Goal: Task Accomplishment & Management: Use online tool/utility

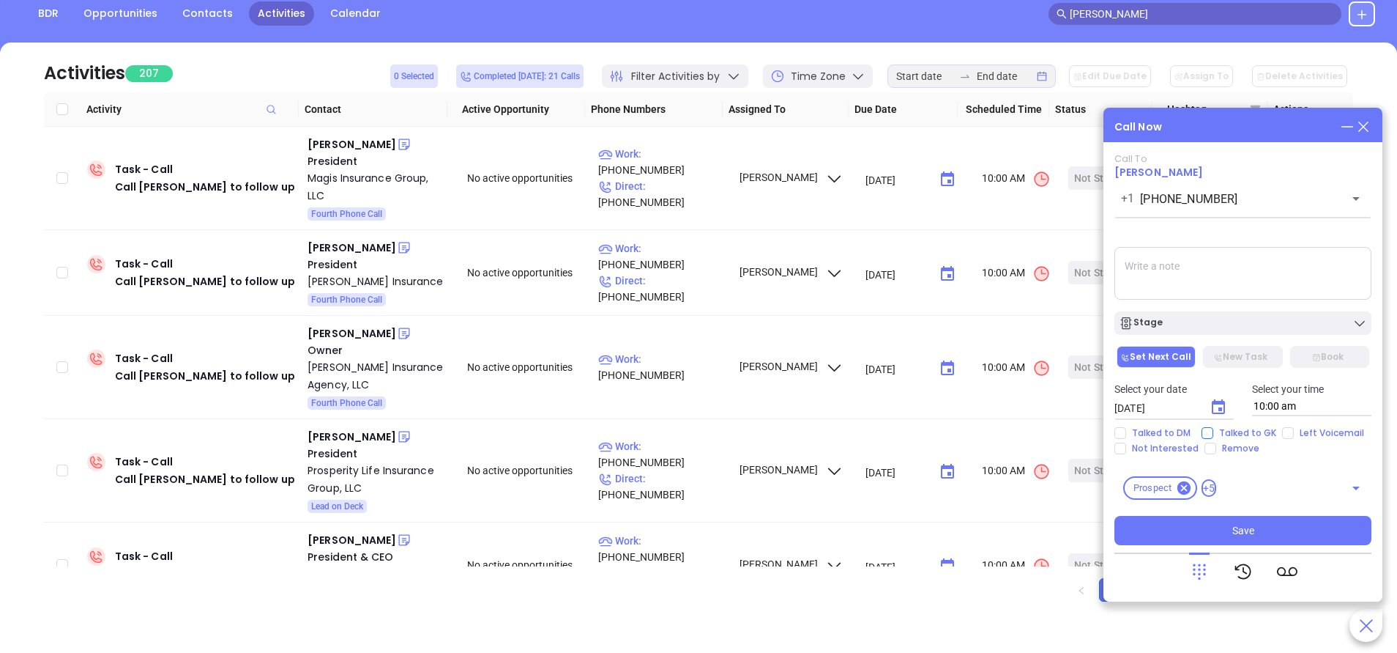
scroll to position [157, 0]
click at [1215, 431] on span "Talked to GK" at bounding box center [1248, 433] width 69 height 12
click at [1214, 431] on input "Talked to GK" at bounding box center [1208, 433] width 12 height 12
checkbox input "true"
click at [1237, 327] on div "Stage" at bounding box center [1243, 323] width 248 height 15
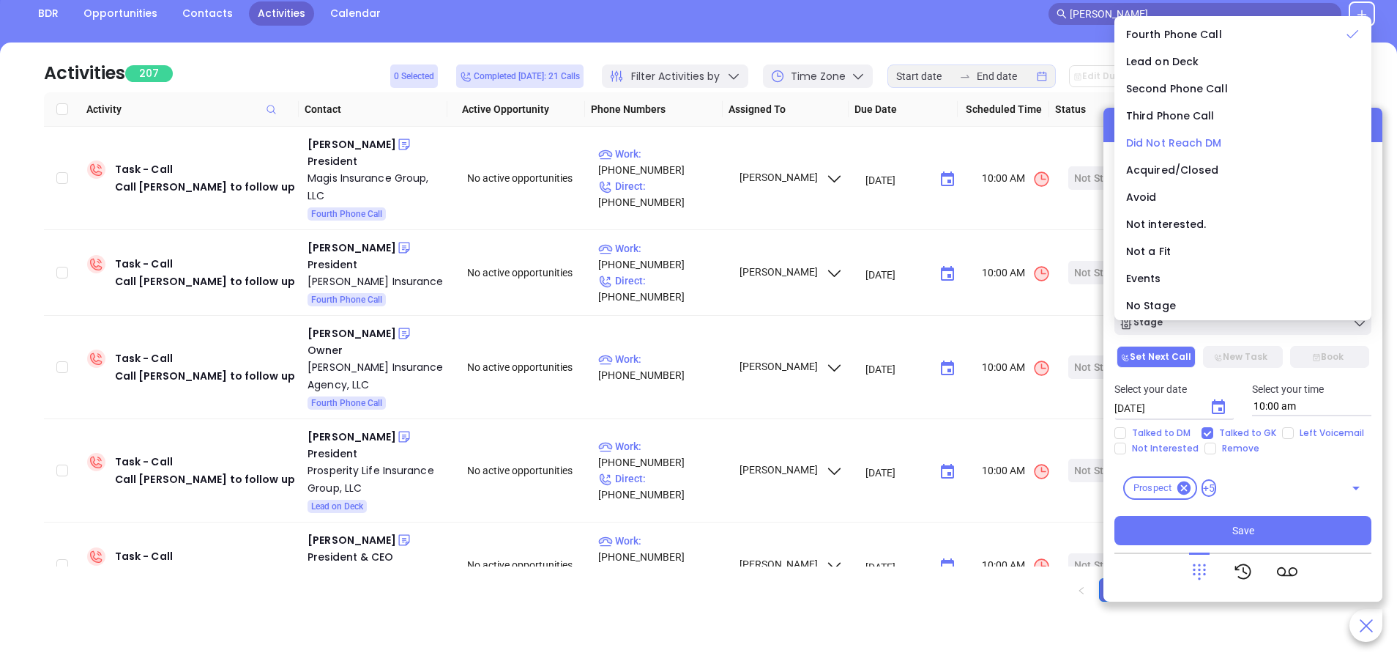
click at [1201, 142] on span "Did Not Reach DM" at bounding box center [1174, 142] width 96 height 15
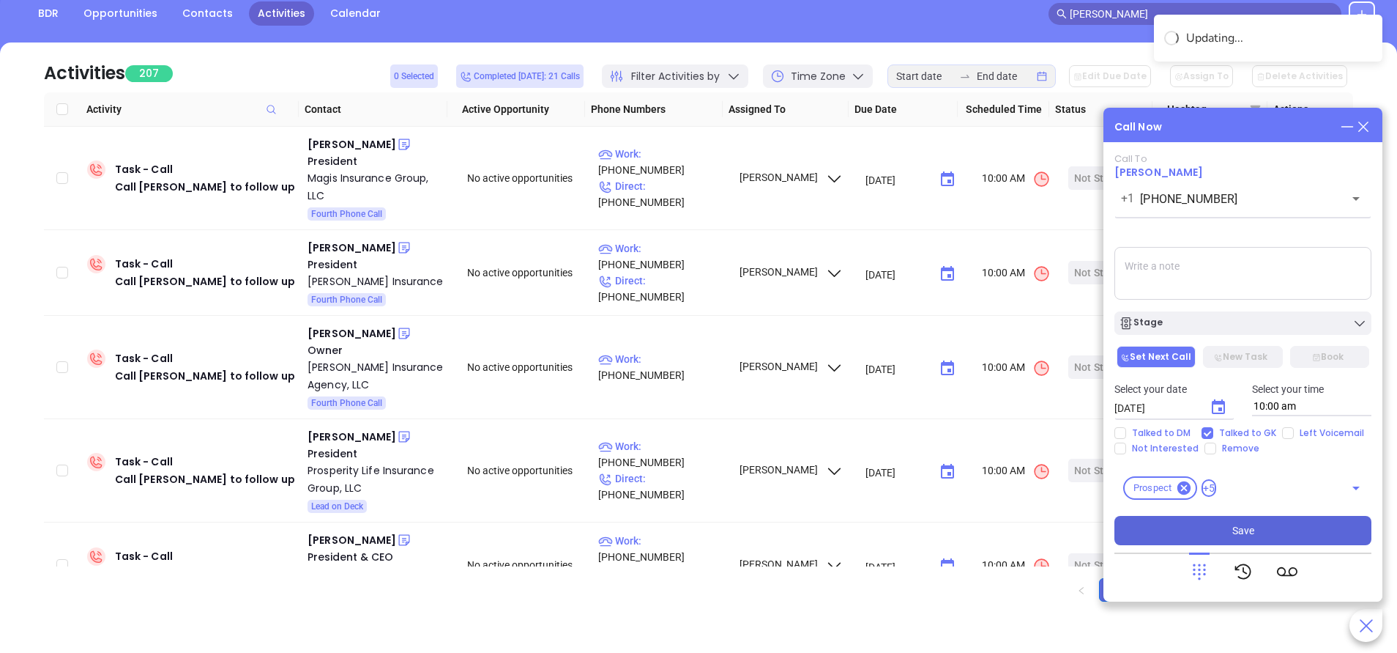
click at [1263, 527] on button "Save" at bounding box center [1243, 530] width 257 height 29
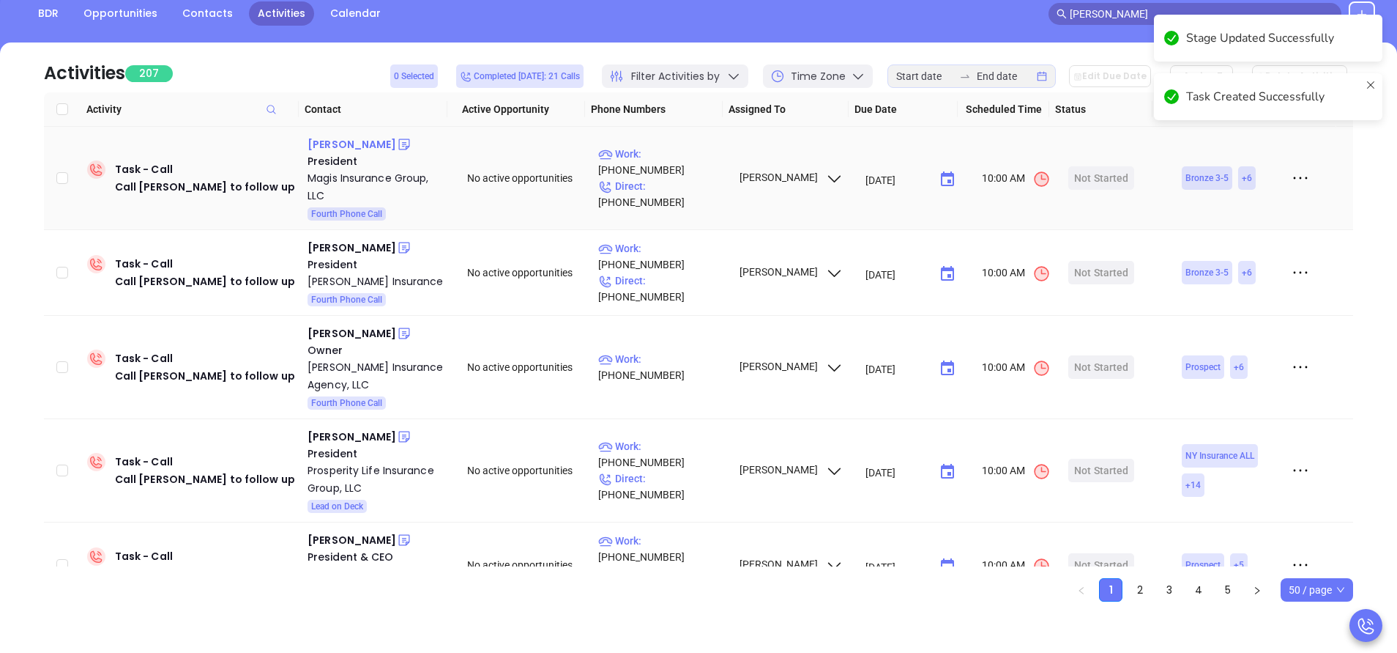
click at [335, 144] on div "Rick Davis" at bounding box center [352, 144] width 89 height 18
click at [691, 163] on p "Work : (484) 588-2711" at bounding box center [661, 162] width 127 height 32
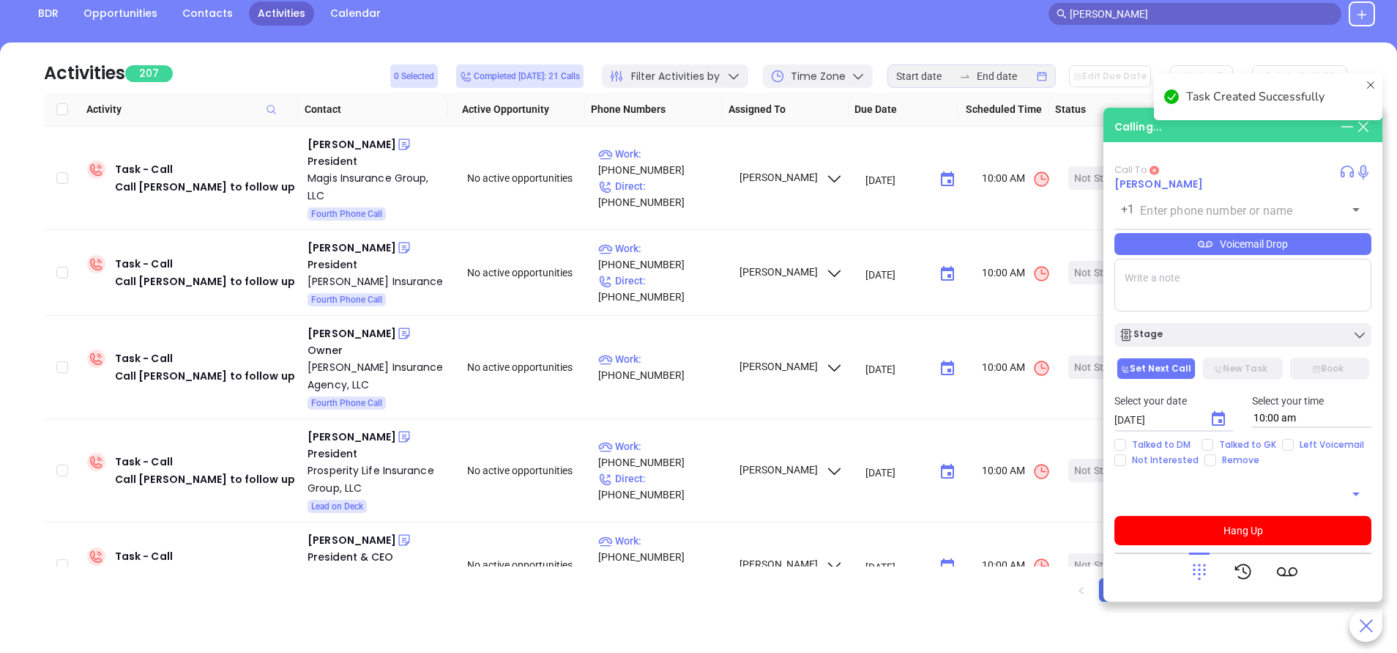
type input "(484) 588-2711"
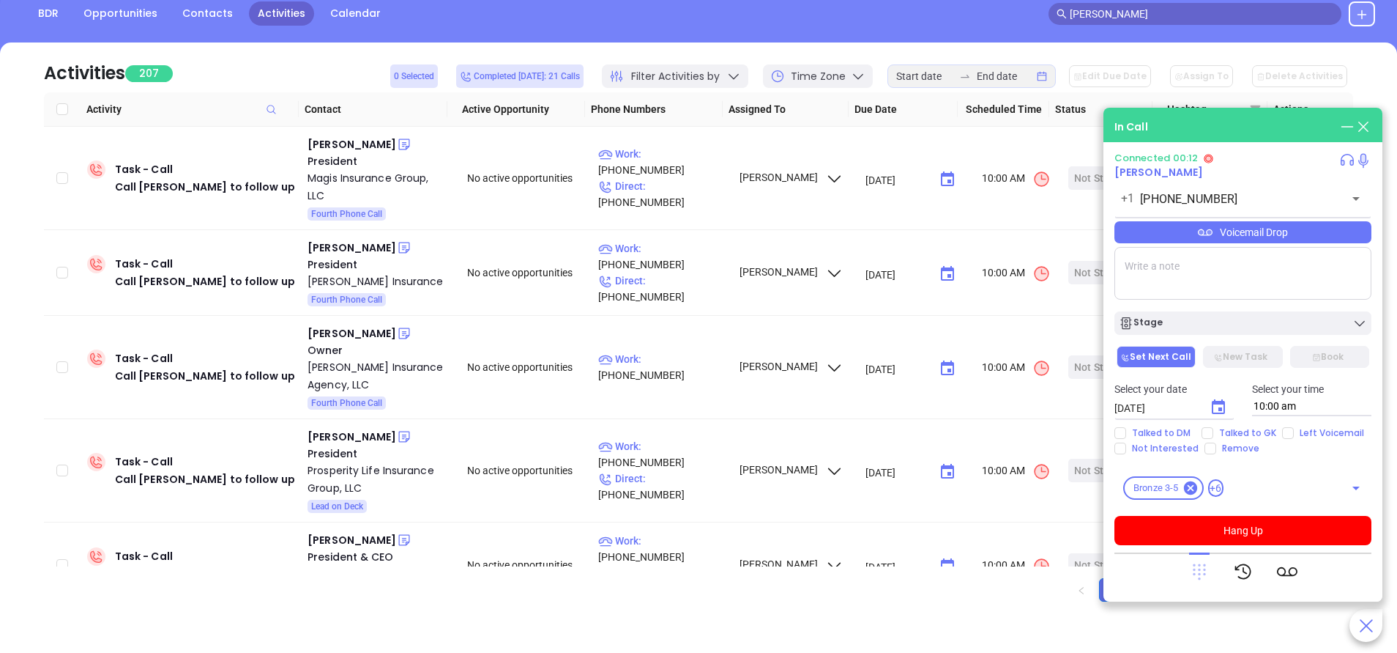
click at [1200, 577] on icon at bounding box center [1199, 572] width 13 height 16
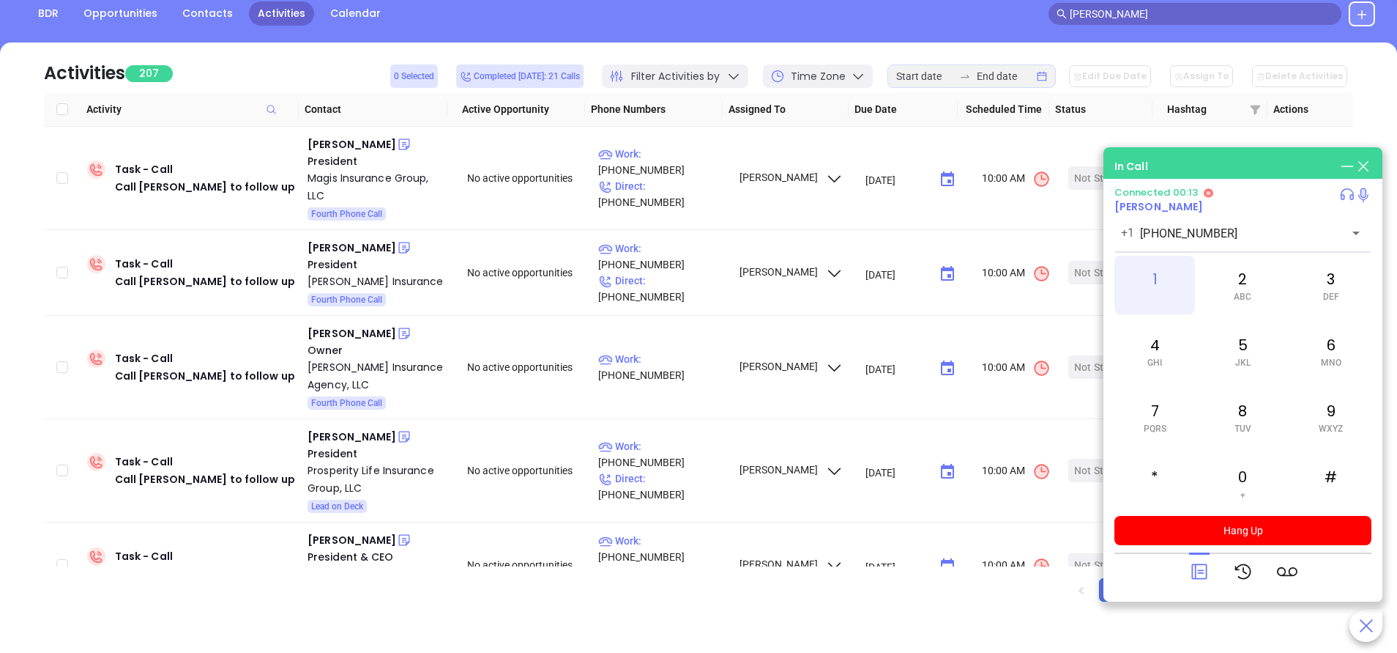
click at [1154, 272] on div "1" at bounding box center [1155, 285] width 81 height 59
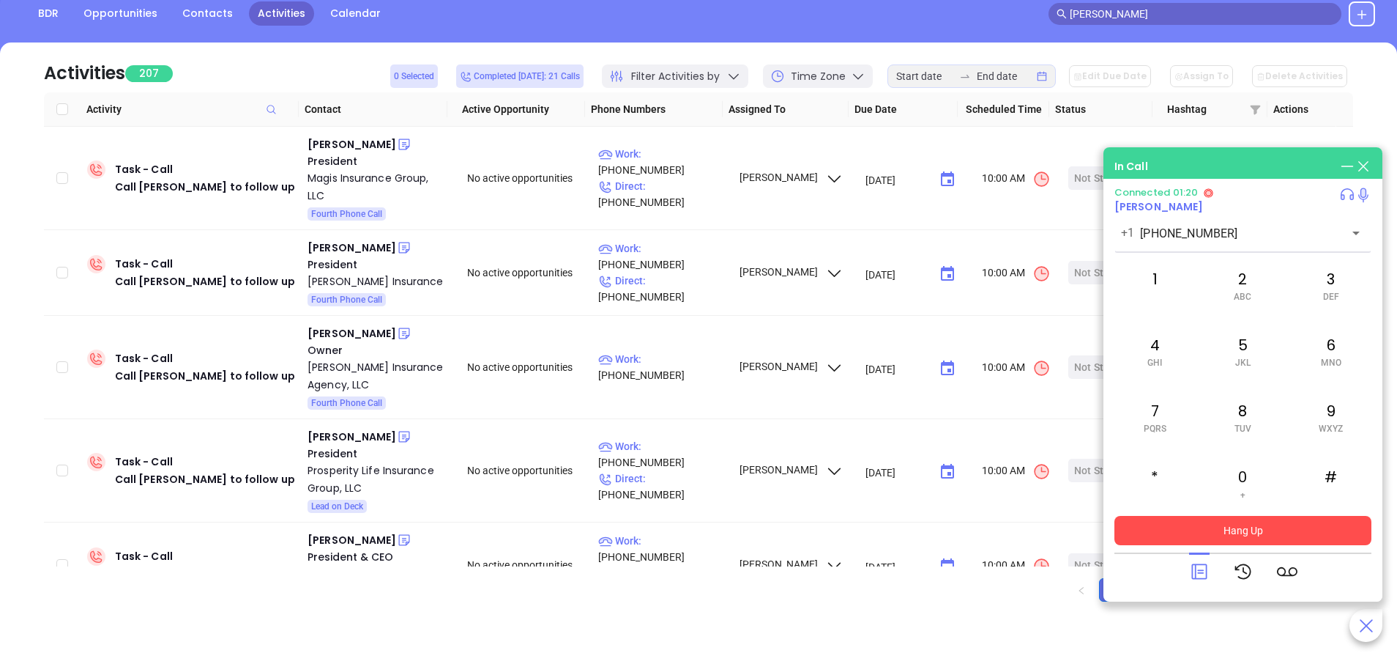
click at [1285, 520] on button "Hang Up" at bounding box center [1243, 530] width 257 height 29
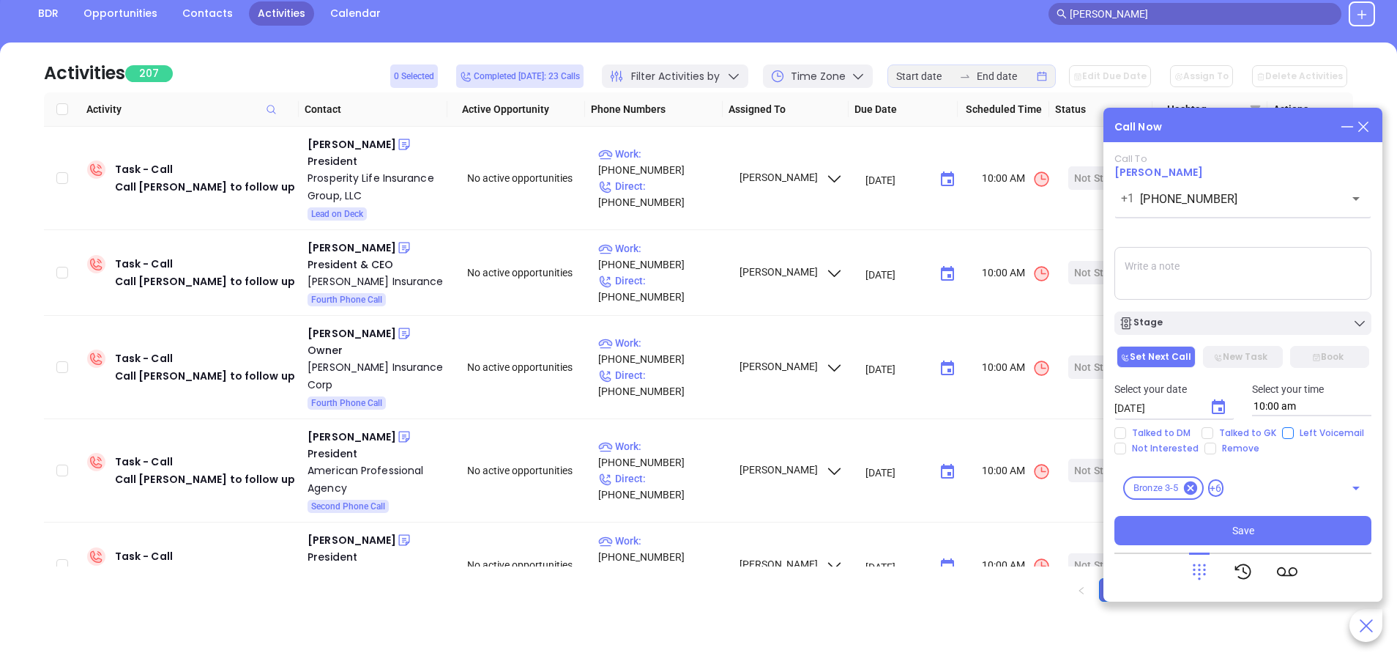
click at [1289, 429] on input "Left Voicemail" at bounding box center [1288, 433] width 12 height 12
checkbox input "true"
click at [1263, 331] on button "Stage" at bounding box center [1243, 322] width 257 height 23
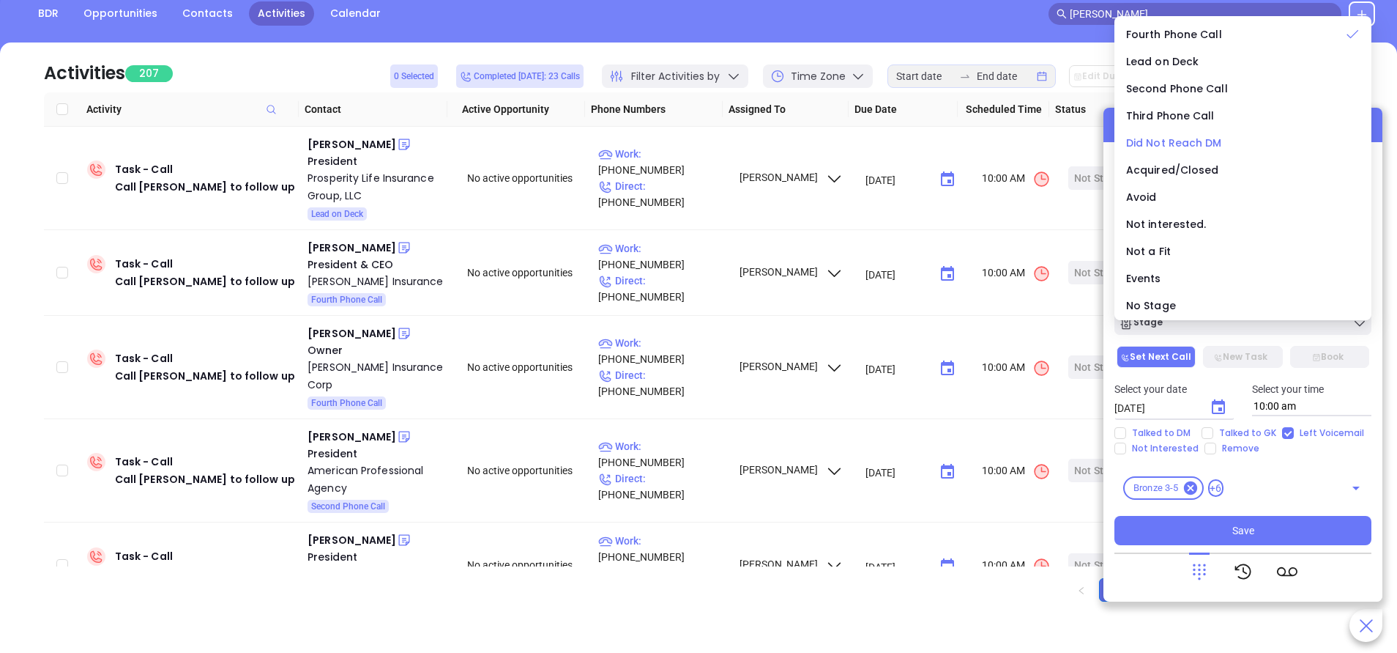
click at [1200, 147] on span "Did Not Reach DM" at bounding box center [1174, 142] width 96 height 15
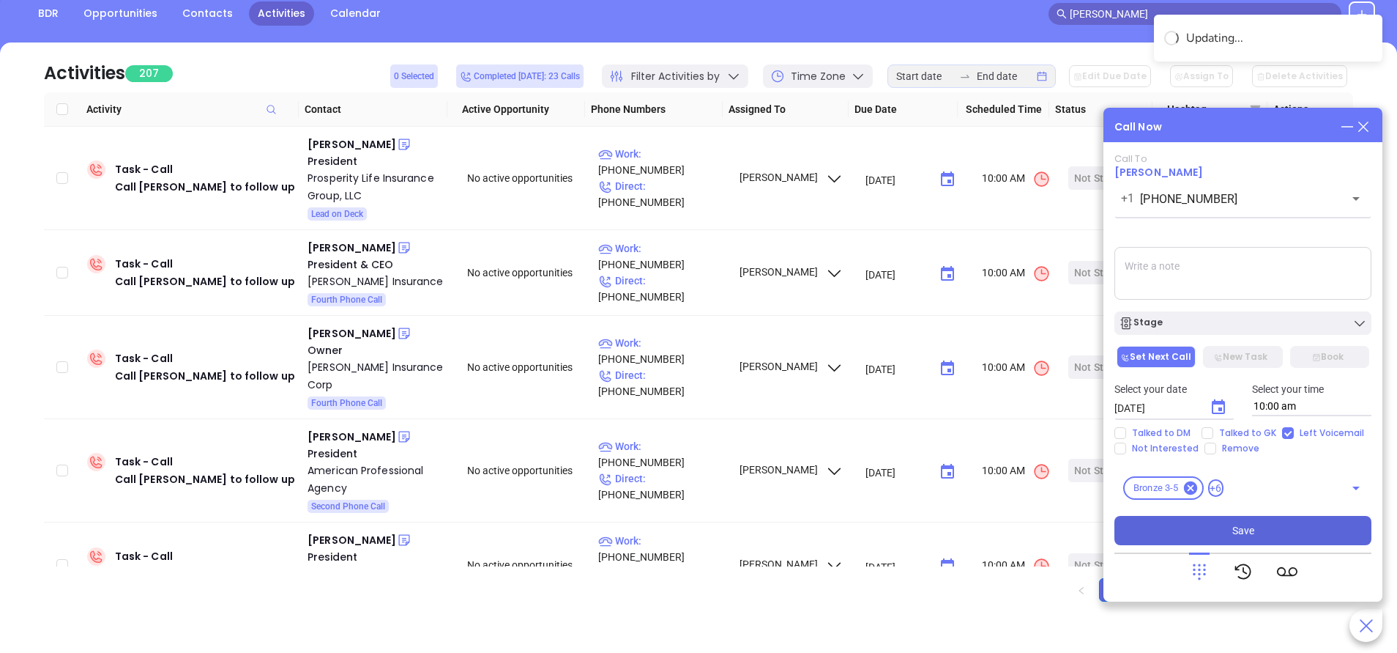
click at [1263, 522] on button "Save" at bounding box center [1243, 530] width 257 height 29
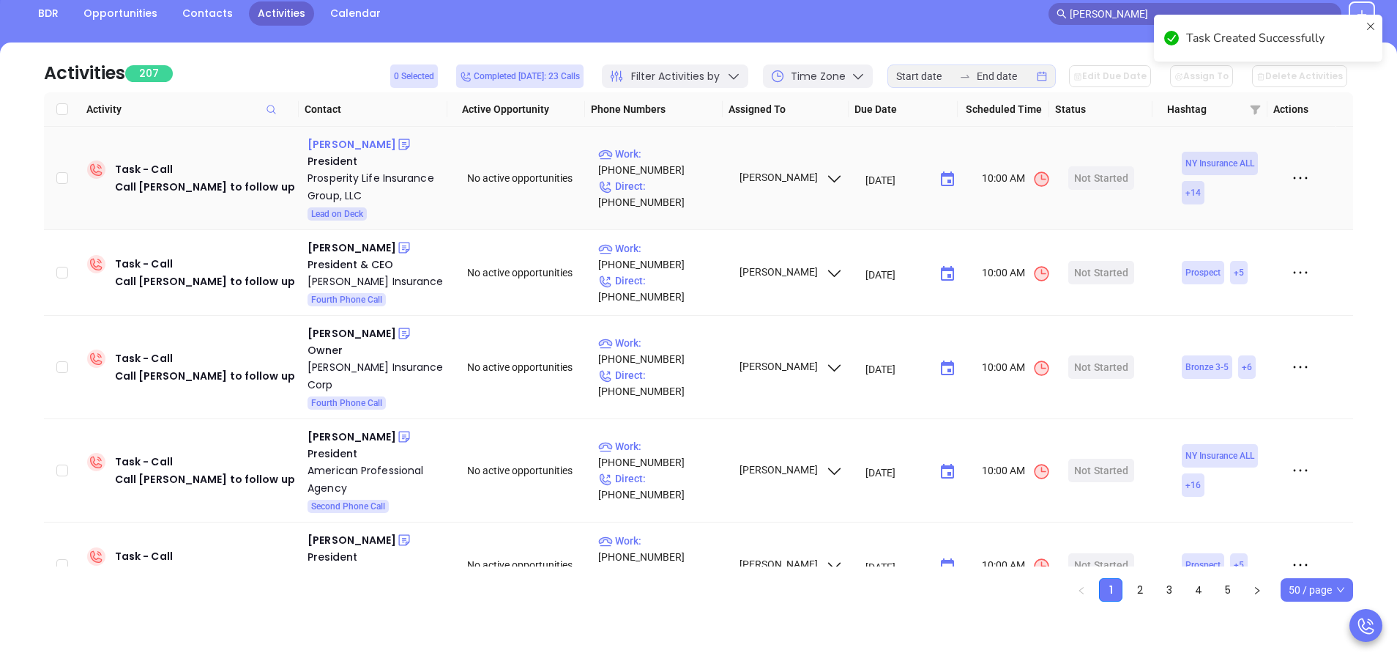
click at [391, 143] on div "Nicholas Von Moltke" at bounding box center [352, 144] width 89 height 18
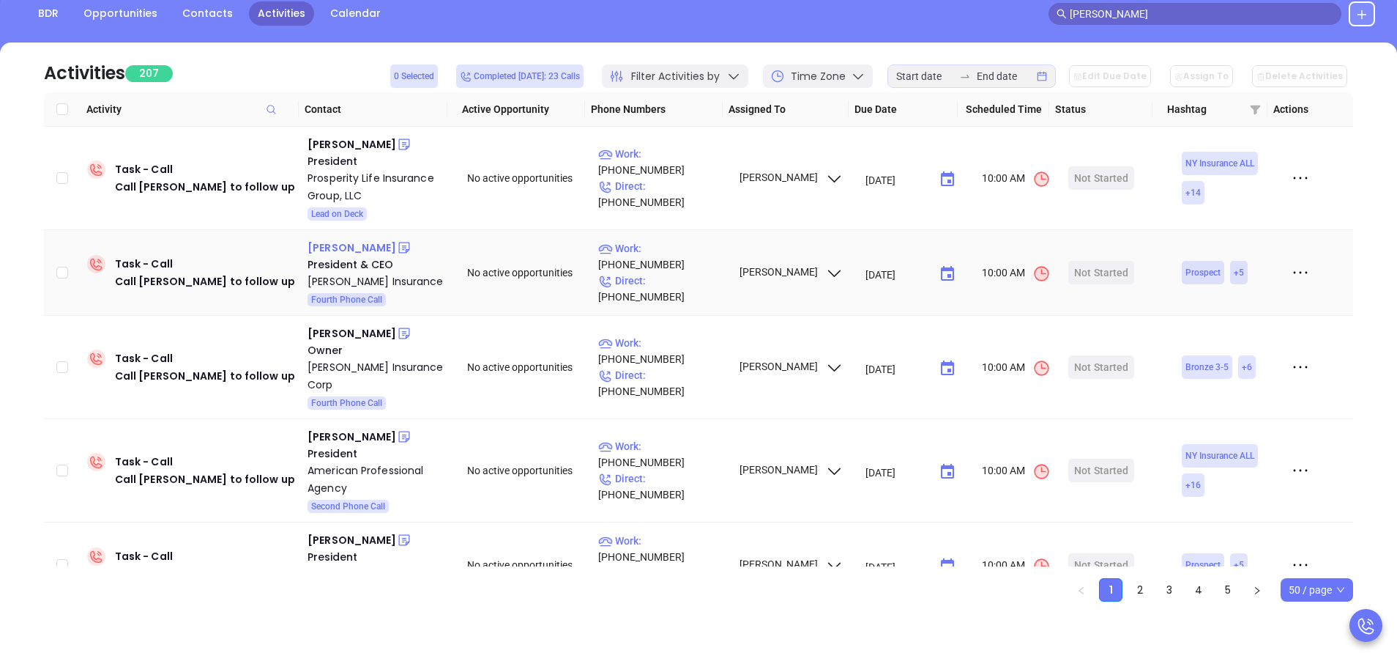
click at [352, 248] on div "Eric S. Kyler" at bounding box center [352, 248] width 89 height 18
click at [673, 267] on p "Work : (717) 560-1919" at bounding box center [661, 256] width 127 height 32
type input "(717) 560-1919"
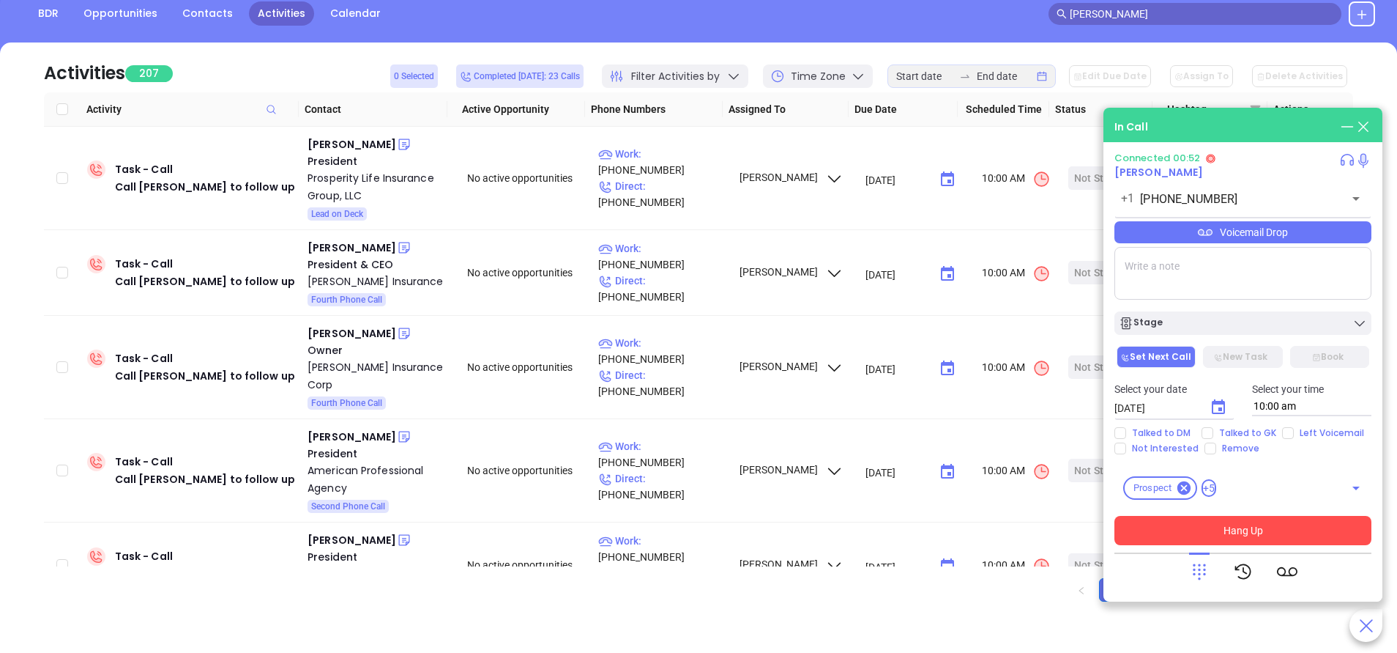
click at [1222, 527] on button "Hang Up" at bounding box center [1243, 530] width 257 height 29
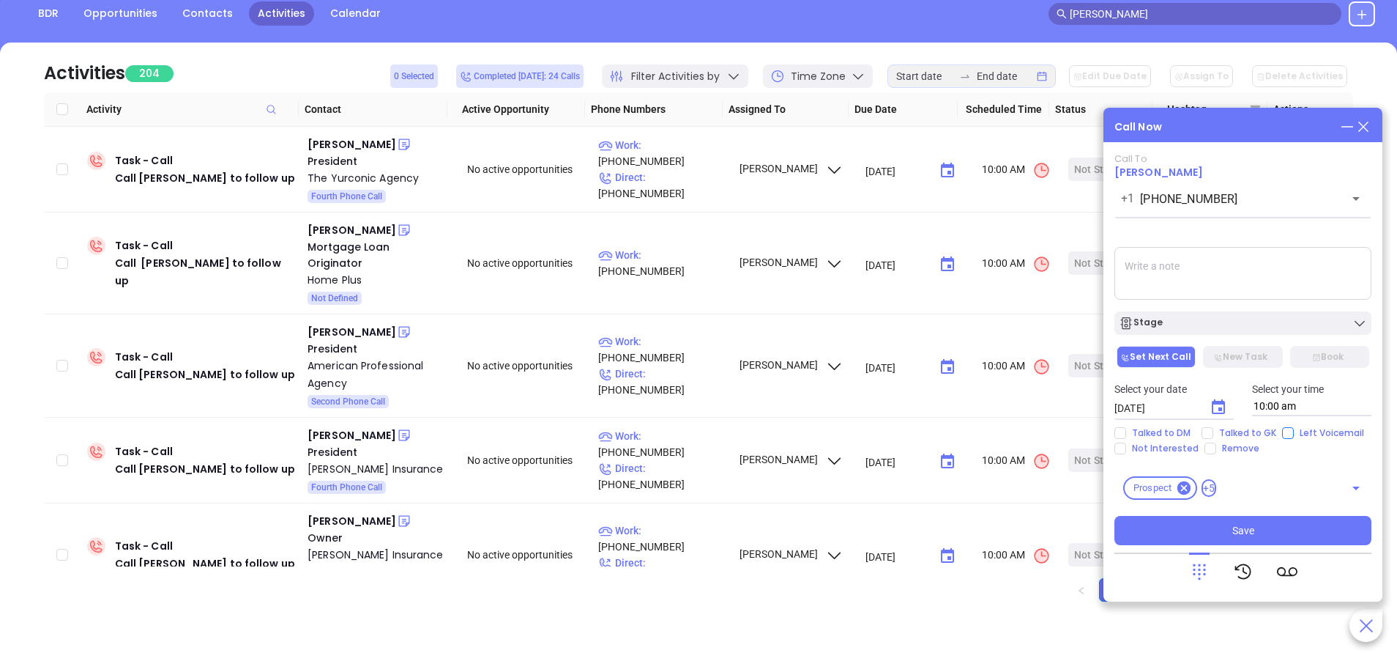
click at [1280, 429] on div "Talked to DM Talked to GK Left Voicemail Not Interested Remove" at bounding box center [1243, 440] width 275 height 27
click at [1288, 436] on input "Left Voicemail" at bounding box center [1288, 433] width 12 height 12
checkbox input "true"
click at [1208, 324] on div "Stage" at bounding box center [1243, 323] width 248 height 15
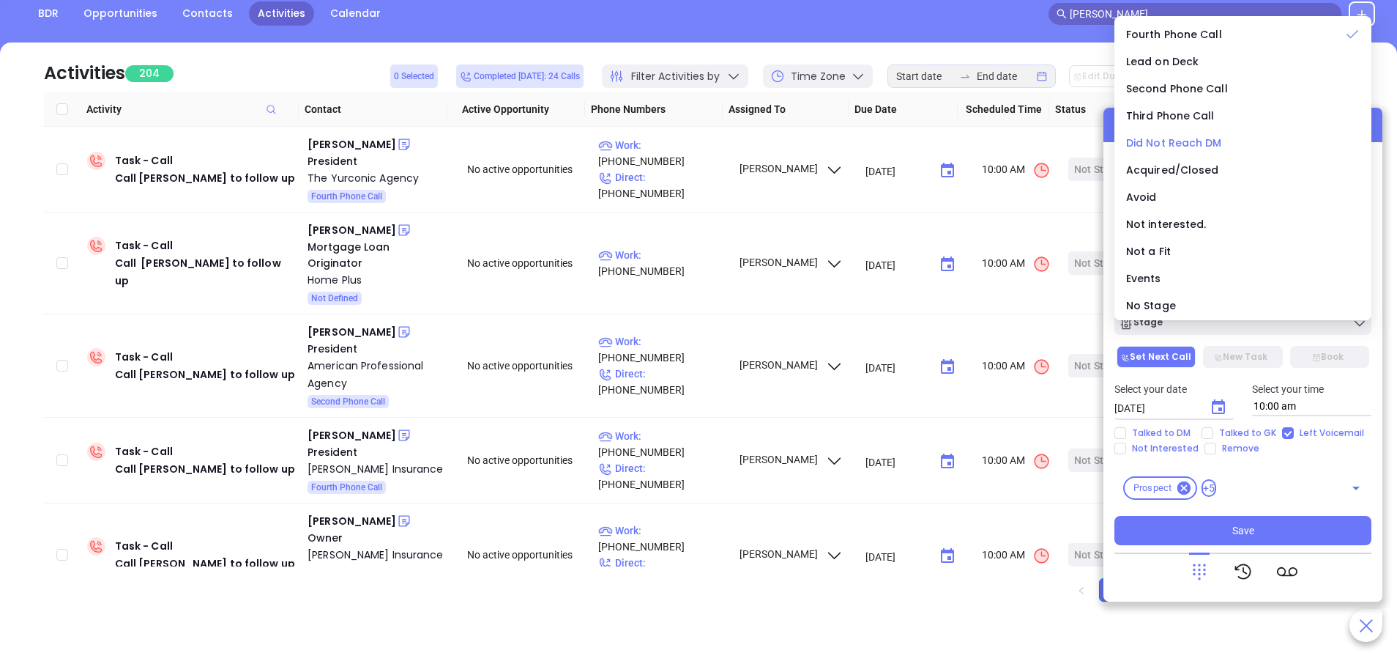
click at [1200, 141] on span "Did Not Reach DM" at bounding box center [1174, 142] width 96 height 15
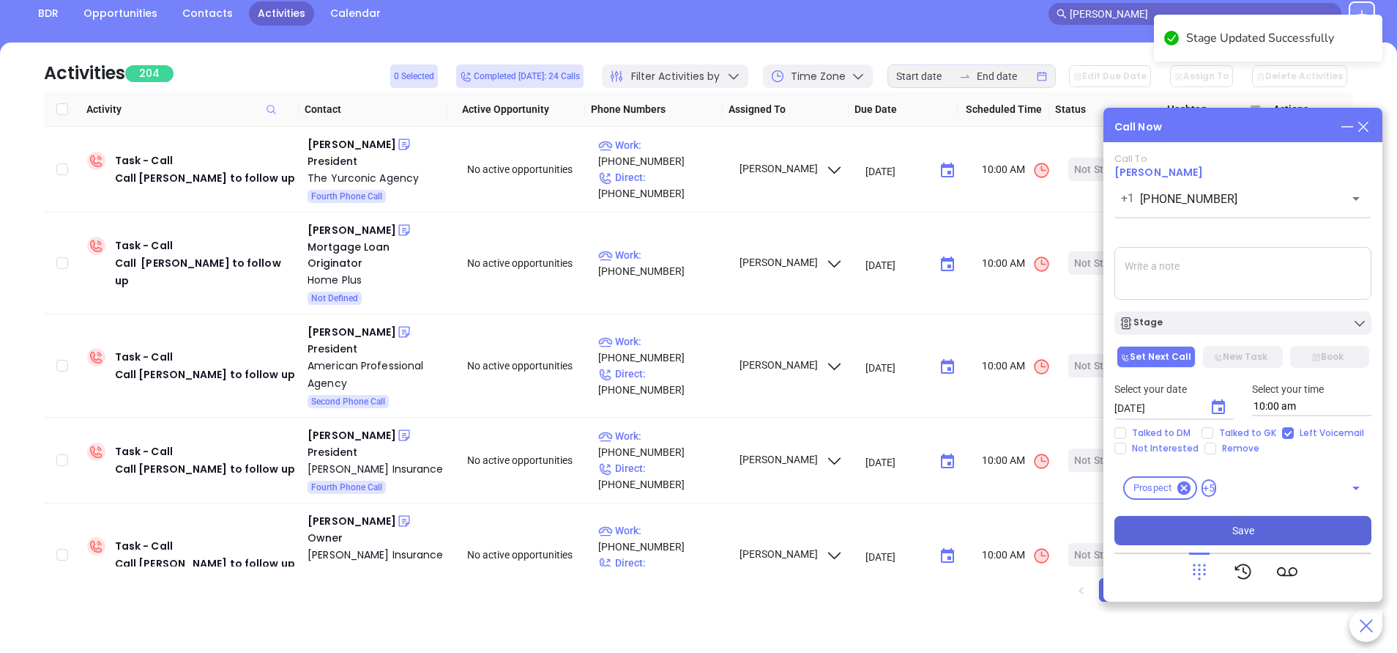
click at [1281, 516] on button "Save" at bounding box center [1243, 530] width 257 height 29
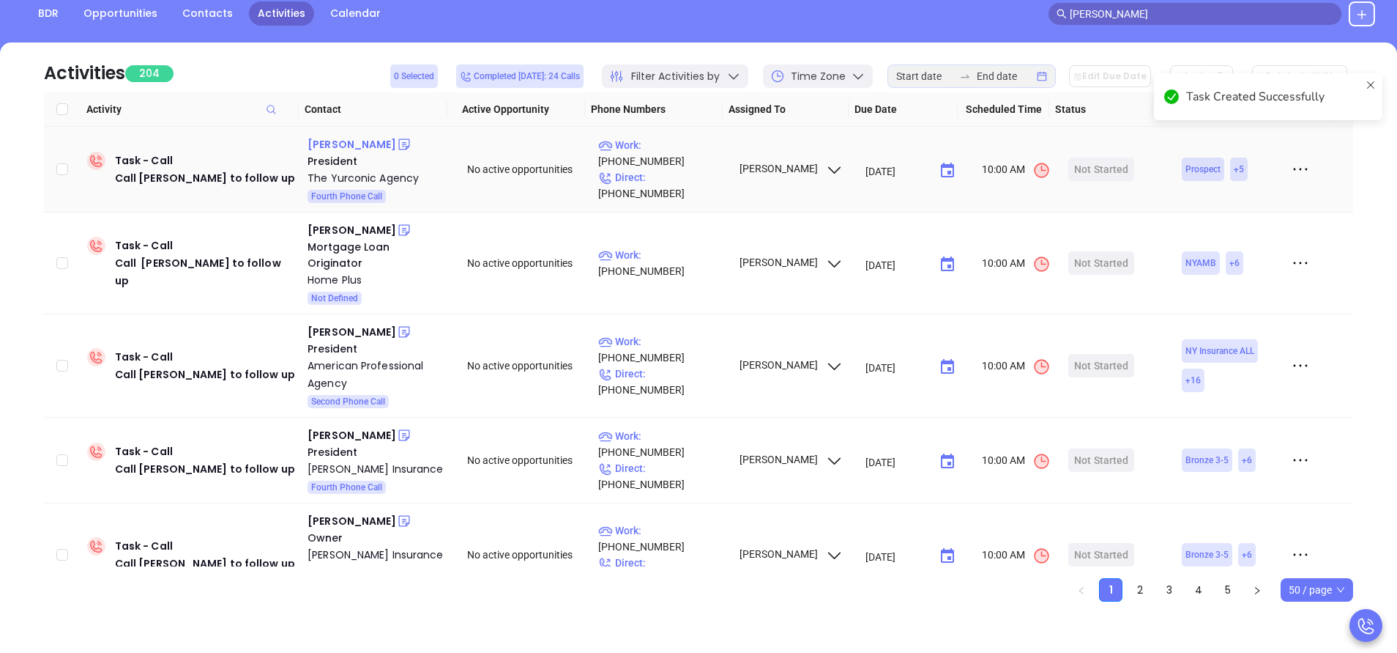
click at [340, 137] on div "John Yurconic" at bounding box center [352, 144] width 89 height 18
click at [664, 160] on p "Work : (610) 770-6600" at bounding box center [661, 153] width 127 height 32
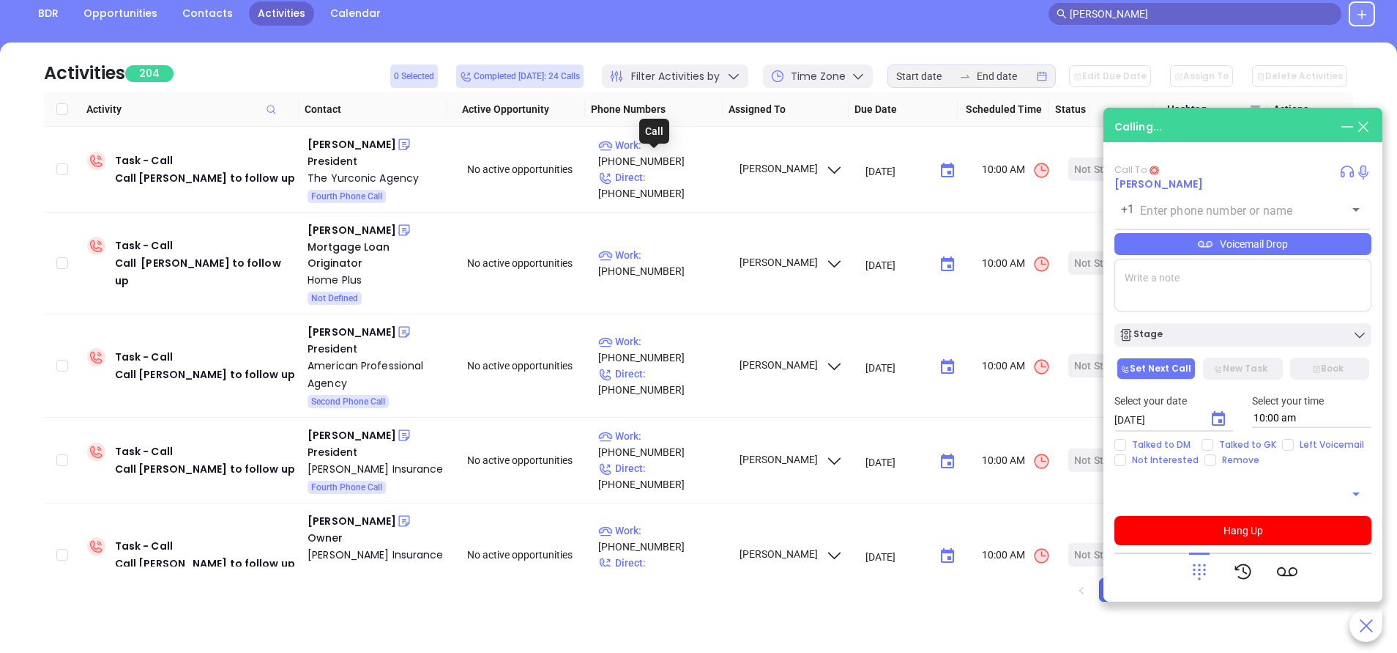
type input "(610) 770-6600"
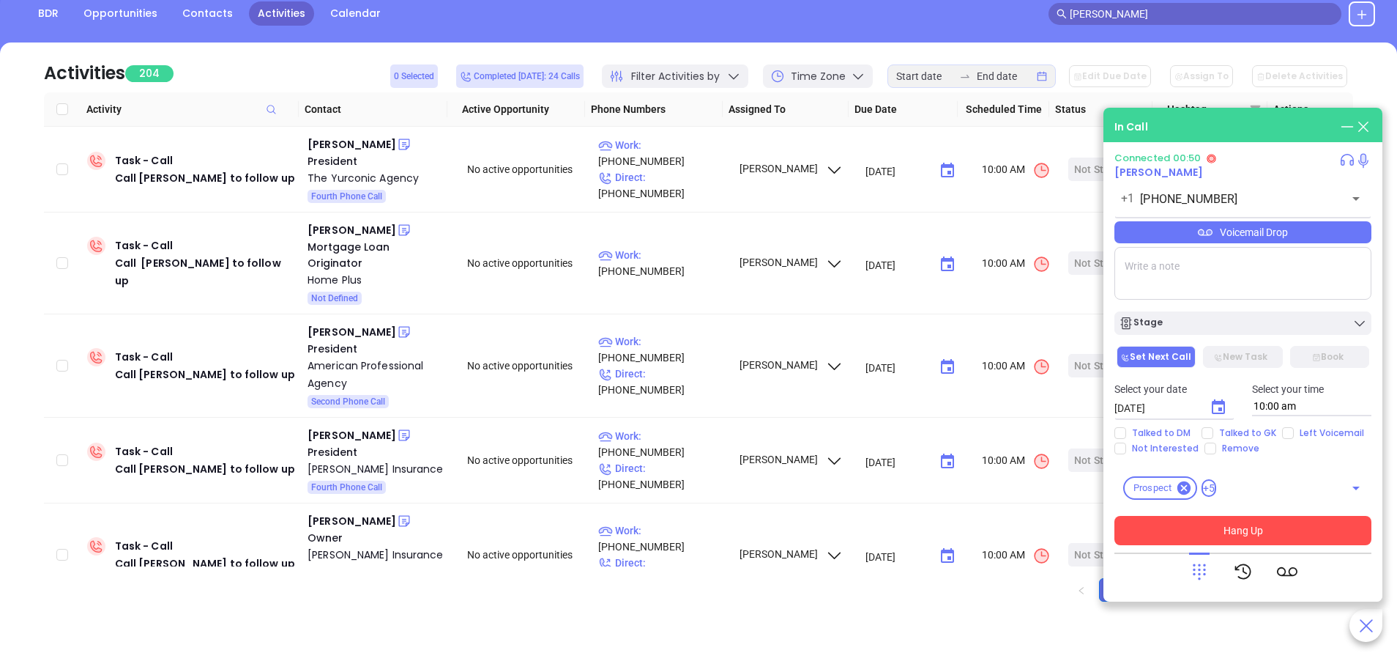
click at [1292, 527] on button "Hang Up" at bounding box center [1243, 530] width 257 height 29
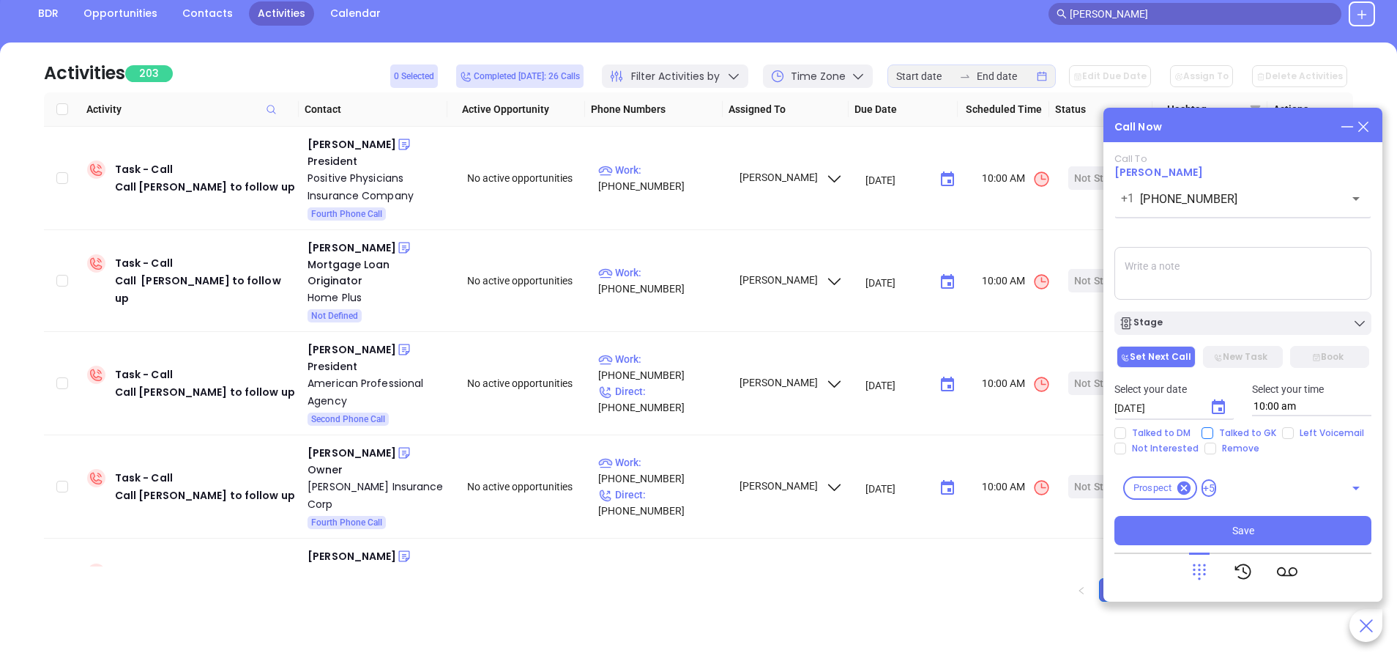
click at [1263, 436] on span "Talked to GK" at bounding box center [1248, 433] width 69 height 12
click at [1214, 436] on input "Talked to GK" at bounding box center [1208, 433] width 12 height 12
checkbox input "true"
click at [1250, 527] on span "Save" at bounding box center [1244, 530] width 22 height 16
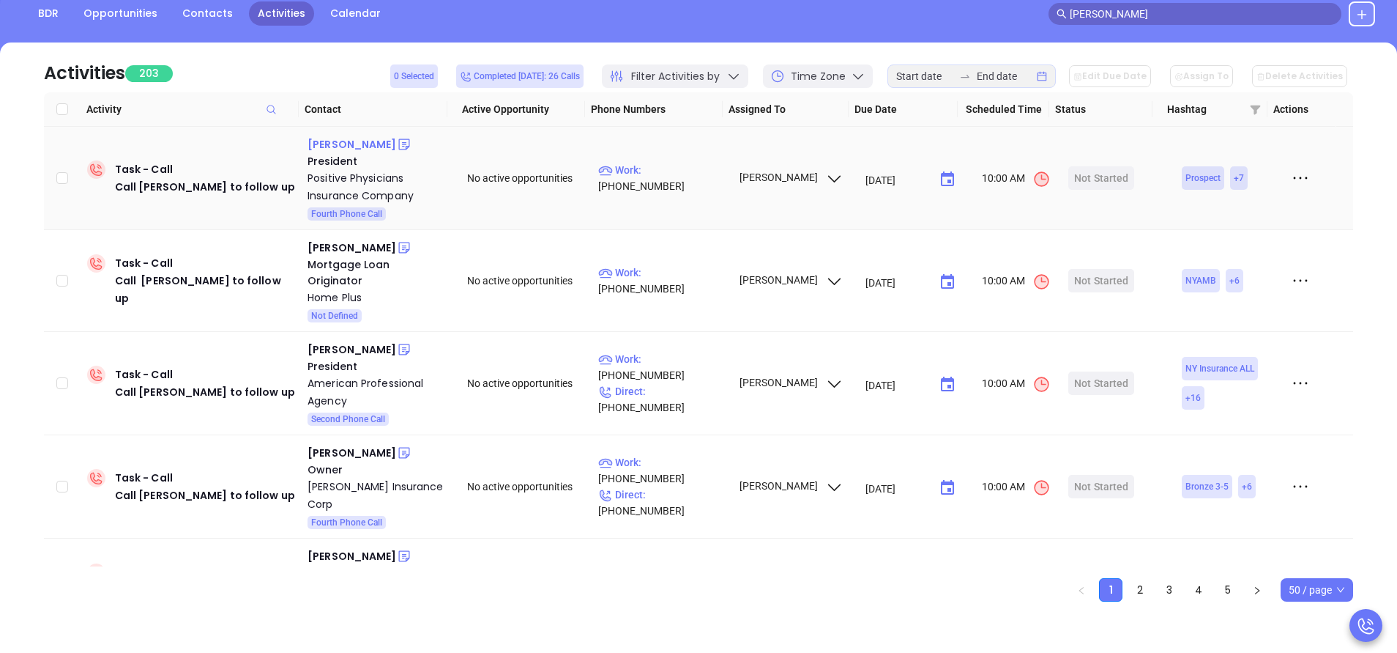
click at [355, 139] on div "Michael Roque" at bounding box center [352, 144] width 89 height 18
click at [679, 182] on p "Work : (888) 335-5335" at bounding box center [661, 178] width 127 height 32
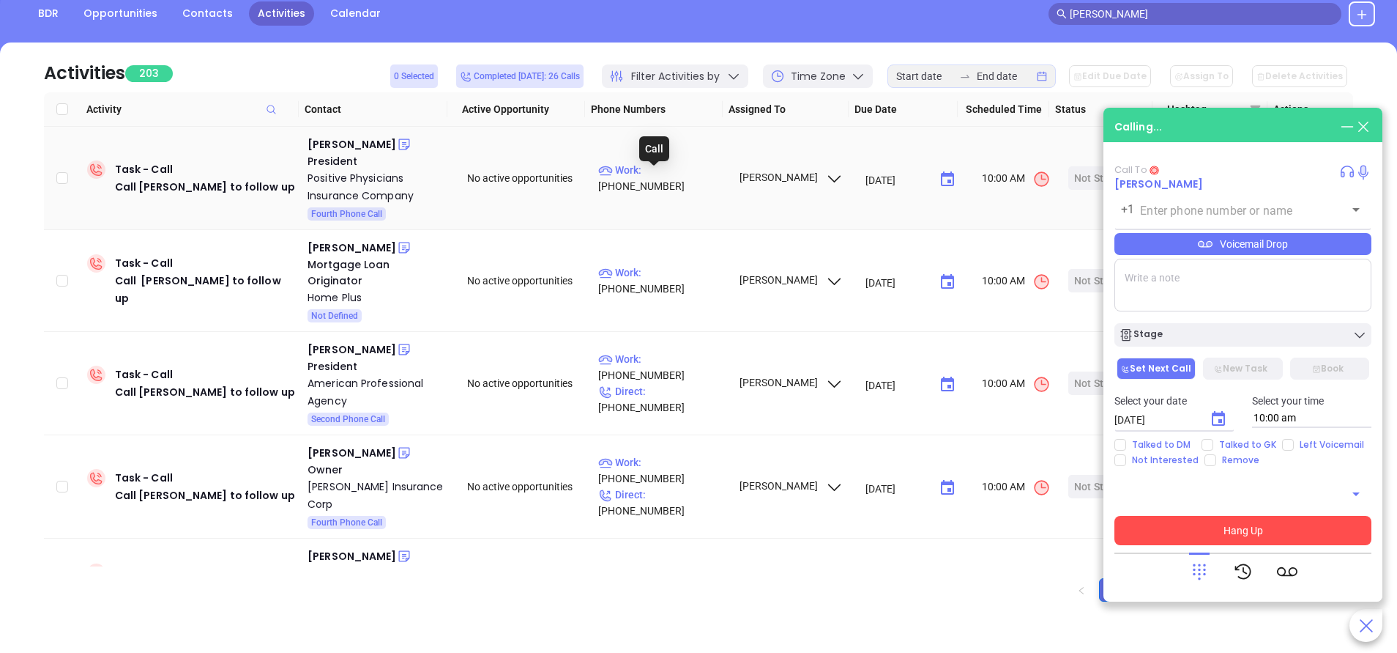
type input "(888) 335-5335"
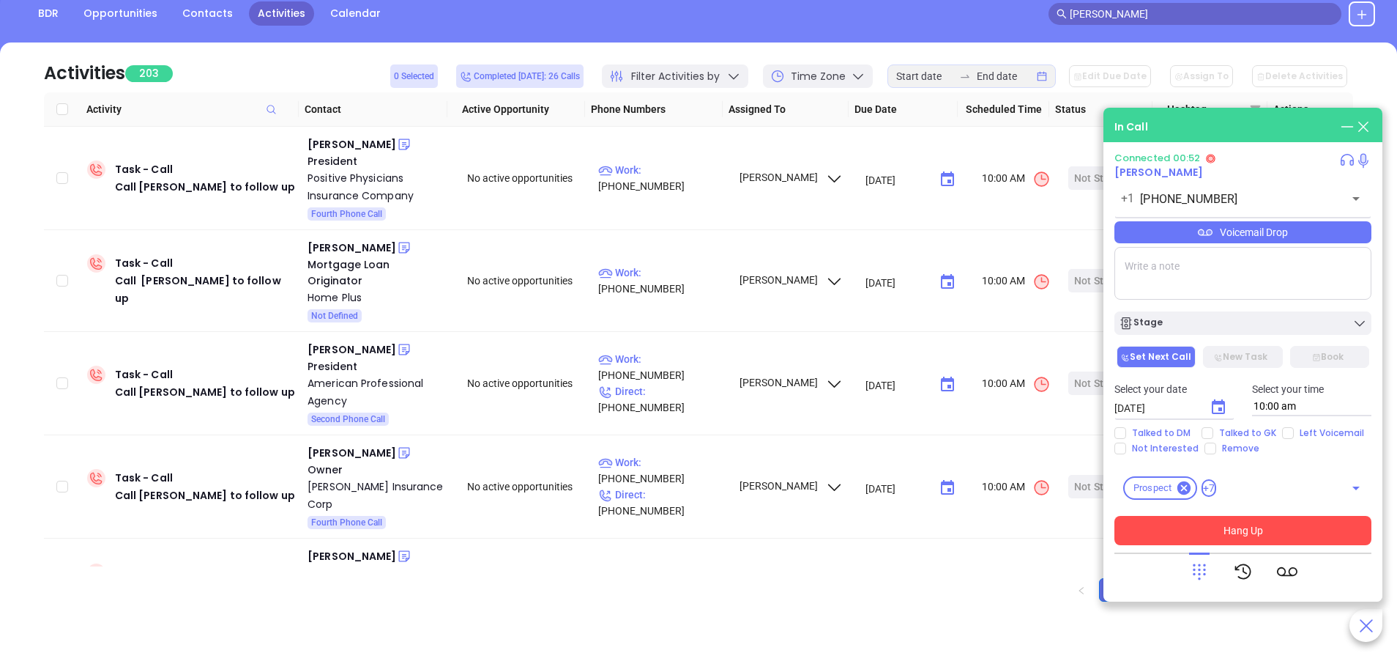
click at [1310, 530] on button "Hang Up" at bounding box center [1243, 530] width 257 height 29
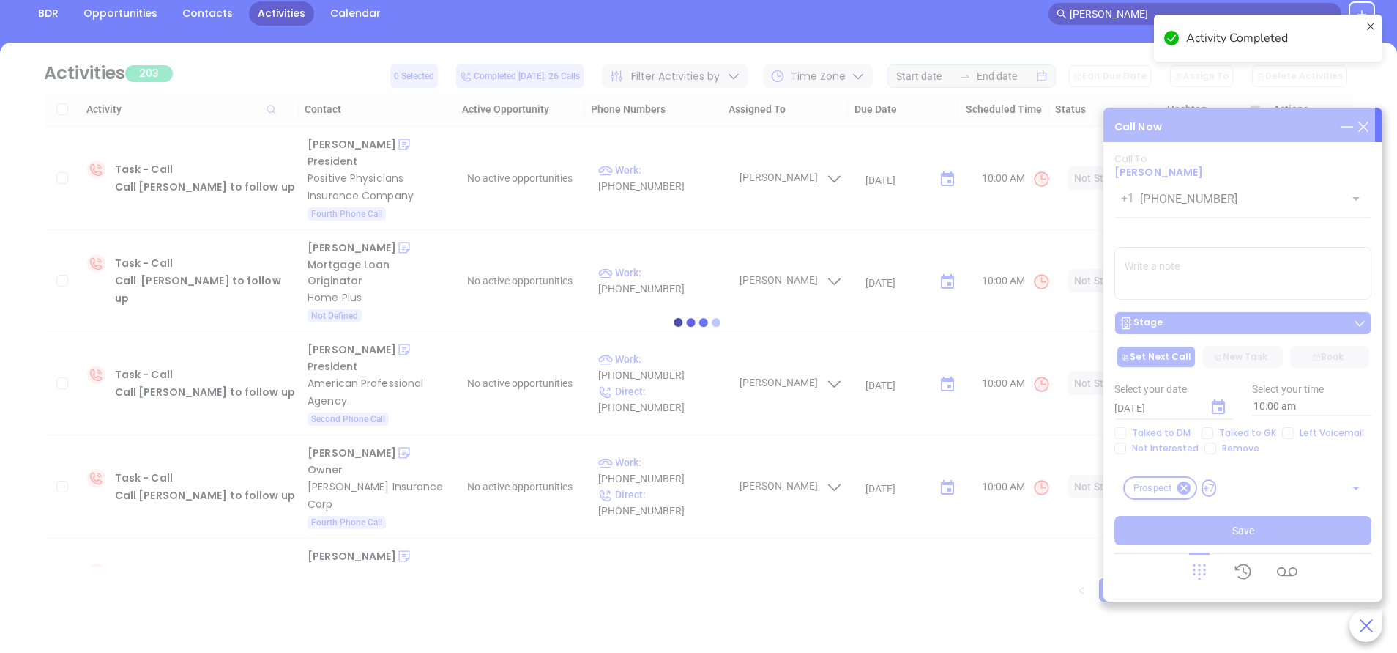
click at [1240, 313] on div at bounding box center [698, 322] width 1353 height 110
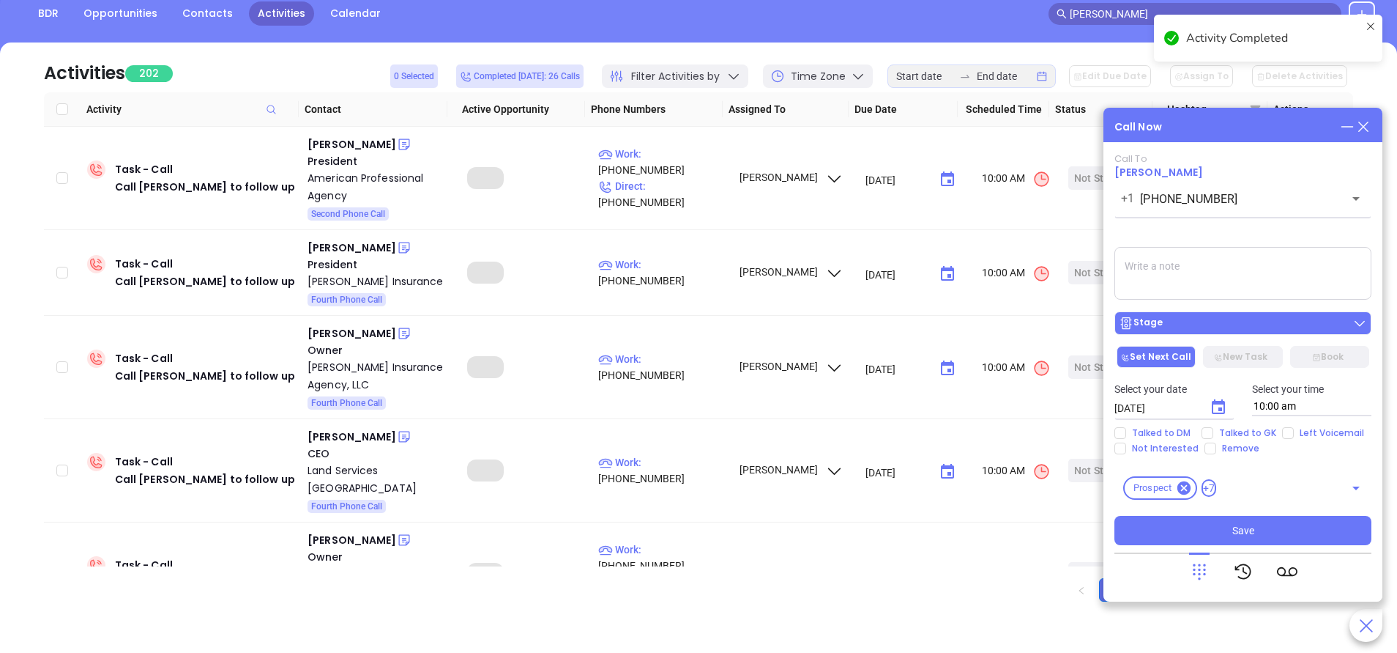
click at [1270, 326] on div "Stage" at bounding box center [1243, 323] width 248 height 15
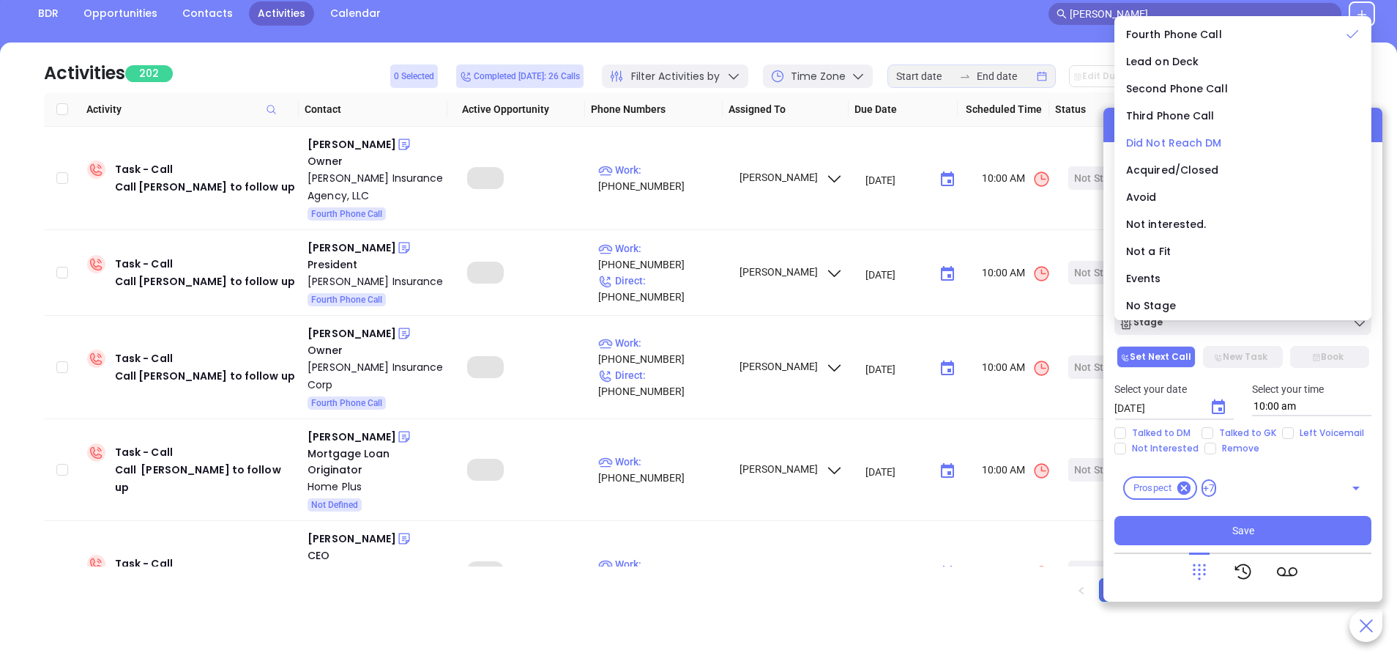
click at [1174, 144] on span "Did Not Reach DM" at bounding box center [1174, 142] width 96 height 15
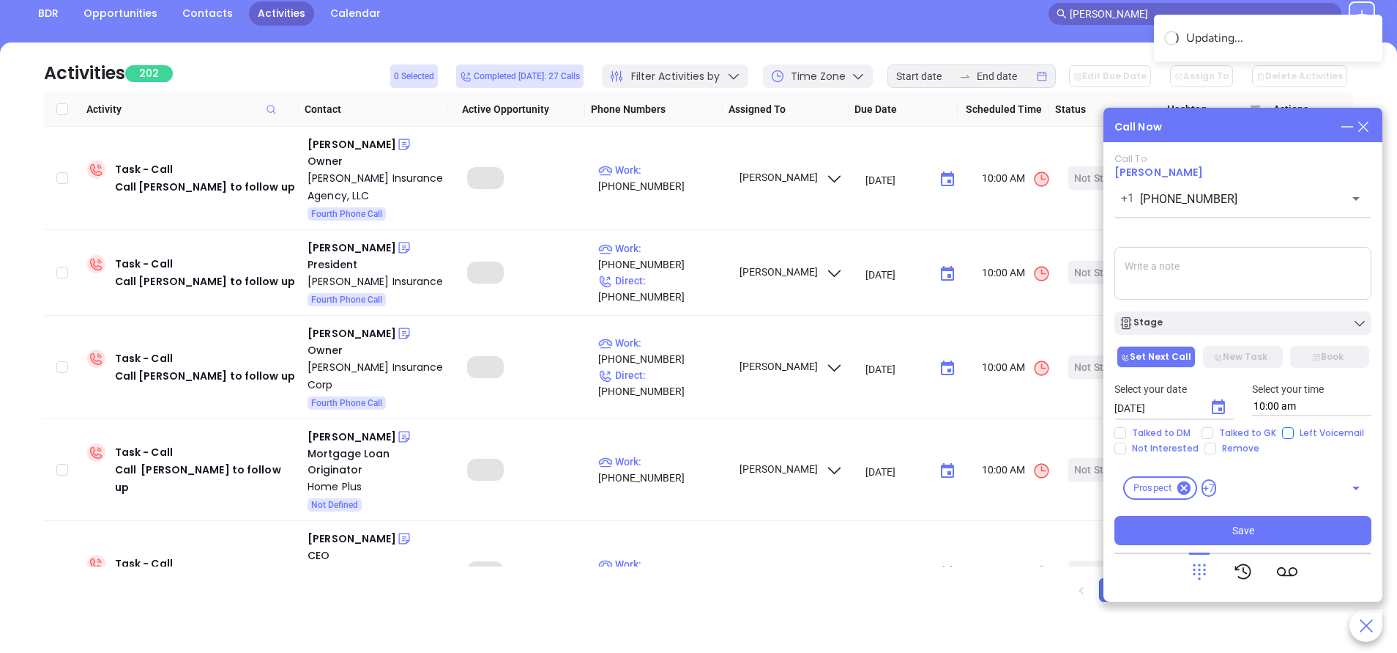
click at [1294, 435] on span "Left Voicemail" at bounding box center [1332, 433] width 76 height 12
click at [1293, 435] on input "Left Voicemail" at bounding box center [1288, 433] width 12 height 12
checkbox input "true"
drag, startPoint x: 1244, startPoint y: 530, endPoint x: 1307, endPoint y: 581, distance: 80.8
click at [1242, 529] on span "Save" at bounding box center [1244, 530] width 22 height 16
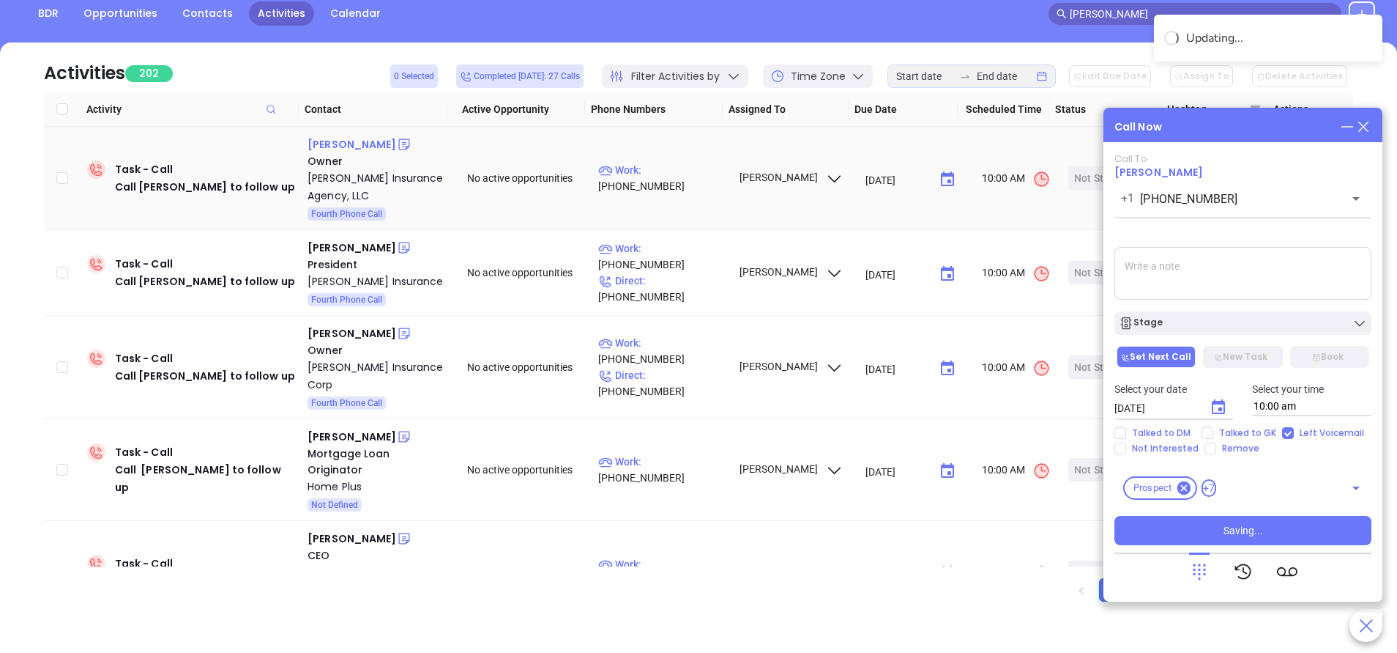
click at [357, 140] on div "Charles Leon" at bounding box center [352, 144] width 89 height 18
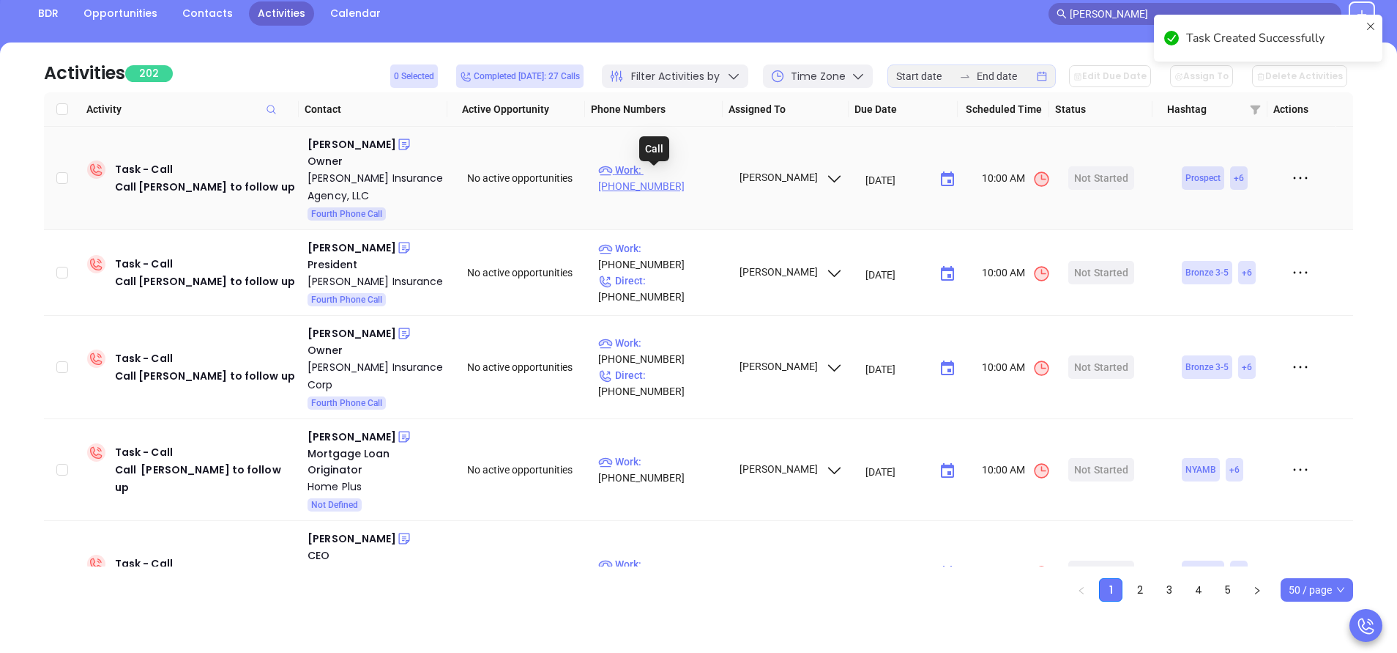
click at [692, 177] on p "Work : (610) 264-4405" at bounding box center [661, 178] width 127 height 32
type input "(610) 264-4405"
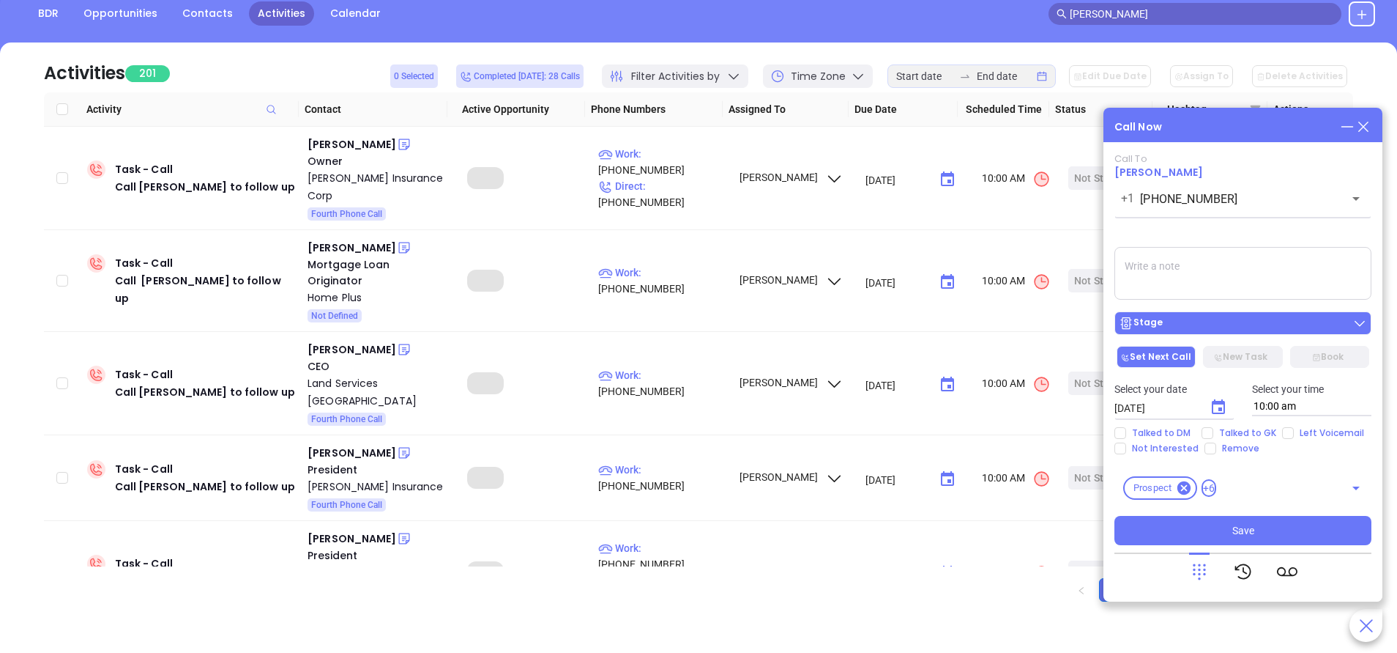
click at [1301, 320] on div "Stage" at bounding box center [1243, 323] width 248 height 15
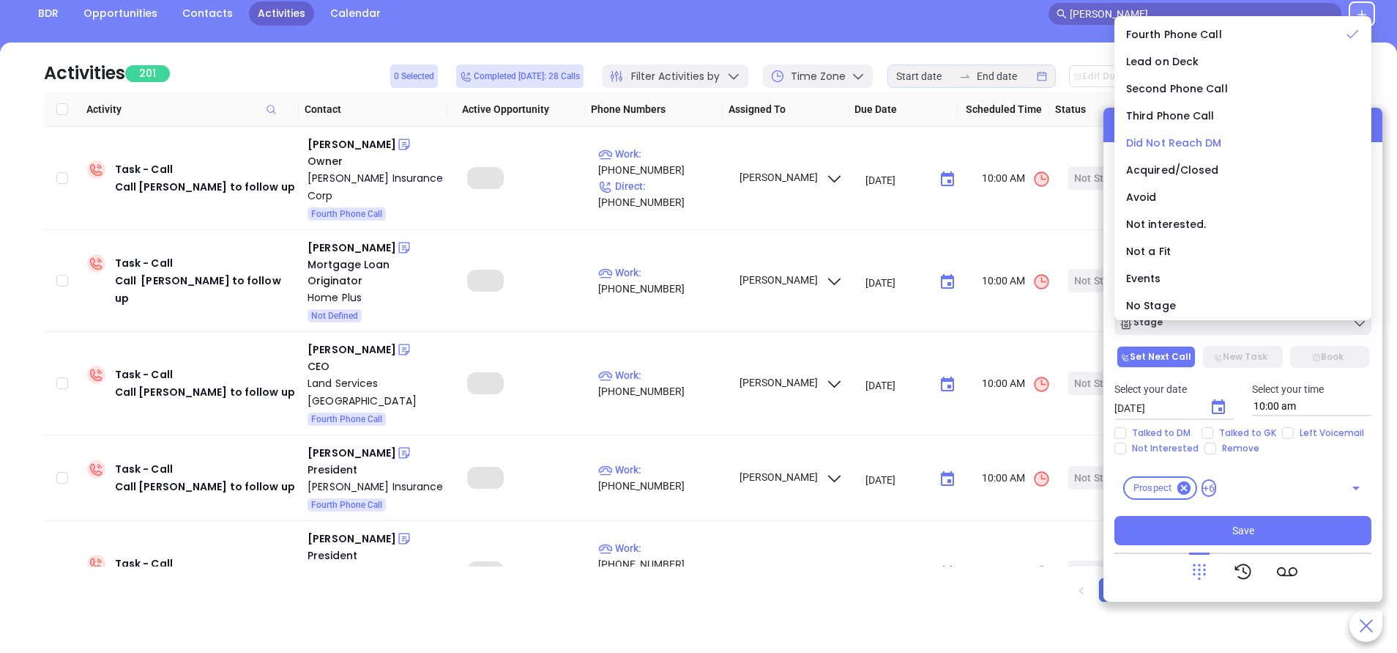
click at [1198, 137] on span "Did Not Reach DM" at bounding box center [1174, 142] width 96 height 15
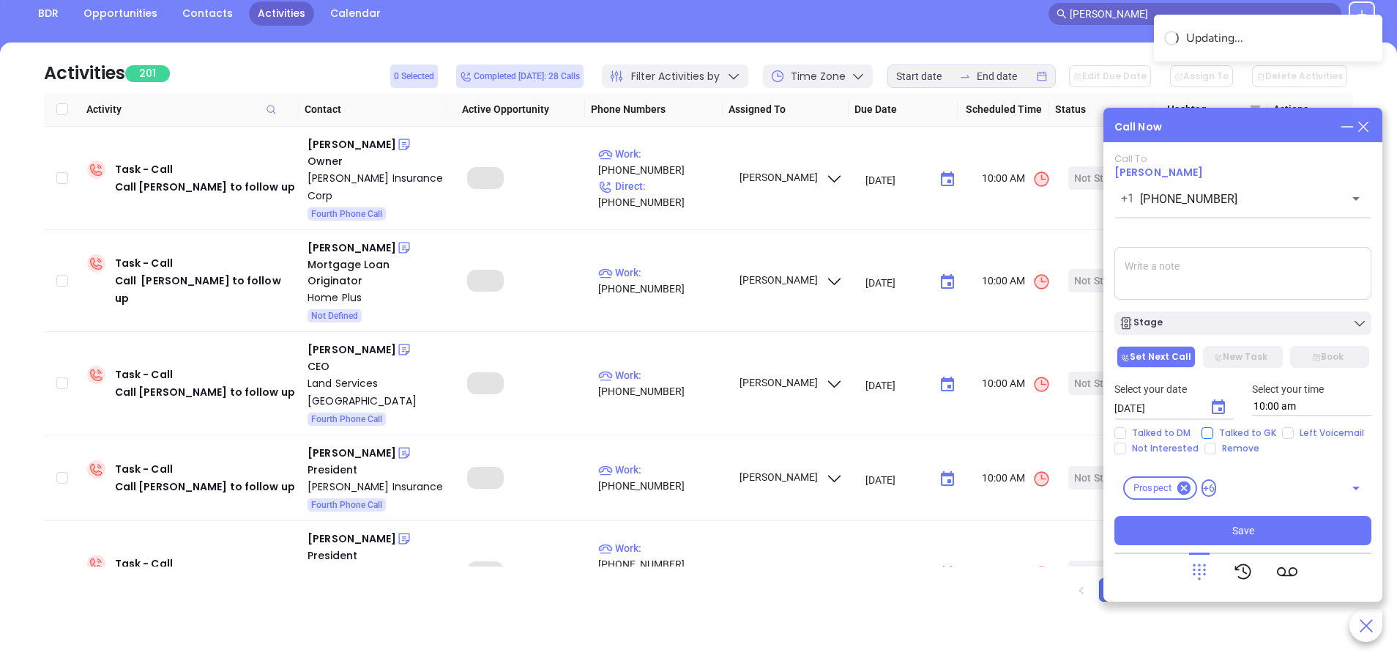
click at [1255, 431] on span "Talked to GK" at bounding box center [1248, 433] width 69 height 12
click at [1214, 431] on input "Talked to GK" at bounding box center [1208, 433] width 12 height 12
checkbox input "true"
click at [1286, 532] on button "Save" at bounding box center [1243, 530] width 257 height 29
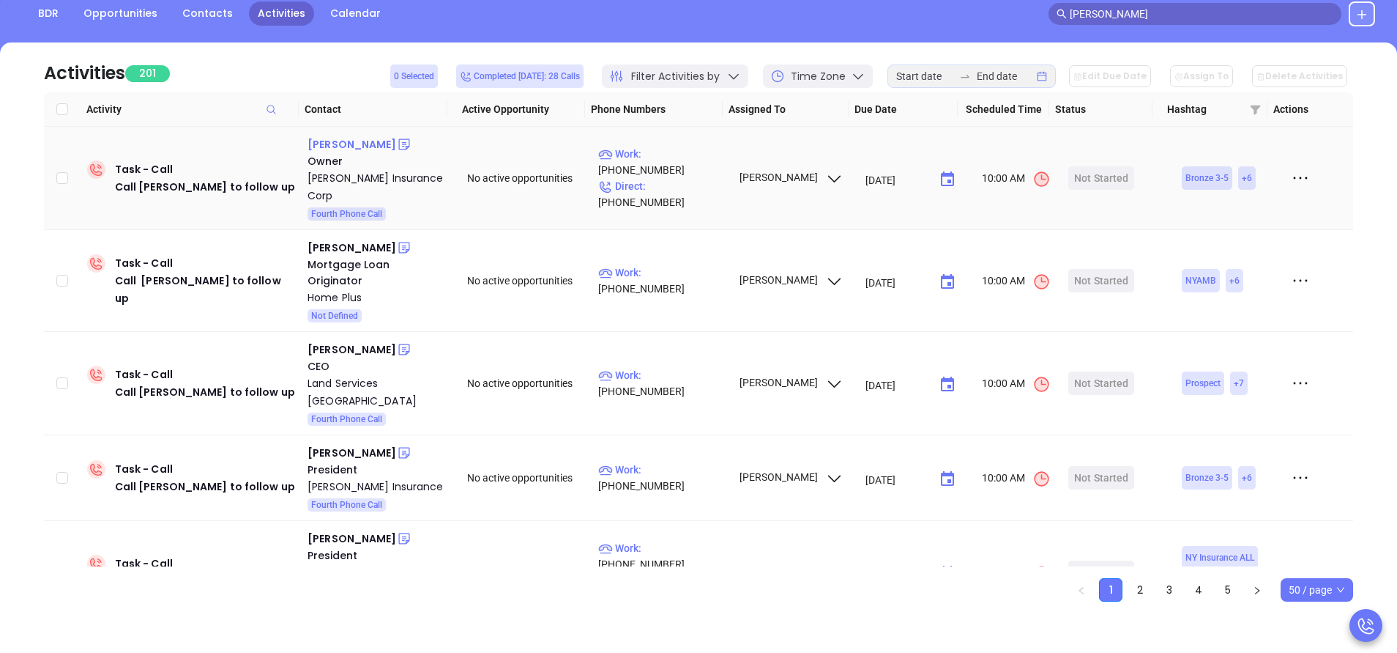
click at [355, 144] on div "Michael Weaver" at bounding box center [352, 144] width 89 height 18
click at [681, 166] on p "Work : (610) 289-0800" at bounding box center [661, 162] width 127 height 32
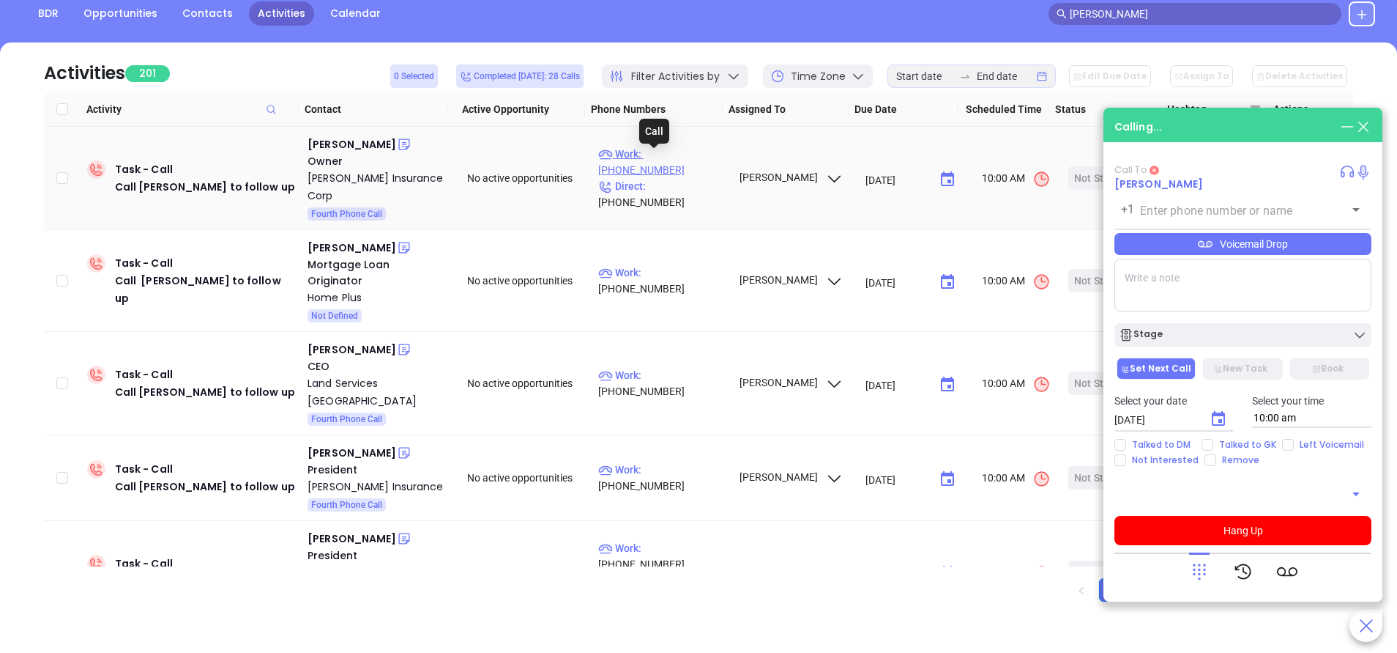
type input "(610) 289-0800"
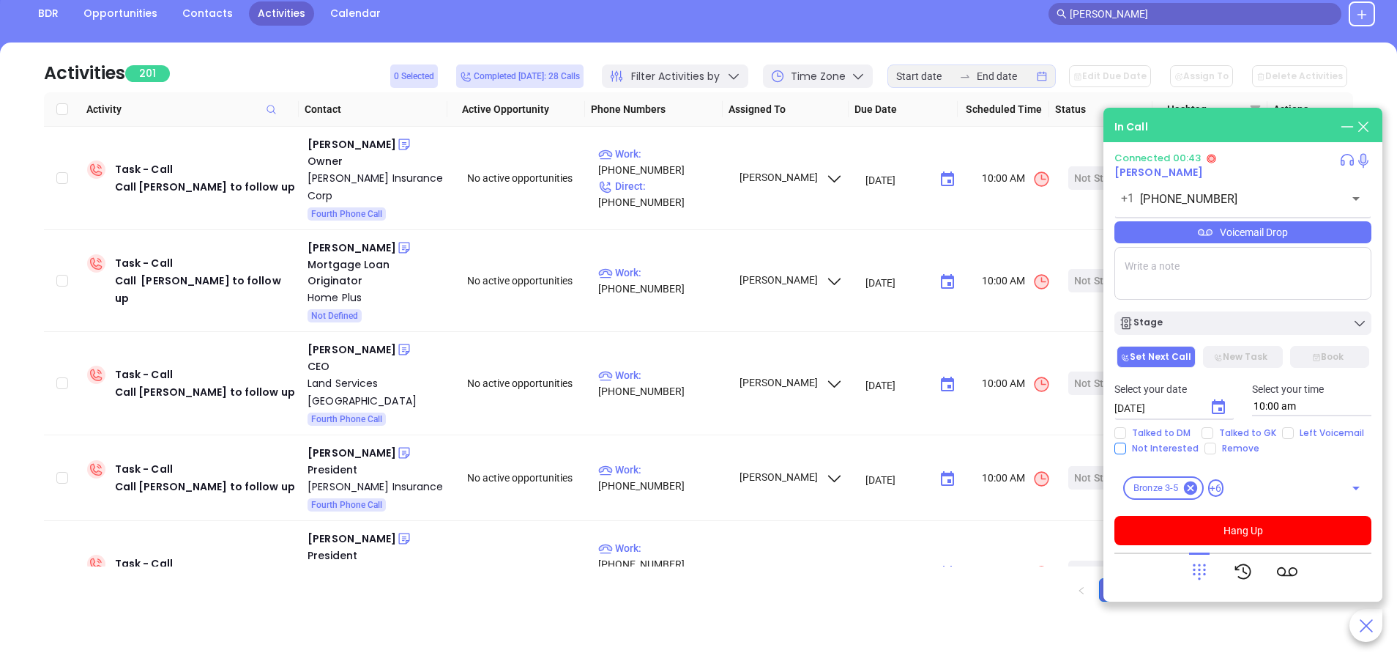
click at [1118, 449] on input "Not Interested" at bounding box center [1121, 448] width 12 height 12
checkbox input "true"
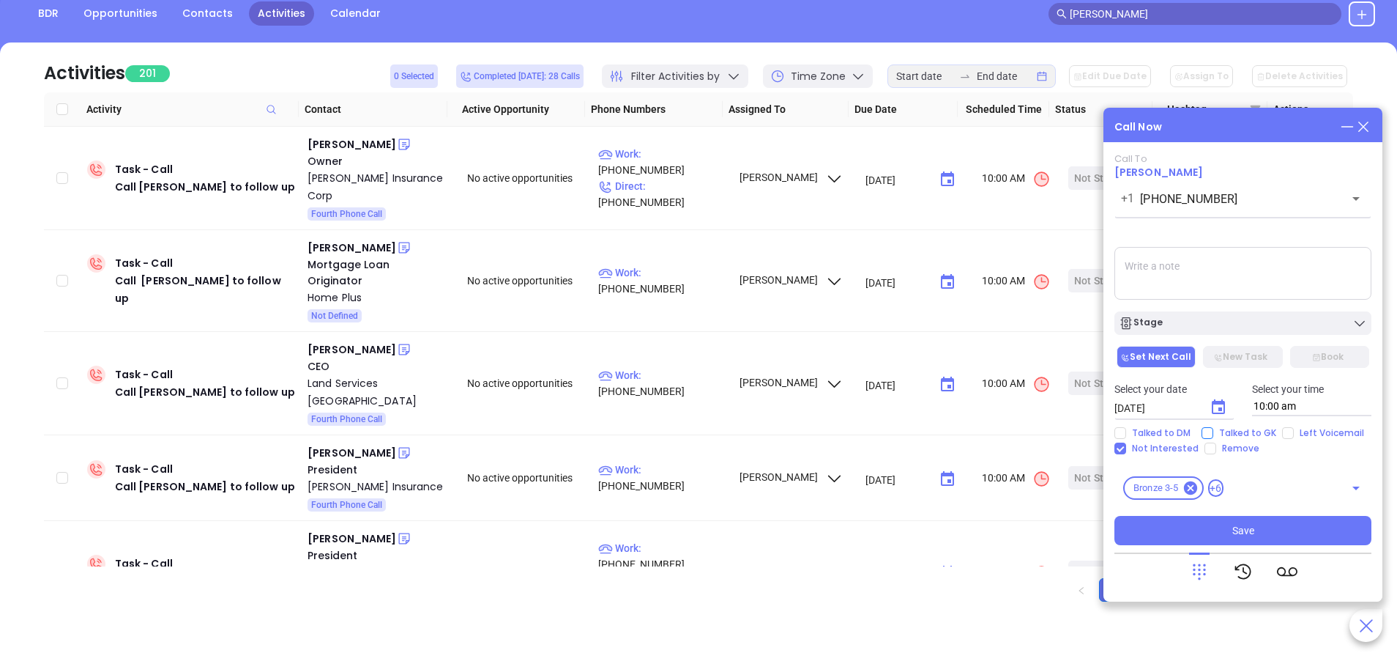
click at [1211, 432] on input "Talked to GK" at bounding box center [1208, 433] width 12 height 12
checkbox input "true"
click at [1217, 318] on div "Stage" at bounding box center [1243, 323] width 248 height 15
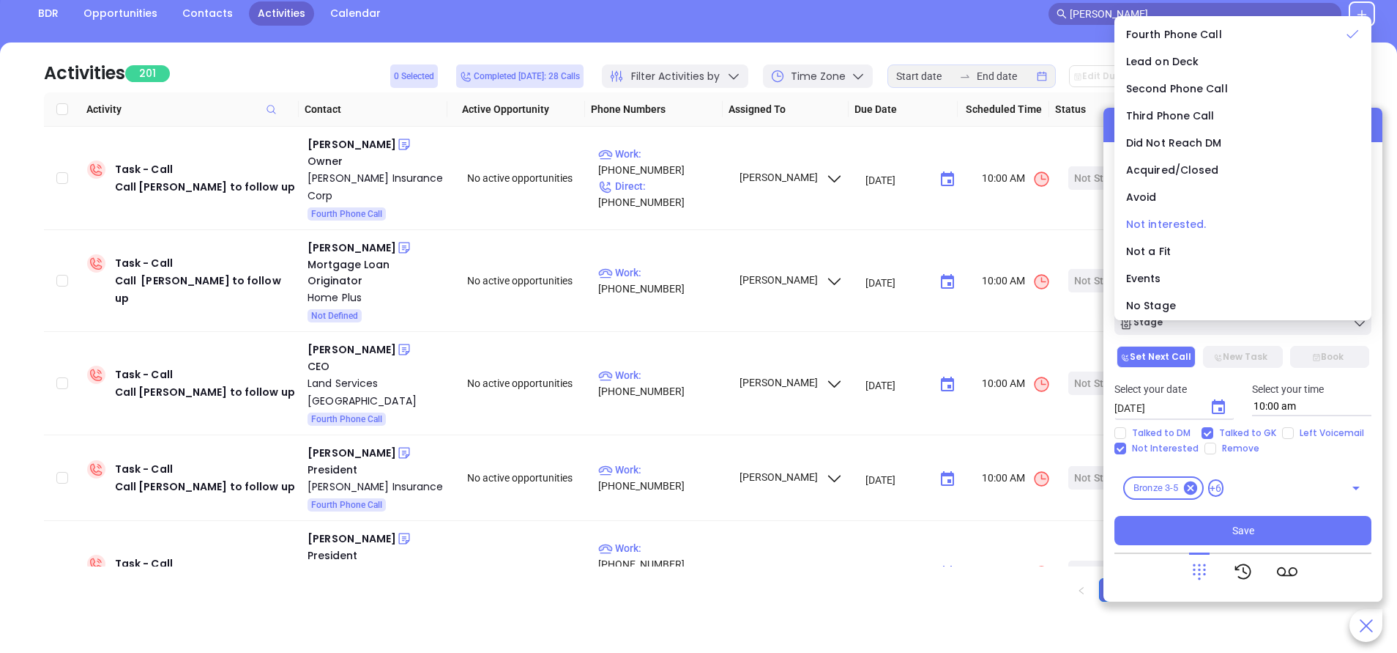
click at [1189, 224] on span "Not interested." at bounding box center [1166, 224] width 81 height 15
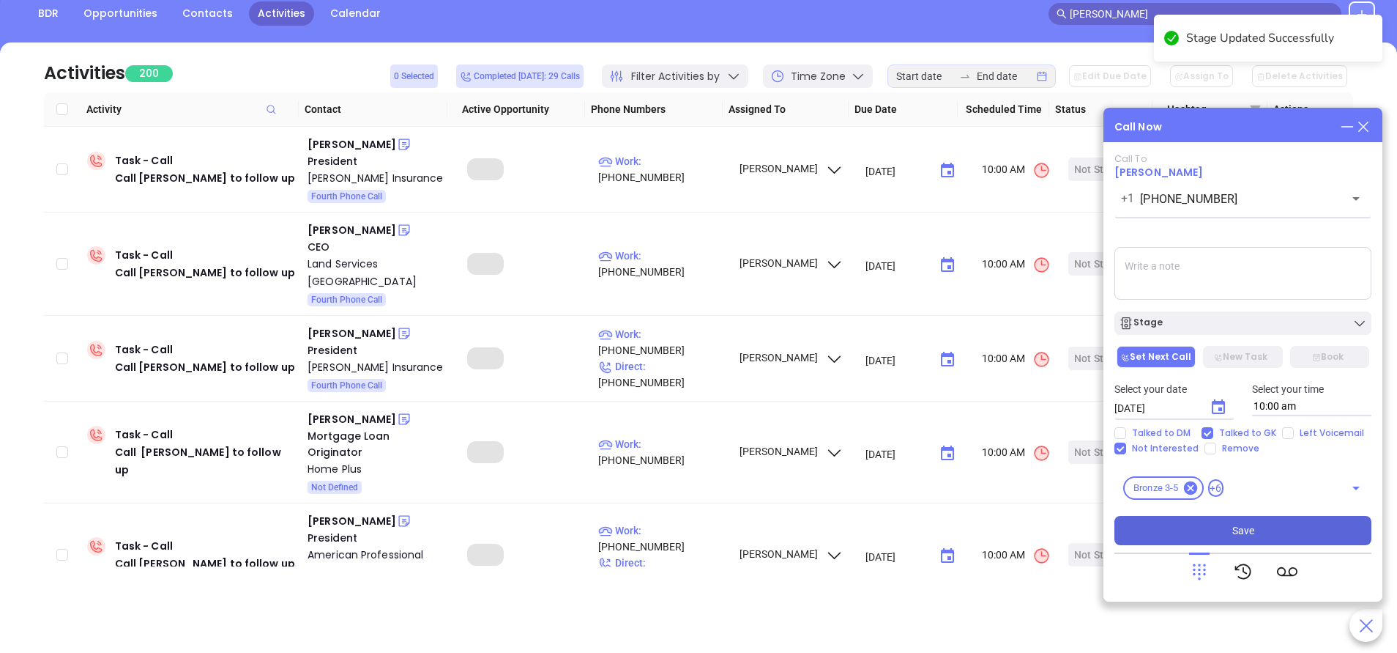
click at [1241, 536] on span "Save" at bounding box center [1244, 530] width 22 height 16
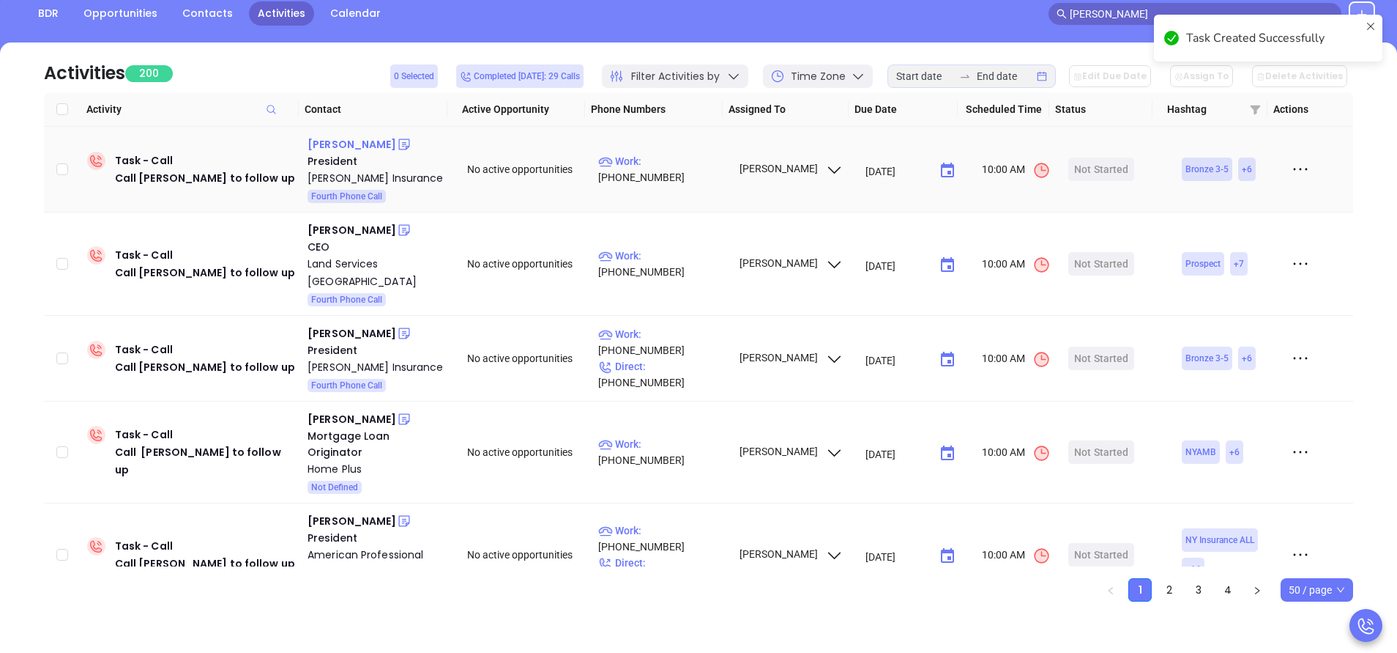
click at [345, 140] on div "Gregory Abram" at bounding box center [352, 144] width 89 height 18
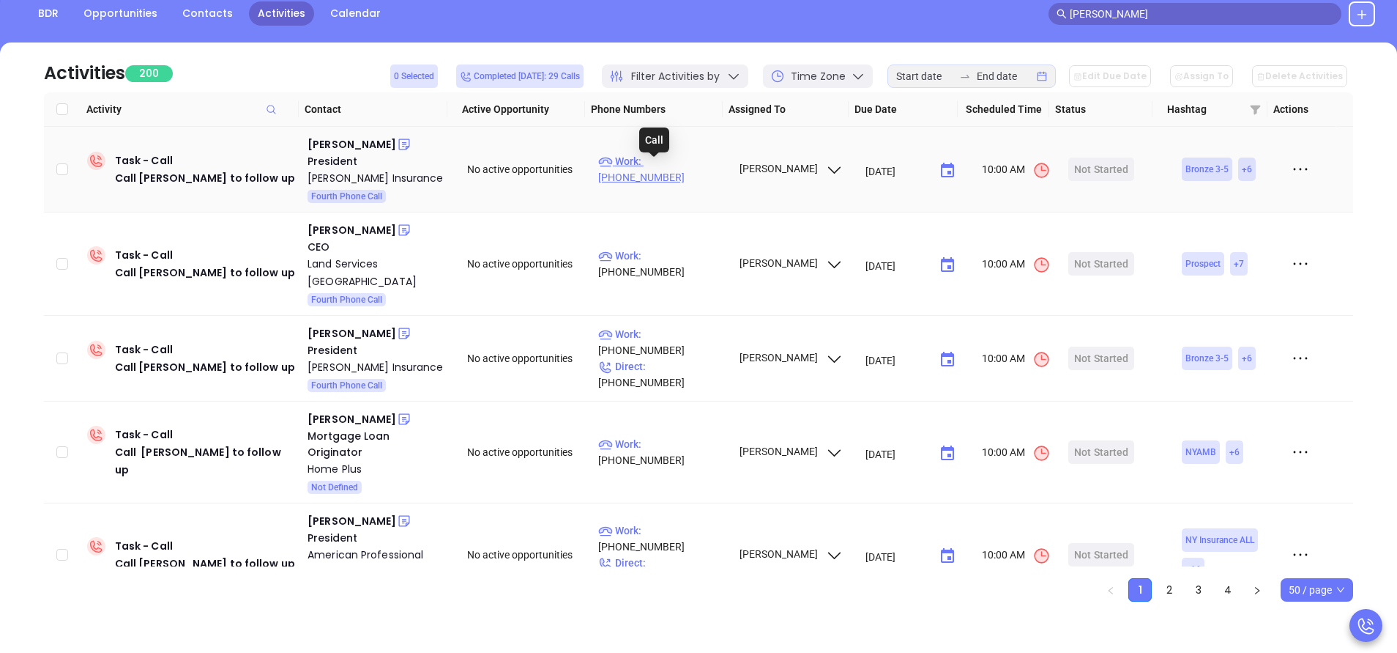
click at [661, 166] on p "Work : (215) 884-1885" at bounding box center [661, 169] width 127 height 32
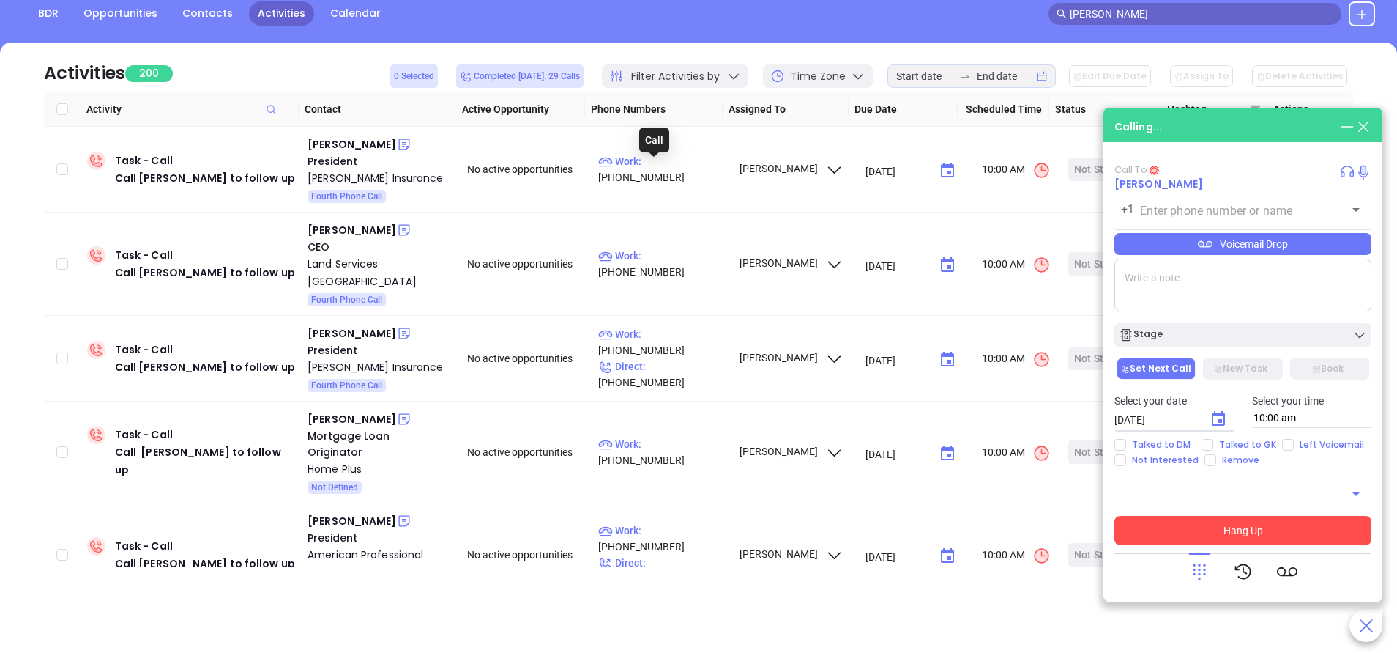
type input "(215) 884-1885"
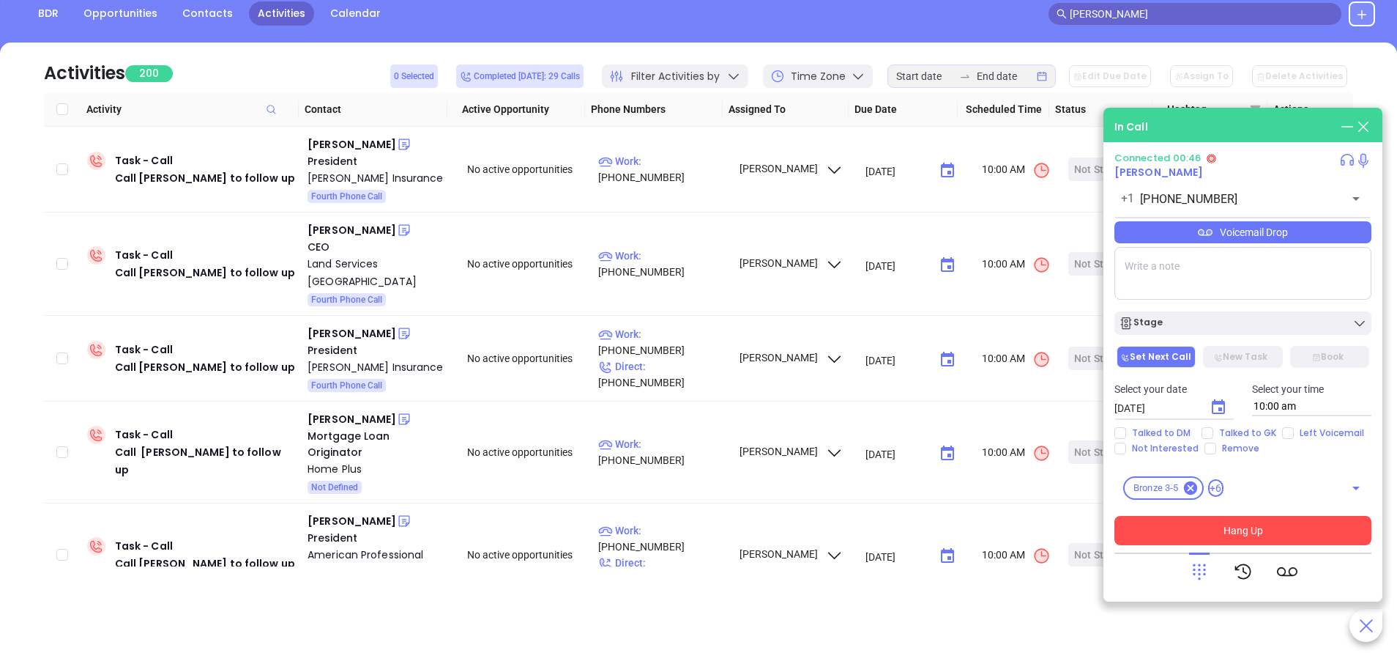
click at [1255, 535] on button "Hang Up" at bounding box center [1243, 530] width 257 height 29
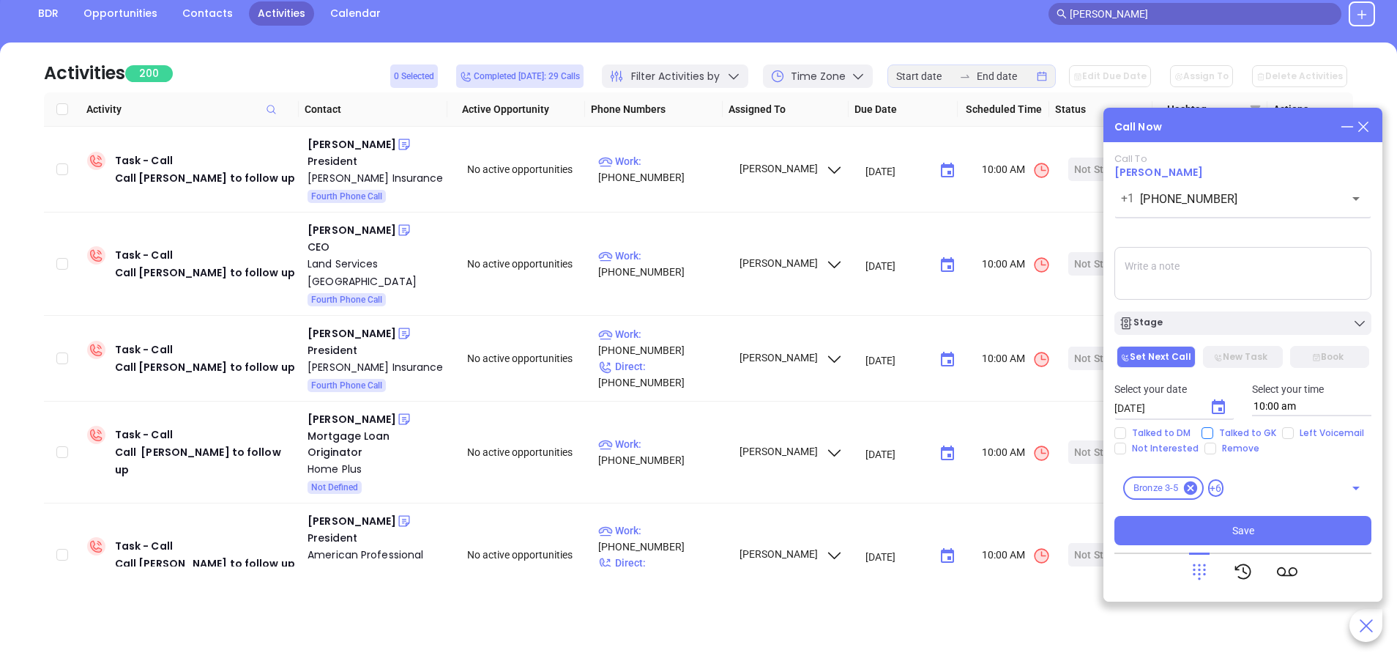
click at [1205, 430] on input "Talked to GK" at bounding box center [1208, 433] width 12 height 12
checkbox input "true"
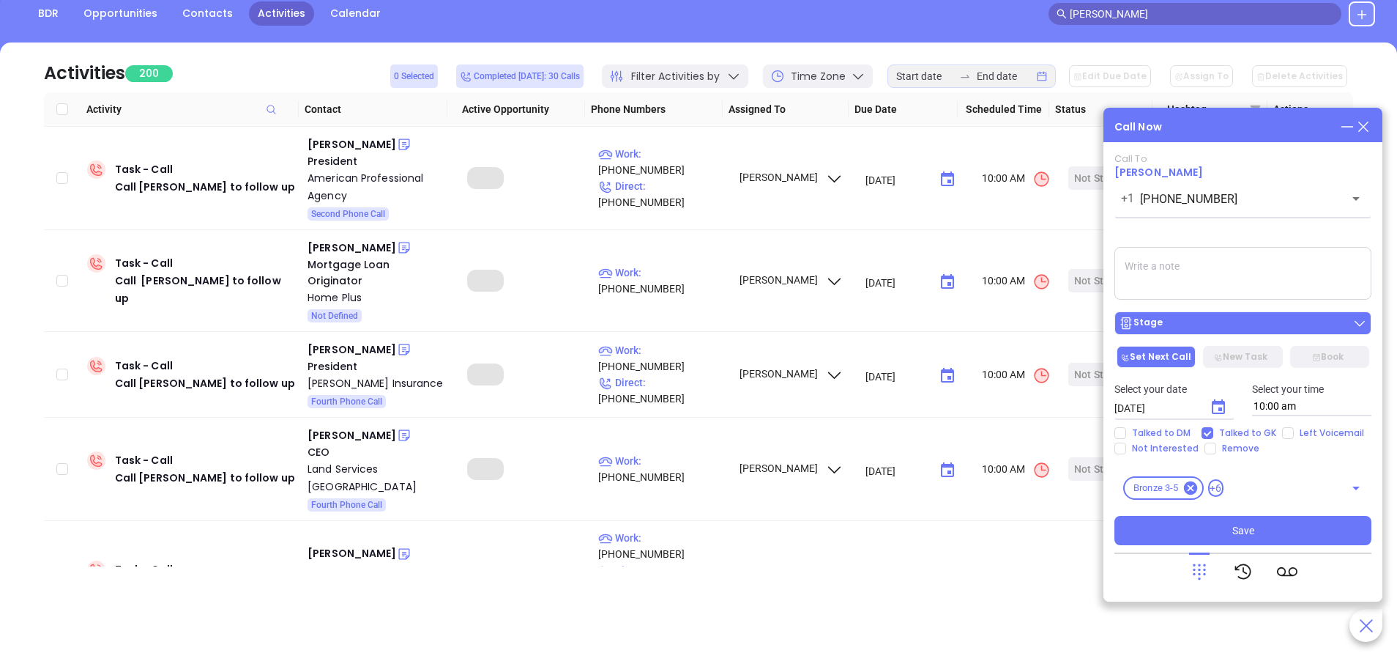
click at [1298, 320] on div "Stage" at bounding box center [1243, 323] width 248 height 15
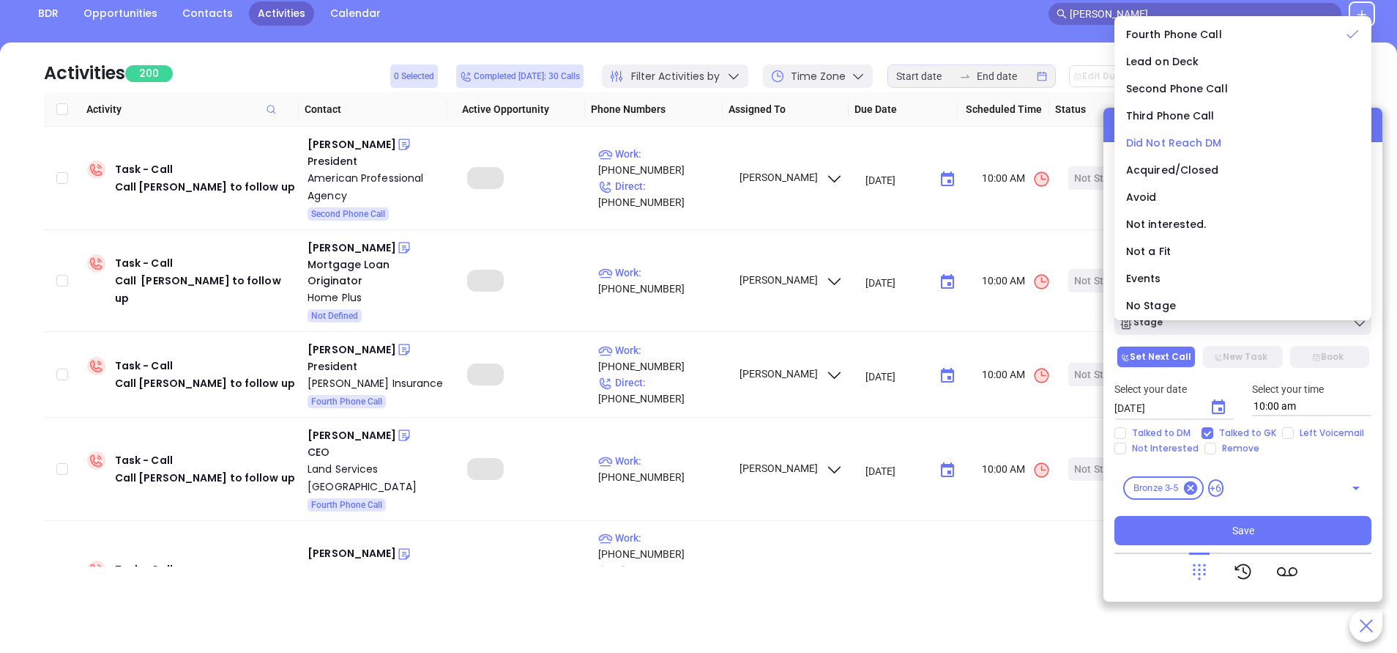
click at [1163, 138] on span "Did Not Reach DM" at bounding box center [1174, 142] width 96 height 15
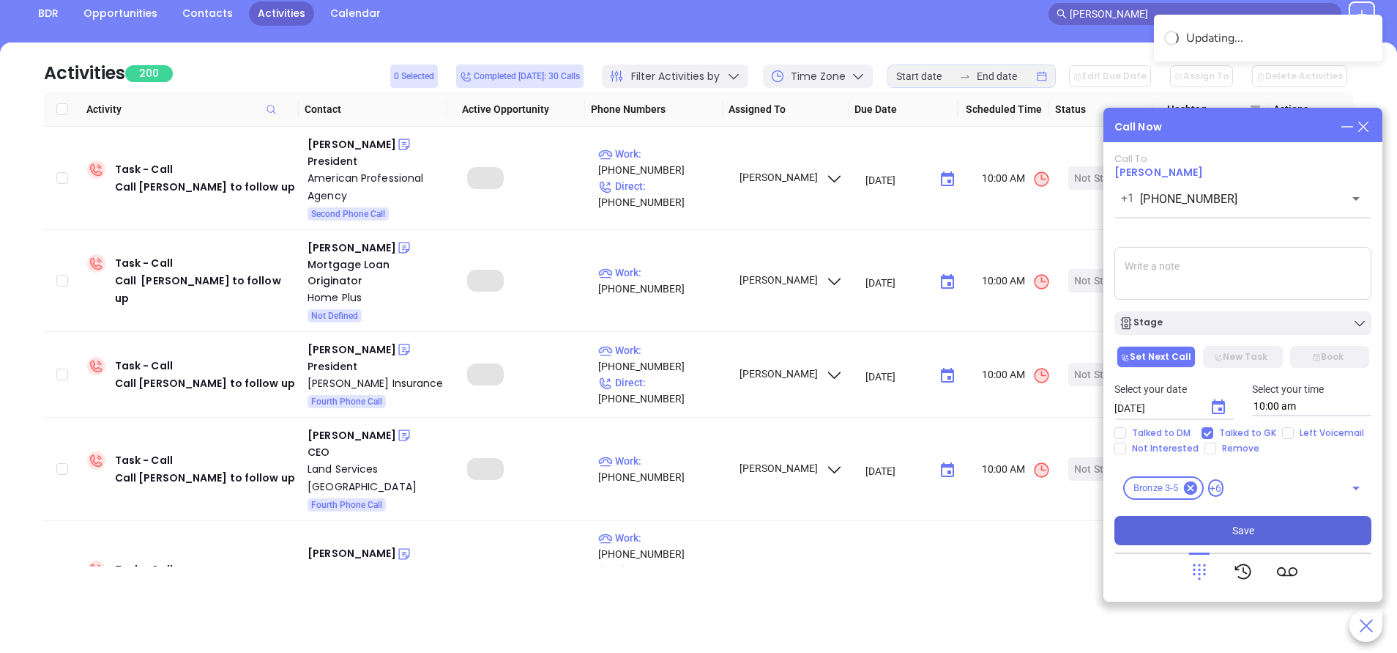
click at [1224, 526] on button "Save" at bounding box center [1243, 530] width 257 height 29
click at [352, 140] on div "Peter Imbert" at bounding box center [352, 144] width 89 height 18
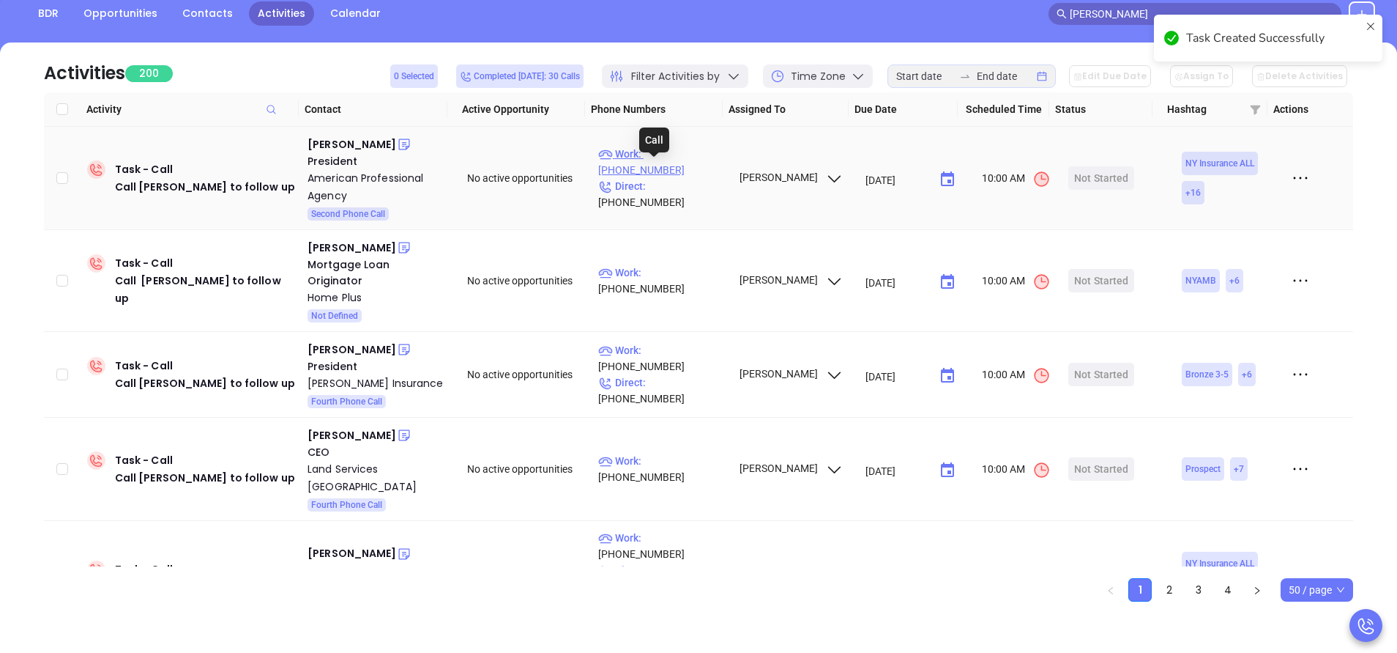
click at [659, 166] on p "Work : (800) 421-6694" at bounding box center [661, 162] width 127 height 32
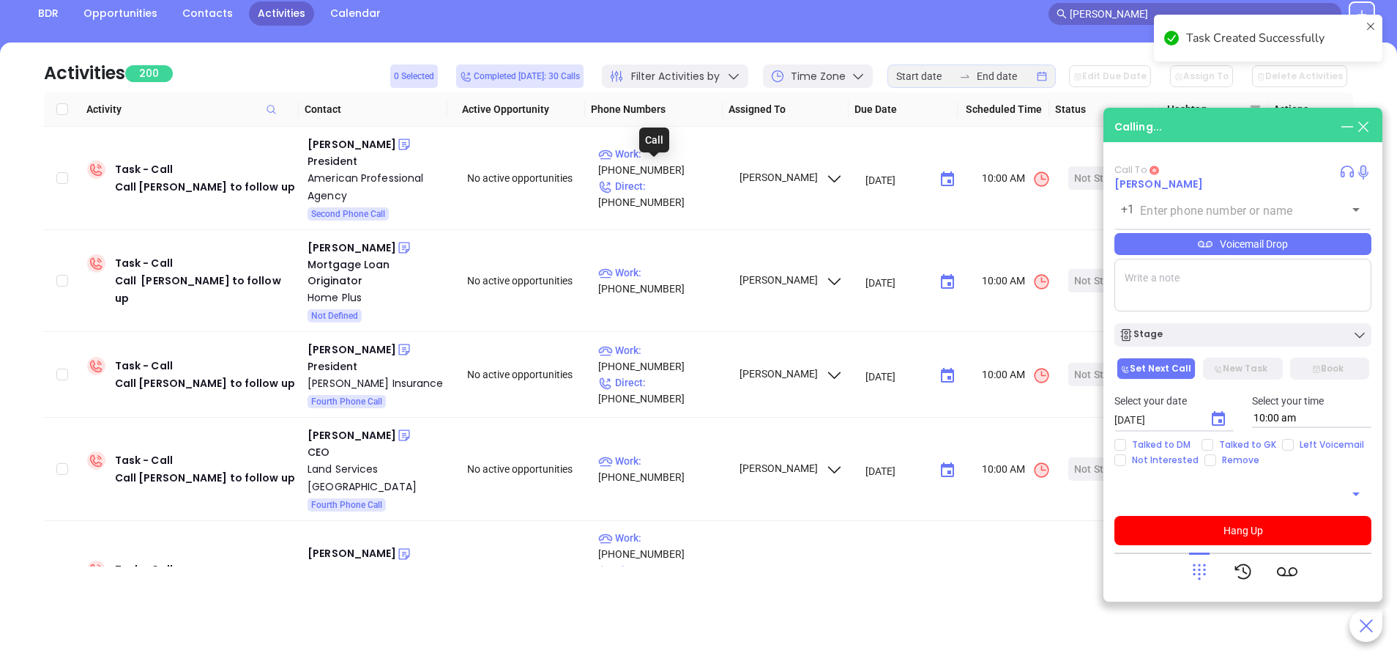
type input "(800) 421-6694"
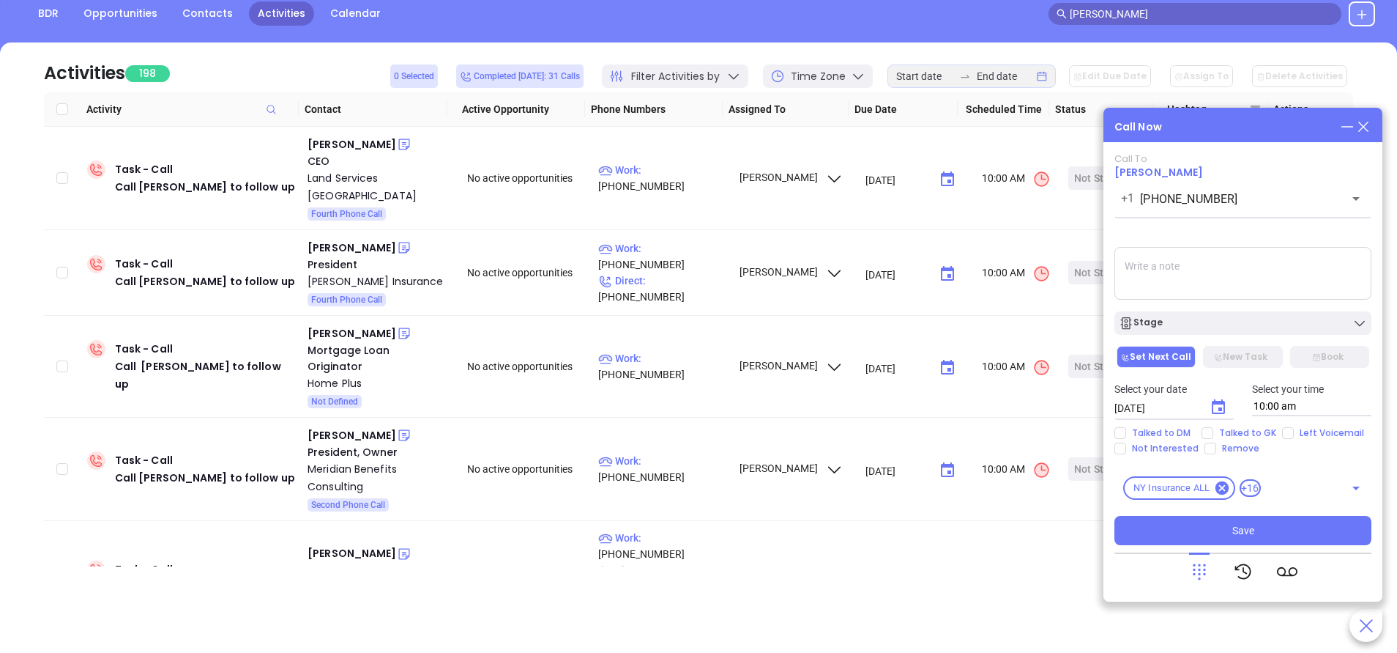
click at [1183, 266] on textarea at bounding box center [1243, 273] width 257 height 53
type textarea "second email sent"
click at [1215, 407] on icon "Choose date, selected date is Sep 18, 2025" at bounding box center [1219, 407] width 18 height 18
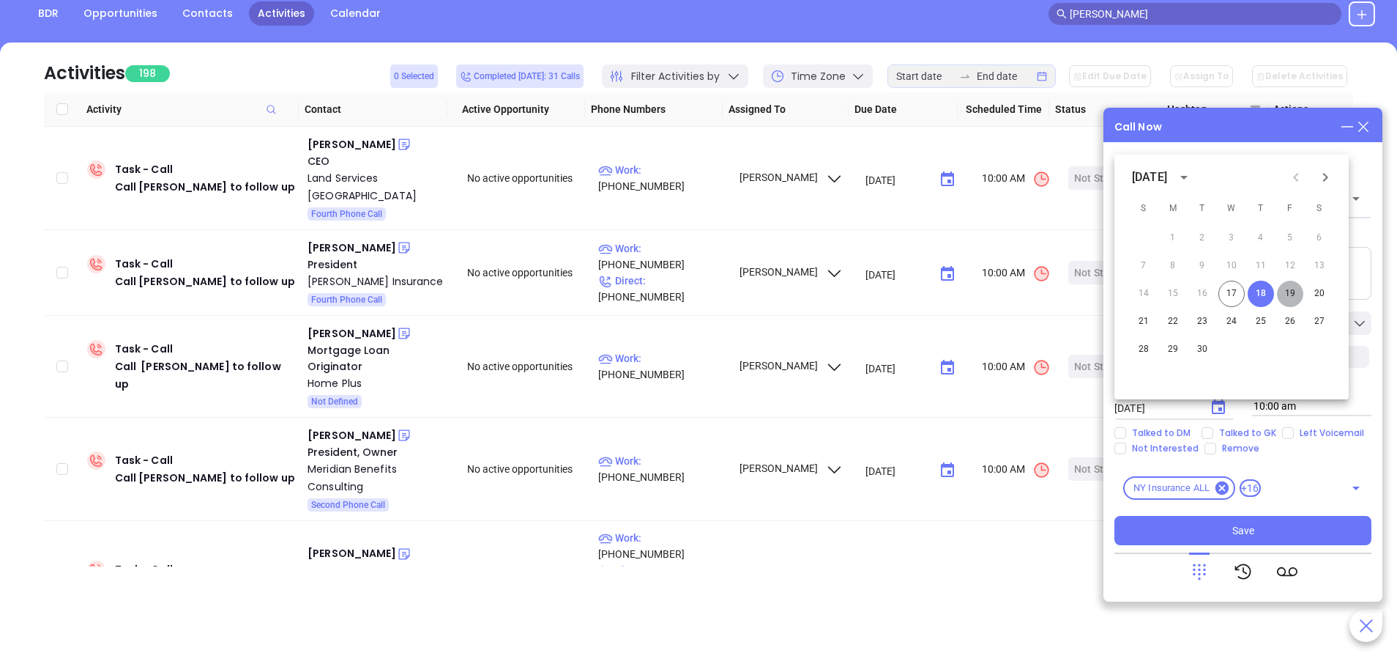
click at [1288, 292] on button "19" at bounding box center [1290, 294] width 26 height 26
type input "09/19/2025"
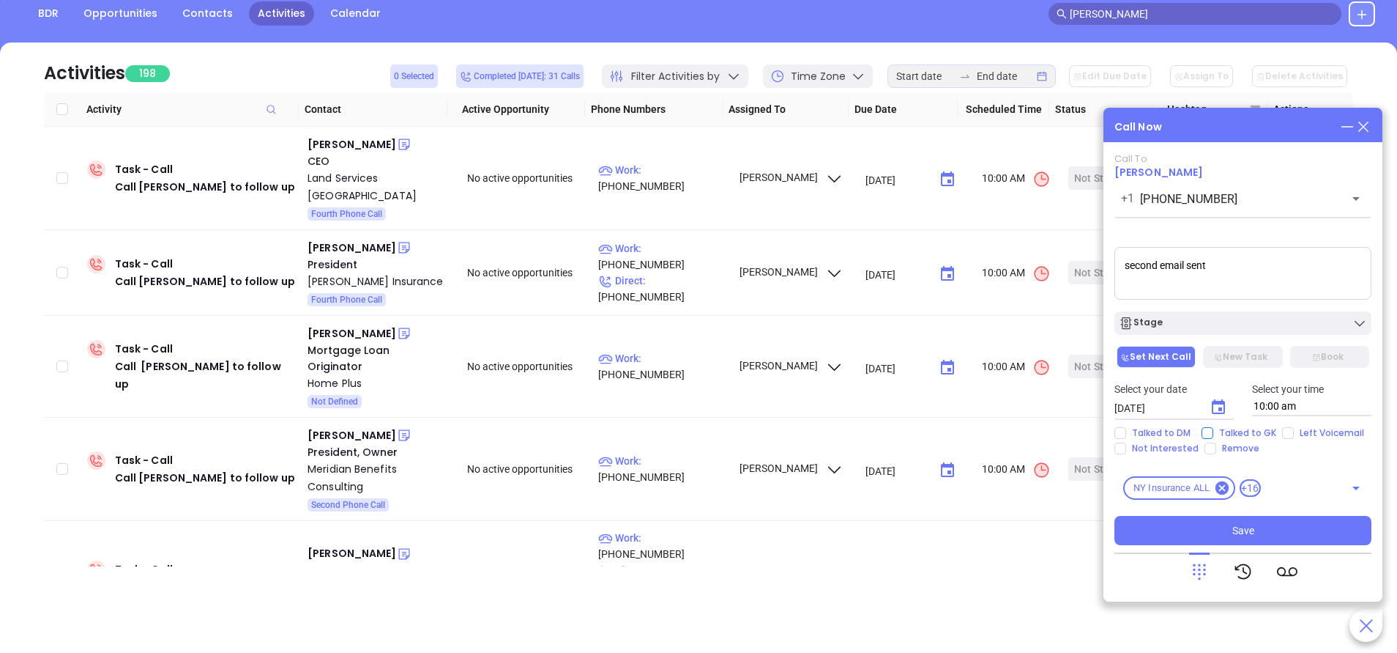
click at [1207, 434] on input "Talked to GK" at bounding box center [1208, 433] width 12 height 12
checkbox input "true"
click at [1235, 521] on button "Save" at bounding box center [1243, 530] width 257 height 29
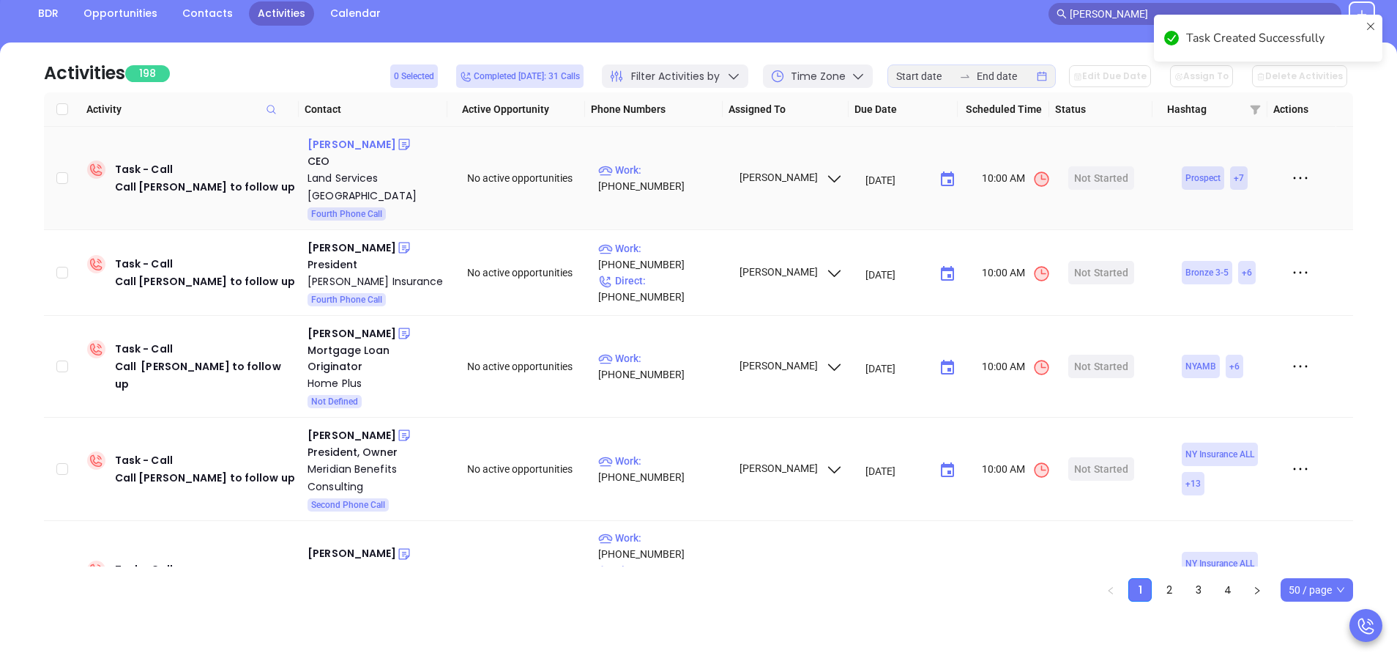
click at [370, 141] on div "Gordon Daniels" at bounding box center [352, 144] width 89 height 18
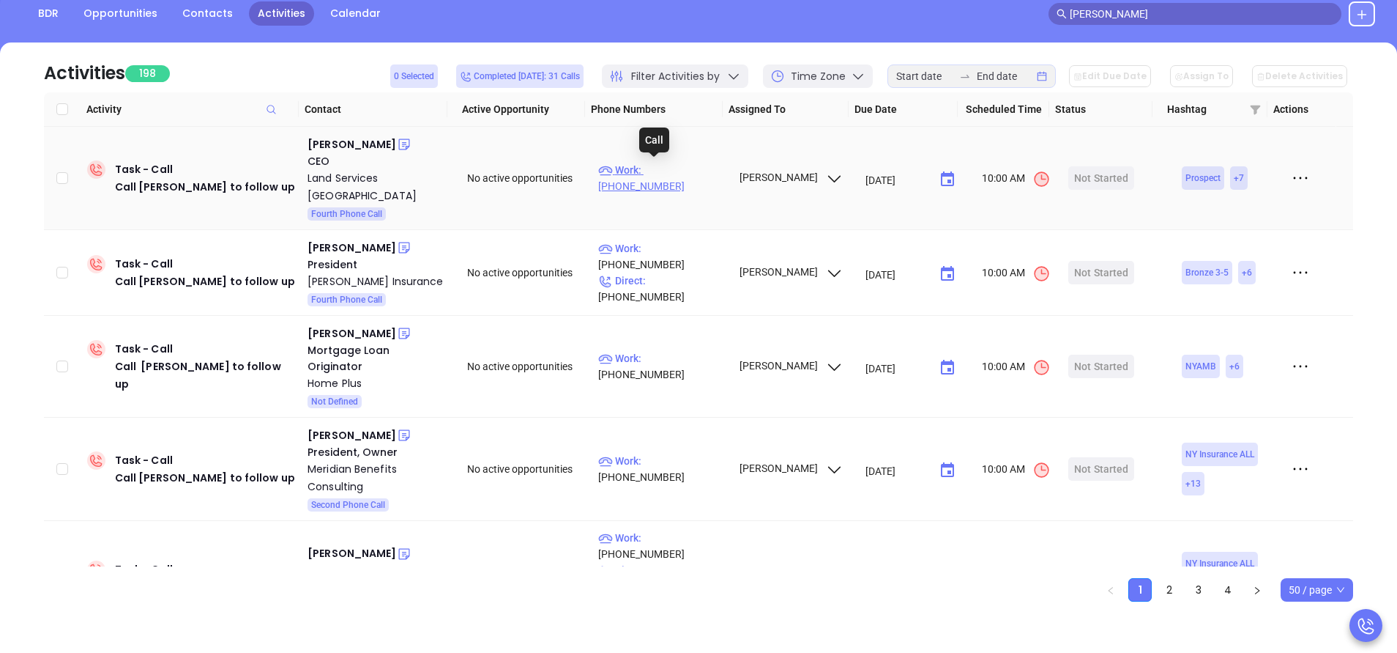
click at [674, 169] on p "Work : (215) 563-5468" at bounding box center [661, 178] width 127 height 32
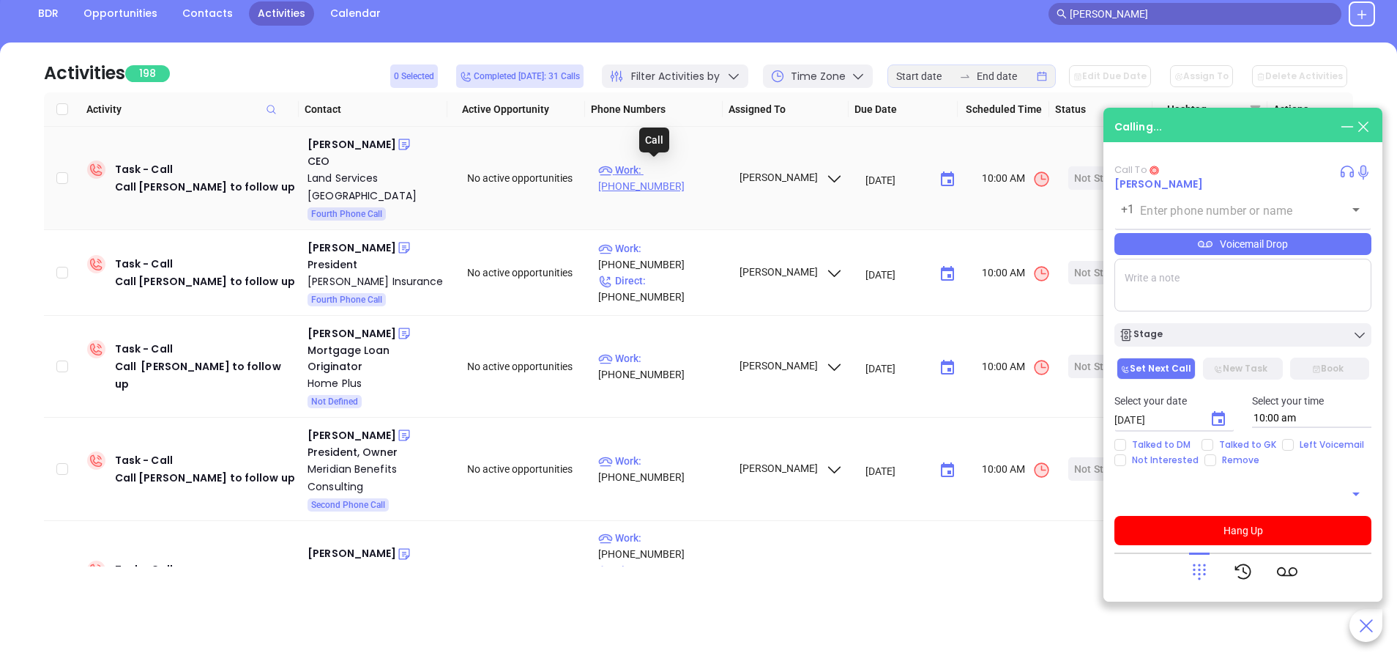
type input "(215) 563-5468"
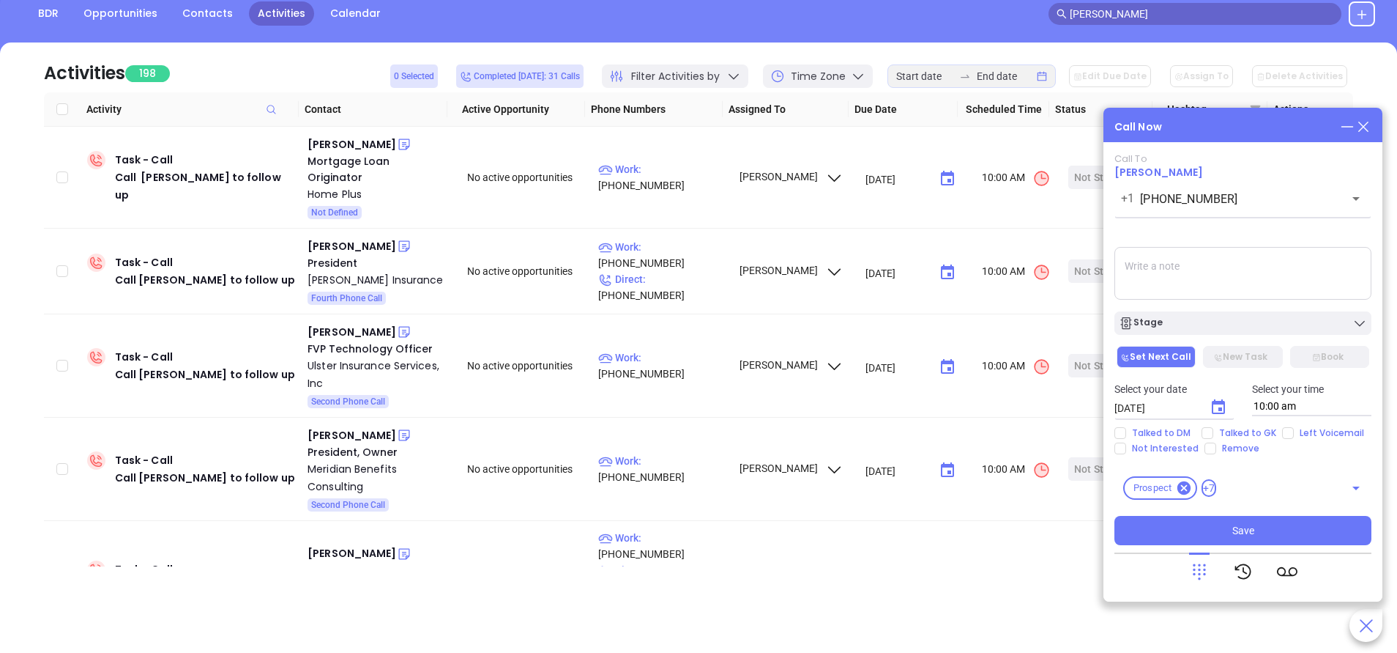
click at [1370, 124] on icon at bounding box center [1364, 127] width 16 height 16
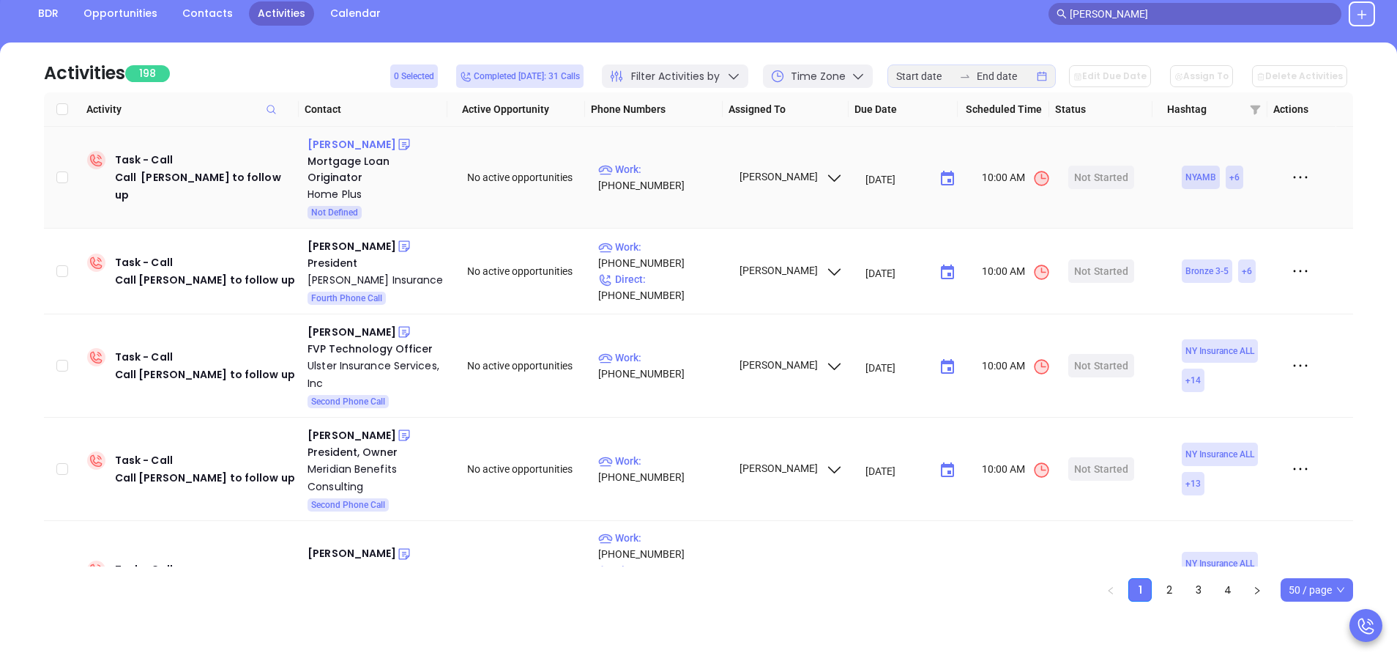
click at [338, 148] on div "Luis Lleshi" at bounding box center [352, 144] width 89 height 18
click at [661, 163] on p "Work : (212) 680-4294" at bounding box center [661, 177] width 127 height 32
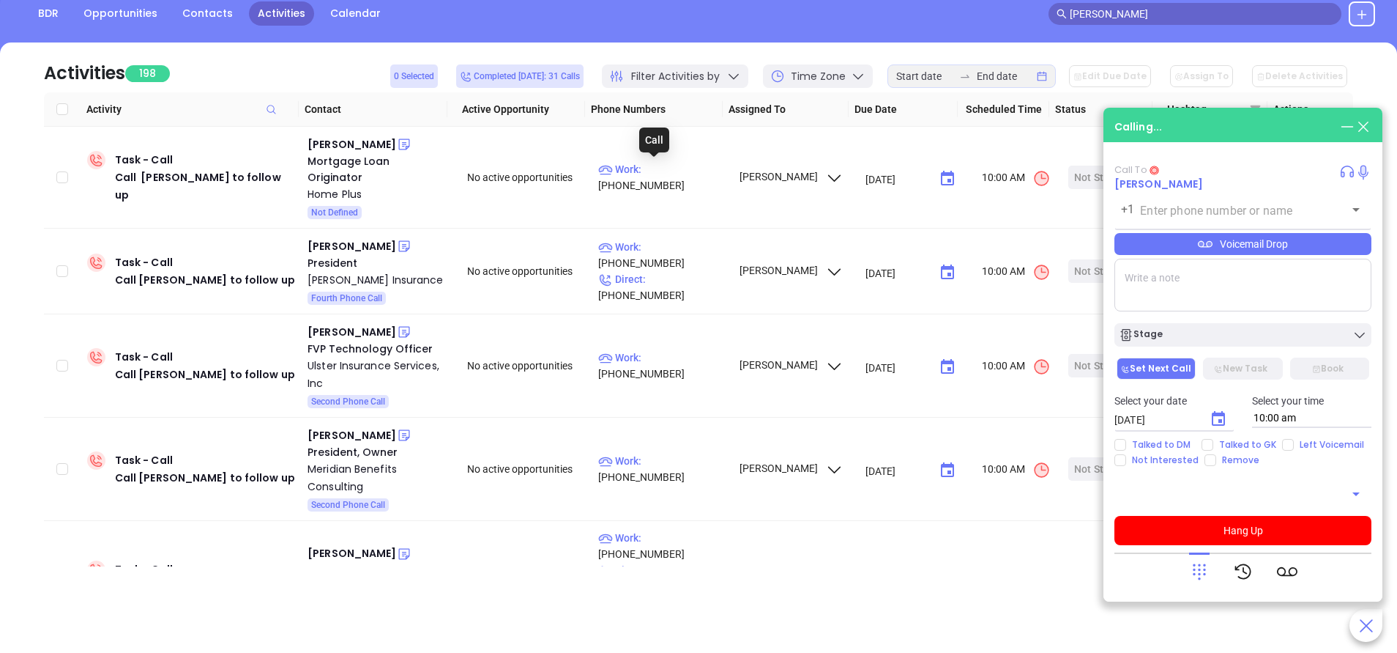
type input "(212) 680-4294"
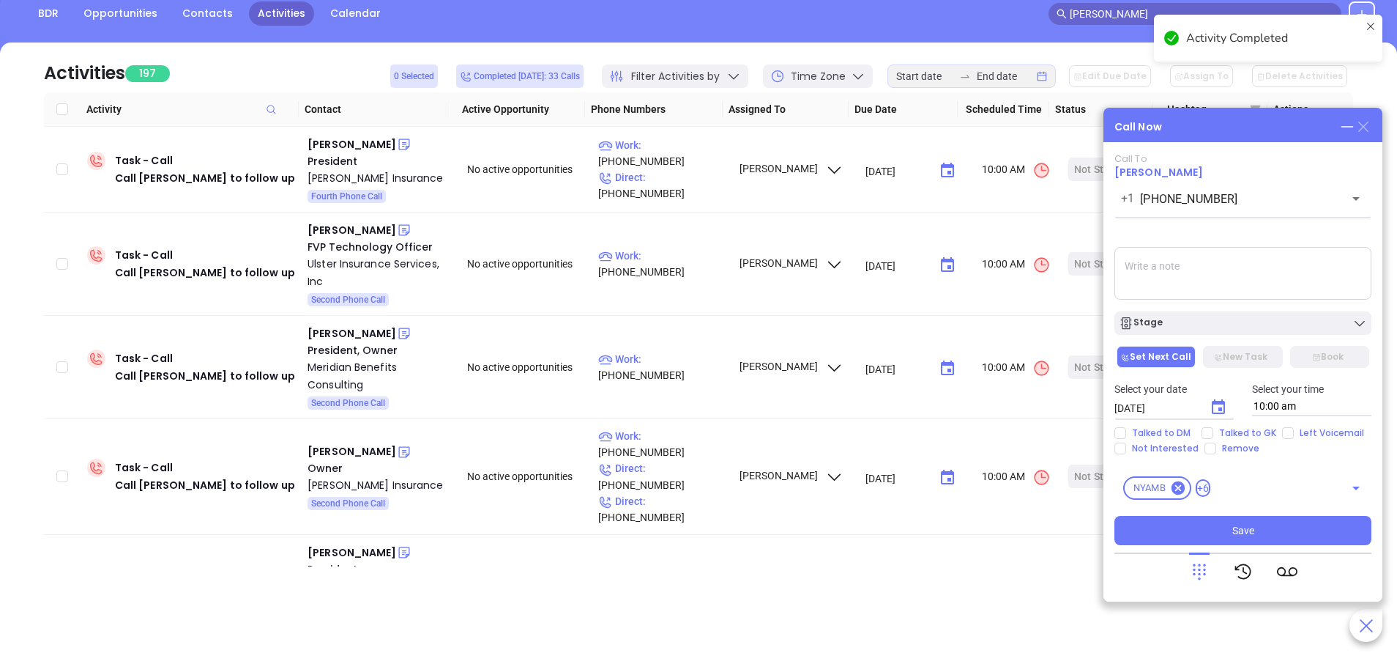
click at [1365, 125] on icon at bounding box center [1364, 127] width 10 height 10
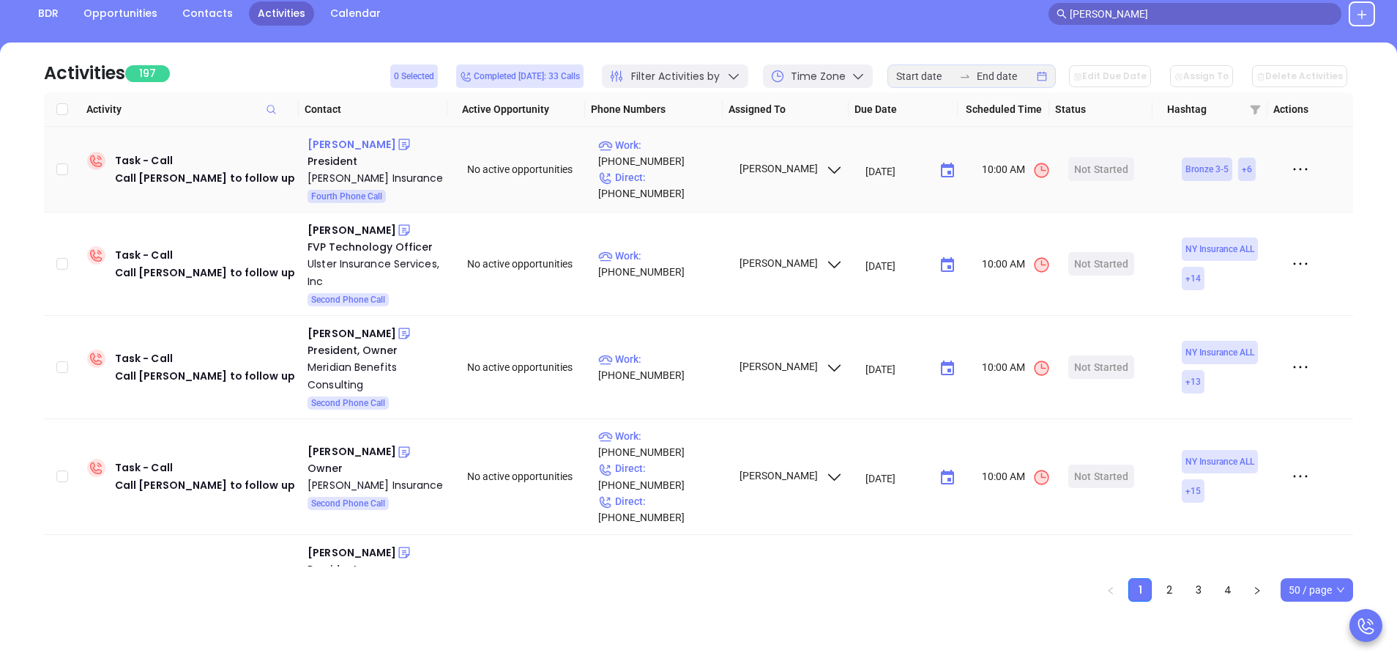
click at [354, 138] on div "Robert Smyrl" at bounding box center [352, 144] width 89 height 18
click at [656, 159] on p "Work : (215) 997-9440" at bounding box center [661, 153] width 127 height 32
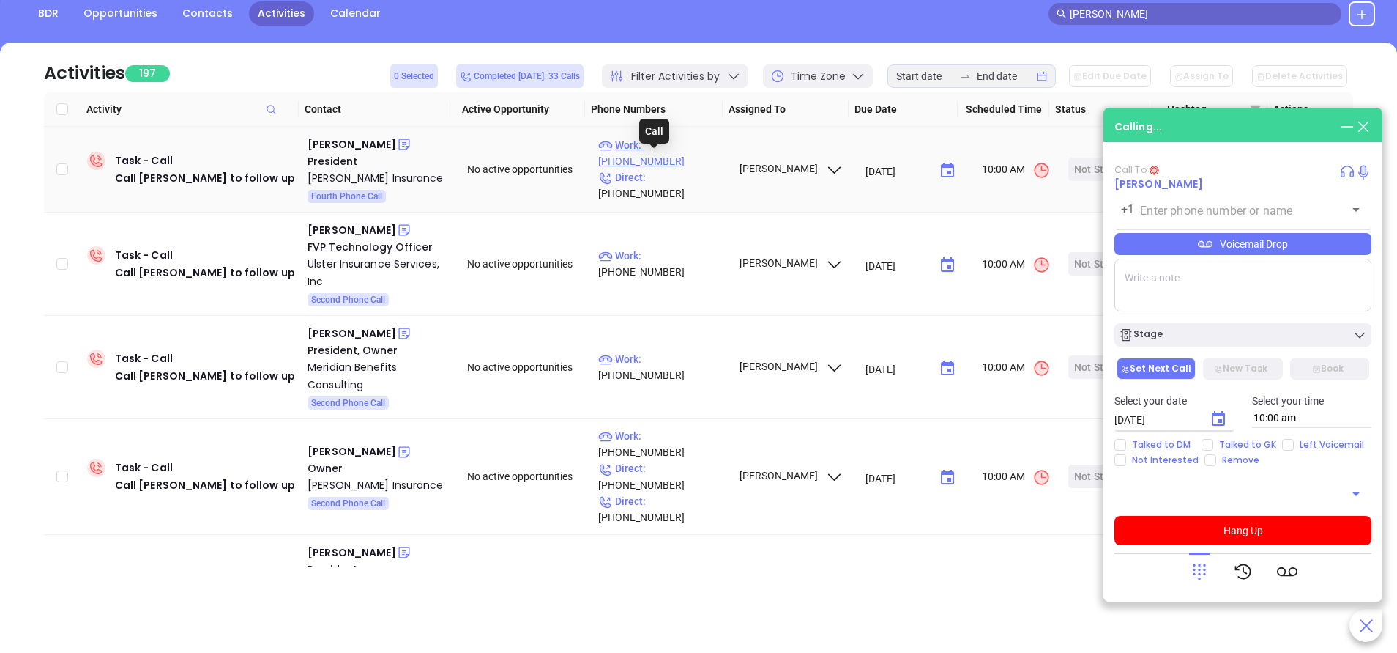
type input "(215) 997-9440"
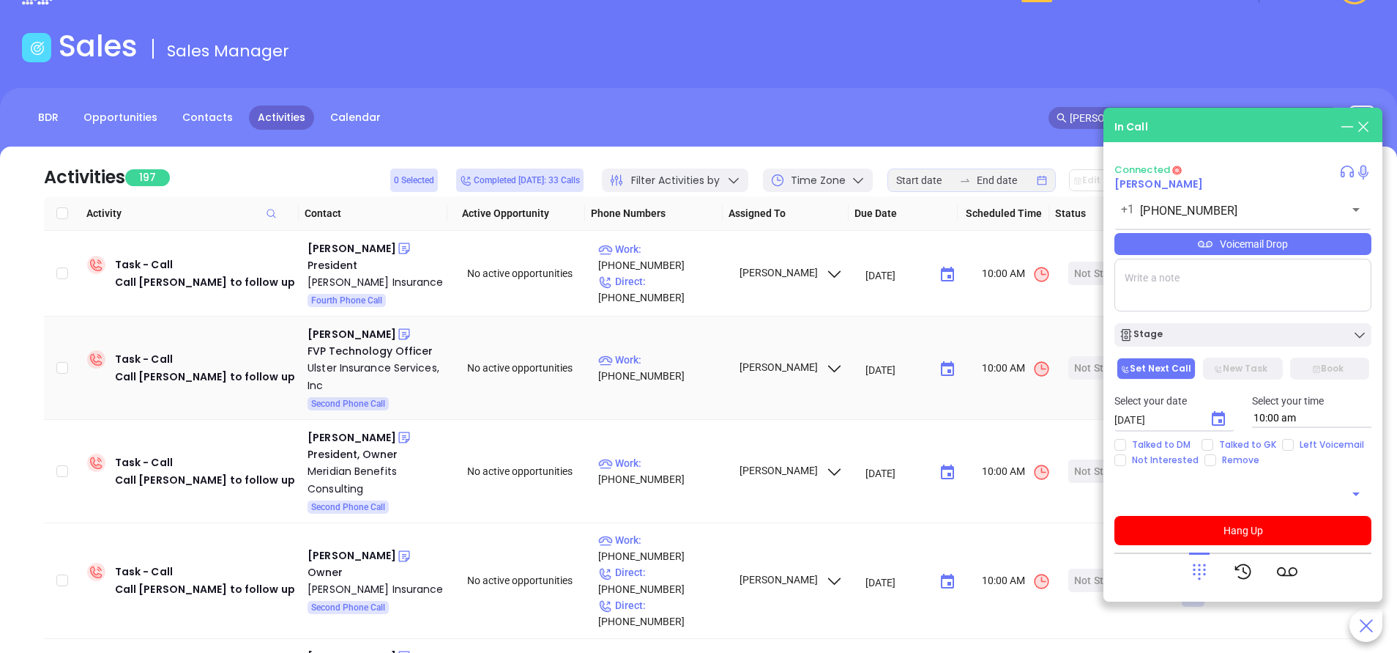
scroll to position [0, 0]
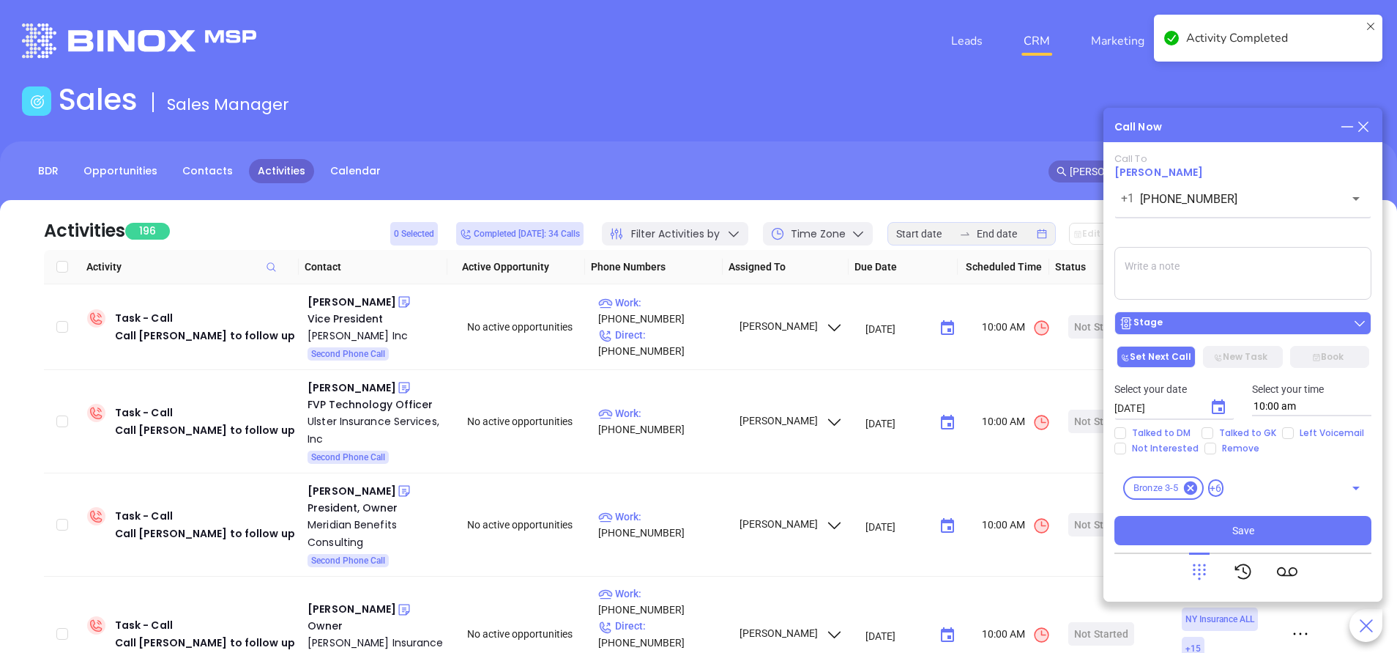
click at [1189, 327] on div "Stage" at bounding box center [1243, 323] width 248 height 15
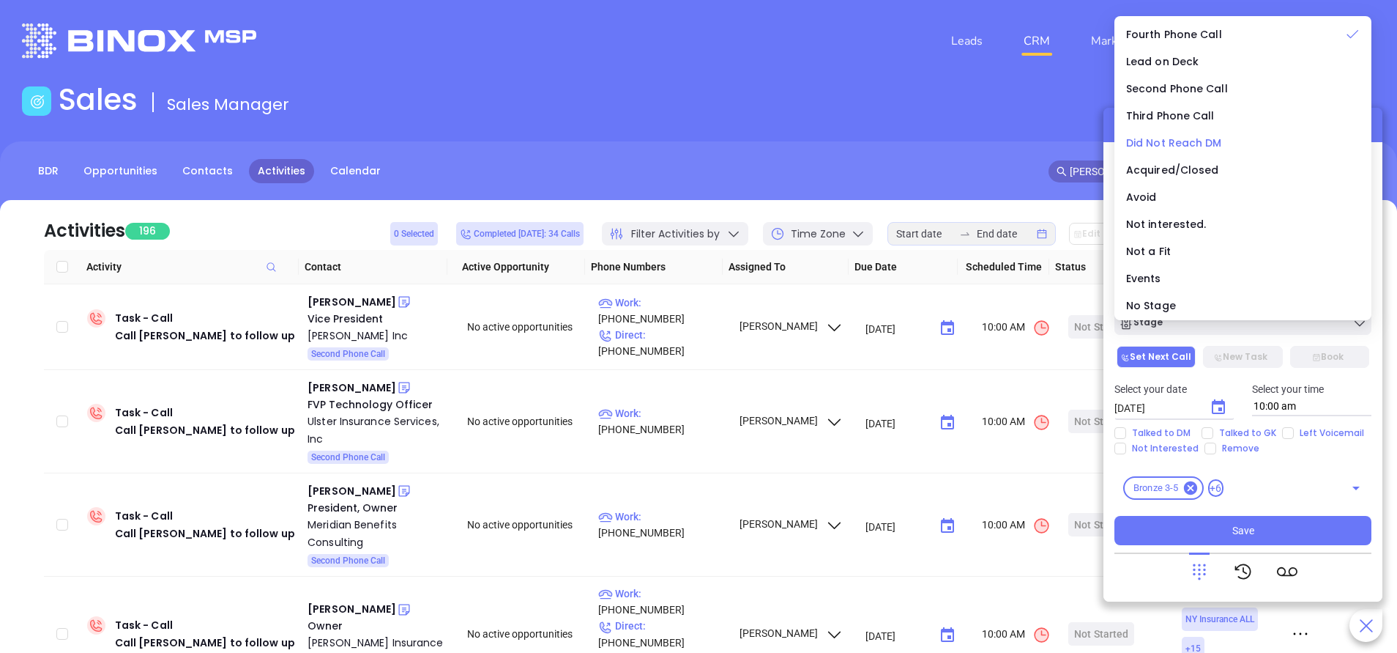
click at [1178, 134] on li "Did Not Reach DM" at bounding box center [1243, 142] width 251 height 31
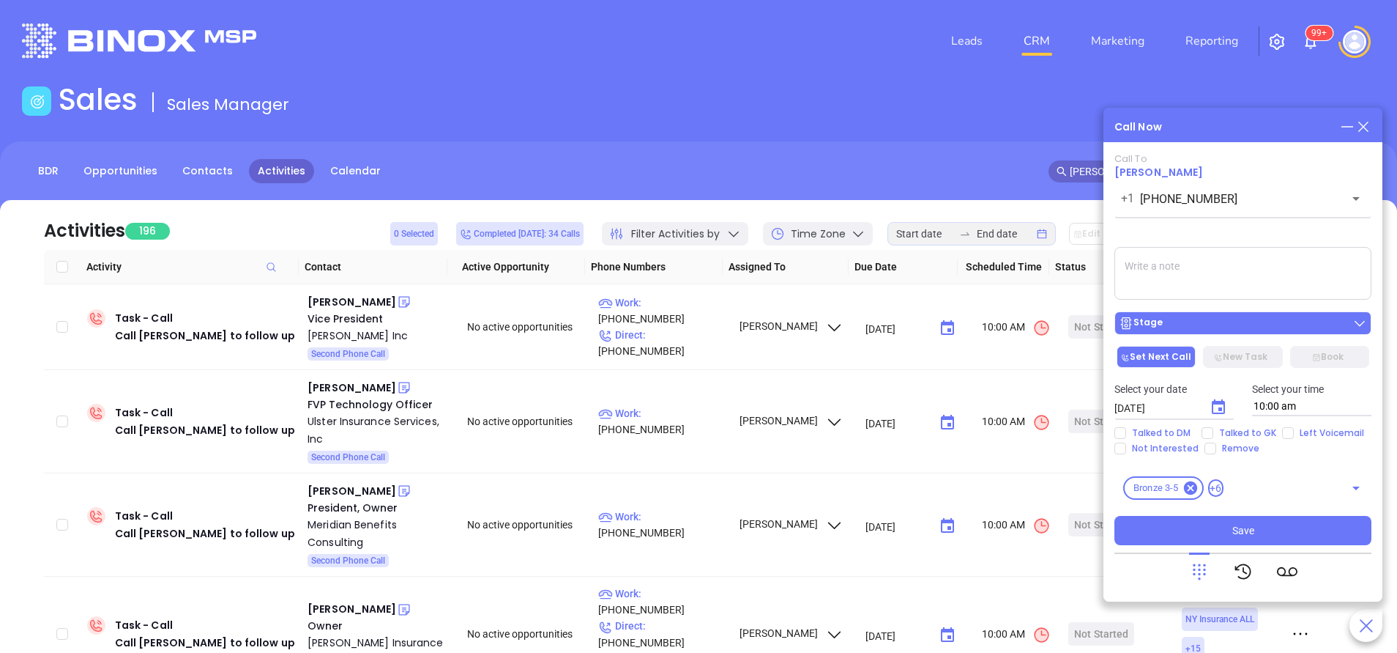
click at [1195, 329] on div "Stage" at bounding box center [1243, 323] width 248 height 15
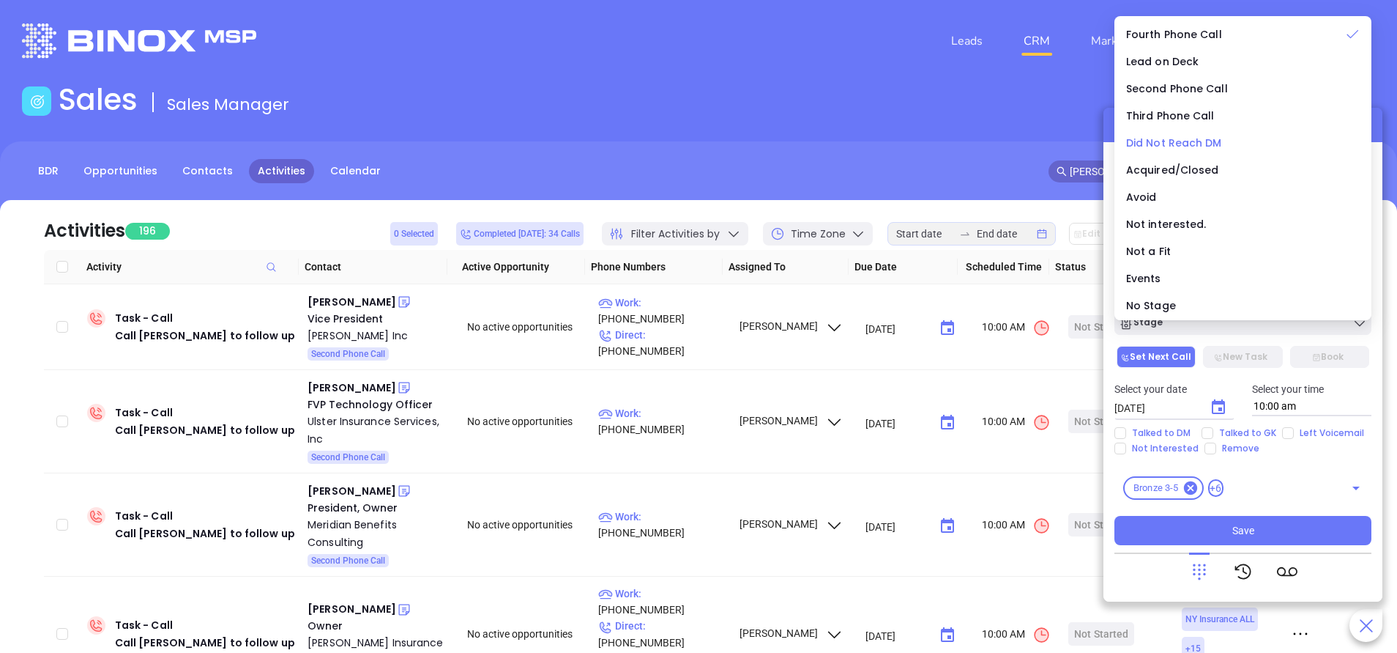
click at [1170, 141] on span "Did Not Reach DM" at bounding box center [1174, 142] width 96 height 15
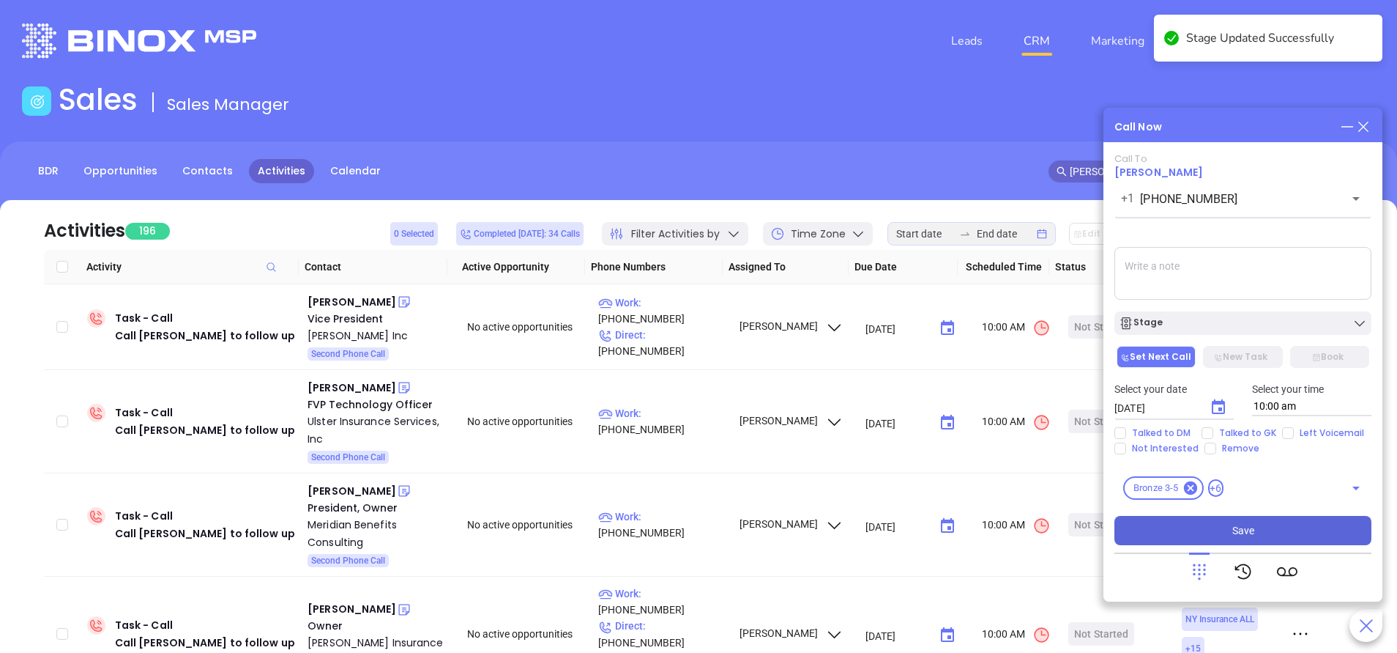
click at [1255, 526] on button "Save" at bounding box center [1243, 530] width 257 height 29
click at [1208, 431] on input "Talked to GK" at bounding box center [1208, 433] width 12 height 12
checkbox input "true"
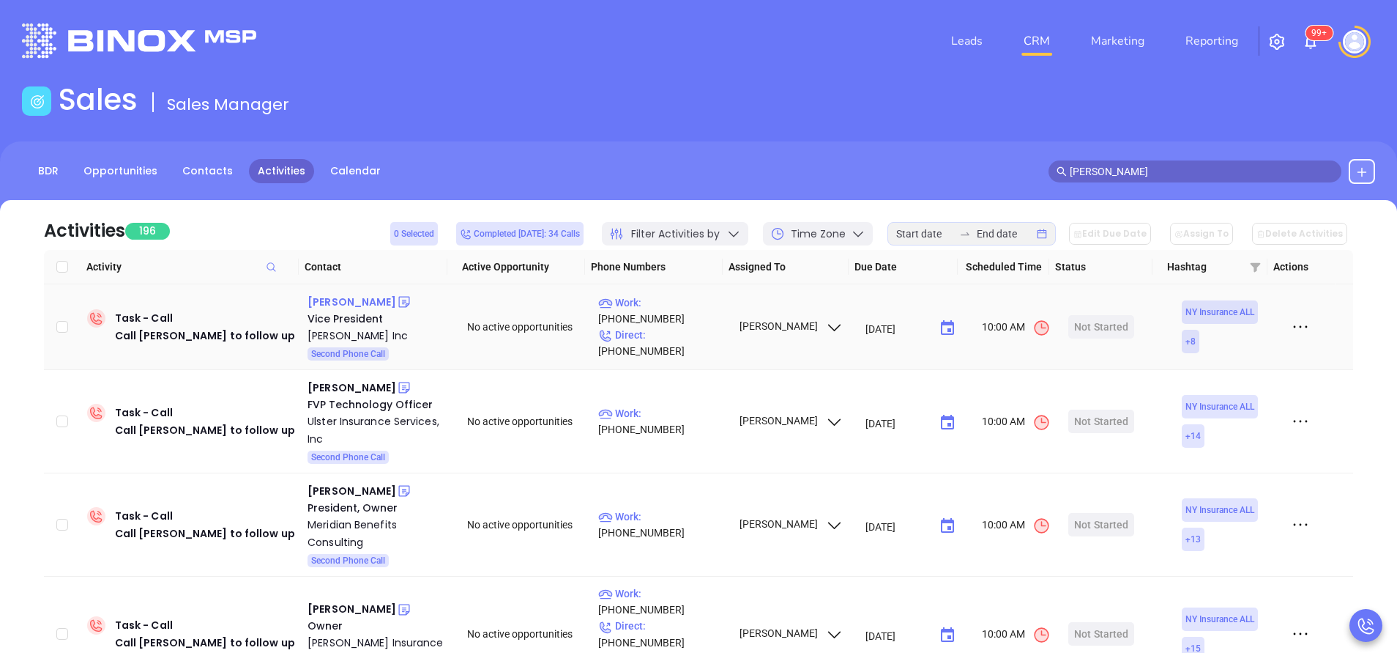
click at [356, 301] on div "Traci Adedeji" at bounding box center [352, 302] width 89 height 18
click at [692, 319] on p "Work : (212) 461-2262" at bounding box center [661, 310] width 127 height 32
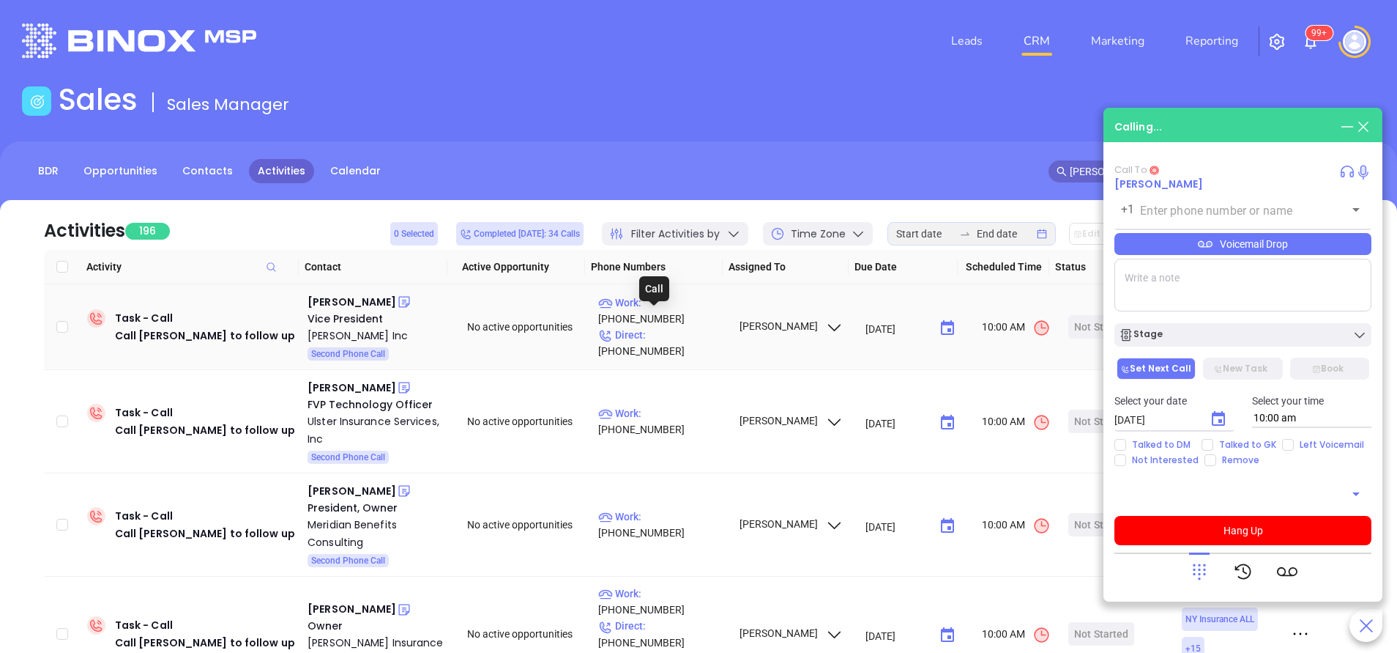
type input "(212) 461-2262"
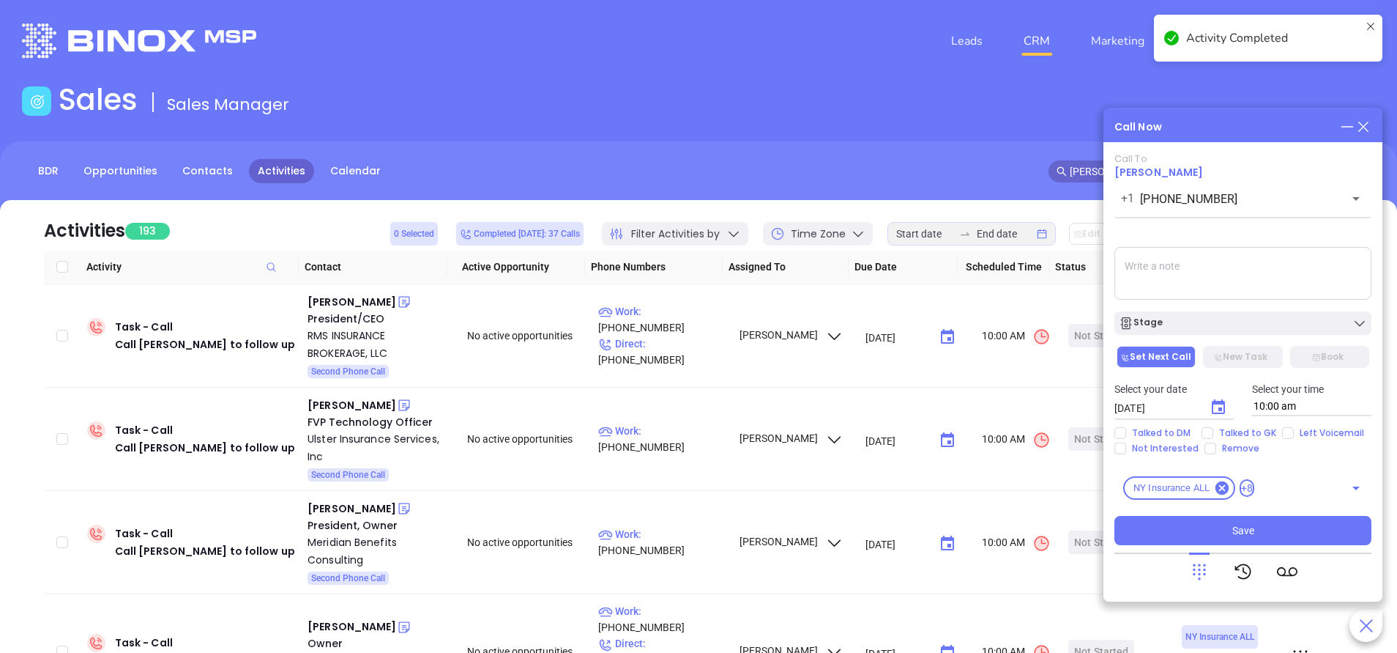
click at [1363, 123] on icon at bounding box center [1364, 127] width 16 height 16
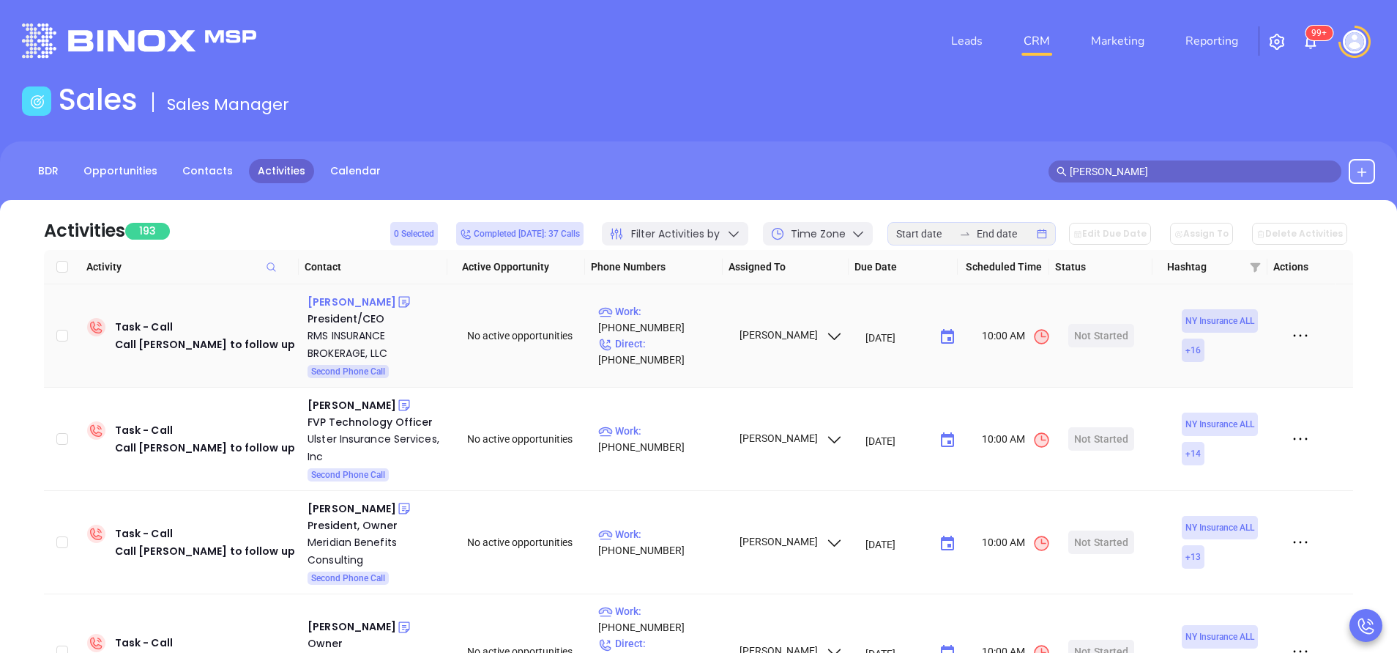
click at [369, 302] on div "Mark Derrenberger" at bounding box center [352, 302] width 89 height 18
click at [693, 328] on p "Work : (516) 742-8585" at bounding box center [661, 319] width 127 height 32
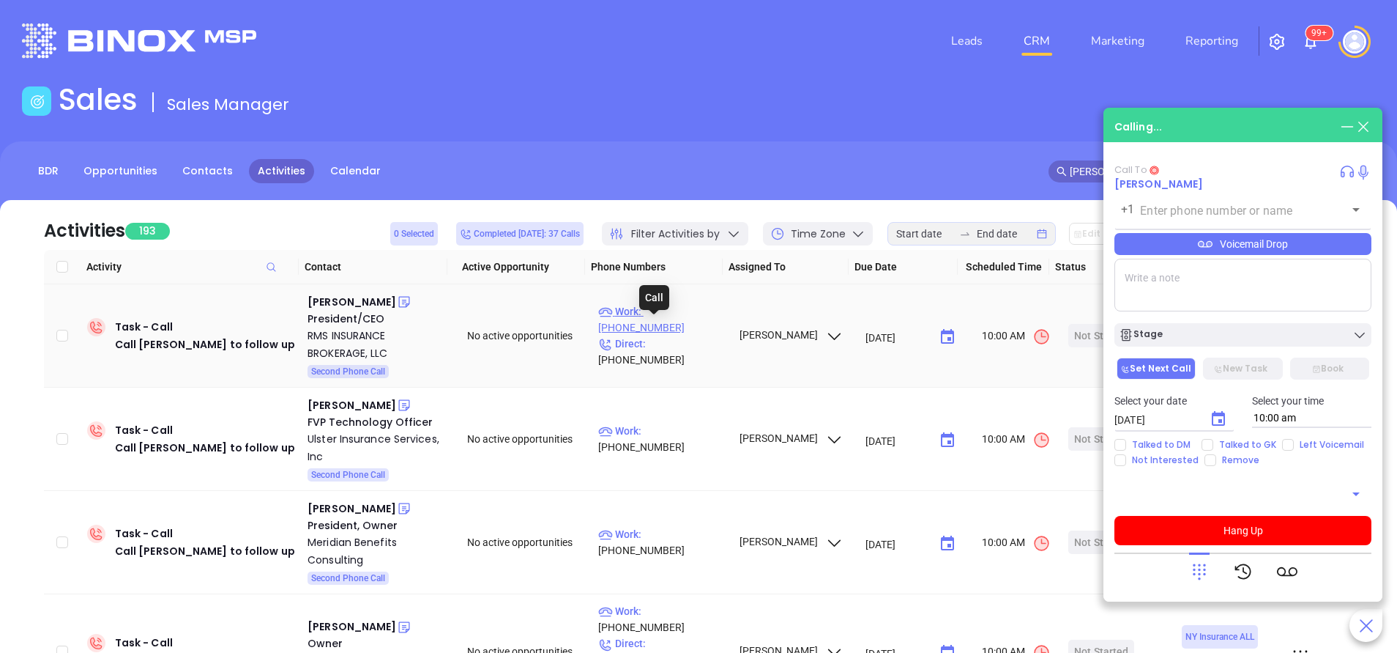
type input "(516) 742-8585"
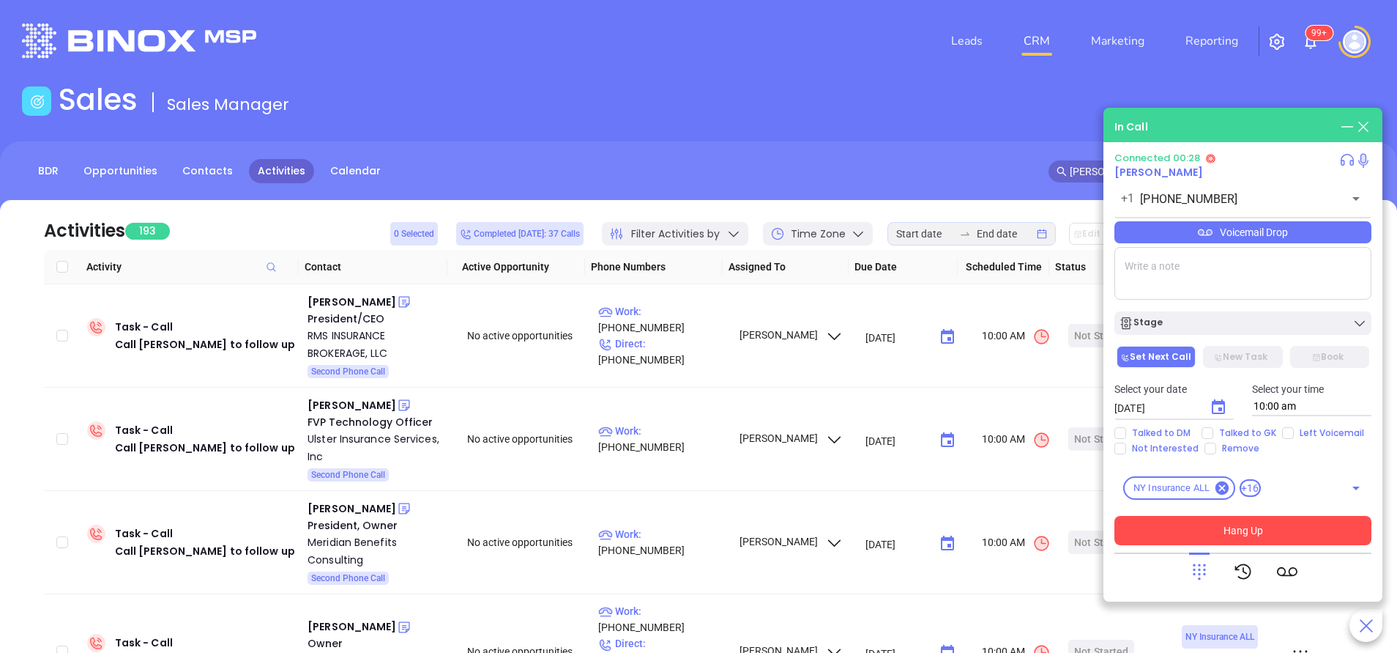
click at [1271, 531] on button "Hang Up" at bounding box center [1243, 530] width 257 height 29
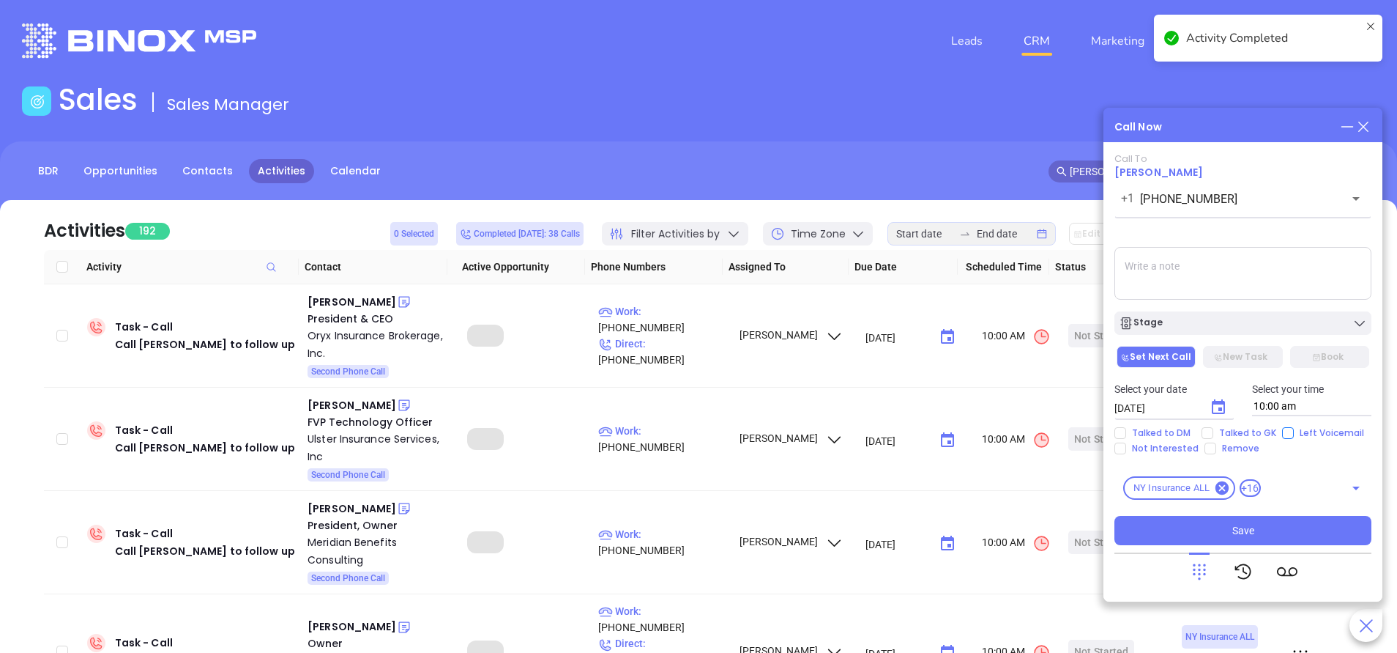
click at [1285, 432] on input "Left Voicemail" at bounding box center [1288, 433] width 12 height 12
checkbox input "true"
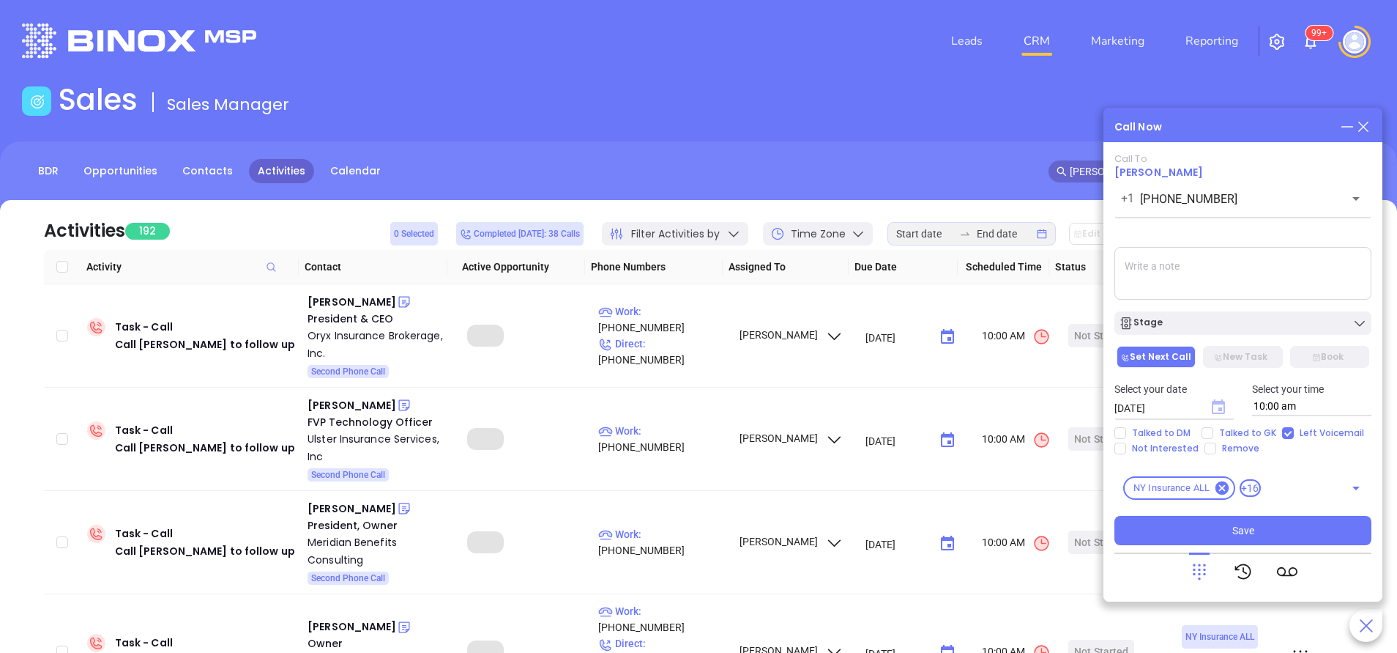
click at [1219, 409] on icon "Choose date, selected date is Sep 18, 2025" at bounding box center [1218, 406] width 13 height 15
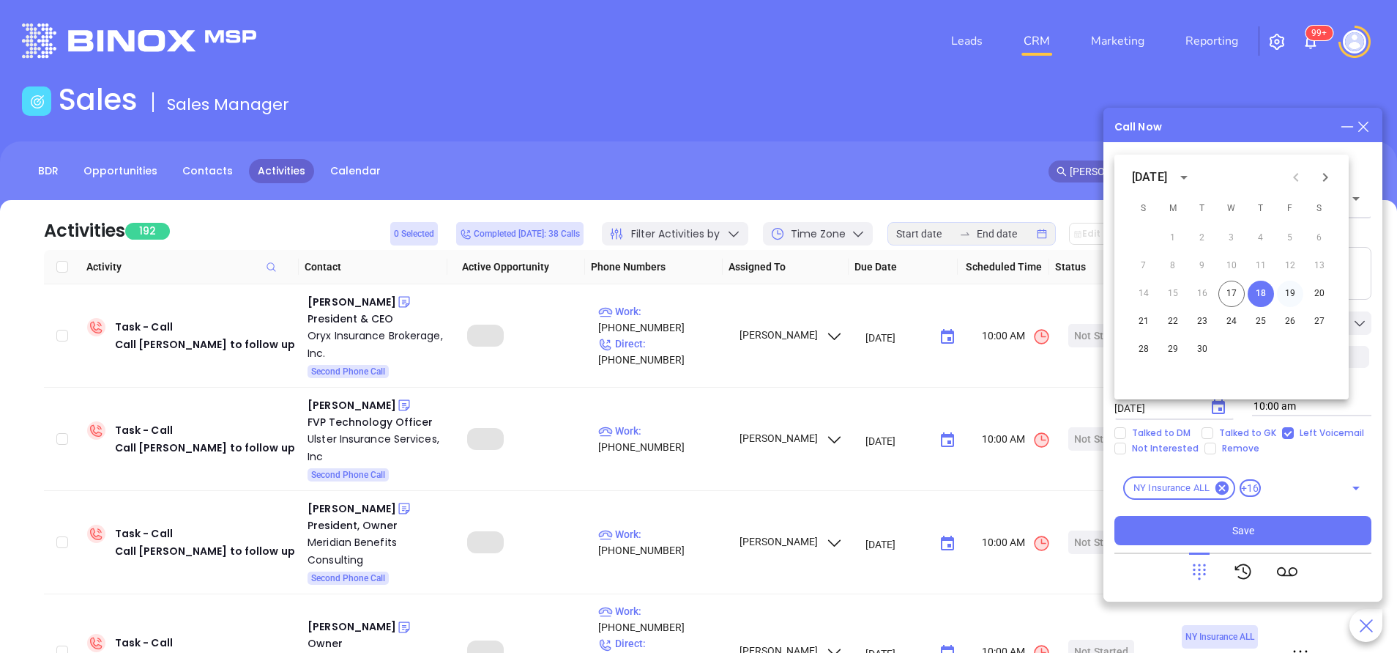
click at [1291, 293] on button "19" at bounding box center [1290, 294] width 26 height 26
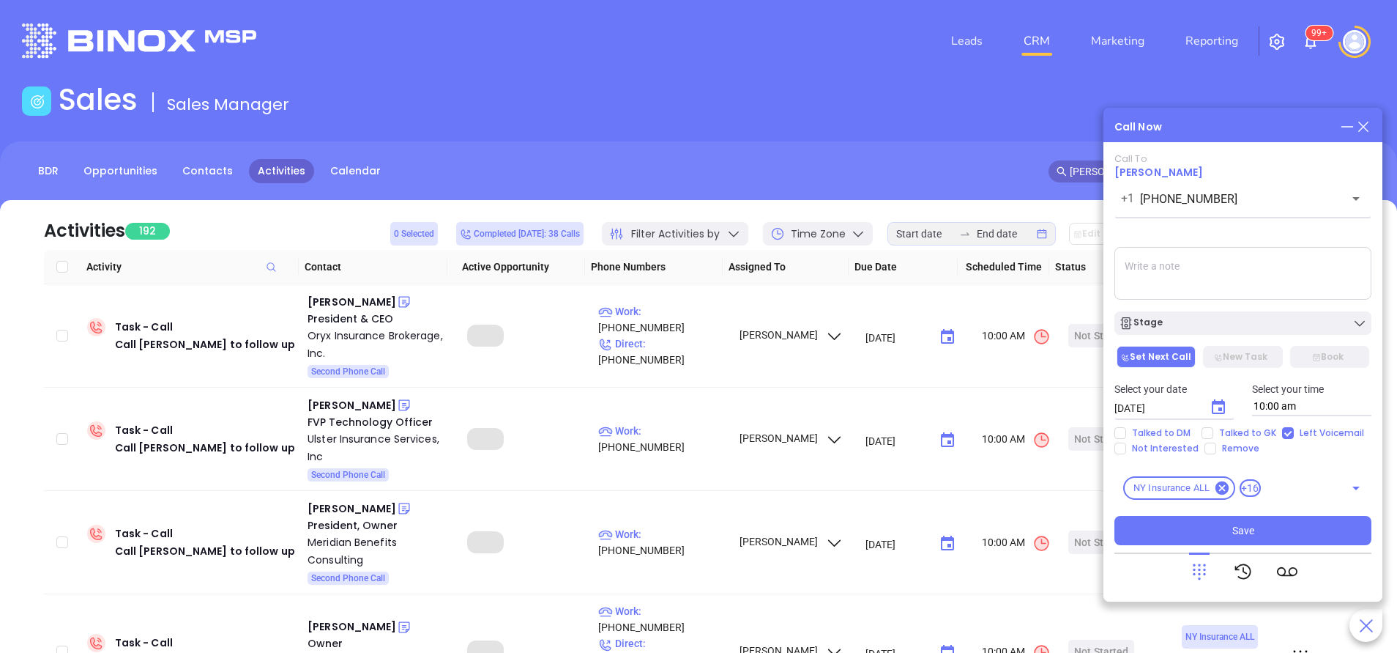
type input "09/19/2025"
click at [1269, 322] on div "Stage" at bounding box center [1243, 323] width 248 height 15
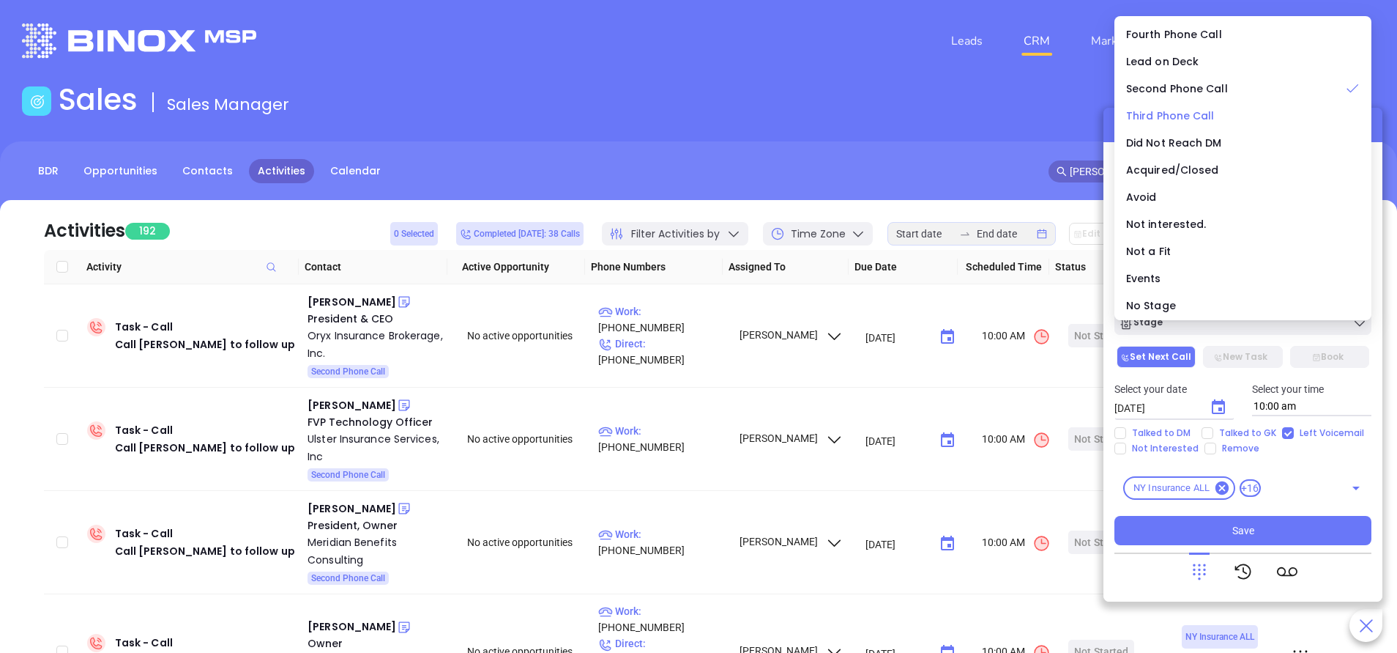
click at [1156, 116] on span "Third Phone Call" at bounding box center [1170, 115] width 89 height 15
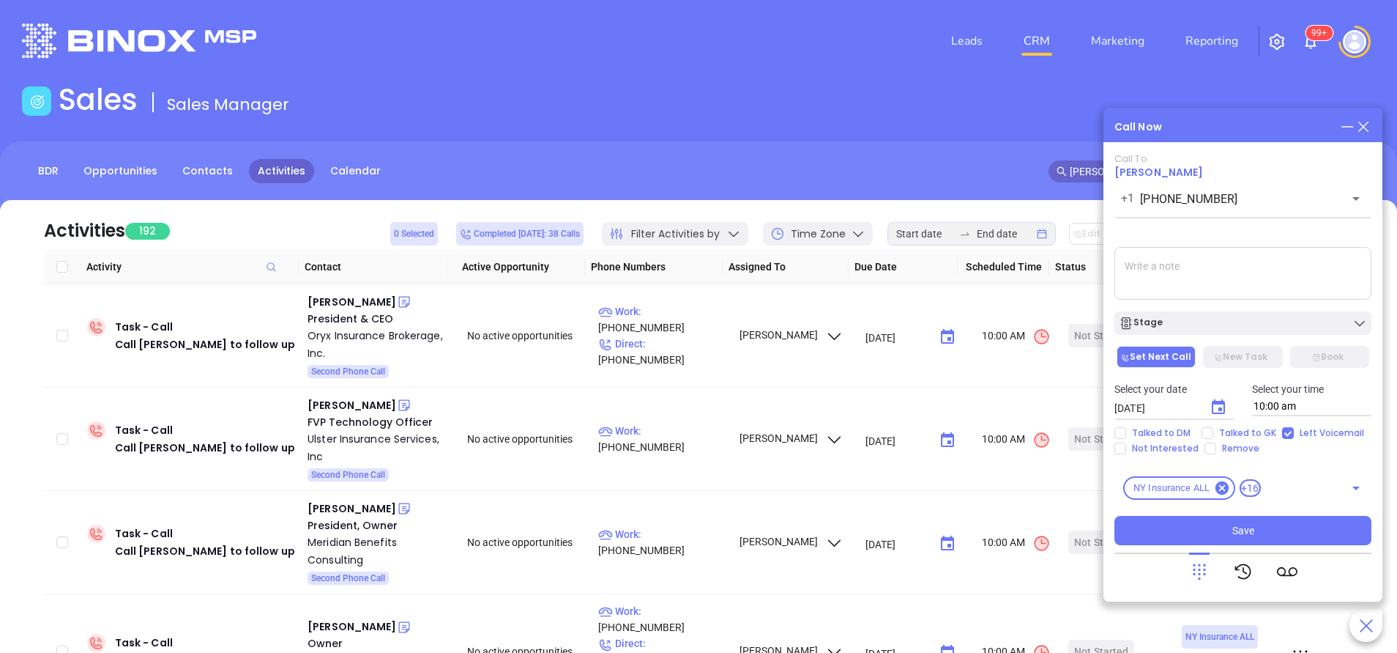
click at [1211, 281] on textarea at bounding box center [1243, 273] width 257 height 53
type textarea "Second email sent"
click at [1234, 523] on span "Save" at bounding box center [1244, 530] width 22 height 16
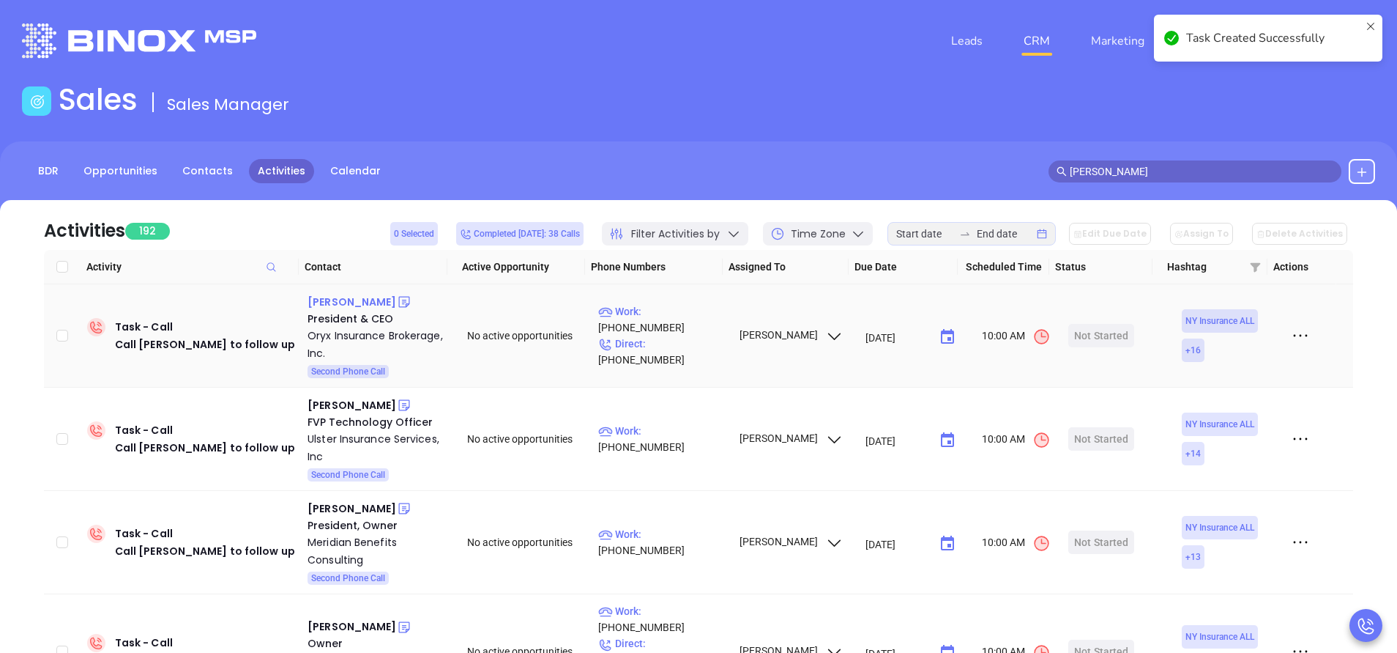
click at [379, 307] on div "Thomas Pasquale" at bounding box center [352, 302] width 89 height 18
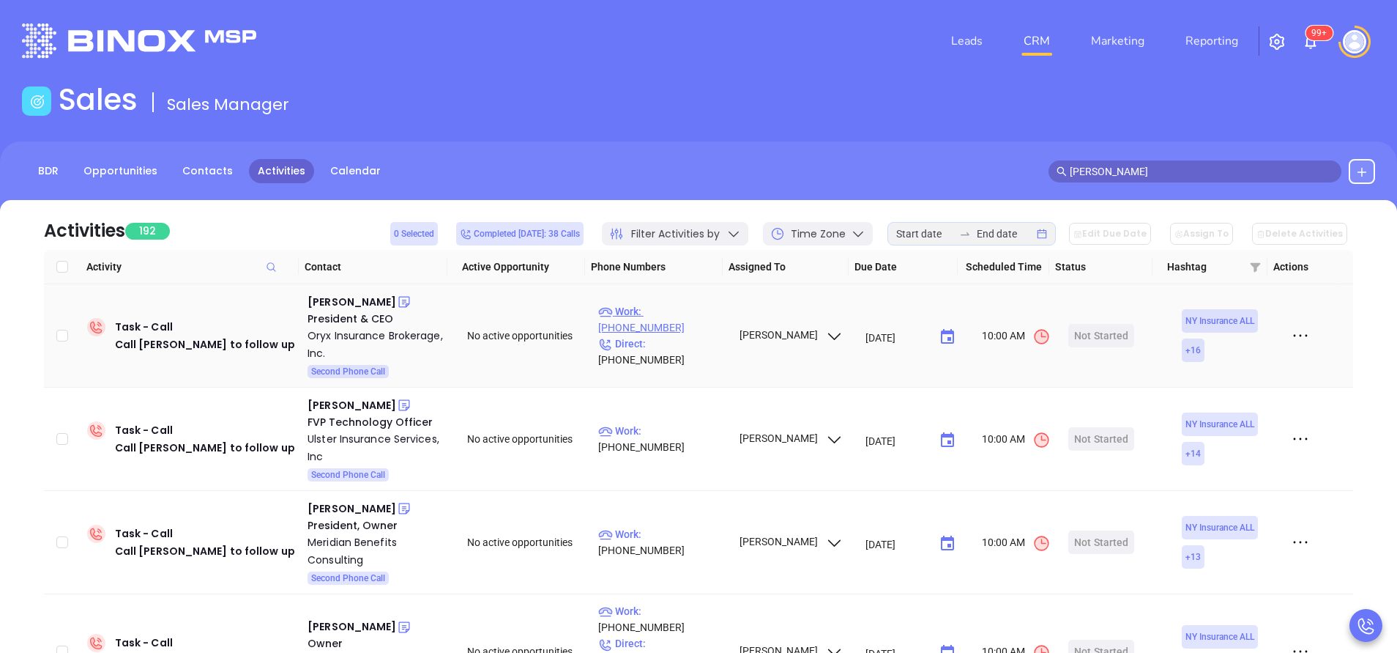
click at [696, 326] on p "Work : (607) 724-0173" at bounding box center [661, 319] width 127 height 32
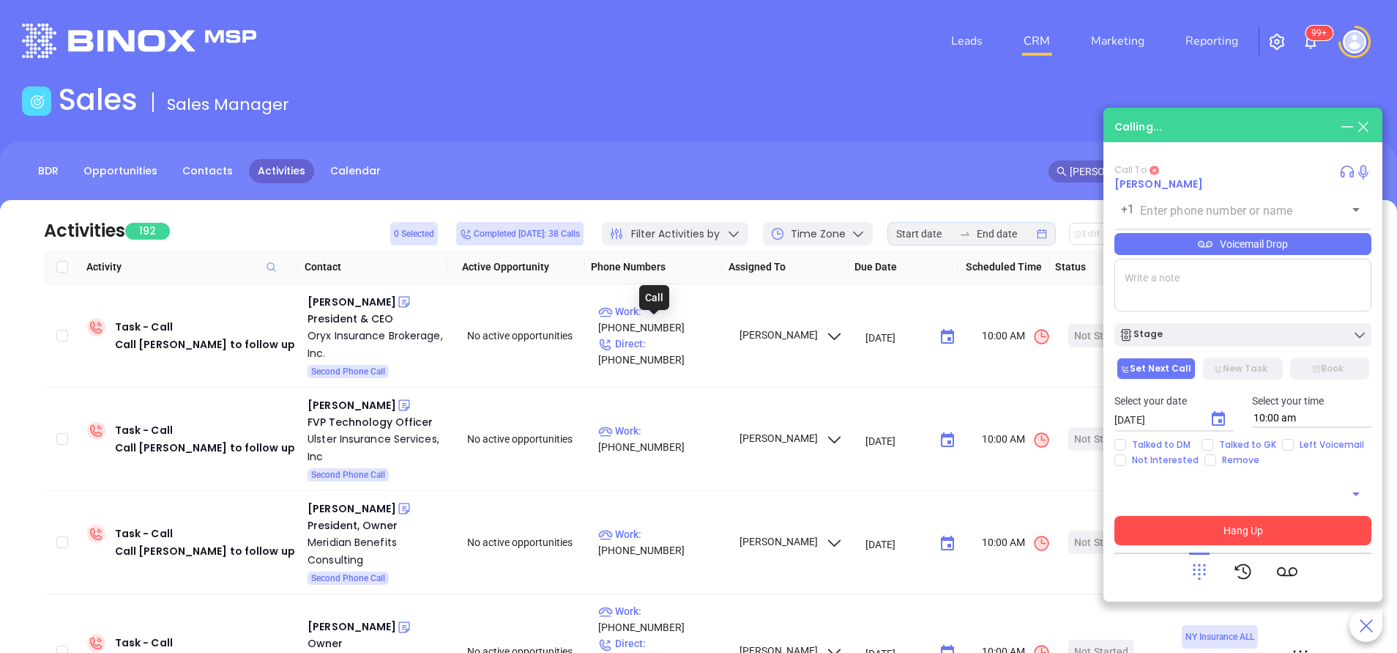
type input "(607) 724-0173"
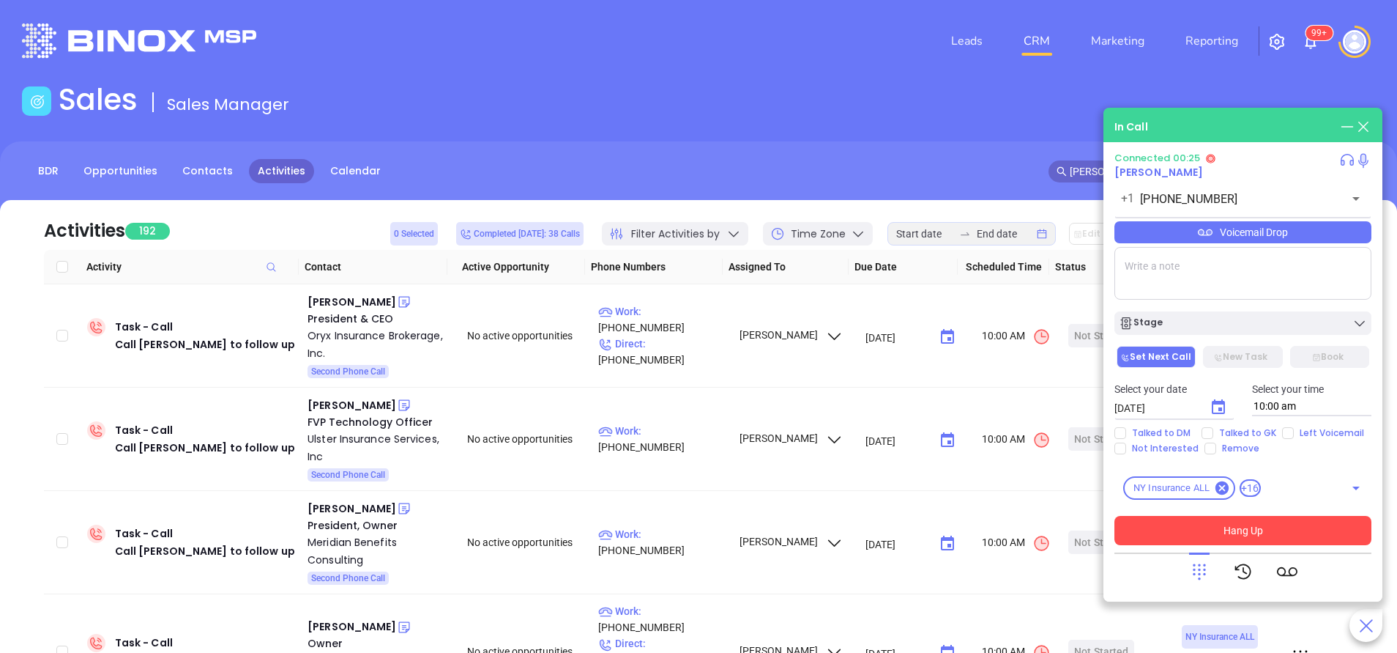
click at [1196, 565] on icon at bounding box center [1199, 571] width 21 height 21
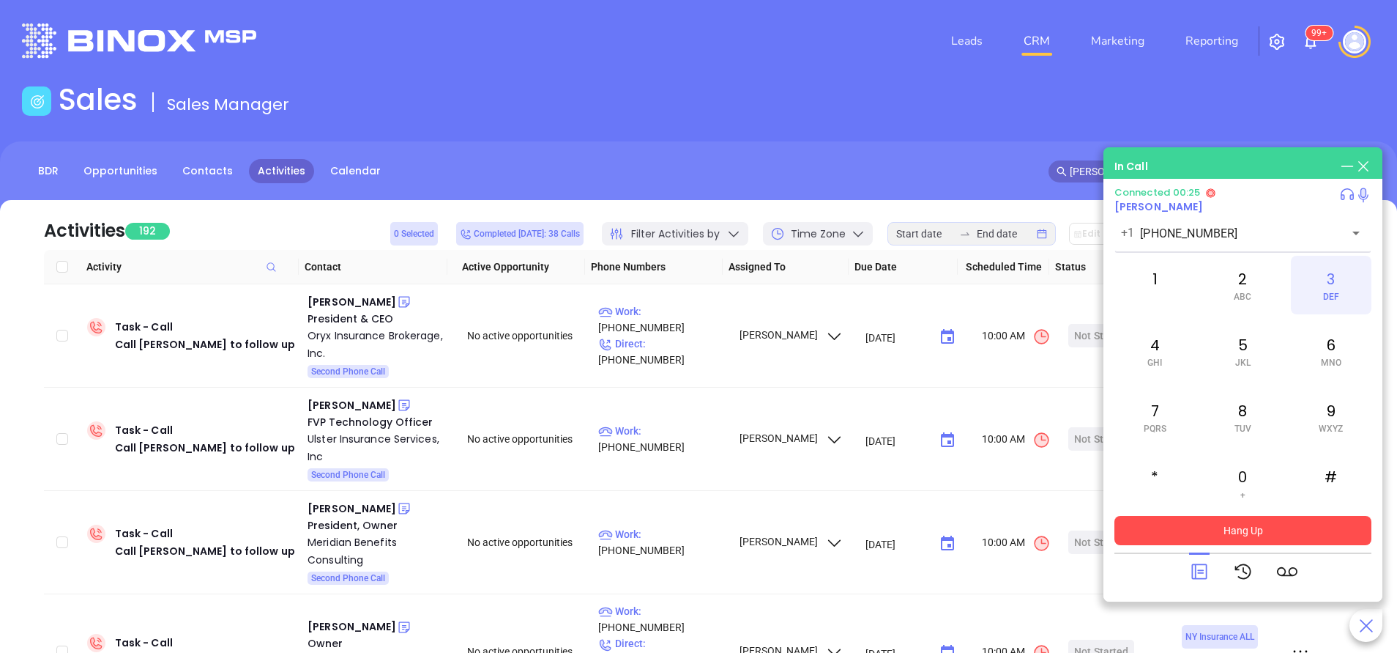
click at [1329, 286] on div "3 DEF" at bounding box center [1331, 285] width 81 height 59
click at [1156, 415] on div "7 PQRS" at bounding box center [1155, 416] width 81 height 59
click at [1241, 276] on div "2 ABC" at bounding box center [1243, 285] width 81 height 59
click at [1142, 409] on div "7 PQRS" at bounding box center [1155, 416] width 81 height 59
click at [1247, 283] on div "2 ABC" at bounding box center [1243, 285] width 81 height 59
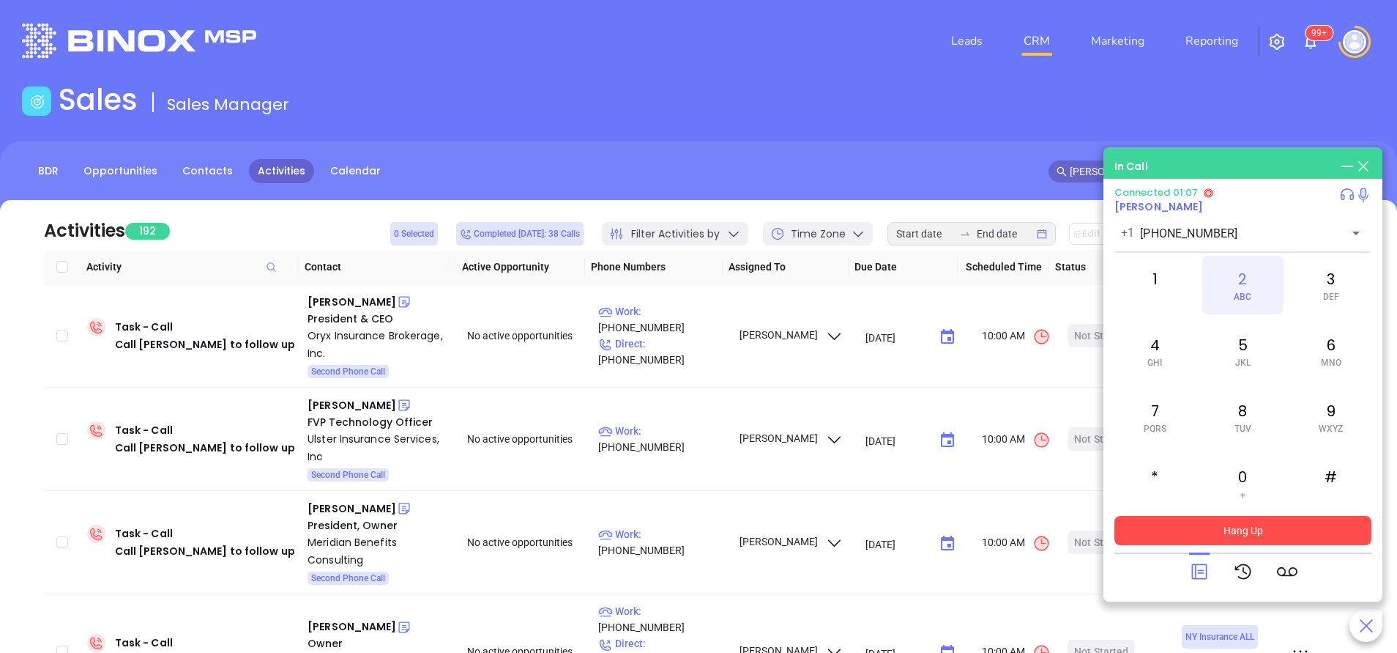
click at [1247, 283] on div "2 ABC" at bounding box center [1243, 285] width 81 height 59
click at [1252, 520] on button "Hang Up" at bounding box center [1243, 530] width 257 height 29
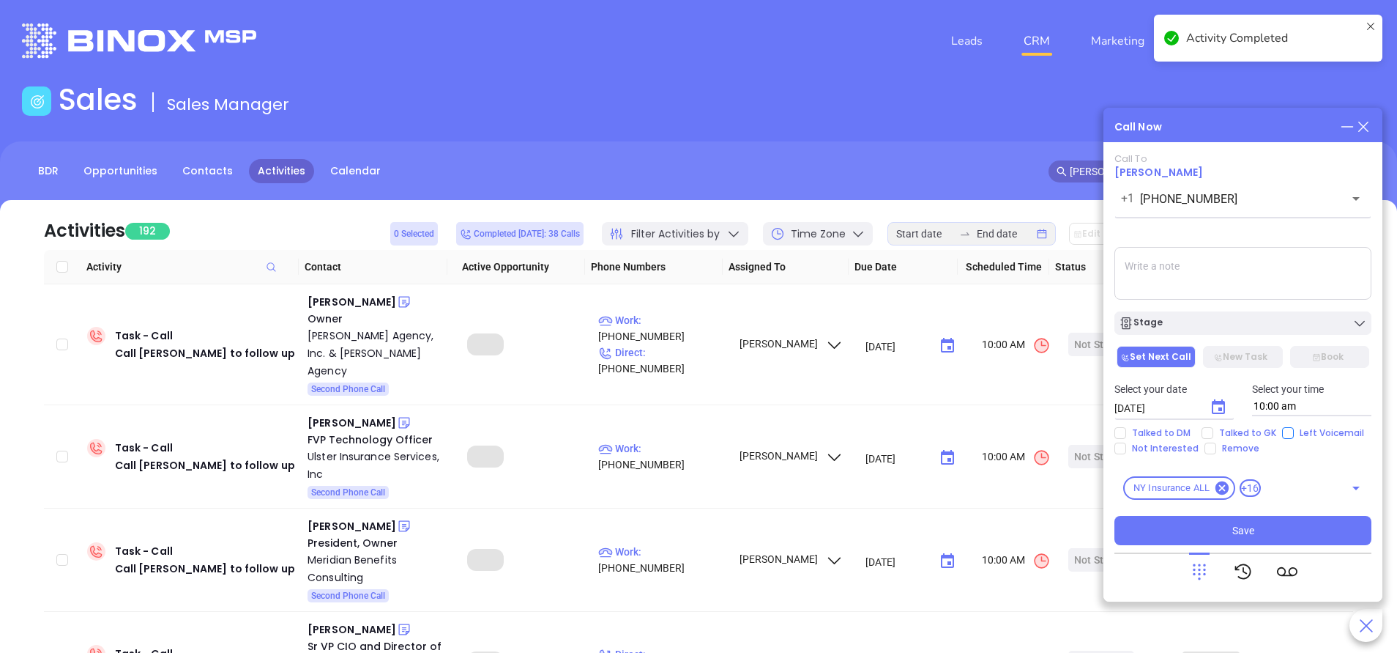
click at [1288, 431] on input "Left Voicemail" at bounding box center [1288, 433] width 12 height 12
checkbox input "true"
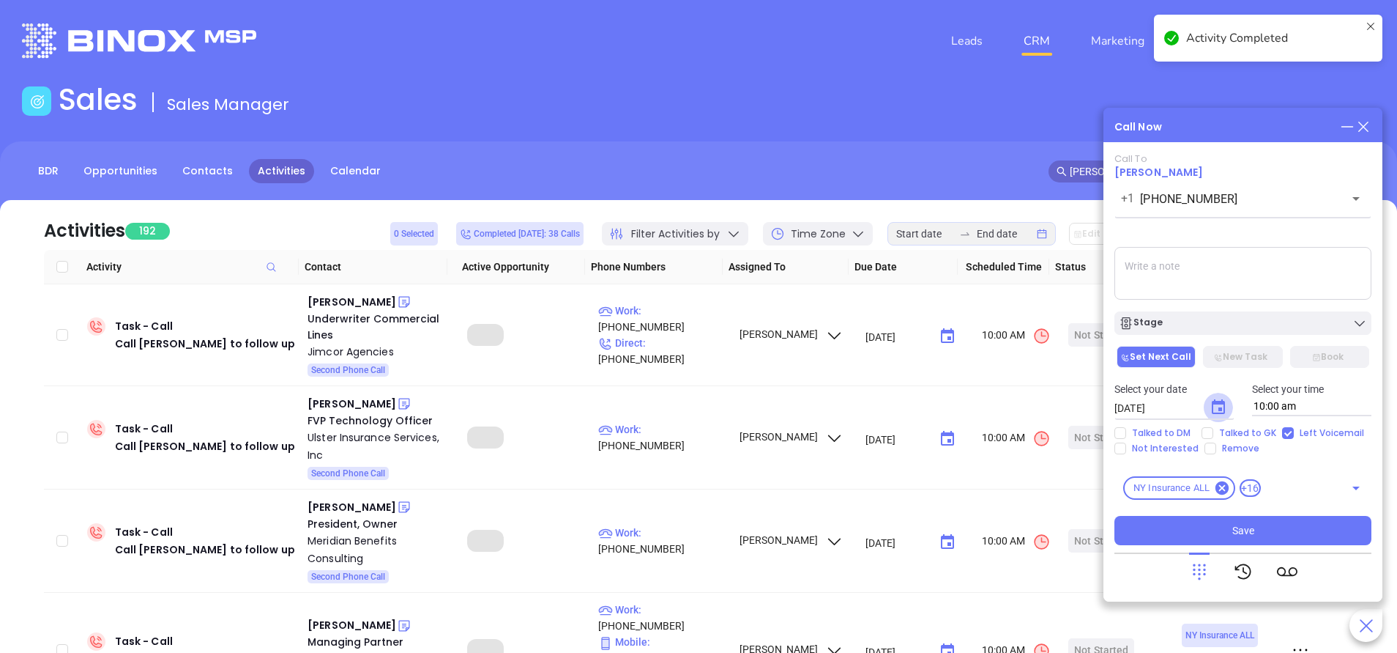
click at [1218, 406] on icon "Choose date, selected date is Sep 18, 2025" at bounding box center [1219, 407] width 18 height 18
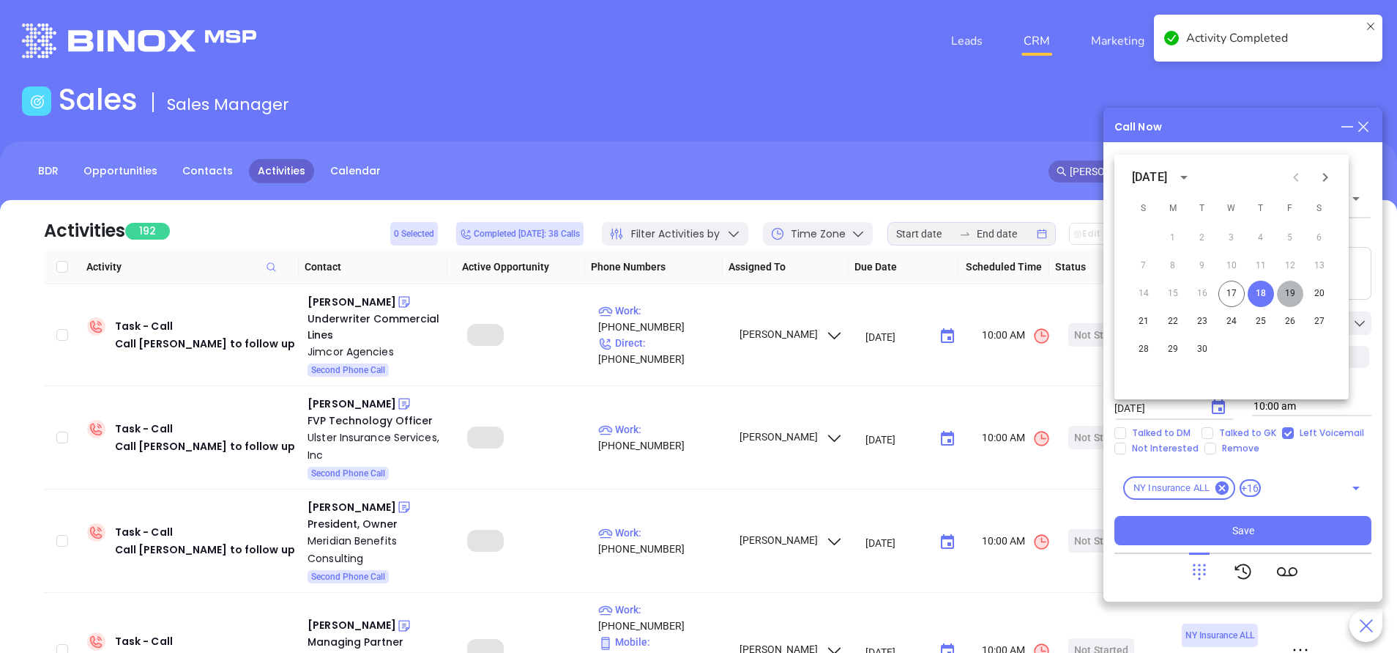
click at [1293, 290] on button "19" at bounding box center [1290, 294] width 26 height 26
type input "09/19/2025"
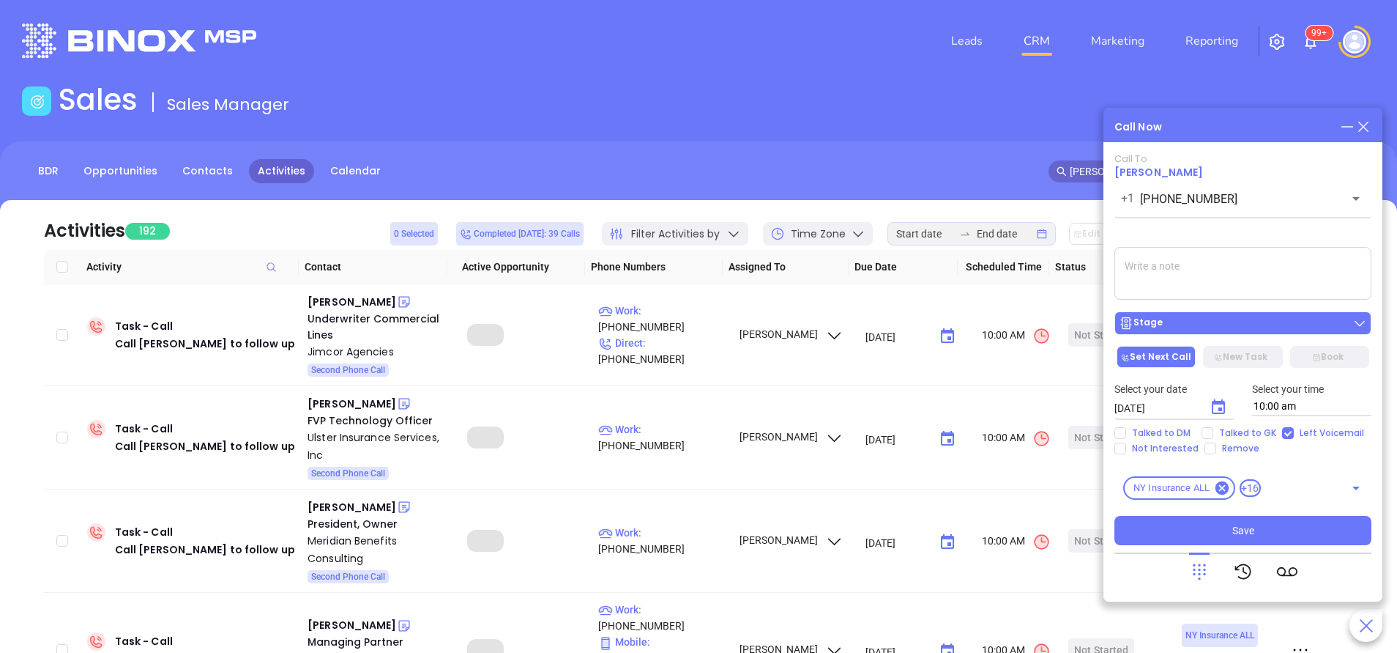
click at [1273, 321] on div "Stage" at bounding box center [1243, 323] width 248 height 15
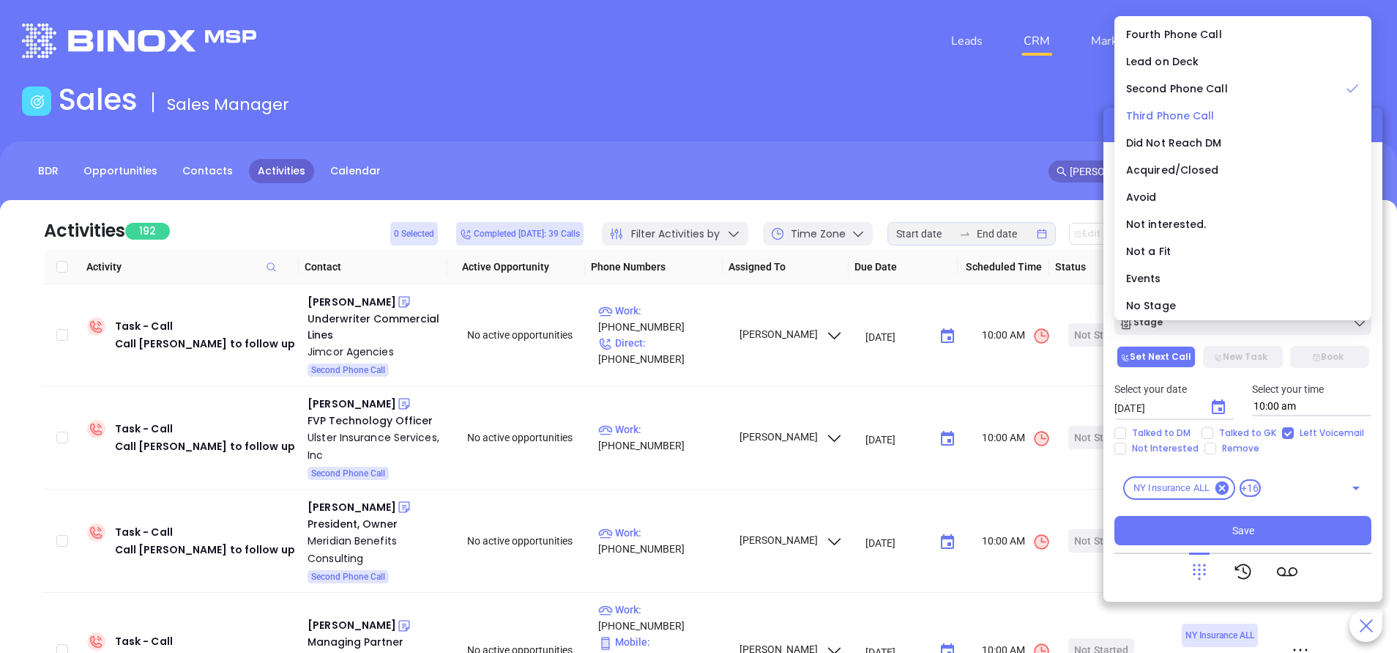
drag, startPoint x: 1198, startPoint y: 112, endPoint x: 1184, endPoint y: 121, distance: 17.1
click at [1198, 113] on span "Third Phone Call" at bounding box center [1170, 115] width 89 height 15
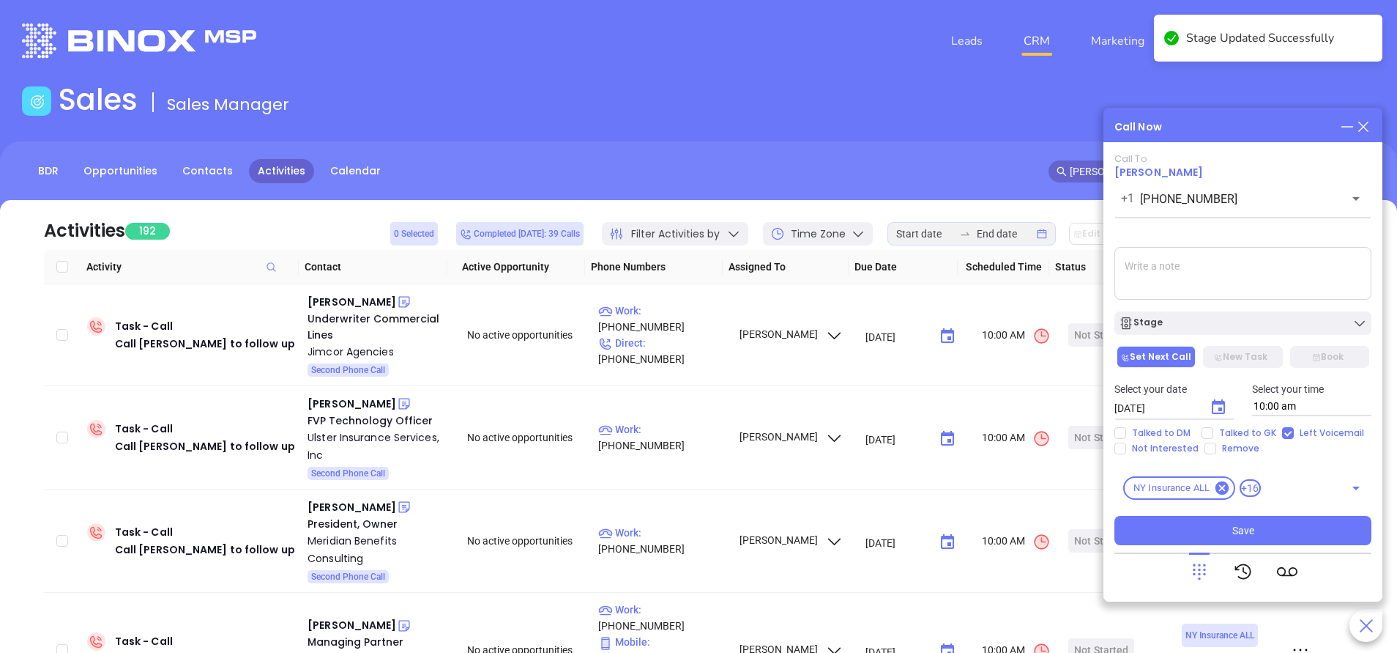
click at [1173, 266] on textarea at bounding box center [1243, 273] width 257 height 53
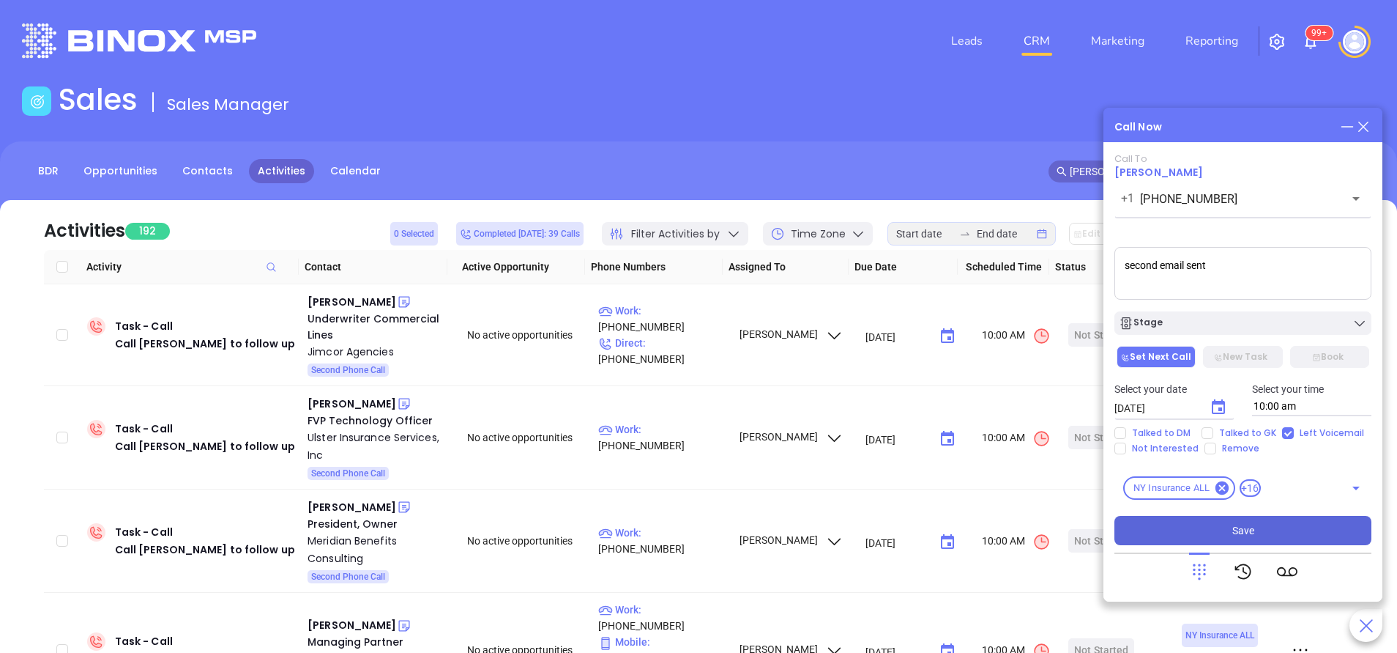
type textarea "second email sent"
click at [1228, 526] on button "Save" at bounding box center [1243, 530] width 257 height 29
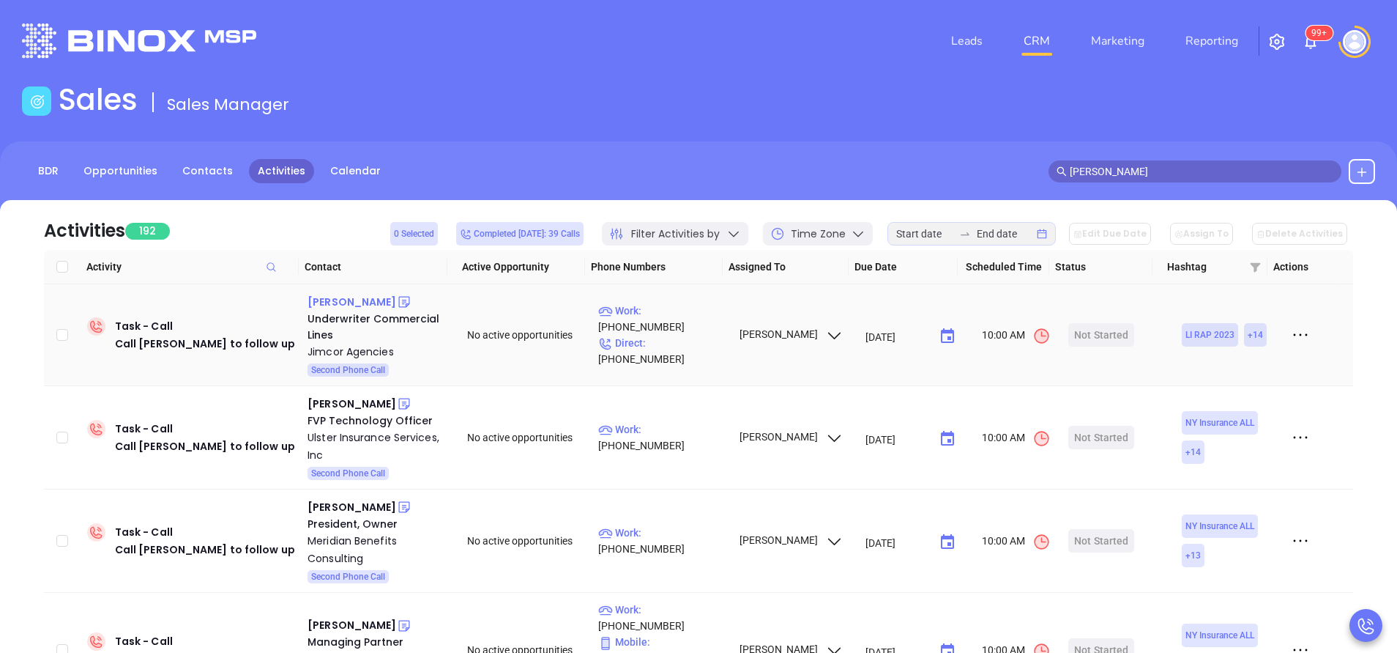
click at [354, 300] on div "Elsa Fernandez" at bounding box center [352, 302] width 89 height 18
click at [672, 327] on p "Work : (516) 342-4447" at bounding box center [661, 318] width 127 height 32
type input "(516) 342-4447"
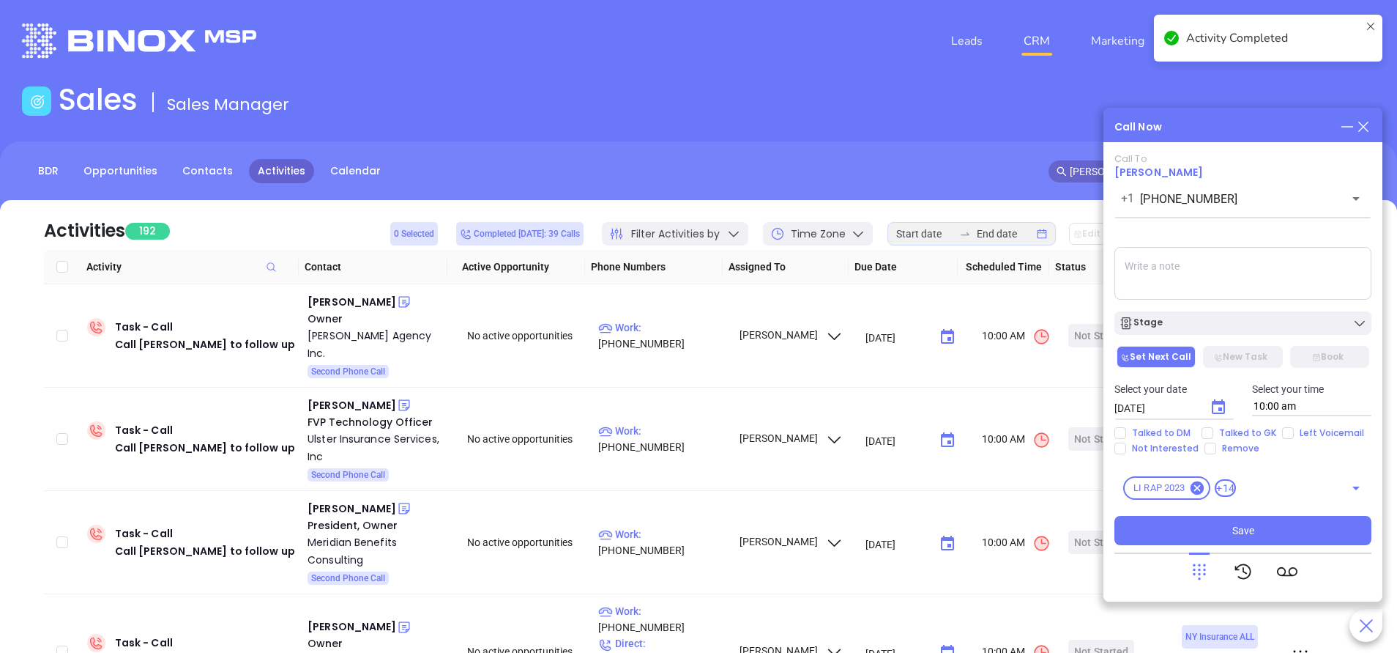
click at [1143, 275] on textarea at bounding box center [1243, 273] width 257 height 53
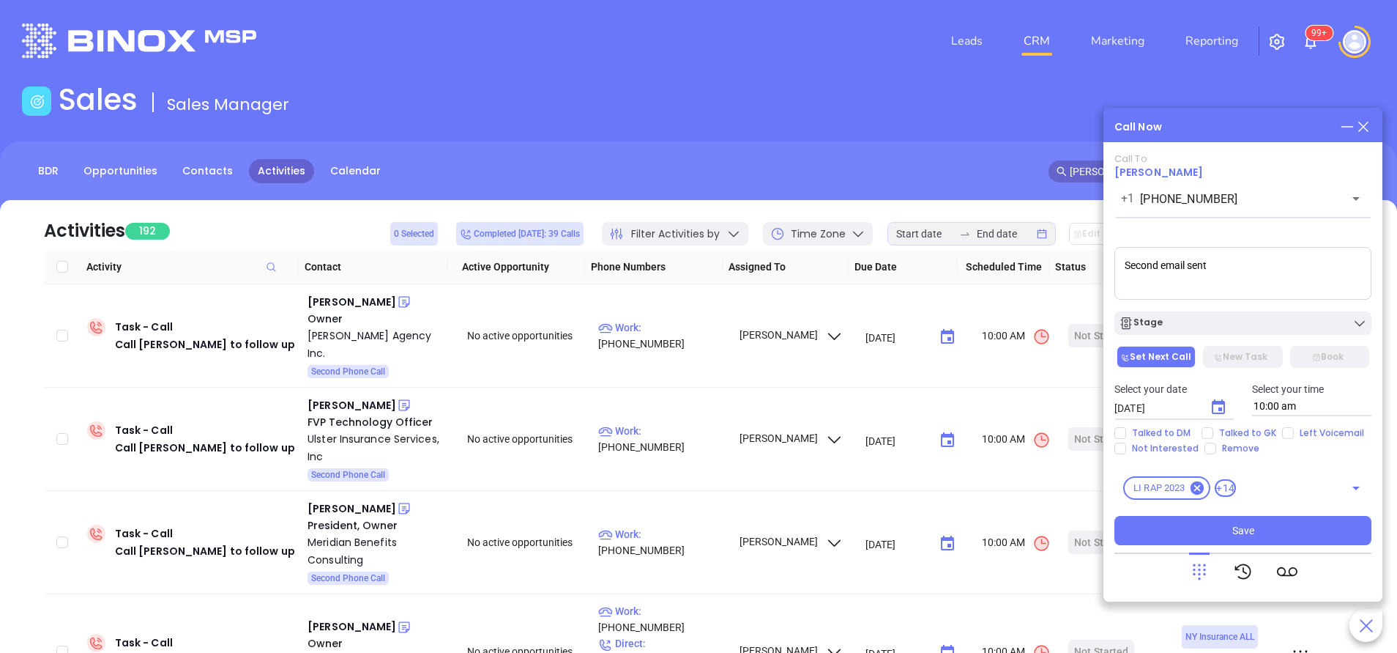
type textarea "Second email sent"
click at [1217, 397] on button "Choose date, selected date is Sep 18, 2025" at bounding box center [1218, 407] width 29 height 29
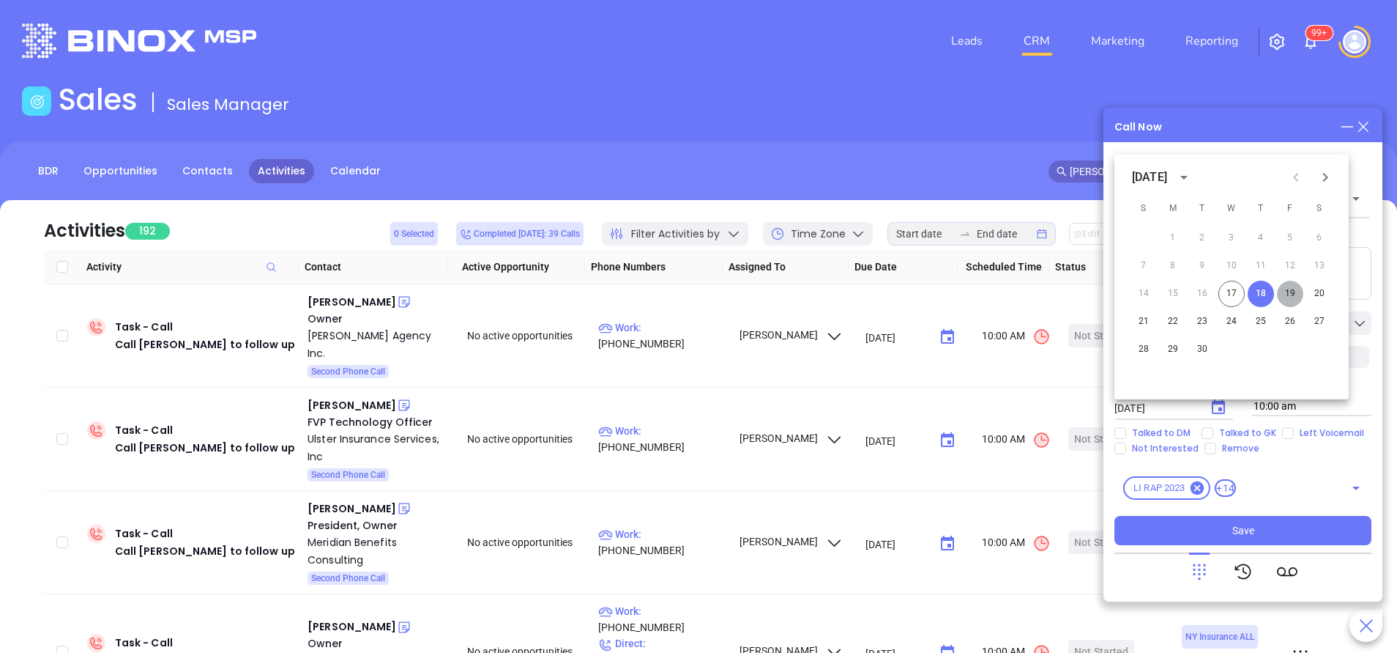
click at [1290, 292] on button "19" at bounding box center [1290, 294] width 26 height 26
type input "09/19/2025"
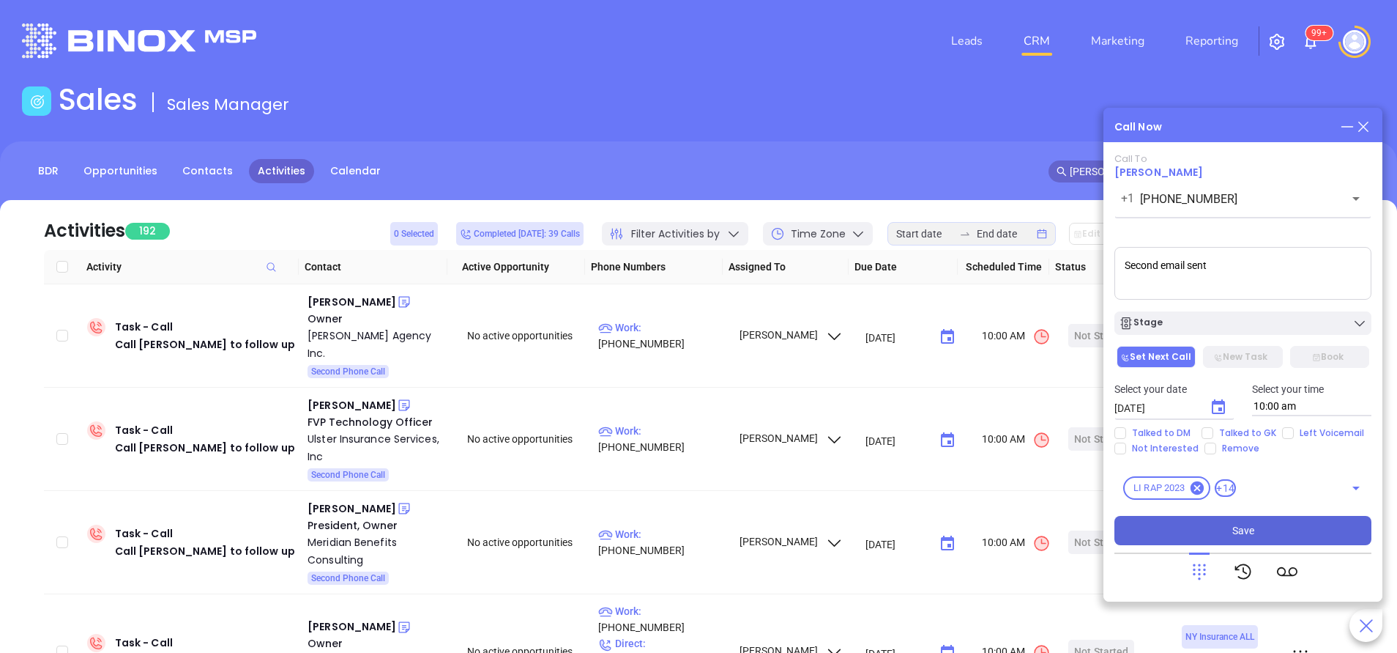
click at [1244, 531] on span "Save" at bounding box center [1244, 530] width 22 height 16
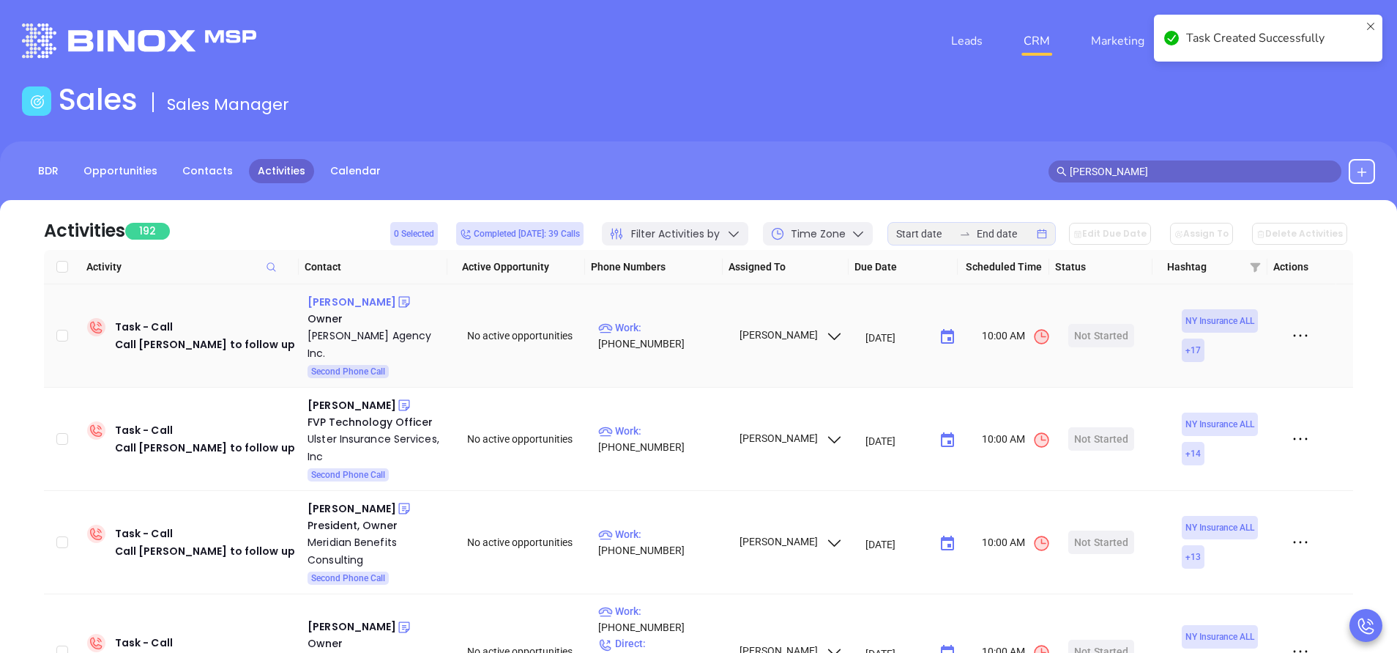
click at [349, 297] on div "Matt Antos" at bounding box center [352, 302] width 89 height 18
click at [692, 327] on p "Work : (631) 360-3737" at bounding box center [661, 335] width 127 height 32
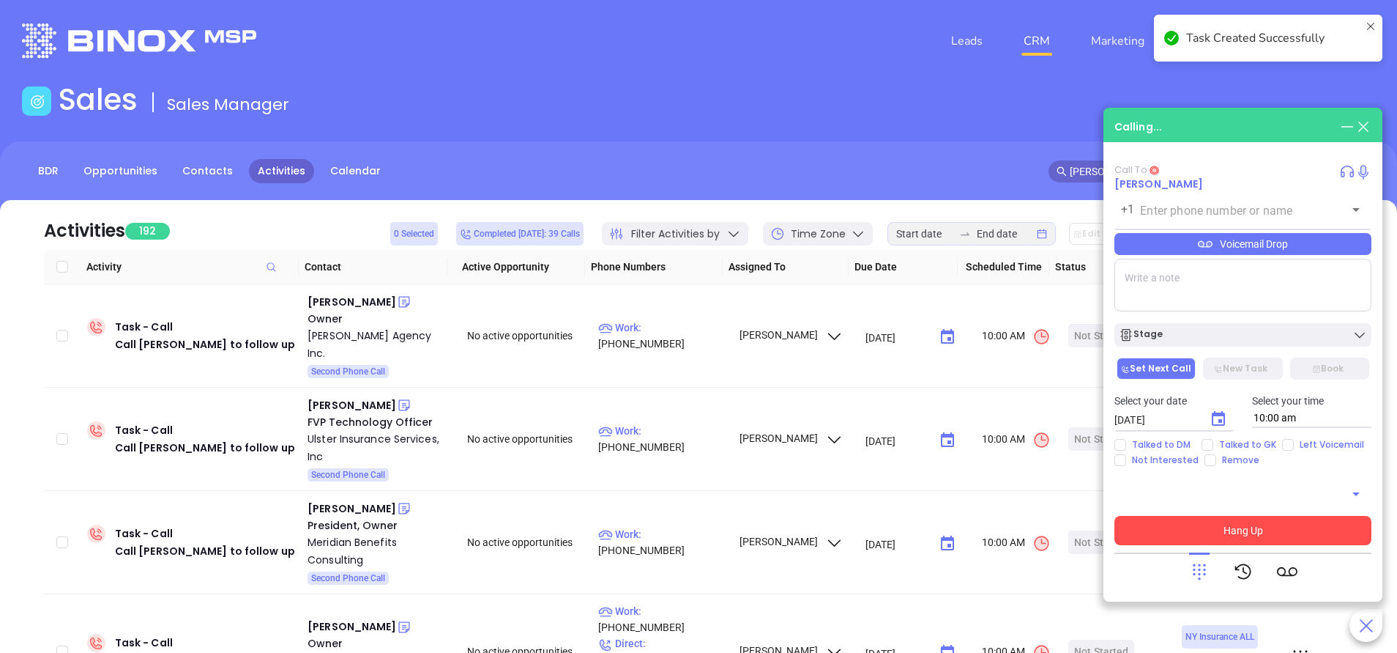
type input "(631) 360-3737"
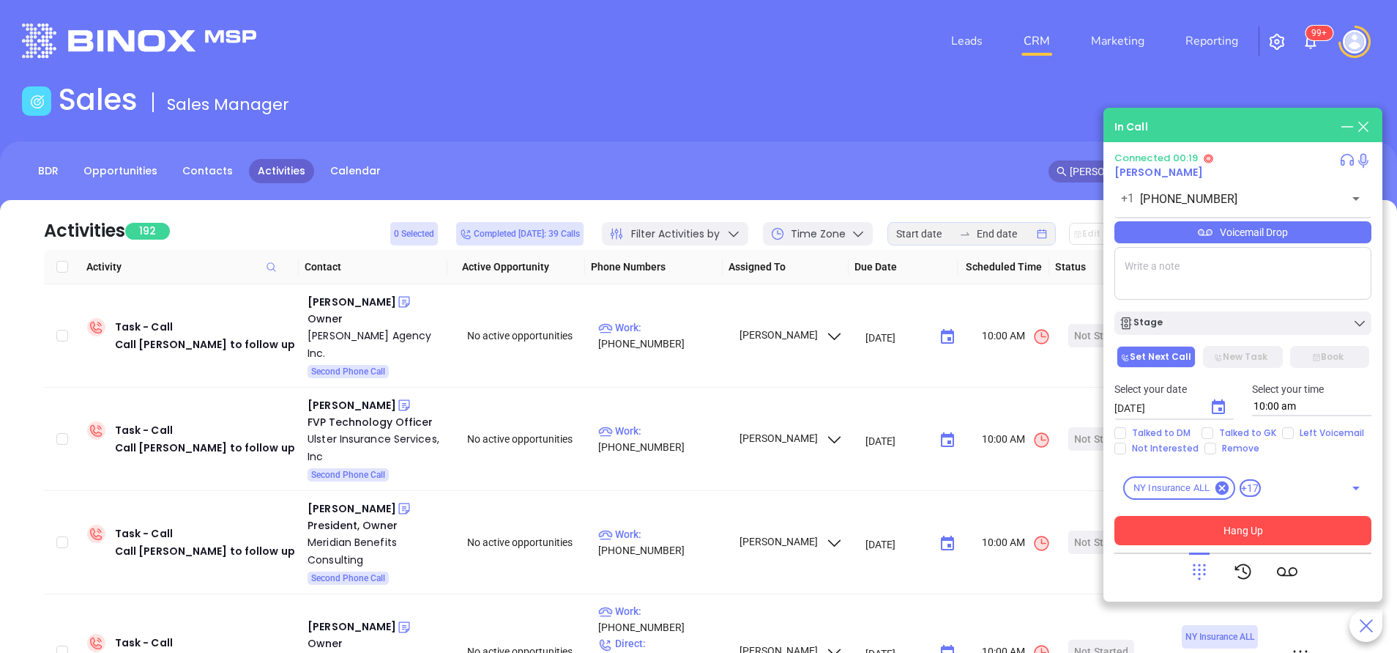
click at [1205, 579] on icon at bounding box center [1199, 571] width 21 height 21
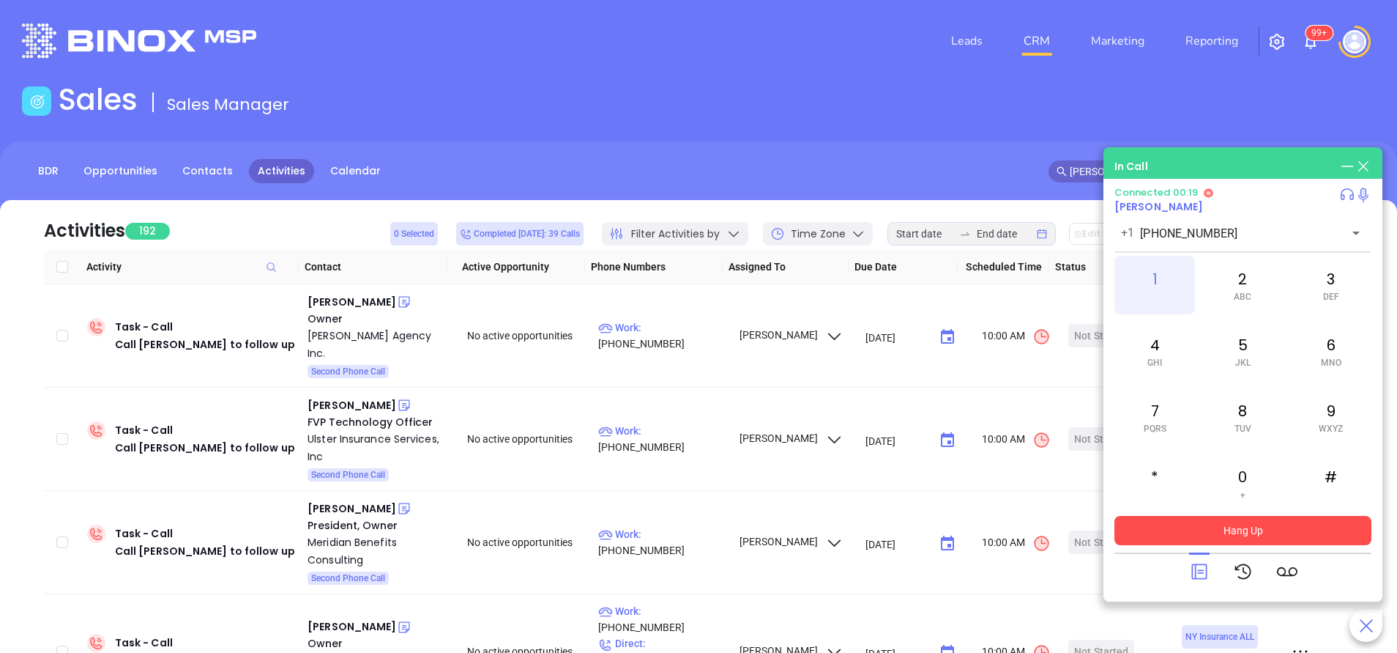
click at [1151, 293] on div "1" at bounding box center [1155, 285] width 81 height 59
click at [1200, 571] on icon at bounding box center [1199, 571] width 21 height 21
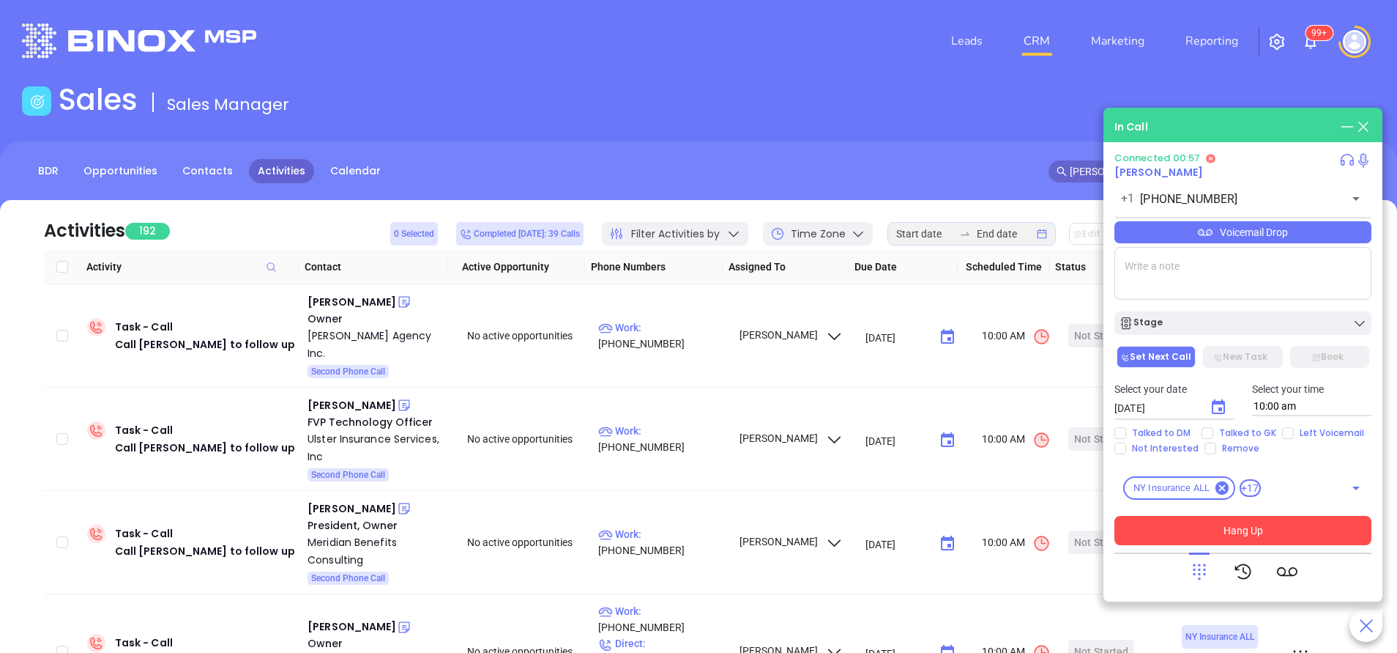
click at [1233, 239] on div "Voicemail Drop" at bounding box center [1243, 232] width 257 height 22
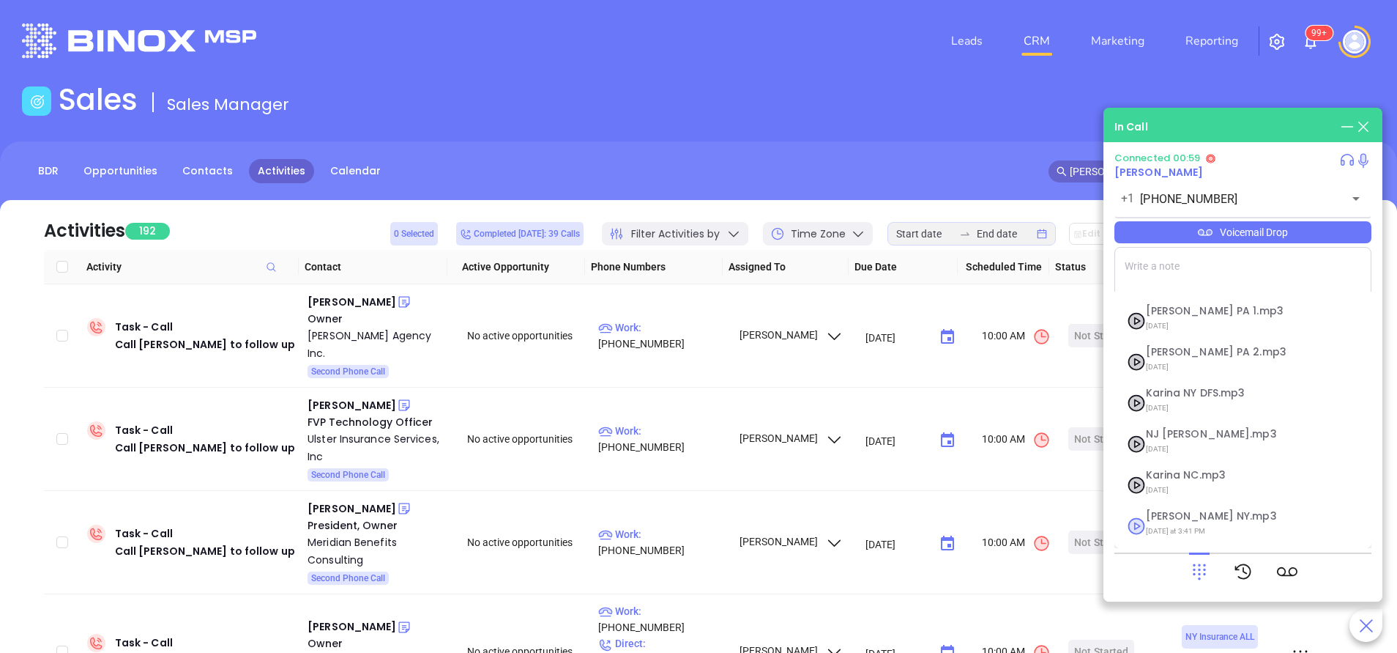
scroll to position [110, 0]
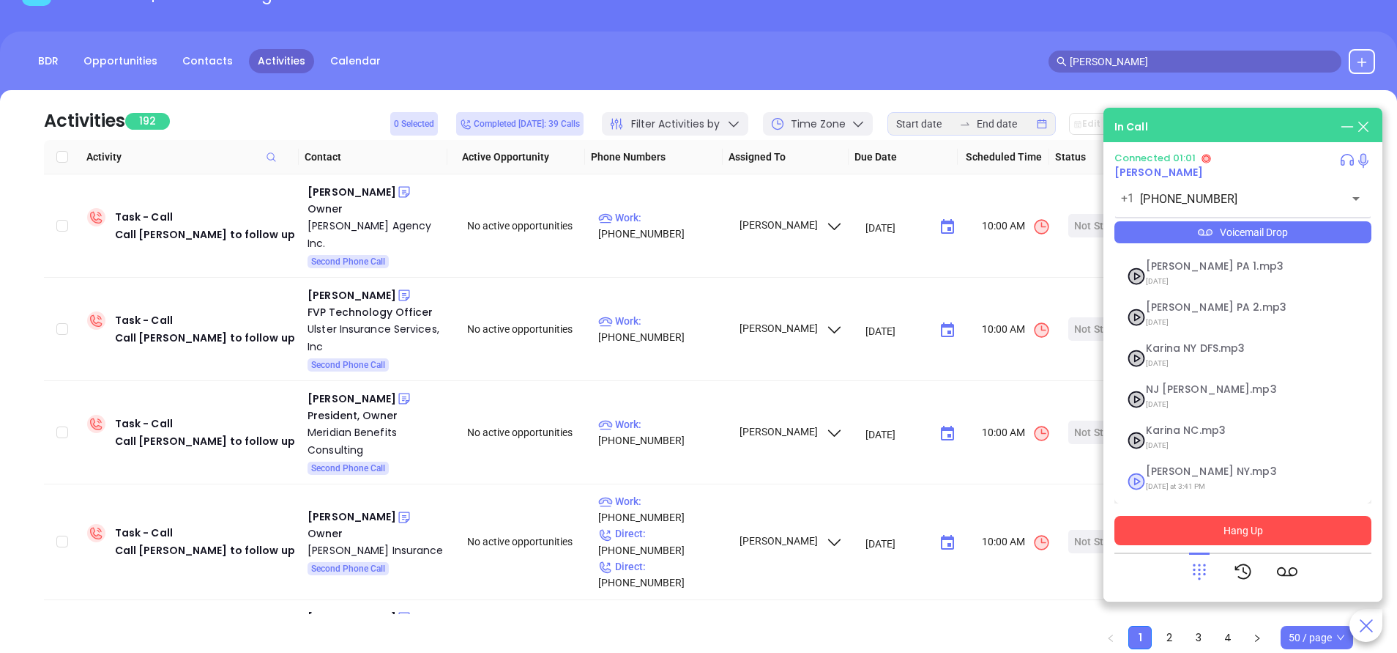
click at [1165, 472] on span "Vicky NY.mp3" at bounding box center [1225, 471] width 158 height 11
checkbox input "true"
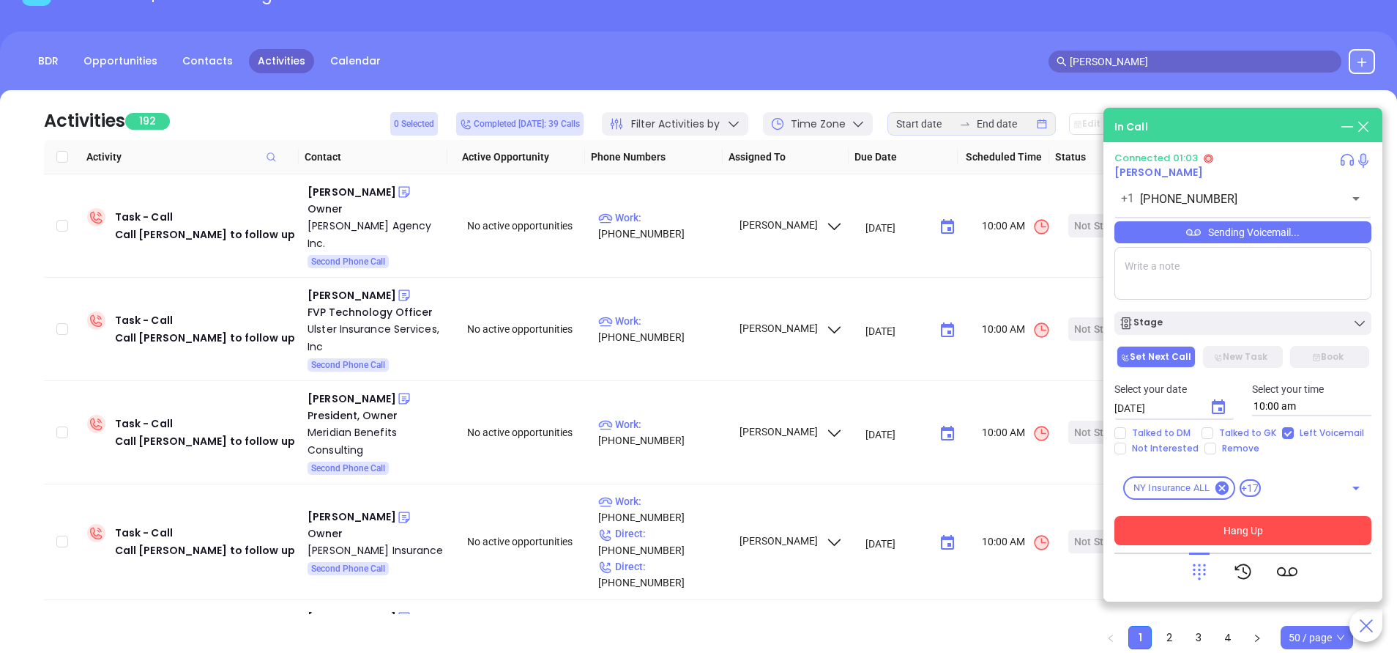
click at [1252, 522] on button "Hang Up" at bounding box center [1243, 530] width 257 height 29
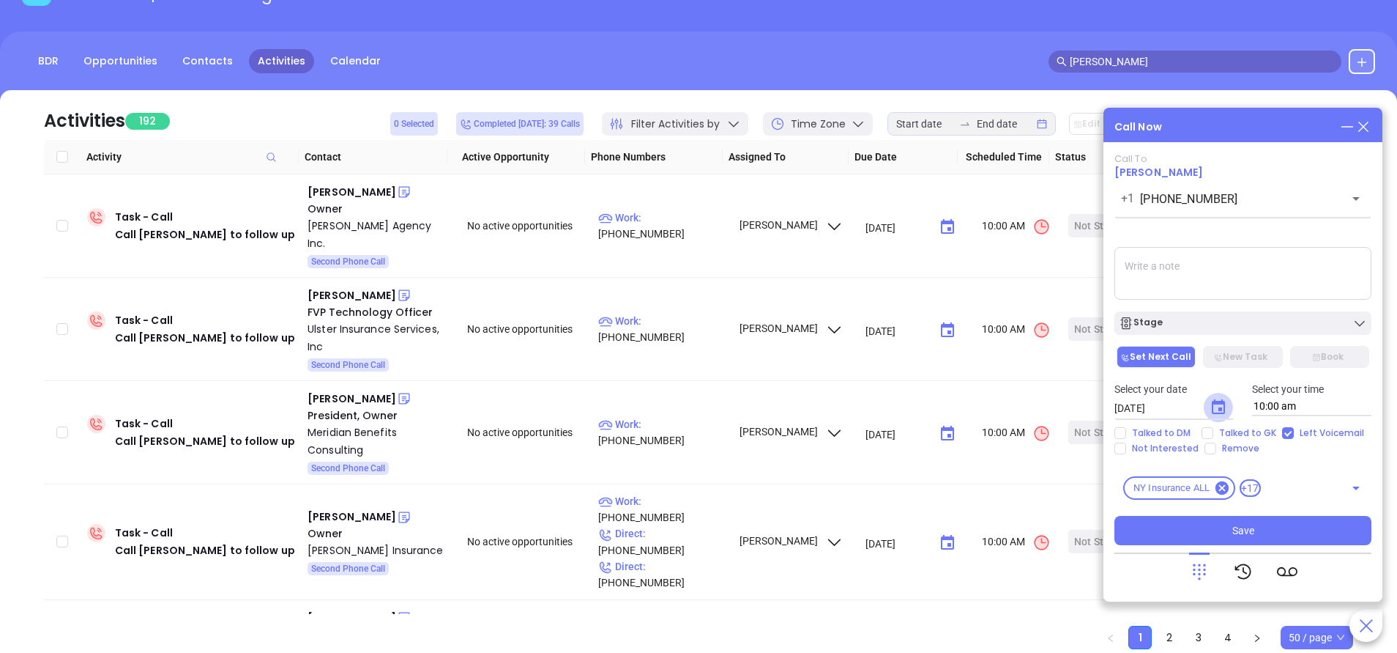
click at [1220, 404] on icon "Choose date, selected date is Sep 18, 2025" at bounding box center [1218, 406] width 13 height 15
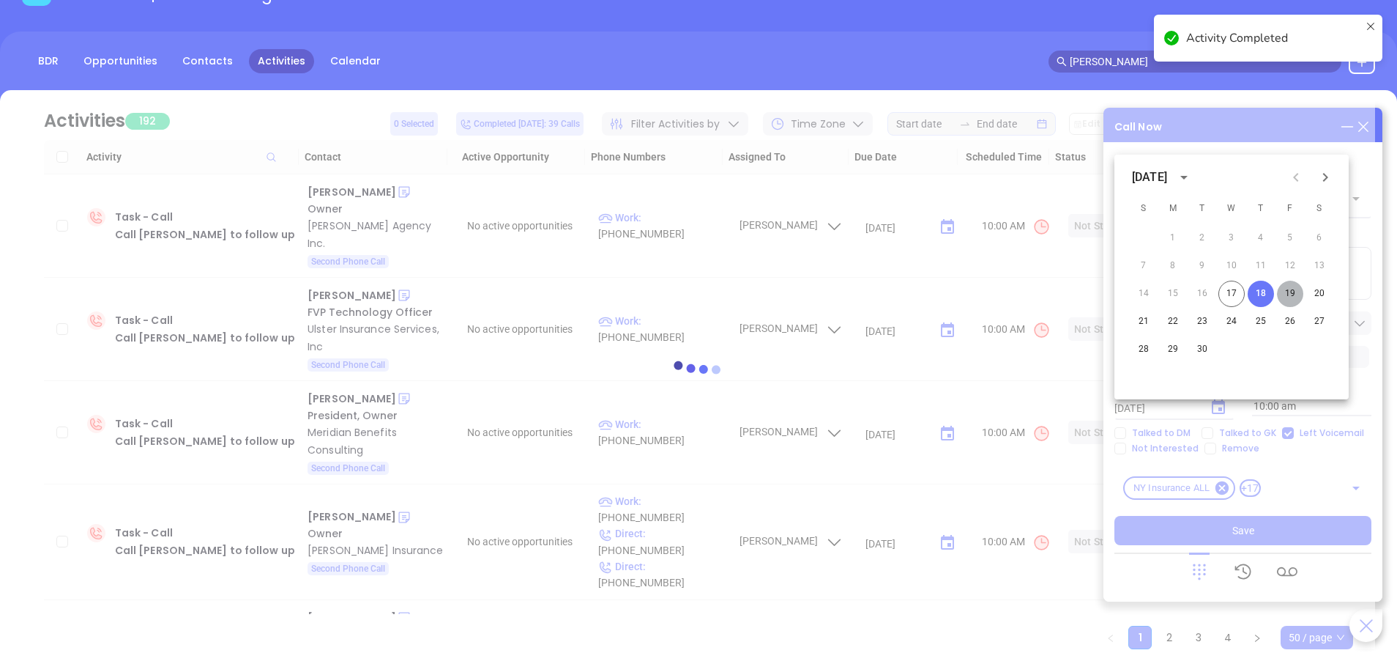
click at [1291, 291] on button "19" at bounding box center [1290, 294] width 26 height 26
type input "09/19/2025"
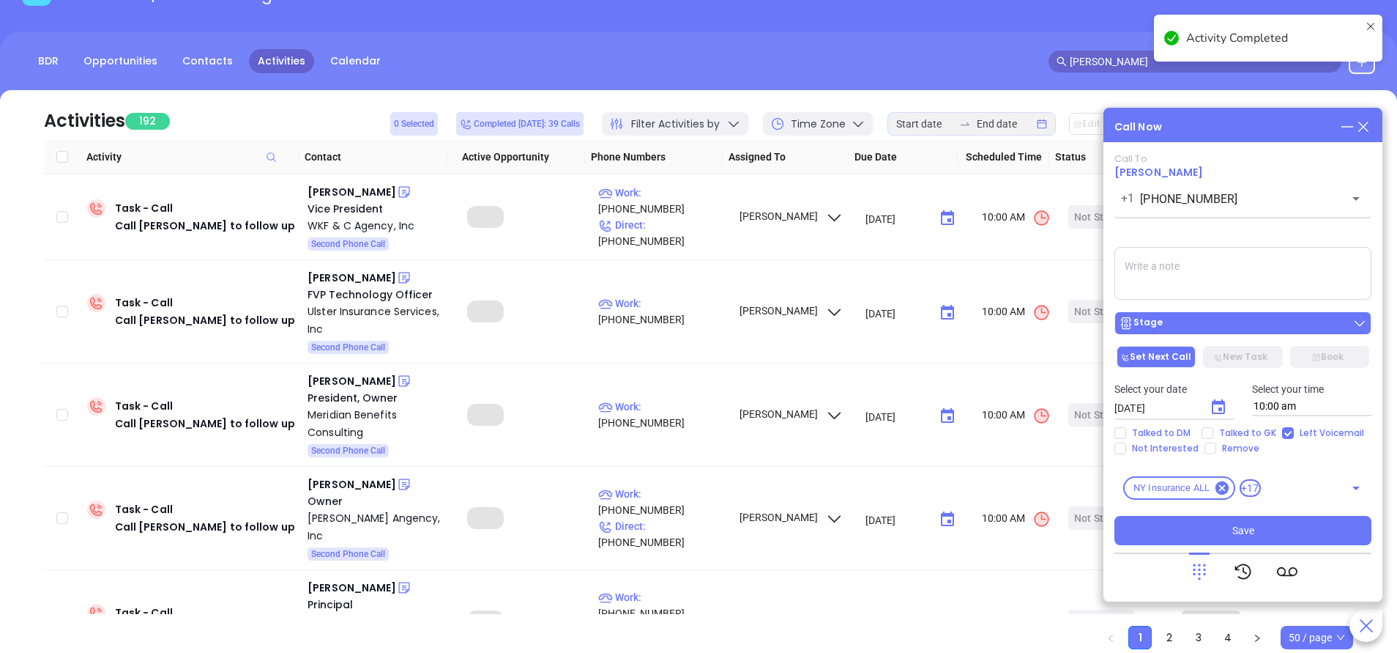
click at [1241, 316] on div "Stage" at bounding box center [1243, 323] width 248 height 15
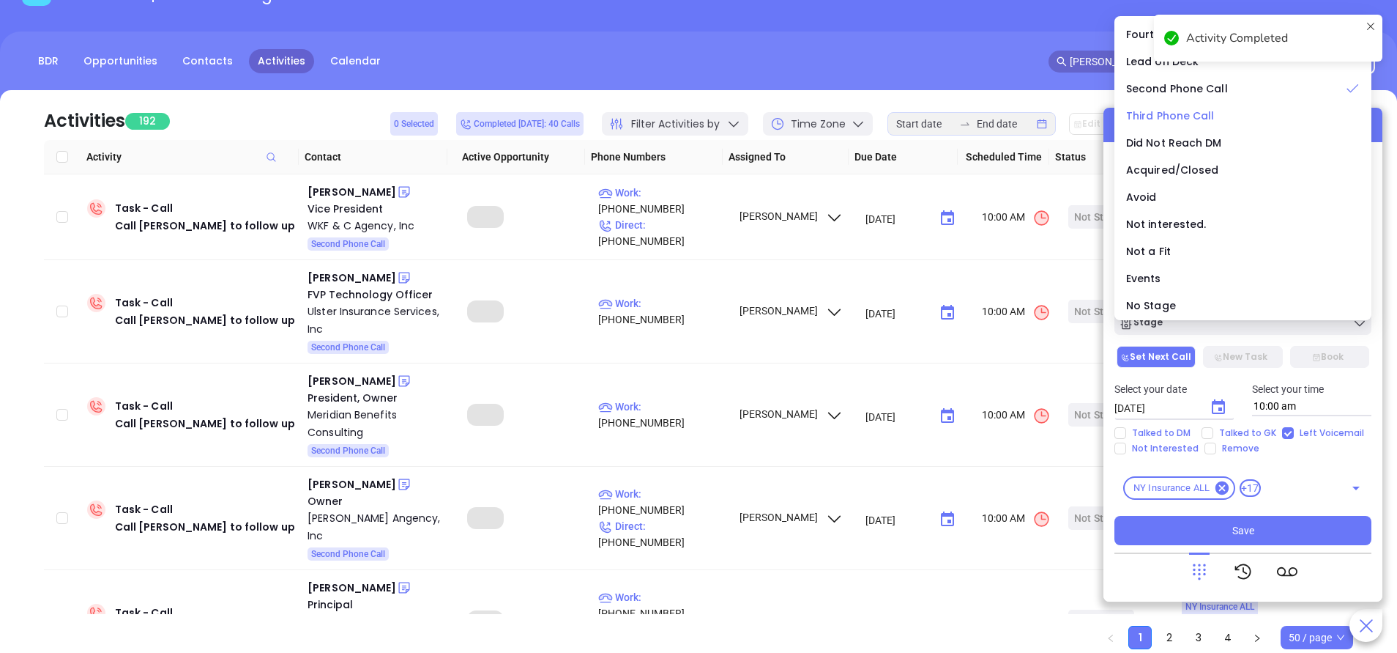
click at [1178, 116] on span "Third Phone Call" at bounding box center [1170, 115] width 89 height 15
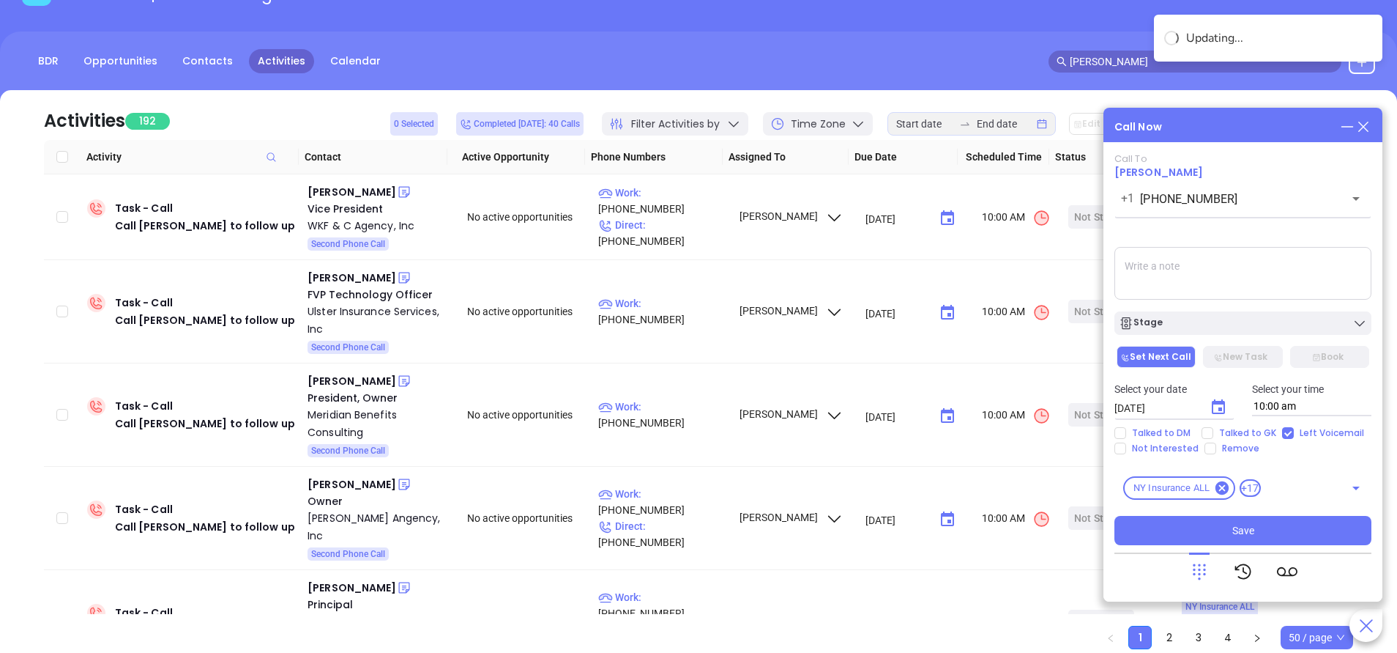
click at [1217, 281] on textarea at bounding box center [1243, 273] width 257 height 53
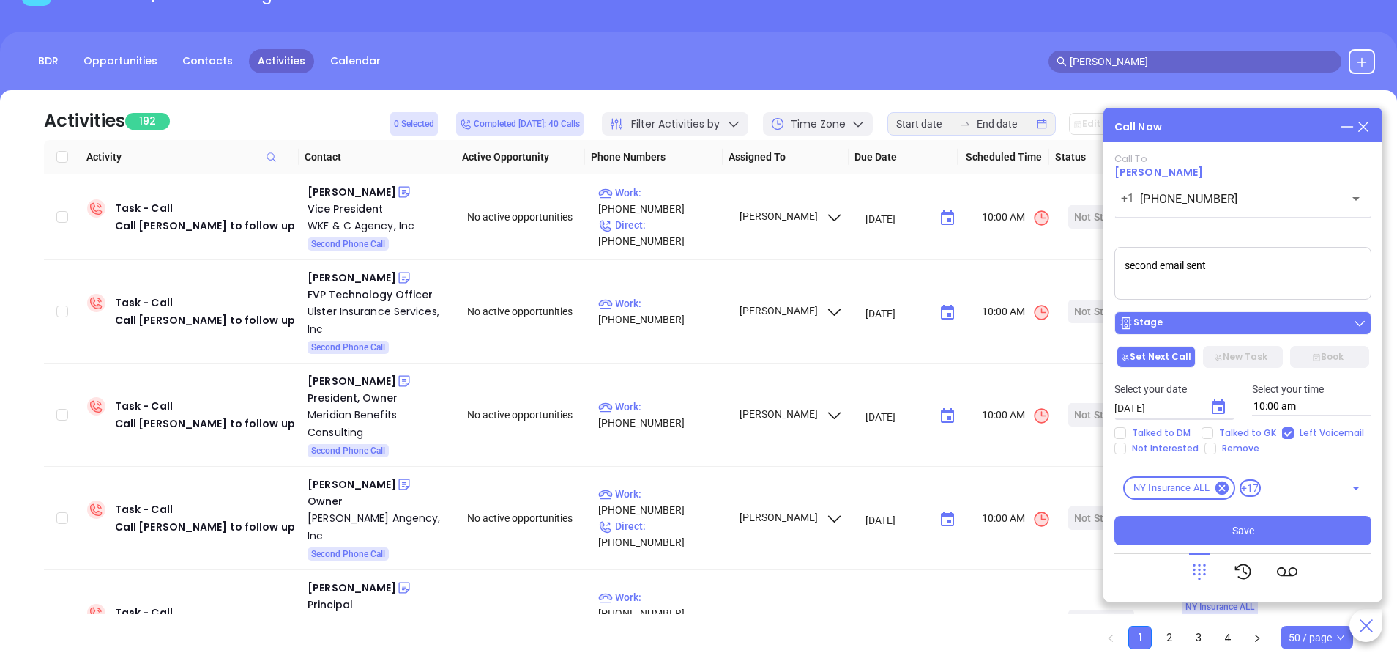
type textarea "second email sent"
click at [1267, 322] on div "Stage" at bounding box center [1243, 323] width 248 height 15
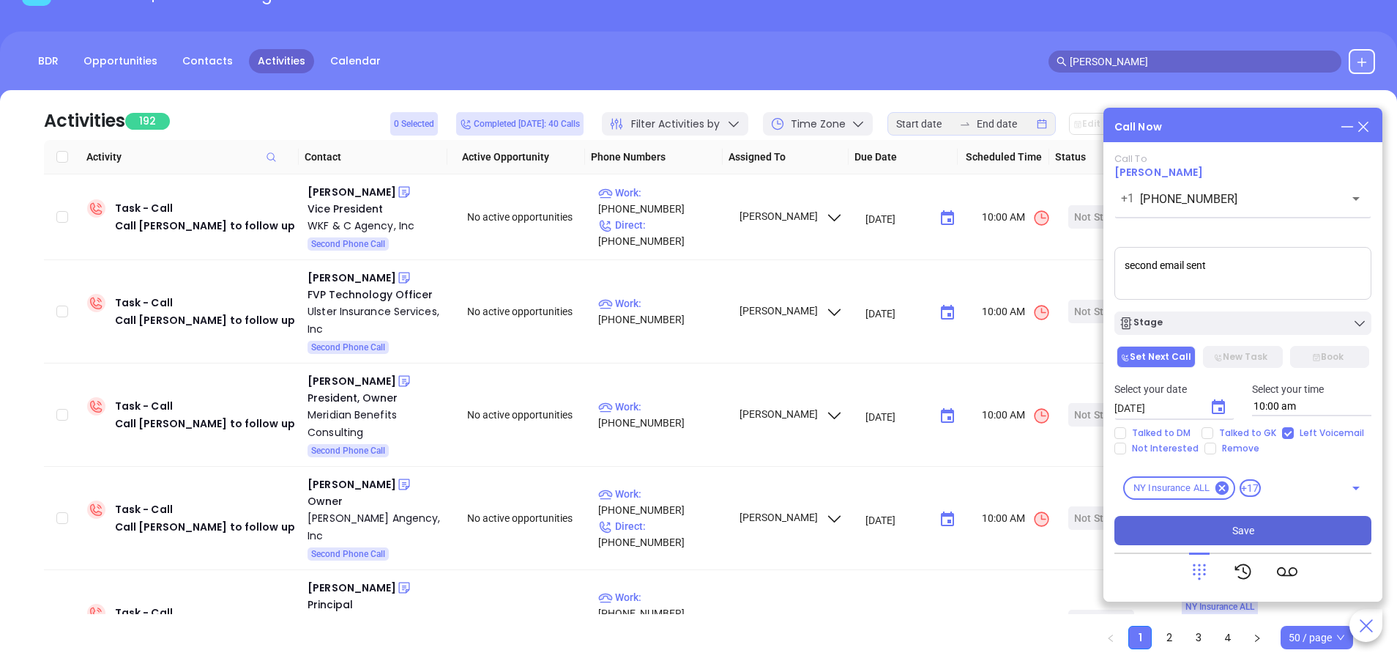
click at [1270, 530] on button "Save" at bounding box center [1243, 530] width 257 height 29
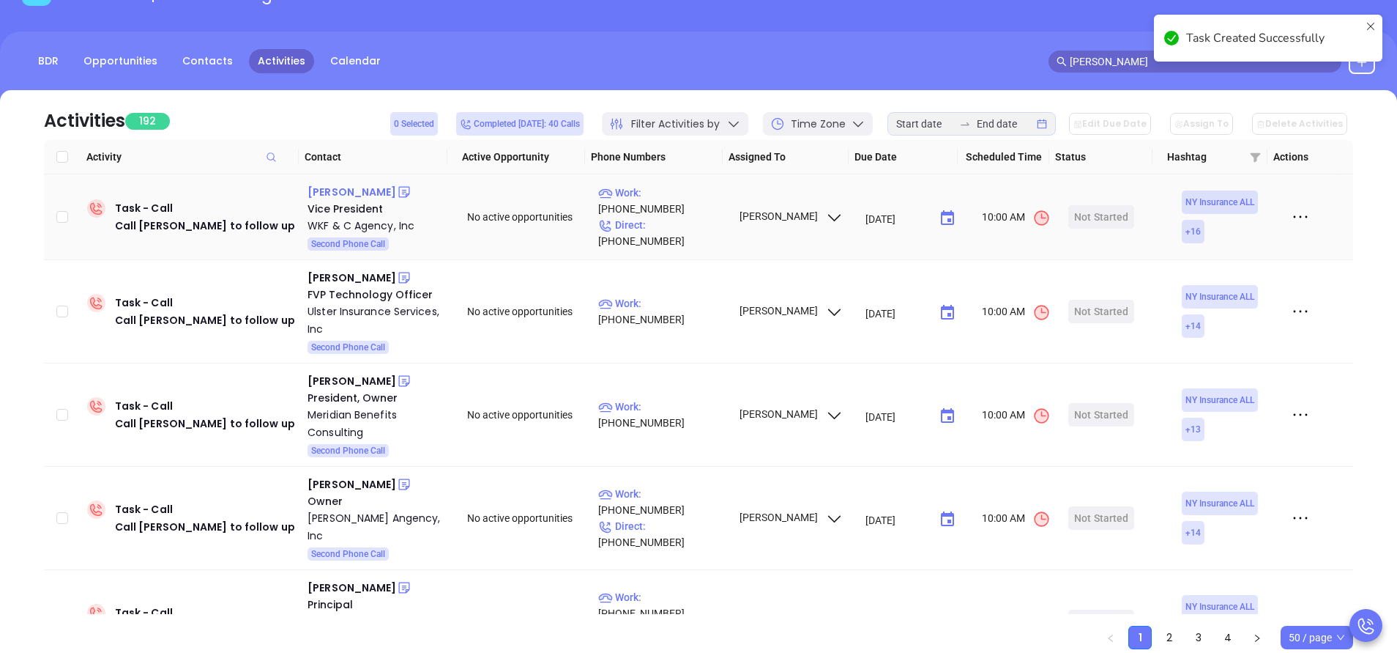
click at [364, 190] on div "Roger Shelton" at bounding box center [352, 192] width 89 height 18
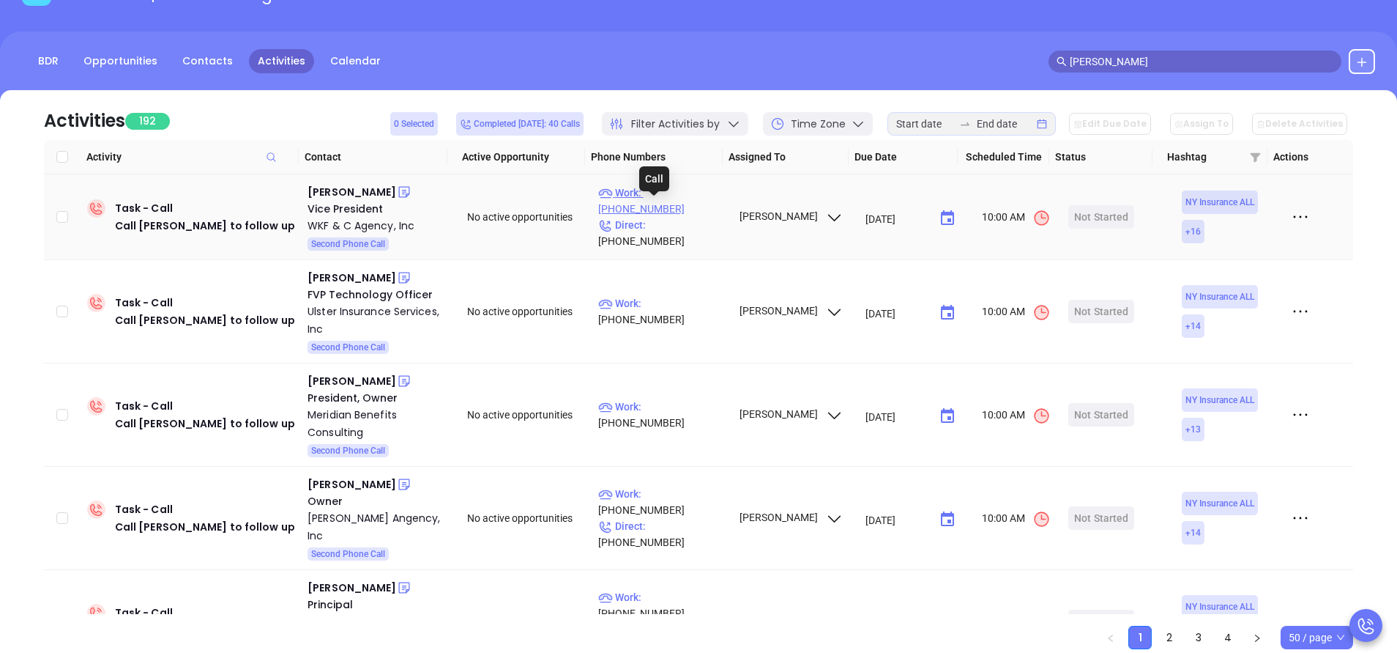
click at [687, 210] on p "Work : (631) 756-3000" at bounding box center [661, 201] width 127 height 32
type input "(631) 756-3000"
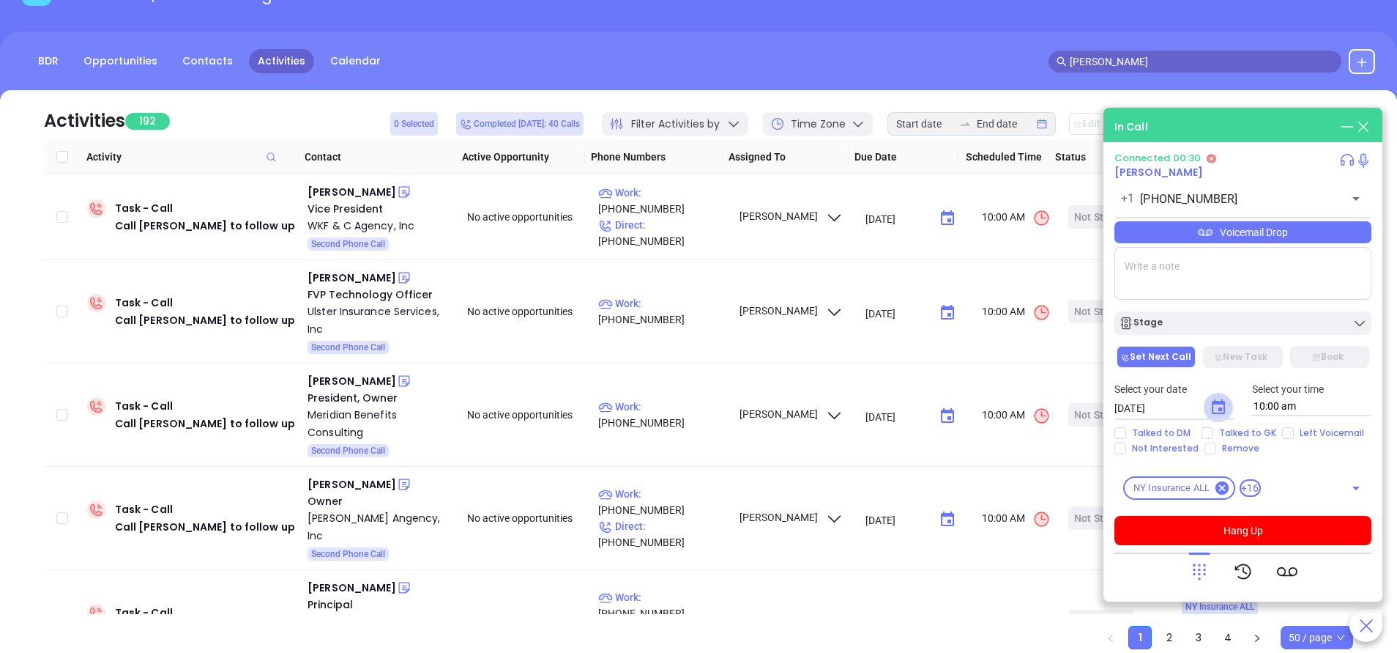
click at [1215, 405] on icon "Choose date, selected date is Sep 18, 2025" at bounding box center [1219, 407] width 18 height 18
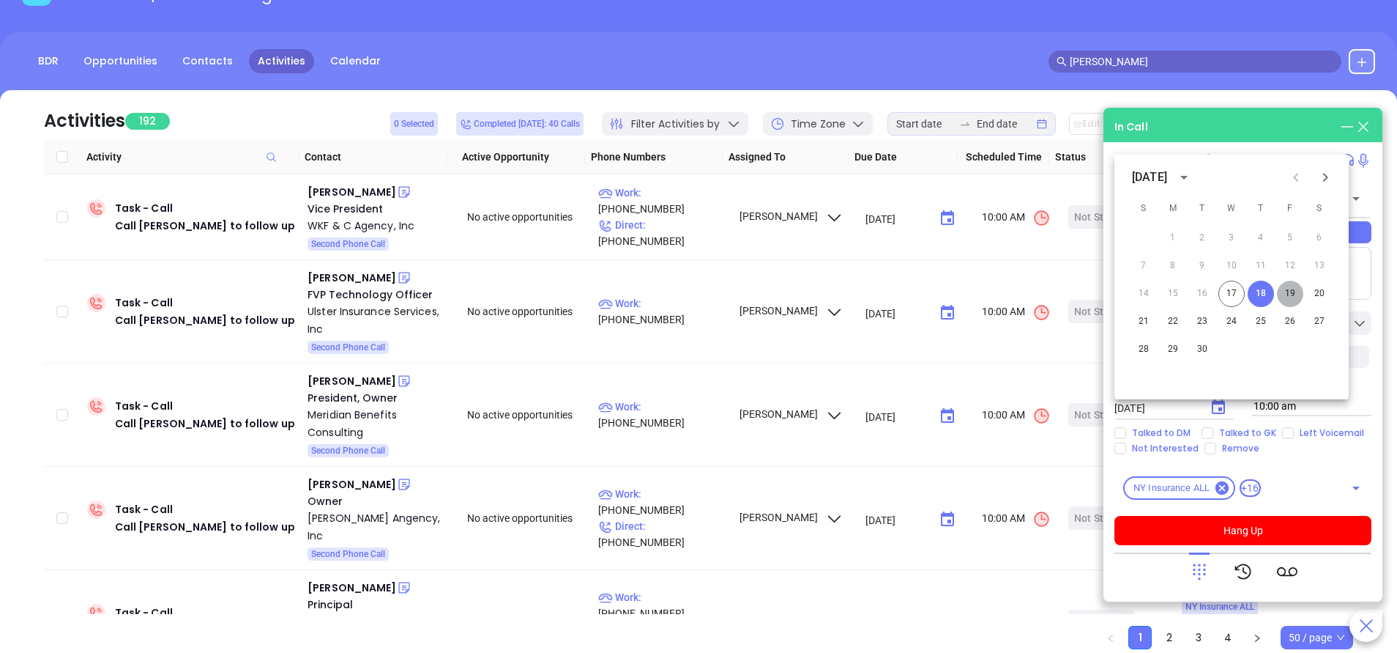
click at [1292, 291] on button "19" at bounding box center [1290, 294] width 26 height 26
type input "09/19/2025"
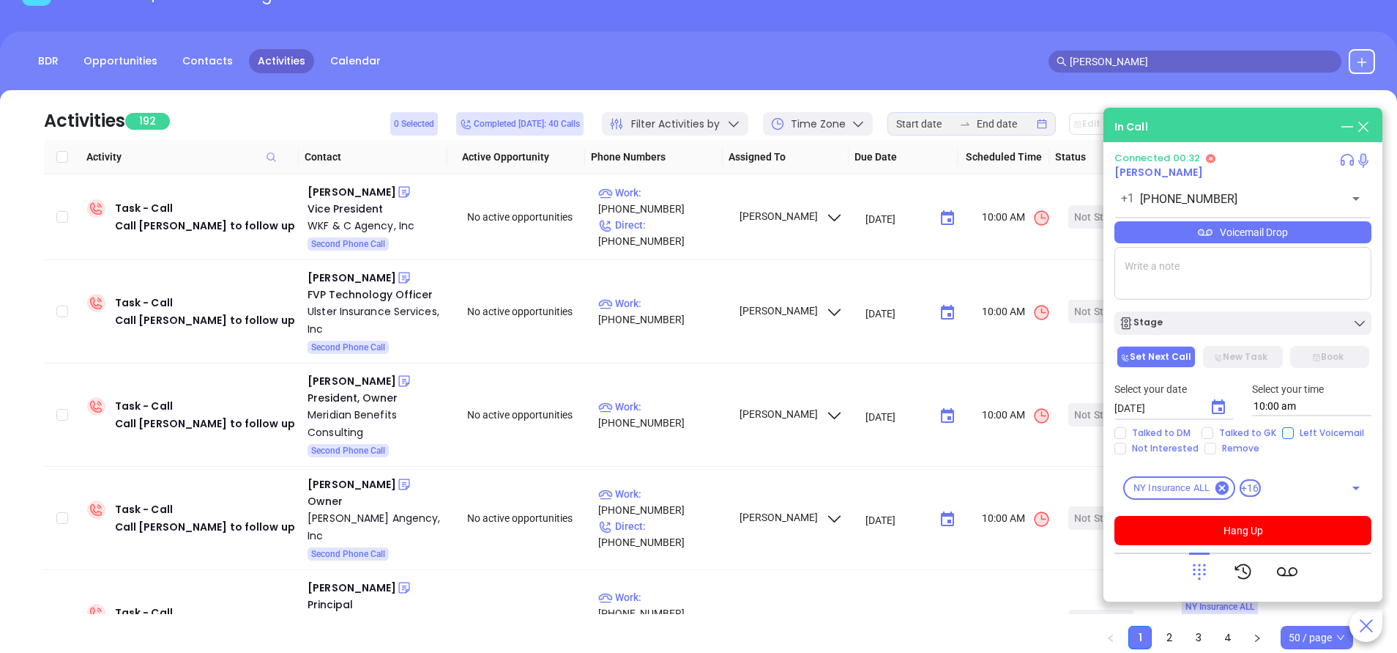
click at [1288, 431] on input "Left Voicemail" at bounding box center [1288, 433] width 12 height 12
checkbox input "true"
click at [1263, 530] on button "Hang Up" at bounding box center [1243, 530] width 257 height 29
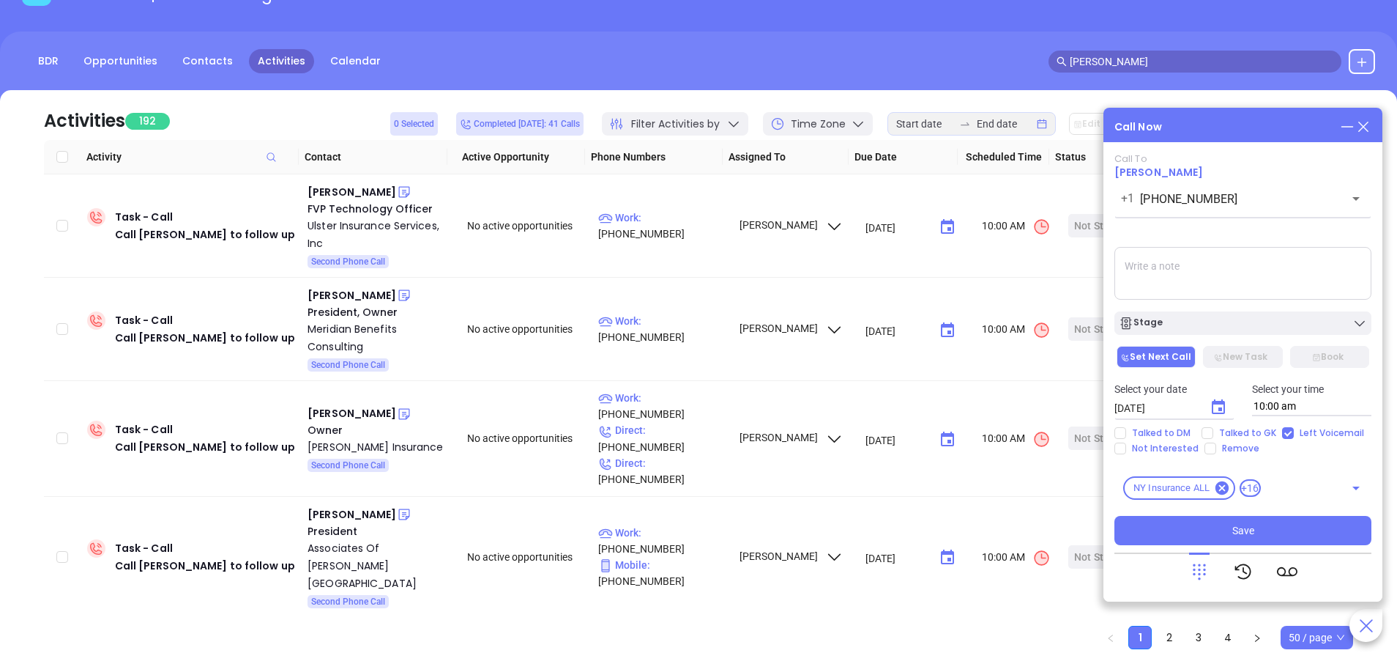
click at [1227, 309] on div "Stage" at bounding box center [1243, 319] width 275 height 31
click at [1239, 326] on div "Stage" at bounding box center [1243, 323] width 248 height 15
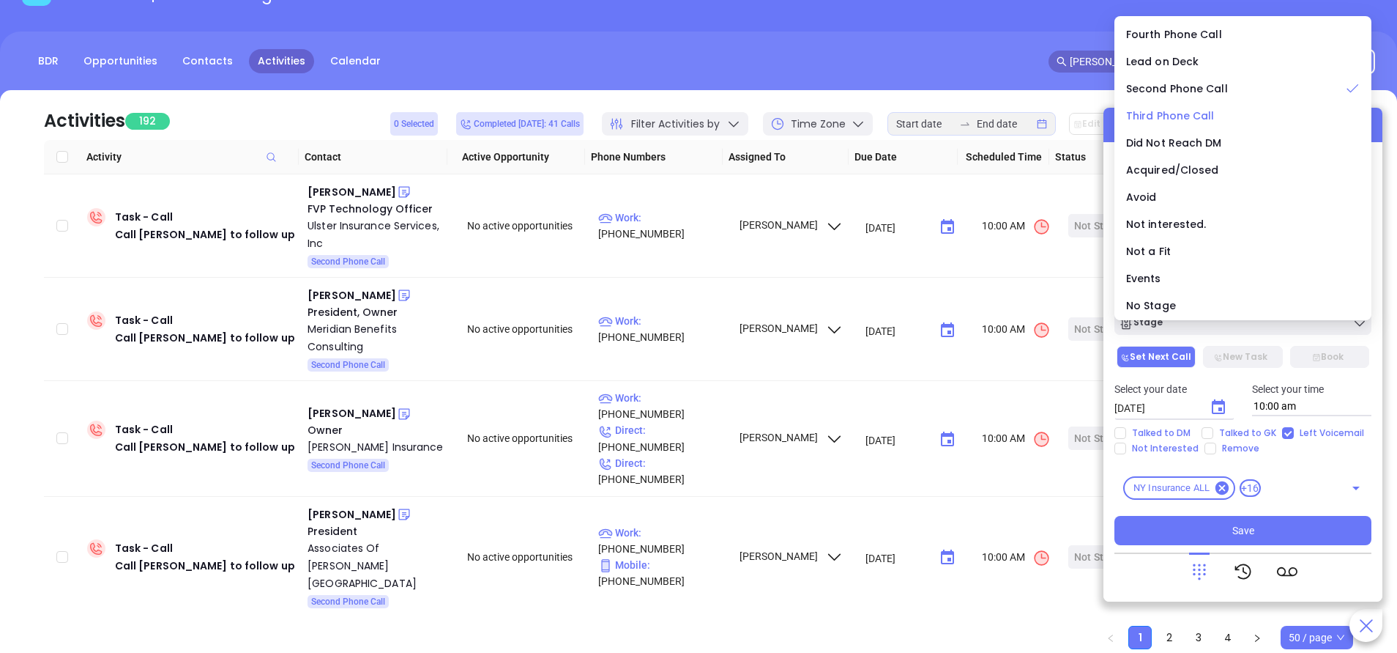
click at [1199, 111] on span "Third Phone Call" at bounding box center [1170, 115] width 89 height 15
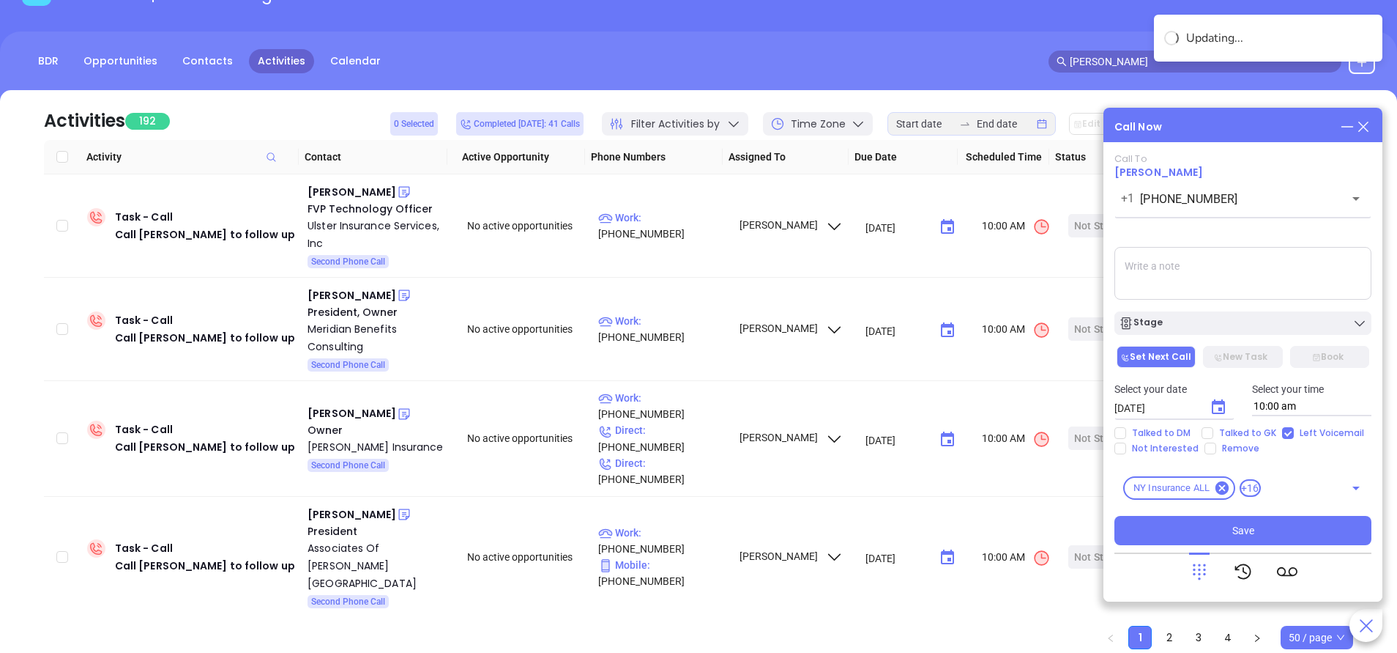
click at [1282, 262] on textarea at bounding box center [1243, 273] width 257 height 53
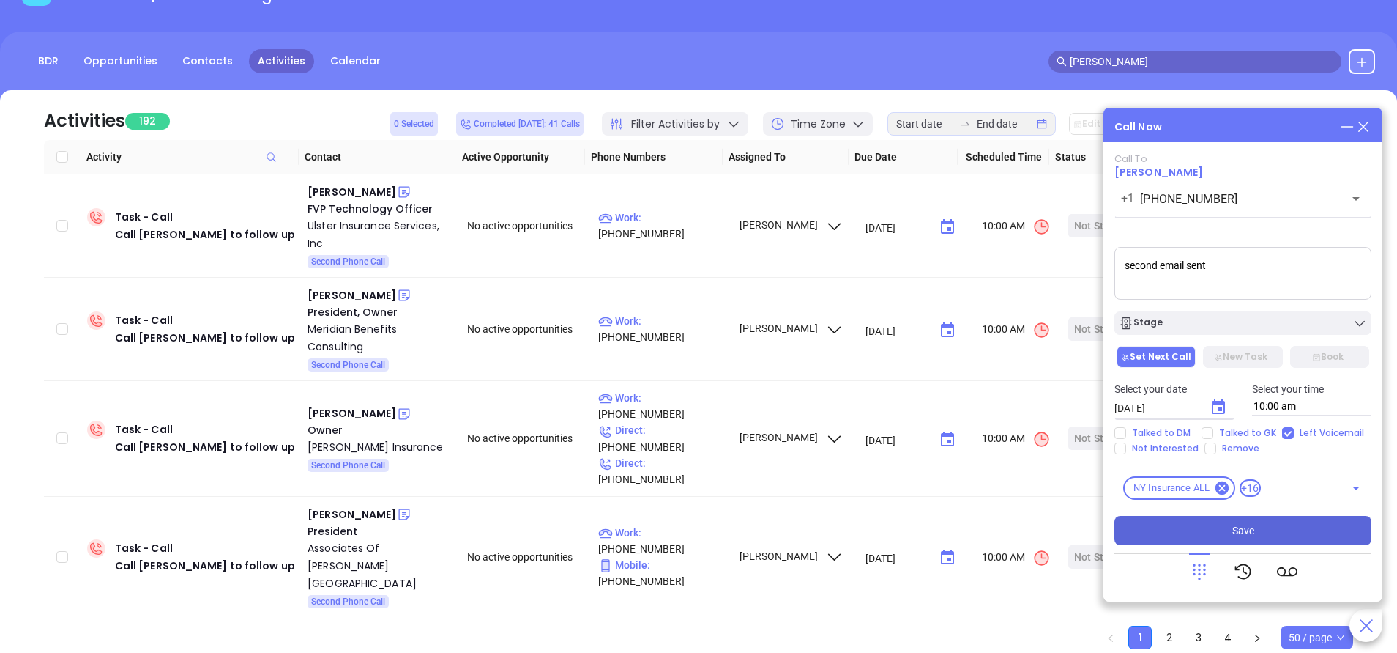
type textarea "second email sent"
click at [1258, 521] on button "Save" at bounding box center [1243, 530] width 257 height 29
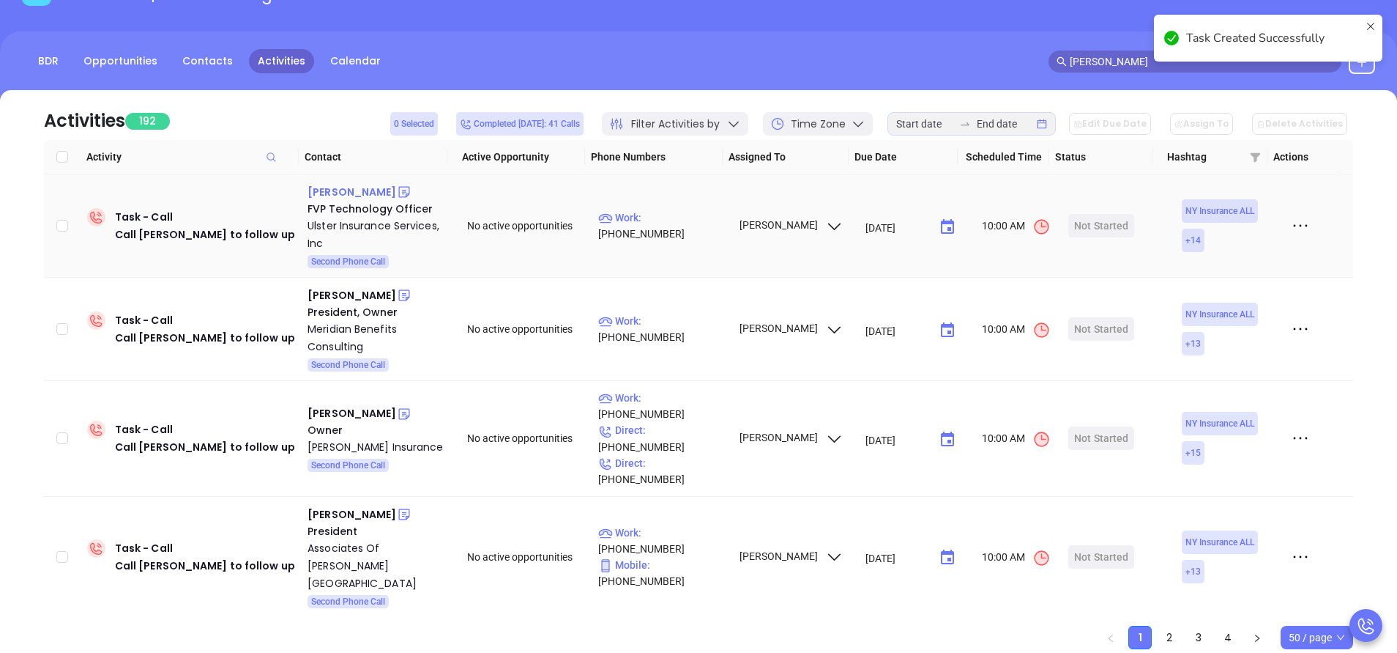
click at [355, 195] on div "Gregg Jocelyn" at bounding box center [352, 192] width 89 height 18
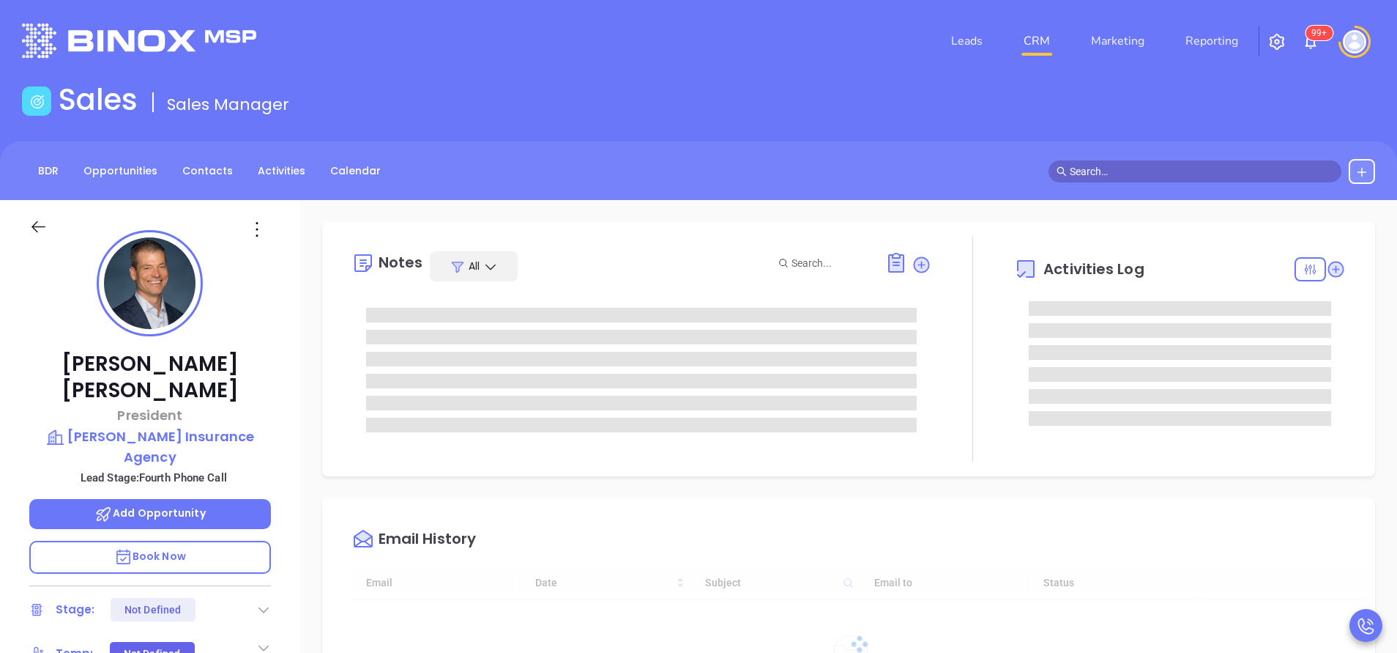
type input "[DATE]"
type input "[PERSON_NAME]"
type input "[DATE]"
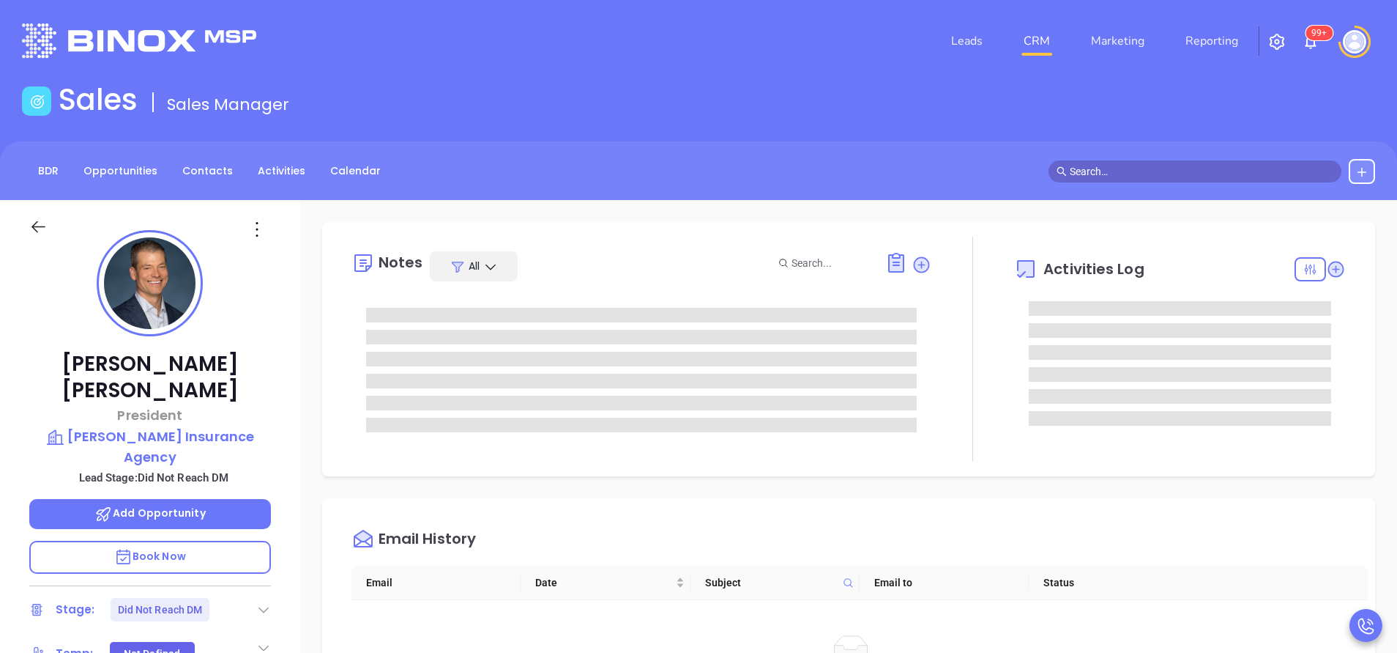
type input "[PERSON_NAME]"
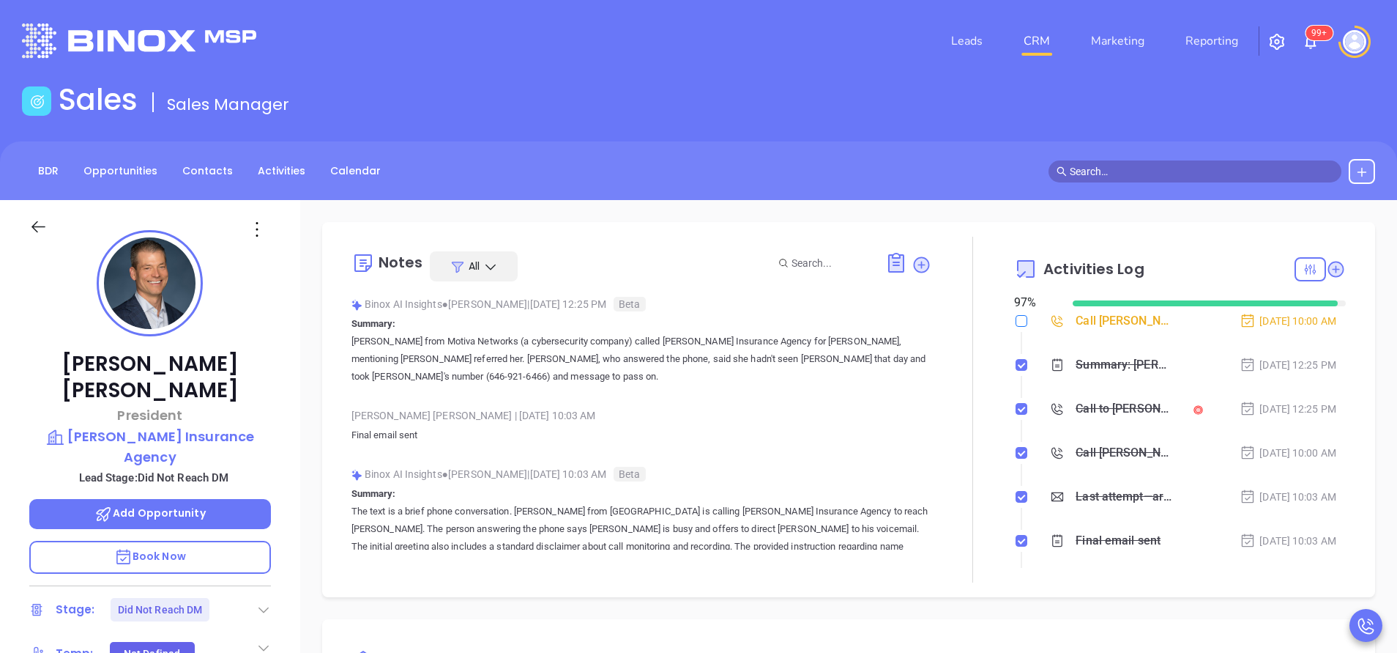
click at [1016, 323] on input "checkbox" at bounding box center [1022, 321] width 12 height 12
checkbox input "true"
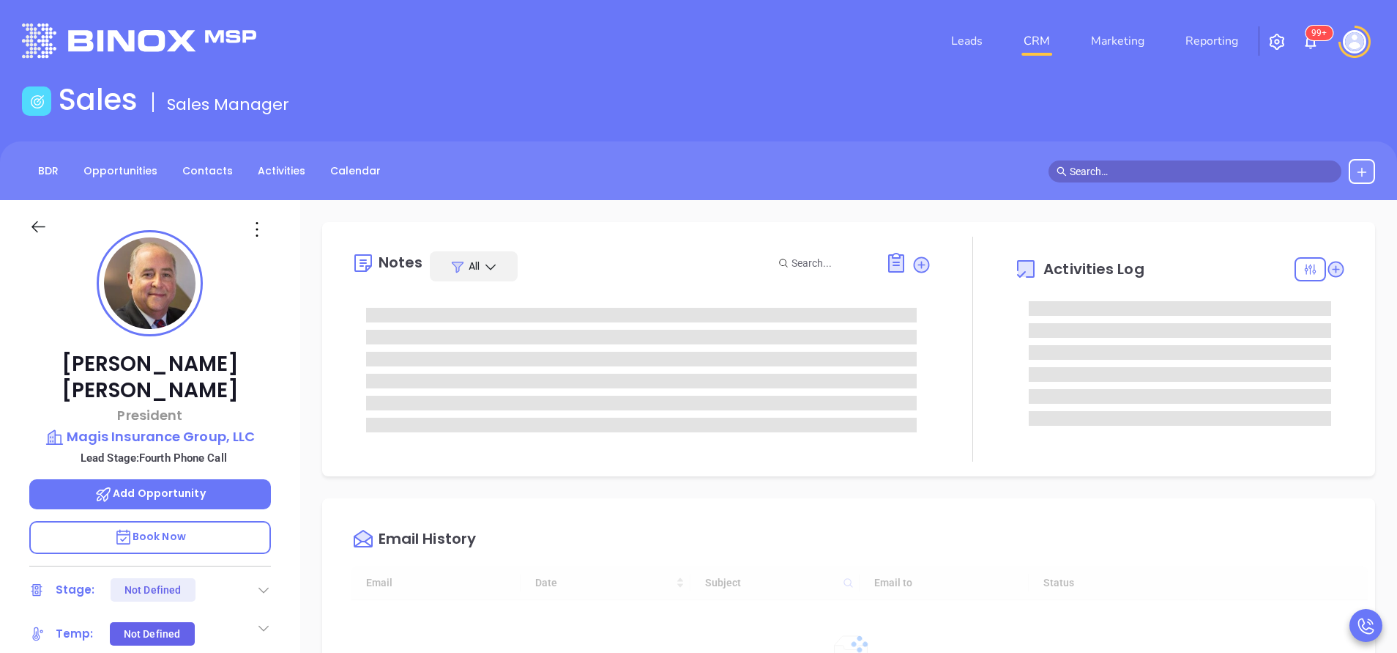
type input "[DATE]"
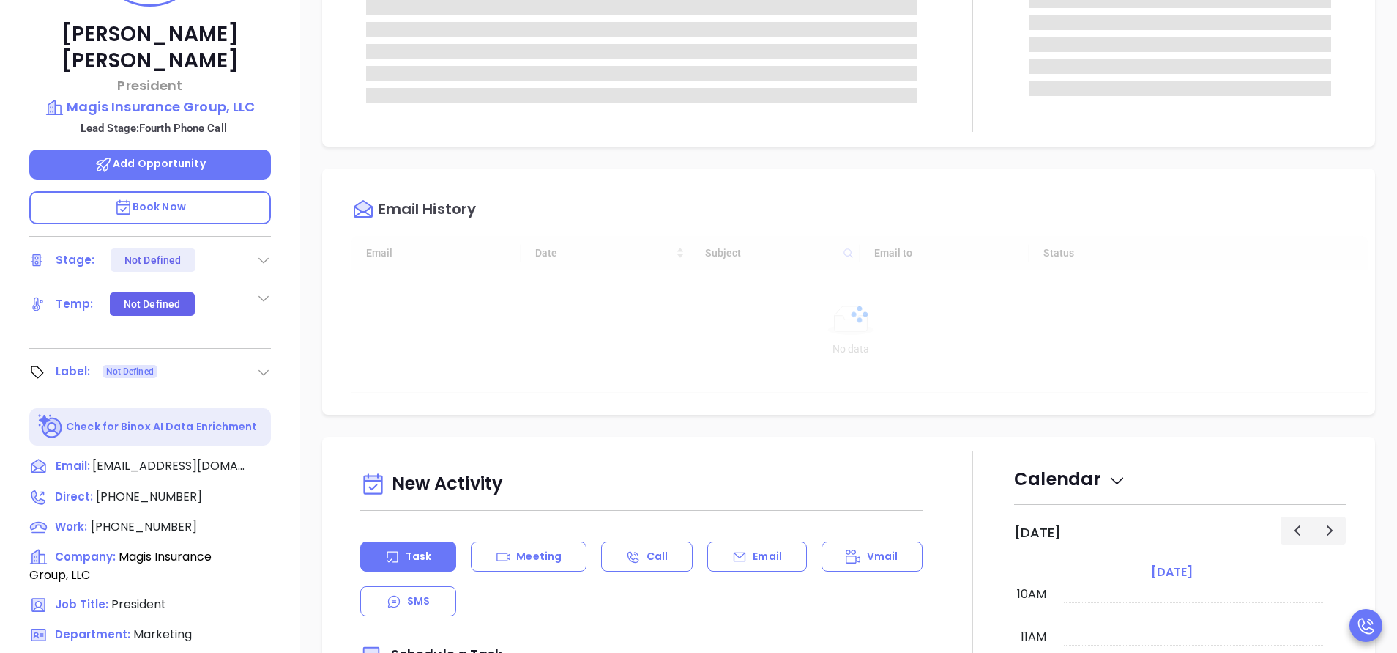
type input "[PERSON_NAME]"
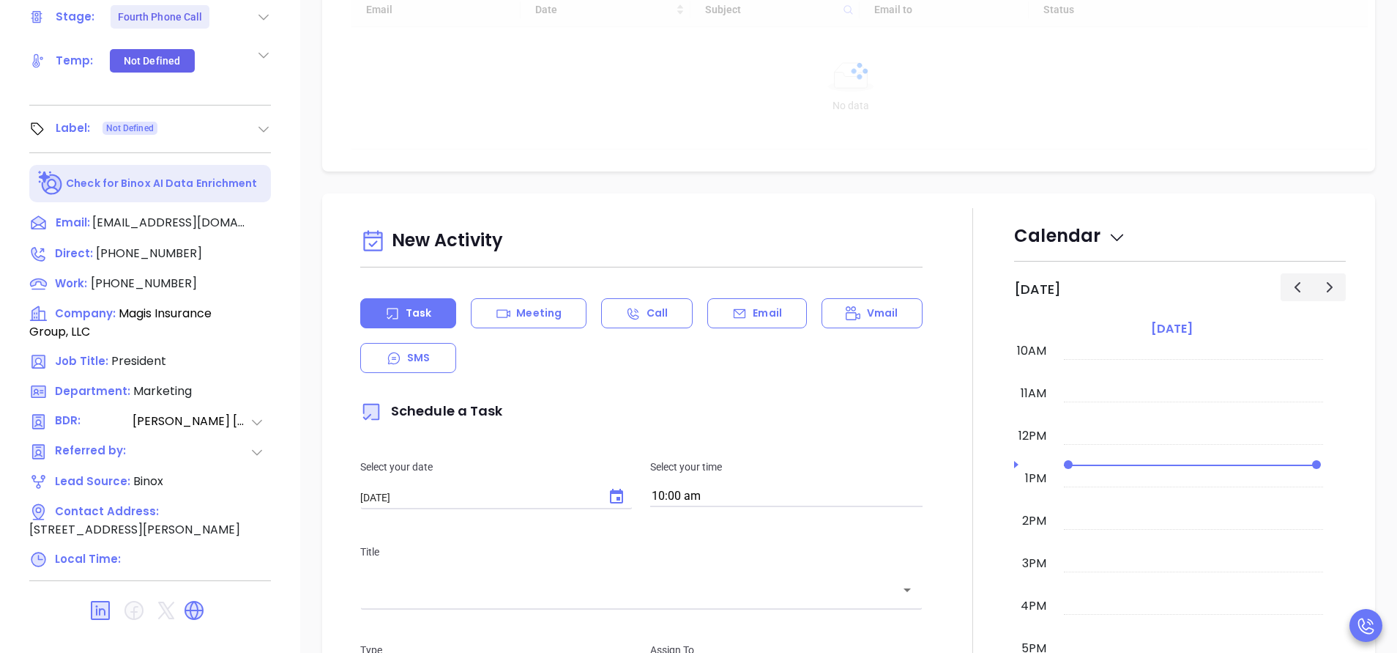
scroll to position [133, 0]
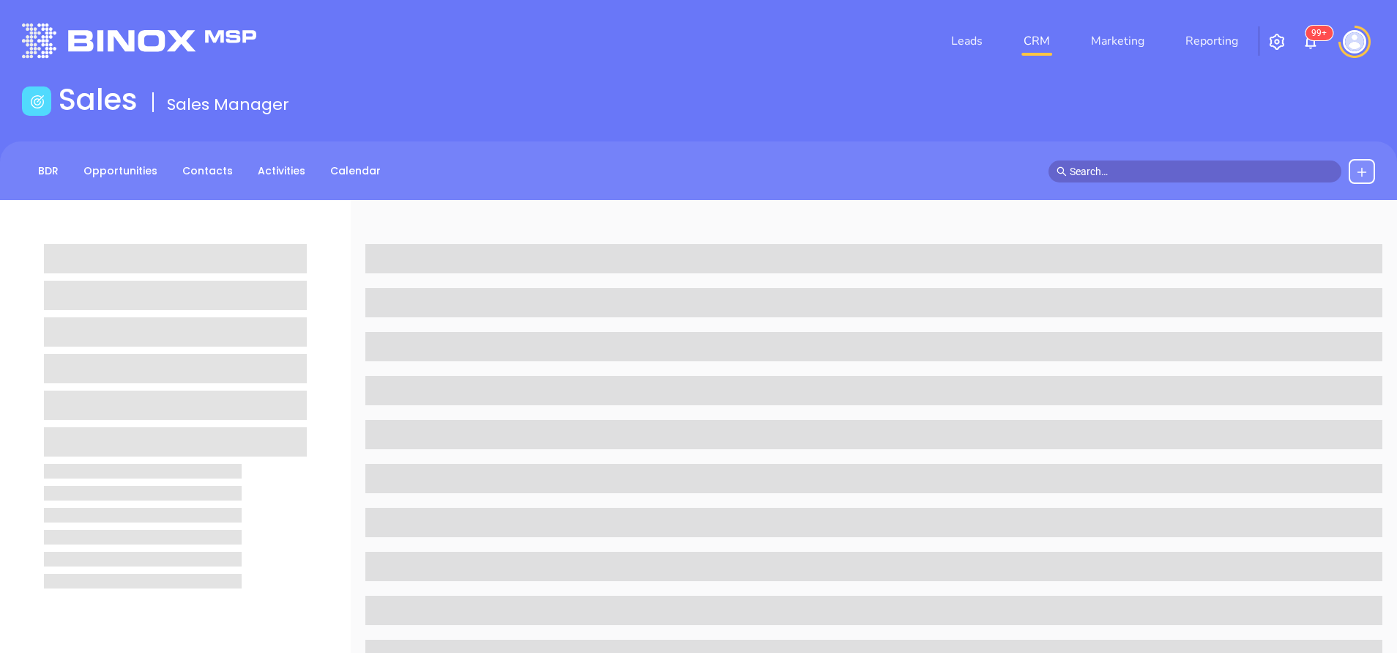
scroll to position [133, 0]
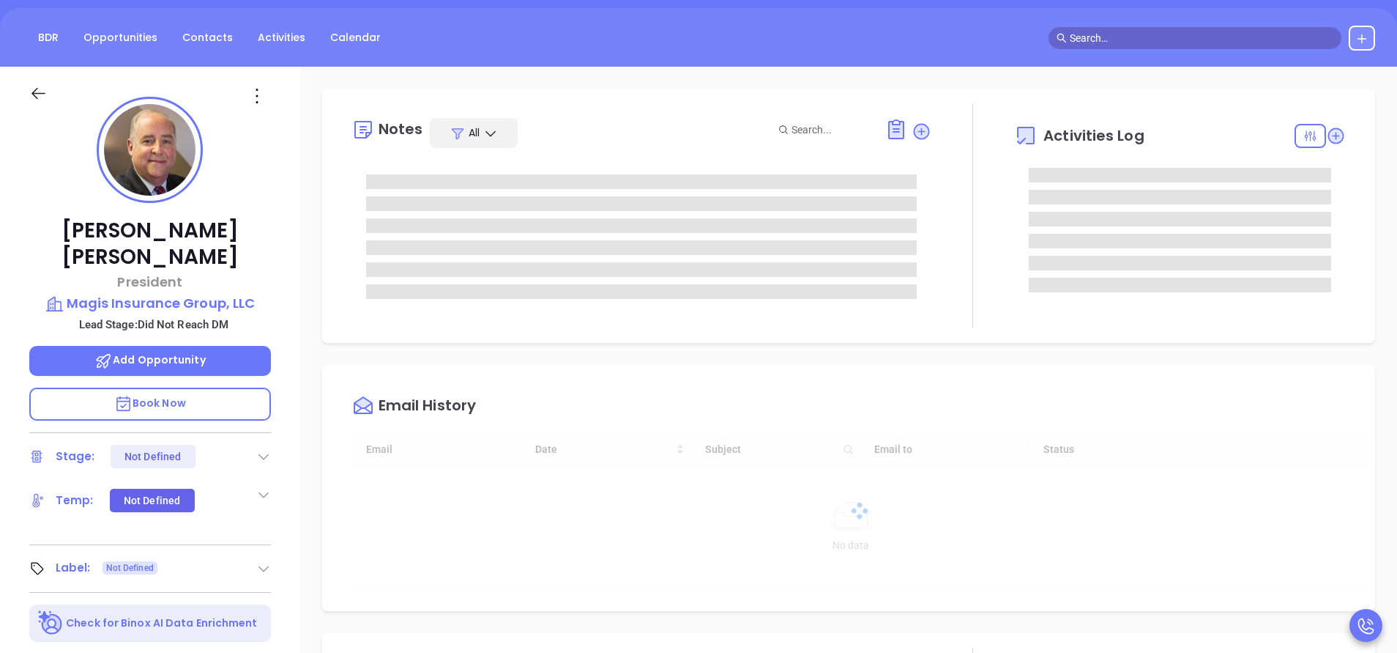
type input "[DATE]"
type input "[PERSON_NAME]"
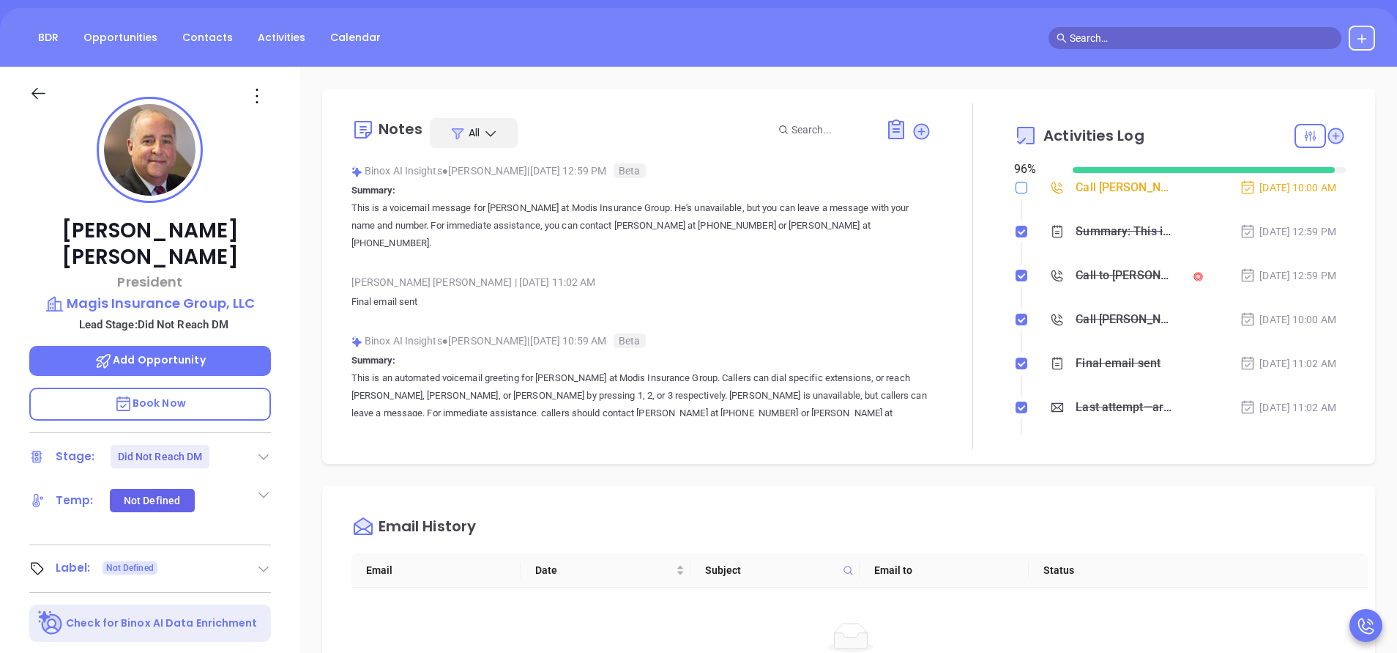
click at [1016, 179] on label at bounding box center [1022, 187] width 12 height 16
click at [1016, 182] on input "checkbox" at bounding box center [1022, 188] width 12 height 12
checkbox input "true"
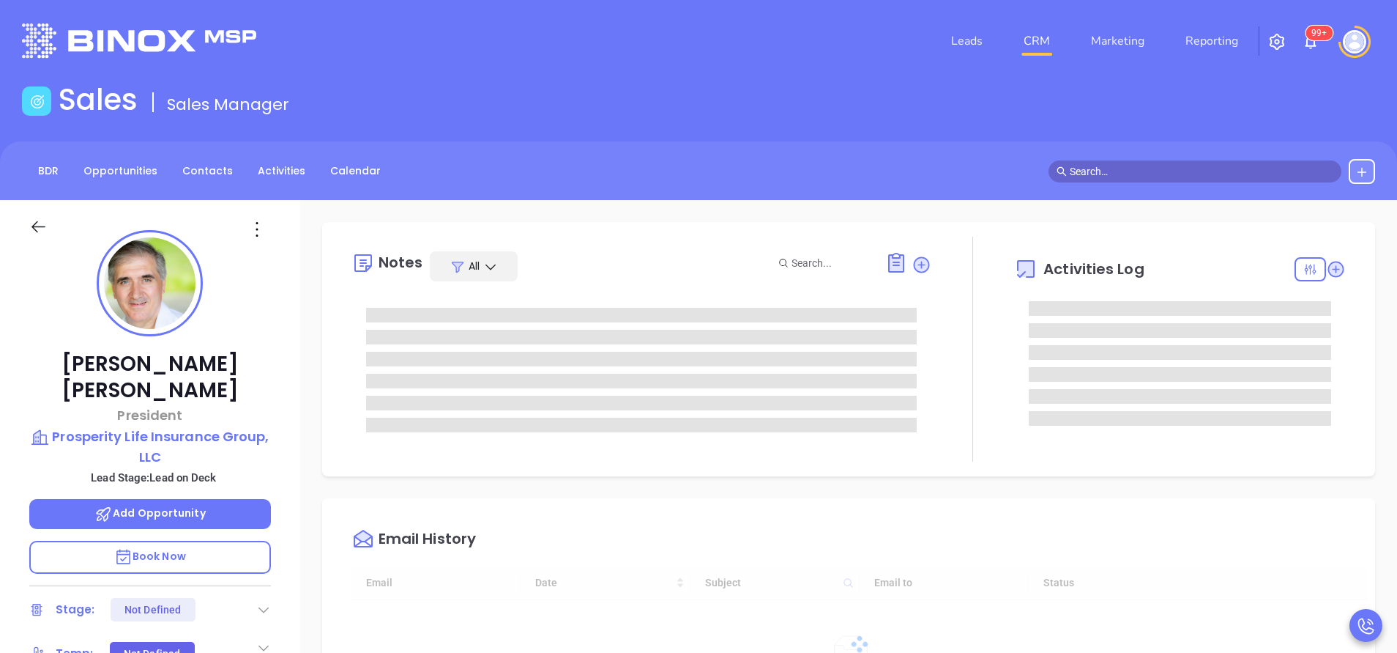
scroll to position [426, 0]
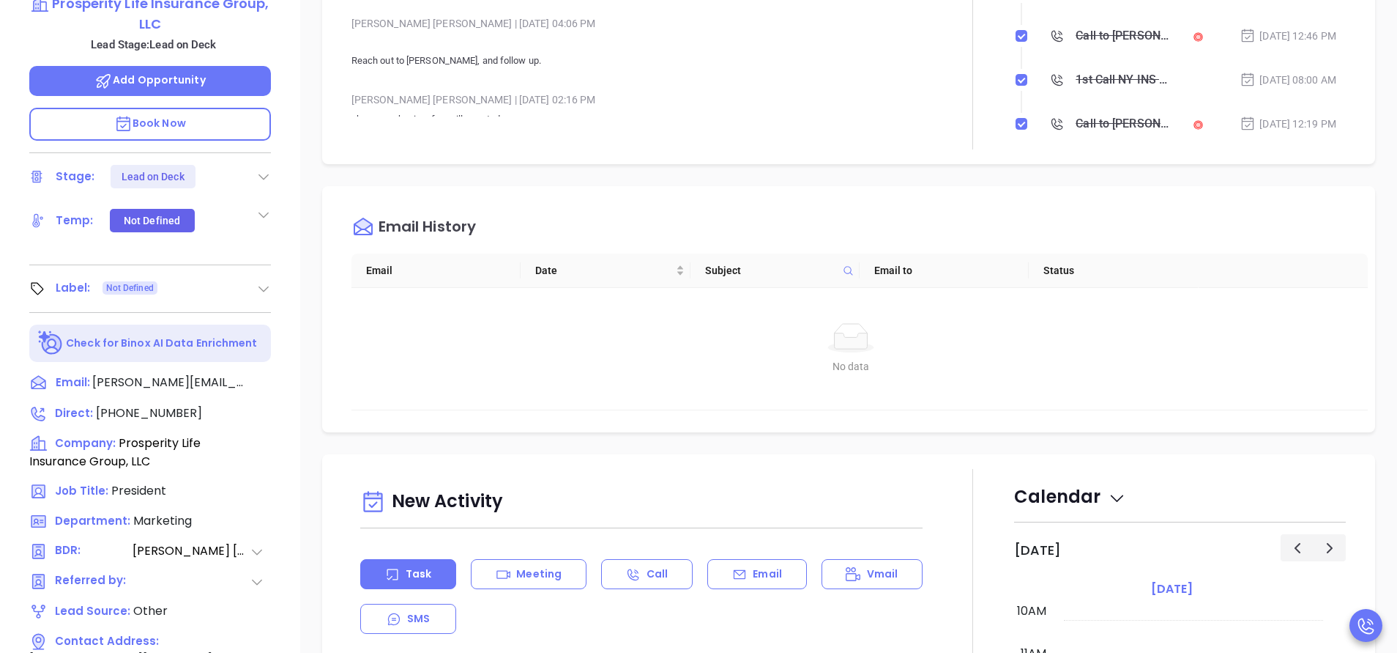
type input "[PERSON_NAME]"
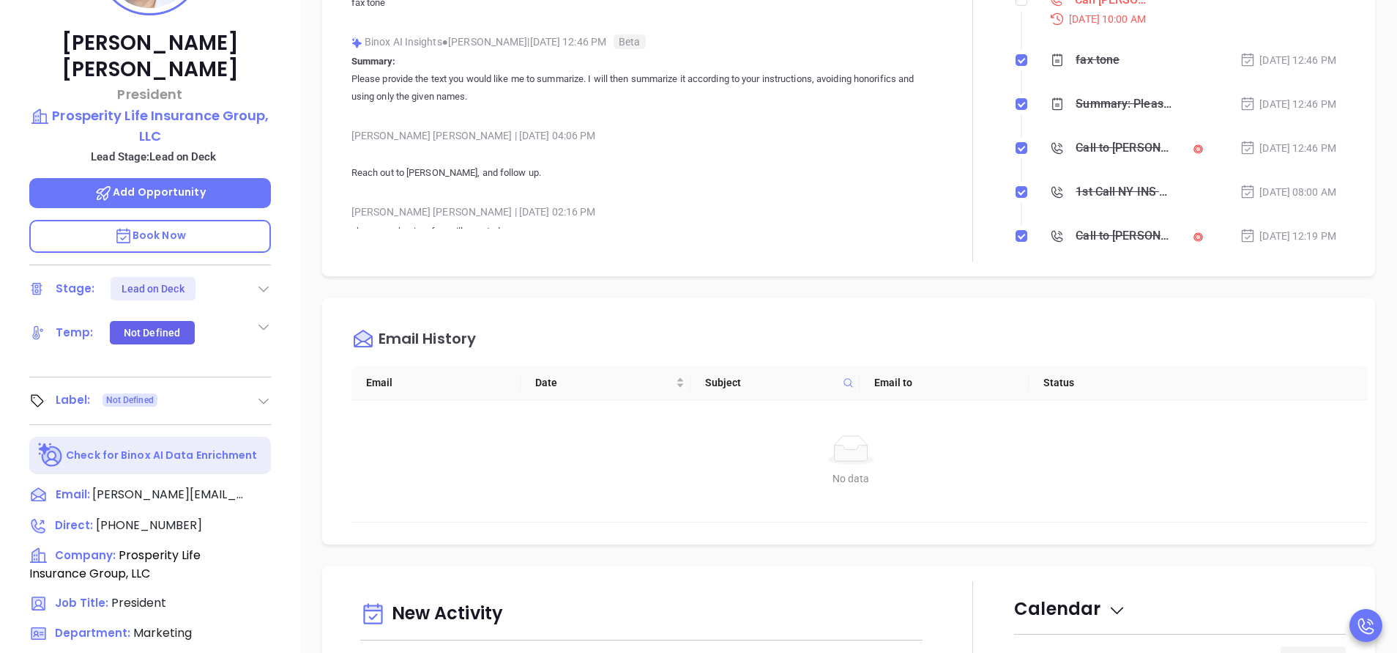
scroll to position [353, 0]
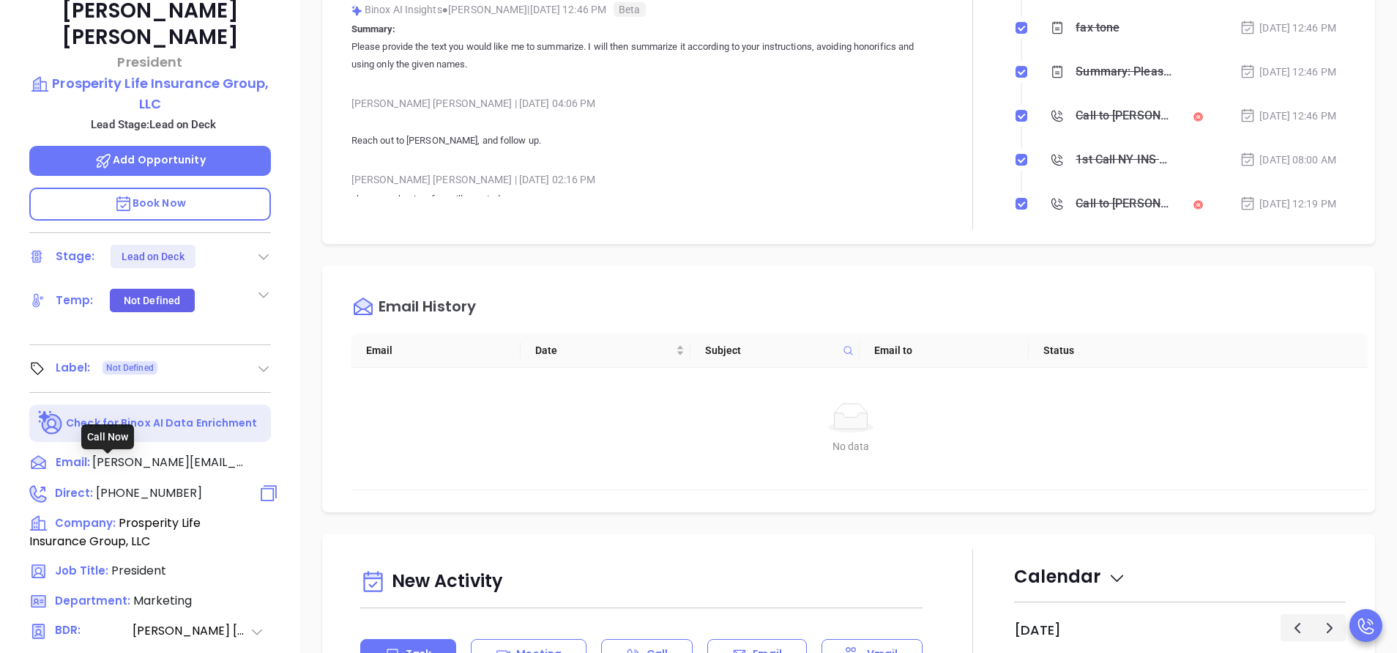
click at [150, 484] on span "[PHONE_NUMBER]" at bounding box center [149, 492] width 106 height 17
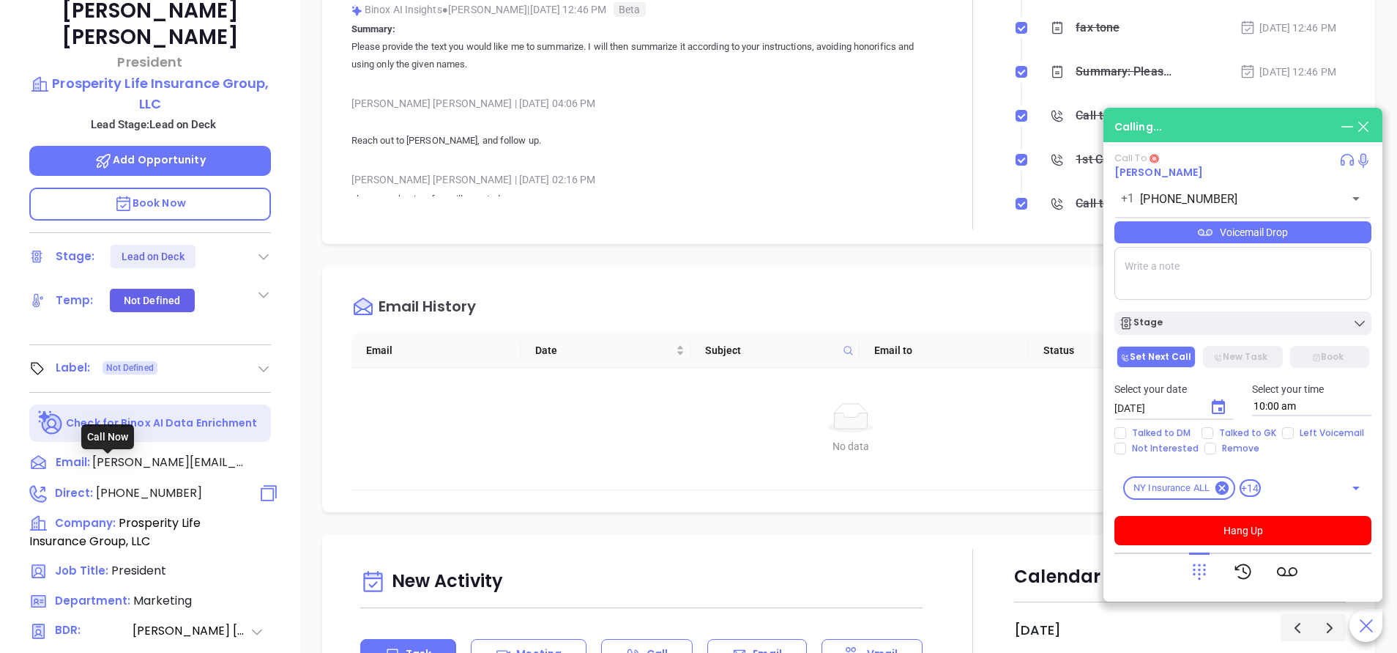
type input "(540) 857-5957"
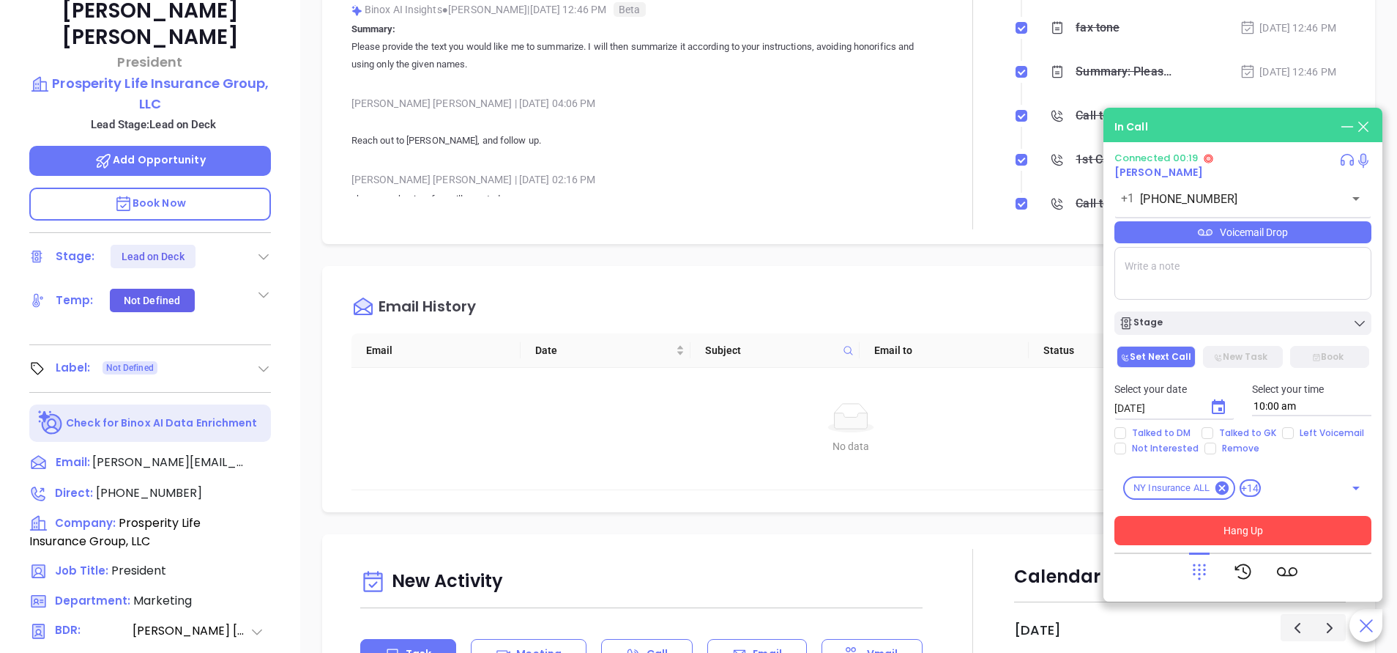
click at [1308, 532] on button "Hang Up" at bounding box center [1243, 530] width 257 height 29
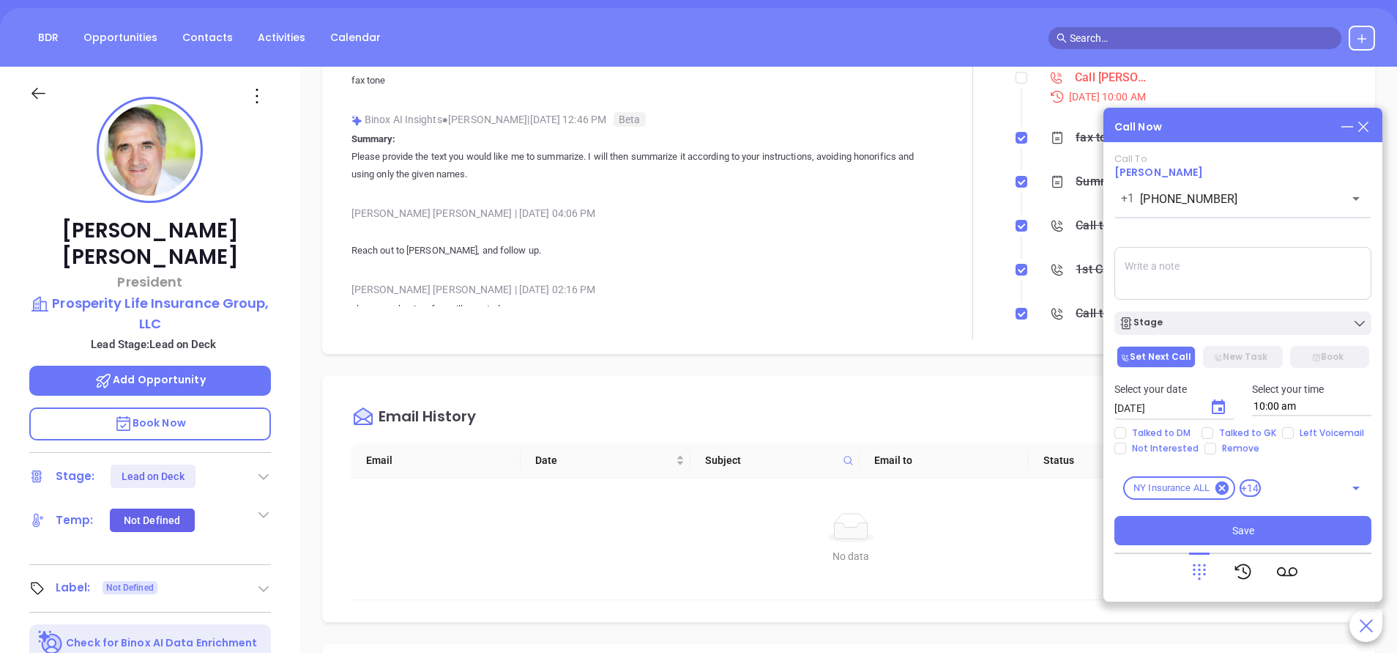
scroll to position [0, 0]
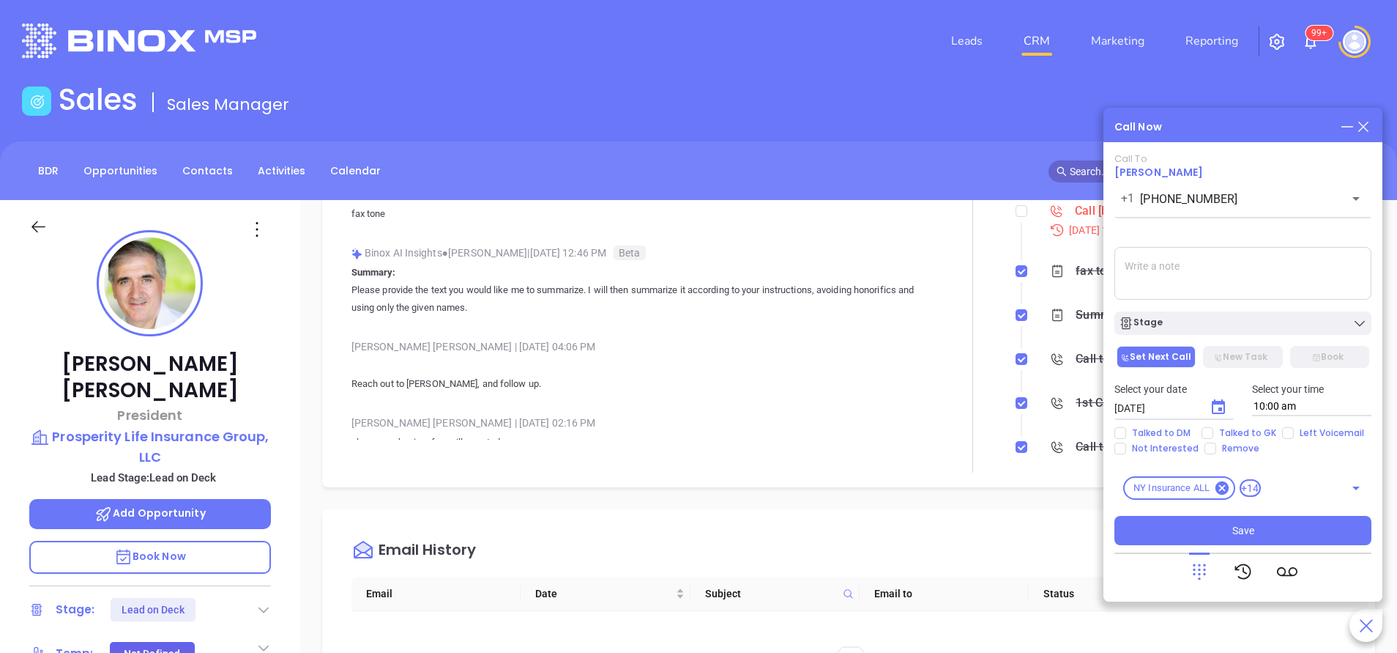
click at [1198, 267] on textarea at bounding box center [1243, 273] width 257 height 53
paste textarea "AB Insurance announced that it has completed its acquisition of Prosperity Life…"
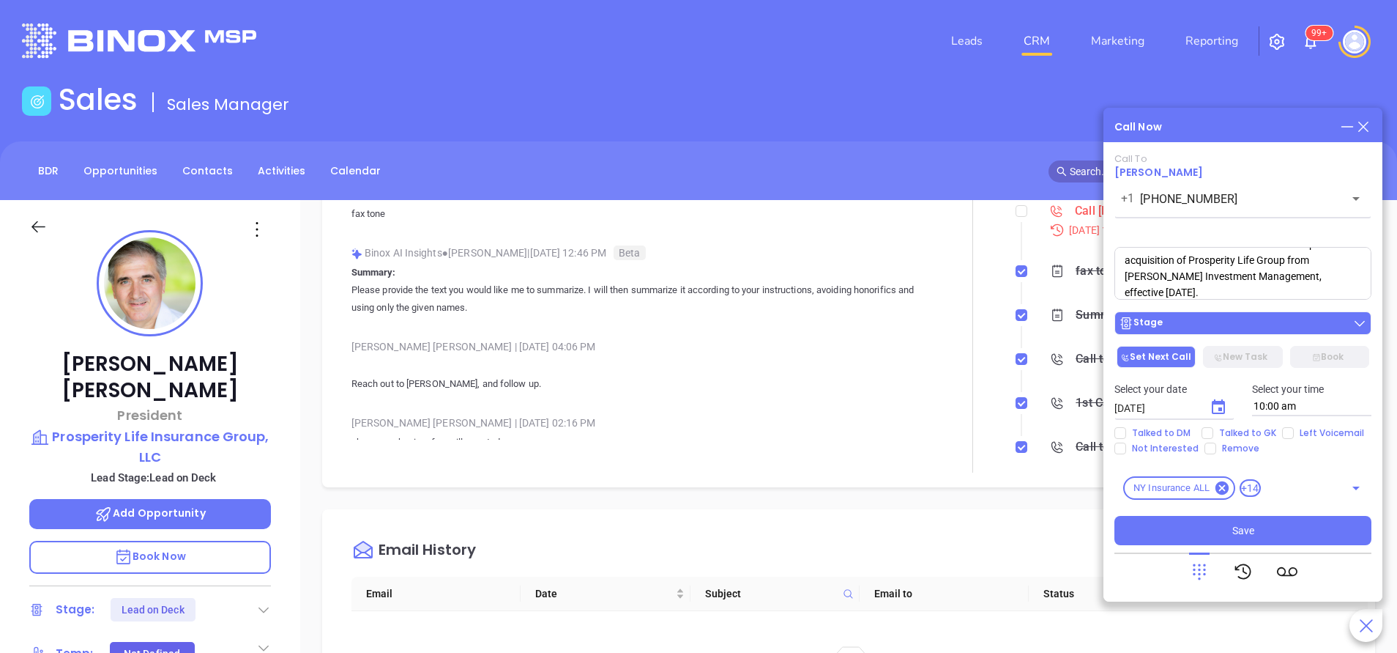
type textarea "AB Insurance announced that it has completed its acquisition of Prosperity Life…"
click at [1214, 322] on div "Stage" at bounding box center [1243, 323] width 248 height 15
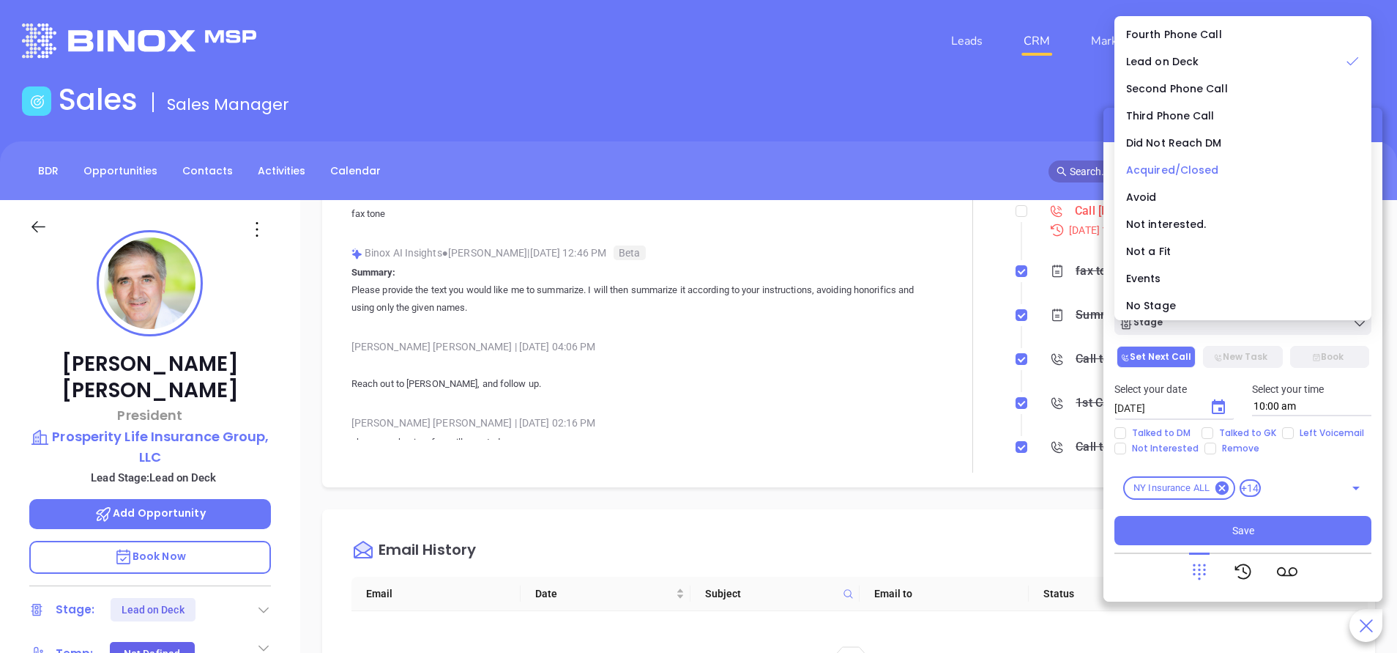
click at [1169, 163] on span "Acquired/Closed" at bounding box center [1172, 170] width 93 height 15
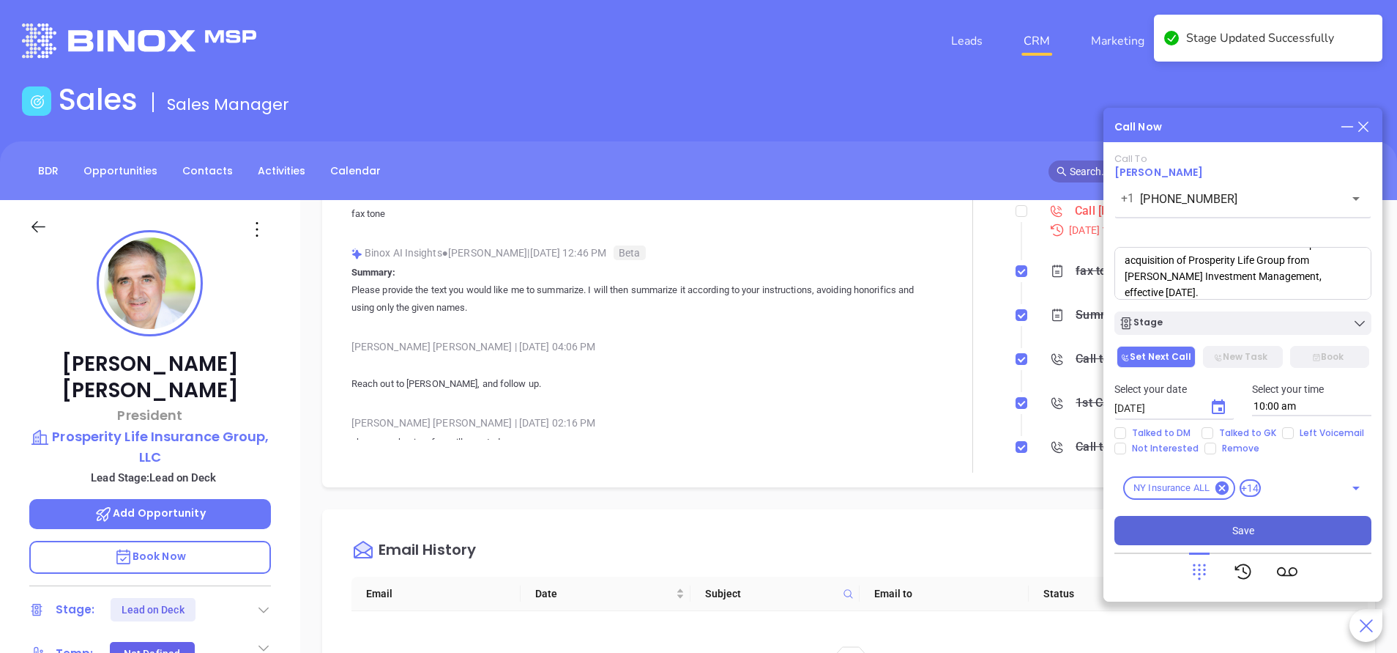
click at [1267, 526] on button "Save" at bounding box center [1243, 530] width 257 height 29
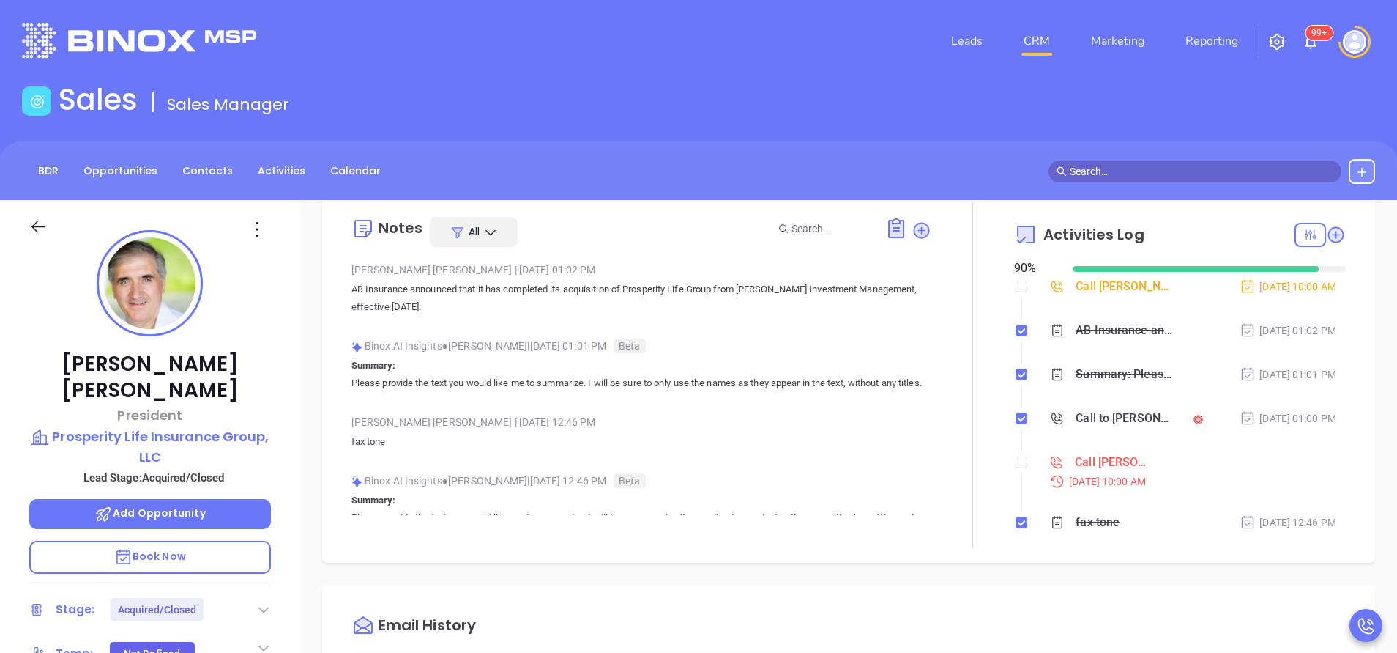
scroll to position [0, 0]
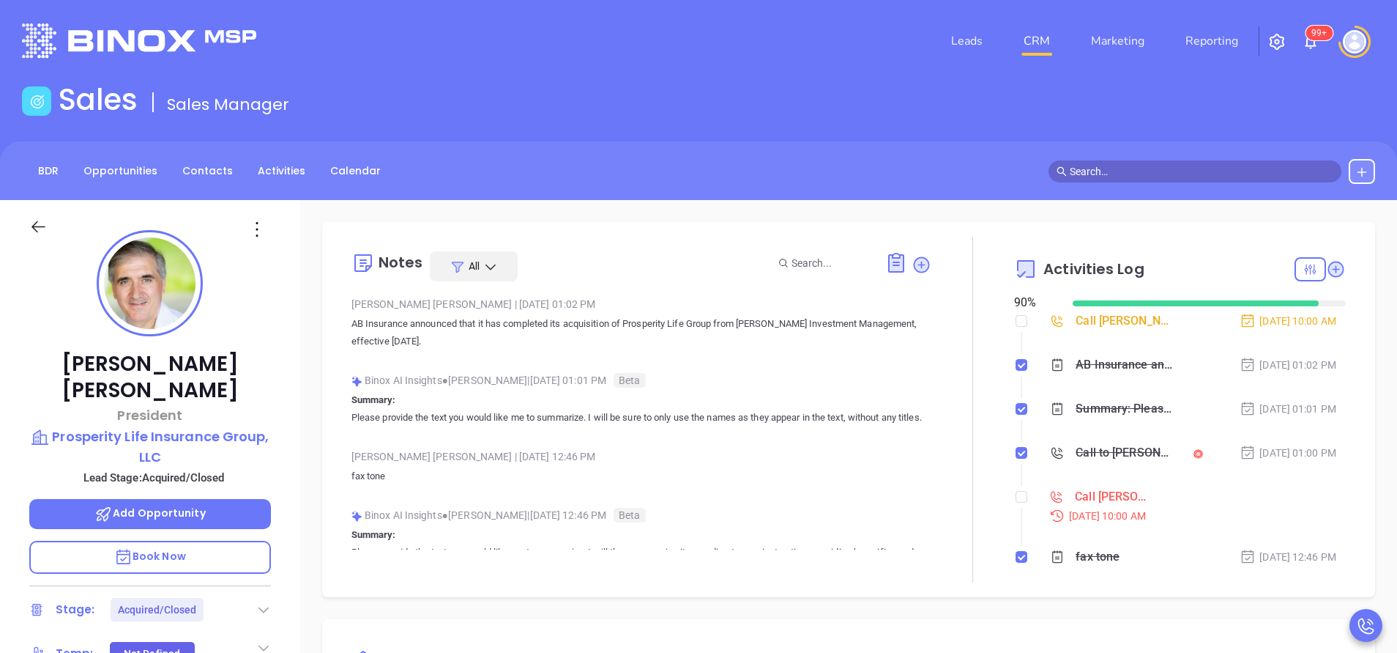
drag, startPoint x: 498, startPoint y: 346, endPoint x: 350, endPoint y: 330, distance: 148.9
click at [350, 330] on div "Notes All Vicky Mendoza | Sep 17, 2025 01:02 PM AB Insurance announced that it …" at bounding box center [849, 410] width 1024 height 346
copy p "AB Insurance announced that it has completed its acquisition of Prosperity Life…"
click at [1016, 495] on input "checkbox" at bounding box center [1022, 497] width 12 height 12
checkbox input "true"
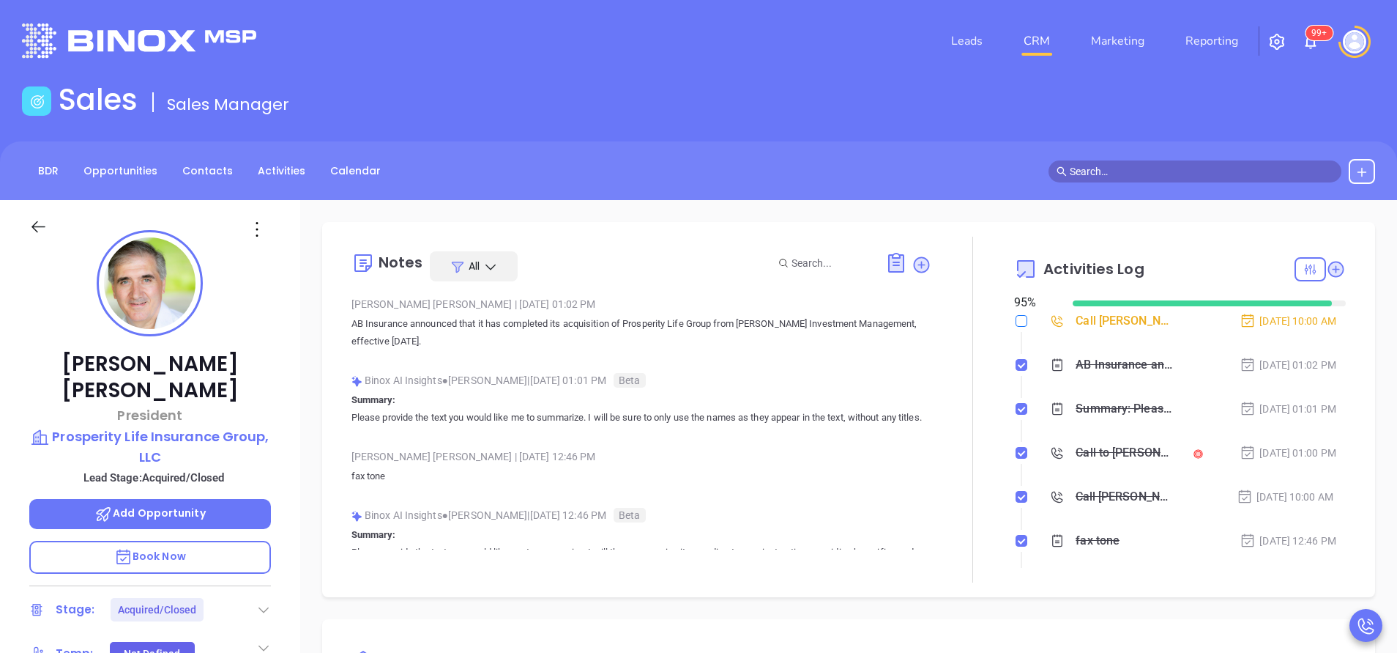
click at [1016, 320] on input "checkbox" at bounding box center [1022, 321] width 12 height 12
checkbox input "true"
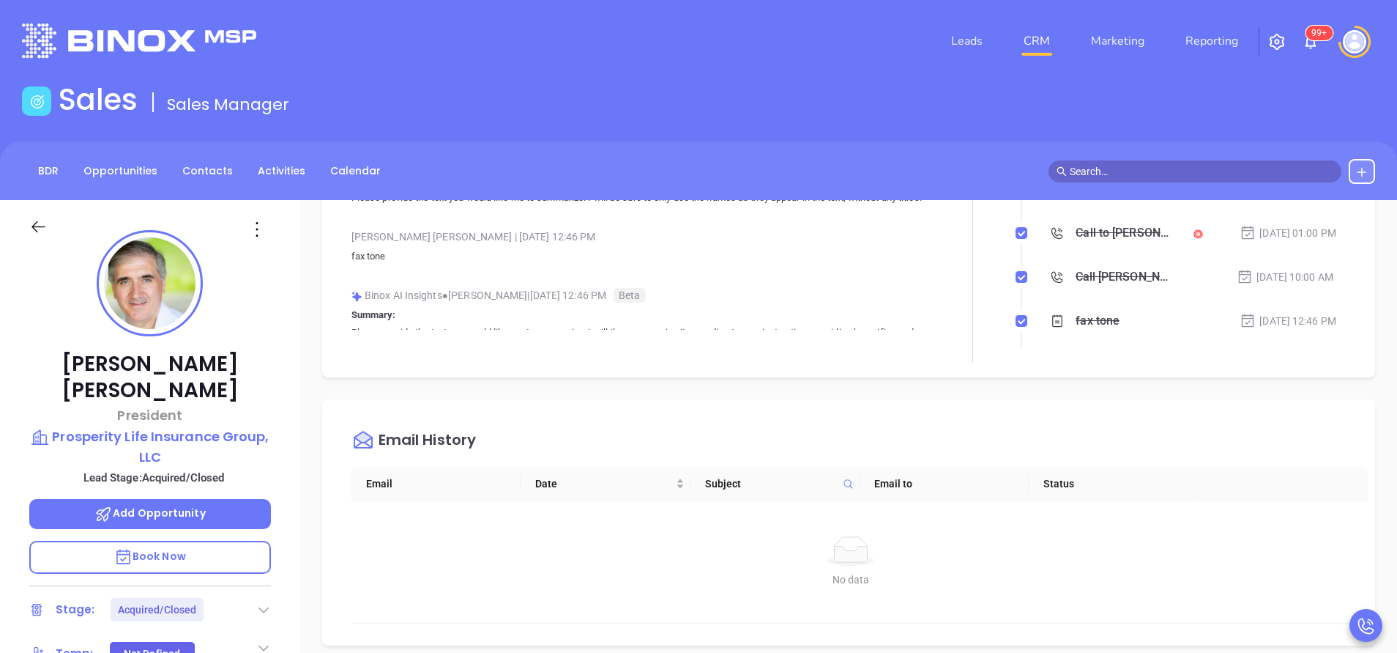
scroll to position [549, 0]
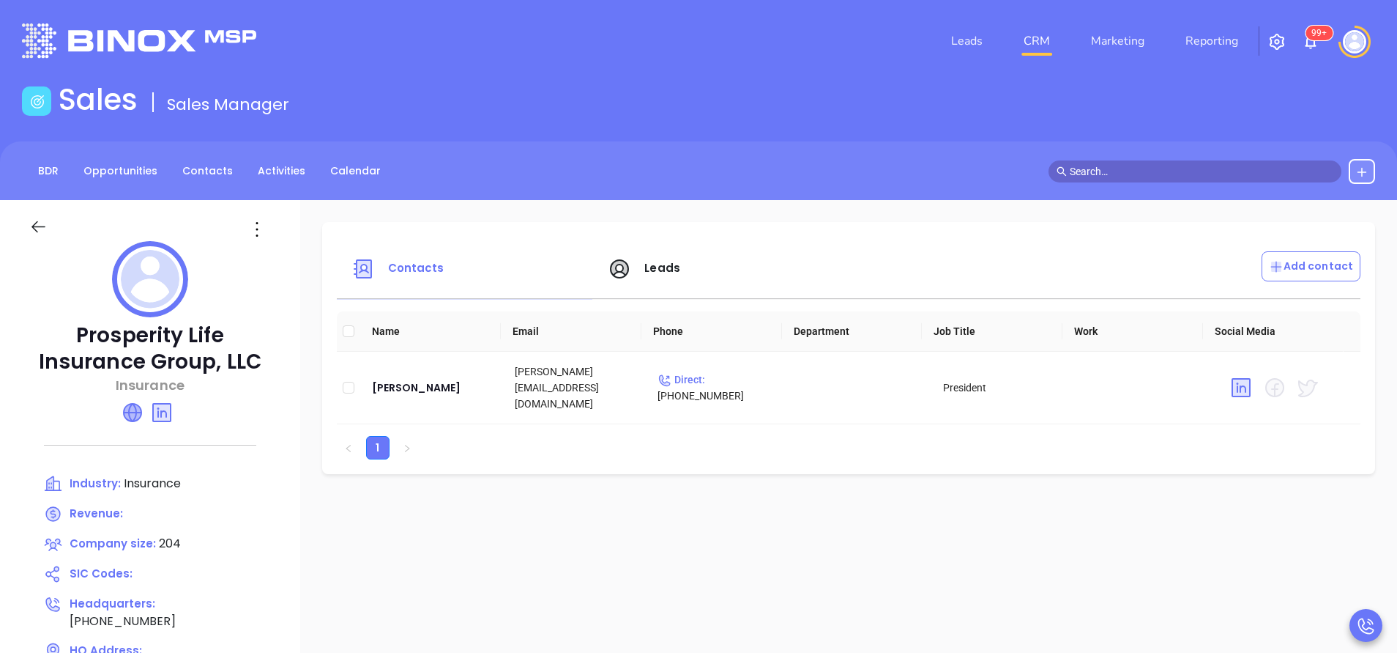
click at [138, 408] on icon at bounding box center [133, 413] width 18 height 18
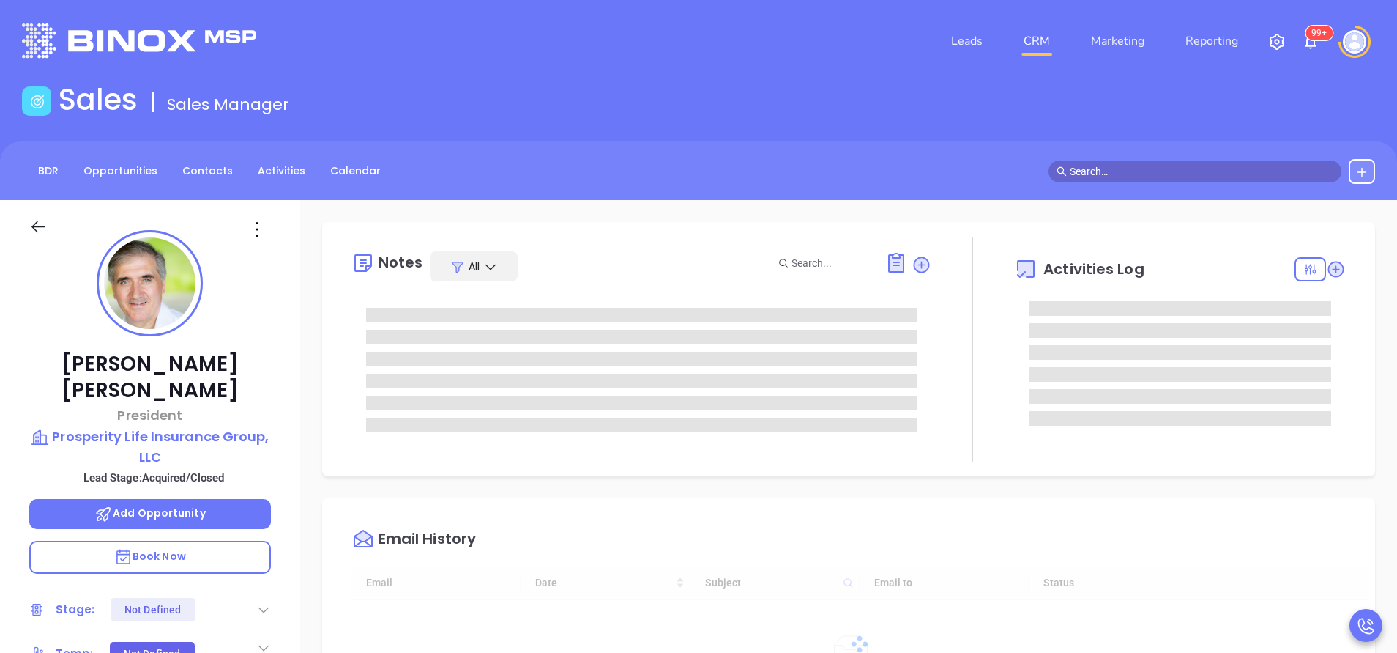
type input "[DATE]"
type input "[PERSON_NAME]"
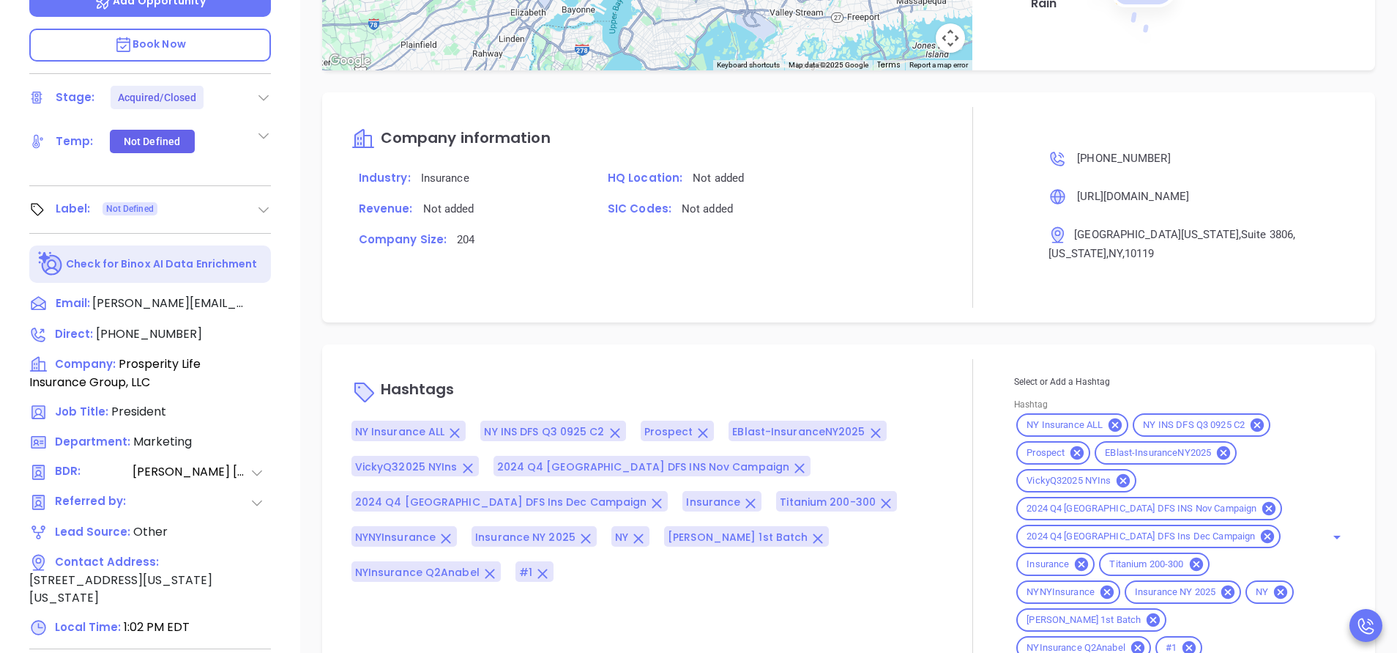
scroll to position [573, 0]
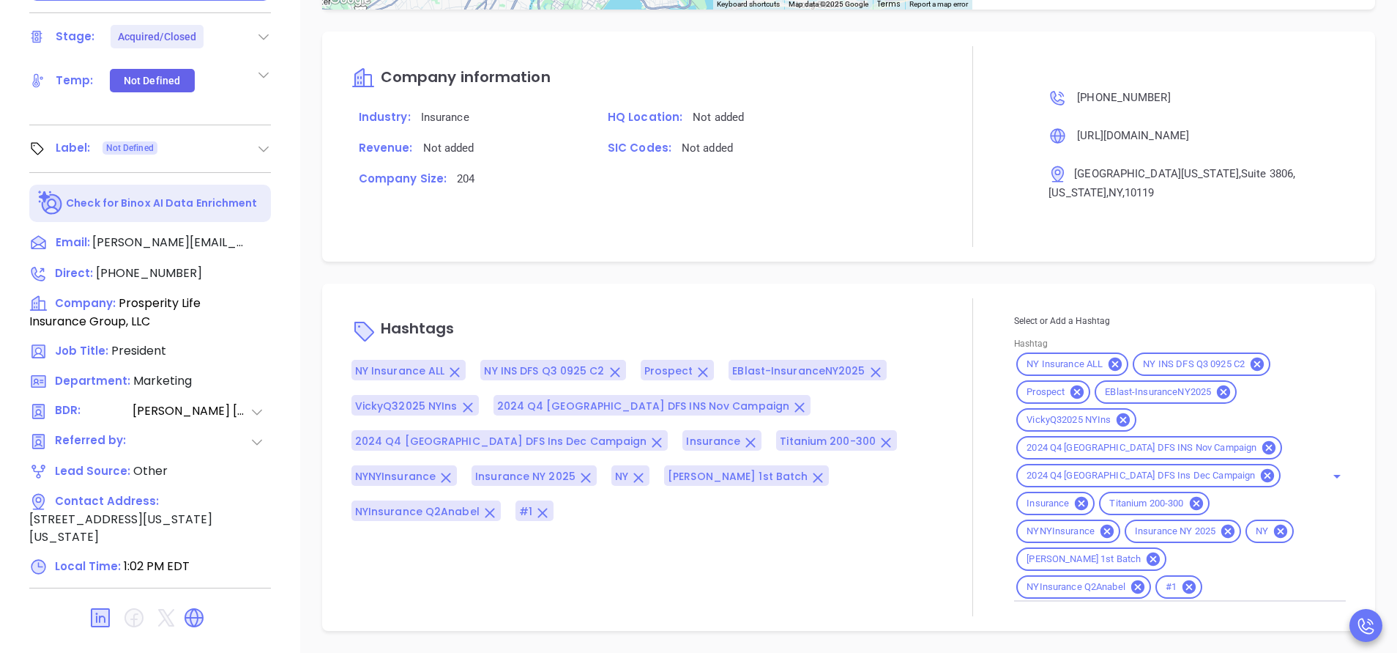
click at [1205, 590] on input "Hashtag" at bounding box center [1255, 587] width 100 height 18
type input "acq"
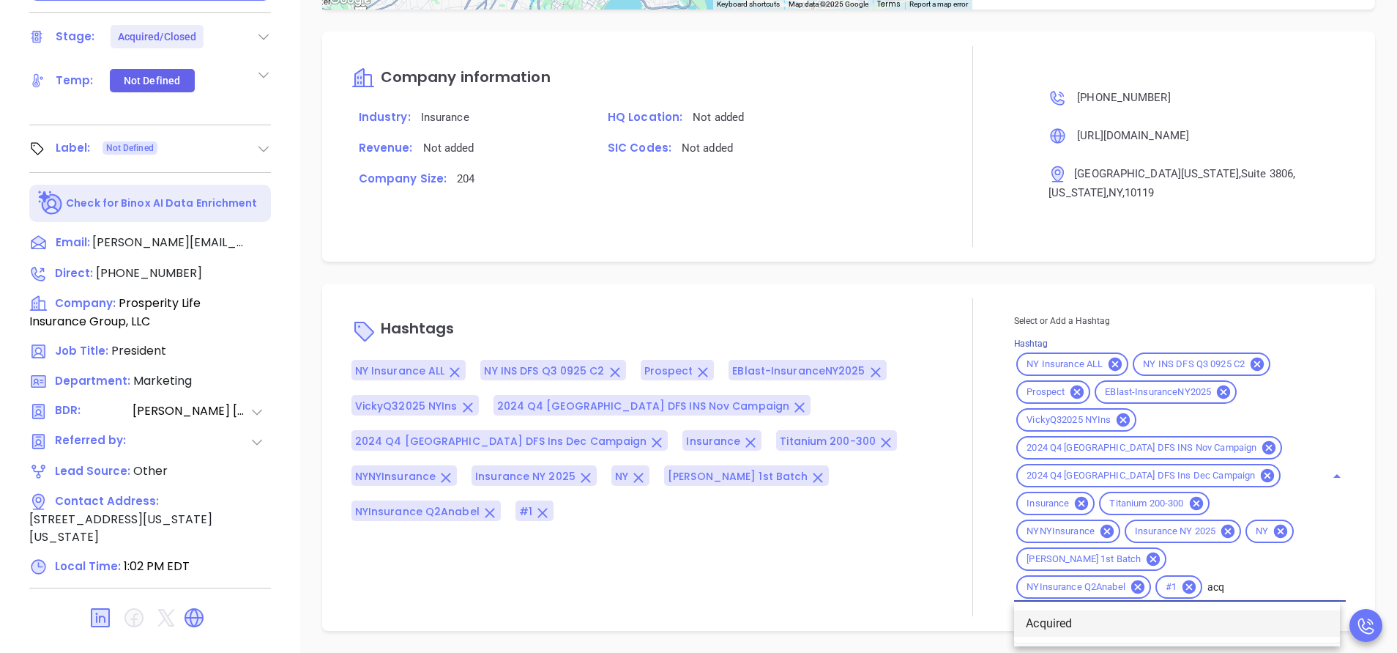
click at [1053, 612] on li "Acquired" at bounding box center [1177, 623] width 326 height 26
type input "remove fr"
click at [1074, 614] on li "Remove from Marketing" at bounding box center [1177, 623] width 326 height 26
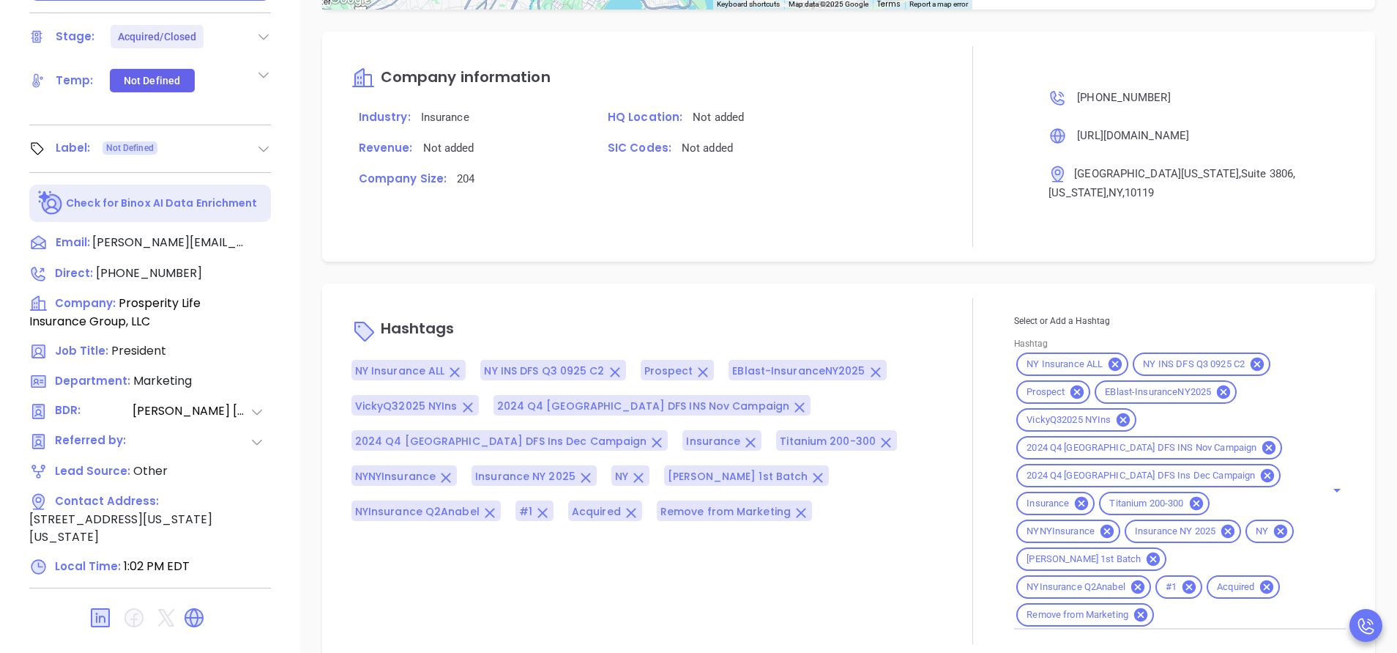
click at [941, 577] on div at bounding box center [973, 471] width 83 height 346
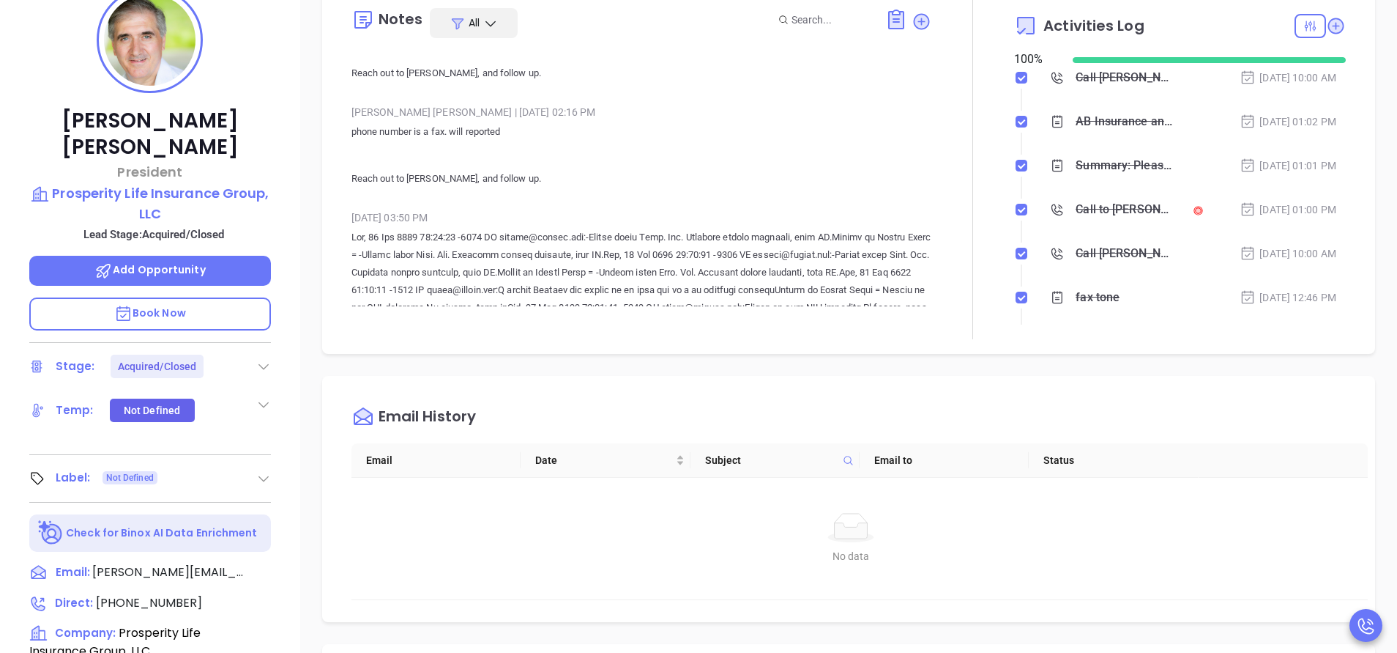
scroll to position [0, 0]
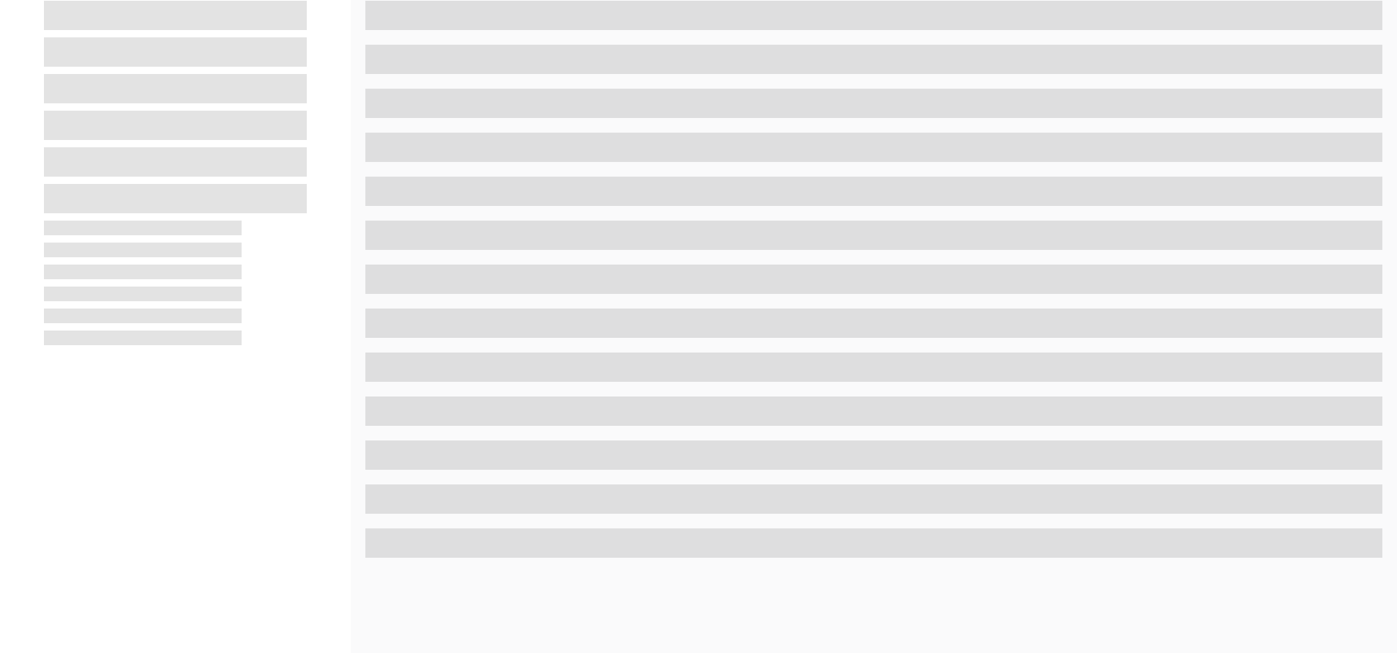
scroll to position [573, 0]
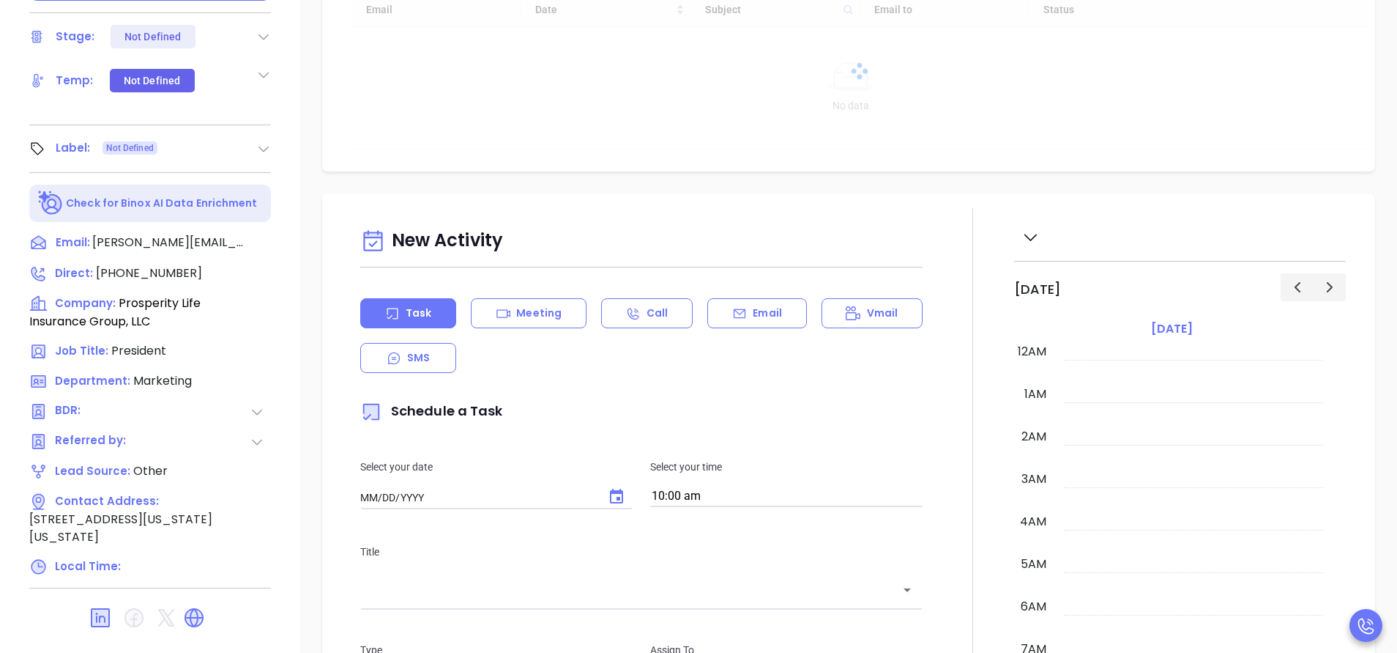
type input "[DATE]"
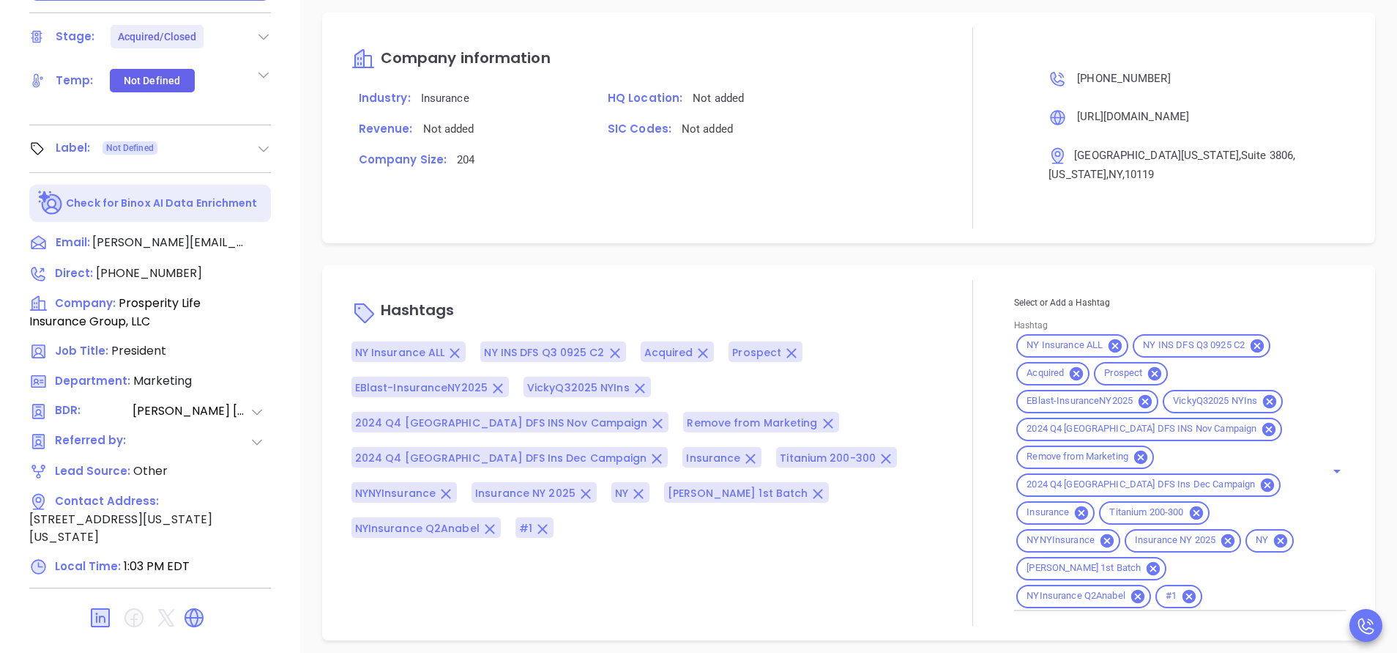
scroll to position [1301, 0]
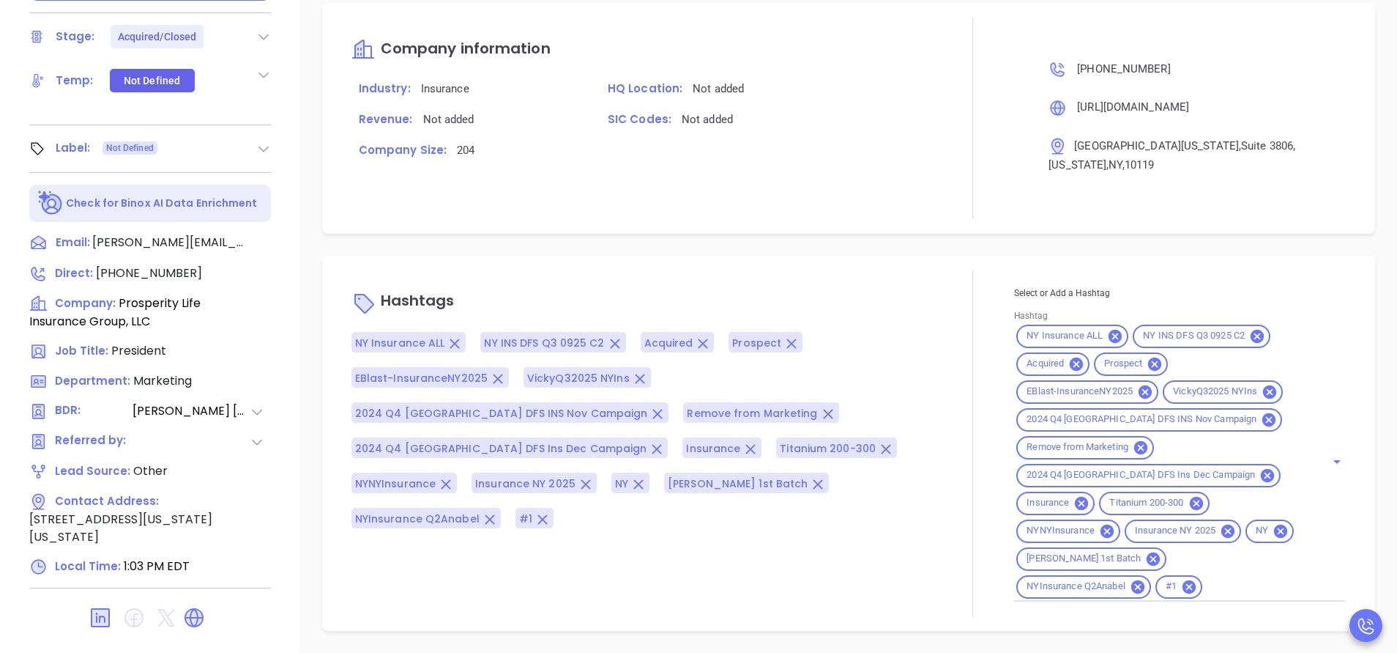
type input "[PERSON_NAME]"
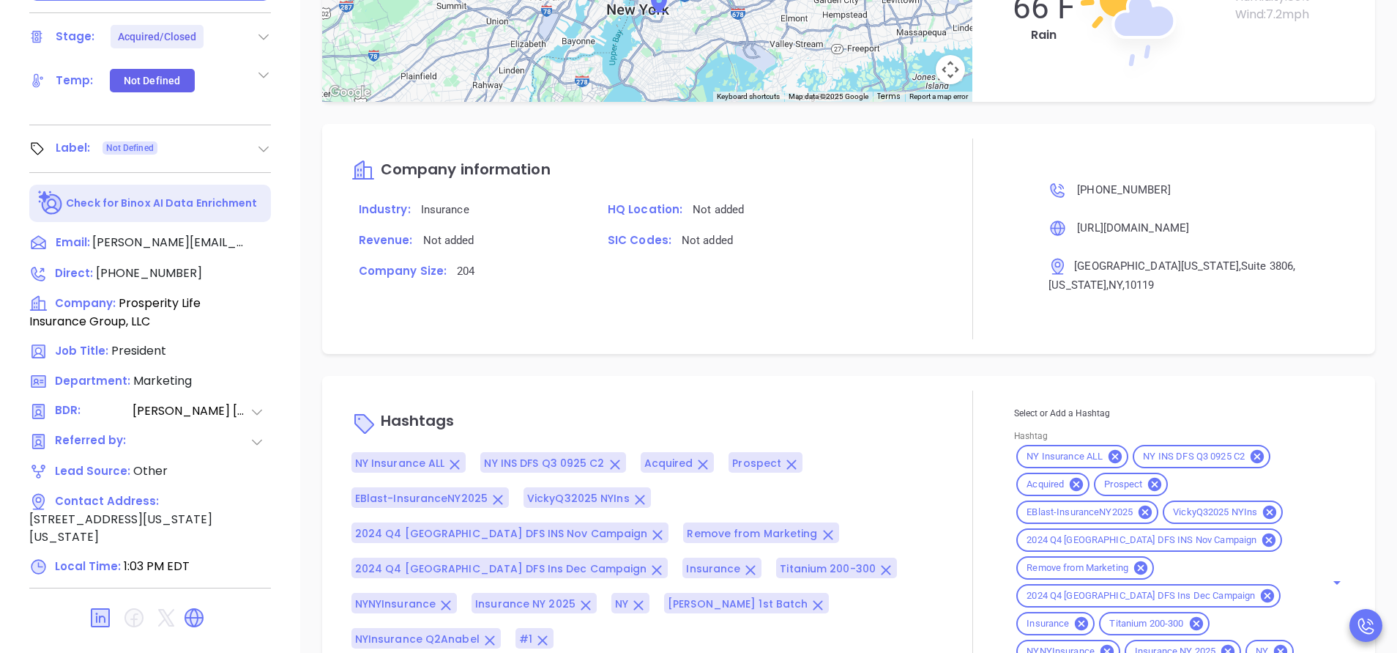
scroll to position [1421, 0]
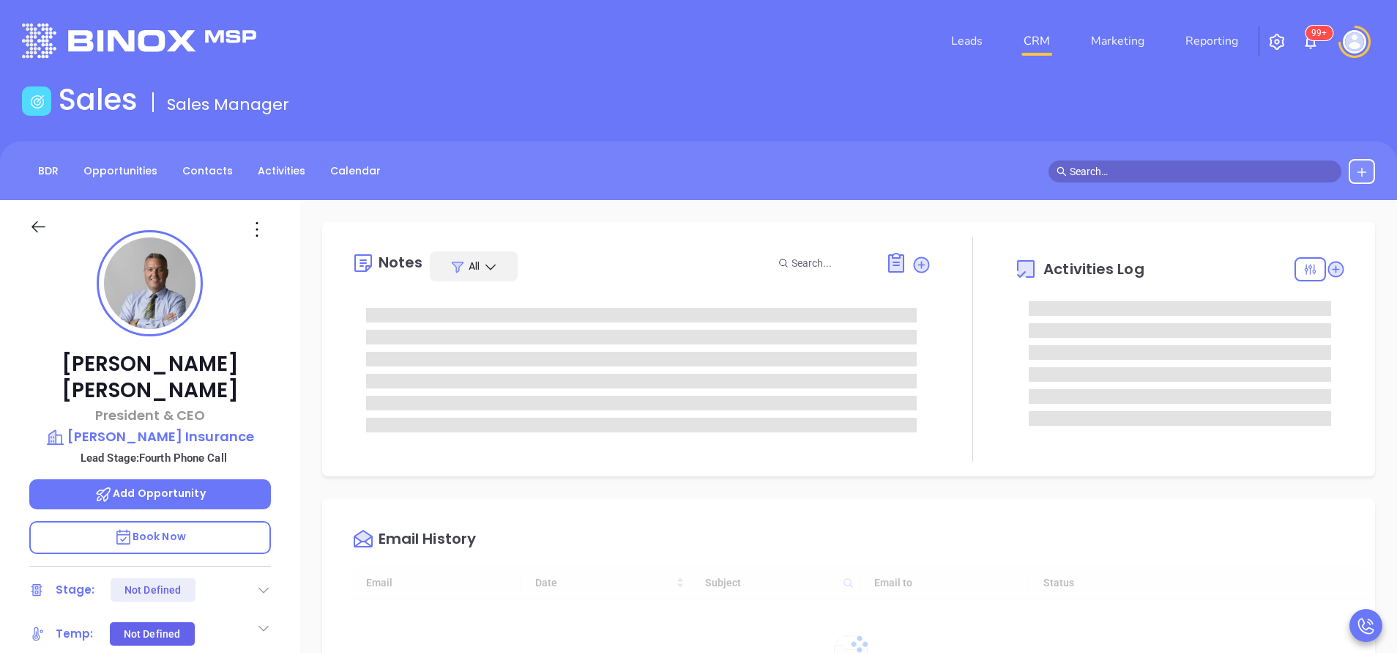
type input "[DATE]"
type input "[PERSON_NAME]"
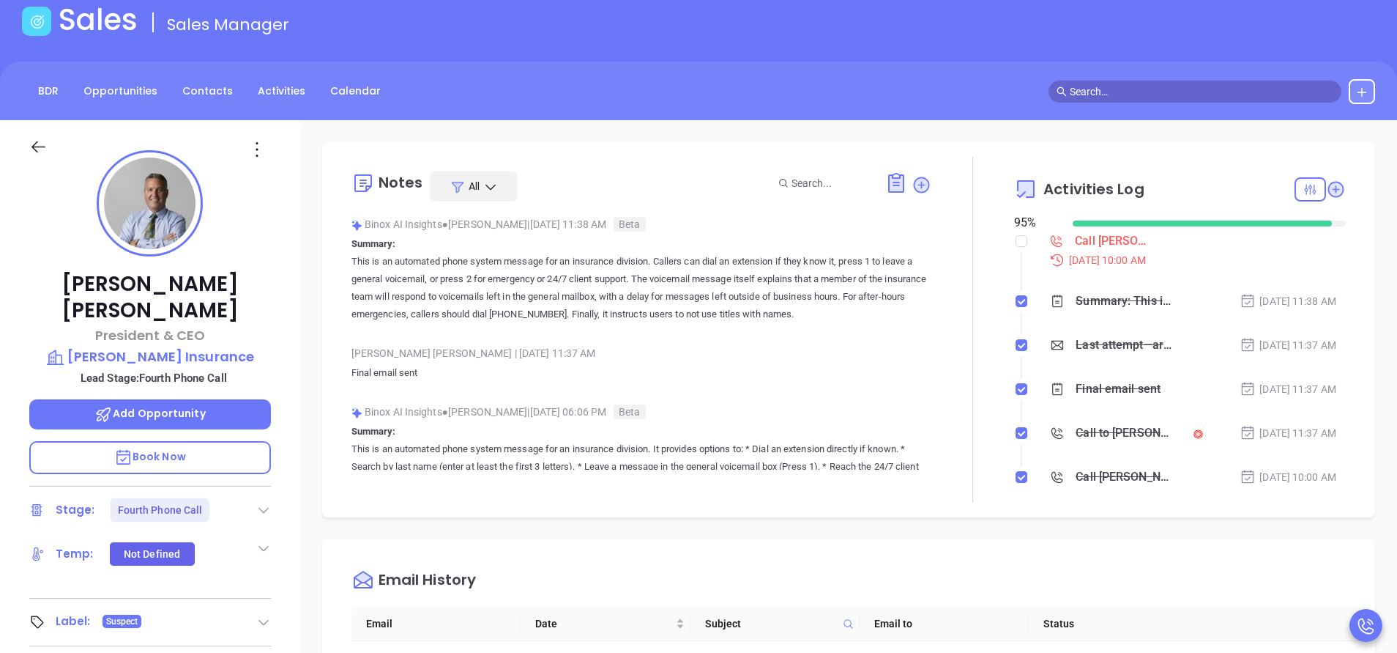
scroll to position [0, 0]
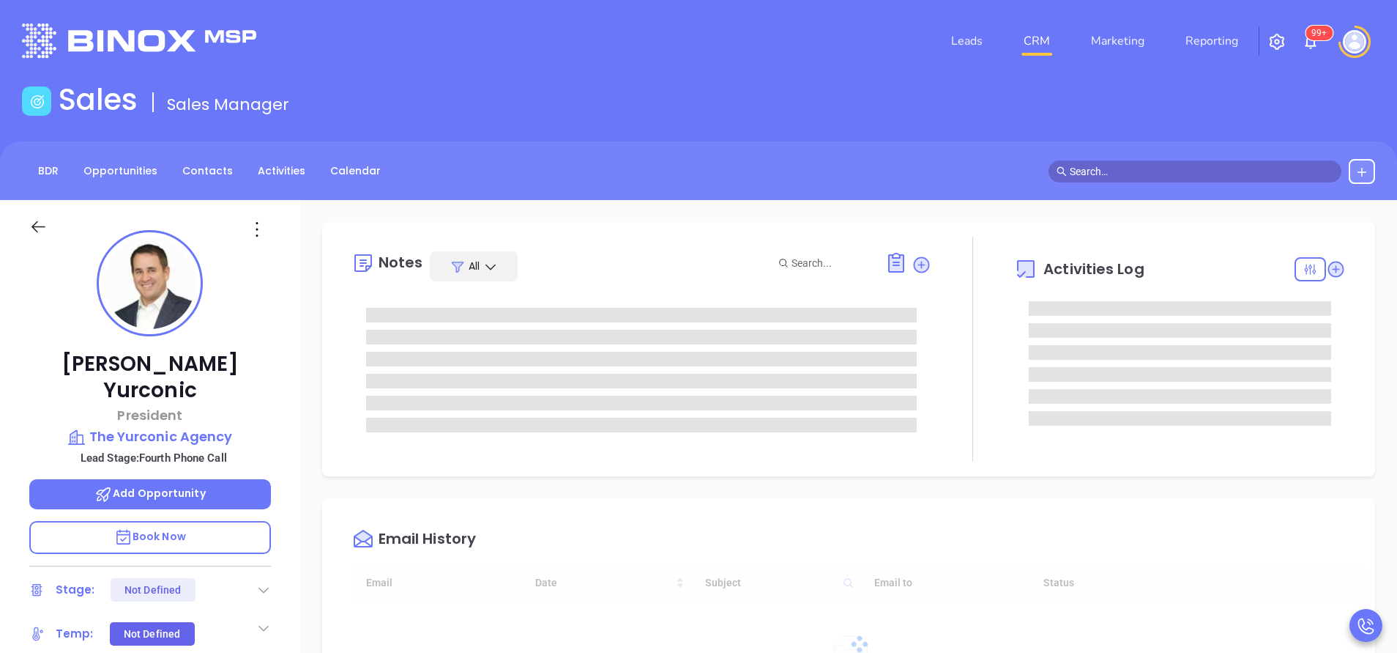
type input "[DATE]"
type input "[PERSON_NAME]"
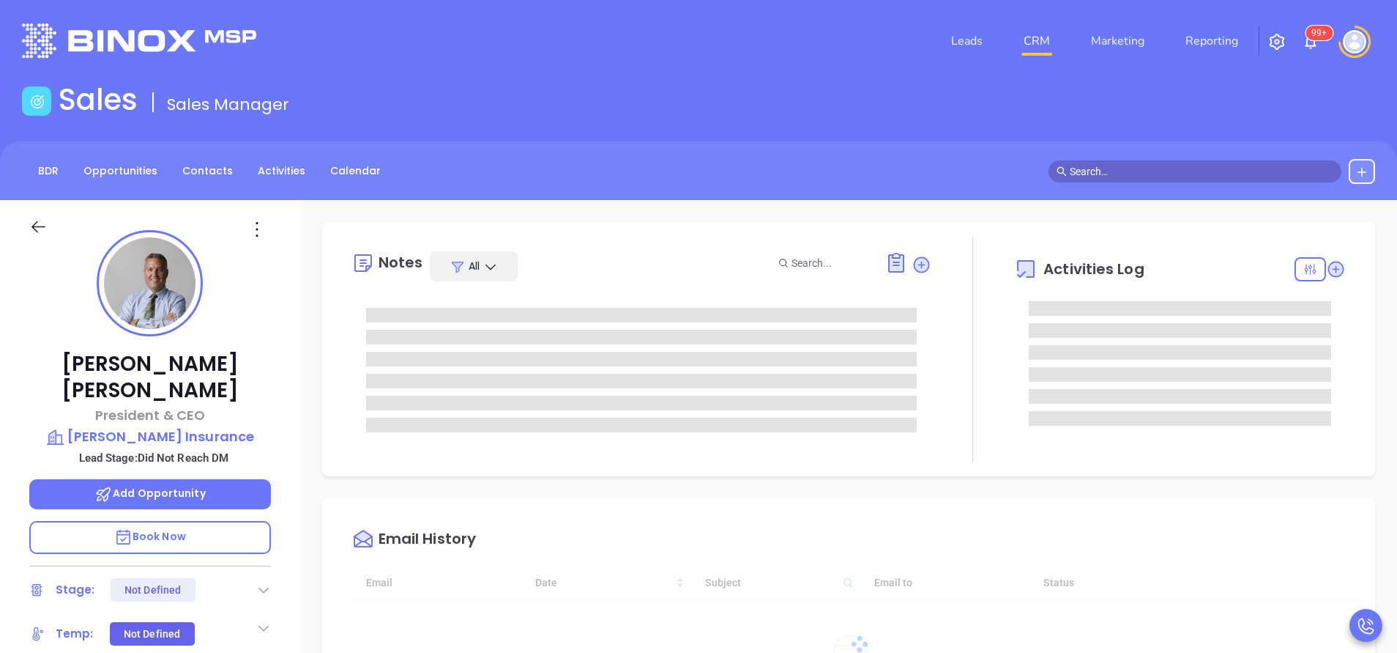
scroll to position [426, 0]
type input "[PERSON_NAME]"
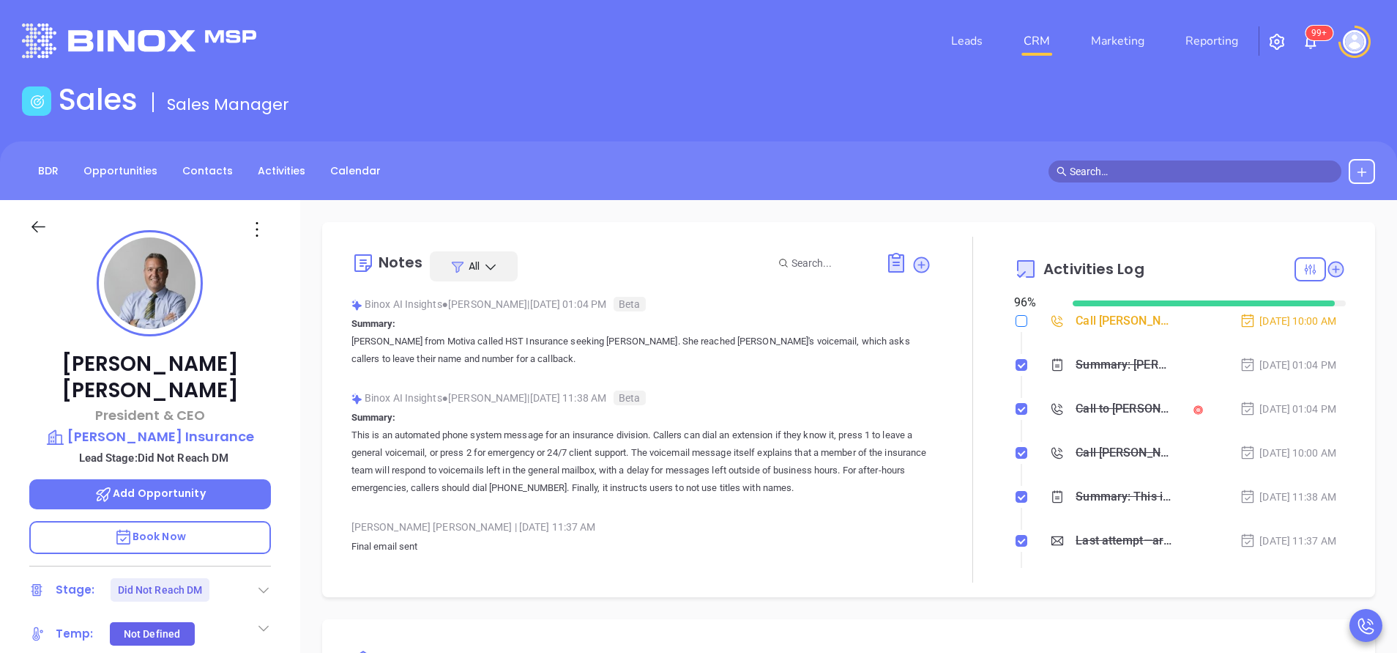
click at [1016, 327] on label at bounding box center [1022, 321] width 12 height 16
click at [1016, 327] on input "checkbox" at bounding box center [1022, 321] width 12 height 12
checkbox input "true"
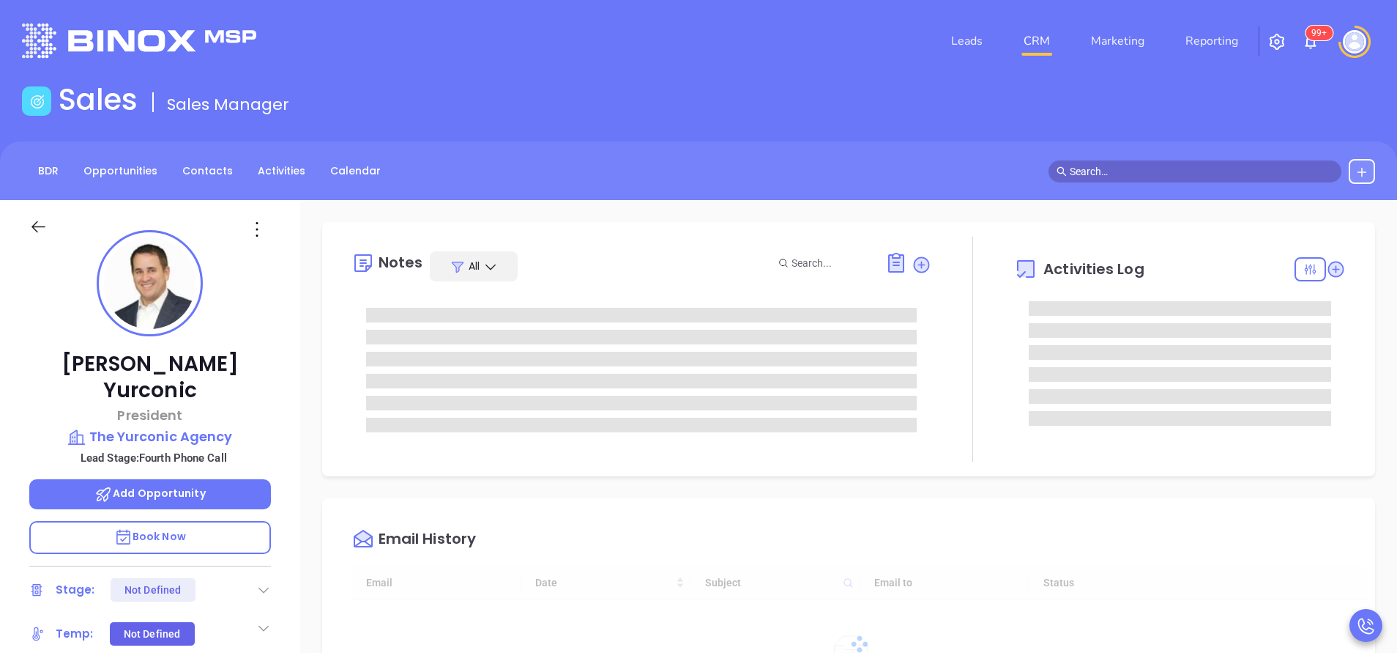
scroll to position [426, 0]
type input "[PERSON_NAME]"
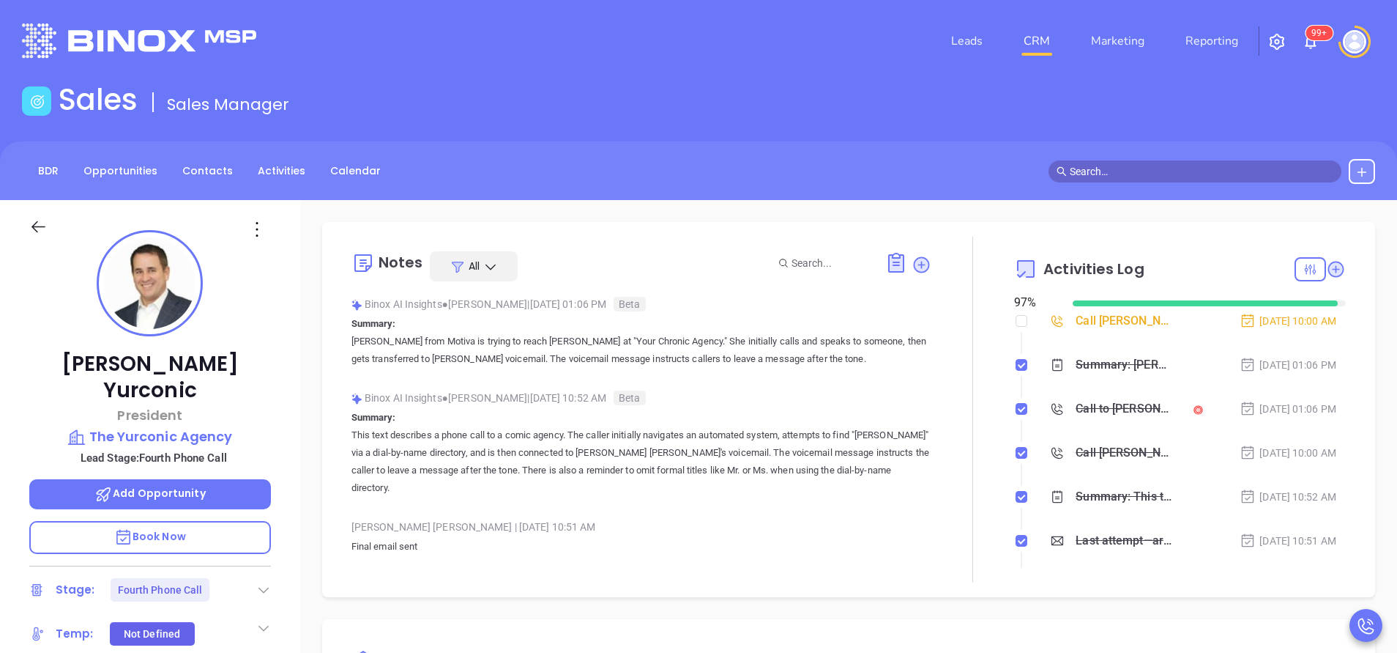
drag, startPoint x: 1009, startPoint y: 322, endPoint x: 999, endPoint y: 327, distance: 10.5
click at [1016, 322] on input "checkbox" at bounding box center [1022, 321] width 12 height 12
checkbox input "true"
click at [264, 582] on icon at bounding box center [263, 589] width 15 height 15
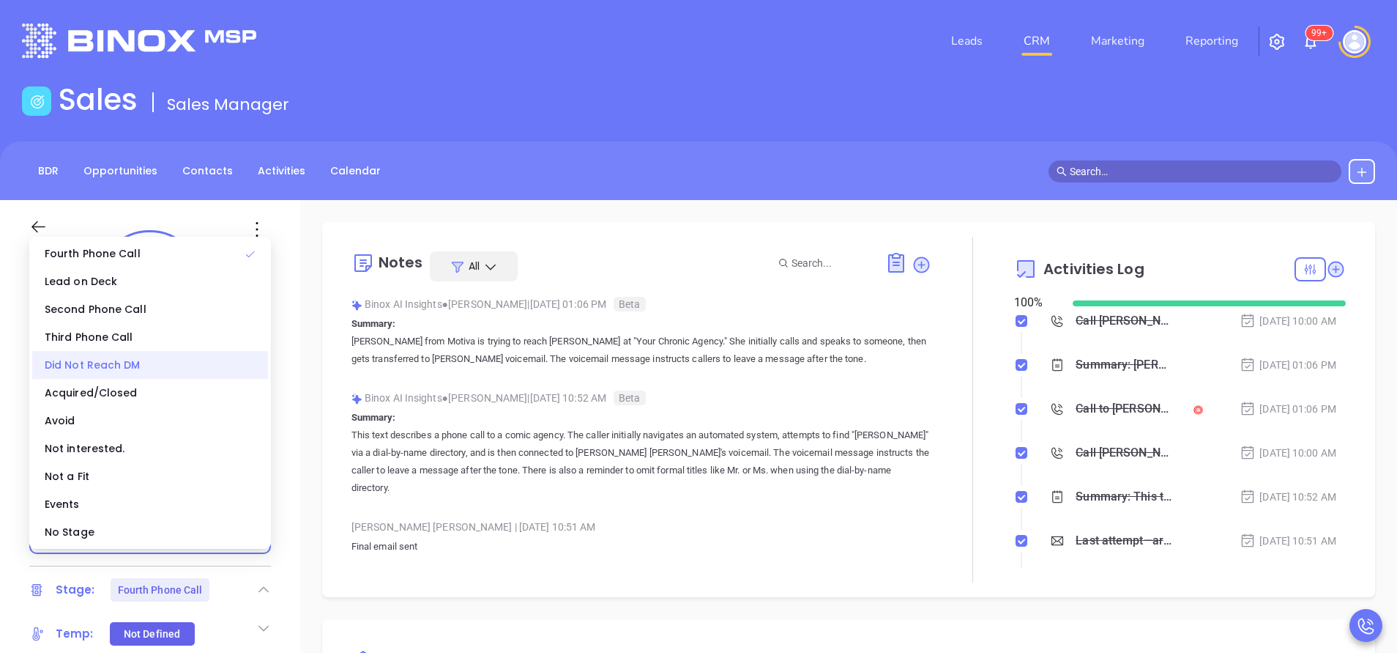
click at [172, 366] on div "Did Not Reach DM" at bounding box center [150, 365] width 236 height 28
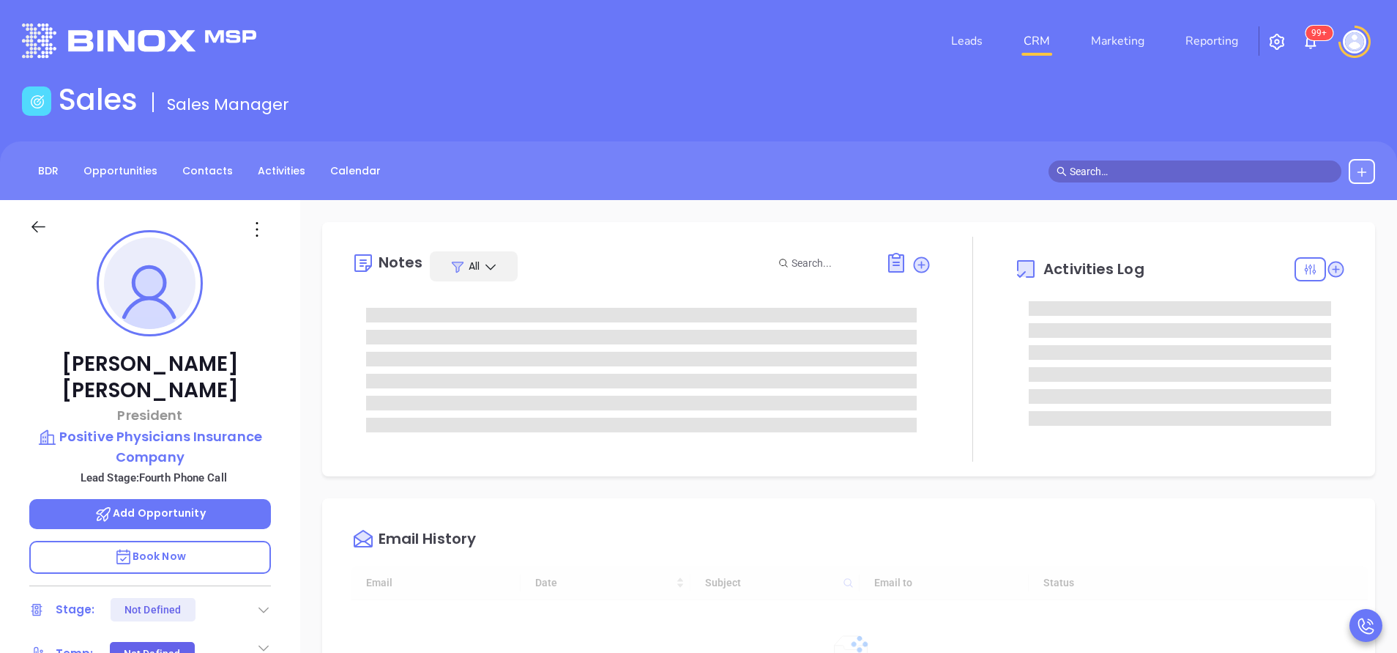
type input "[DATE]"
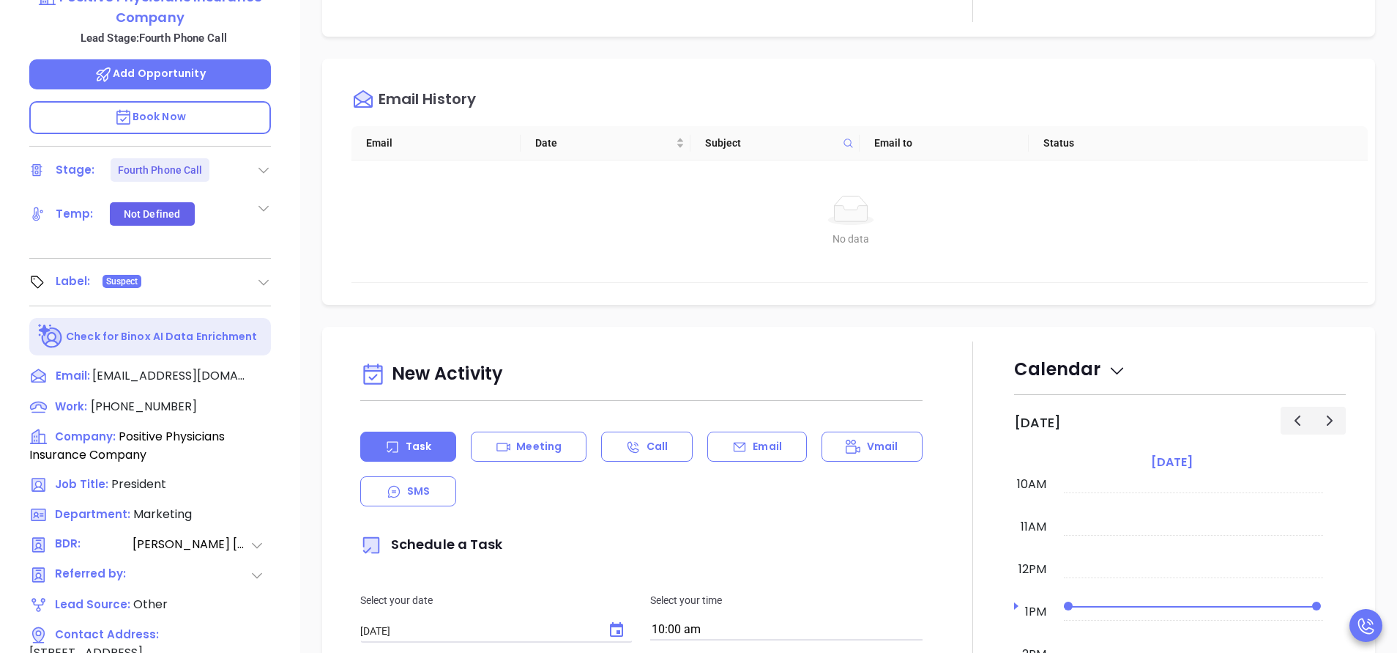
type input "[PERSON_NAME]"
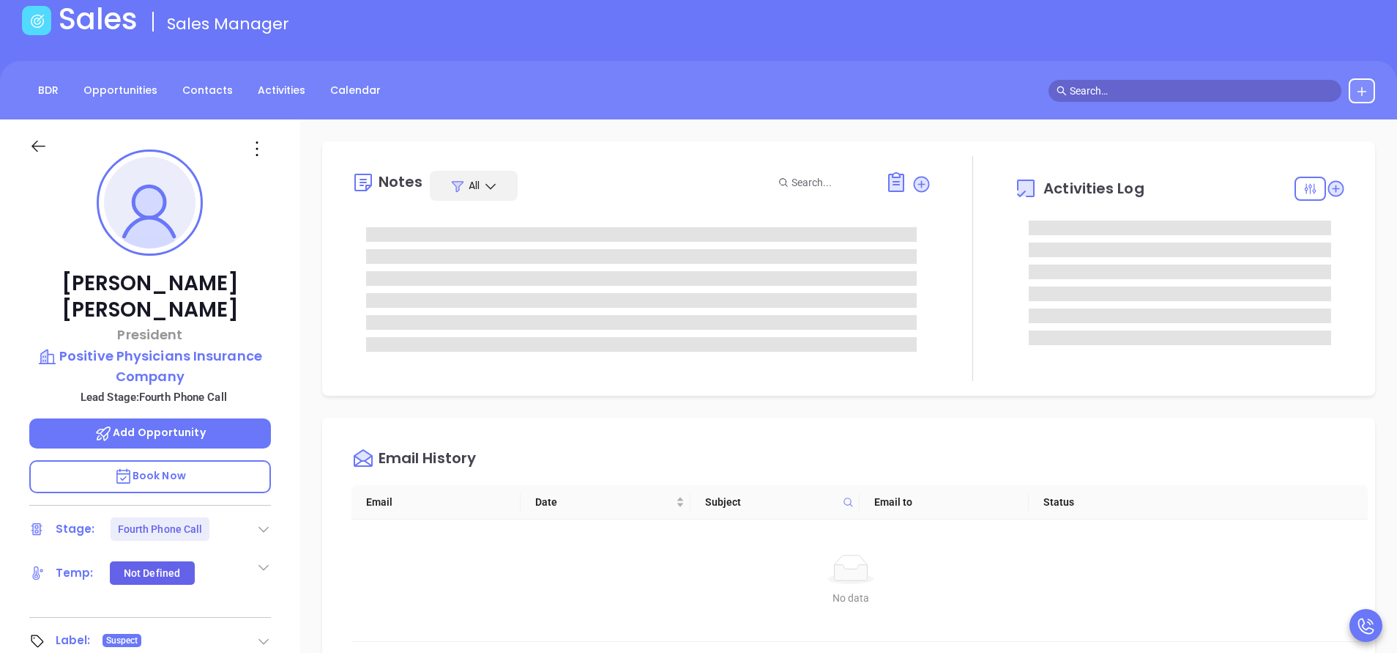
scroll to position [110, 0]
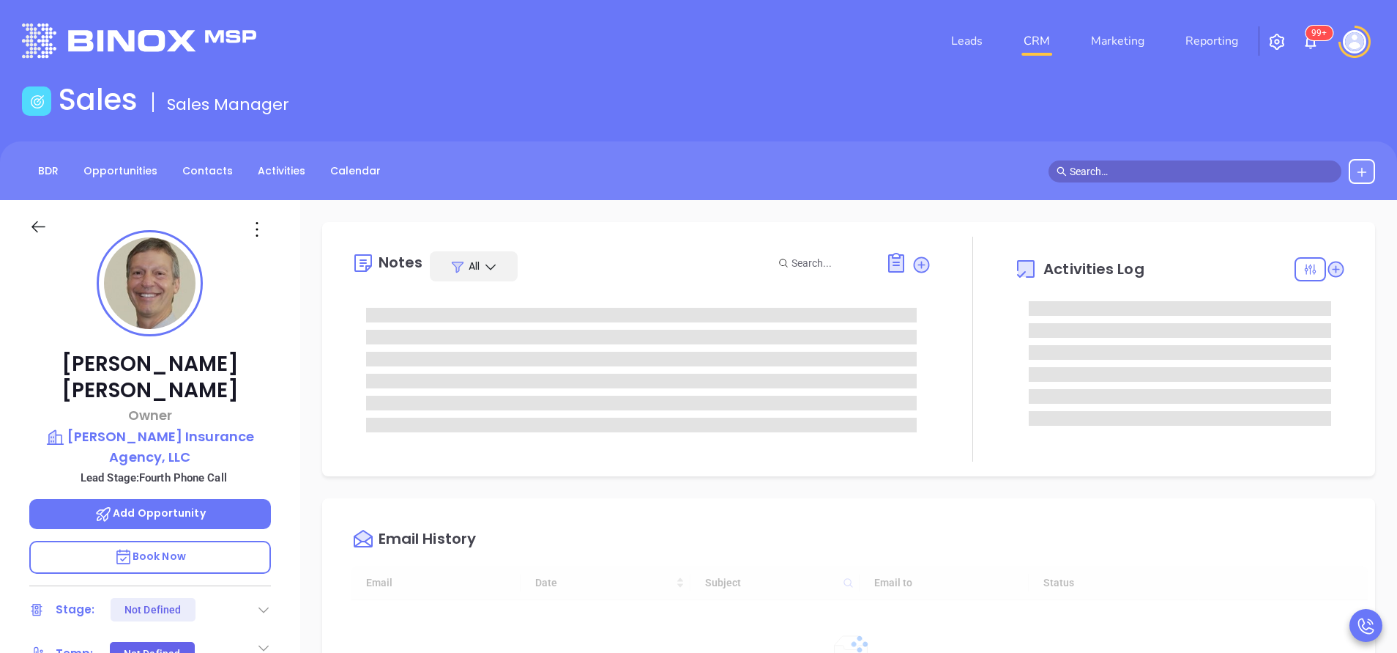
type input "[DATE]"
type input "[PERSON_NAME]"
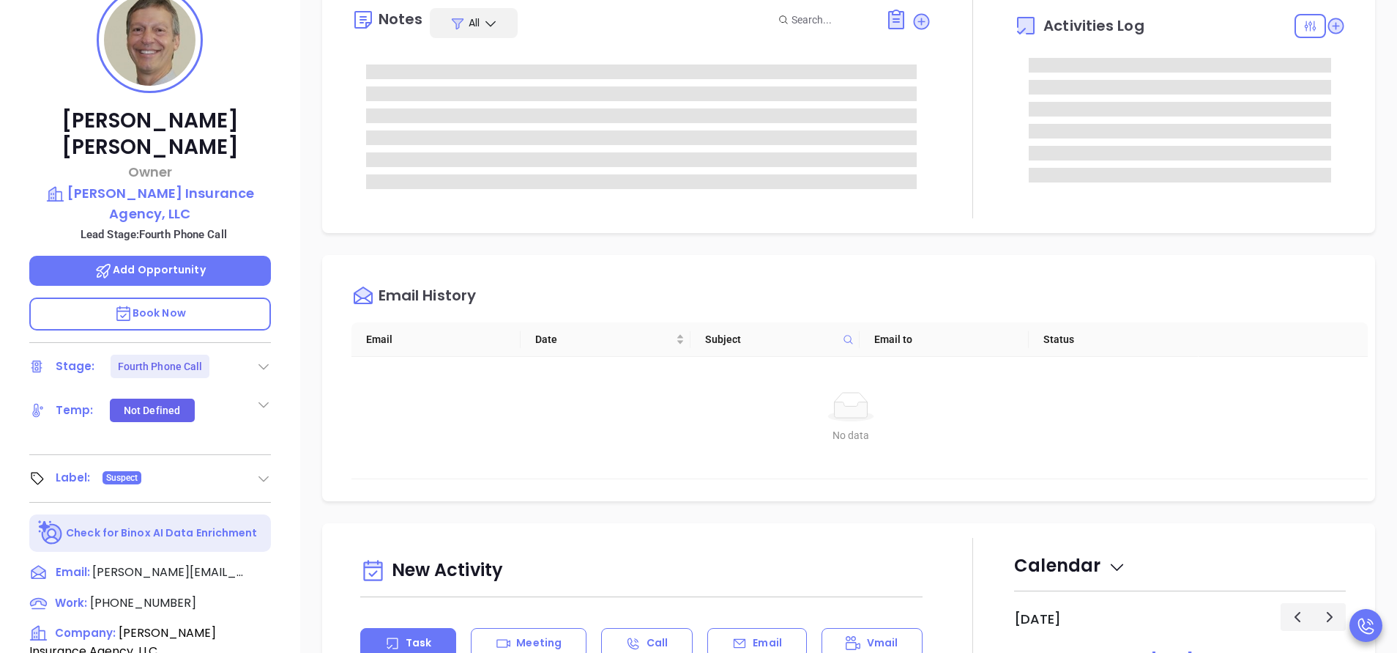
scroll to position [23, 0]
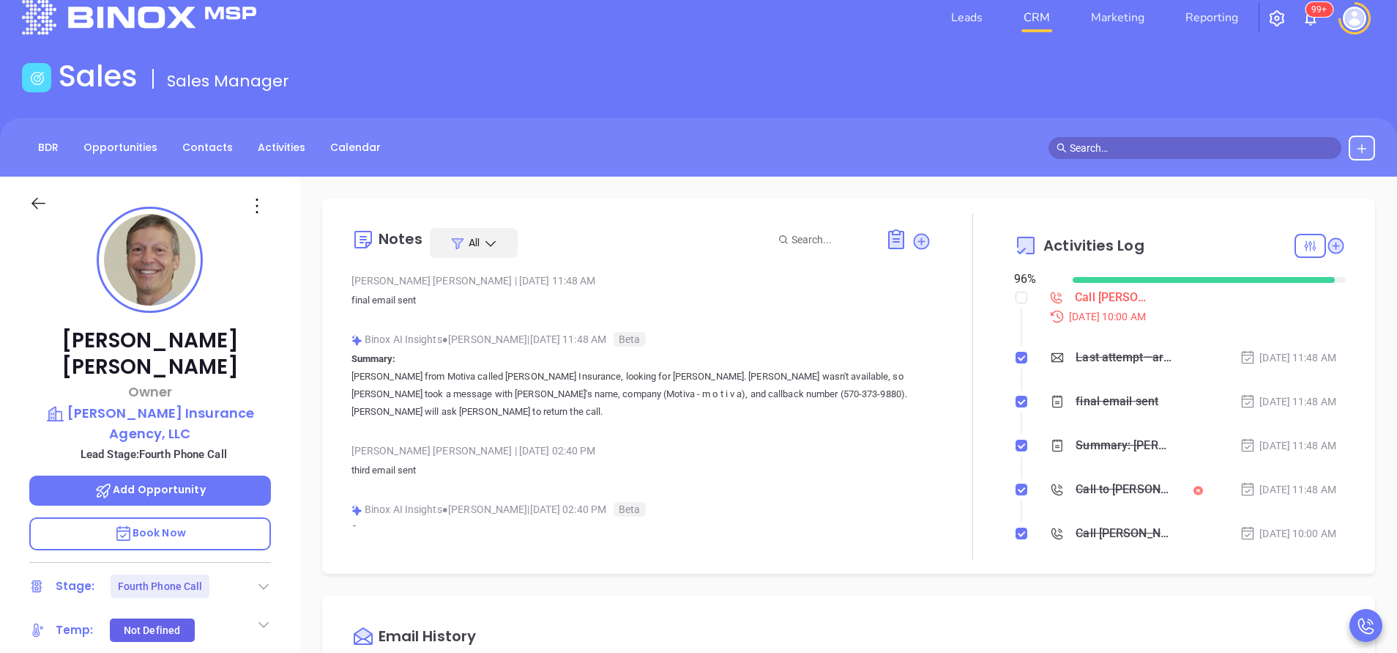
drag, startPoint x: 627, startPoint y: 79, endPoint x: 598, endPoint y: 78, distance: 29.3
click at [625, 80] on div "Sales Sales Manager" at bounding box center [698, 79] width 1371 height 41
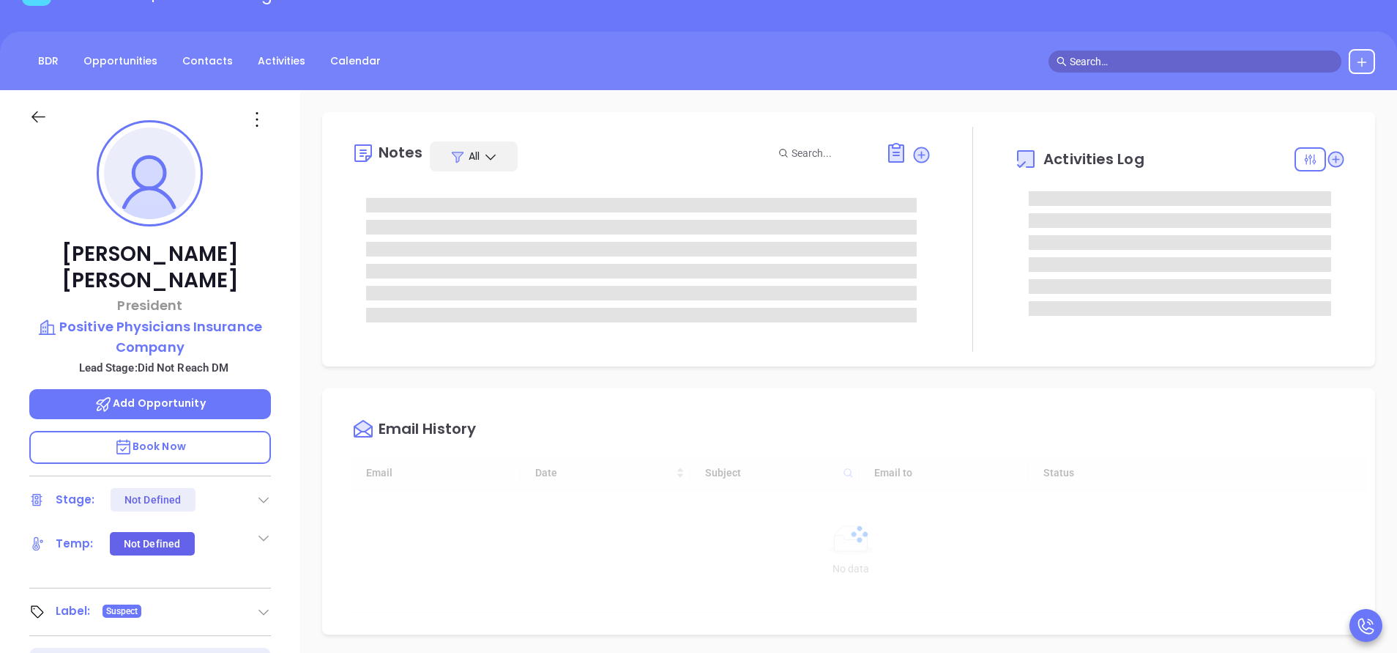
scroll to position [426, 0]
type input "[PERSON_NAME]"
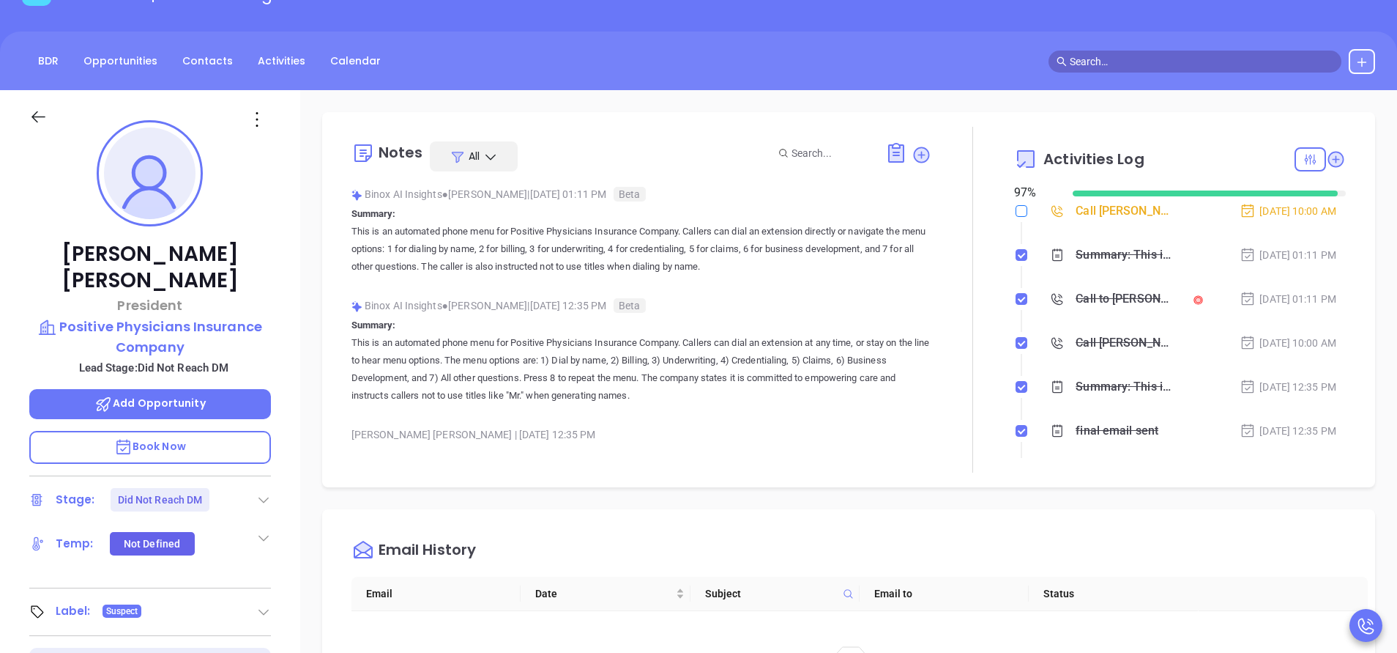
click at [1016, 213] on input "checkbox" at bounding box center [1022, 211] width 12 height 12
checkbox input "true"
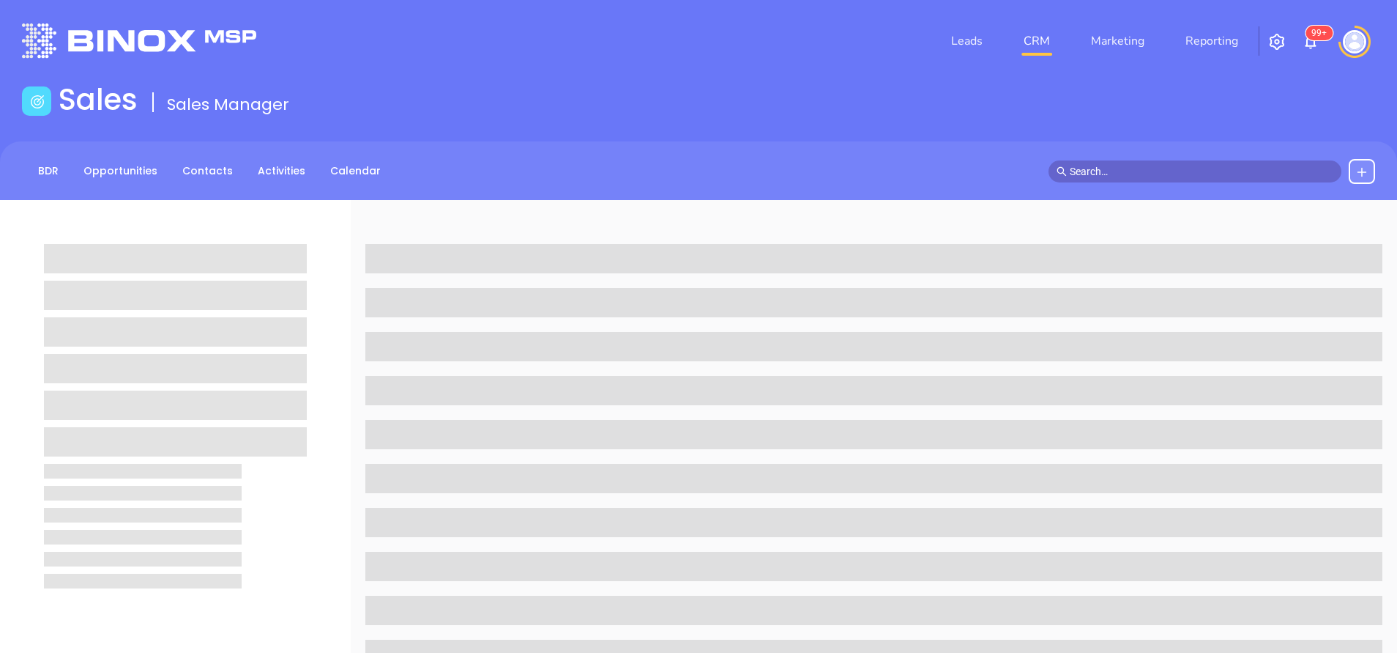
scroll to position [23, 0]
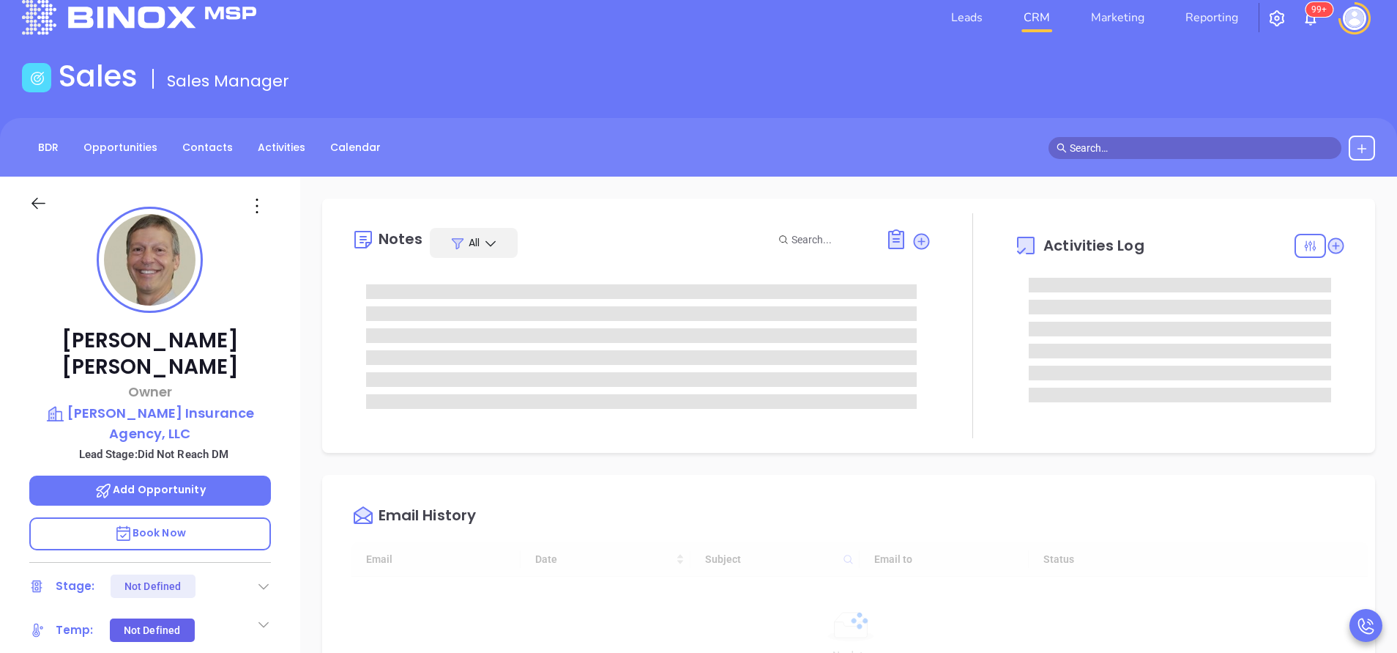
type input "[DATE]"
type input "[PERSON_NAME]"
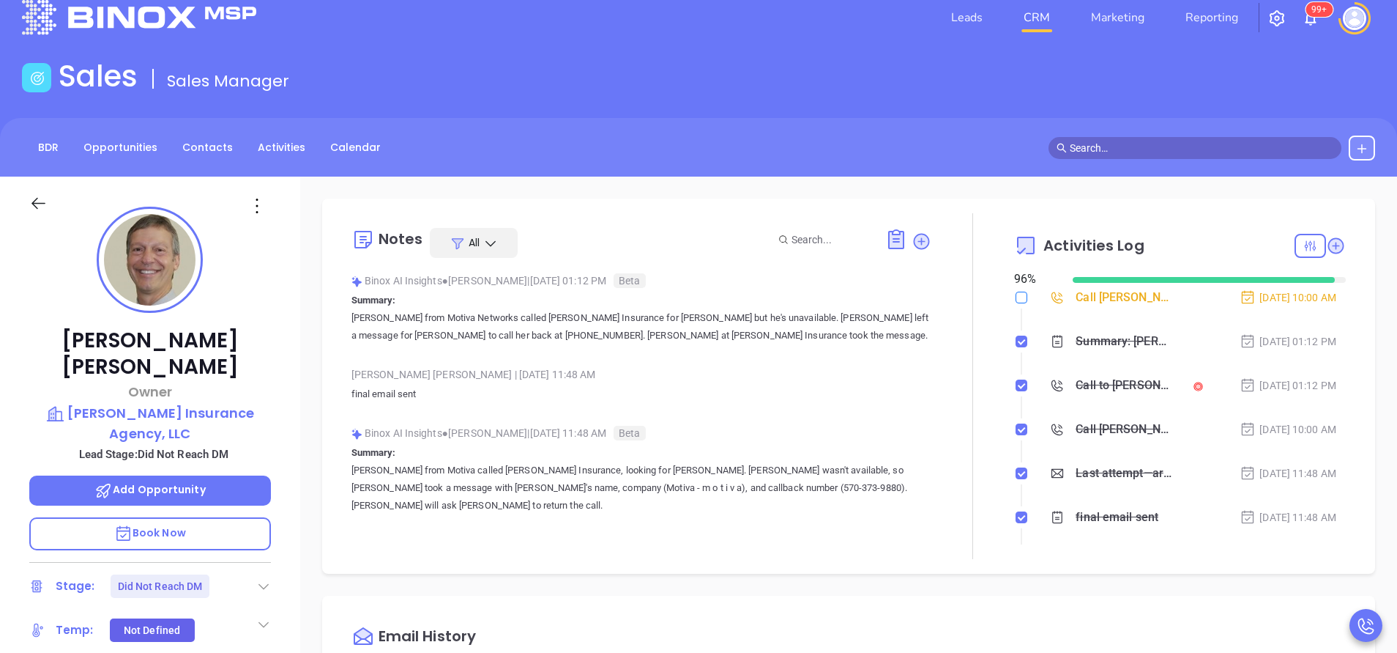
click at [1016, 297] on input "checkbox" at bounding box center [1022, 297] width 12 height 12
checkbox input "true"
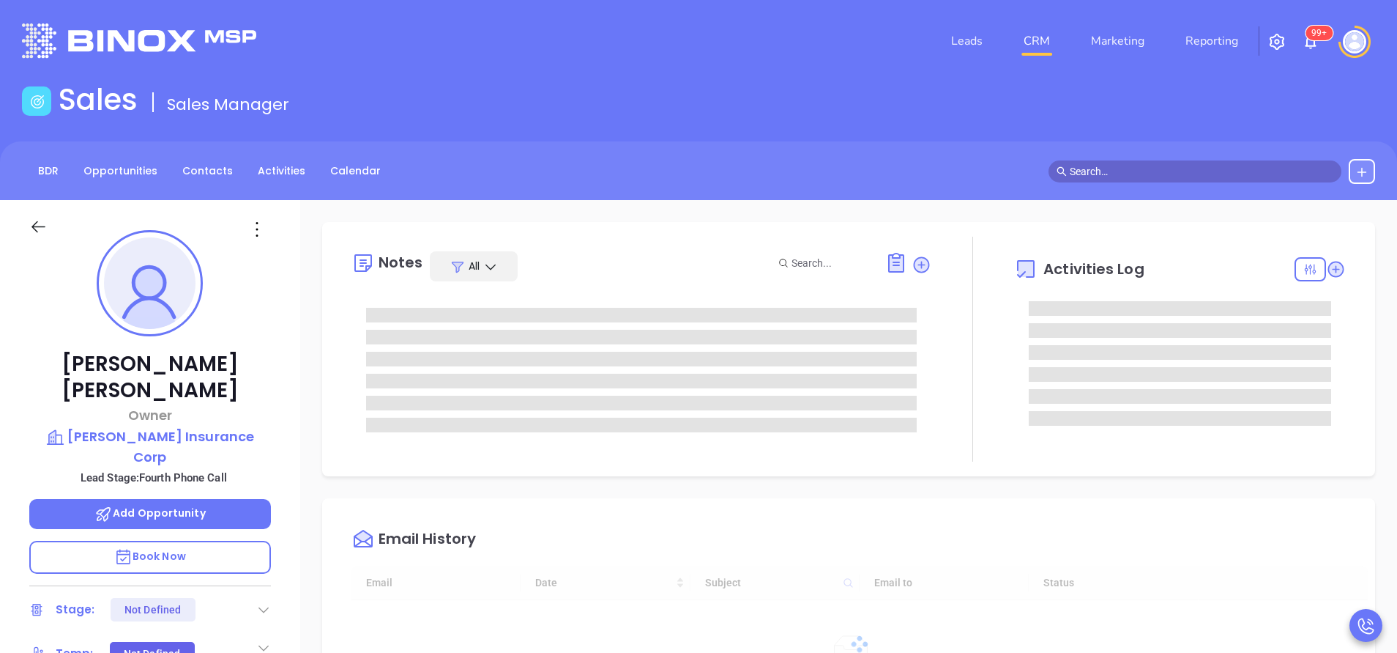
type input "[DATE]"
type input "[PERSON_NAME]"
type input "[DATE]"
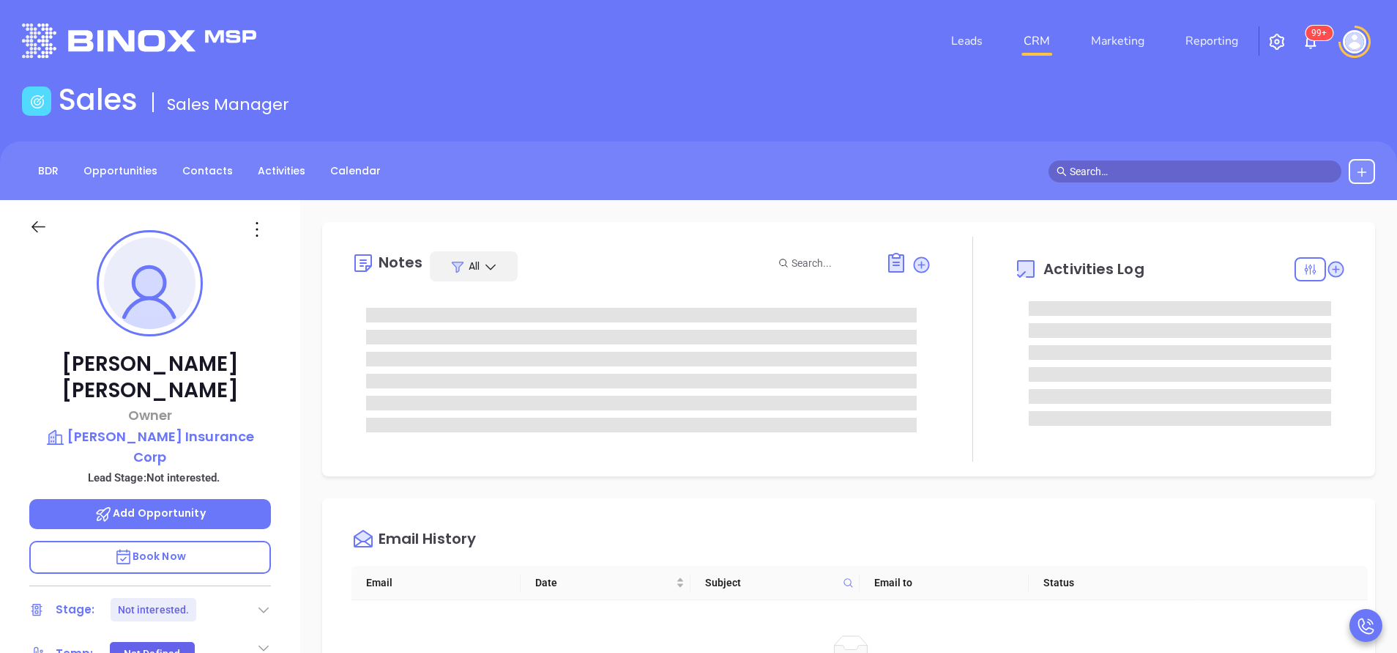
type input "[PERSON_NAME]"
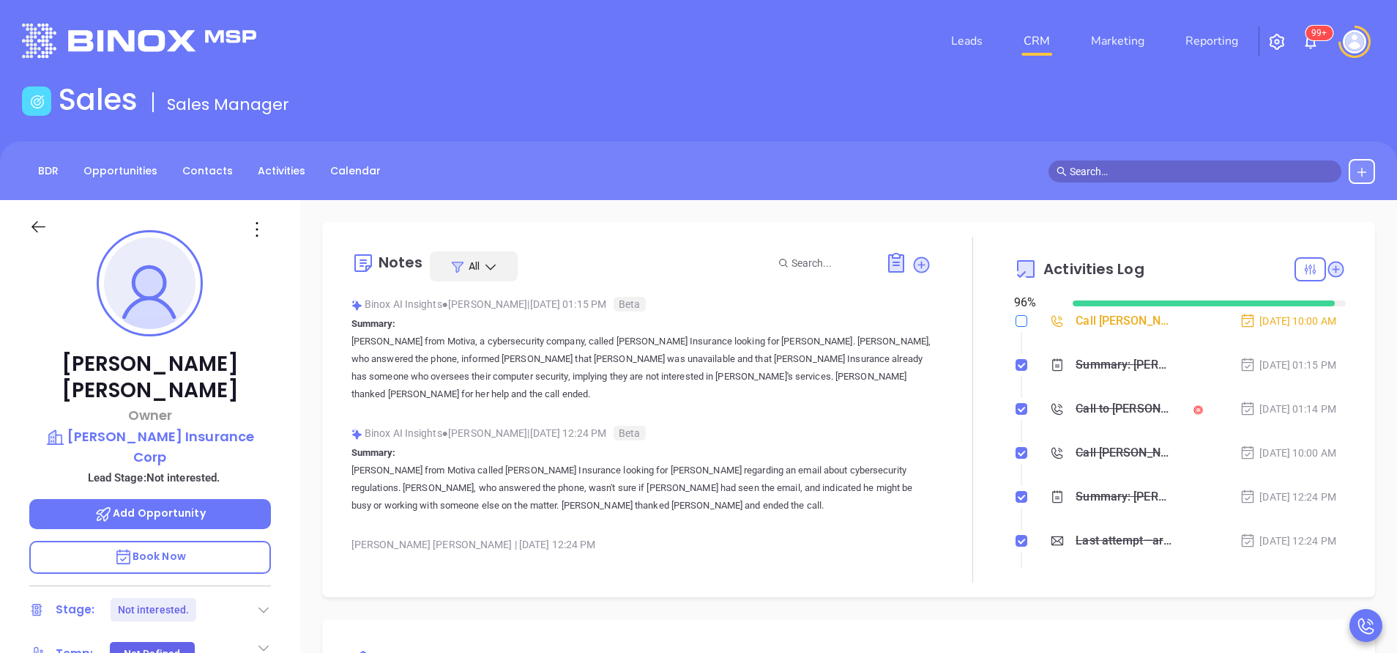
click at [1016, 320] on input "checkbox" at bounding box center [1022, 321] width 12 height 12
checkbox input "true"
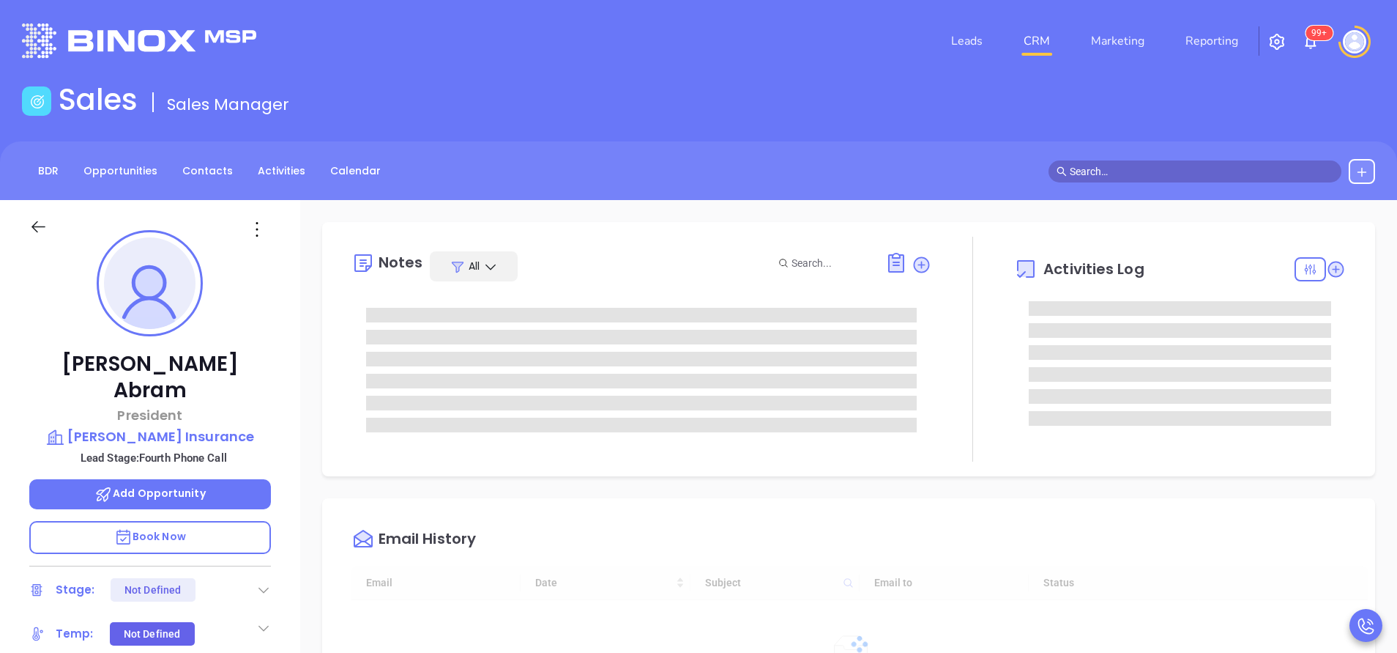
type input "[DATE]"
click at [267, 333] on div "Gregory Abram President John T. Abram Insurance Lead Stage: Fourth Phone Call A…" at bounding box center [150, 608] width 300 height 816
type input "[PERSON_NAME]"
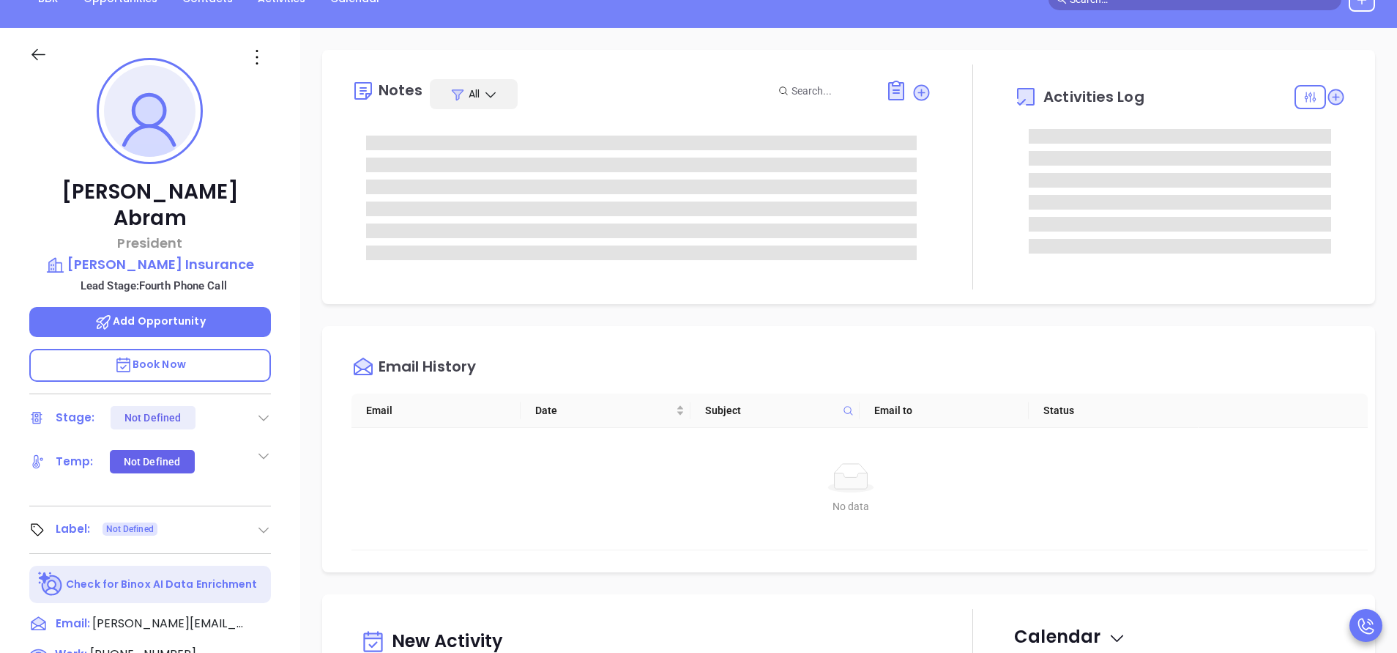
scroll to position [23, 0]
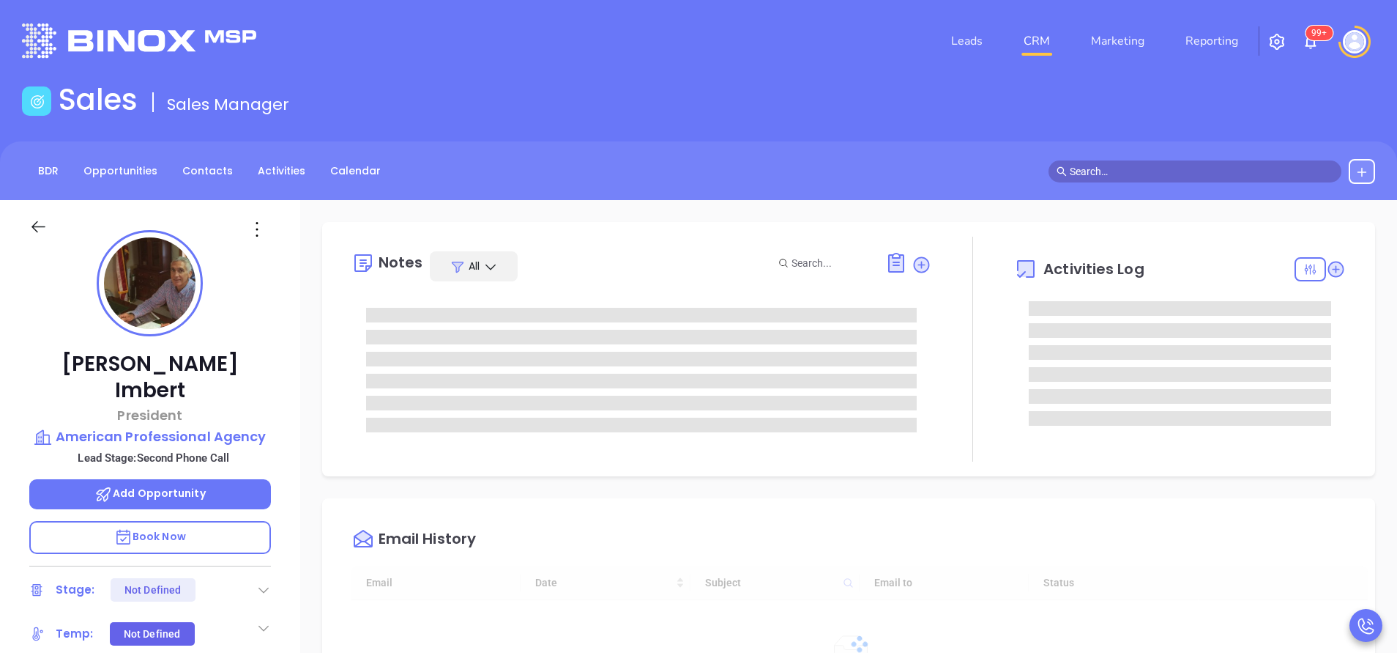
type input "[DATE]"
type input "[PERSON_NAME]"
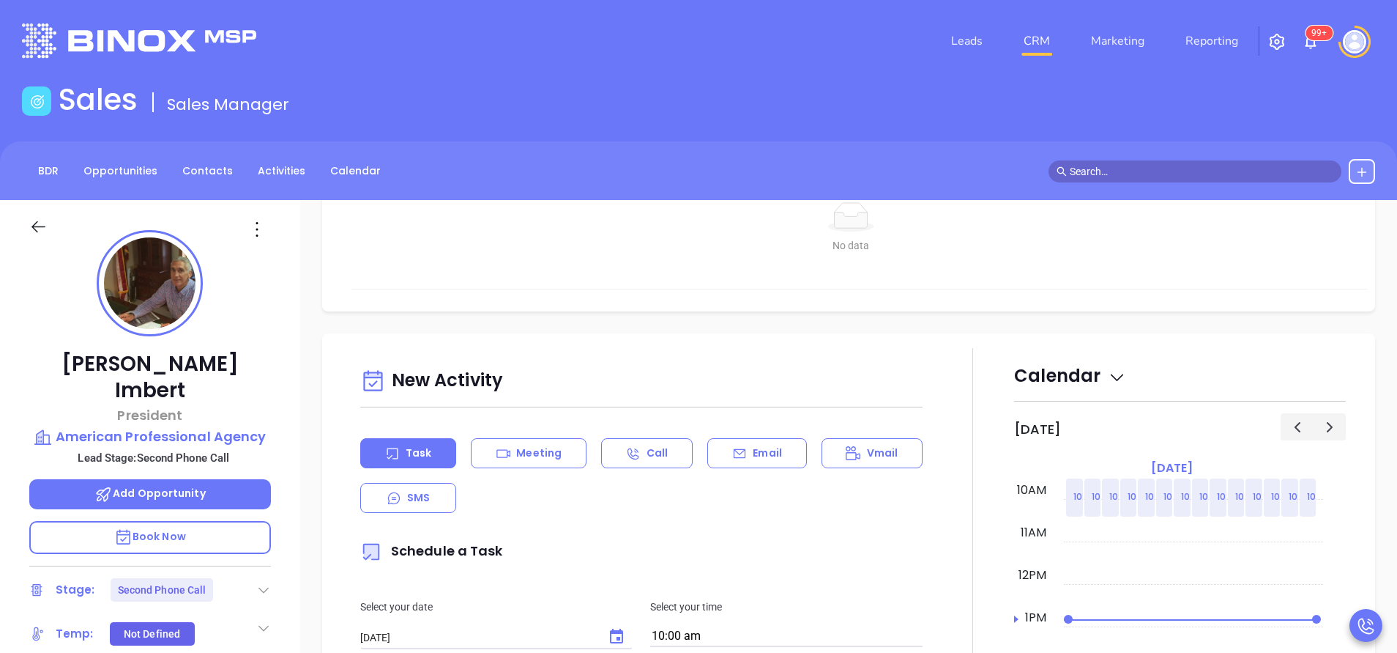
scroll to position [549, 0]
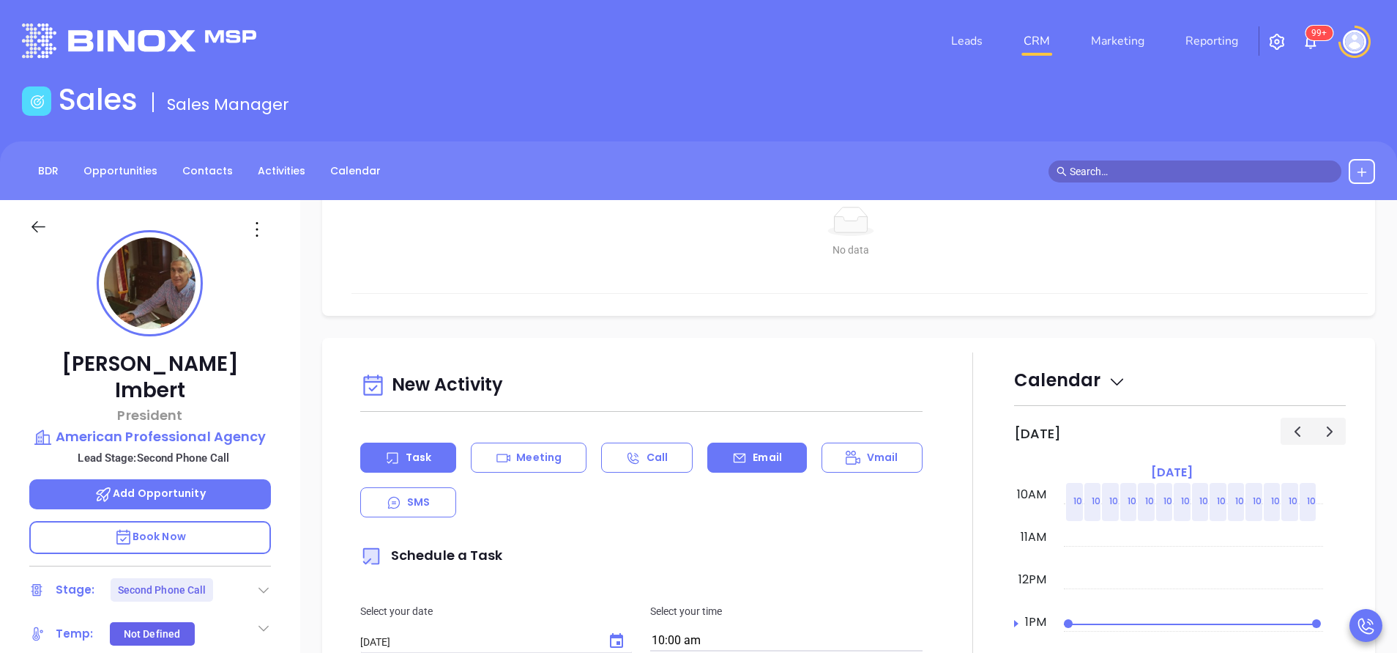
click at [768, 453] on p "Email" at bounding box center [767, 457] width 29 height 15
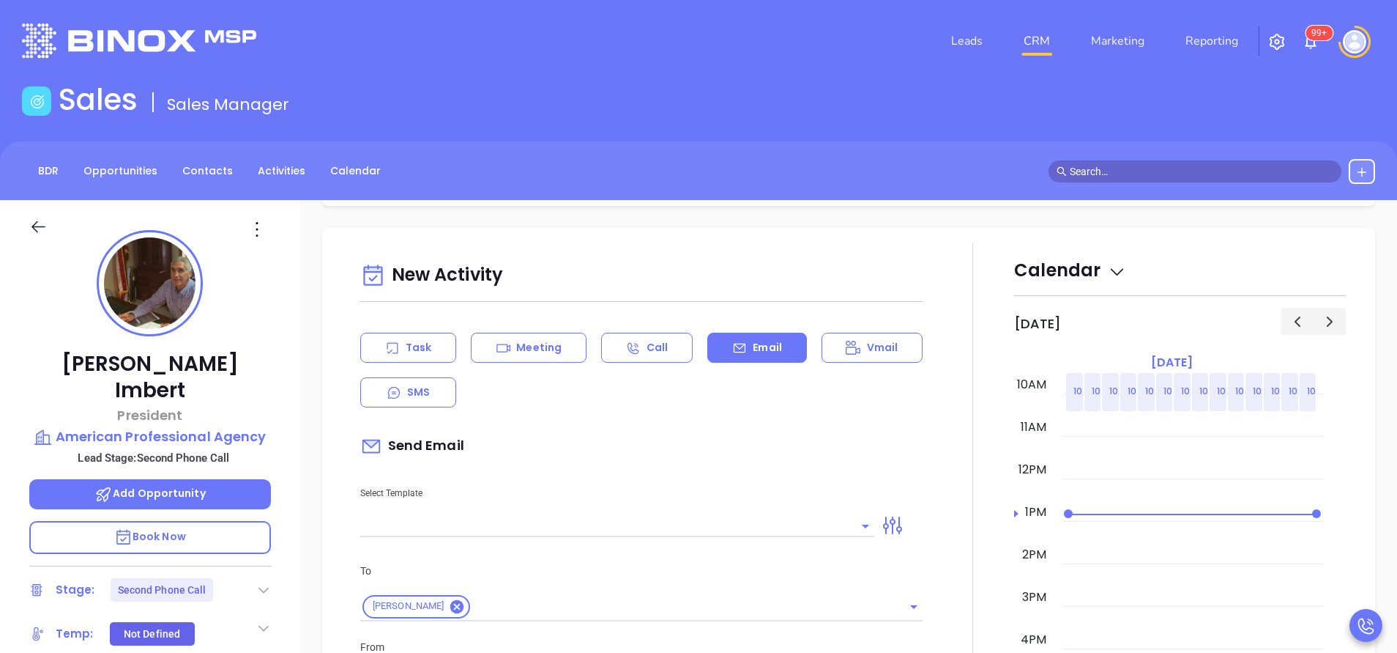
scroll to position [879, 0]
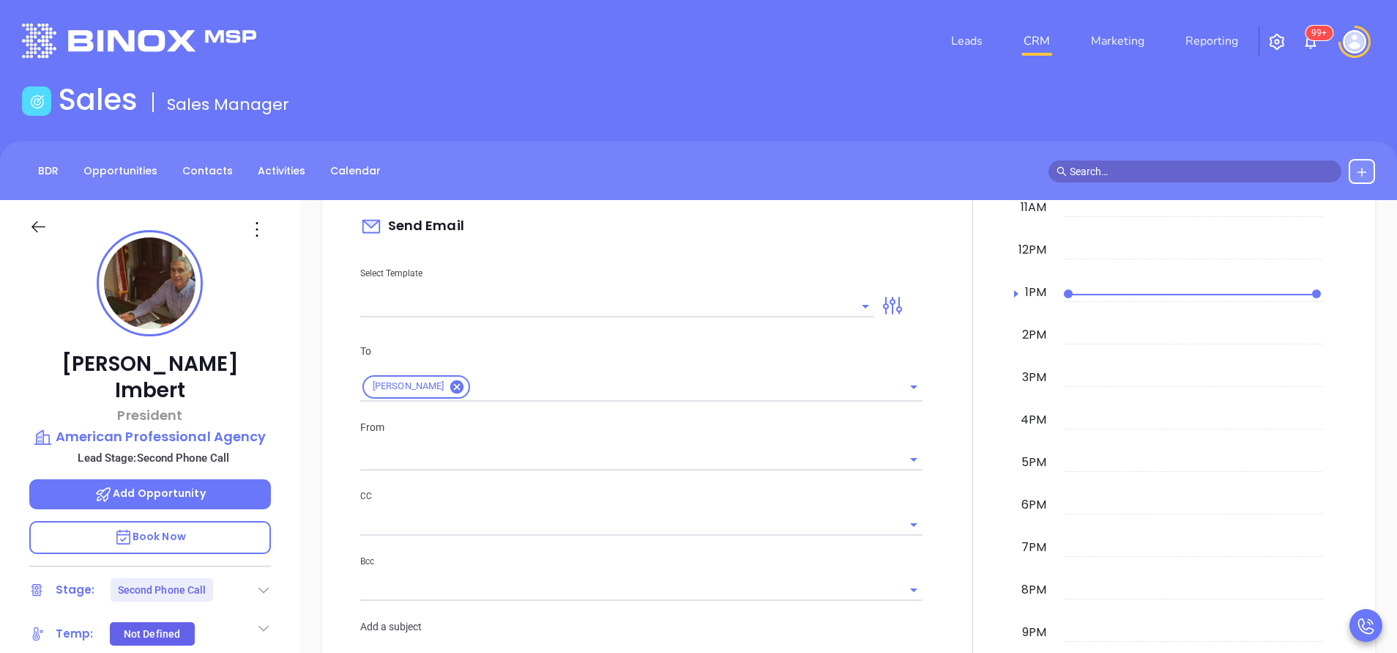
type input "[PERSON_NAME]"
click at [716, 314] on input "text" at bounding box center [606, 305] width 492 height 21
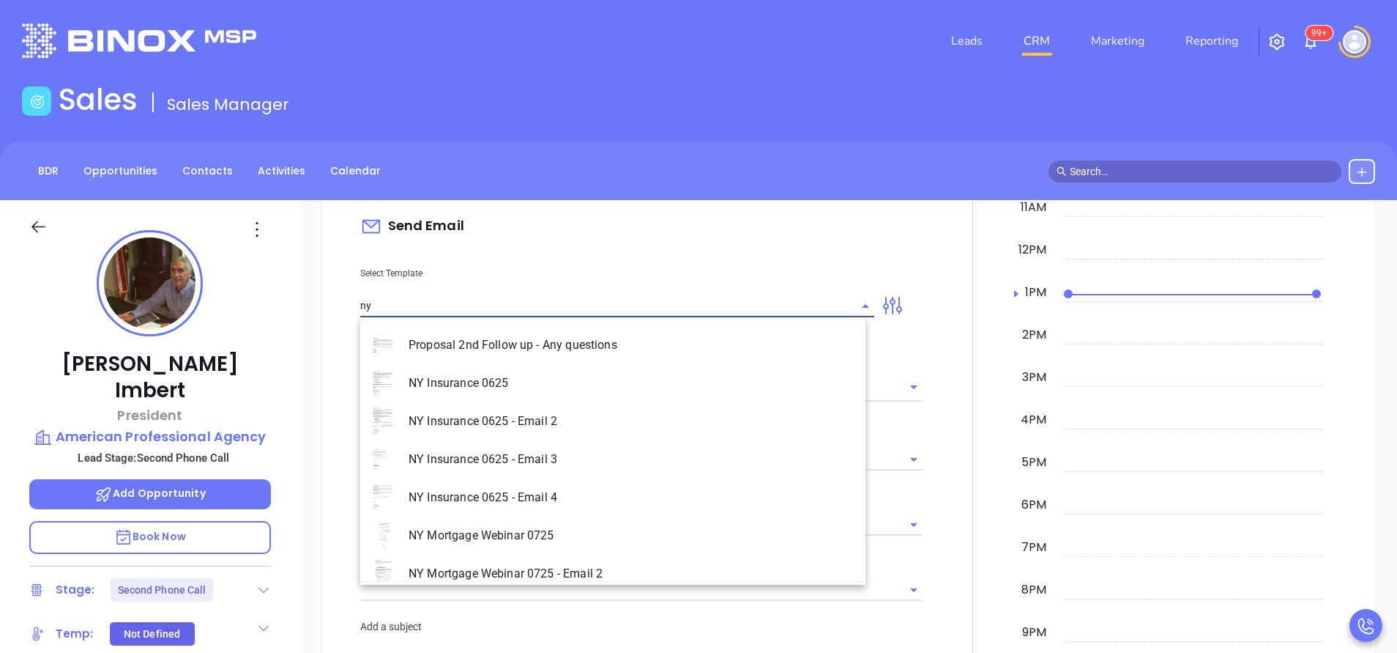
click at [584, 421] on li "NY Insurance 0625 - Email 2" at bounding box center [612, 421] width 505 height 38
type input "NY Insurance 0625 - Email 2"
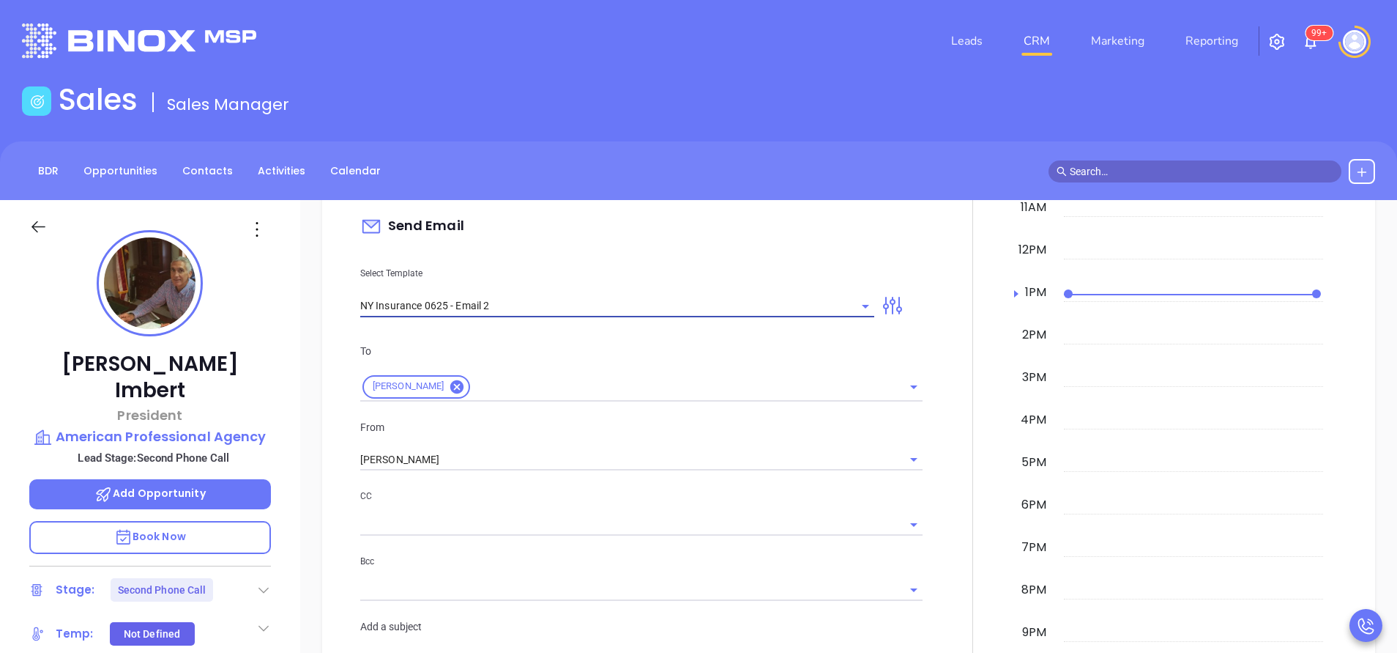
type input "I don’t know if you saw this Peter"
type input "NY Insurance 0625 - Email 2"
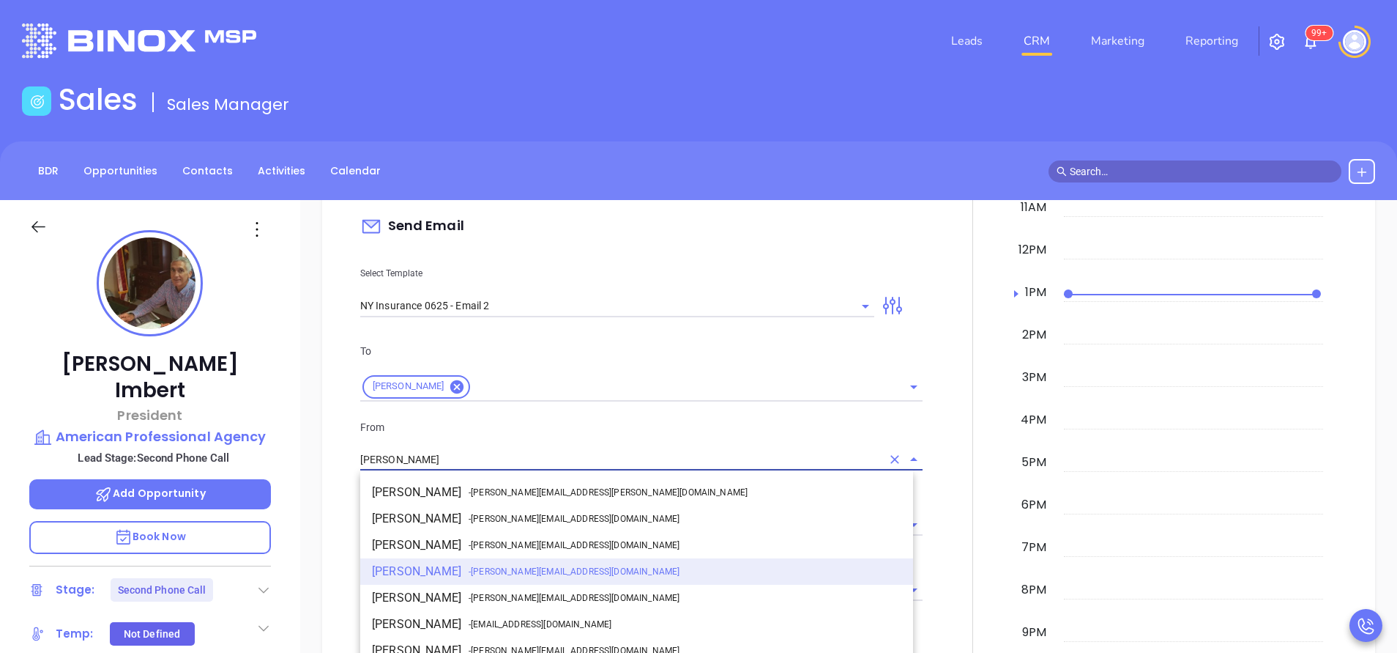
click at [545, 462] on input "[PERSON_NAME]" at bounding box center [620, 459] width 521 height 21
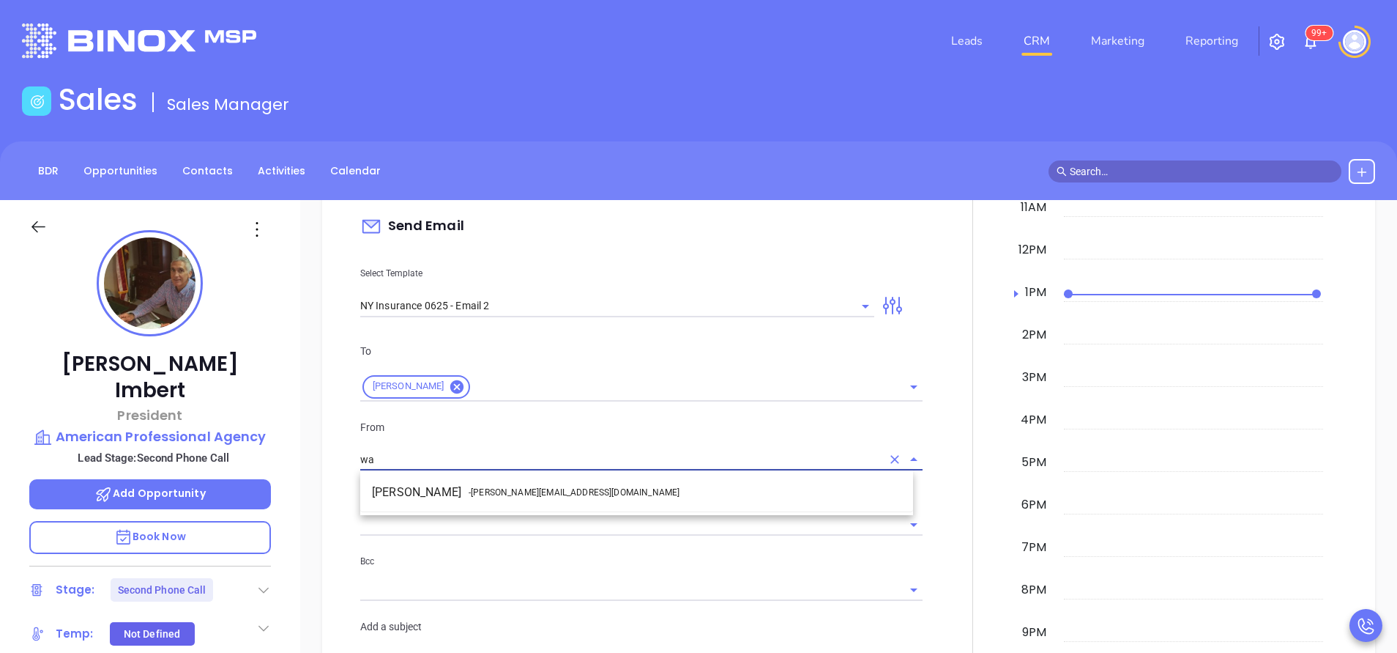
click at [531, 483] on li "Walter Contreras - walter@motiva.net" at bounding box center [636, 492] width 553 height 26
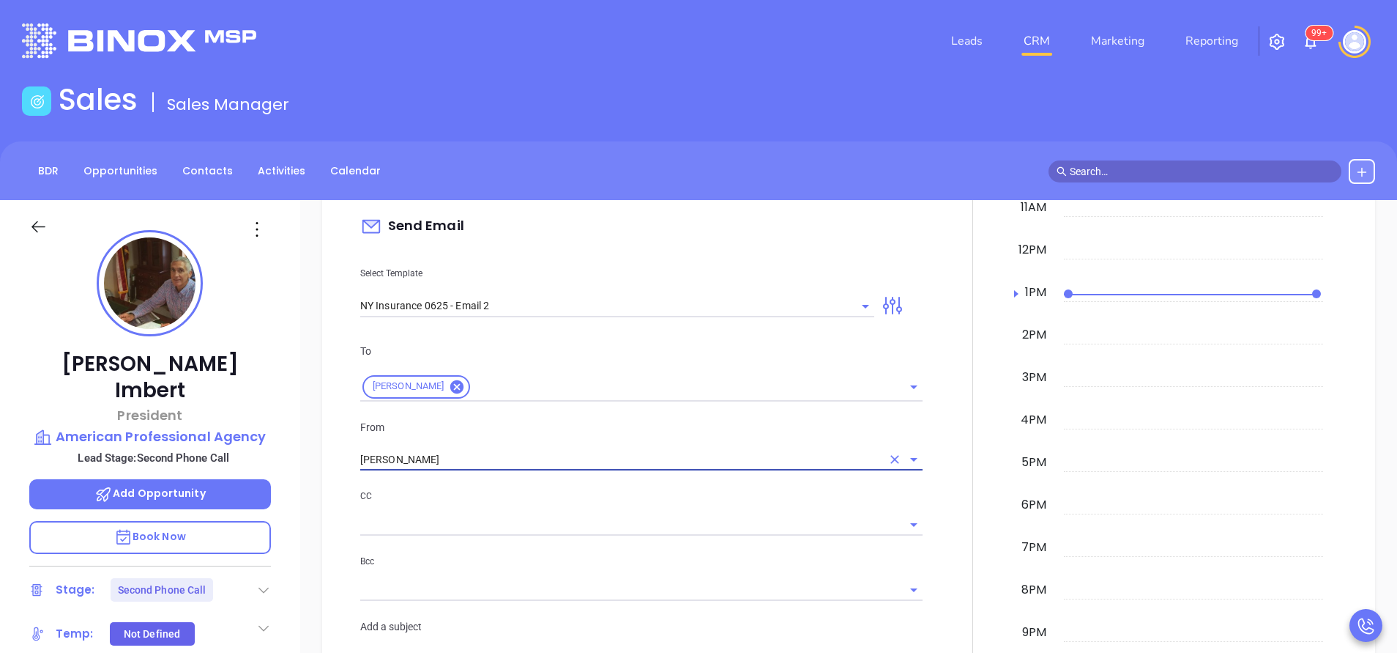
type input "Walter Contreras"
click at [675, 495] on p "CC" at bounding box center [641, 496] width 562 height 16
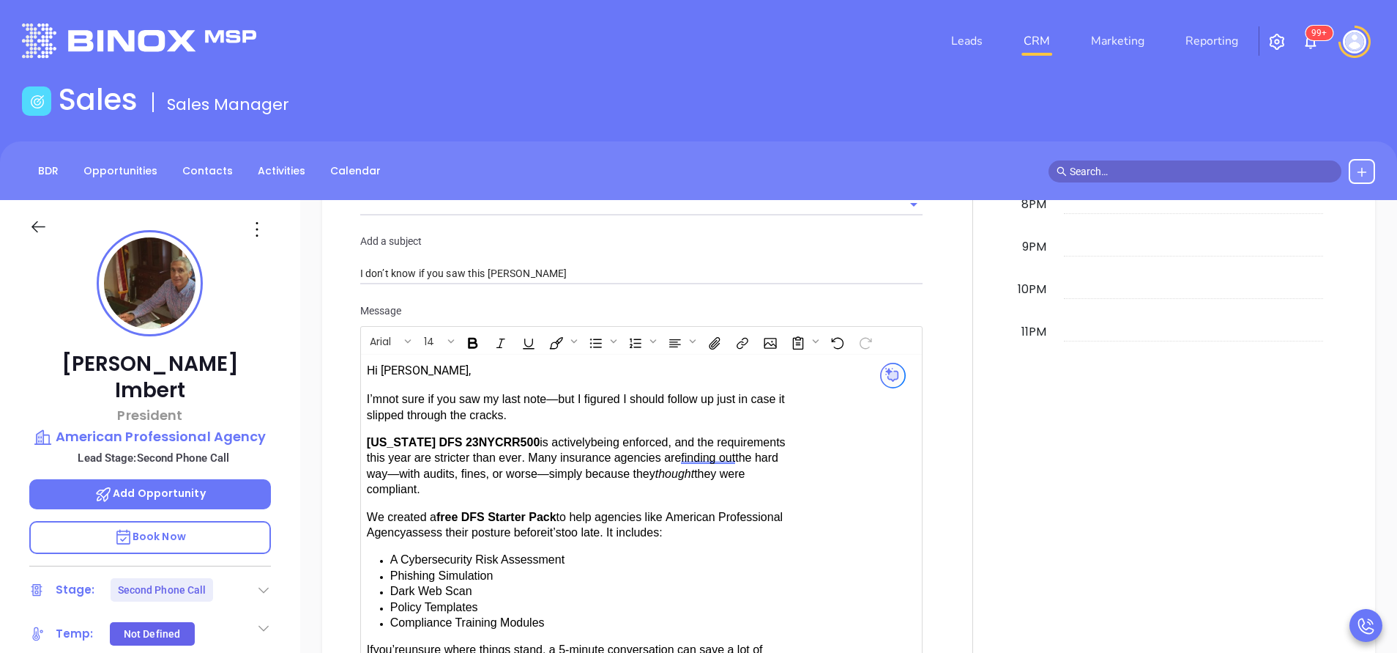
scroll to position [1428, 0]
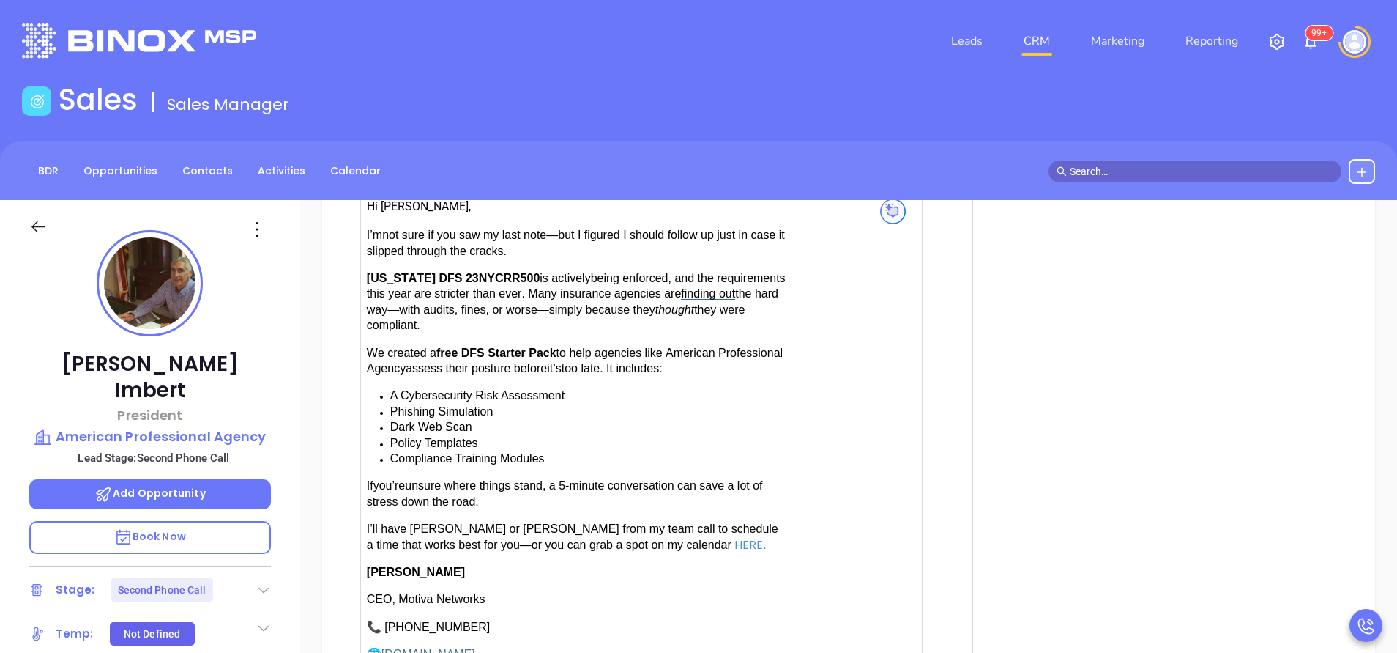
click at [415, 522] on span "have Karina or Anabell from my team call to schedule a time that works best for…" at bounding box center [573, 536] width 412 height 28
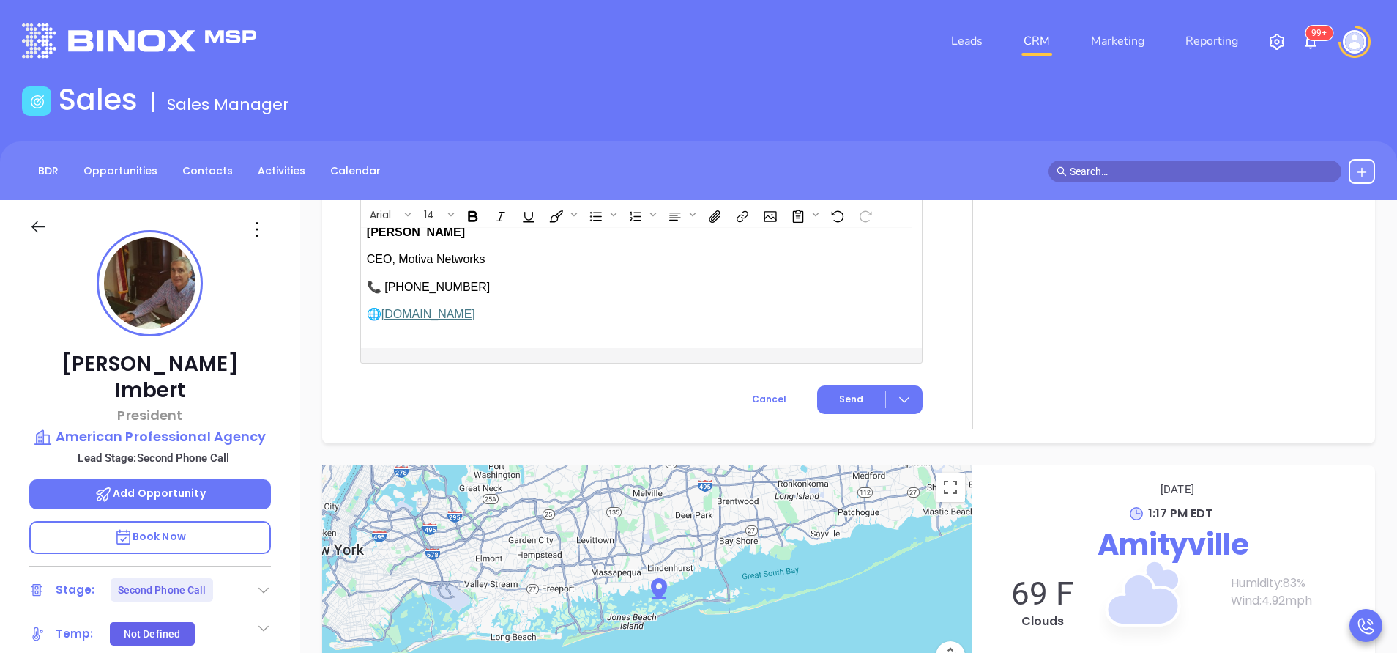
scroll to position [1837, 0]
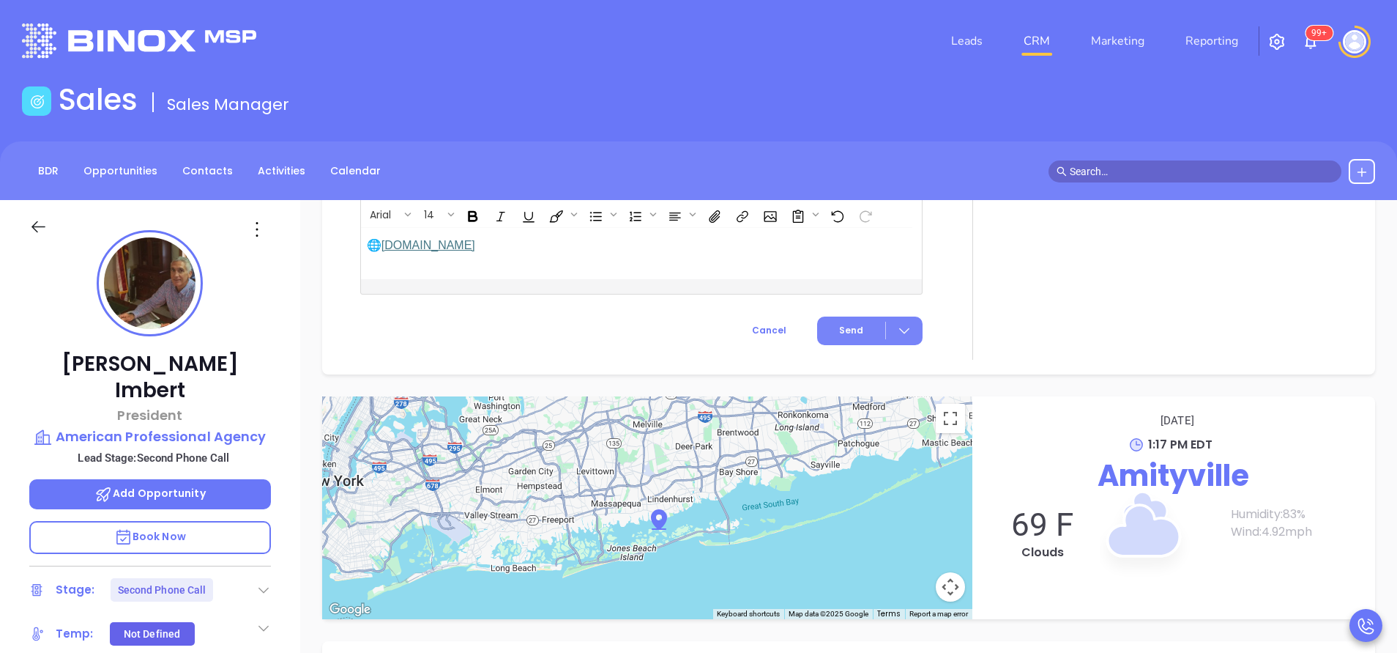
click at [849, 327] on span "Send" at bounding box center [851, 330] width 24 height 13
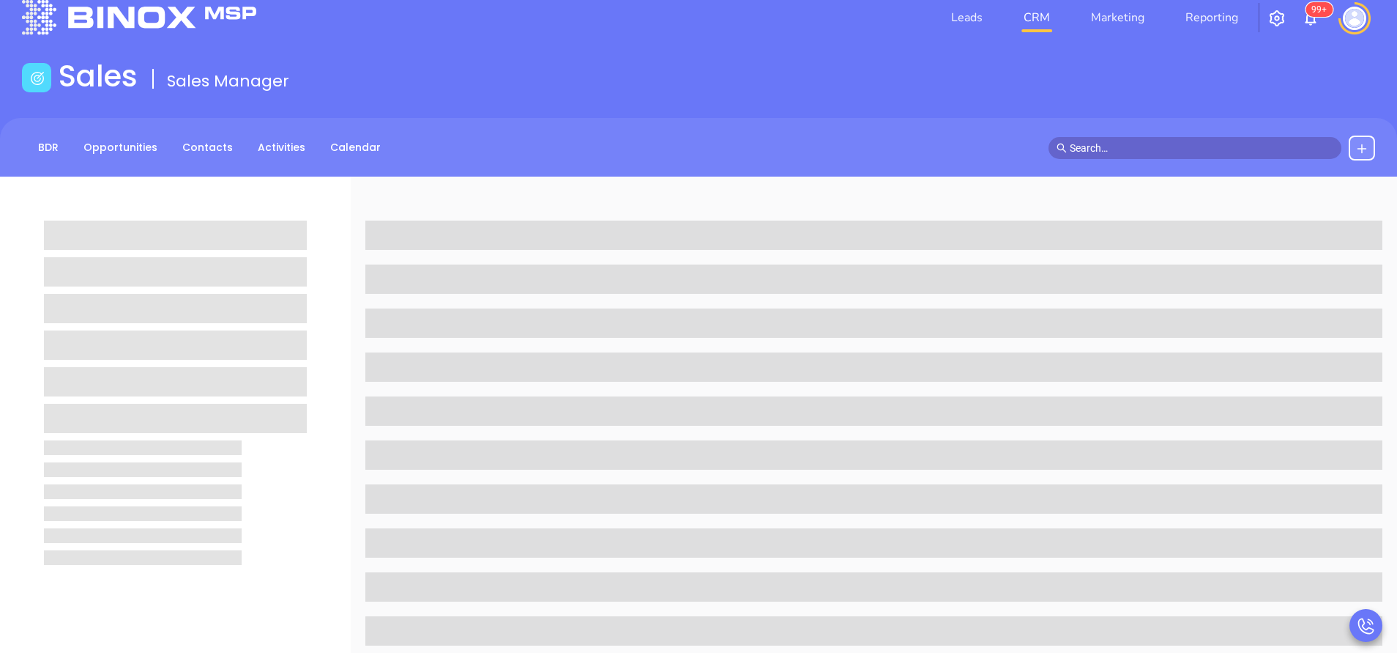
scroll to position [23, 0]
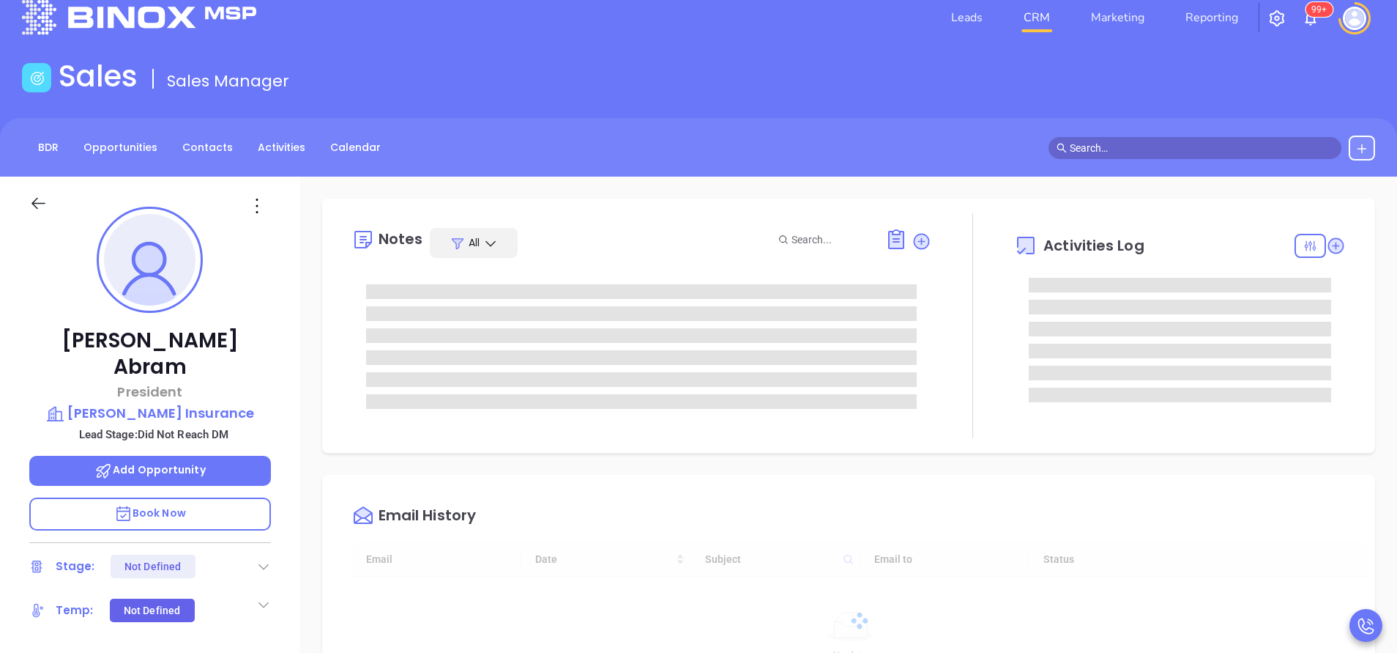
type input "[DATE]"
type input "[PERSON_NAME]"
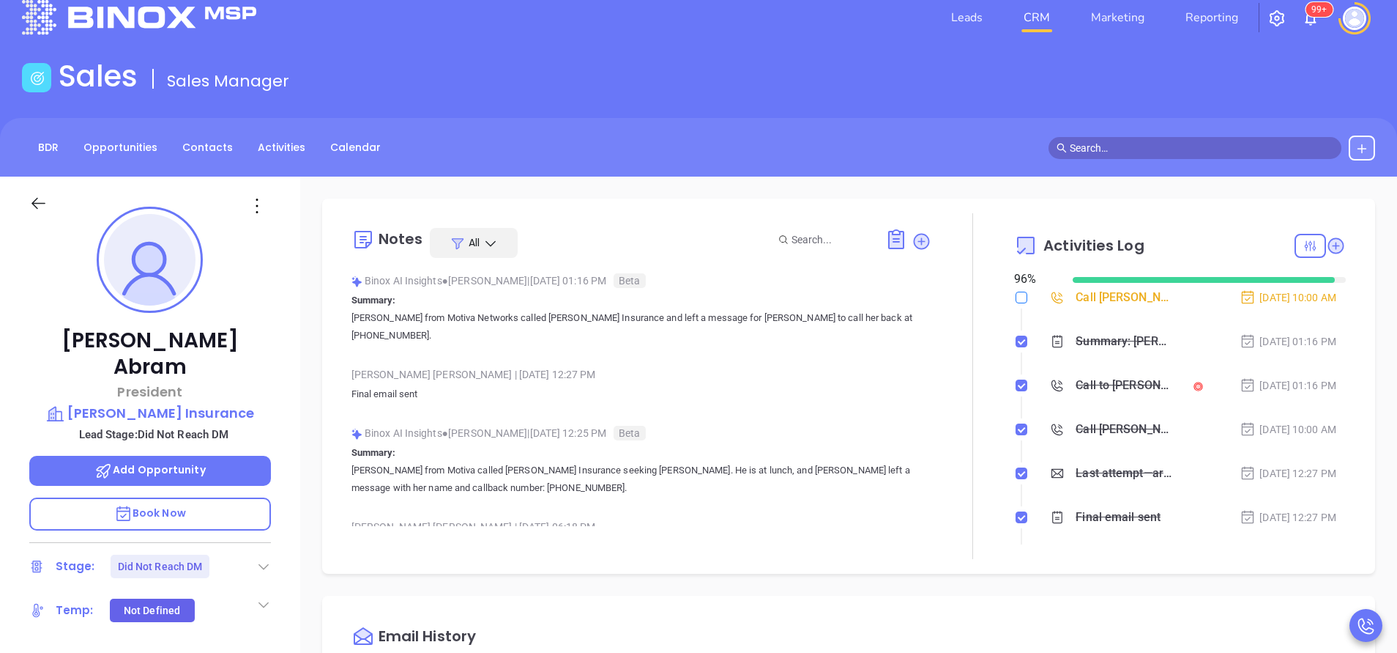
click at [1016, 294] on input "checkbox" at bounding box center [1022, 297] width 12 height 12
checkbox input "true"
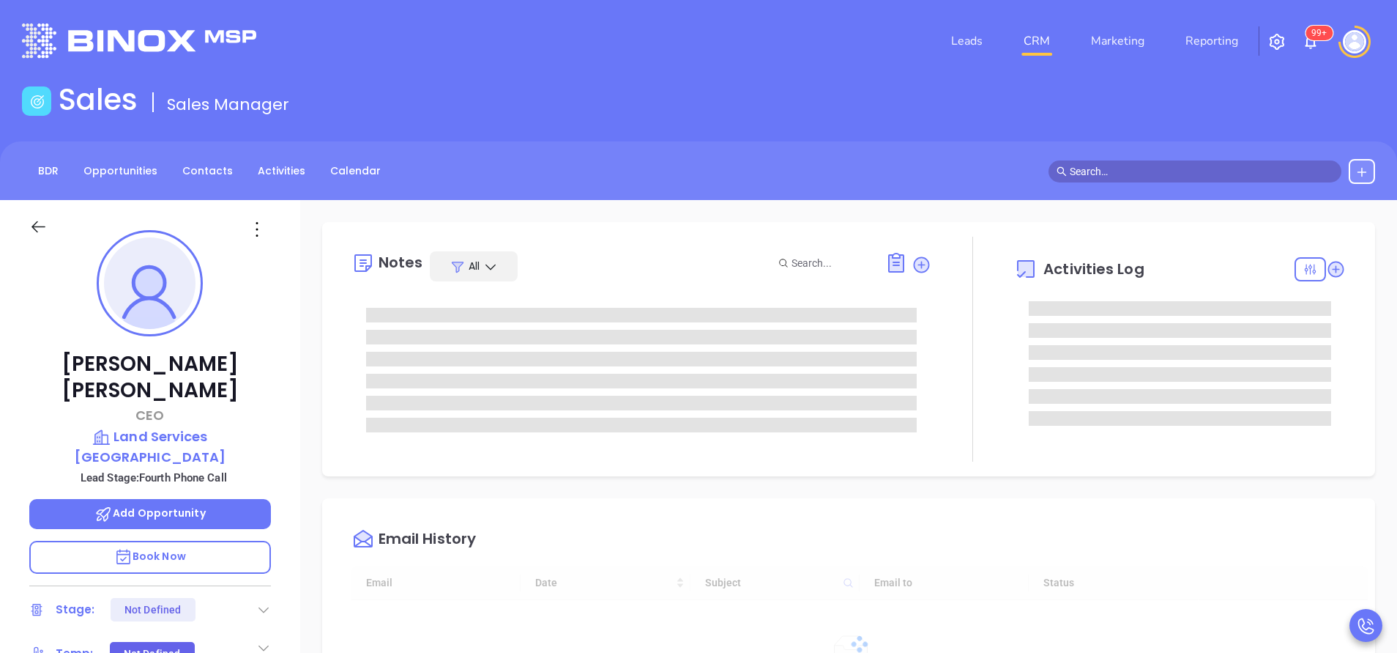
type input "[DATE]"
type input "[PERSON_NAME]"
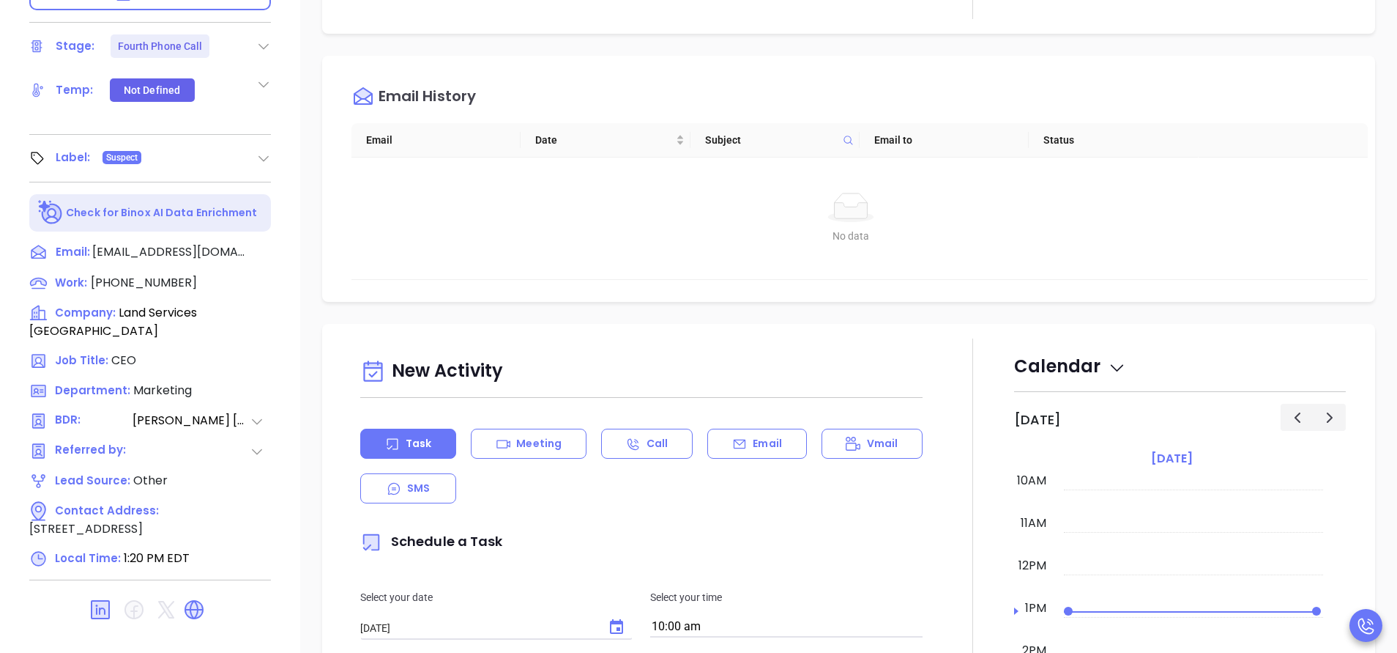
scroll to position [573, 0]
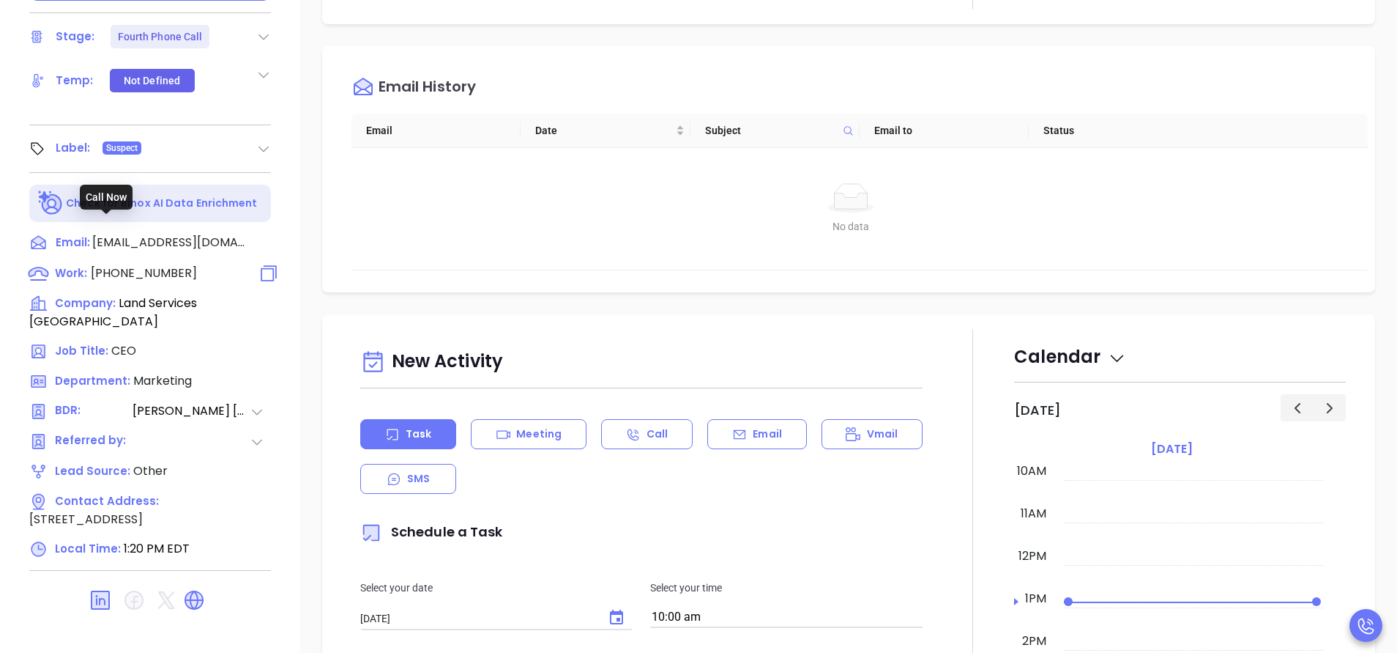
click at [150, 264] on span "[PHONE_NUMBER]" at bounding box center [144, 272] width 106 height 17
type input "(215) 563-5468"
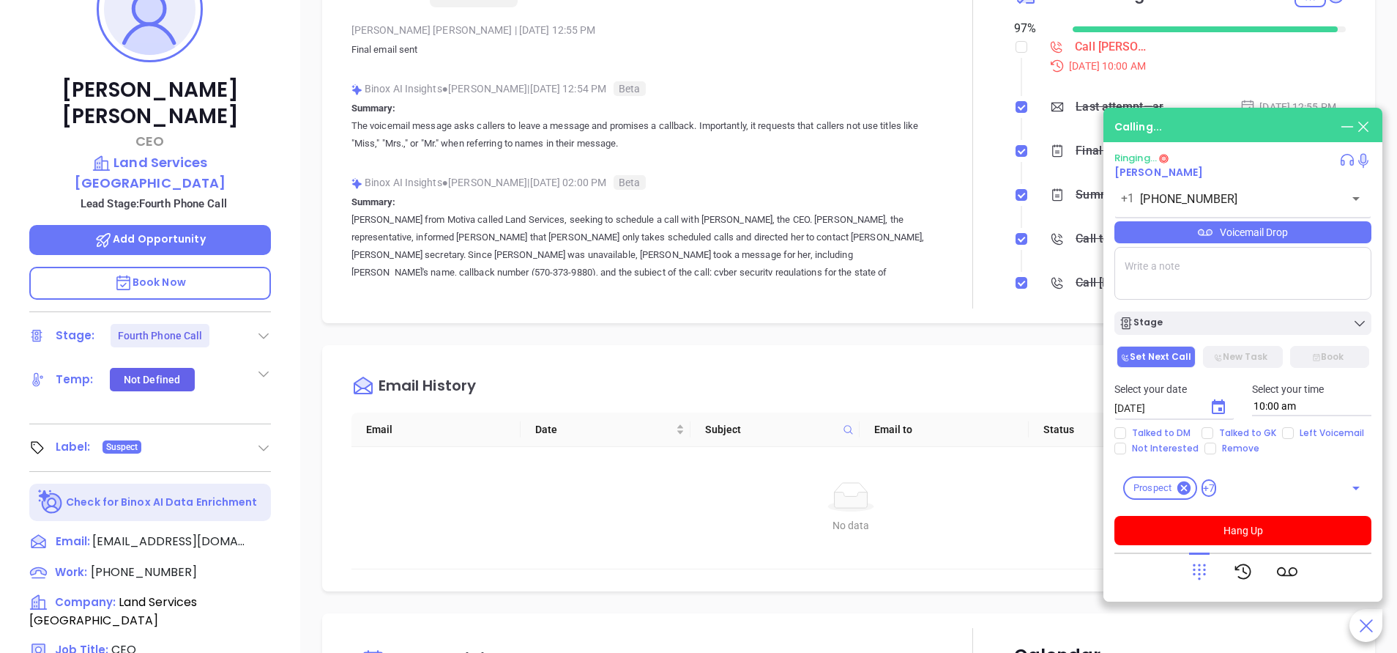
scroll to position [23, 0]
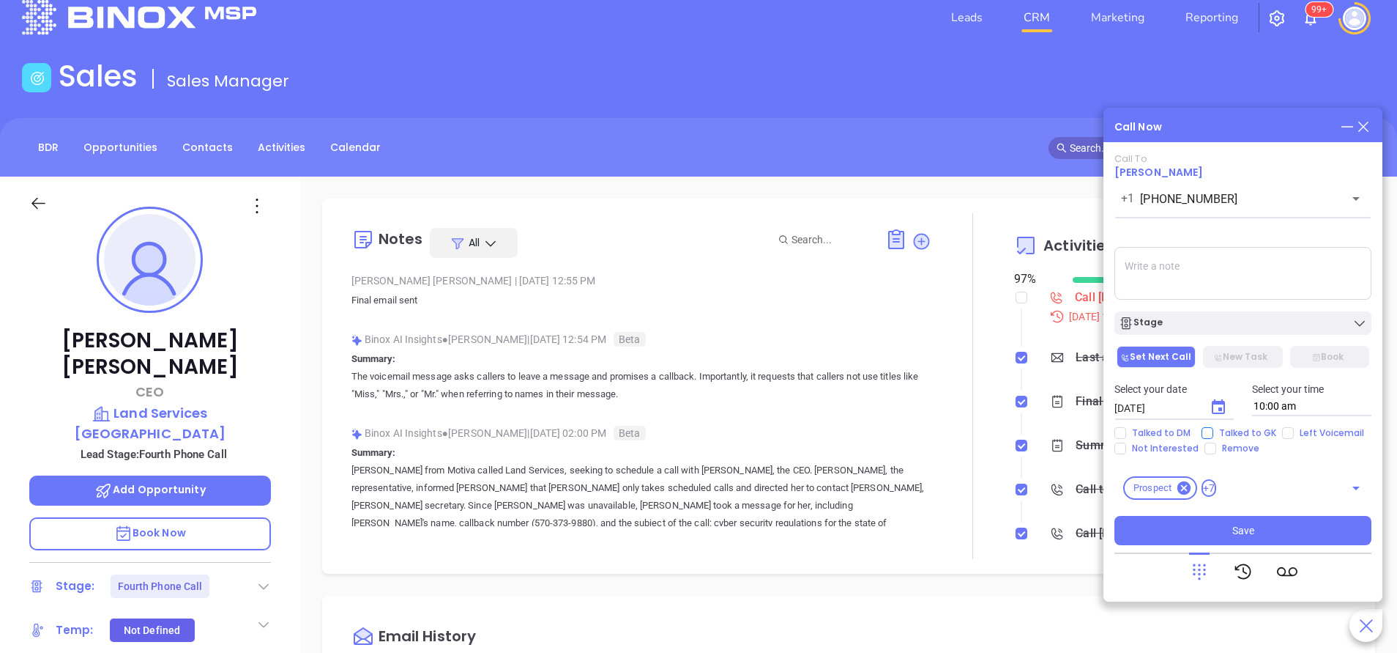
click at [1208, 436] on input "Talked to GK" at bounding box center [1208, 433] width 12 height 12
checkbox input "true"
click at [1252, 325] on div "Stage" at bounding box center [1243, 323] width 248 height 15
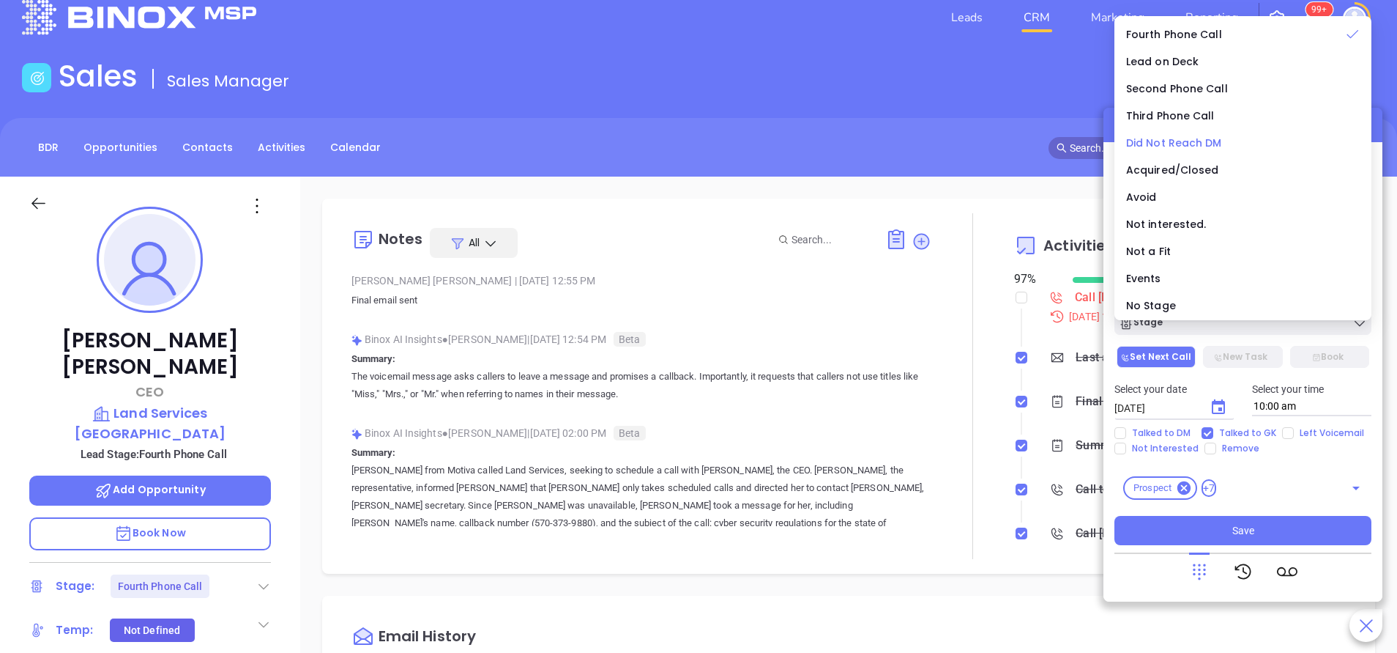
click at [1193, 143] on span "Did Not Reach DM" at bounding box center [1174, 142] width 96 height 15
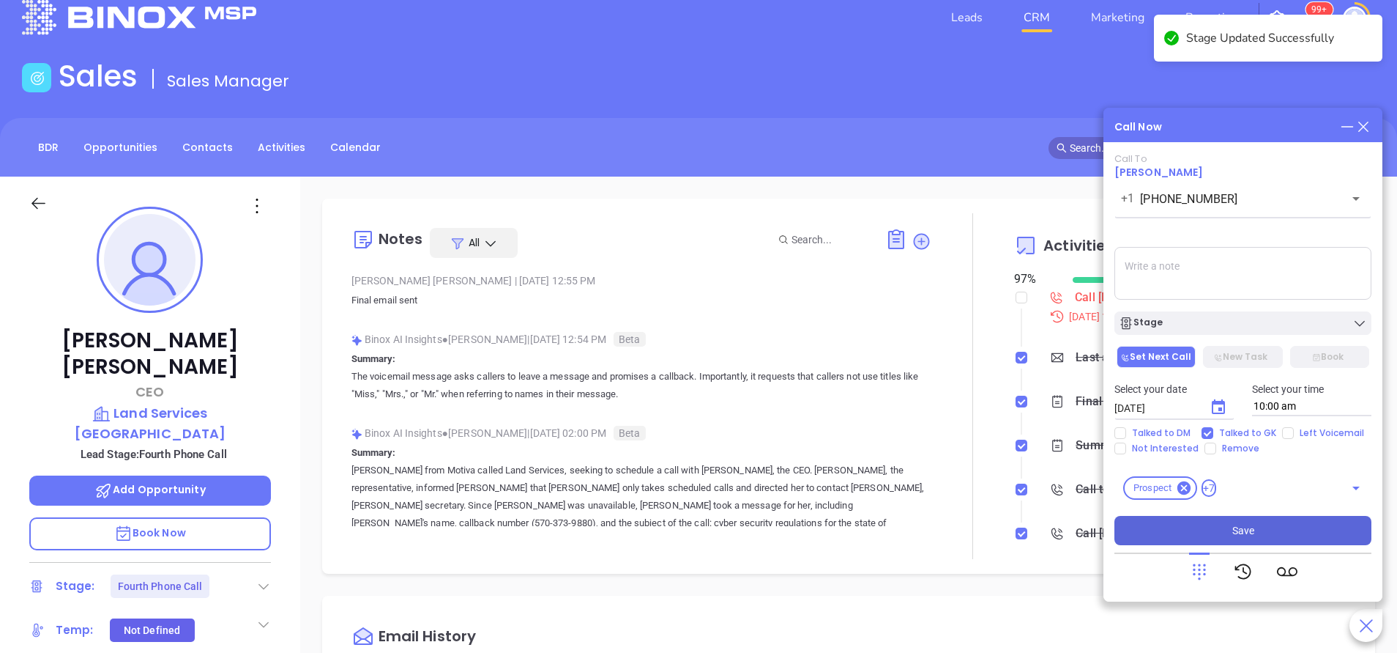
click at [1227, 532] on button "Save" at bounding box center [1243, 530] width 257 height 29
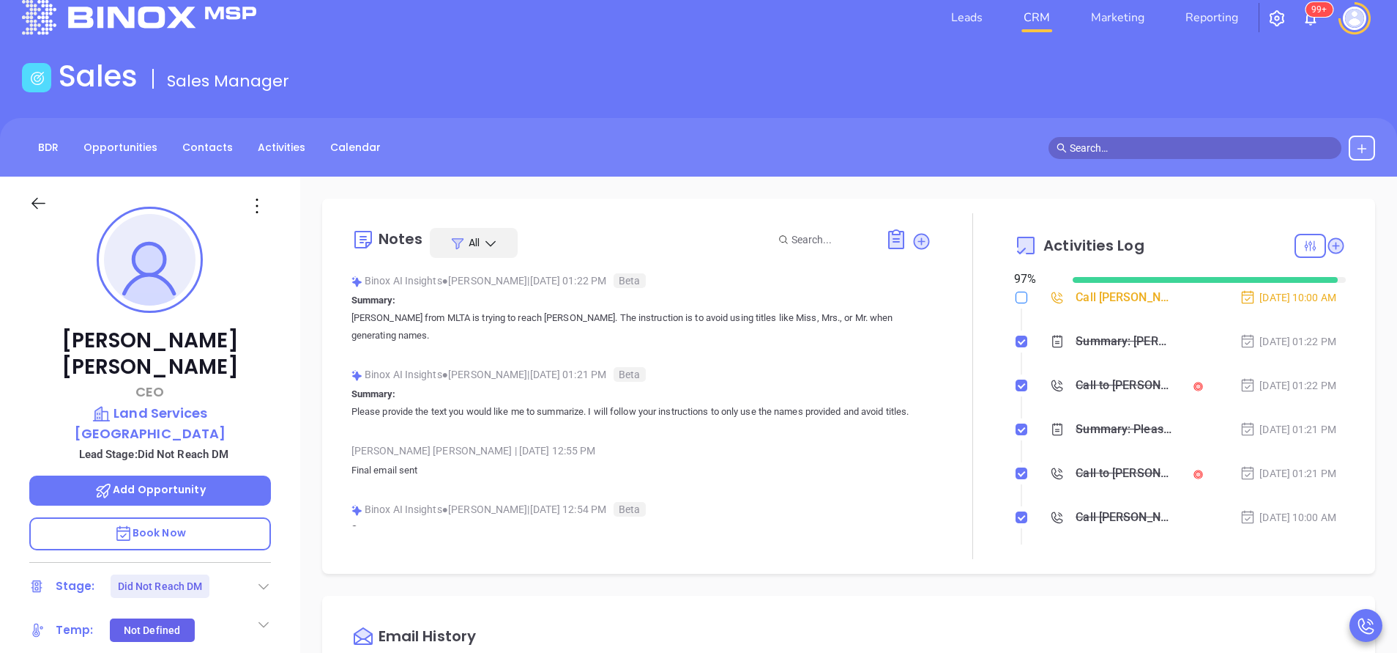
click at [1016, 300] on input "checkbox" at bounding box center [1022, 297] width 12 height 12
checkbox input "true"
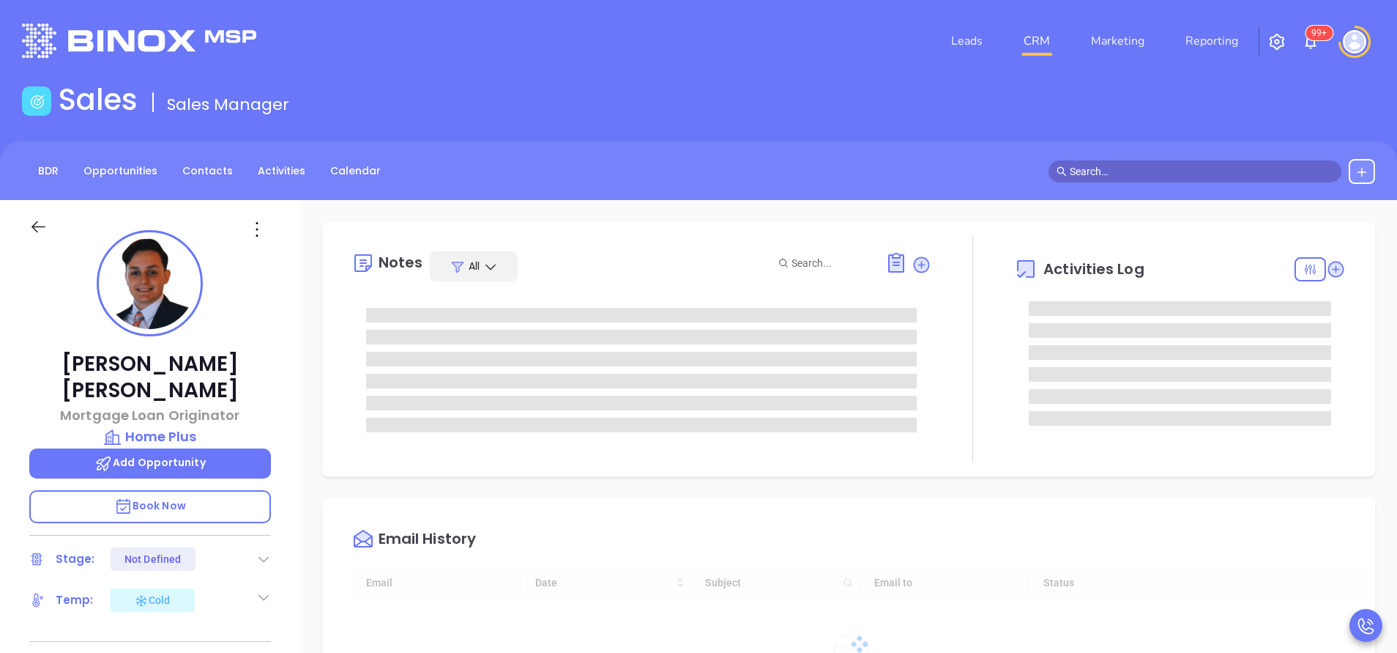
type input "[DATE]"
type input "[PERSON_NAME]"
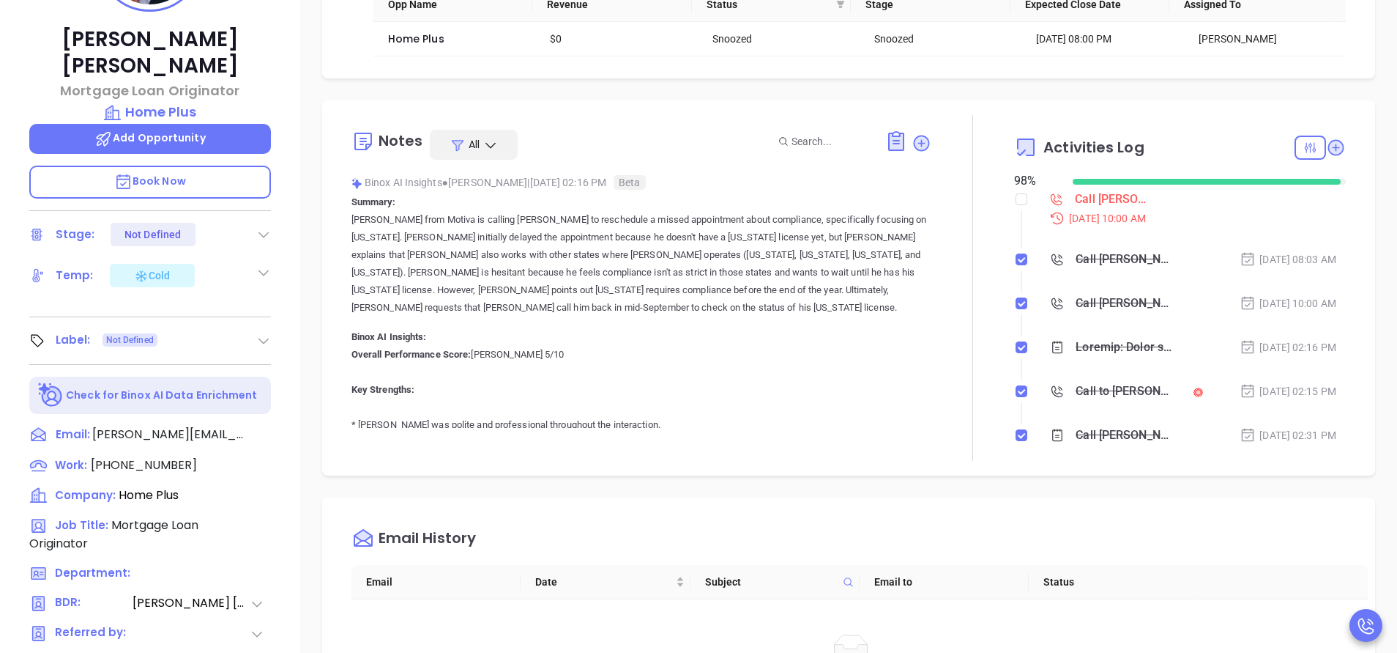
scroll to position [330, 0]
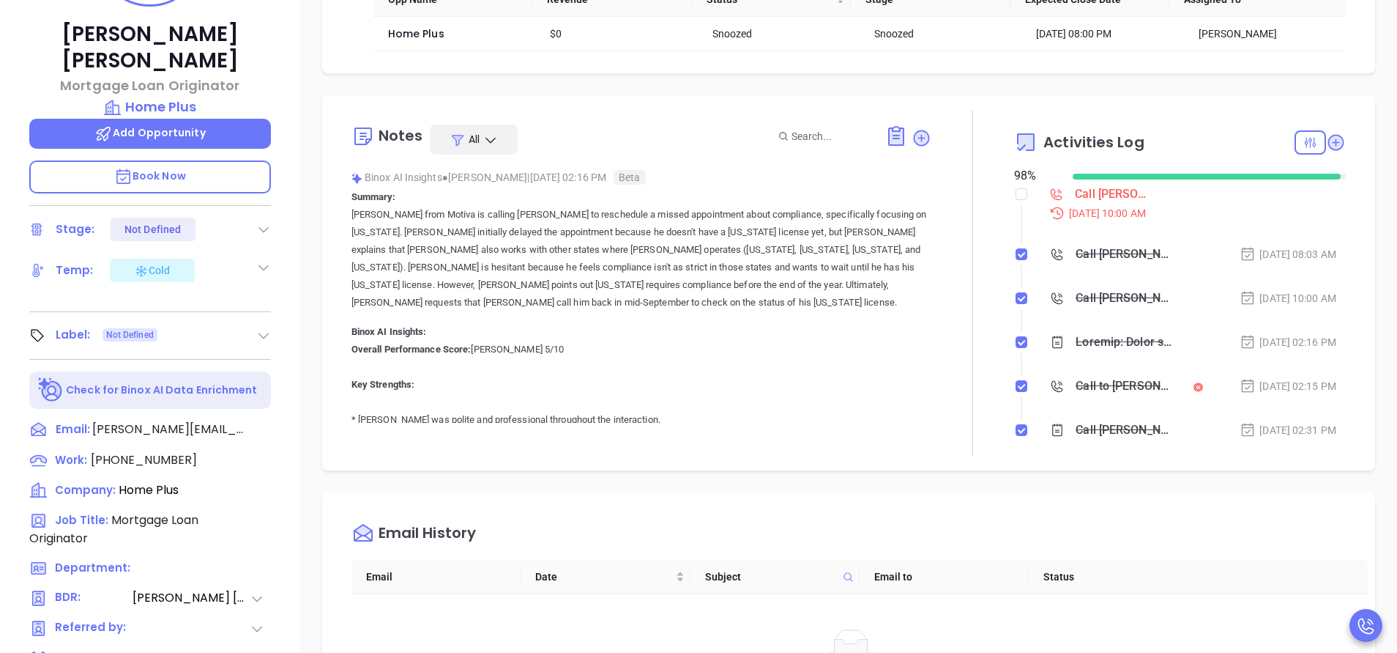
click at [267, 222] on icon at bounding box center [263, 229] width 15 height 15
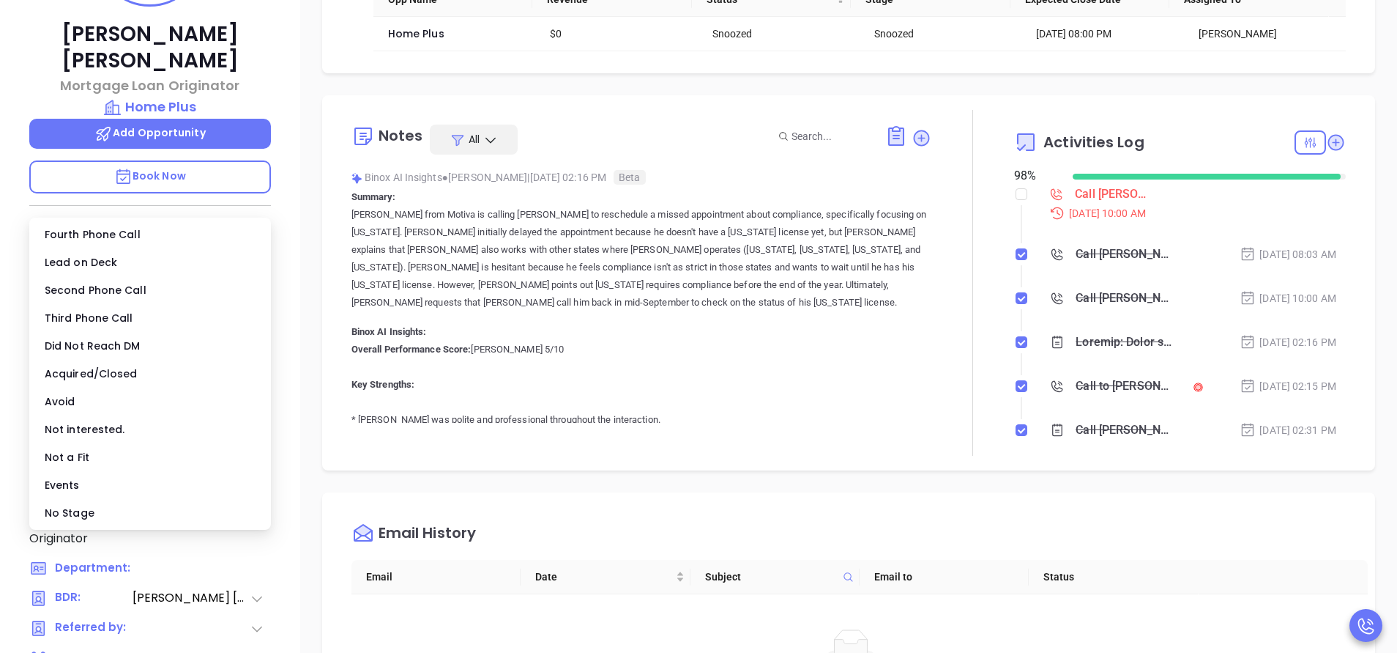
click at [267, 222] on icon at bounding box center [263, 229] width 15 height 15
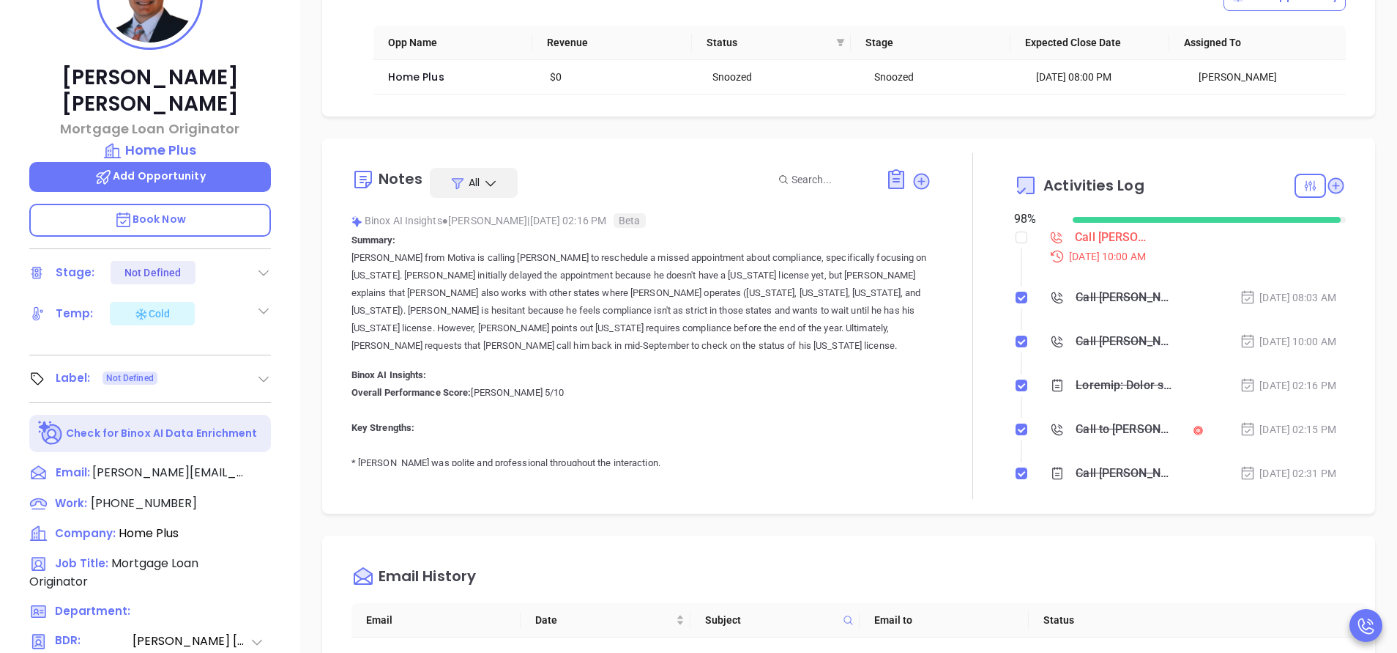
scroll to position [220, 0]
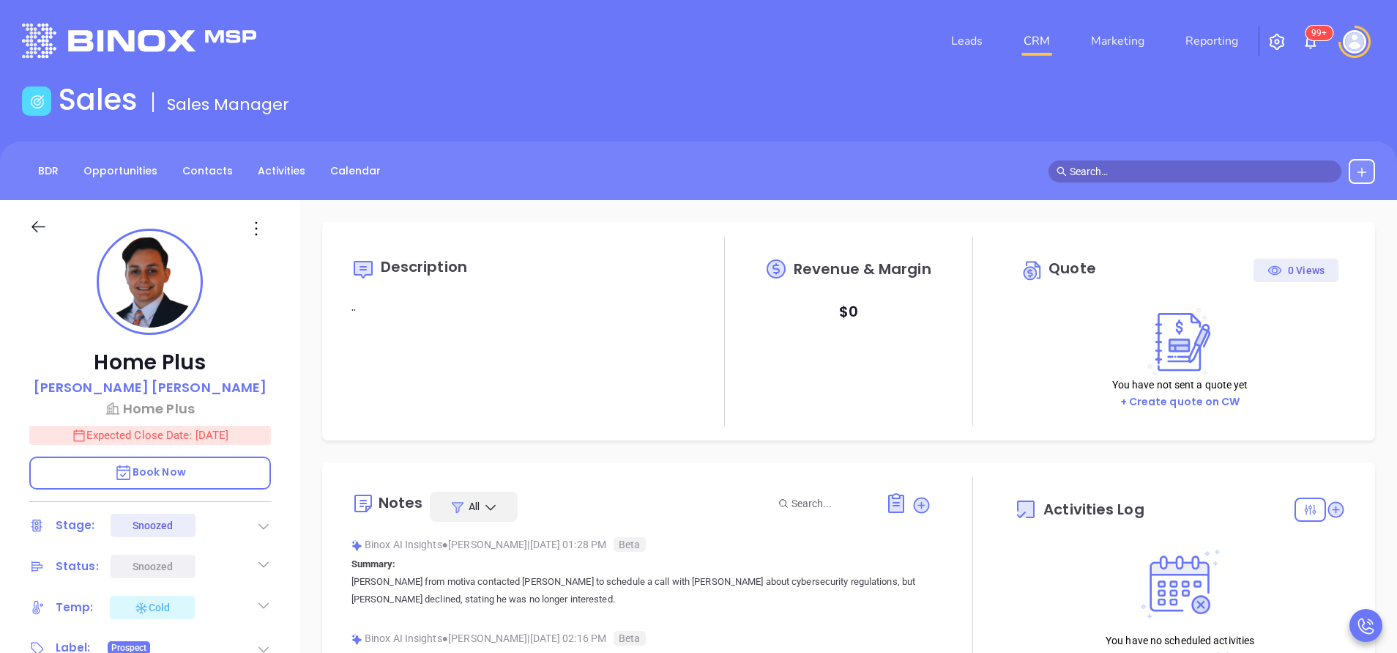
type input "[DATE]"
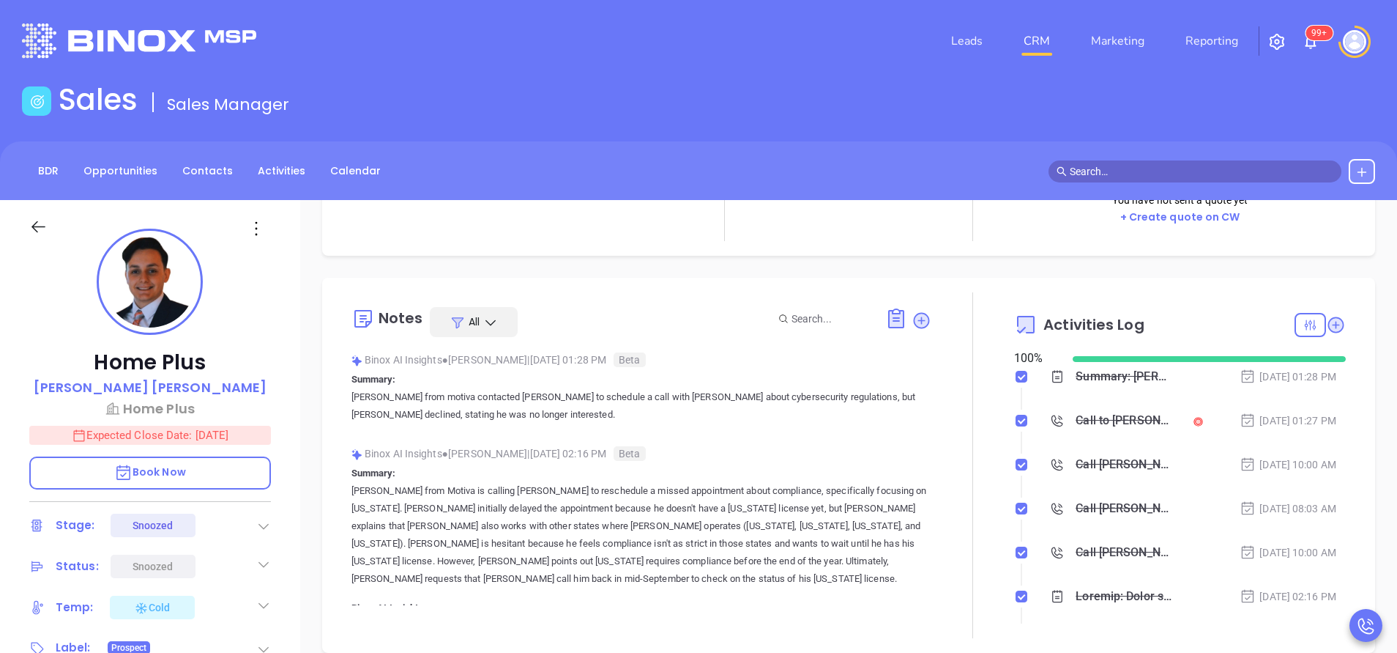
scroll to position [220, 0]
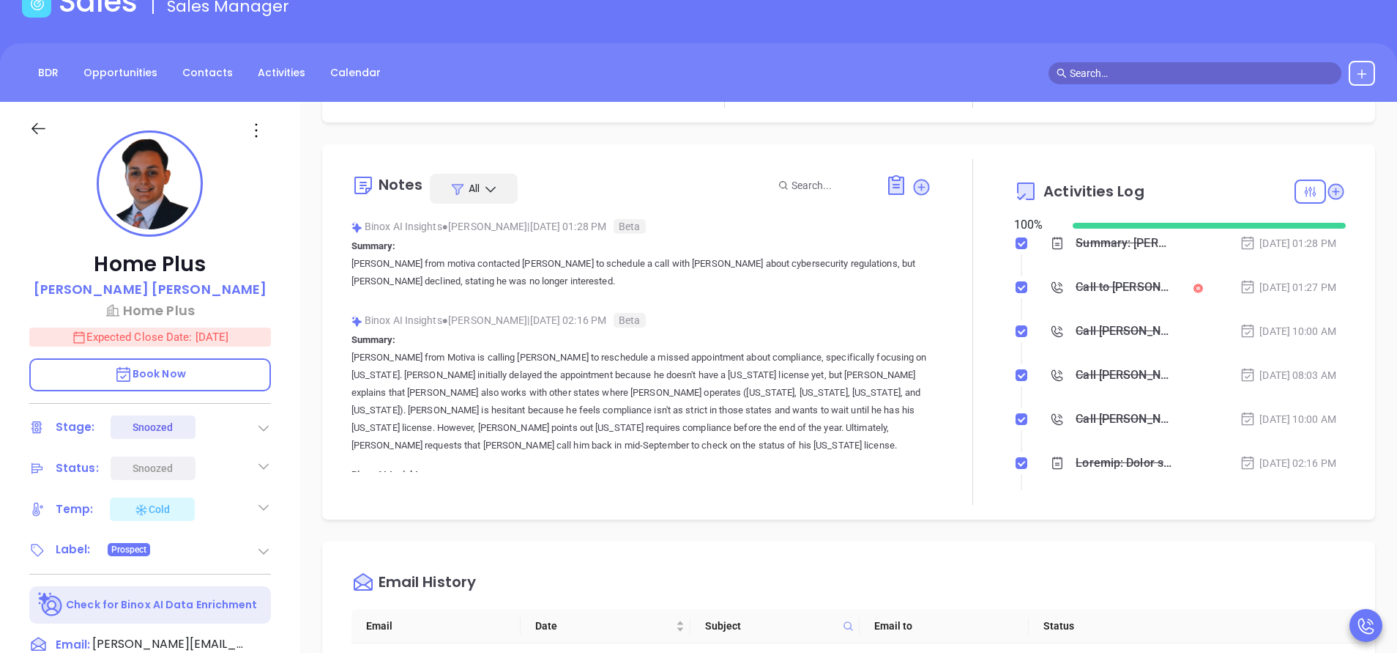
type input "[PERSON_NAME]"
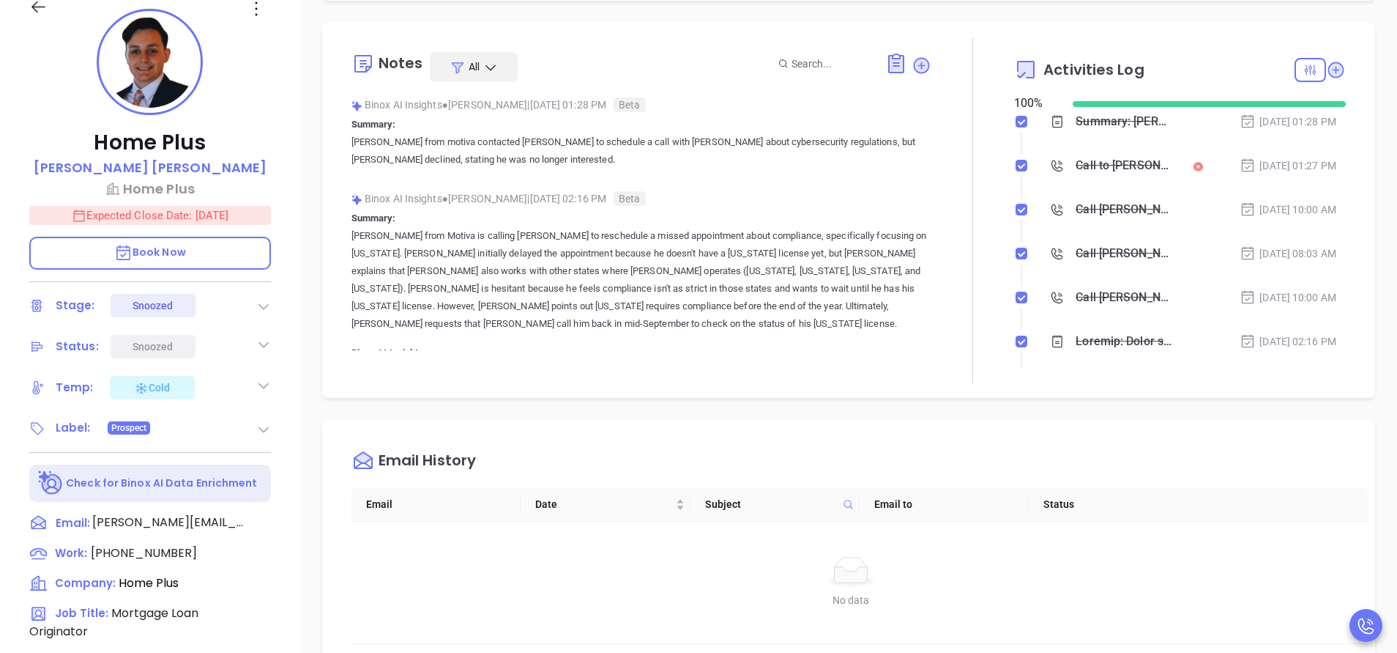
click at [264, 302] on icon at bounding box center [263, 306] width 15 height 15
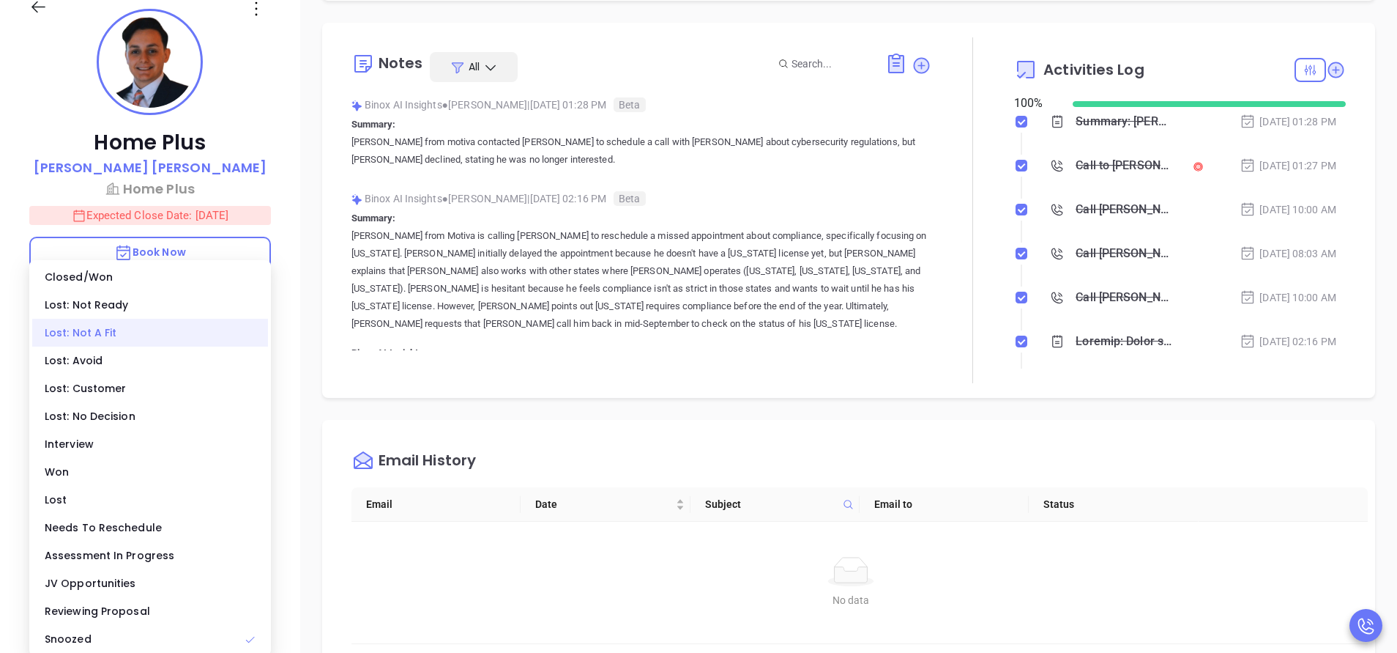
click at [163, 334] on div "Lost: Not A Fit" at bounding box center [150, 333] width 236 height 28
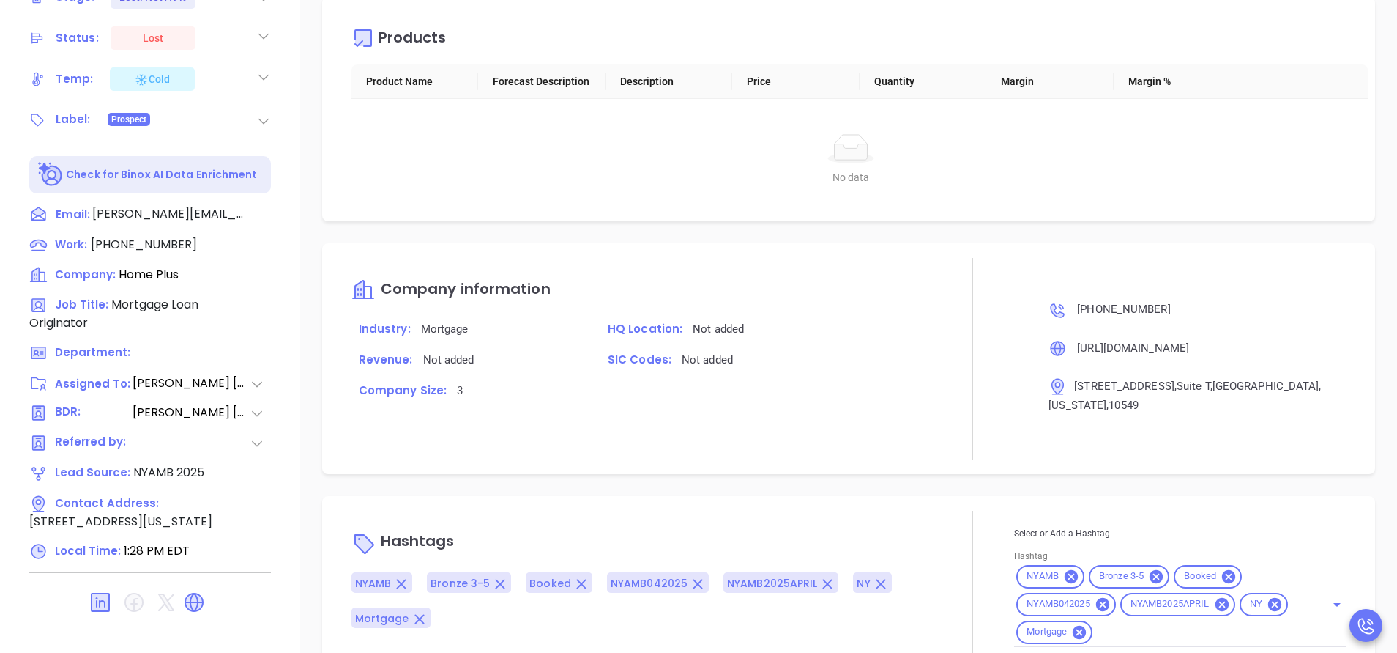
scroll to position [573, 0]
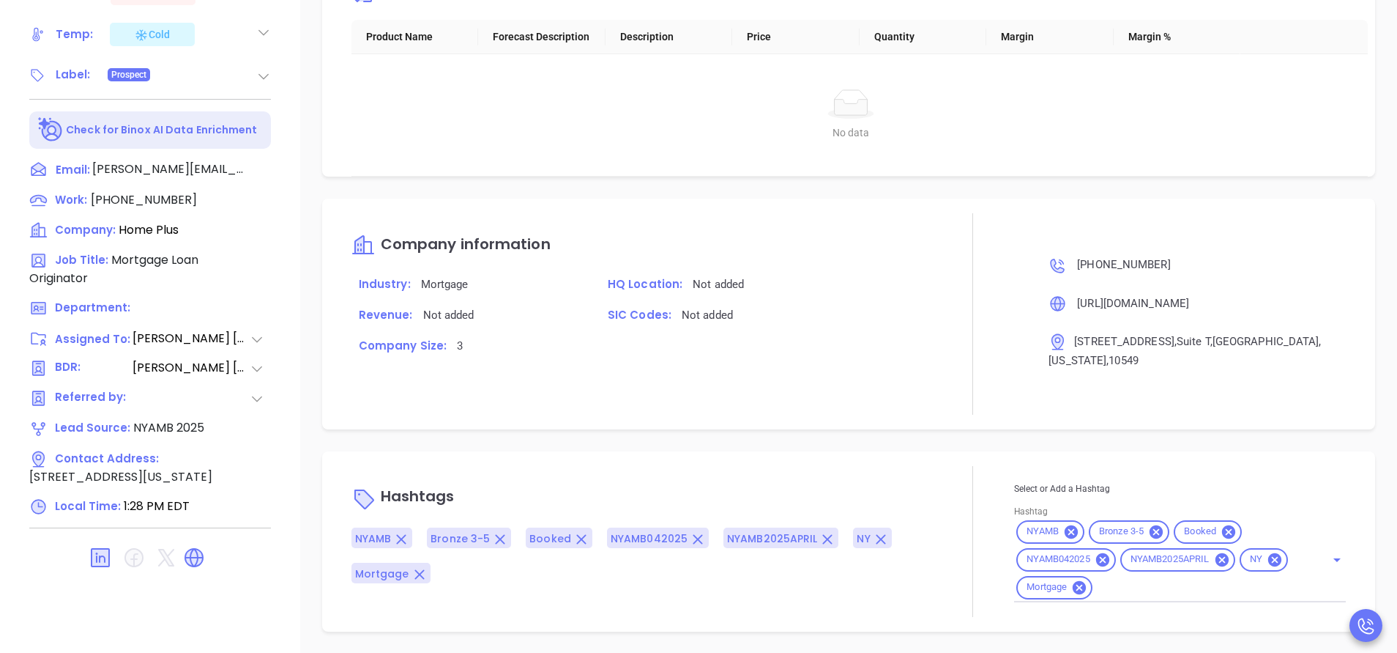
click at [1129, 595] on input "Hashtag" at bounding box center [1200, 587] width 210 height 18
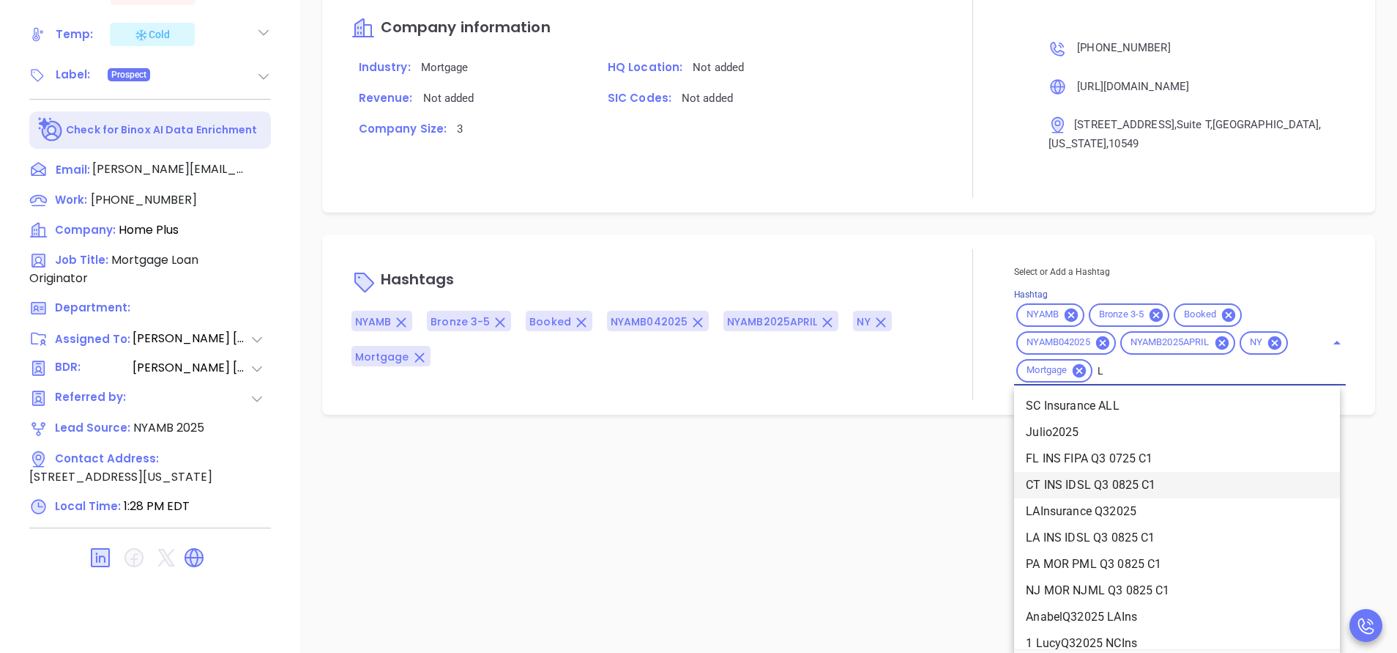
scroll to position [4760, 0]
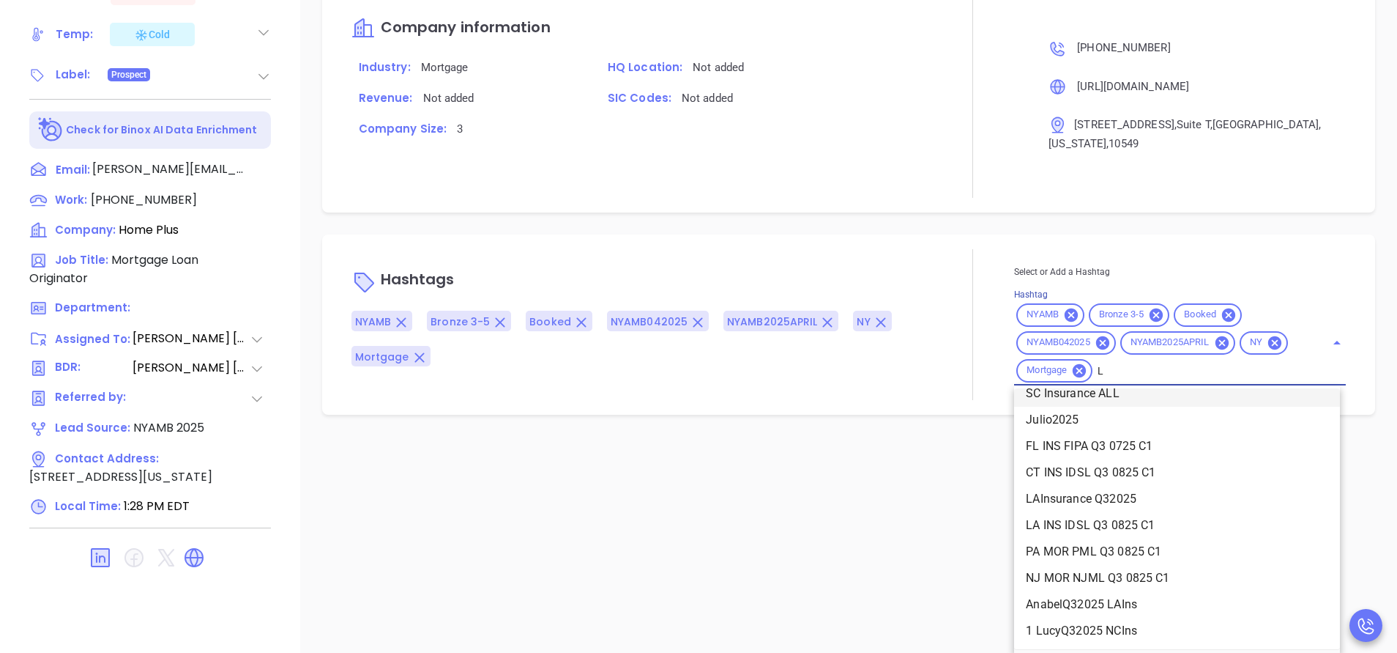
click at [1133, 377] on input "L" at bounding box center [1200, 370] width 210 height 18
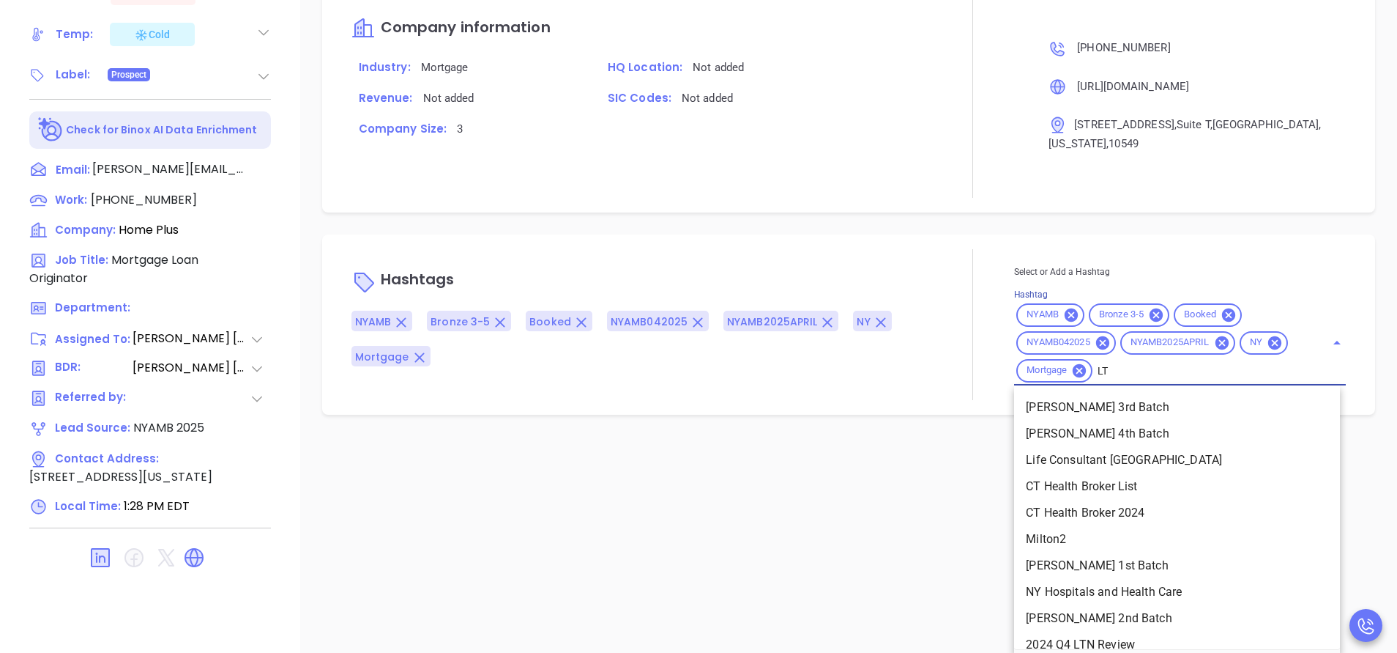
type input "LTn"
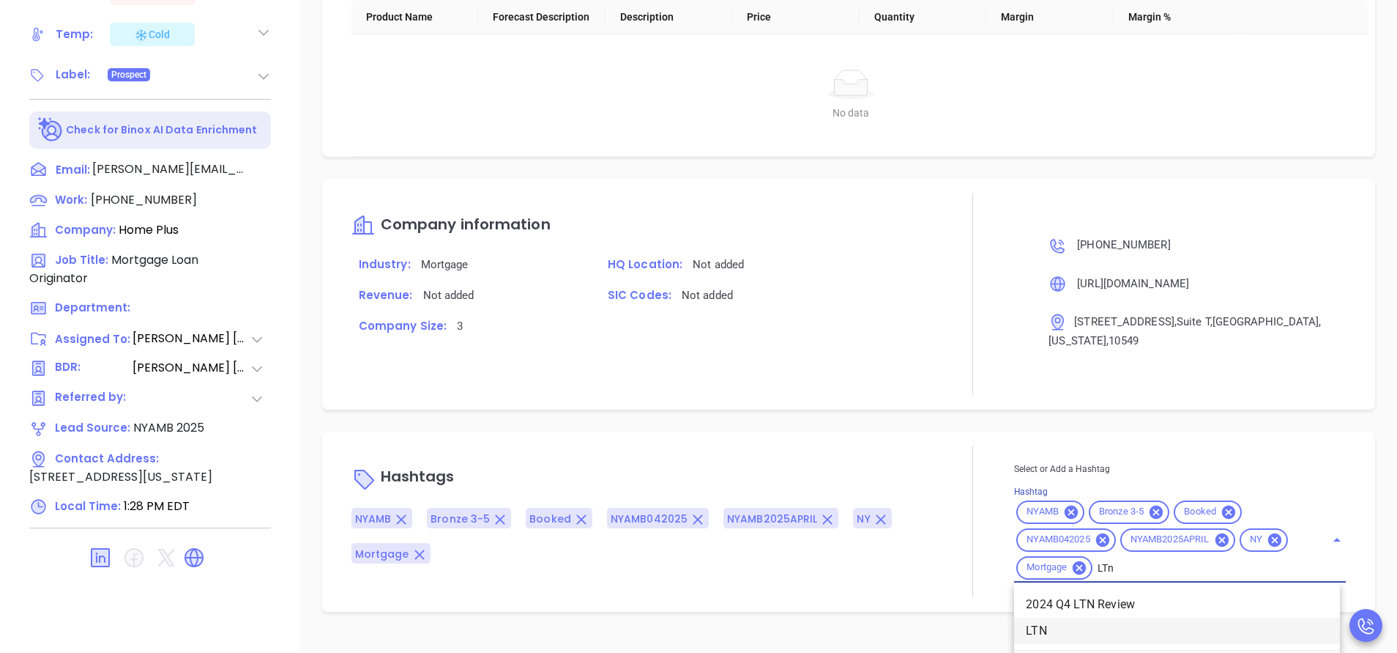
click at [1050, 634] on li "LTN" at bounding box center [1177, 630] width 326 height 26
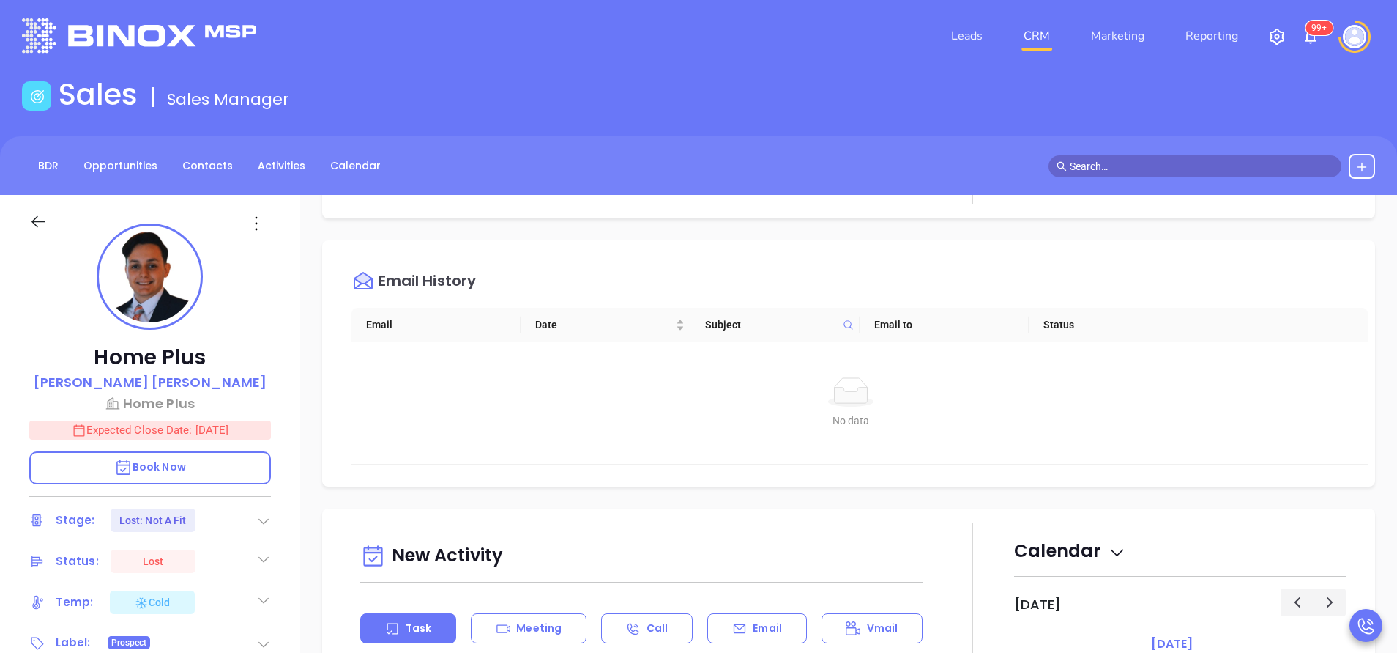
scroll to position [0, 0]
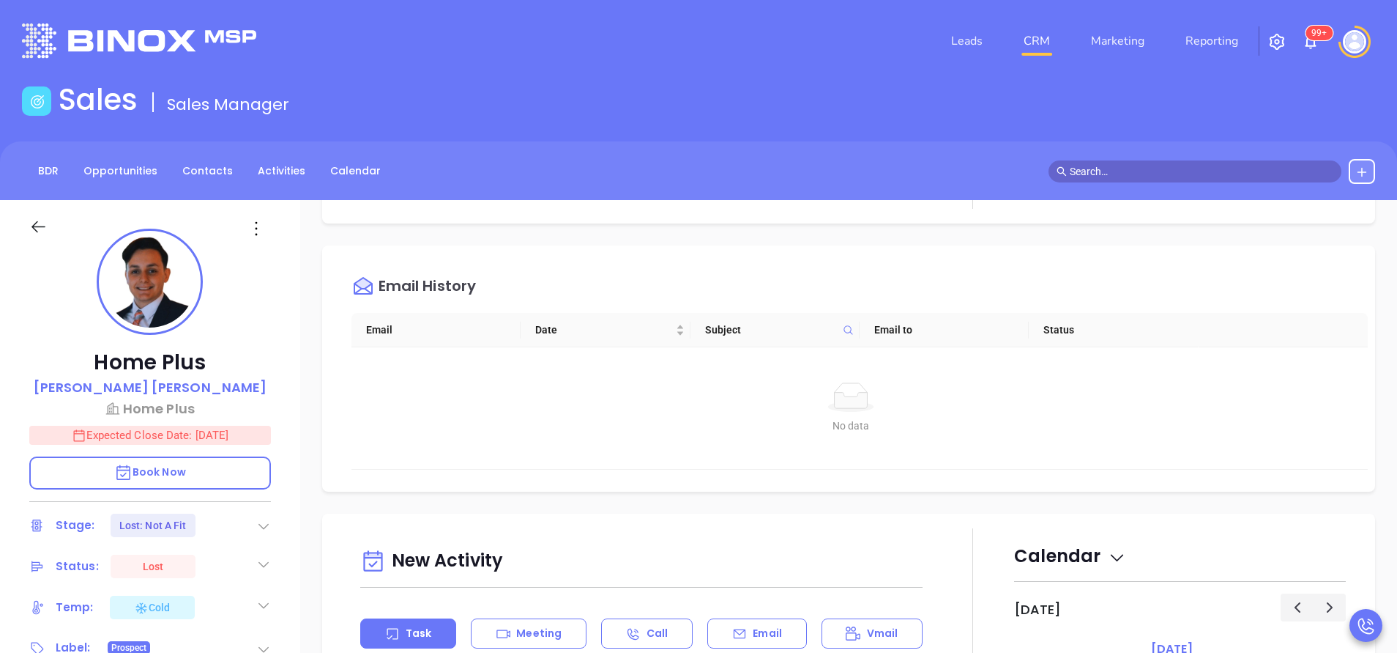
click at [259, 521] on icon at bounding box center [263, 526] width 15 height 15
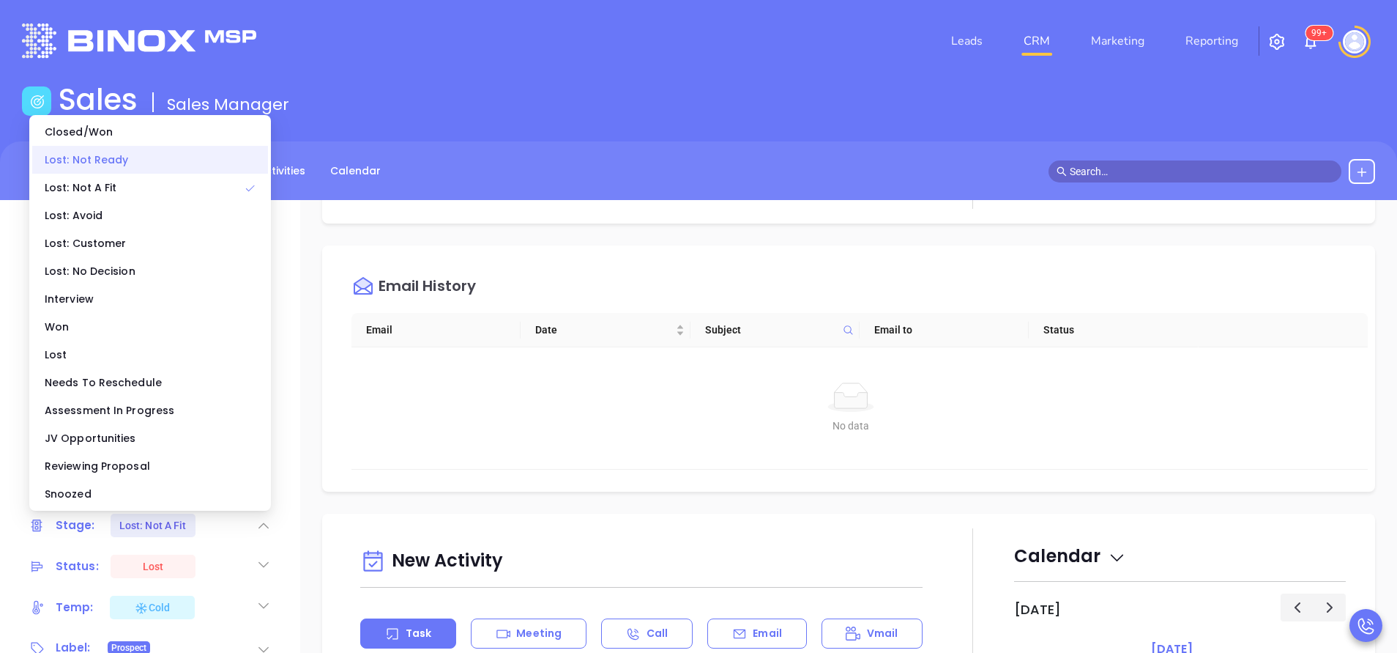
click at [126, 161] on div "Lost: Not Ready" at bounding box center [150, 160] width 236 height 28
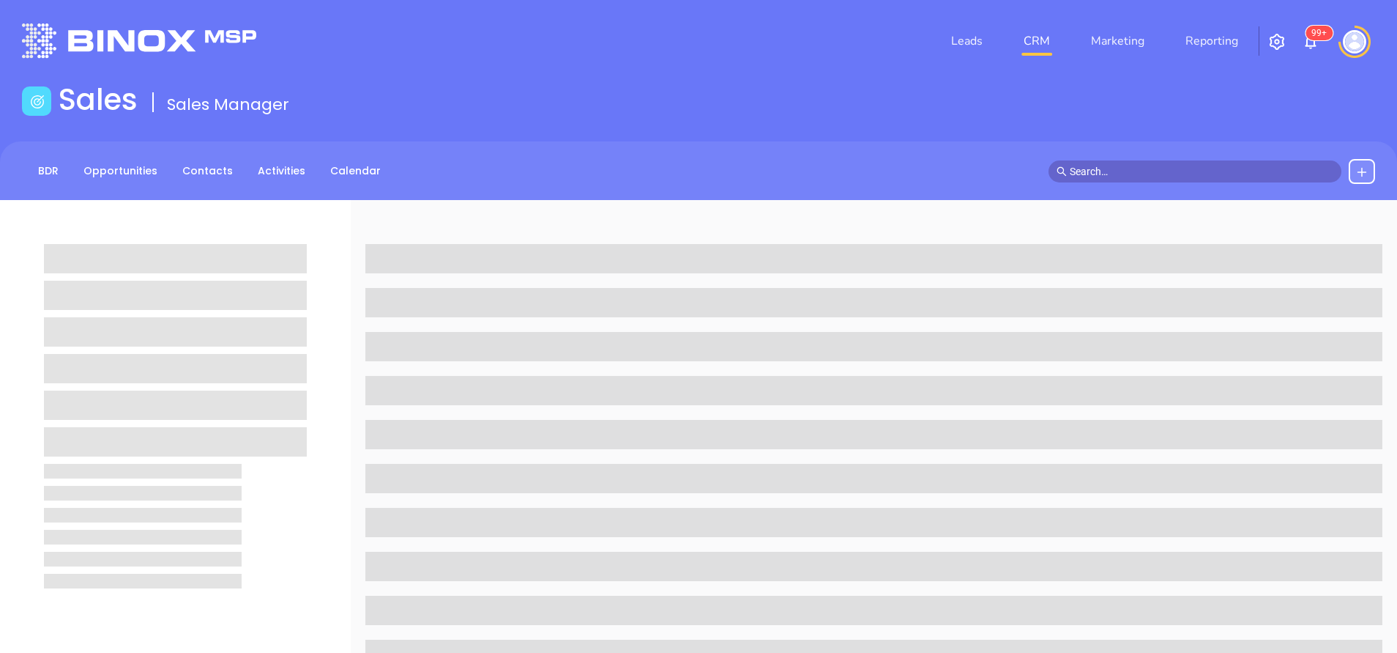
scroll to position [220, 0]
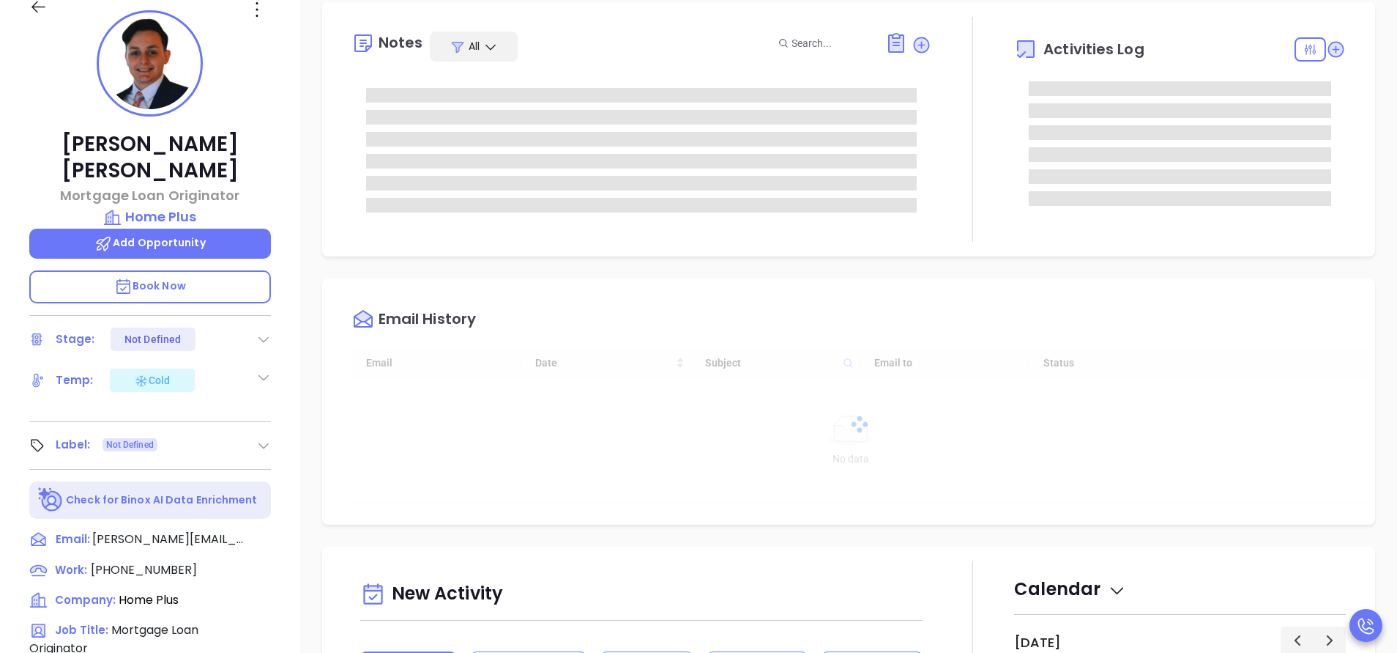
type input "[DATE]"
click at [267, 332] on icon at bounding box center [263, 339] width 15 height 15
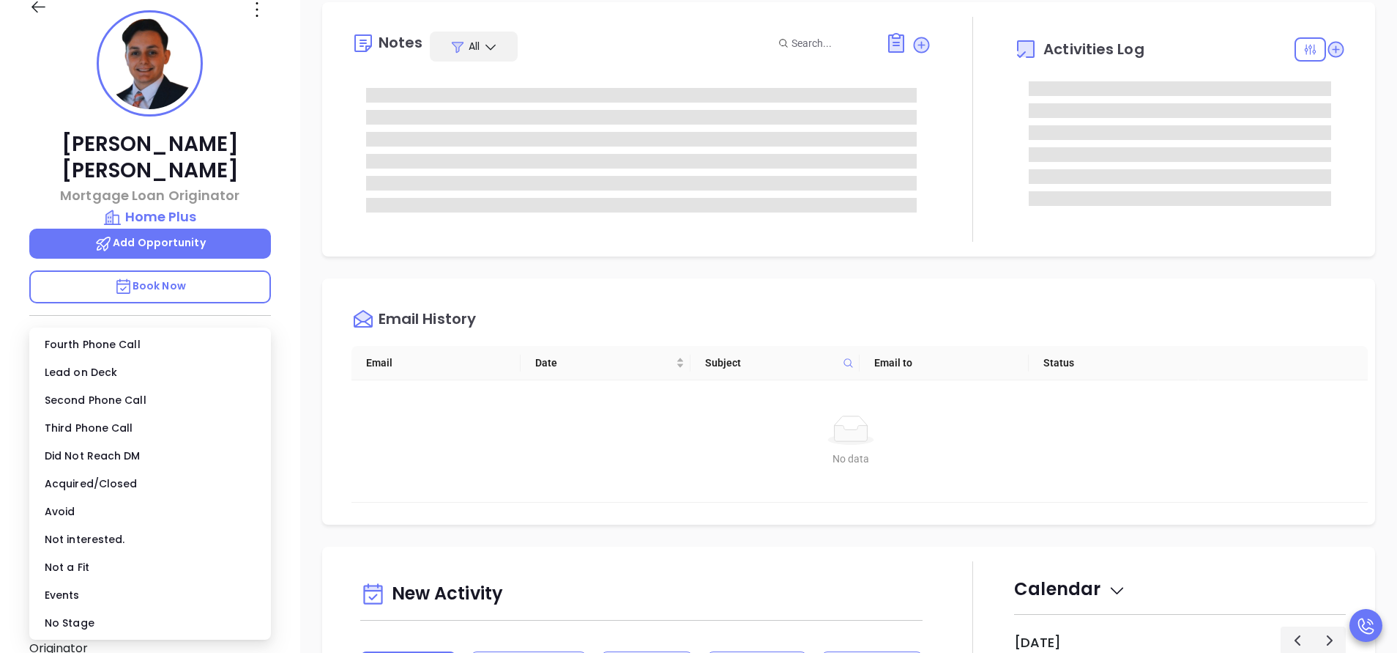
type input "[PERSON_NAME]"
click at [137, 535] on div "Not interested." at bounding box center [150, 539] width 236 height 28
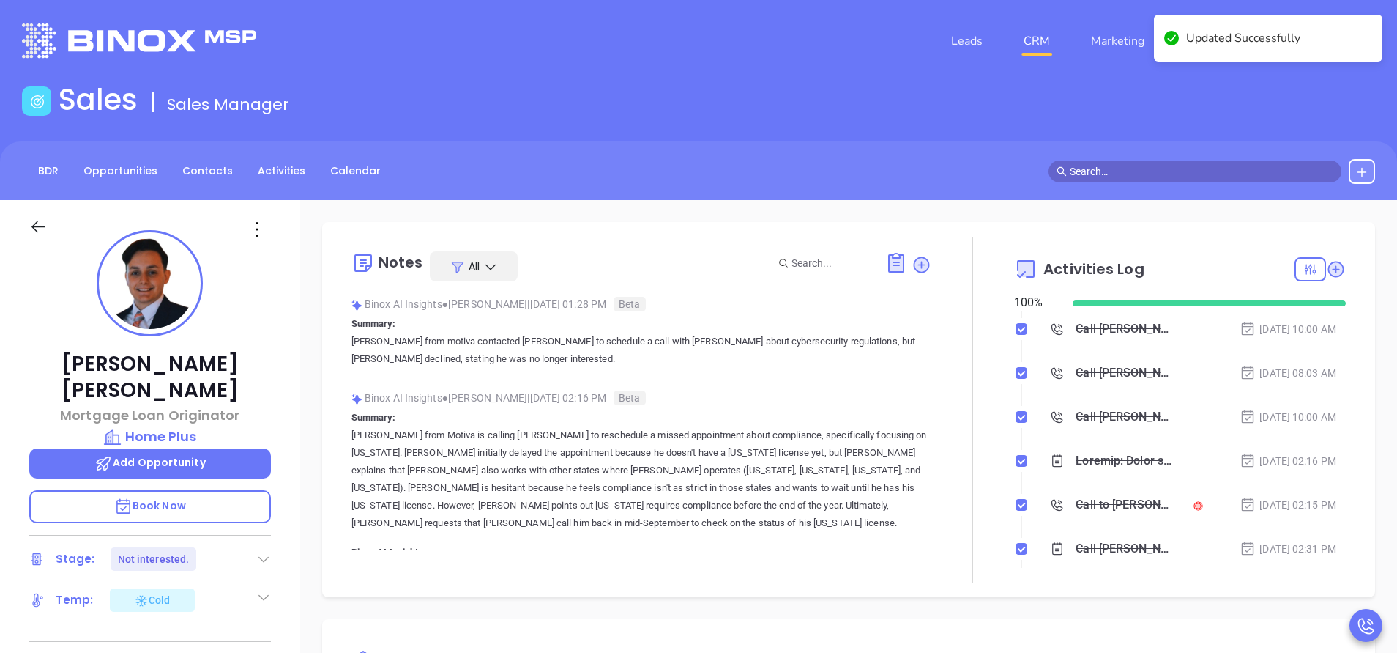
scroll to position [0, 0]
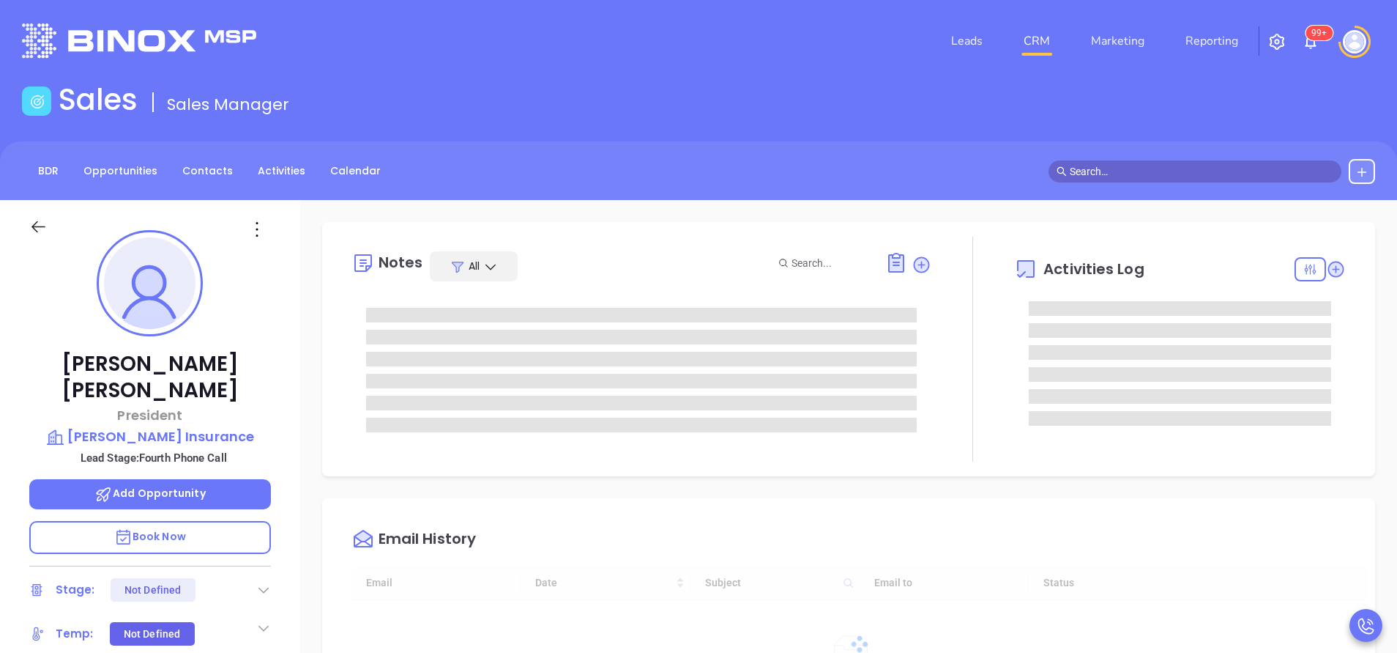
type input "[DATE]"
type input "[PERSON_NAME]"
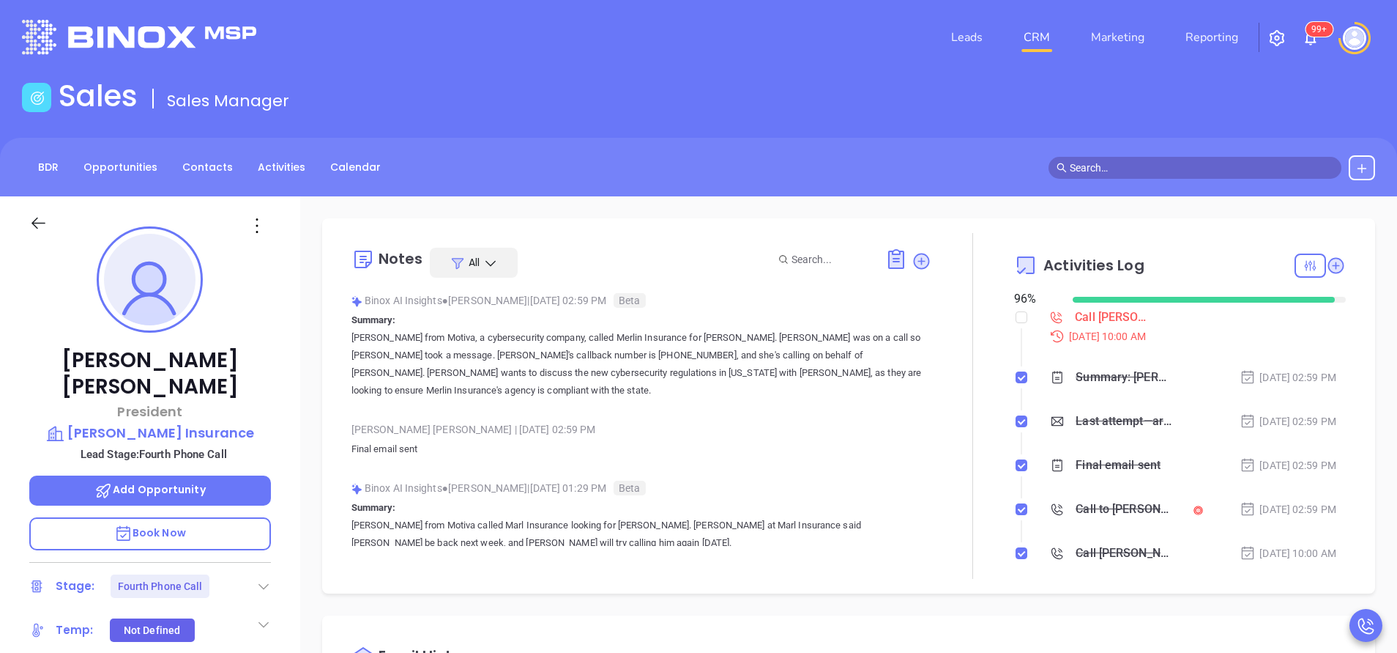
scroll to position [0, 0]
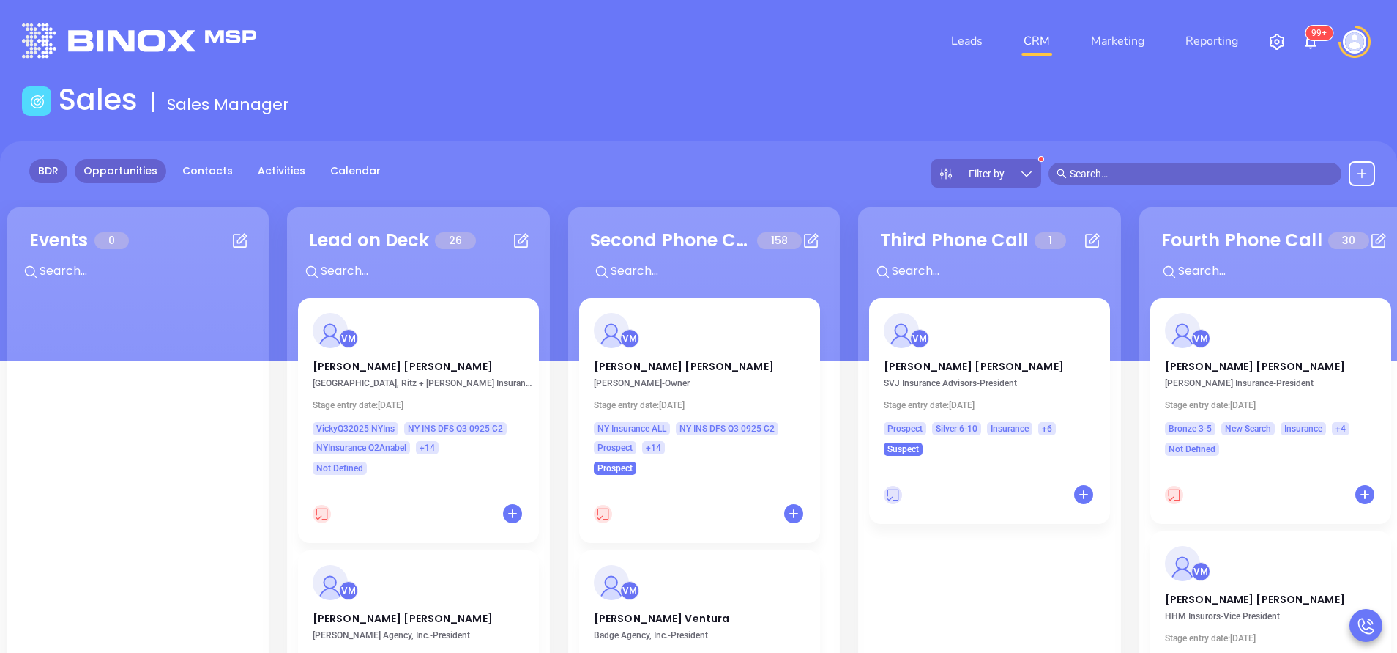
click at [122, 165] on link "Opportunities" at bounding box center [121, 171] width 92 height 24
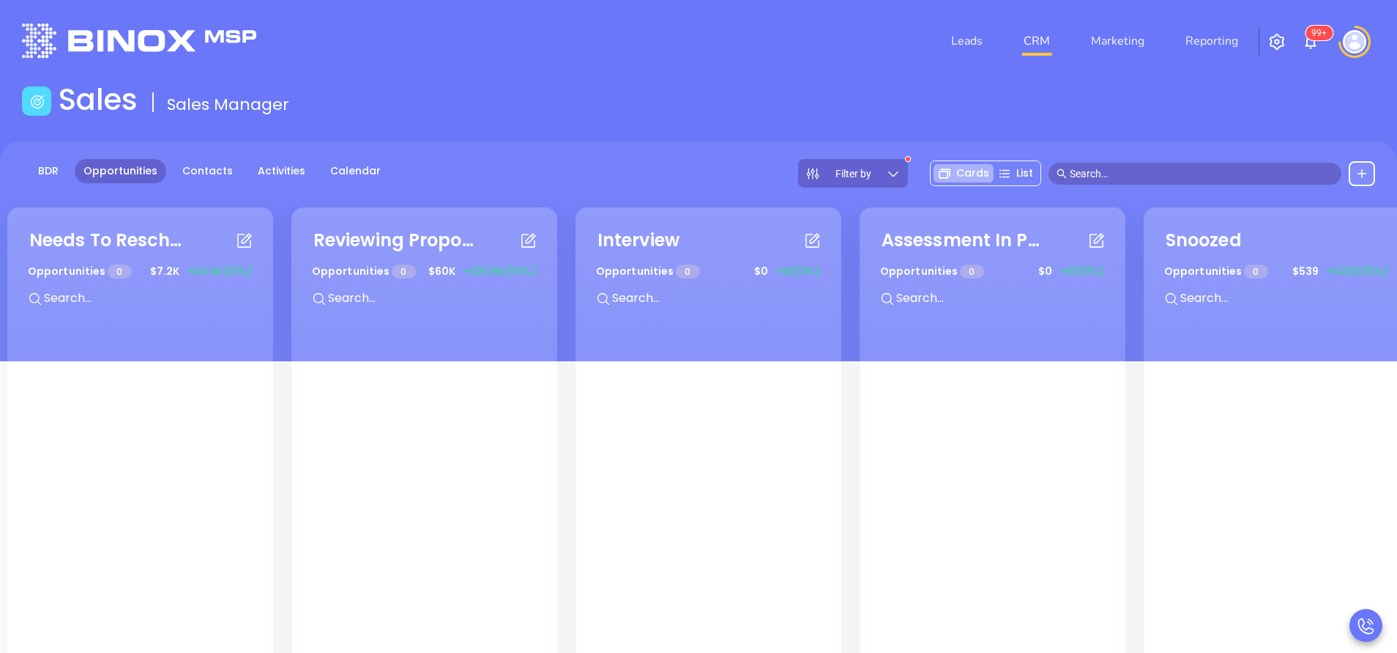
click at [691, 141] on main "Sales Sales Manager BDR Opportunities Contacts Activities Calendar Filter by Ca…" at bounding box center [698, 467] width 1397 height 770
click at [897, 174] on icon at bounding box center [893, 174] width 10 height 6
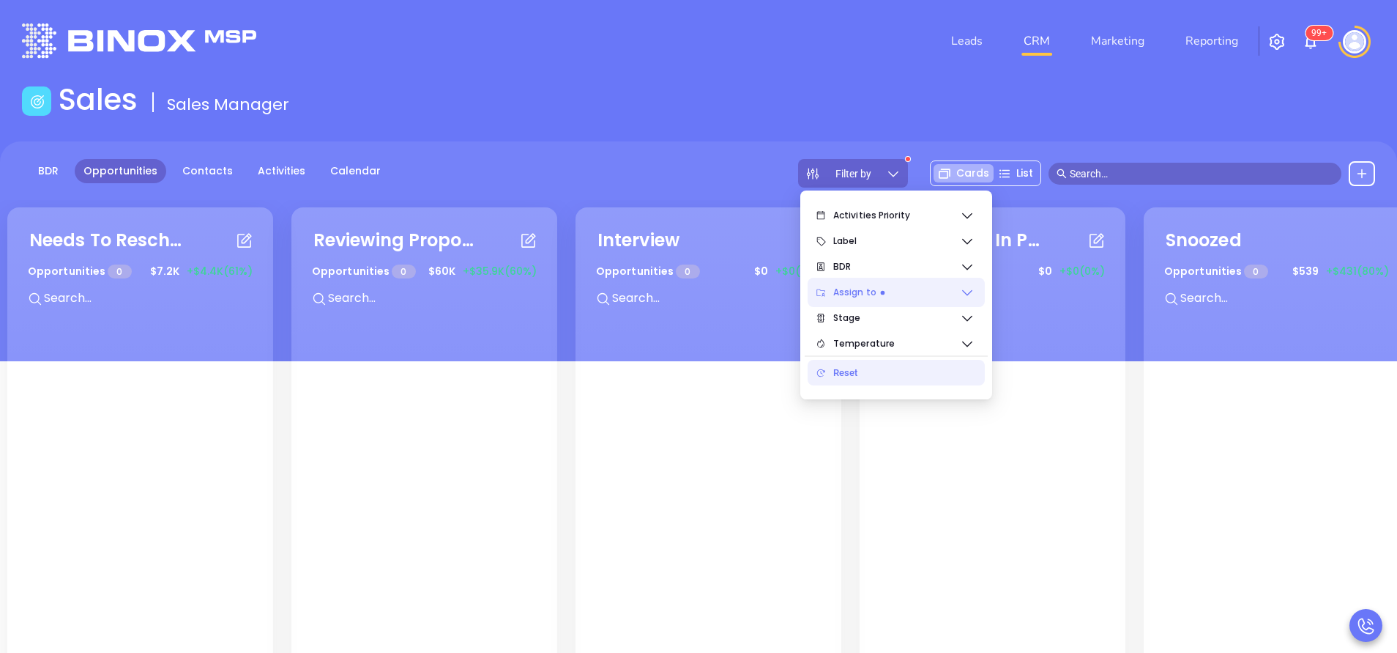
click at [894, 288] on span "Assign to" at bounding box center [896, 292] width 127 height 29
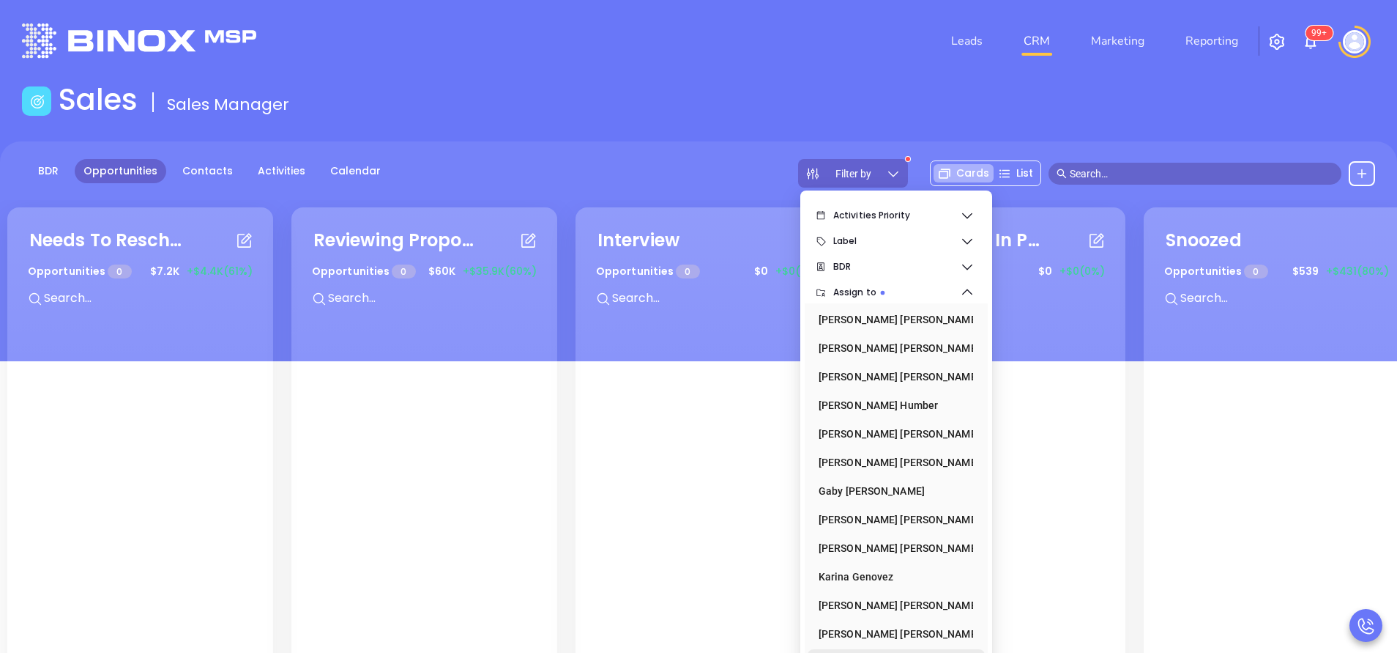
scroll to position [200, 0]
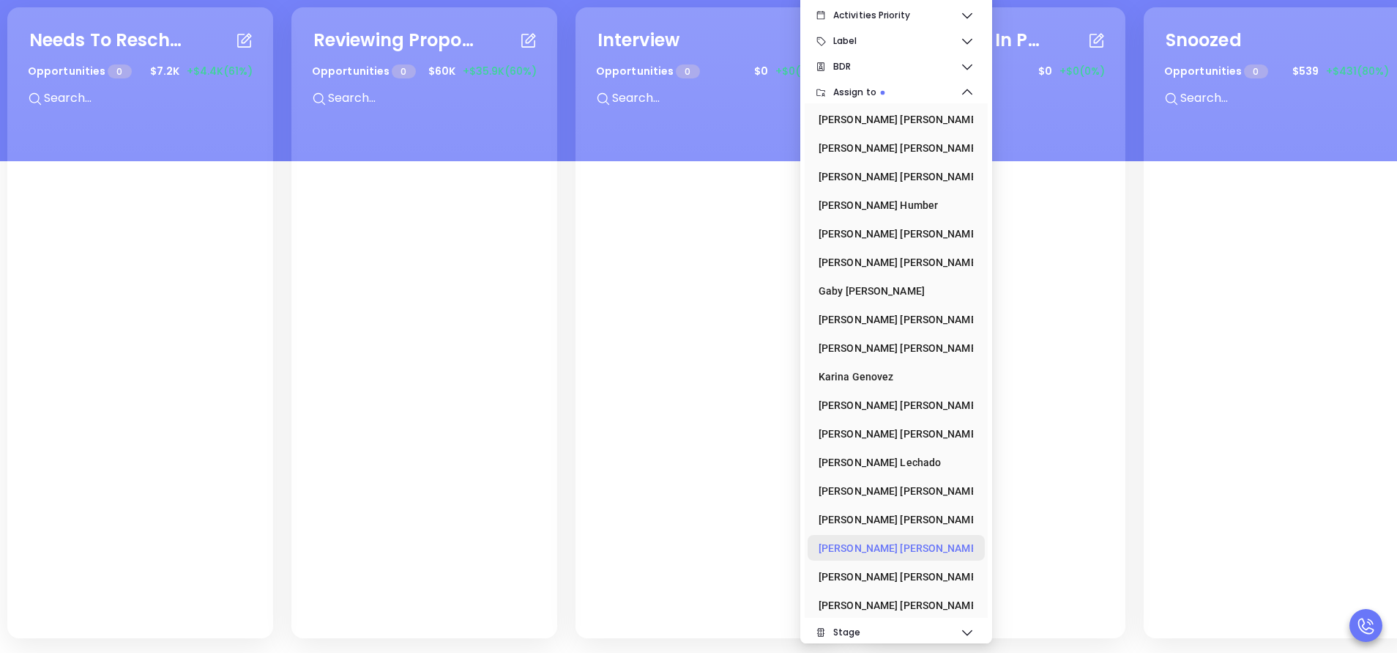
click at [894, 547] on div "Vicky Mendoza" at bounding box center [892, 547] width 146 height 29
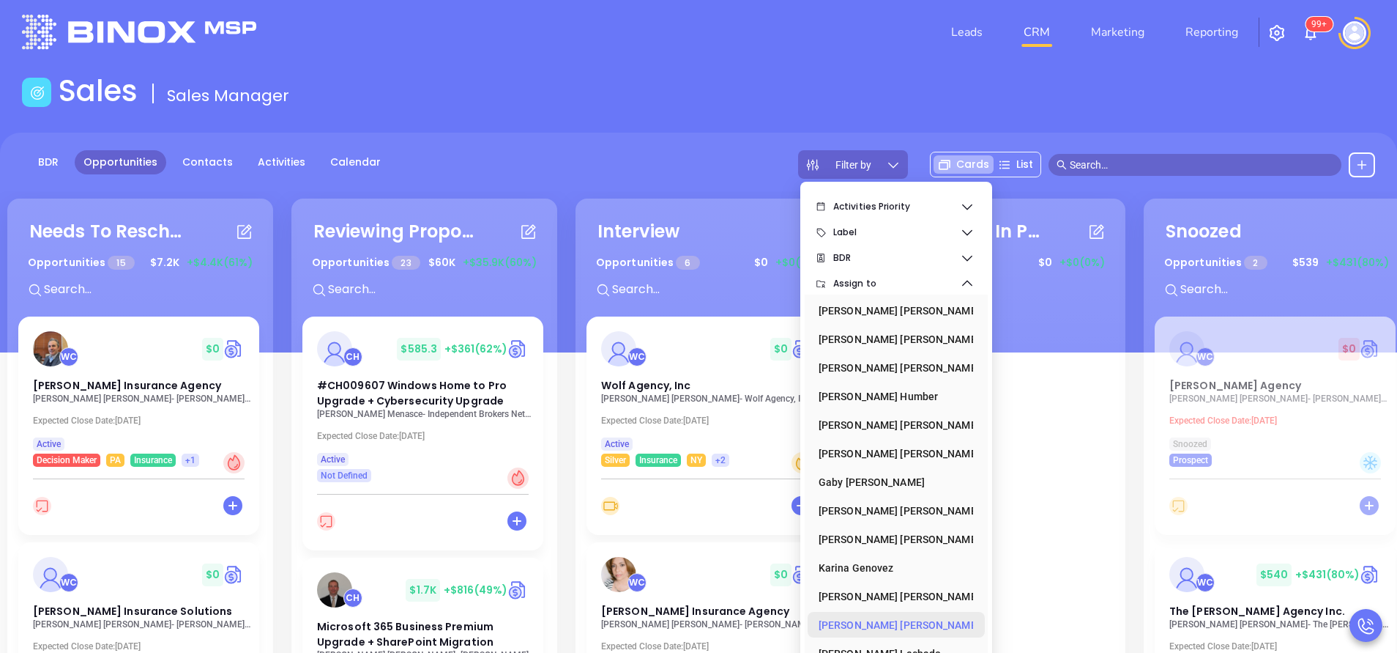
scroll to position [0, 0]
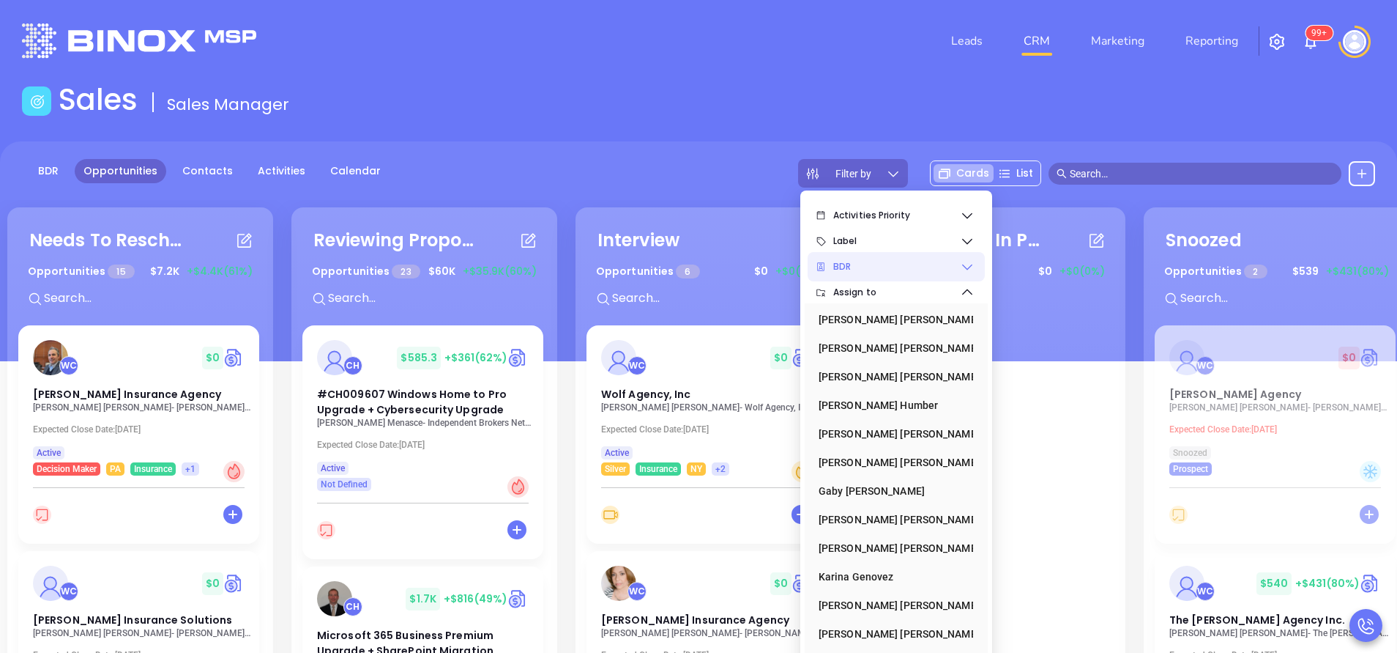
click at [900, 262] on span "BDR" at bounding box center [896, 266] width 127 height 29
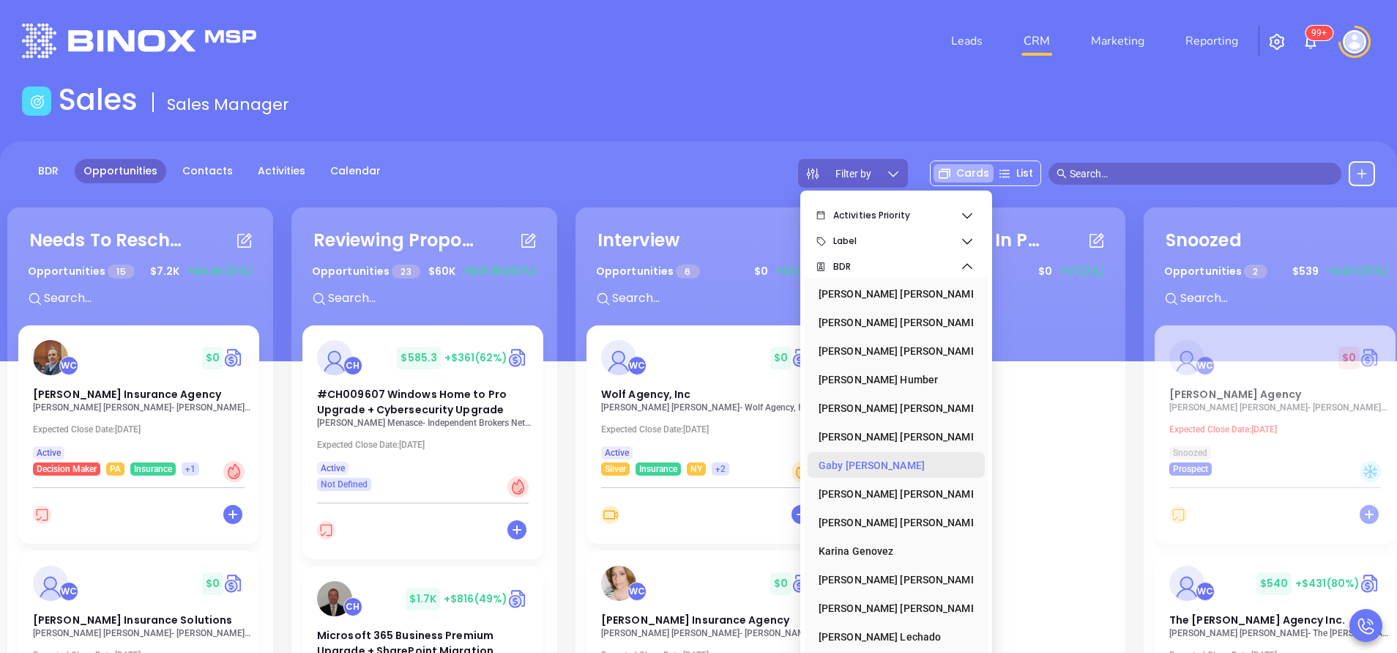
scroll to position [200, 0]
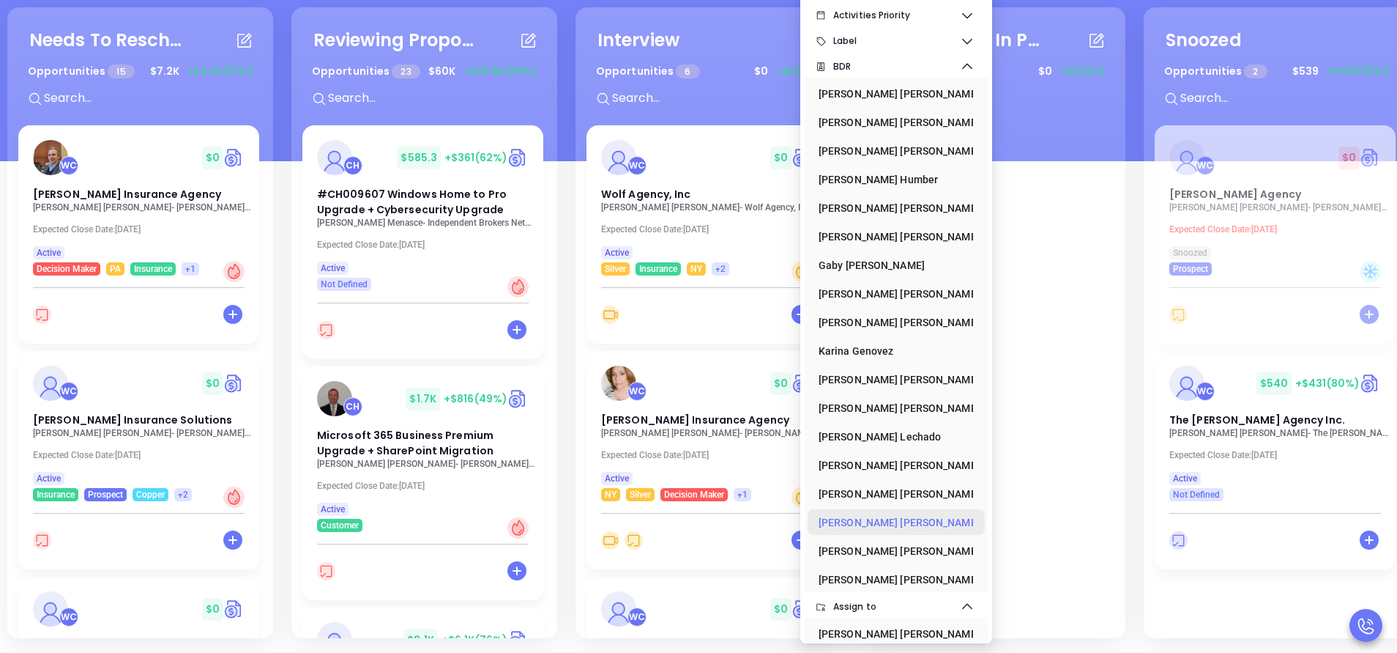
click at [873, 516] on div "Vicky Mendoza" at bounding box center [892, 522] width 146 height 29
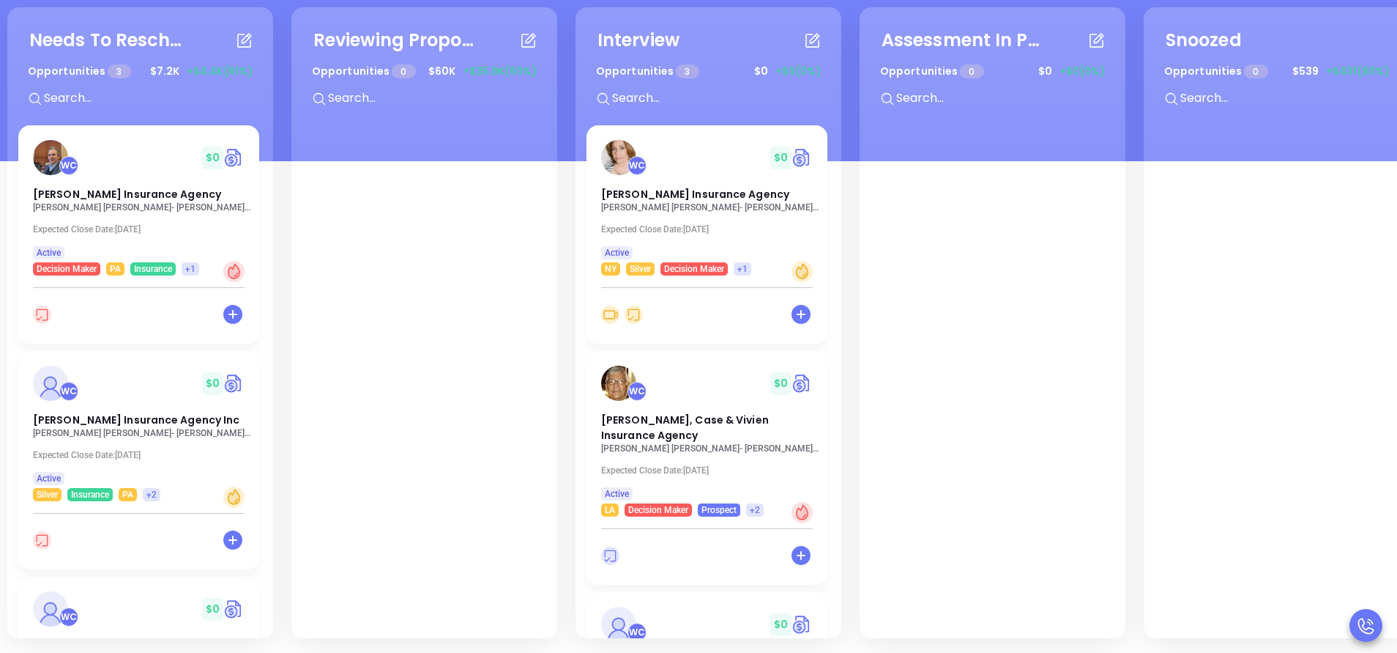
click at [566, 152] on div "Needs To Reschedule Opportunities 3 $ 7.2K +$4.4K (61%) + WC $ 0 Meagher Insura…" at bounding box center [856, 323] width 1705 height 638
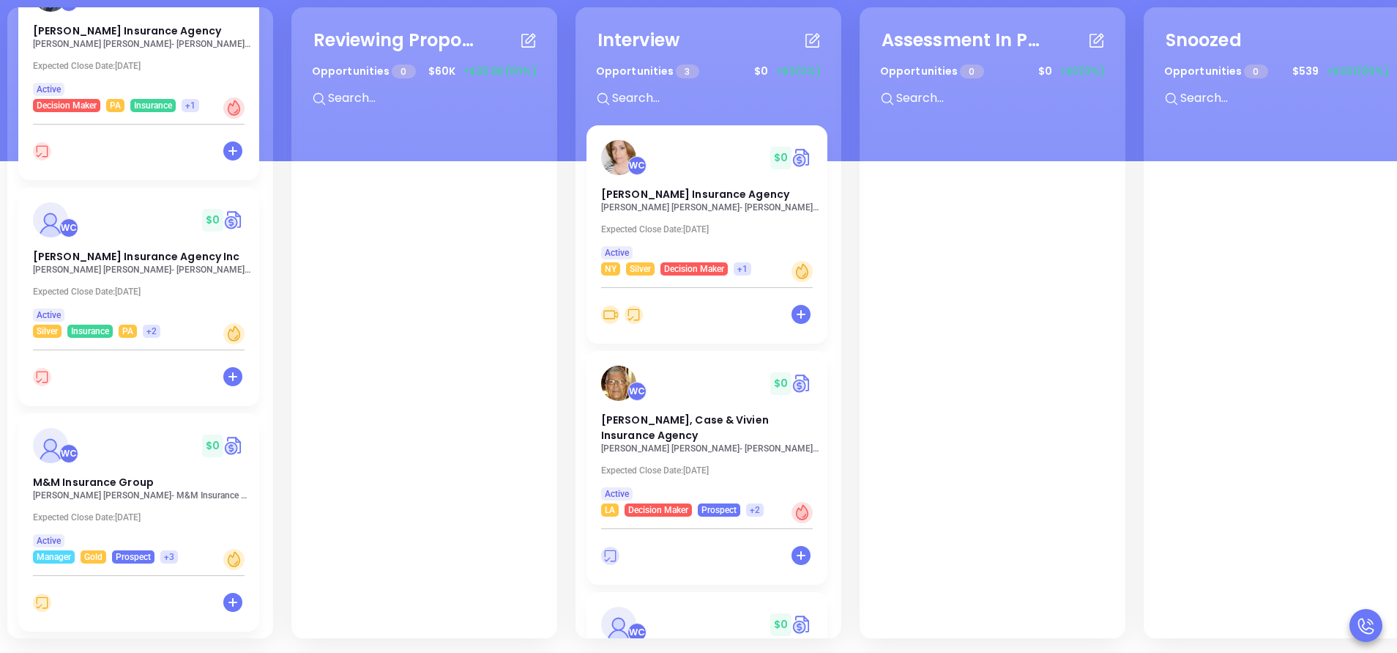
scroll to position [164, 0]
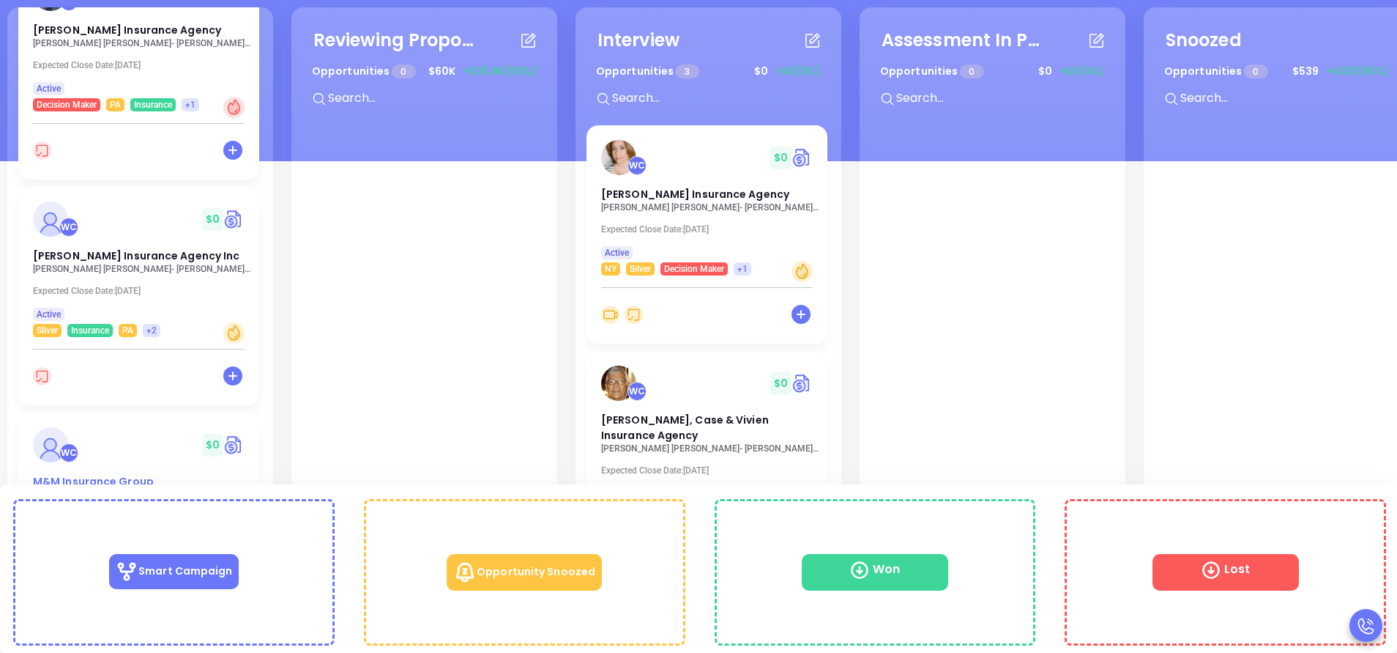
drag, startPoint x: 130, startPoint y: 494, endPoint x: 89, endPoint y: 477, distance: 44.3
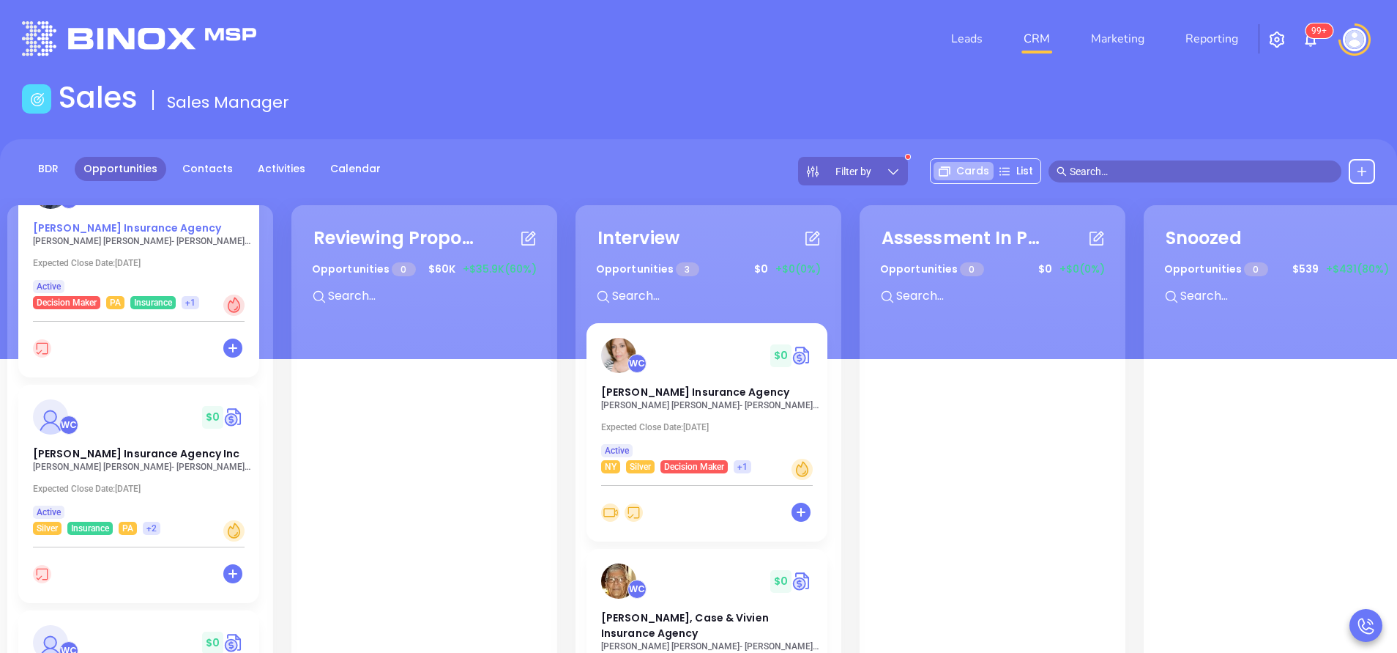
scroll to position [0, 0]
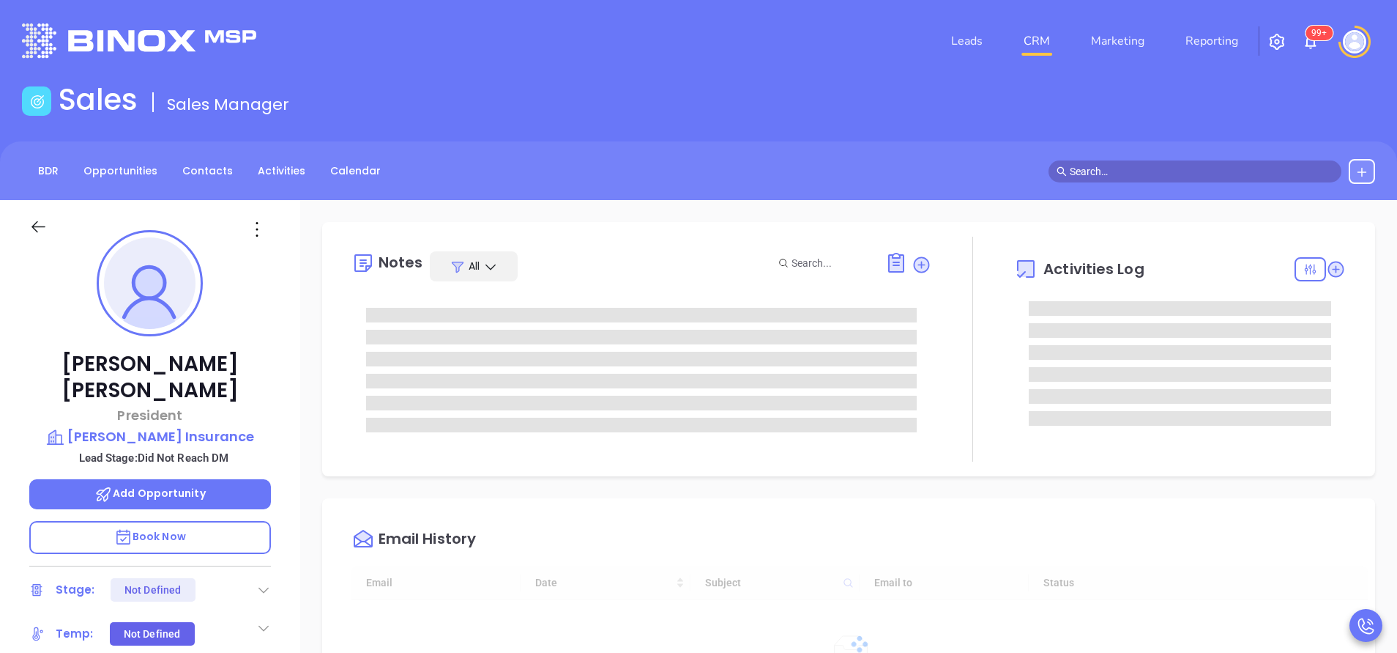
type input "[DATE]"
type input "[PERSON_NAME]"
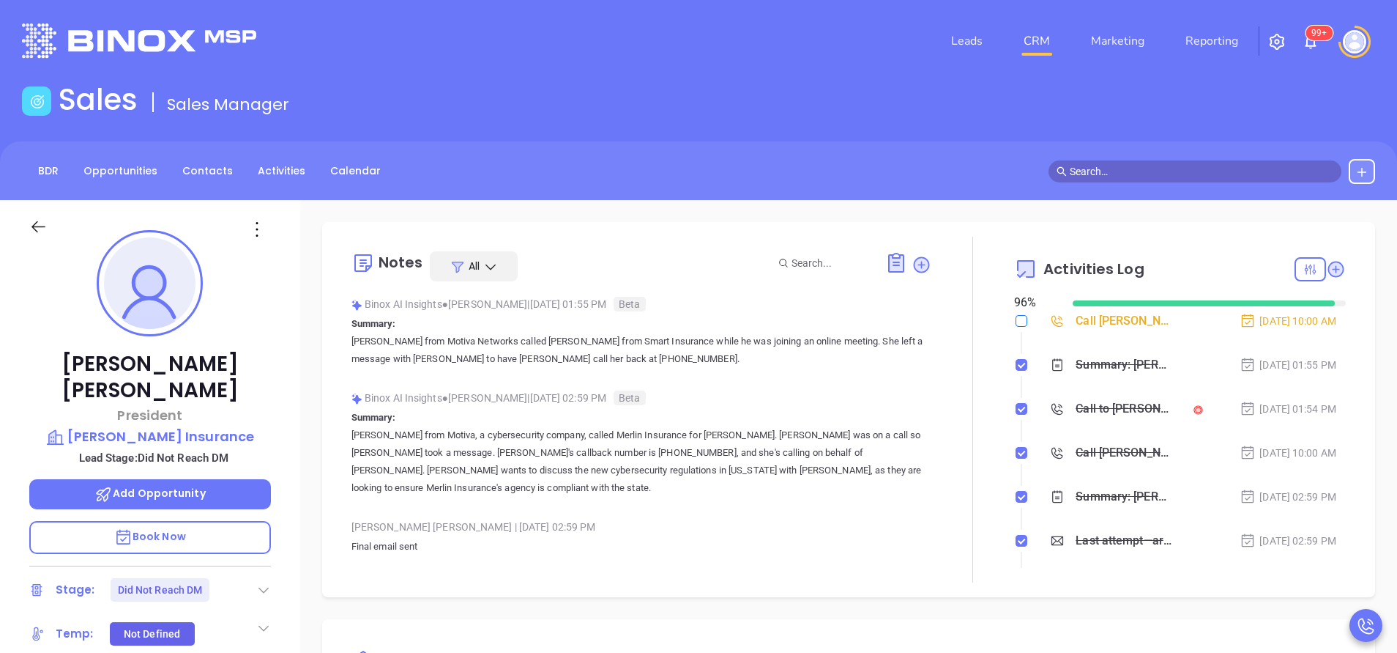
click at [1016, 322] on input "checkbox" at bounding box center [1022, 321] width 12 height 12
checkbox input "true"
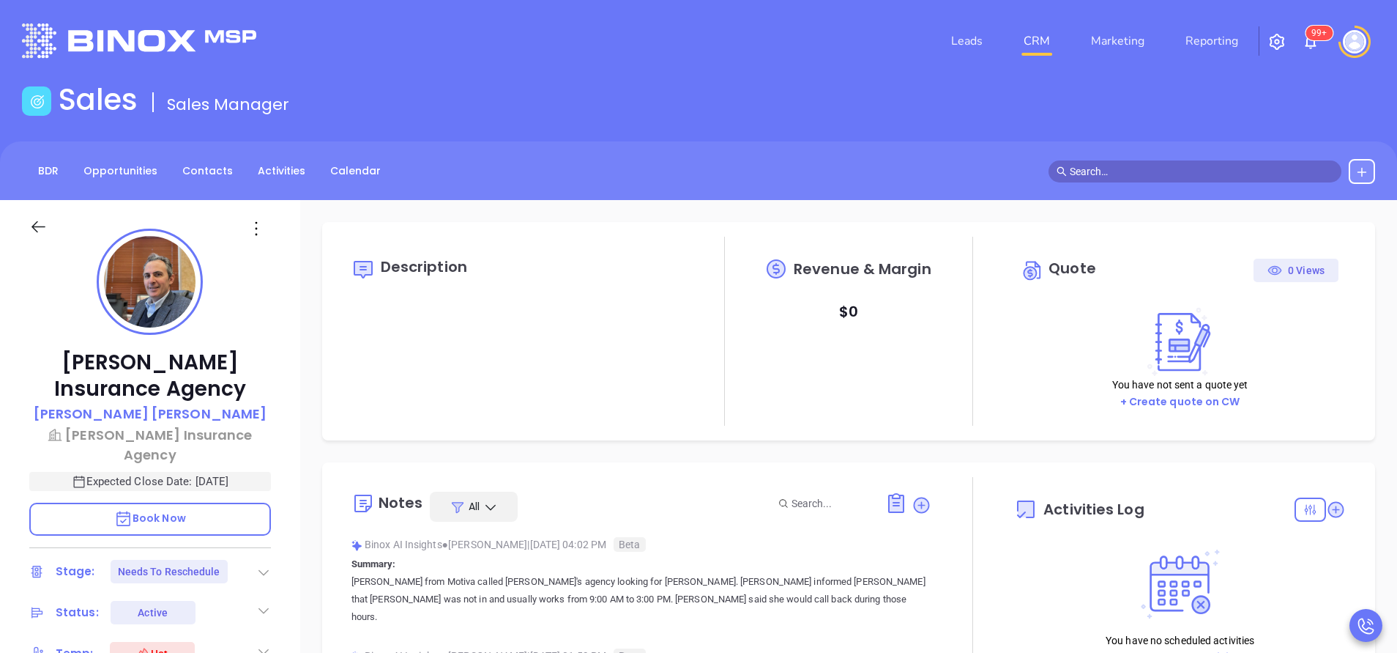
type input "[DATE]"
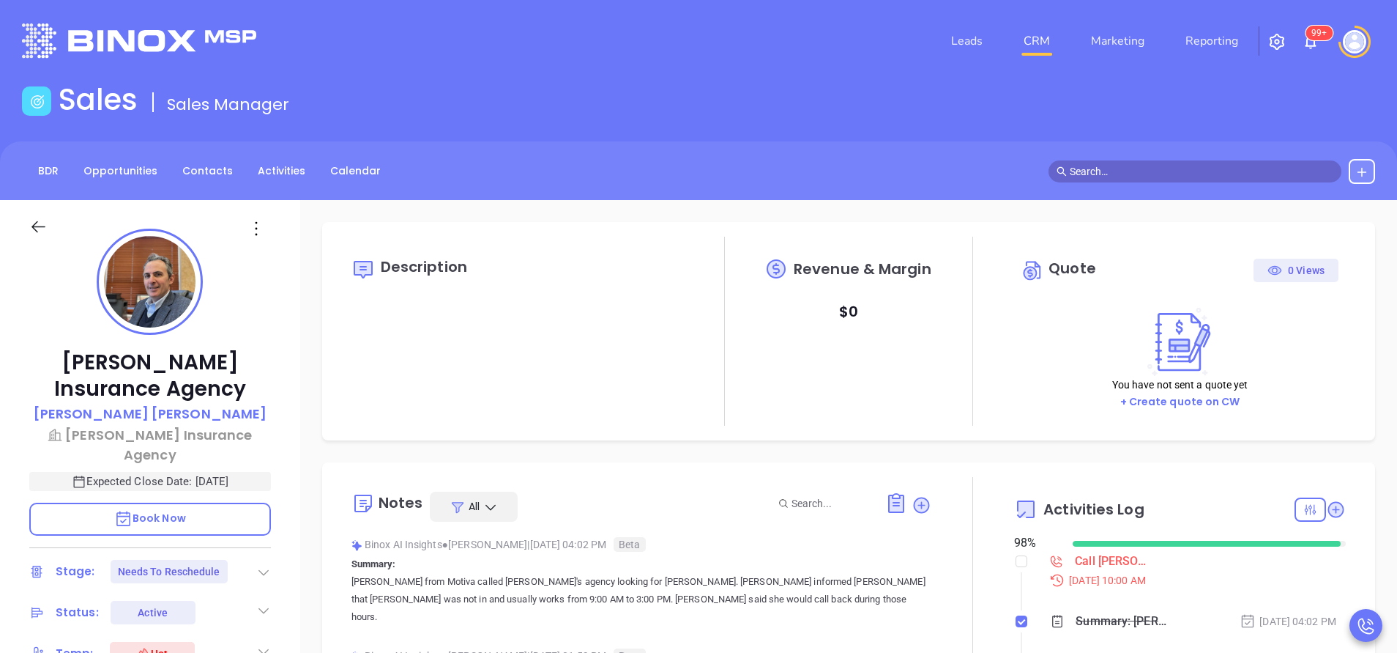
type input "[PERSON_NAME]"
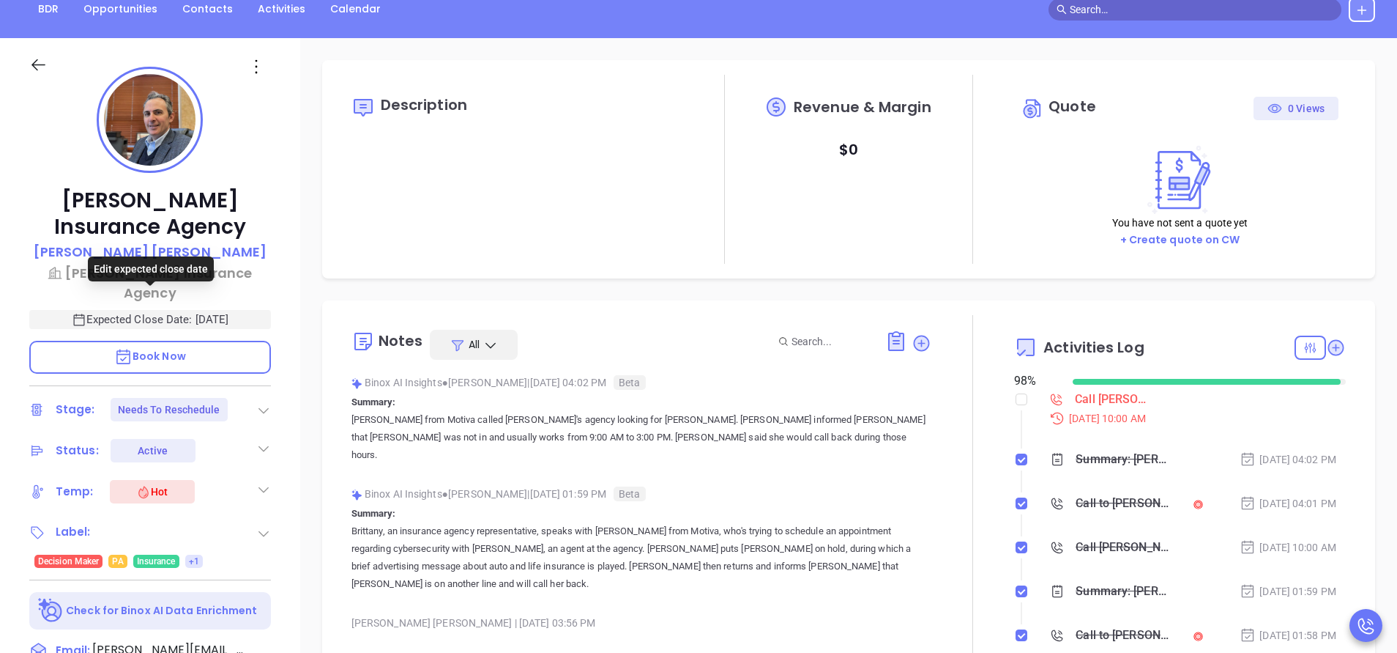
scroll to position [439, 0]
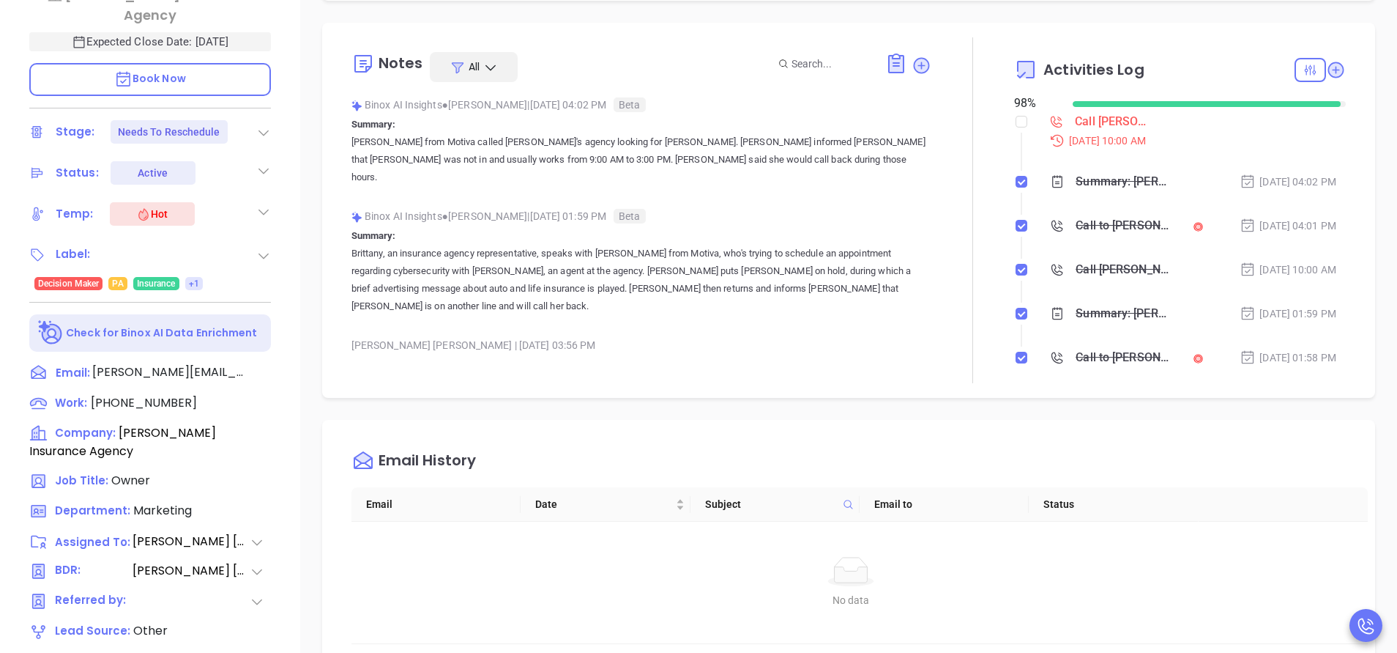
click at [168, 371] on div "Meagher Insurance Agency Paul Meagher Meagher Insurance Agency Expected Close D…" at bounding box center [150, 169] width 300 height 816
click at [179, 394] on span "(570) 253-0466" at bounding box center [144, 402] width 106 height 17
type input "(570) 253-0466"
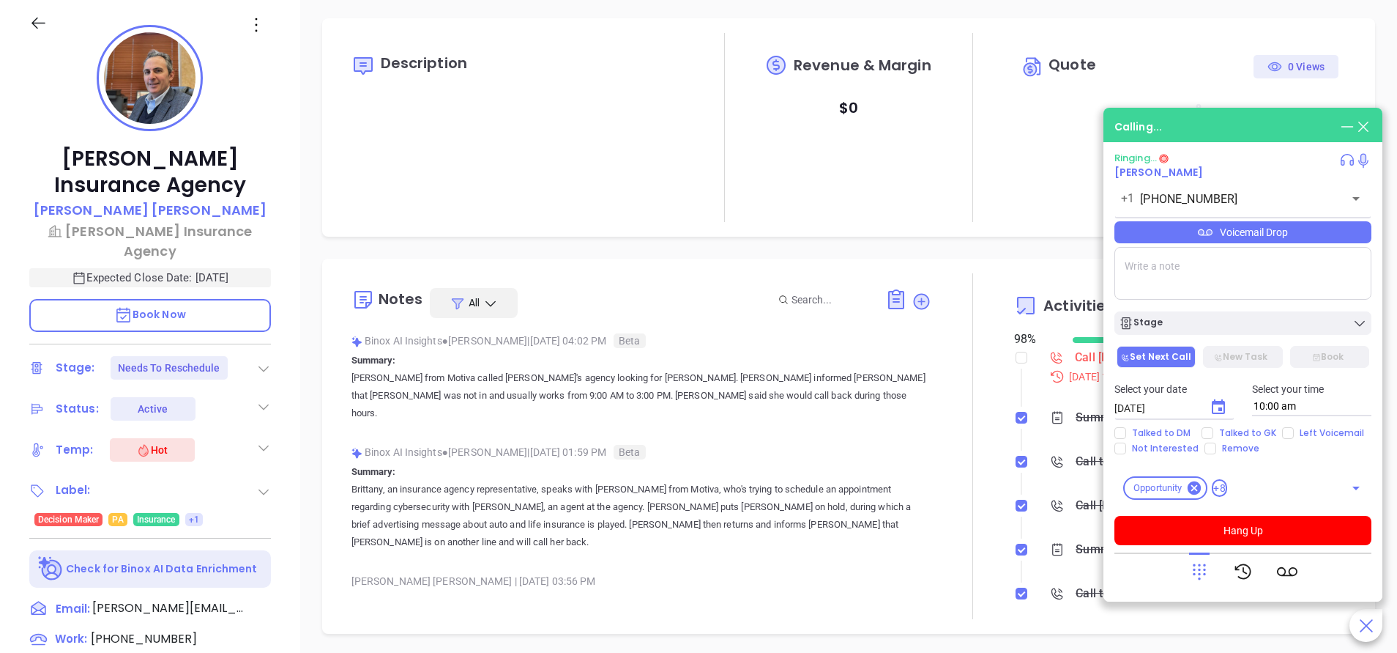
scroll to position [0, 0]
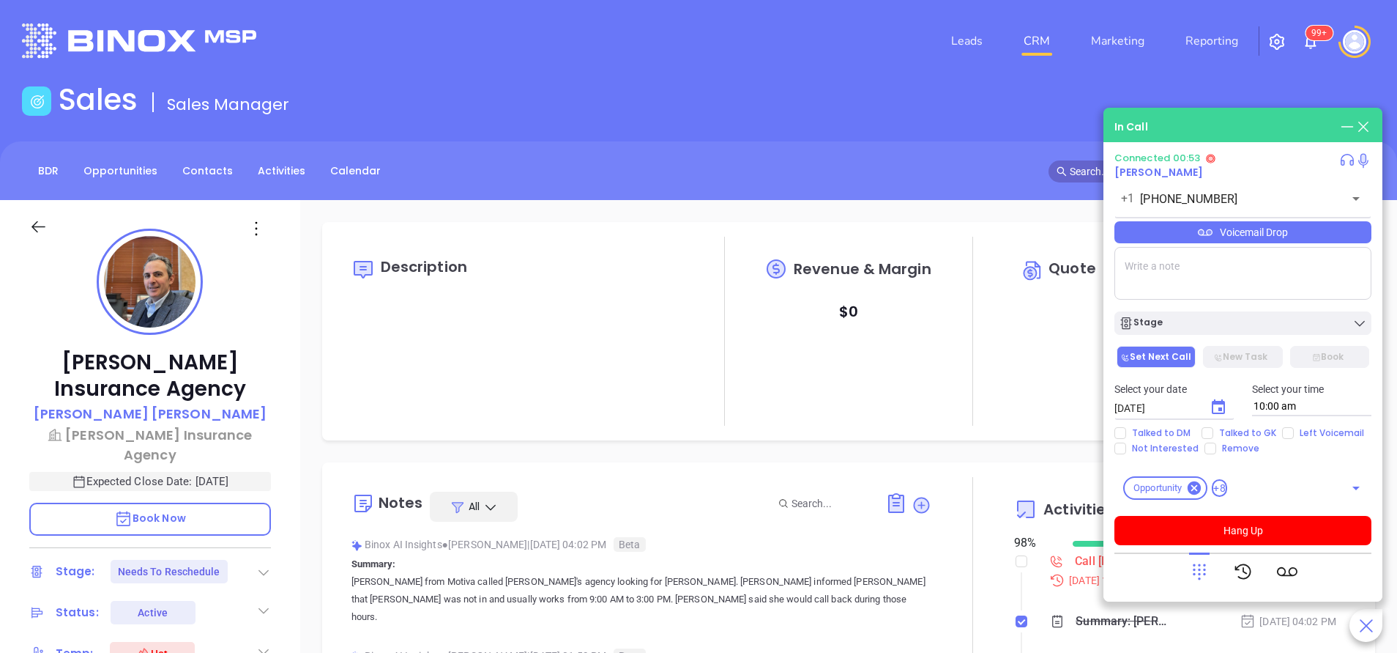
click at [827, 149] on div "BDR Opportunities Contacts Activities Calendar" at bounding box center [698, 170] width 1397 height 59
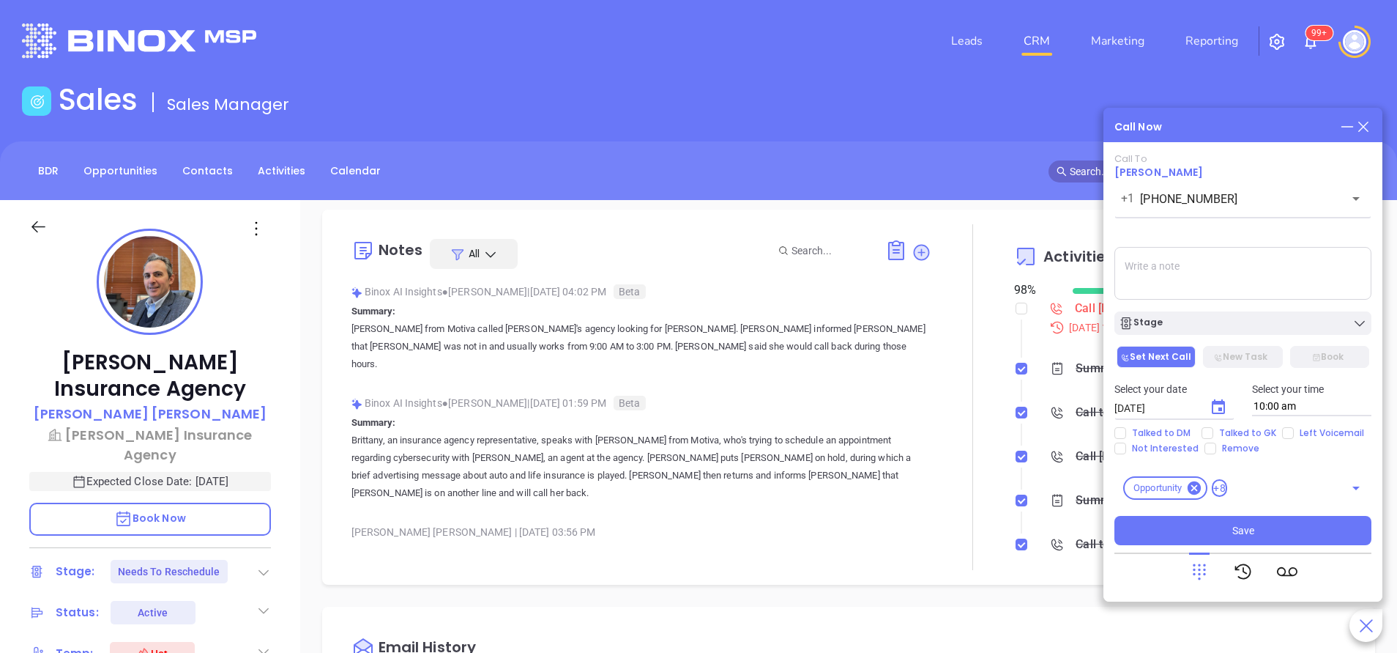
scroll to position [220, 0]
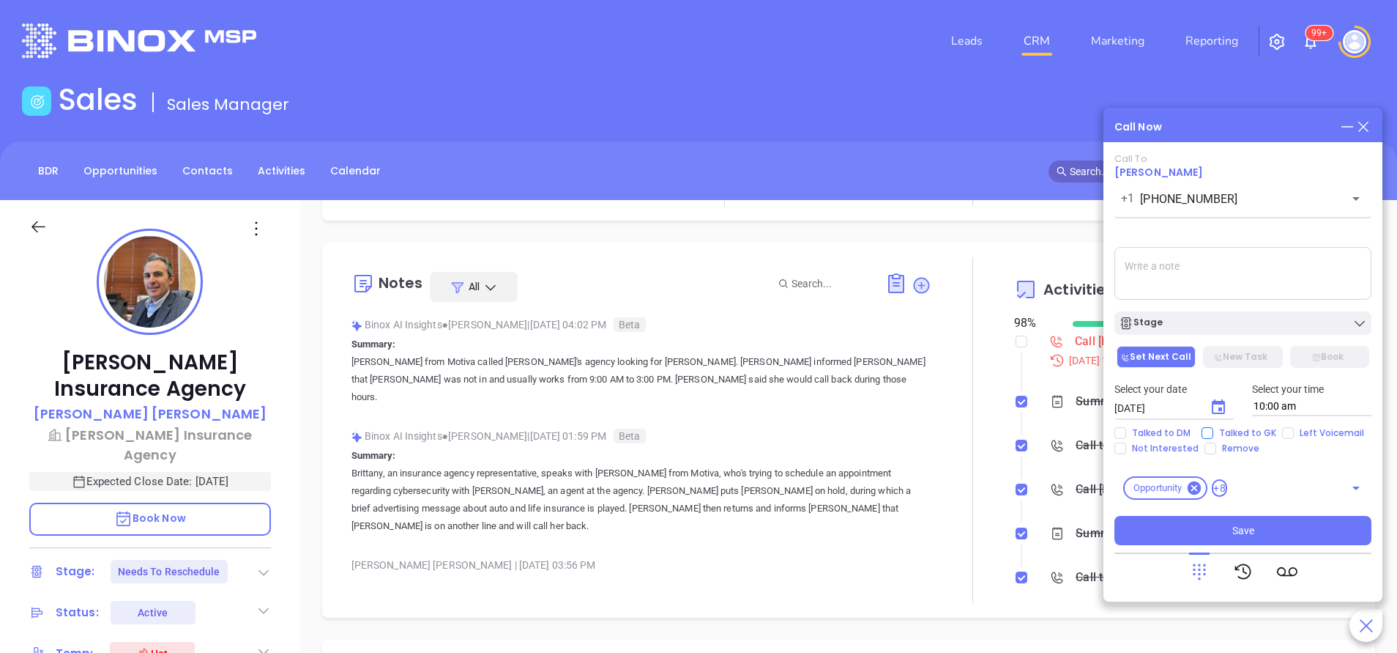
click at [1241, 432] on span "Talked to GK" at bounding box center [1248, 433] width 69 height 12
click at [1214, 432] on input "Talked to GK" at bounding box center [1208, 433] width 12 height 12
checkbox input "true"
click at [1263, 536] on button "Save" at bounding box center [1243, 530] width 257 height 29
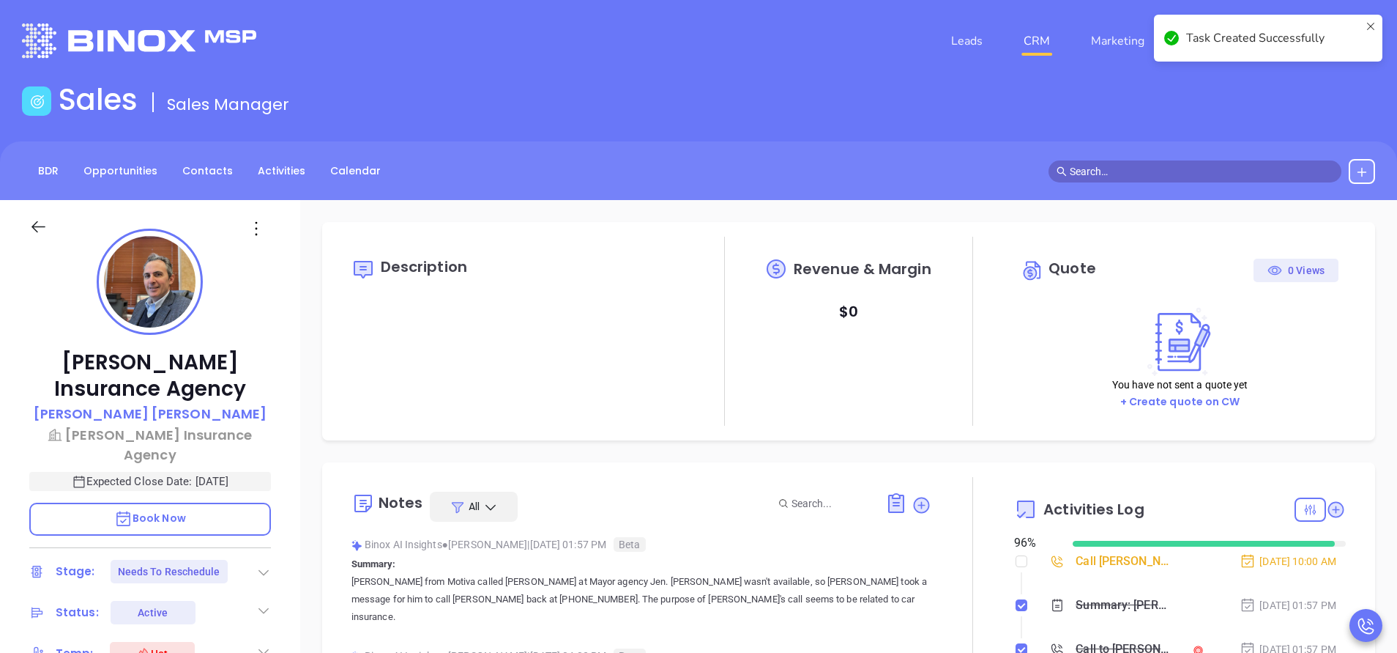
scroll to position [426, 0]
type input "[PERSON_NAME]"
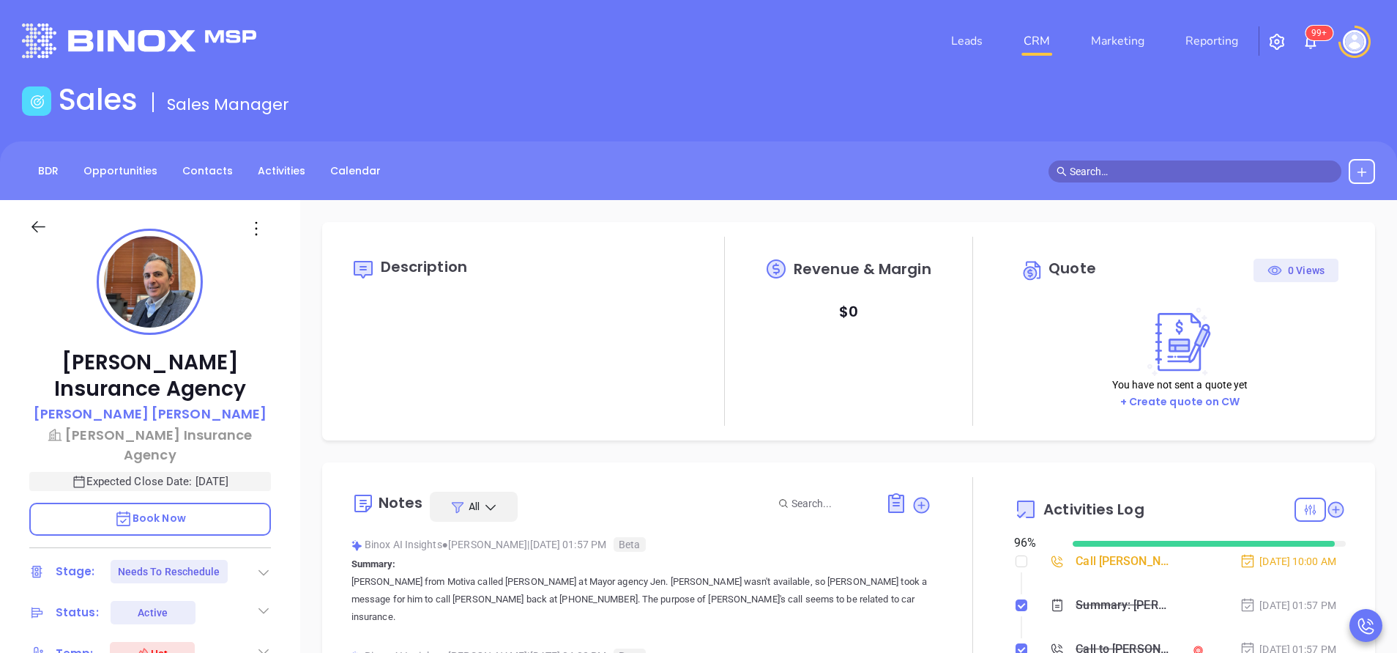
scroll to position [220, 0]
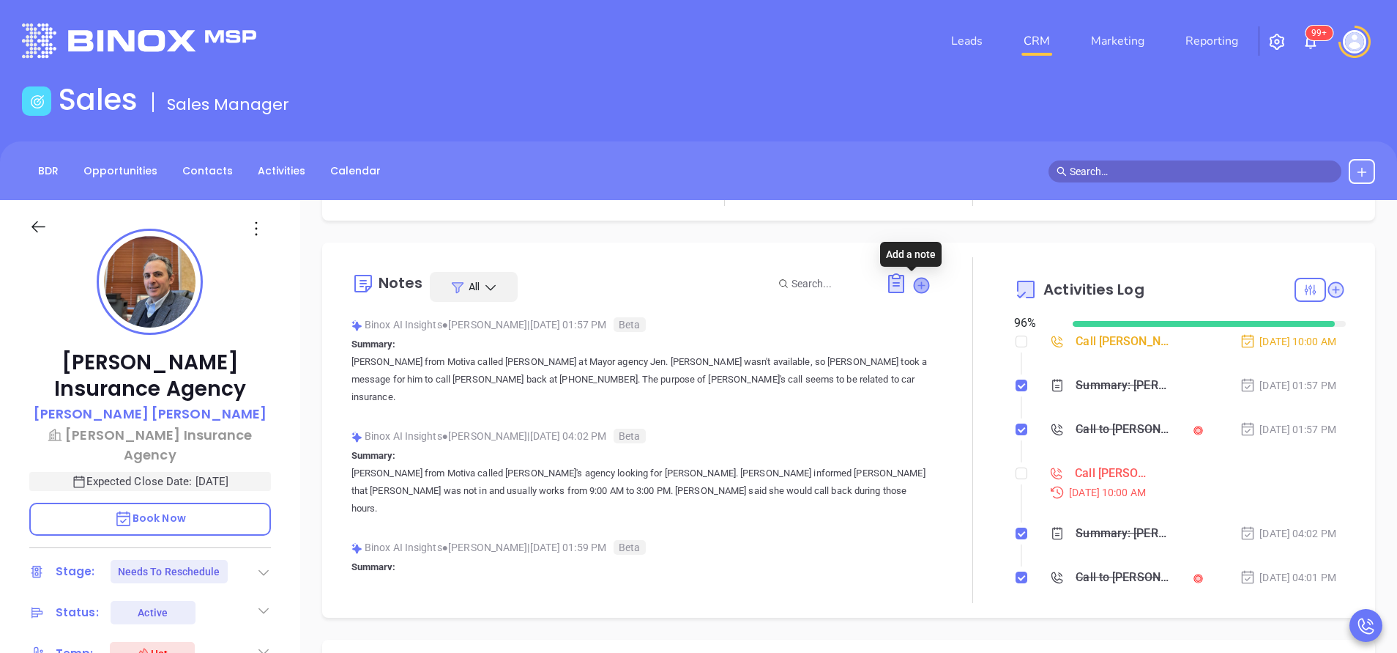
click at [916, 286] on icon at bounding box center [921, 285] width 15 height 15
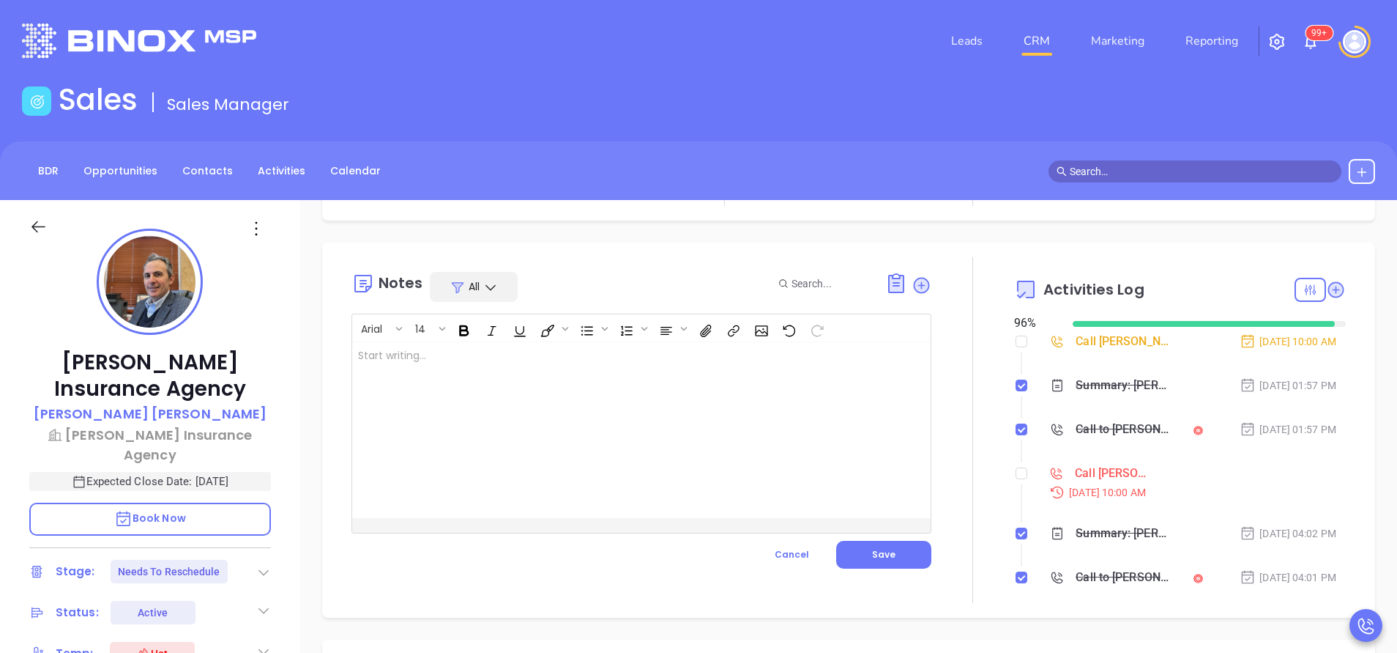
click at [535, 410] on div at bounding box center [621, 430] width 538 height 176
click at [1016, 474] on input "checkbox" at bounding box center [1022, 473] width 12 height 12
checkbox input "true"
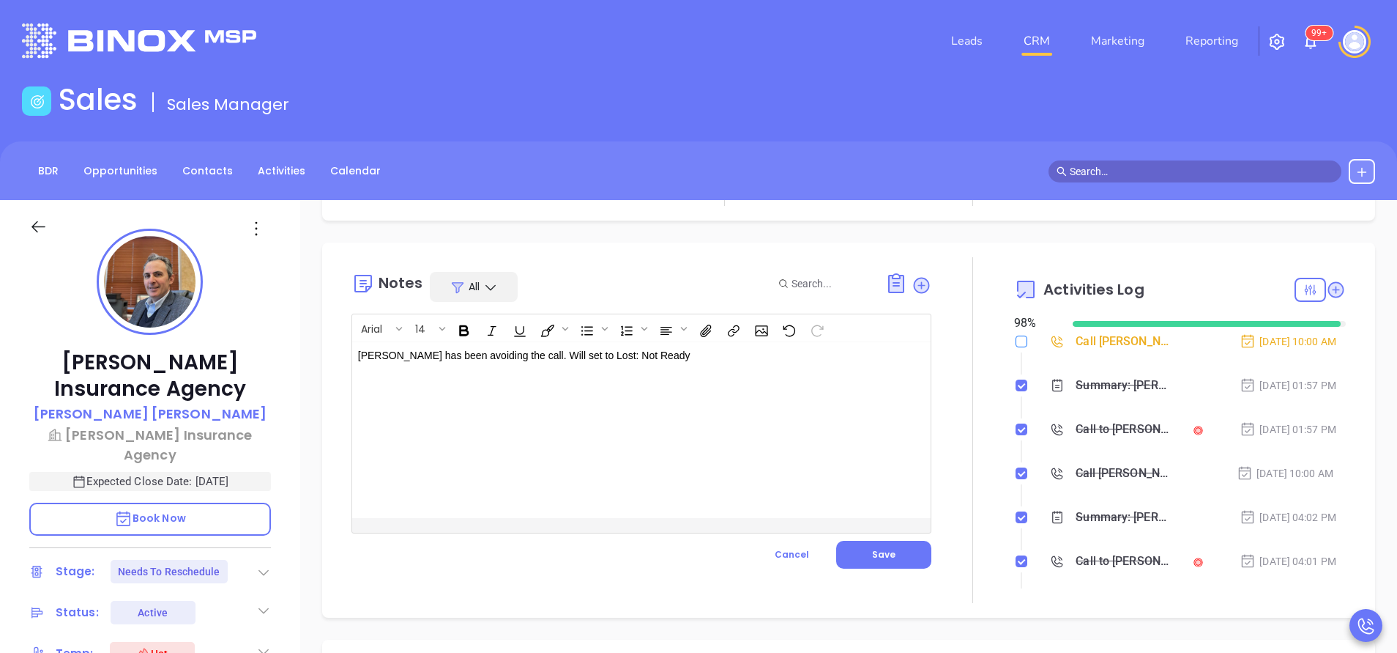
click at [1016, 341] on input "checkbox" at bounding box center [1022, 341] width 12 height 12
checkbox input "true"
click at [872, 551] on span "Save" at bounding box center [883, 554] width 23 height 12
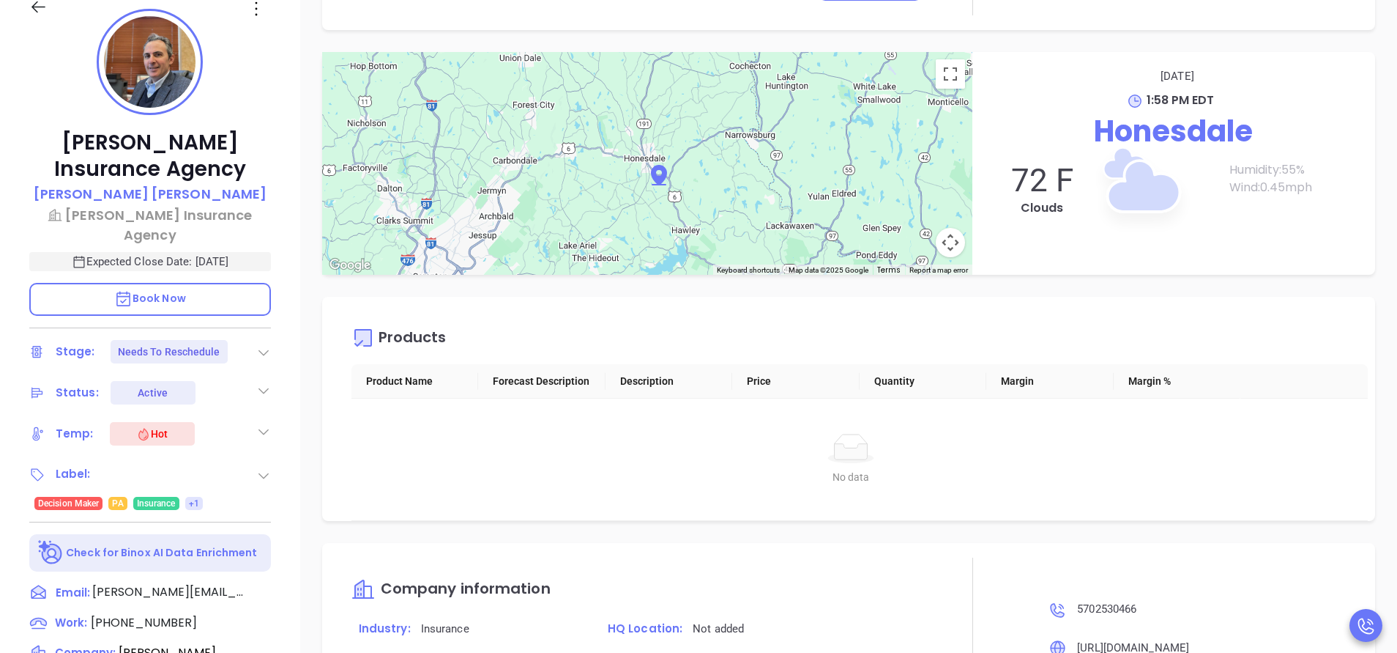
scroll to position [573, 0]
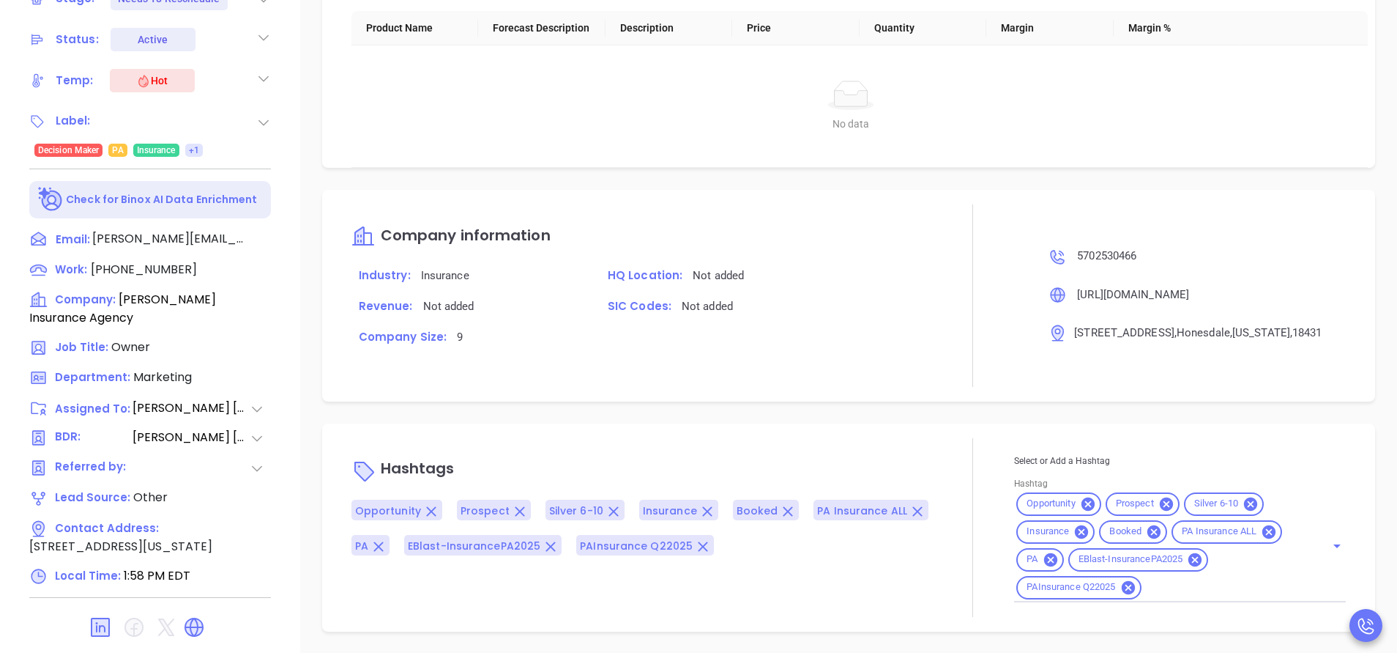
click at [1162, 588] on input "Hashtag" at bounding box center [1224, 587] width 161 height 18
type input "ltn"
click at [1079, 647] on li "LTN" at bounding box center [1177, 650] width 326 height 26
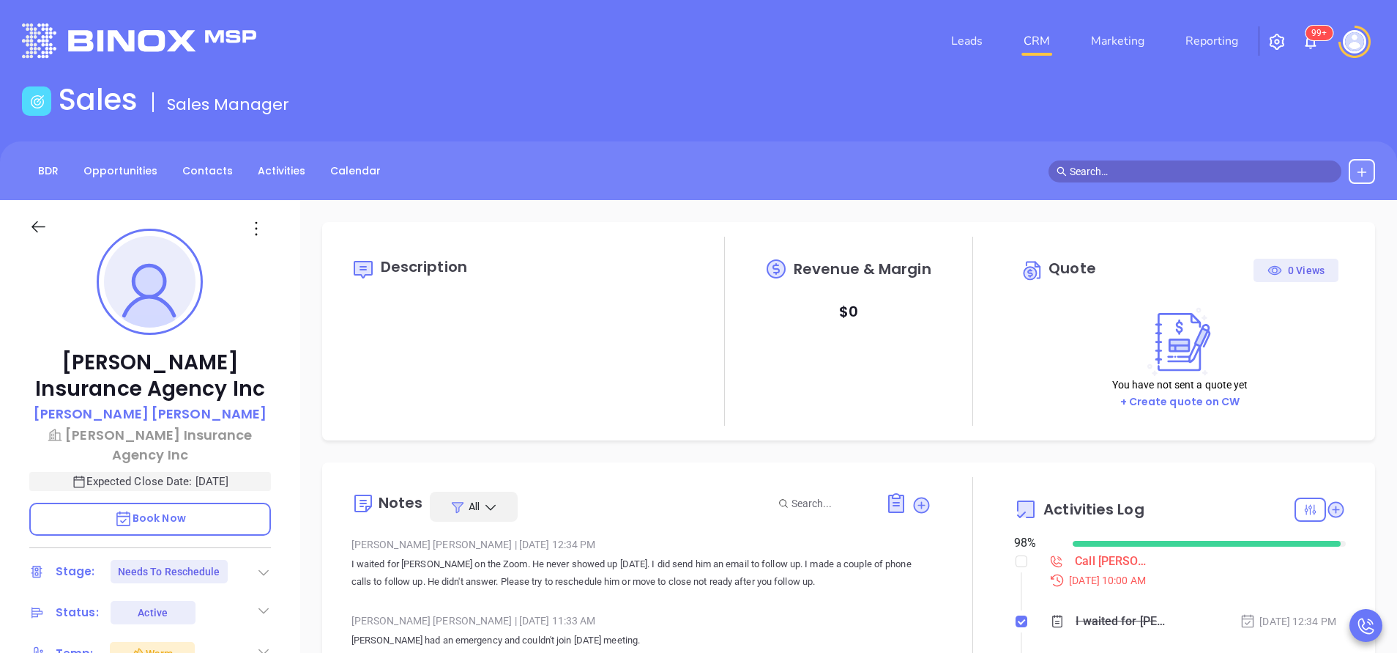
type input "[PERSON_NAME]"
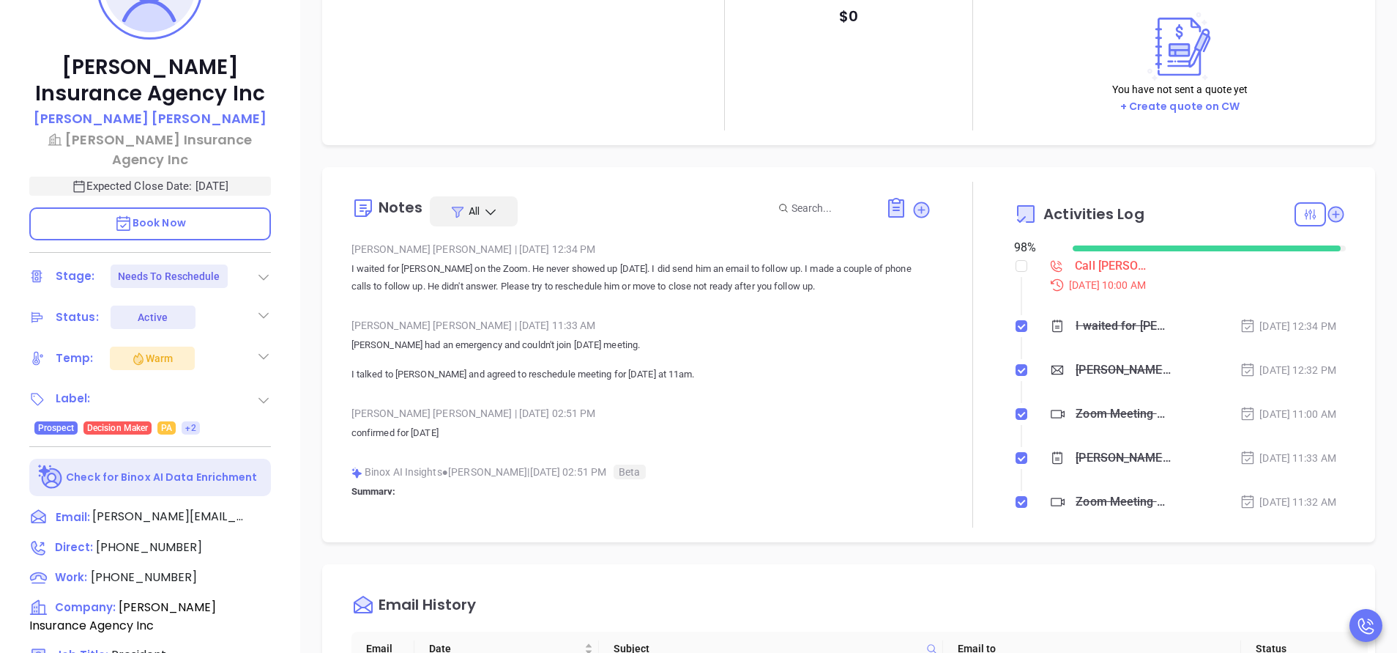
scroll to position [330, 0]
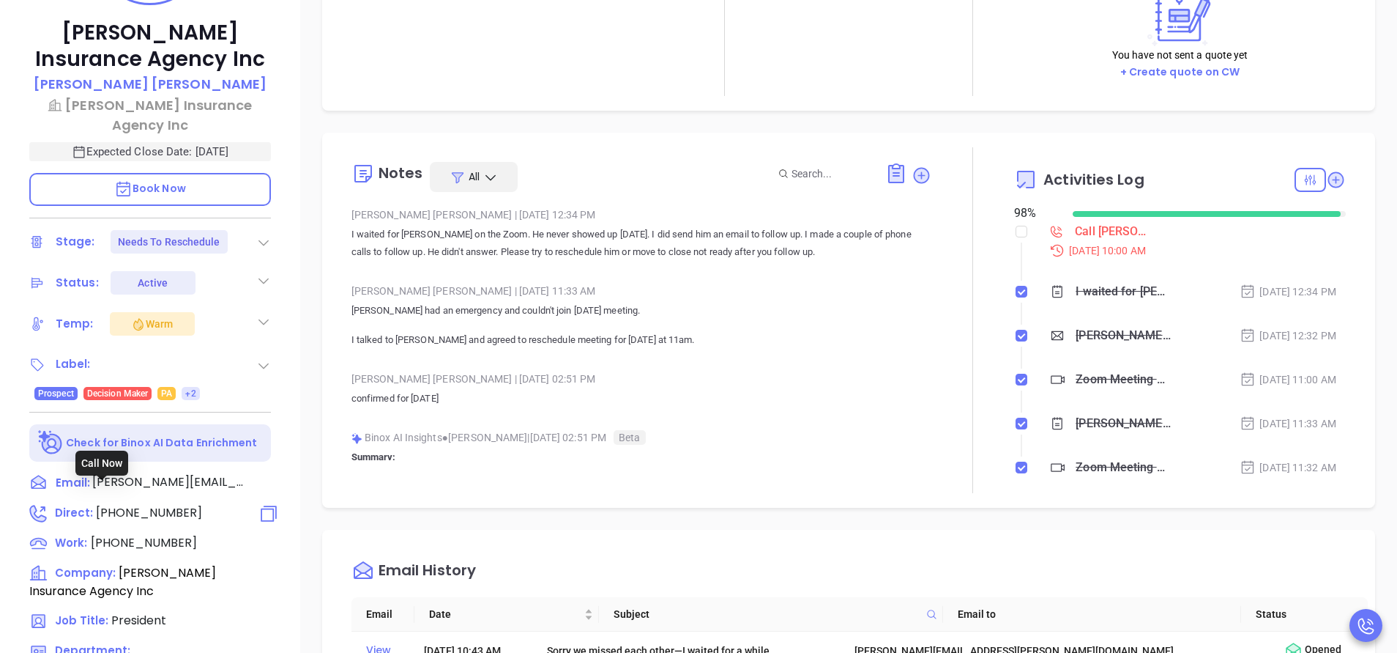
click at [163, 504] on span "[PHONE_NUMBER]" at bounding box center [149, 512] width 106 height 17
type input "[PHONE_NUMBER]"
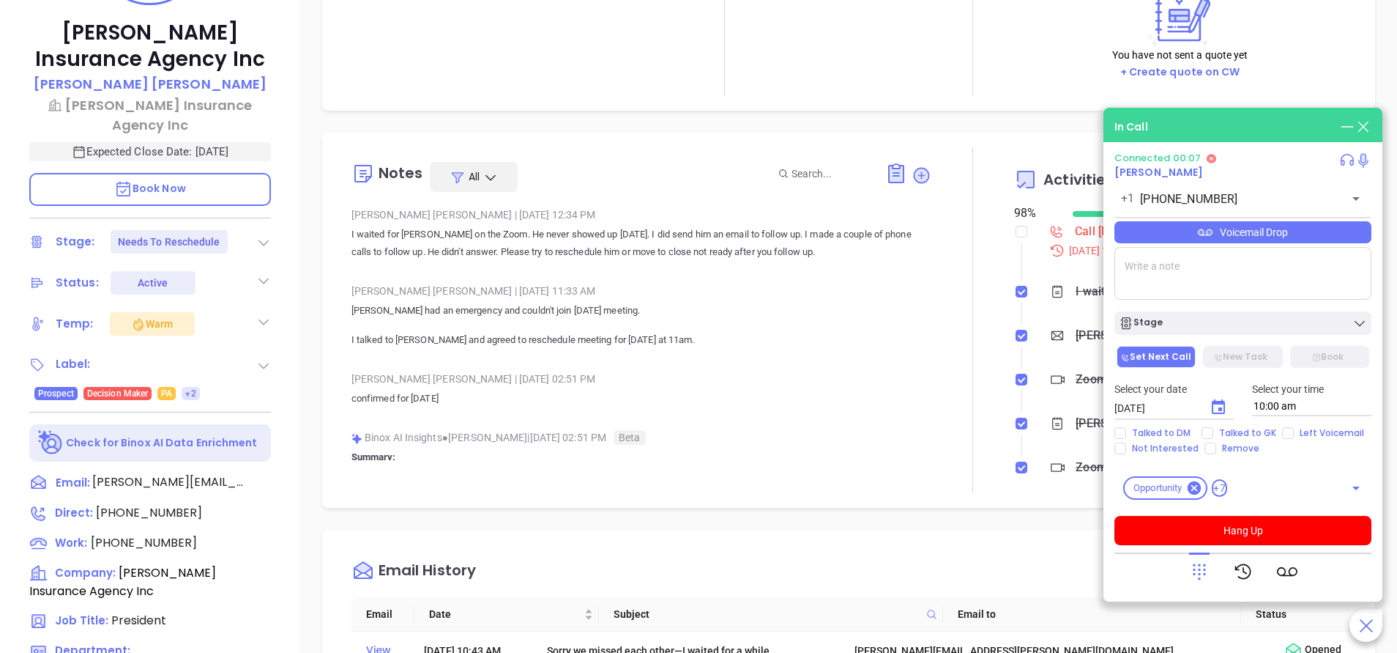
click at [1210, 549] on div "Connected 00:07 [PERSON_NAME] [PHONE_NUMBER] ​ Voicemail Drop Stage Set Next Ca…" at bounding box center [1243, 371] width 257 height 438
click at [1211, 535] on button "Hang Up" at bounding box center [1243, 530] width 257 height 29
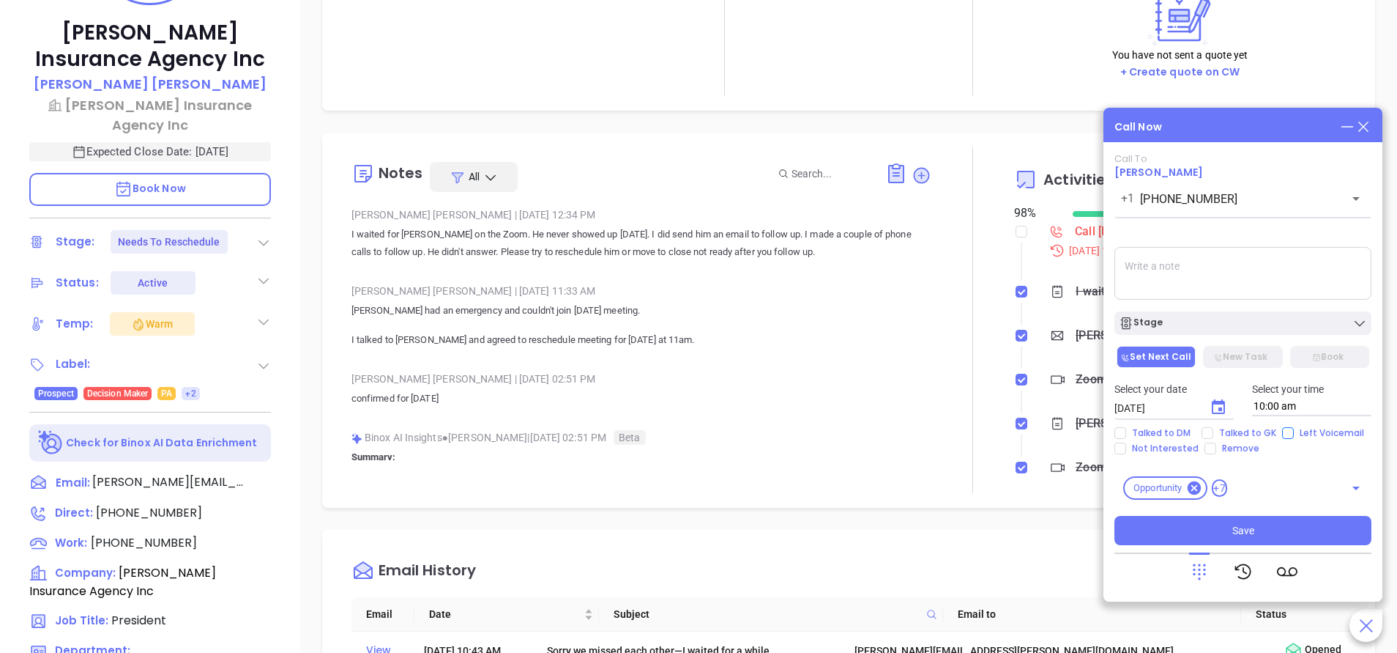
click at [1284, 430] on input "Left Voicemail" at bounding box center [1288, 433] width 12 height 12
checkbox input "true"
click at [1256, 524] on button "Save" at bounding box center [1243, 530] width 257 height 29
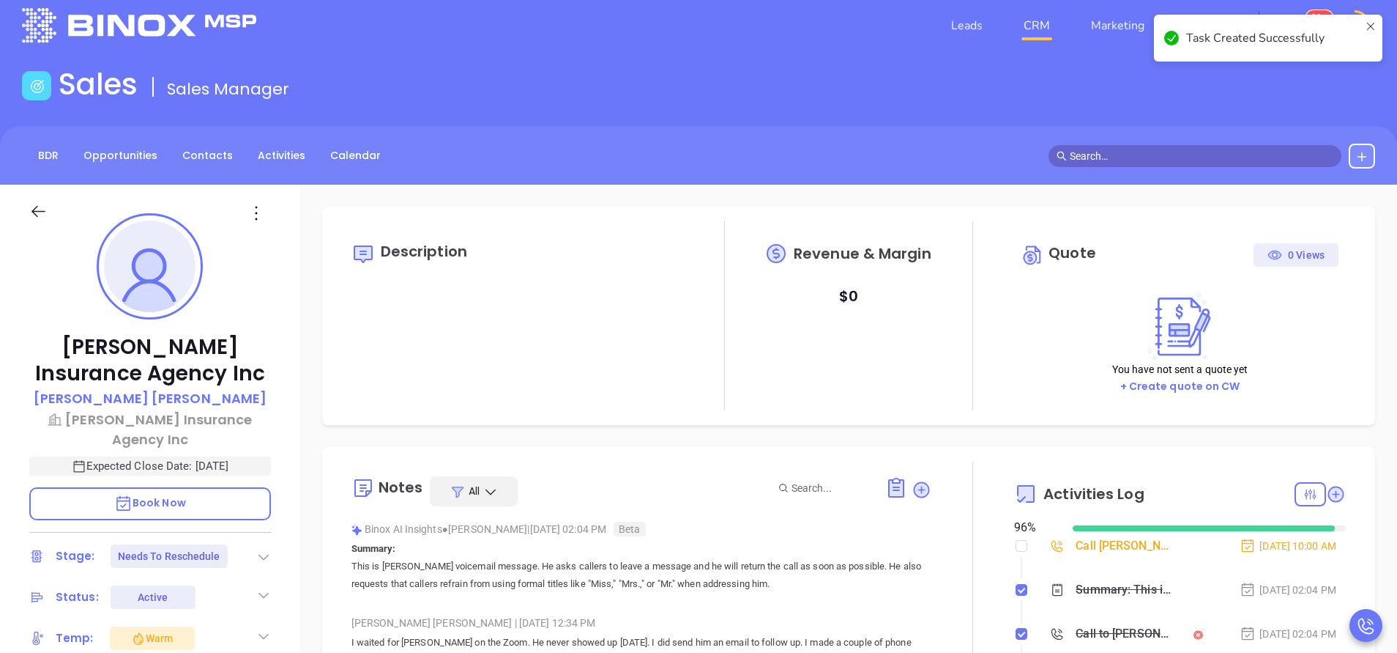
scroll to position [0, 0]
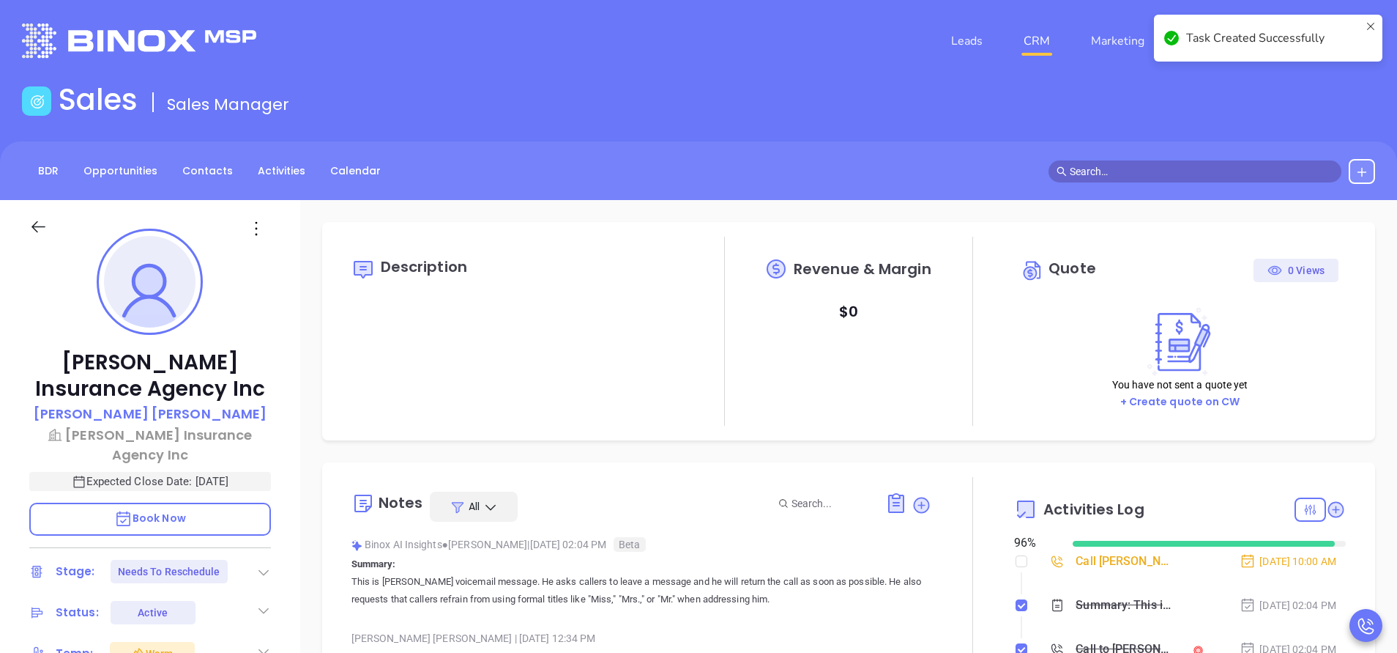
type input "[PERSON_NAME]"
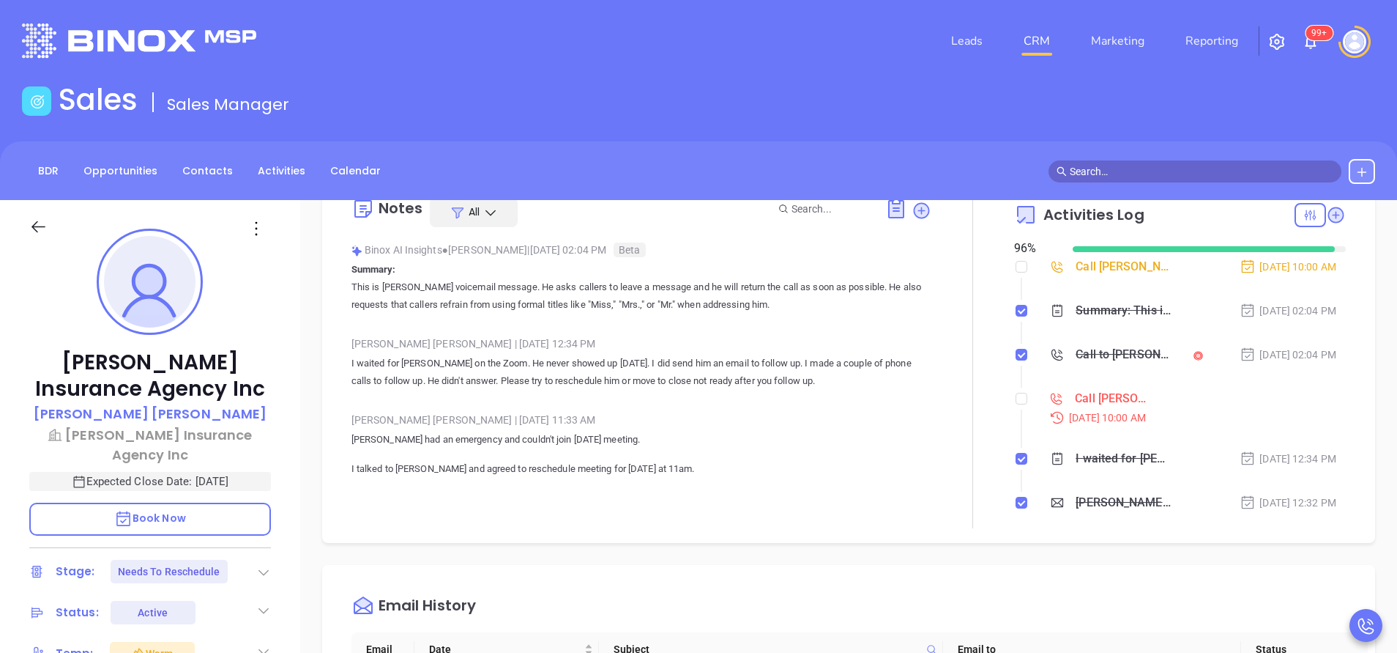
scroll to position [330, 0]
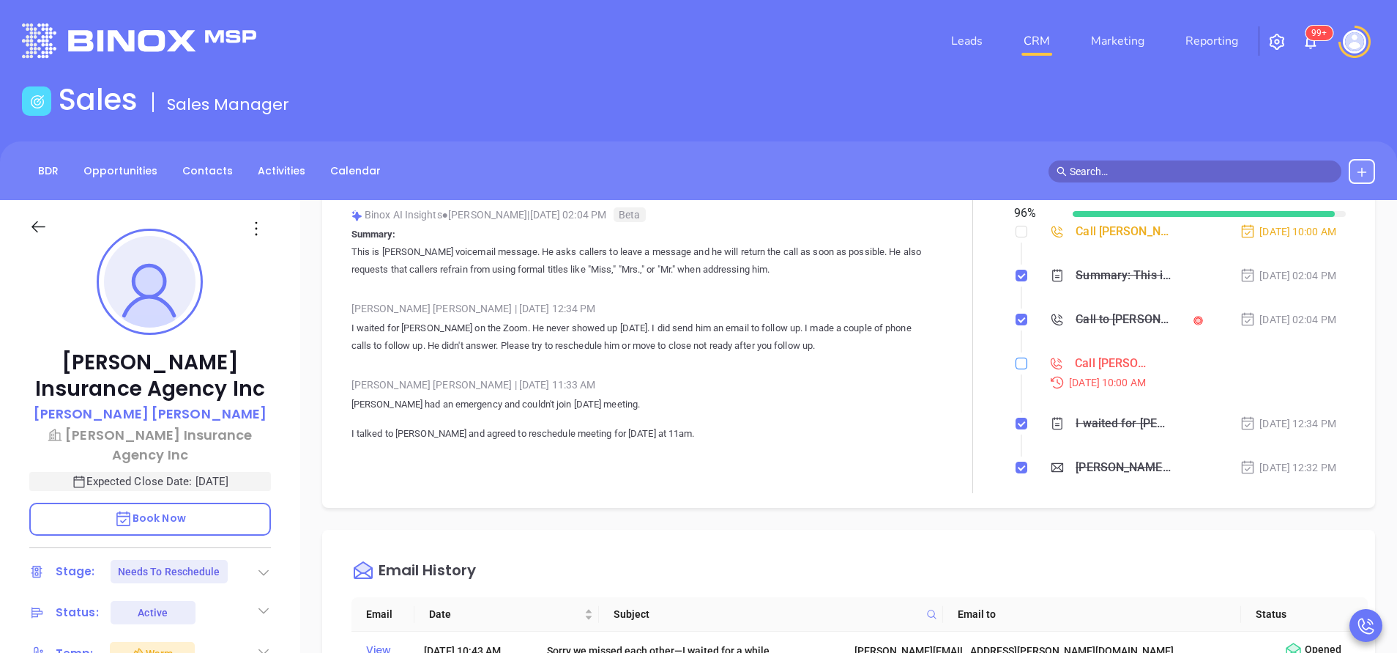
click at [1016, 369] on label at bounding box center [1022, 363] width 12 height 16
click at [1016, 369] on input "checkbox" at bounding box center [1022, 363] width 12 height 12
checkbox input "true"
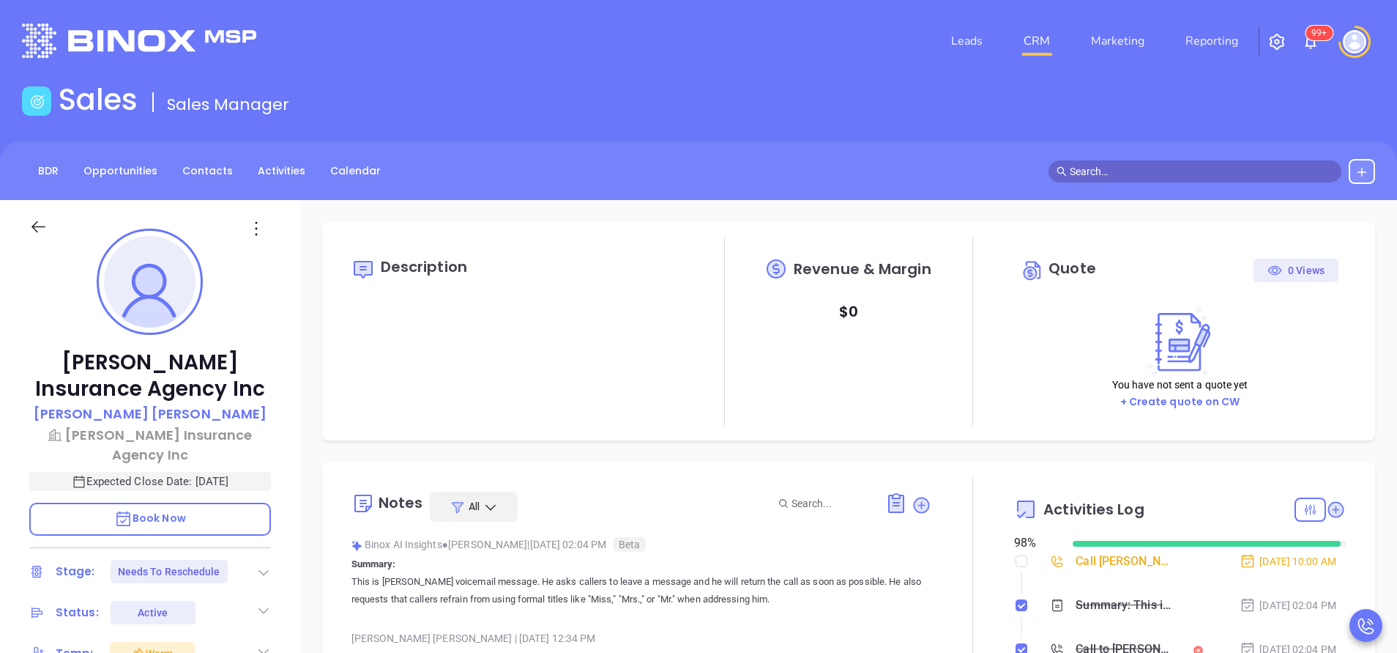
scroll to position [110, 0]
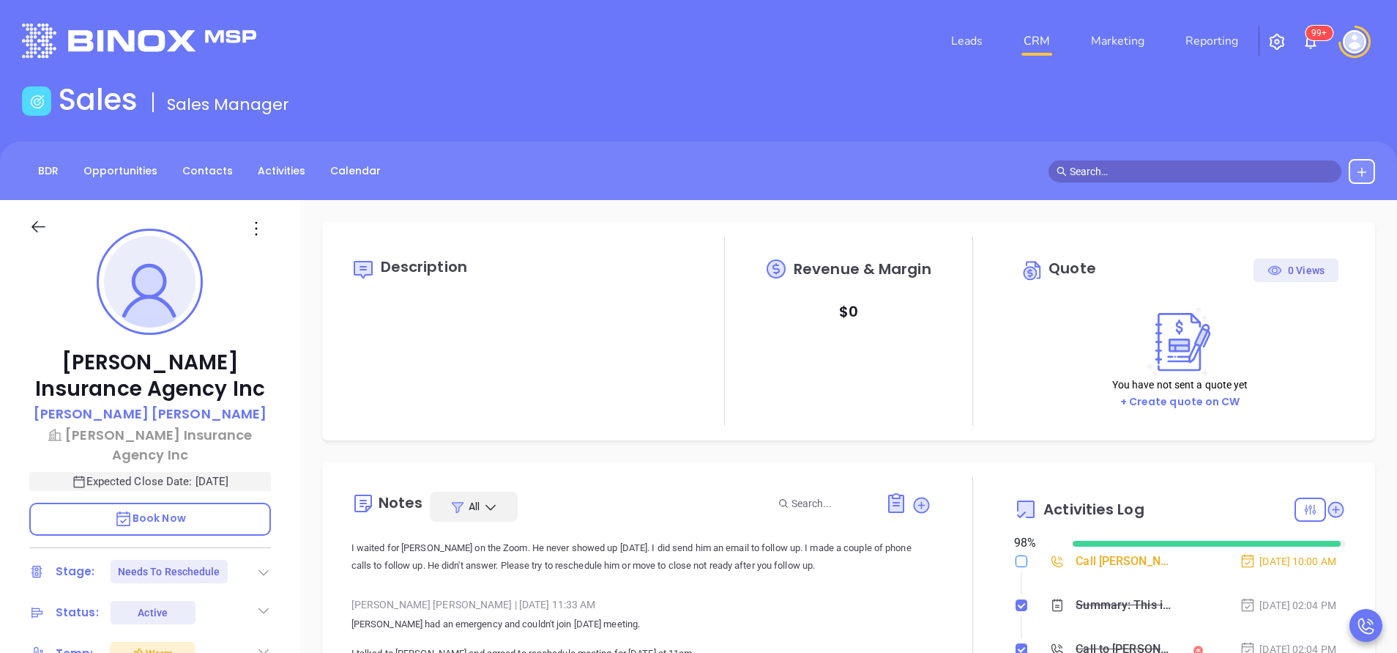
click at [1016, 561] on input "checkbox" at bounding box center [1022, 561] width 12 height 12
checkbox input "true"
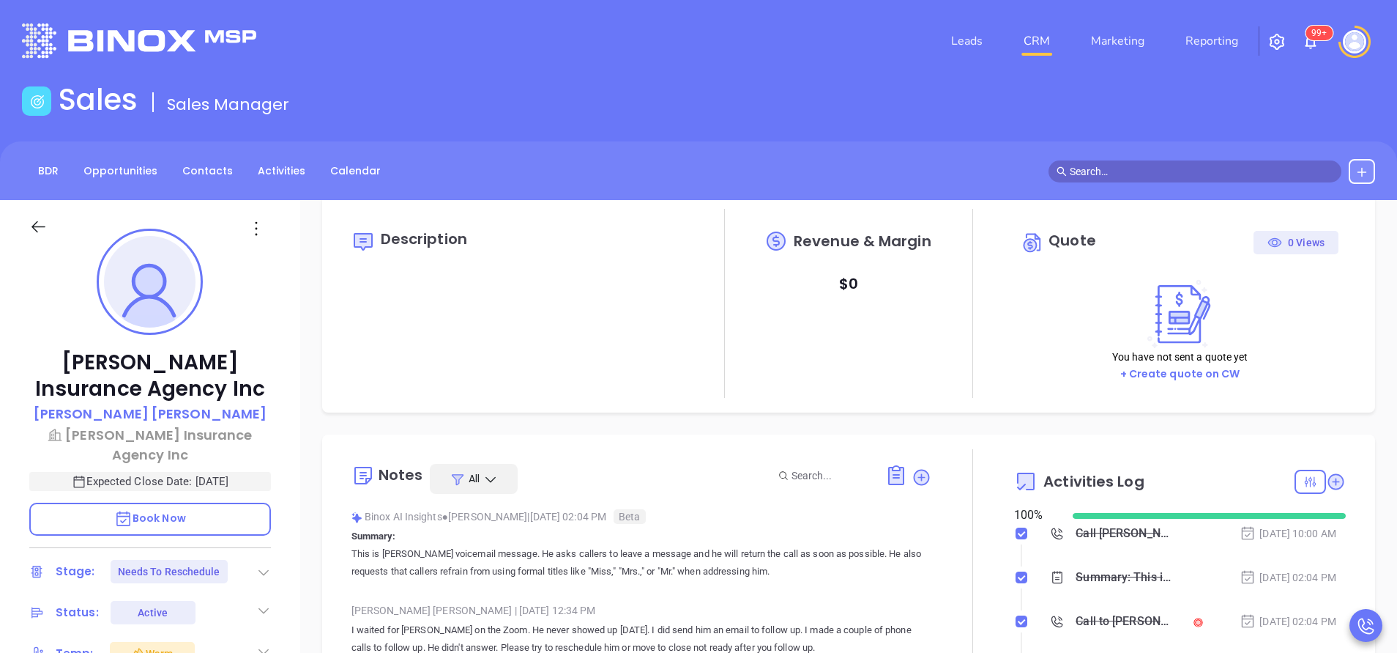
scroll to position [0, 0]
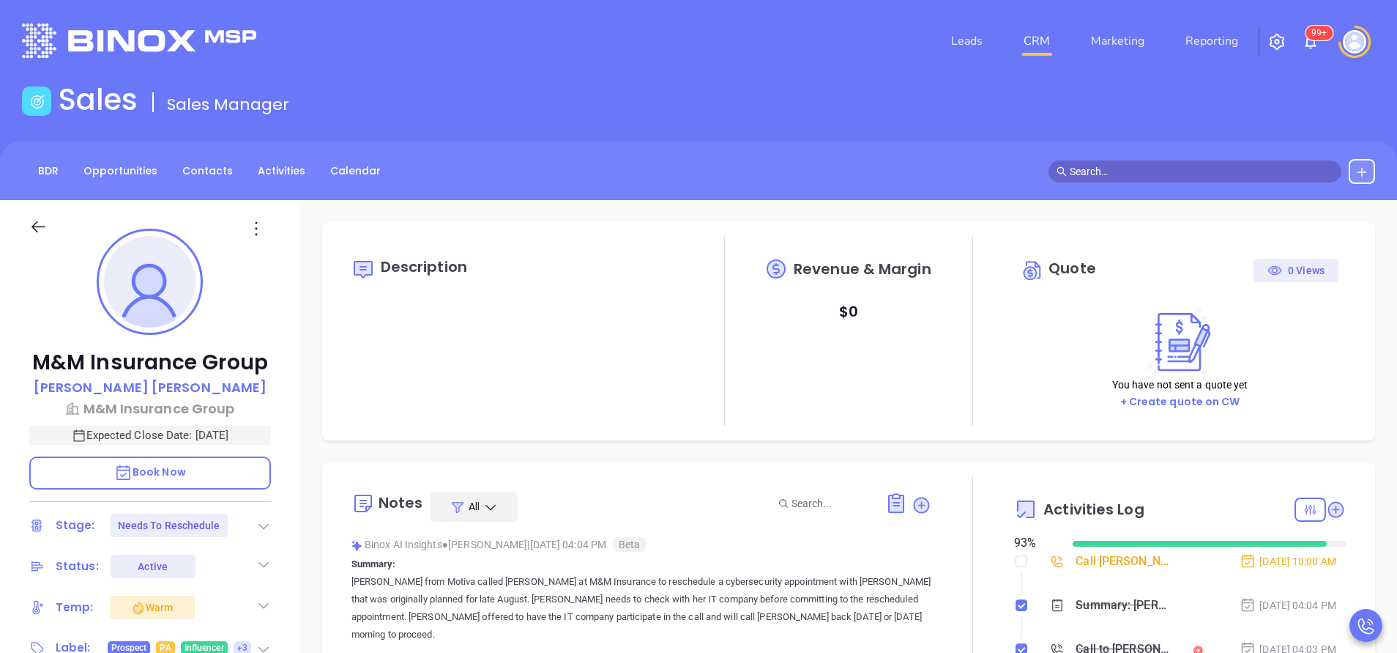
type input "Vicky Mendoza"
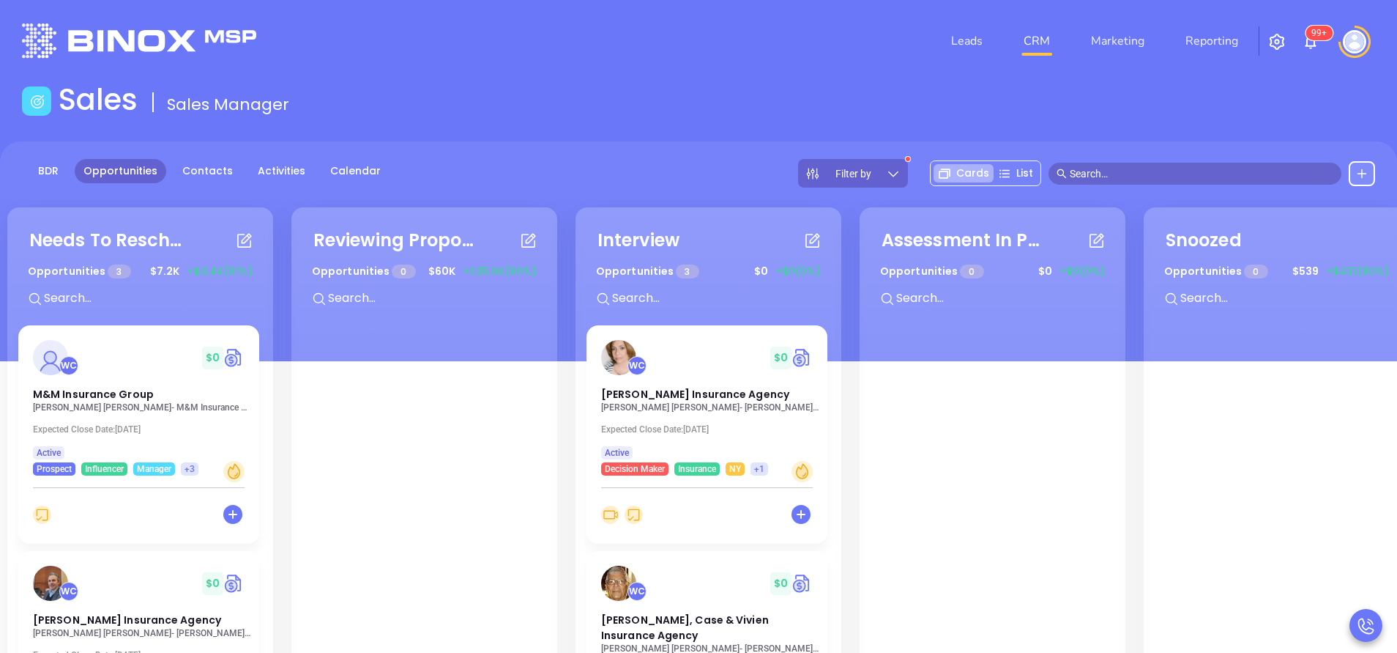
scroll to position [176, 0]
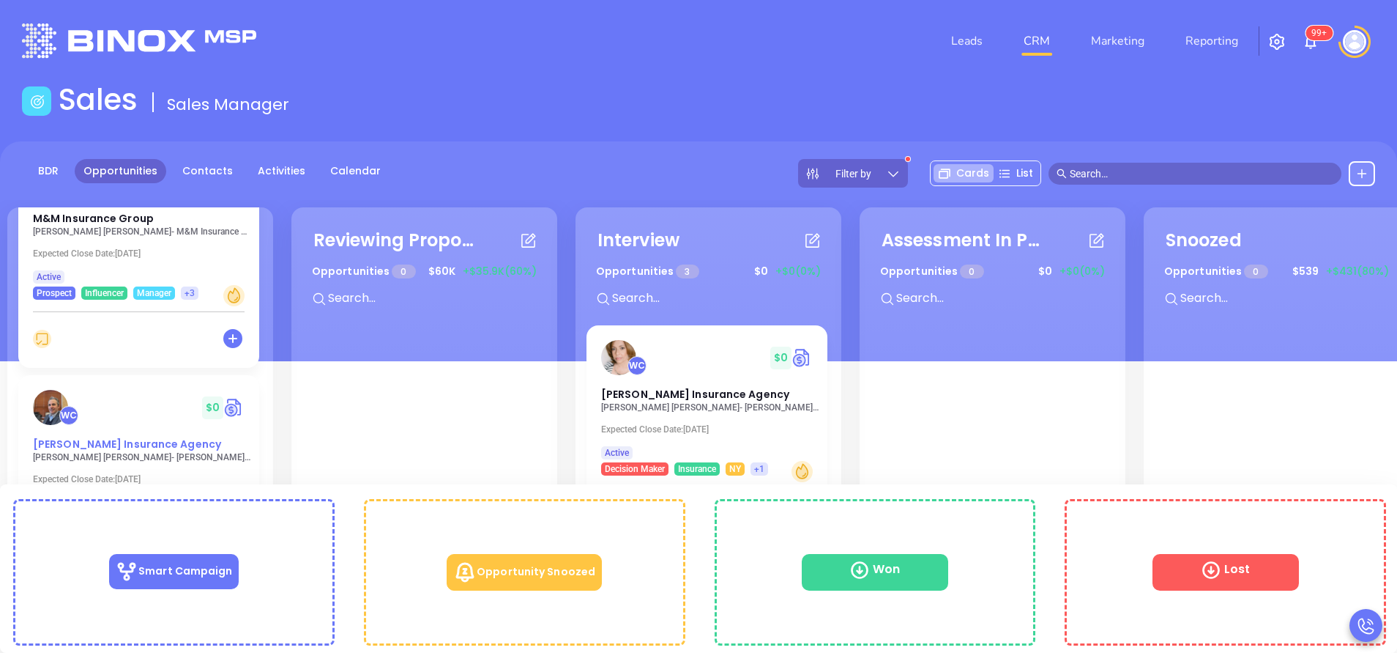
drag, startPoint x: 129, startPoint y: 468, endPoint x: 102, endPoint y: 445, distance: 35.8
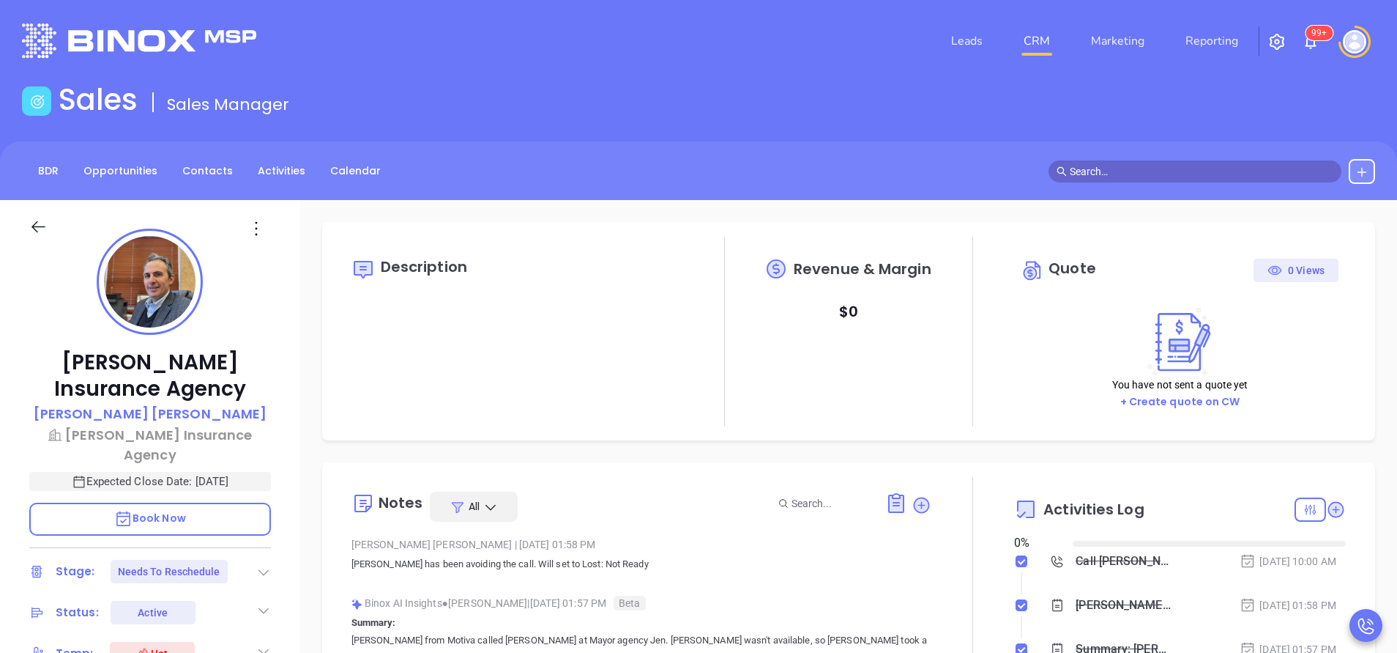
type input "[DATE]"
type input "[PERSON_NAME]"
click at [261, 565] on icon at bounding box center [263, 572] width 15 height 15
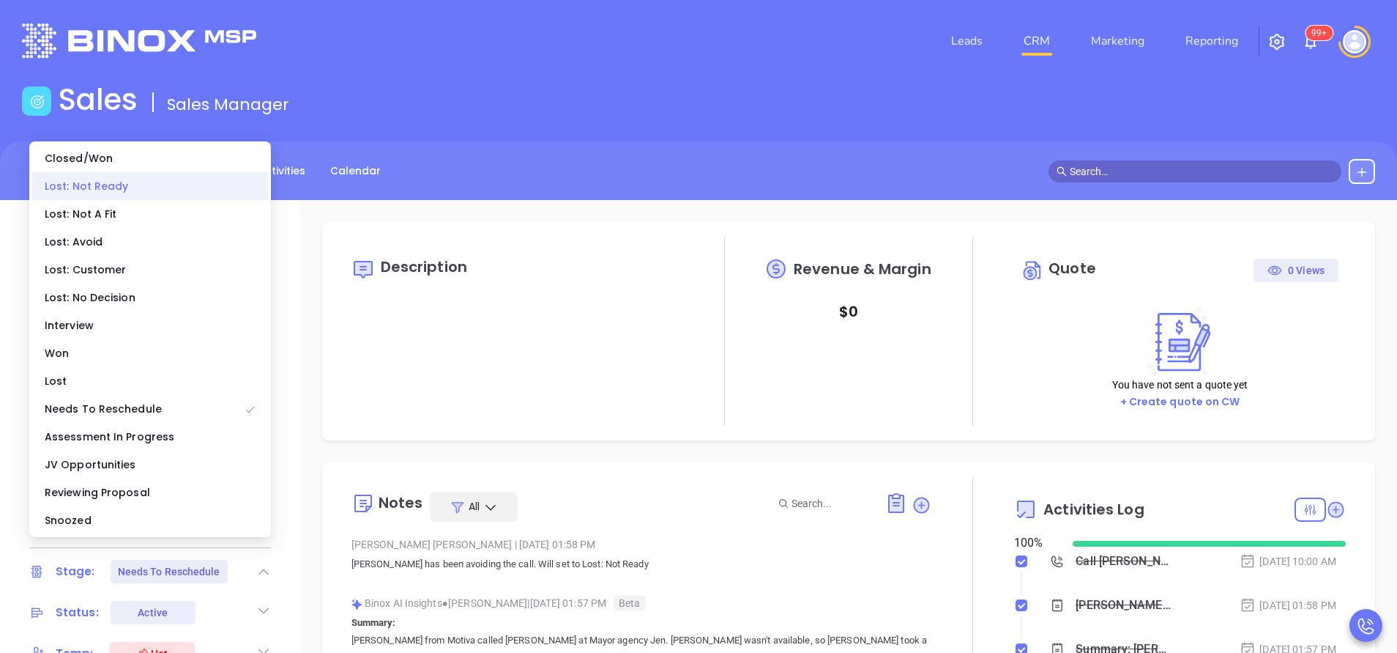
click at [128, 187] on div "Lost: Not Ready" at bounding box center [150, 186] width 236 height 28
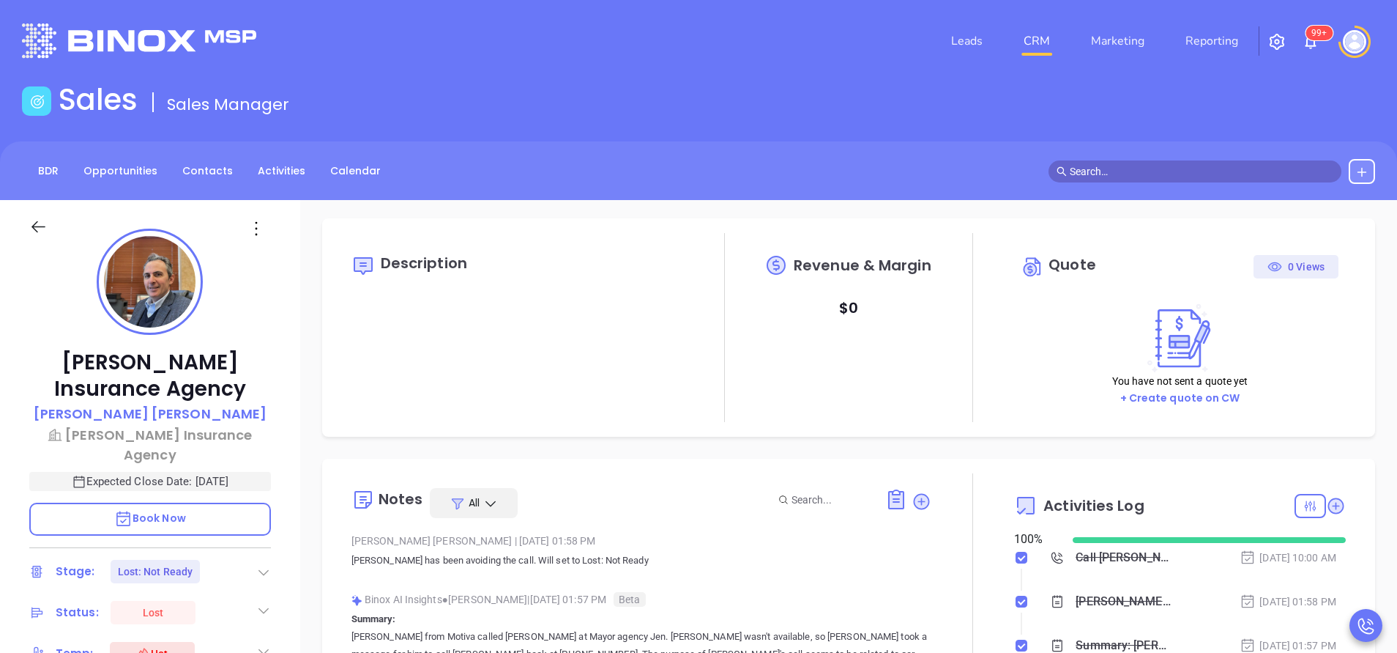
scroll to position [0, 0]
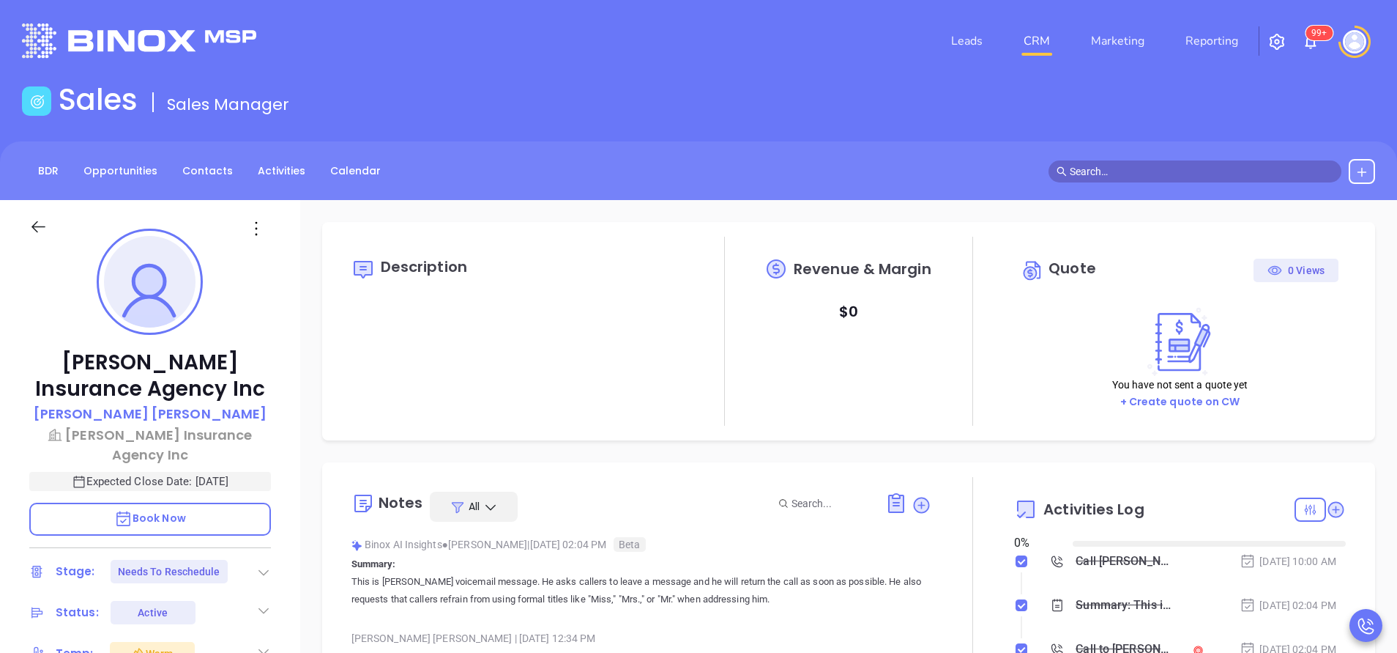
type input "[DATE]"
type input "[PERSON_NAME]"
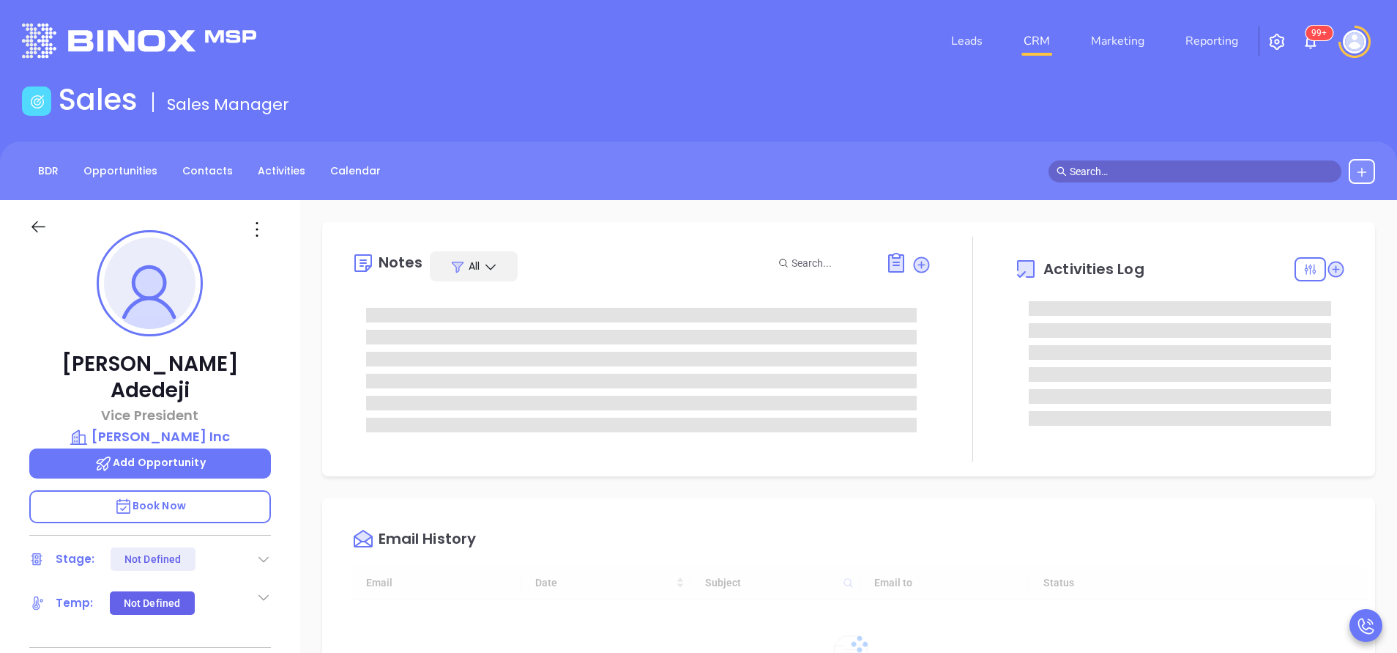
type input "[DATE]"
type input "[PERSON_NAME]"
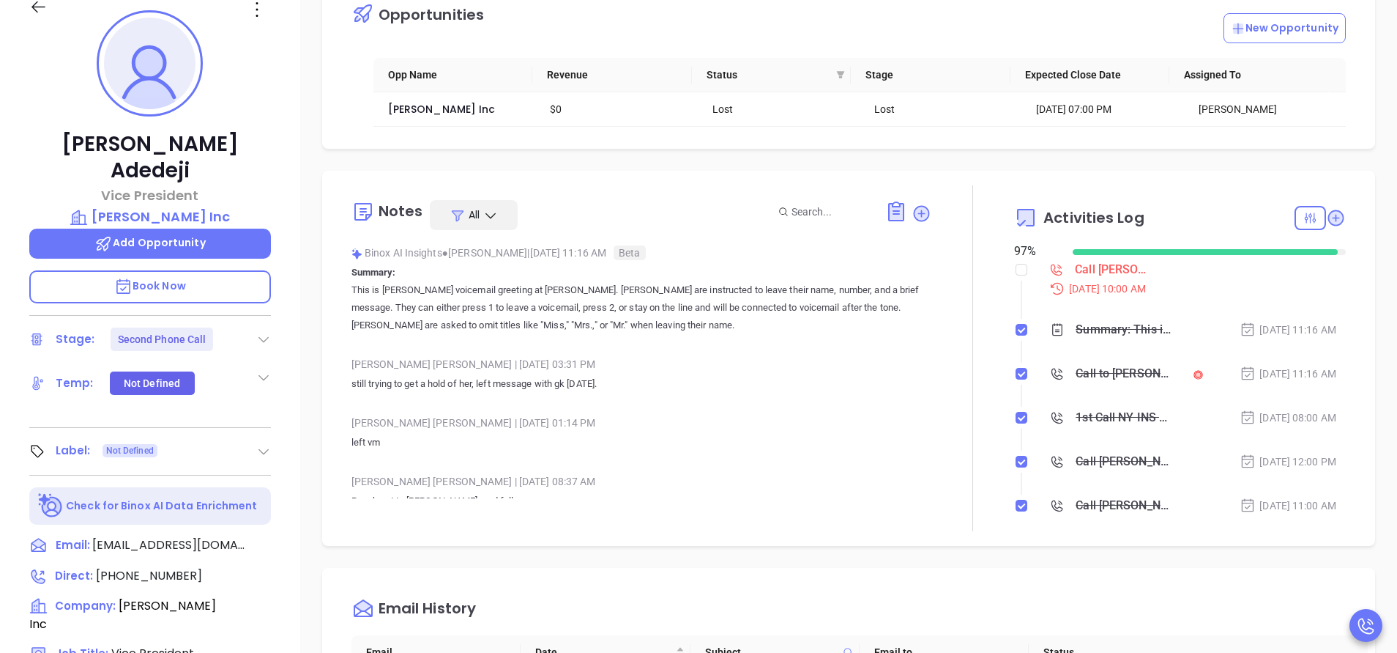
scroll to position [0, 0]
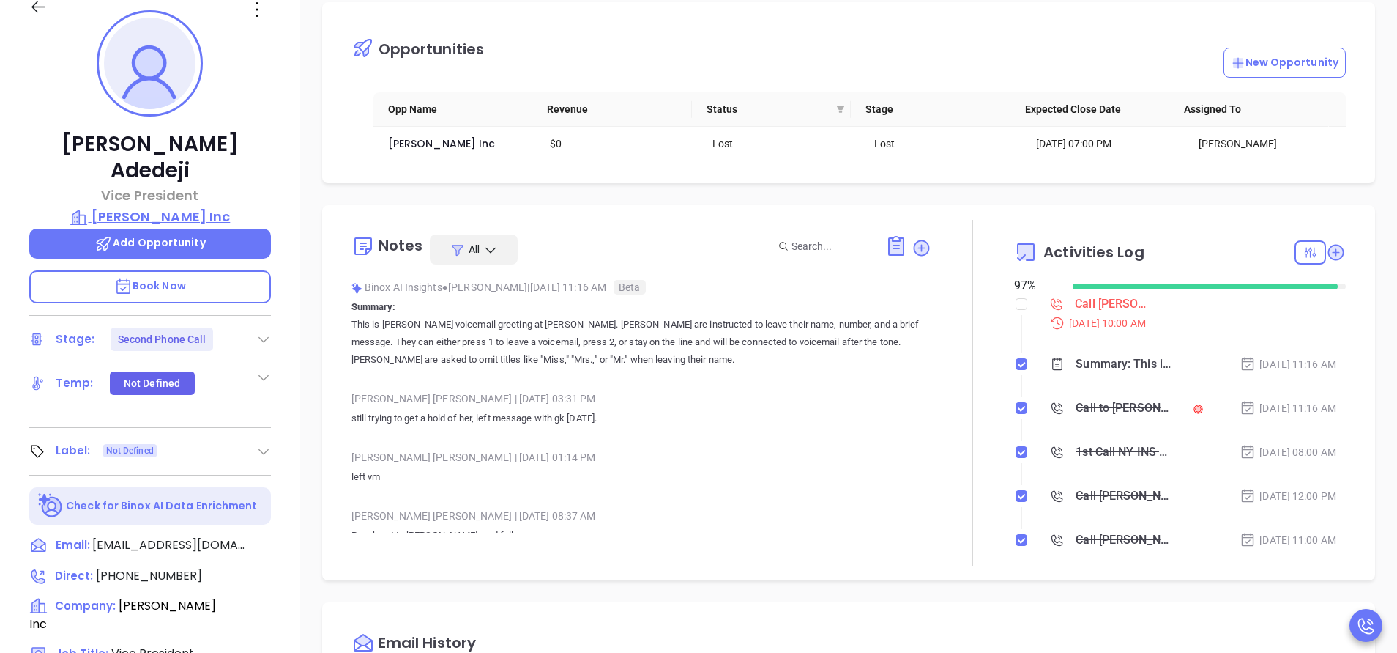
click at [163, 207] on p "[PERSON_NAME] Inc" at bounding box center [150, 217] width 242 height 21
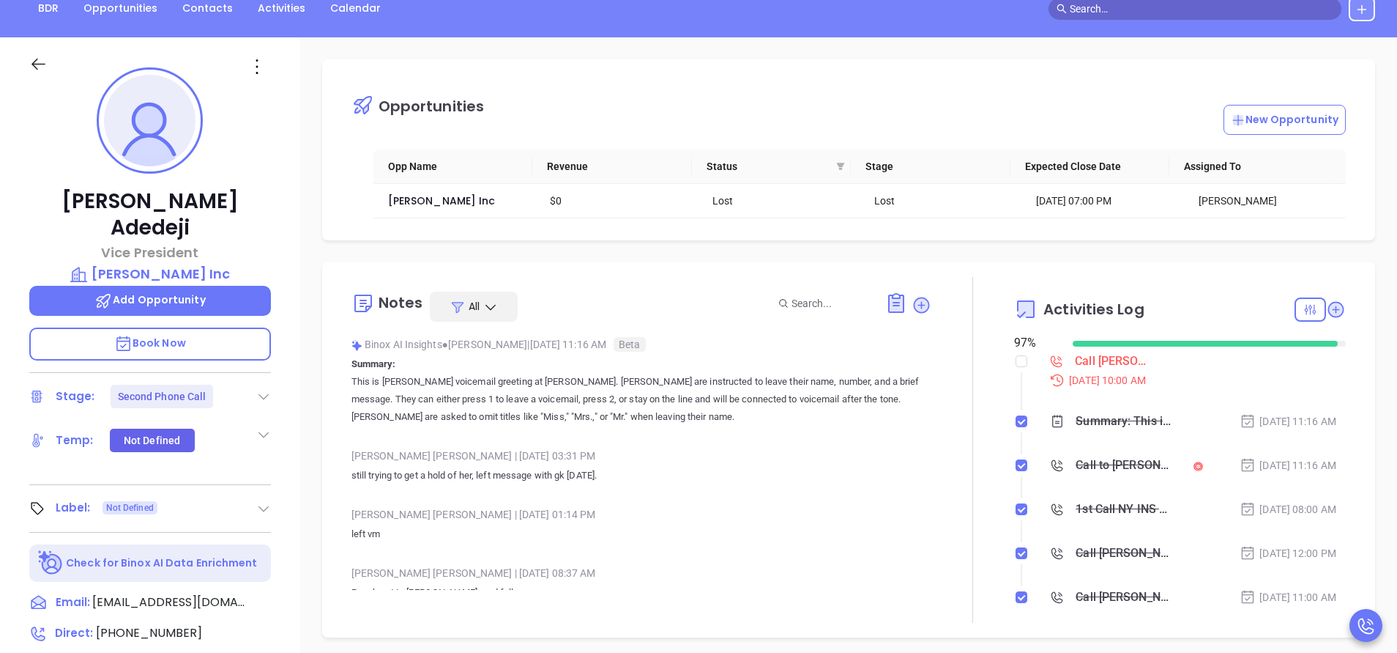
scroll to position [110, 0]
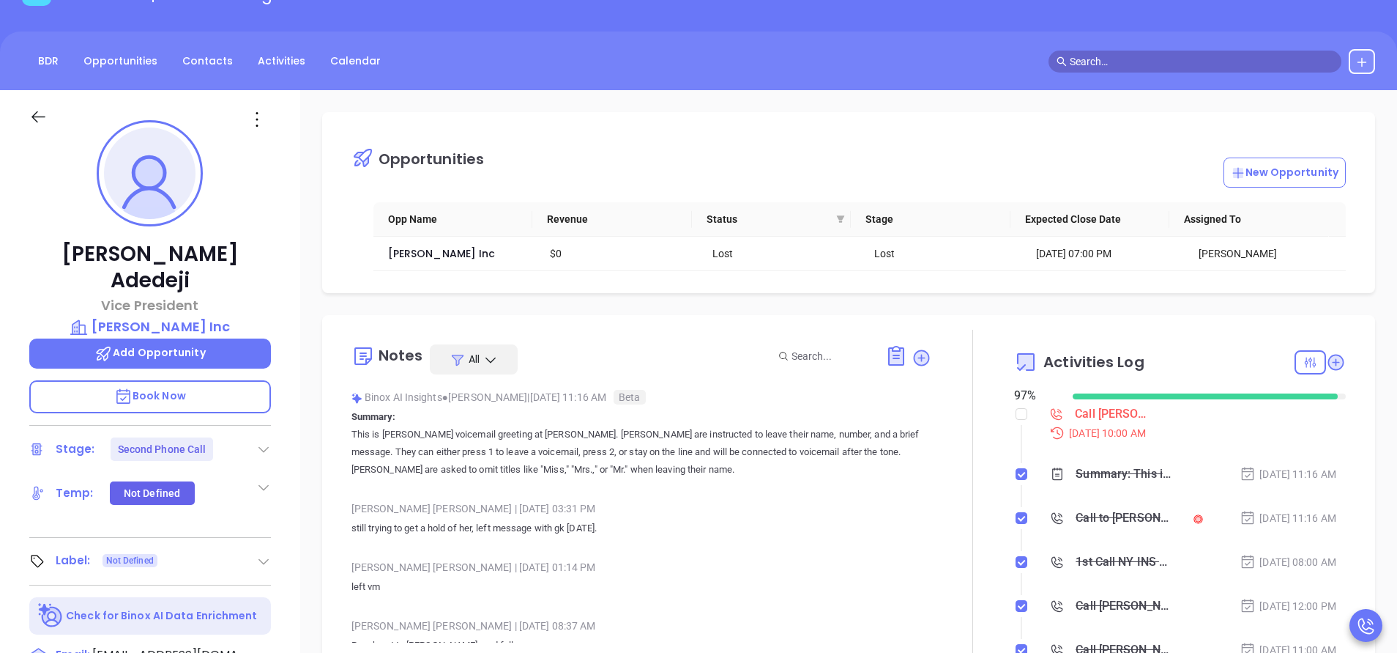
click at [946, 517] on div at bounding box center [973, 503] width 83 height 346
drag, startPoint x: 385, startPoint y: 434, endPoint x: 435, endPoint y: 435, distance: 49.8
click at [435, 435] on p "This is Eileen Frank's voicemail greeting at JP West. Callers are instructed to…" at bounding box center [642, 452] width 580 height 53
copy p "Eileen Frank'"
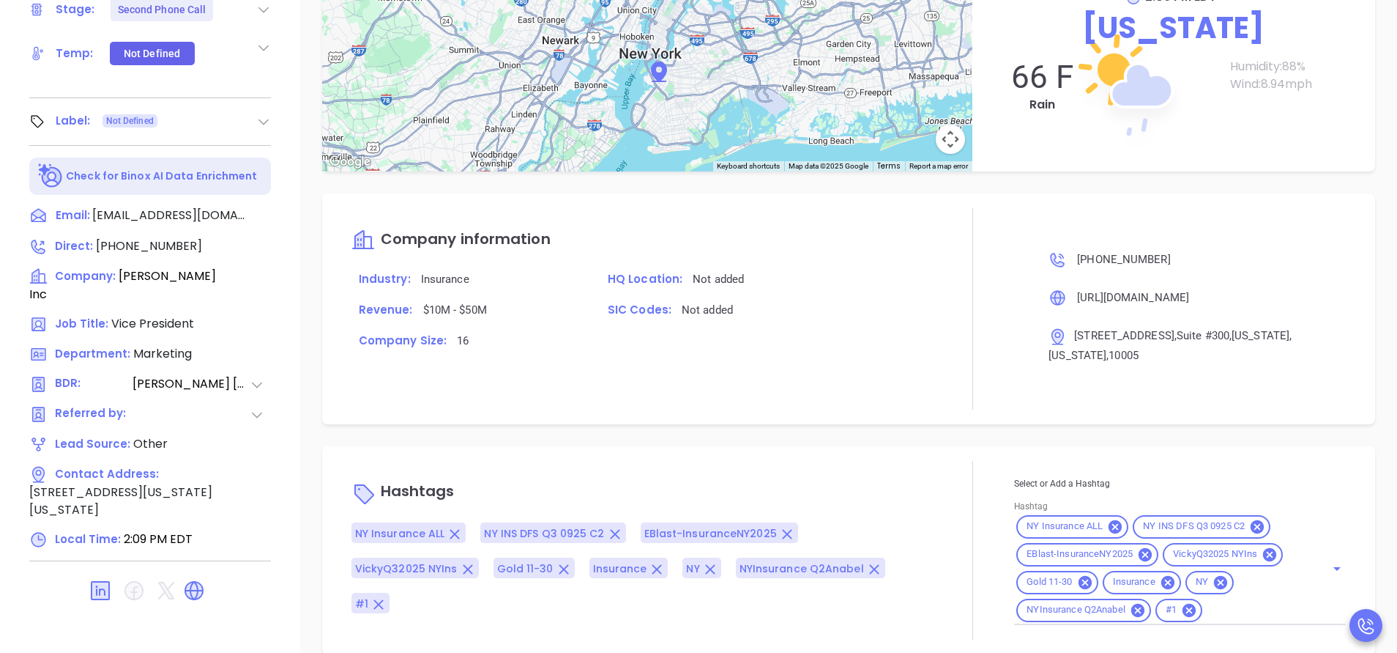
scroll to position [573, 0]
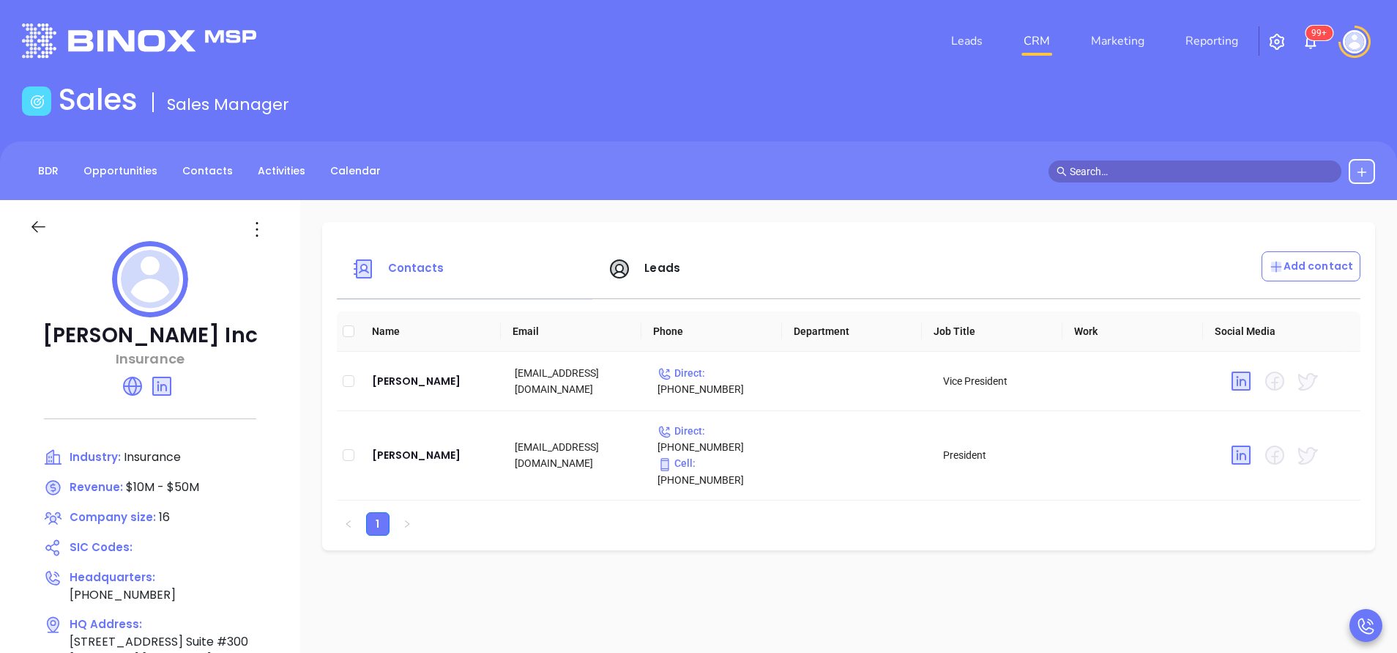
click at [645, 264] on span "Leads" at bounding box center [663, 267] width 36 height 15
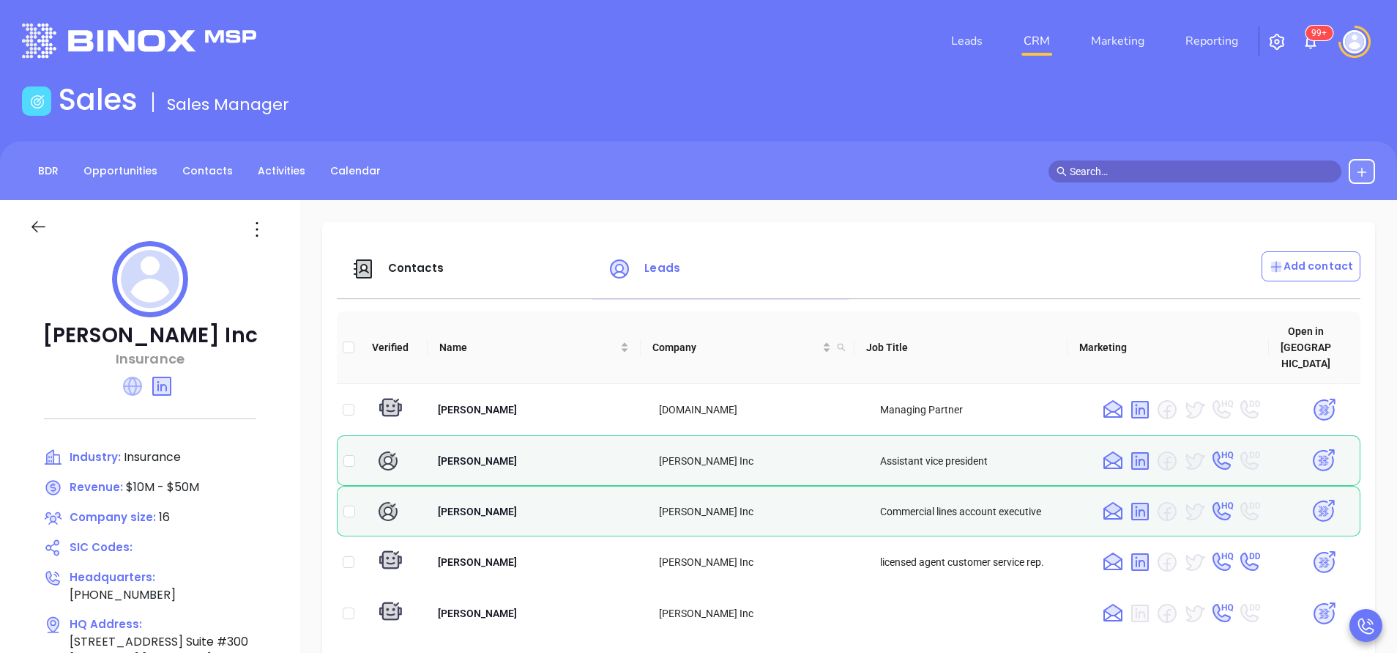
click at [135, 385] on icon at bounding box center [132, 385] width 19 height 19
click at [131, 385] on icon at bounding box center [133, 386] width 18 height 18
click at [135, 384] on icon at bounding box center [133, 386] width 18 height 18
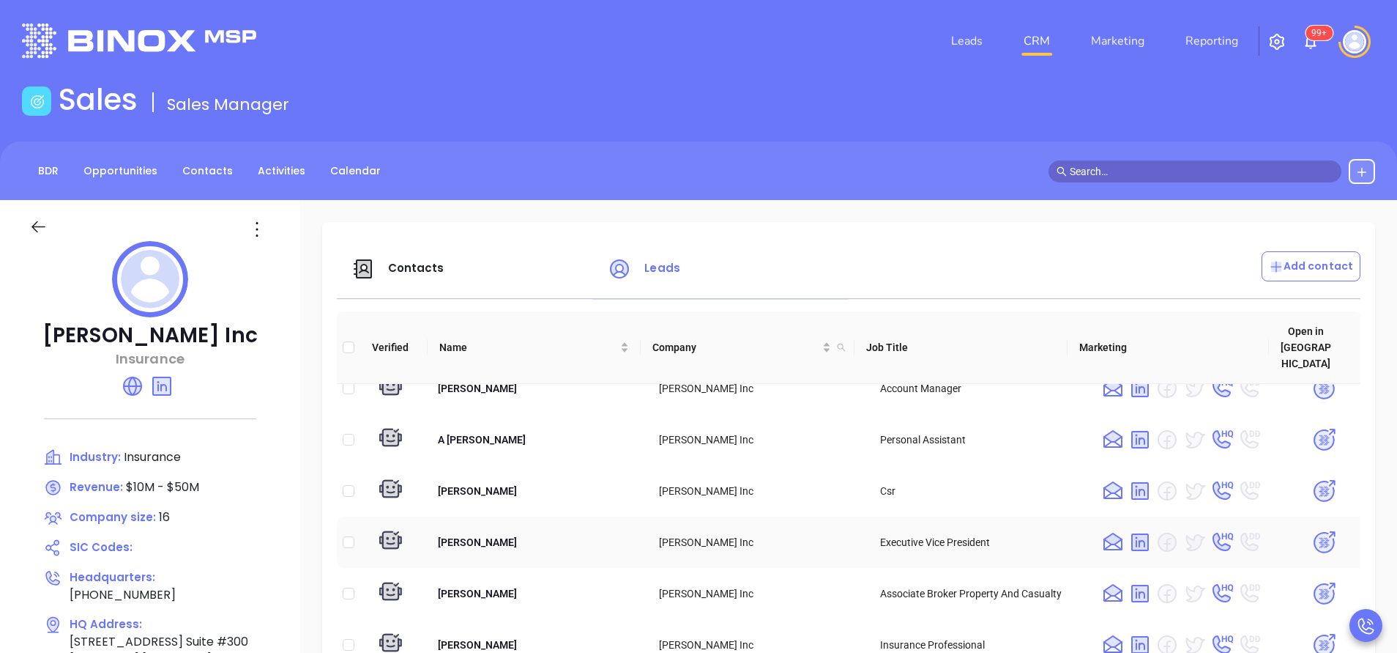
scroll to position [220, 0]
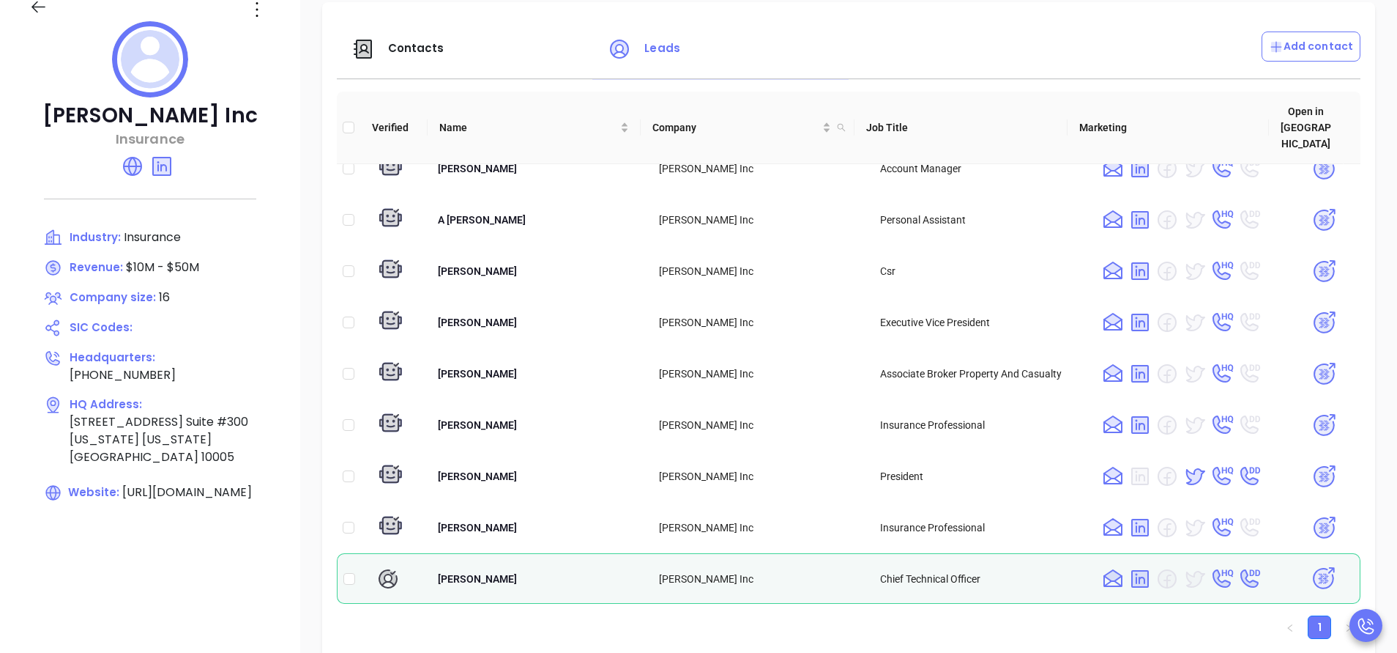
click at [436, 48] on span "Contacts" at bounding box center [416, 47] width 56 height 15
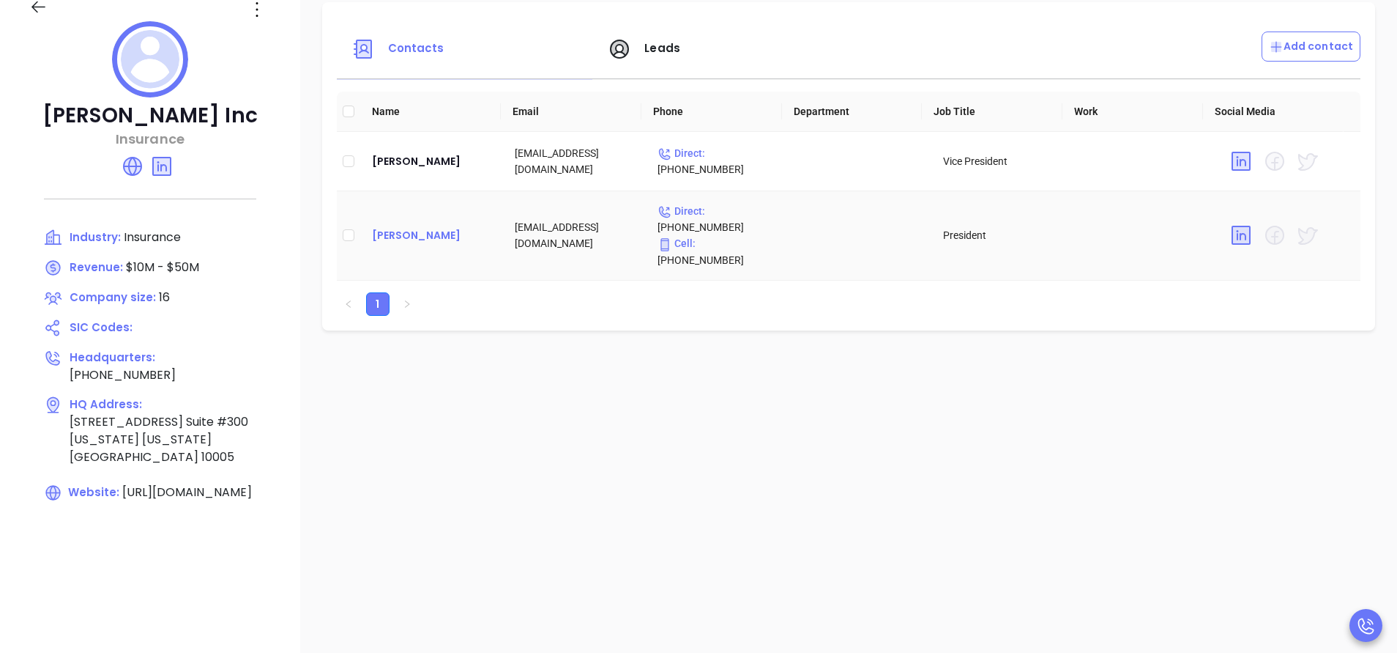
click at [410, 226] on div "Eileen Frank" at bounding box center [431, 235] width 119 height 18
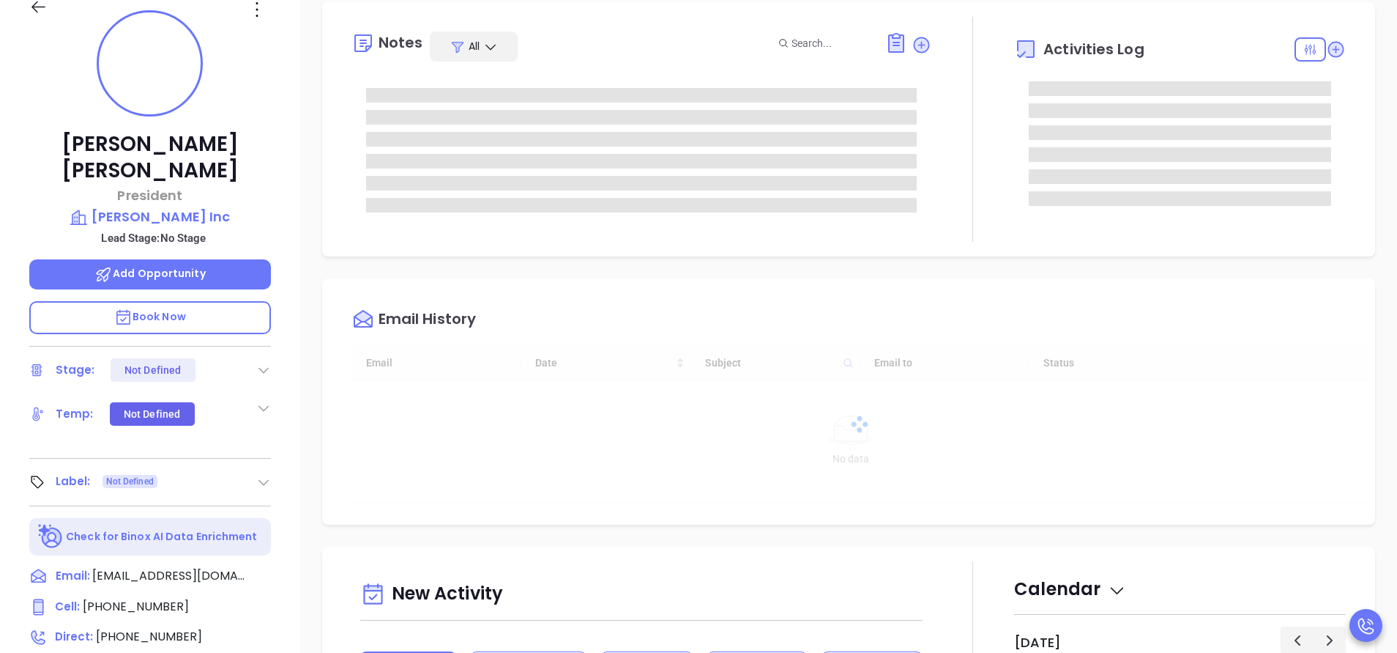
type input "[DATE]"
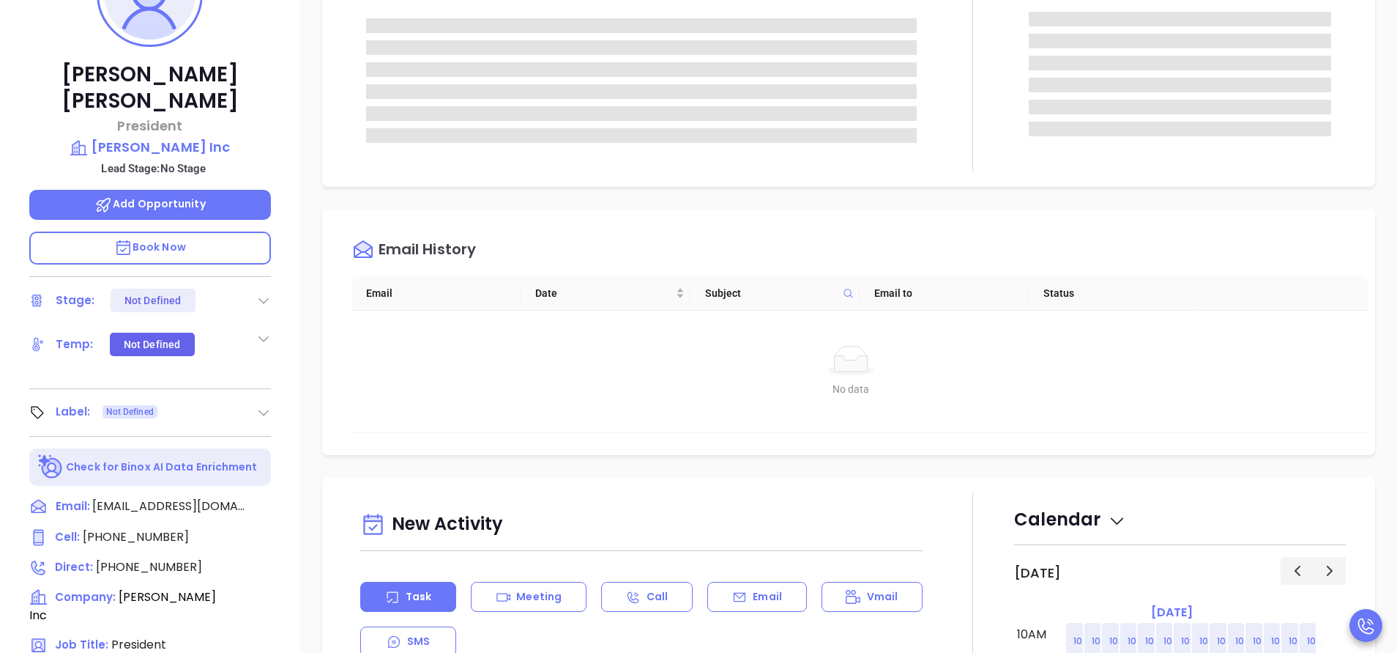
scroll to position [549, 0]
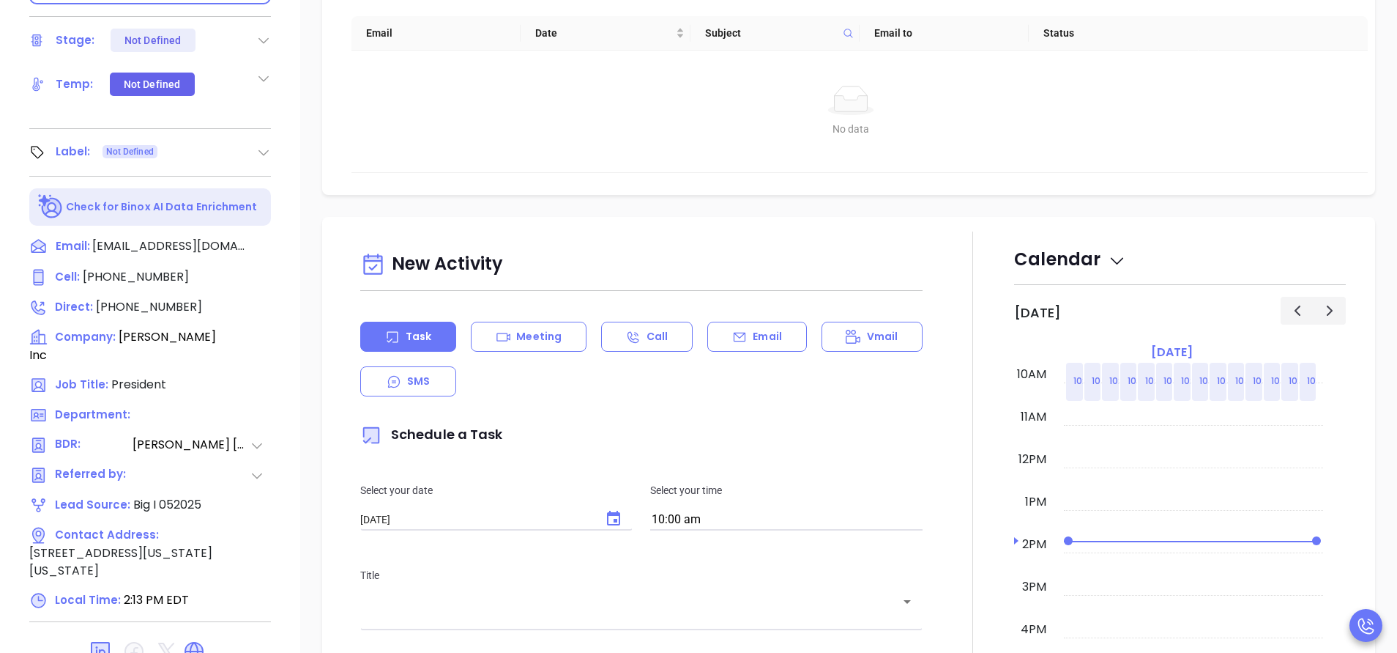
type input "[PERSON_NAME]"
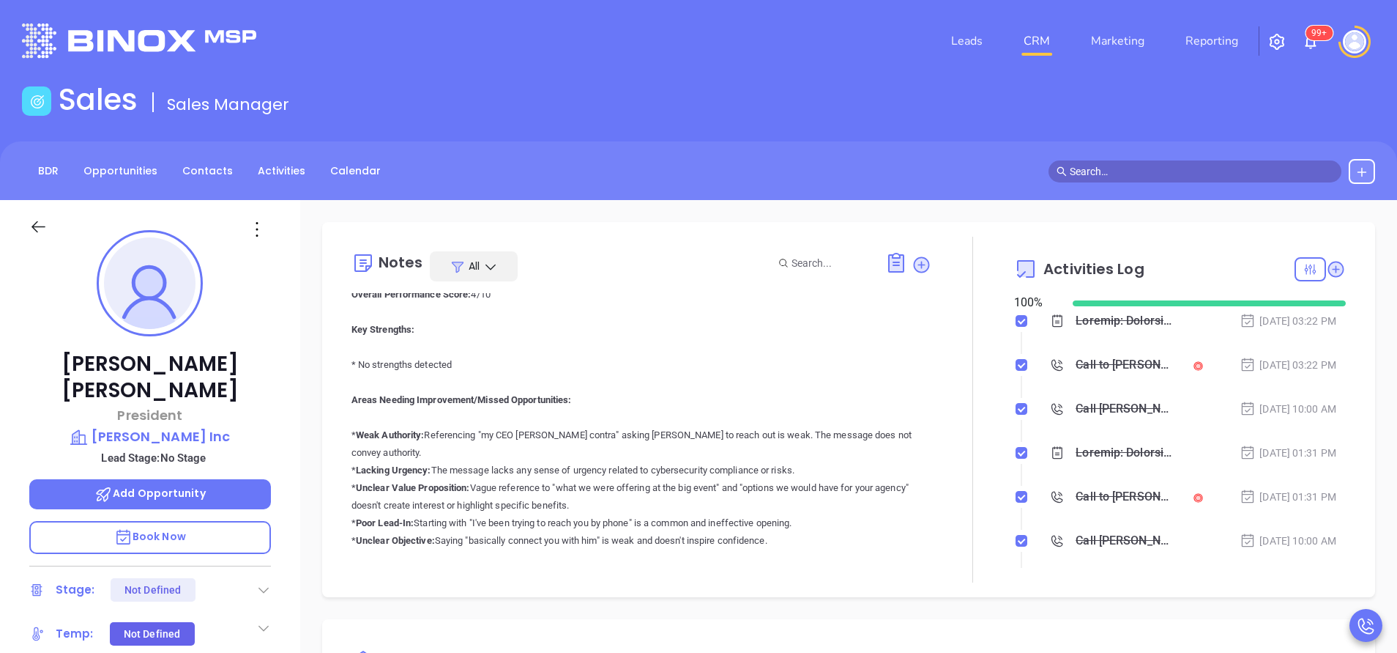
scroll to position [224, 0]
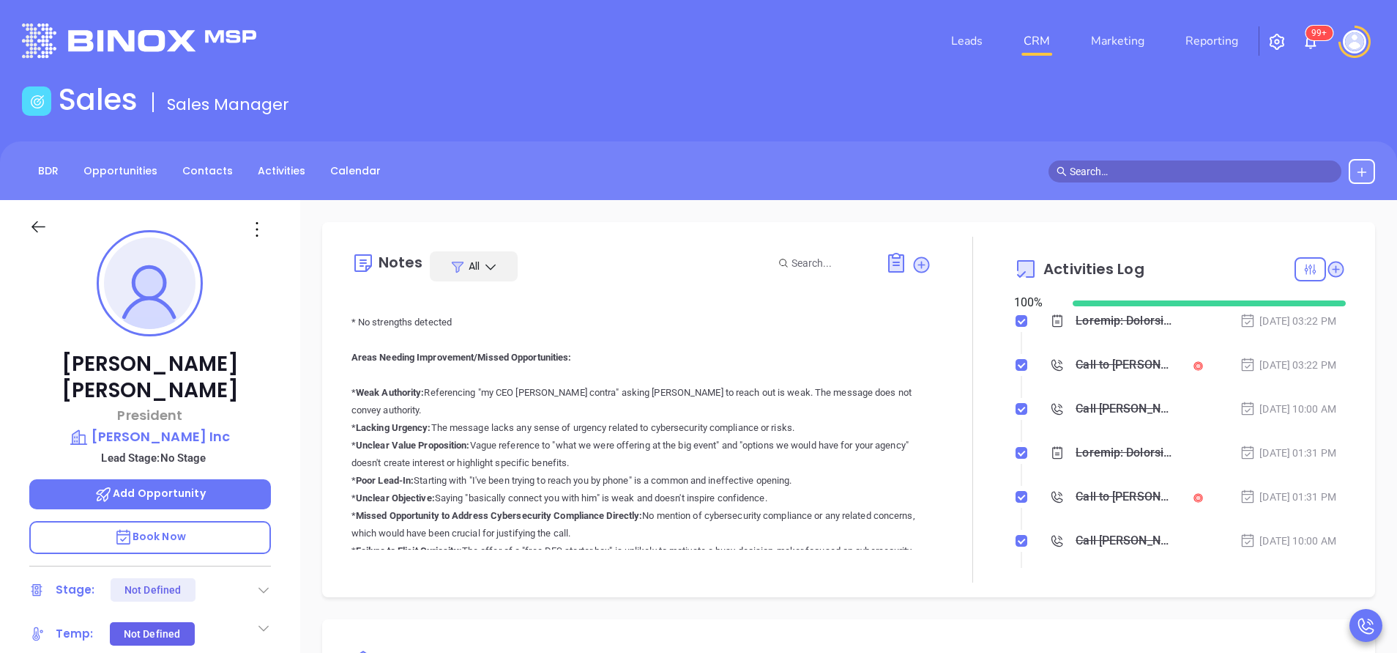
click at [665, 125] on main "Sales Sales Manager BDR Opportunities Contacts Activities Calendar Call Now Cal…" at bounding box center [698, 549] width 1397 height 934
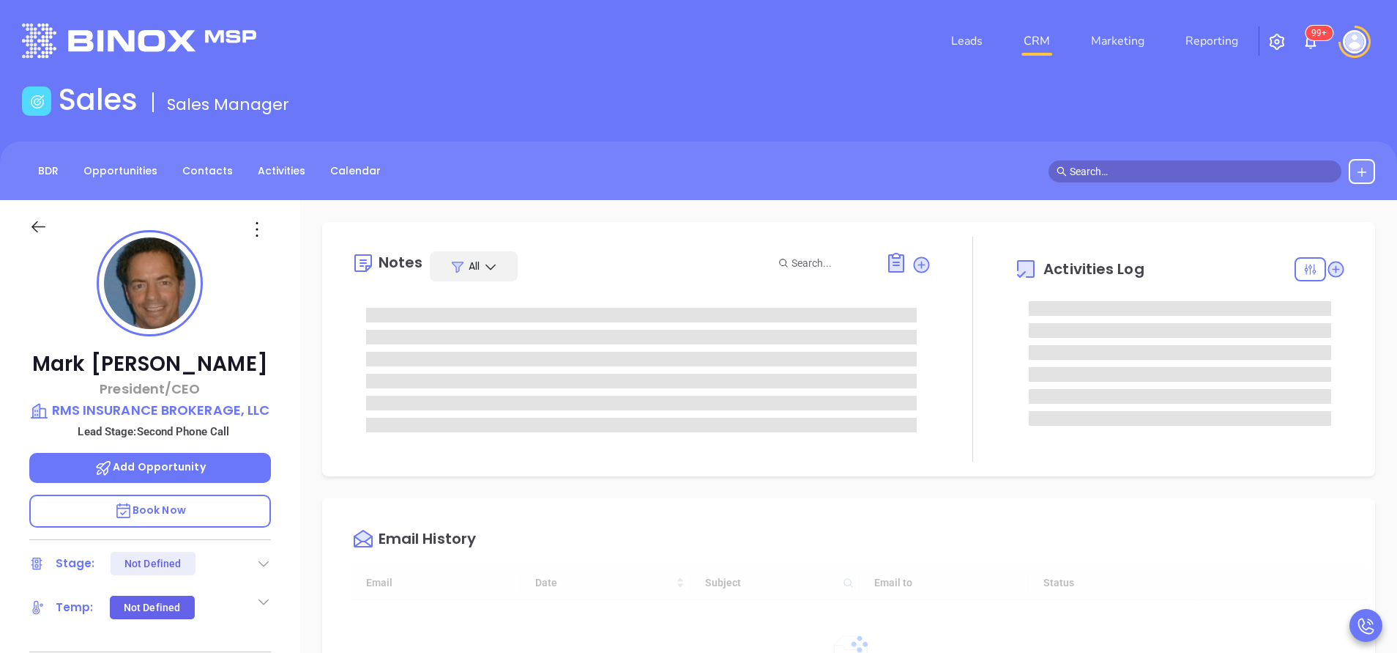
type input "[DATE]"
type input "[PERSON_NAME]"
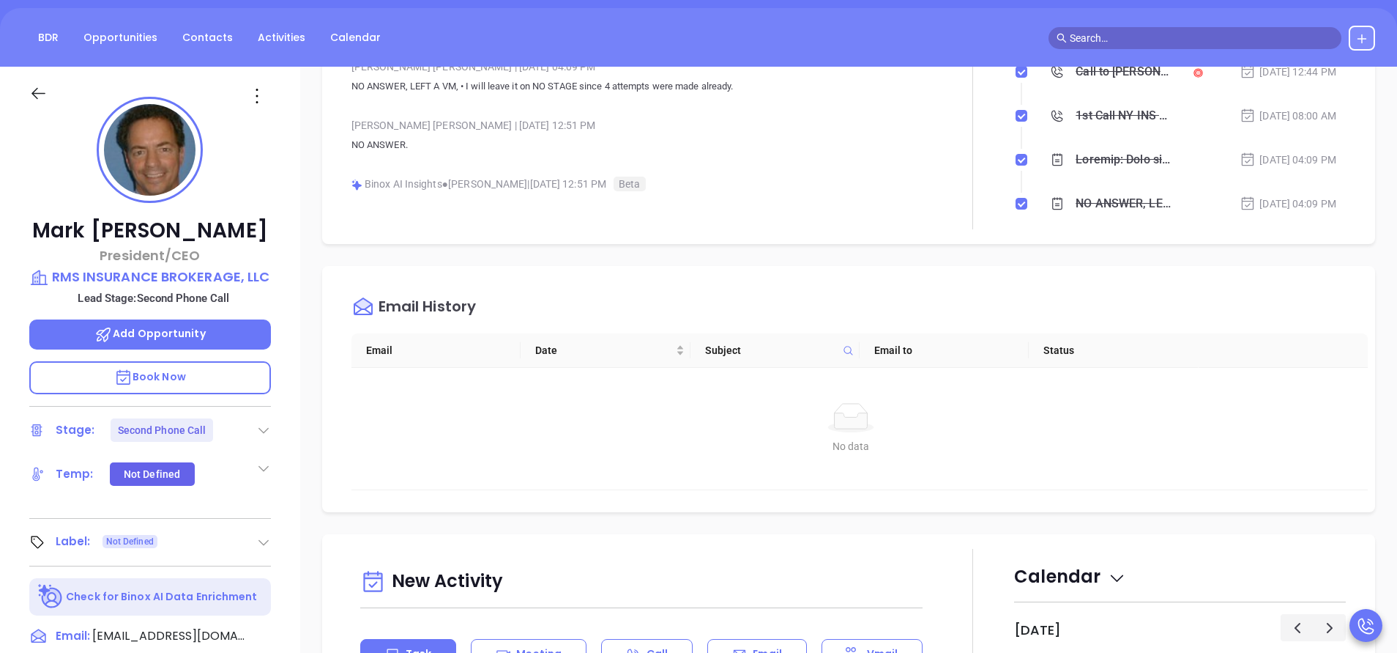
scroll to position [439, 0]
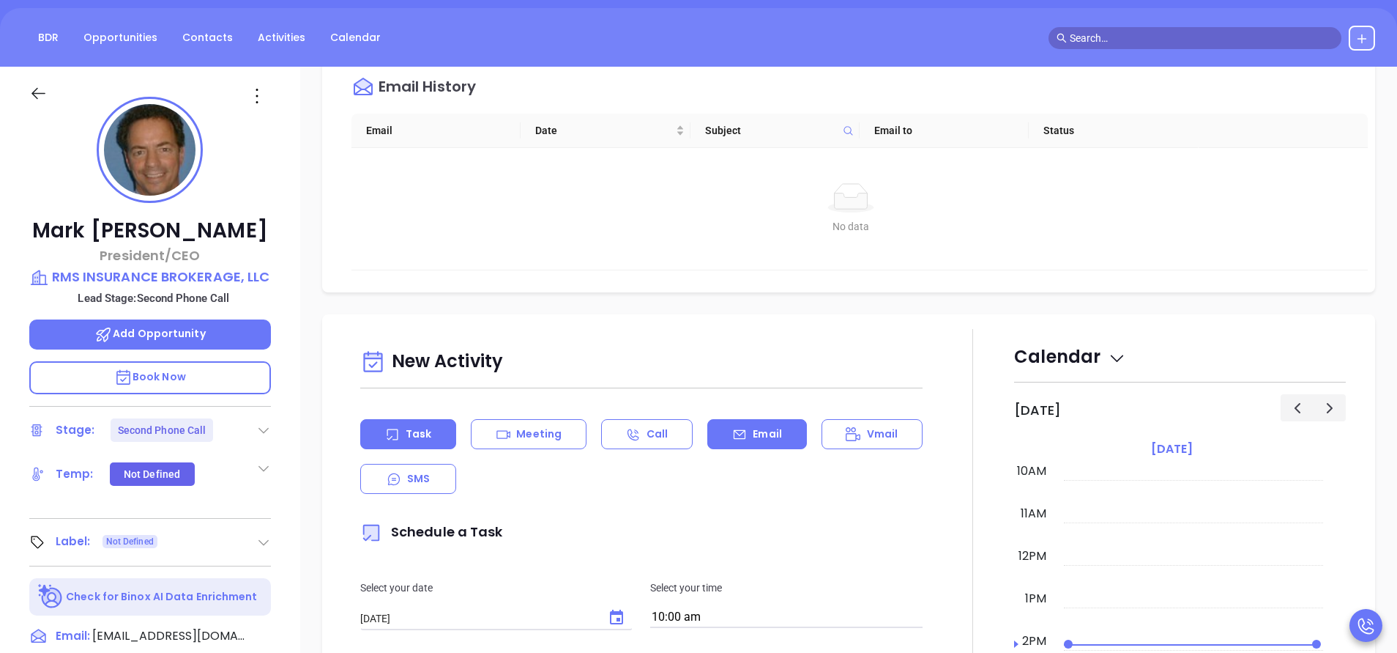
click at [738, 438] on icon at bounding box center [739, 434] width 15 height 15
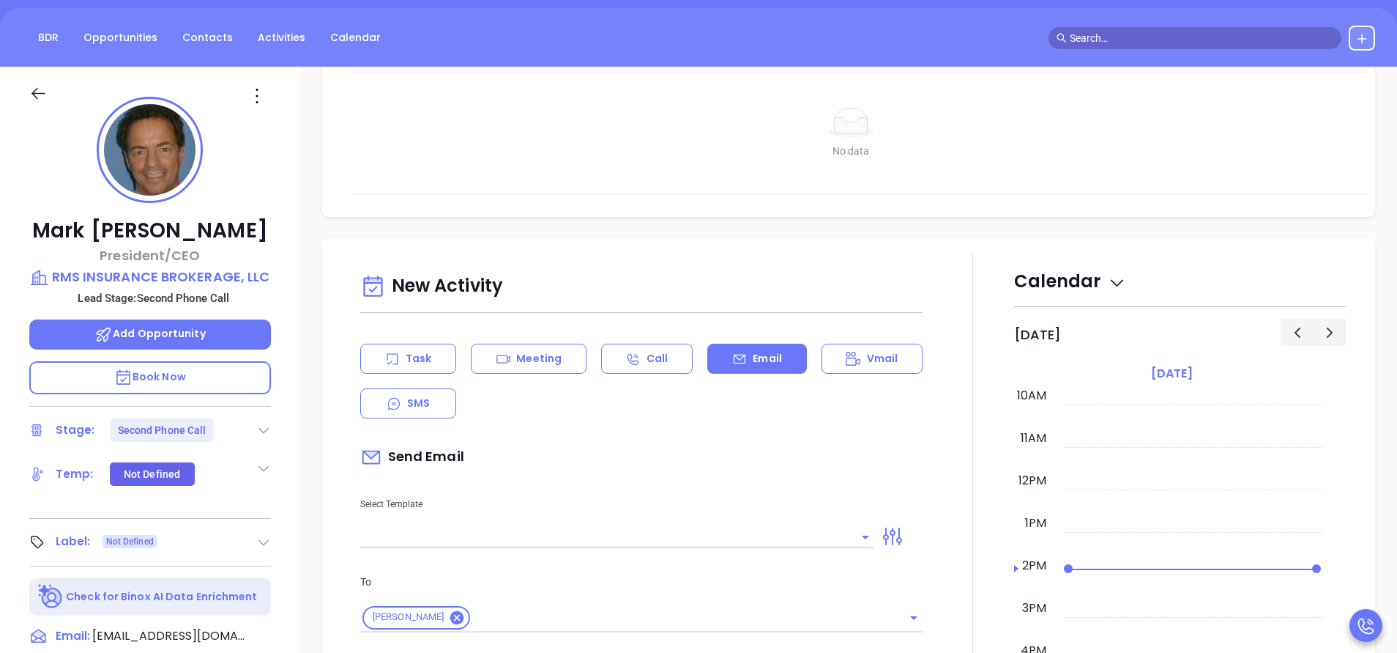
scroll to position [549, 0]
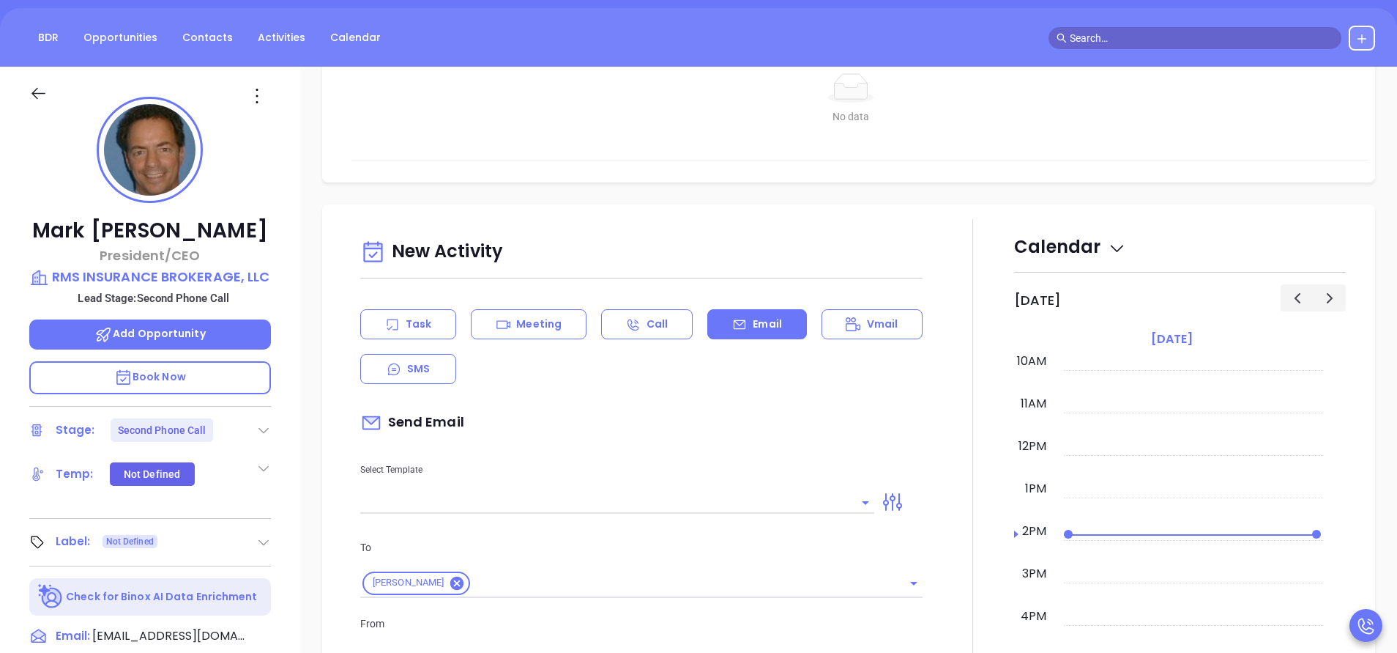
type input "[PERSON_NAME]"
click at [699, 499] on input "text" at bounding box center [606, 501] width 492 height 21
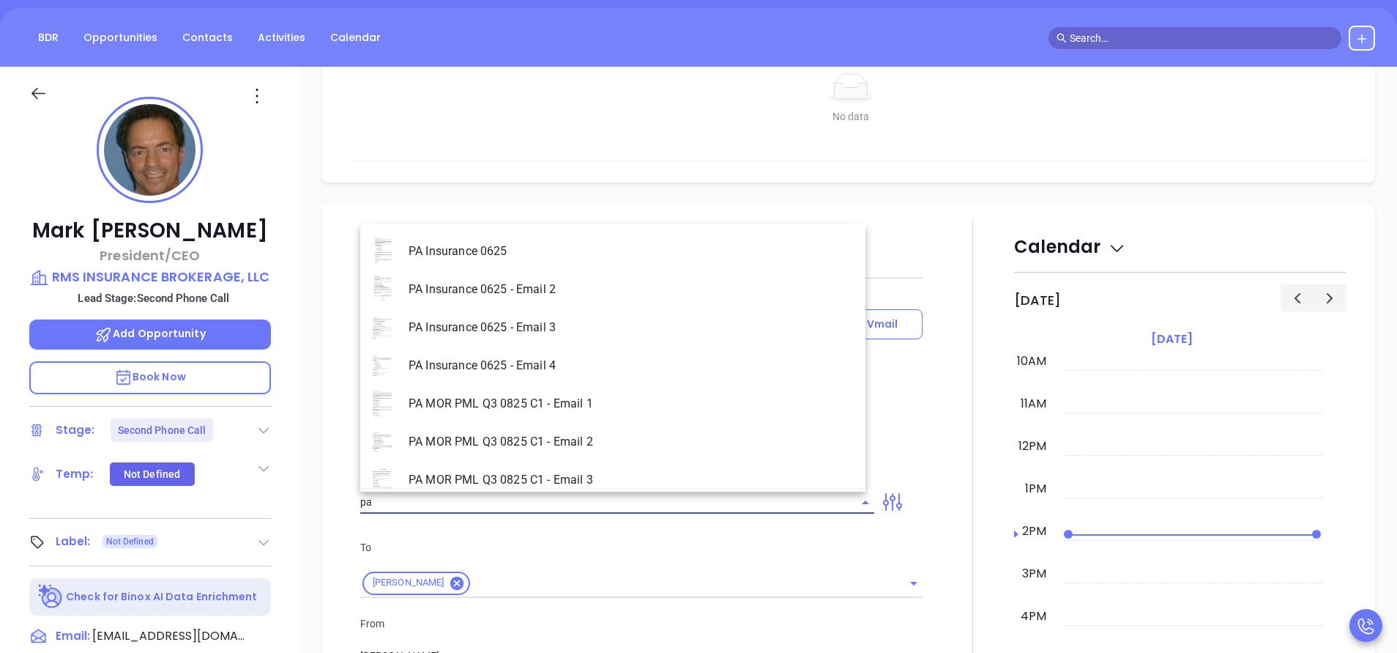
type input "p"
click at [603, 329] on li "NY Insurance 0625 - Email 2" at bounding box center [612, 327] width 505 height 38
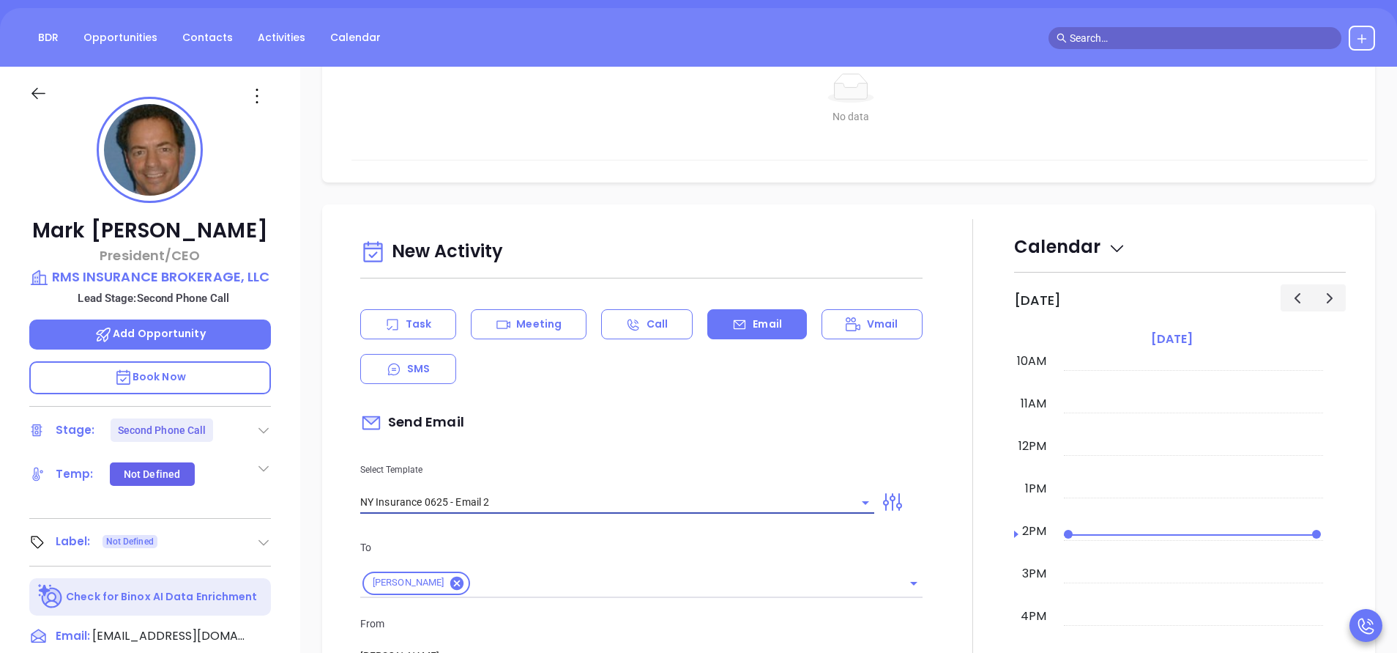
type input "NY Insurance 0625 - Email 2"
type input "I don’t know if you saw this [PERSON_NAME]"
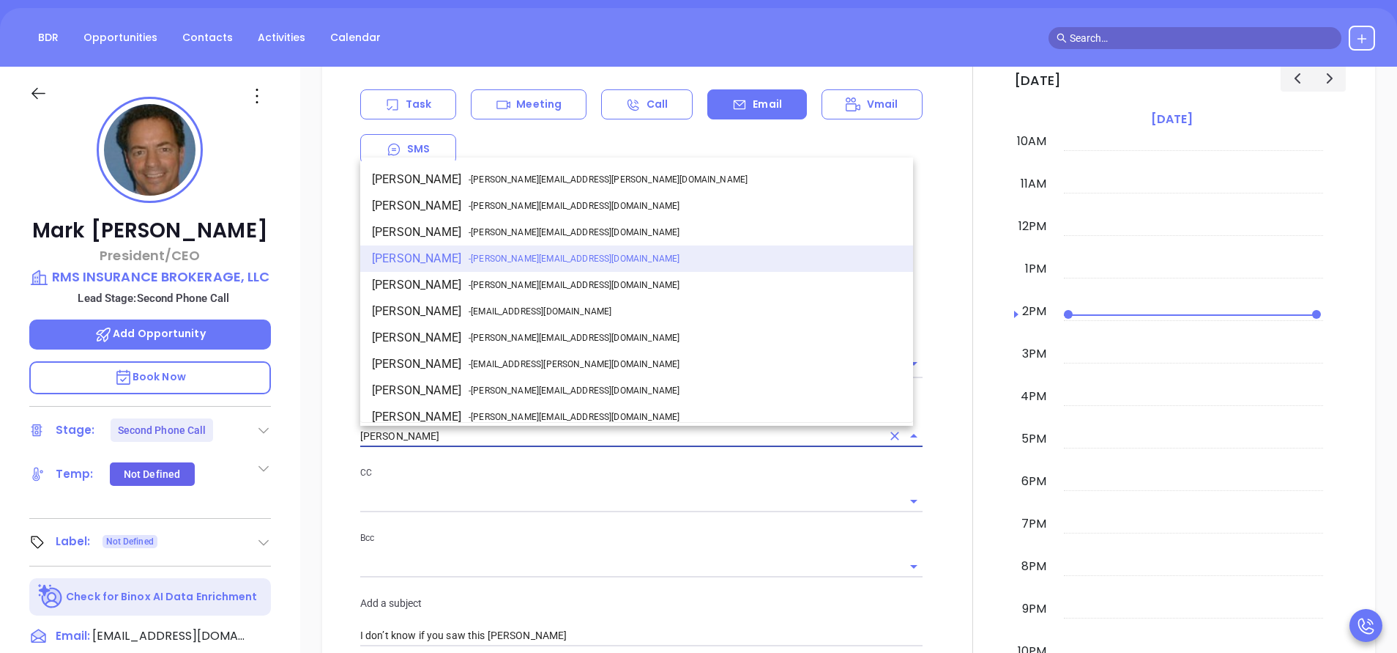
click at [502, 437] on input "[PERSON_NAME]" at bounding box center [620, 436] width 521 height 21
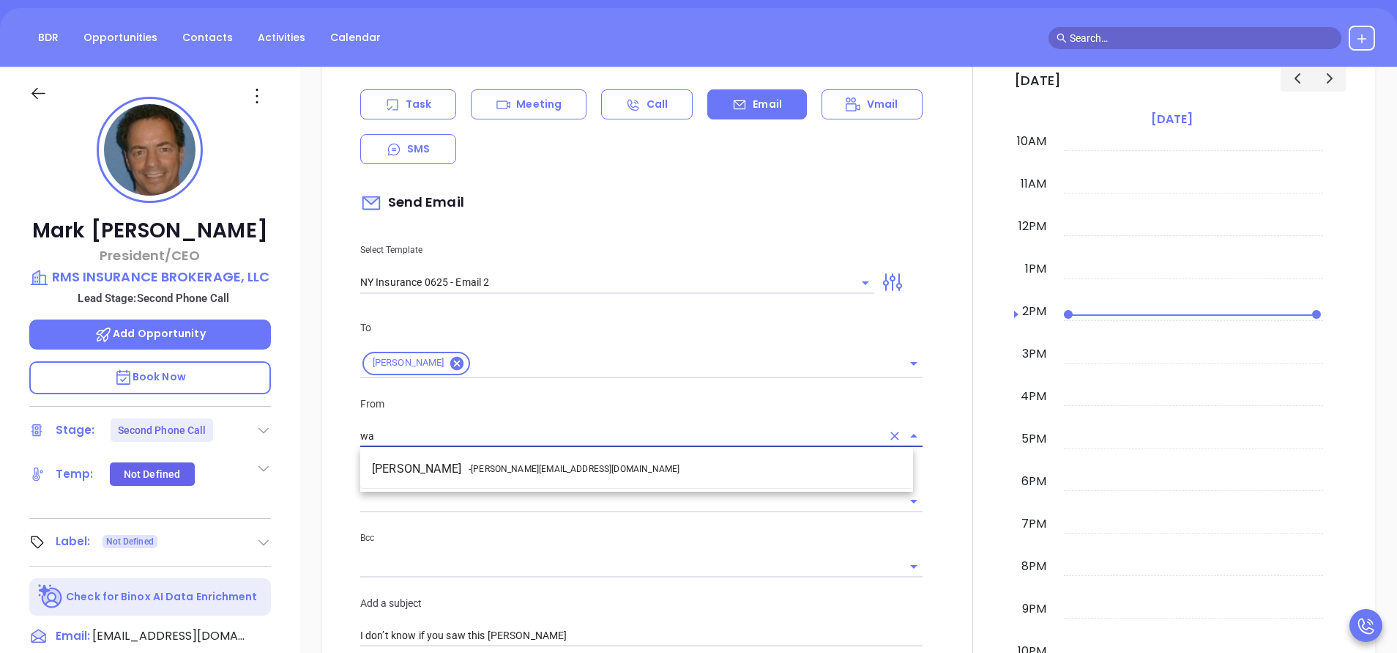
click at [496, 469] on span "- [PERSON_NAME][EMAIL_ADDRESS][DOMAIN_NAME]" at bounding box center [574, 468] width 211 height 13
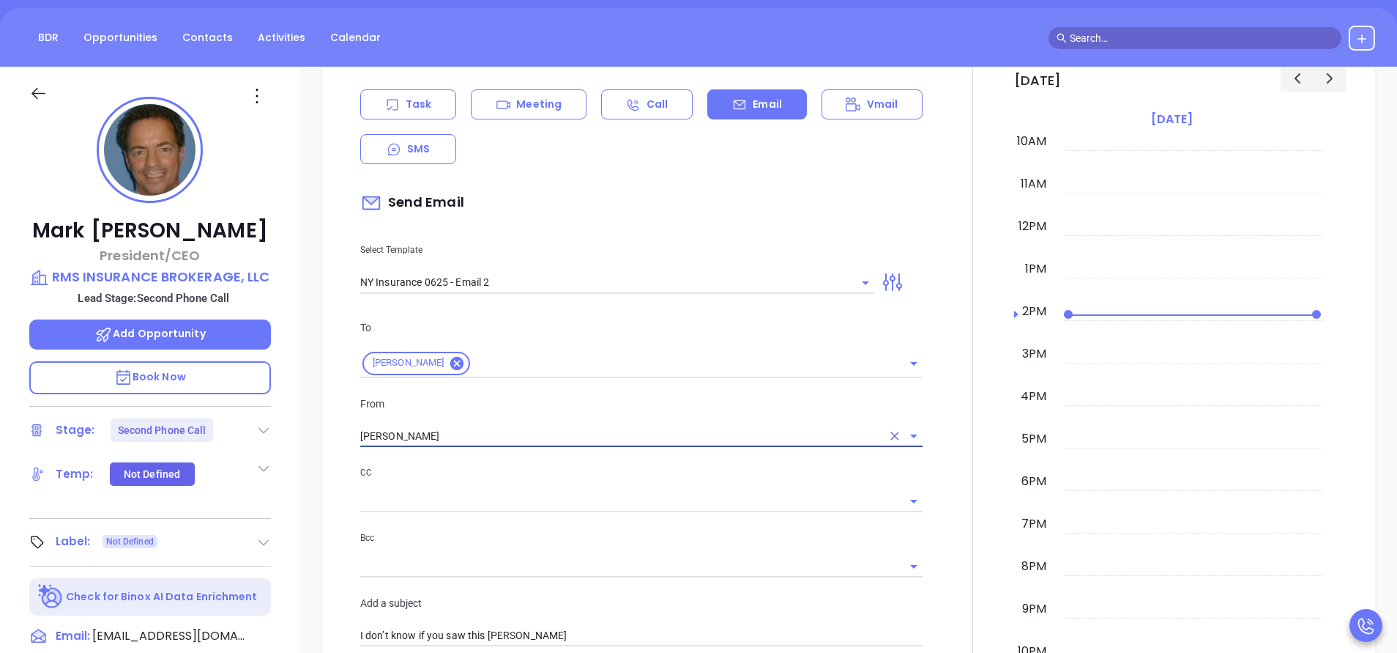
type input "[PERSON_NAME]"
click at [540, 482] on div "CC" at bounding box center [641, 488] width 562 height 48
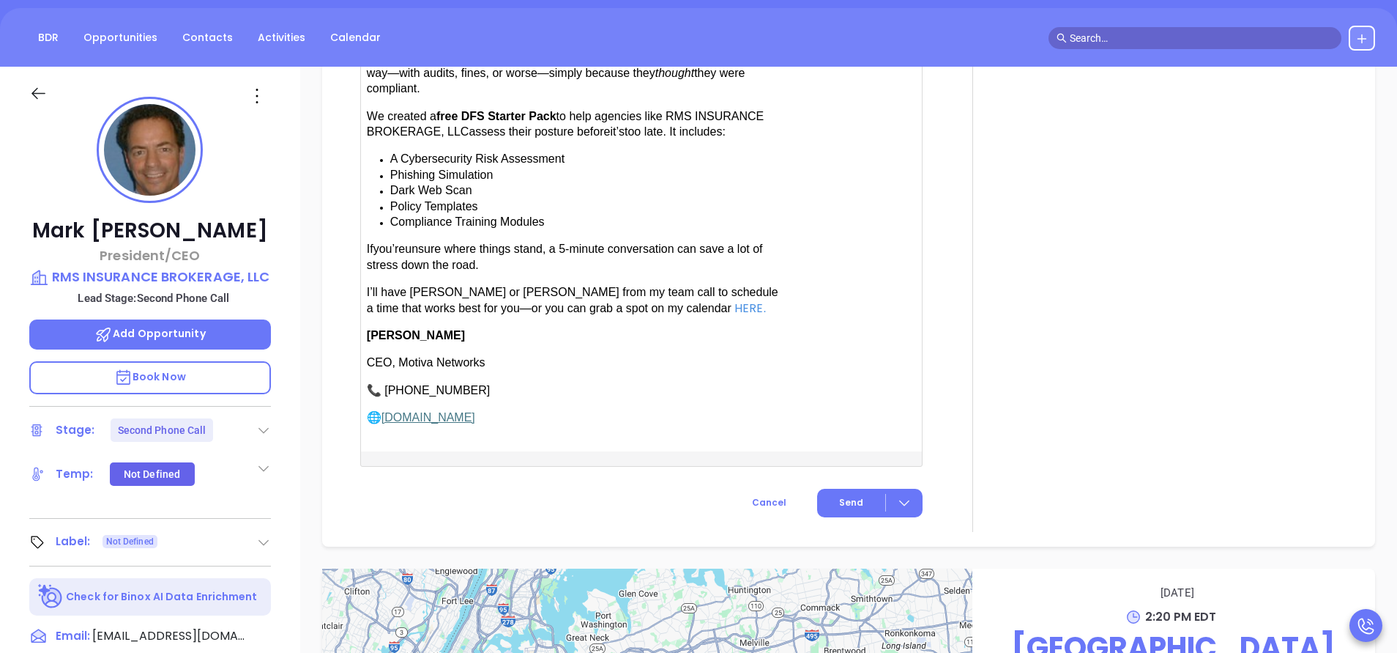
scroll to position [1538, 0]
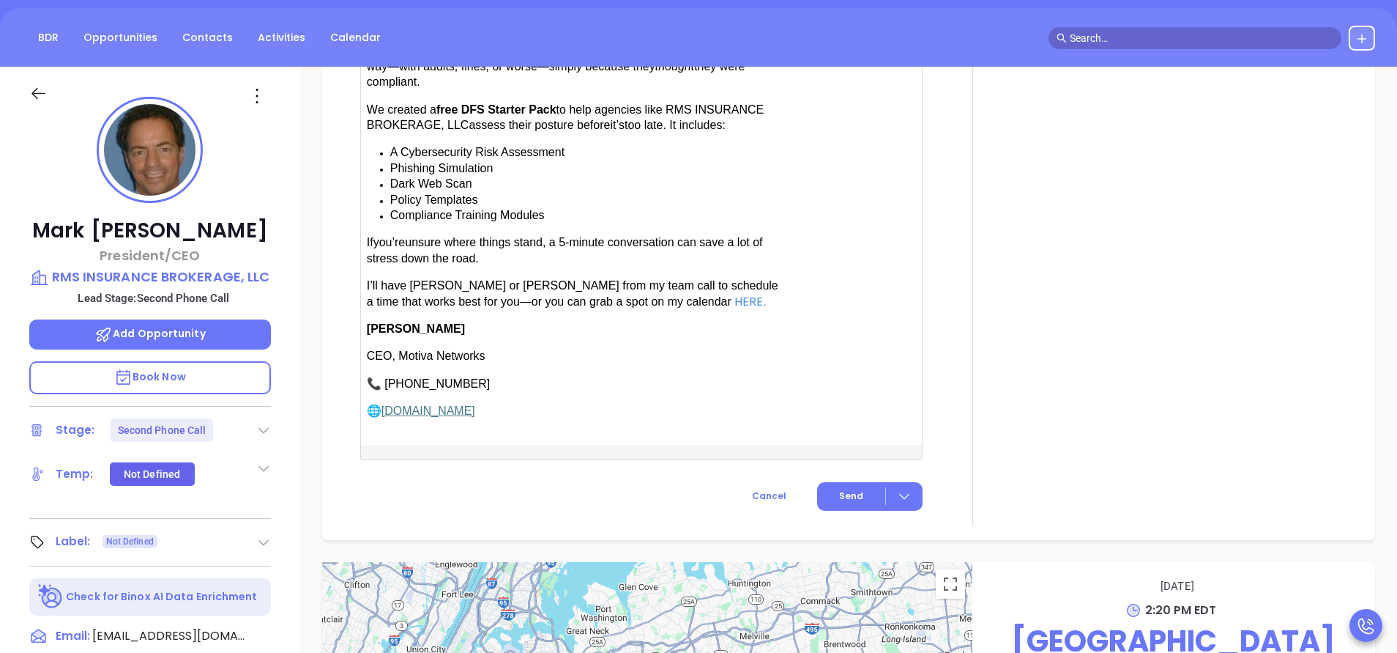
click at [410, 279] on span "have [PERSON_NAME] or [PERSON_NAME] from my team call to schedule a time that w…" at bounding box center [573, 293] width 412 height 28
click at [497, 279] on span "have [PERSON_NAME] or [PERSON_NAME] from my team call to schedule a time that w…" at bounding box center [573, 293] width 412 height 28
click at [852, 489] on span "Send" at bounding box center [851, 495] width 24 height 13
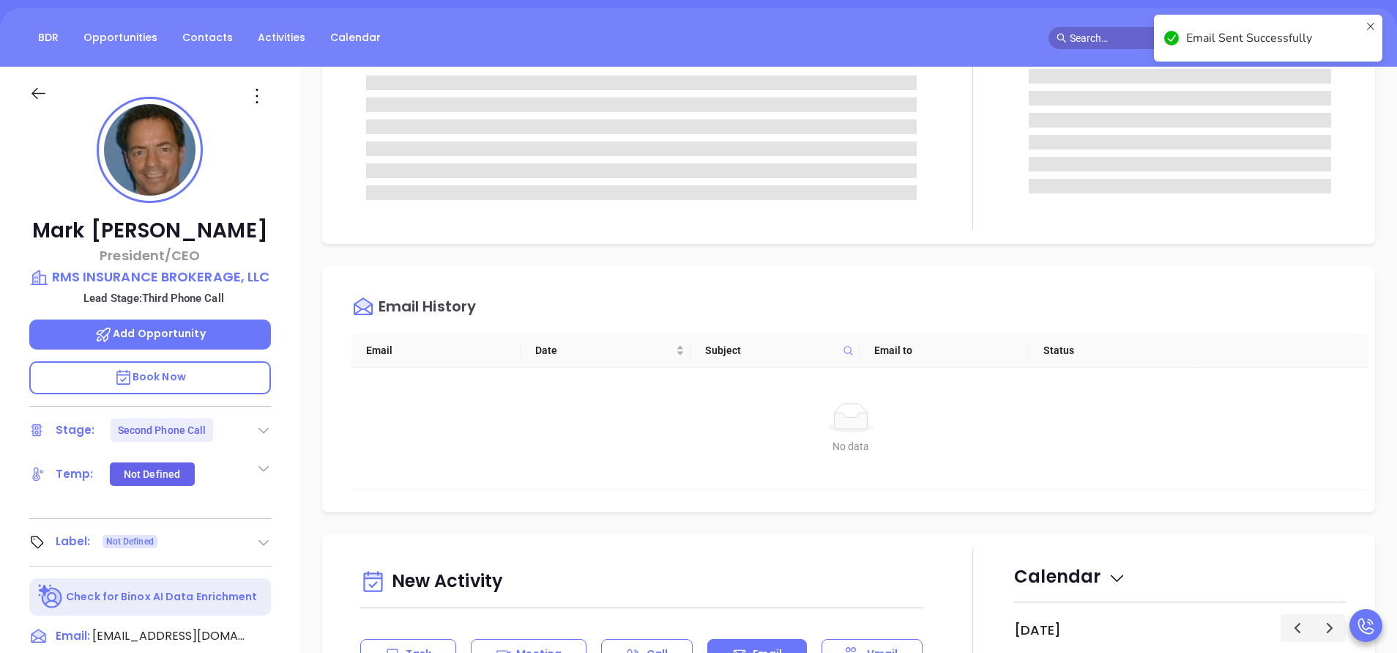
scroll to position [0, 0]
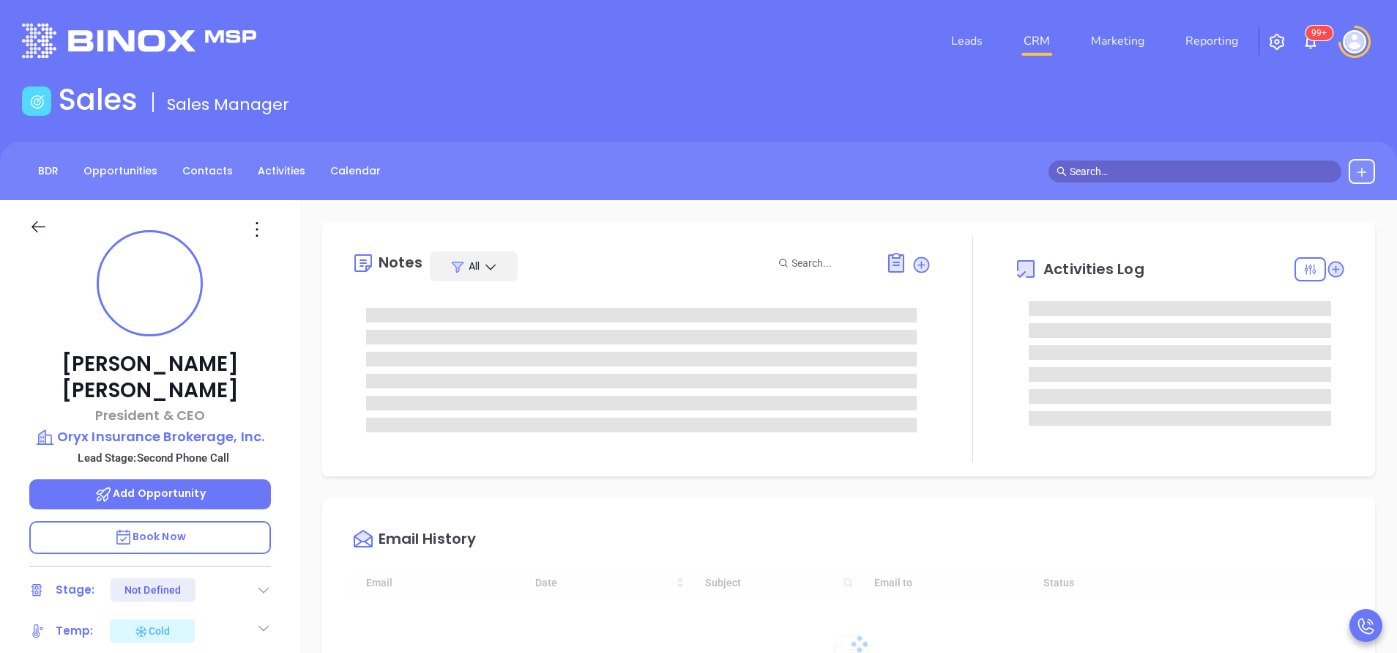
type input "[DATE]"
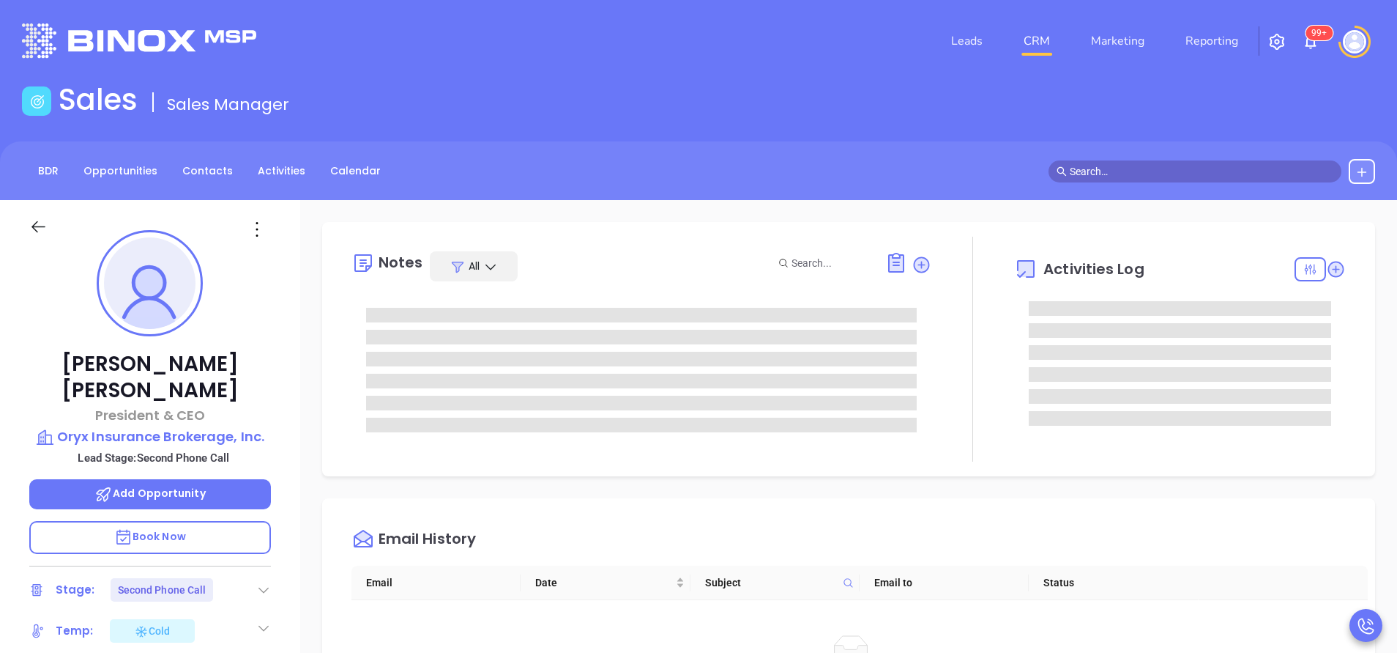
type input "[PERSON_NAME]"
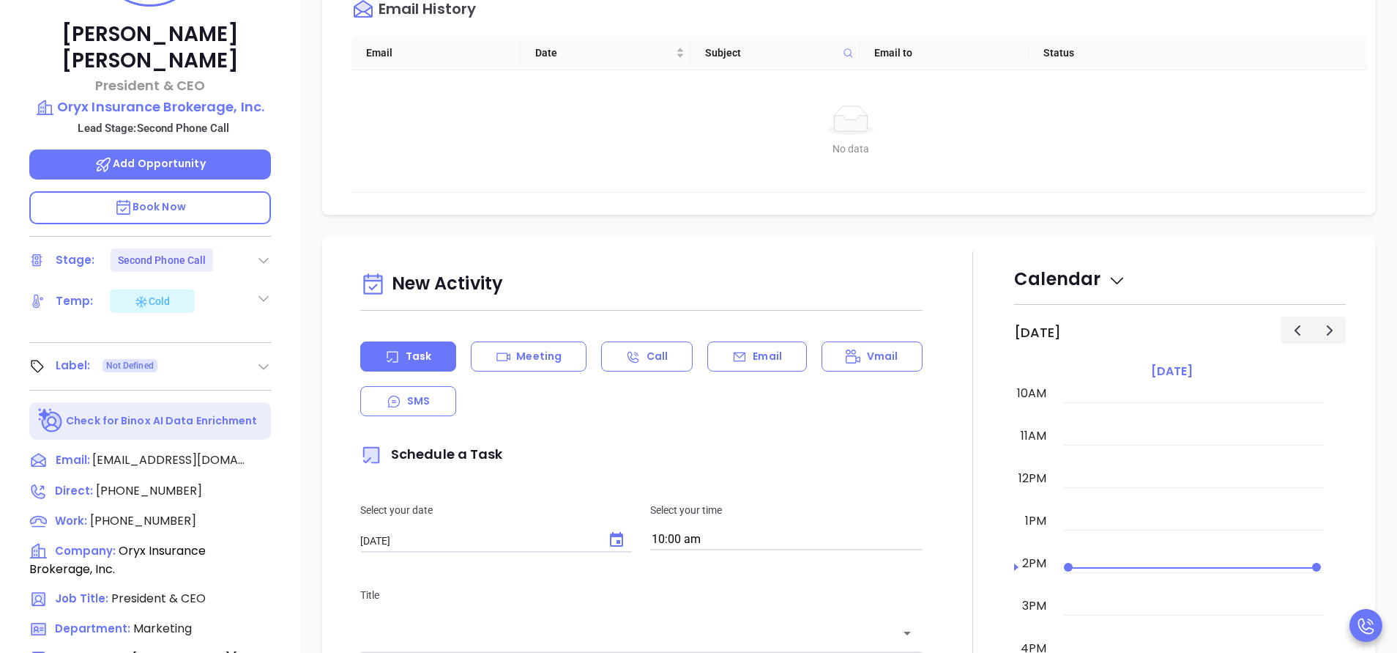
scroll to position [330, 0]
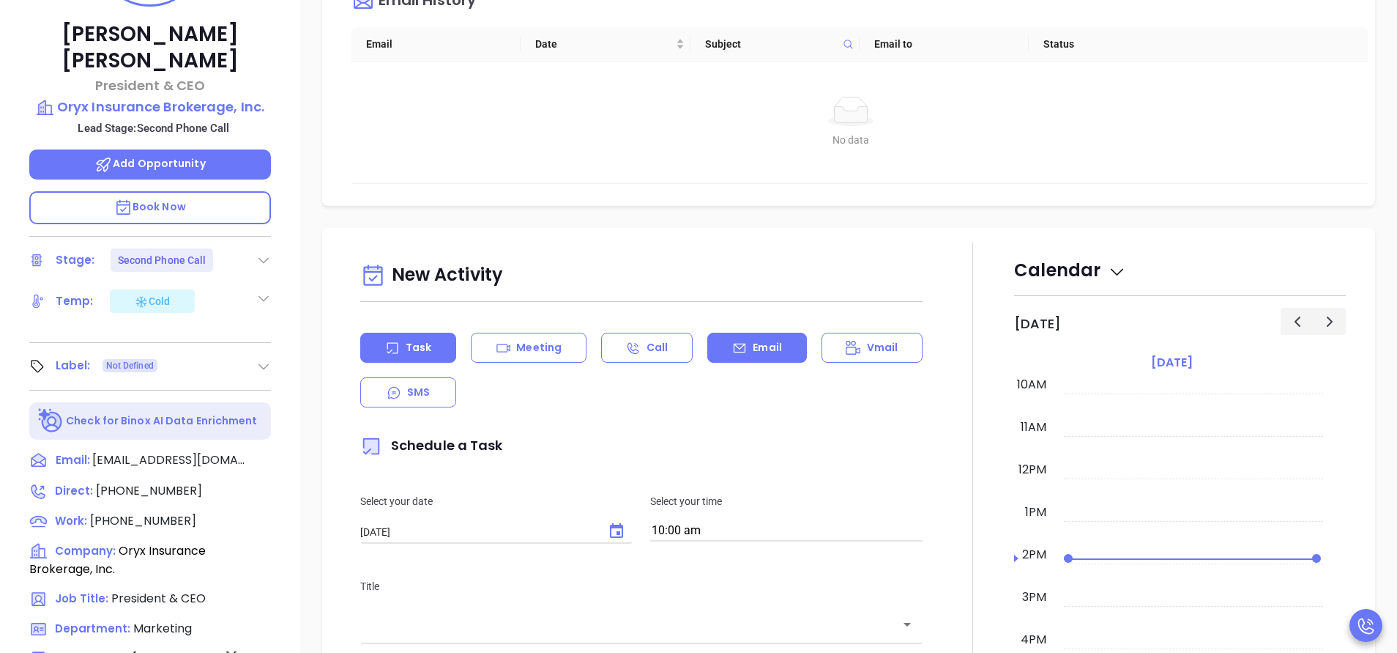
click at [751, 360] on div "Email" at bounding box center [757, 348] width 99 height 30
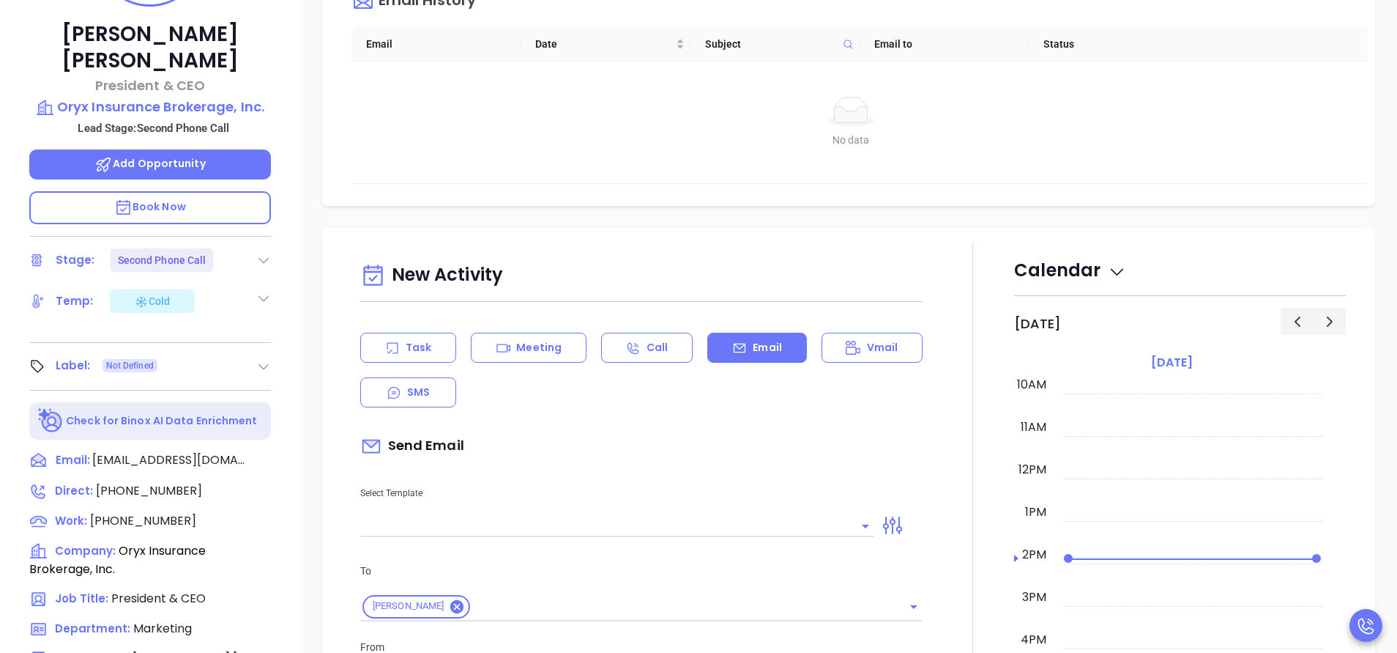
click at [702, 521] on input "text" at bounding box center [606, 525] width 492 height 21
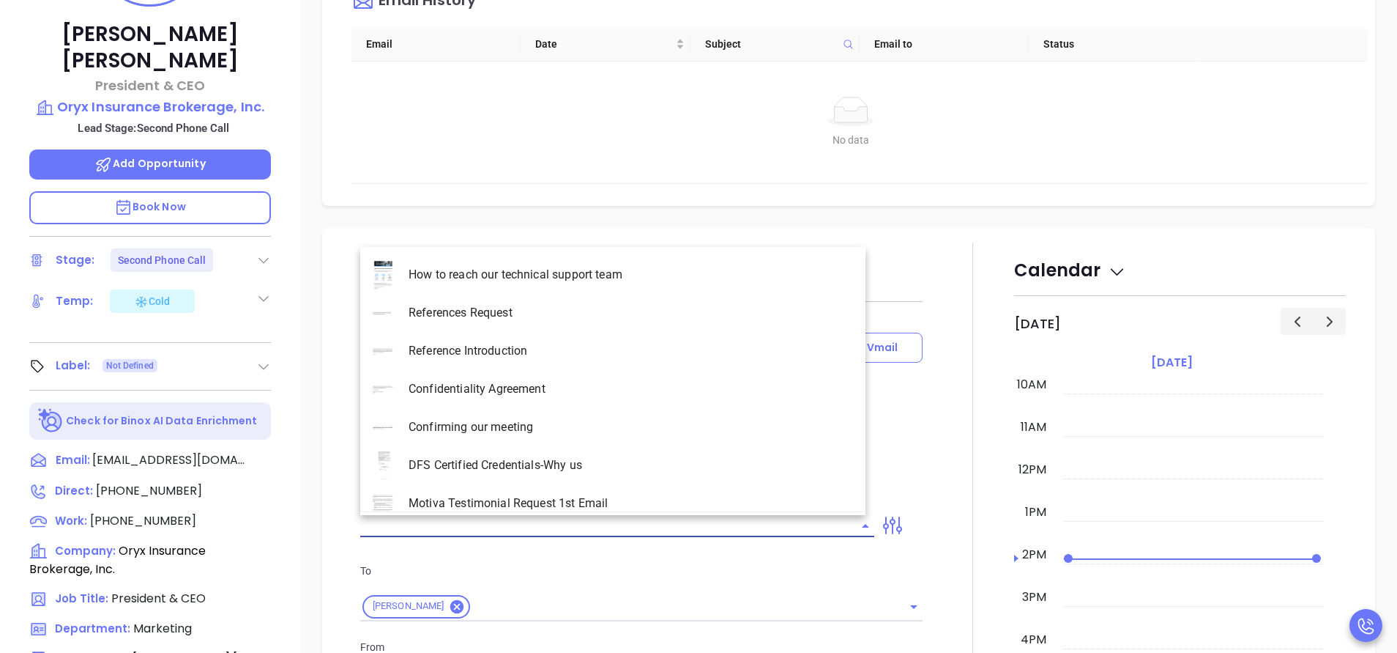
type input "[PERSON_NAME]"
click at [593, 350] on li "NY Insurance 0625 - Email 2" at bounding box center [612, 351] width 505 height 38
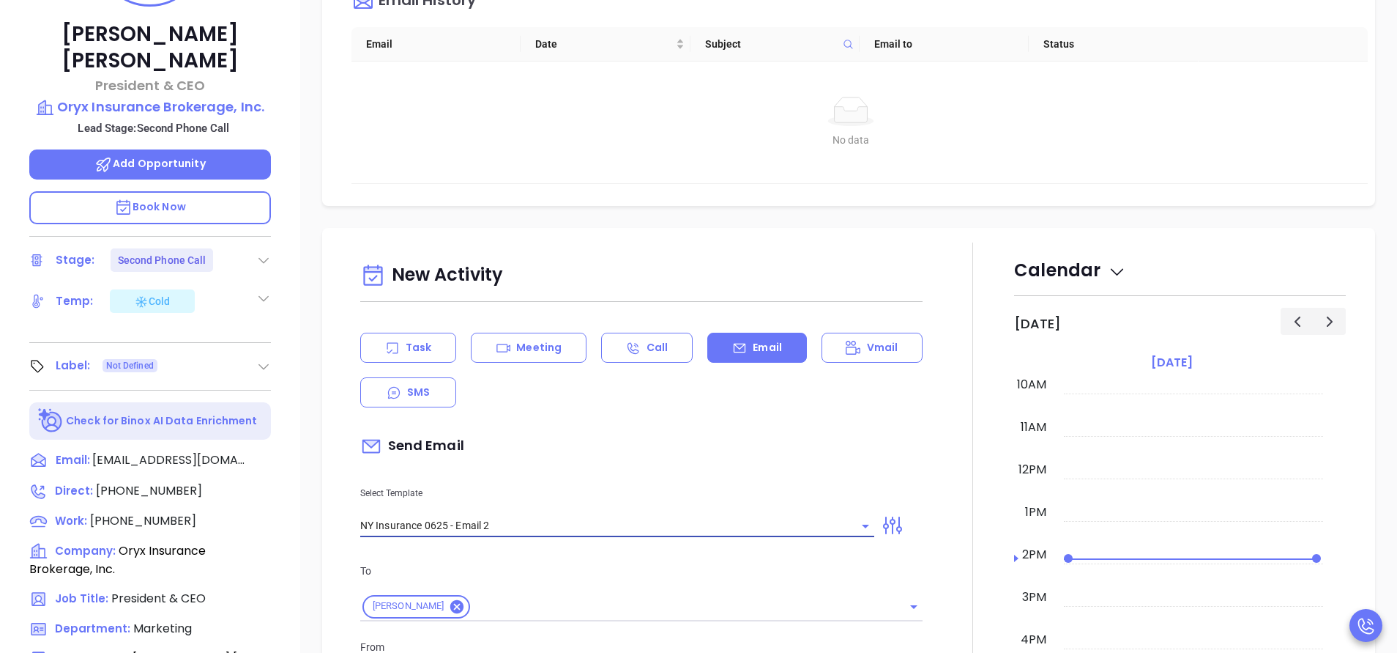
type input "NY Insurance 0625 - Email 2"
click at [644, 460] on div "Send Email" at bounding box center [641, 446] width 562 height 34
type input "I don’t know if you saw this [PERSON_NAME]"
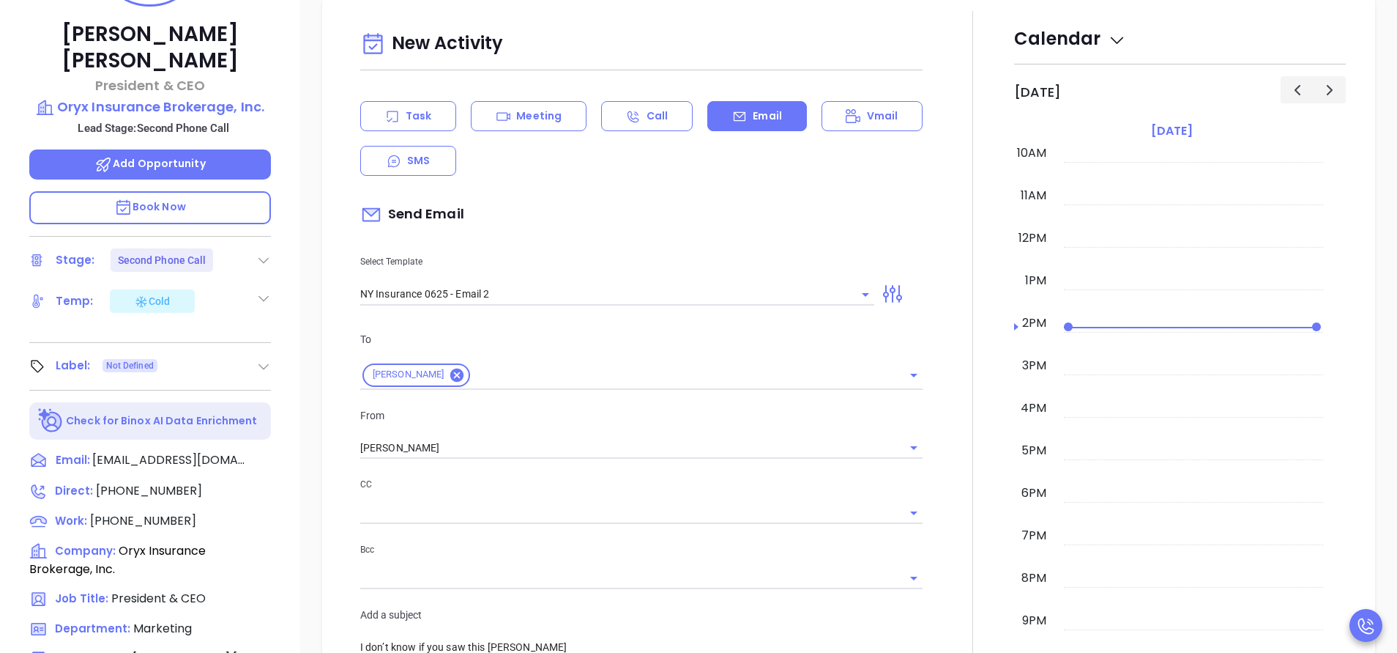
scroll to position [659, 0]
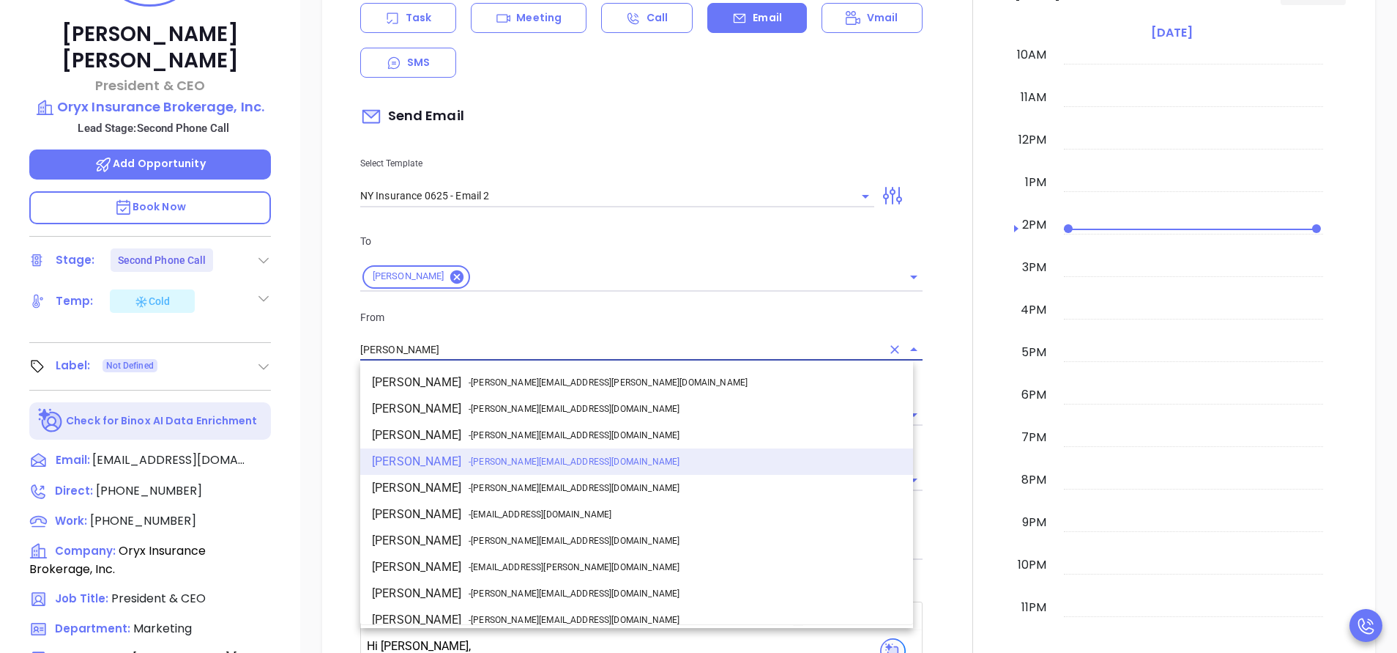
click at [473, 340] on input "[PERSON_NAME]" at bounding box center [620, 349] width 521 height 21
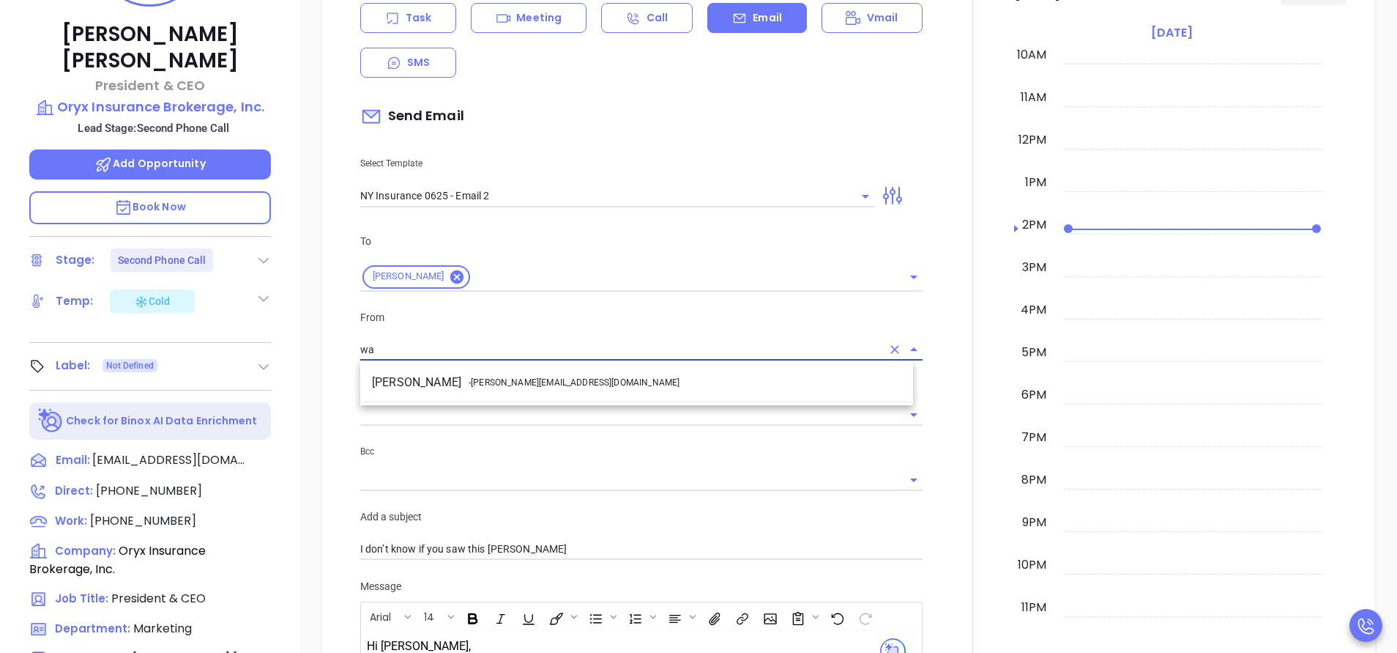
click at [479, 377] on span "- [PERSON_NAME][EMAIL_ADDRESS][DOMAIN_NAME]" at bounding box center [574, 382] width 211 height 13
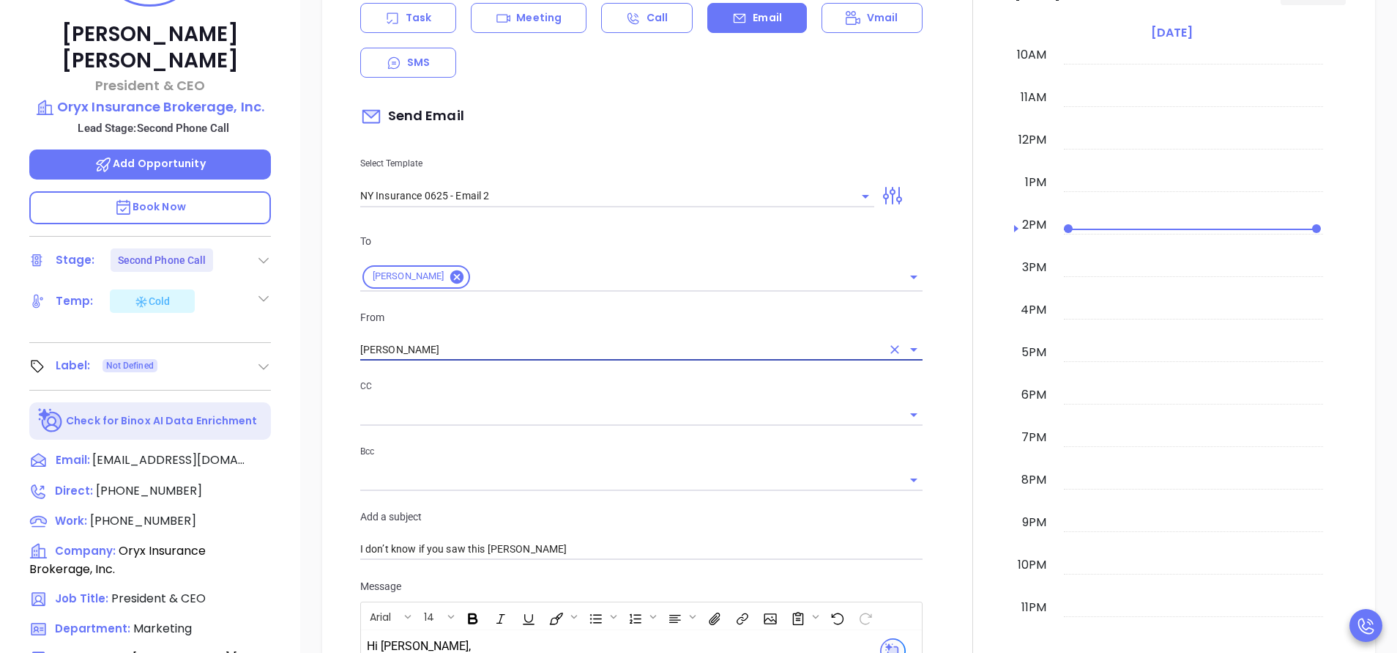
type input "[PERSON_NAME]"
click at [548, 428] on div "CC Bcc" at bounding box center [642, 443] width 580 height 130
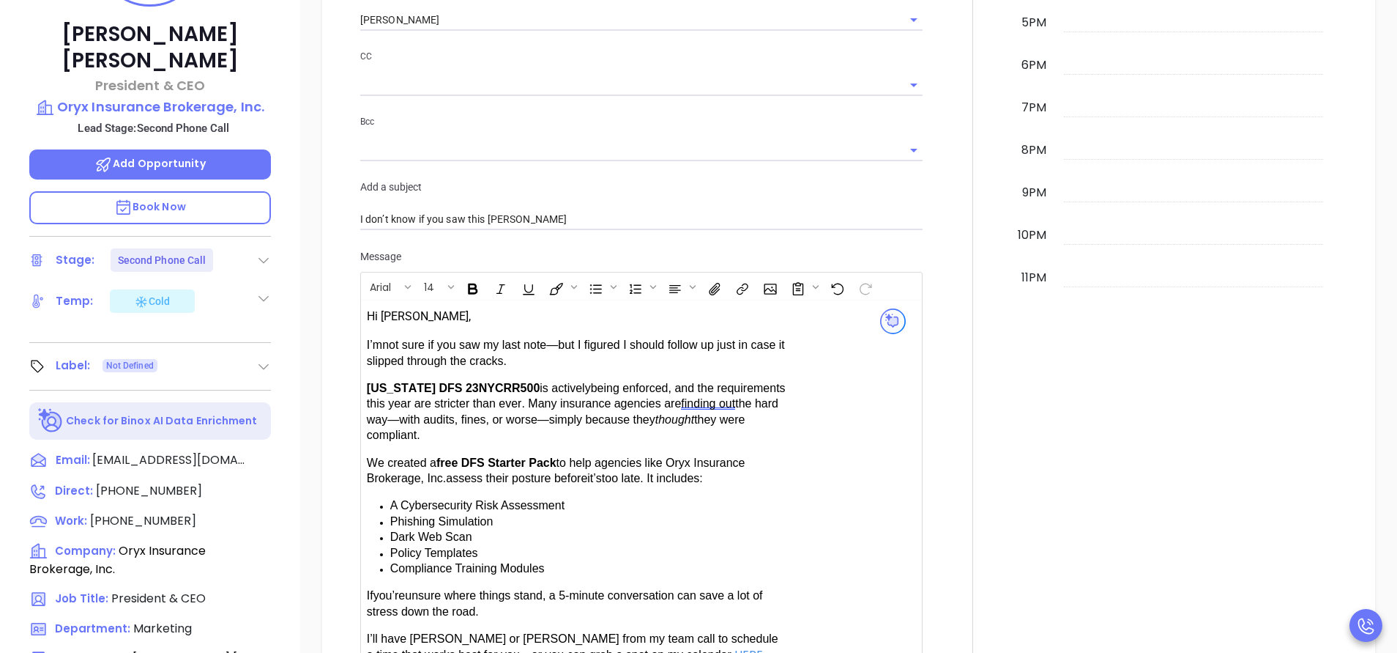
scroll to position [1099, 0]
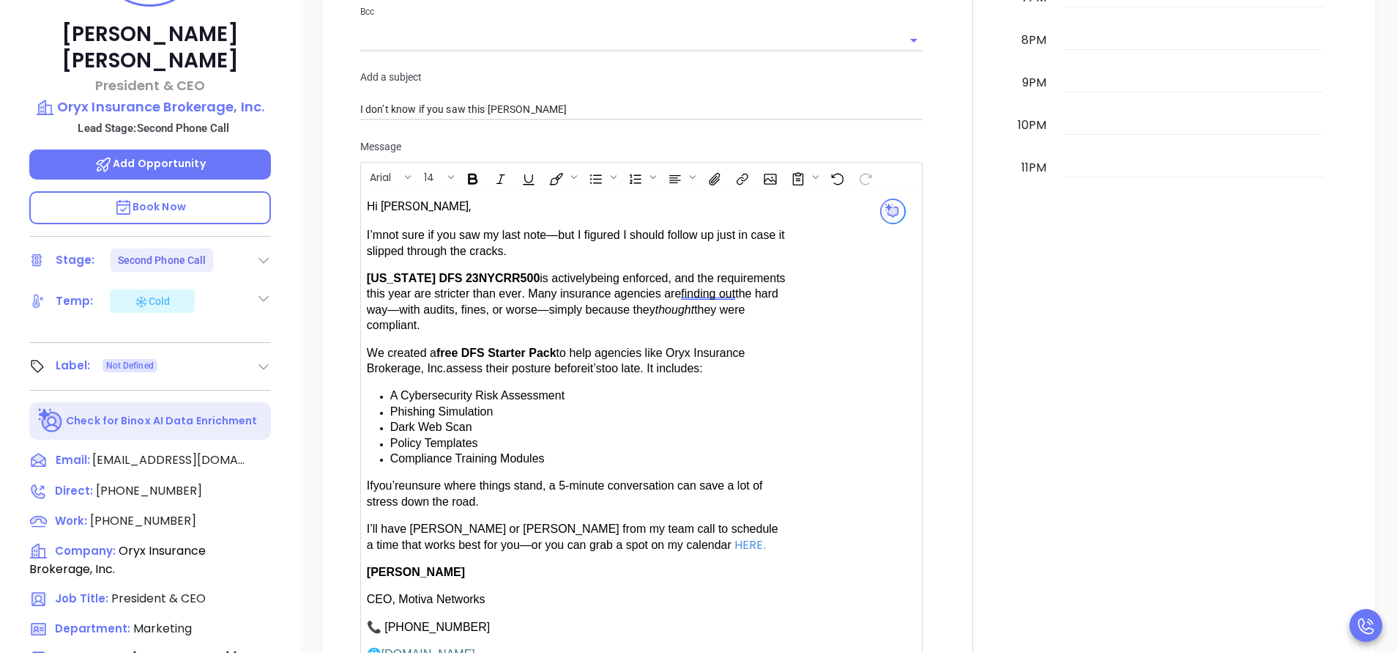
click at [412, 527] on span "have [PERSON_NAME] or [PERSON_NAME] from my team call to schedule a time that w…" at bounding box center [573, 536] width 412 height 28
click at [501, 524] on span "have [PERSON_NAME] or [PERSON_NAME] from my team call to schedule a time that w…" at bounding box center [573, 536] width 412 height 28
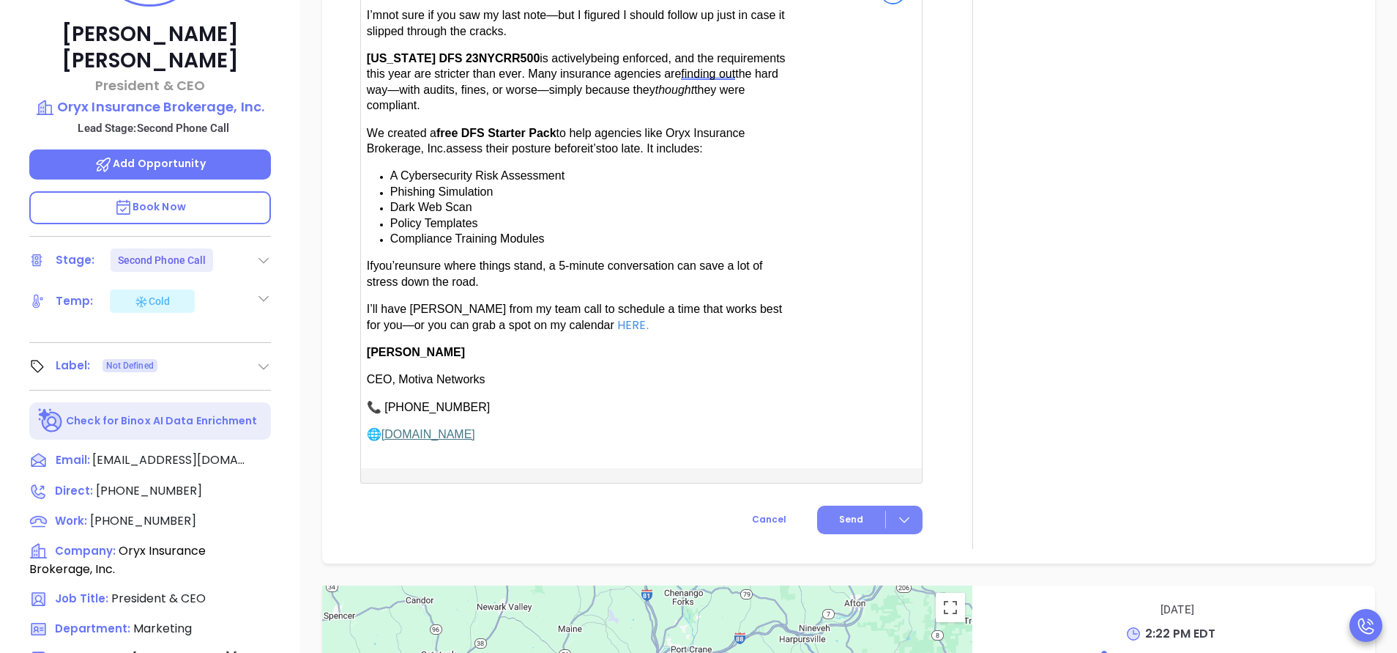
click at [842, 513] on span "Send" at bounding box center [851, 519] width 24 height 13
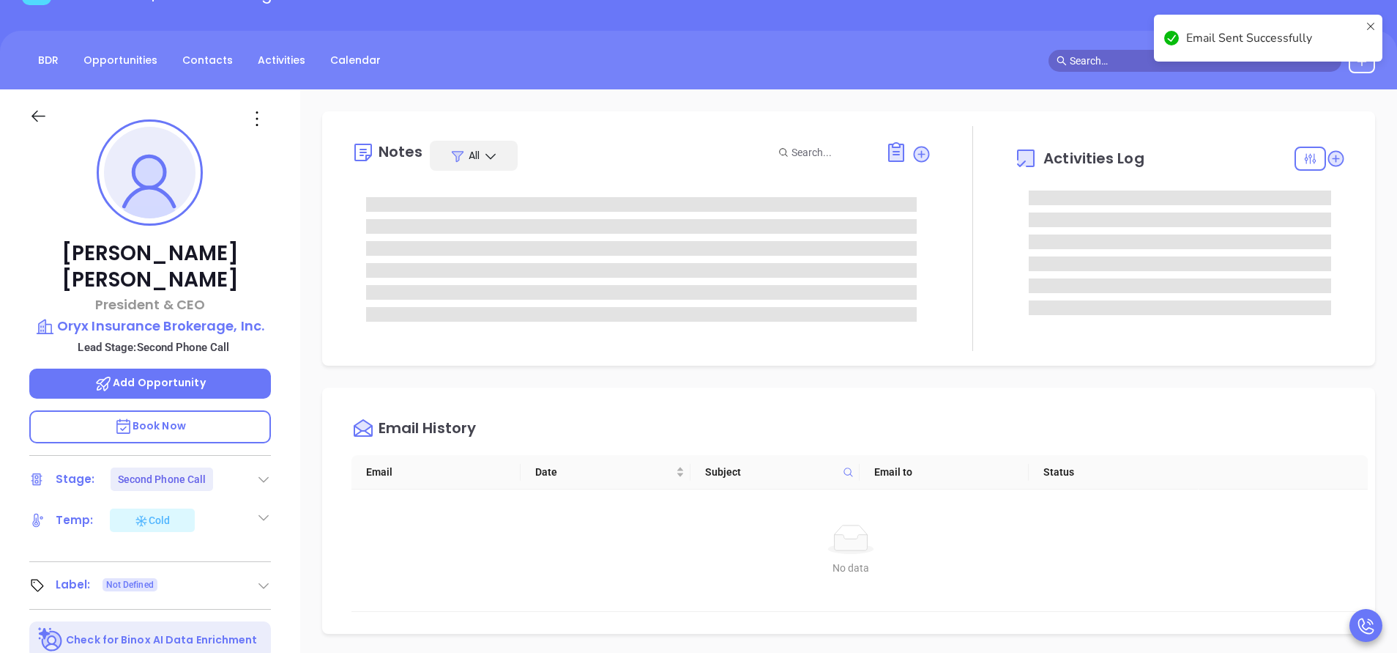
scroll to position [110, 0]
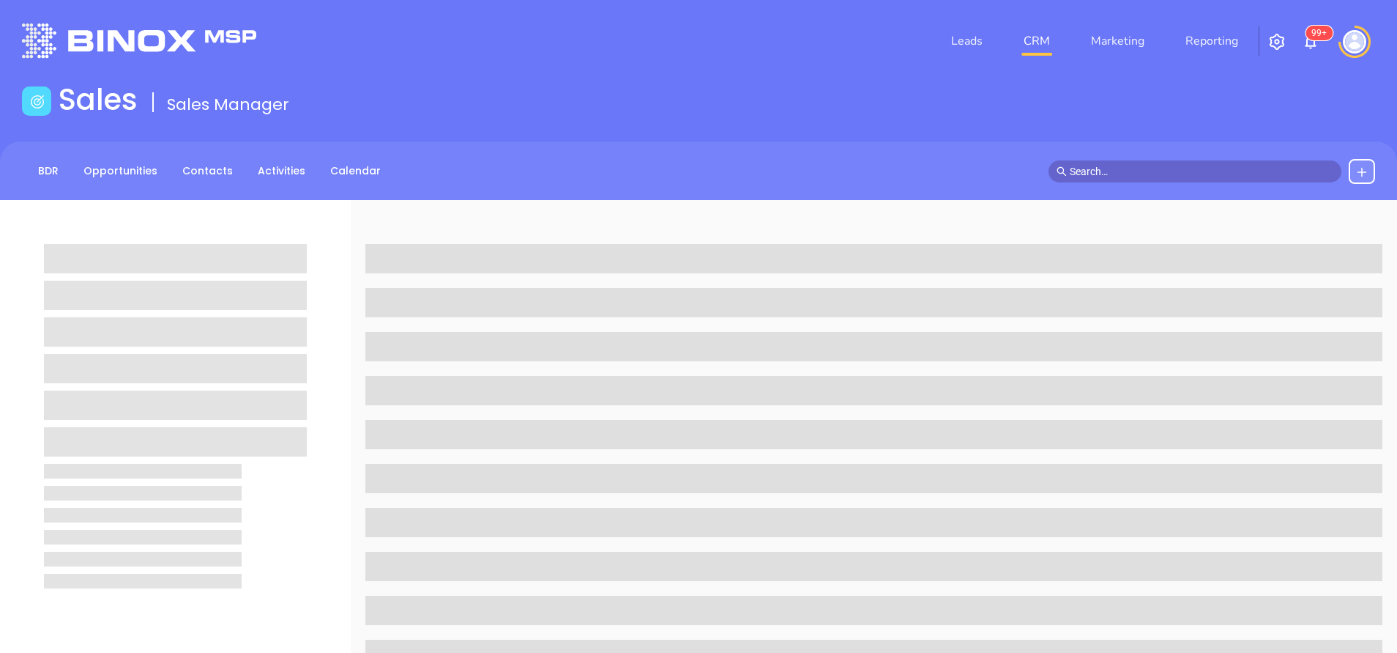
scroll to position [110, 0]
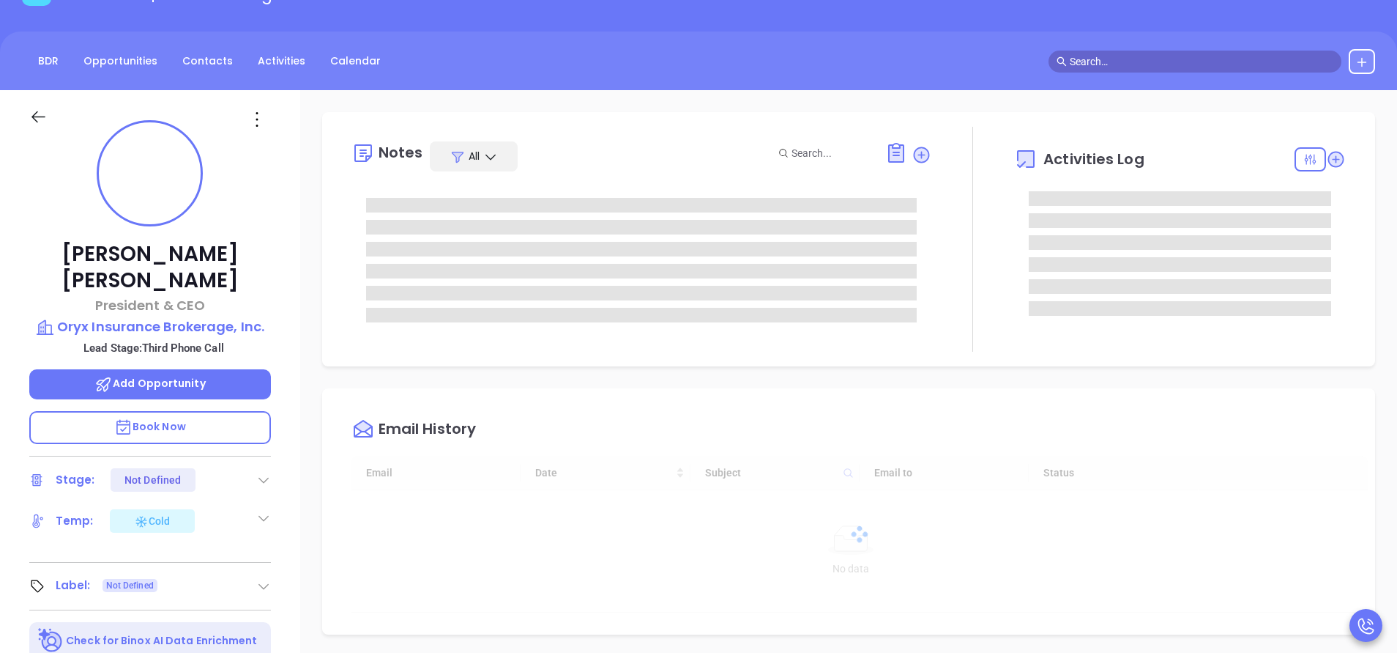
type input "[DATE]"
type input "[PERSON_NAME]"
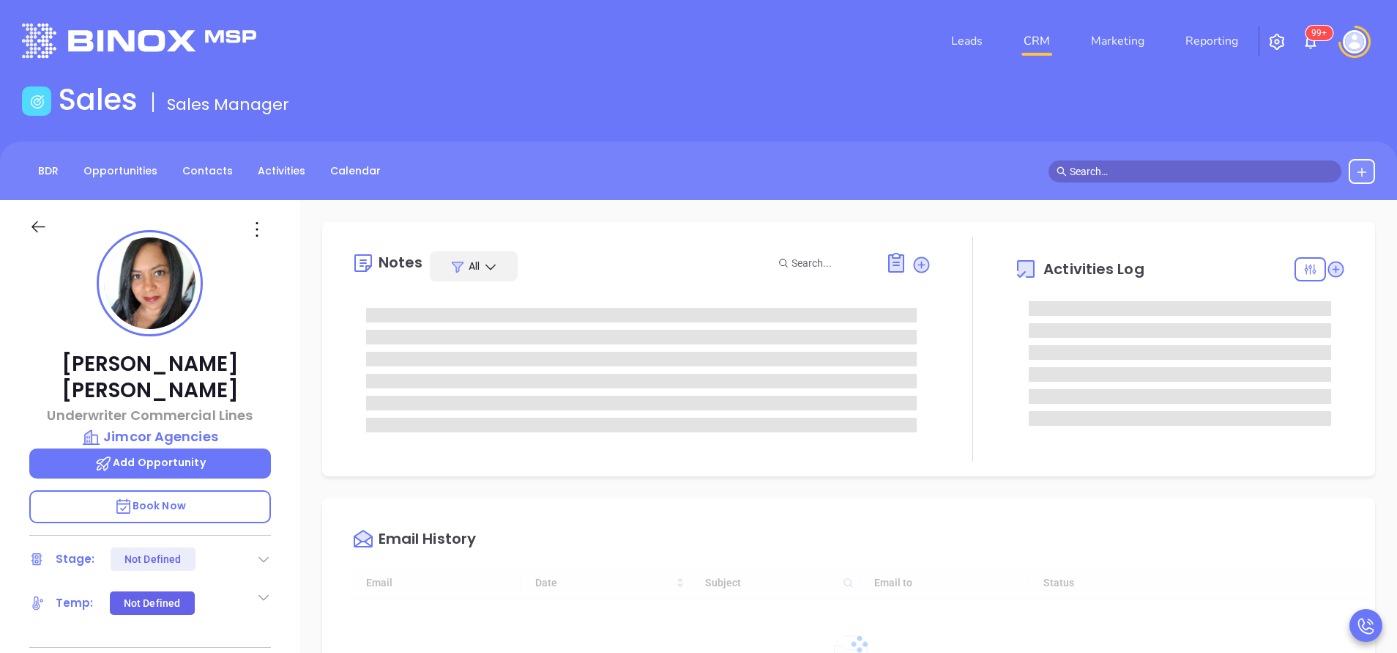
type input "[DATE]"
type input "[PERSON_NAME]"
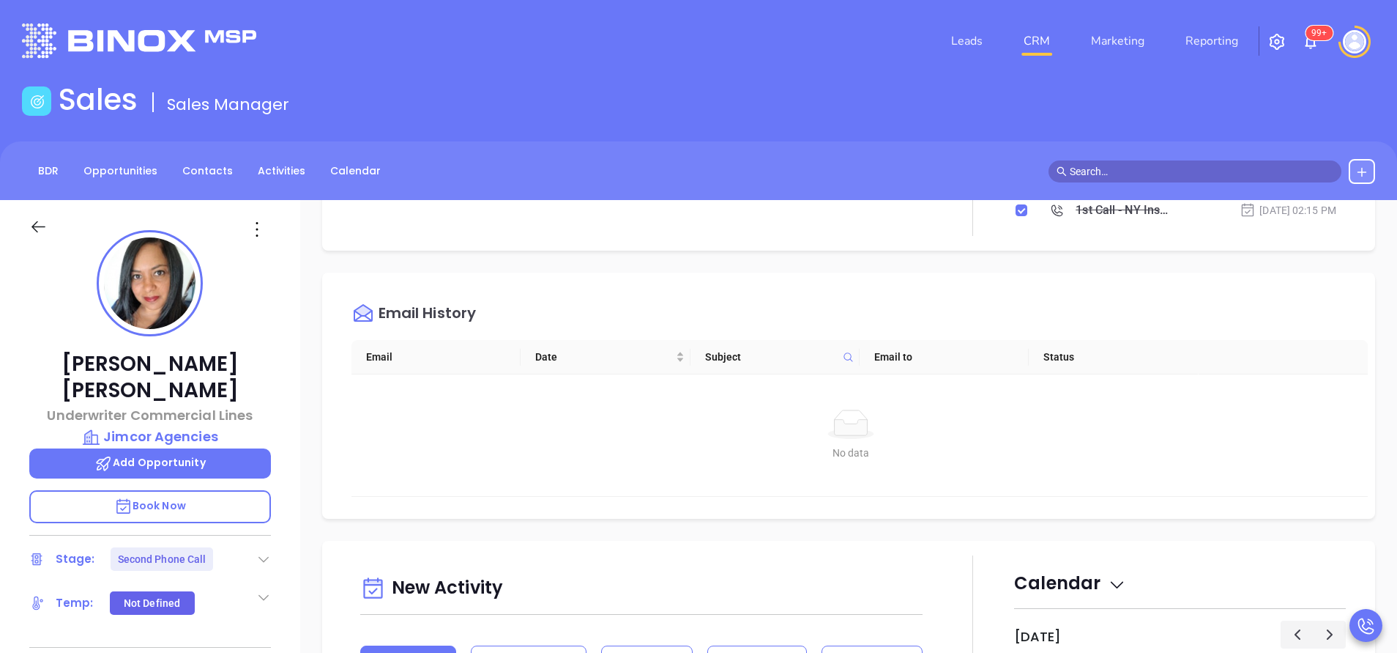
scroll to position [989, 0]
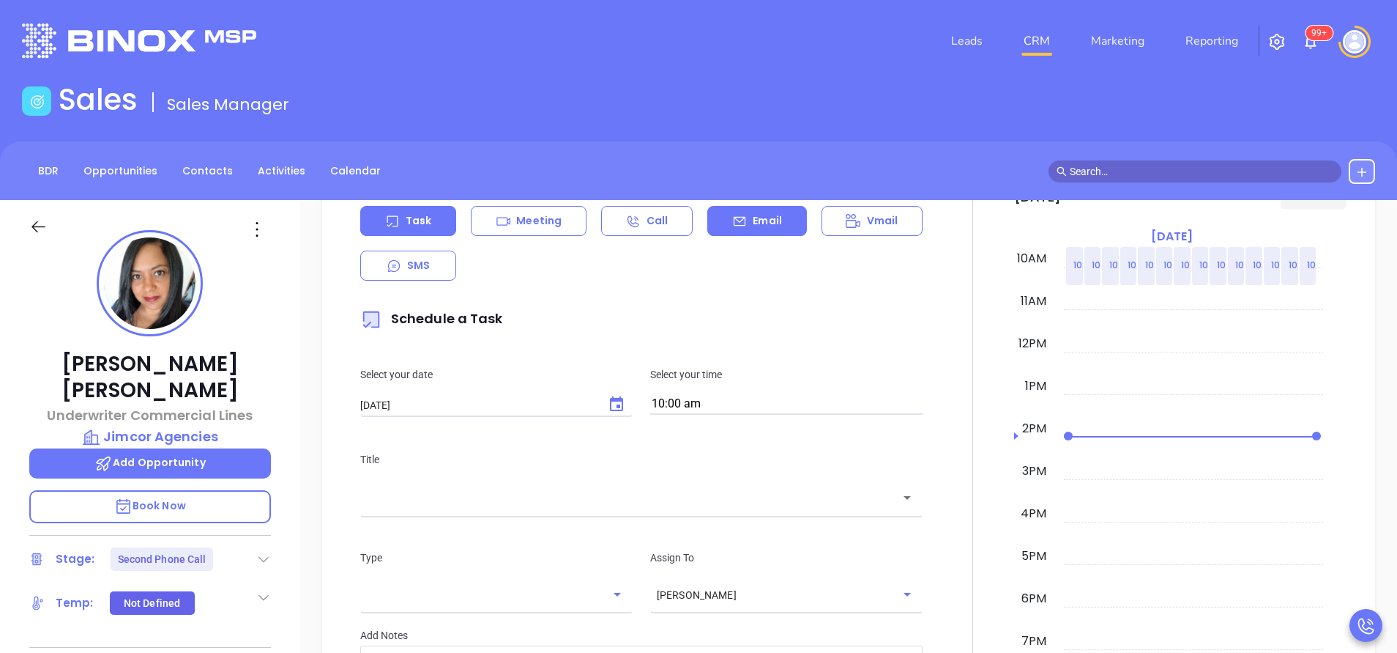
click at [753, 216] on p "Email" at bounding box center [767, 220] width 29 height 15
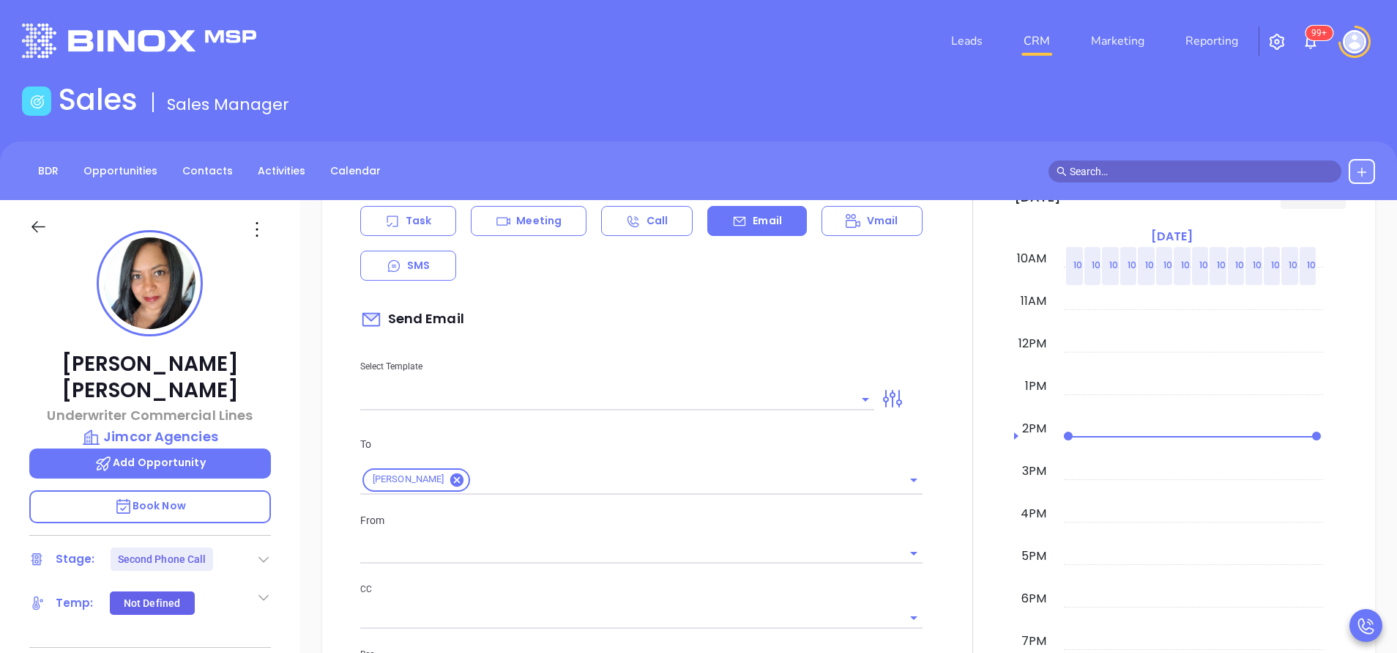
click at [708, 392] on input "text" at bounding box center [606, 398] width 492 height 21
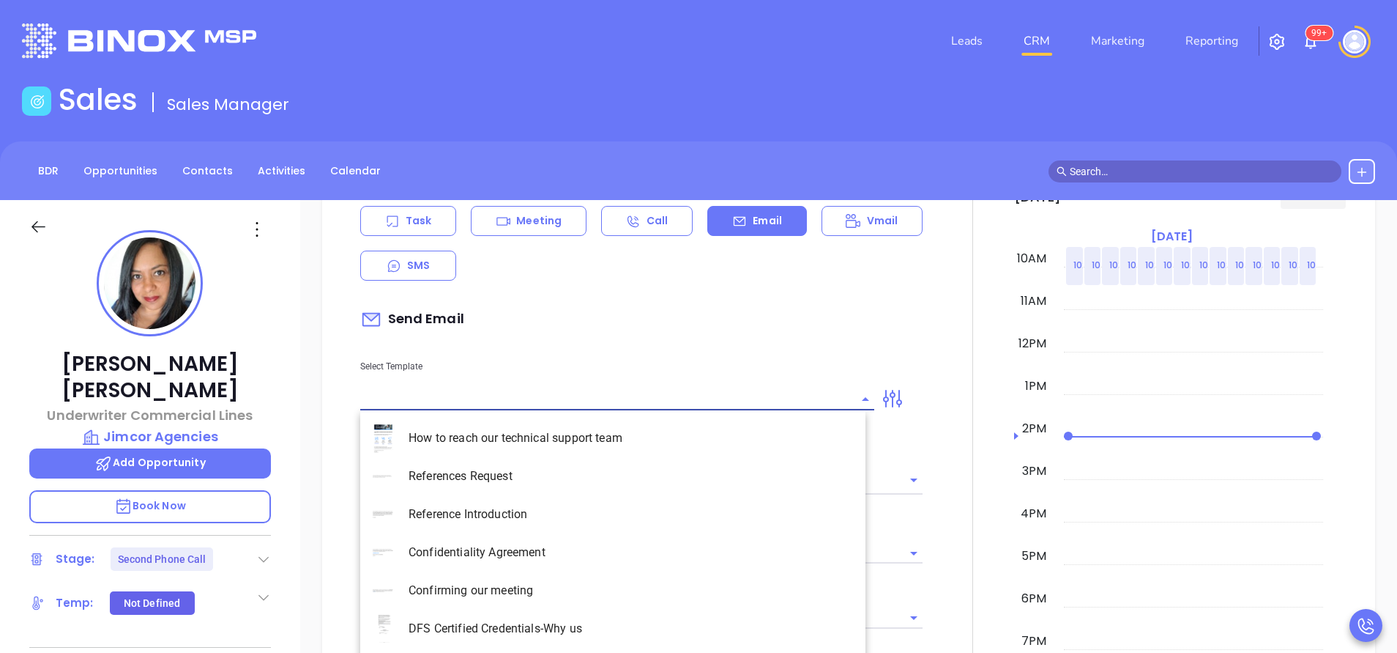
type input "[PERSON_NAME]"
click at [595, 509] on li "NY Insurance 0625 - Email 2" at bounding box center [612, 514] width 505 height 38
type input "NY Insurance 0625 - Email 2"
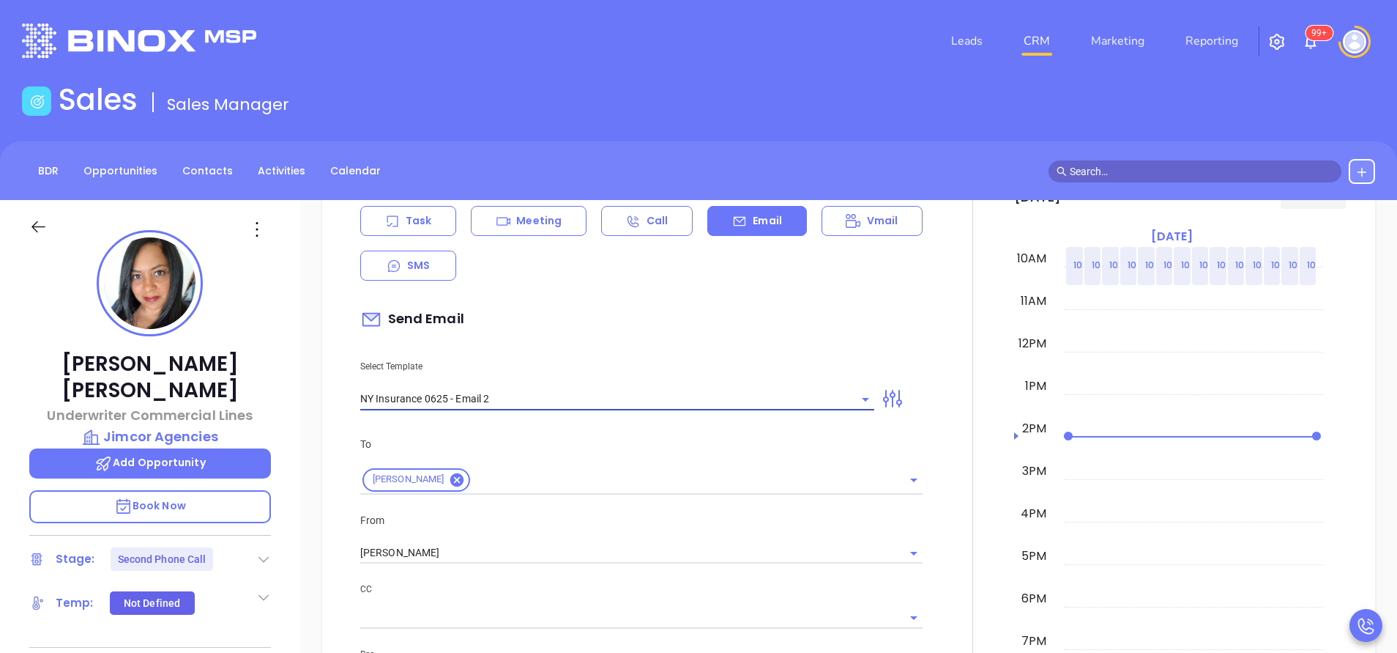
type input "I don’t know if you saw this [PERSON_NAME]"
type input "NY Insurance 0625 - Email 2"
click at [473, 559] on input "[PERSON_NAME]" at bounding box center [620, 552] width 521 height 21
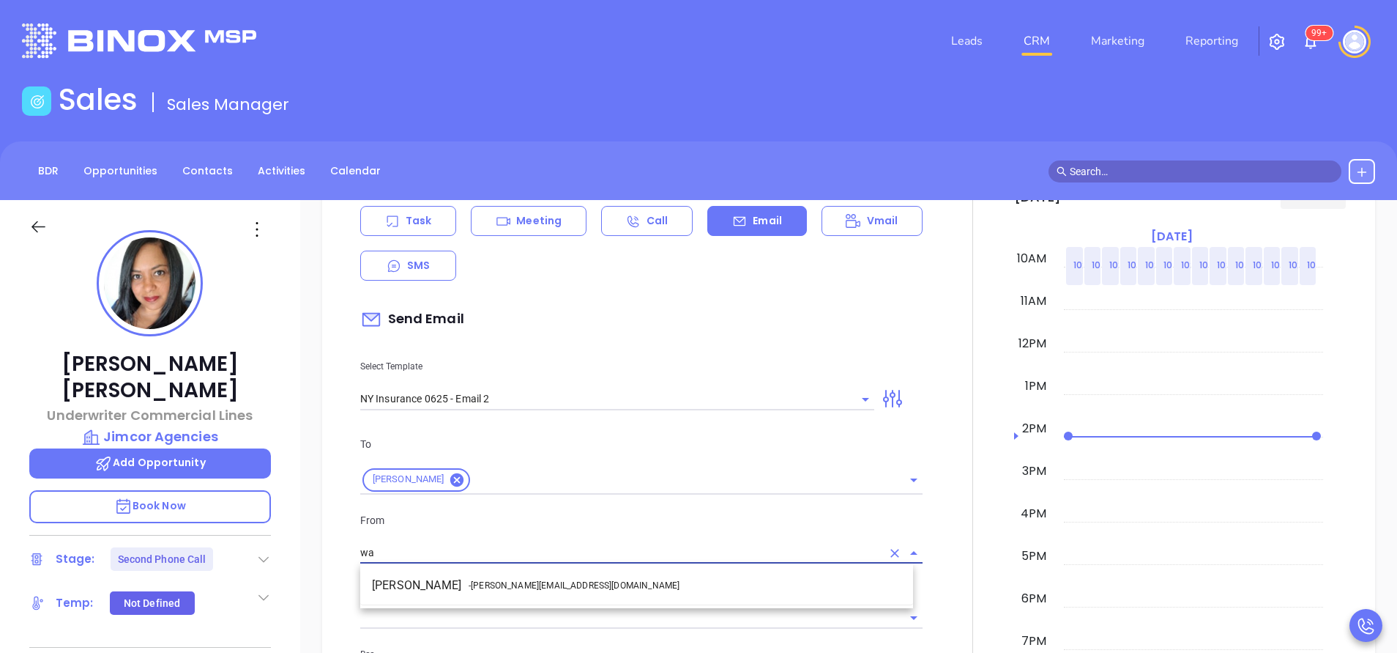
click at [519, 586] on span "- [PERSON_NAME][EMAIL_ADDRESS][DOMAIN_NAME]" at bounding box center [574, 585] width 211 height 13
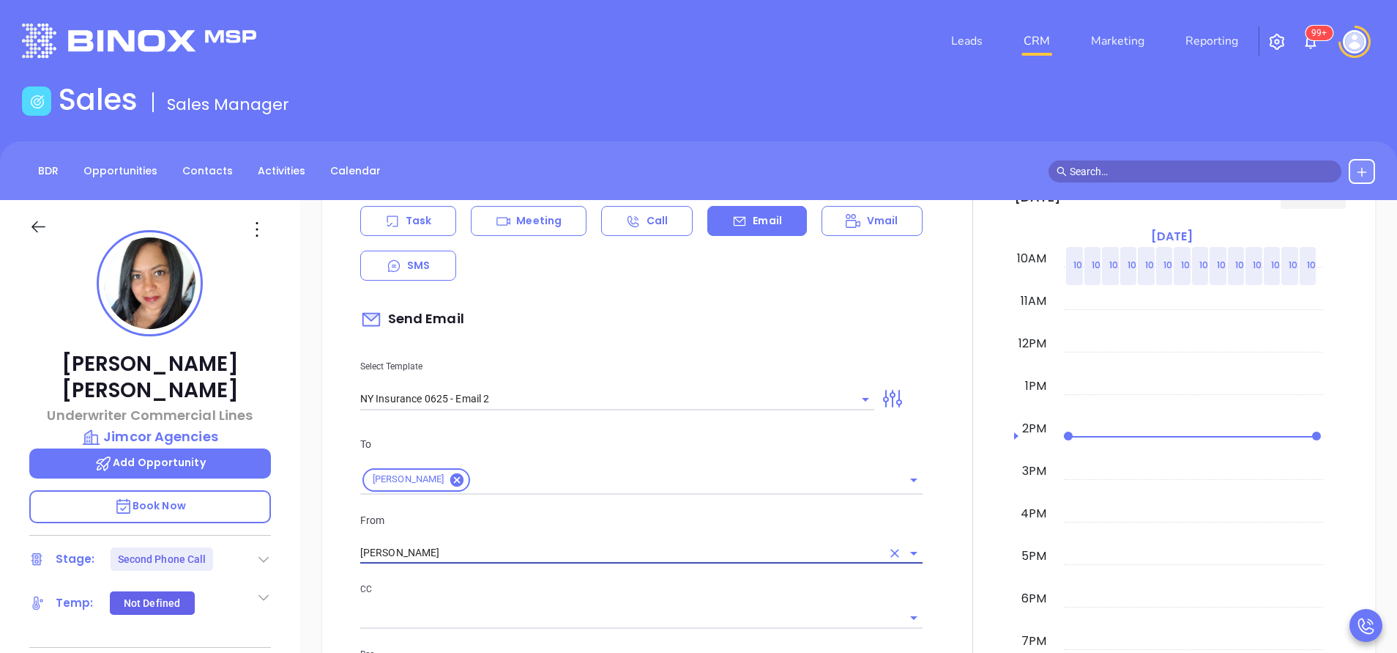
type input "[PERSON_NAME]"
click at [582, 584] on p "CC" at bounding box center [641, 589] width 562 height 16
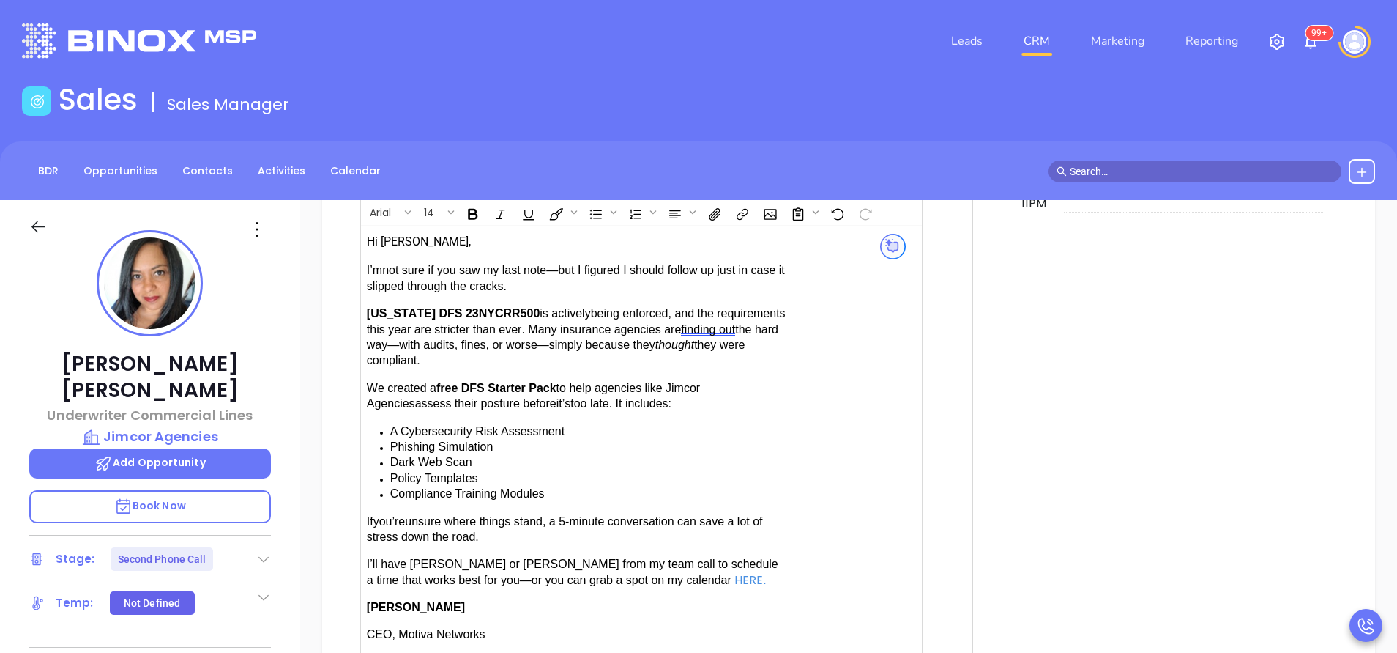
scroll to position [1648, 0]
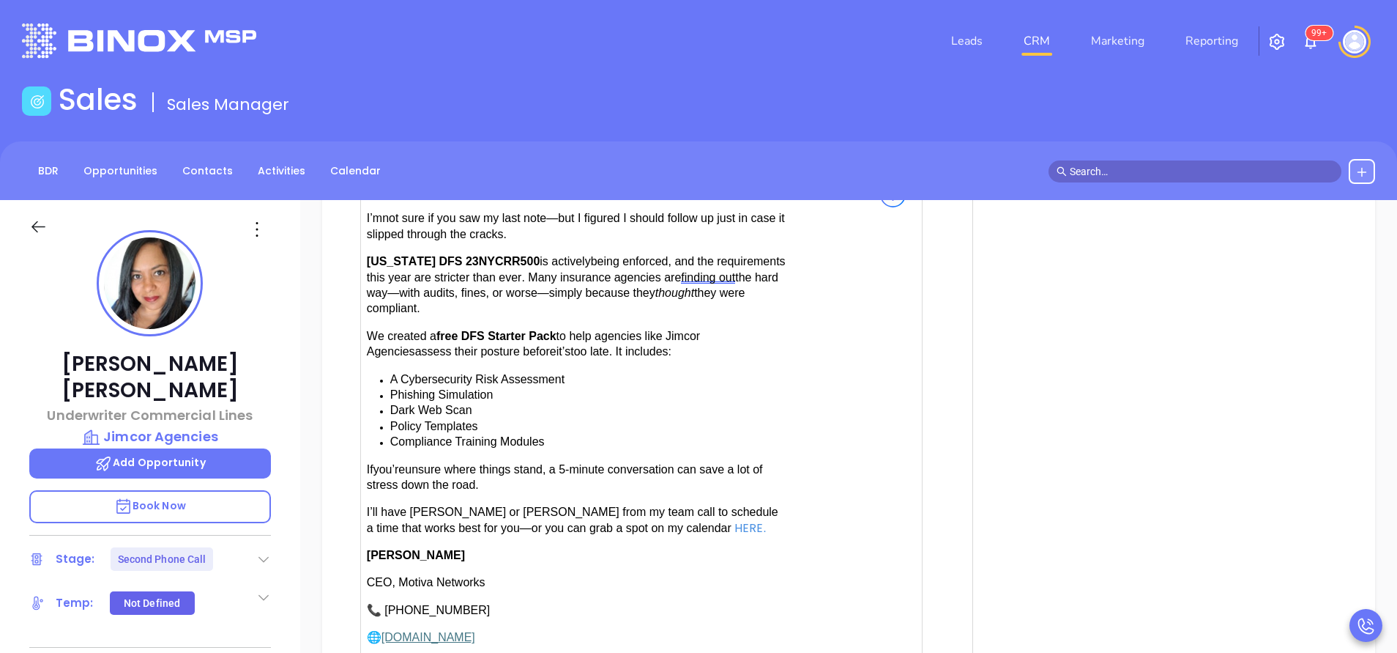
click at [410, 506] on span "have [PERSON_NAME] or [PERSON_NAME] from my team call to schedule a time that w…" at bounding box center [573, 519] width 412 height 28
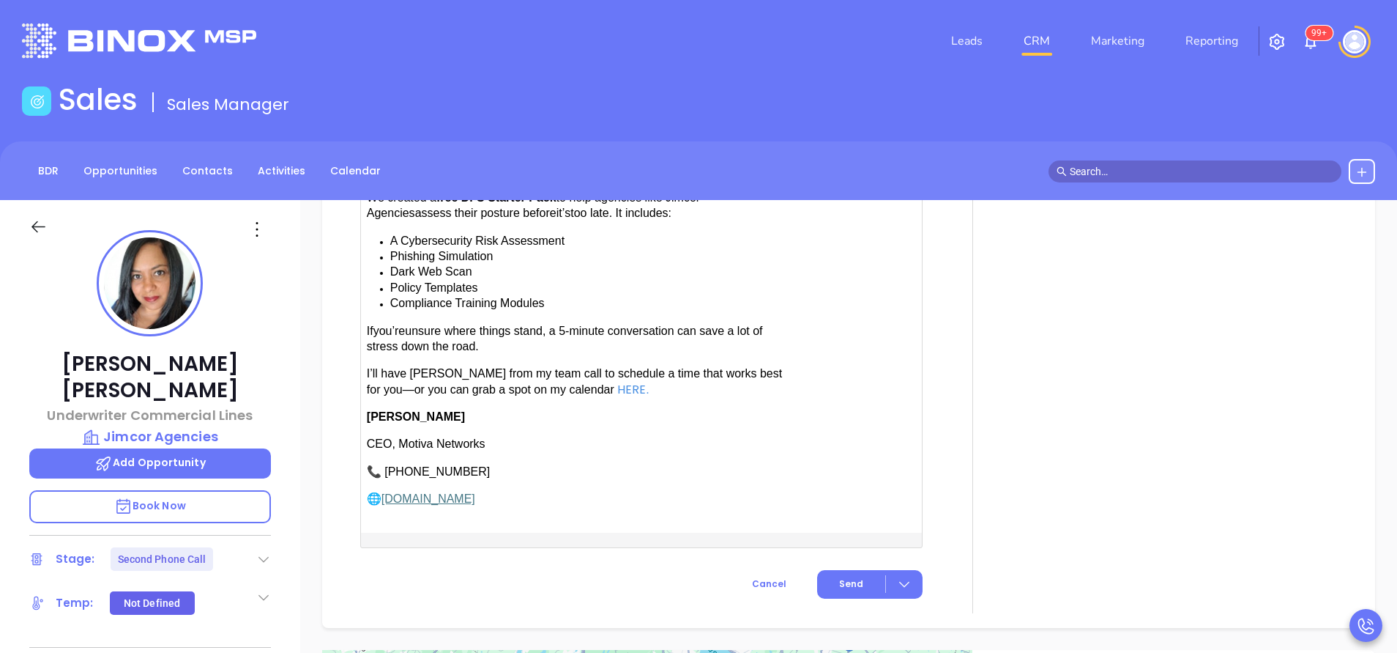
scroll to position [1821, 0]
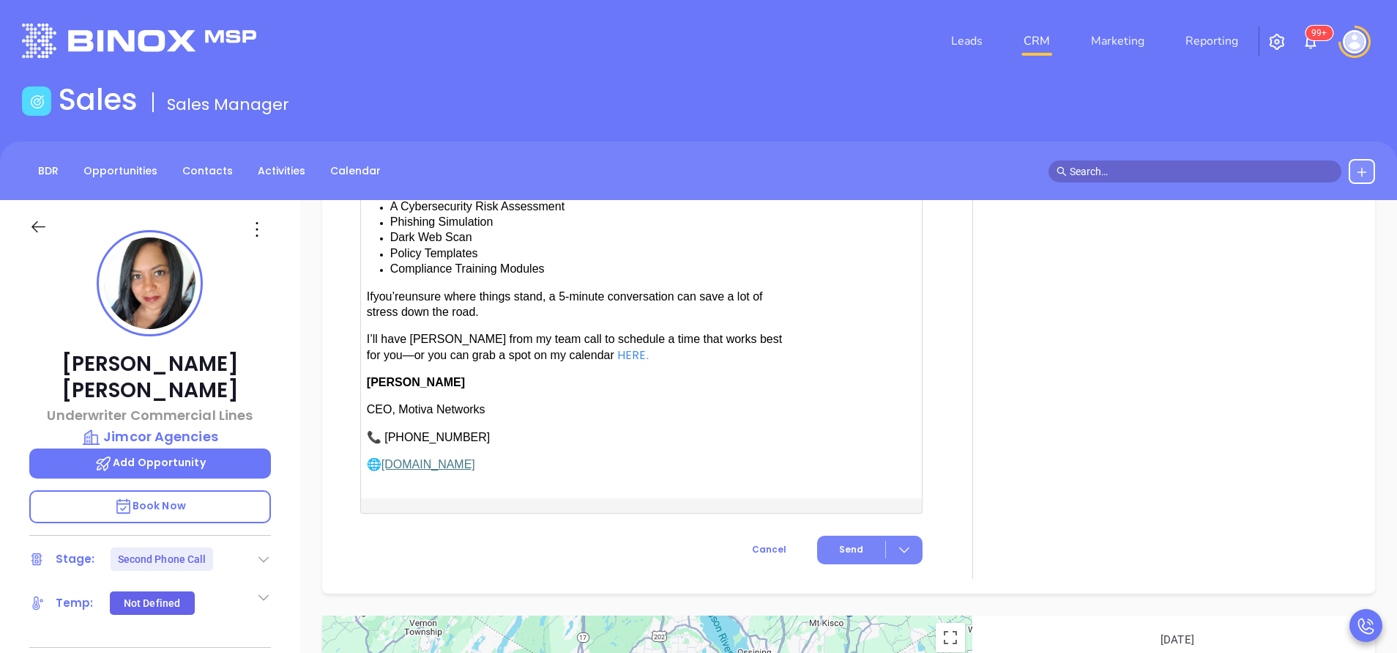
click at [839, 543] on span "Send" at bounding box center [851, 549] width 24 height 13
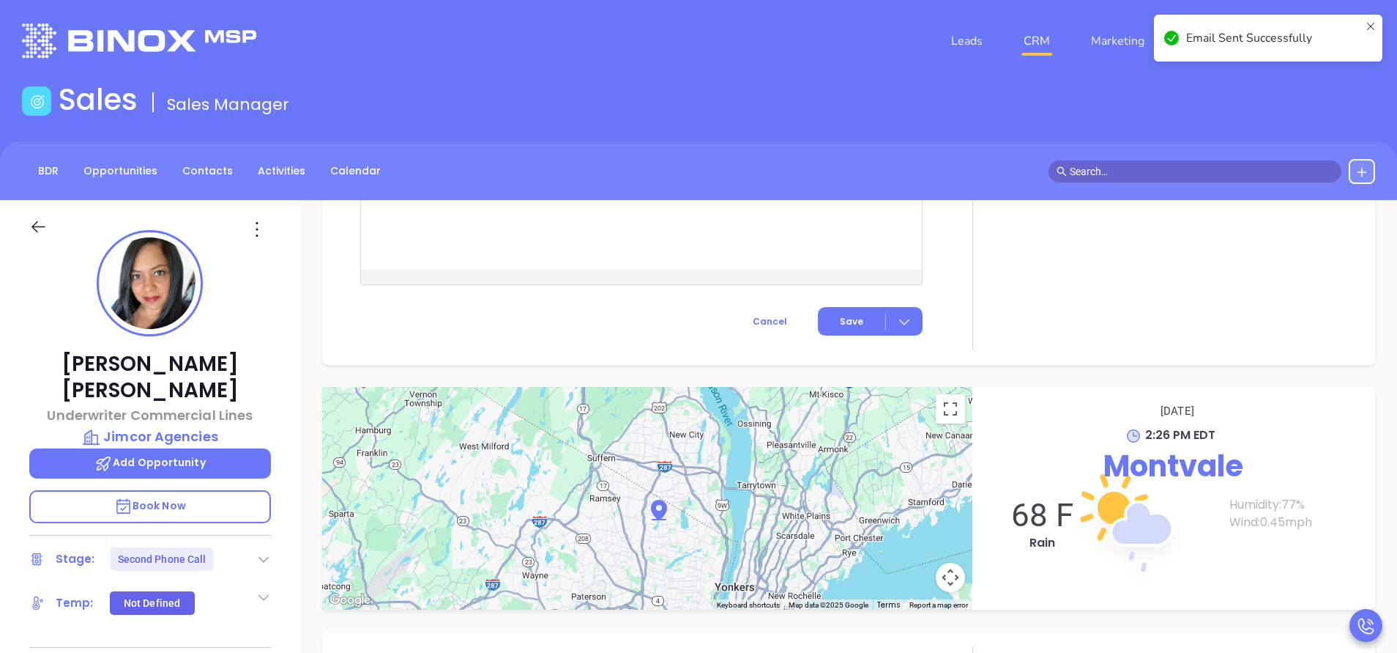
scroll to position [1609, 0]
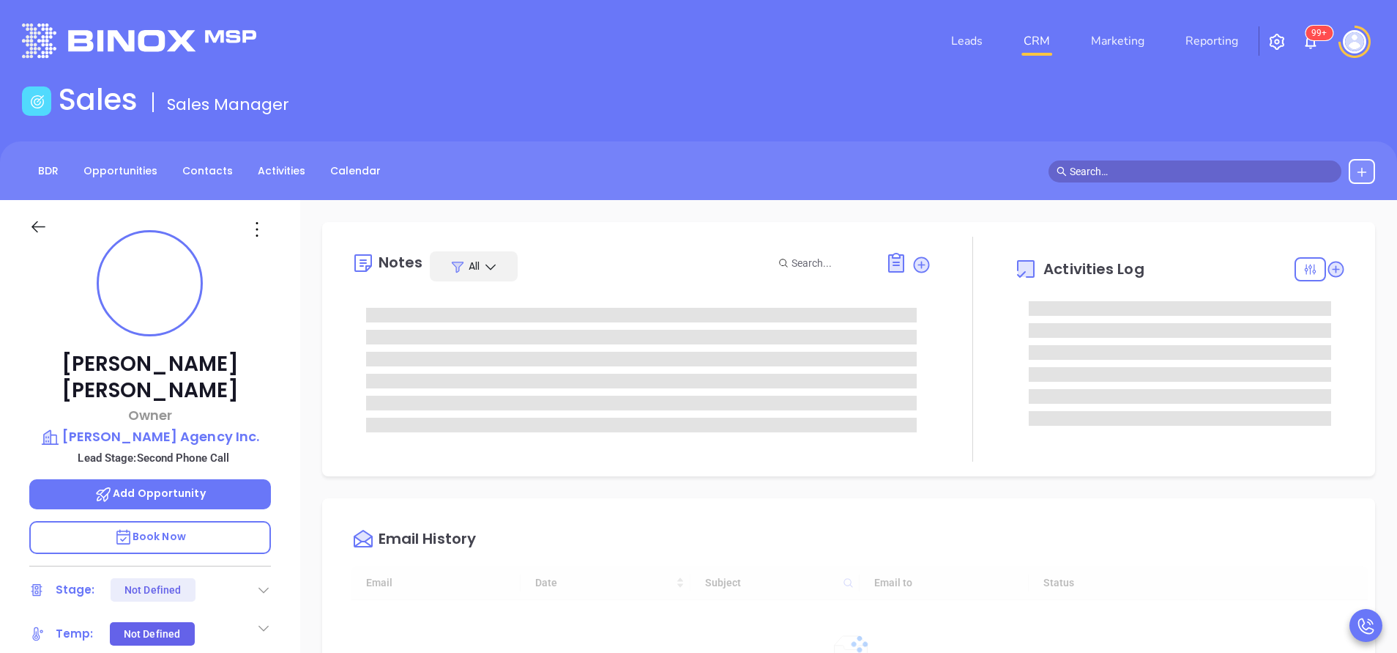
type input "[DATE]"
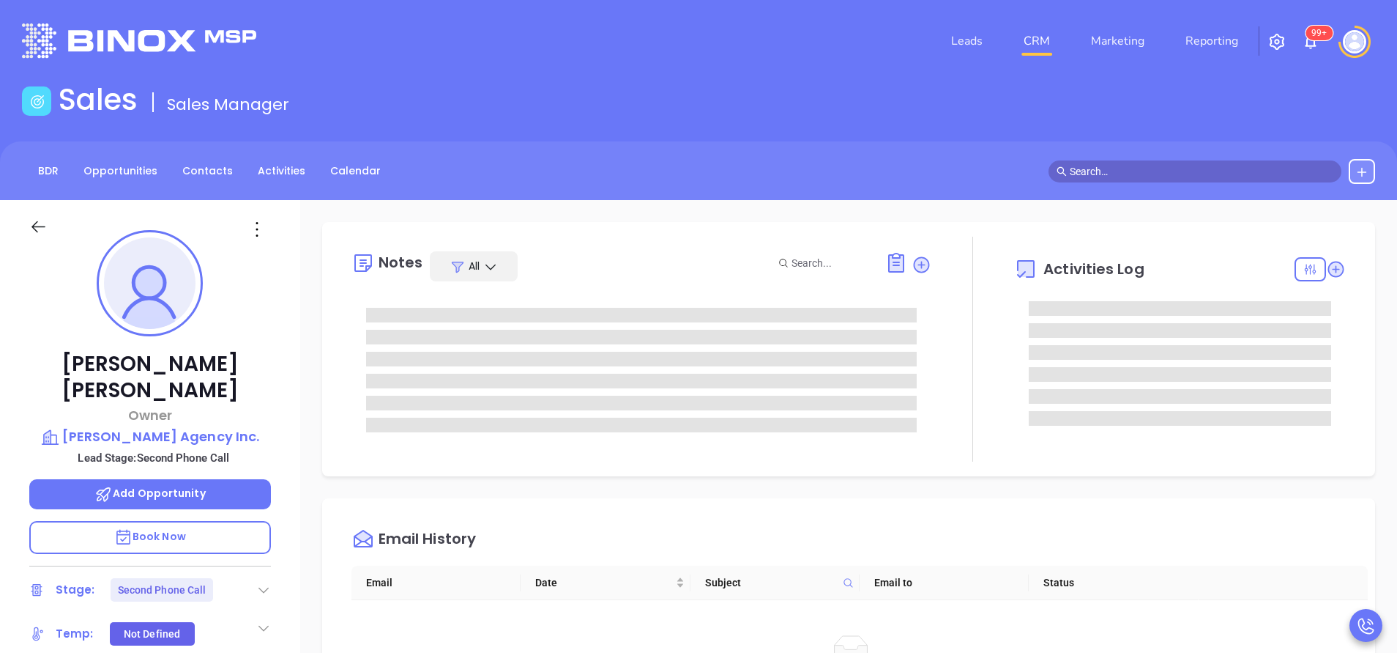
type input "[PERSON_NAME]"
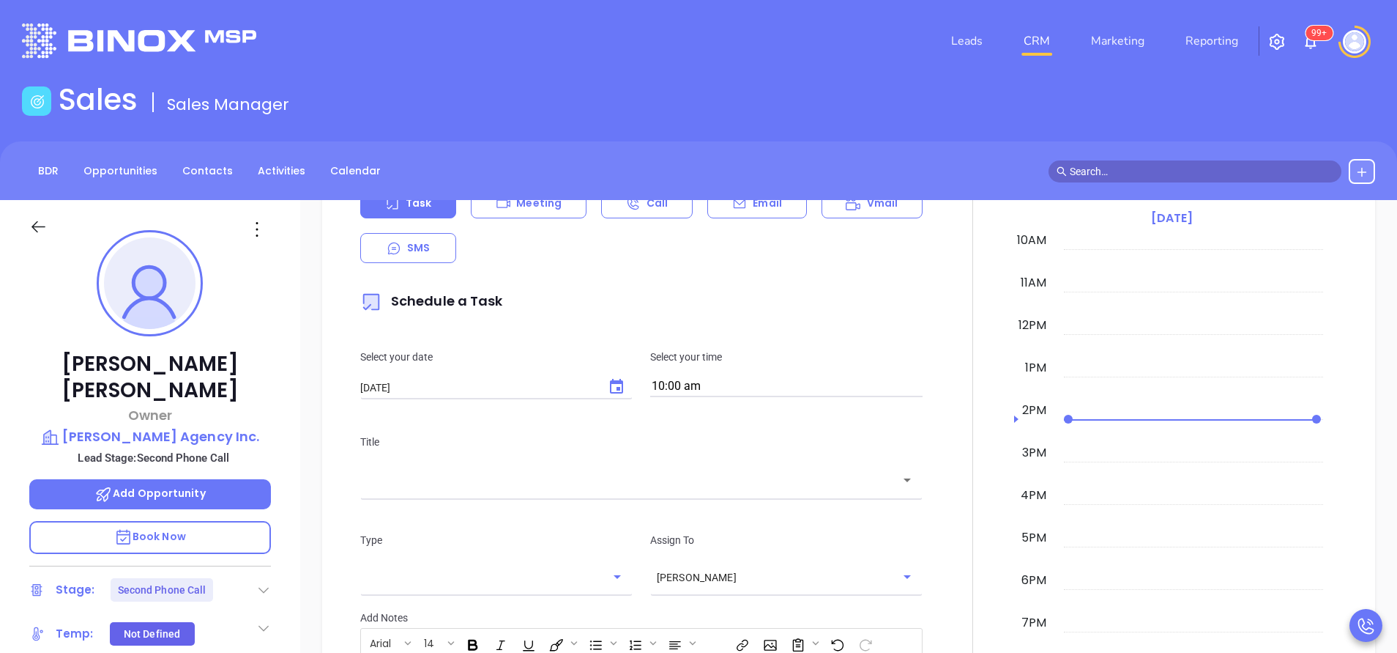
scroll to position [769, 0]
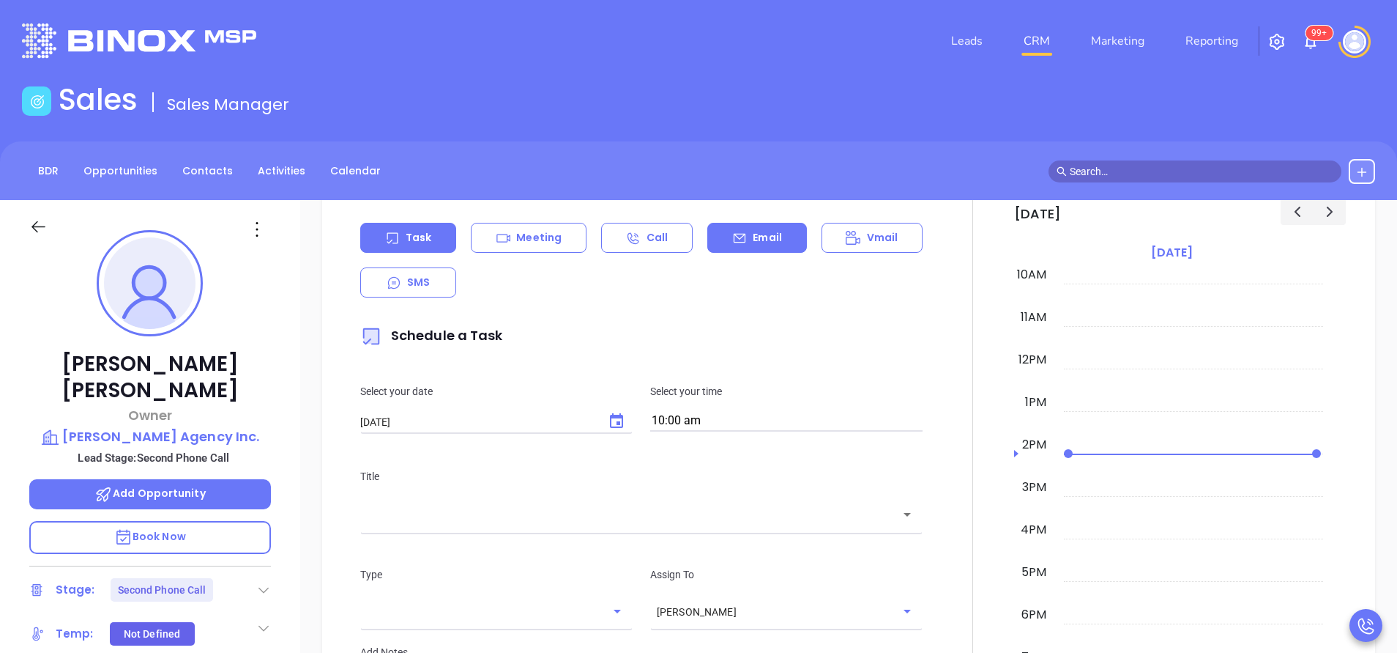
click at [753, 242] on p "Email" at bounding box center [767, 237] width 29 height 15
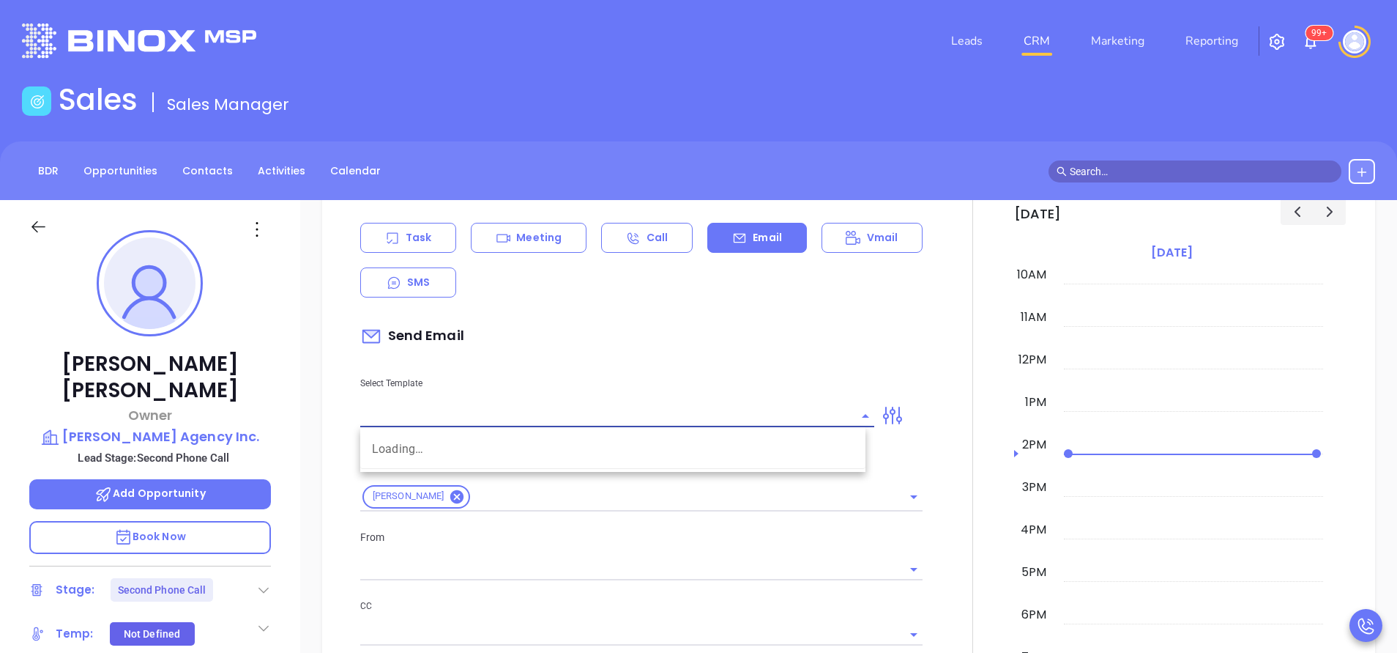
click at [708, 417] on input "text" at bounding box center [606, 415] width 492 height 21
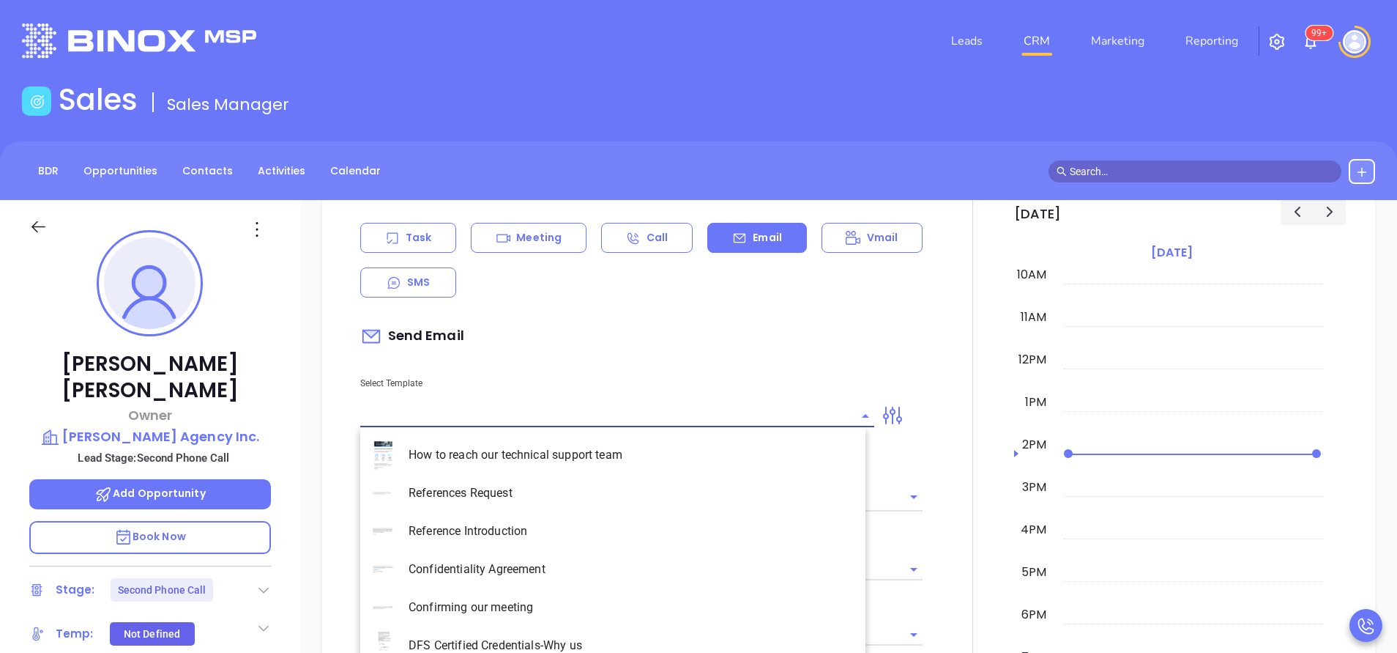
type input "[PERSON_NAME]"
click at [612, 527] on li "NY Insurance 0625 - Email 2" at bounding box center [612, 531] width 505 height 38
type input "NY Insurance 0625 - Email 2"
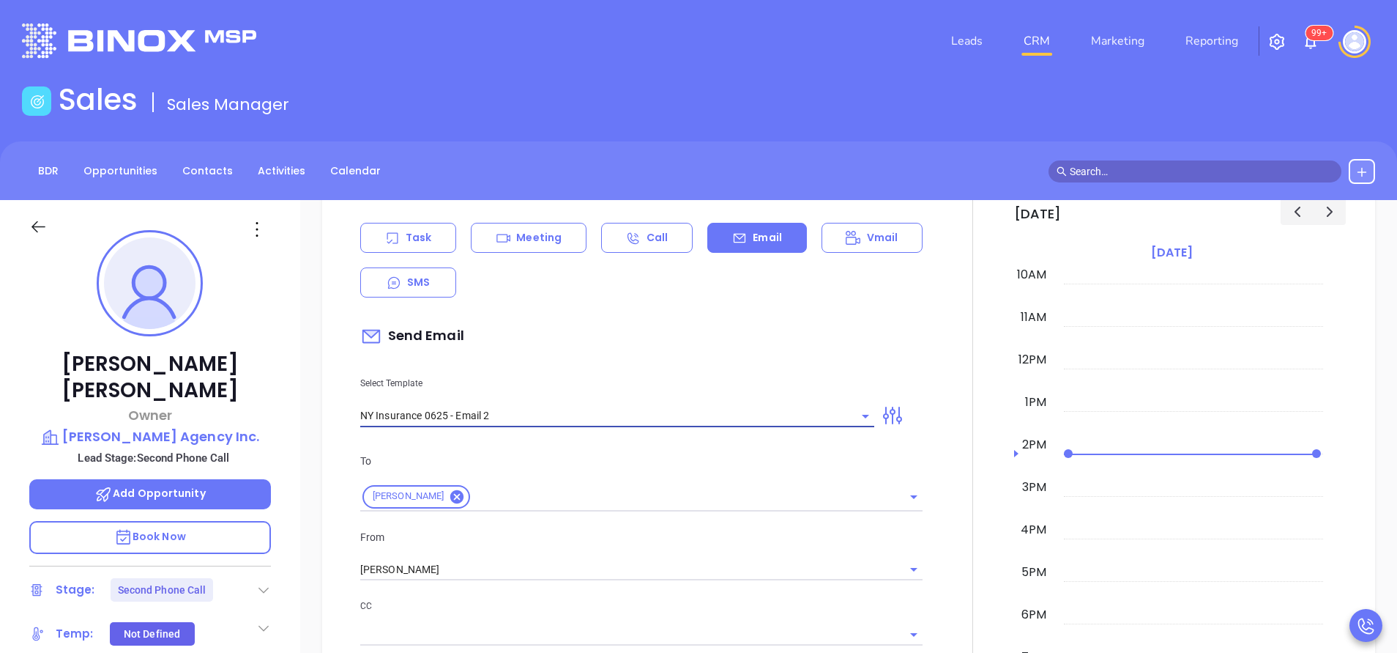
type input "I don’t know if you saw this Matt"
type input "NY Insurance 0625 - Email 2"
click at [636, 552] on div "From Vicky Mendoza" at bounding box center [642, 555] width 580 height 52
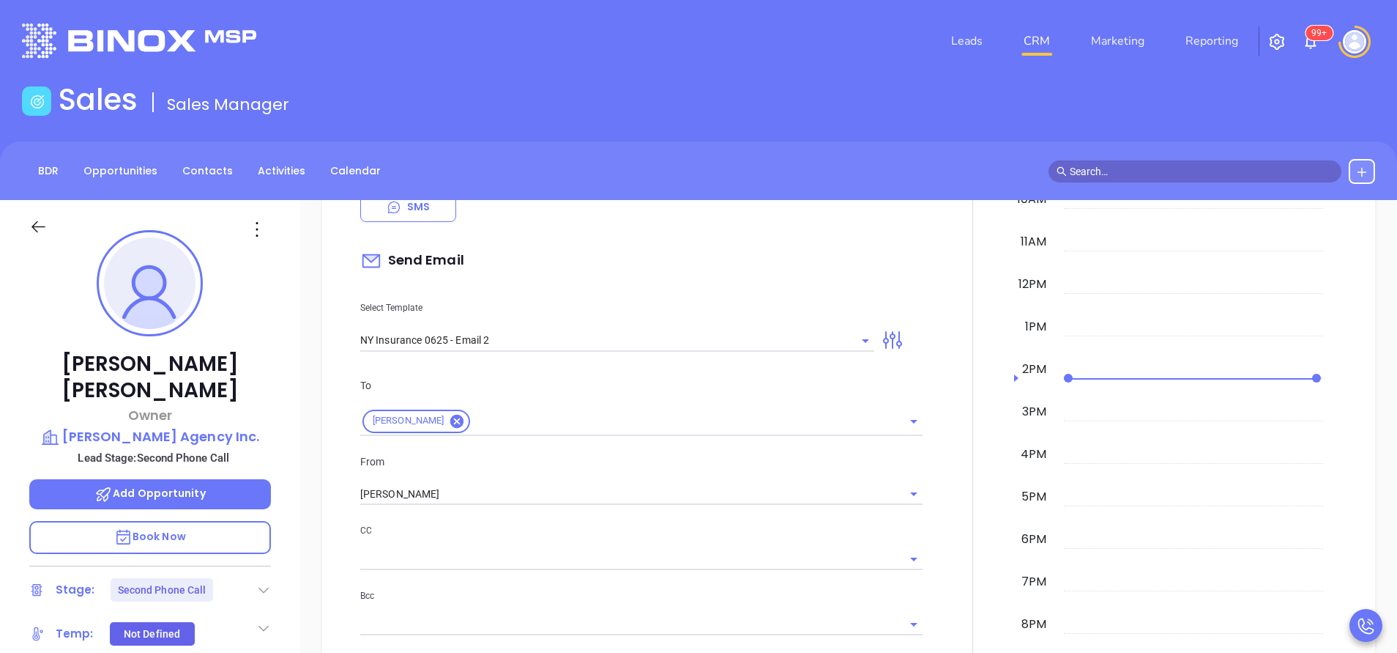
scroll to position [879, 0]
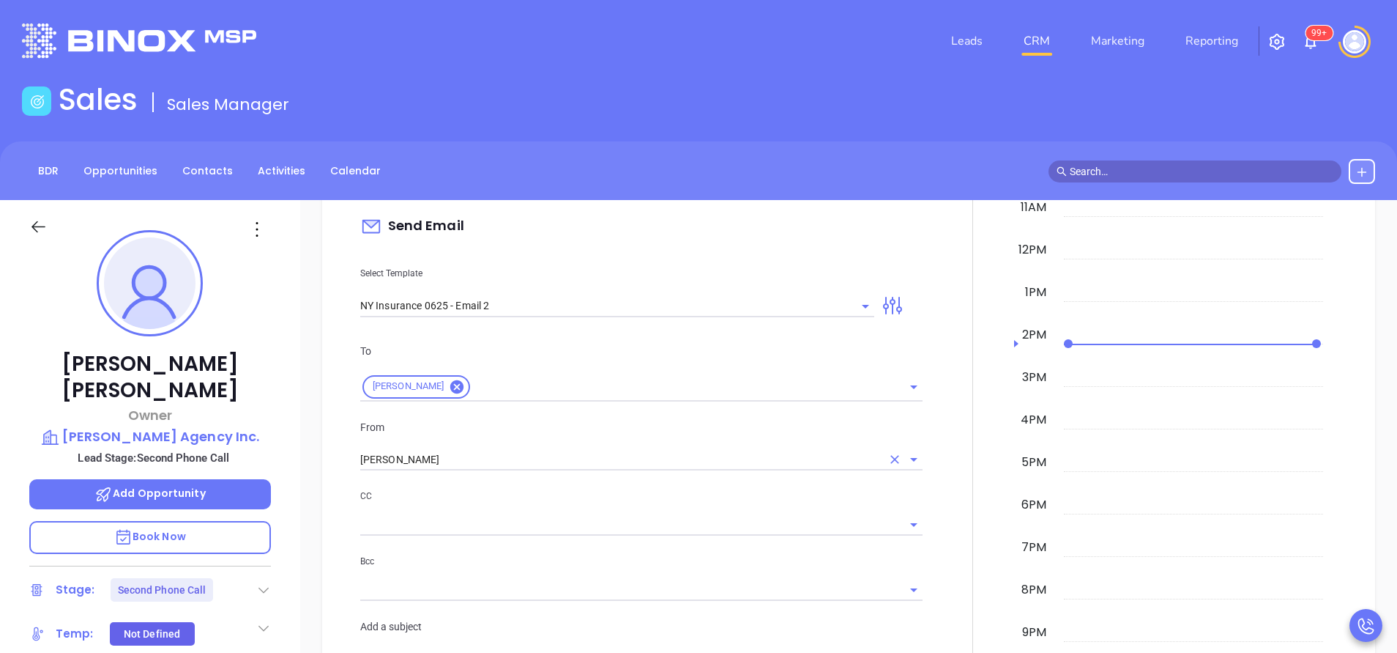
click at [488, 461] on input "[PERSON_NAME]" at bounding box center [620, 459] width 521 height 21
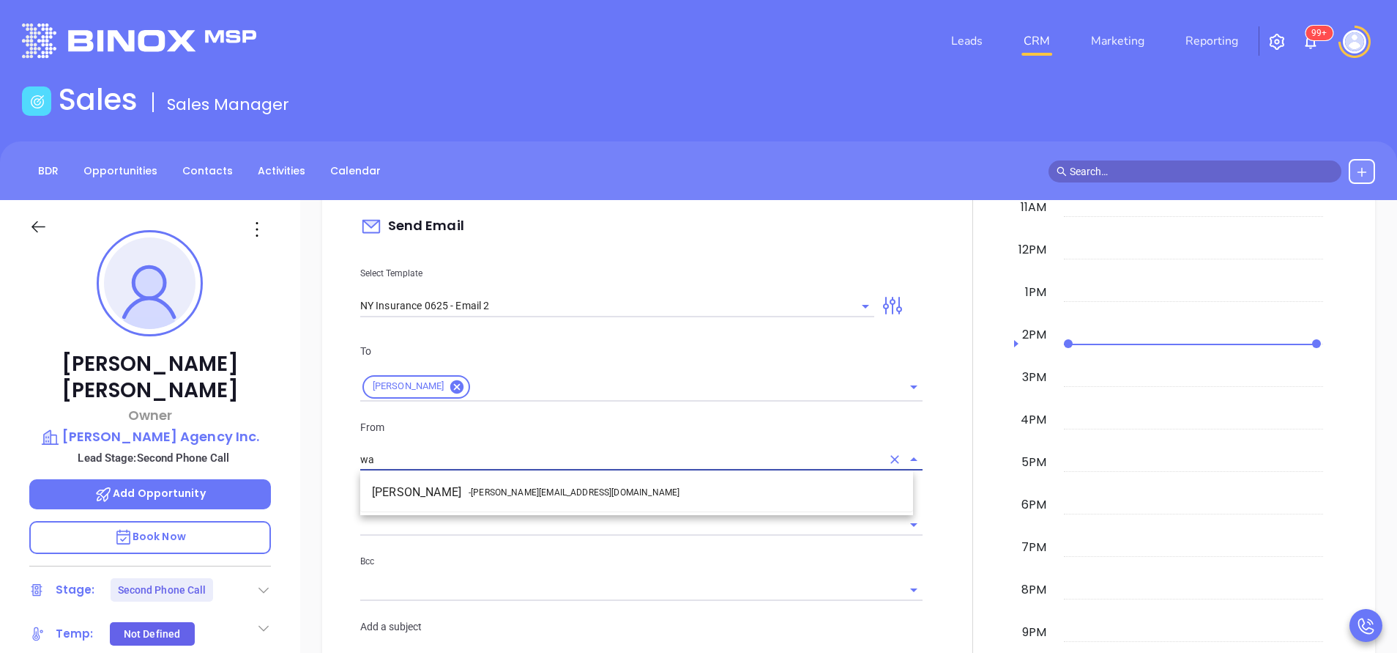
drag, startPoint x: 495, startPoint y: 488, endPoint x: 507, endPoint y: 491, distance: 12.1
click at [497, 488] on span "- walter@motiva.net" at bounding box center [574, 492] width 211 height 13
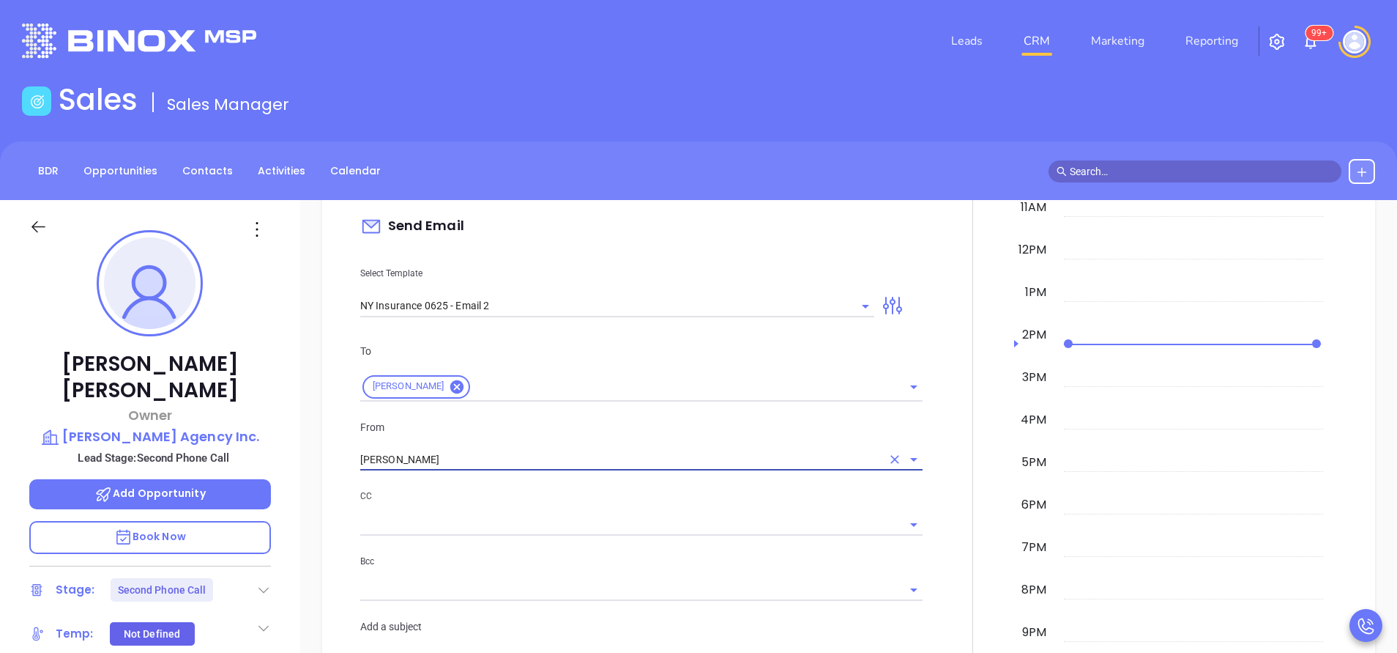
type input "[PERSON_NAME]"
click at [555, 506] on div "CC" at bounding box center [641, 512] width 562 height 48
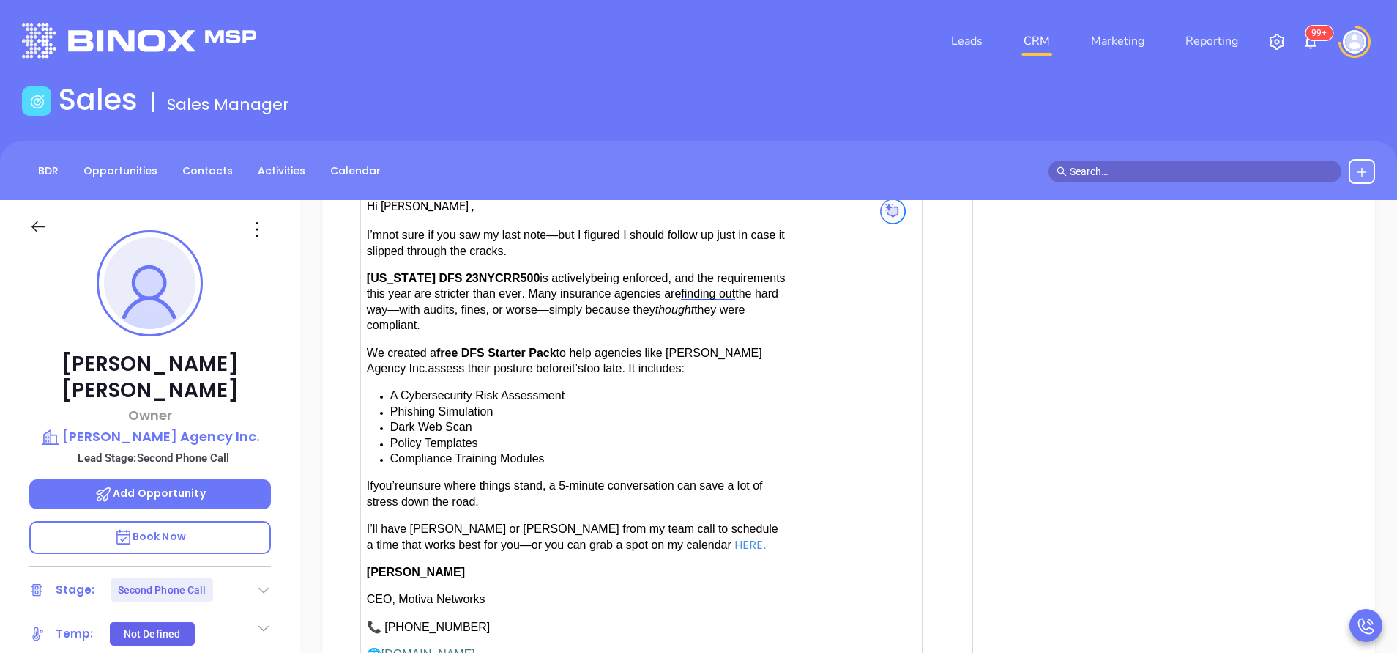
scroll to position [1538, 0]
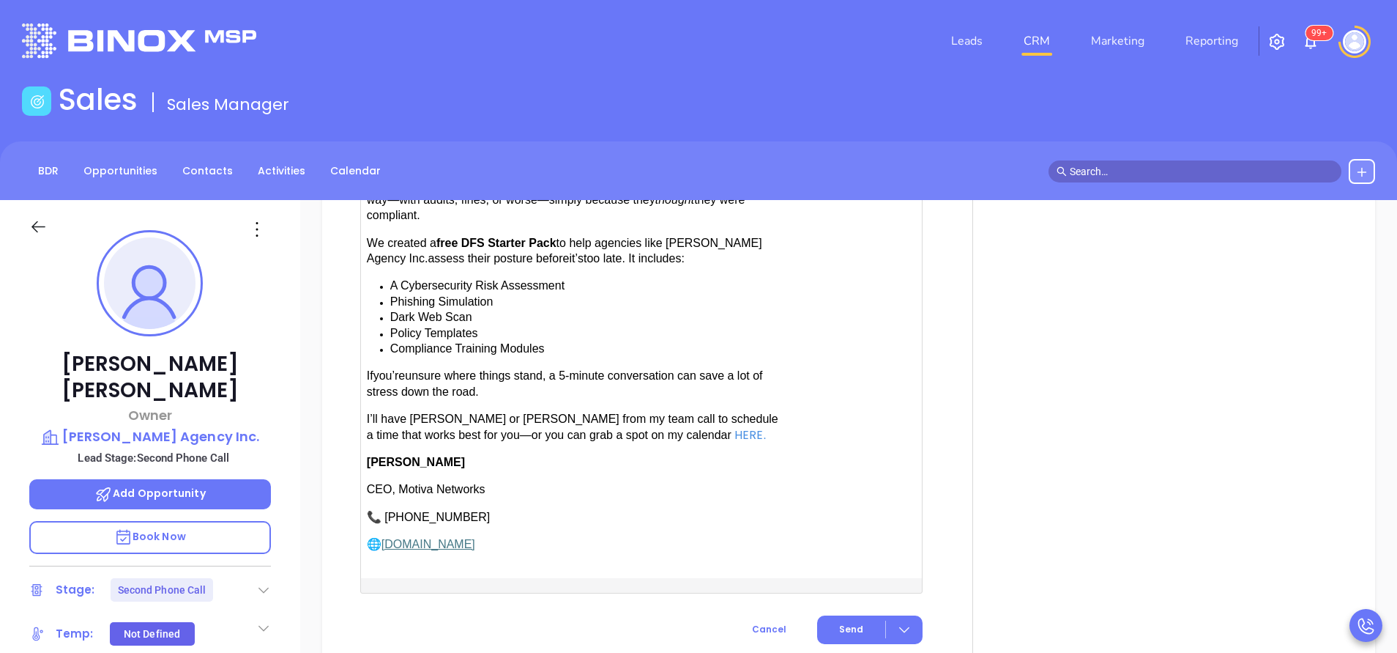
click at [410, 413] on span "have [PERSON_NAME] or [PERSON_NAME] from my team call to schedule a time that w…" at bounding box center [573, 426] width 412 height 28
click at [502, 412] on span "have [PERSON_NAME] or [PERSON_NAME] from my team call to schedule a time that w…" at bounding box center [573, 426] width 412 height 28
click at [850, 623] on span "Send" at bounding box center [851, 629] width 24 height 13
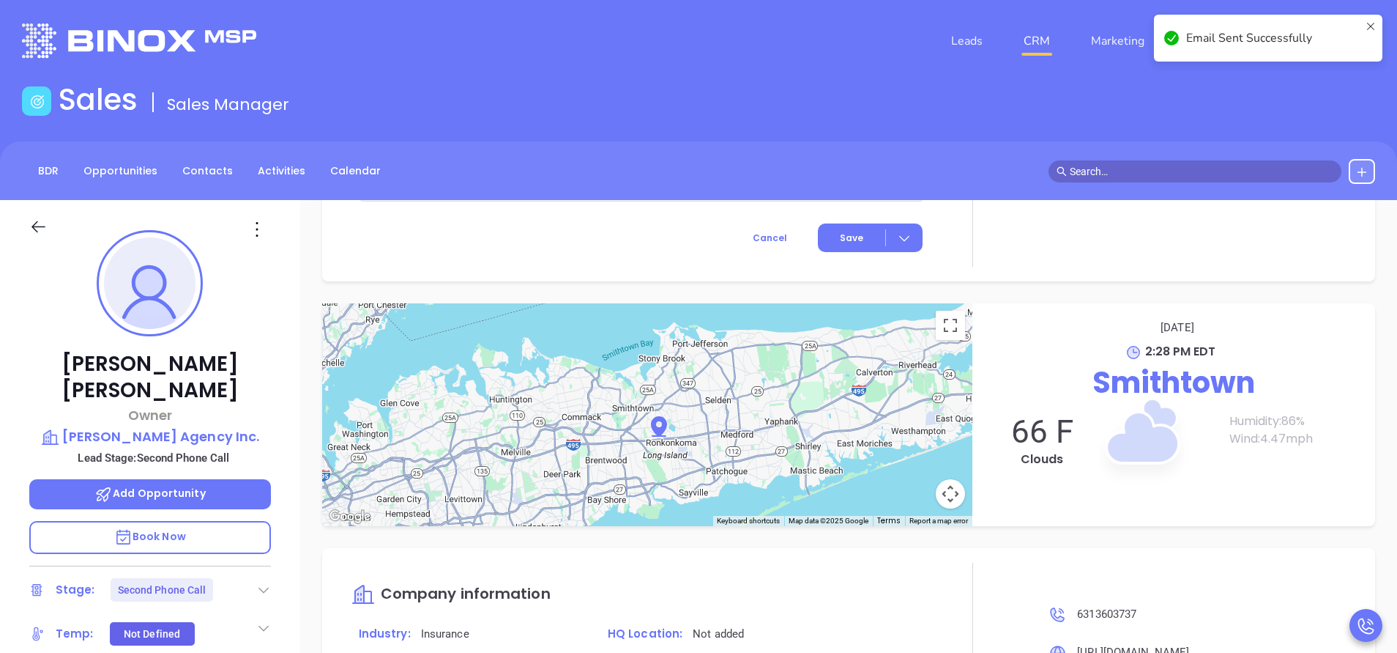
scroll to position [1419, 0]
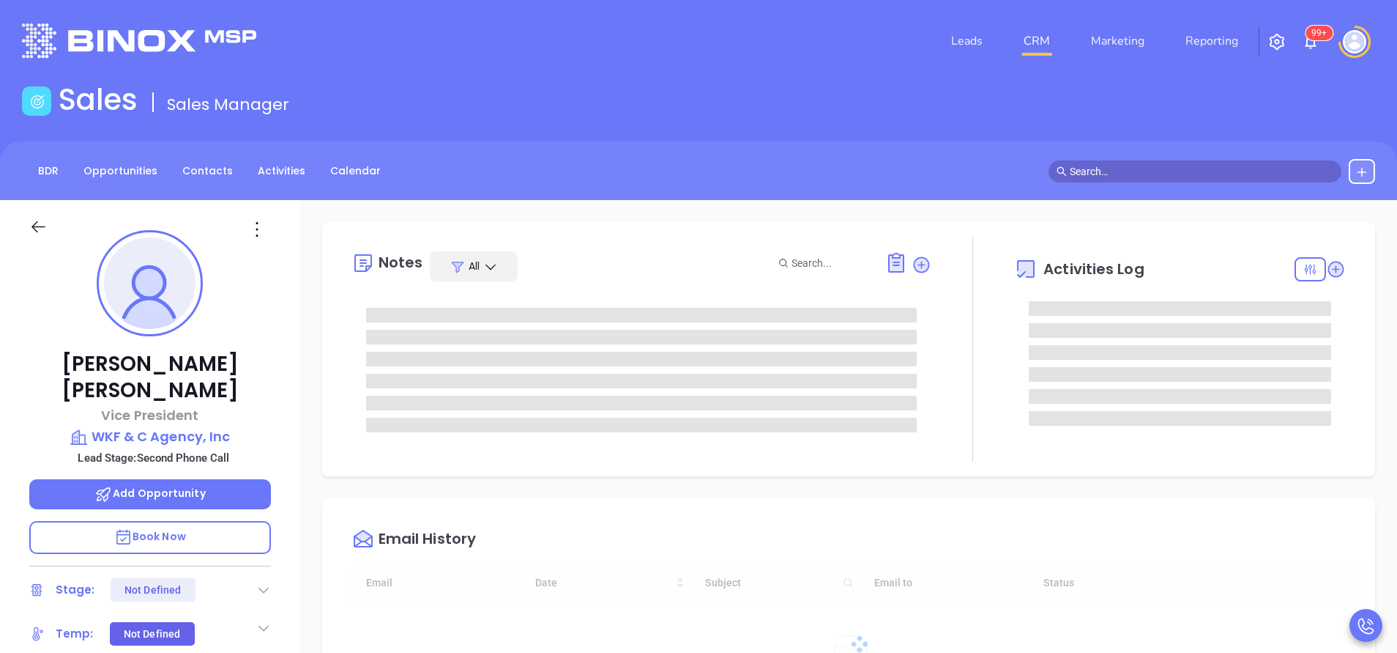
type input "[DATE]"
type input "[PERSON_NAME]"
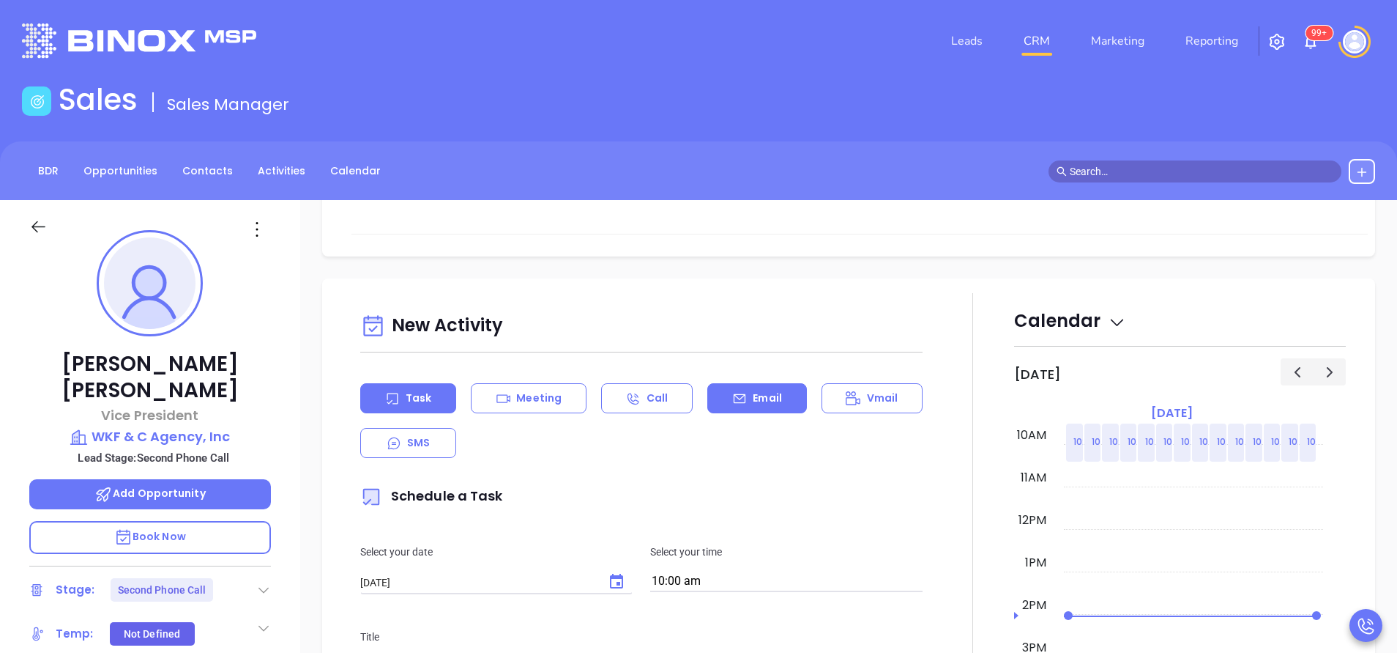
scroll to position [659, 0]
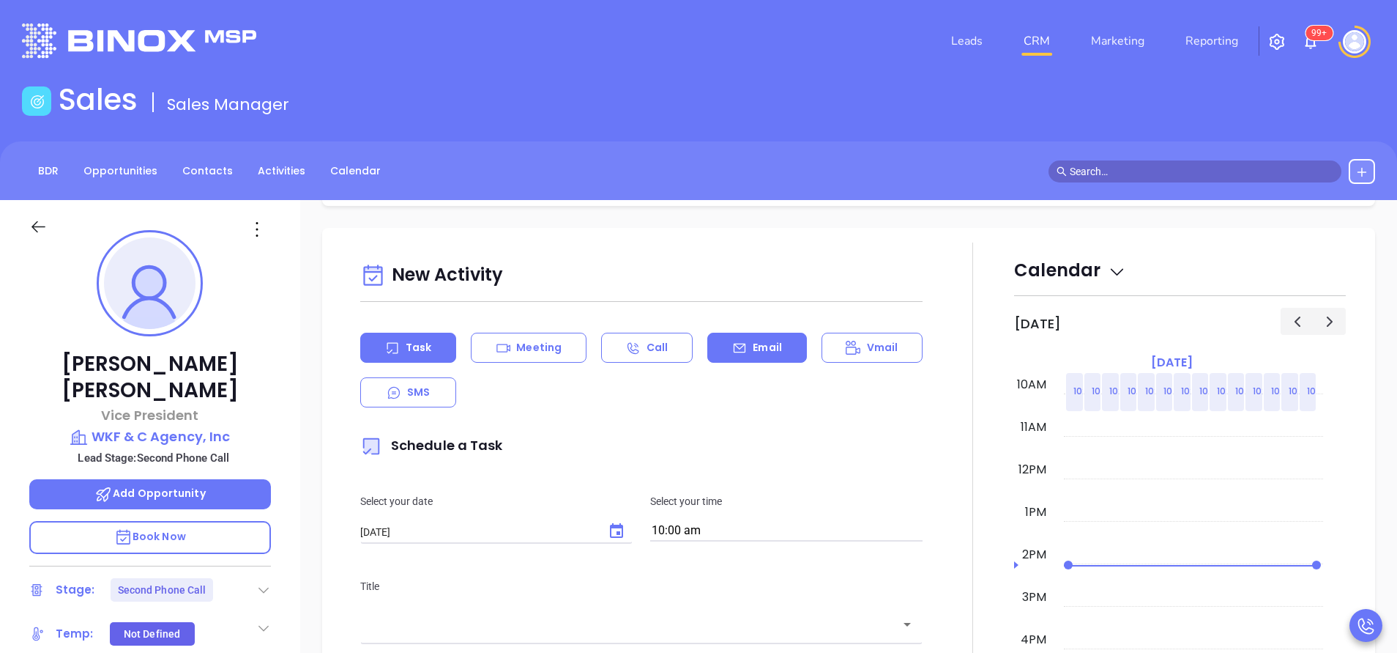
click at [756, 352] on p "Email" at bounding box center [767, 347] width 29 height 15
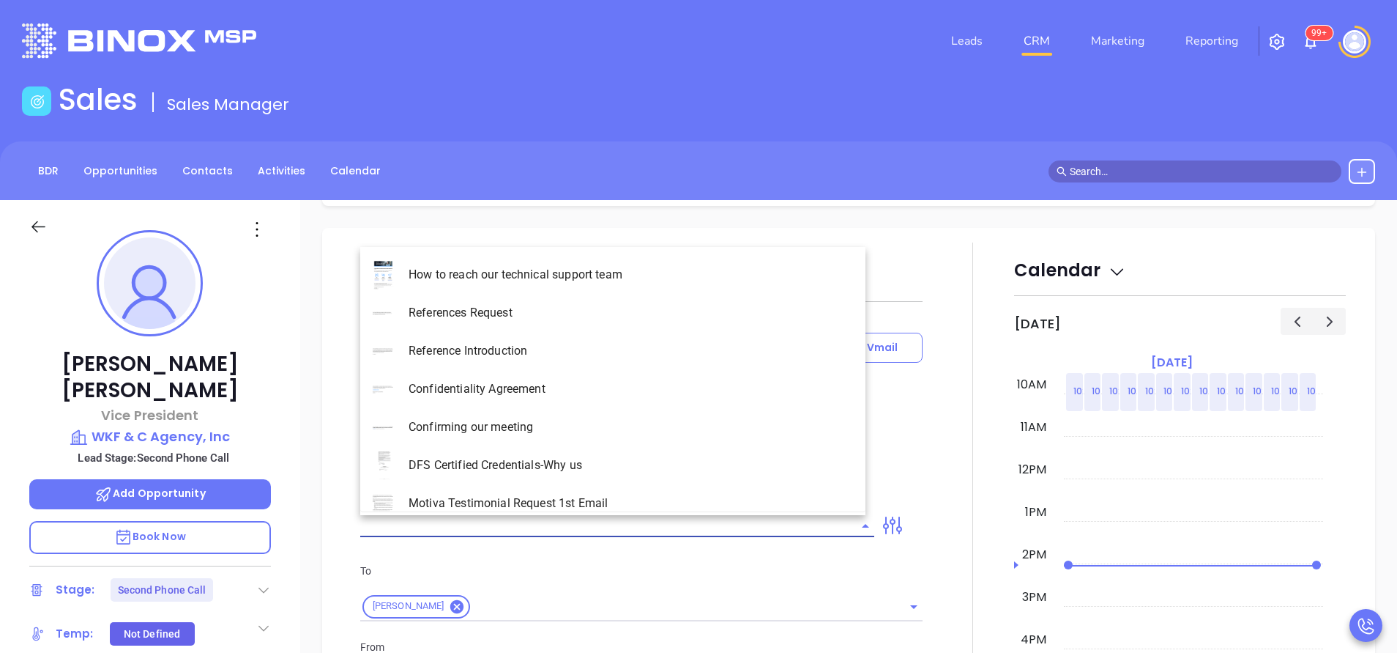
click at [708, 515] on input "text" at bounding box center [606, 525] width 492 height 21
type input "[PERSON_NAME]"
click at [563, 352] on li "NY Insurance 0625 - Email 2" at bounding box center [612, 351] width 505 height 38
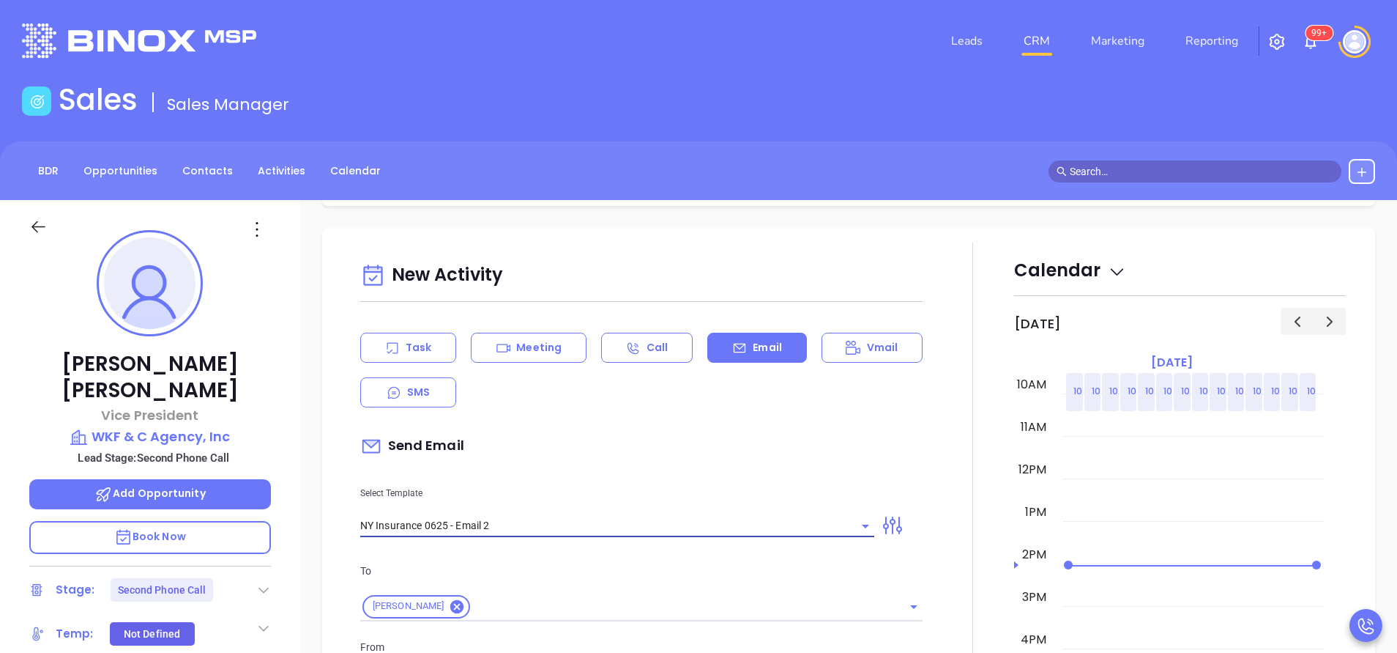
type input "NY Insurance 0625 - Email 2"
type input "I don’t know if you saw this Roger"
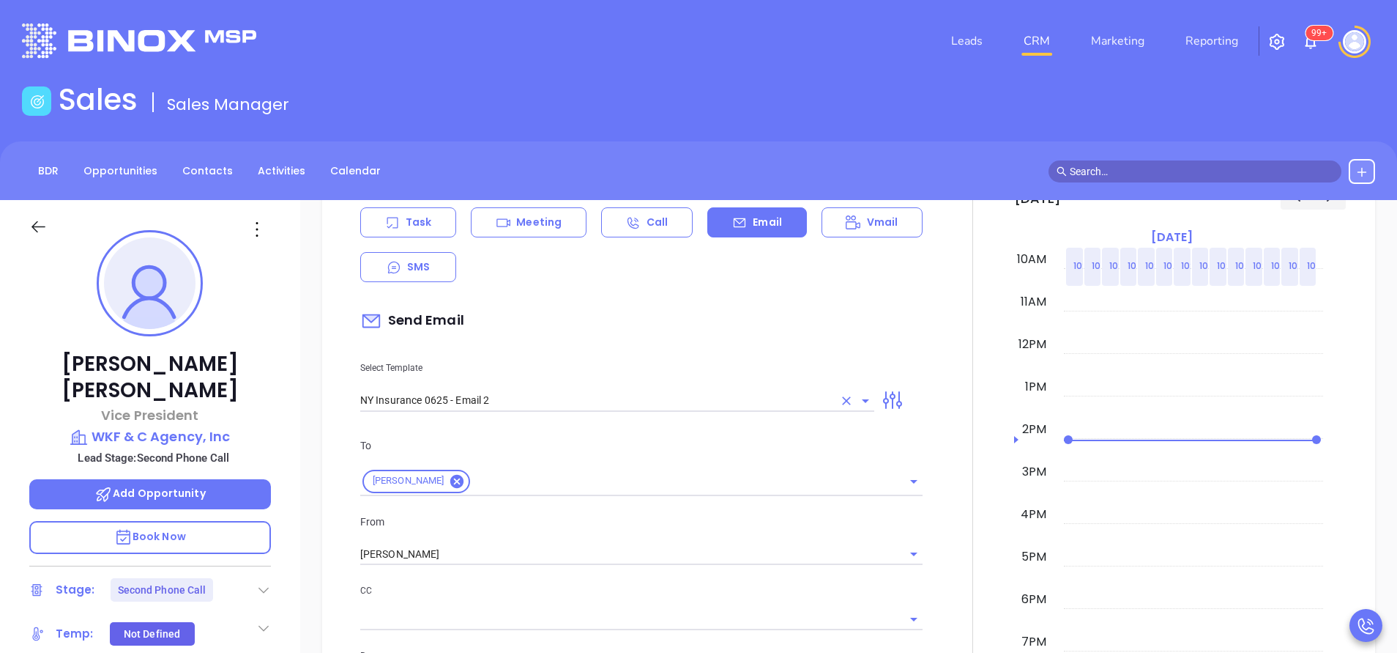
scroll to position [879, 0]
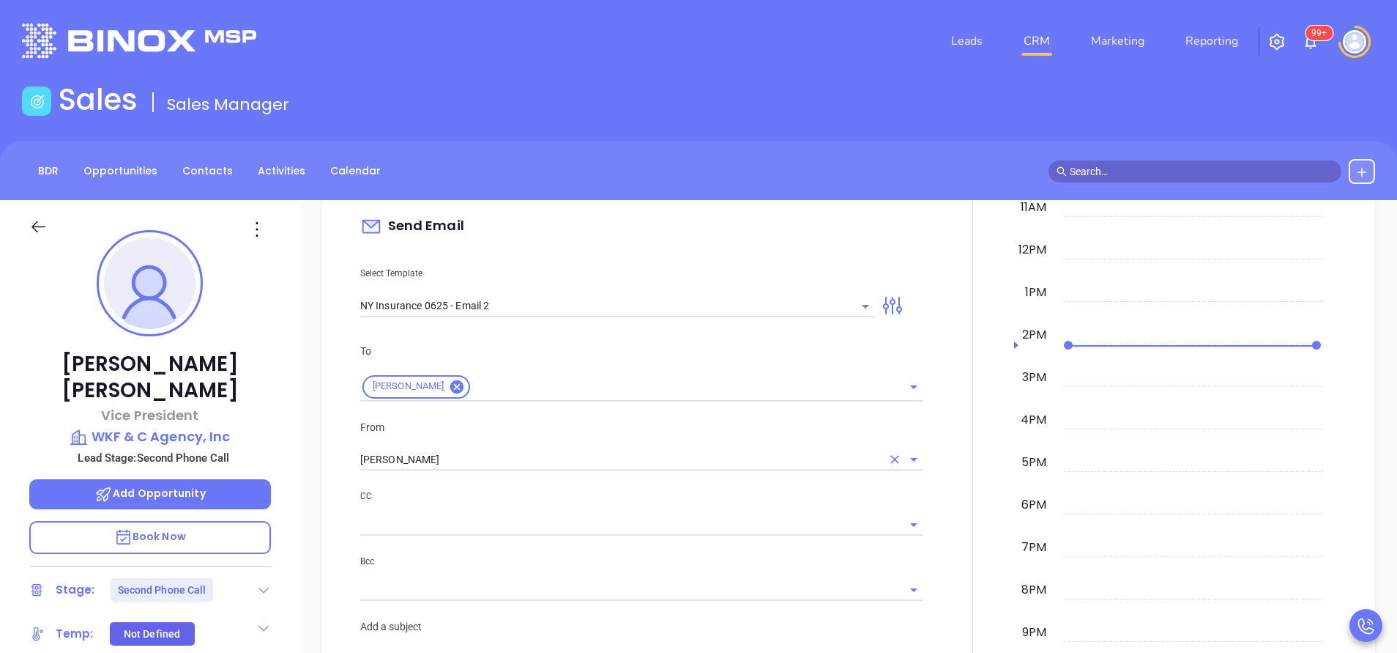
click at [505, 465] on input "[PERSON_NAME]" at bounding box center [620, 459] width 521 height 21
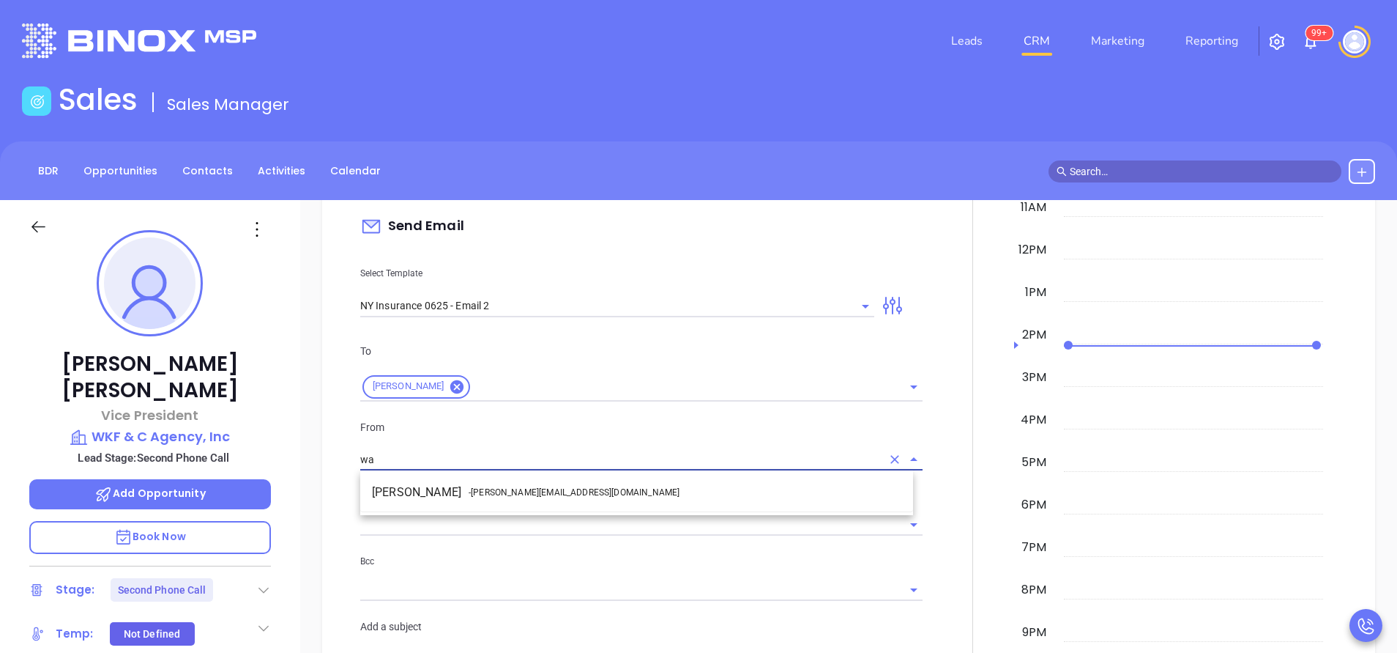
click at [510, 491] on span "- walter@motiva.net" at bounding box center [574, 492] width 211 height 13
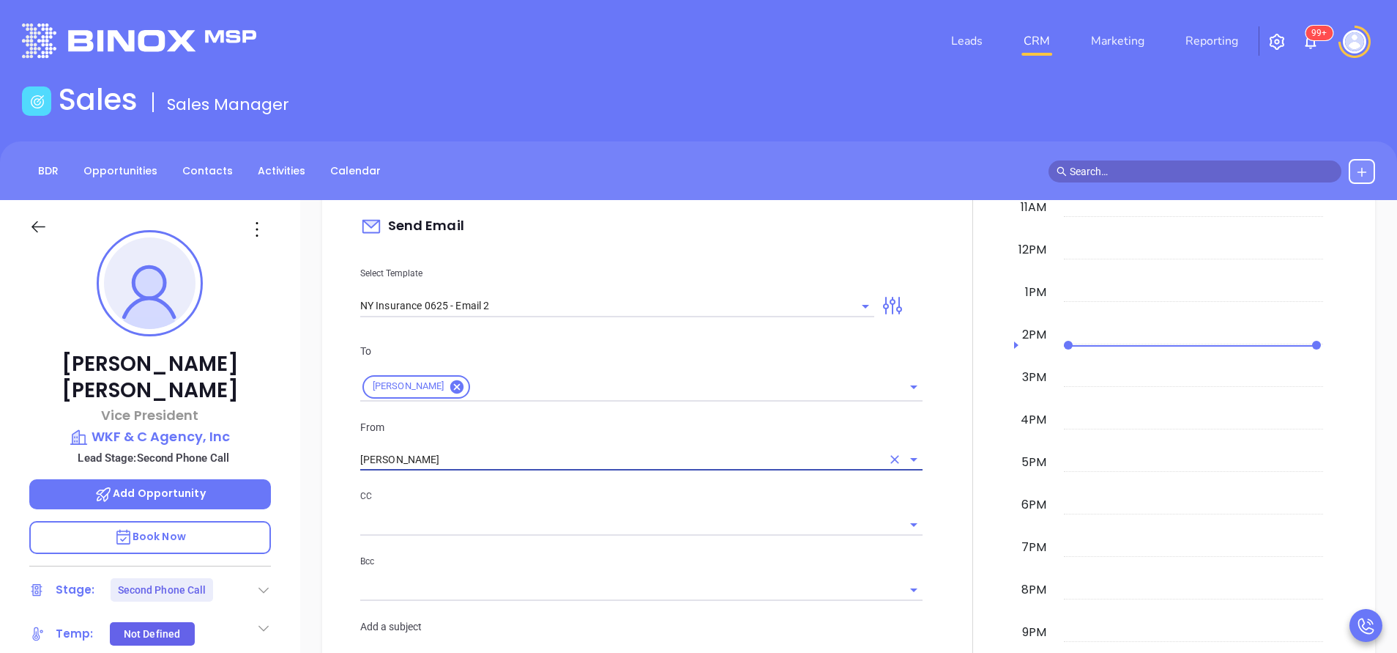
type input "[PERSON_NAME]"
click at [560, 508] on div "CC" at bounding box center [641, 512] width 562 height 48
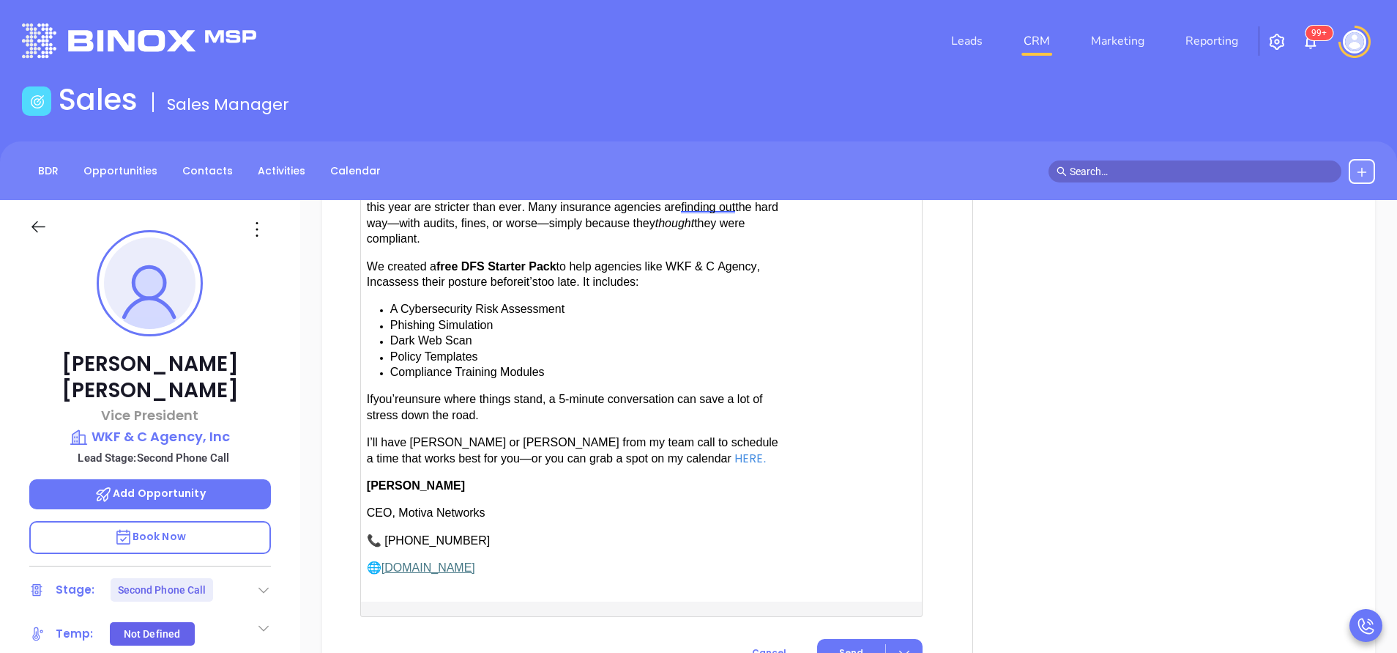
scroll to position [1648, 0]
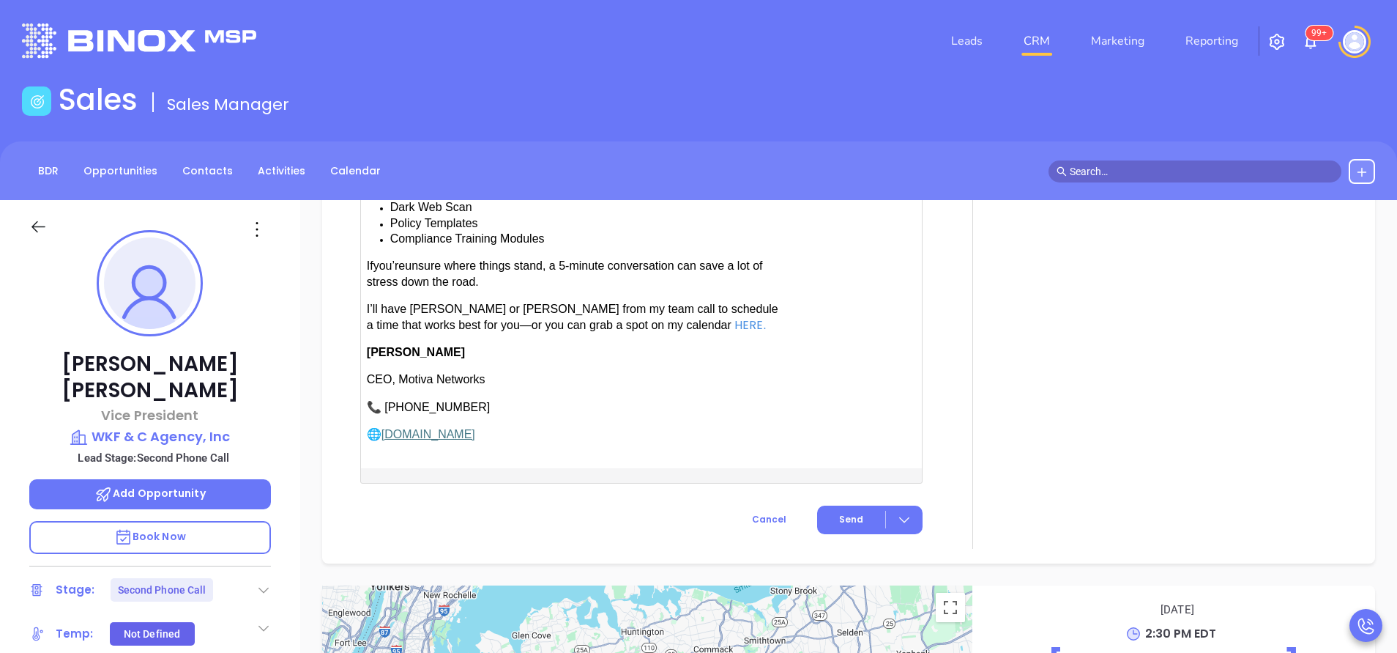
click at [408, 302] on span "have [PERSON_NAME] or [PERSON_NAME] from my team call to schedule a time that w…" at bounding box center [573, 316] width 412 height 28
click at [840, 513] on span "Send" at bounding box center [851, 519] width 24 height 13
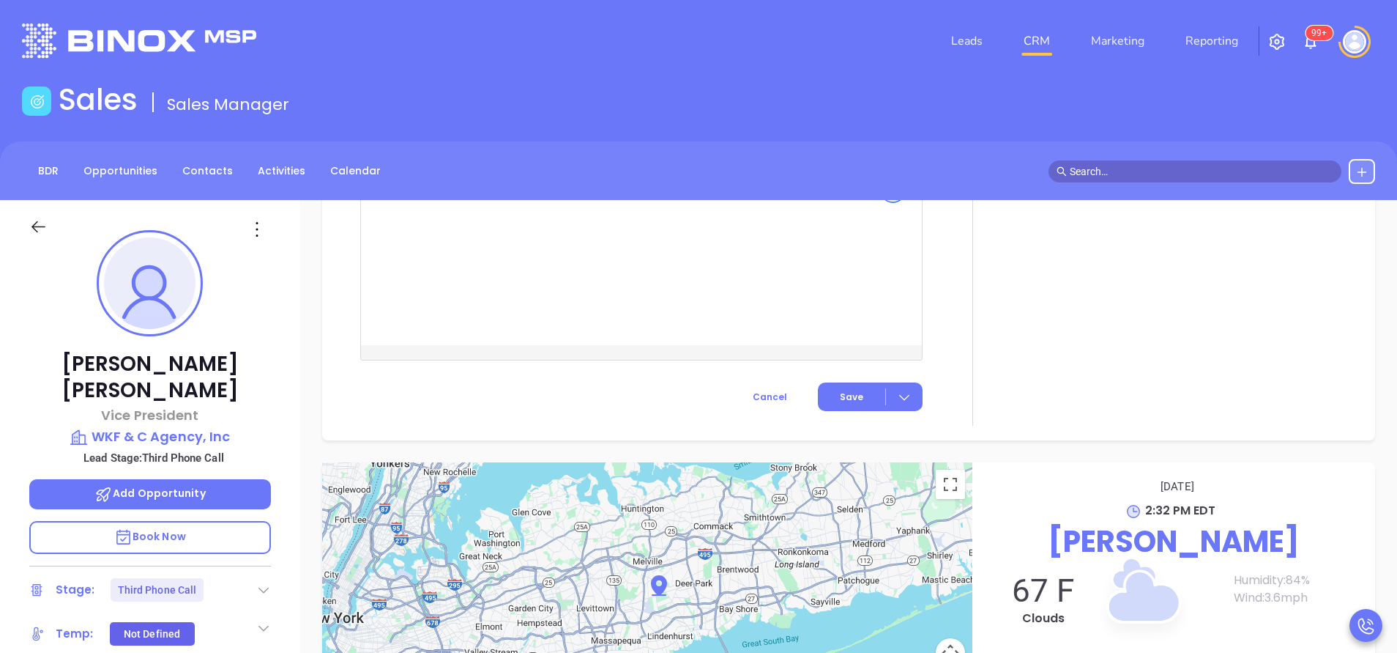
scroll to position [1572, 0]
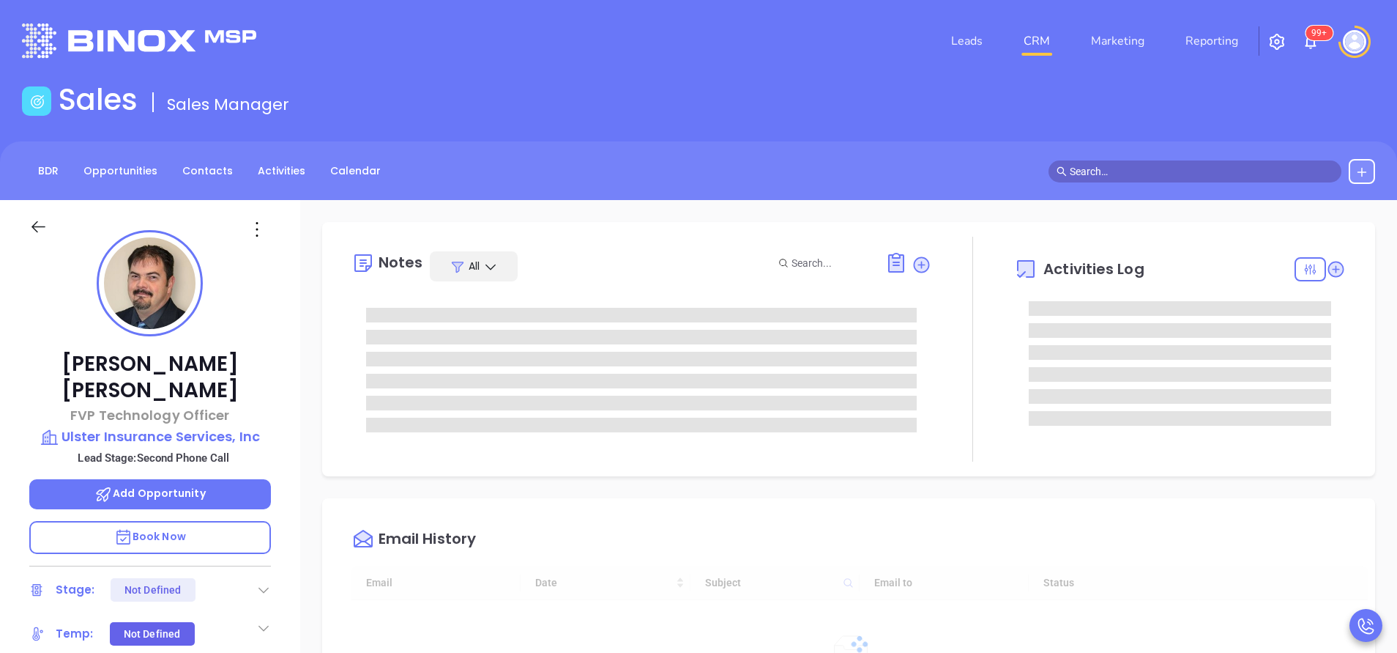
type input "[DATE]"
type input "[PERSON_NAME]"
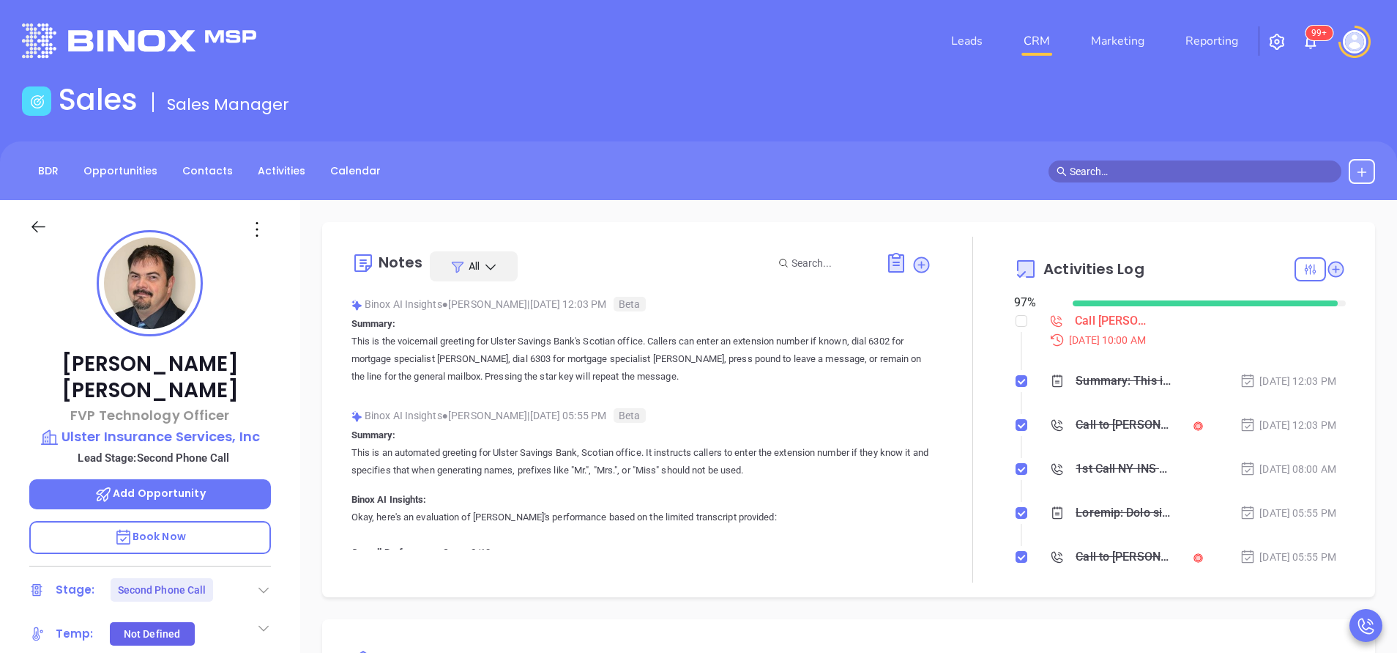
click at [954, 565] on div at bounding box center [973, 410] width 83 height 346
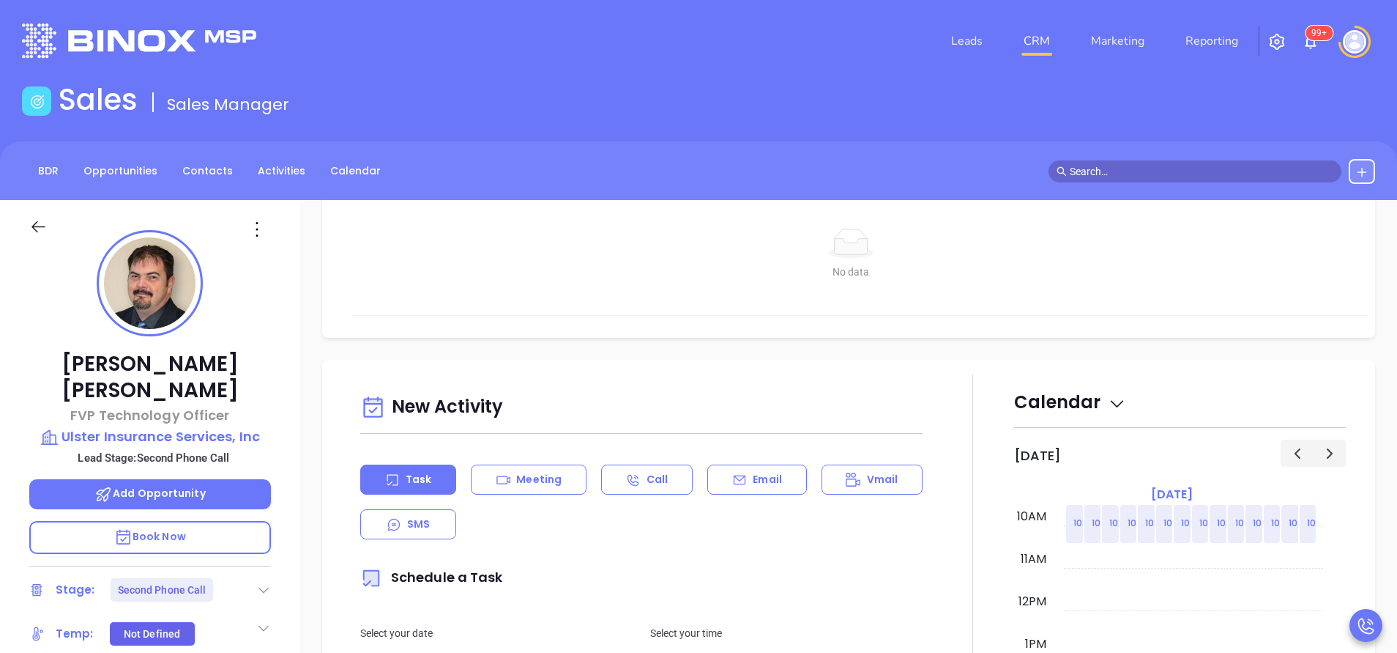
scroll to position [571, 0]
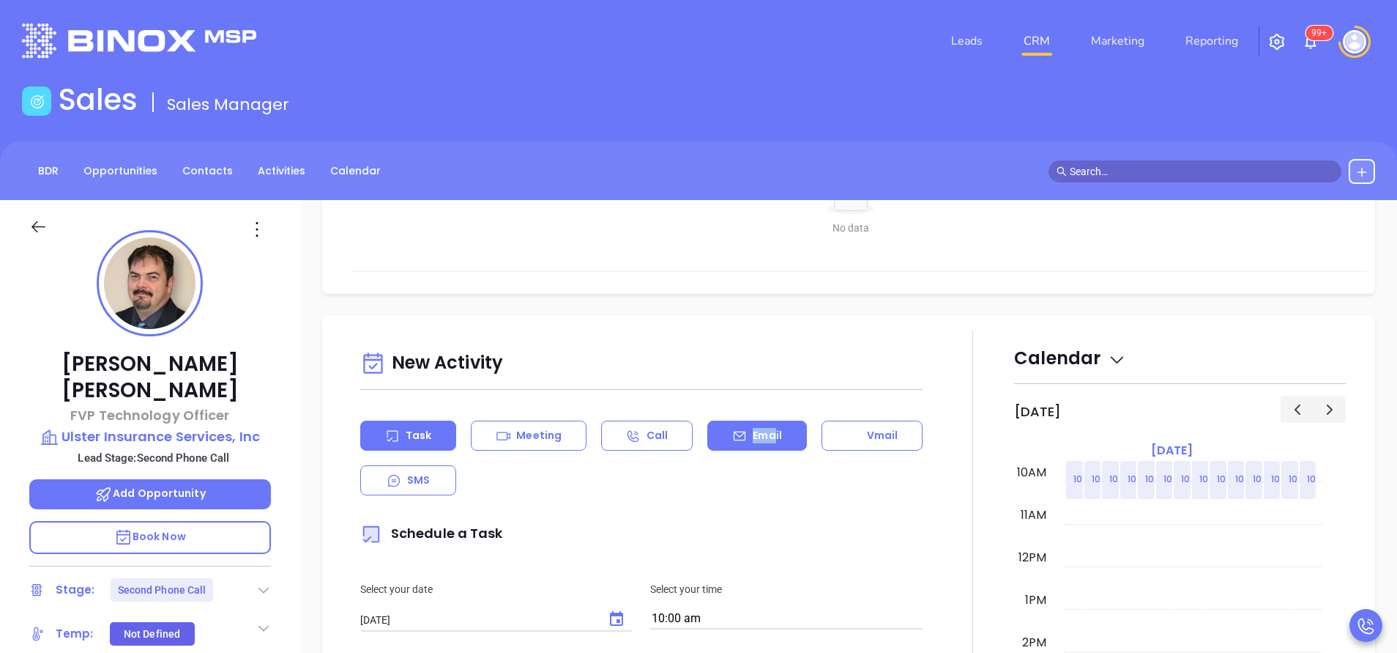
drag, startPoint x: 767, startPoint y: 455, endPoint x: 743, endPoint y: 426, distance: 38.0
click at [743, 426] on div "Task Meeting Call Email Vmail SMS" at bounding box center [641, 457] width 562 height 75
click at [743, 426] on div "Email" at bounding box center [757, 435] width 99 height 30
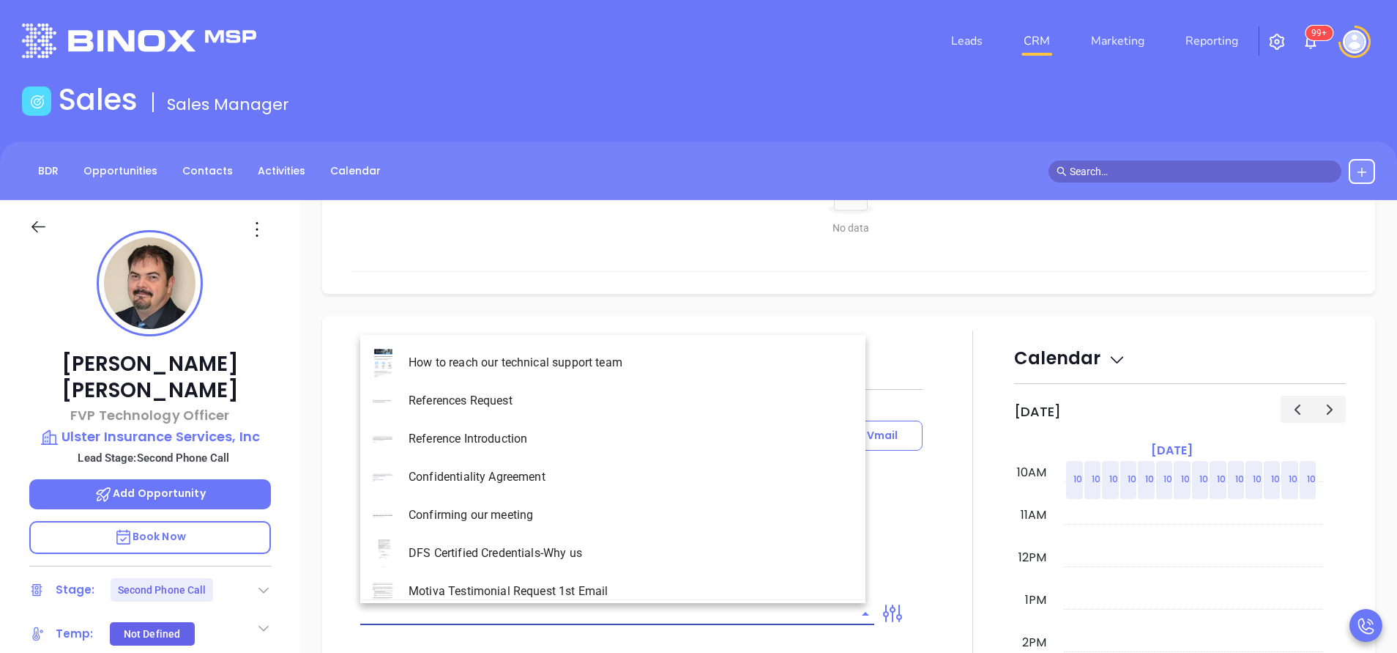
click at [664, 616] on input "text" at bounding box center [606, 613] width 492 height 21
type input "[PERSON_NAME]"
click at [497, 439] on li "NY Insurance 0625 - Email 2" at bounding box center [612, 439] width 505 height 38
type input "NY Insurance 0625 - Email 2"
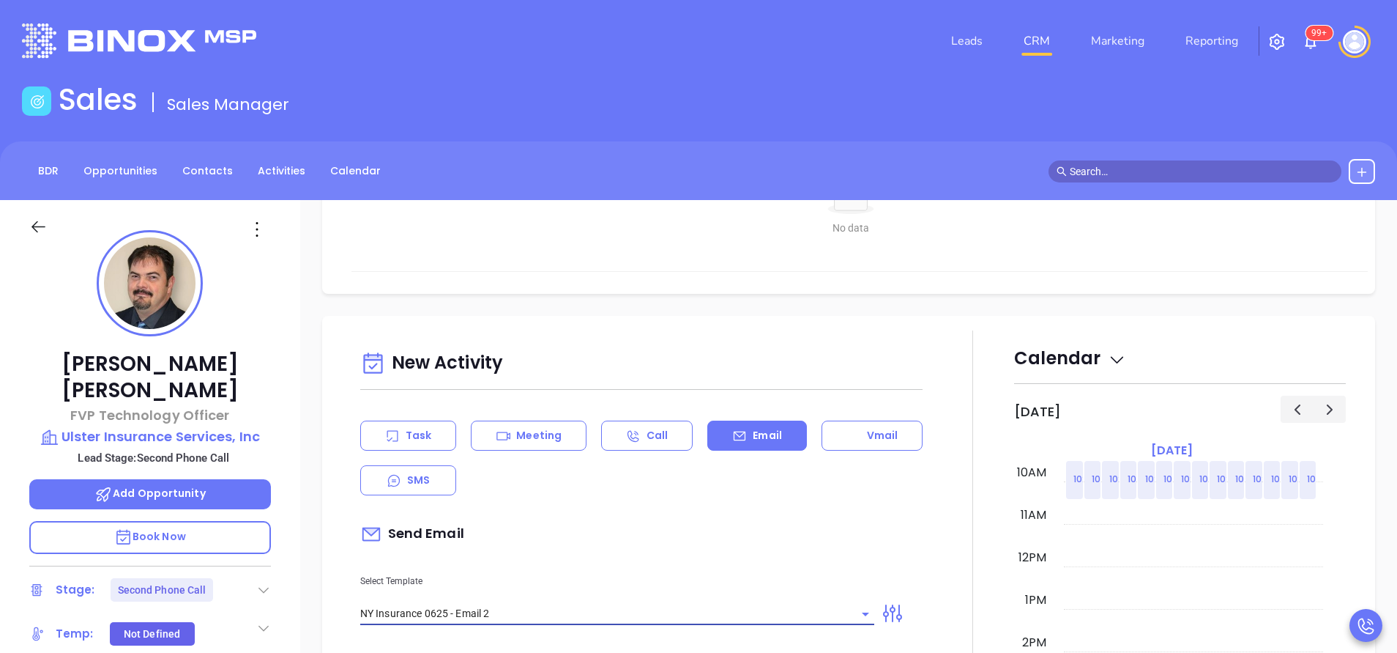
type input "I don’t know if you saw this [PERSON_NAME]"
type input "NY Insurance 0625 - Email 2"
click at [579, 584] on p "Select Template" at bounding box center [617, 581] width 514 height 16
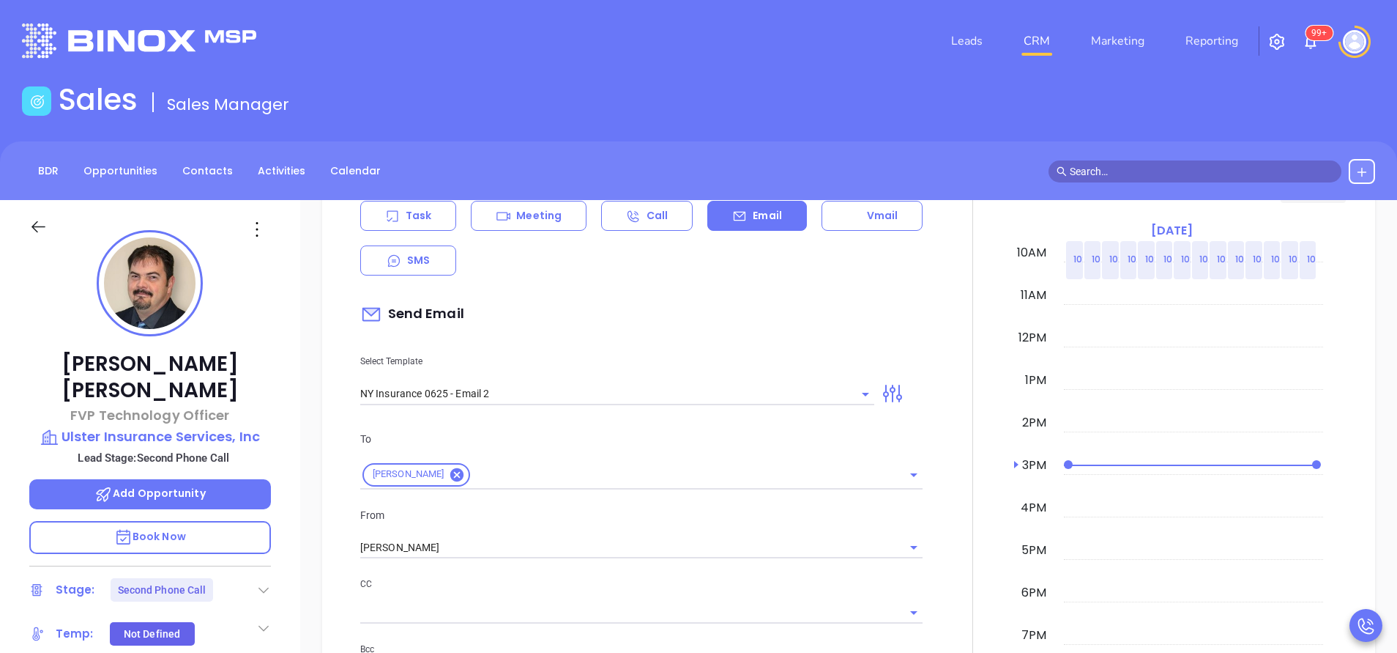
scroll to position [835, 0]
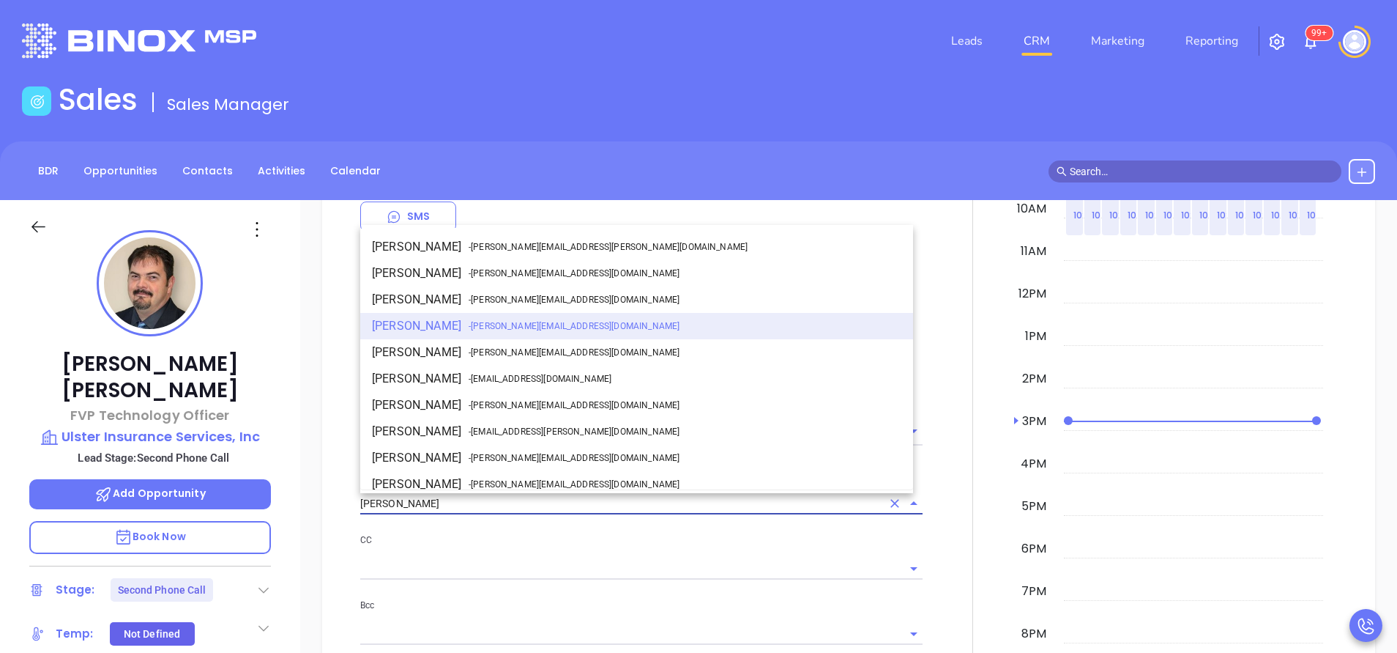
click at [465, 510] on input "[PERSON_NAME]" at bounding box center [620, 503] width 521 height 21
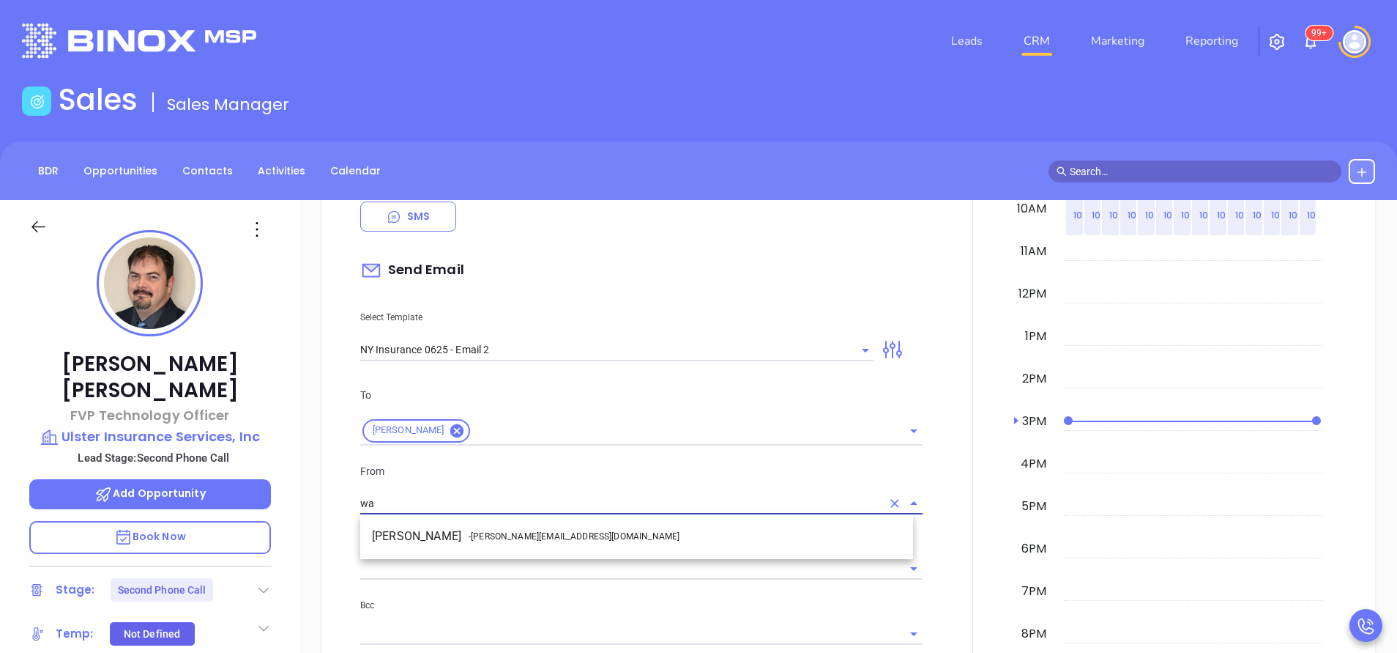
click at [462, 535] on li "Walter Contreras - [EMAIL_ADDRESS][DOMAIN_NAME]" at bounding box center [636, 536] width 553 height 26
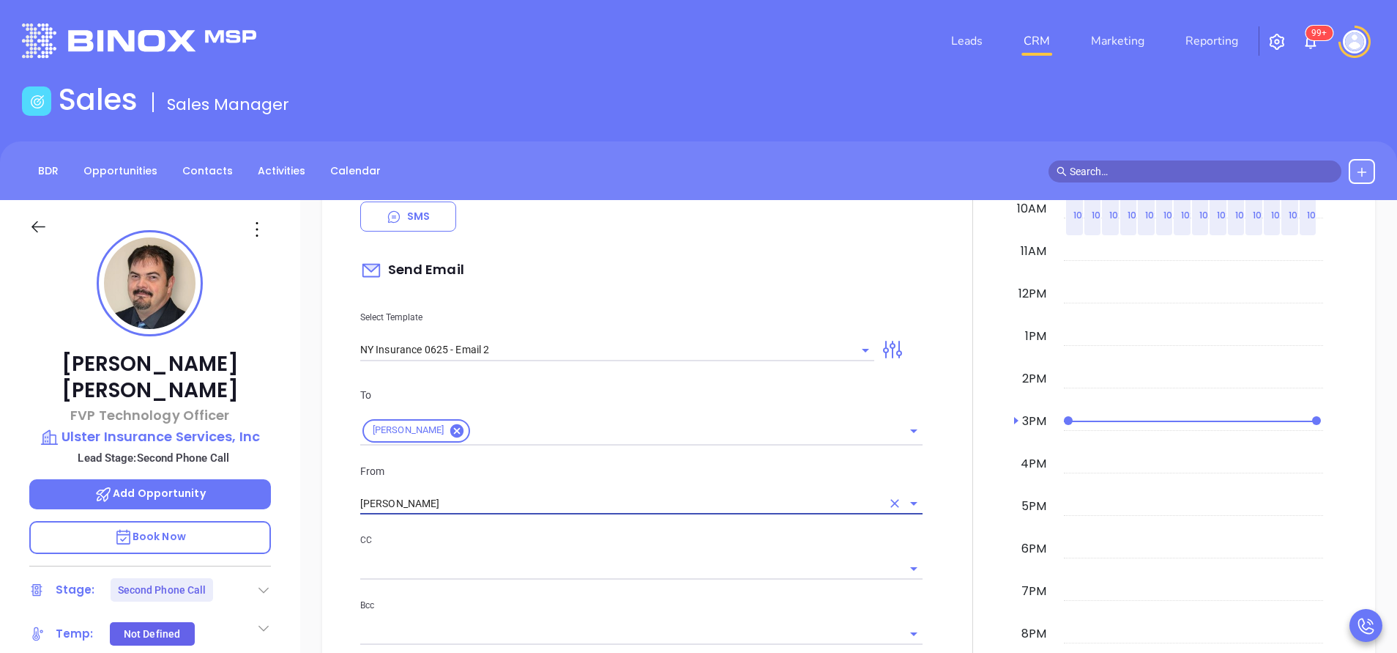
type input "[PERSON_NAME]"
click at [462, 535] on p "CC" at bounding box center [641, 540] width 562 height 16
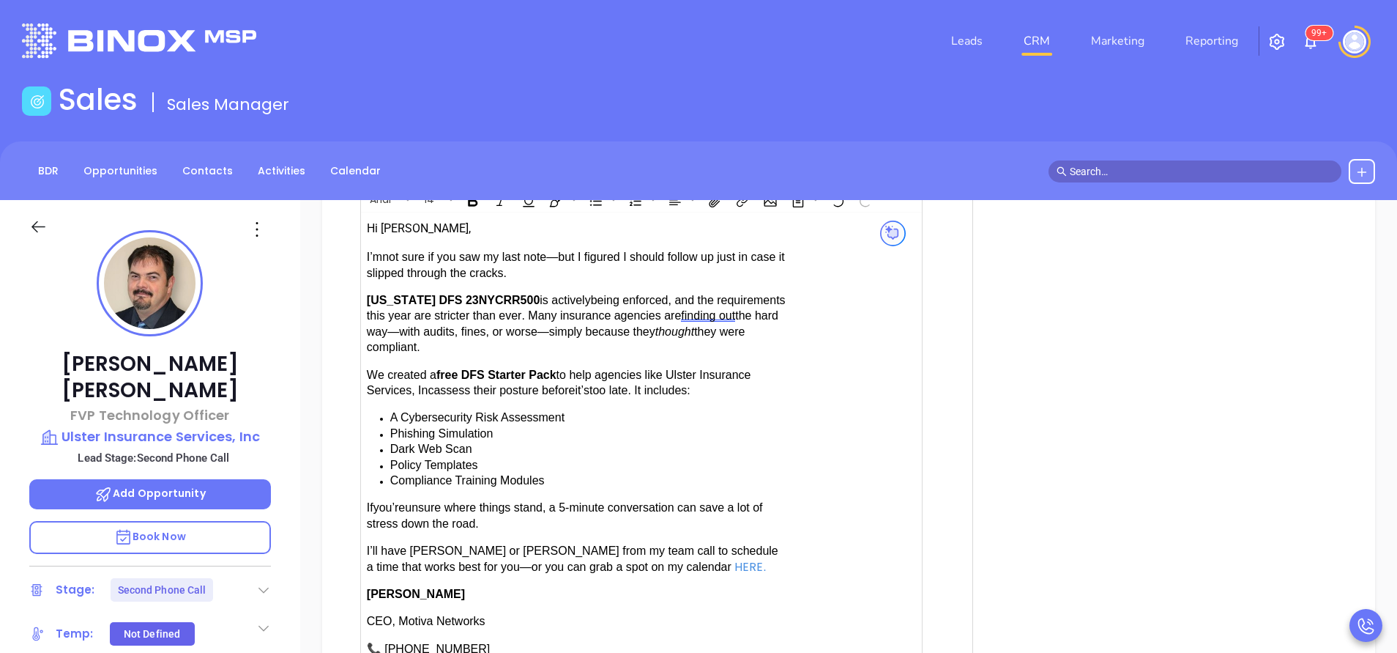
scroll to position [1450, 0]
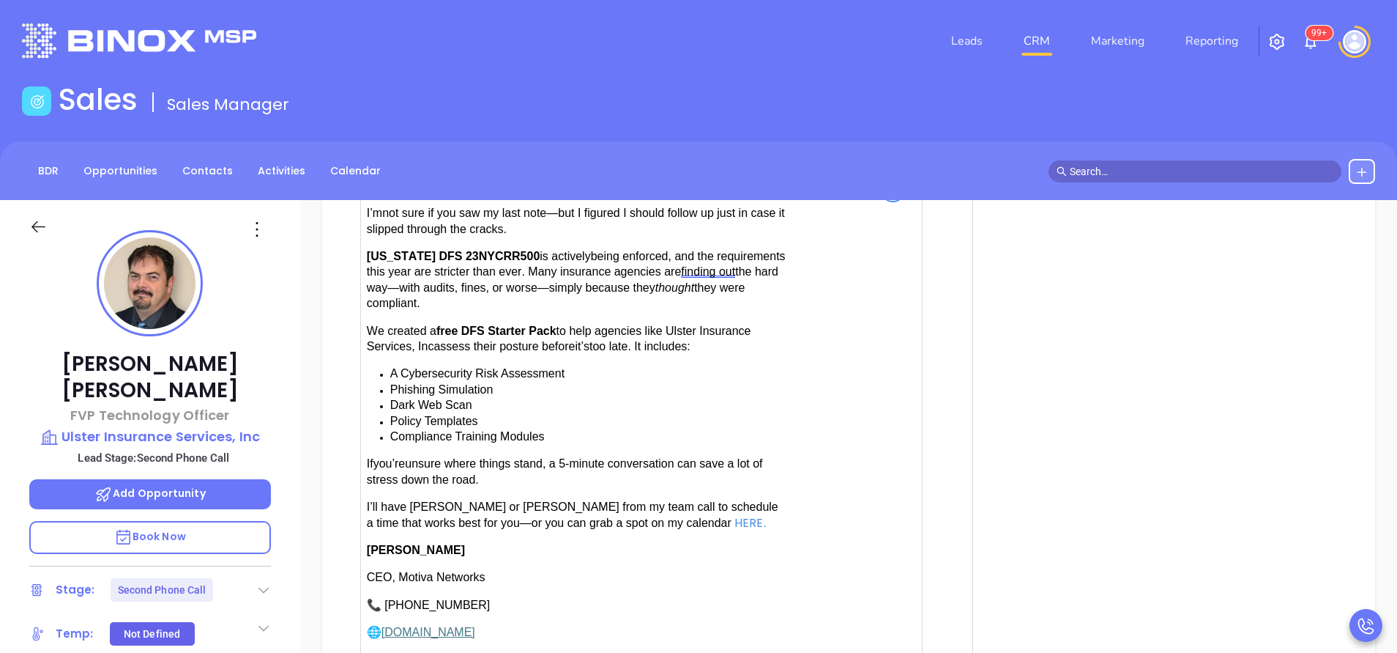
click at [420, 487] on div "I’m not sure if you saw my last note—but I figured I should follow up just in c…" at bounding box center [577, 368] width 421 height 325
click at [417, 500] on span "have [PERSON_NAME] or [PERSON_NAME] from my team call to schedule a time that w…" at bounding box center [573, 514] width 412 height 28
click at [953, 573] on div at bounding box center [973, 98] width 83 height 1295
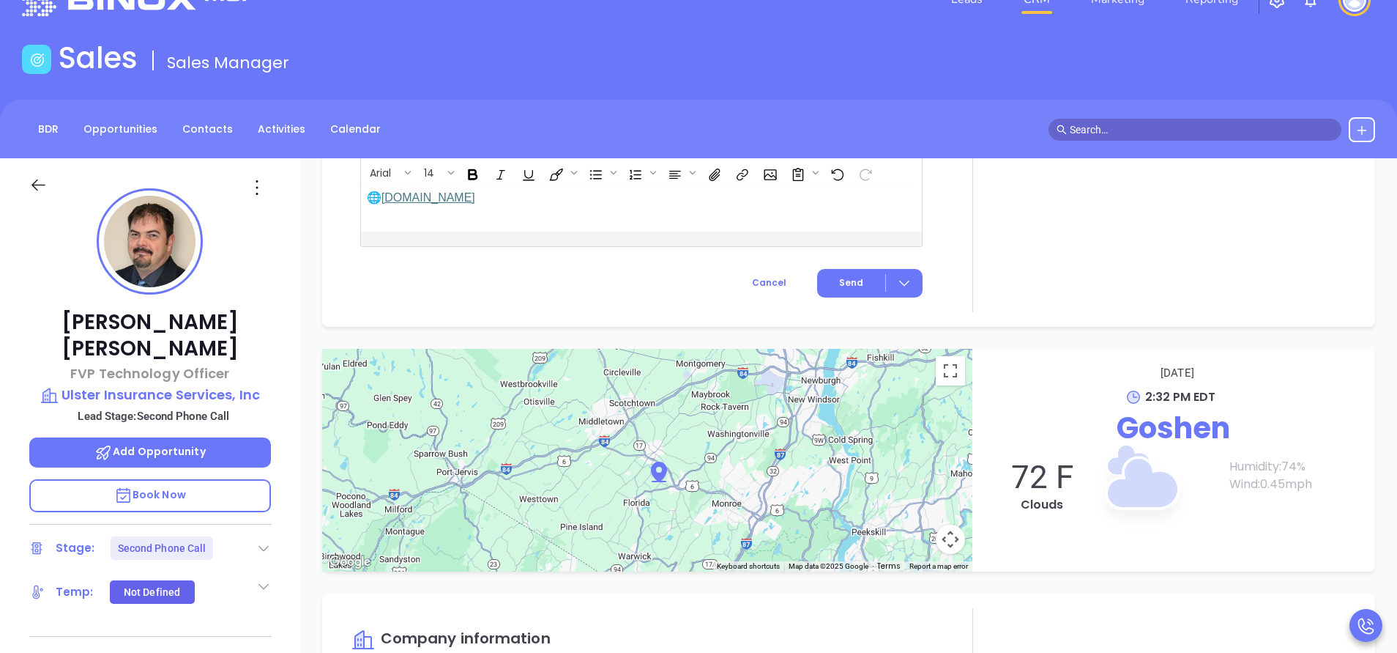
scroll to position [1846, 0]
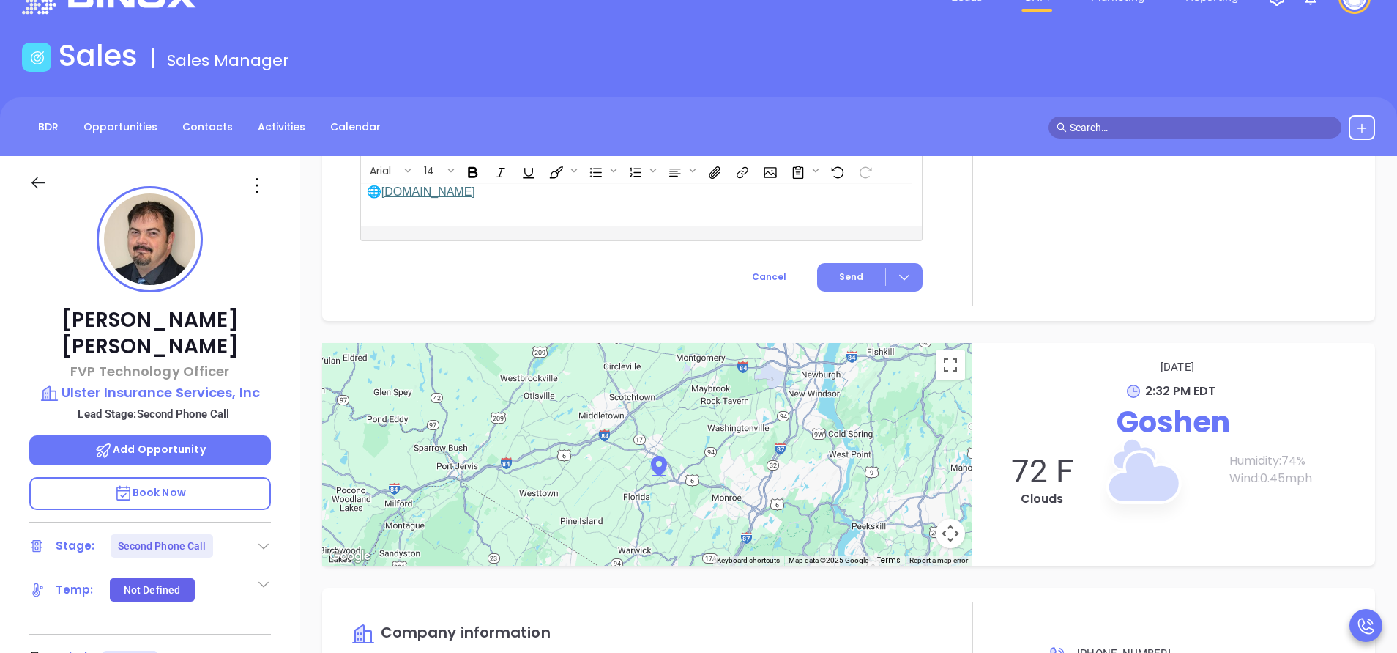
click at [836, 263] on button "Send" at bounding box center [869, 277] width 105 height 29
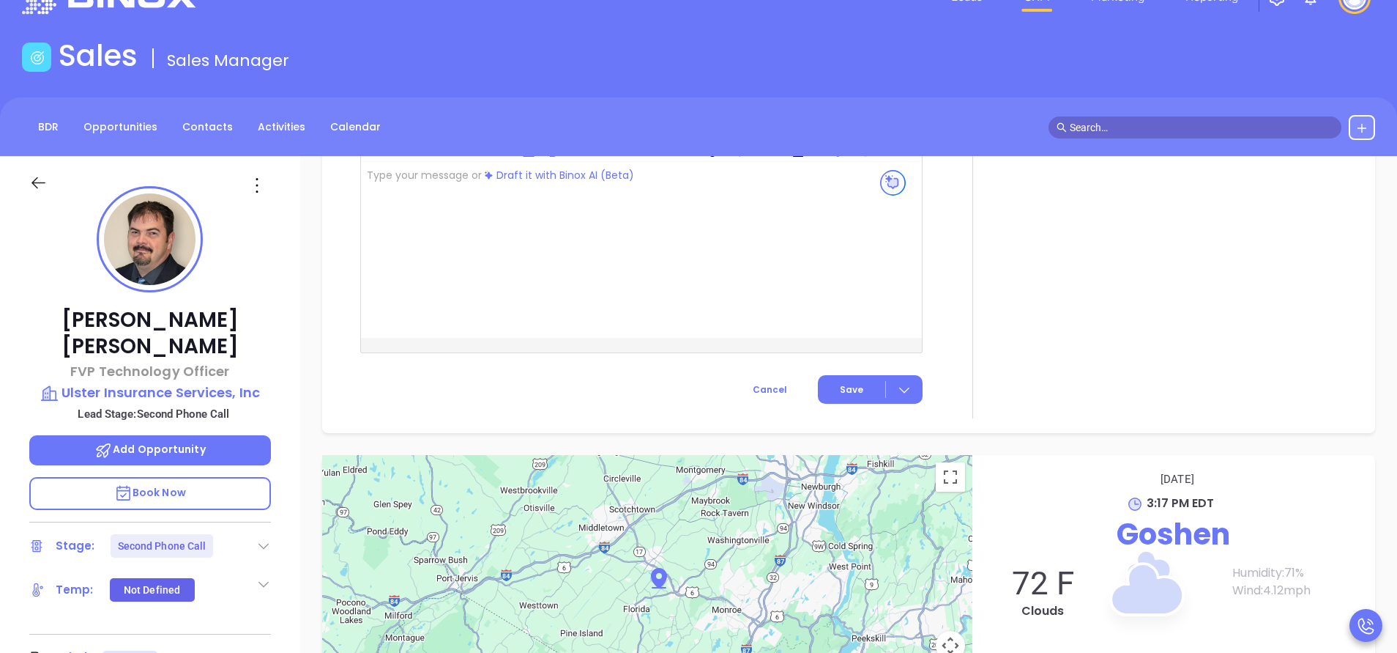
scroll to position [1535, 0]
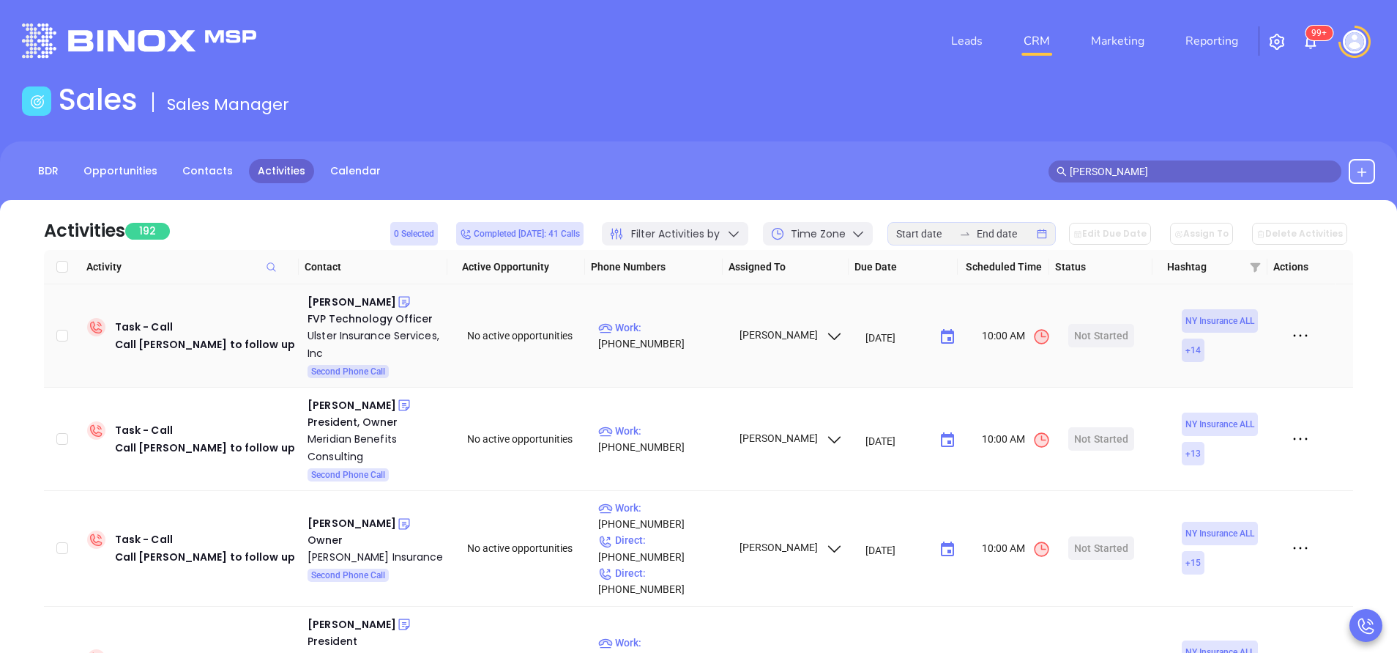
scroll to position [110, 0]
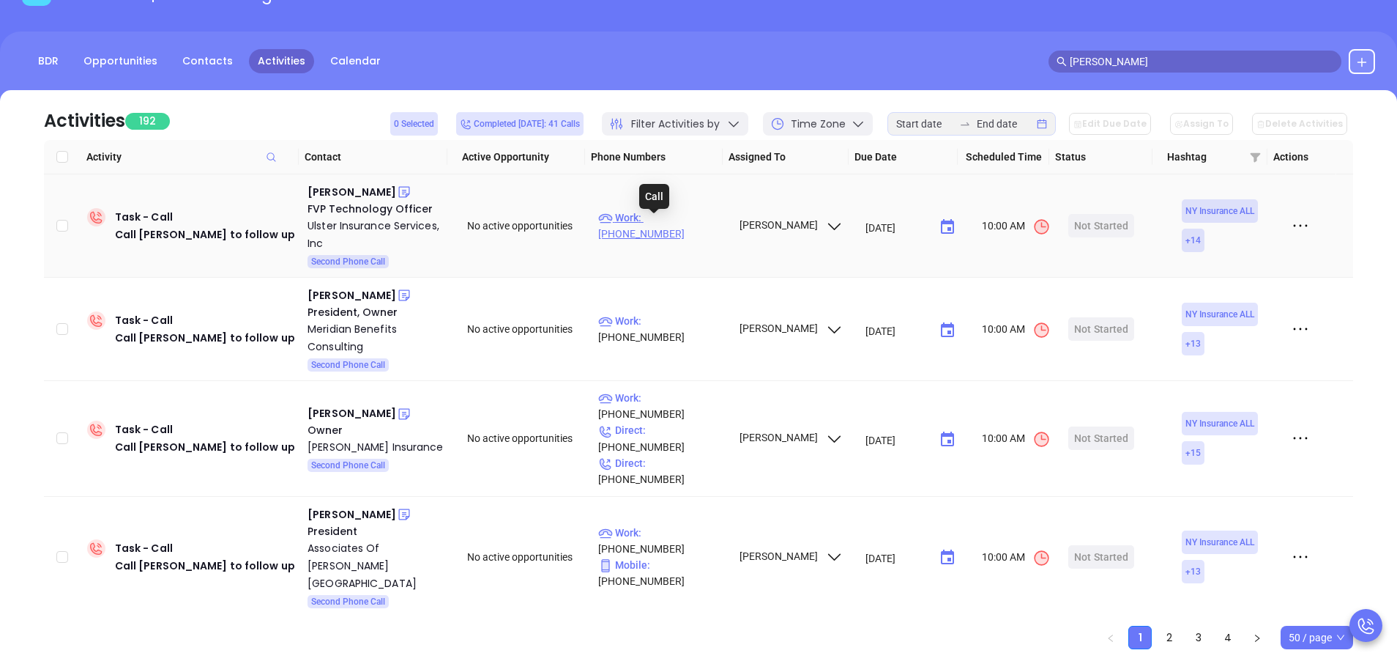
click at [685, 220] on p "Work : (845) 294-7922" at bounding box center [661, 225] width 127 height 32
type input "(845) 294-7922"
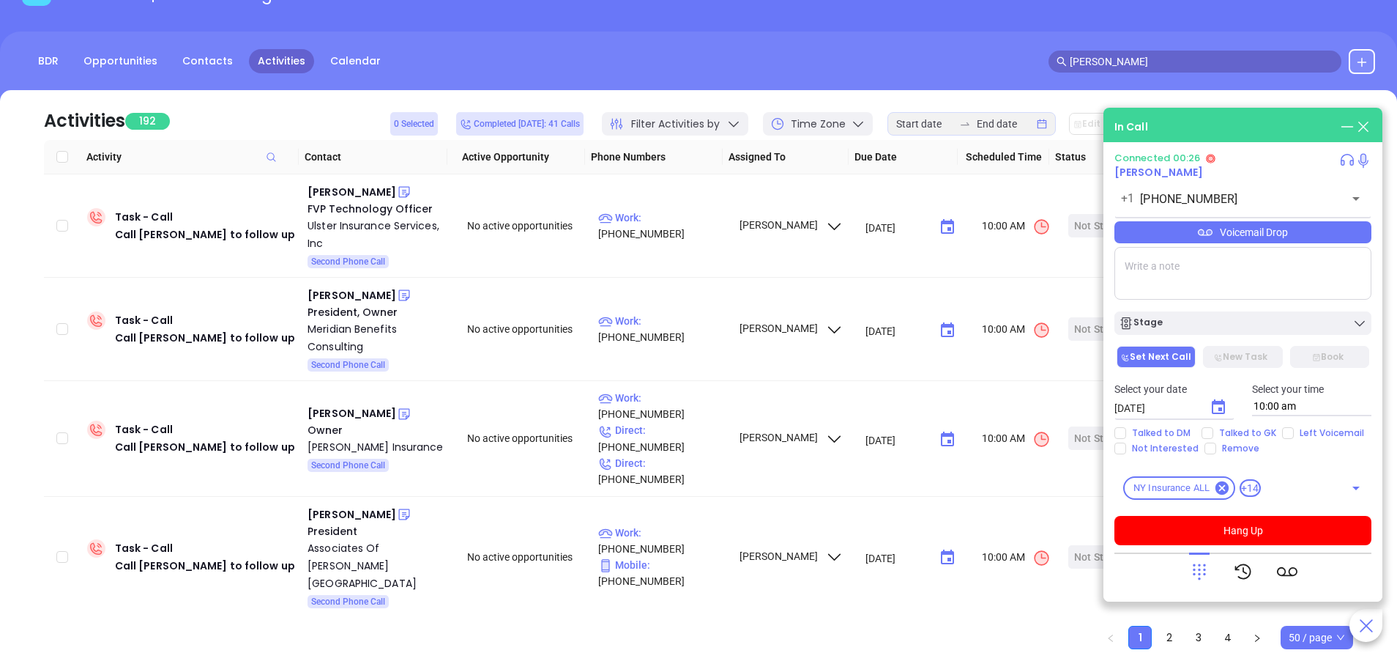
click at [1196, 572] on icon at bounding box center [1199, 571] width 21 height 21
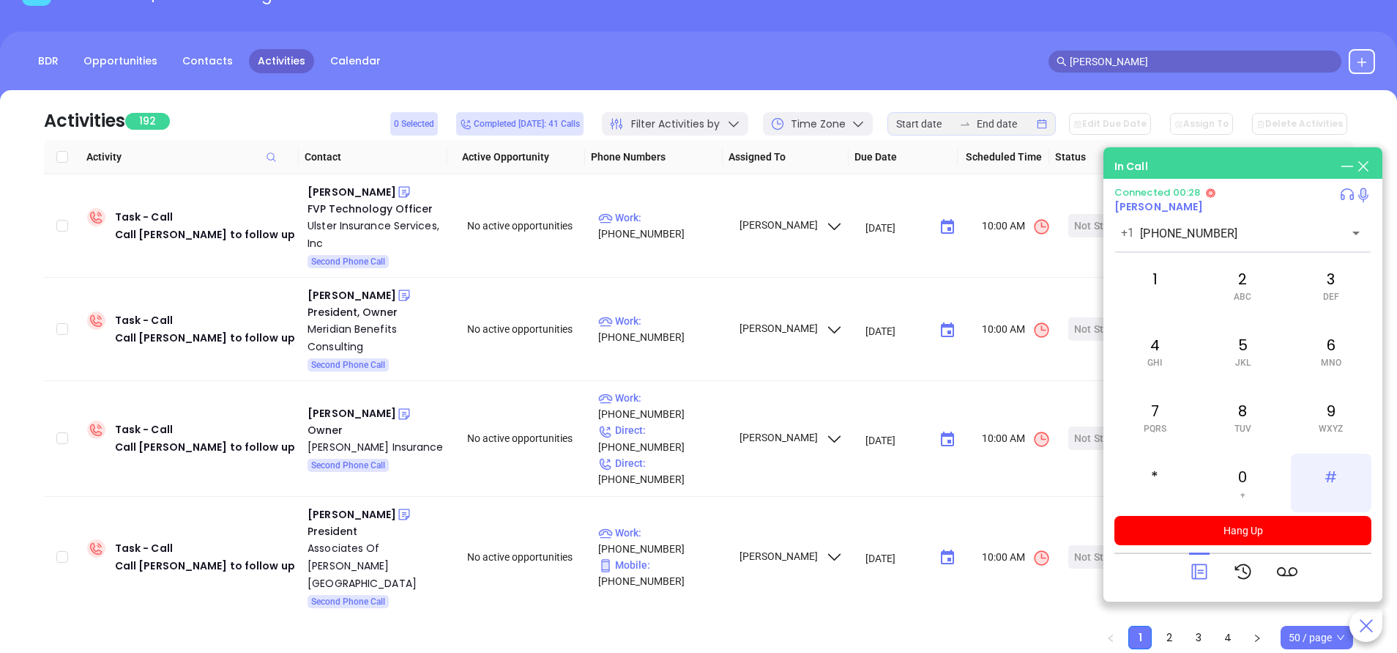
click at [1329, 494] on span at bounding box center [1331, 494] width 7 height 10
click at [1201, 571] on icon at bounding box center [1199, 571] width 21 height 21
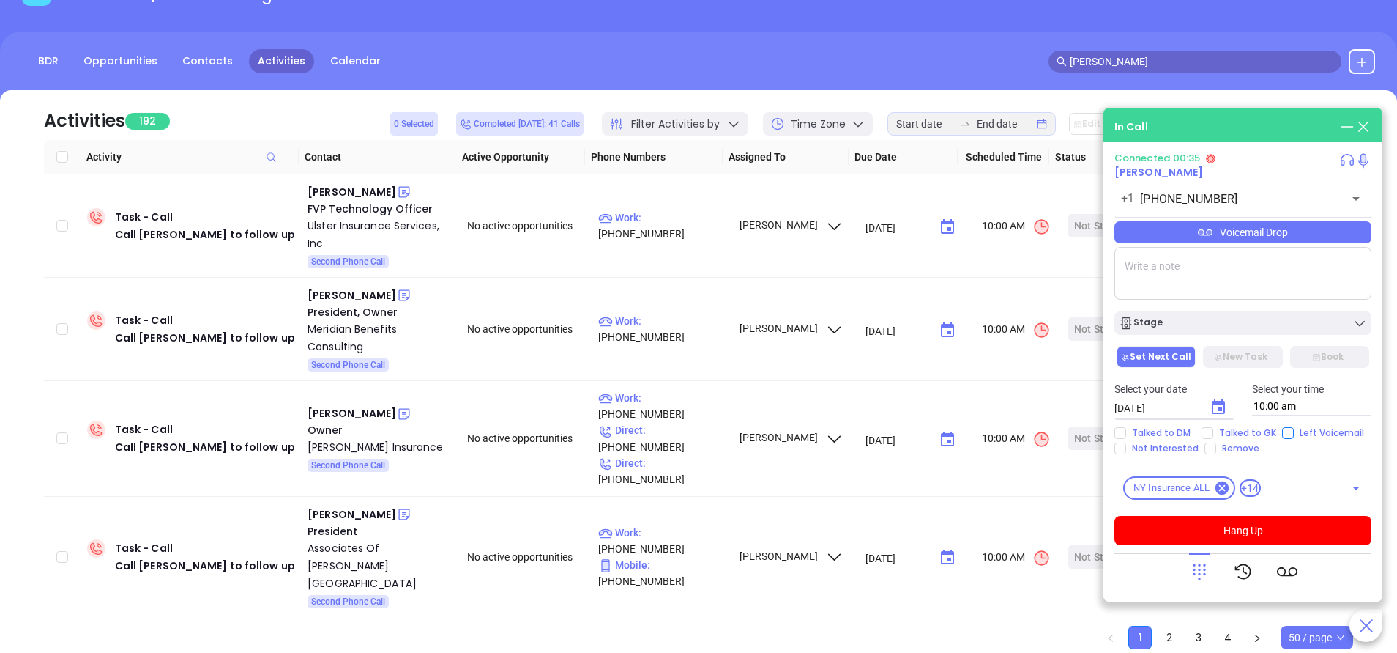
click at [1289, 429] on input "Left Voicemail" at bounding box center [1288, 433] width 12 height 12
checkbox input "true"
click at [1196, 532] on button "Hang Up" at bounding box center [1243, 530] width 257 height 29
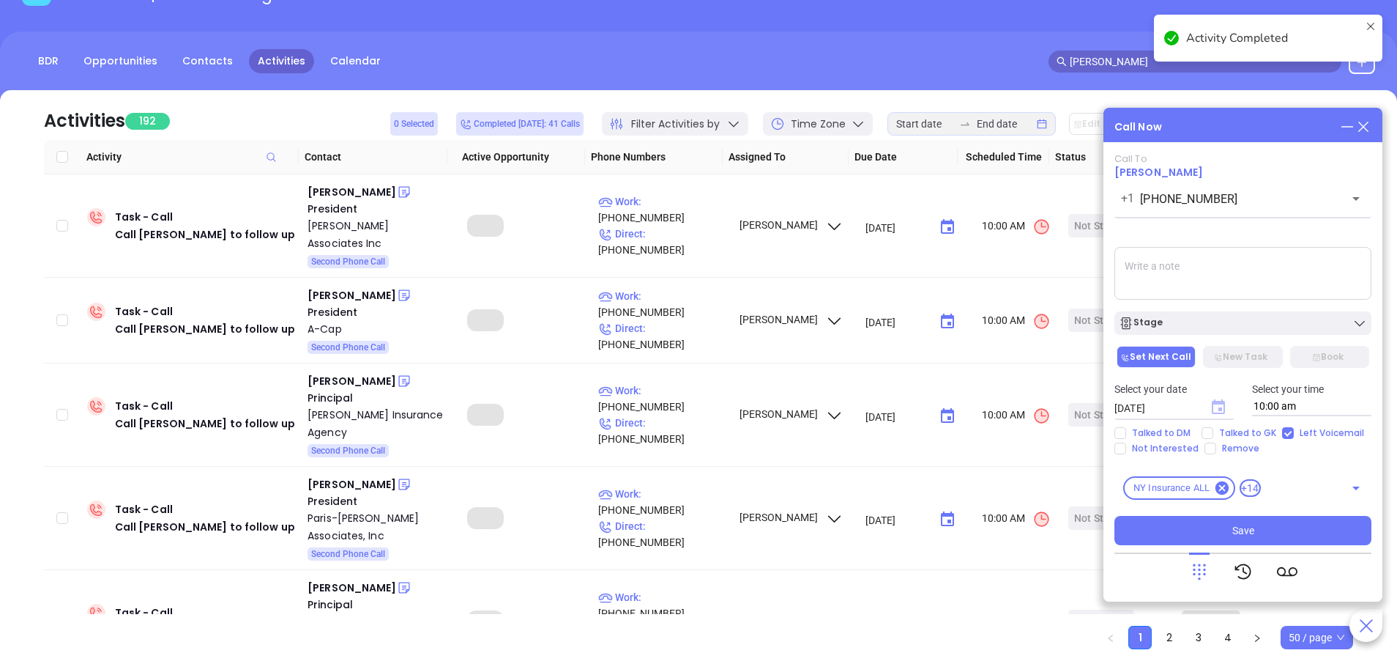
click at [1225, 409] on icon "Choose date, selected date is Sep 18, 2025" at bounding box center [1218, 406] width 13 height 15
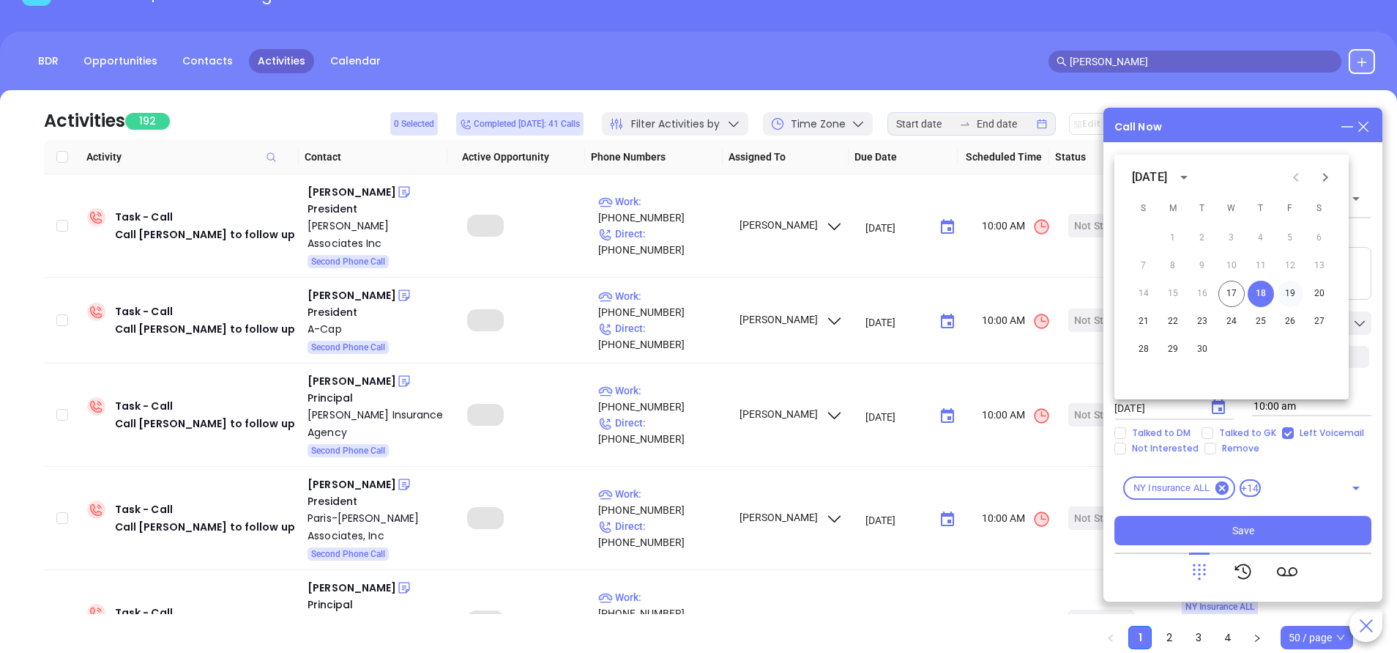
click at [1293, 297] on button "19" at bounding box center [1290, 294] width 26 height 26
type input "09/19/2025"
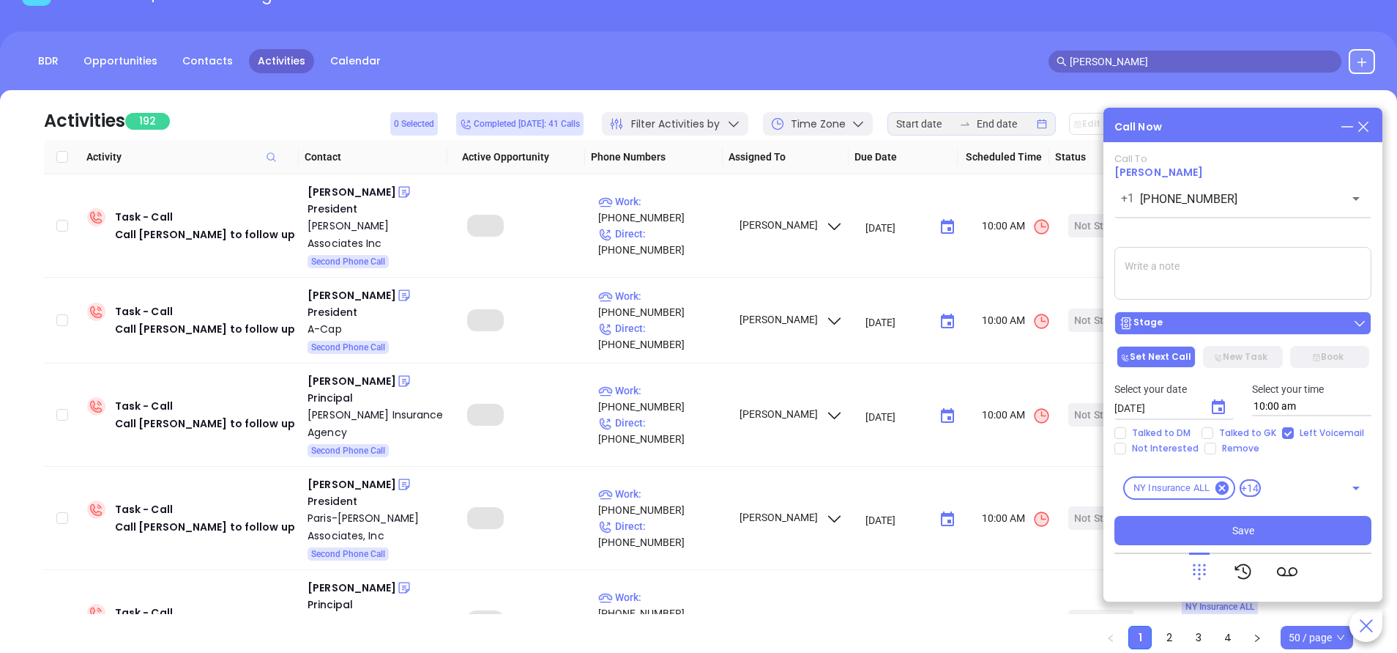
click at [1260, 314] on button "Stage" at bounding box center [1243, 322] width 257 height 23
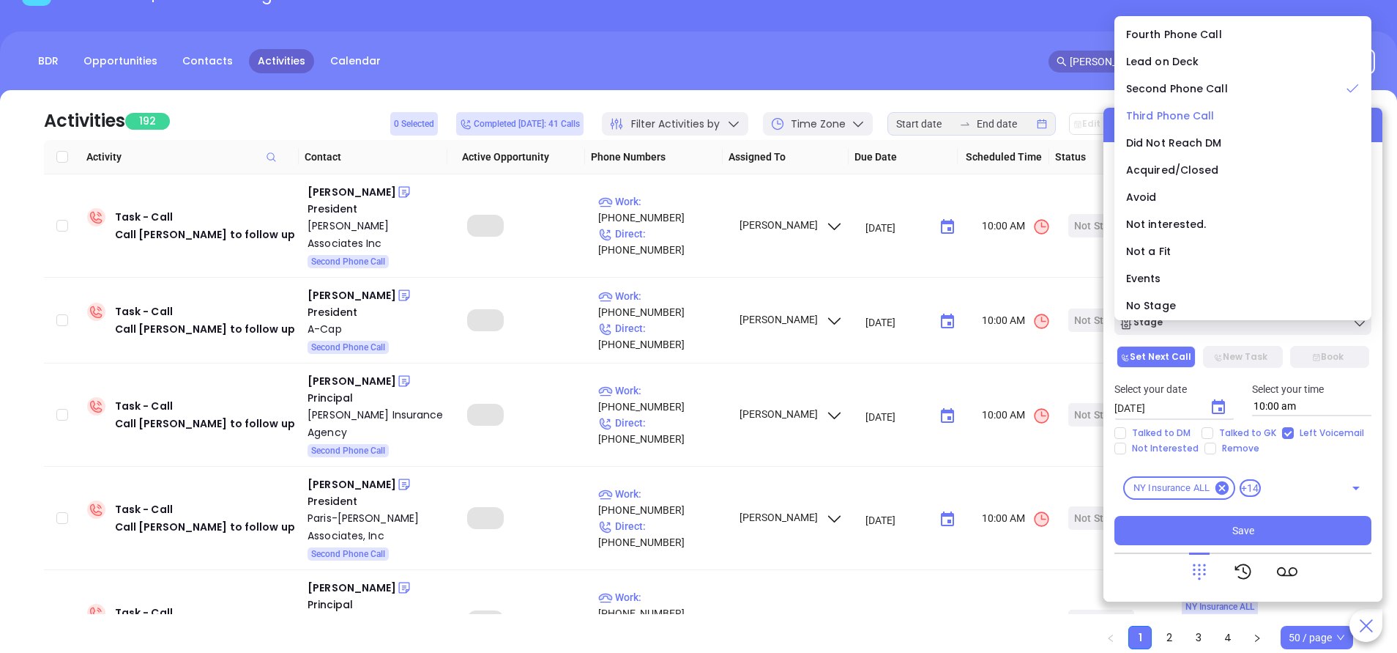
click at [1162, 105] on li "Third Phone Call" at bounding box center [1243, 115] width 251 height 31
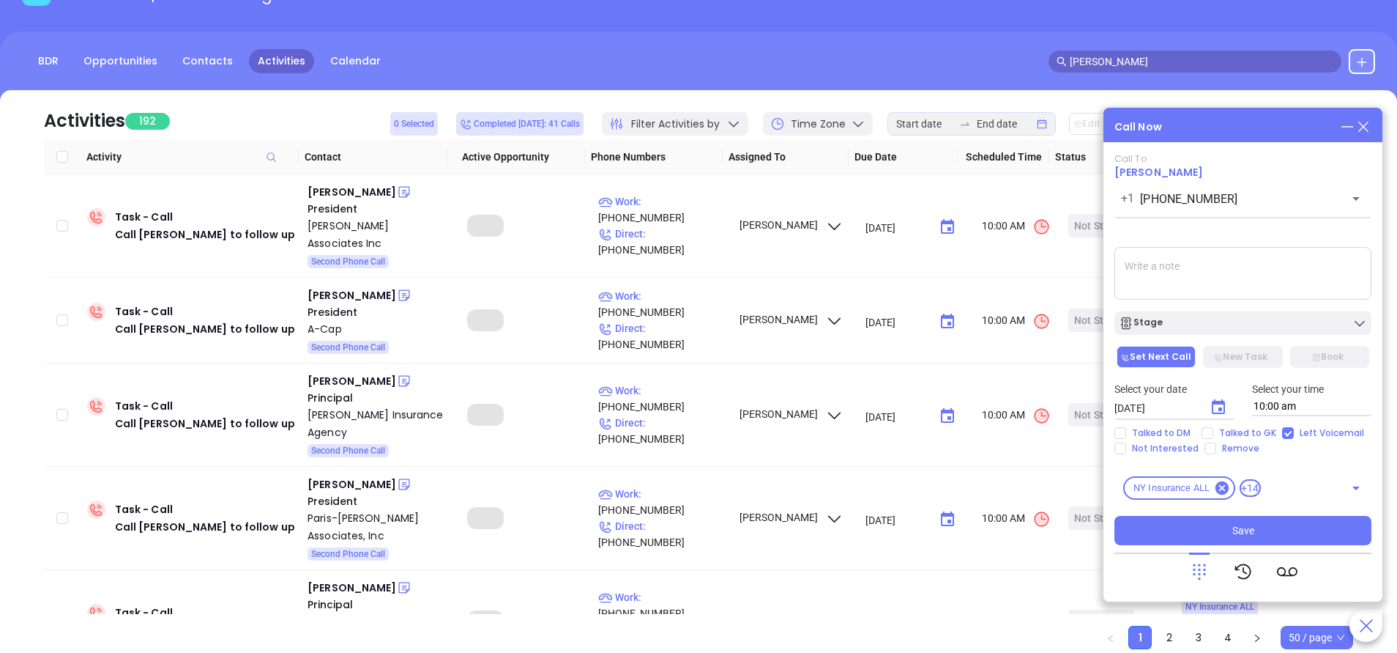
click at [1182, 251] on textarea at bounding box center [1243, 273] width 257 height 53
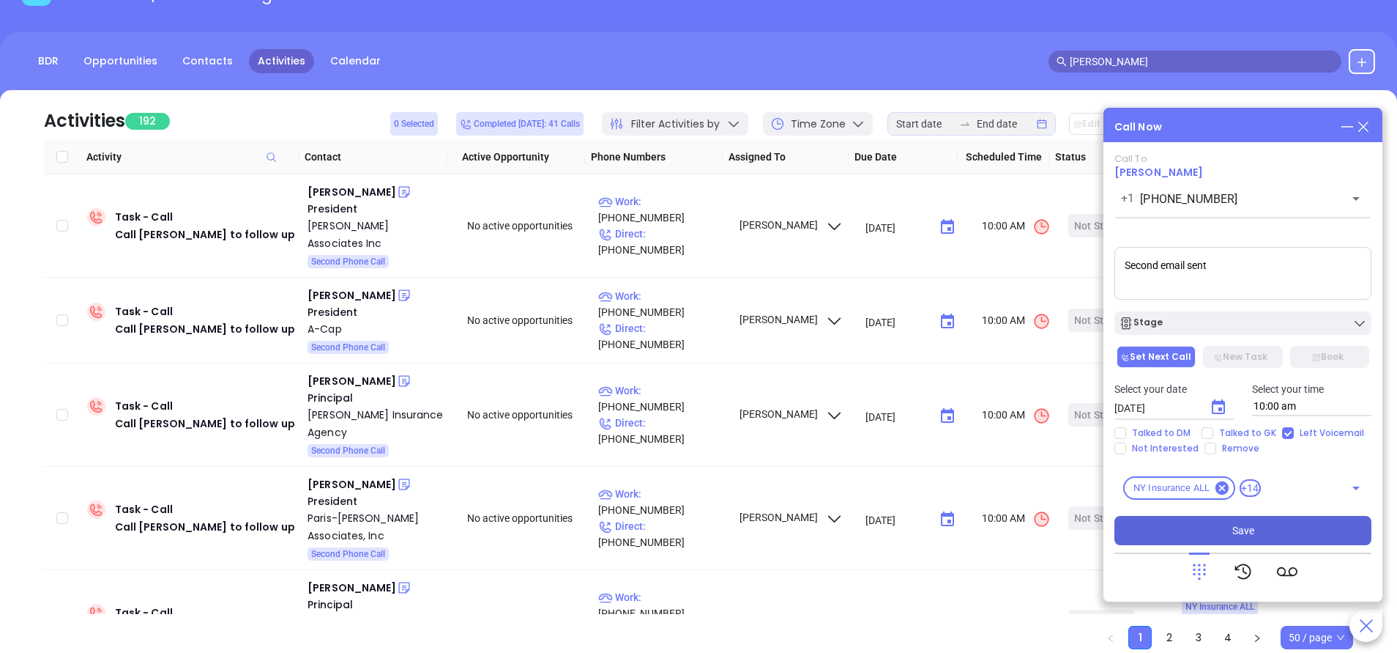
type textarea "Second email sent"
click at [1204, 536] on button "Save" at bounding box center [1243, 530] width 257 height 29
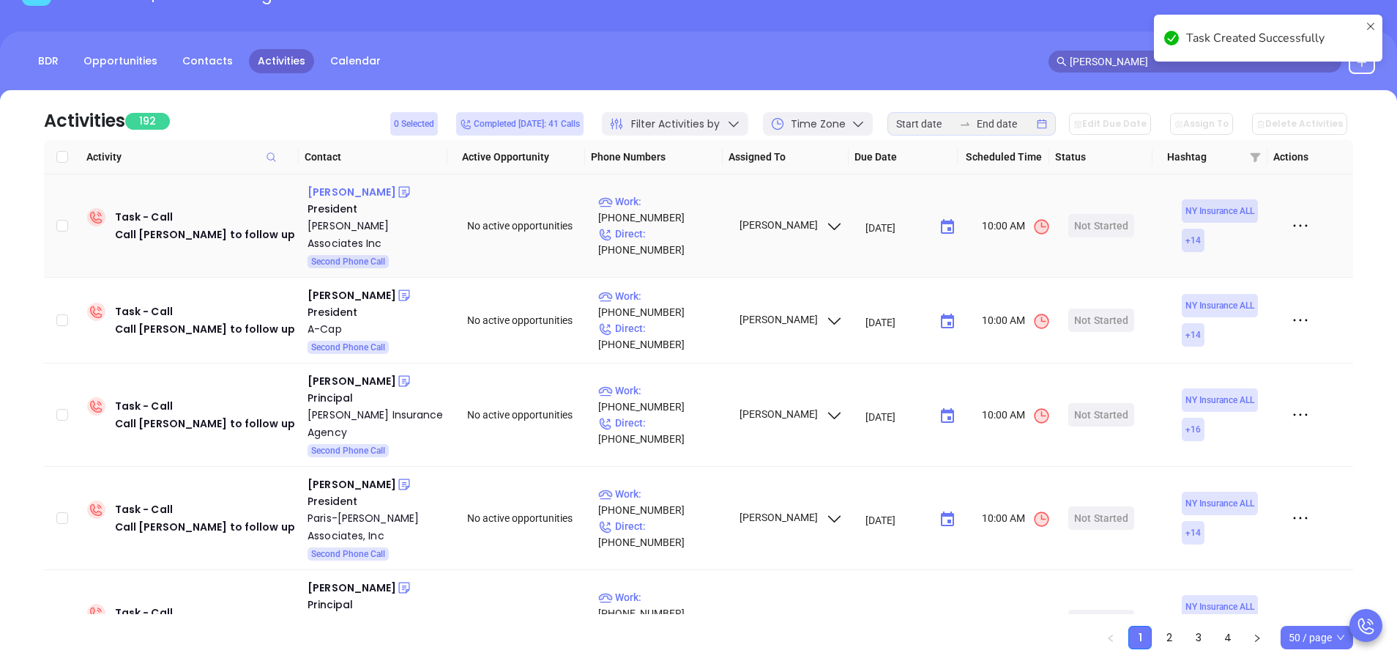
click at [353, 196] on div "Kenneth Cook" at bounding box center [352, 192] width 89 height 18
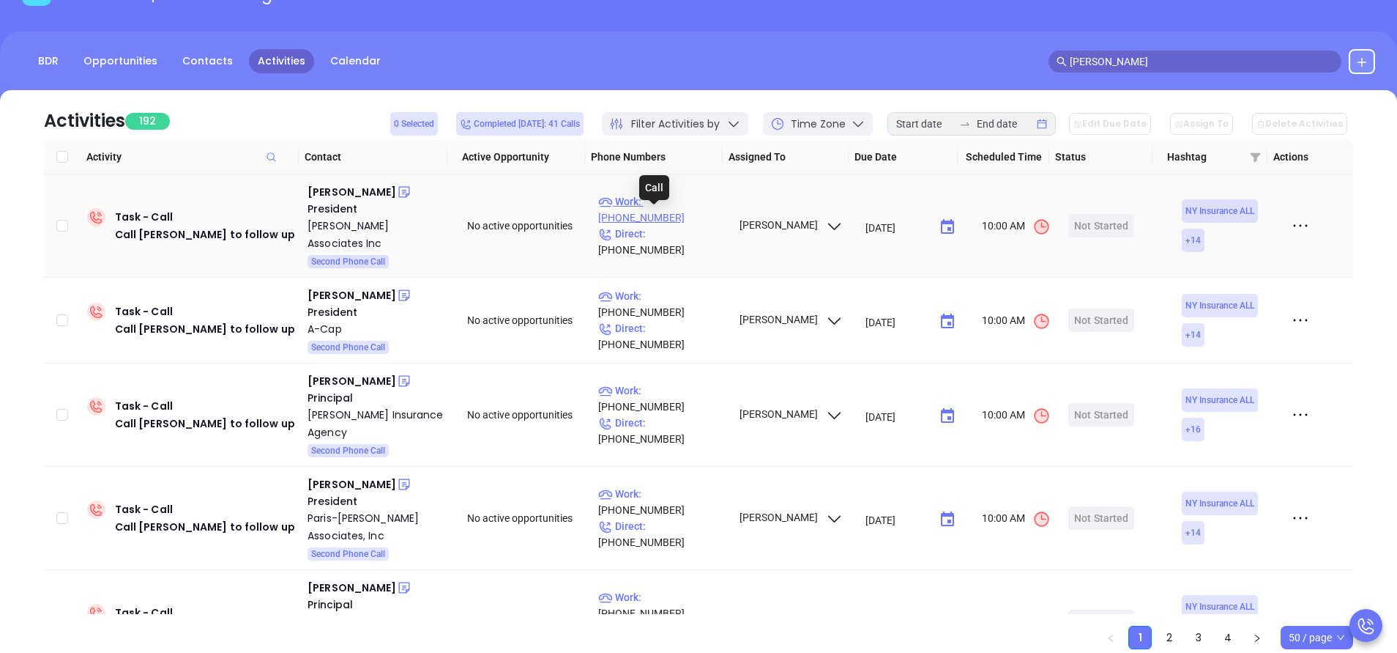
click at [670, 214] on p "Work : (212) 505-5050" at bounding box center [661, 209] width 127 height 32
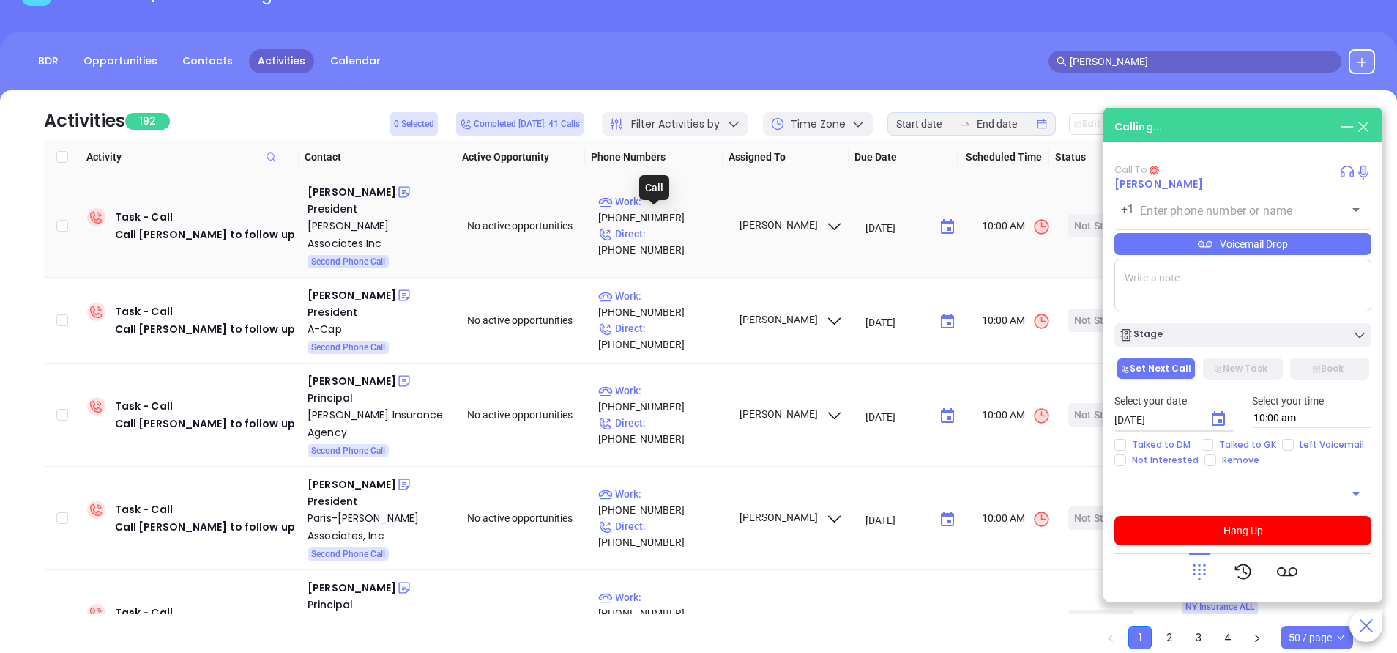
type input "(212) 505-5050"
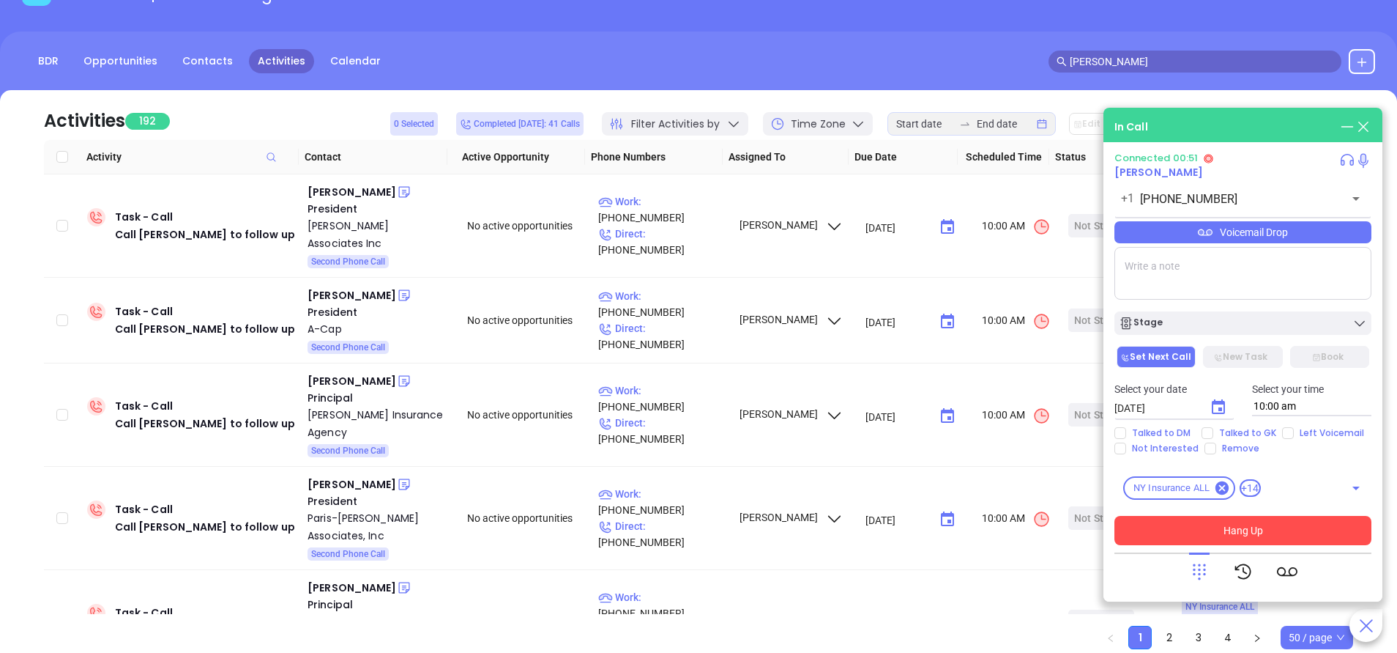
click at [1233, 527] on button "Hang Up" at bounding box center [1243, 530] width 257 height 29
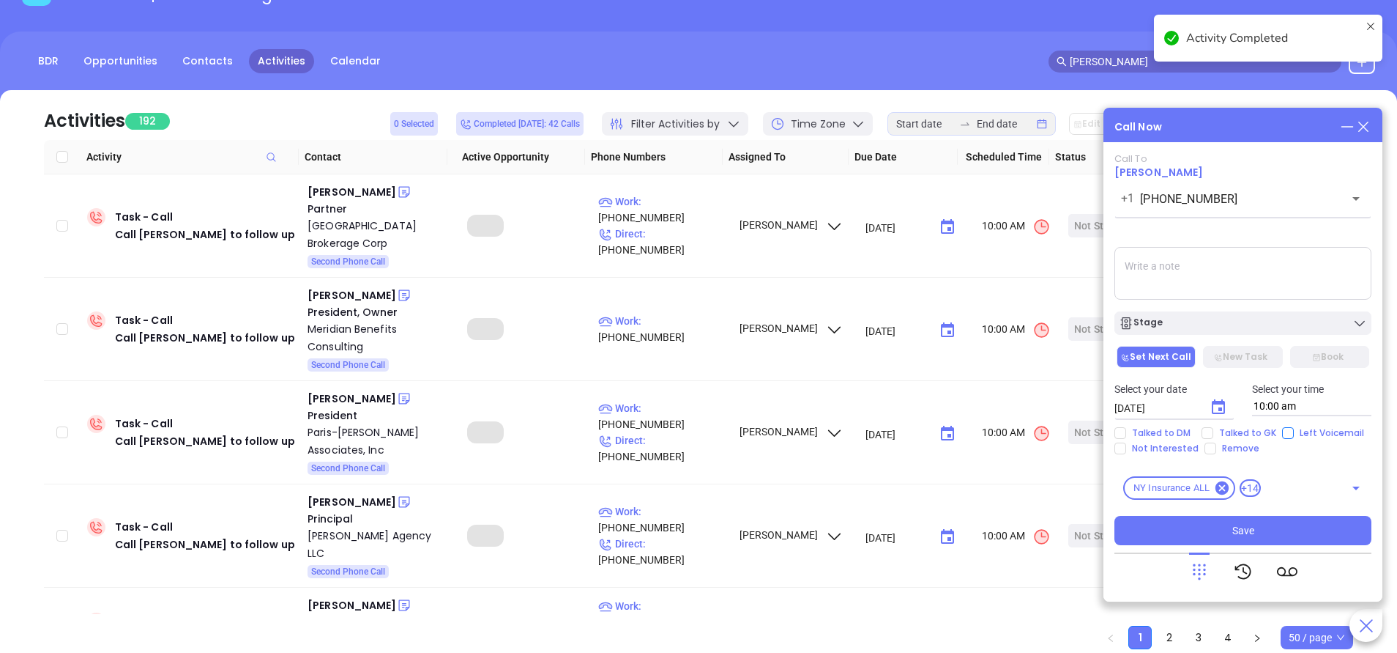
click at [1283, 434] on input "Left Voicemail" at bounding box center [1288, 433] width 12 height 12
checkbox input "true"
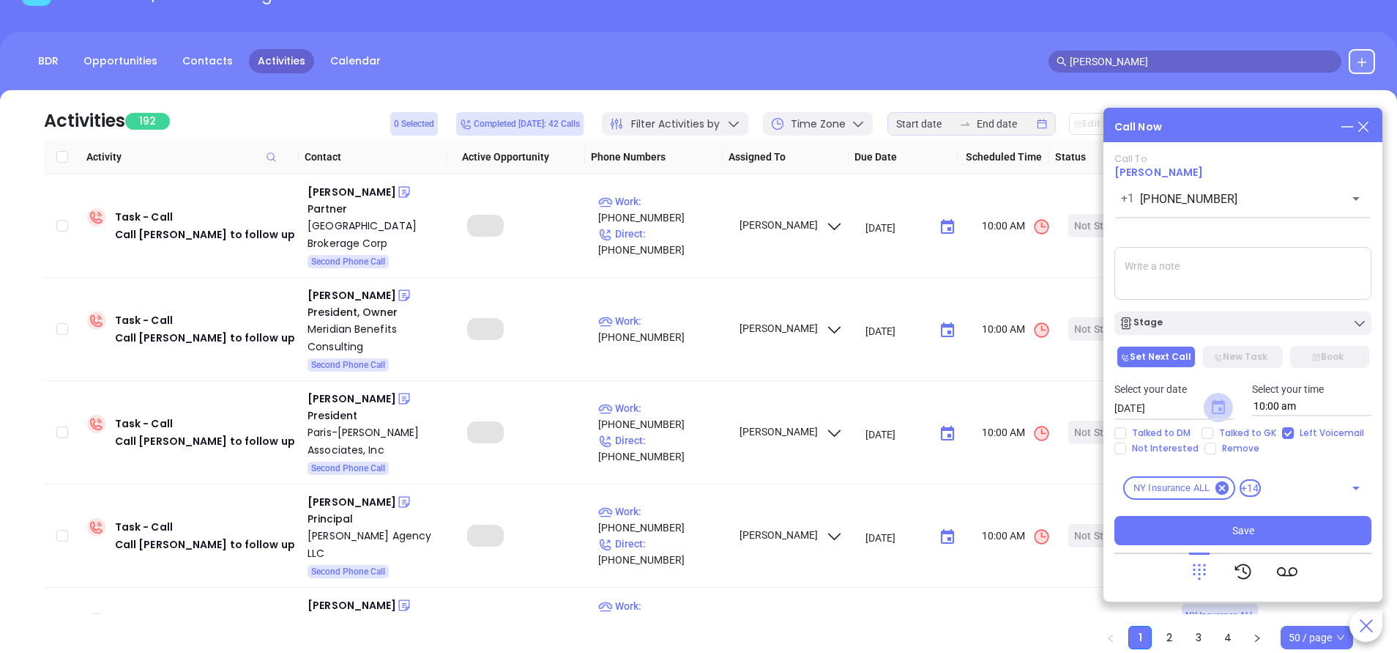
click at [1221, 407] on icon "Choose date, selected date is Sep 18, 2025" at bounding box center [1218, 406] width 13 height 15
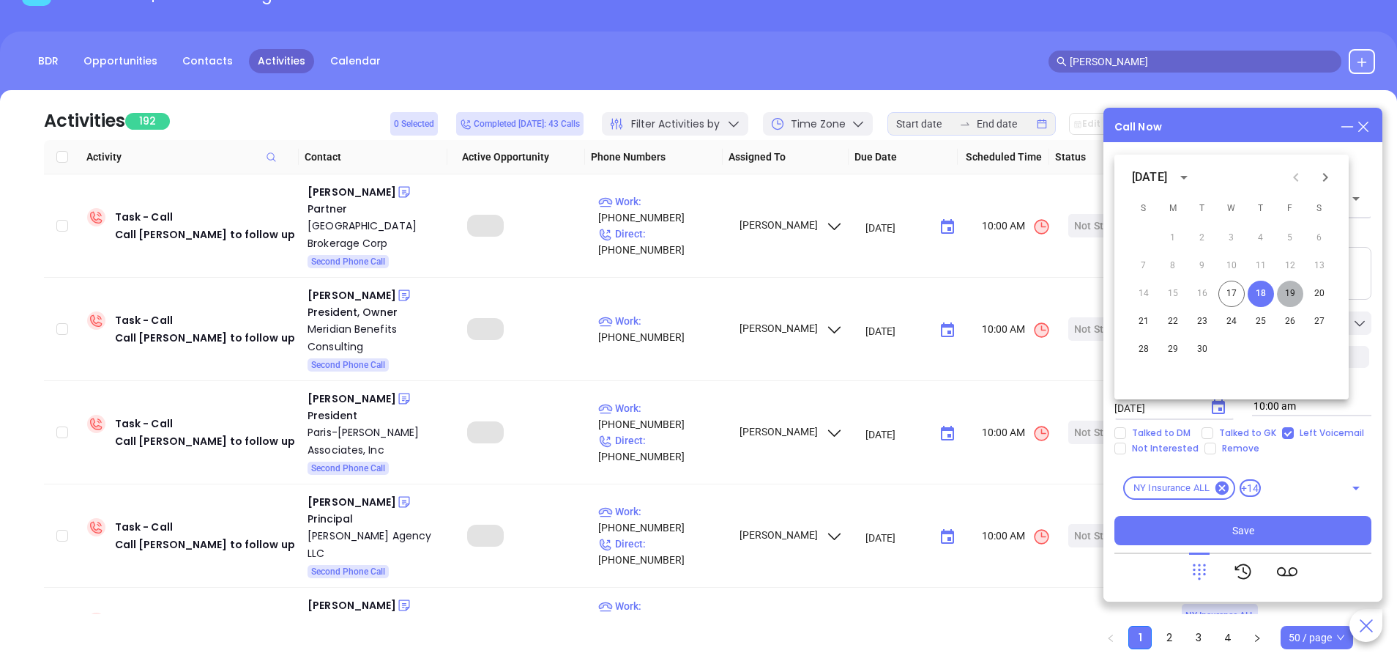
click at [1289, 288] on button "19" at bounding box center [1290, 294] width 26 height 26
type input "09/19/2025"
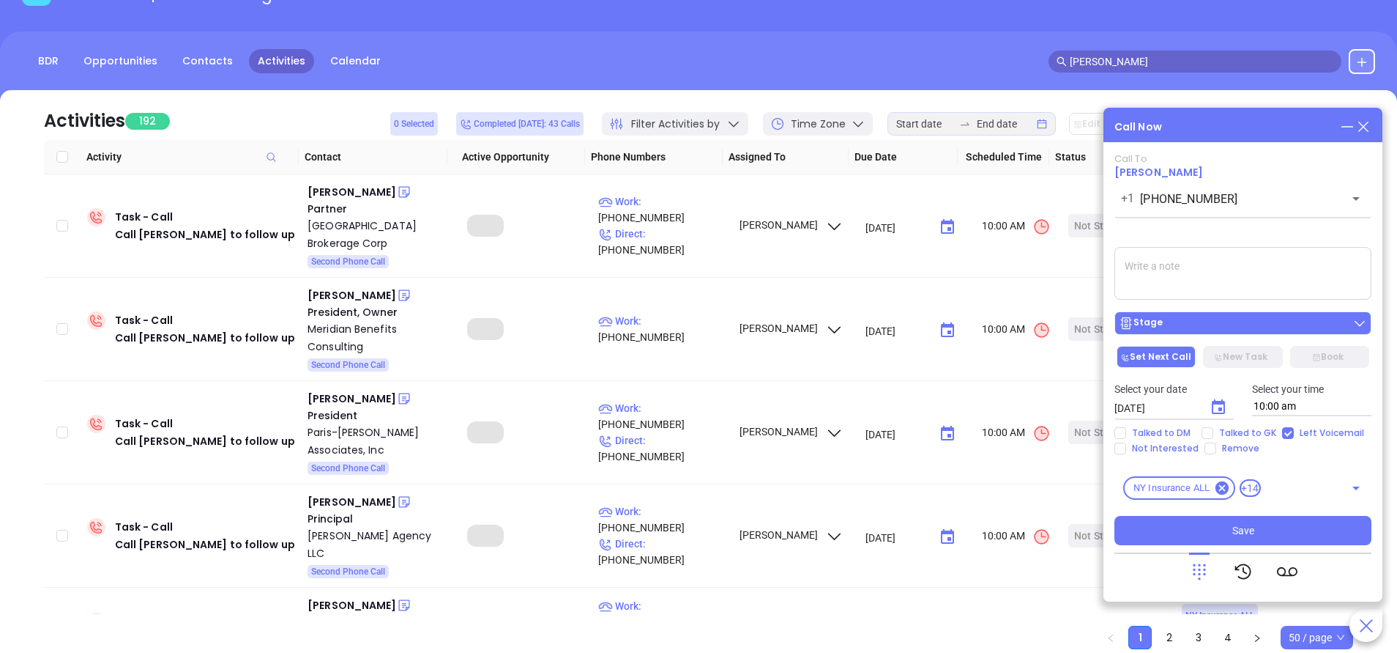
click at [1256, 322] on div "Stage" at bounding box center [1243, 323] width 248 height 15
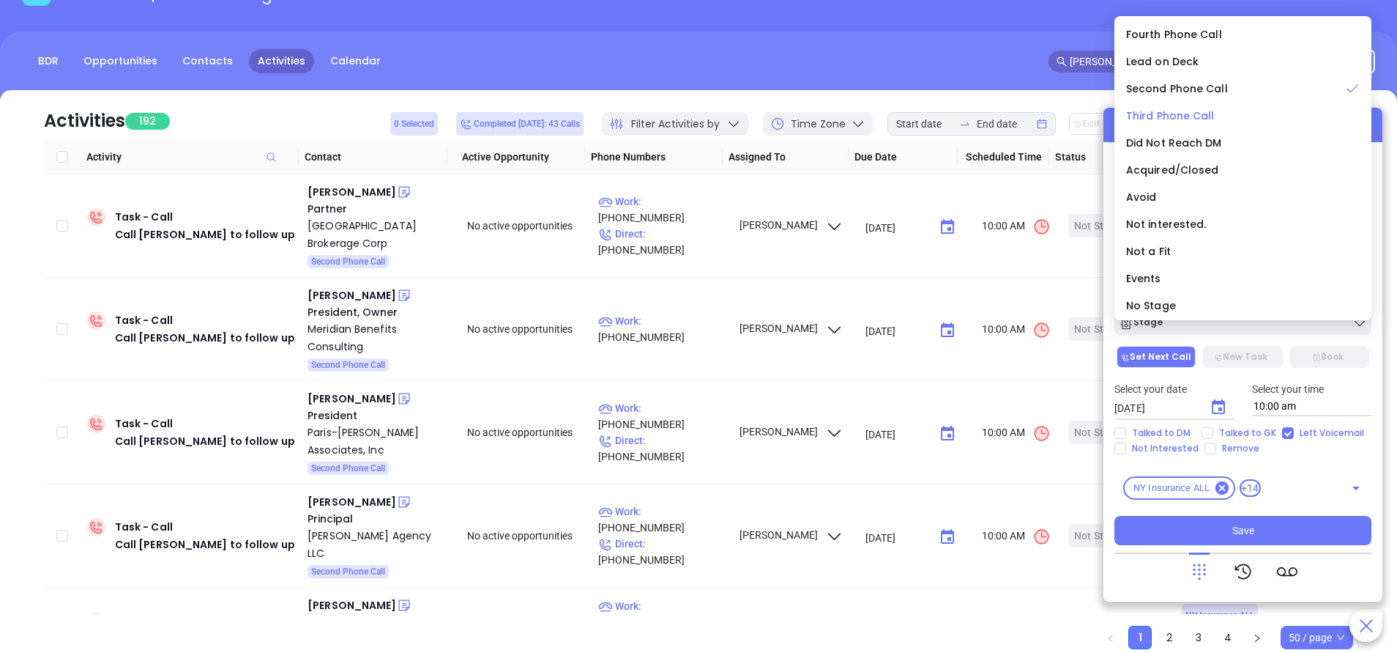
click at [1161, 118] on span "Third Phone Call" at bounding box center [1170, 115] width 89 height 15
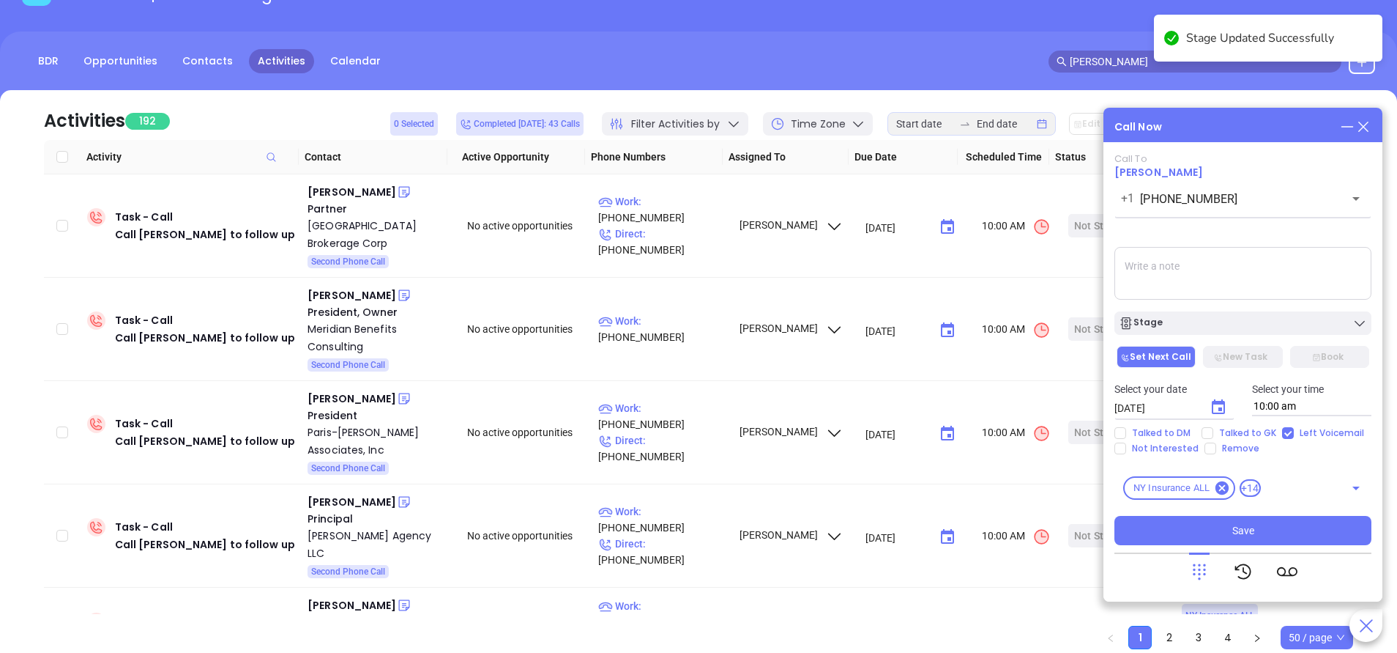
click at [1159, 274] on textarea at bounding box center [1243, 273] width 257 height 53
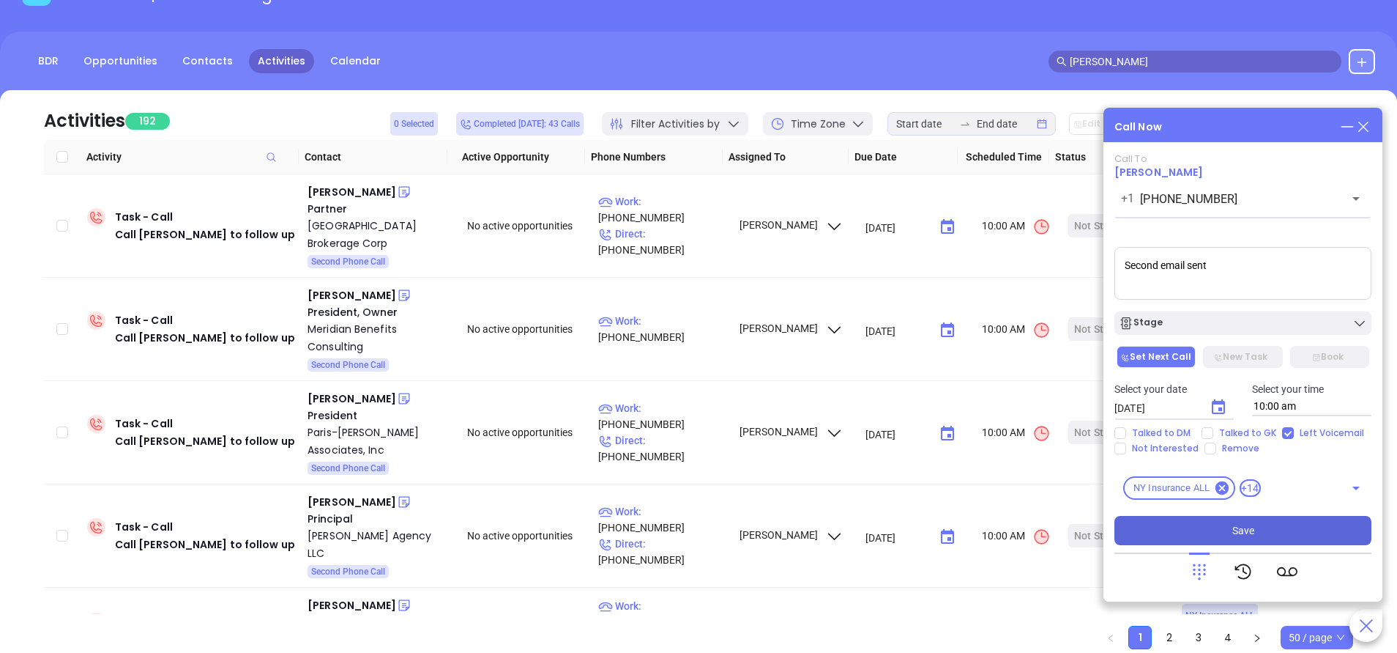
type textarea "Second email sent"
click at [1197, 536] on button "Save" at bounding box center [1243, 530] width 257 height 29
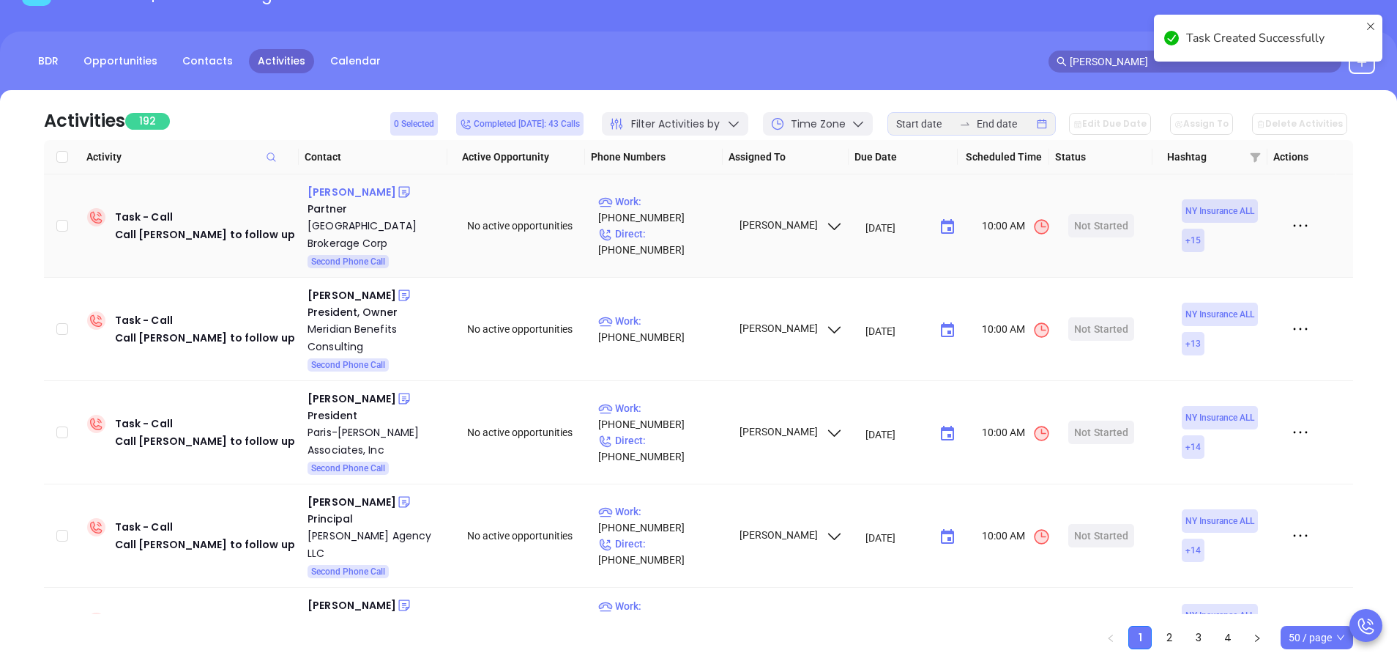
click at [348, 195] on div "[PERSON_NAME]" at bounding box center [352, 192] width 89 height 18
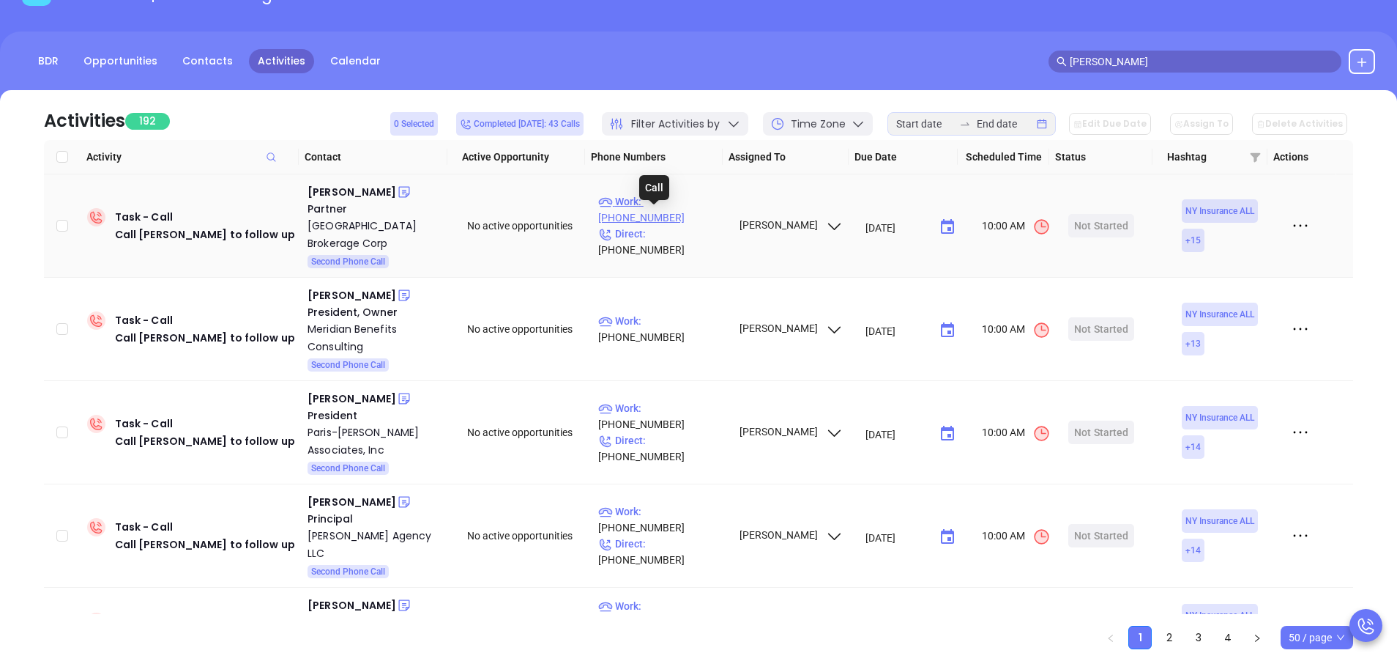
click at [660, 215] on p "Work : (212) 922-9775" at bounding box center [661, 209] width 127 height 32
type input "[PHONE_NUMBER]"
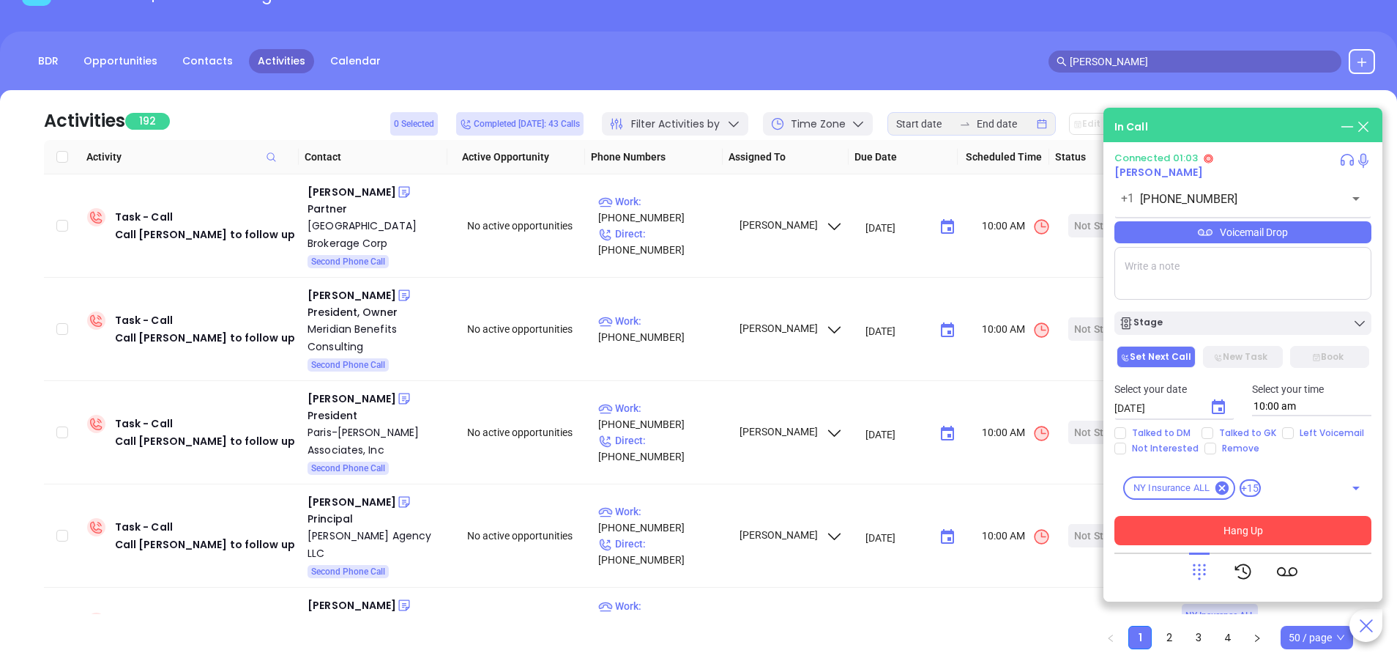
click at [1156, 520] on button "Hang Up" at bounding box center [1243, 530] width 257 height 29
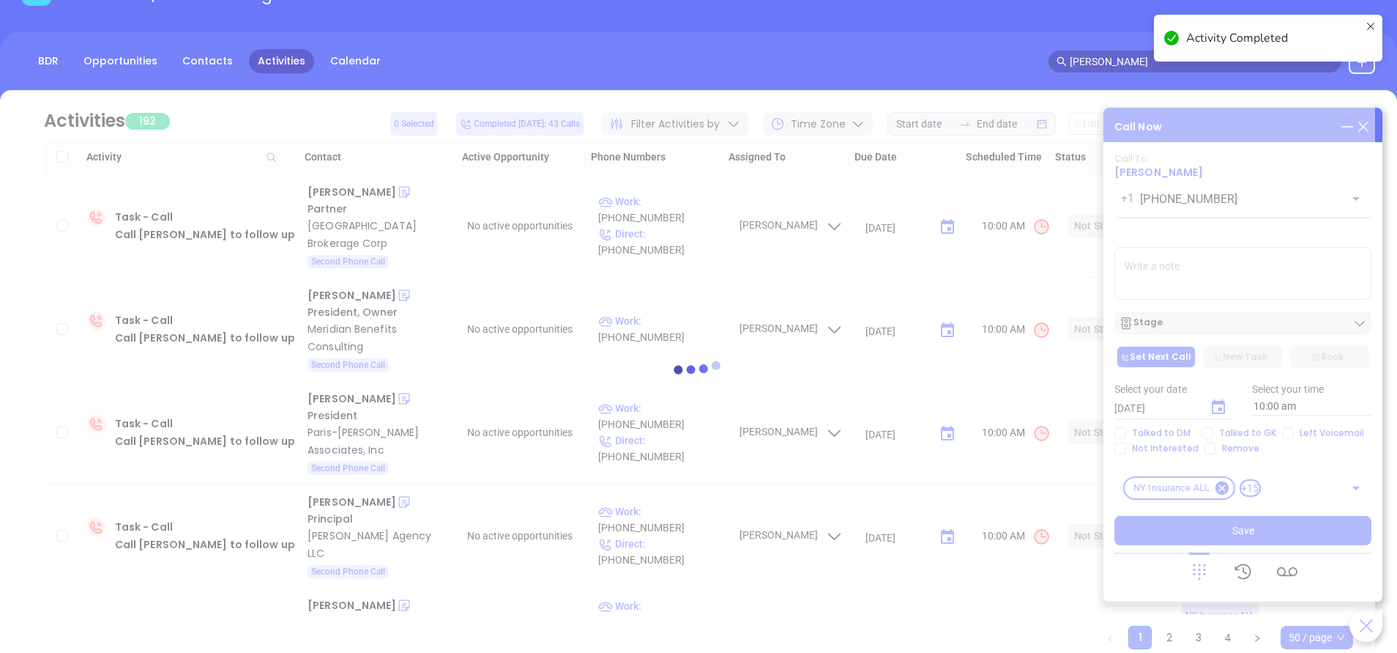
click at [1280, 436] on div at bounding box center [698, 369] width 1353 height 559
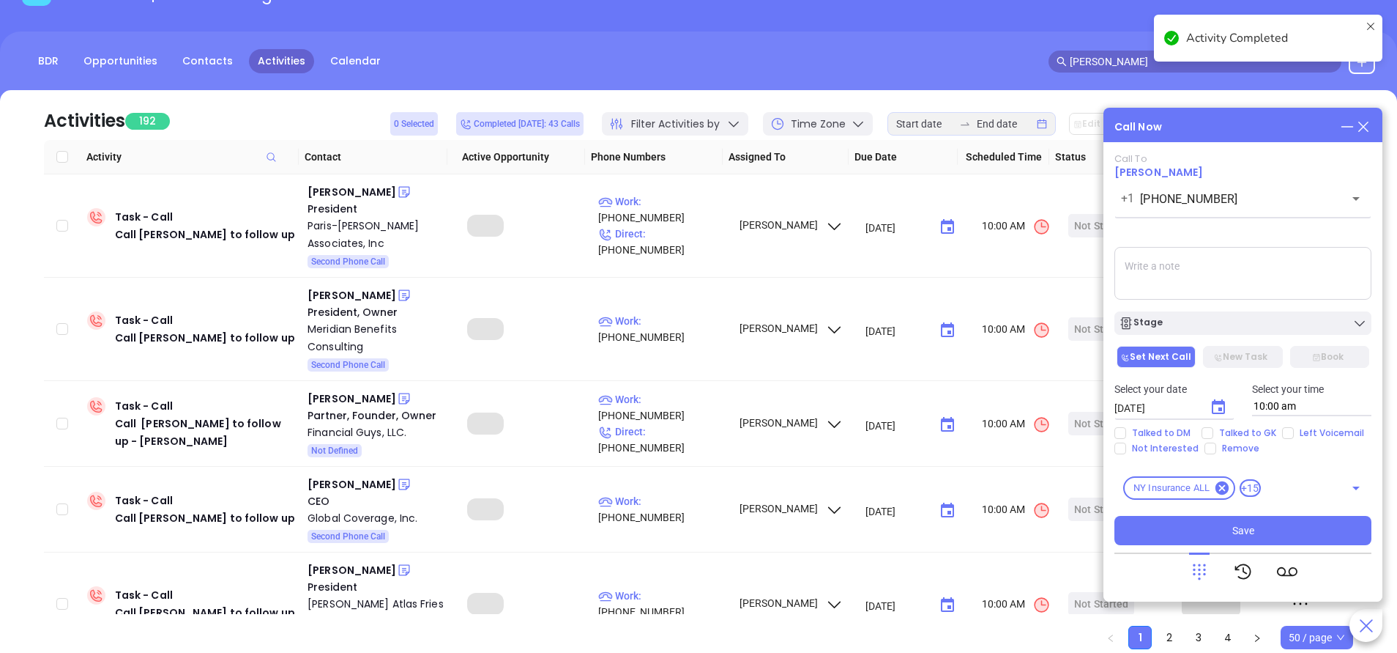
click at [1282, 436] on input "Left Voicemail" at bounding box center [1288, 433] width 12 height 12
checkbox input "true"
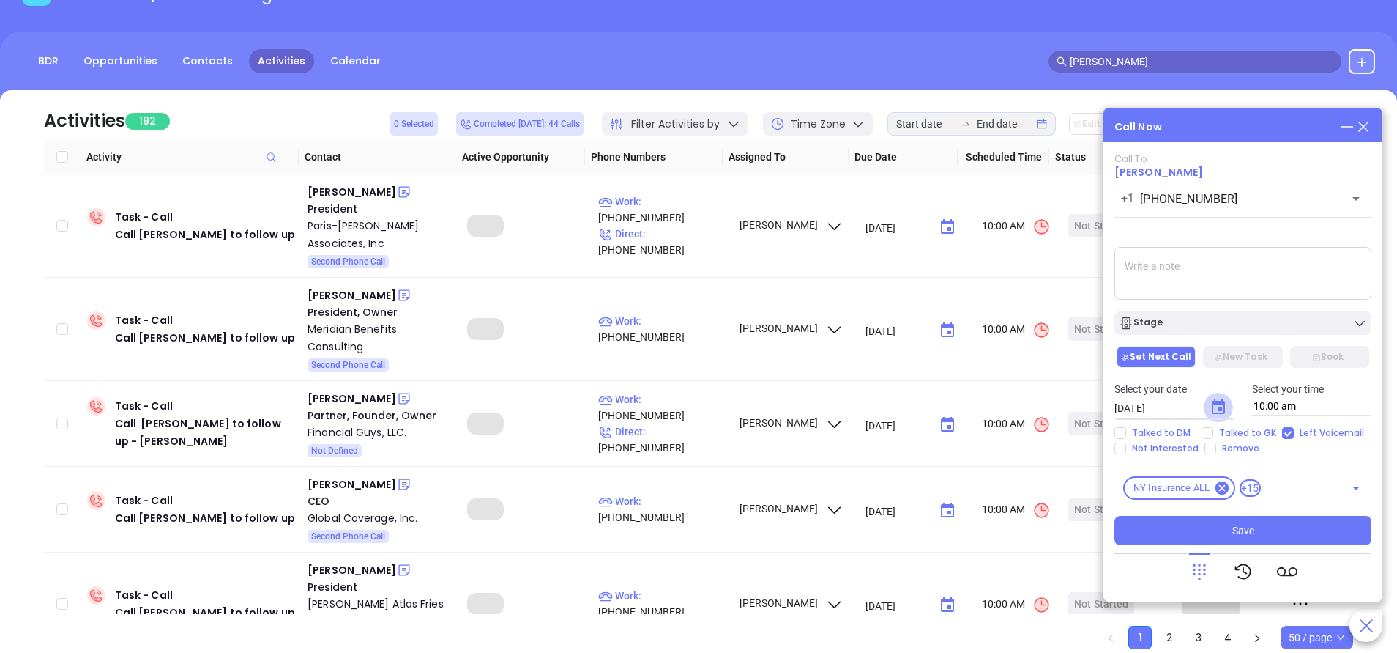
click at [1222, 405] on icon "Choose date, selected date is Sep 18, 2025" at bounding box center [1219, 407] width 18 height 18
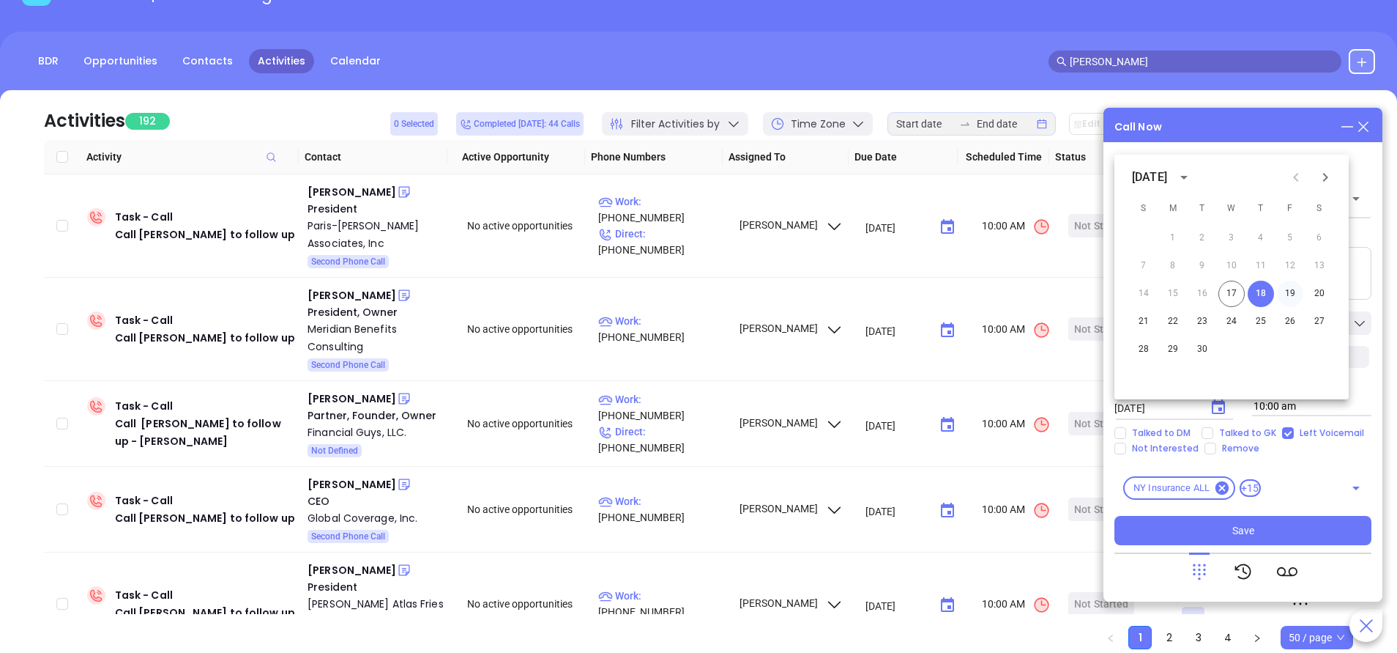
click at [1287, 291] on button "19" at bounding box center [1290, 294] width 26 height 26
type input "09/19/2025"
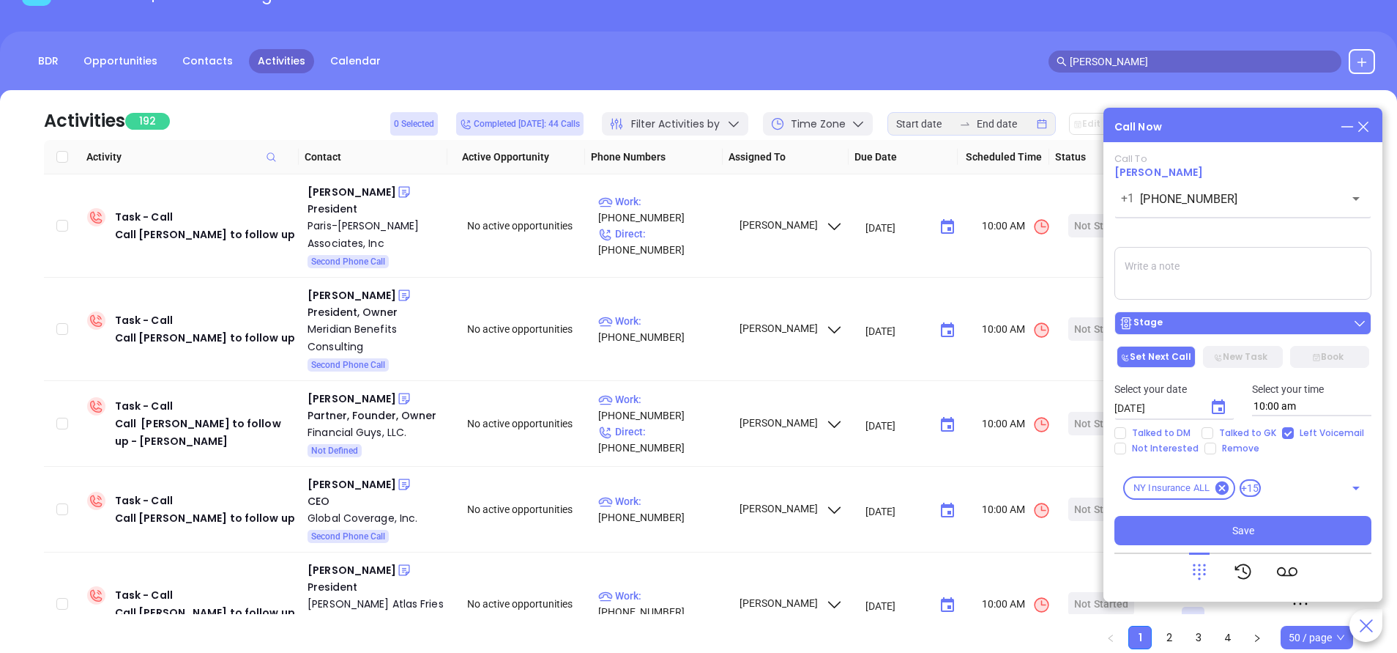
click at [1312, 330] on div "Stage" at bounding box center [1243, 323] width 248 height 15
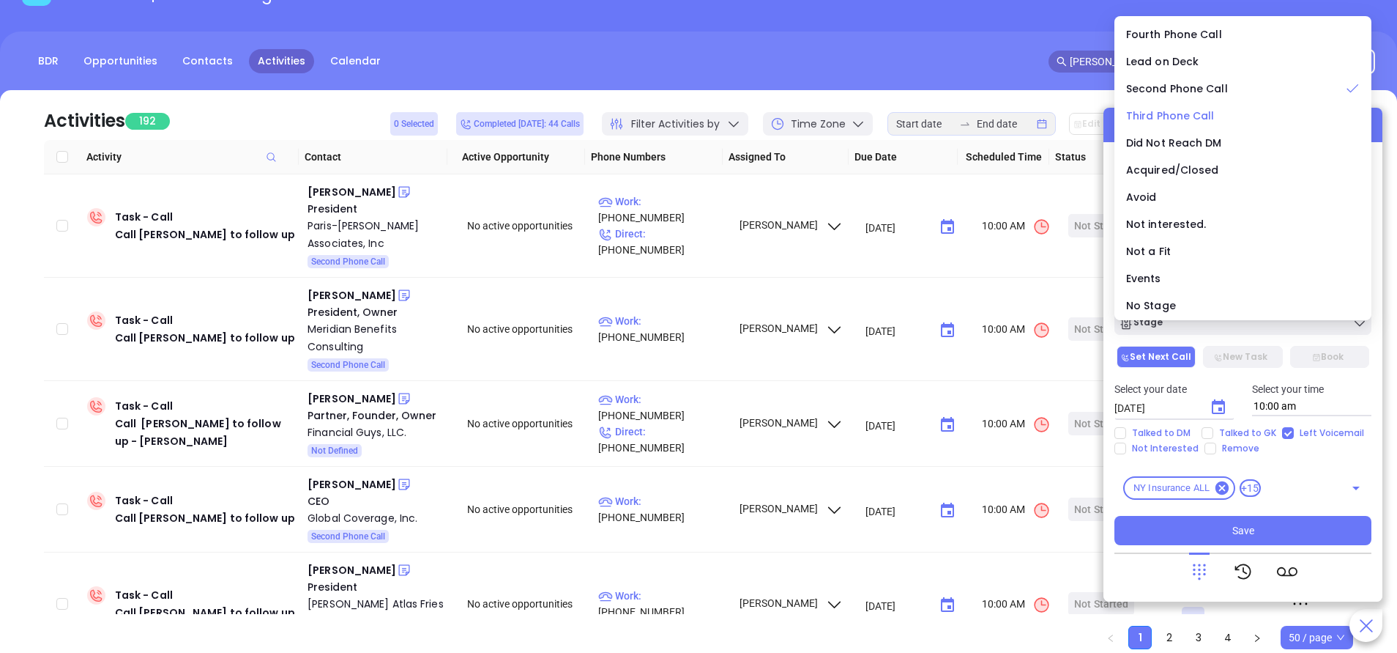
click at [1159, 111] on span "Third Phone Call" at bounding box center [1170, 115] width 89 height 15
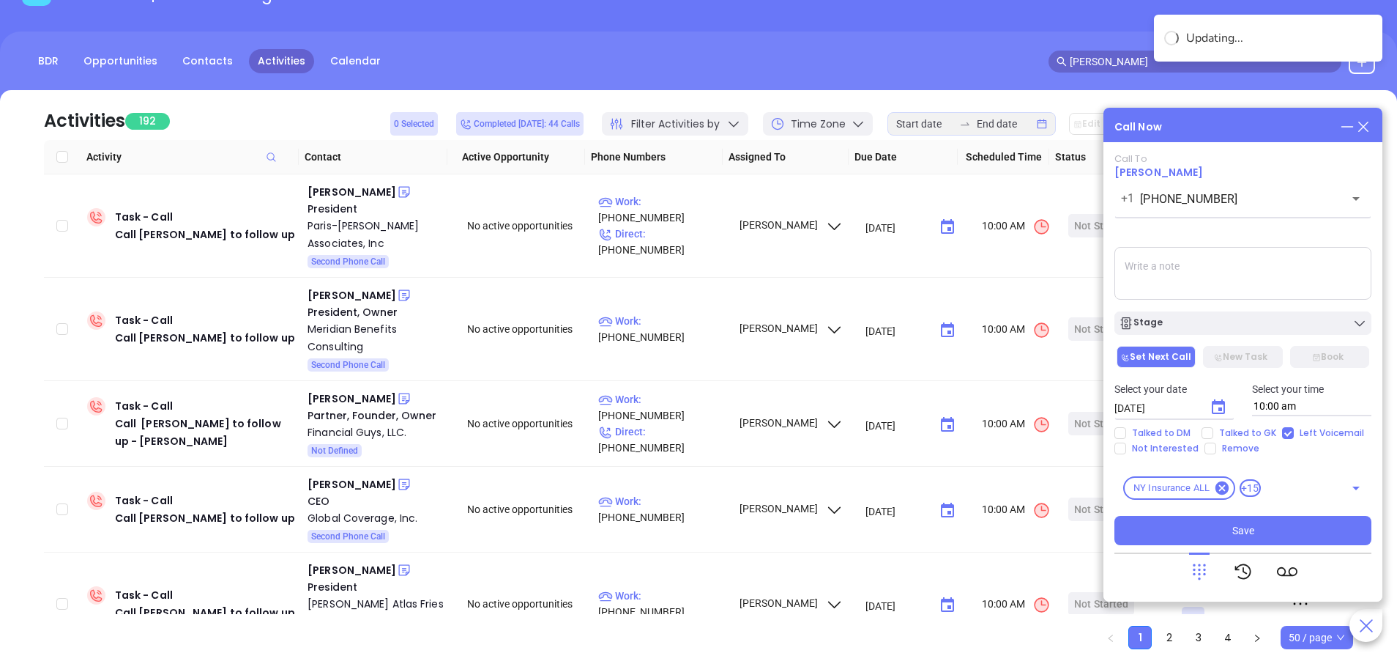
click at [1191, 264] on textarea at bounding box center [1243, 273] width 257 height 53
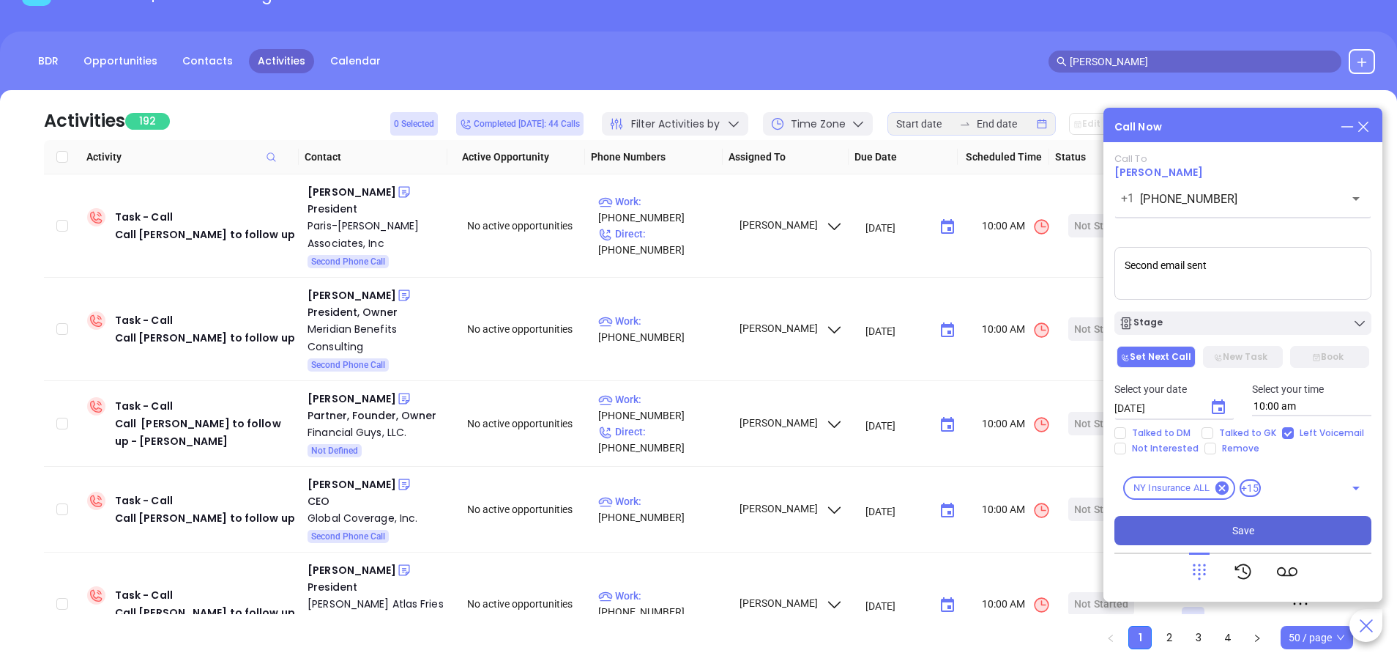
type textarea "Second email sent"
click at [1184, 530] on button "Save" at bounding box center [1243, 530] width 257 height 29
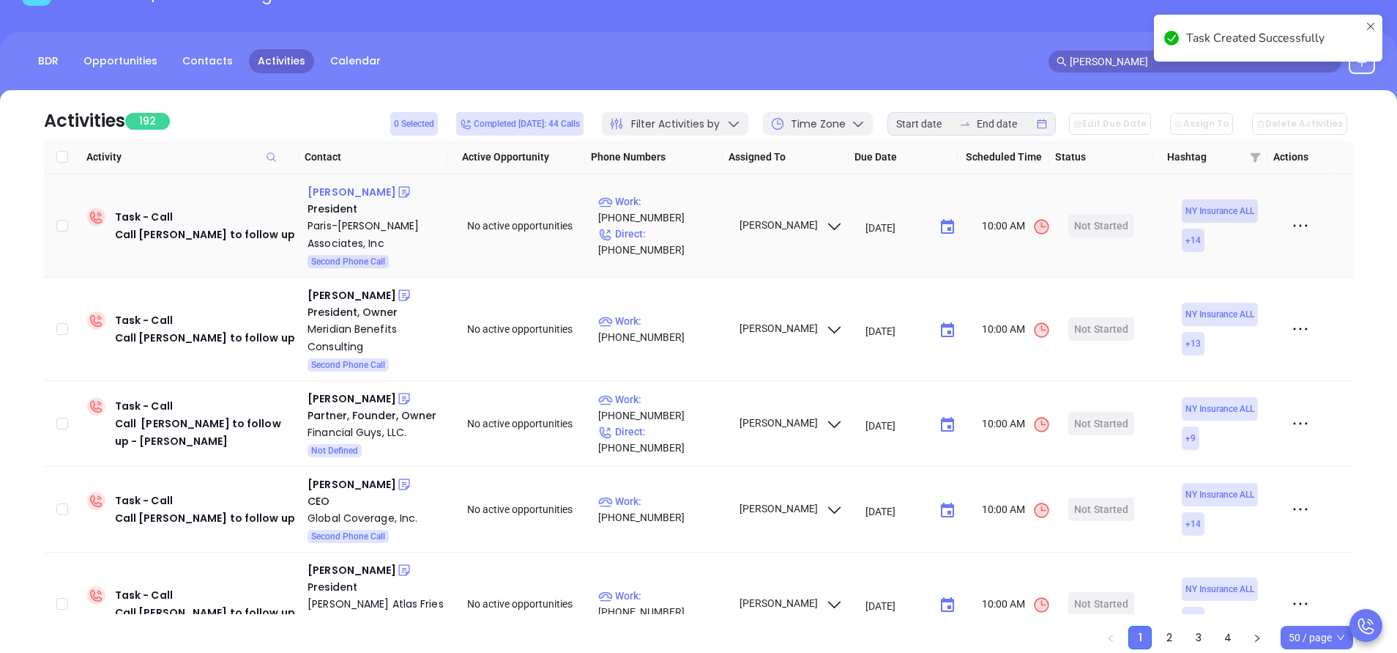
click at [357, 195] on div "[PERSON_NAME]" at bounding box center [352, 192] width 89 height 18
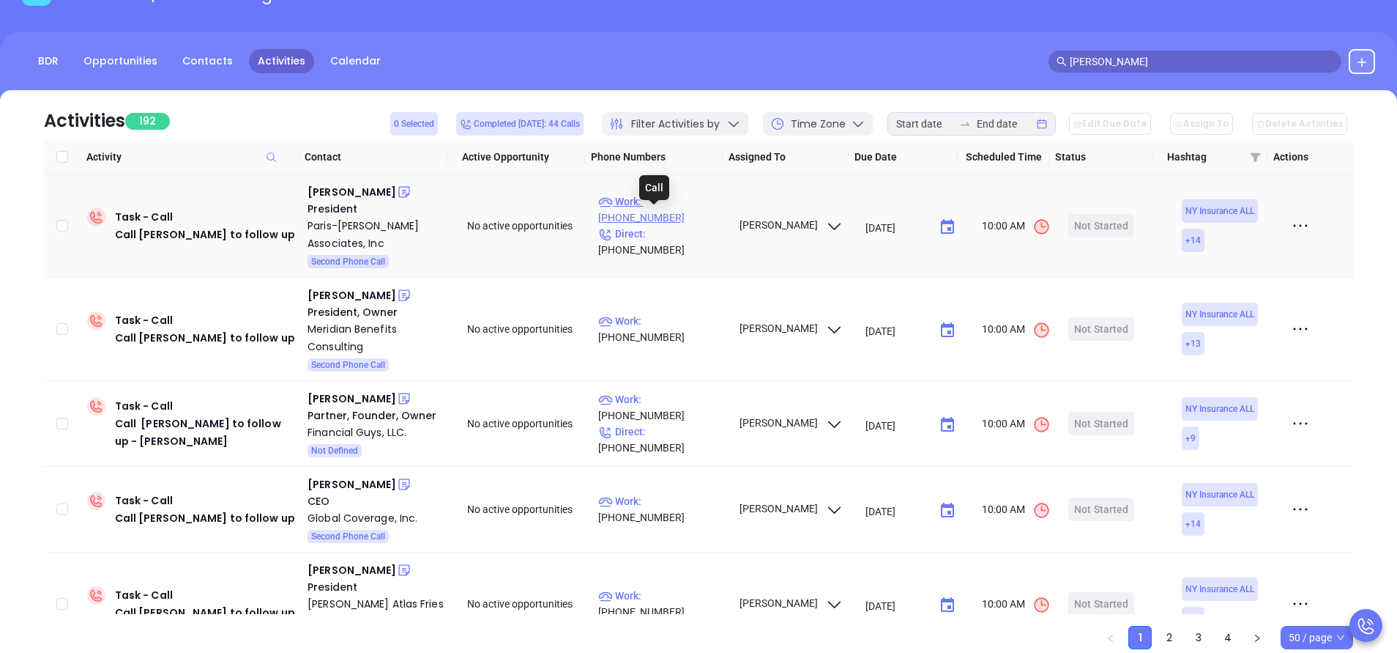
click at [680, 223] on p "Work : (585) 473-8000" at bounding box center [661, 209] width 127 height 32
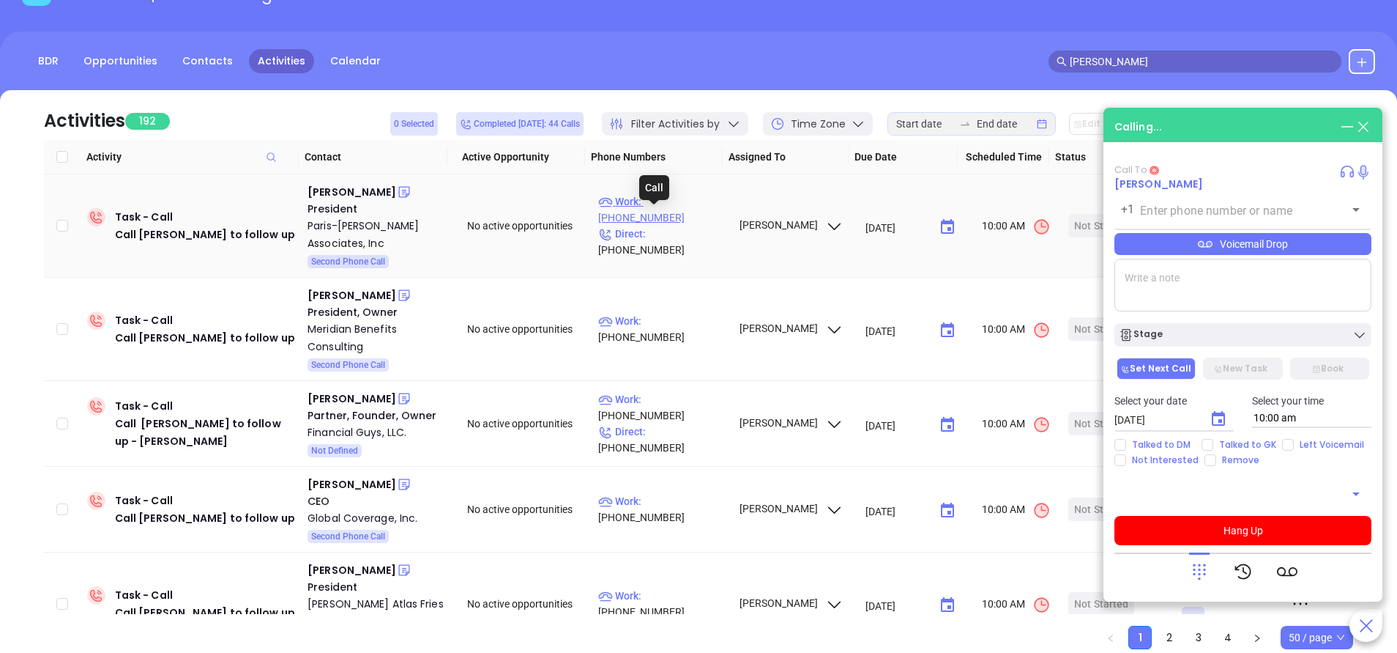
type input "[PHONE_NUMBER]"
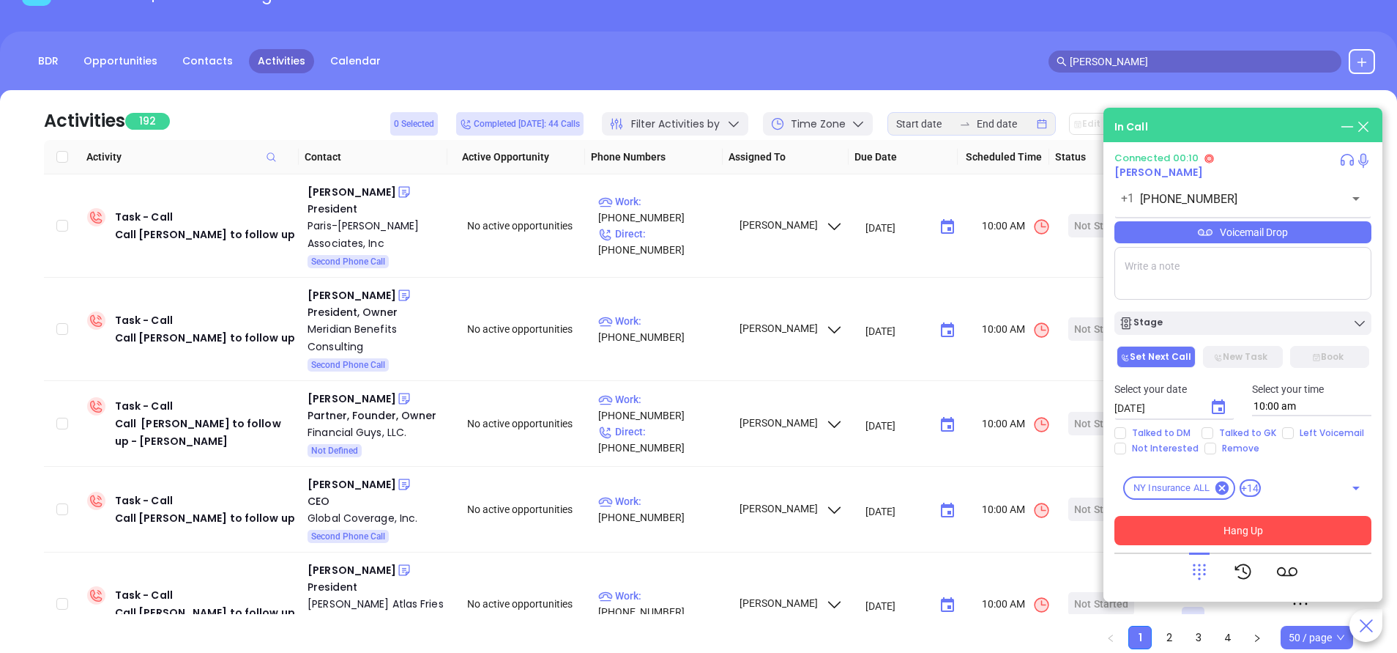
click at [1185, 530] on button "Hang Up" at bounding box center [1243, 530] width 257 height 29
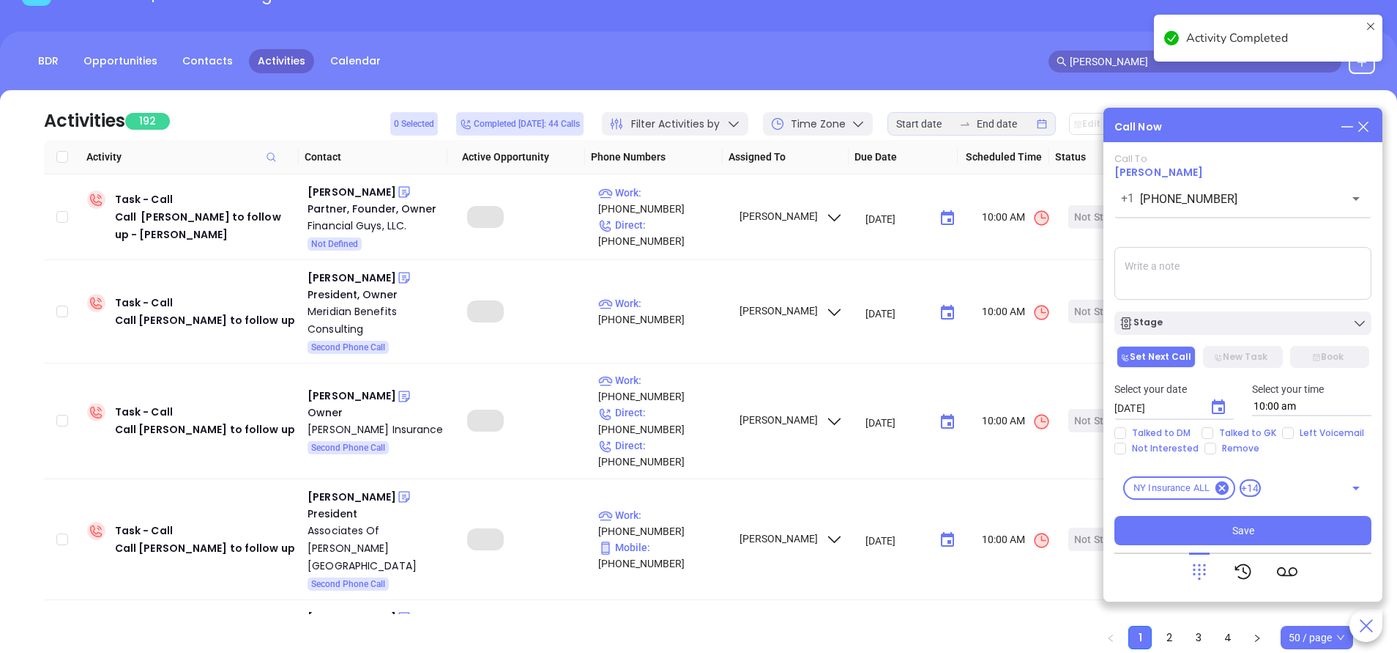
click at [1284, 435] on input "Left Voicemail" at bounding box center [1288, 433] width 12 height 12
checkbox input "true"
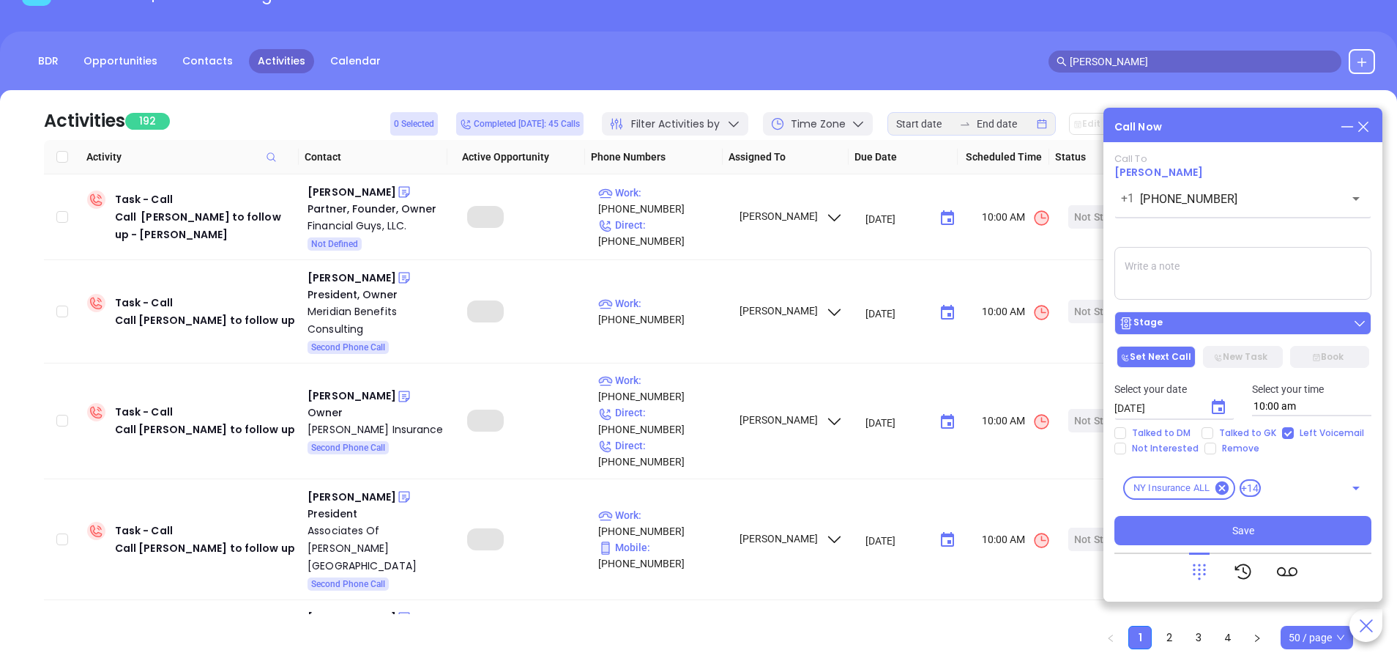
click at [1196, 313] on button "Stage" at bounding box center [1243, 322] width 257 height 23
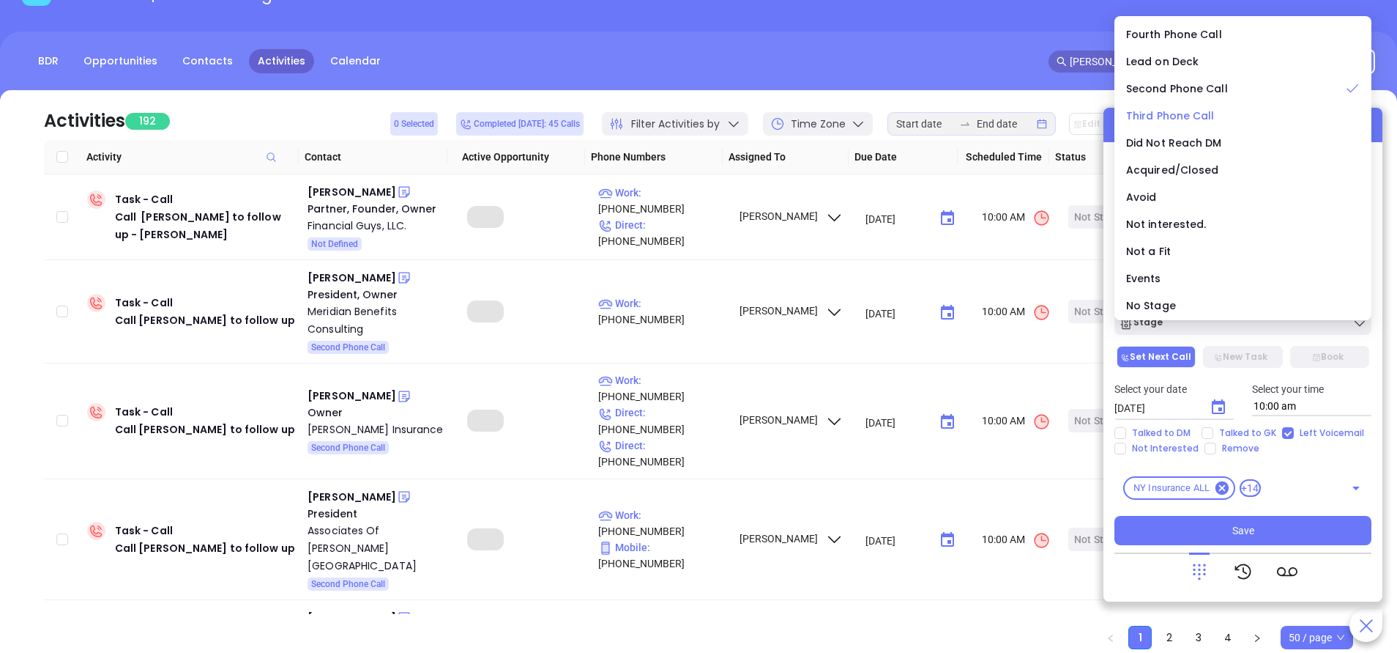
click at [1208, 115] on span "Third Phone Call" at bounding box center [1170, 115] width 89 height 15
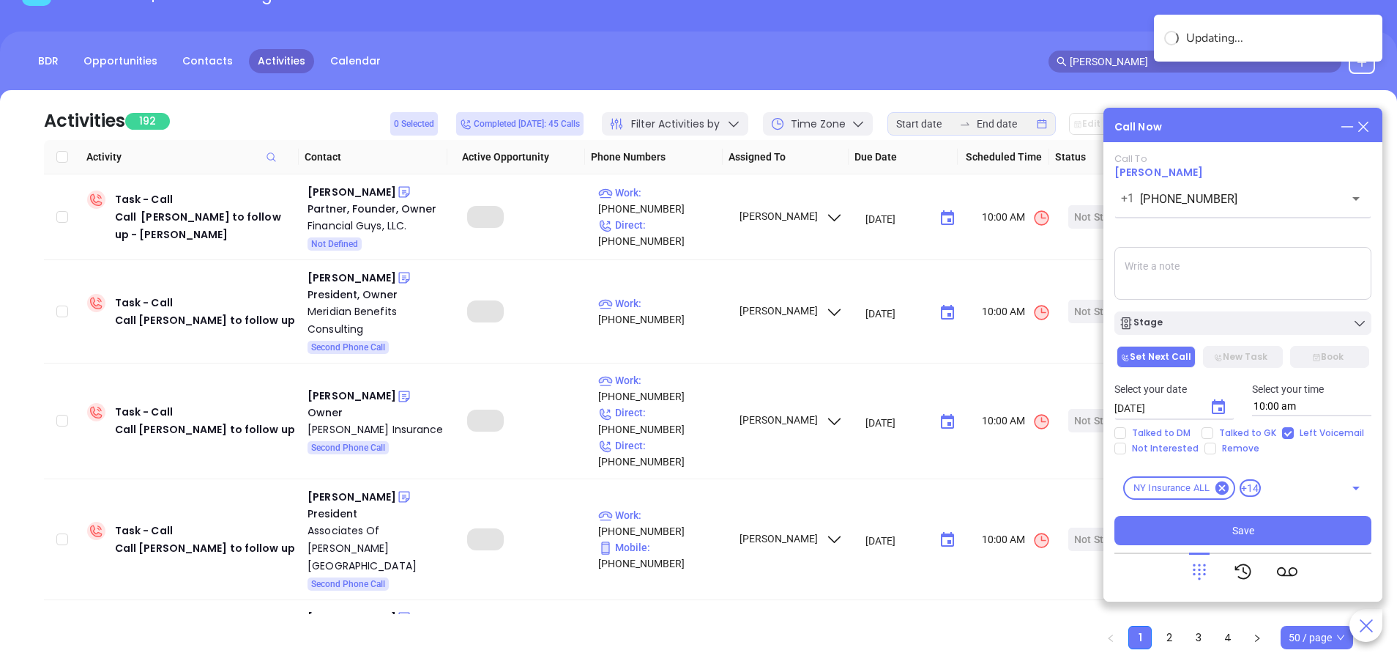
click at [1154, 280] on textarea at bounding box center [1243, 273] width 257 height 53
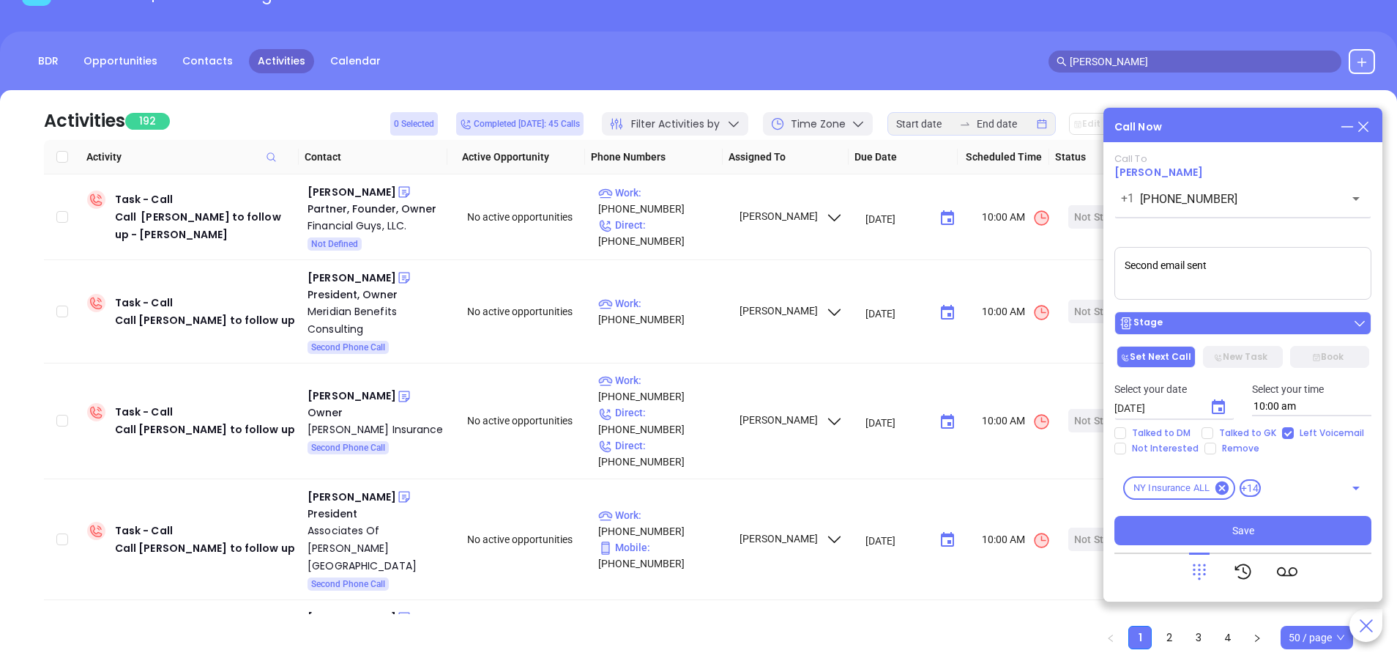
type textarea "Second email sent"
click at [1161, 322] on div "Stage" at bounding box center [1243, 323] width 248 height 15
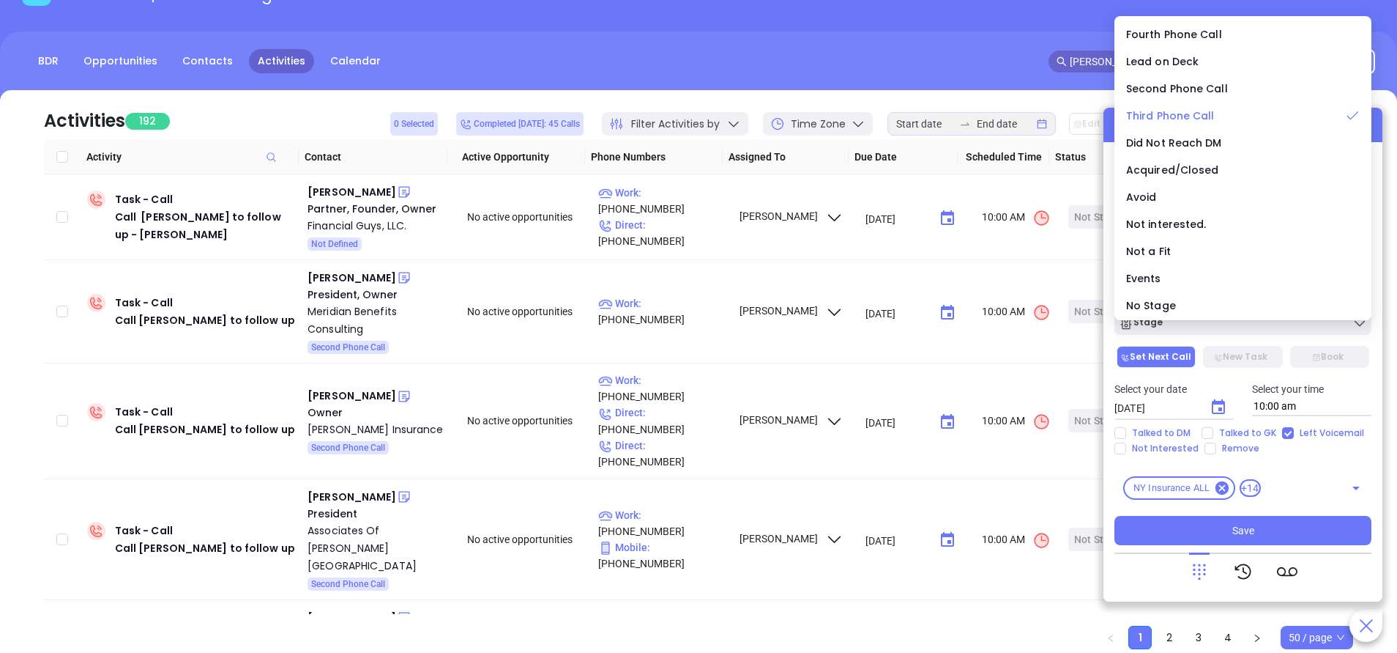
click at [1166, 126] on li "Third Phone Call" at bounding box center [1243, 115] width 251 height 31
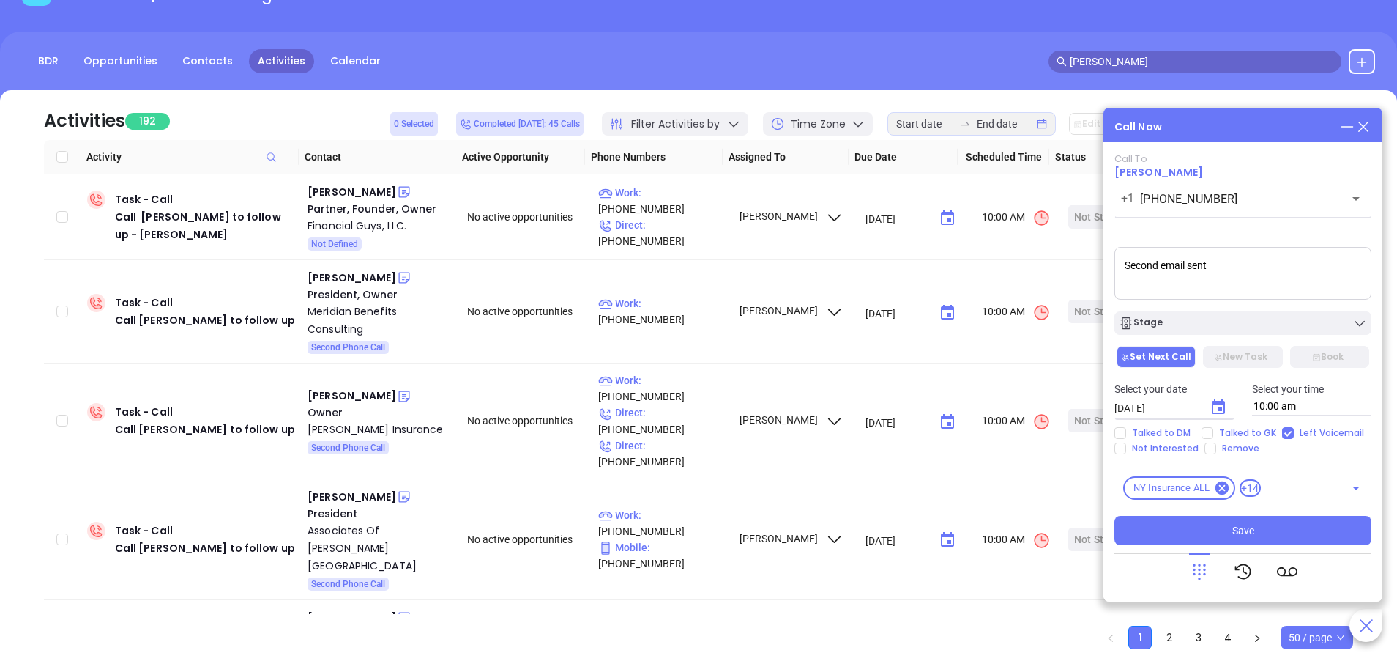
click at [1219, 405] on icon "Choose date, selected date is Sep 18, 2025" at bounding box center [1219, 407] width 18 height 18
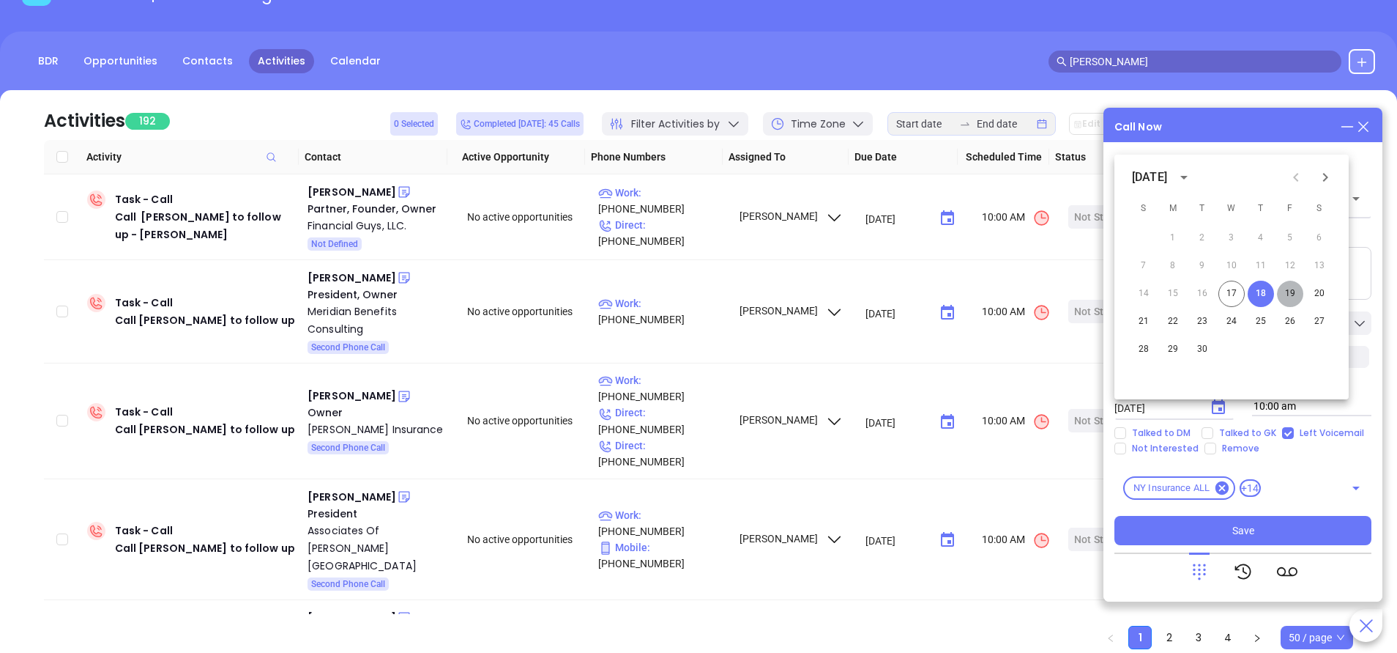
click at [1295, 288] on button "19" at bounding box center [1290, 294] width 26 height 26
type input "09/19/2025"
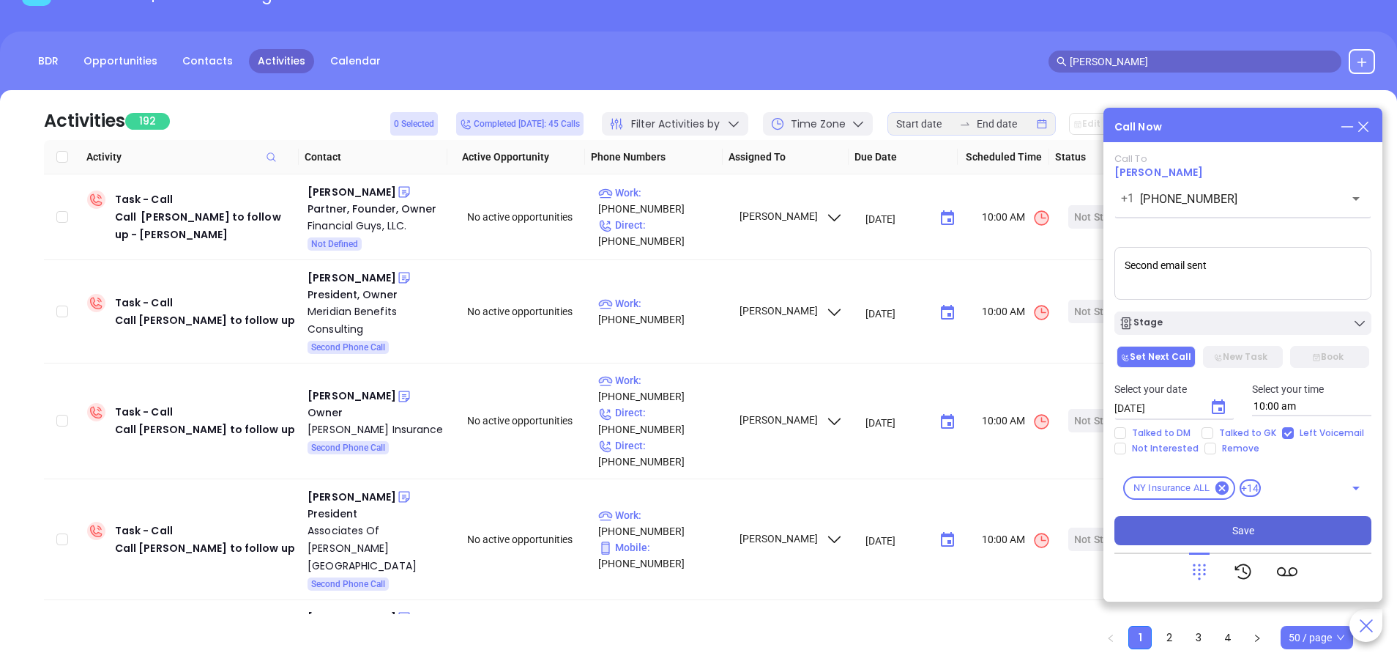
click at [1239, 524] on span "Save" at bounding box center [1244, 530] width 22 height 16
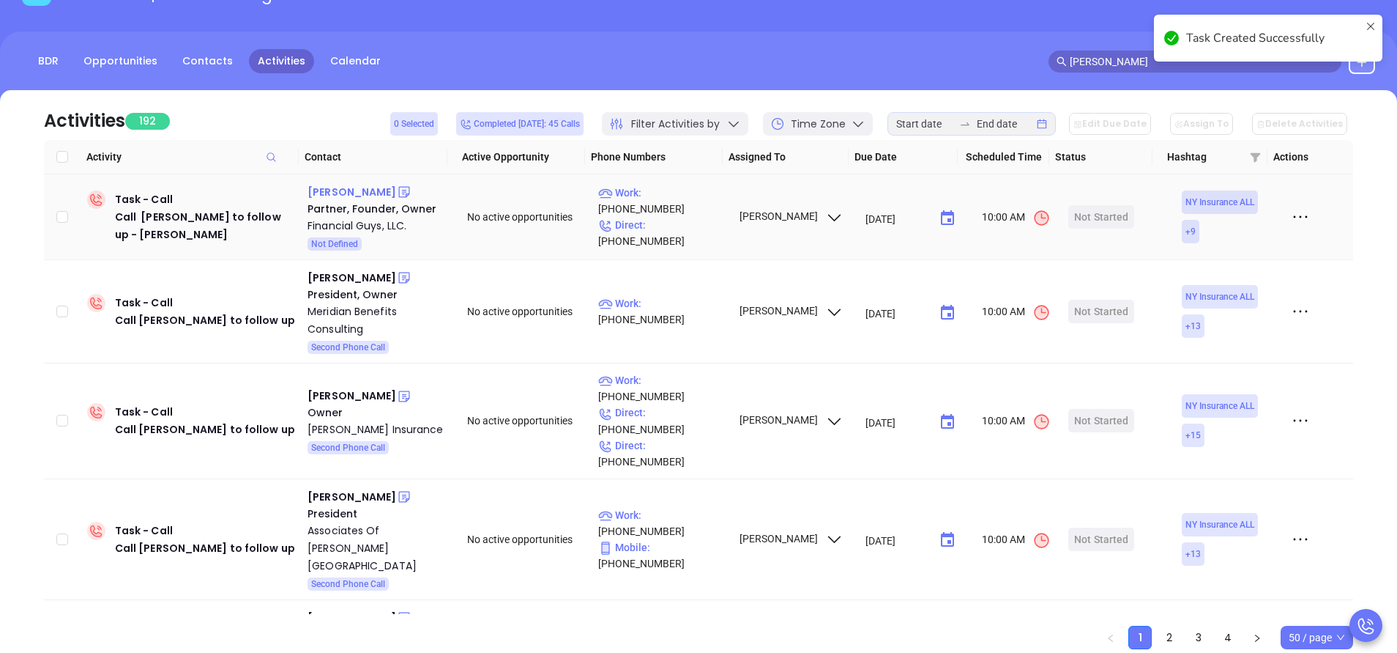
click at [368, 188] on div "Michael Lomas" at bounding box center [352, 192] width 89 height 18
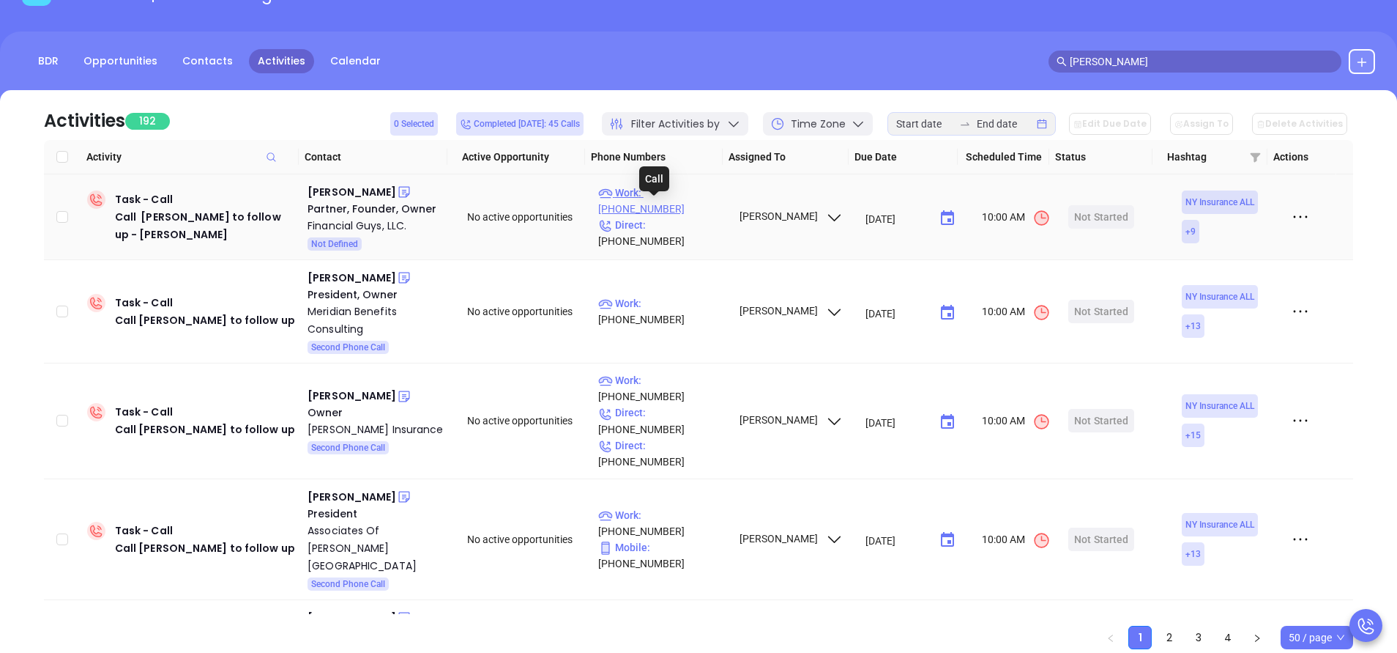
click at [694, 209] on p "Work : (716) 633-1515" at bounding box center [661, 201] width 127 height 32
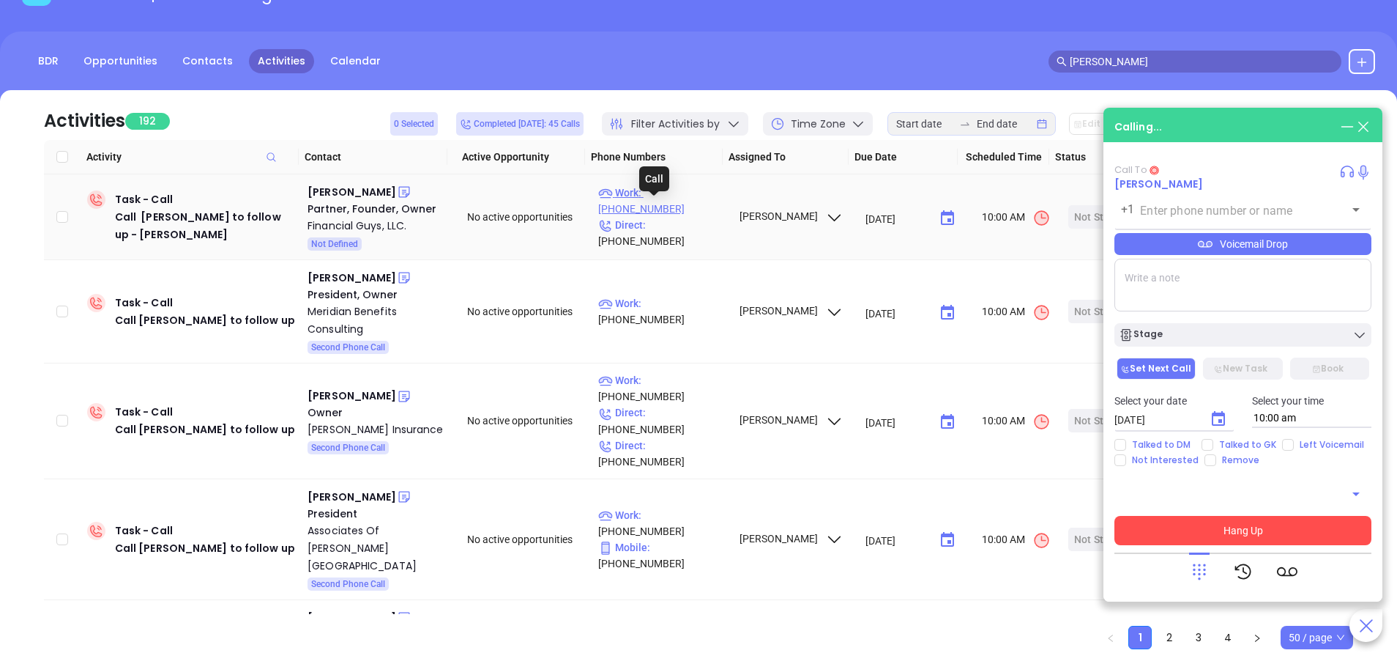
type input "(716) 633-1515"
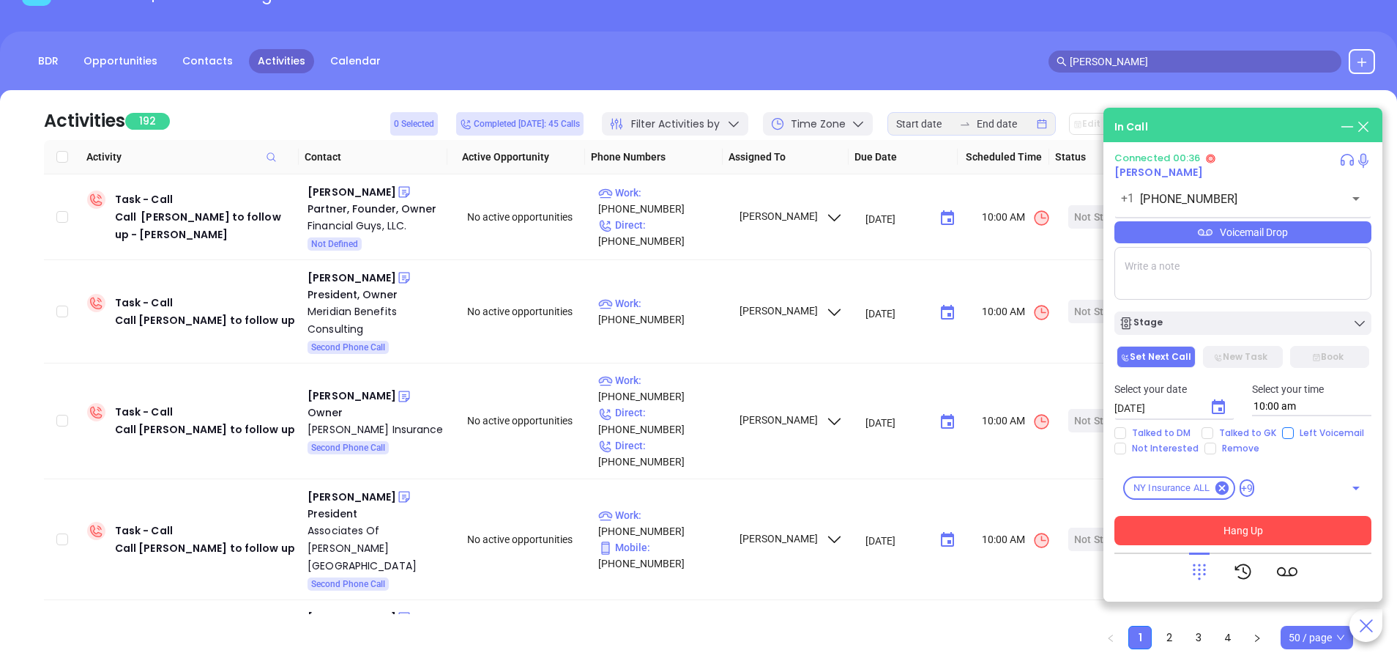
click at [1287, 435] on input "Left Voicemail" at bounding box center [1288, 433] width 12 height 12
checkbox input "true"
click at [1239, 521] on button "Hang Up" at bounding box center [1243, 530] width 257 height 29
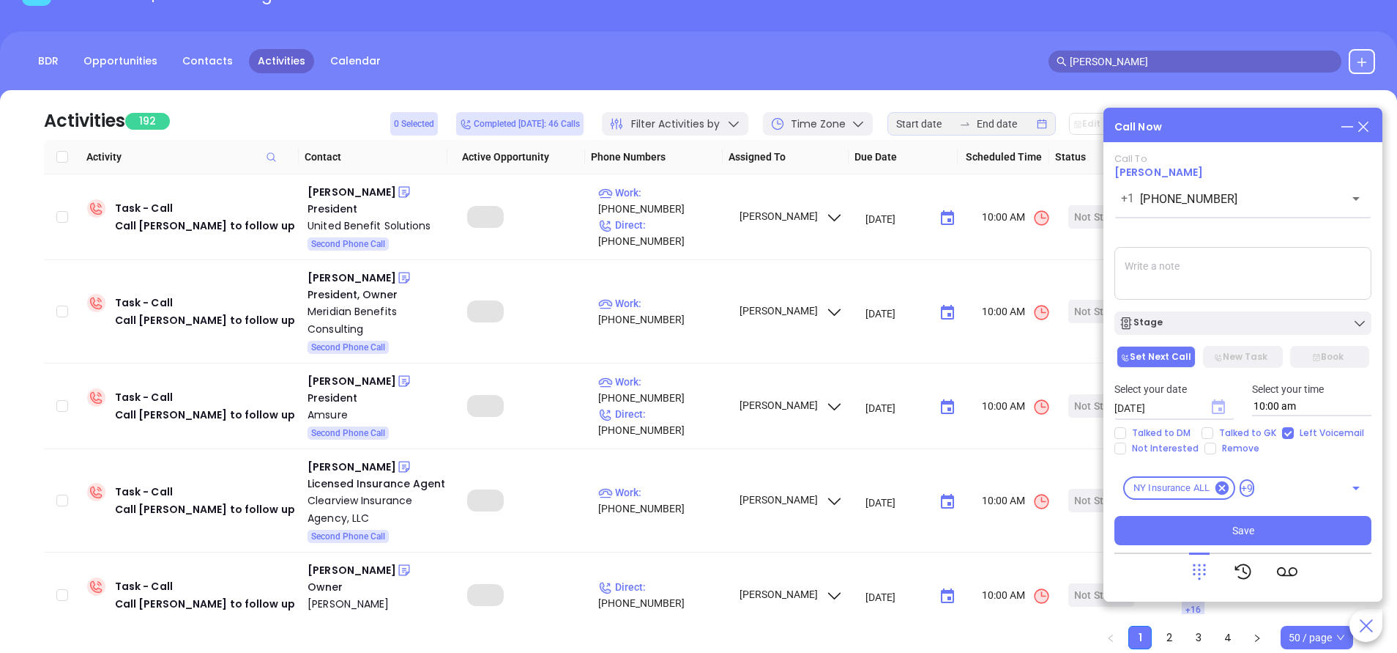
click at [1223, 409] on icon "Choose date, selected date is Sep 18, 2025" at bounding box center [1218, 406] width 13 height 15
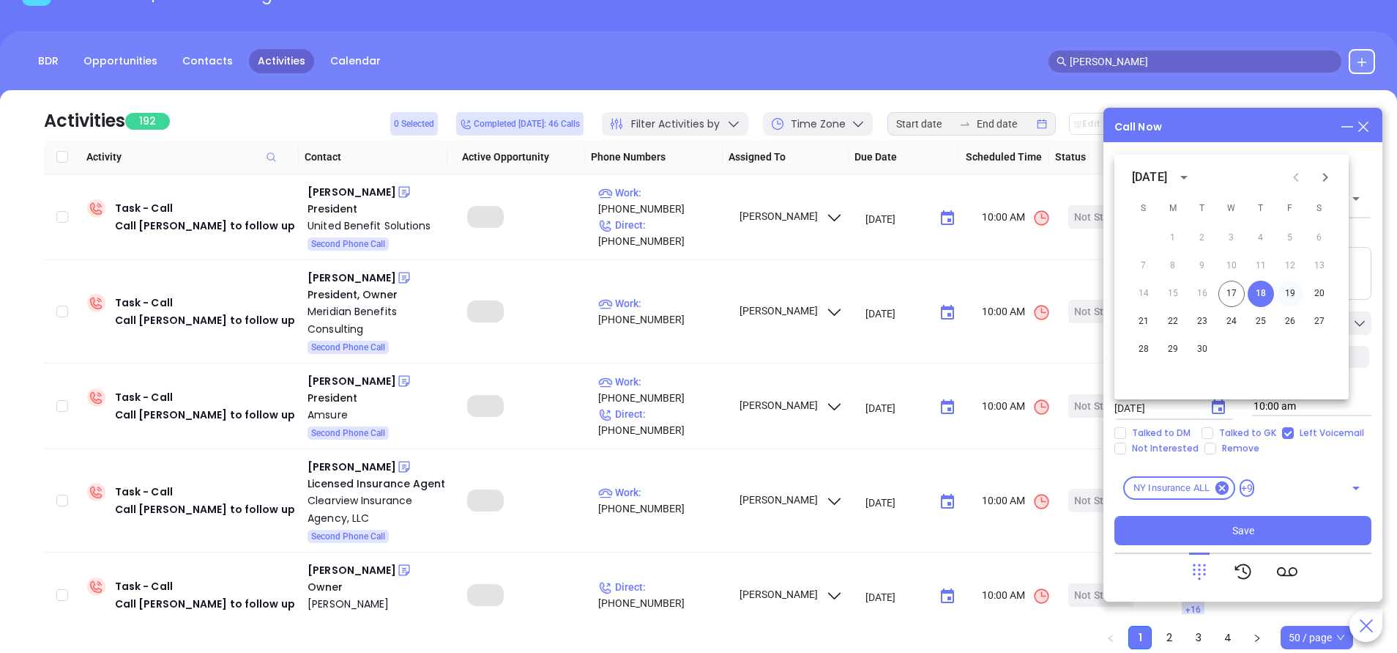
click at [1295, 290] on button "19" at bounding box center [1290, 294] width 26 height 26
type input "09/19/2025"
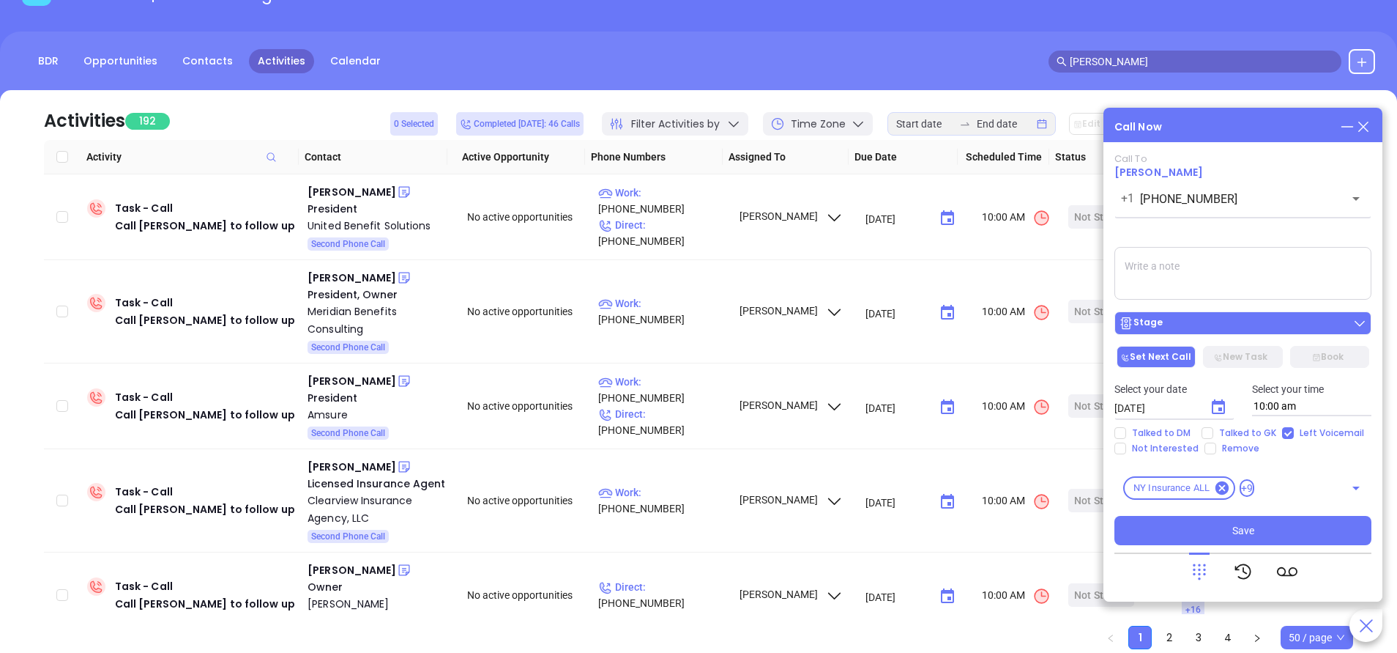
click at [1266, 320] on div "Stage" at bounding box center [1243, 323] width 248 height 15
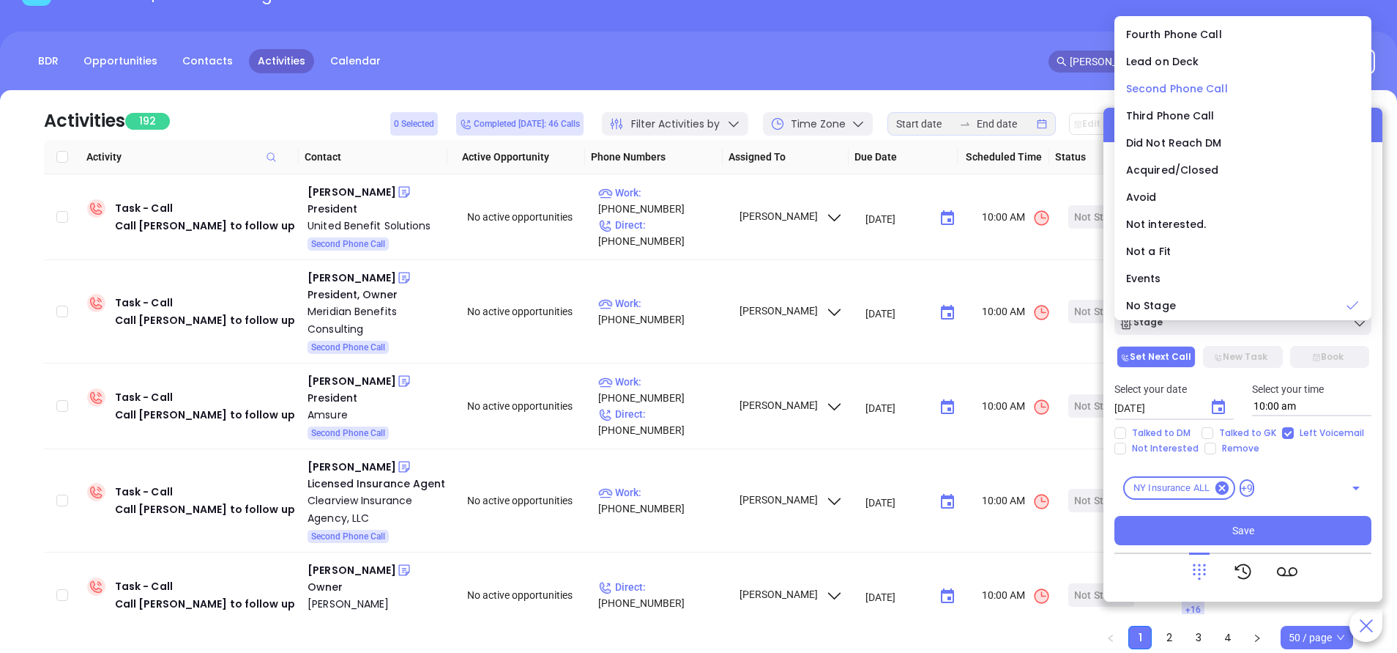
click at [1176, 88] on span "Second Phone Call" at bounding box center [1177, 88] width 102 height 15
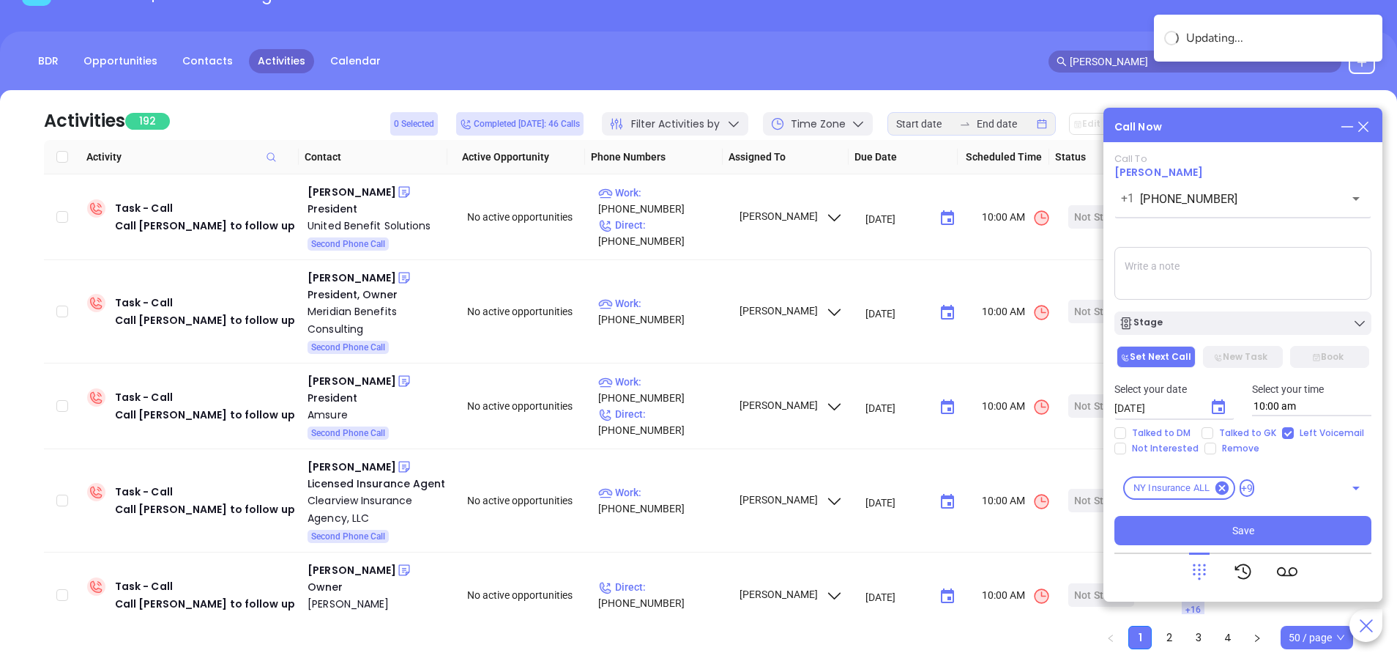
click at [1181, 278] on textarea at bounding box center [1243, 273] width 257 height 53
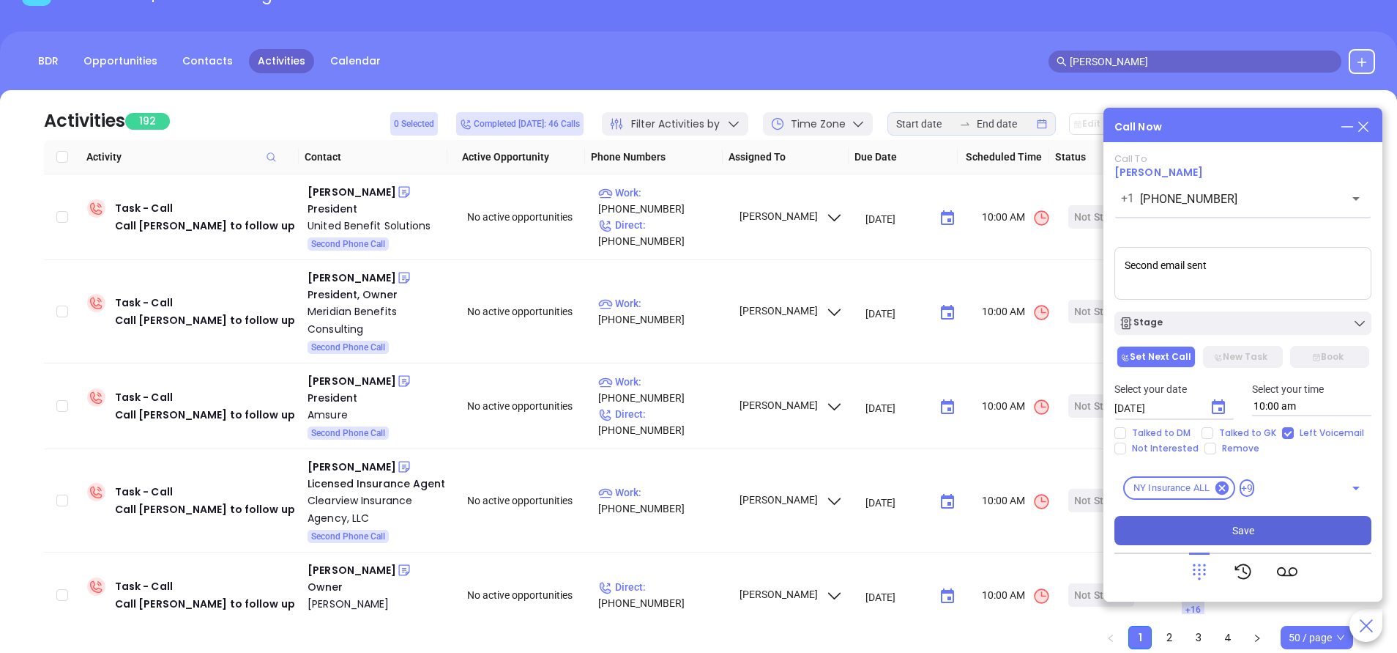
type textarea "Second email sent"
click at [1261, 532] on button "Save" at bounding box center [1243, 530] width 257 height 29
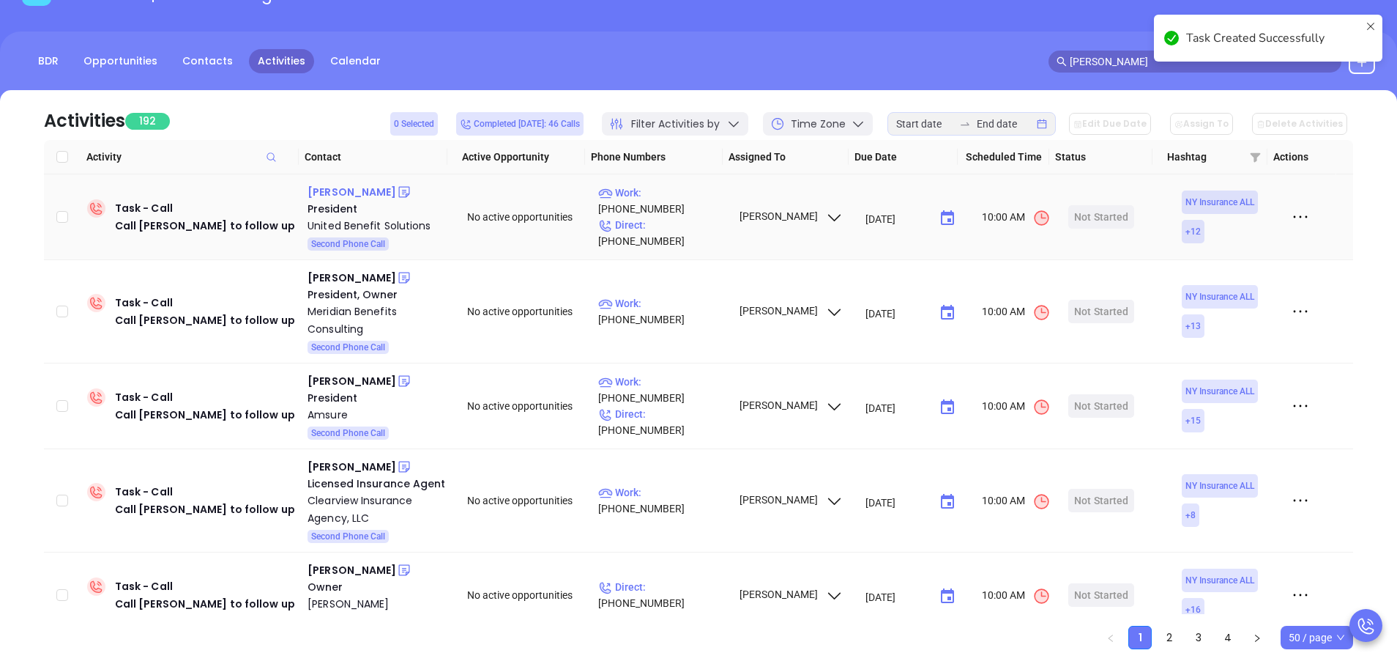
click at [356, 193] on div "Philip Jacoby" at bounding box center [352, 192] width 89 height 18
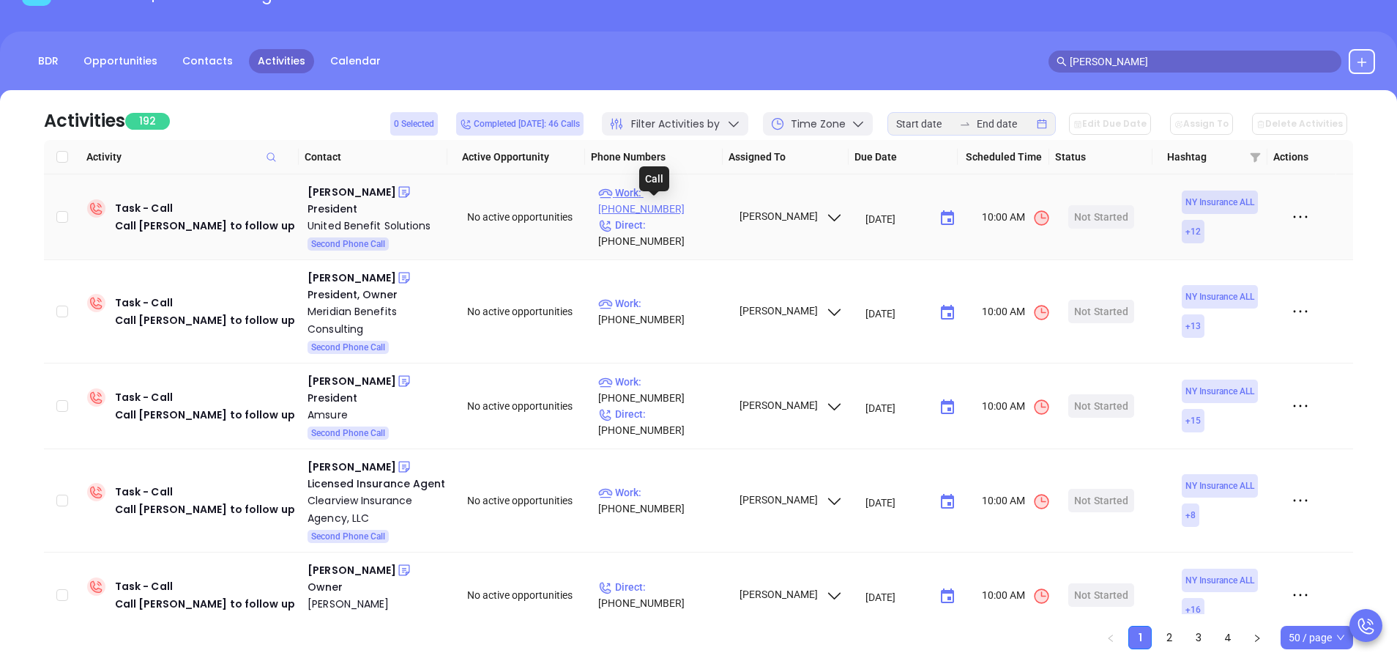
click at [666, 204] on p "Work : (800) 937-5515" at bounding box center [661, 201] width 127 height 32
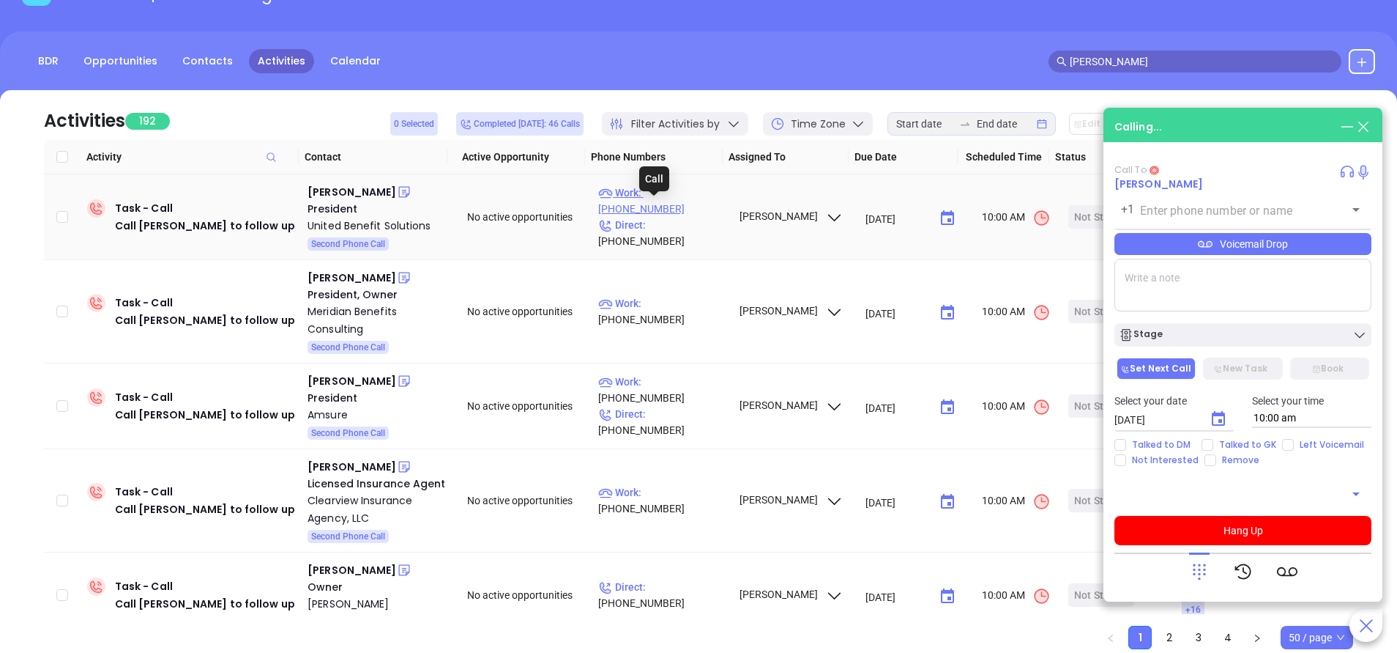
type input "(800) 937-5515"
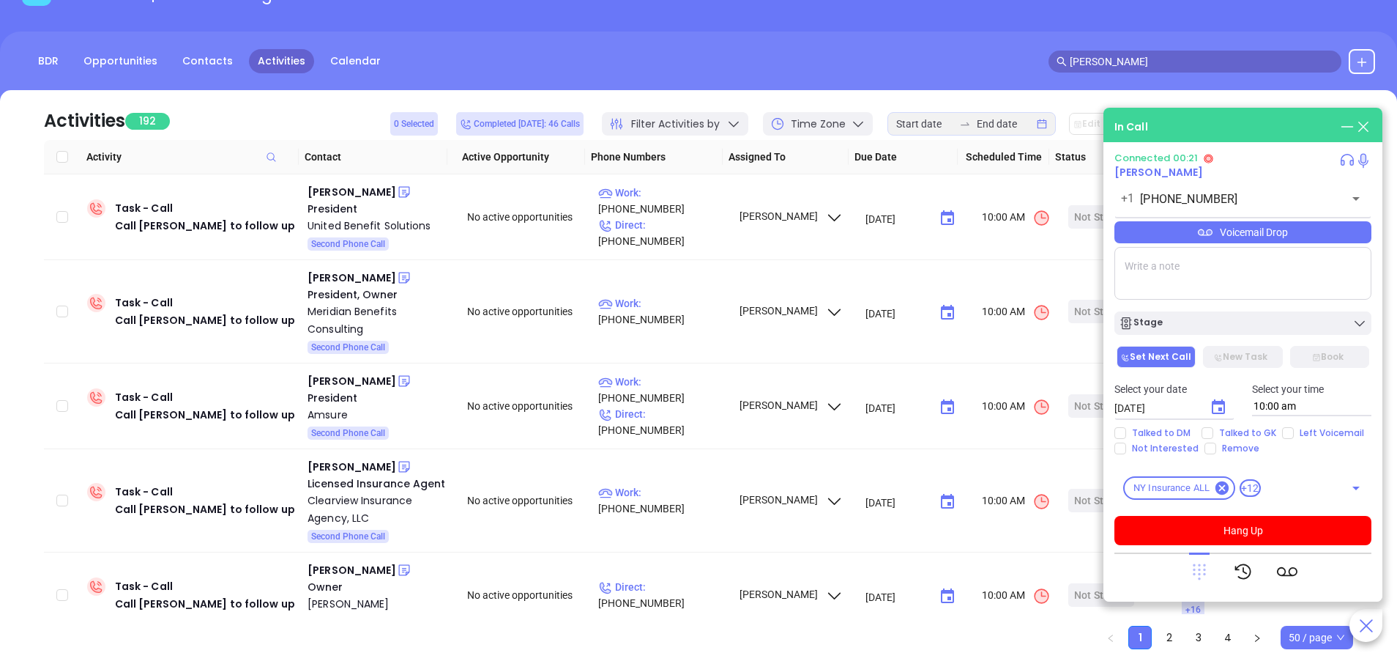
click at [1199, 577] on icon at bounding box center [1199, 572] width 13 height 16
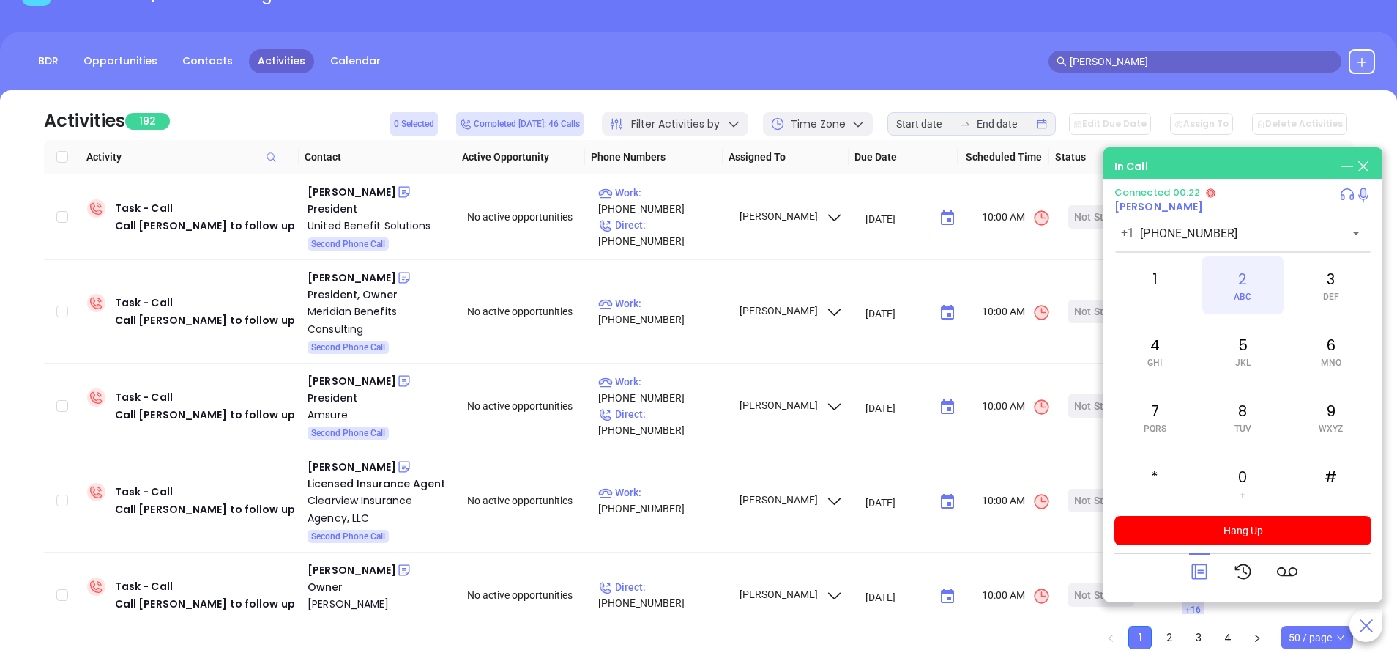
click at [1247, 278] on div "2 ABC" at bounding box center [1243, 285] width 81 height 59
click at [1192, 565] on icon at bounding box center [1199, 571] width 15 height 15
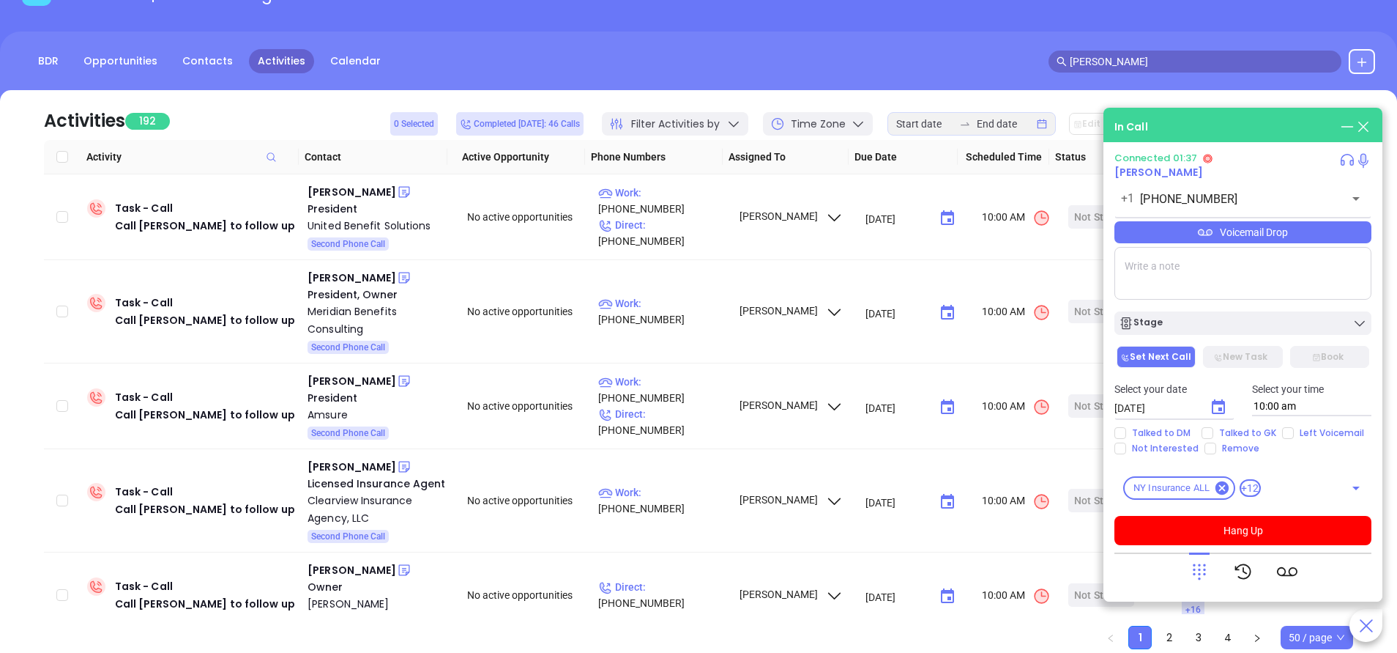
click at [1266, 238] on div "Voicemail Drop" at bounding box center [1243, 232] width 257 height 22
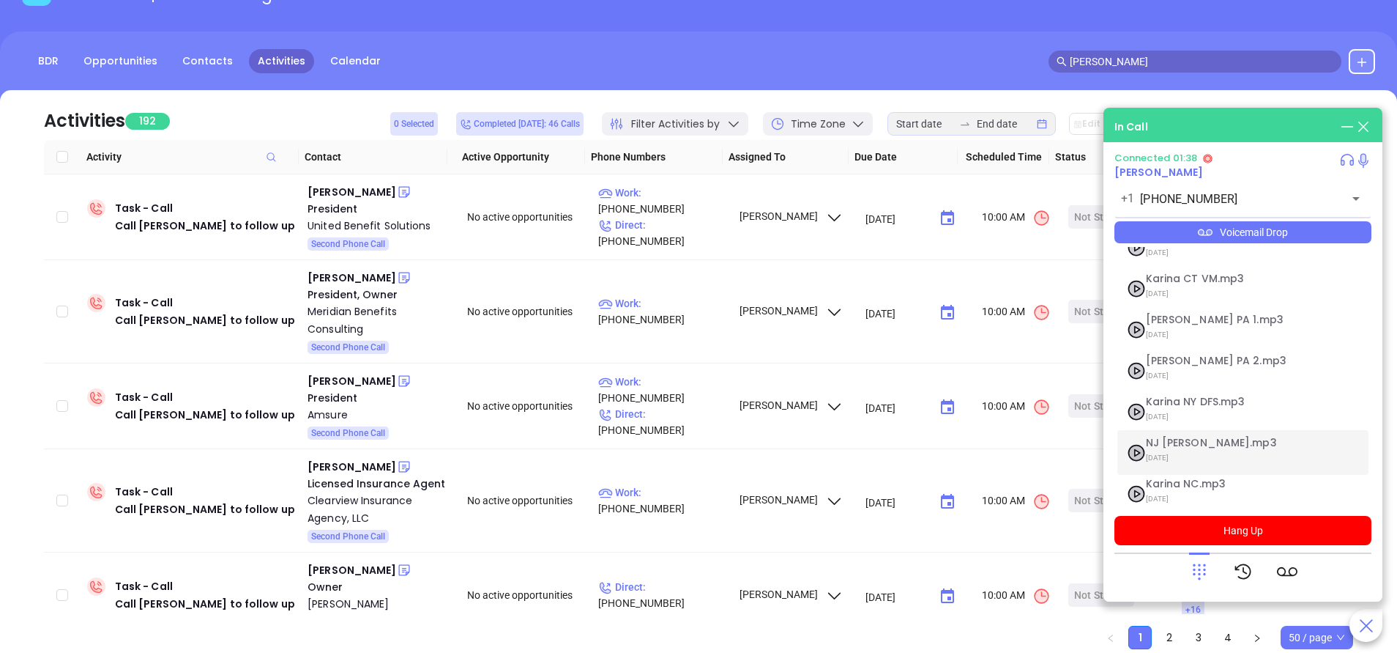
scroll to position [119, 0]
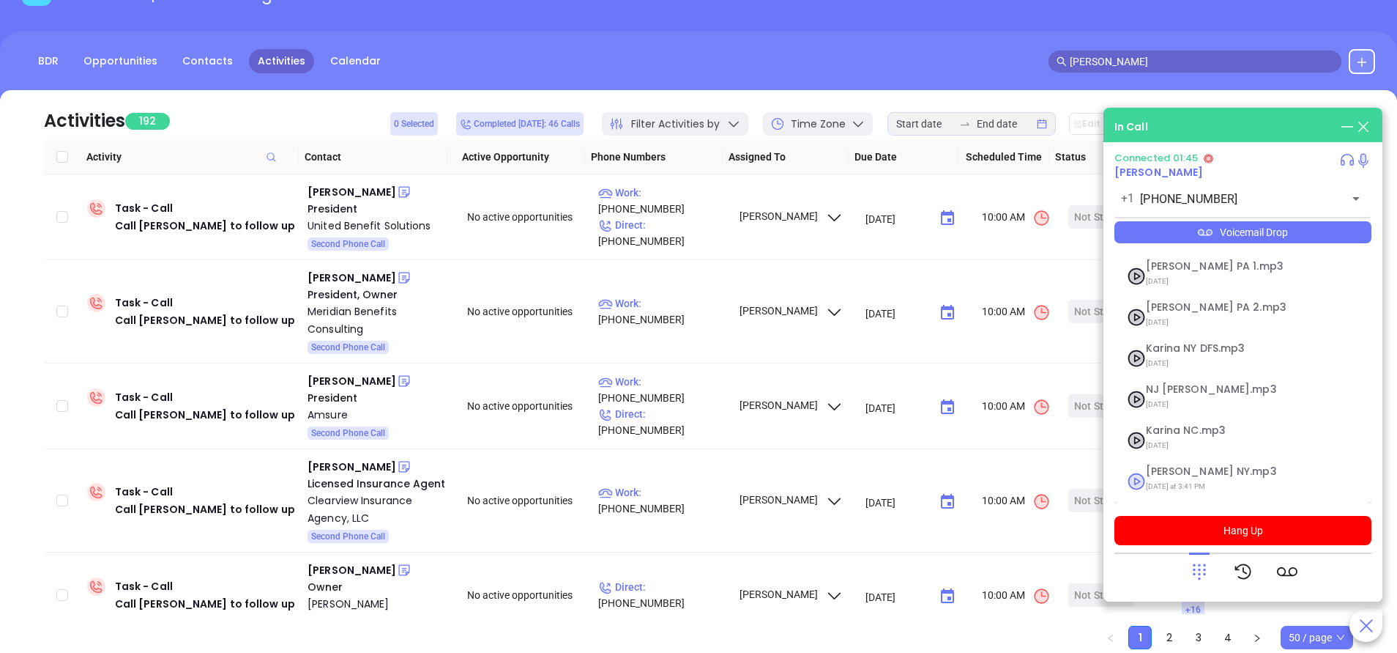
click at [1178, 470] on span "Vicky NY.mp3" at bounding box center [1225, 471] width 158 height 11
checkbox input "true"
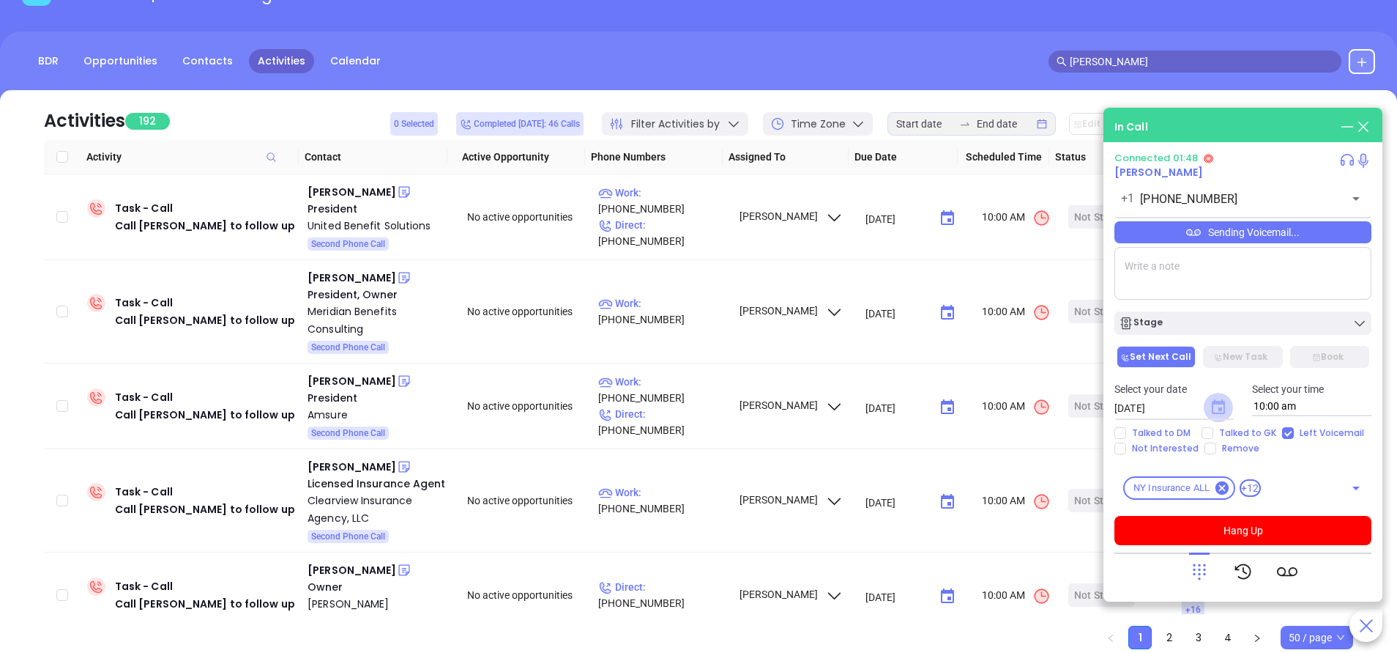
click at [1217, 410] on icon "Choose date, selected date is Sep 18, 2025" at bounding box center [1219, 407] width 18 height 18
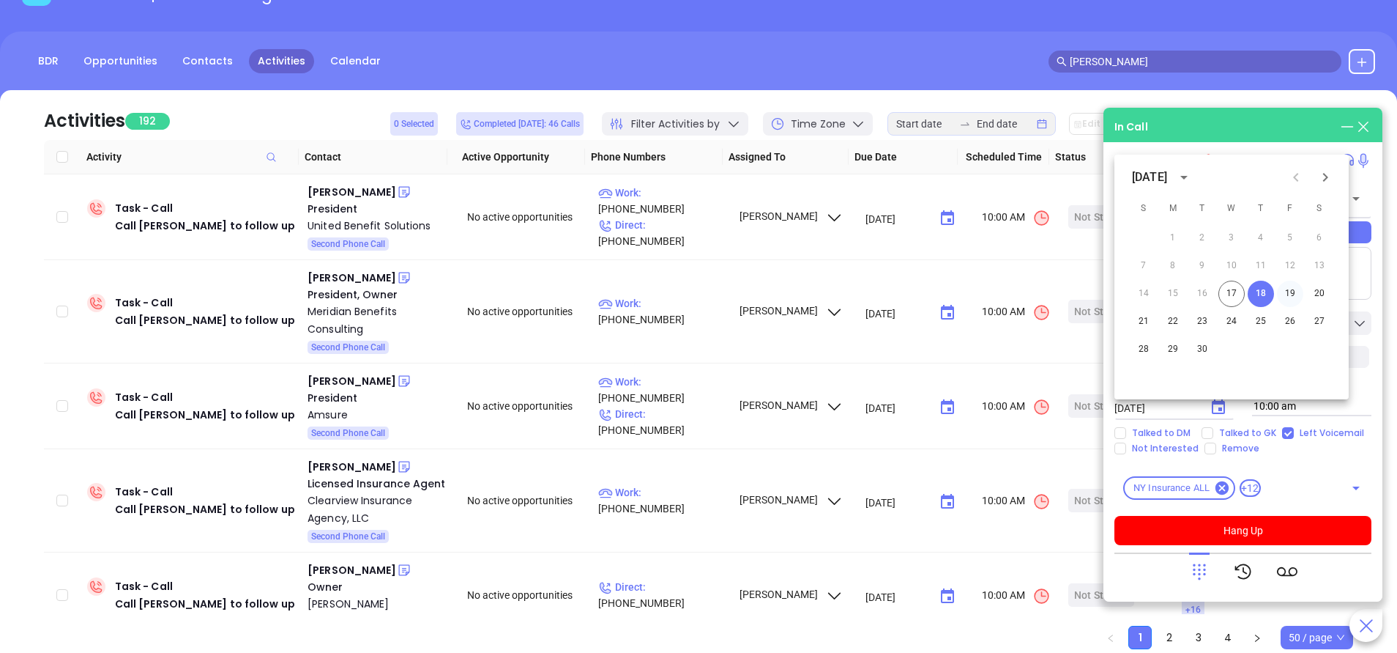
click at [1289, 290] on button "19" at bounding box center [1290, 294] width 26 height 26
type input "09/19/2025"
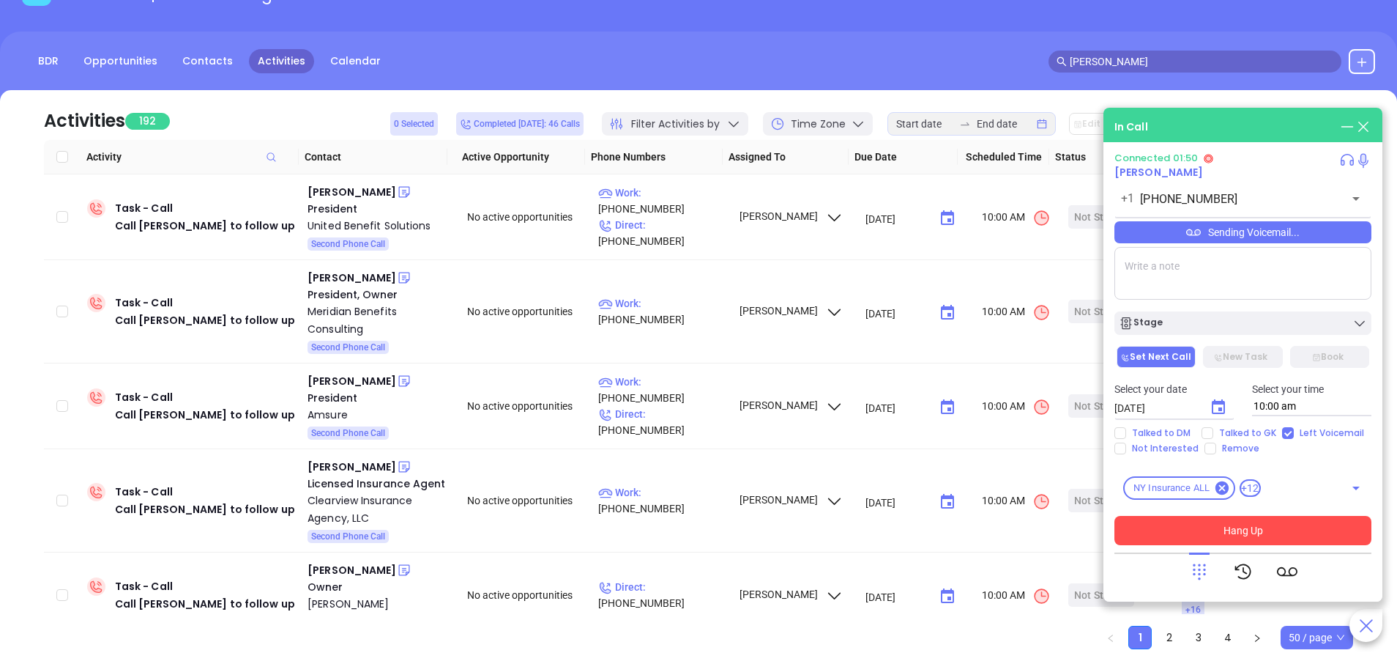
click at [1250, 521] on button "Hang Up" at bounding box center [1243, 530] width 257 height 29
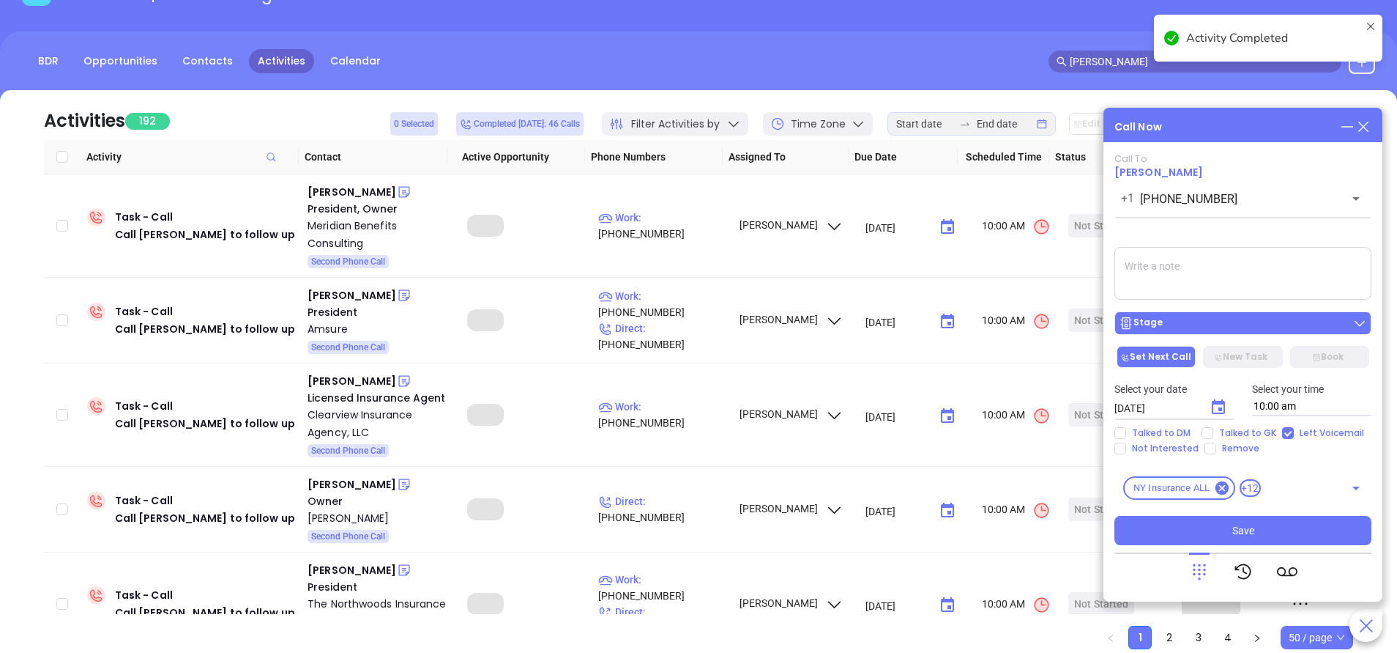
click at [1218, 327] on div "Stage" at bounding box center [1243, 323] width 248 height 15
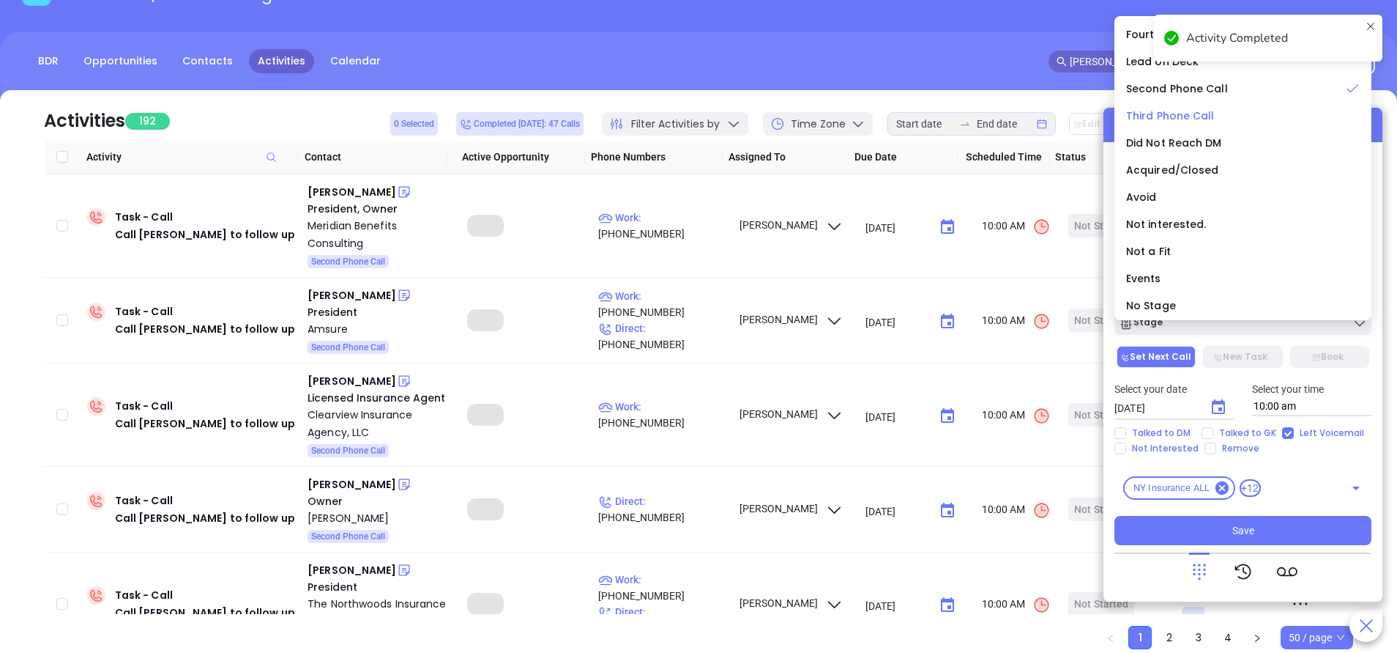
click at [1173, 113] on span "Third Phone Call" at bounding box center [1170, 115] width 89 height 15
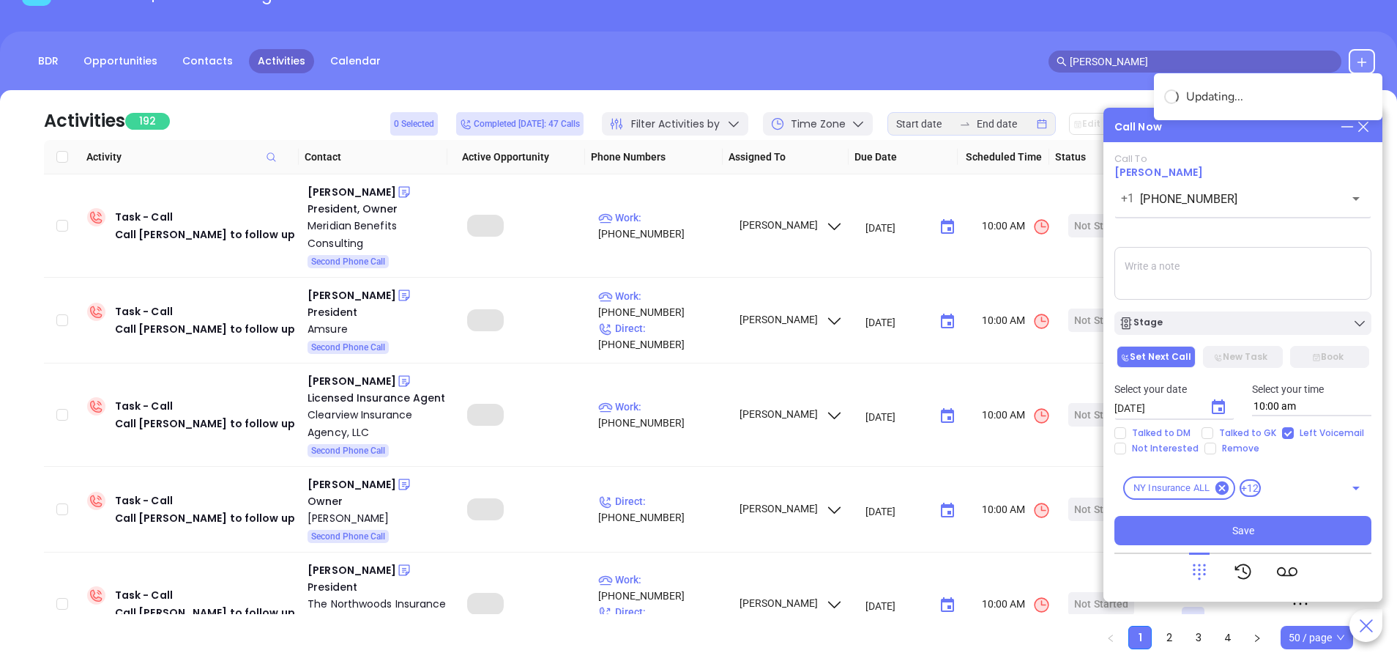
click at [1222, 268] on textarea at bounding box center [1243, 273] width 257 height 53
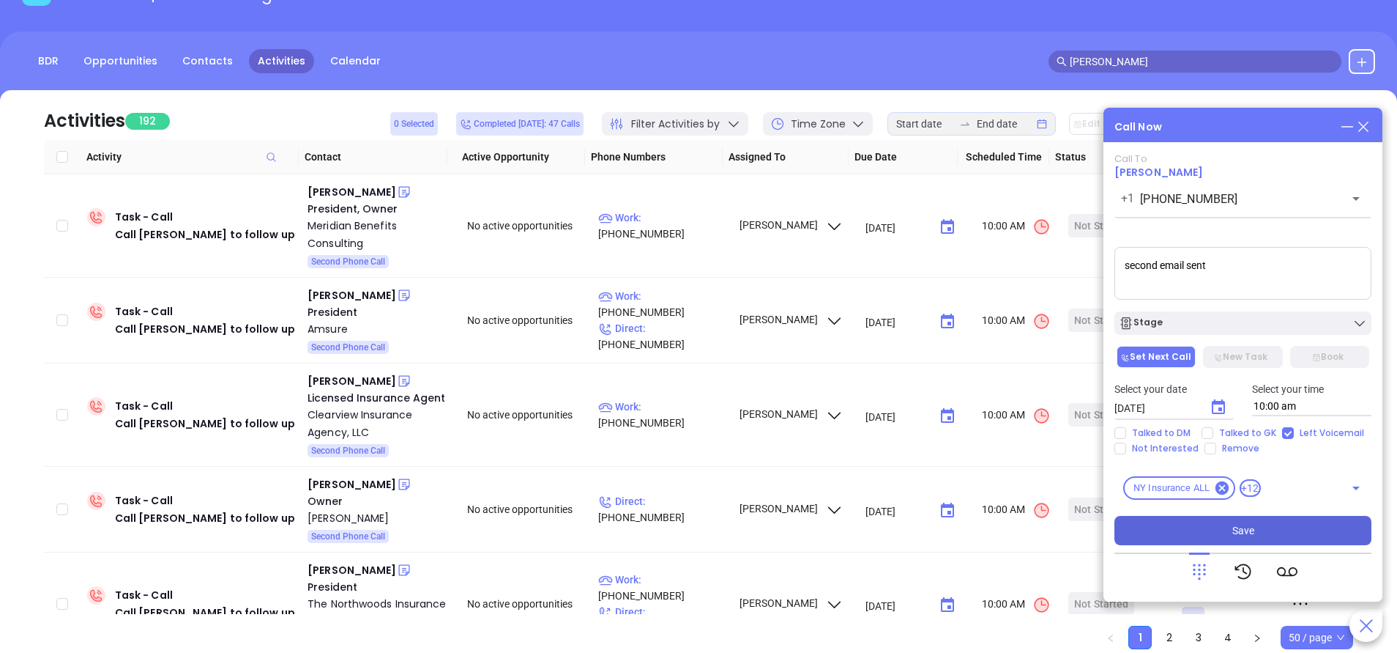
type textarea "second email sent"
click at [1270, 527] on button "Save" at bounding box center [1243, 530] width 257 height 29
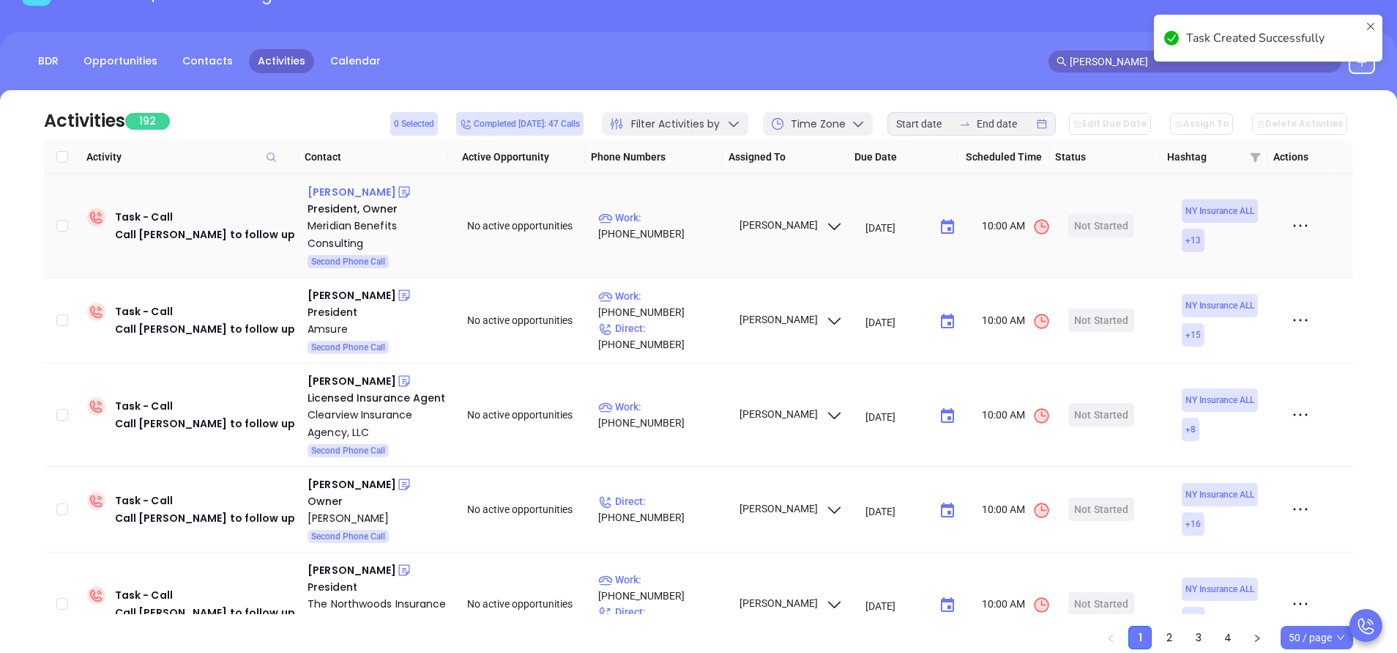
click at [355, 191] on div "Michele Gasparre" at bounding box center [352, 192] width 89 height 18
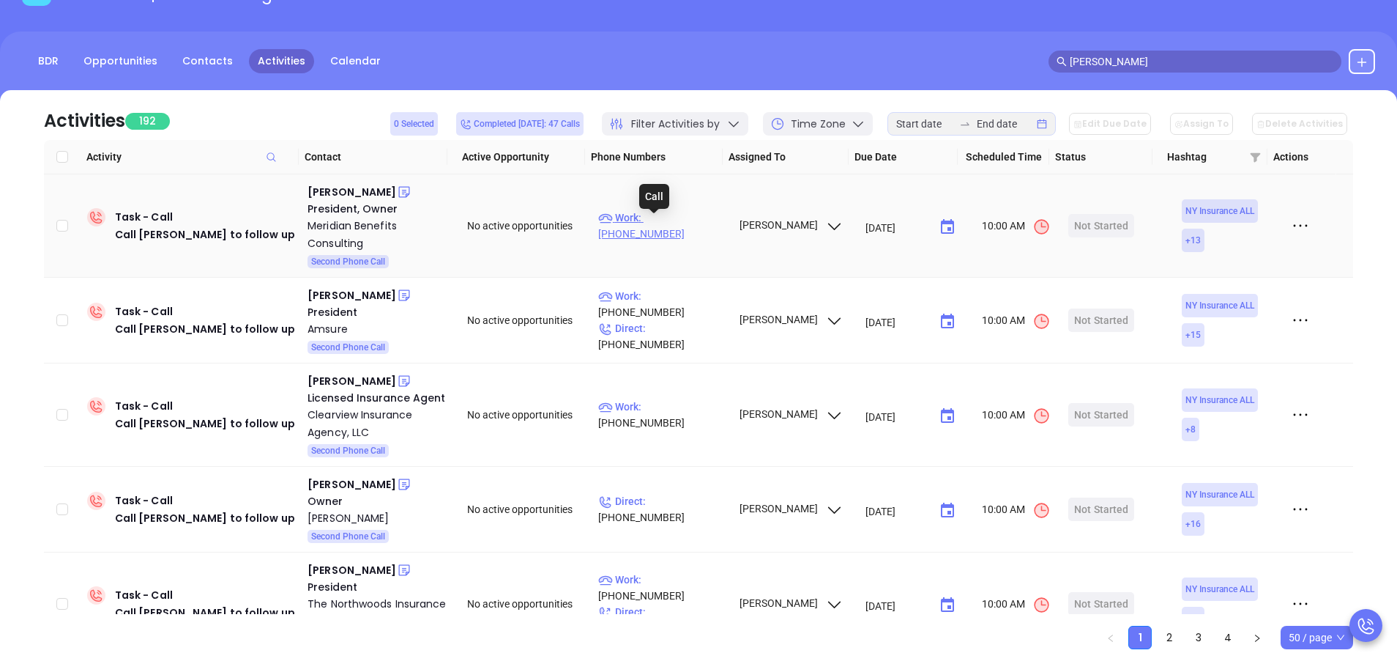
click at [683, 229] on p "Work : (914) 276-2315" at bounding box center [661, 225] width 127 height 32
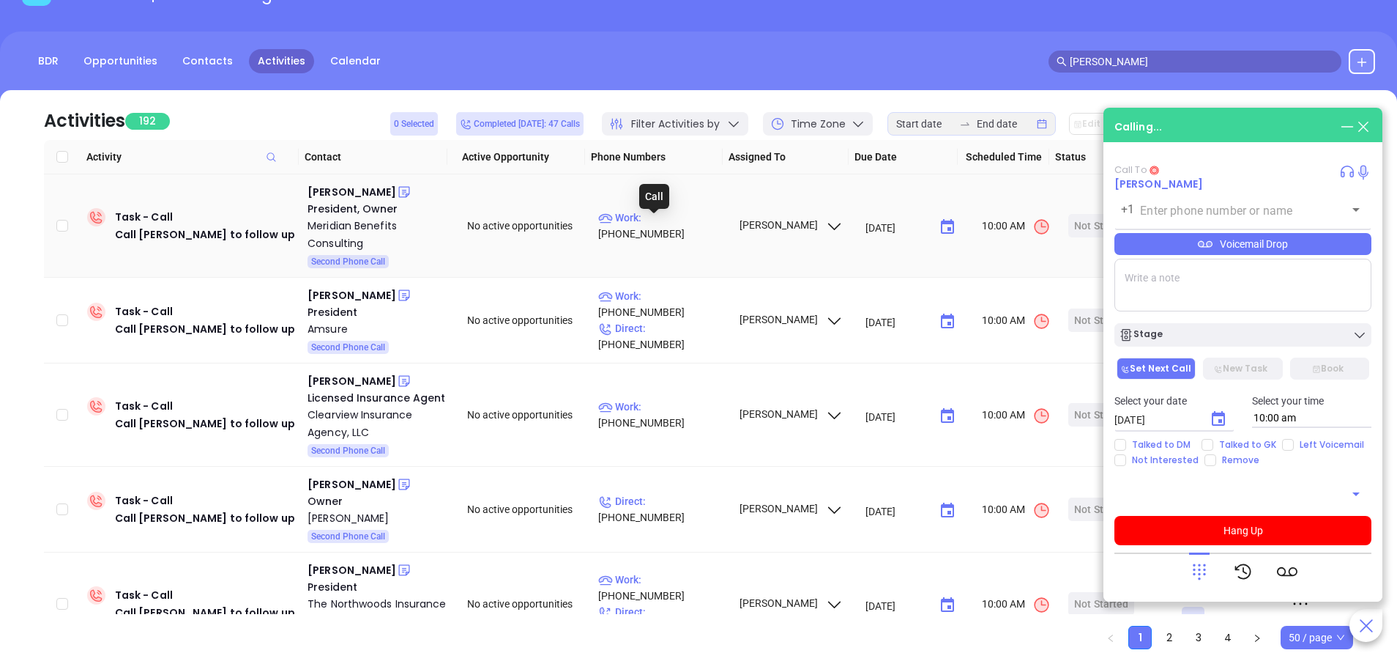
type input "(914) 276-2315"
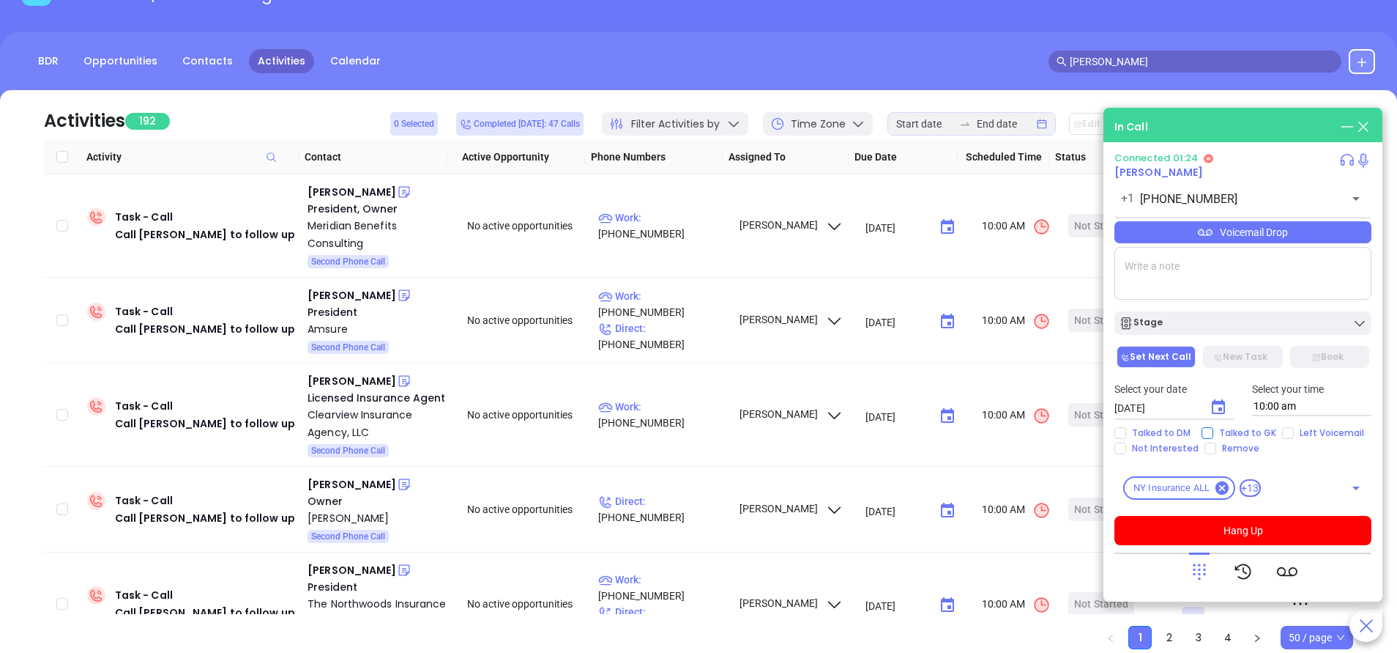
click at [1203, 433] on input "Talked to GK" at bounding box center [1208, 433] width 12 height 12
checkbox input "true"
click at [1222, 275] on textarea at bounding box center [1243, 273] width 257 height 53
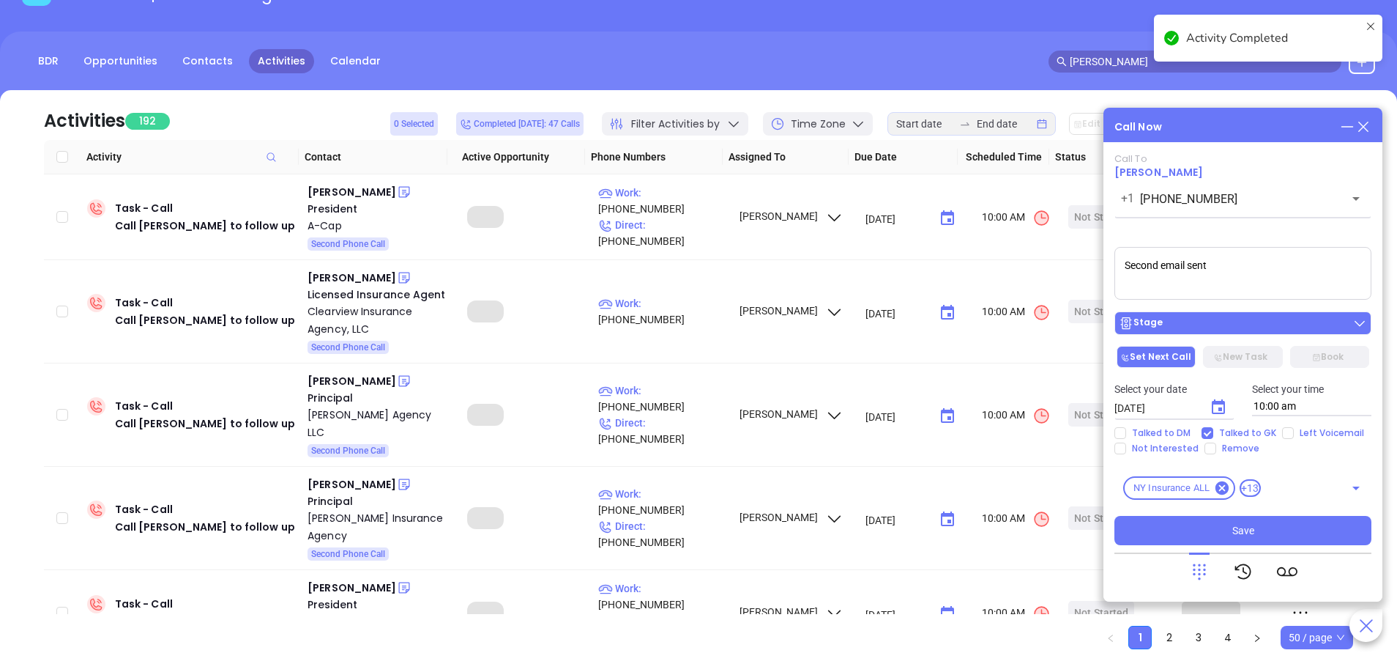
type textarea "Second email sent"
click at [1227, 315] on button "Stage" at bounding box center [1243, 322] width 257 height 23
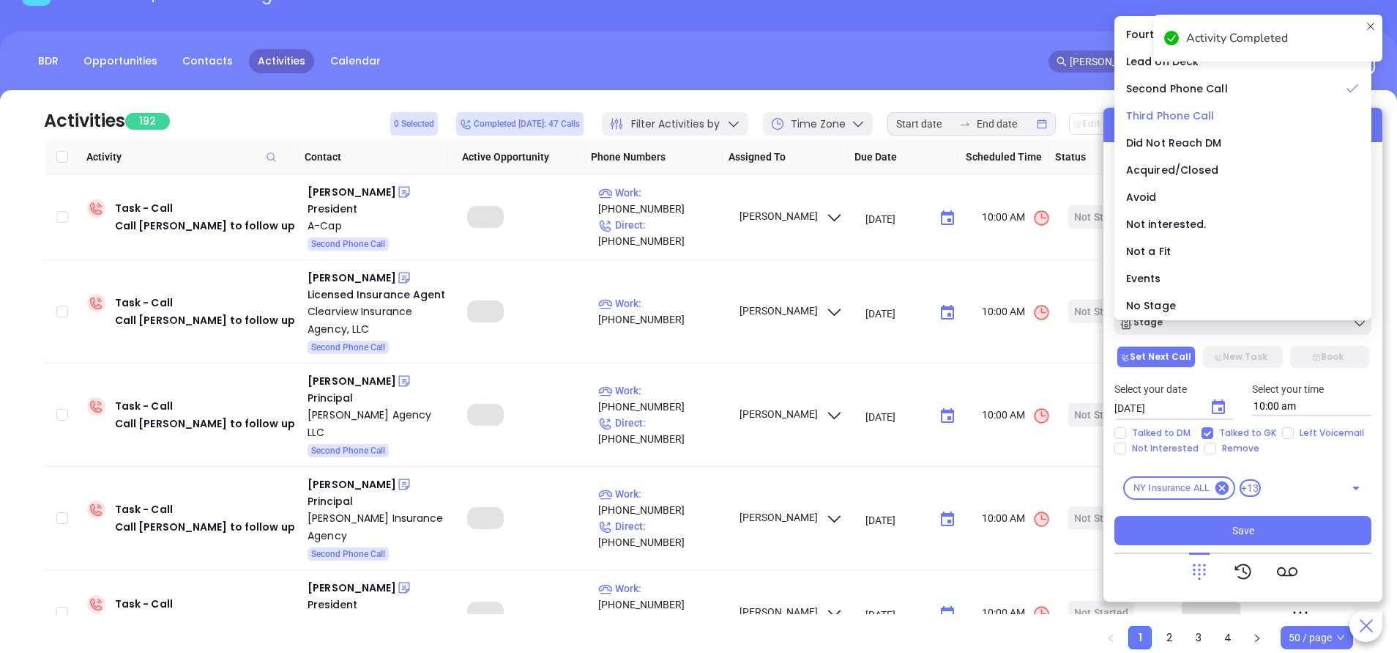
click at [1166, 111] on span "Third Phone Call" at bounding box center [1170, 115] width 89 height 15
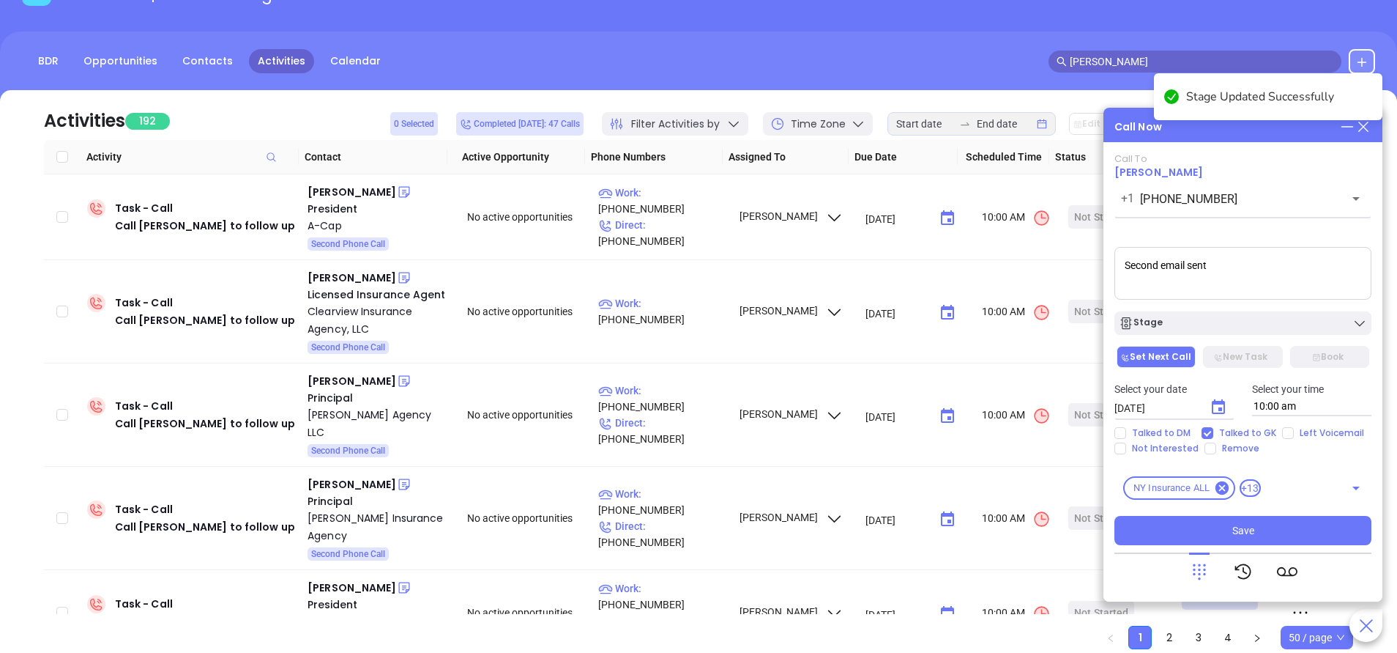
click at [1218, 406] on icon "Choose date, selected date is Sep 18, 2025" at bounding box center [1219, 407] width 18 height 18
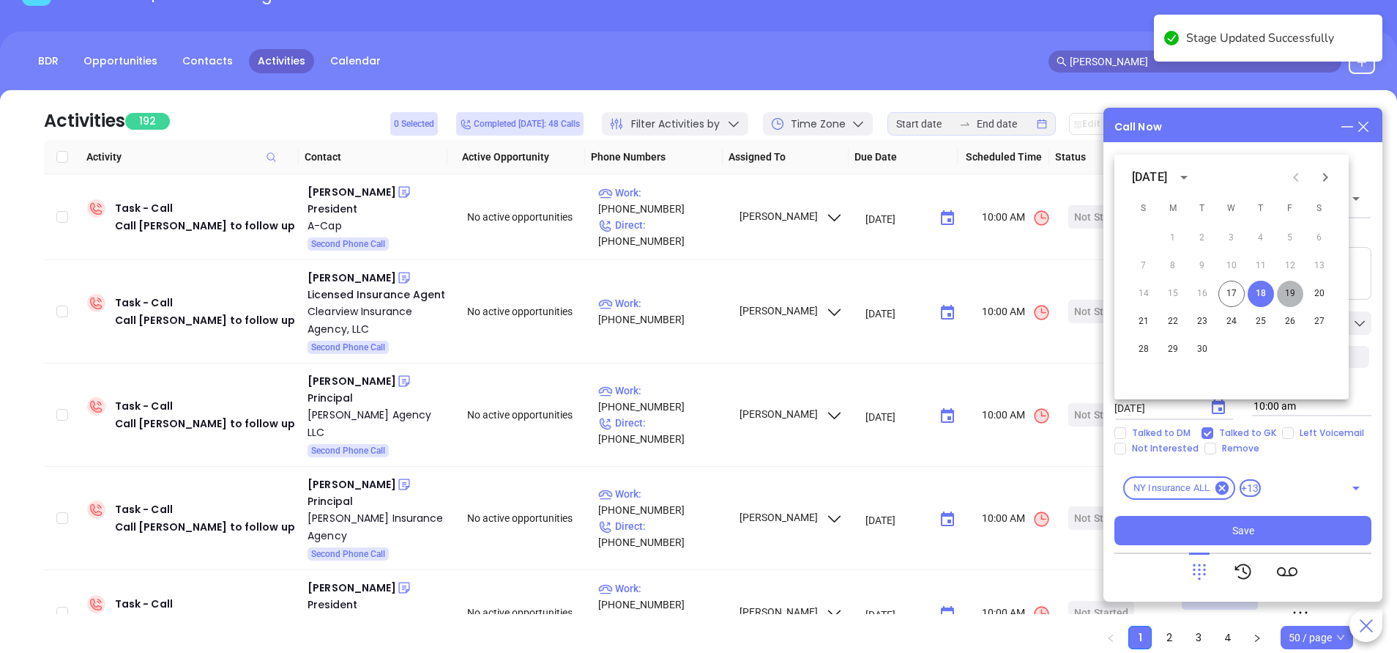
click at [1291, 291] on button "19" at bounding box center [1290, 294] width 26 height 26
type input "09/19/2025"
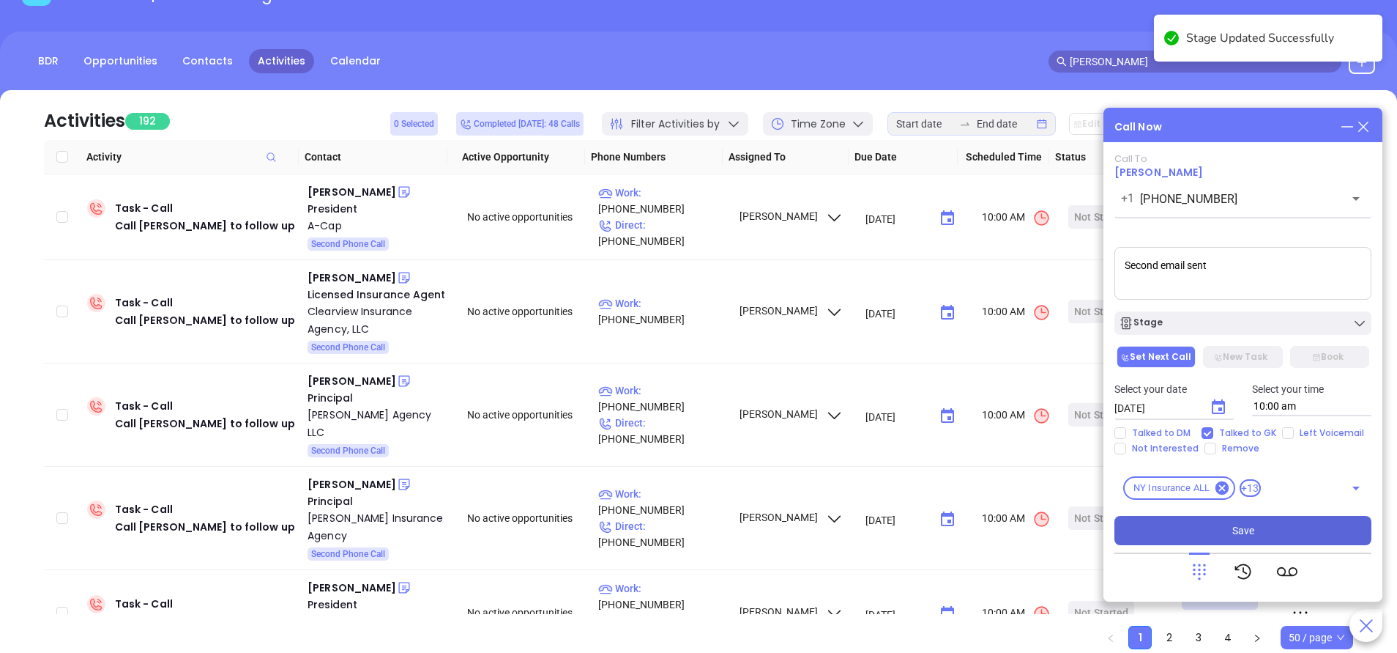
click at [1267, 543] on button "Save" at bounding box center [1243, 530] width 257 height 29
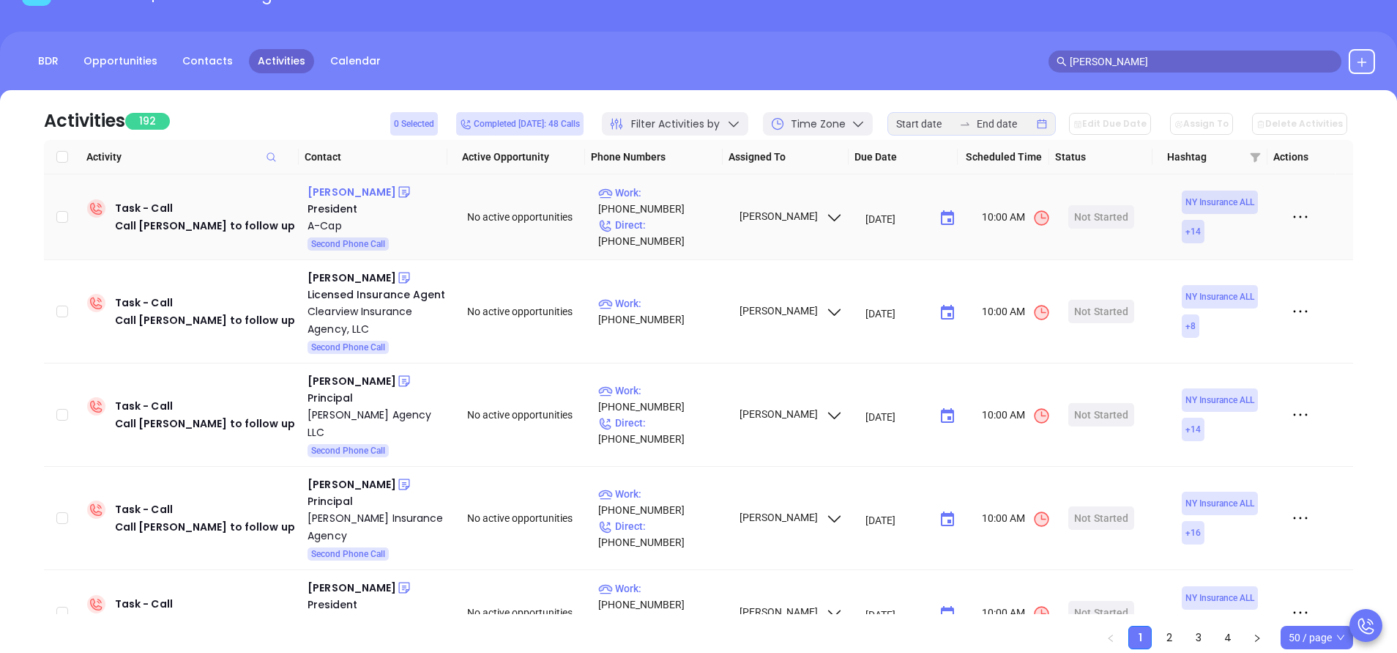
click at [356, 194] on div "[PERSON_NAME]" at bounding box center [352, 192] width 89 height 18
click at [675, 209] on p "Work : (914) 579-2929" at bounding box center [661, 201] width 127 height 32
type input "[PHONE_NUMBER]"
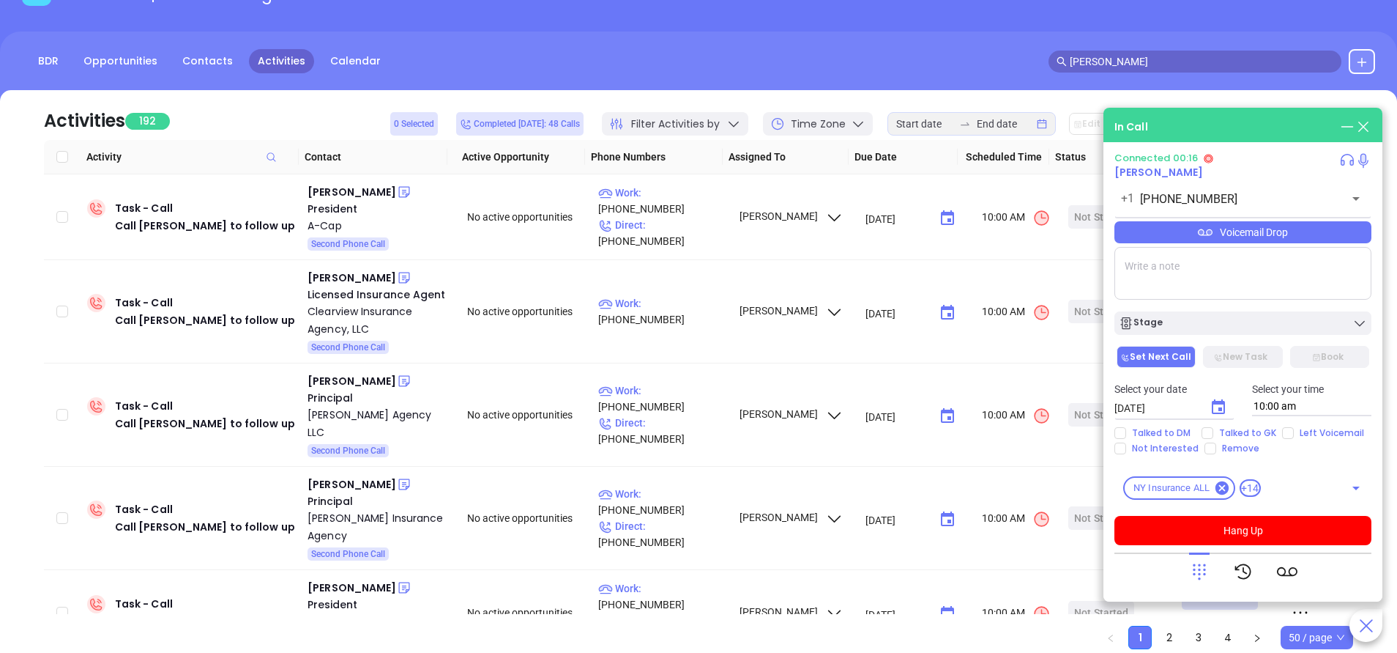
click at [1294, 236] on div "Voicemail Drop" at bounding box center [1243, 232] width 257 height 22
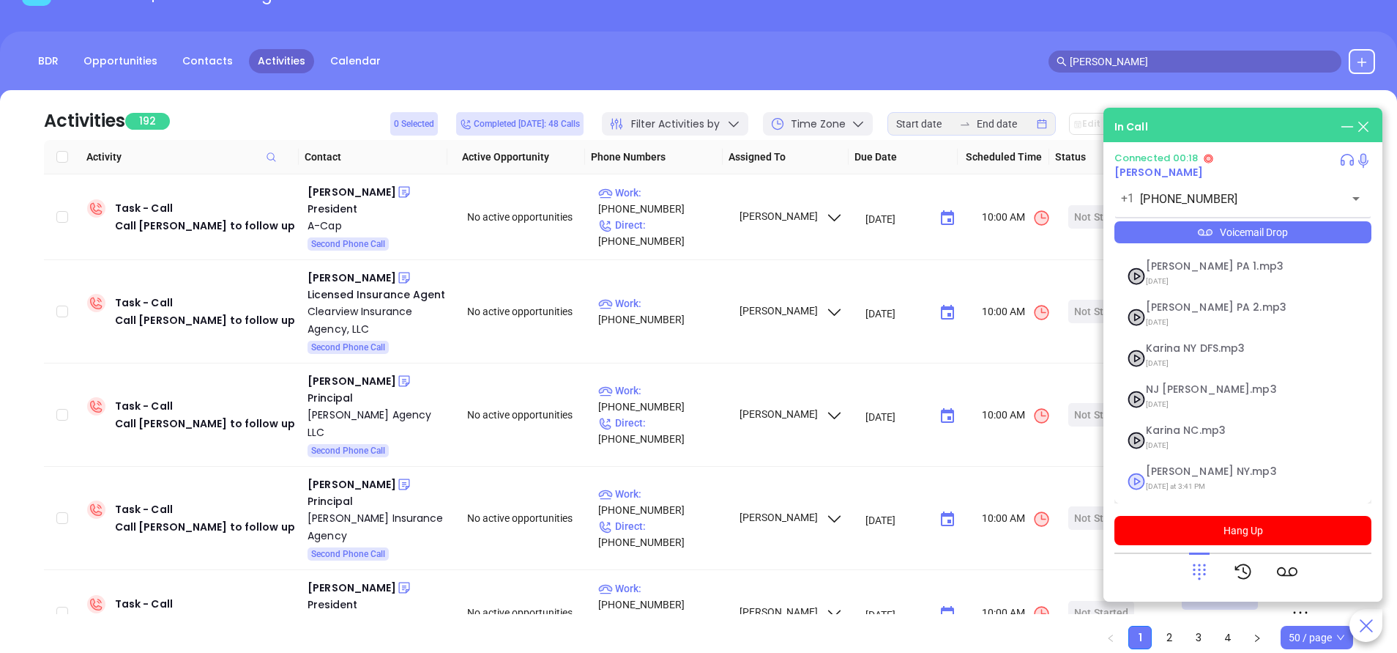
click at [1175, 473] on span "Vicky NY.mp3" at bounding box center [1225, 471] width 158 height 11
checkbox input "true"
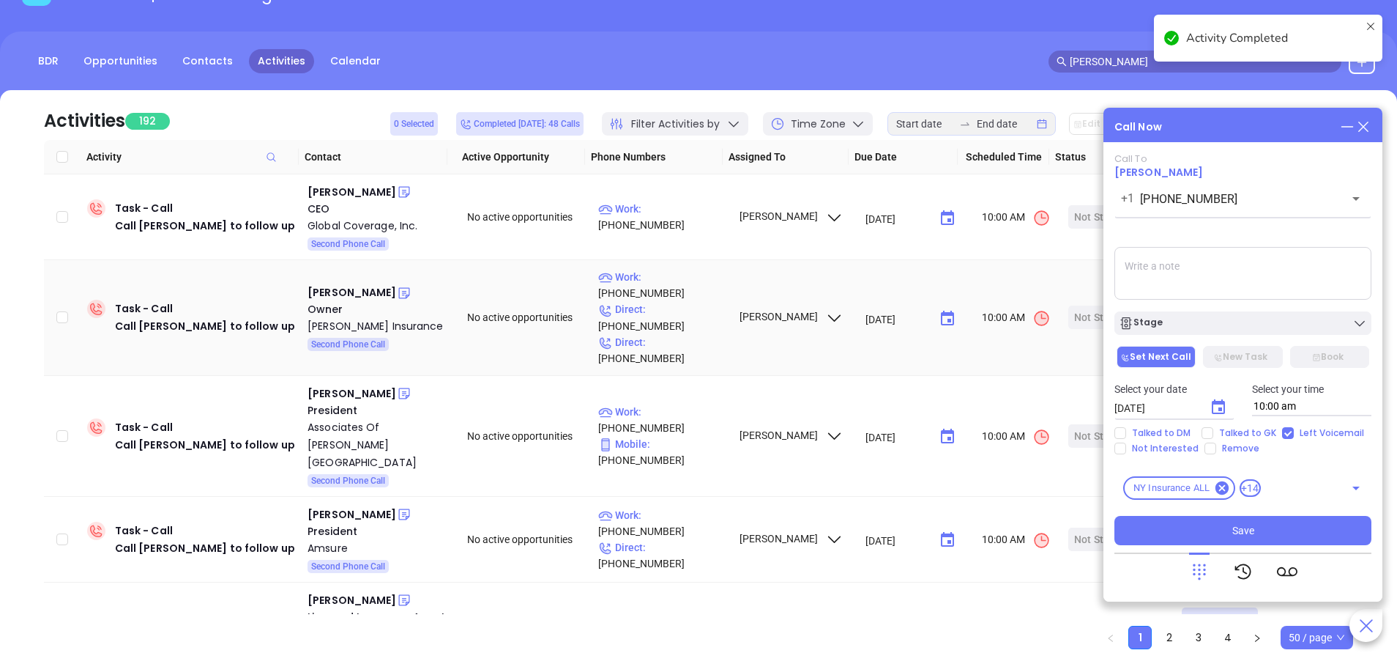
click at [1234, 259] on textarea at bounding box center [1243, 273] width 257 height 53
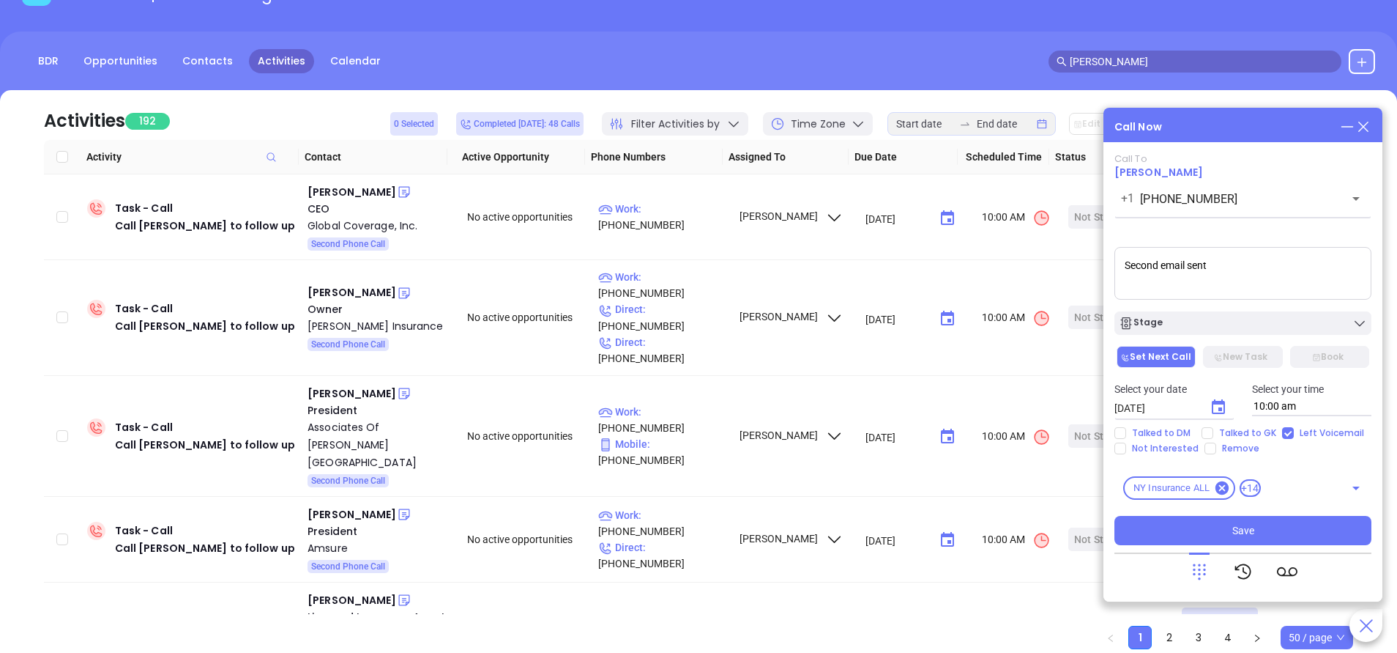
type textarea "Second email sent"
click at [1223, 415] on icon "Choose date, selected date is Sep 18, 2025" at bounding box center [1219, 407] width 18 height 18
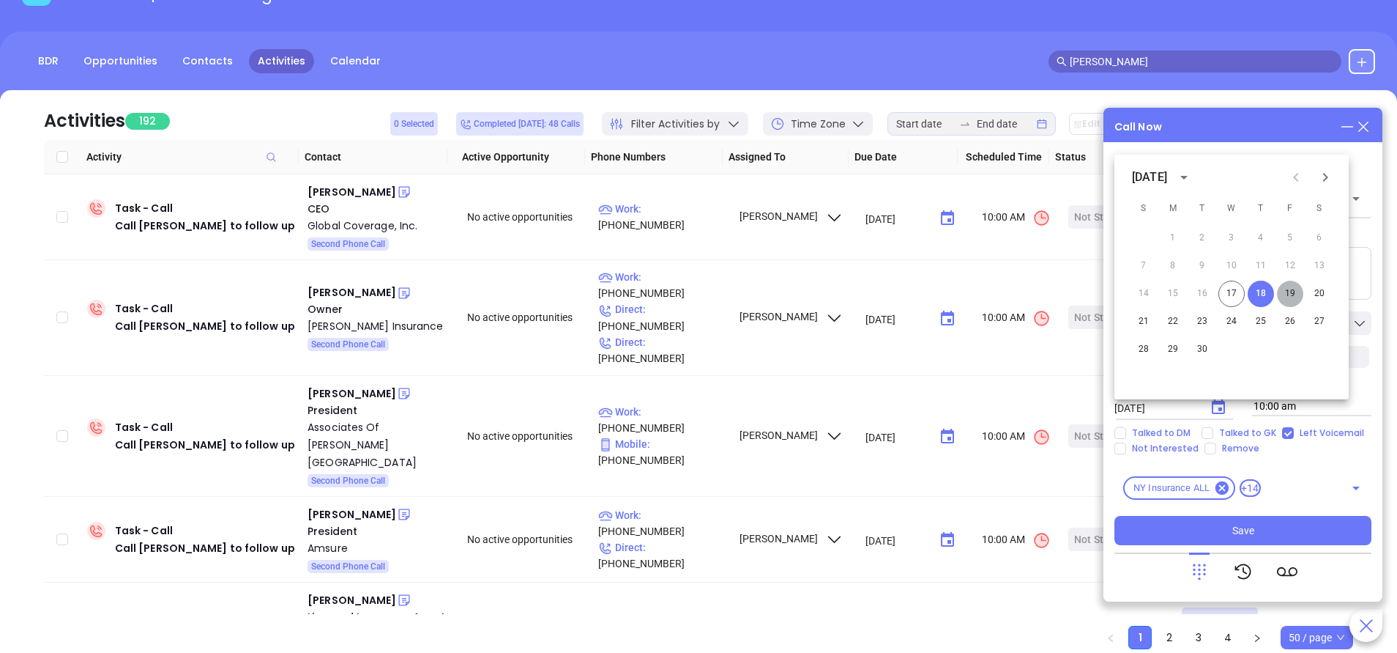
click at [1288, 292] on button "19" at bounding box center [1290, 294] width 26 height 26
type input "09/19/2025"
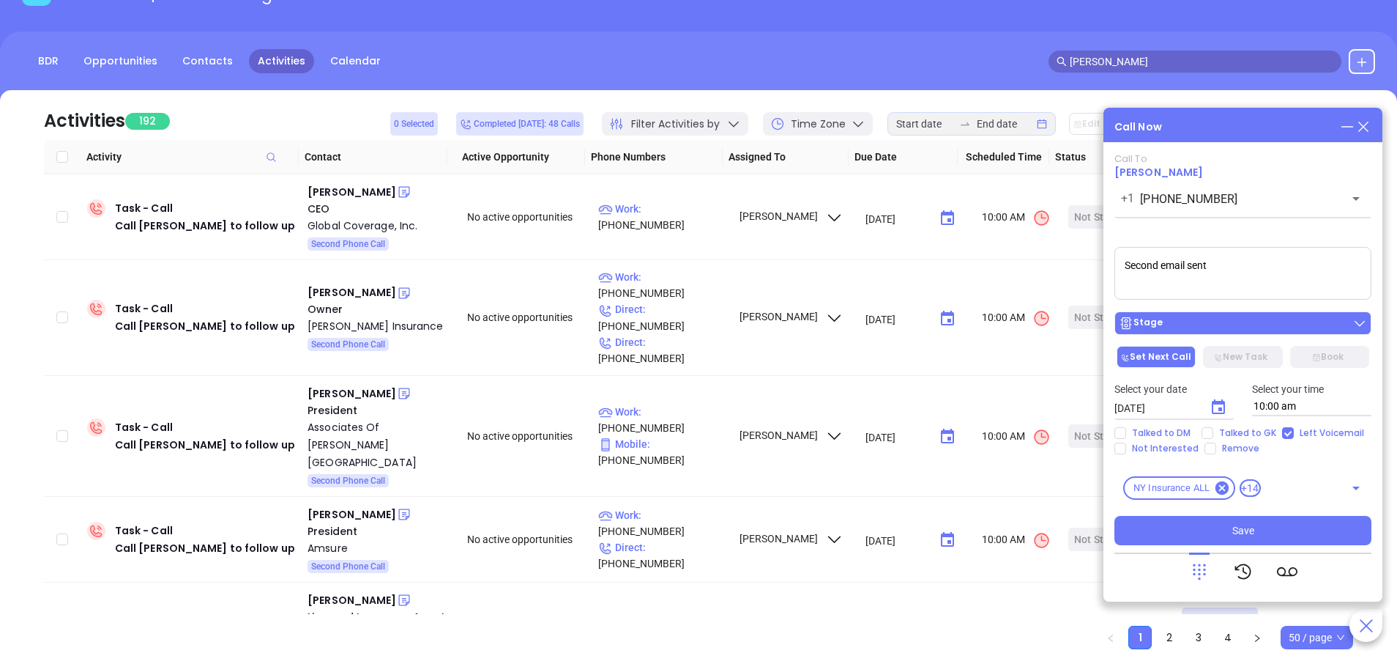
click at [1225, 326] on div "Stage" at bounding box center [1243, 323] width 248 height 15
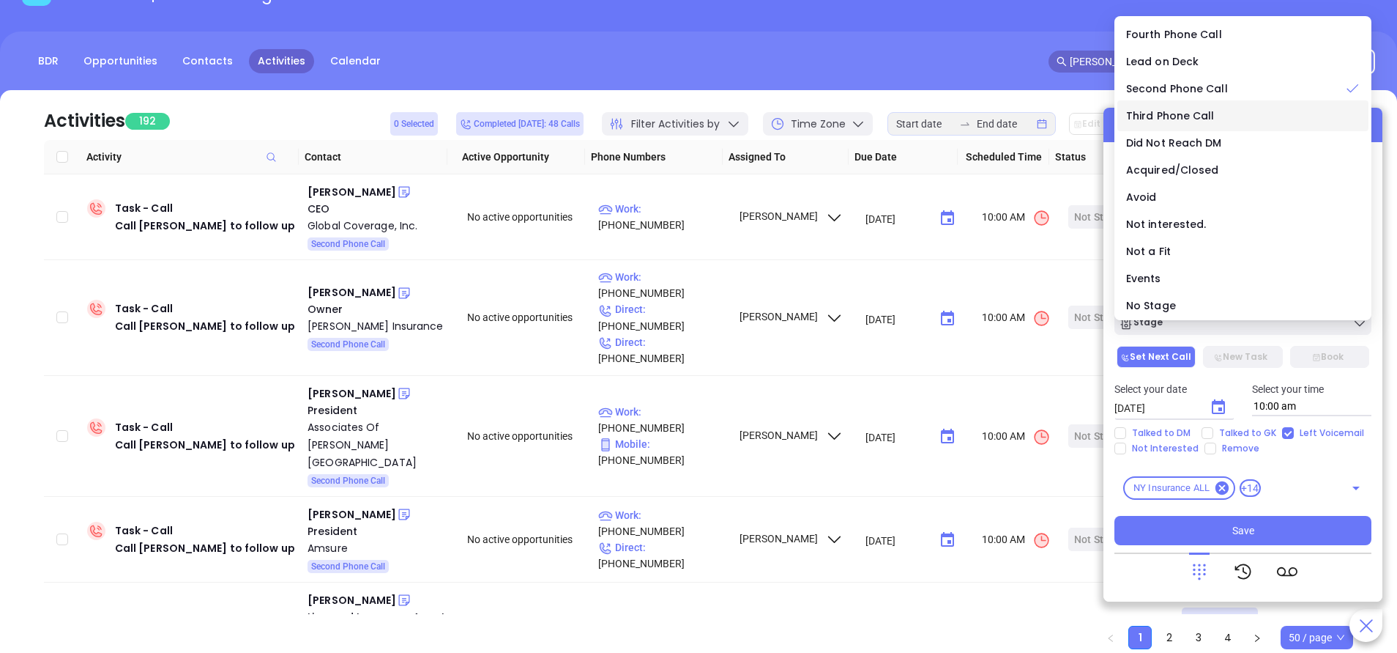
click at [1183, 117] on span "Third Phone Call" at bounding box center [1170, 115] width 89 height 15
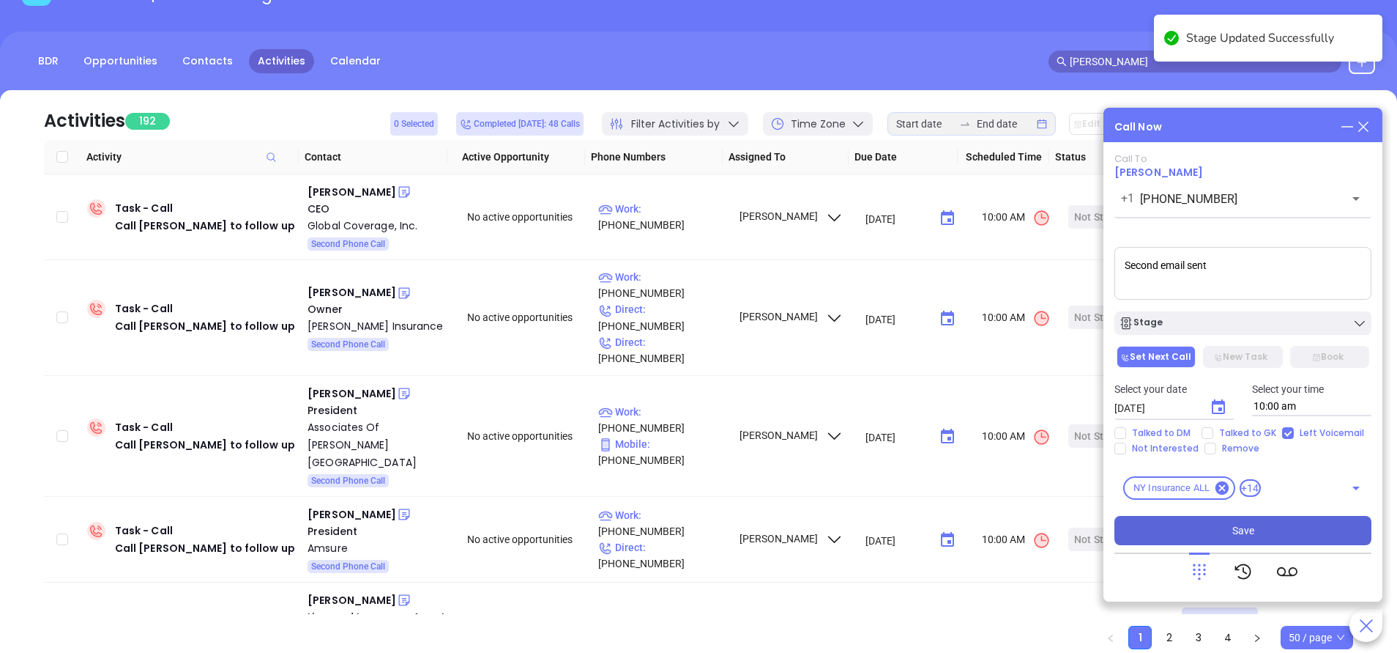
click at [1238, 523] on span "Save" at bounding box center [1244, 530] width 22 height 16
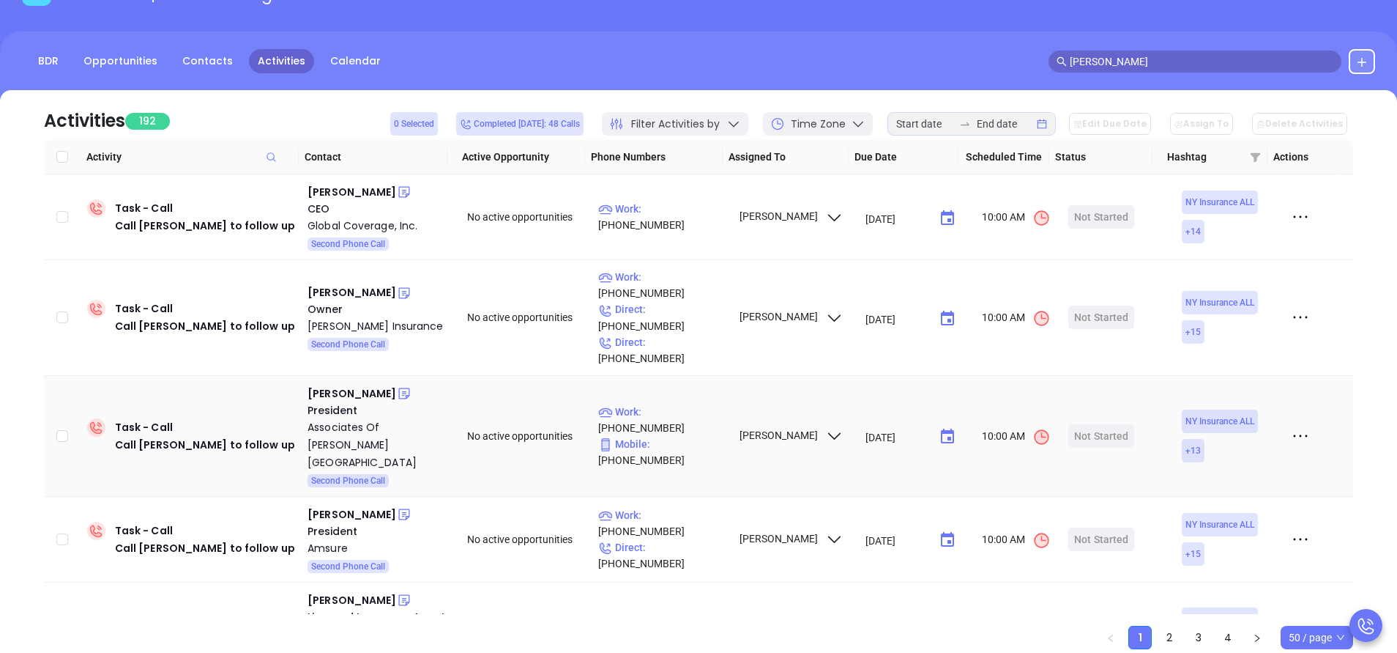
click at [907, 376] on td "09/12/2025 ​" at bounding box center [915, 436] width 111 height 121
click at [916, 48] on div "BDR Opportunities Contacts Activities Calendar jim bacino" at bounding box center [698, 67] width 1397 height 73
click at [888, 71] on div "BDR Opportunities Contacts Activities Calendar jim bacino" at bounding box center [698, 61] width 1397 height 25
click at [662, 49] on div "BDR Opportunities Contacts Activities Calendar jim bacino" at bounding box center [698, 61] width 1397 height 25
click at [479, 62] on div "BDR Opportunities Contacts Activities Calendar jim bacino" at bounding box center [698, 61] width 1397 height 25
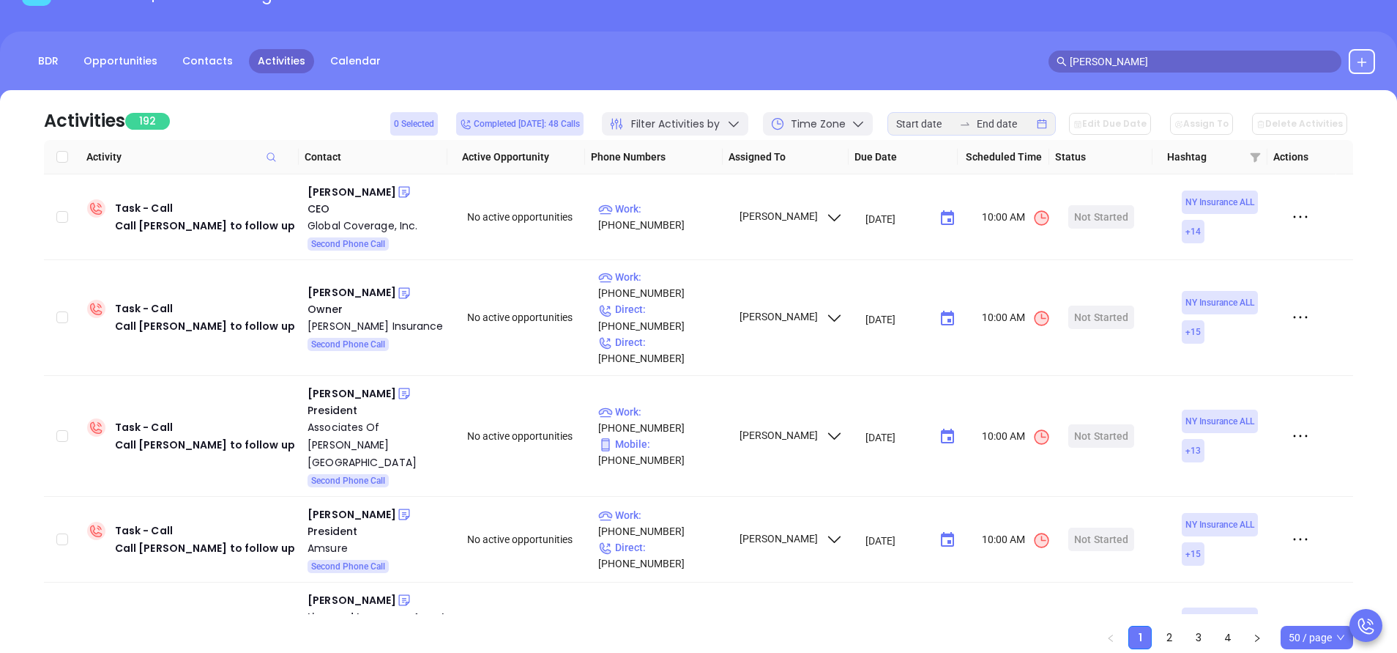
click at [552, 47] on div "BDR Opportunities Contacts Activities Calendar jim bacino" at bounding box center [698, 67] width 1397 height 73
click at [472, 34] on div "BDR Opportunities Contacts Activities Calendar jim bacino" at bounding box center [698, 67] width 1397 height 73
click at [552, 34] on div "BDR Opportunities Contacts Activities Calendar jim bacino" at bounding box center [698, 67] width 1397 height 73
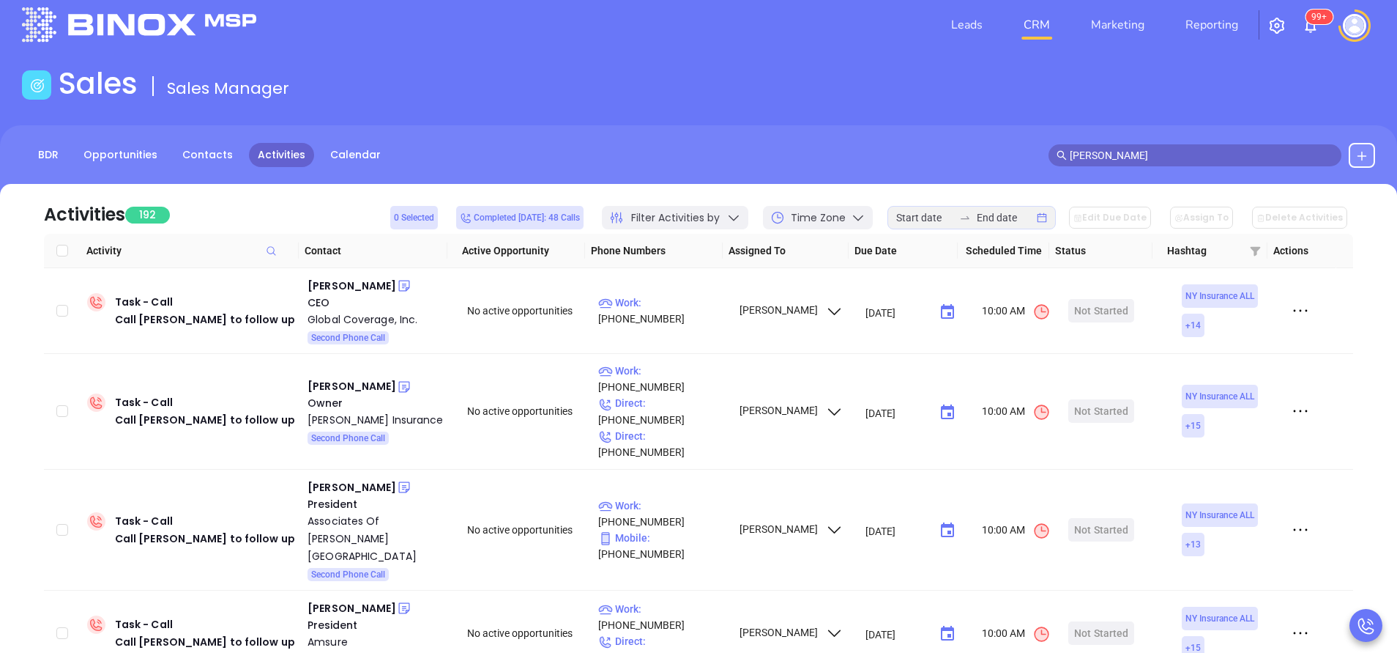
scroll to position [0, 0]
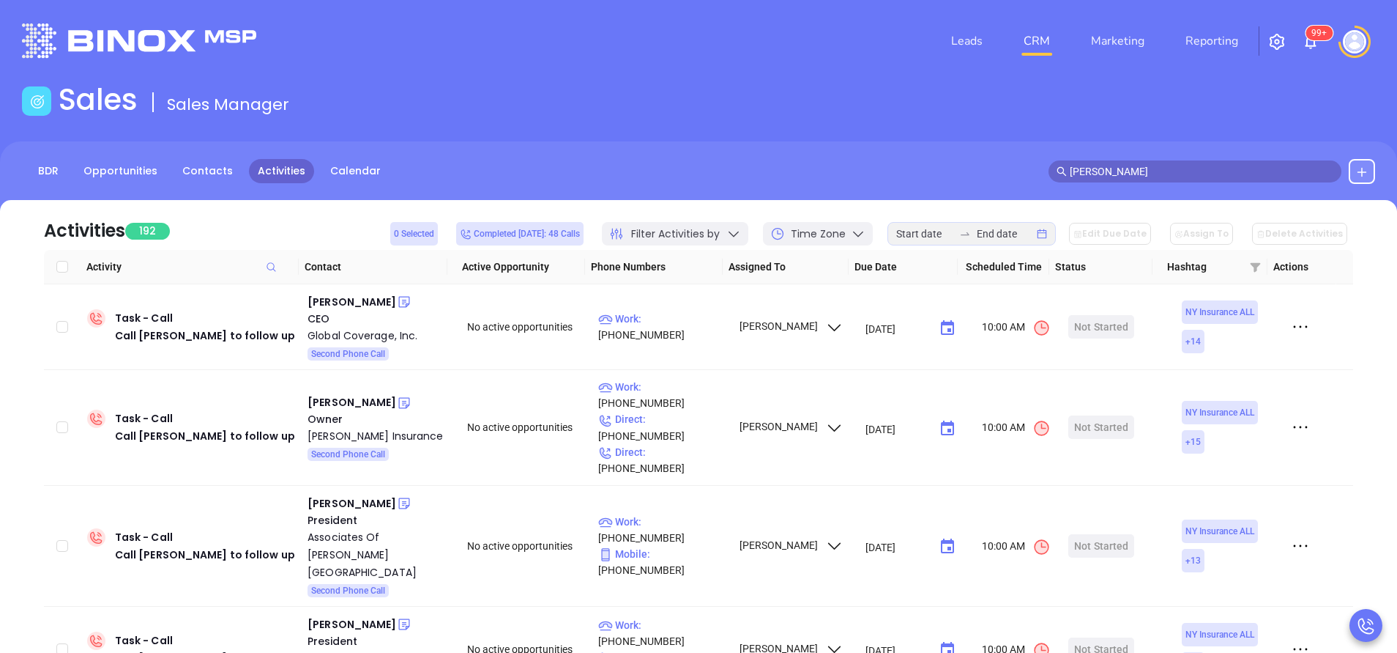
click at [552, 34] on div "Leads CRM Marketing Reporting 99+" at bounding box center [927, 41] width 914 height 53
click at [354, 307] on div "James Iantorno" at bounding box center [352, 302] width 89 height 18
click at [683, 327] on p "Work : (212) 683-2622" at bounding box center [661, 327] width 127 height 32
type input "(212) 683-2622"
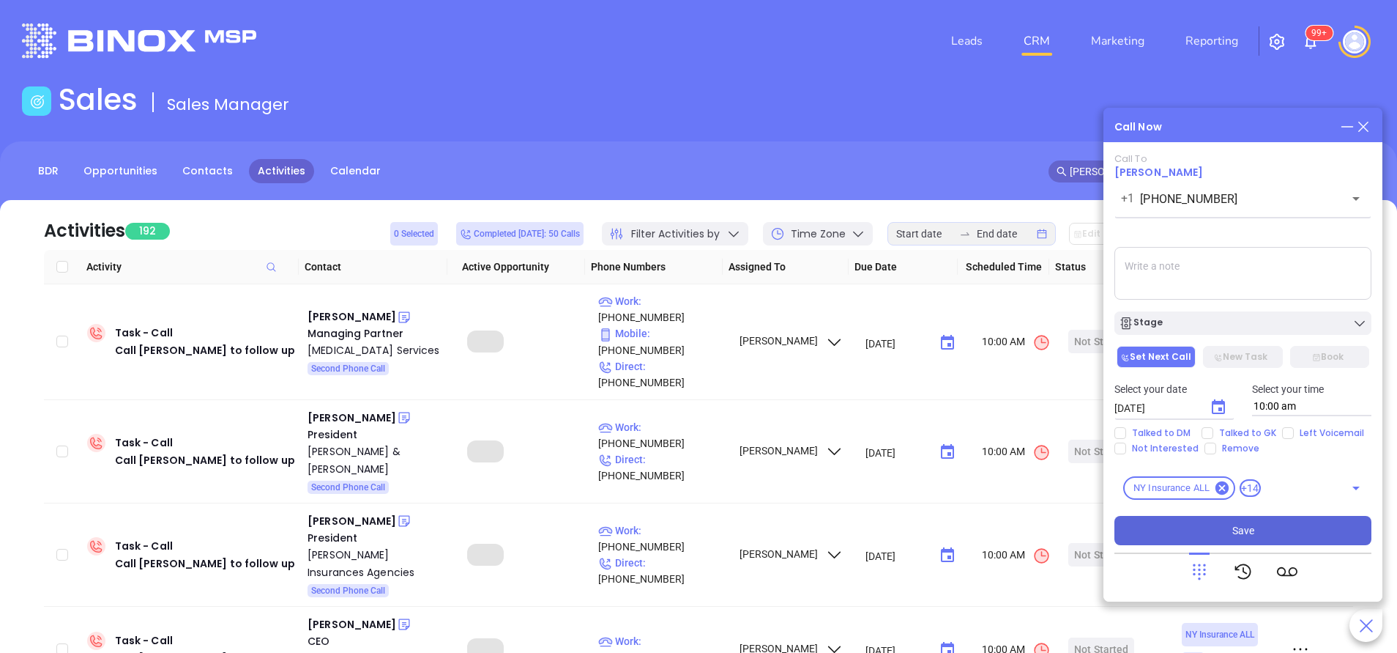
click at [1195, 275] on textarea at bounding box center [1243, 273] width 257 height 53
type textarea "second email sent"
click at [1225, 407] on icon "Choose date, selected date is Sep 18, 2025" at bounding box center [1218, 406] width 13 height 15
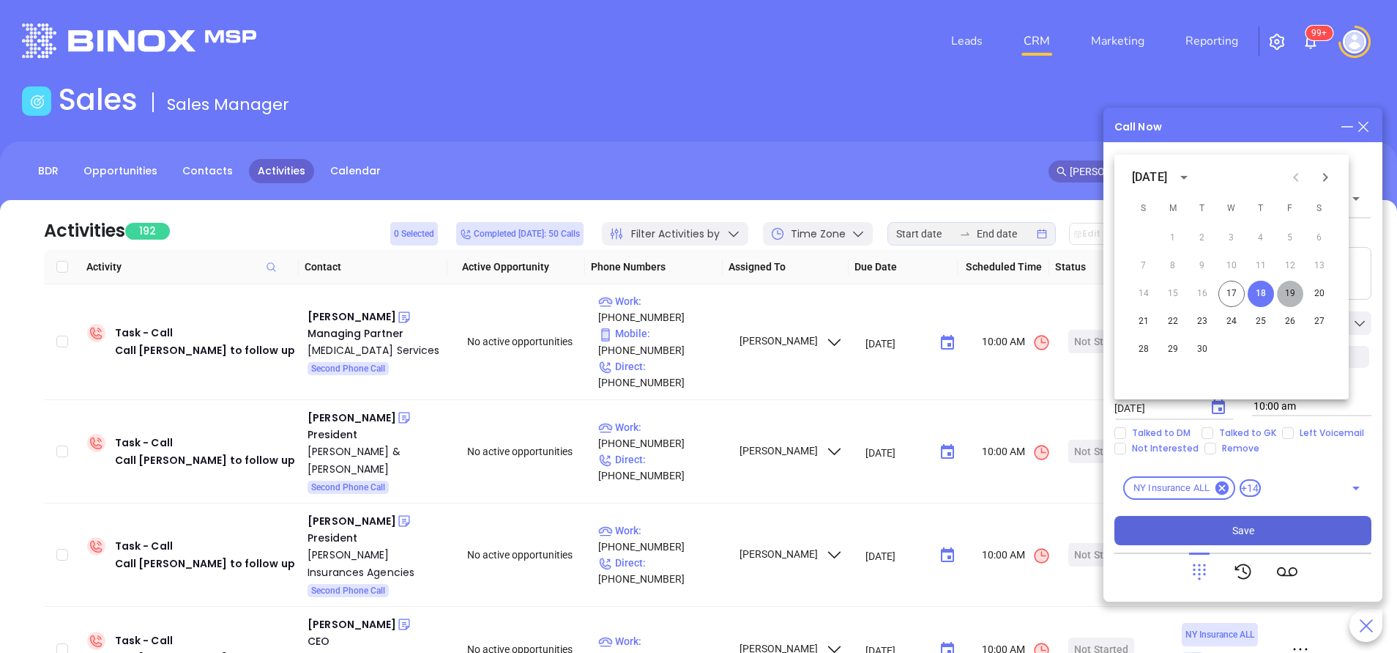
click at [1285, 294] on button "19" at bounding box center [1290, 294] width 26 height 26
type input "09/19/2025"
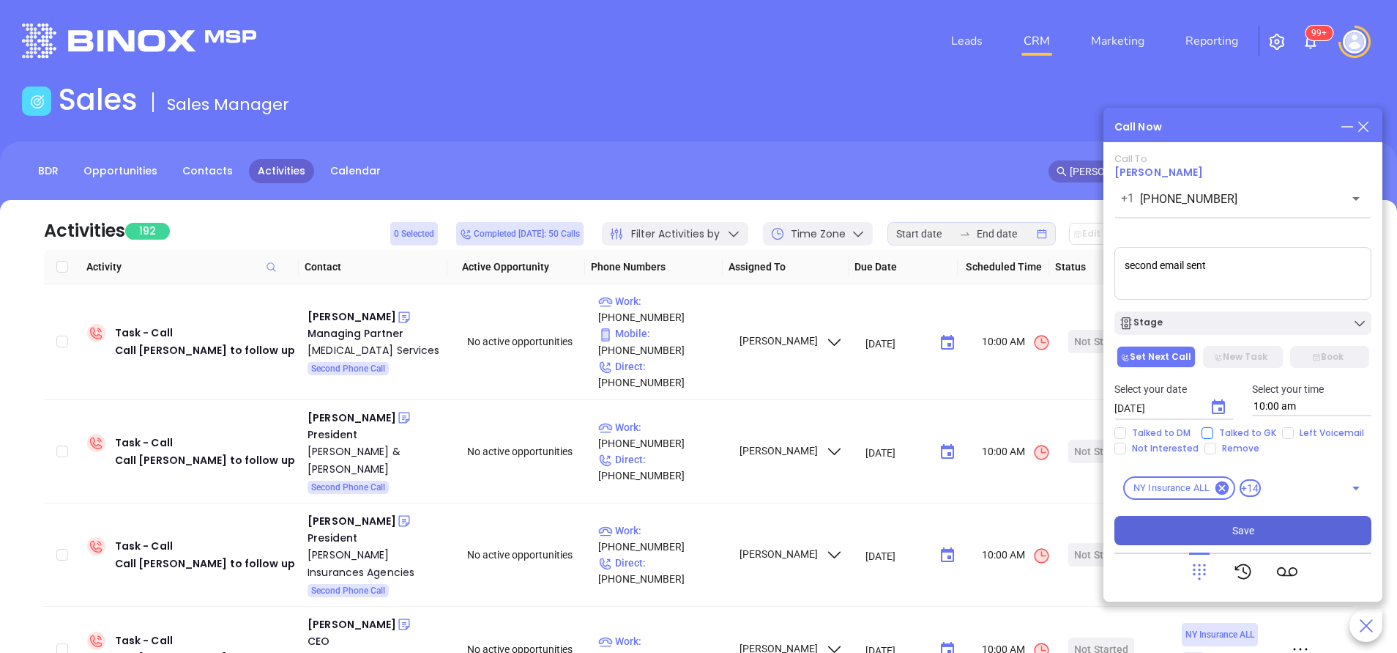
click at [1233, 429] on span "Talked to GK" at bounding box center [1248, 433] width 69 height 12
click at [1214, 429] on input "Talked to GK" at bounding box center [1208, 433] width 12 height 12
checkbox input "true"
click at [1245, 520] on button "Save" at bounding box center [1243, 530] width 257 height 29
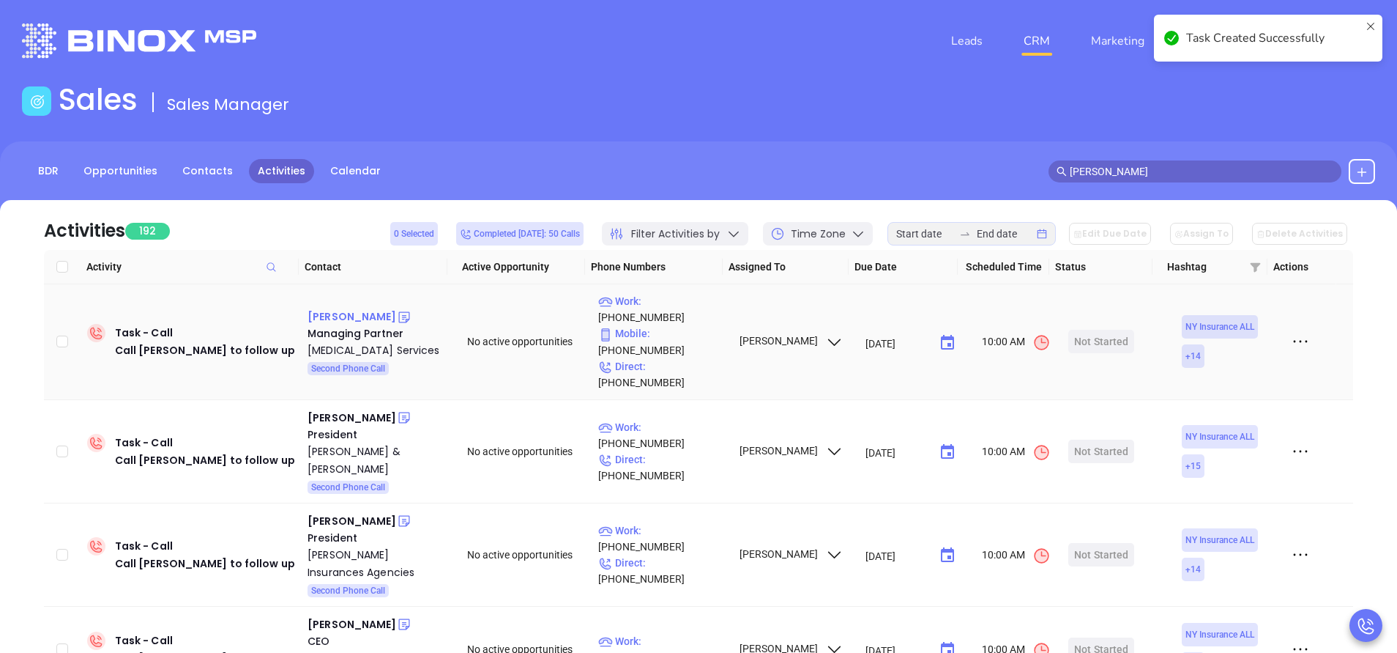
click at [337, 308] on div "Vita De Marchi" at bounding box center [352, 317] width 89 height 18
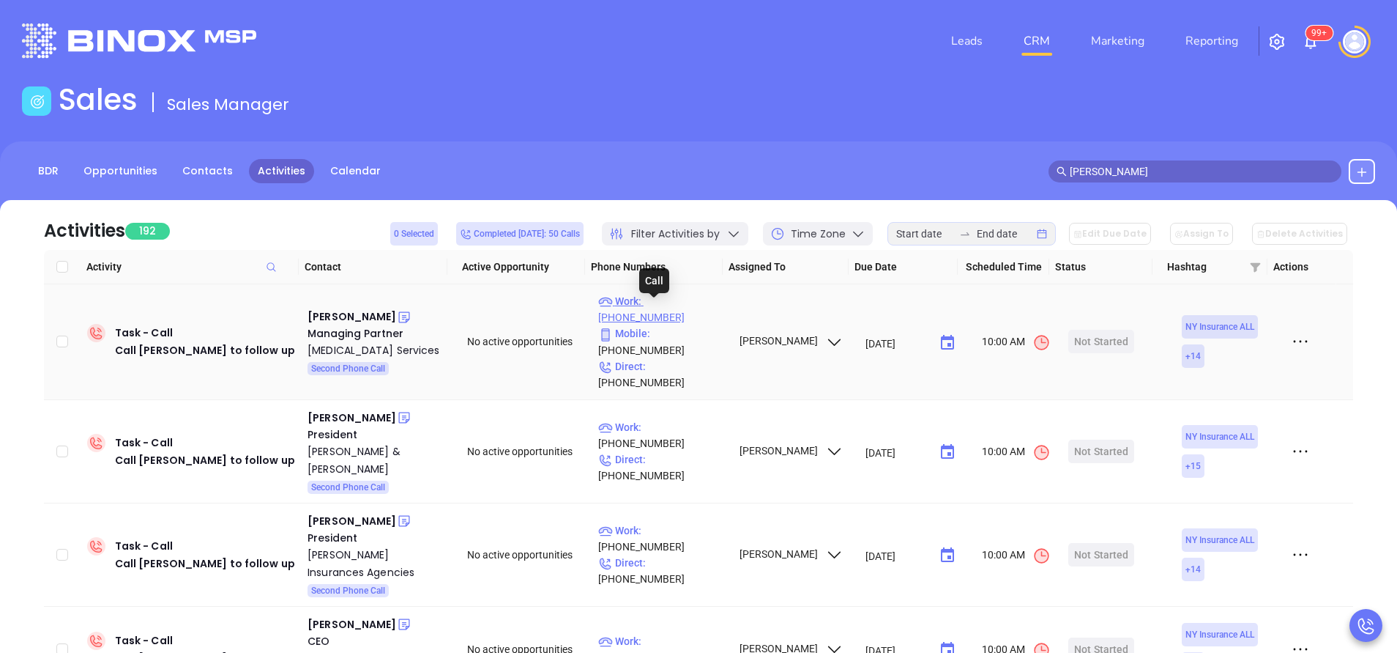
click at [696, 308] on p "Work : (315) 475-3700" at bounding box center [661, 309] width 127 height 32
type input "(315) 475-3700"
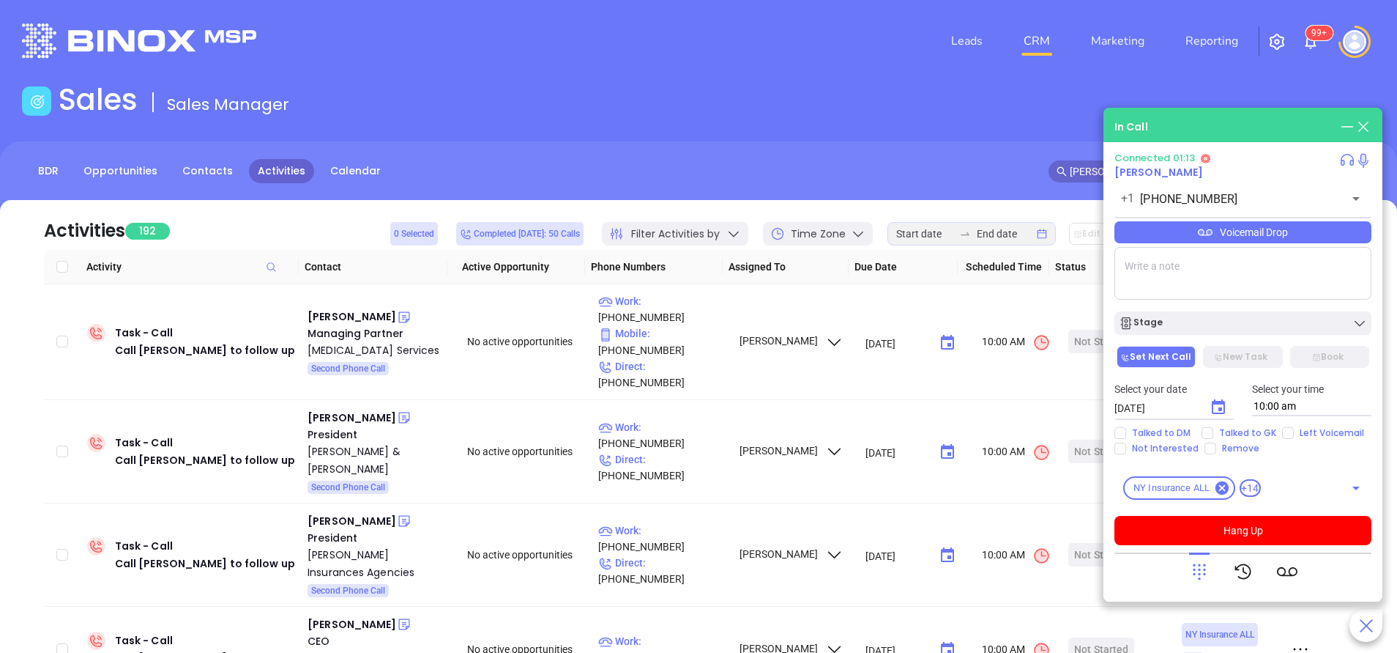
click at [1263, 238] on div "Voicemail Drop" at bounding box center [1243, 232] width 257 height 22
click at [1216, 528] on button "Hang Up" at bounding box center [1243, 530] width 257 height 29
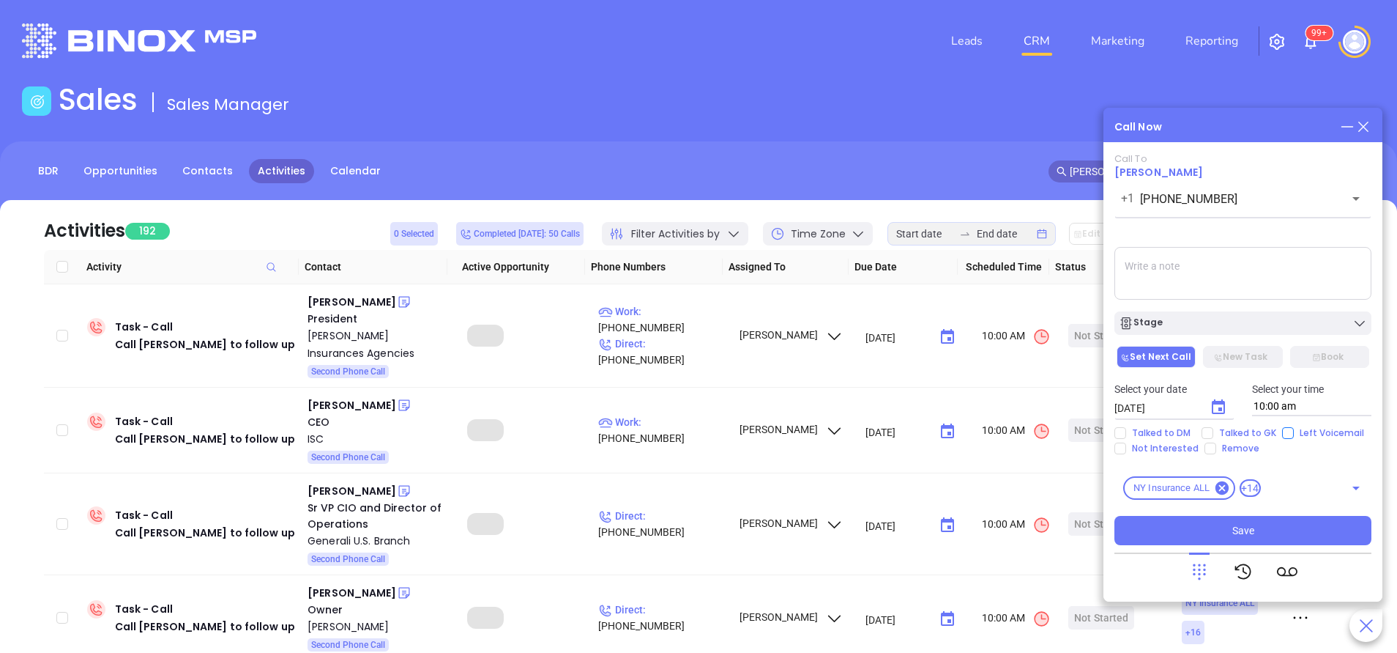
click at [1285, 429] on input "Left Voicemail" at bounding box center [1288, 433] width 12 height 12
checkbox input "true"
click at [1222, 410] on icon "Choose date, selected date is Sep 18, 2025" at bounding box center [1218, 406] width 13 height 15
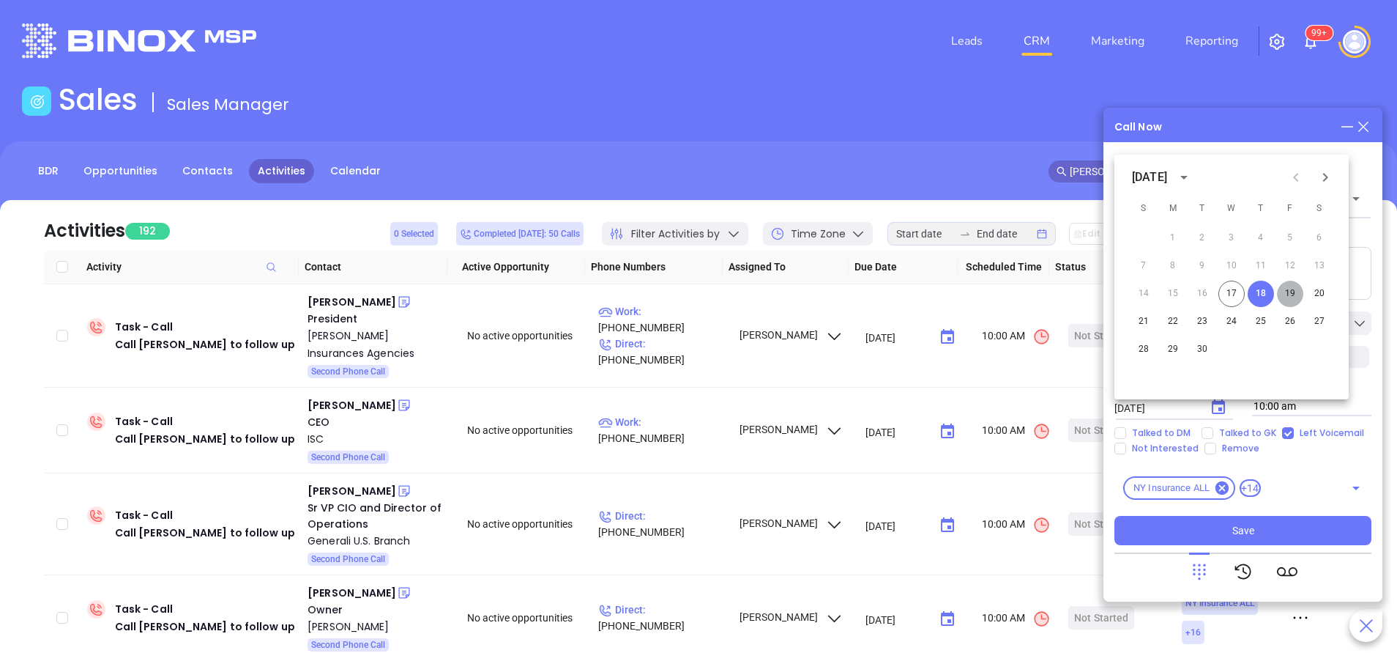
click at [1293, 289] on button "19" at bounding box center [1290, 294] width 26 height 26
type input "09/19/2025"
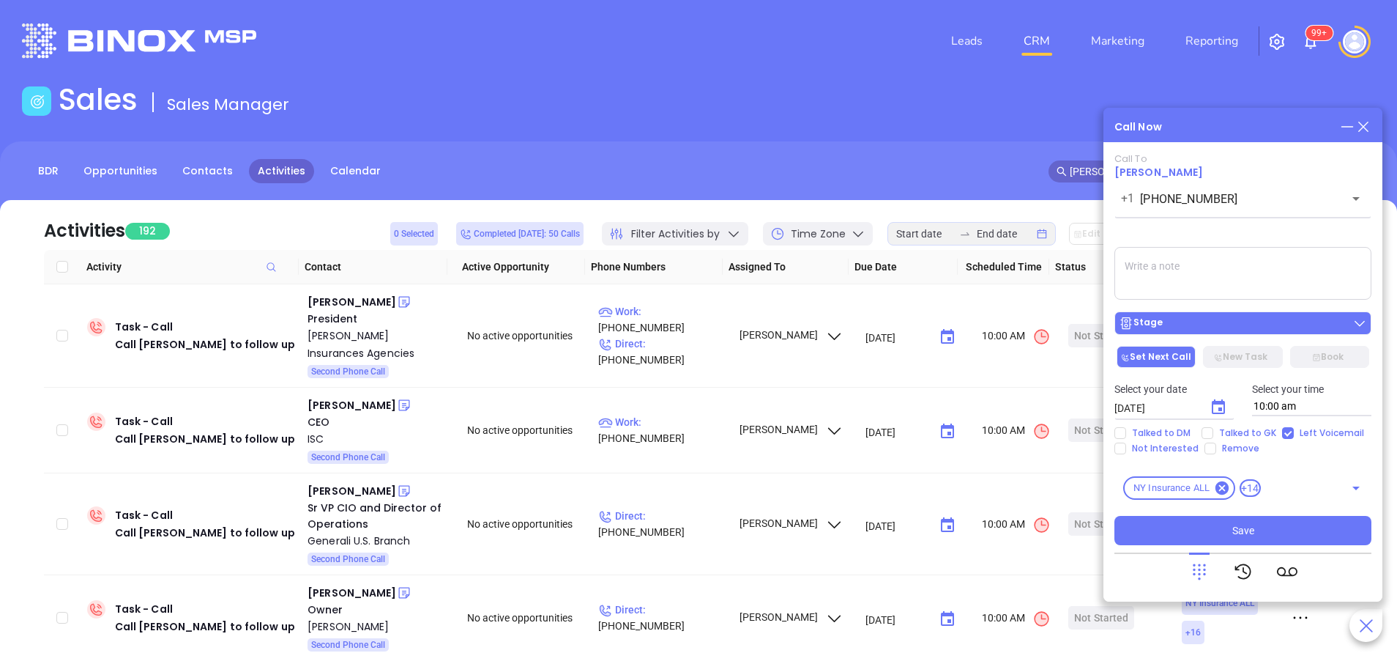
click at [1187, 320] on div "Stage" at bounding box center [1243, 323] width 248 height 15
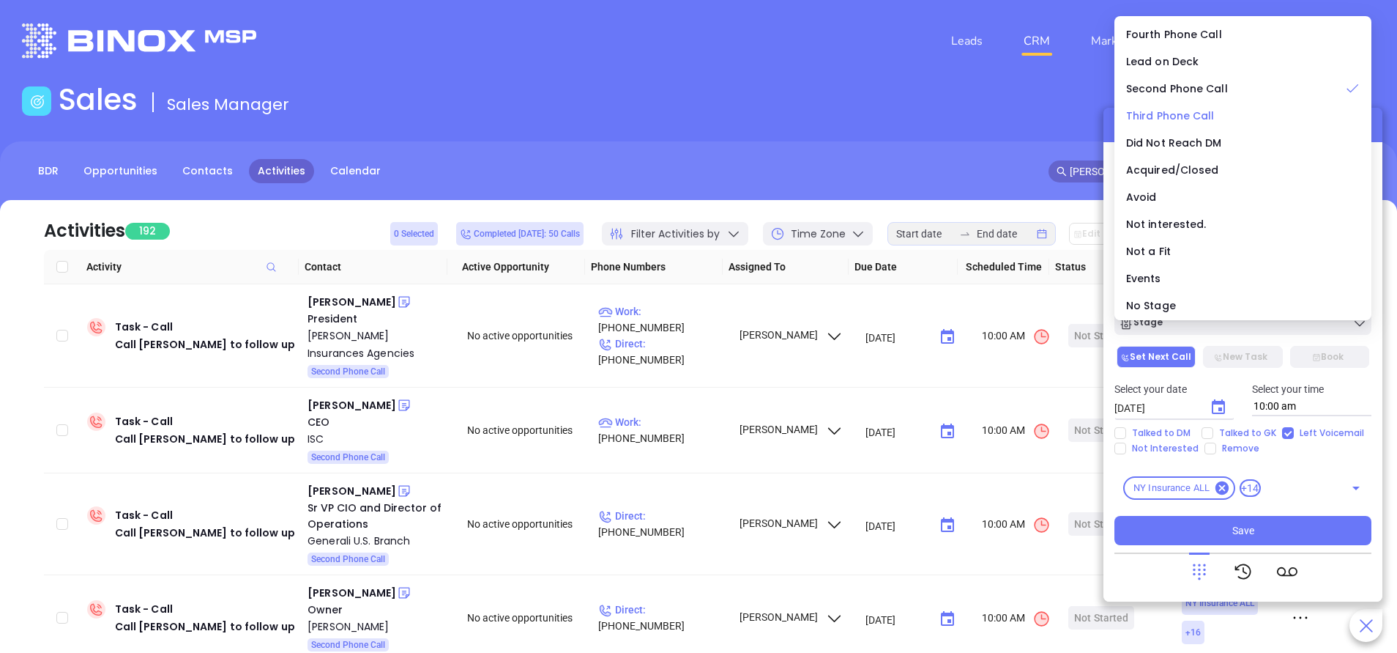
click at [1178, 112] on span "Third Phone Call" at bounding box center [1170, 115] width 89 height 15
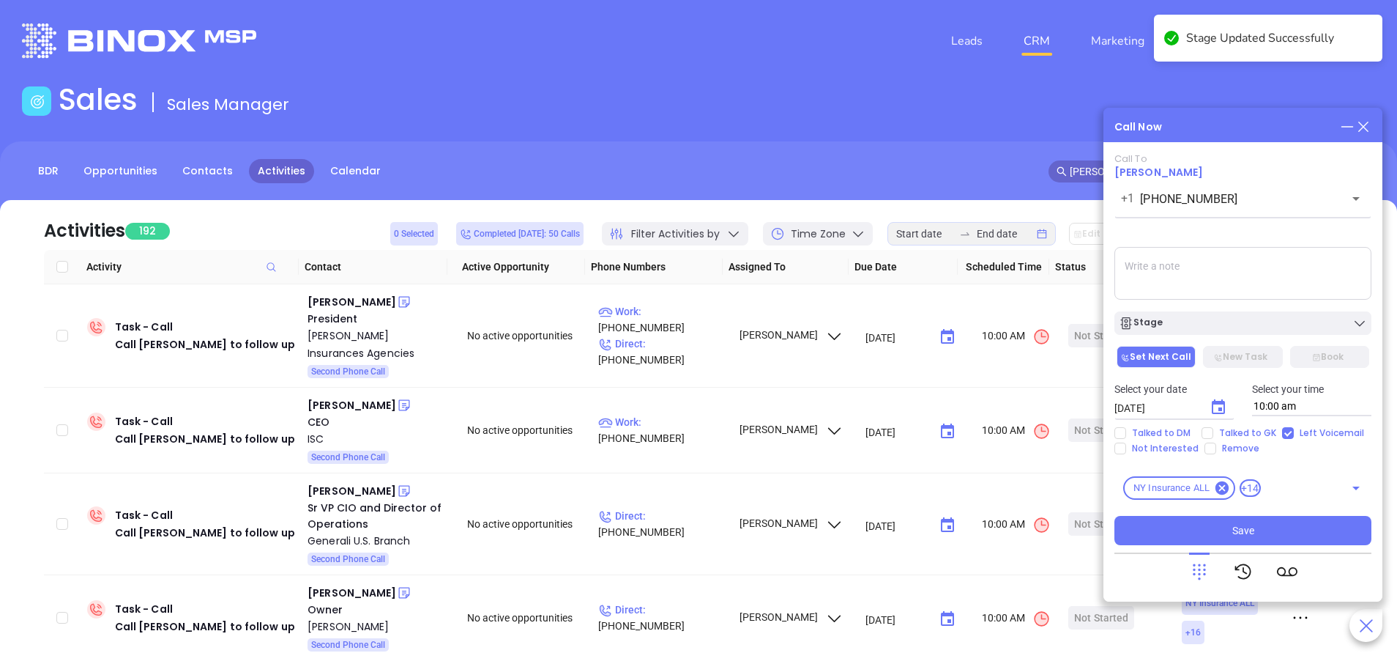
click at [1148, 264] on textarea at bounding box center [1243, 273] width 257 height 53
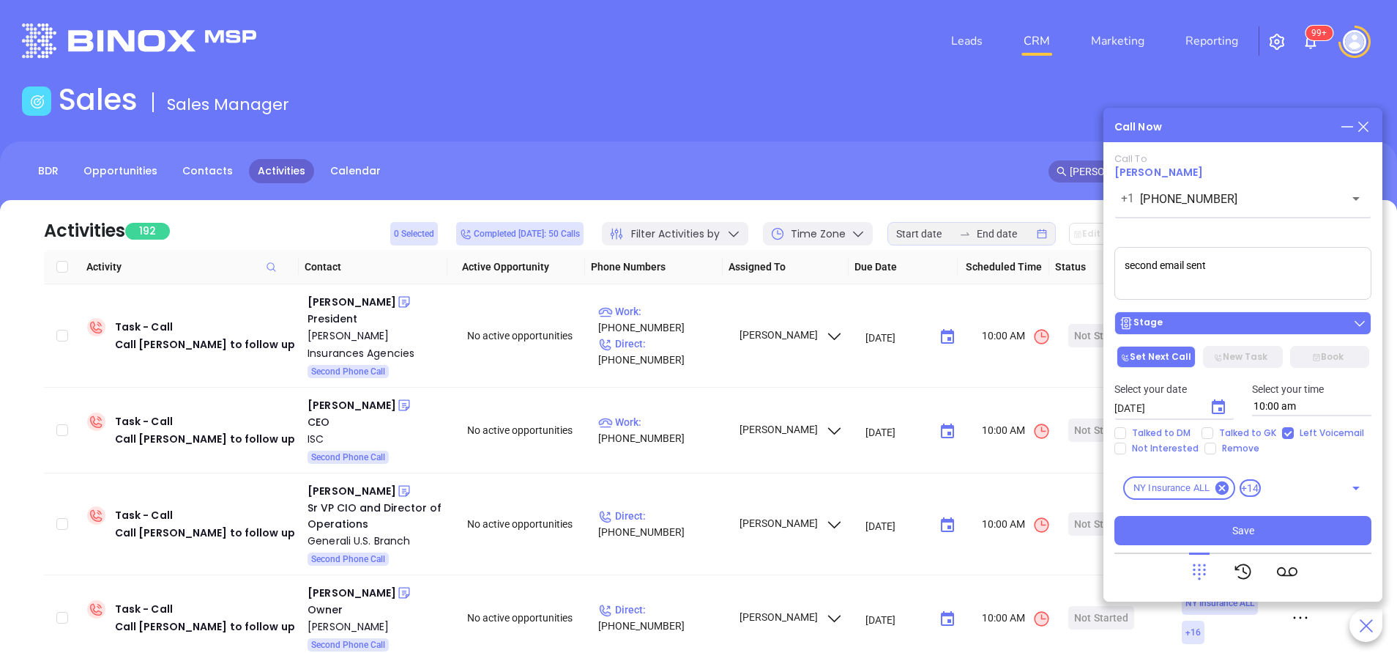
type textarea "second email sent"
click at [1194, 319] on div "Stage" at bounding box center [1243, 323] width 248 height 15
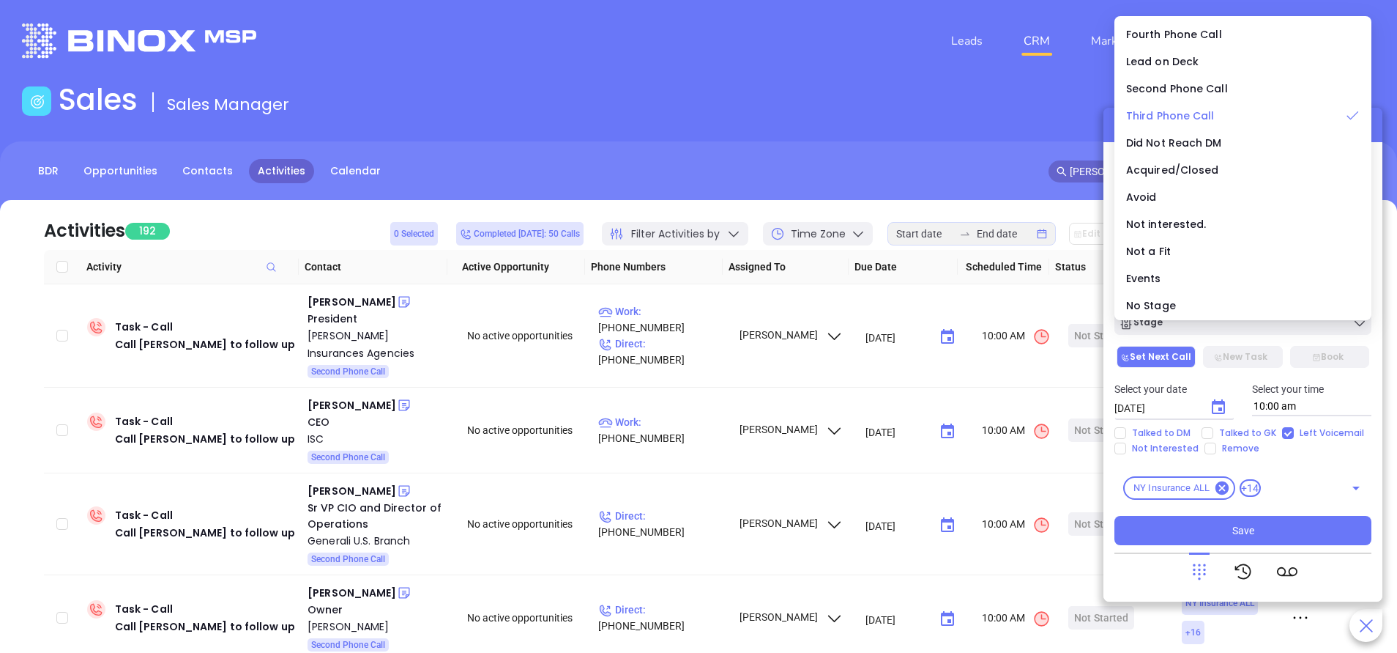
click at [1173, 109] on span "Third Phone Call" at bounding box center [1170, 115] width 89 height 15
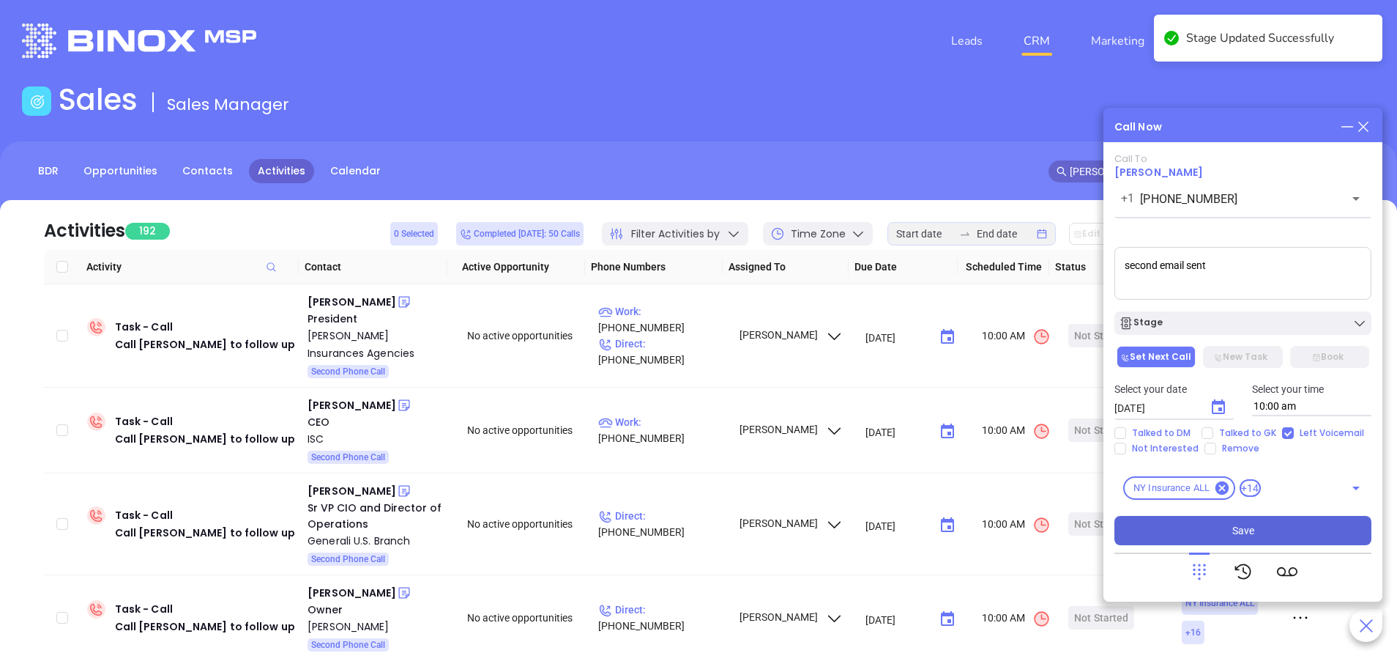
click at [1233, 531] on span "Save" at bounding box center [1244, 530] width 22 height 16
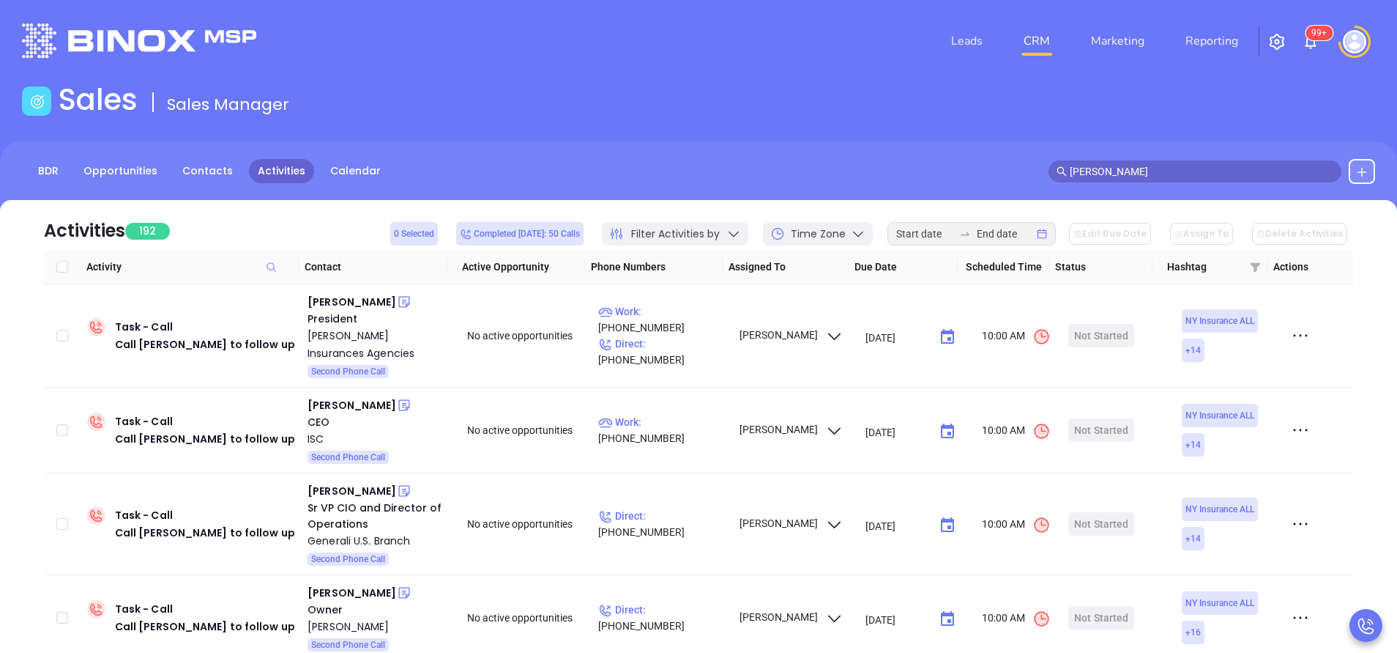
click at [760, 77] on header "Leads CRM Marketing Reporting 99+ Financial Leads Leads" at bounding box center [698, 41] width 1353 height 82
click at [363, 300] on div "David Boyce" at bounding box center [352, 302] width 89 height 18
click at [698, 324] on p "Work : (716) 937-3378" at bounding box center [661, 319] width 127 height 32
type input "(716) 937-3378"
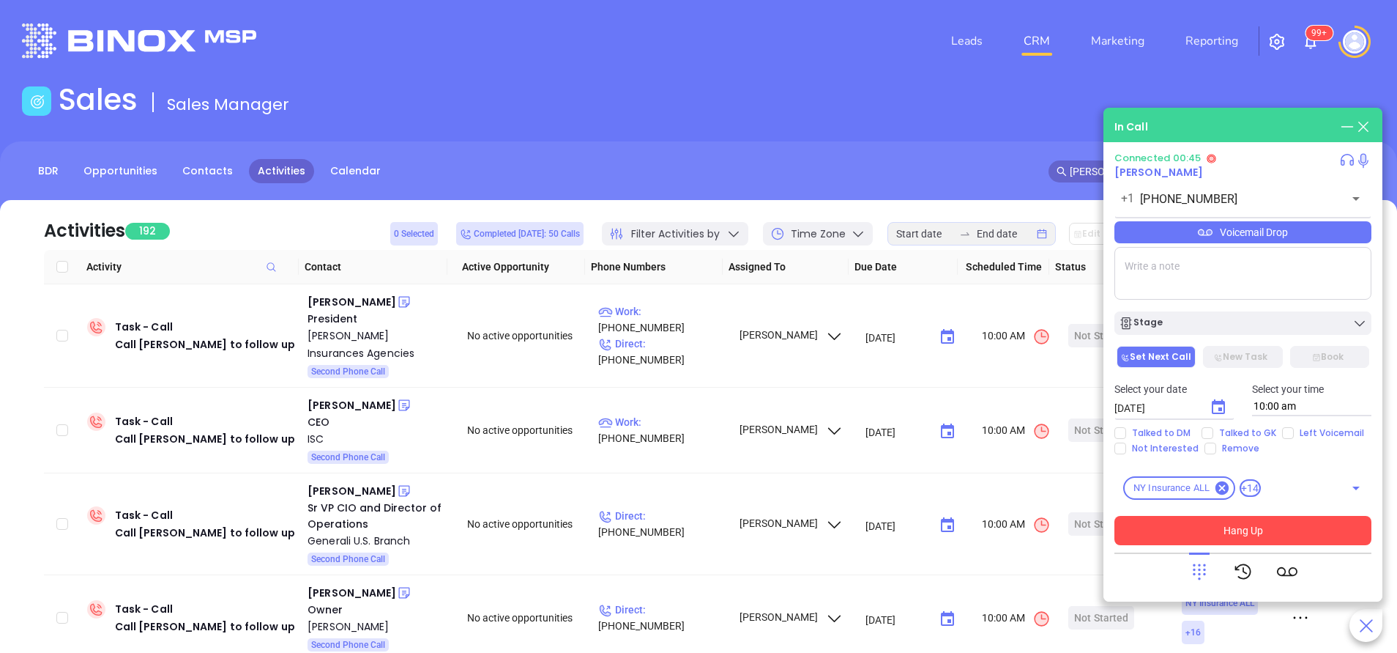
click at [1281, 532] on button "Hang Up" at bounding box center [1243, 530] width 257 height 29
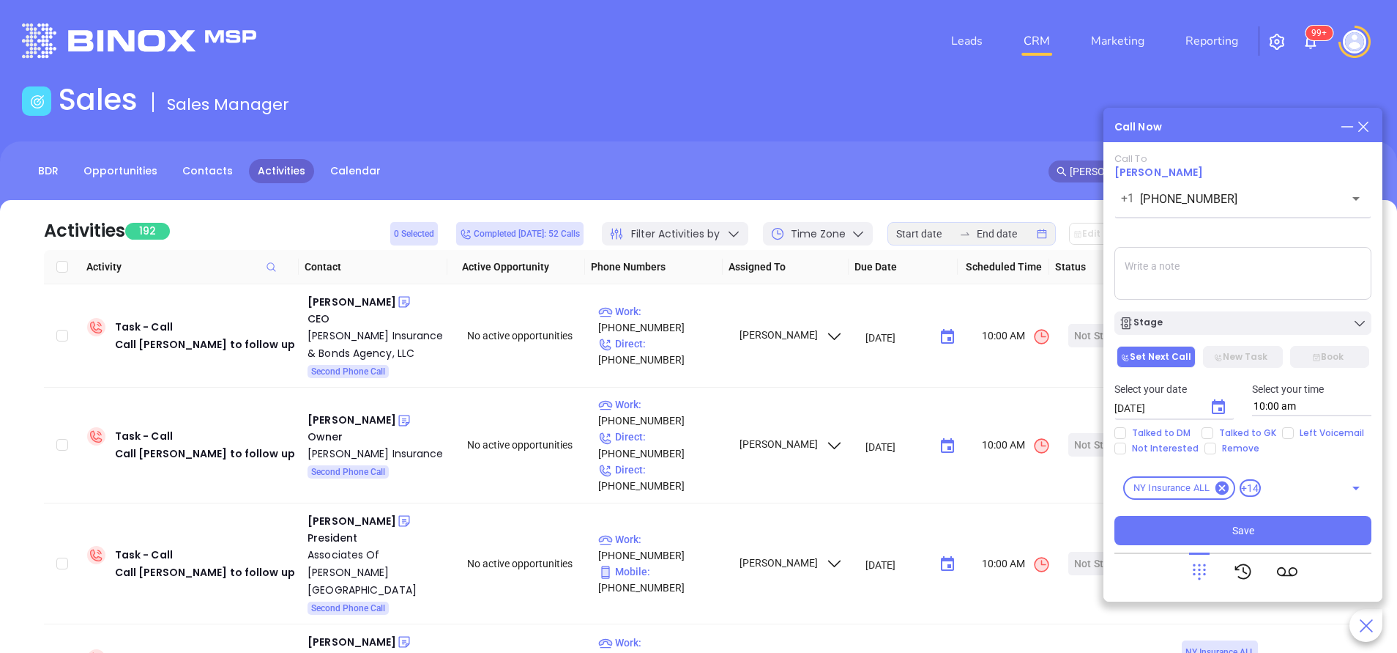
click at [1193, 261] on textarea at bounding box center [1243, 273] width 257 height 53
type textarea "second email sent"
click at [1220, 406] on icon "Choose date, selected date is Sep 18, 2025" at bounding box center [1219, 407] width 18 height 18
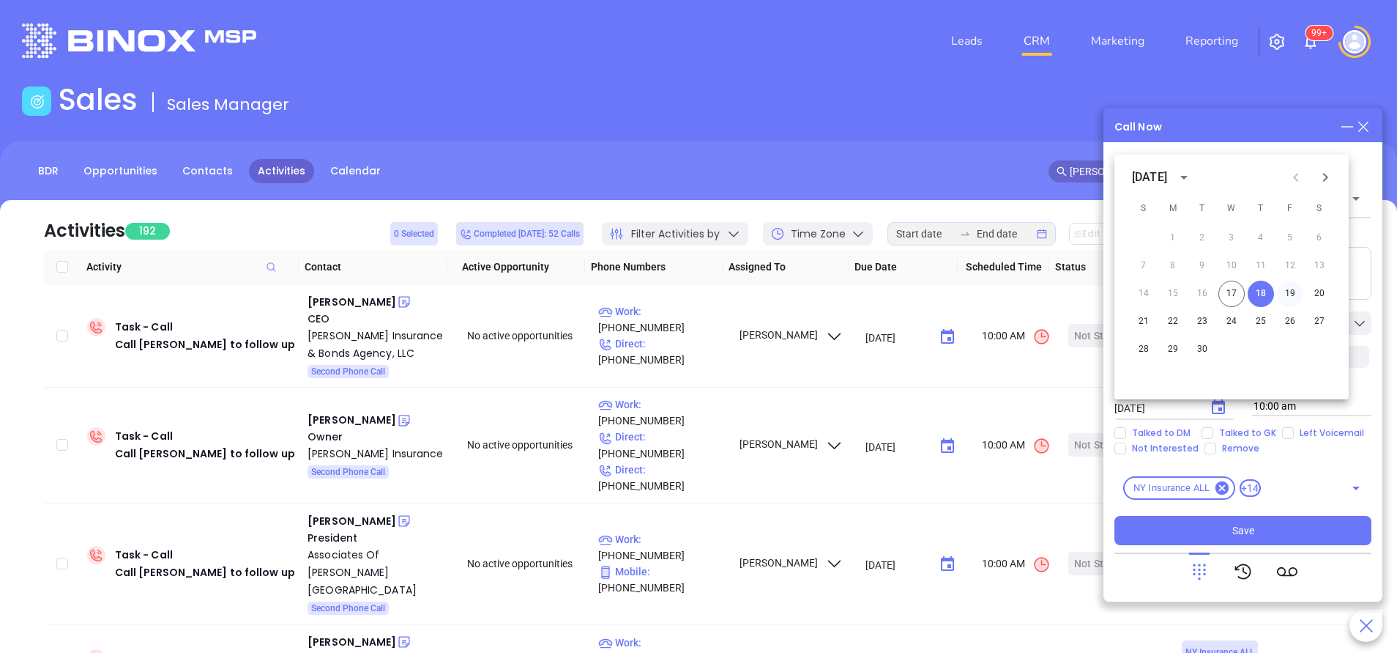
click at [1293, 289] on button "19" at bounding box center [1290, 294] width 26 height 26
type input "09/19/2025"
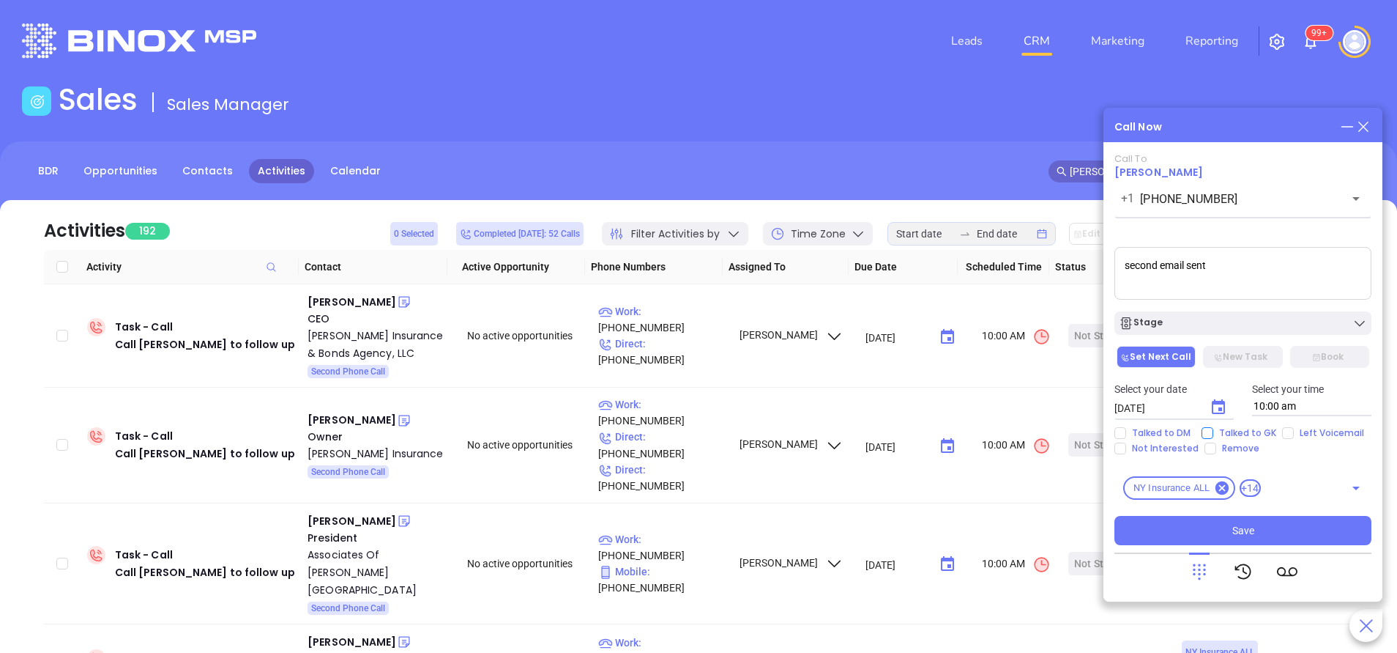
click at [1256, 429] on span "Talked to GK" at bounding box center [1248, 433] width 69 height 12
click at [1214, 429] on input "Talked to GK" at bounding box center [1208, 433] width 12 height 12
checkbox input "true"
click at [1282, 524] on button "Save" at bounding box center [1243, 530] width 257 height 29
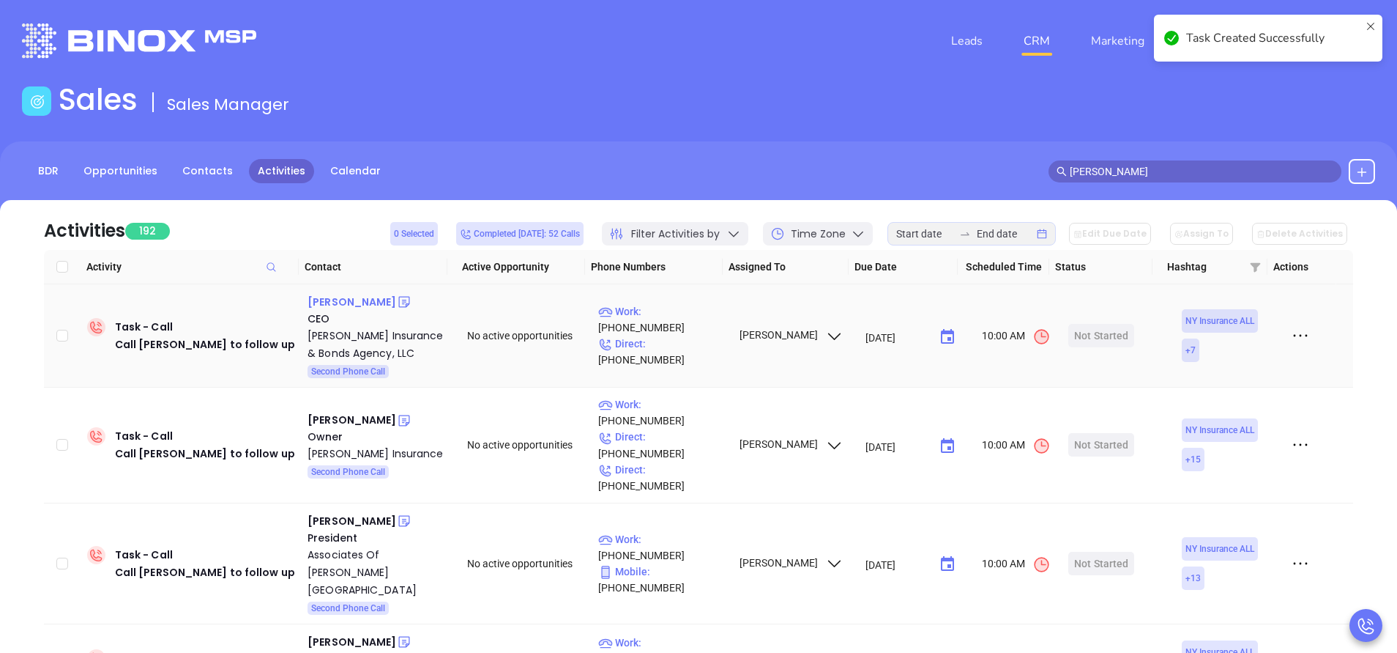
click at [355, 305] on div "Jeffrey Mirabito" at bounding box center [352, 302] width 89 height 18
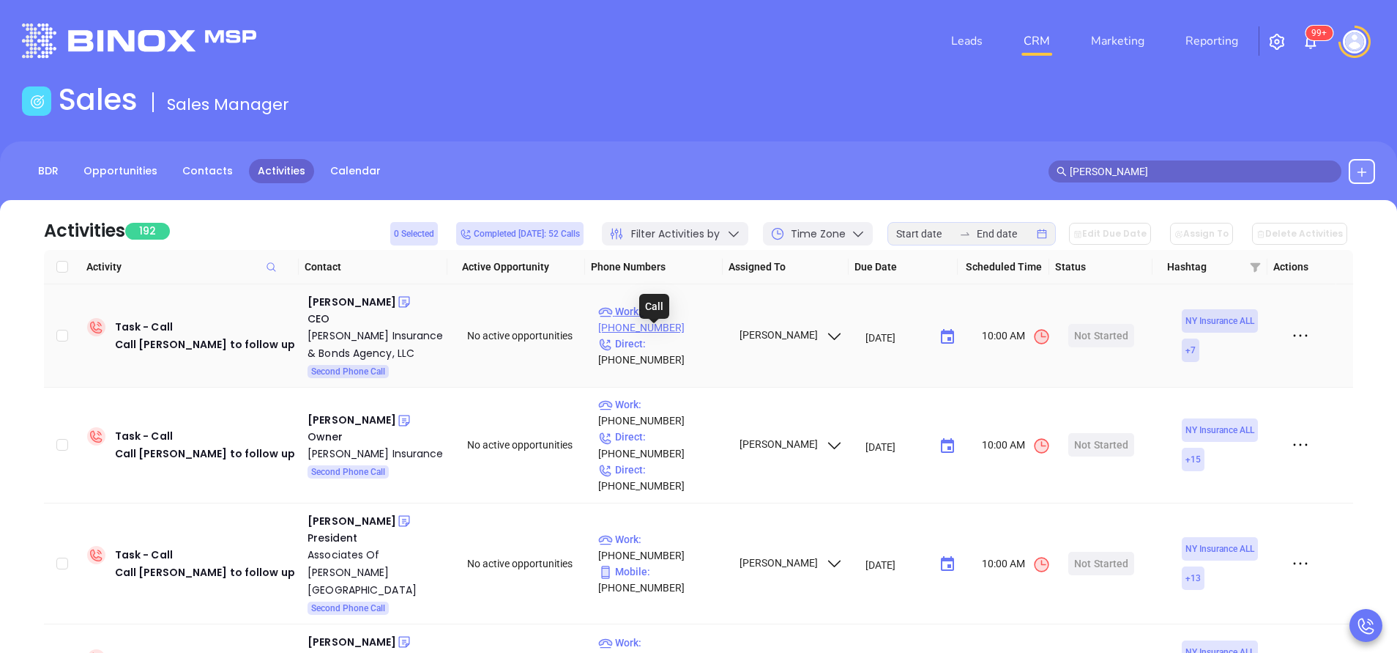
click at [672, 335] on p "Work : (607) 217-4610" at bounding box center [661, 319] width 127 height 32
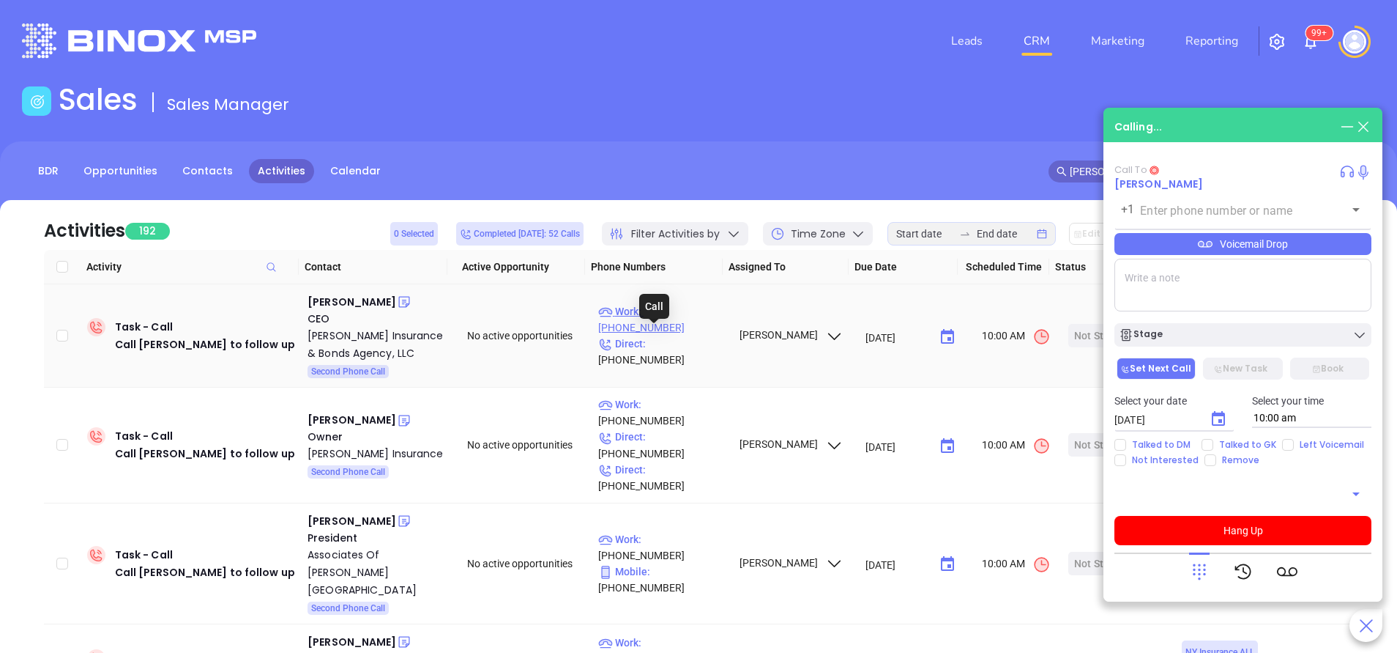
type input "(607) 217-4610"
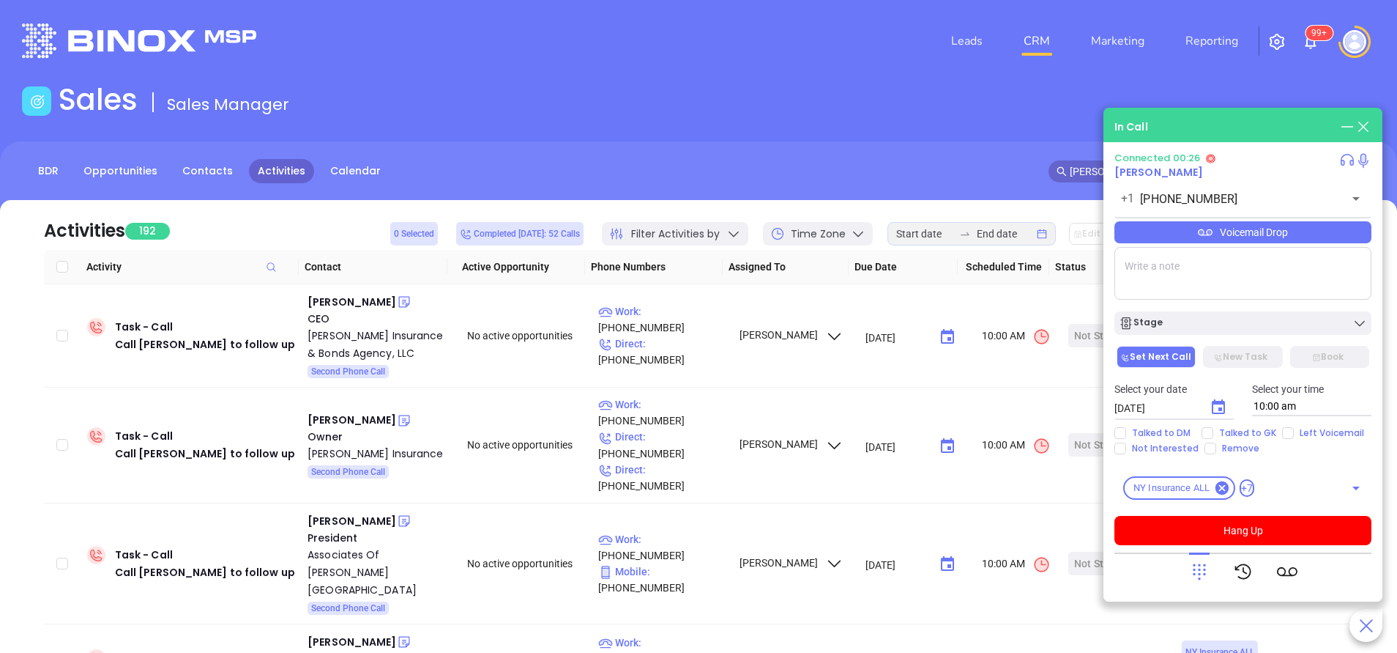
click at [1203, 575] on icon at bounding box center [1199, 571] width 21 height 21
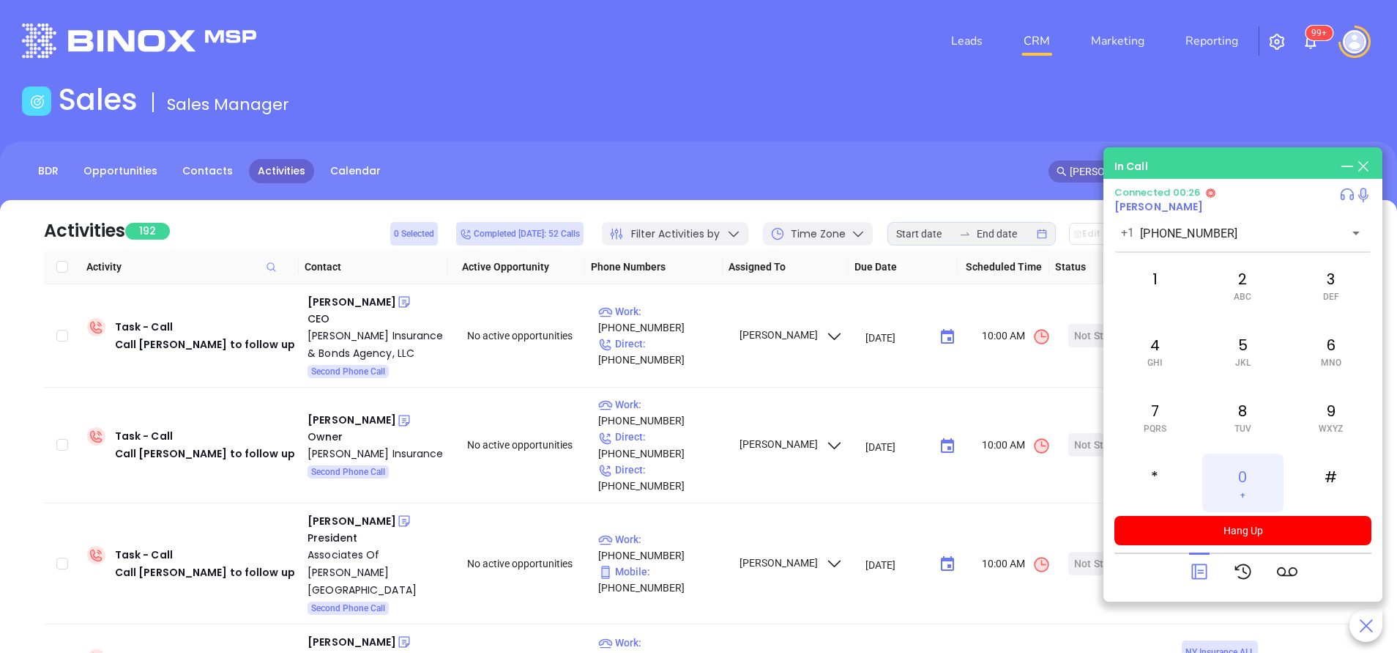
click at [1241, 472] on div "0 +" at bounding box center [1243, 482] width 81 height 59
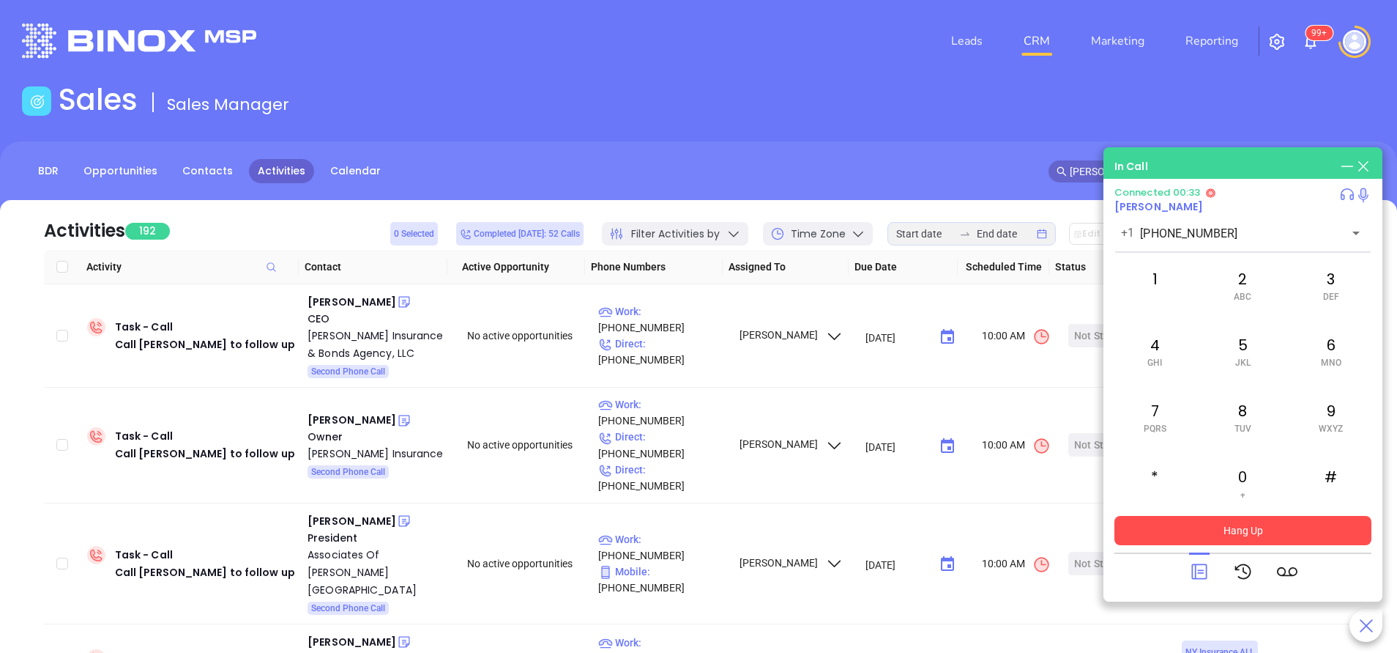
click at [1303, 529] on button "Hang Up" at bounding box center [1243, 530] width 257 height 29
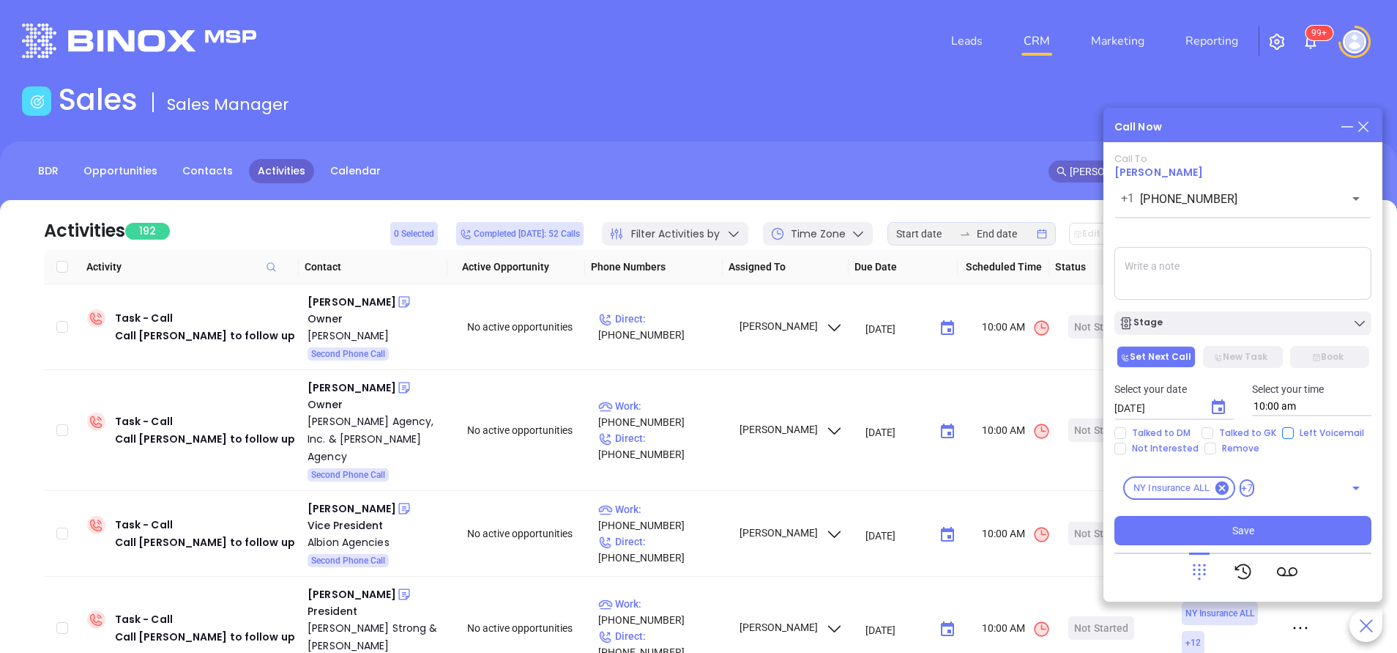
click at [1283, 429] on input "Left Voicemail" at bounding box center [1288, 433] width 12 height 12
checkbox input "true"
click at [1243, 323] on div "Stage" at bounding box center [1243, 323] width 248 height 15
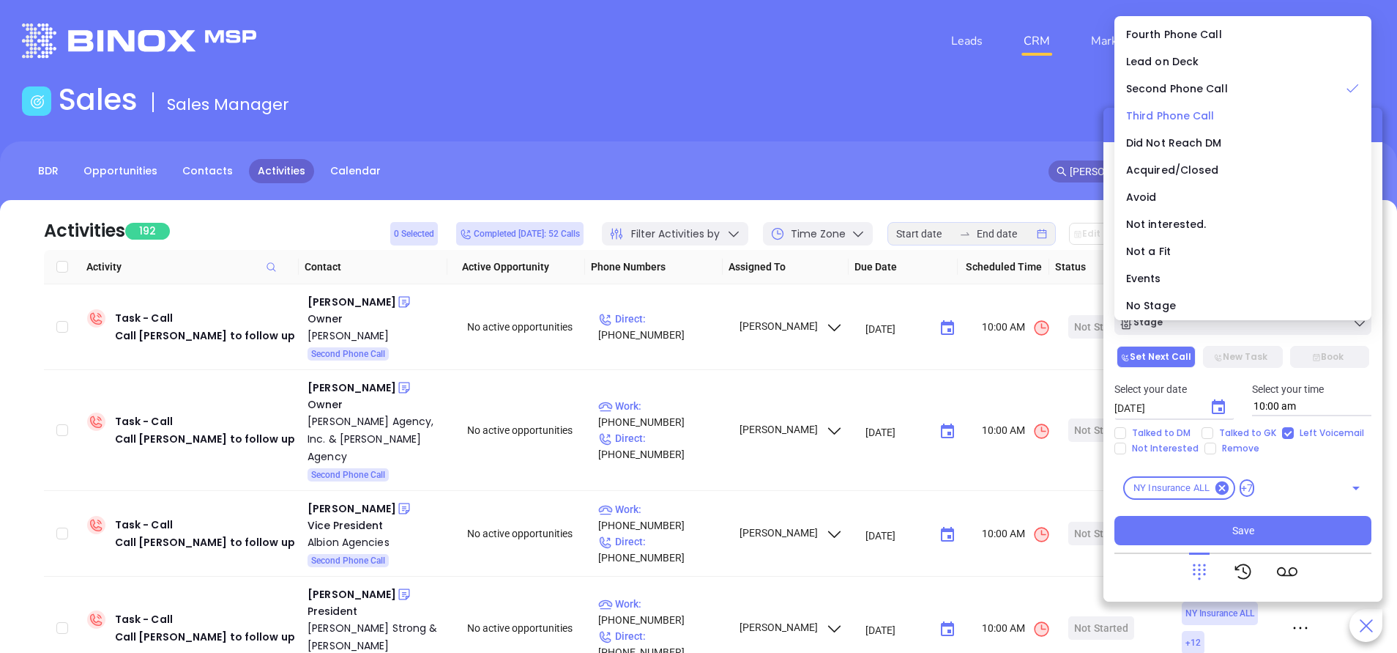
click at [1160, 111] on span "Third Phone Call" at bounding box center [1170, 115] width 89 height 15
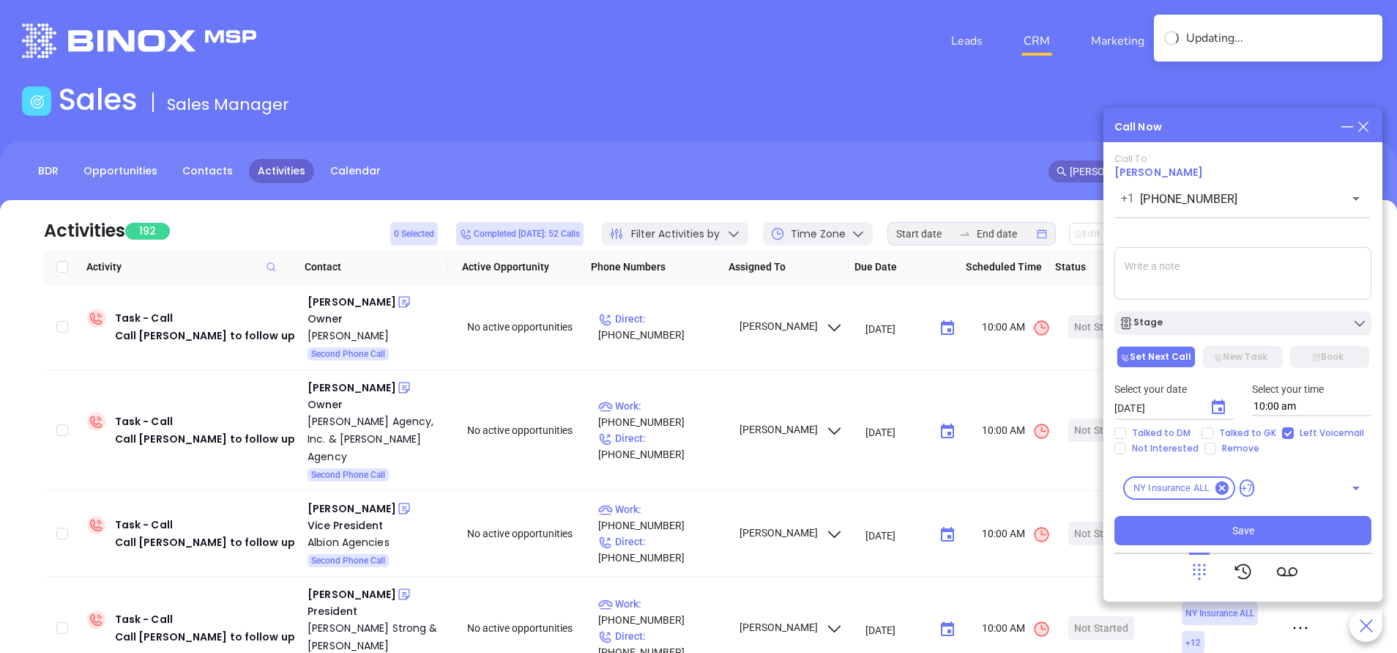
click at [1224, 278] on textarea at bounding box center [1243, 273] width 257 height 53
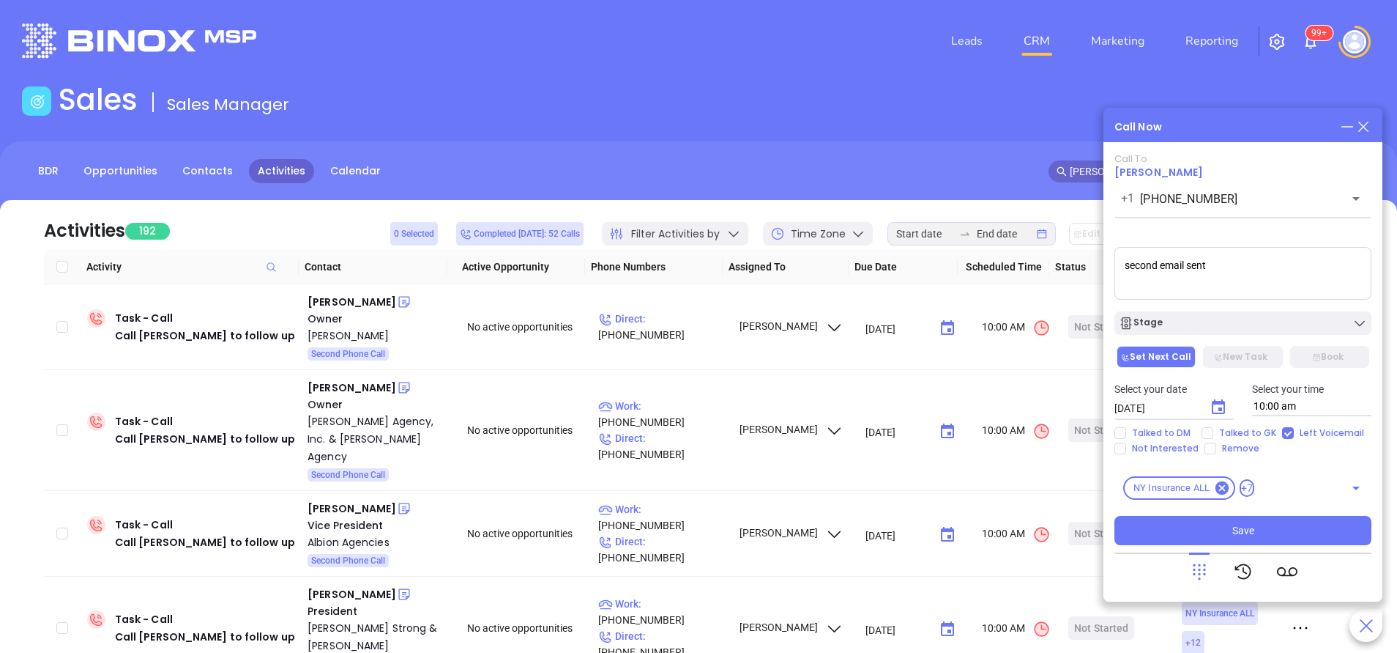
type textarea "second email sent"
click at [1218, 398] on button "Choose date, selected date is Sep 18, 2025" at bounding box center [1218, 407] width 29 height 29
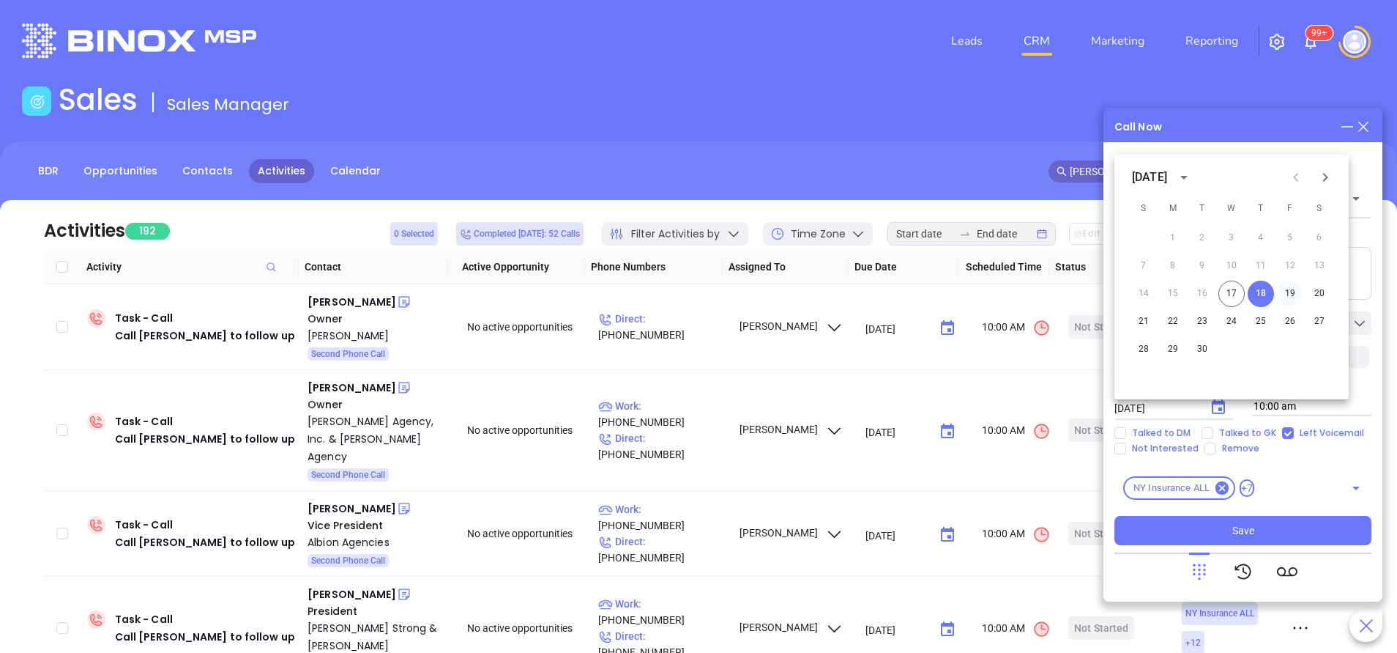
click at [1289, 289] on button "19" at bounding box center [1290, 294] width 26 height 26
type input "09/19/2025"
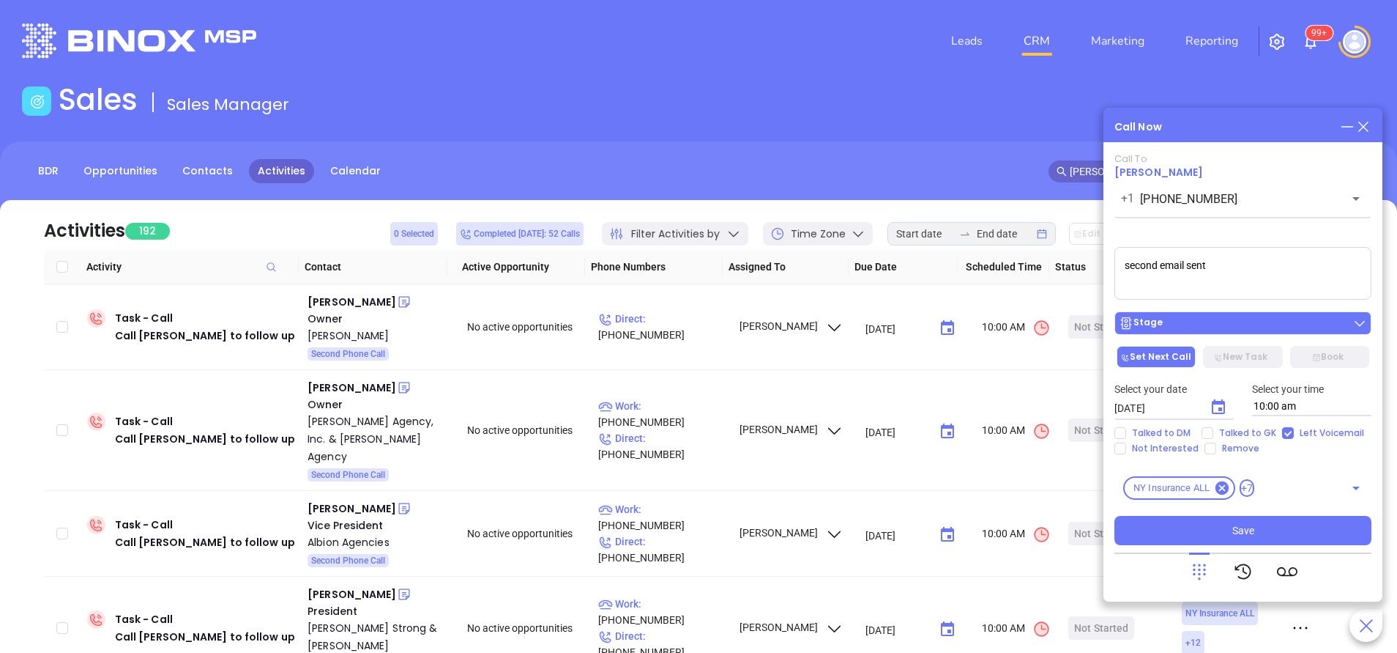
click at [1283, 313] on button "Stage" at bounding box center [1243, 322] width 257 height 23
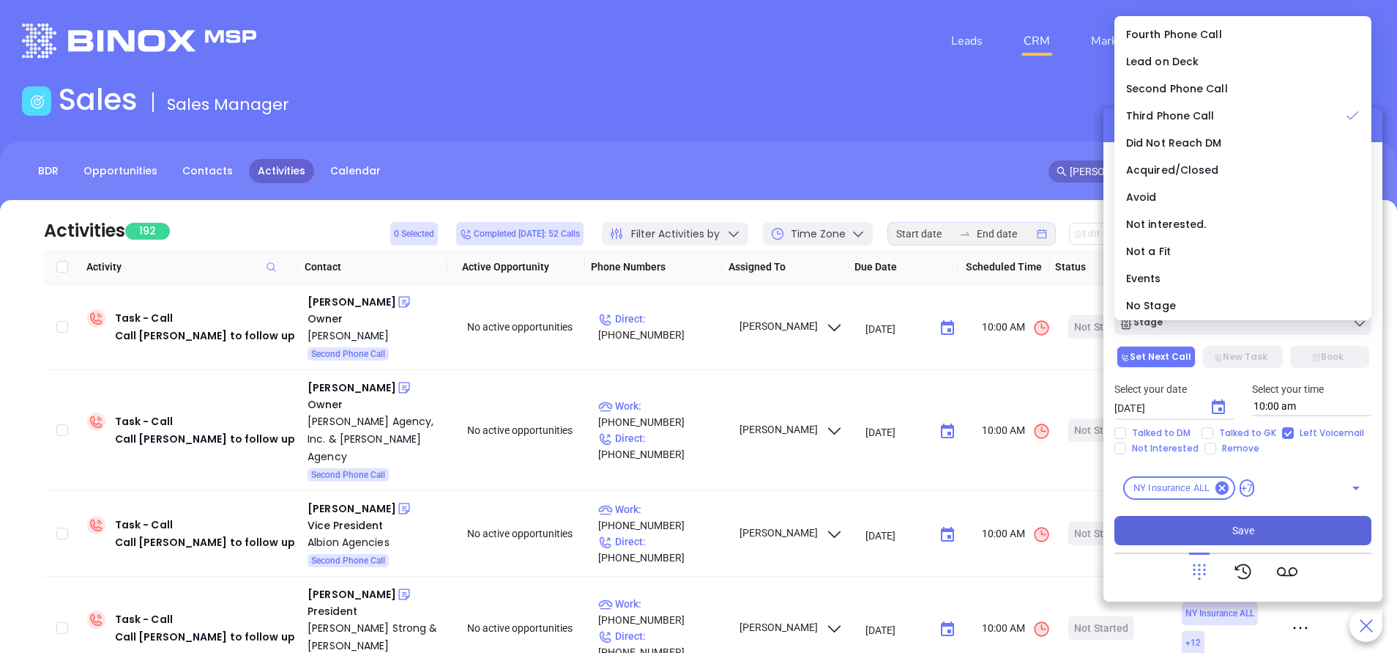
drag, startPoint x: 1326, startPoint y: 525, endPoint x: 1319, endPoint y: 519, distance: 9.4
click at [1325, 524] on button "Save" at bounding box center [1243, 530] width 257 height 29
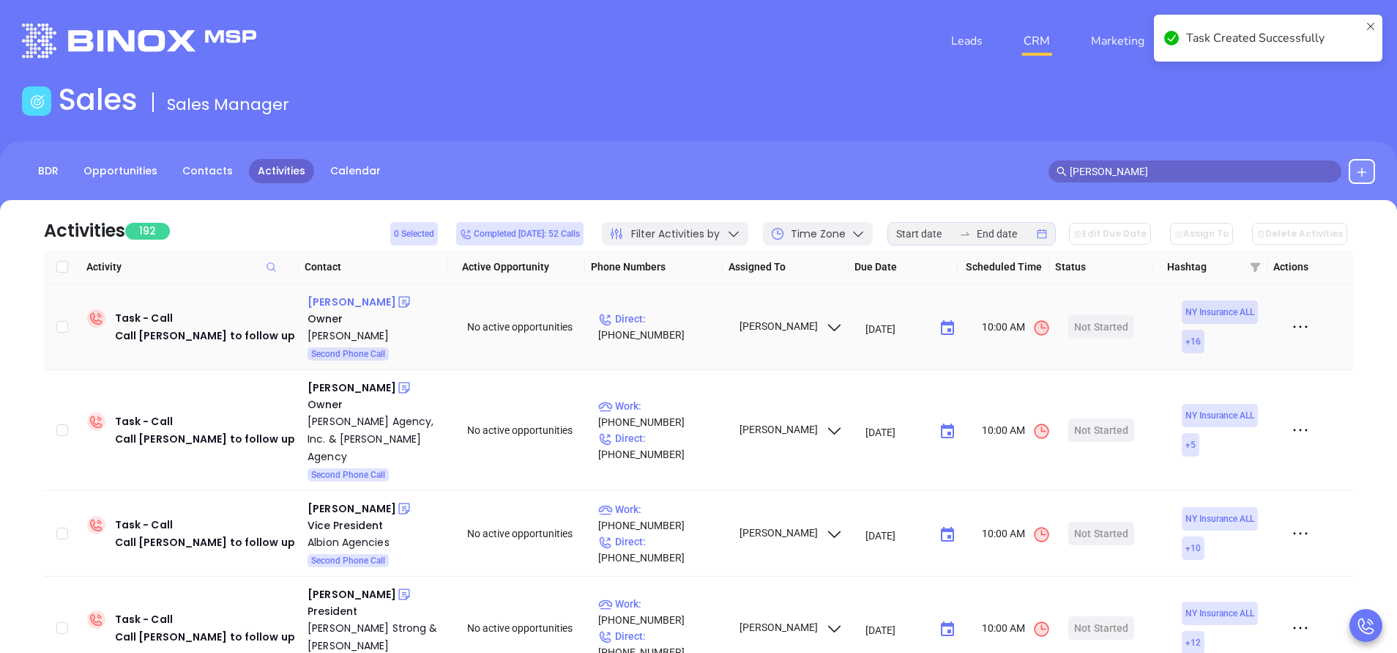
click at [376, 302] on div "Roberto Charles" at bounding box center [352, 302] width 89 height 18
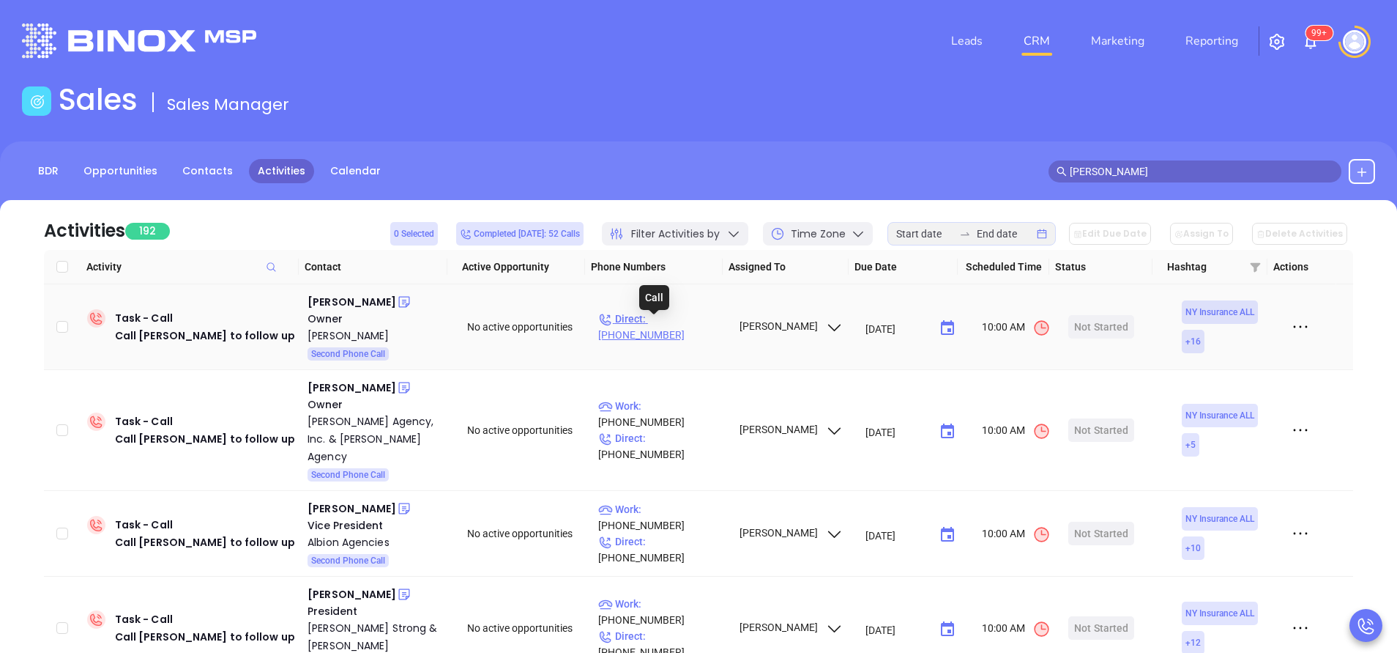
click at [688, 322] on p "Direct : (718) 657-3636" at bounding box center [661, 327] width 127 height 32
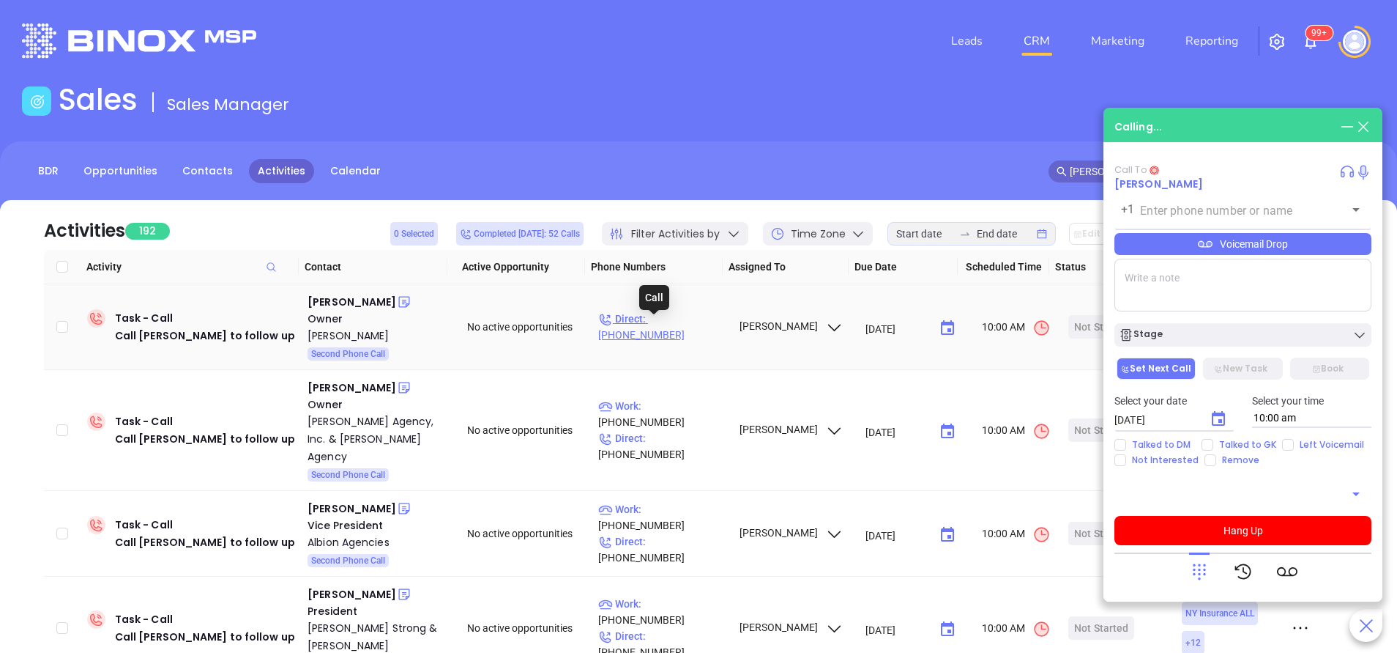
type input "(718) 657-3636"
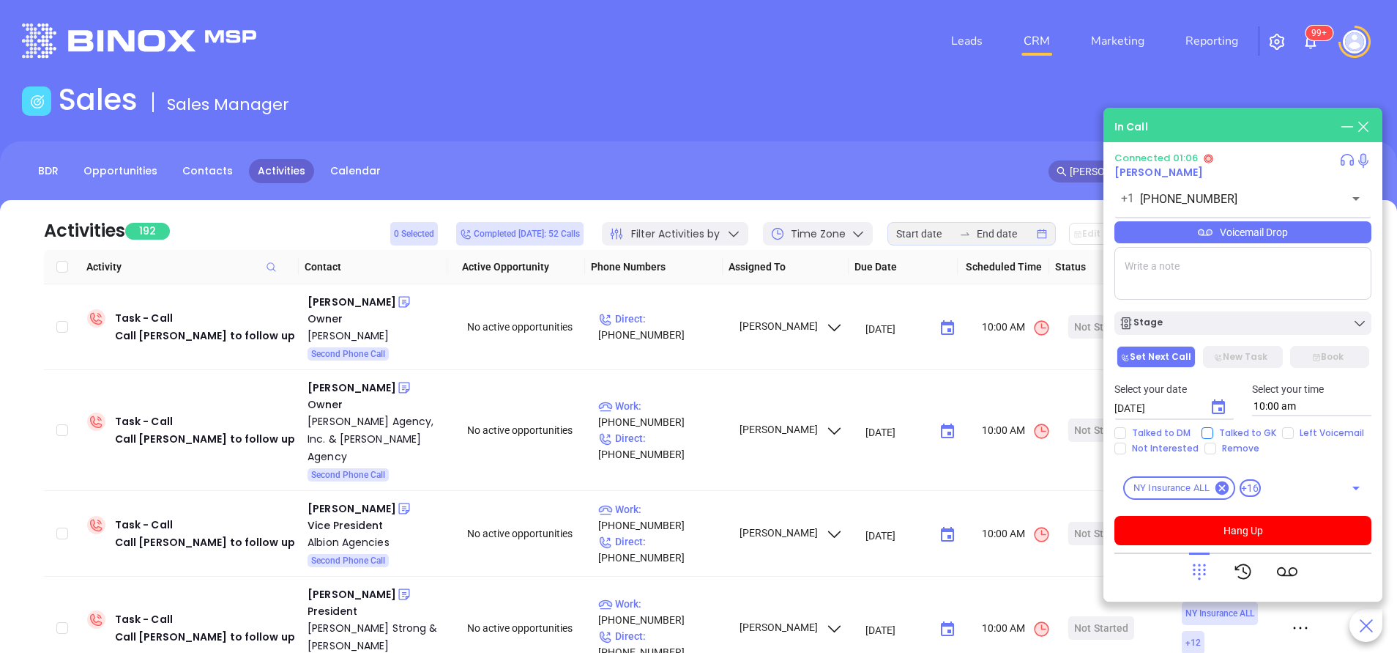
click at [1214, 431] on span "Talked to GK" at bounding box center [1248, 433] width 69 height 12
click at [1212, 431] on input "Talked to GK" at bounding box center [1208, 433] width 12 height 12
checkbox input "true"
click at [1249, 526] on button "Hang Up" at bounding box center [1243, 530] width 257 height 29
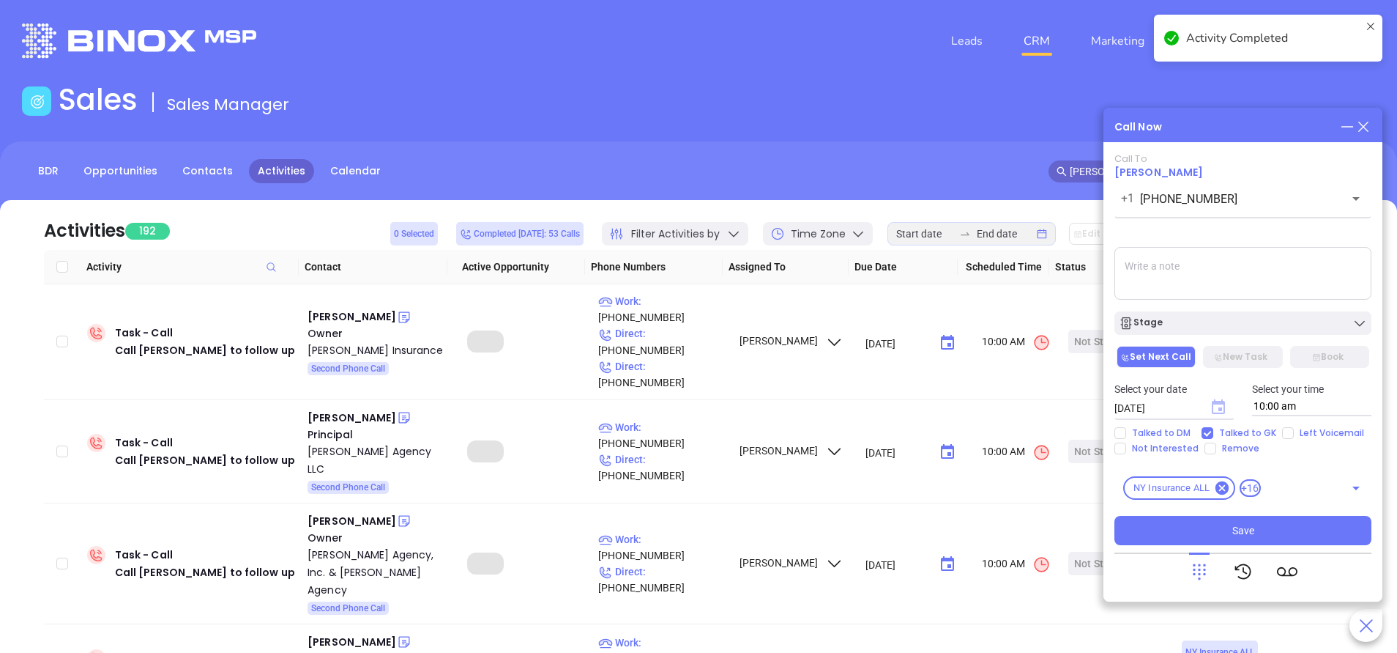
click at [1215, 400] on icon "Choose date, selected date is Sep 18, 2025" at bounding box center [1218, 406] width 13 height 15
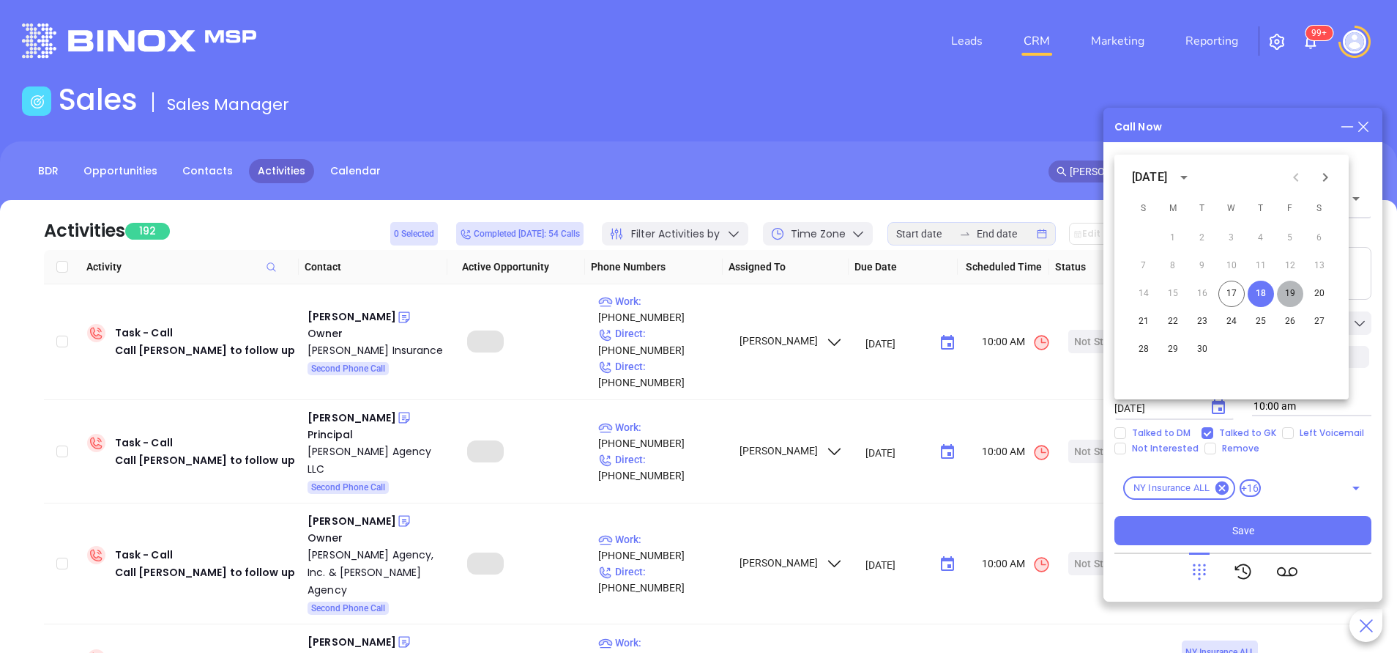
click at [1291, 288] on button "19" at bounding box center [1290, 294] width 26 height 26
type input "09/19/2025"
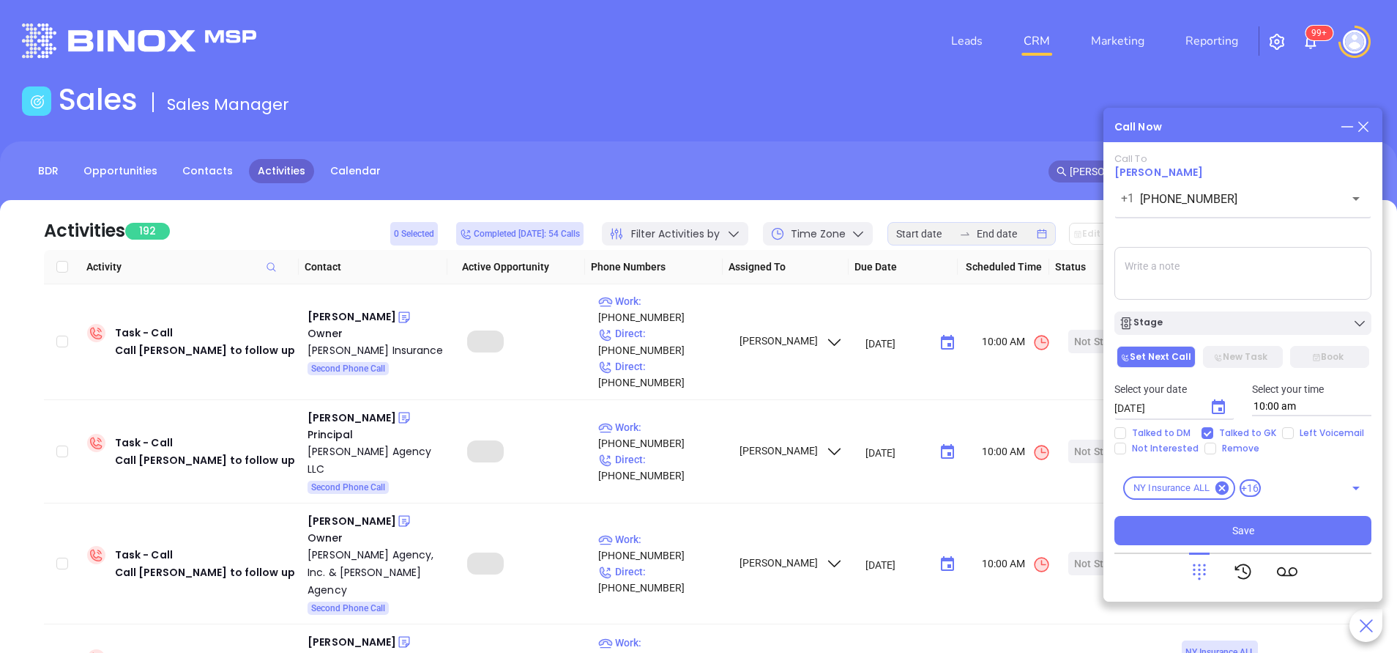
click at [1192, 288] on textarea at bounding box center [1243, 273] width 257 height 53
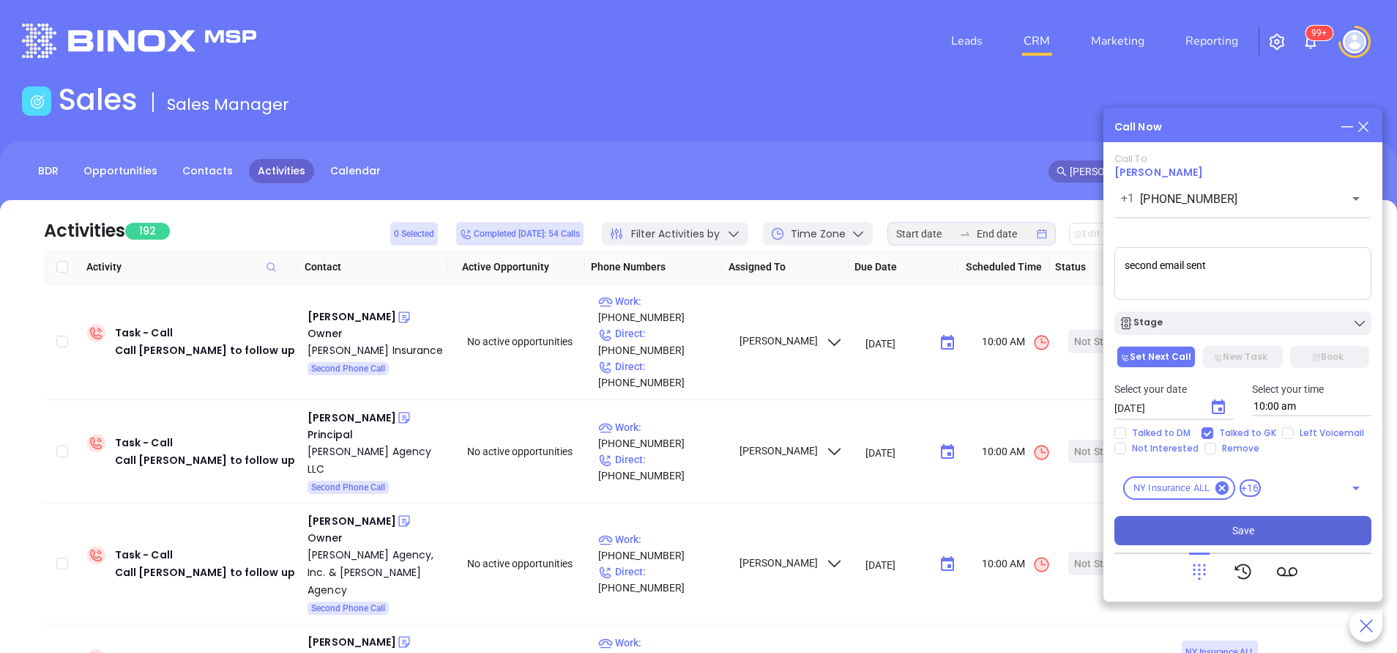
type textarea "second email sent"
click at [1254, 532] on button "Save" at bounding box center [1243, 530] width 257 height 29
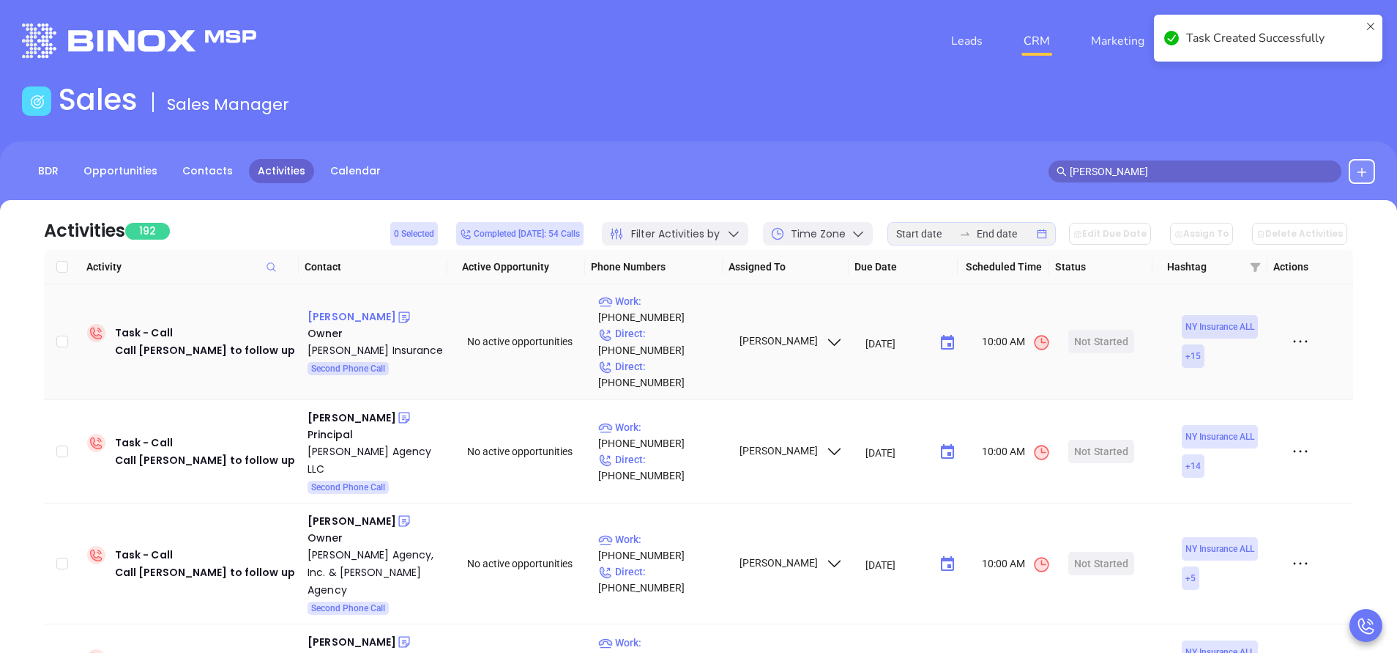
click at [338, 308] on div "William Cole" at bounding box center [352, 317] width 89 height 18
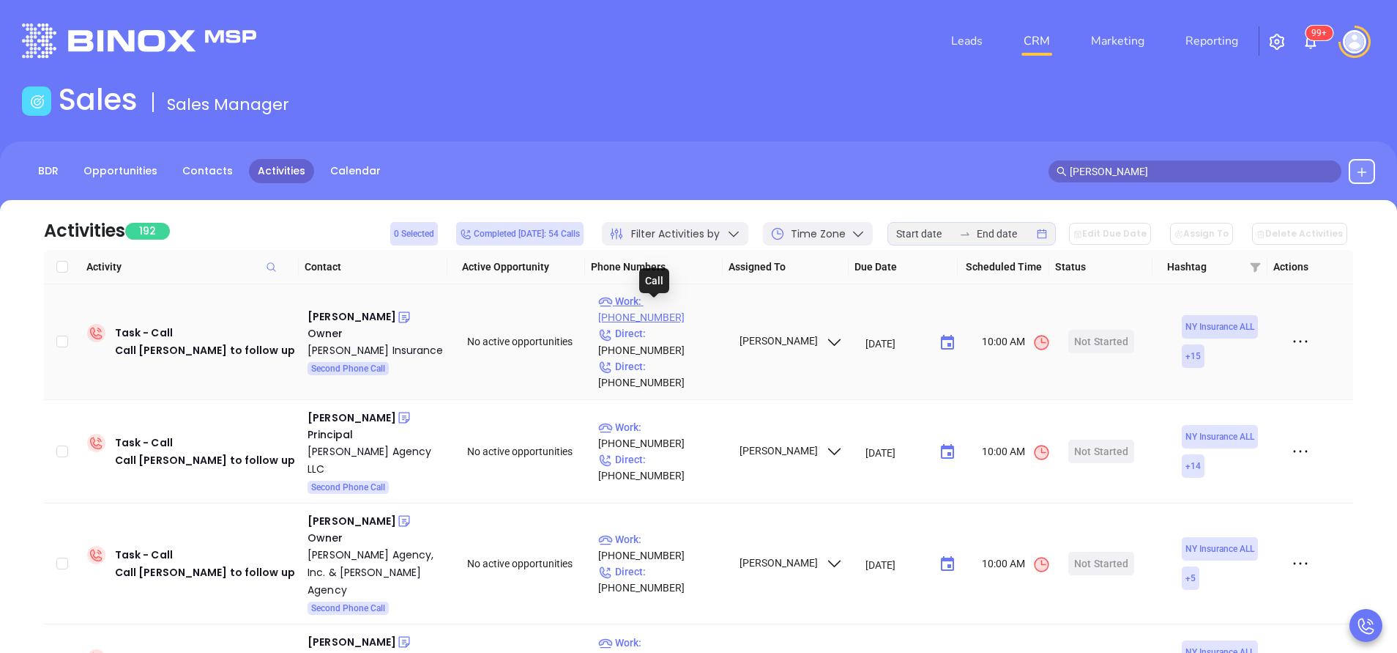
click at [705, 308] on p "Work : (315) 732-5183" at bounding box center [661, 309] width 127 height 32
type input "(315) 732-5183"
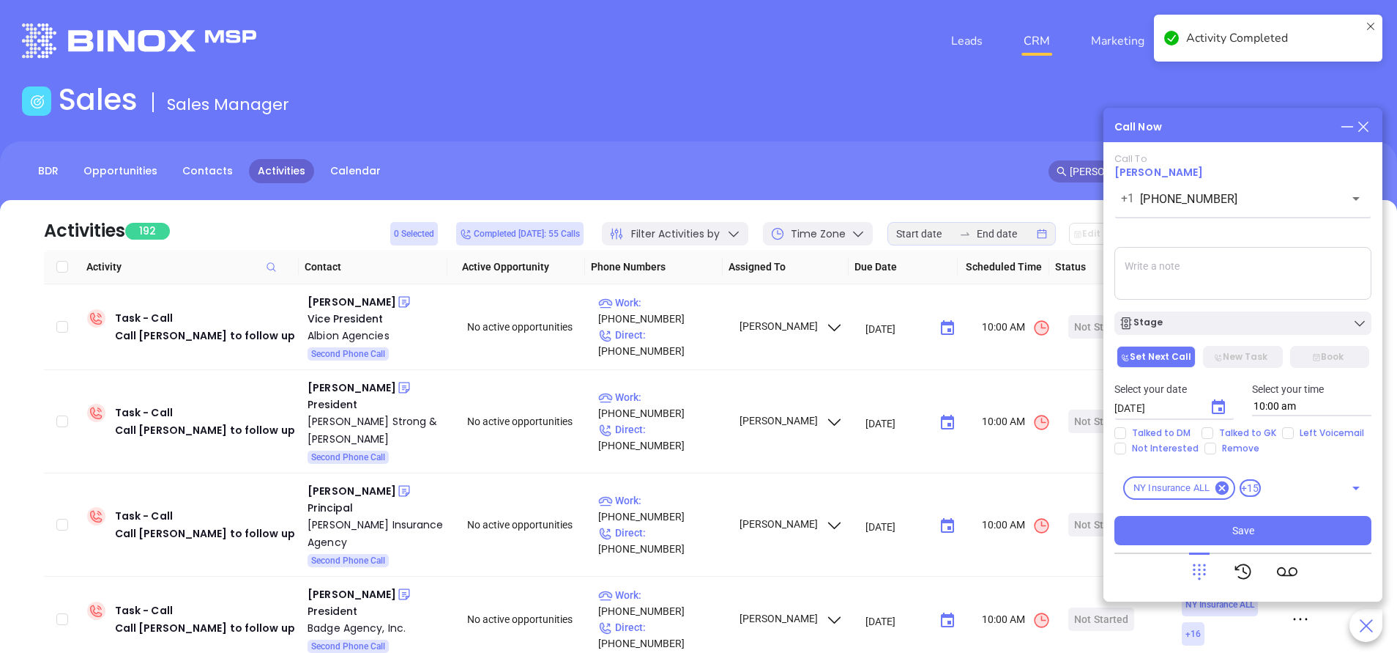
click at [1176, 273] on textarea at bounding box center [1243, 273] width 257 height 53
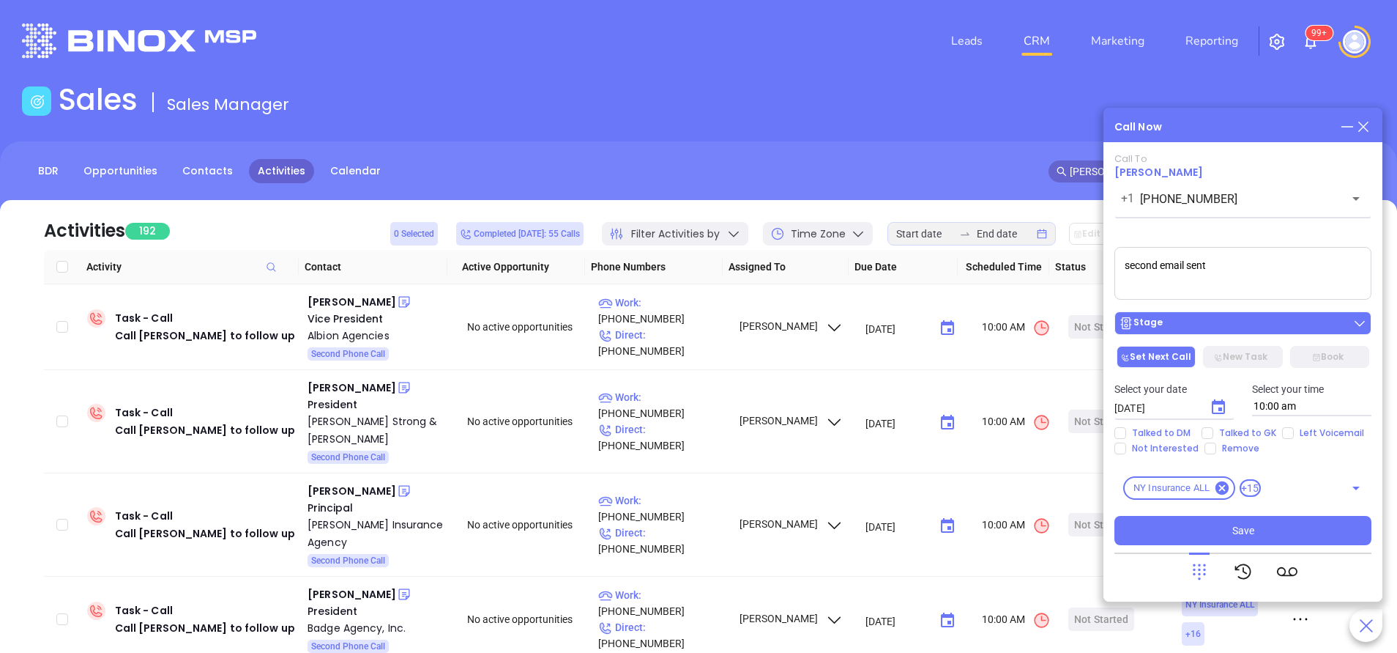
type textarea "second email sent"
click at [1192, 314] on button "Stage" at bounding box center [1243, 322] width 257 height 23
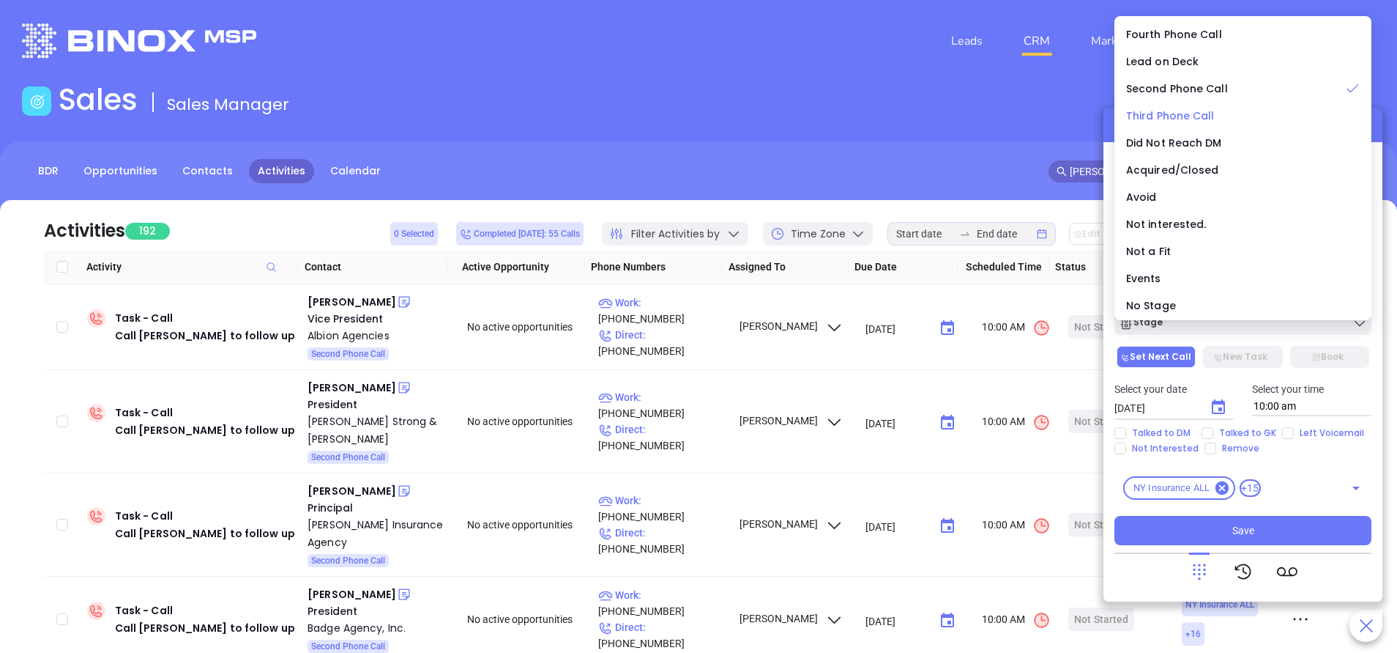
click at [1159, 118] on span "Third Phone Call" at bounding box center [1170, 115] width 89 height 15
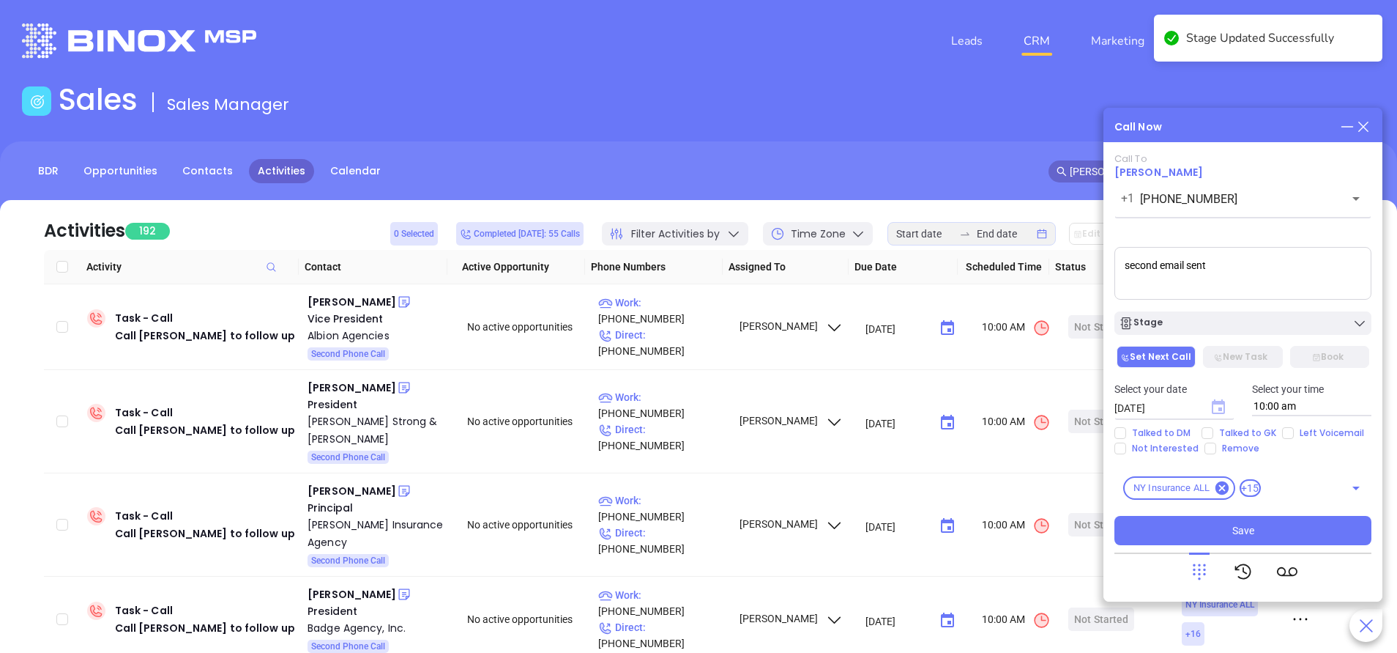
click at [1214, 403] on icon "Choose date, selected date is Sep 18, 2025" at bounding box center [1218, 406] width 13 height 15
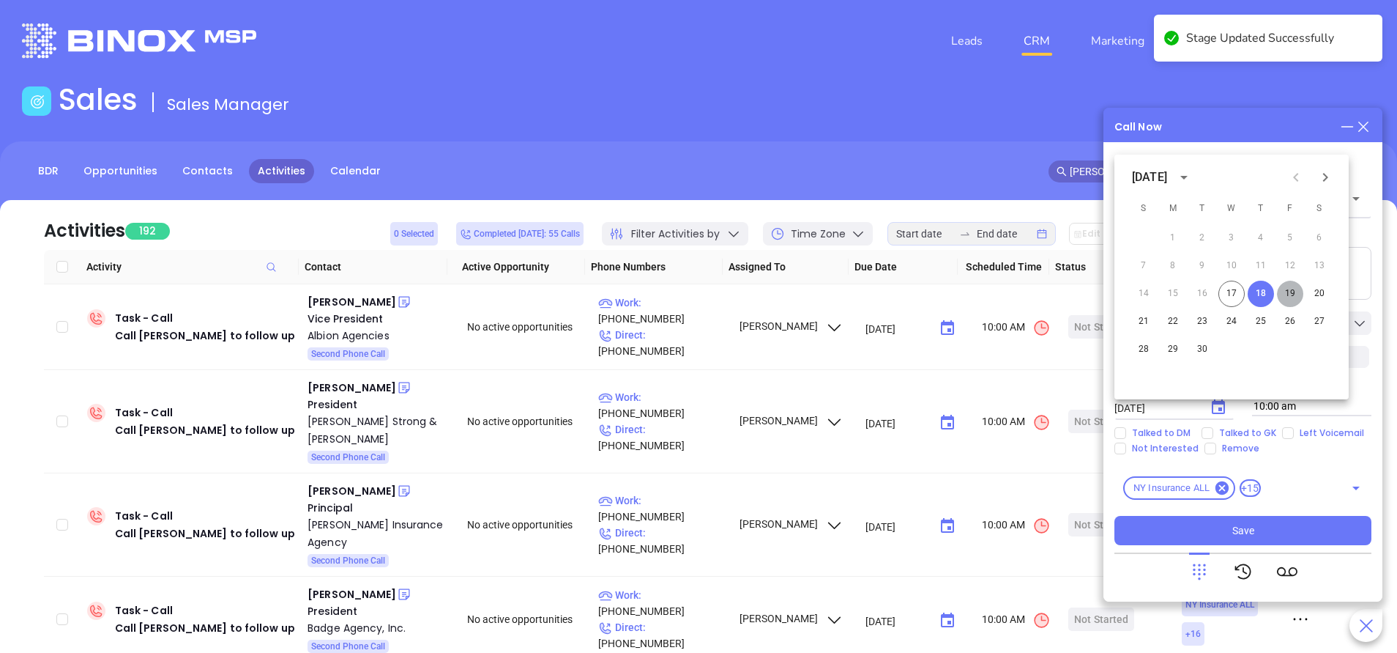
click at [1291, 294] on button "19" at bounding box center [1290, 294] width 26 height 26
type input "09/19/2025"
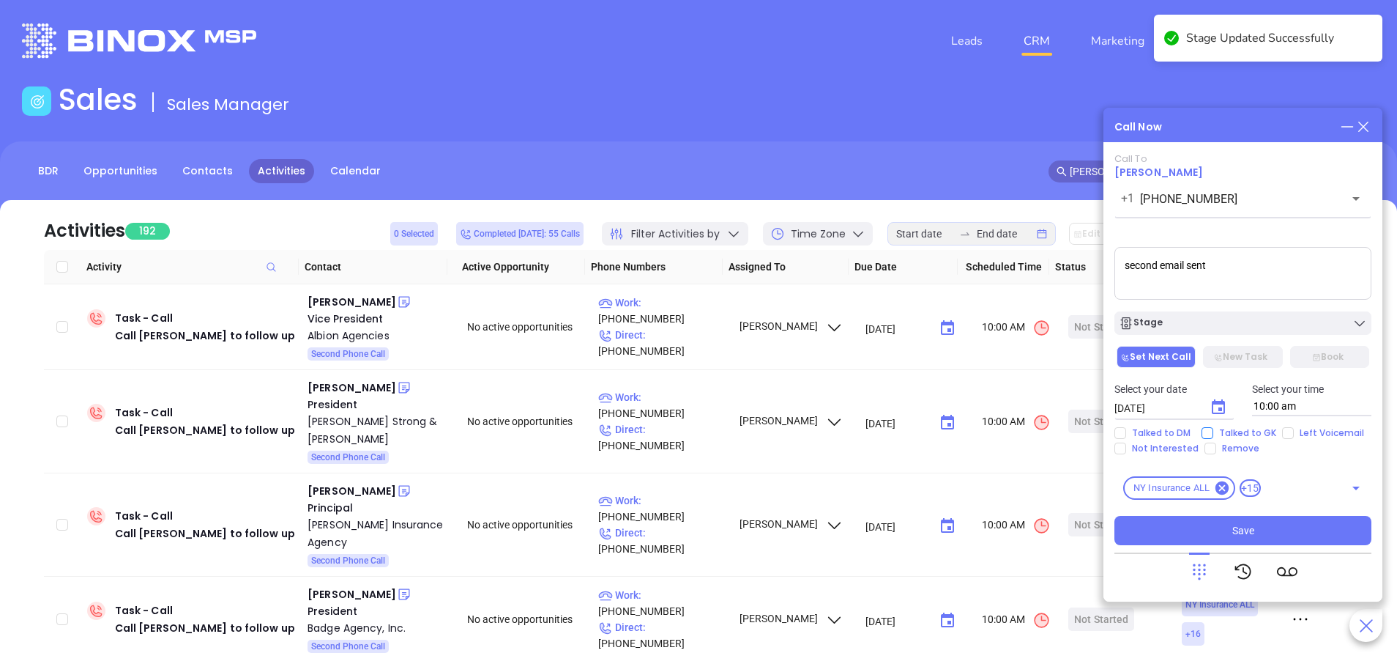
click at [1250, 428] on span "Talked to GK" at bounding box center [1248, 433] width 69 height 12
click at [1214, 428] on input "Talked to GK" at bounding box center [1208, 433] width 12 height 12
checkbox input "true"
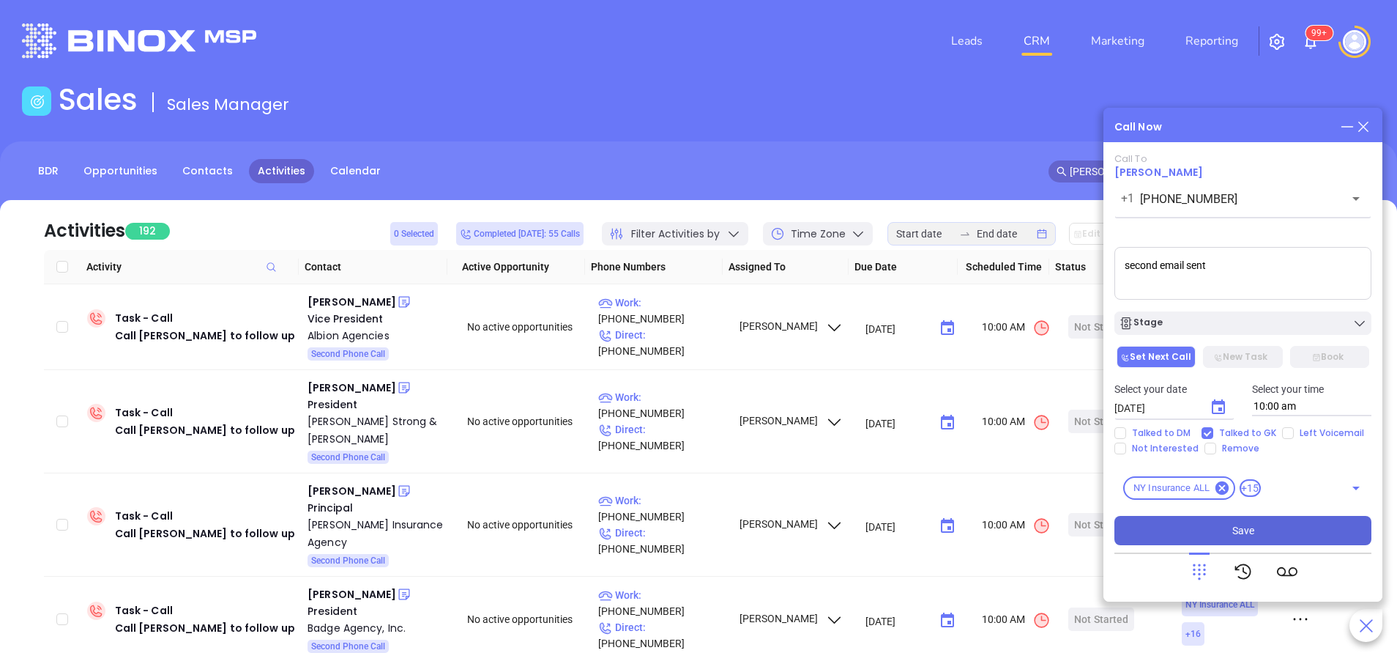
click at [1266, 541] on button "Save" at bounding box center [1243, 530] width 257 height 29
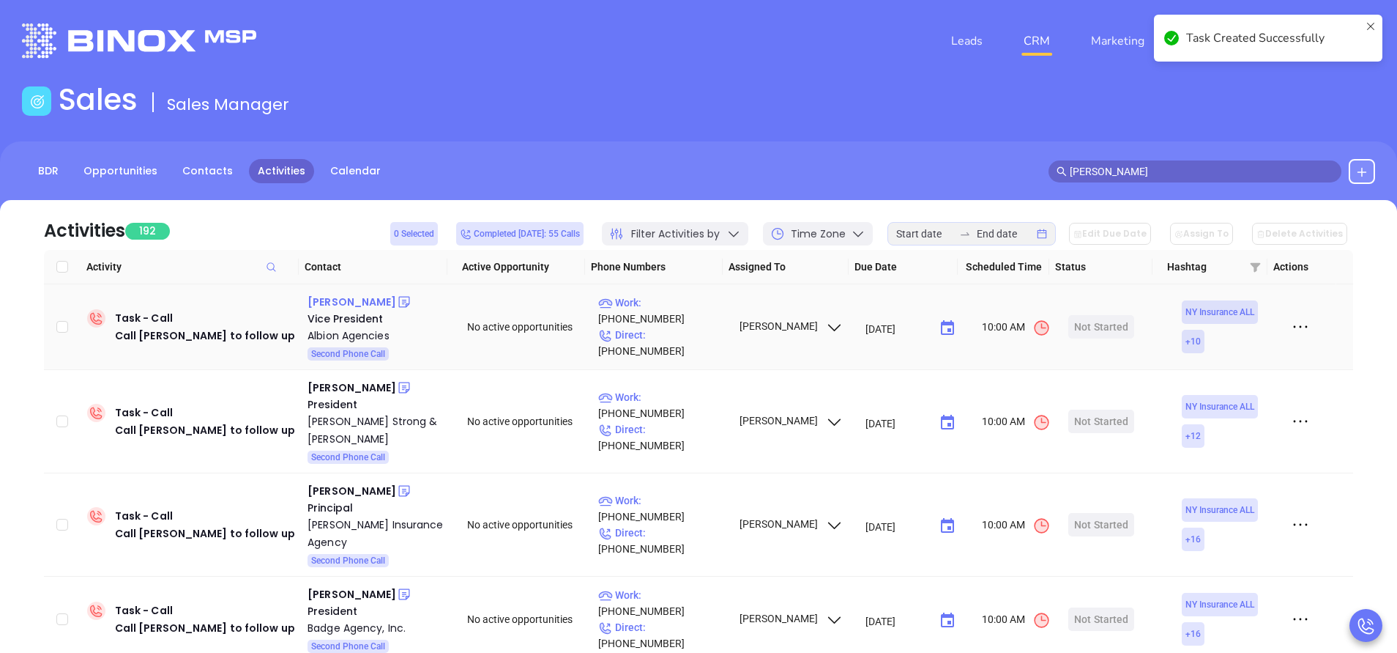
click at [338, 297] on div "Rachel Hicks" at bounding box center [352, 302] width 89 height 18
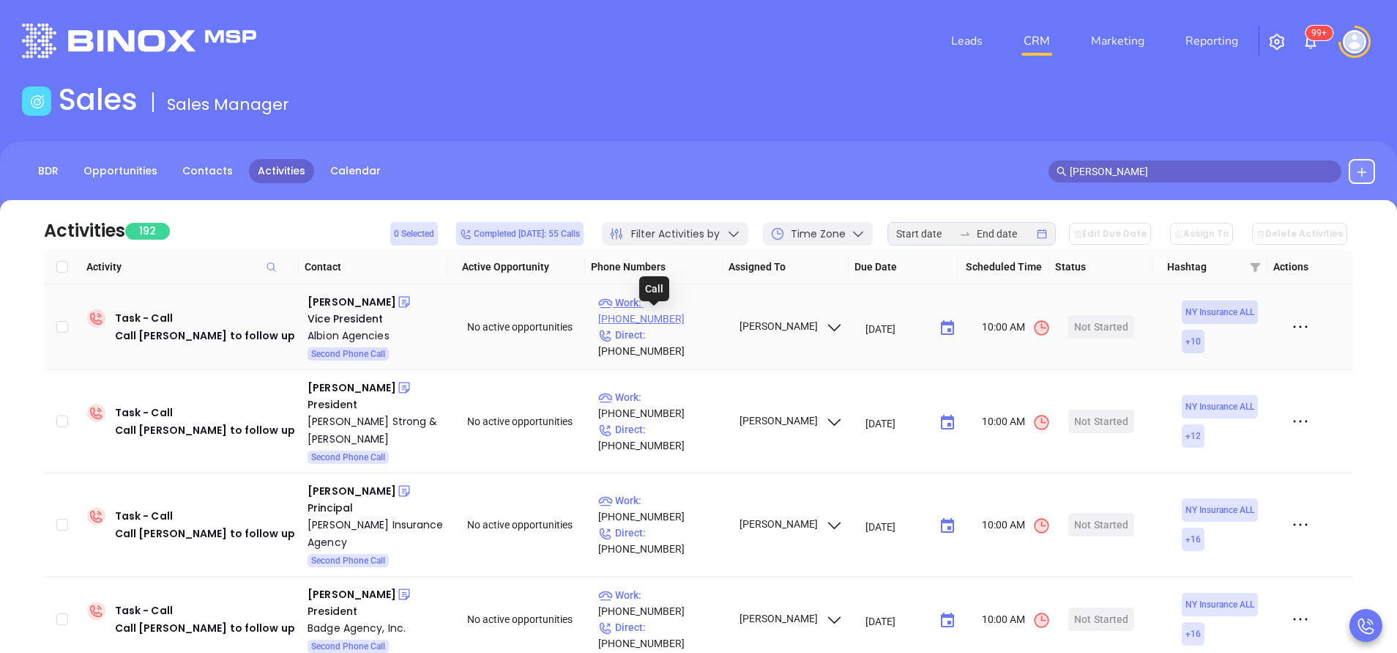
click at [676, 317] on p "Work : (585) 589-4477" at bounding box center [661, 310] width 127 height 32
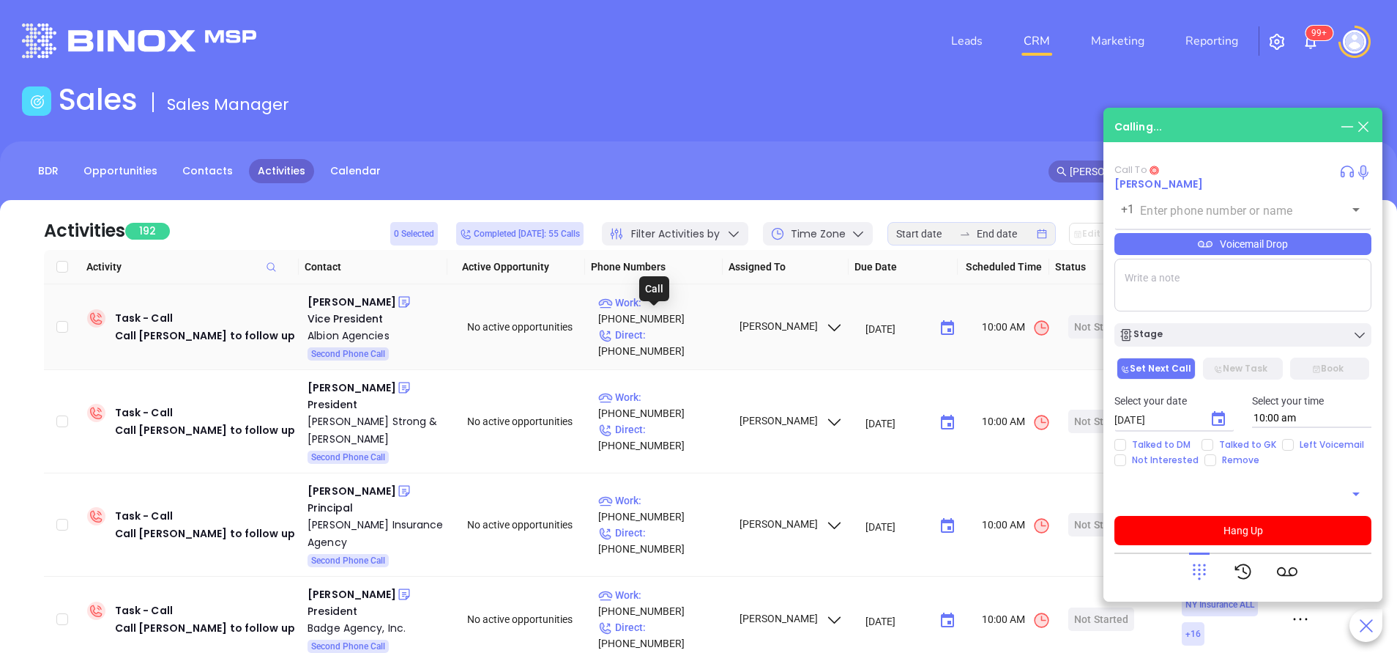
type input "(585) 589-4477"
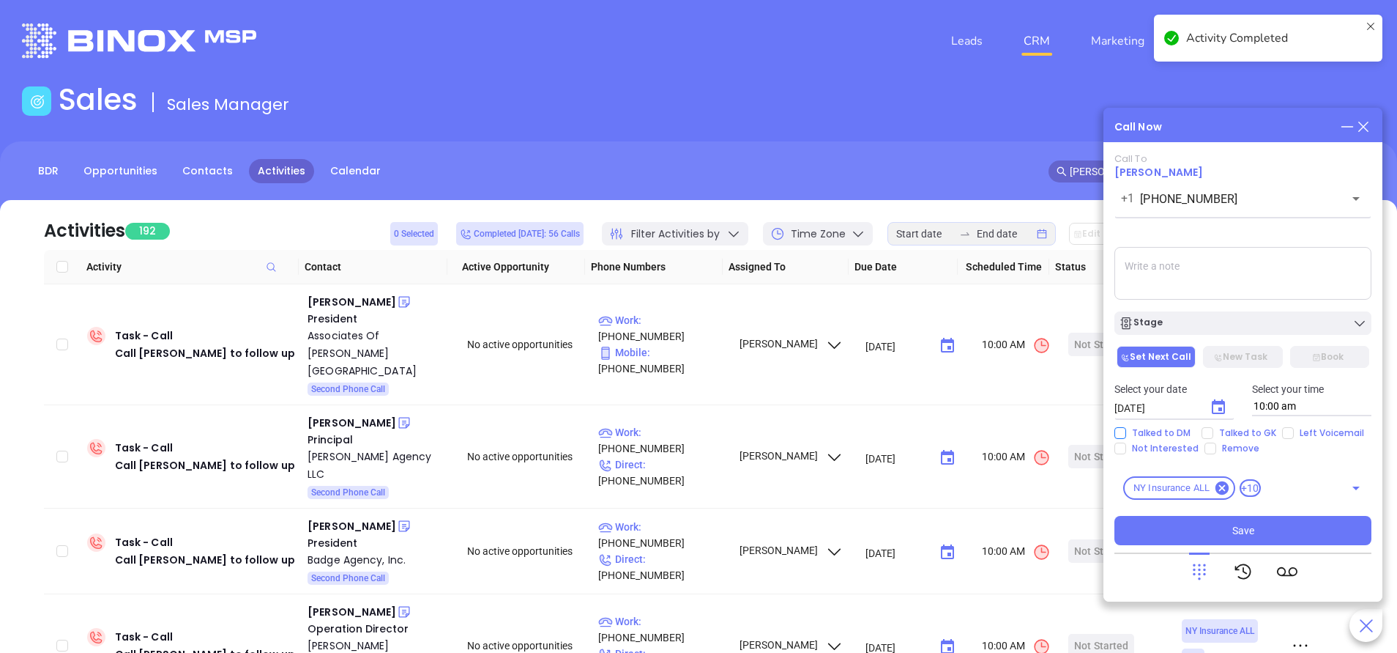
click at [1123, 431] on input "Talked to DM" at bounding box center [1121, 433] width 12 height 12
checkbox input "true"
click at [1123, 446] on input "Not Interested" at bounding box center [1121, 448] width 12 height 12
checkbox input "true"
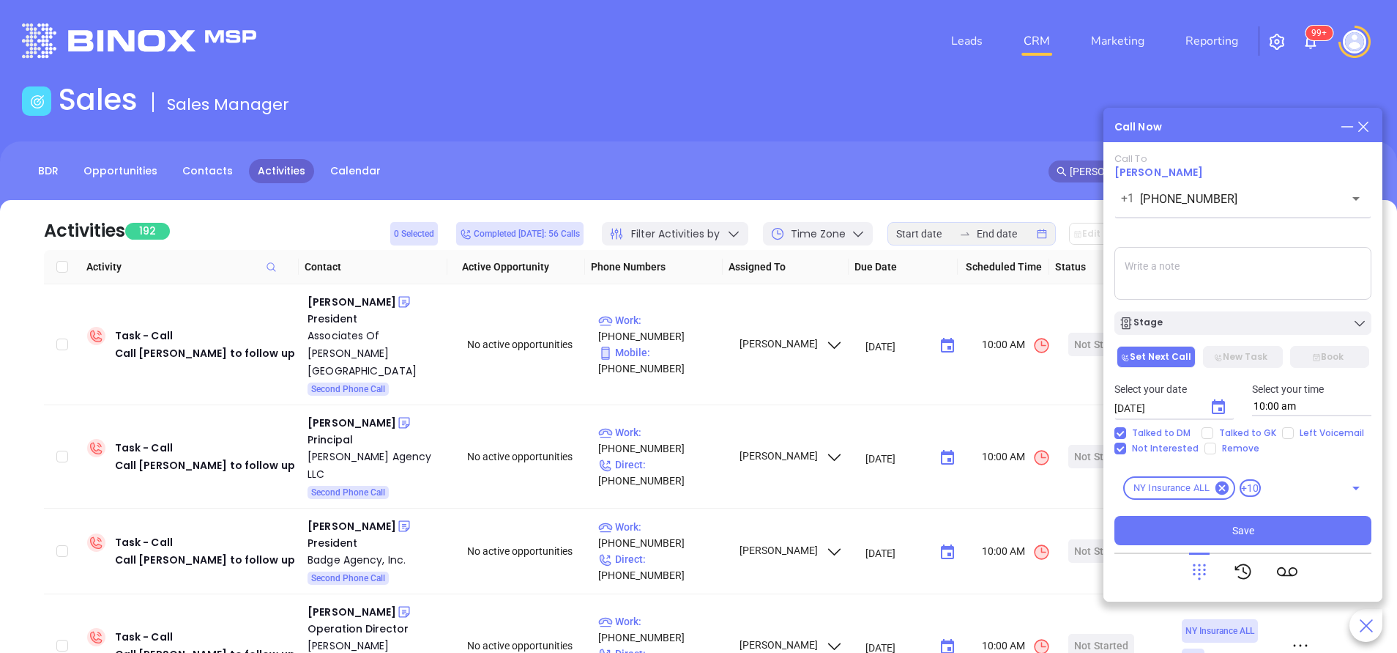
click at [1219, 406] on icon "Choose date, selected date is Sep 18, 2025" at bounding box center [1219, 407] width 18 height 18
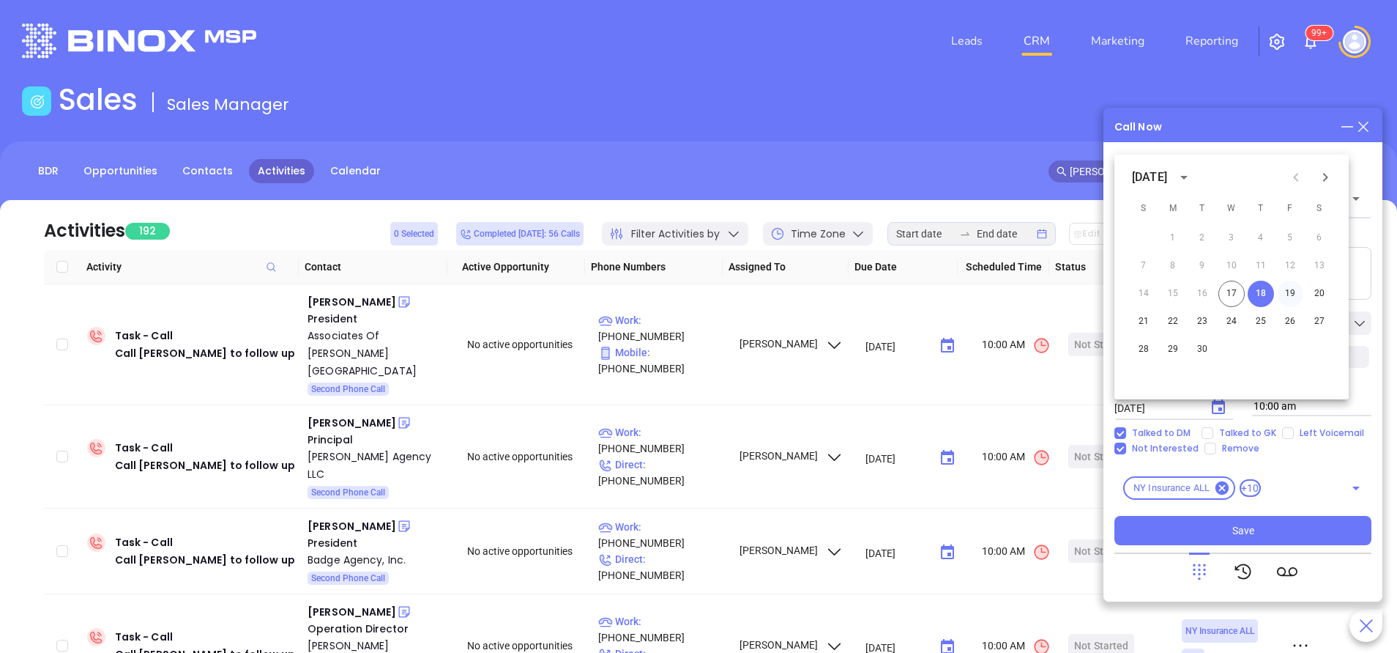
click at [1288, 291] on button "19" at bounding box center [1290, 294] width 26 height 26
type input "09/19/2025"
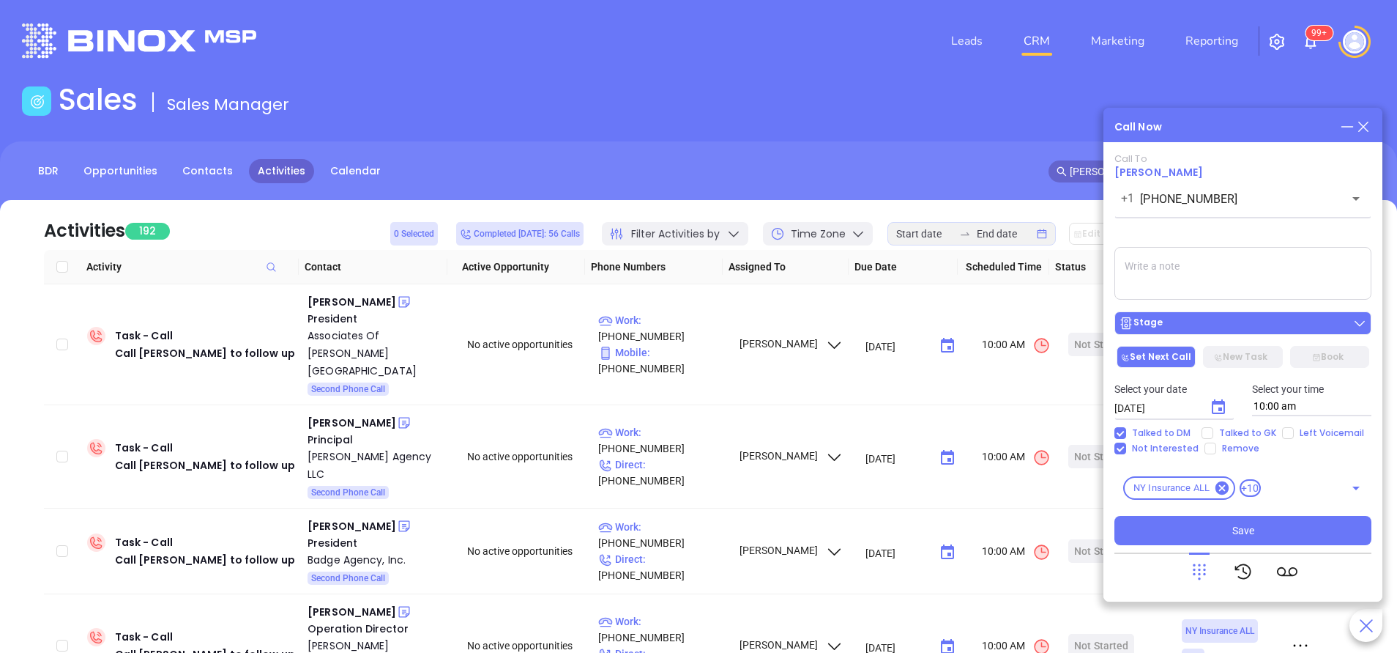
click at [1266, 324] on div "Stage" at bounding box center [1243, 323] width 248 height 15
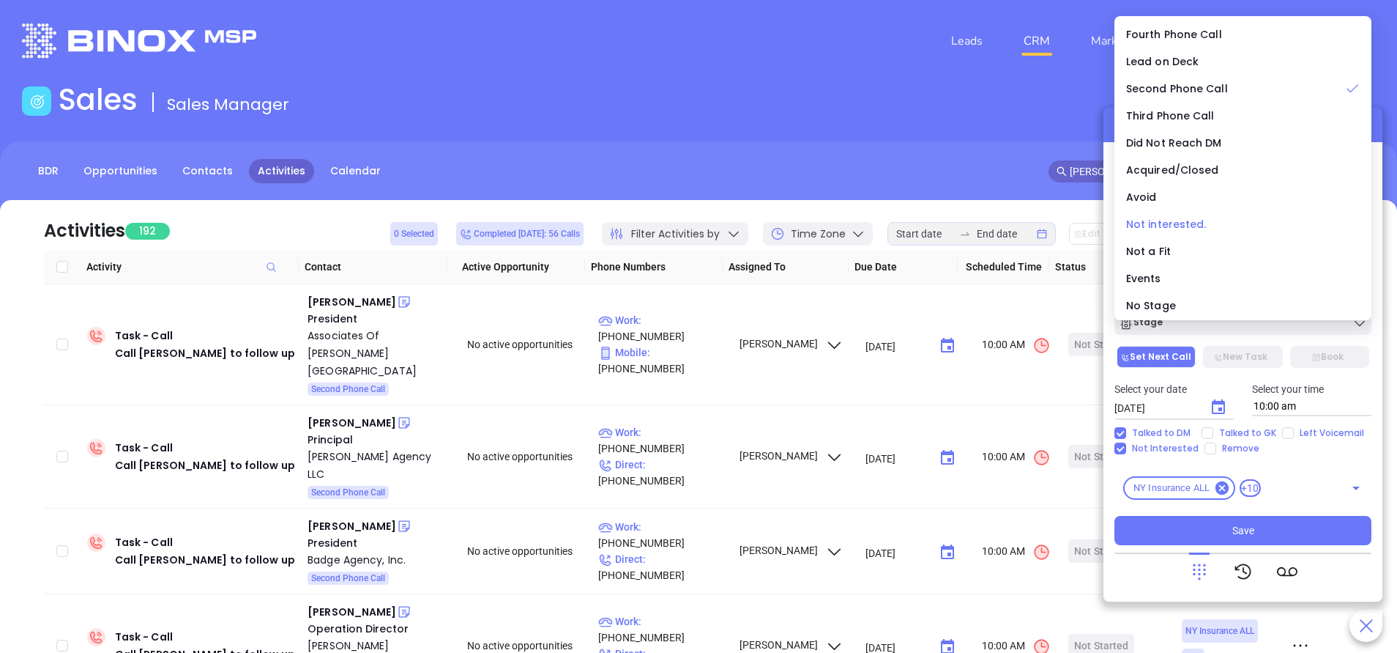
click at [1196, 225] on span "Not interested." at bounding box center [1166, 224] width 81 height 15
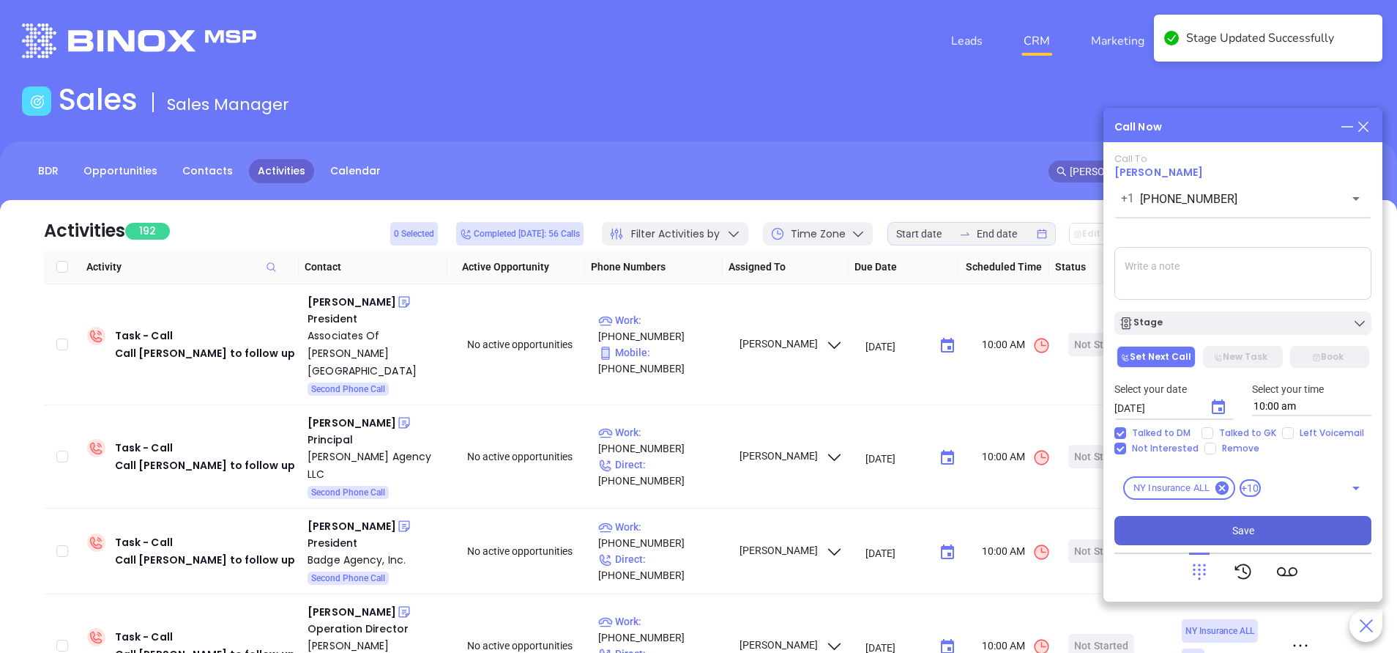
click at [1282, 532] on button "Save" at bounding box center [1243, 530] width 257 height 29
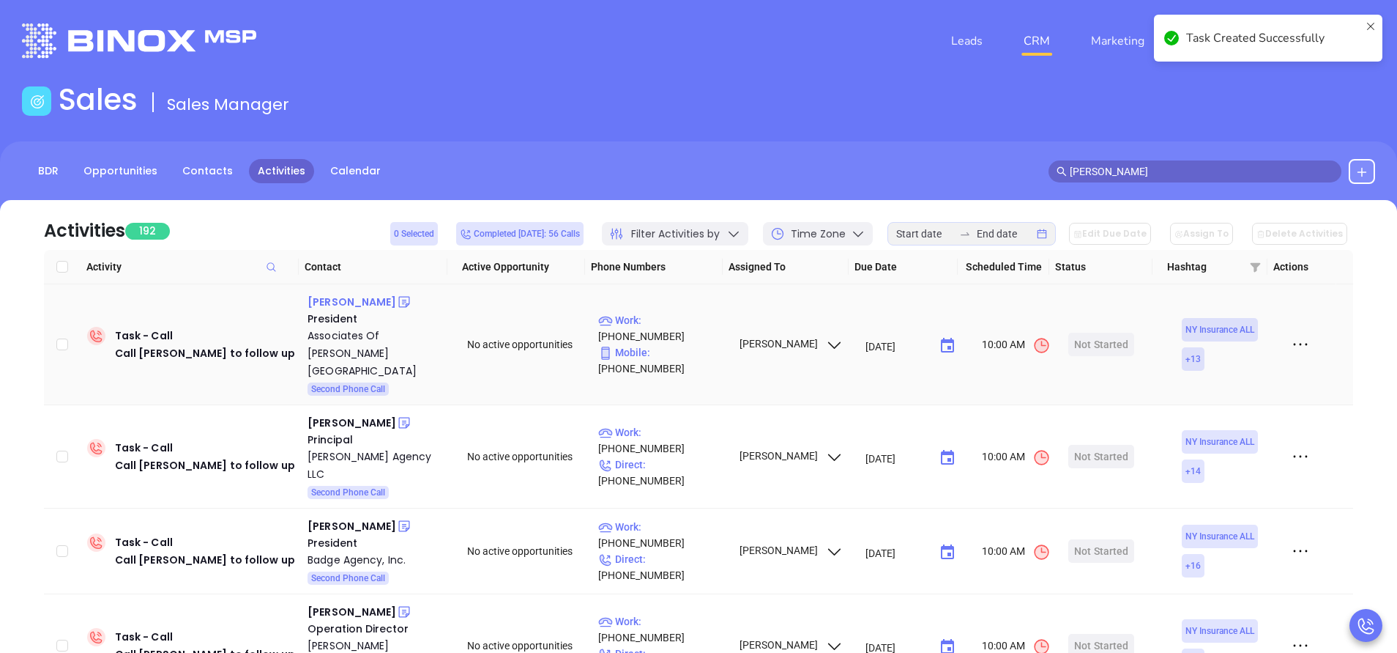
click at [365, 300] on div "Steve Gregory" at bounding box center [352, 302] width 89 height 18
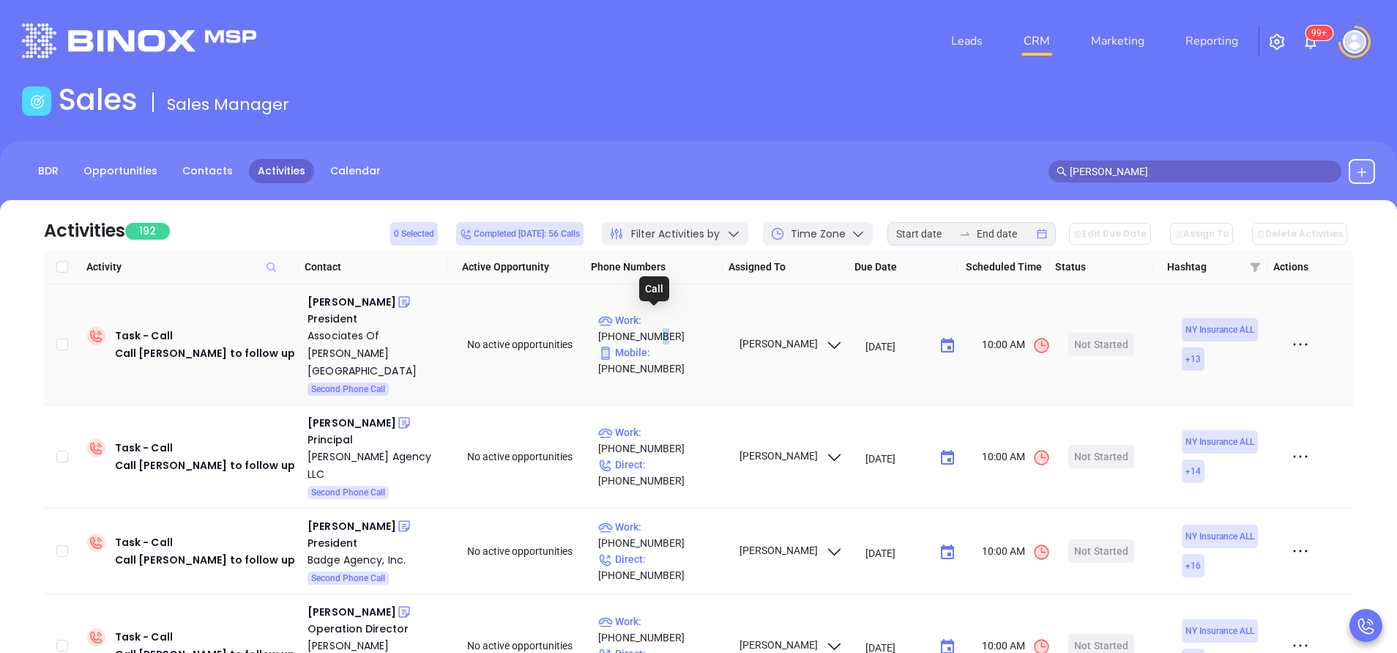
drag, startPoint x: 689, startPoint y: 316, endPoint x: 597, endPoint y: 267, distance: 104.5
click at [687, 316] on p "Work : (888) 794-9582" at bounding box center [661, 328] width 127 height 32
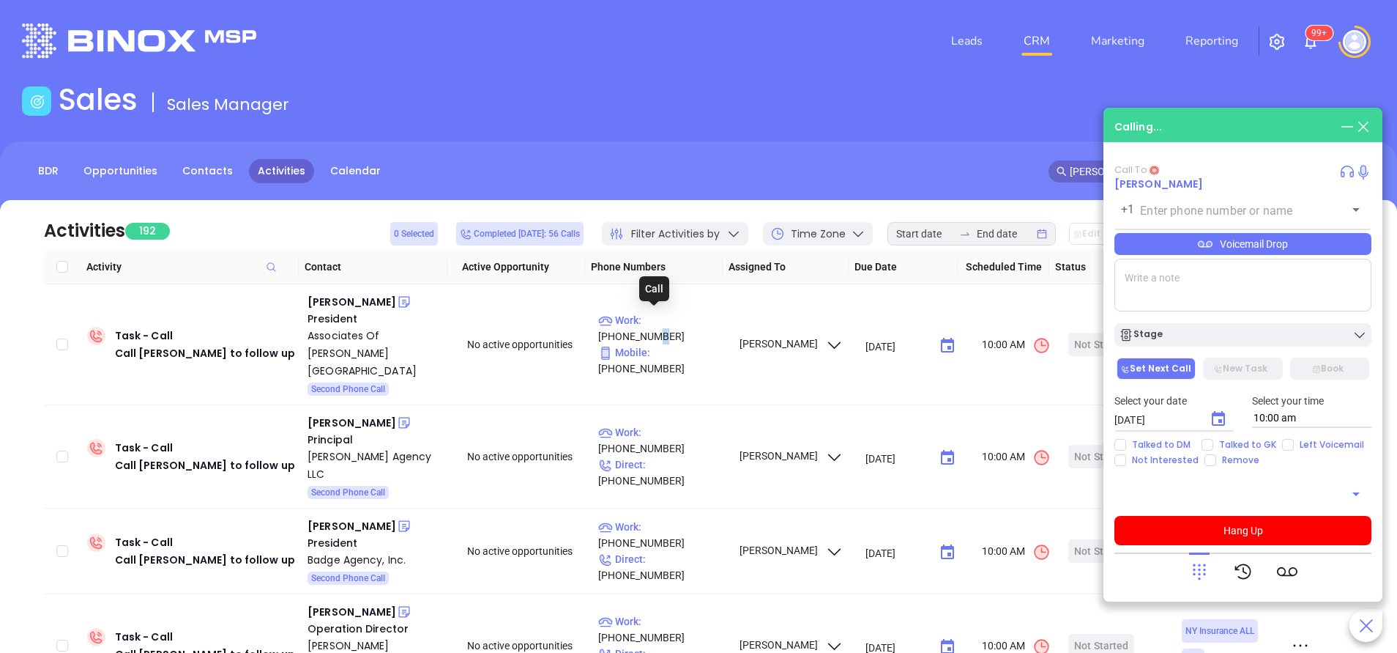
type input "[PHONE_NUMBER]"
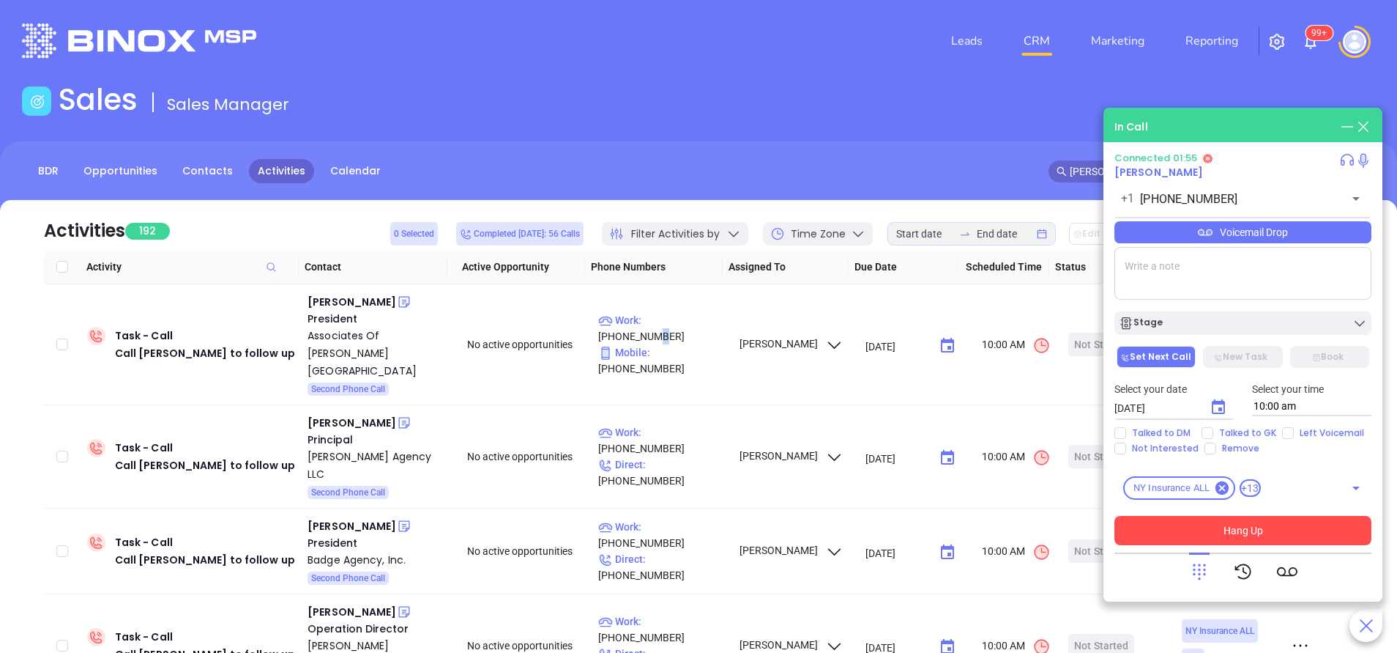
click at [1263, 531] on button "Hang Up" at bounding box center [1243, 530] width 257 height 29
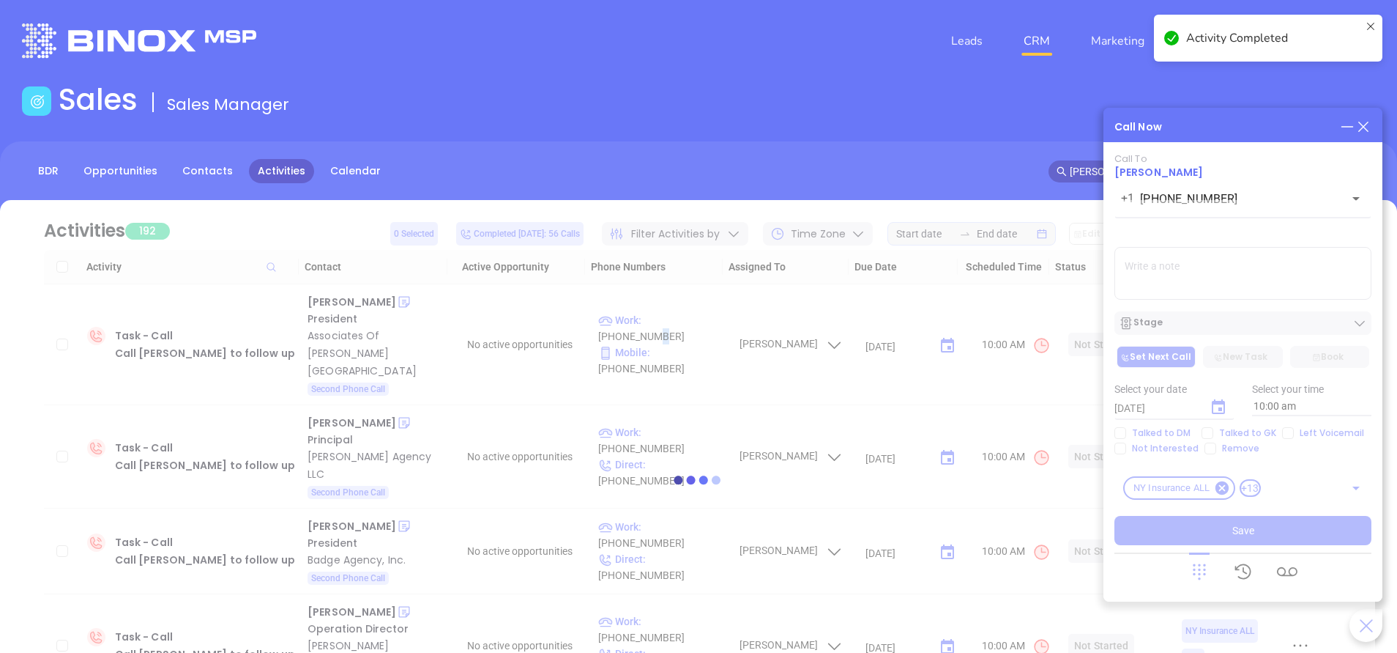
click at [1122, 433] on div at bounding box center [698, 480] width 1353 height 110
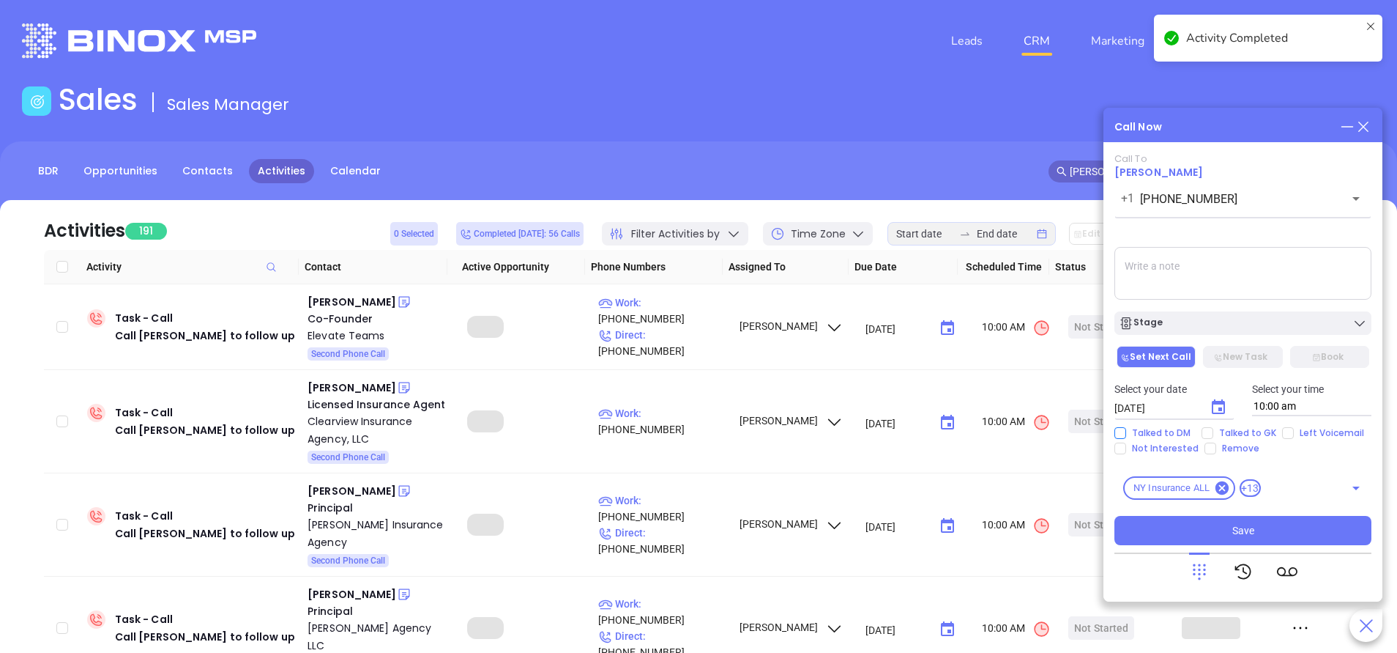
click at [1122, 430] on input "Talked to DM" at bounding box center [1121, 433] width 12 height 12
checkbox input "true"
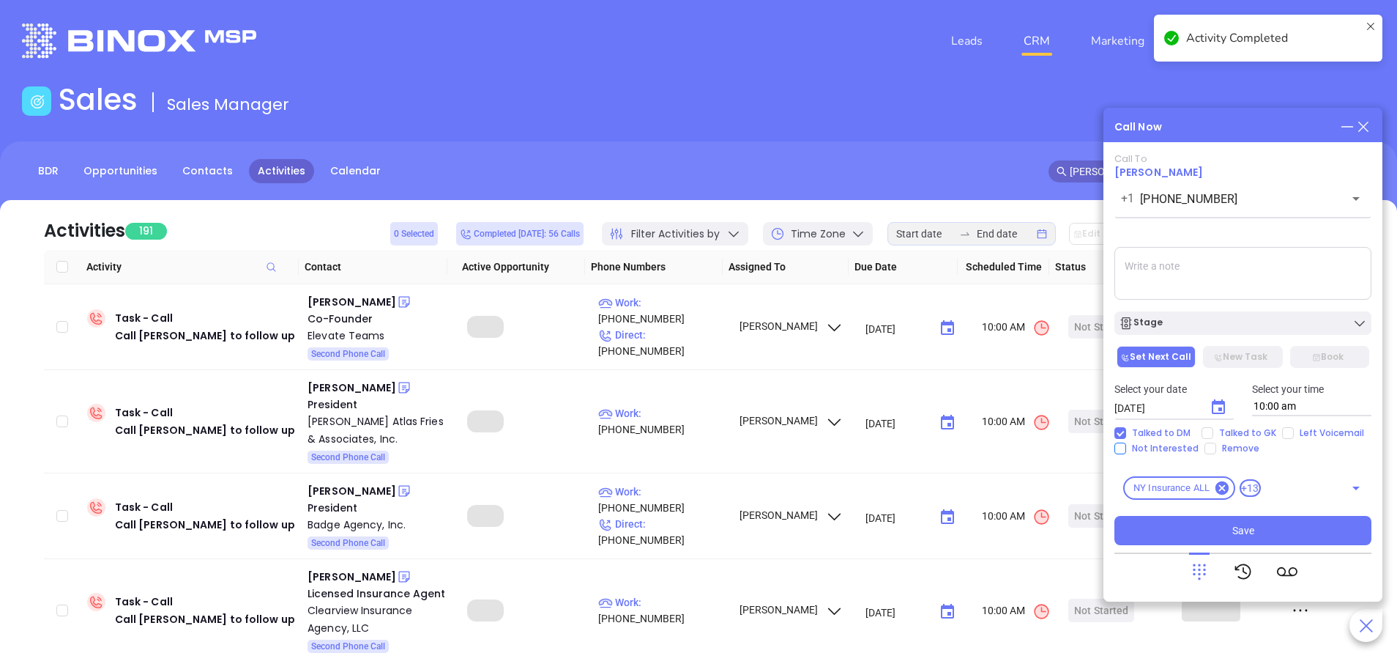
click at [1119, 448] on input "Not Interested" at bounding box center [1121, 448] width 12 height 12
checkbox input "true"
click at [1200, 276] on textarea at bounding box center [1243, 273] width 257 height 53
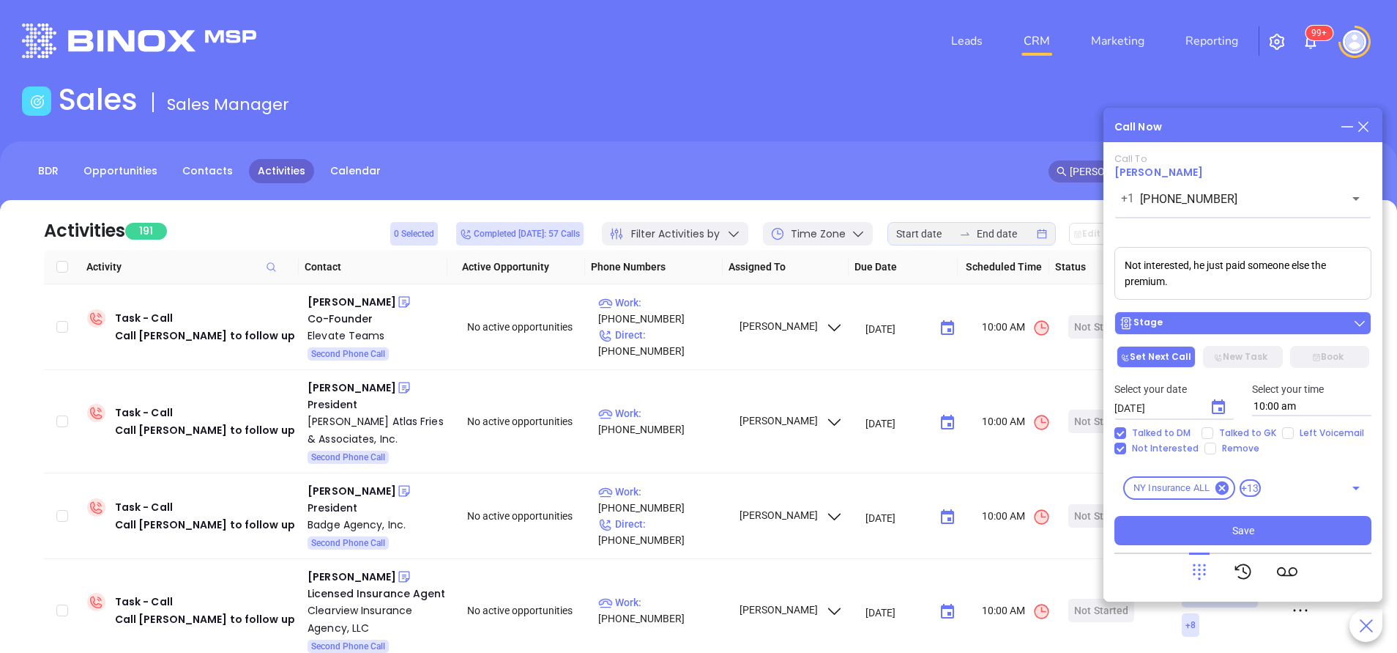
type textarea "Not interested, he just paid someone else the premium."
click at [1172, 322] on div "Stage" at bounding box center [1243, 323] width 248 height 15
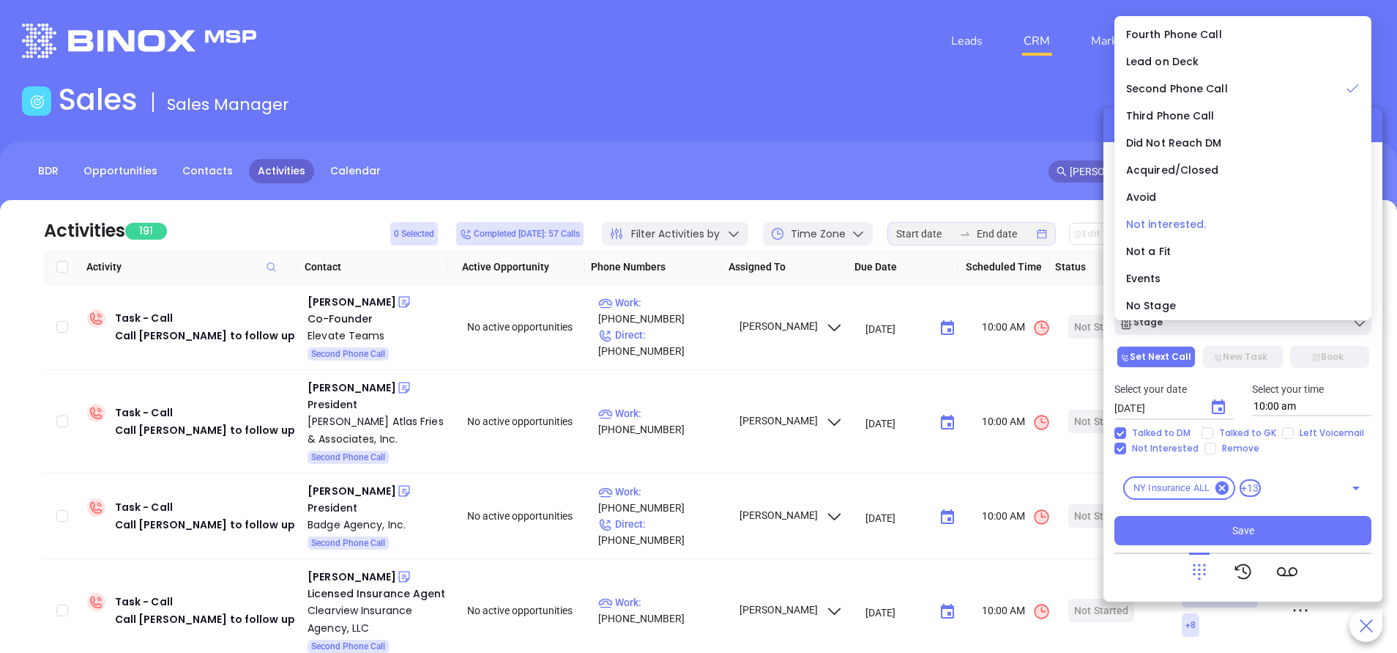
click at [1175, 229] on span "Not interested." at bounding box center [1166, 224] width 81 height 15
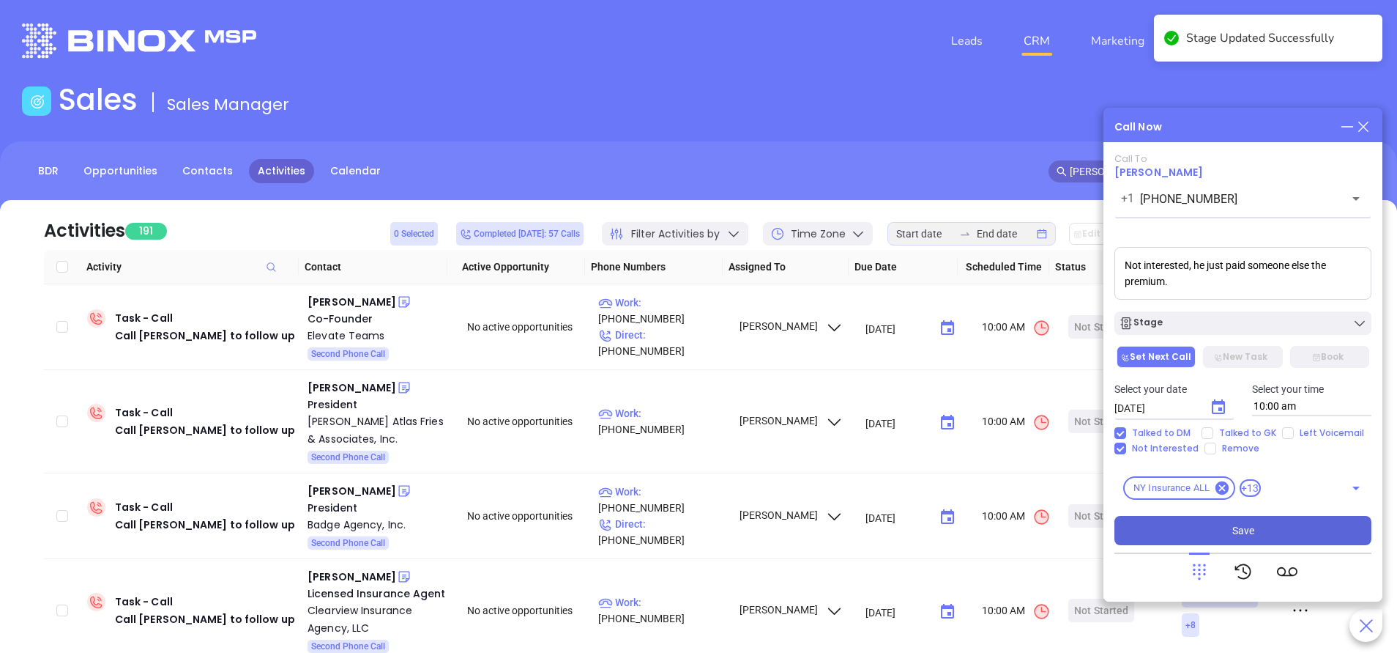
click at [1255, 532] on button "Save" at bounding box center [1243, 530] width 257 height 29
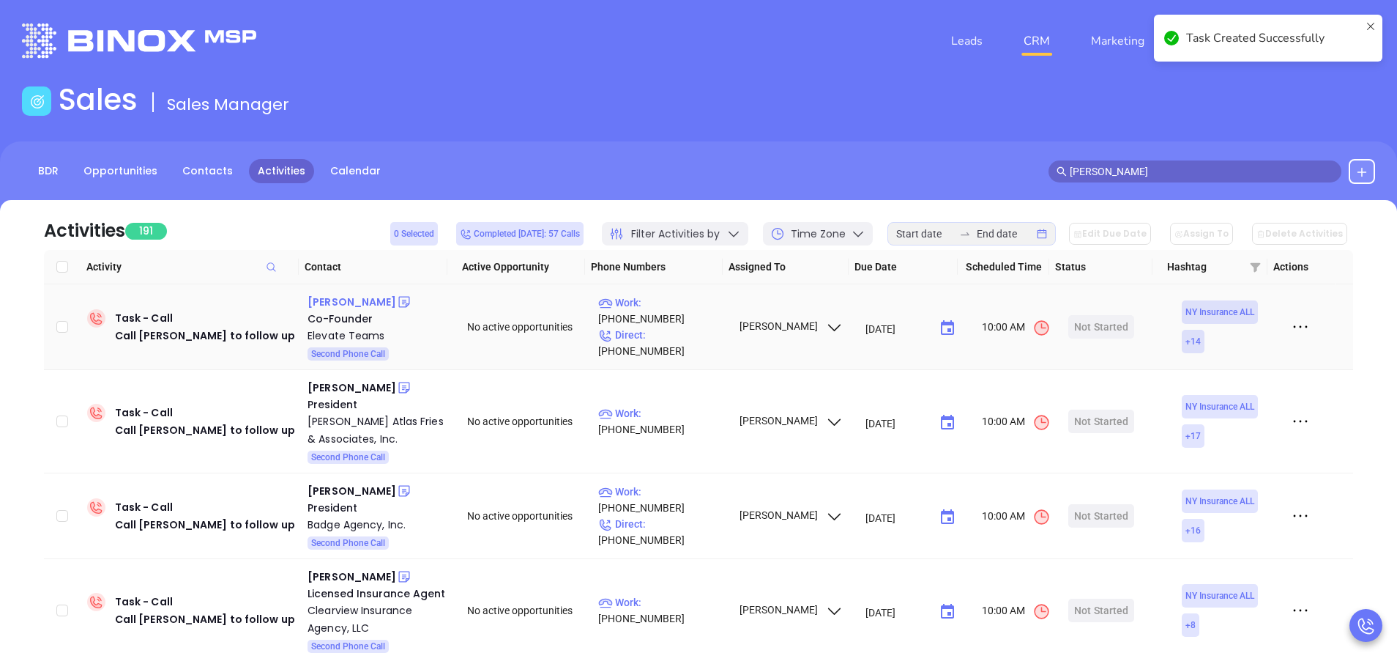
click at [364, 300] on div "Stanley Meytin" at bounding box center [352, 302] width 89 height 18
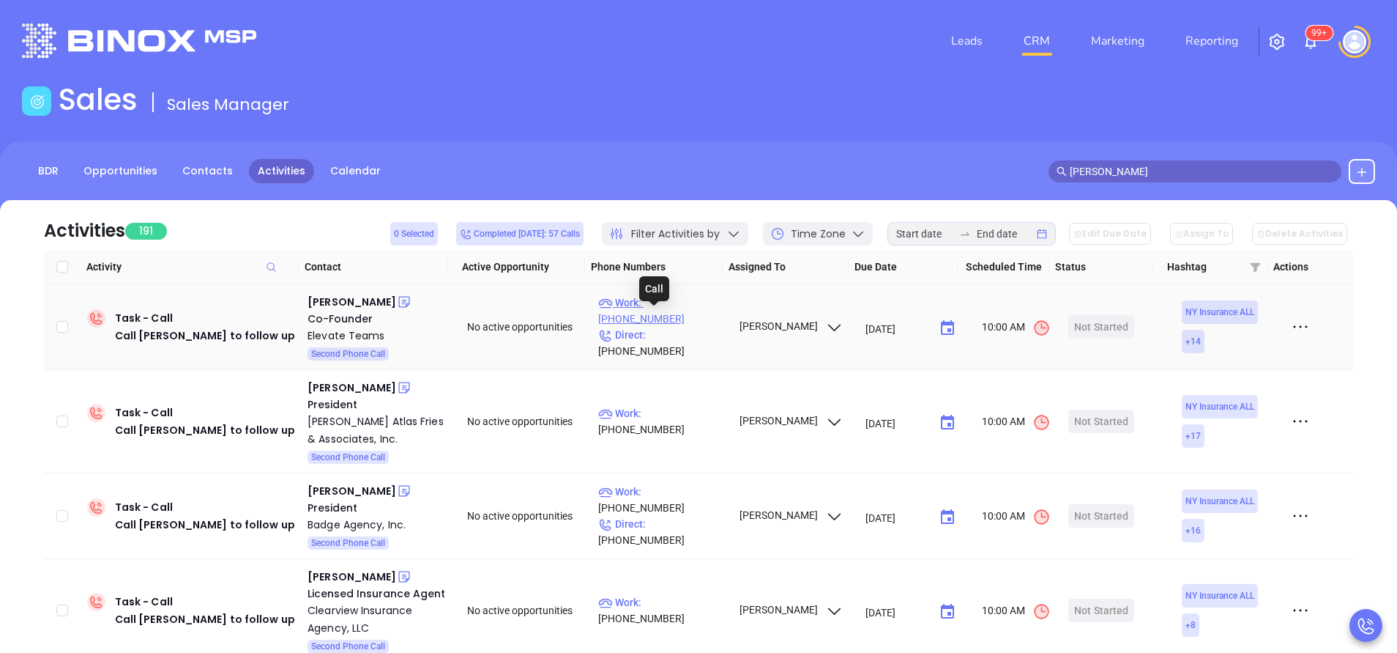
click at [669, 319] on p "Work : (917) 794-4617" at bounding box center [661, 310] width 127 height 32
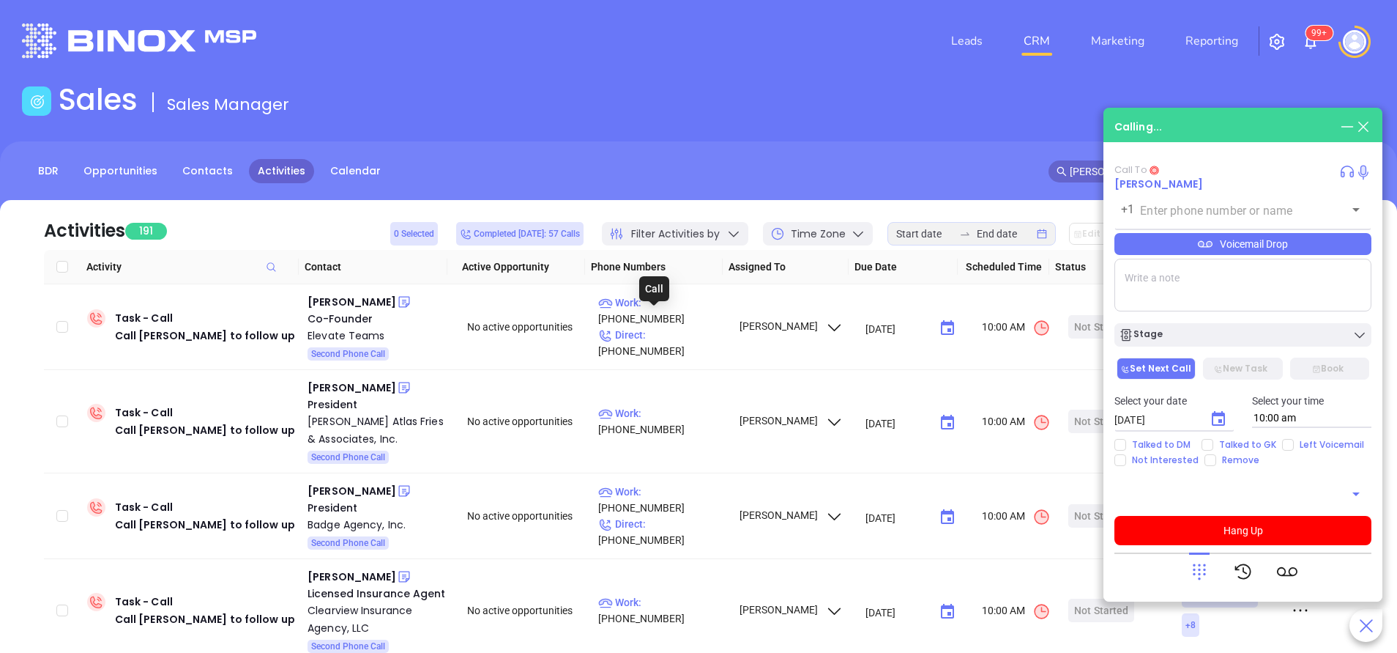
type input "(917) 794-4617"
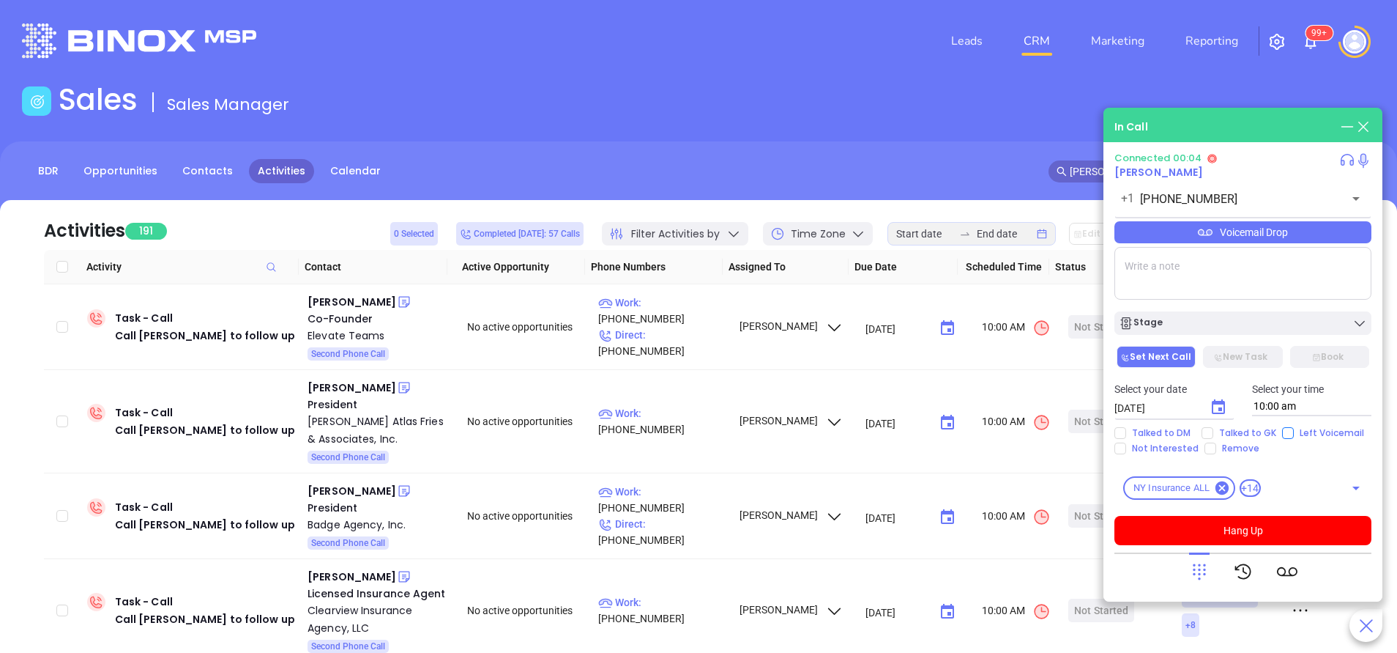
click at [1286, 434] on input "Left Voicemail" at bounding box center [1288, 433] width 12 height 12
checkbox input "true"
click at [1217, 402] on icon "Choose date, selected date is Sep 18, 2025" at bounding box center [1218, 406] width 13 height 15
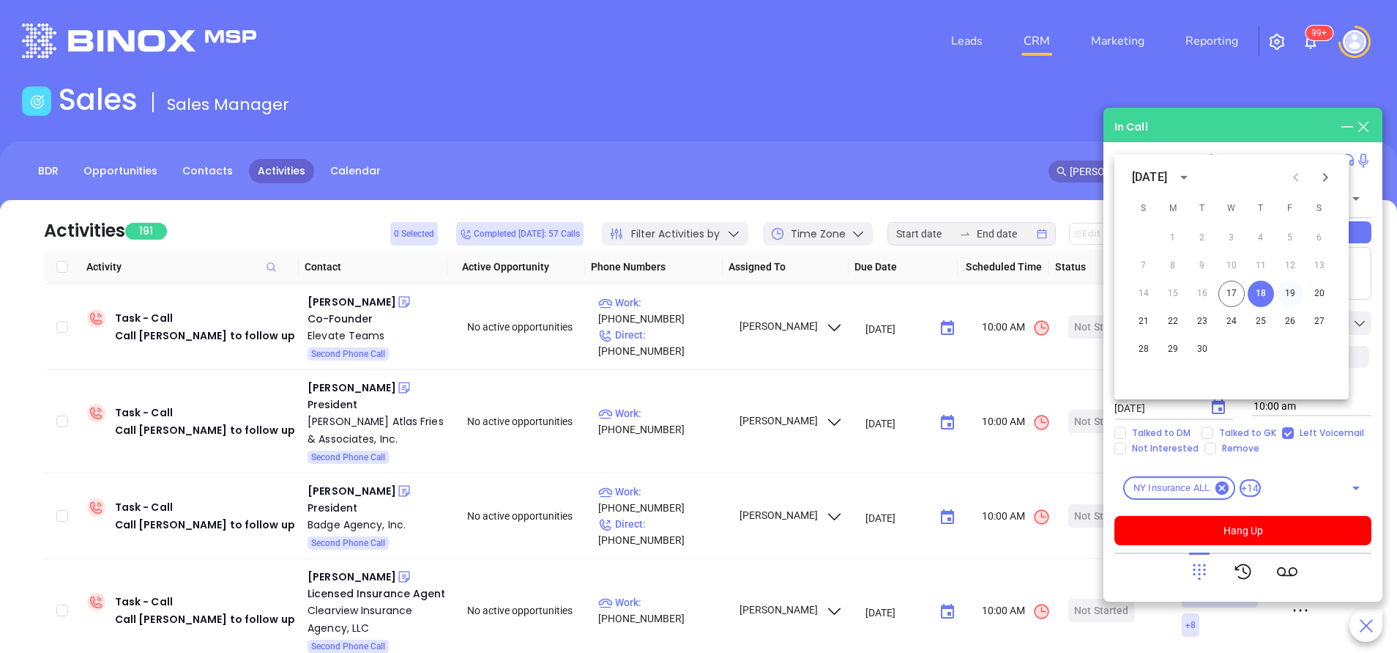
click at [1290, 294] on button "19" at bounding box center [1290, 294] width 26 height 26
type input "09/19/2025"
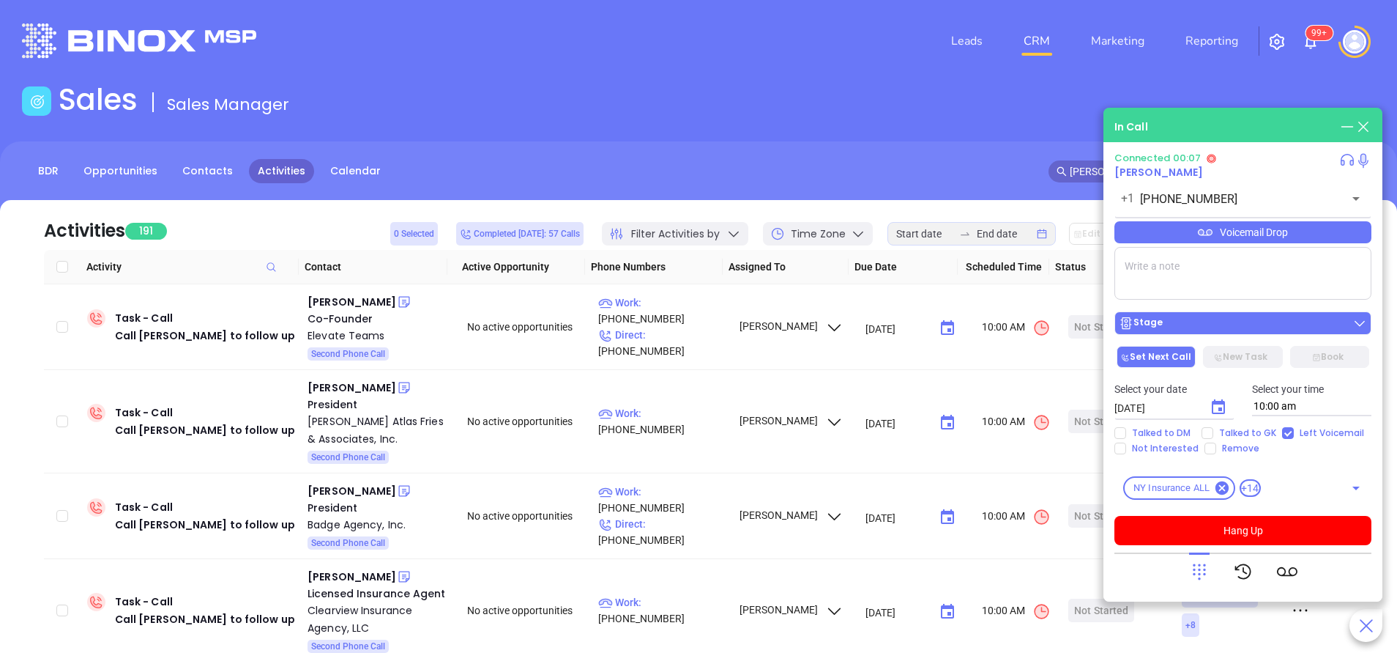
drag, startPoint x: 1260, startPoint y: 330, endPoint x: 1255, endPoint y: 324, distance: 7.8
click at [1260, 330] on div "Stage" at bounding box center [1243, 323] width 248 height 15
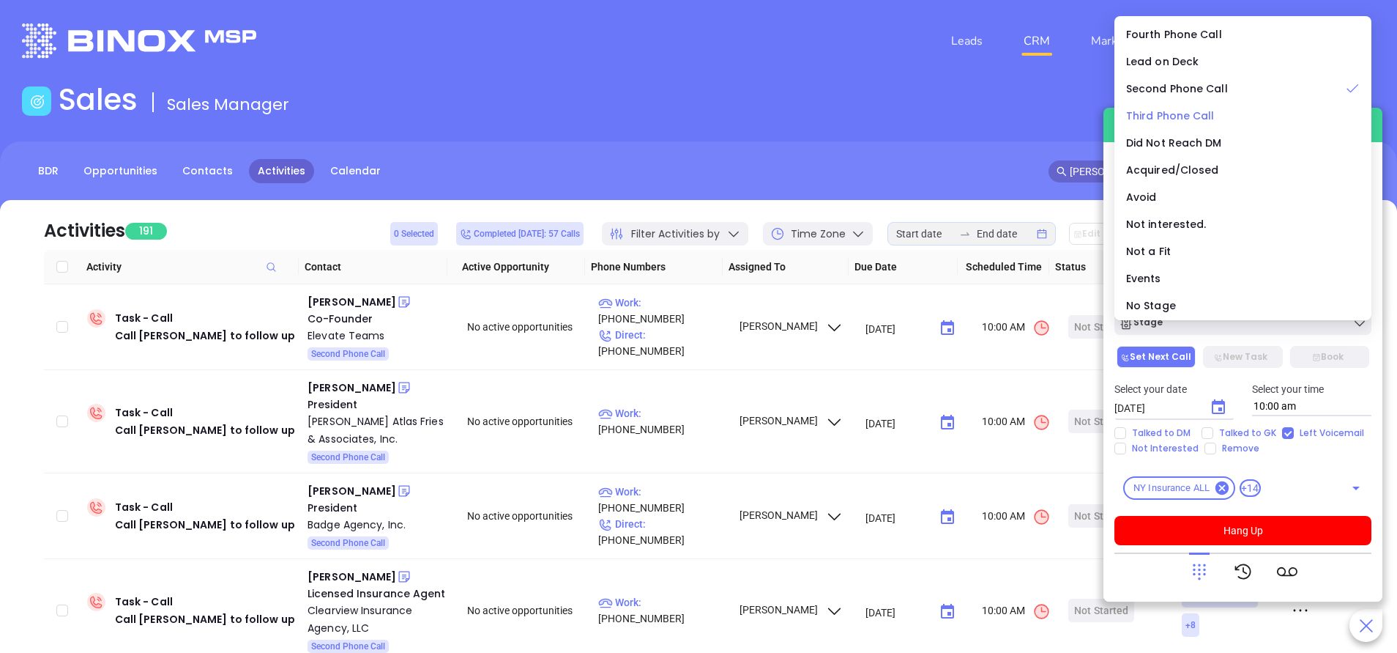
click at [1197, 111] on span "Third Phone Call" at bounding box center [1170, 115] width 89 height 15
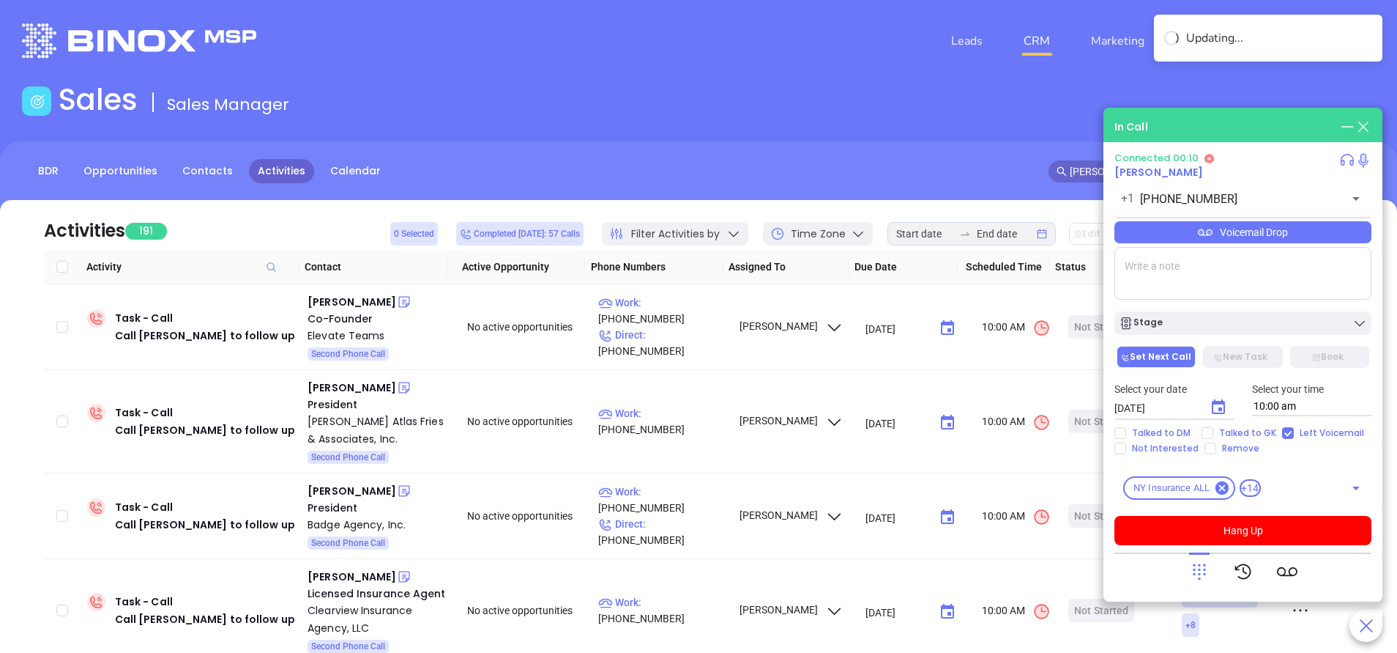
drag, startPoint x: 1188, startPoint y: 276, endPoint x: 1188, endPoint y: 263, distance: 13.2
click at [1188, 270] on textarea at bounding box center [1243, 273] width 257 height 53
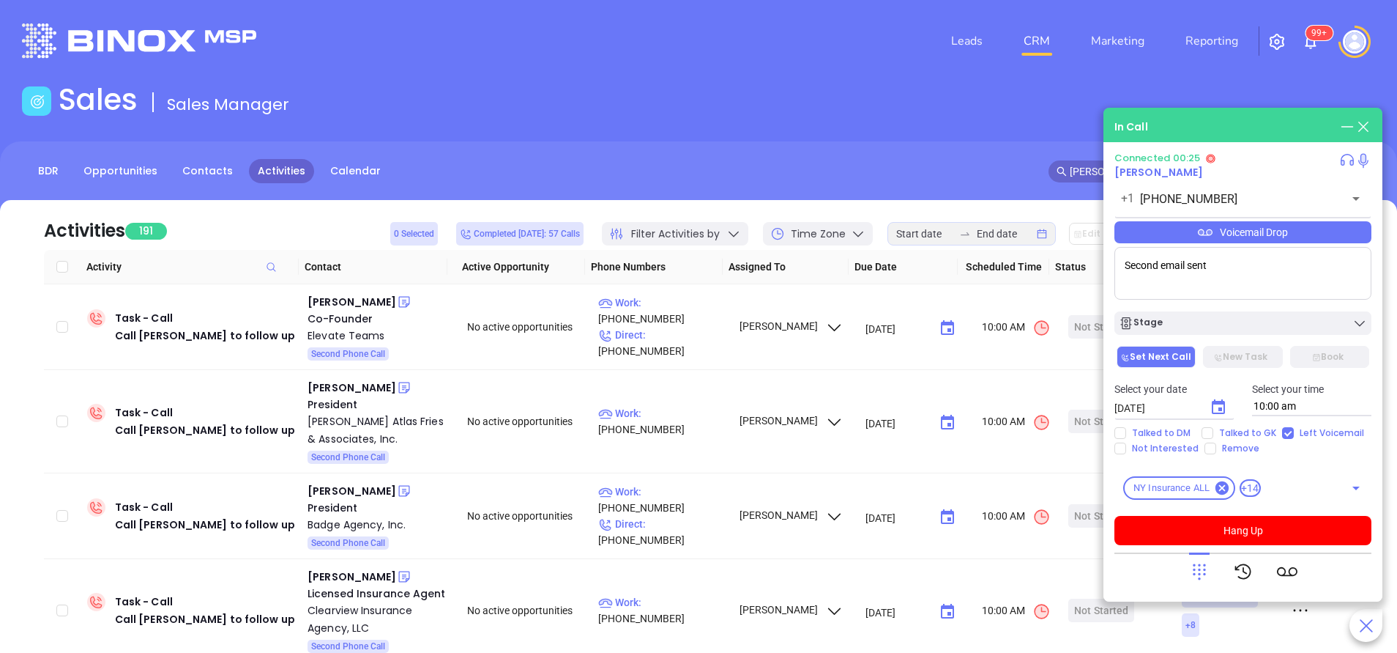
click at [1254, 248] on textarea "Second email sent" at bounding box center [1243, 273] width 257 height 53
type textarea "Second email sent"
click at [1250, 234] on div "Voicemail Drop" at bounding box center [1243, 232] width 257 height 22
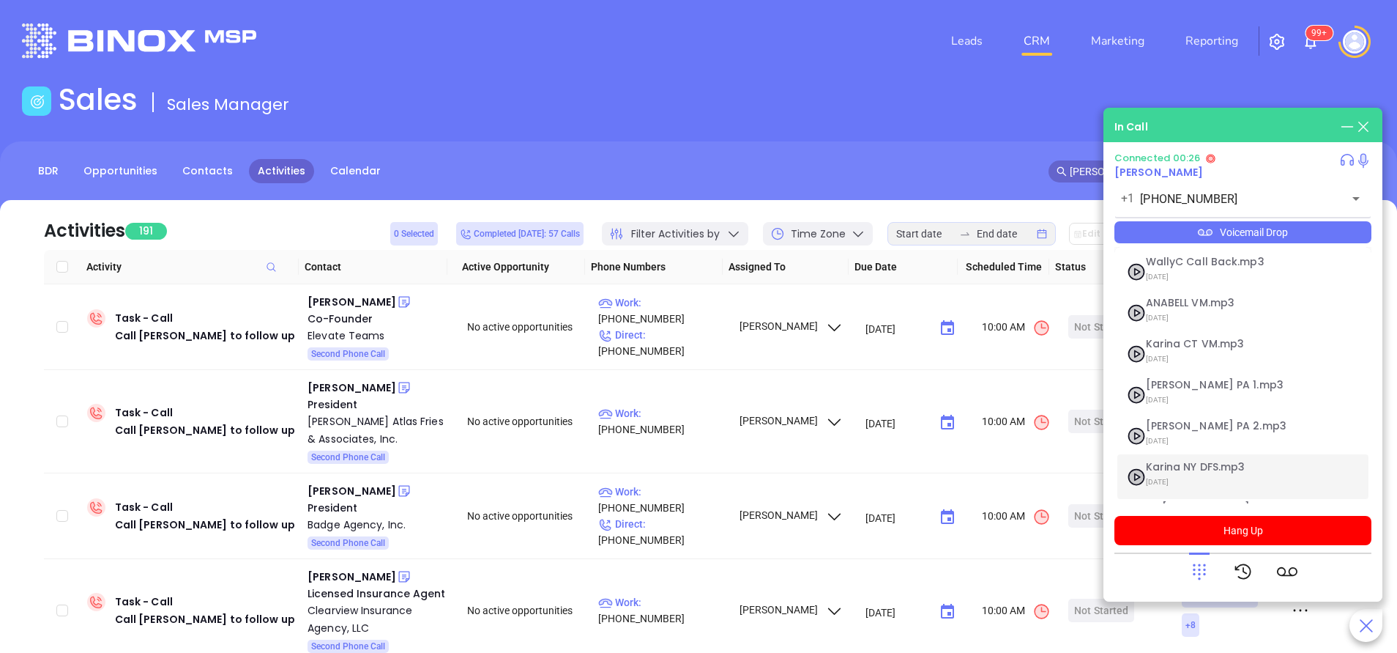
scroll to position [119, 0]
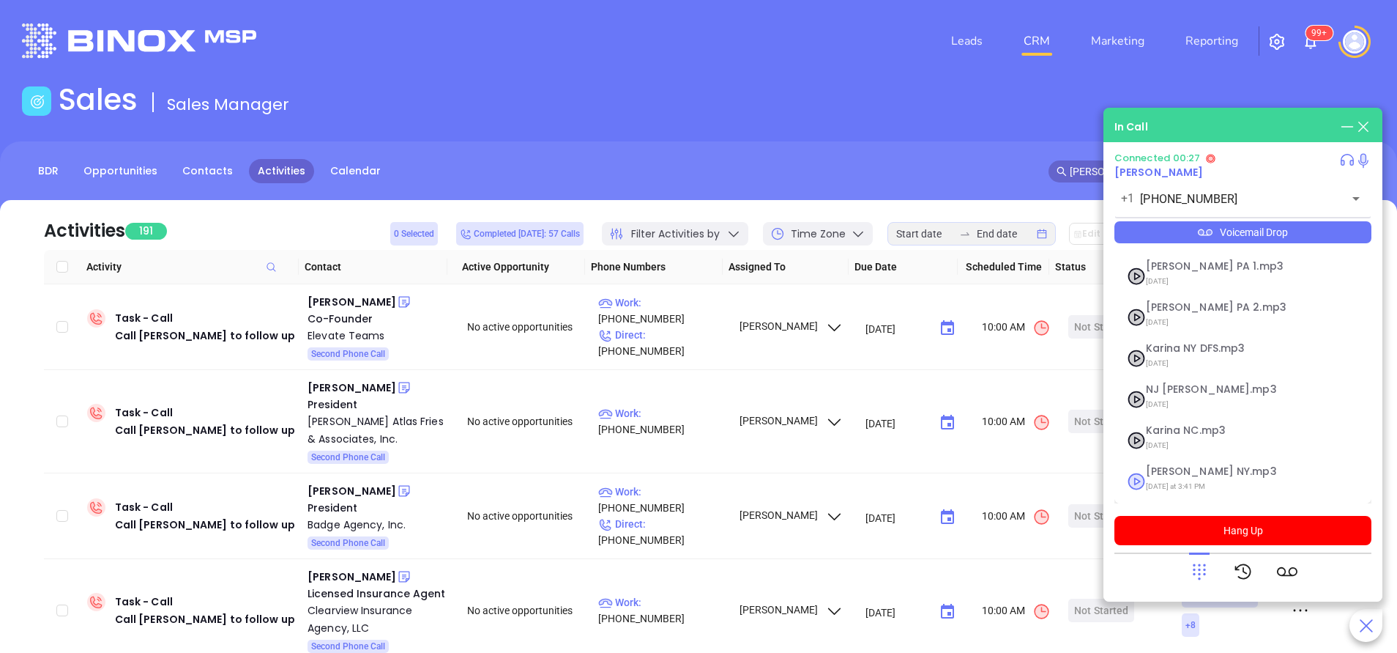
click at [1177, 482] on span "Last Thursday at 3:41 PM" at bounding box center [1225, 486] width 158 height 19
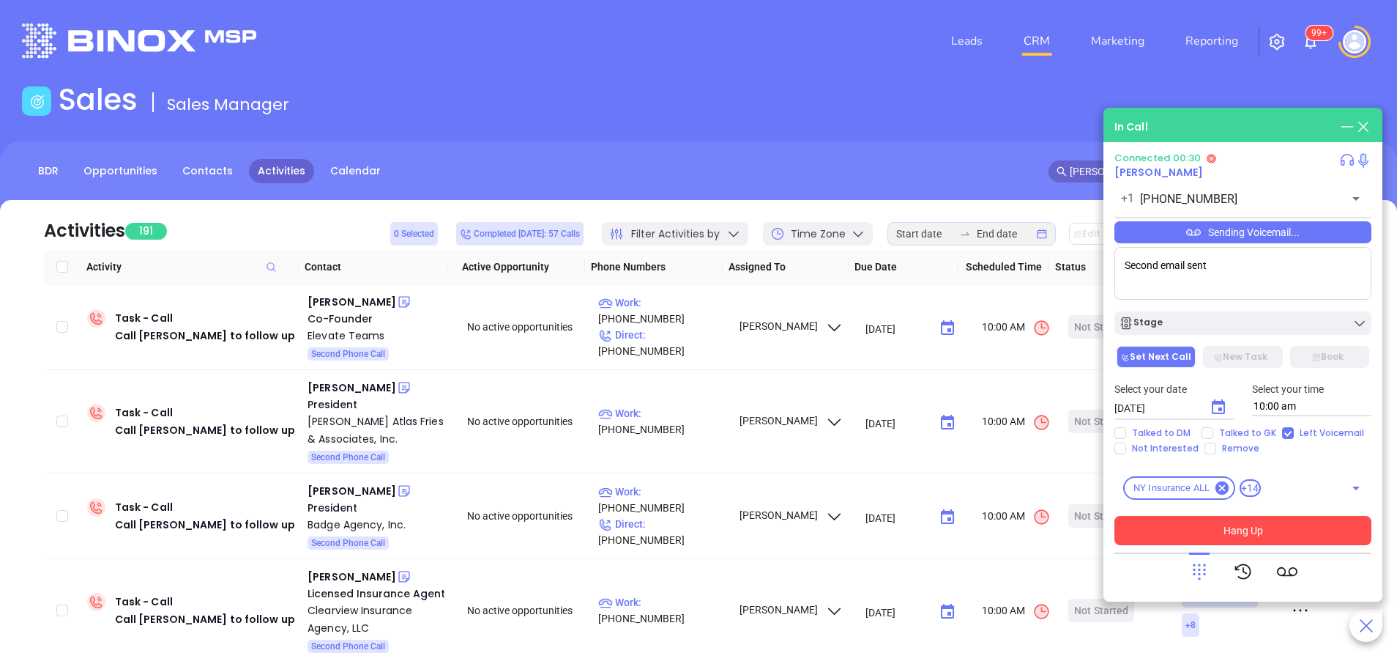
click at [1263, 527] on button "Hang Up" at bounding box center [1243, 530] width 257 height 29
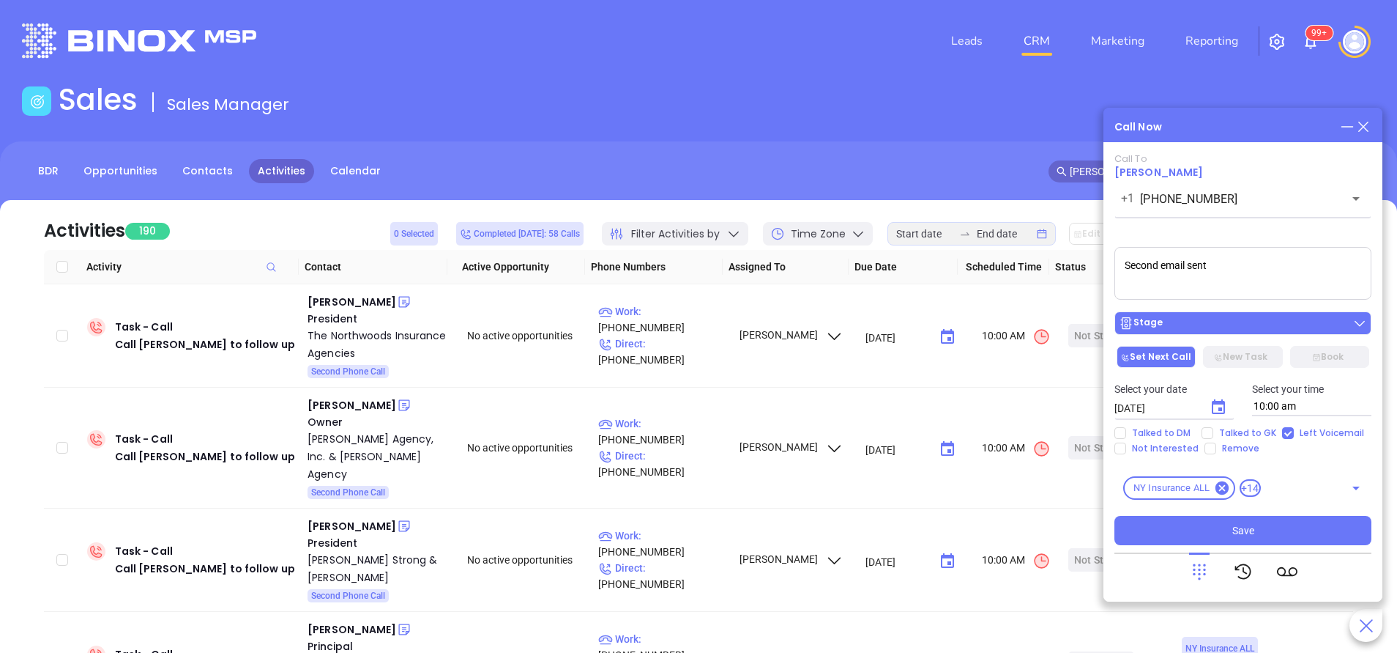
click at [1190, 316] on button "Stage" at bounding box center [1243, 322] width 257 height 23
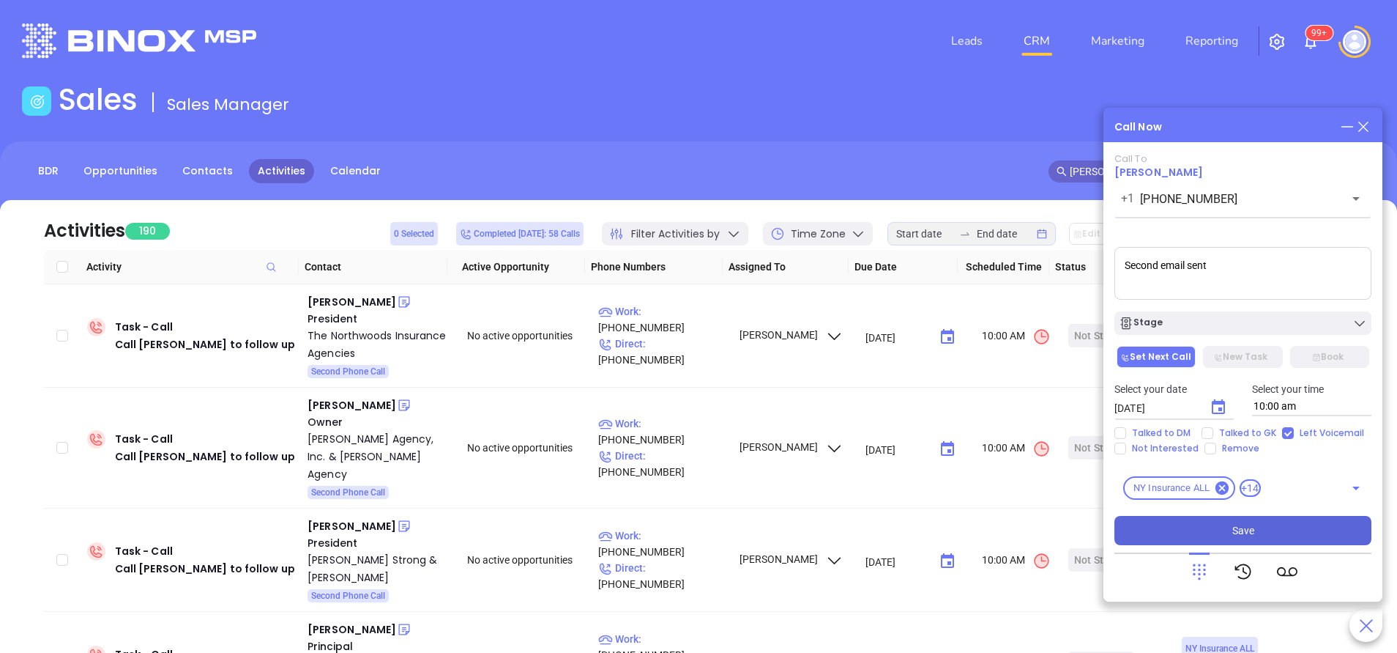
click at [1304, 525] on button "Save" at bounding box center [1243, 530] width 257 height 29
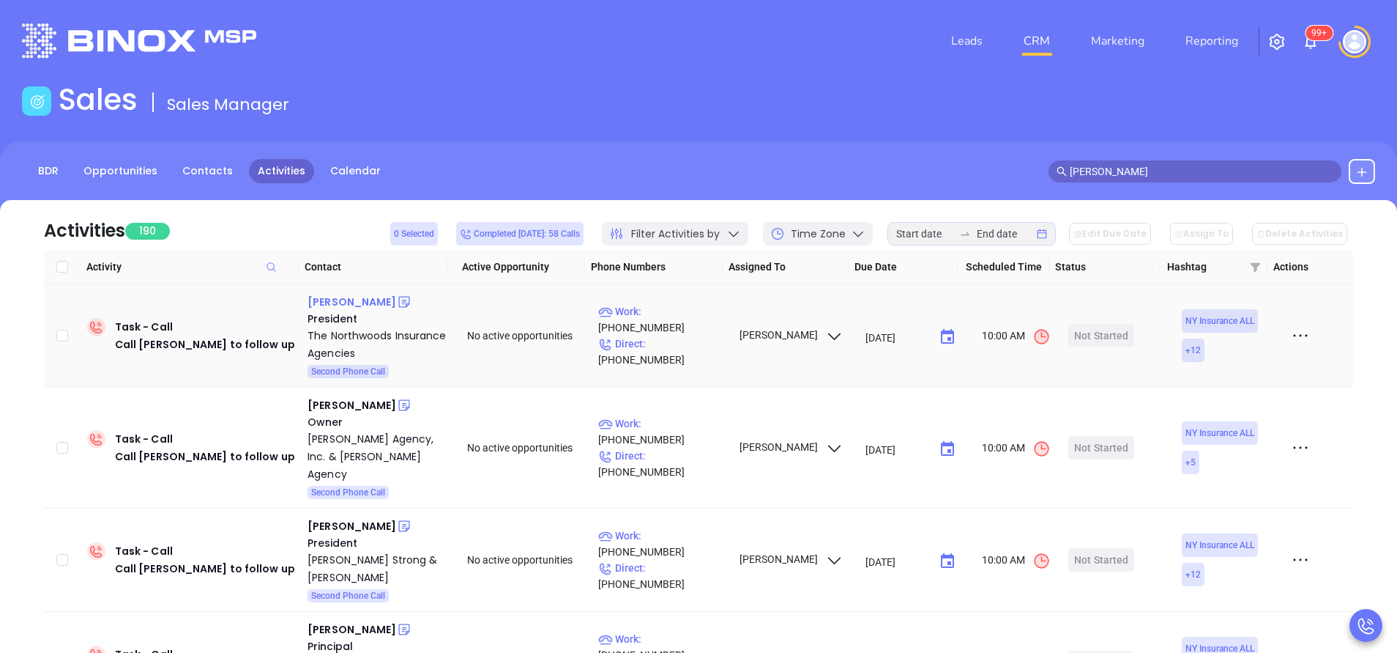
click at [357, 305] on div "Peter Harris" at bounding box center [352, 302] width 89 height 18
click at [672, 329] on p "Work : (716) 634-5656" at bounding box center [661, 319] width 127 height 32
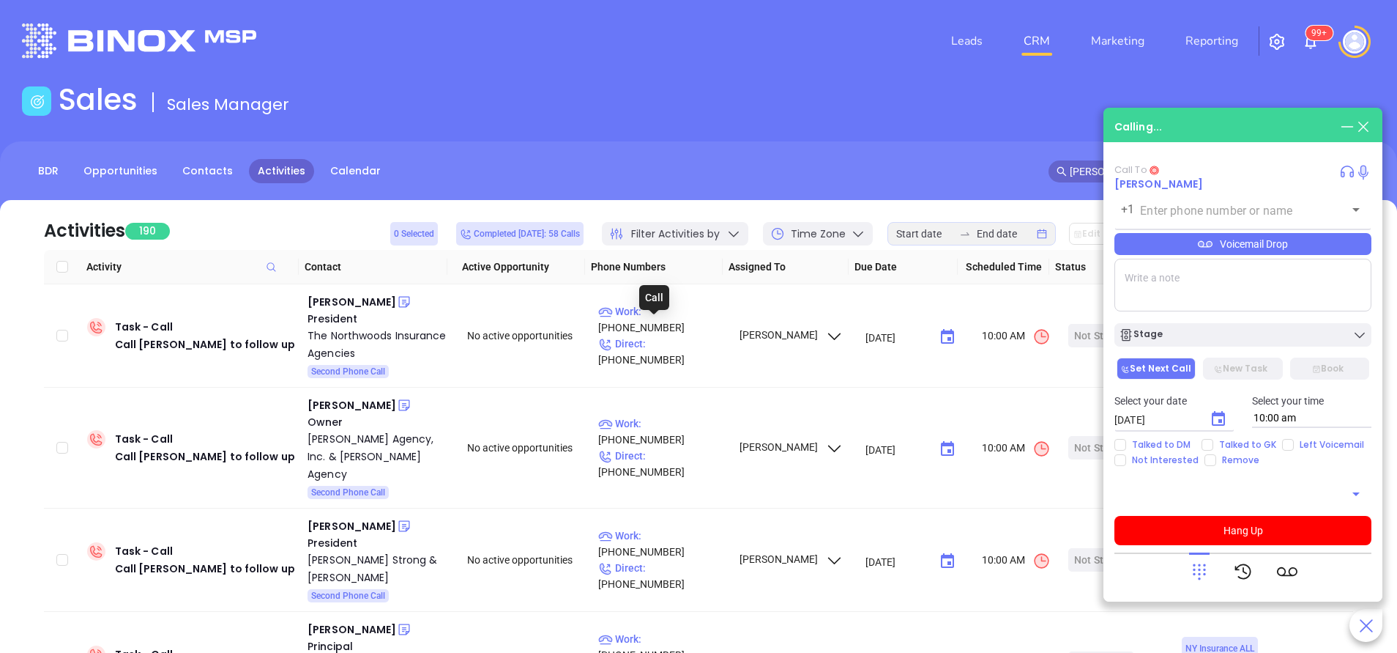
type input "(716) 634-5656"
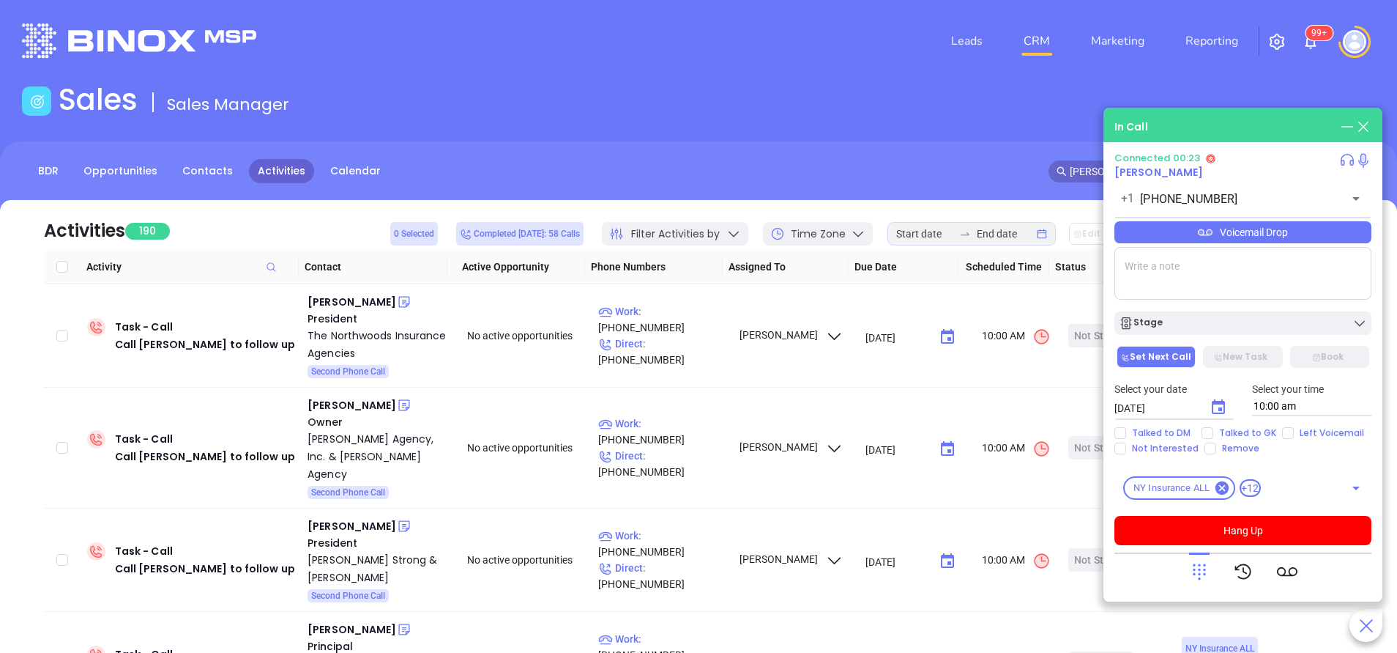
click at [1187, 237] on div "Voicemail Drop" at bounding box center [1243, 232] width 257 height 22
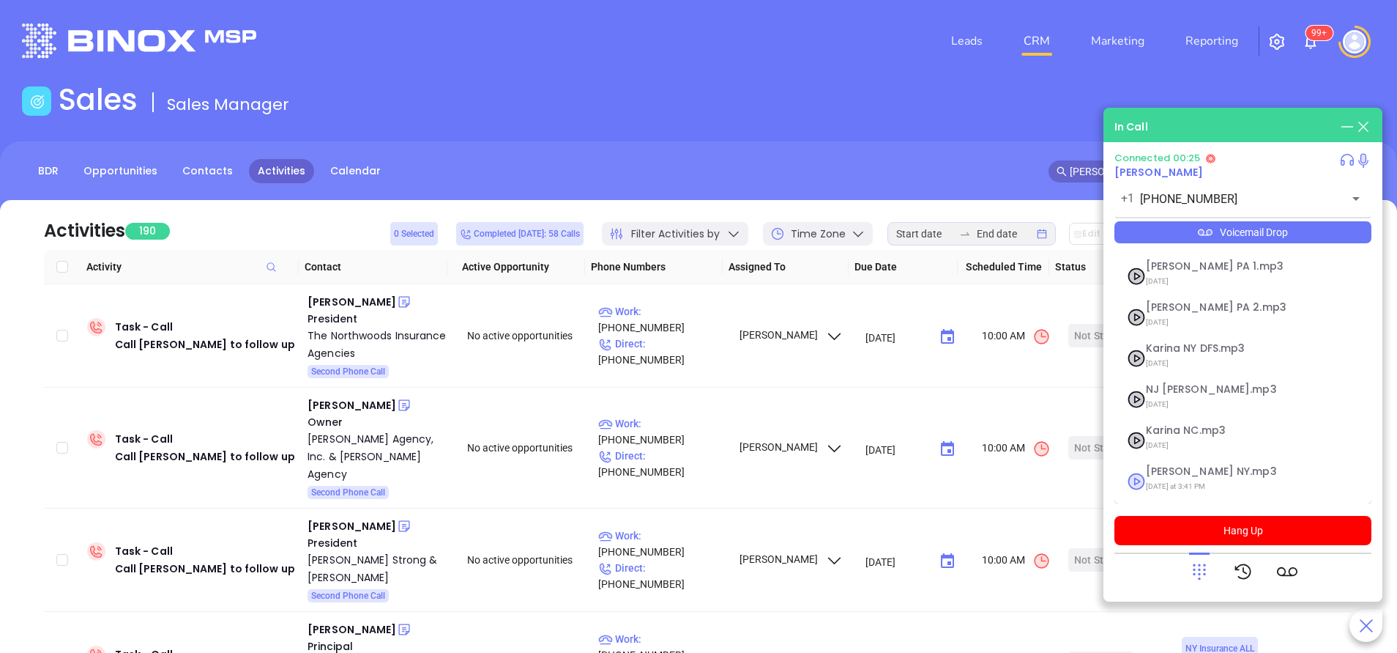
click at [1172, 469] on span "Vicky NY.mp3" at bounding box center [1225, 471] width 158 height 11
checkbox input "true"
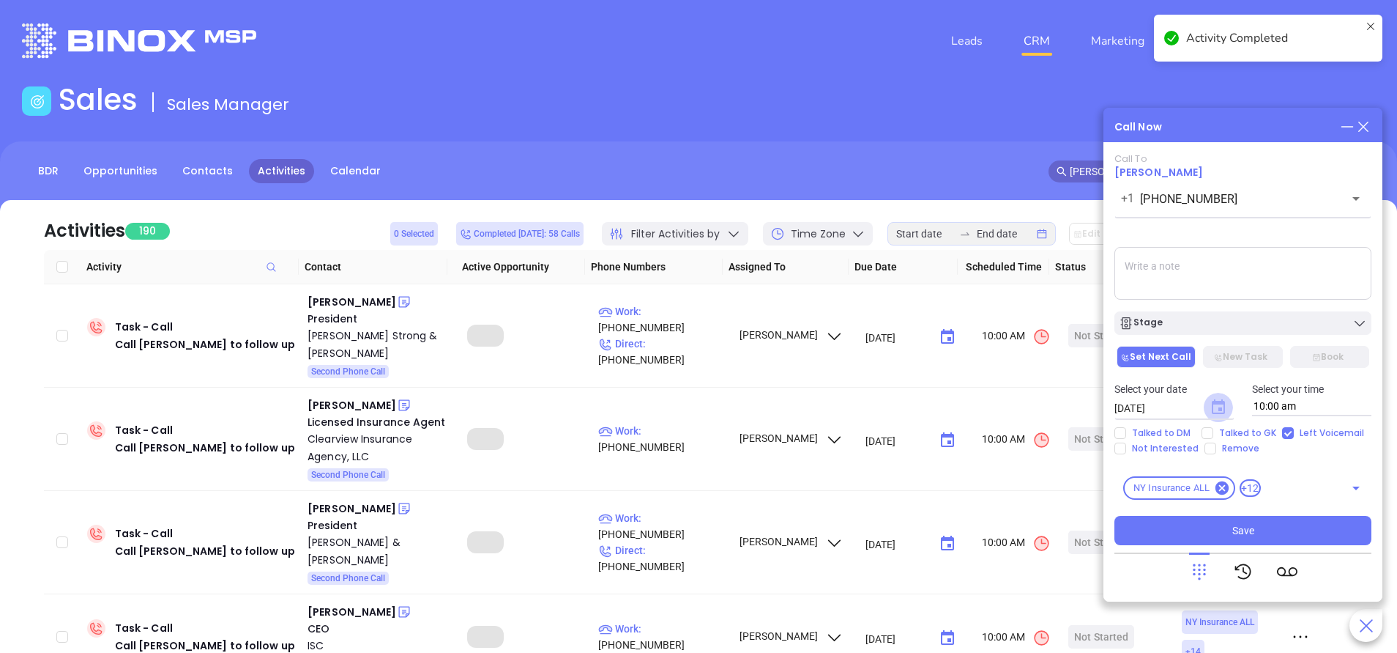
click at [1221, 403] on icon "Choose date, selected date is Sep 18, 2025" at bounding box center [1218, 406] width 13 height 15
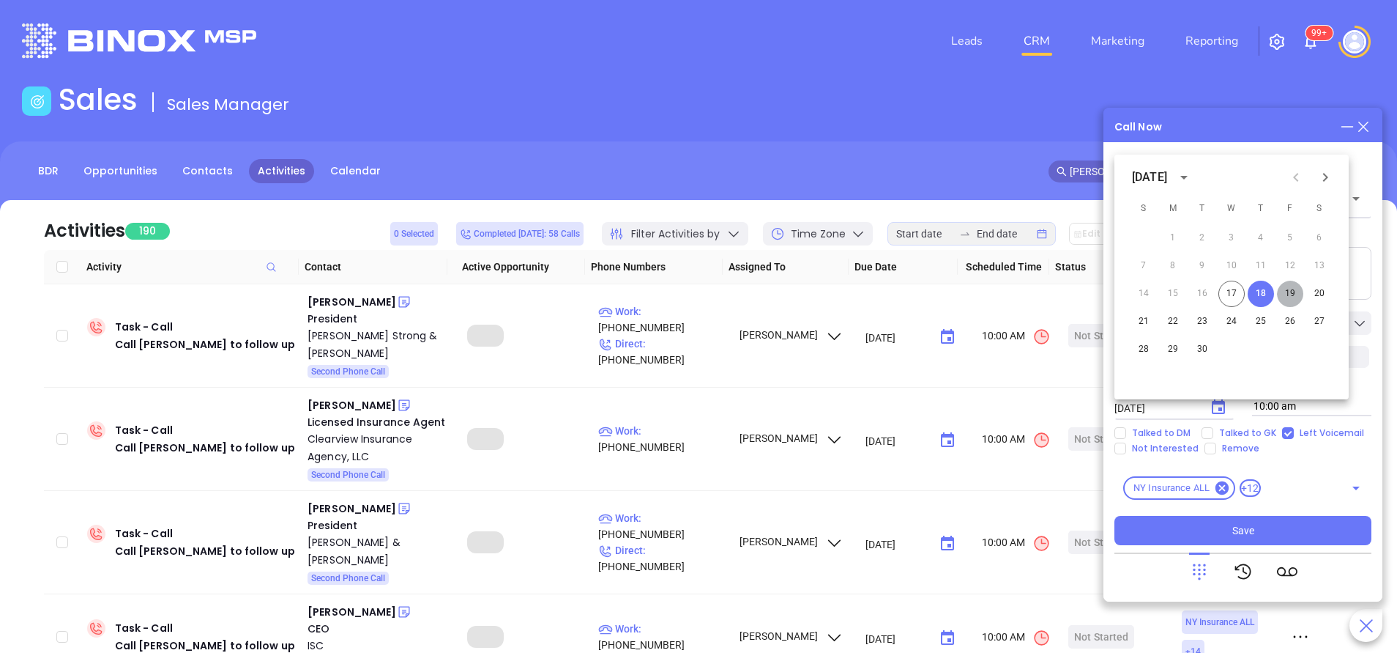
click at [1296, 294] on button "19" at bounding box center [1290, 294] width 26 height 26
type input "09/19/2025"
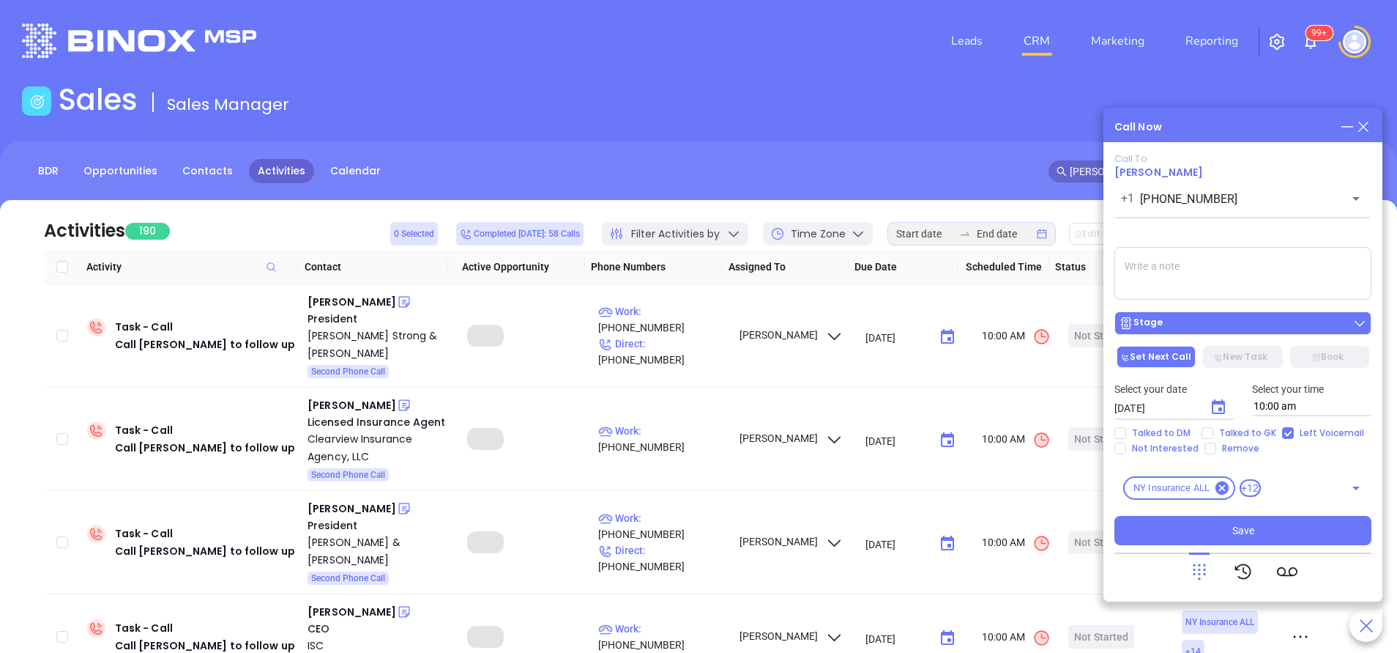
click at [1252, 325] on div "Stage" at bounding box center [1243, 323] width 248 height 15
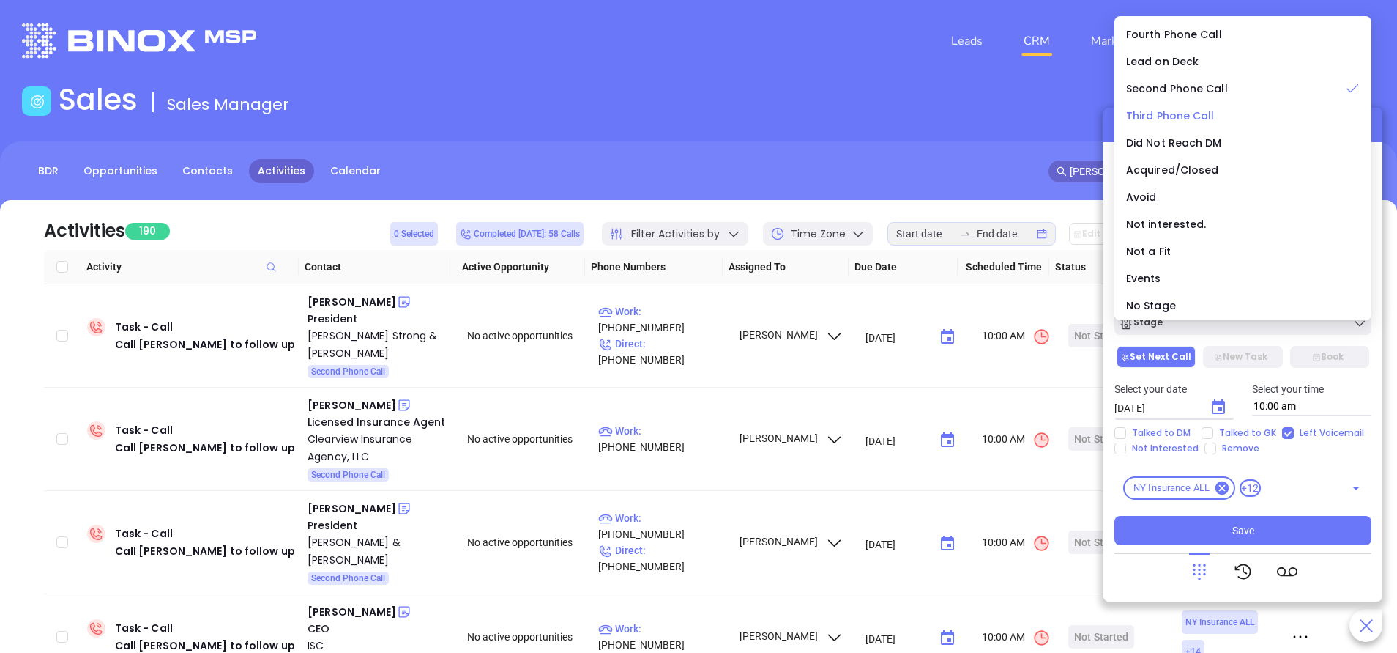
click at [1201, 111] on span "Third Phone Call" at bounding box center [1170, 115] width 89 height 15
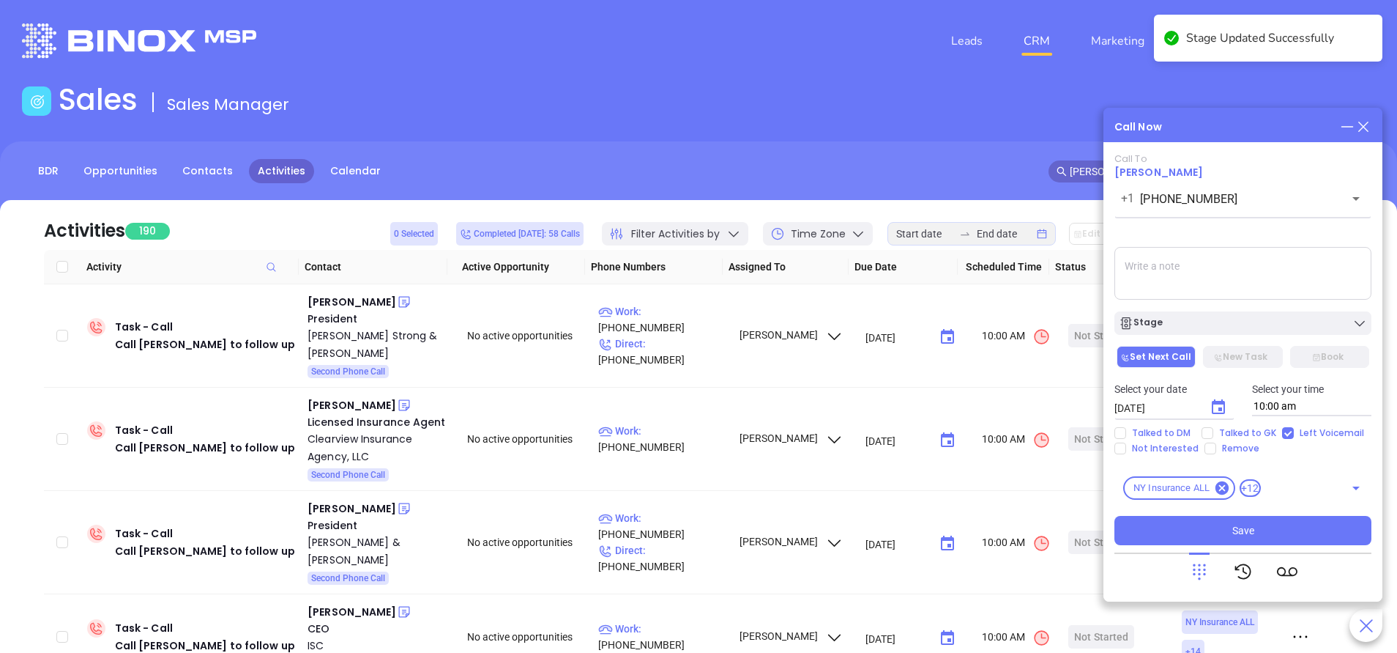
click at [1212, 271] on textarea at bounding box center [1243, 273] width 257 height 53
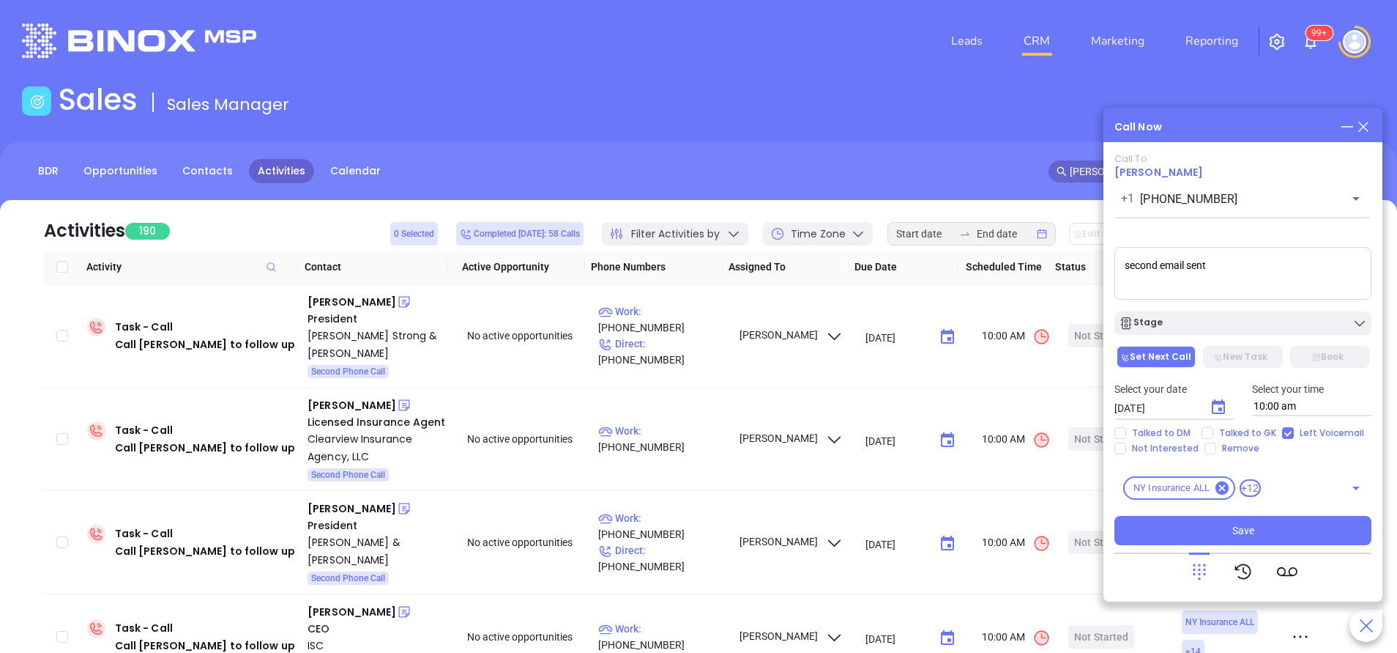
type textarea "second email sent"
click at [1269, 532] on button "Save" at bounding box center [1243, 530] width 257 height 29
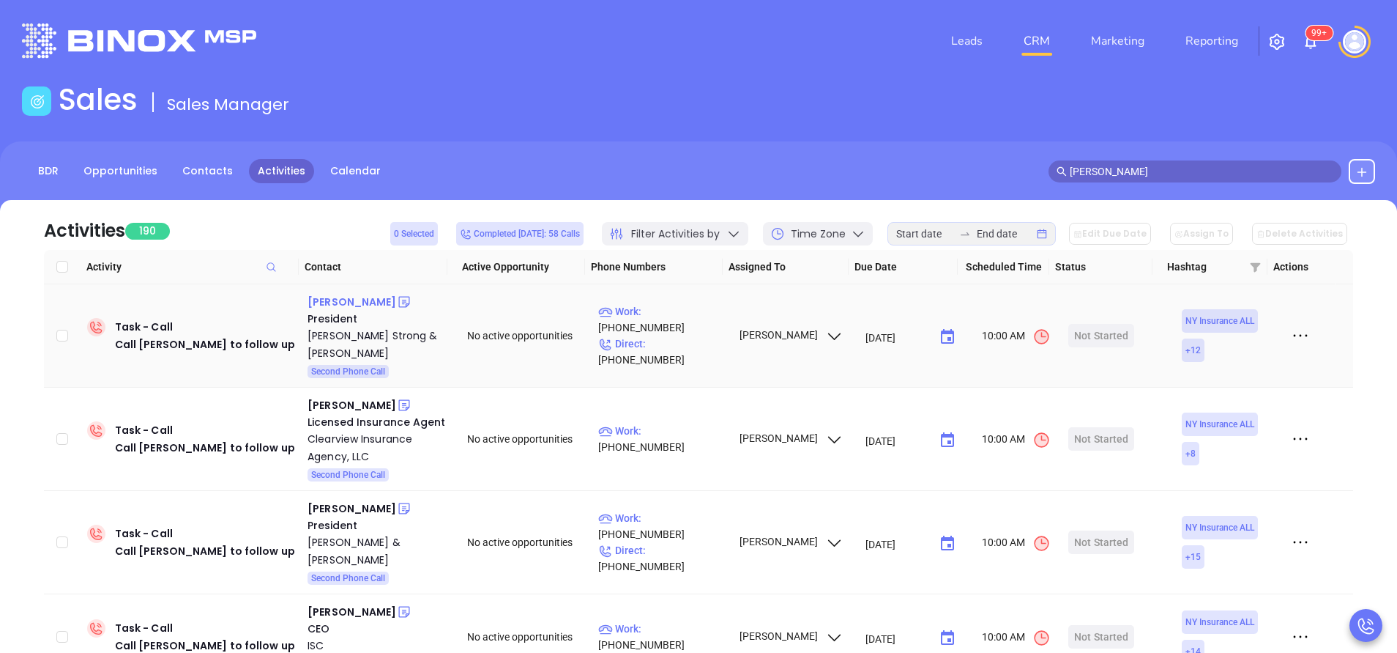
click at [368, 300] on div "Michael Tiagwad" at bounding box center [352, 302] width 89 height 18
click at [363, 396] on div "Carli Maurice" at bounding box center [352, 405] width 89 height 18
click at [678, 423] on p "Work : (516) 862-4422" at bounding box center [661, 439] width 127 height 32
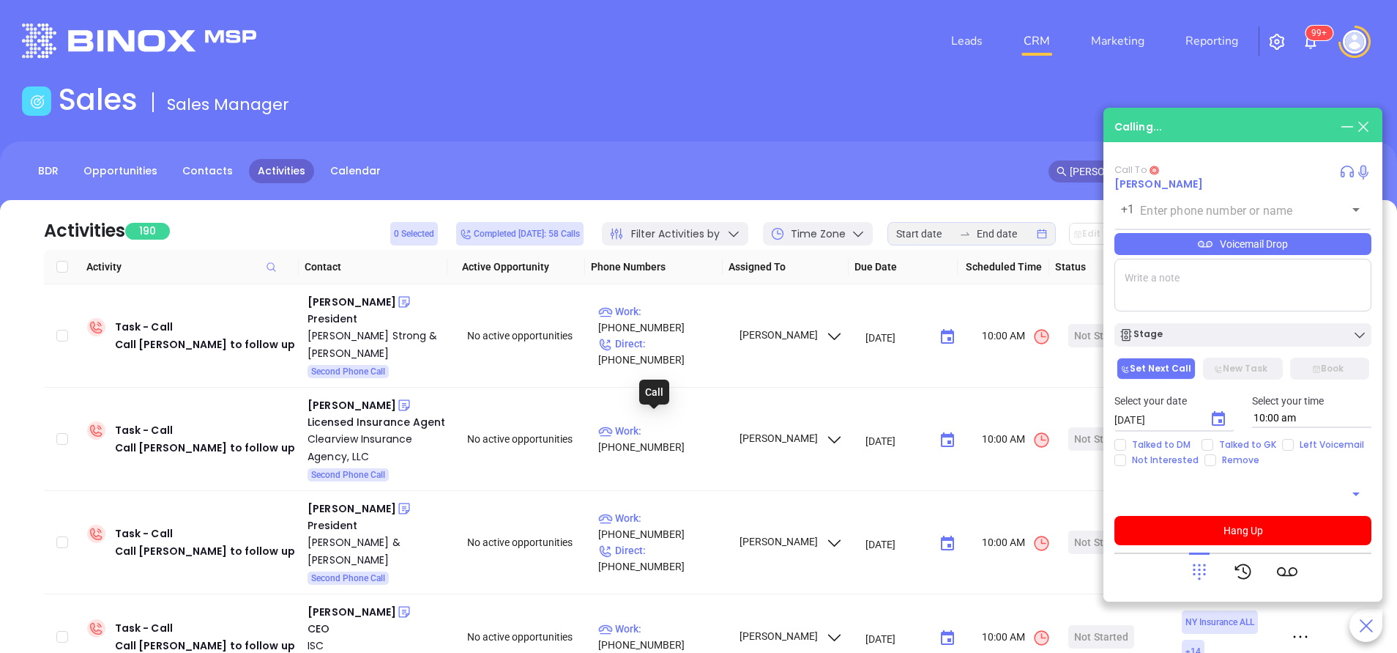
type input "(516) 862-4422"
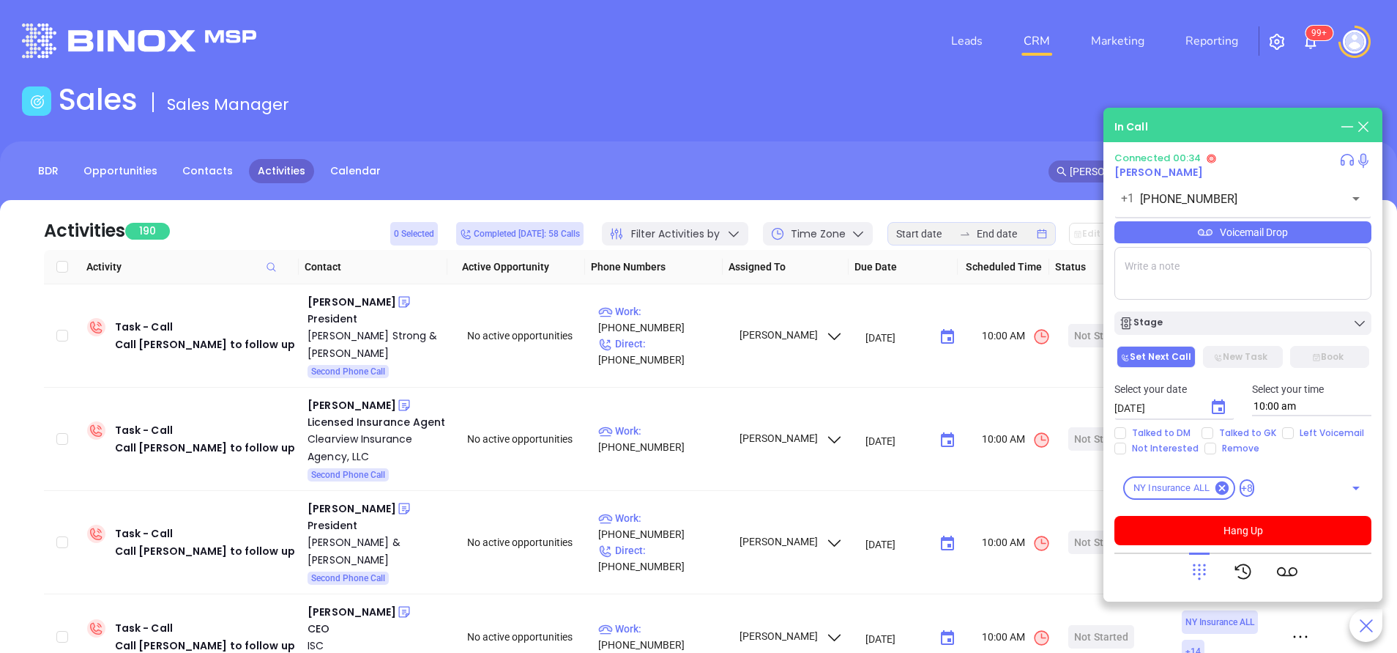
click at [1263, 508] on div "Connected 00:34 Carli Maurice +1 (516) 862-4422 ​ Voicemail Drop Stage Set Next…" at bounding box center [1243, 348] width 257 height 393
click at [1269, 530] on button "Hang Up" at bounding box center [1243, 530] width 257 height 29
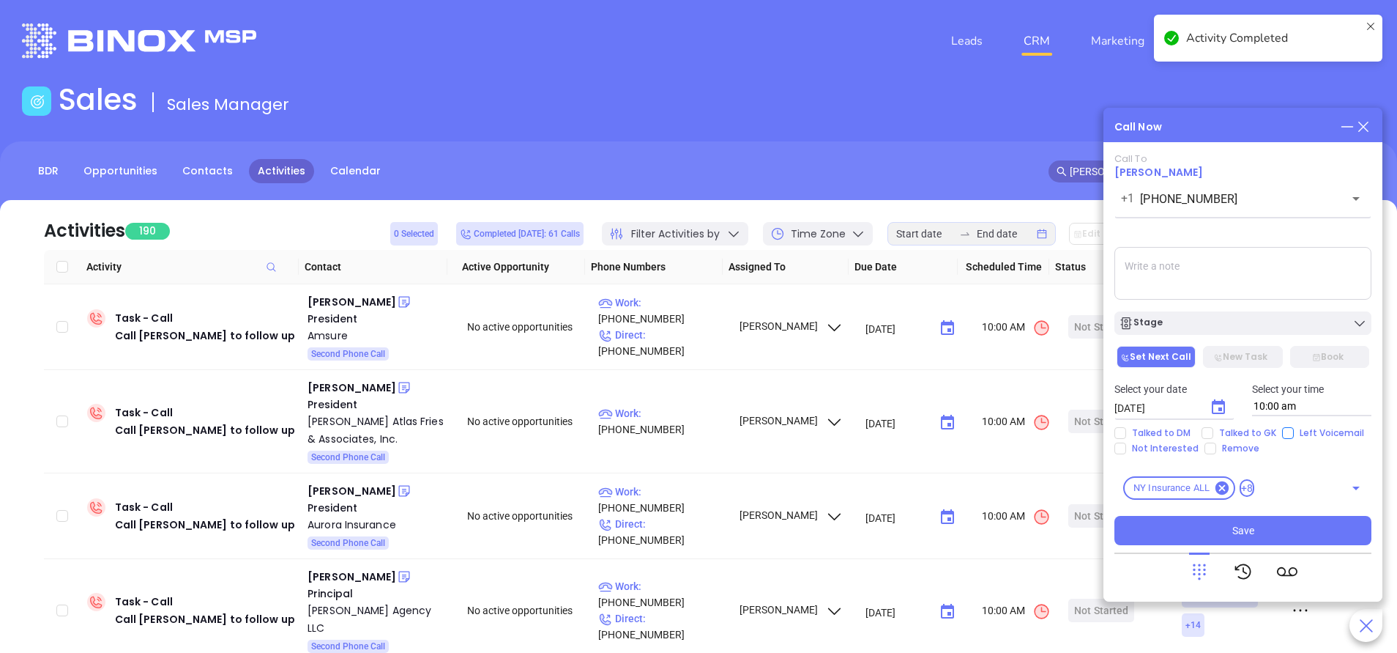
click at [1286, 433] on input "Left Voicemail" at bounding box center [1288, 433] width 12 height 12
checkbox input "true"
click at [1252, 331] on button "Stage" at bounding box center [1243, 322] width 257 height 23
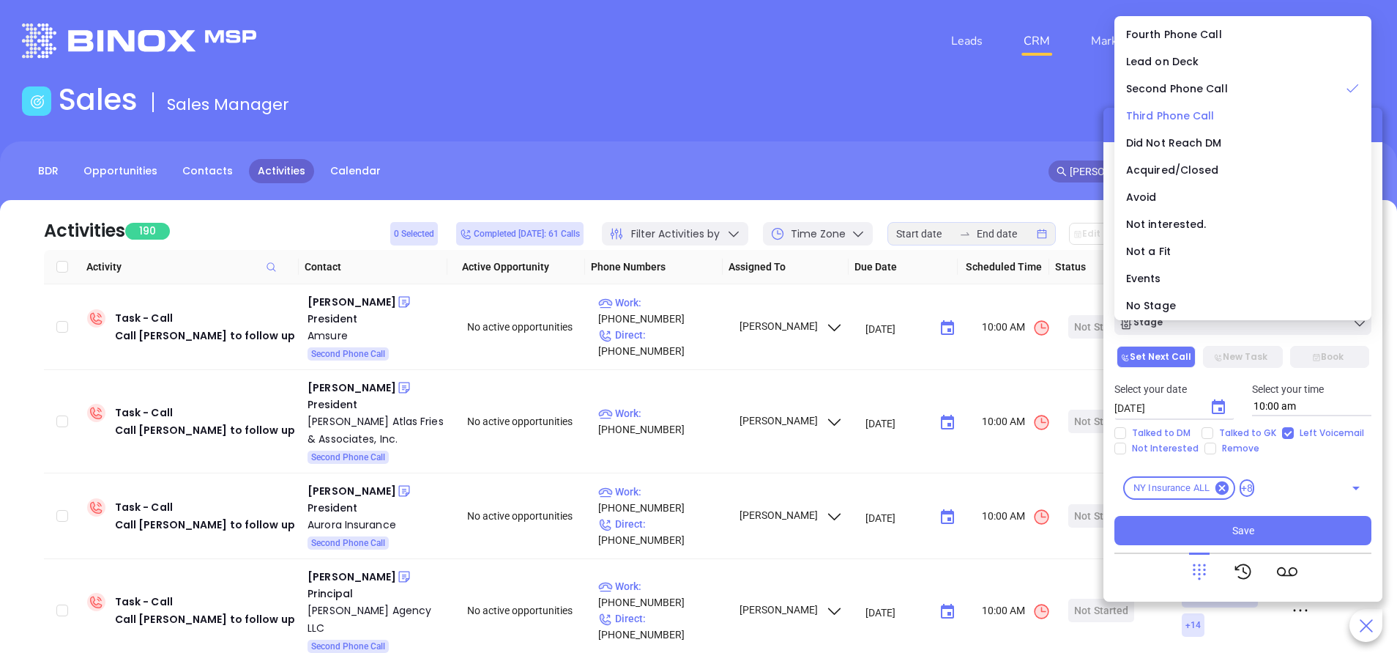
click at [1178, 116] on span "Third Phone Call" at bounding box center [1170, 115] width 89 height 15
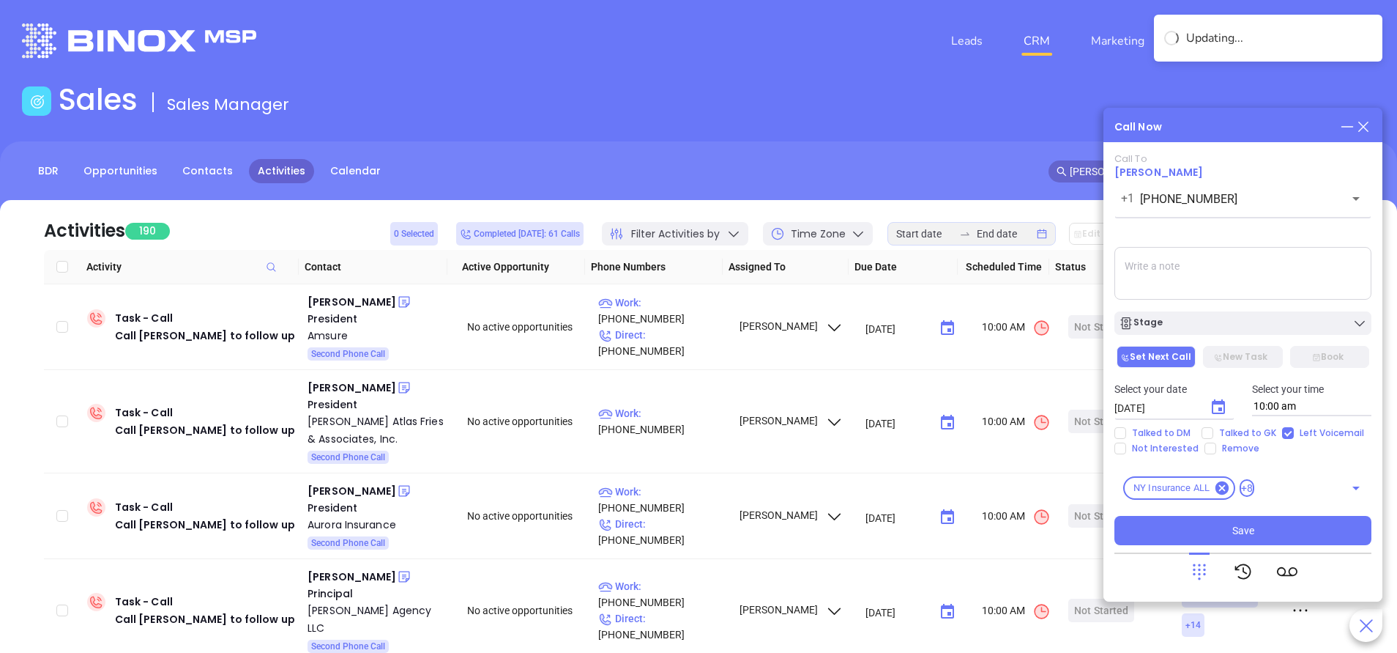
click at [1192, 280] on textarea at bounding box center [1243, 273] width 257 height 53
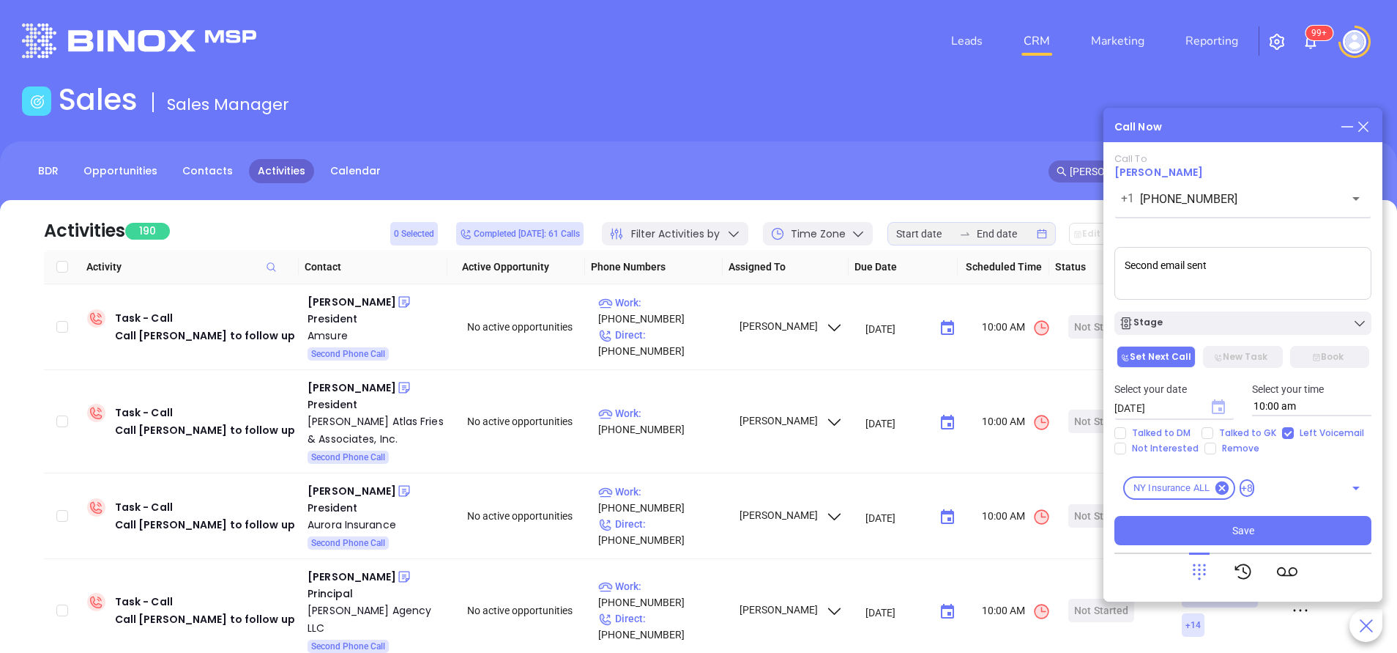
type textarea "Second email sent"
click at [1218, 407] on icon "Choose date, selected date is Sep 18, 2025" at bounding box center [1218, 406] width 13 height 15
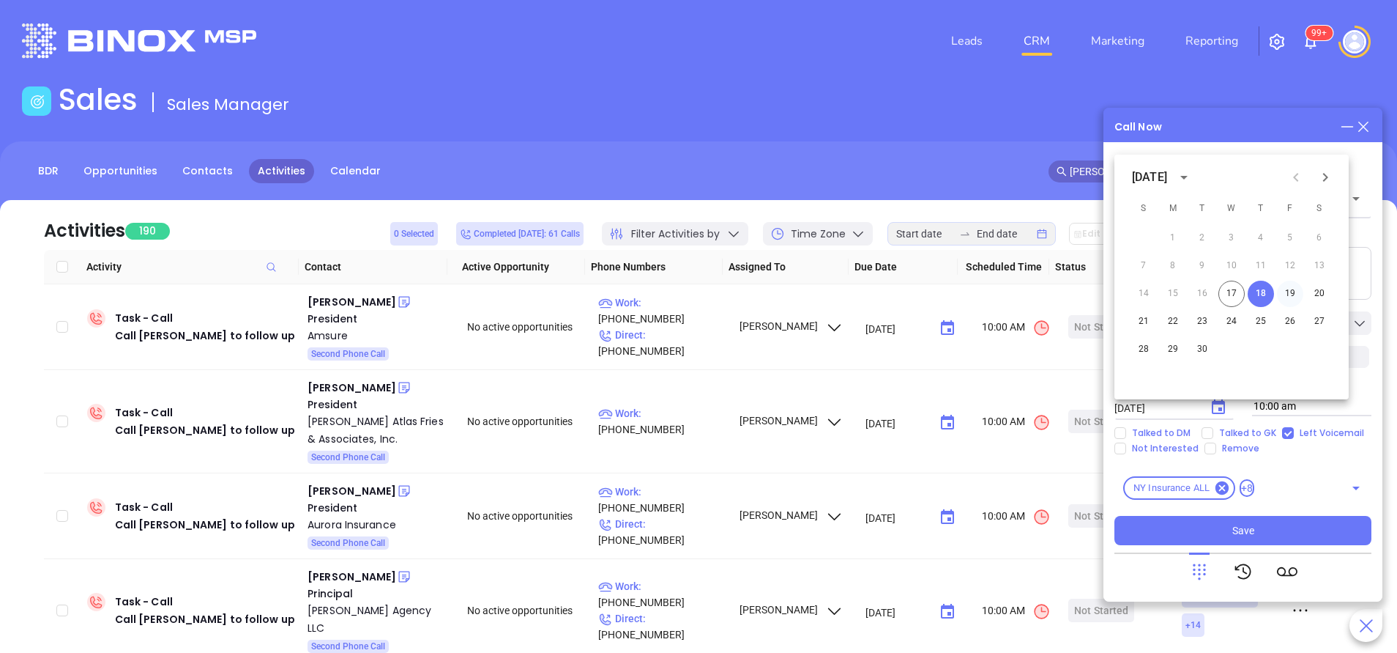
click at [1296, 293] on button "19" at bounding box center [1290, 294] width 26 height 26
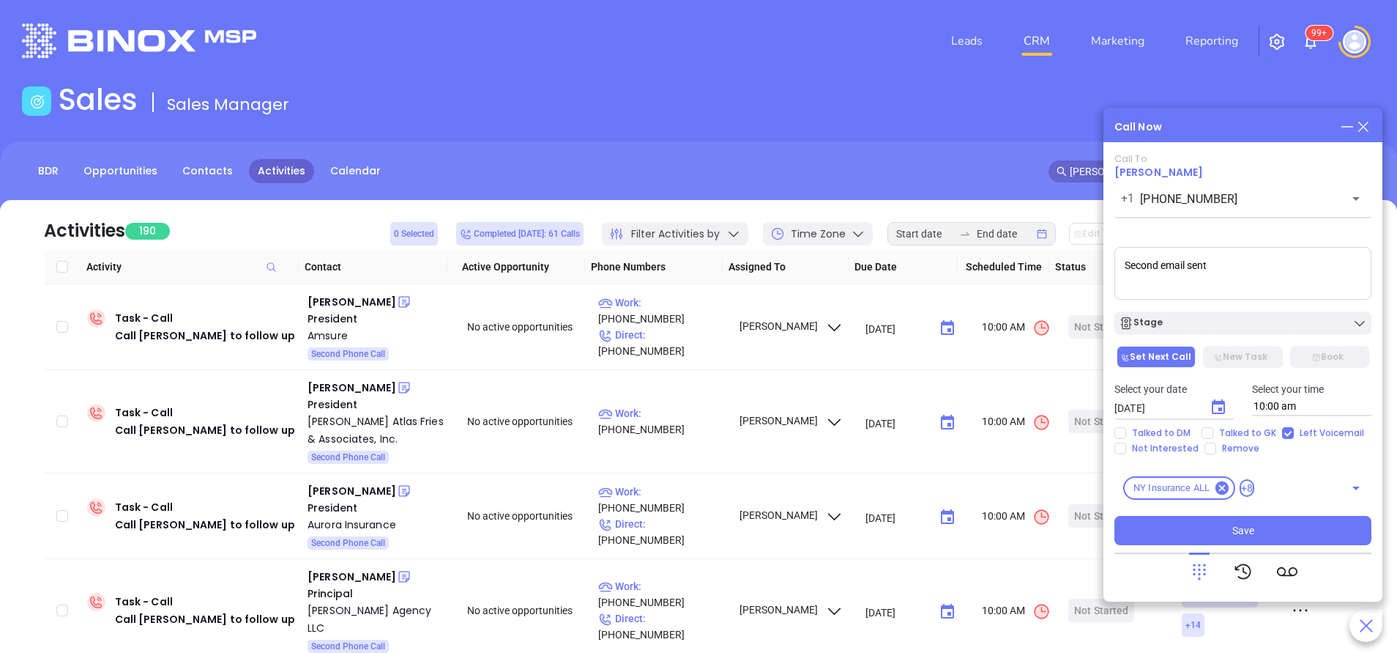
type input "09/19/2025"
click at [1267, 322] on div "Stage" at bounding box center [1243, 323] width 248 height 15
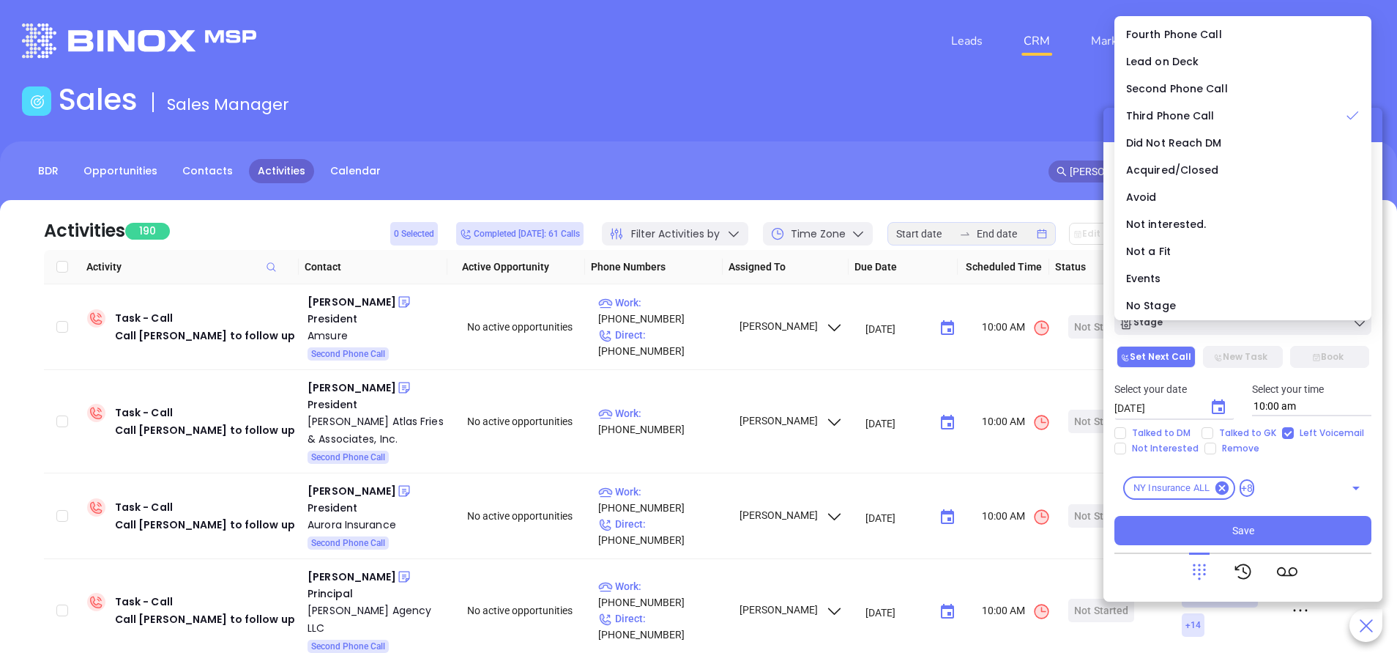
drag, startPoint x: 1296, startPoint y: 541, endPoint x: 1292, endPoint y: 549, distance: 9.2
click at [1293, 538] on button "Save" at bounding box center [1243, 530] width 257 height 29
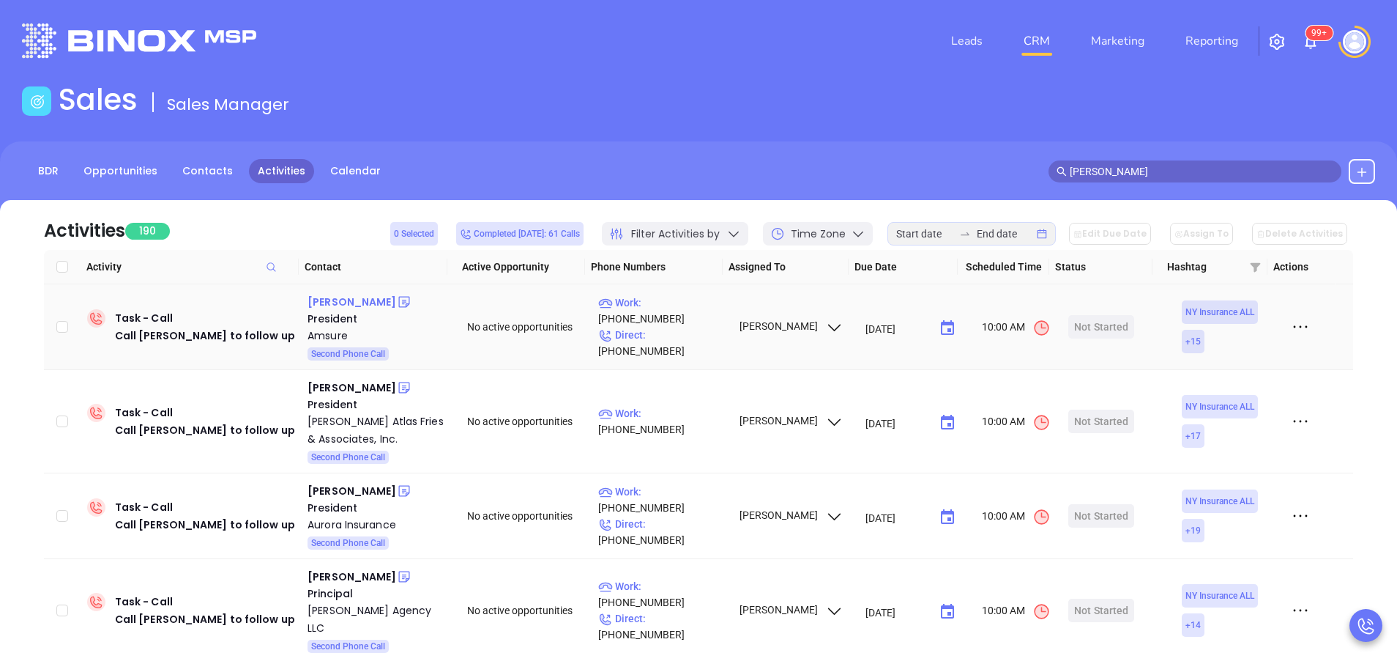
click at [368, 299] on div "Matthew D'abate" at bounding box center [352, 302] width 89 height 18
click at [648, 321] on p "Work : (518) 458-1800" at bounding box center [661, 310] width 127 height 32
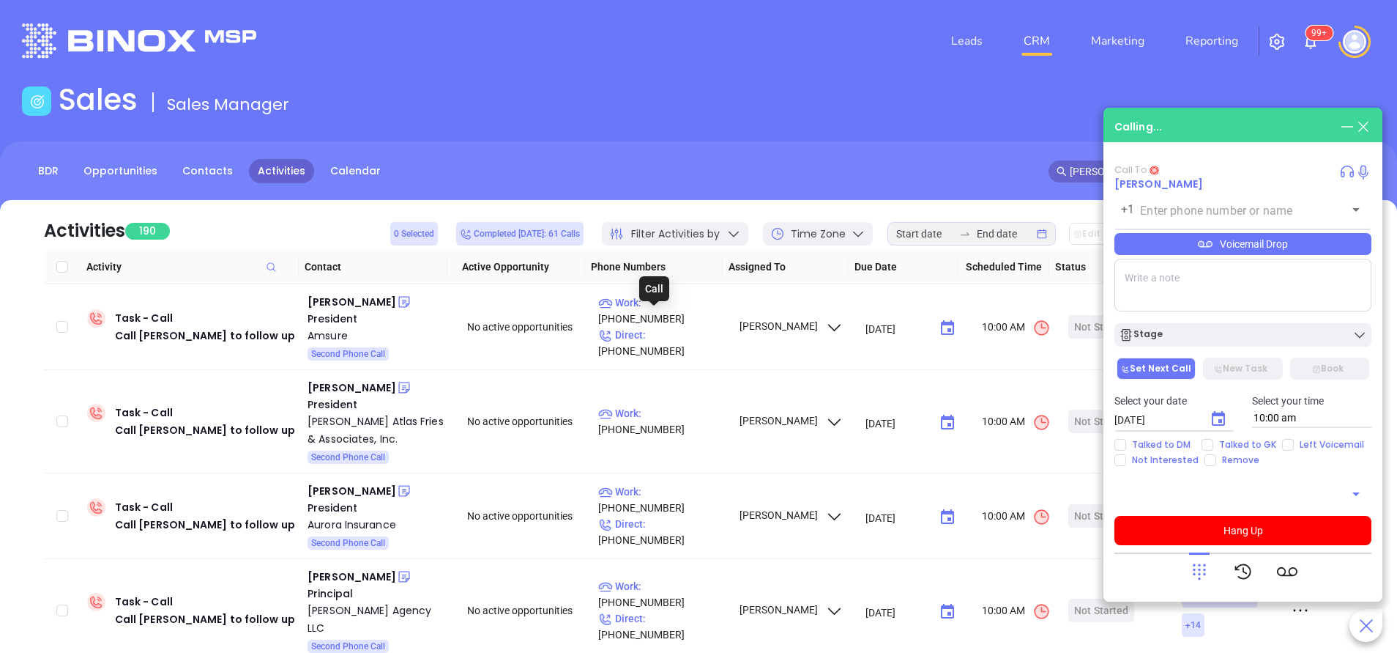
type input "(518) 458-1800"
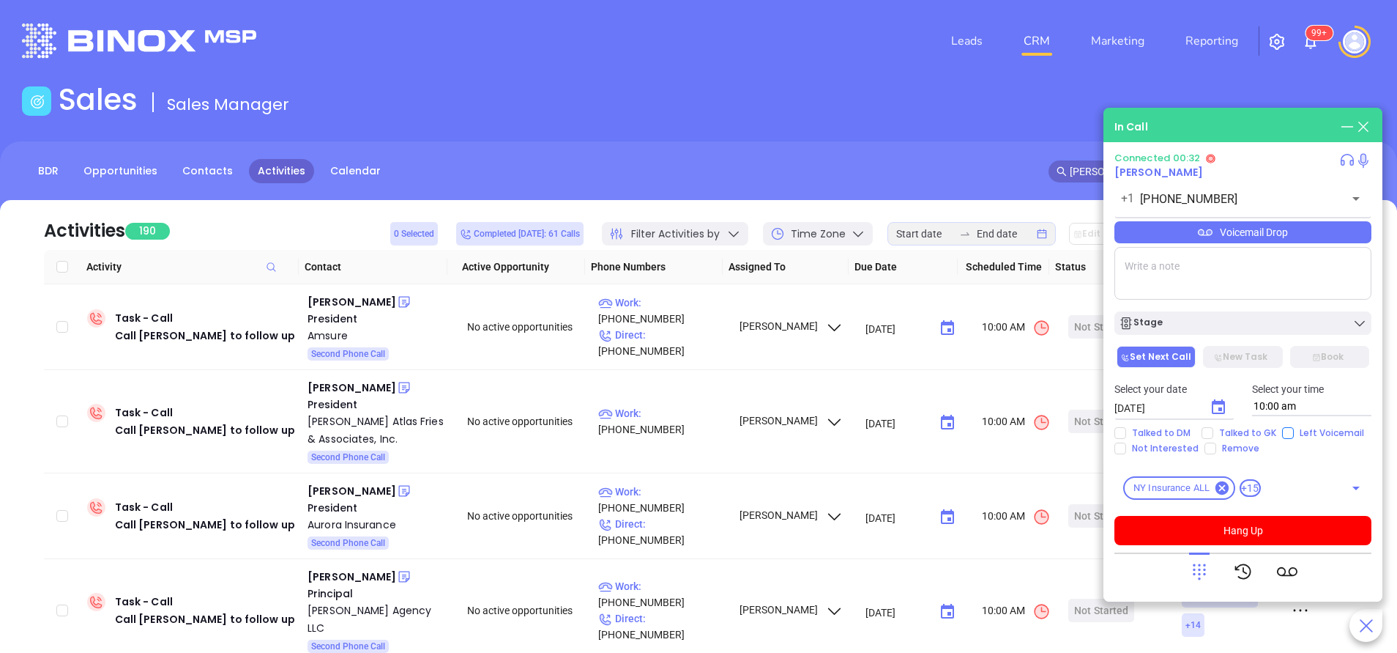
click at [1286, 433] on input "Left Voicemail" at bounding box center [1288, 433] width 12 height 12
checkbox input "true"
click at [1288, 541] on button "Hang Up" at bounding box center [1243, 530] width 257 height 29
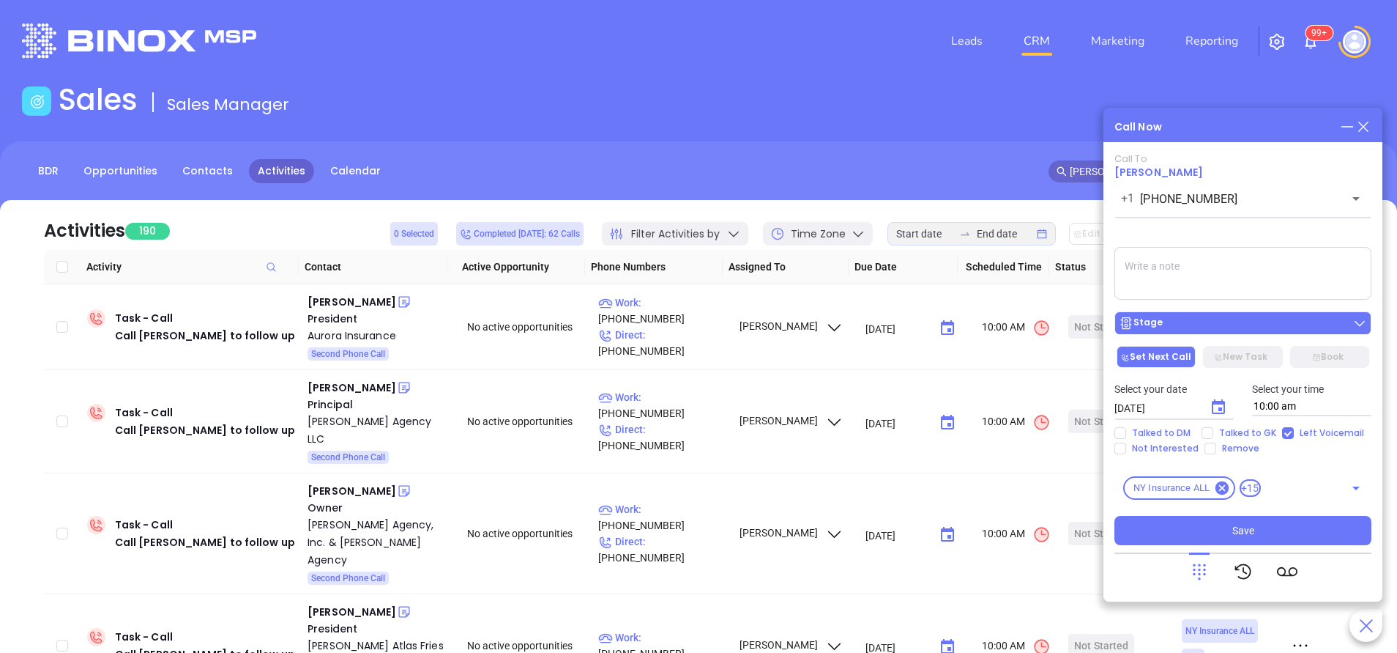
click at [1247, 323] on div "Stage" at bounding box center [1243, 323] width 248 height 15
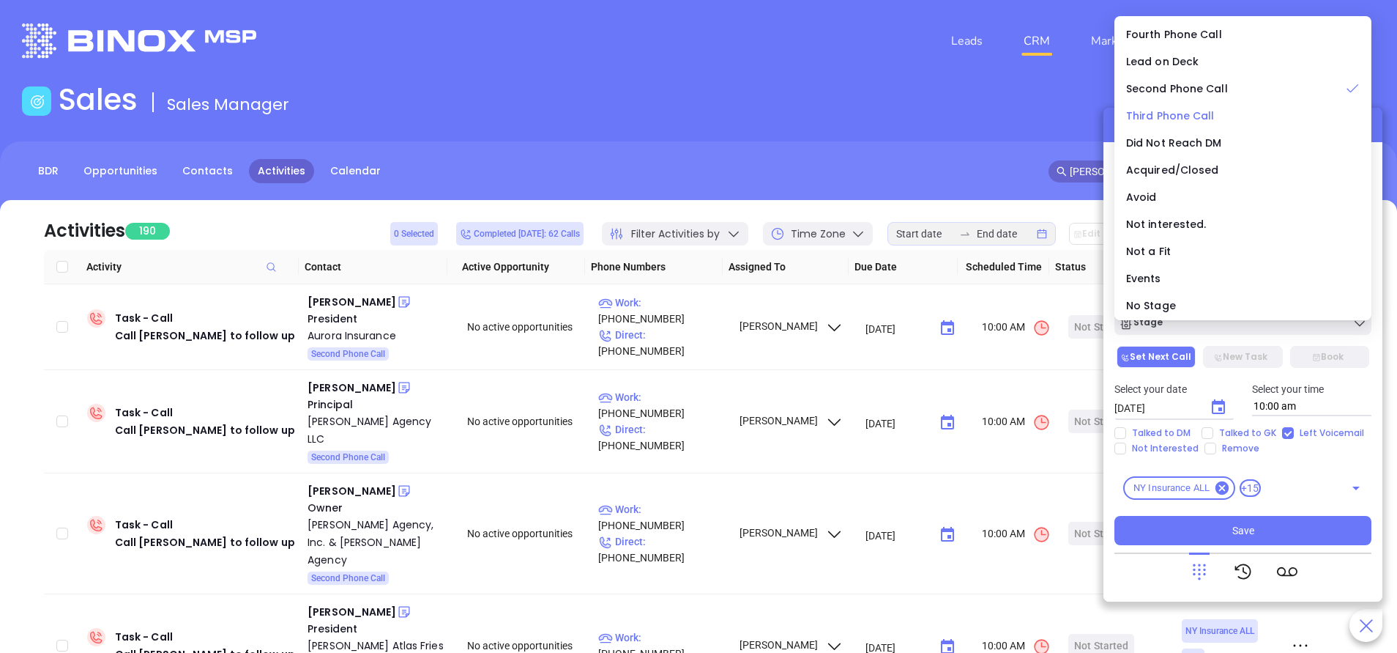
click at [1185, 119] on span "Third Phone Call" at bounding box center [1170, 115] width 89 height 15
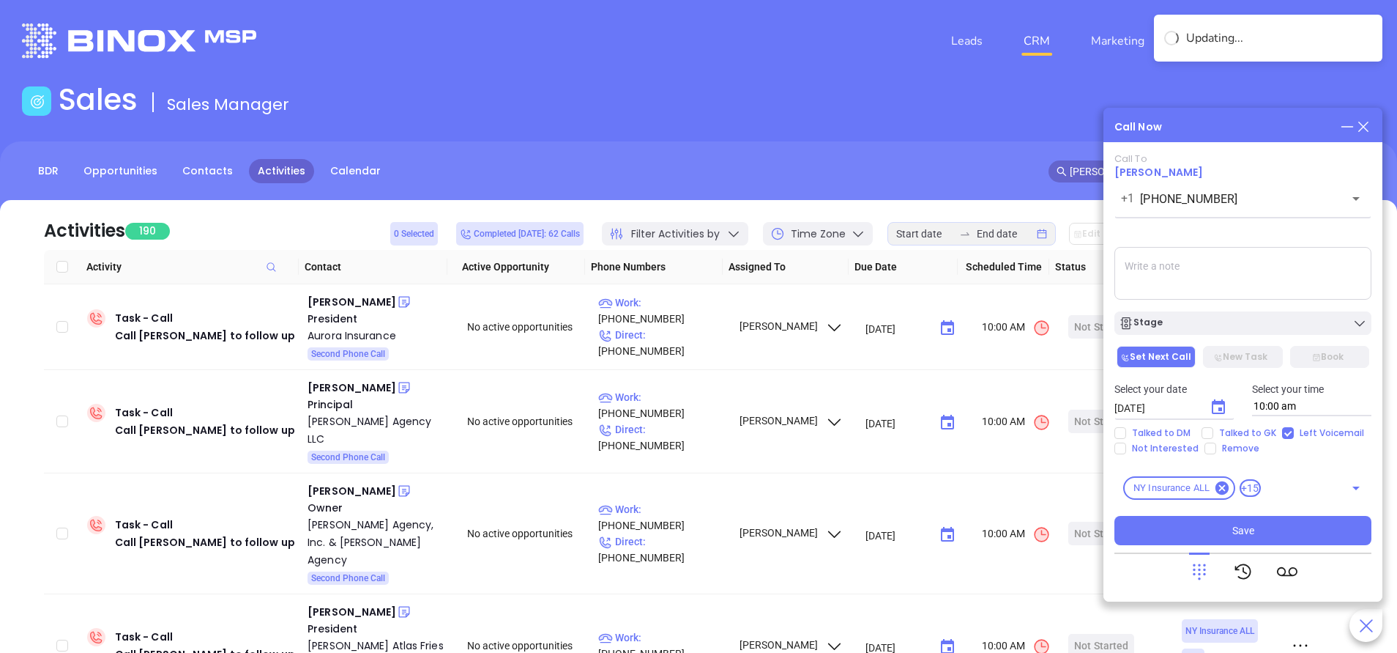
click at [1222, 266] on textarea at bounding box center [1243, 273] width 257 height 53
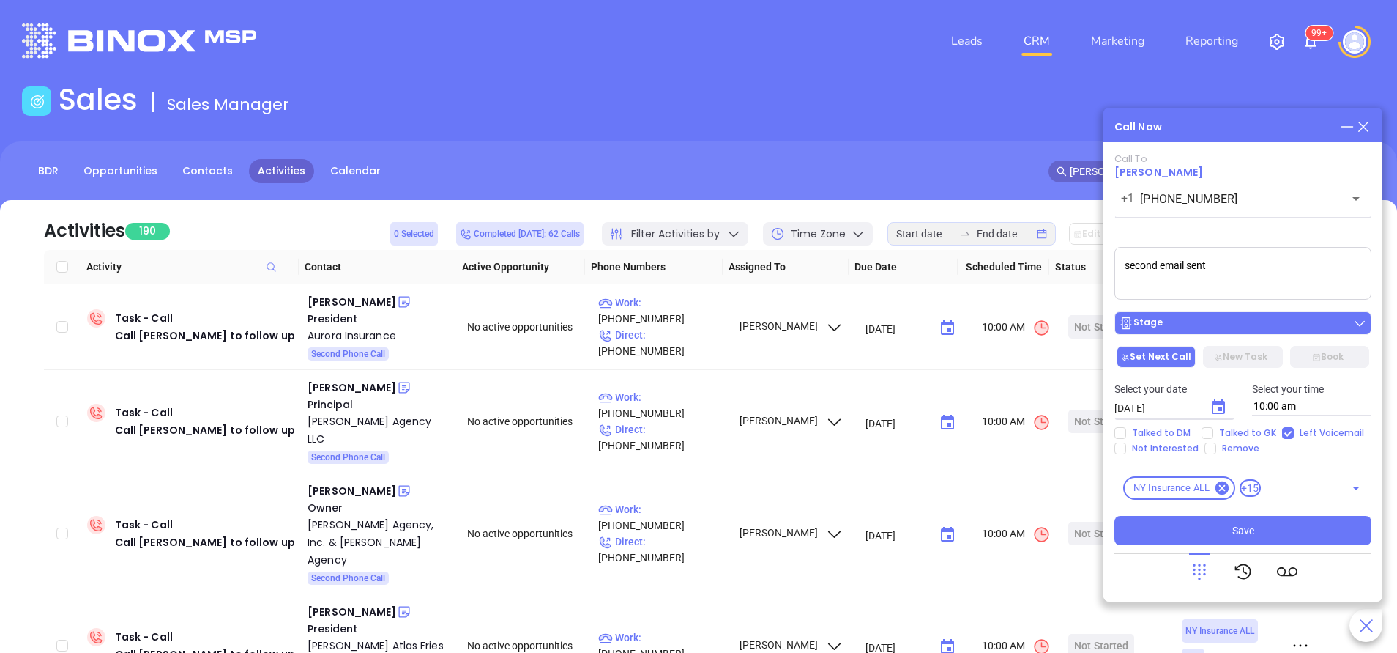
type textarea "second email sent"
click at [1241, 333] on button "Stage" at bounding box center [1243, 322] width 257 height 23
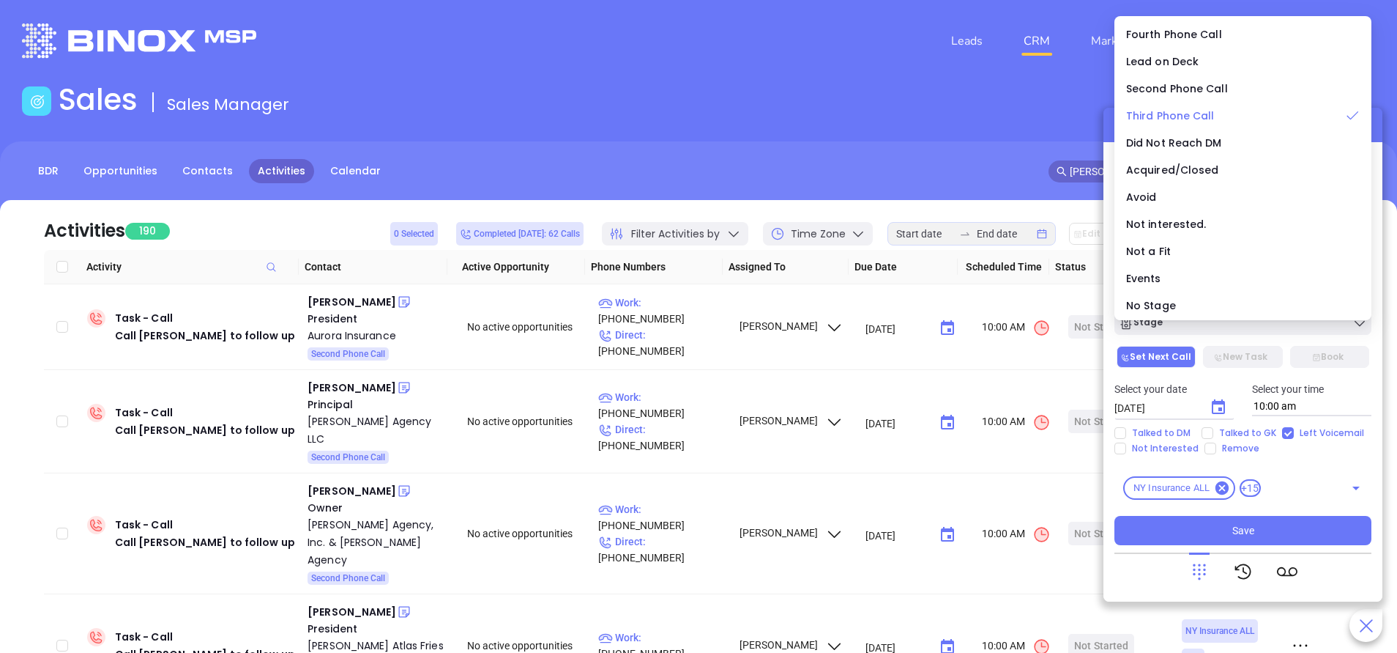
click at [1184, 116] on span "Third Phone Call" at bounding box center [1170, 115] width 89 height 15
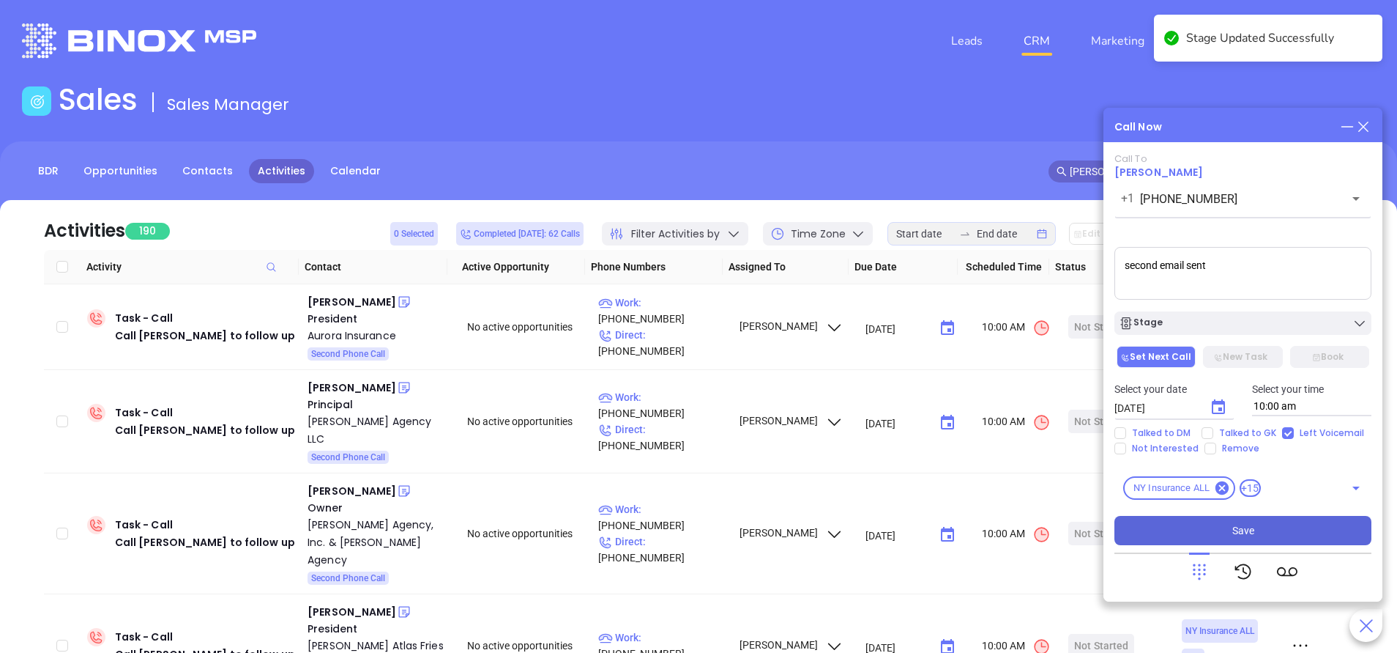
click at [1270, 528] on button "Save" at bounding box center [1243, 530] width 257 height 29
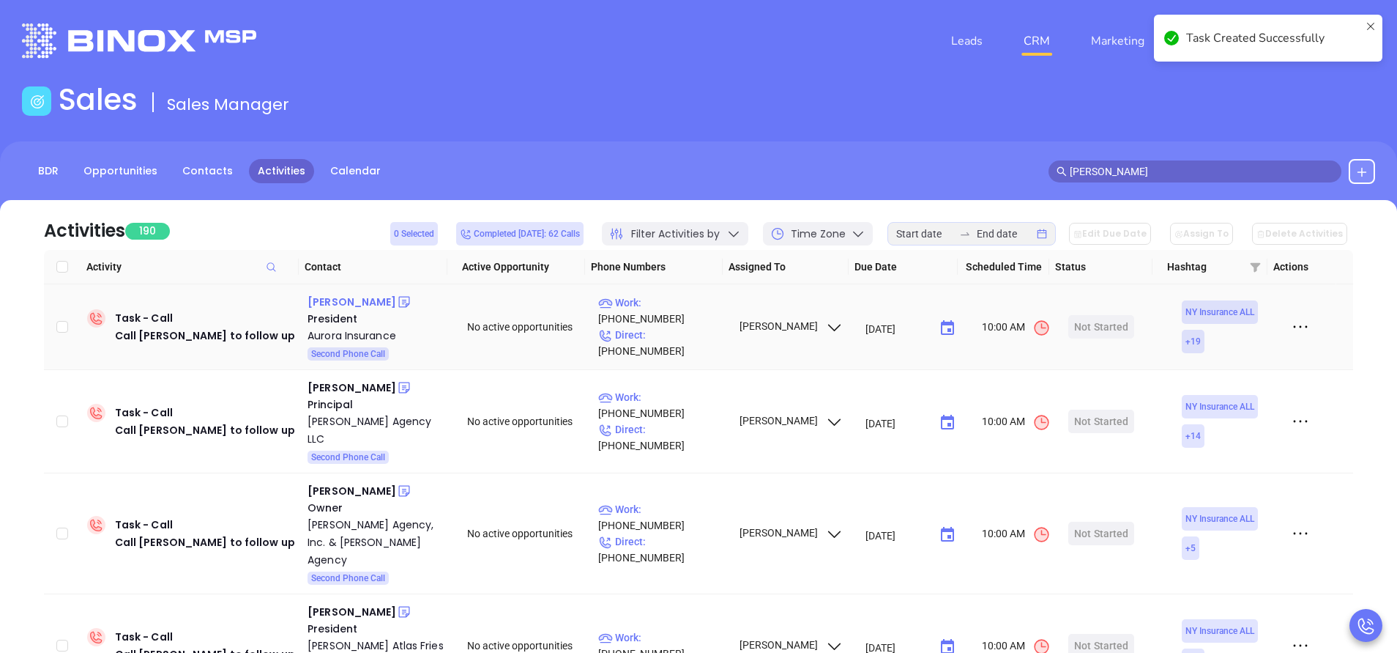
click at [352, 308] on div "[PERSON_NAME]" at bounding box center [352, 302] width 89 height 18
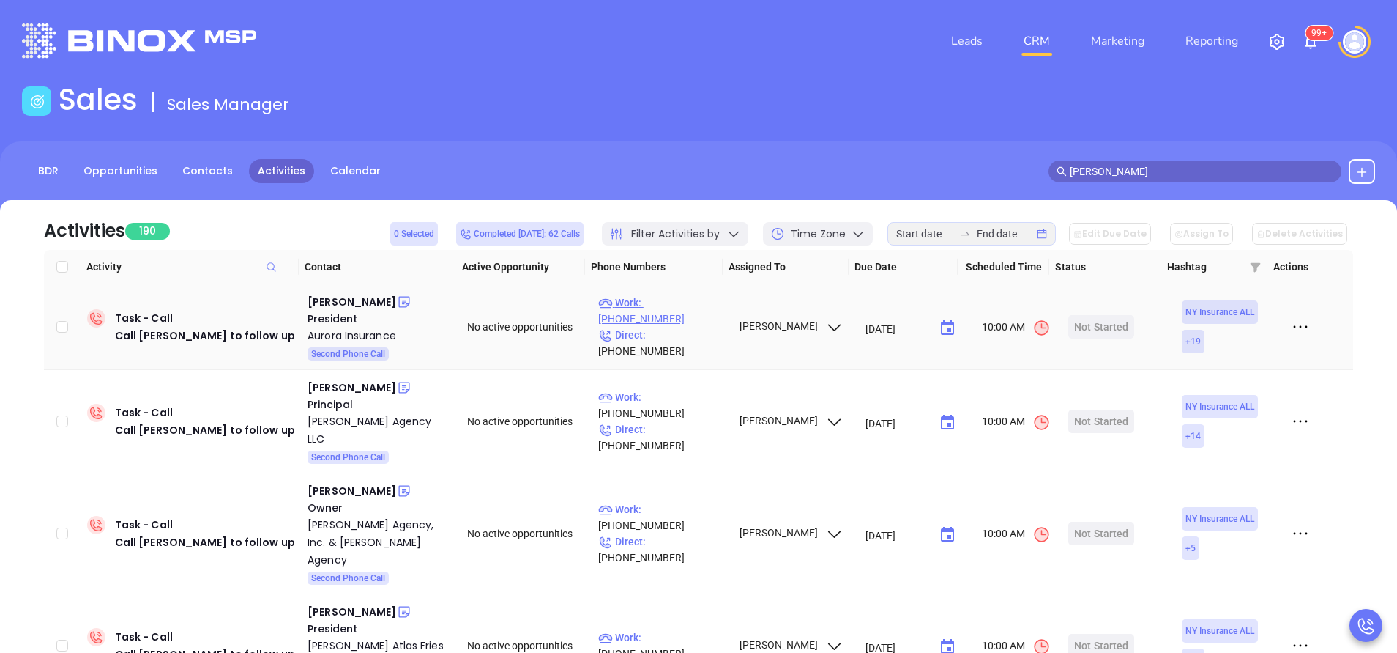
click at [683, 323] on p "Work : (518) 449-3180" at bounding box center [661, 310] width 127 height 32
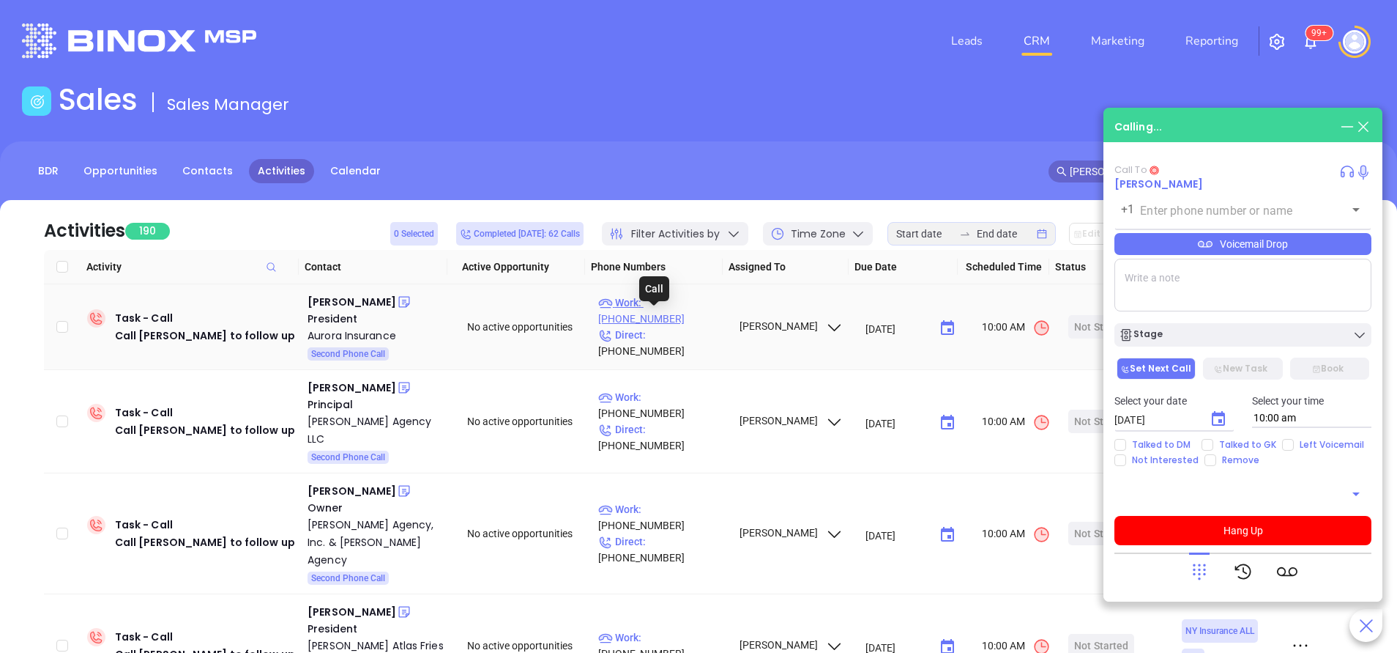
type input "[PHONE_NUMBER]"
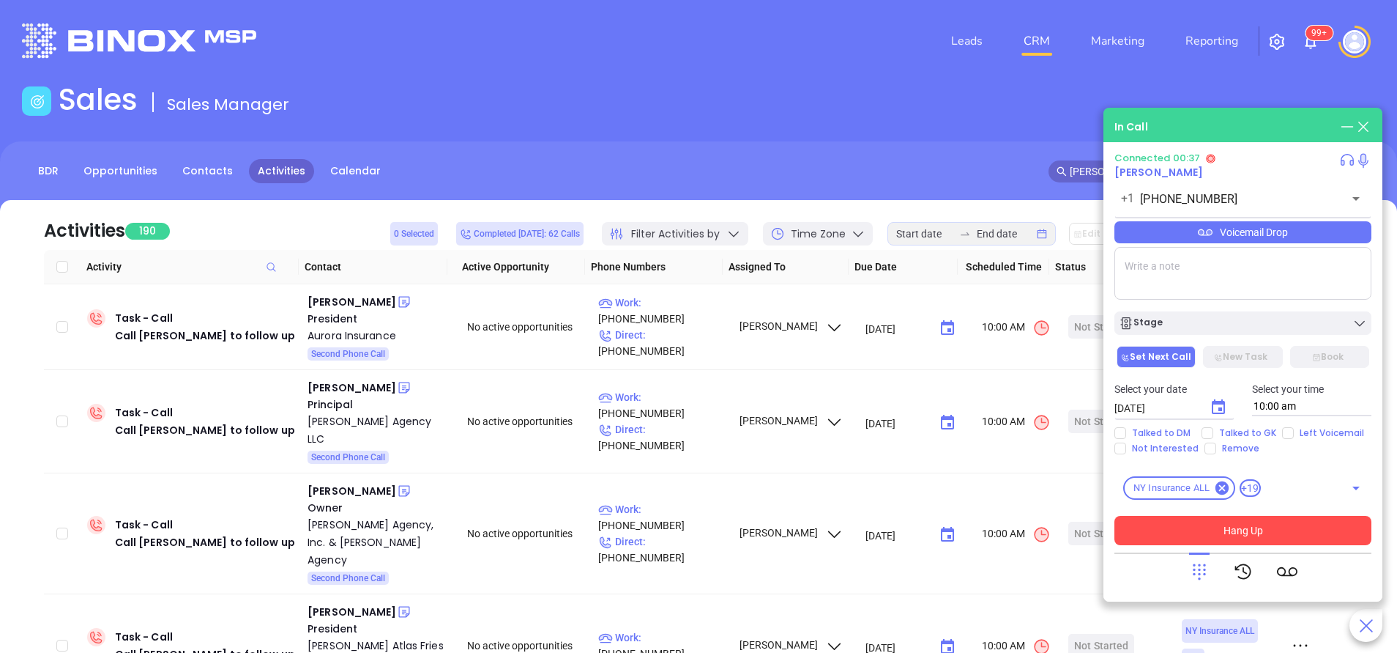
click at [1238, 526] on button "Hang Up" at bounding box center [1243, 530] width 257 height 29
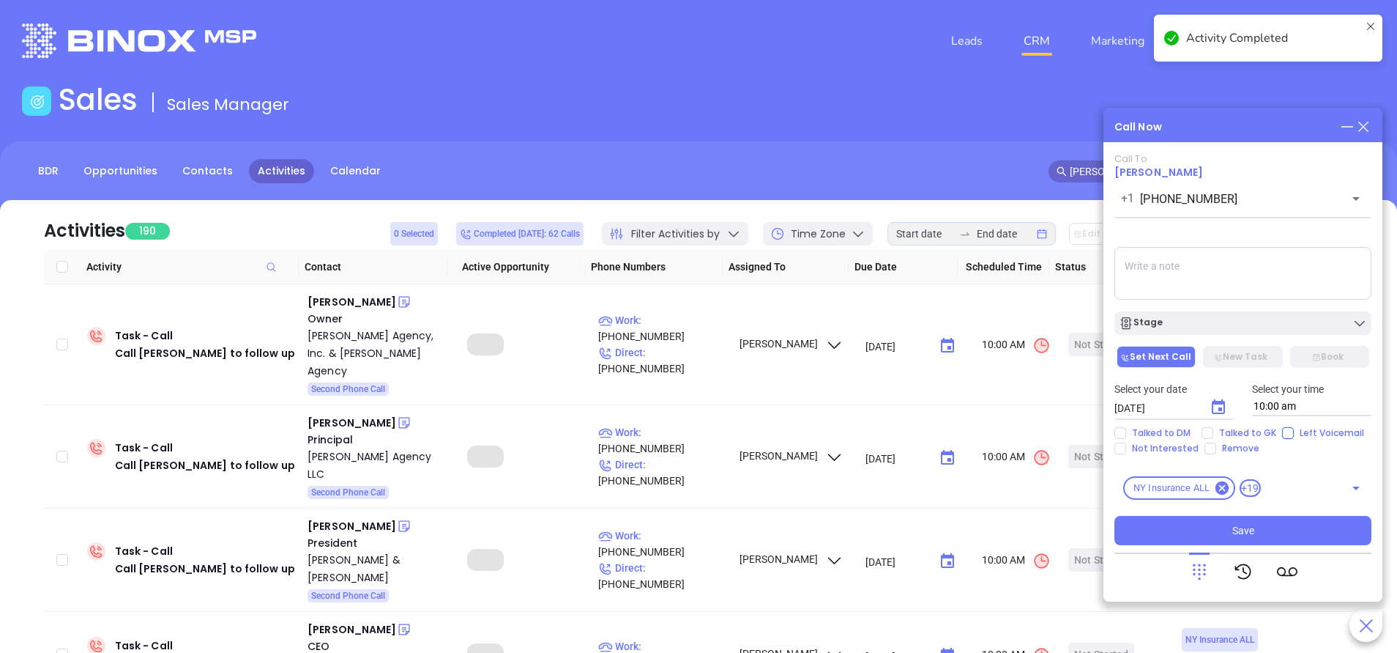
click at [1289, 431] on input "Left Voicemail" at bounding box center [1288, 433] width 12 height 12
checkbox input "true"
click at [1219, 405] on icon "Choose date, selected date is Sep 18, 2025" at bounding box center [1219, 407] width 18 height 18
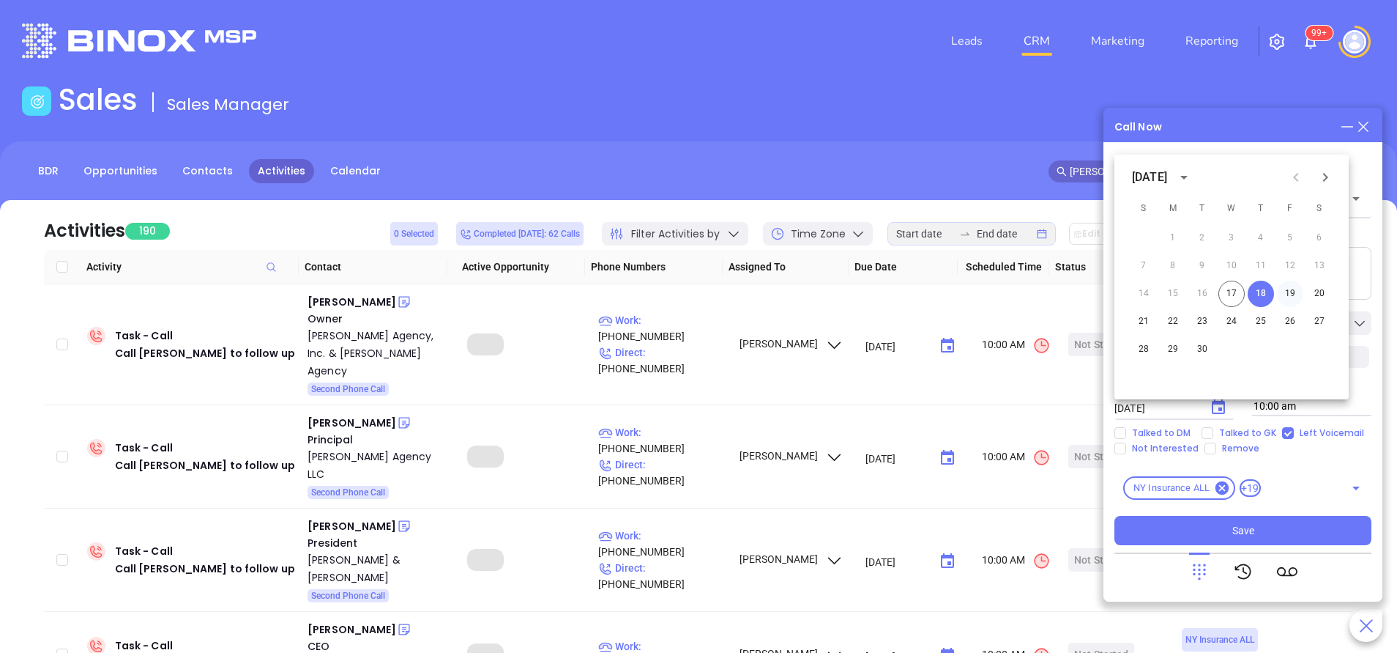
click at [1294, 291] on button "19" at bounding box center [1290, 294] width 26 height 26
type input "09/19/2025"
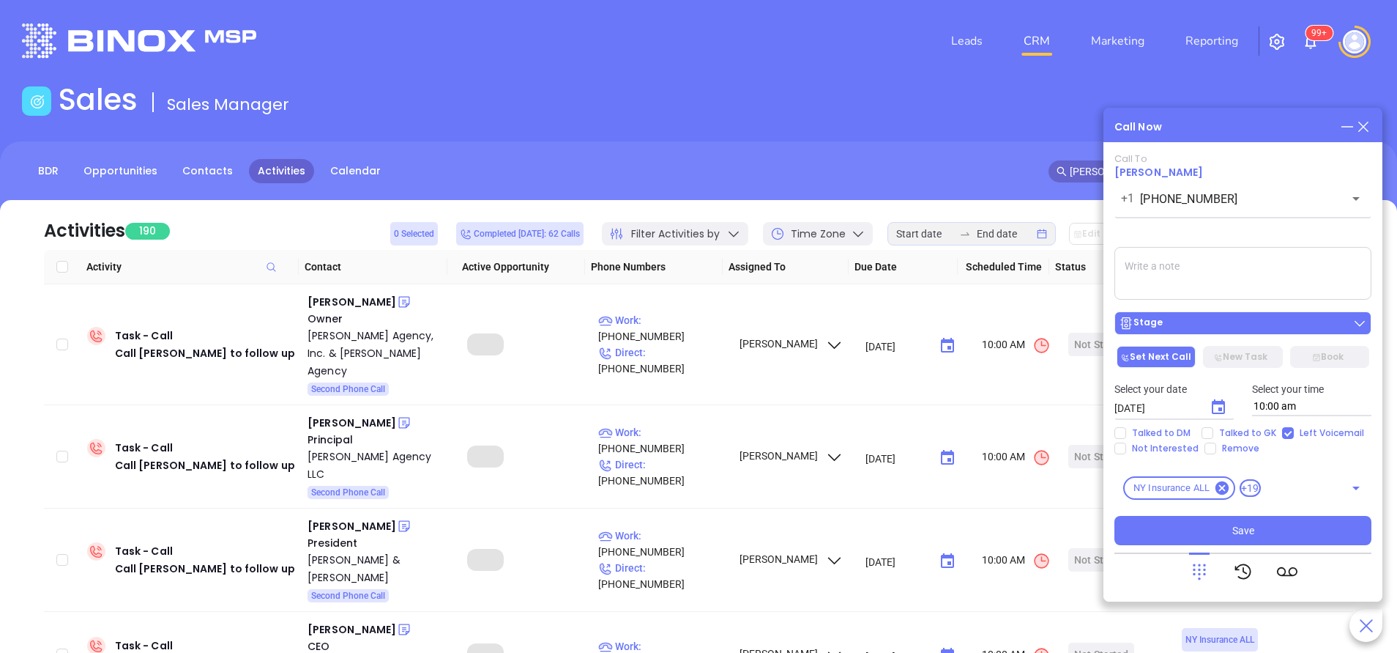
click at [1292, 316] on button "Stage" at bounding box center [1243, 322] width 257 height 23
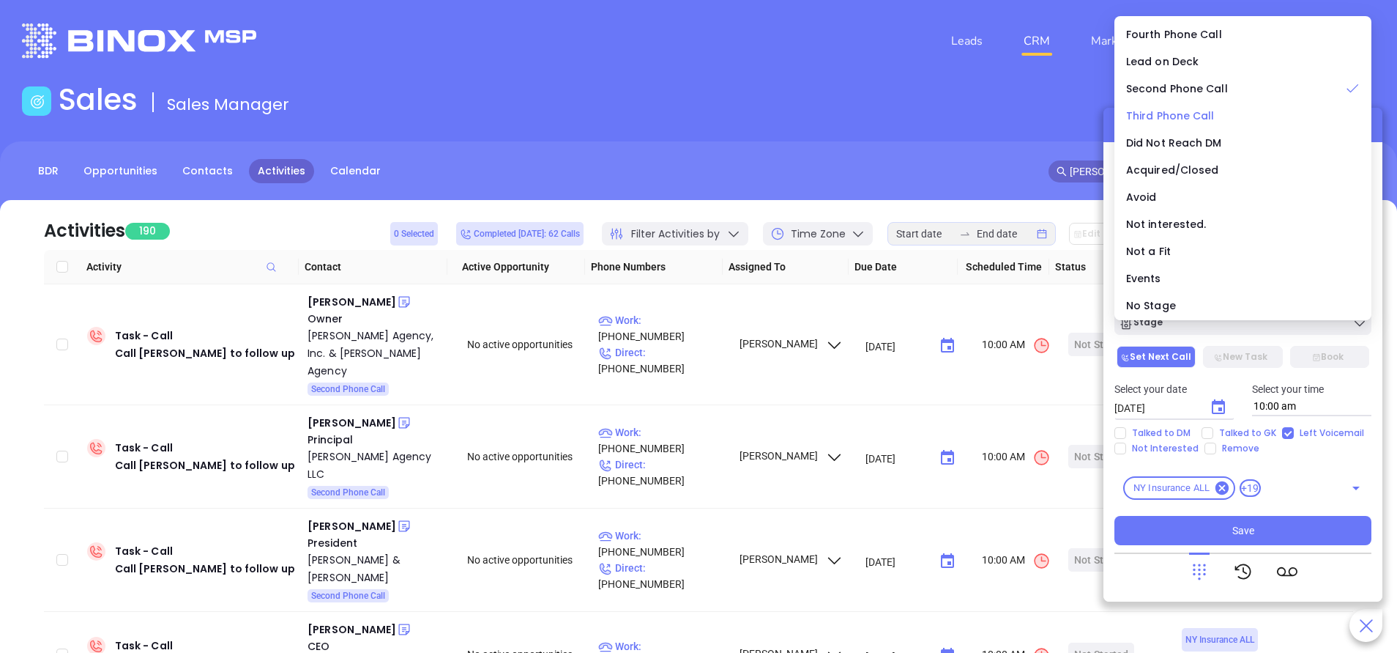
click at [1192, 118] on span "Third Phone Call" at bounding box center [1170, 115] width 89 height 15
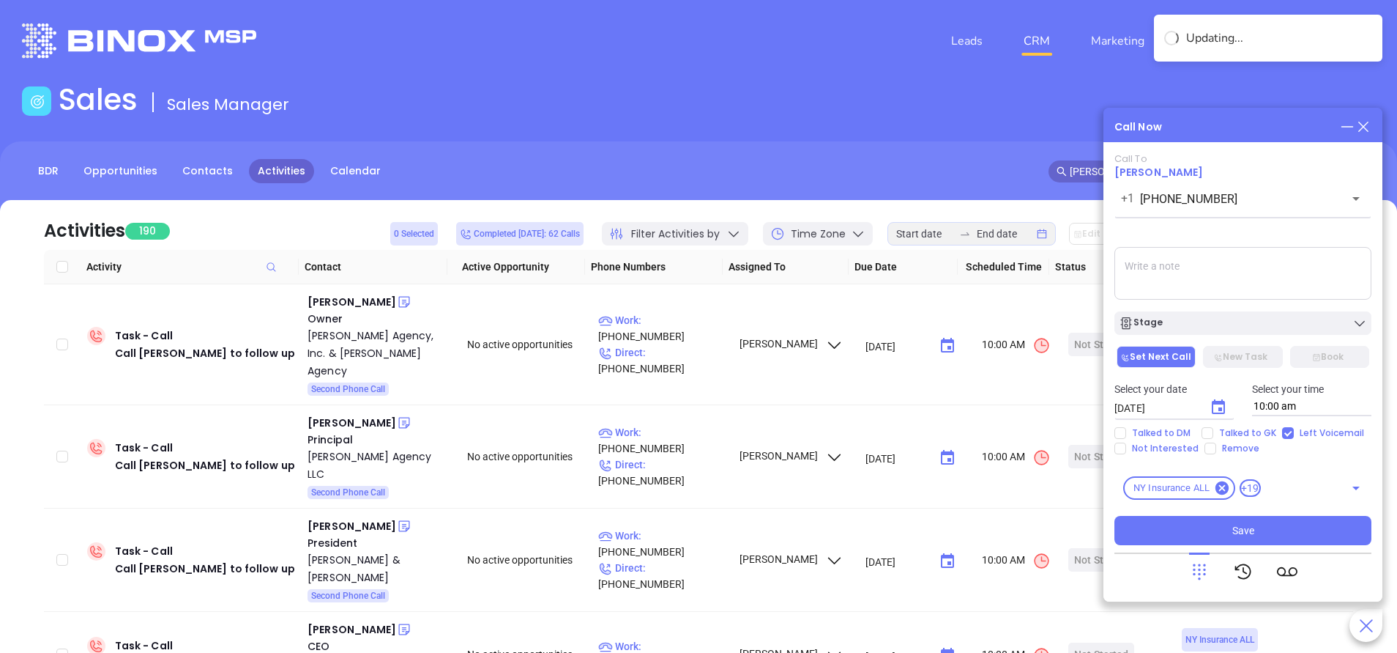
click at [1230, 270] on textarea at bounding box center [1243, 273] width 257 height 53
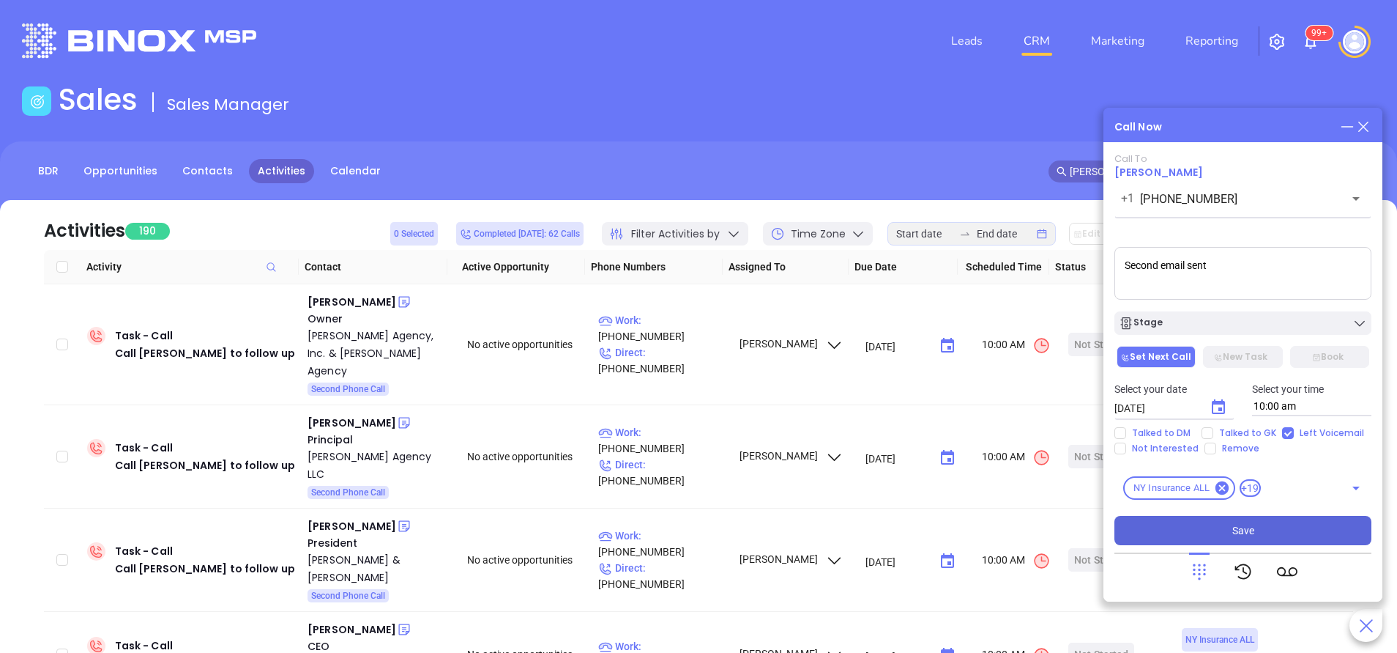
type textarea "Second email sent"
click at [1266, 530] on button "Save" at bounding box center [1243, 530] width 257 height 29
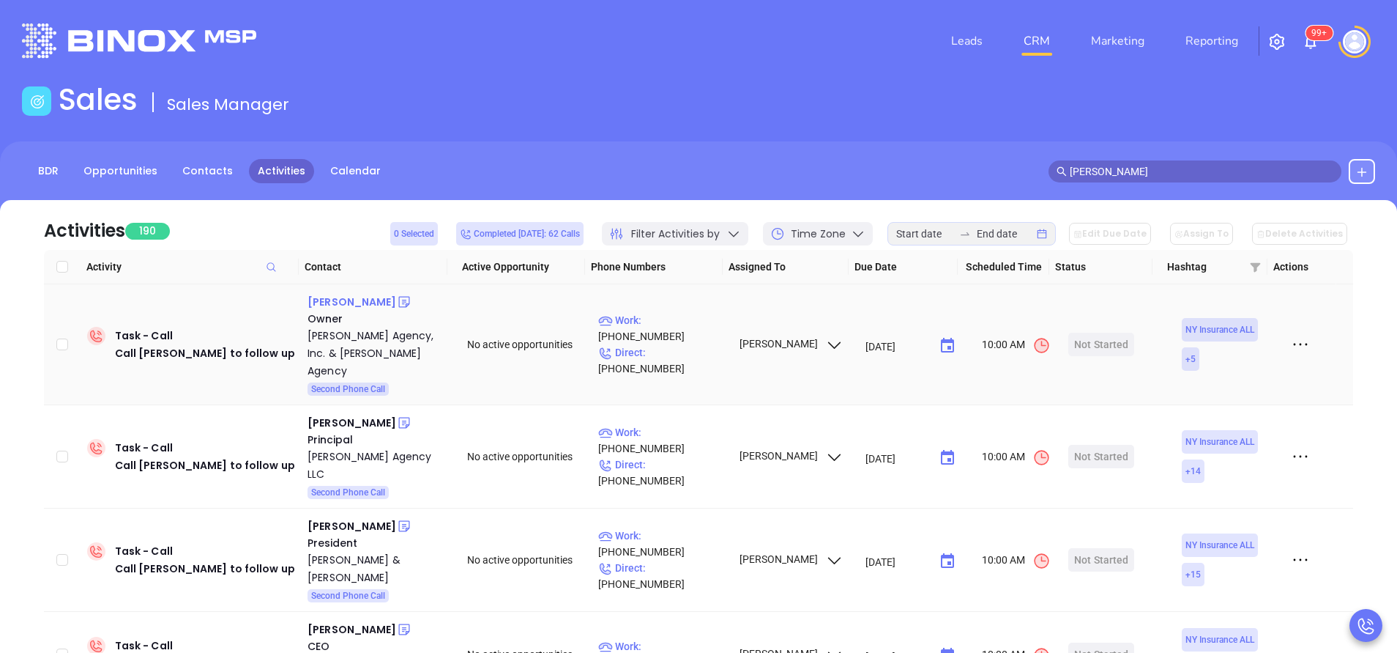
click at [382, 300] on div "Bridget E McKillip" at bounding box center [352, 302] width 89 height 18
click at [678, 325] on p "Work : (518) 523-3196" at bounding box center [661, 328] width 127 height 32
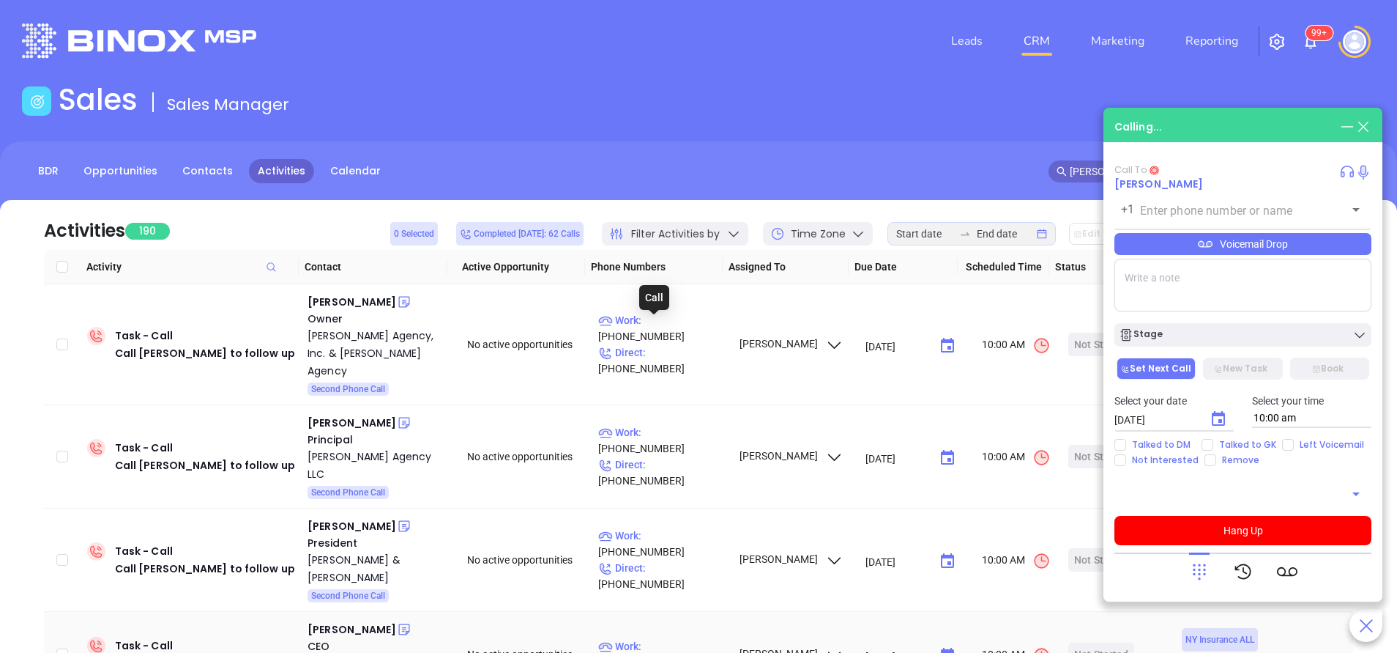
type input "(518) 523-3196"
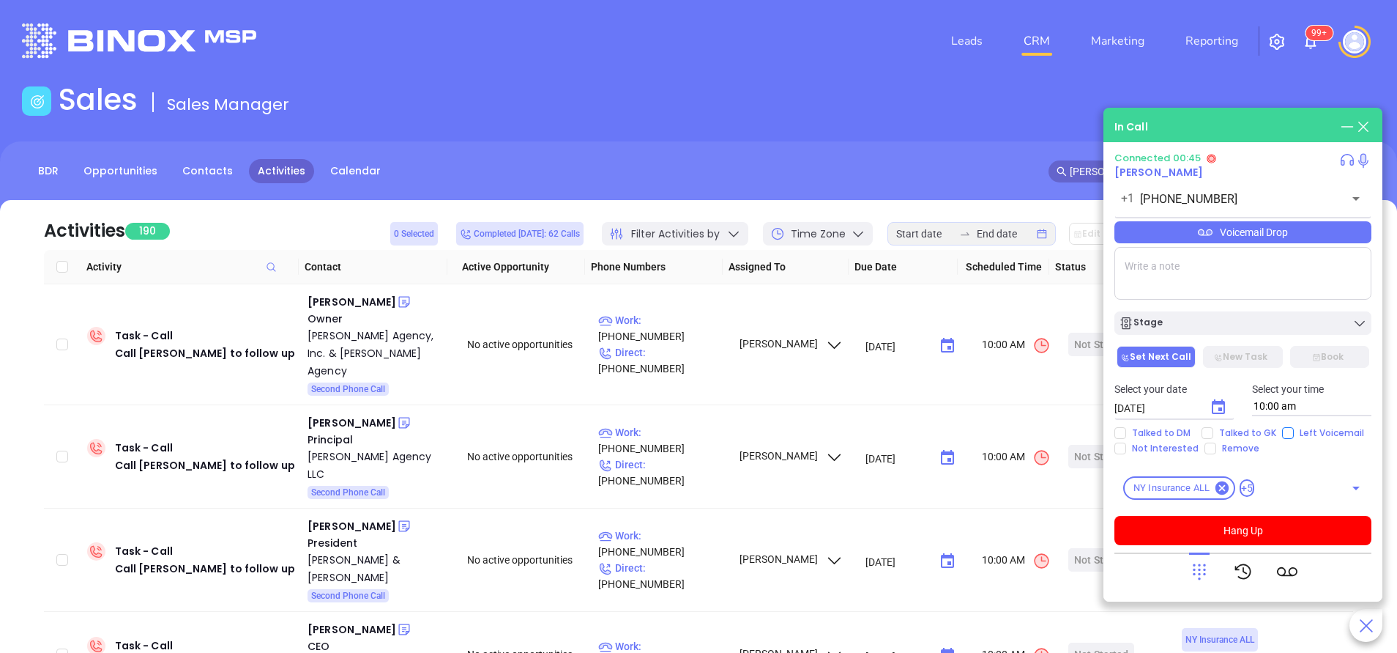
click at [1288, 437] on input "Left Voicemail" at bounding box center [1288, 433] width 12 height 12
checkbox input "true"
click at [1203, 560] on div at bounding box center [1199, 571] width 21 height 38
click at [1197, 574] on icon at bounding box center [1199, 571] width 21 height 21
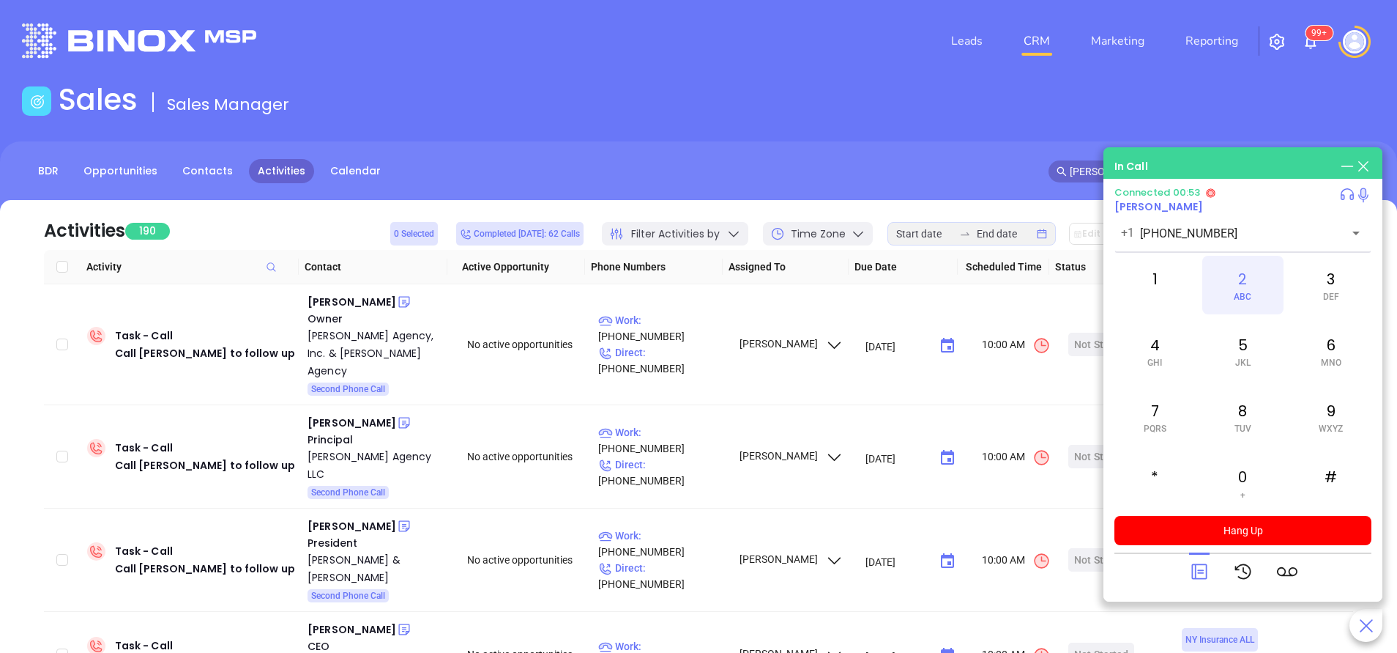
click at [1252, 286] on div "2 ABC" at bounding box center [1243, 285] width 81 height 59
drag, startPoint x: 1249, startPoint y: 481, endPoint x: 1244, endPoint y: 360, distance: 121.7
click at [1249, 480] on div "0 +" at bounding box center [1243, 482] width 81 height 59
click at [1248, 290] on div "2 ABC" at bounding box center [1243, 285] width 81 height 59
click at [1200, 568] on icon at bounding box center [1199, 571] width 21 height 21
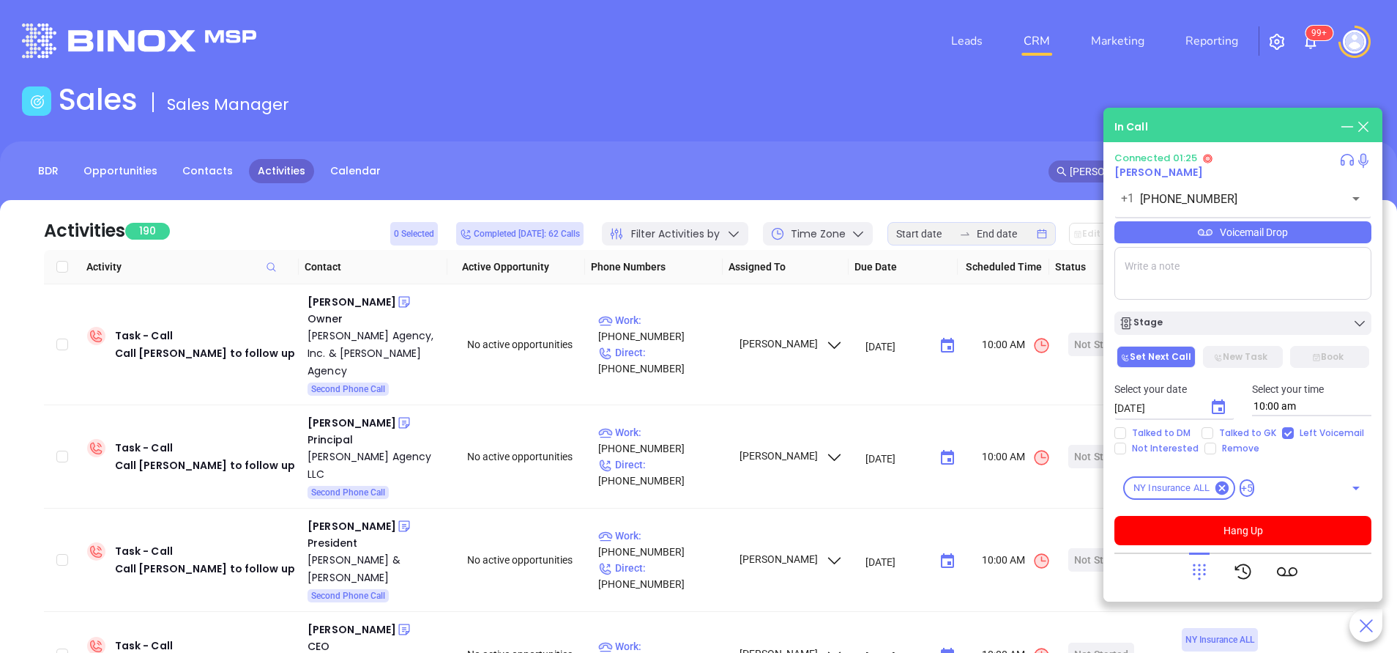
click at [1239, 234] on div "Voicemail Drop" at bounding box center [1243, 232] width 257 height 22
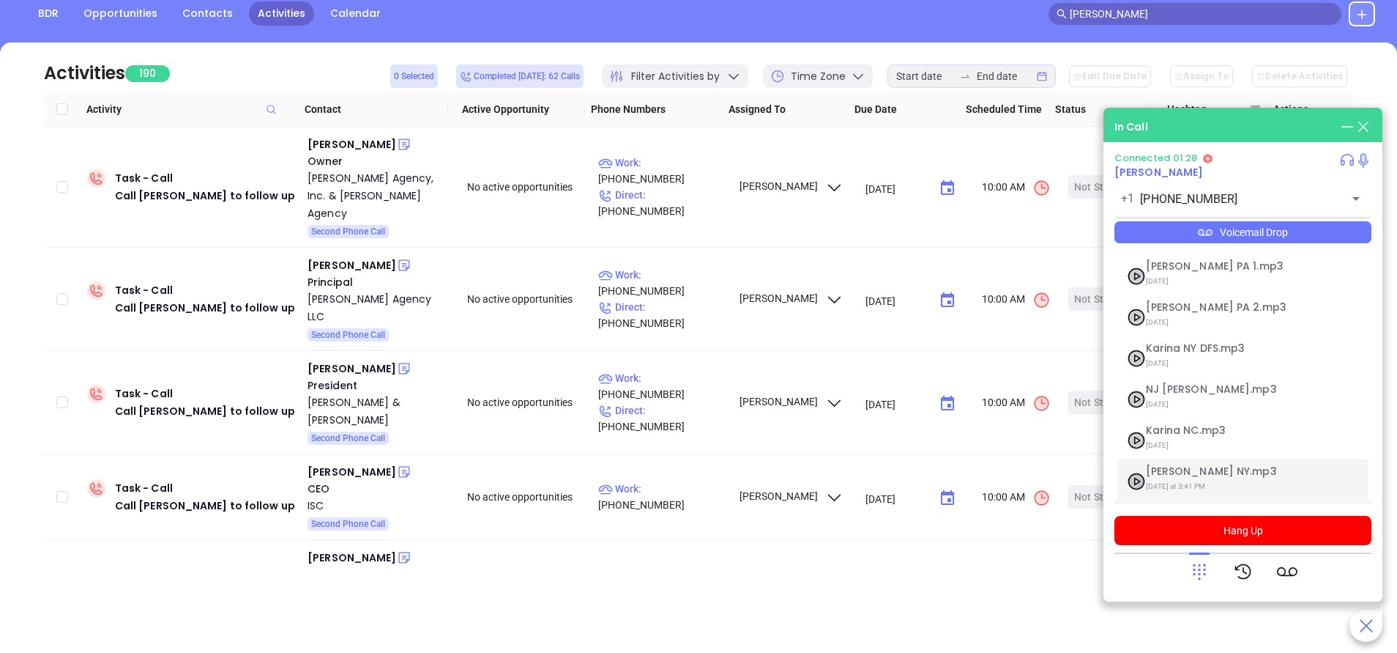
click at [1170, 468] on span "Vicky NY.mp3" at bounding box center [1225, 471] width 158 height 11
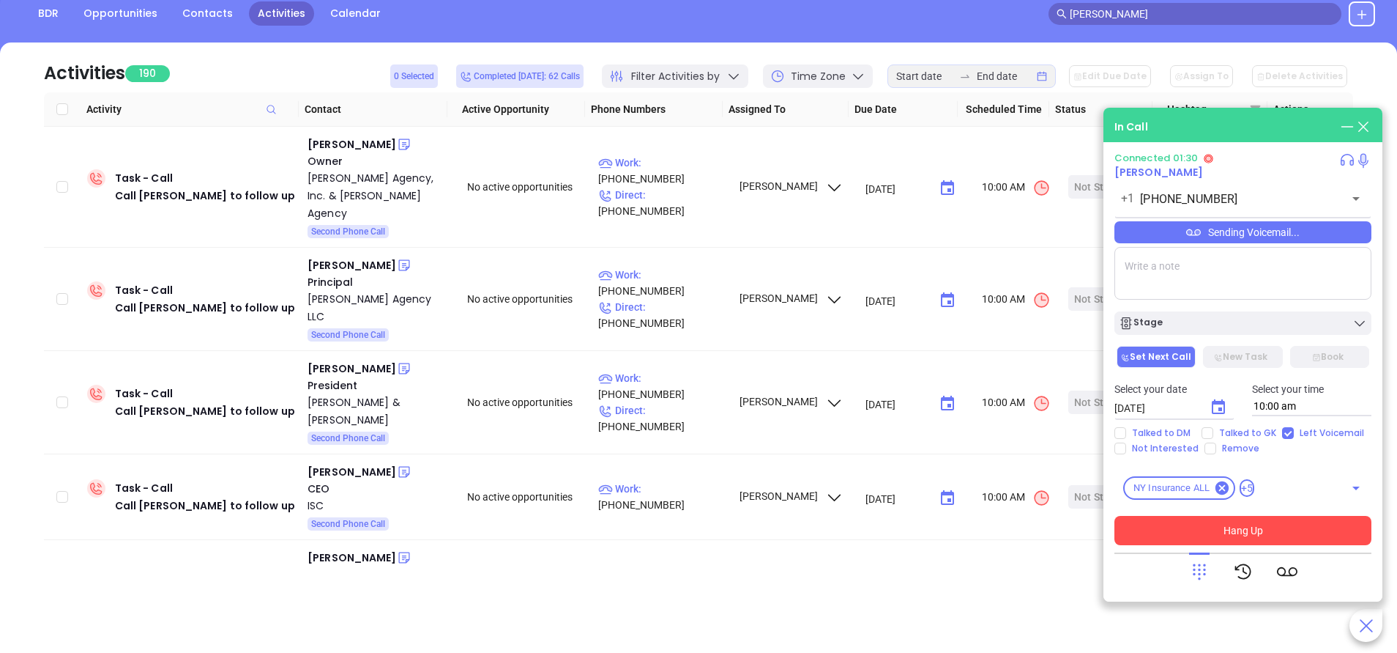
click at [1268, 535] on button "Hang Up" at bounding box center [1243, 530] width 257 height 29
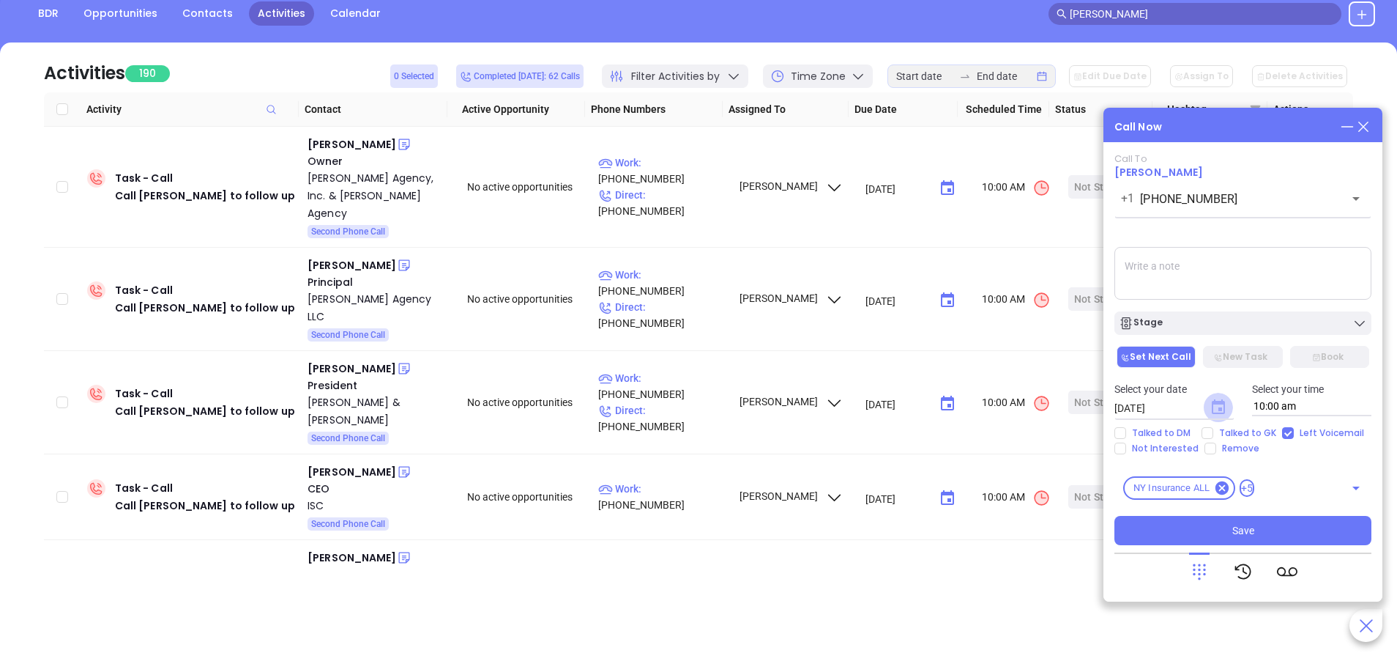
click at [1215, 401] on main "Sales Sales Manager BDR Opportunities Contacts Activities Calendar jim bacino C…" at bounding box center [698, 289] width 1397 height 728
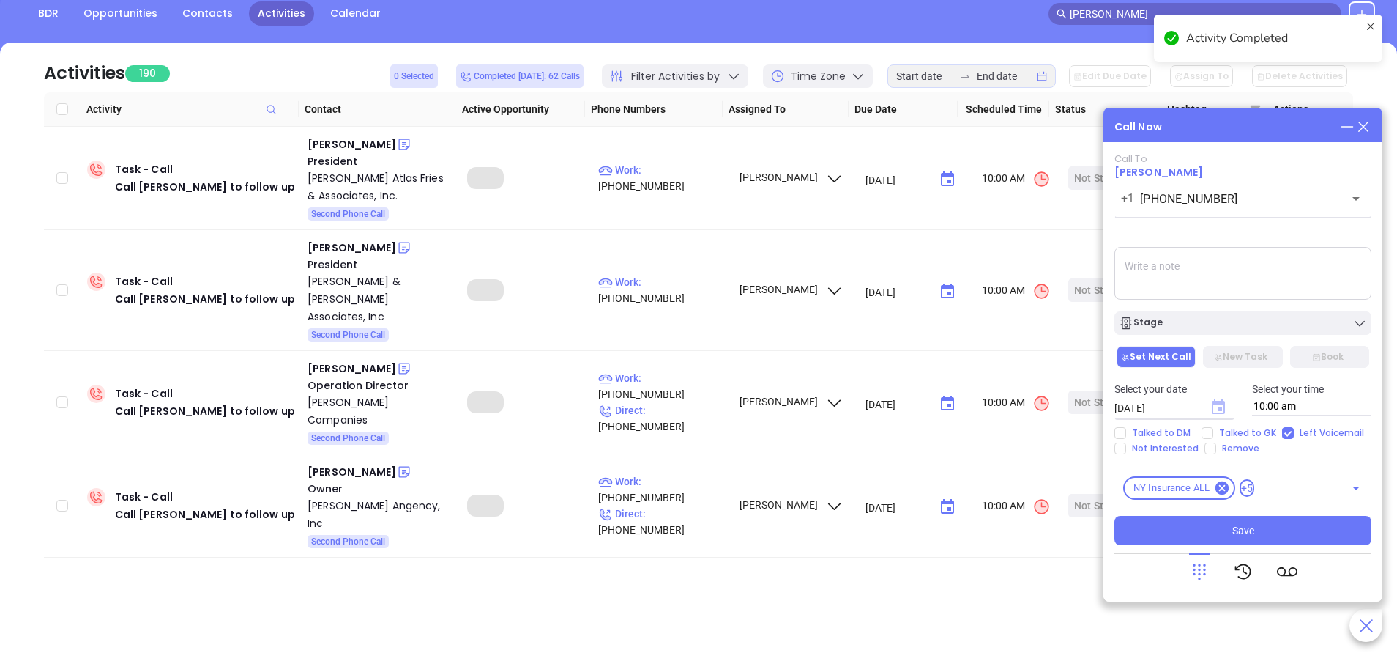
click at [1219, 408] on icon "Choose date, selected date is Sep 18, 2025" at bounding box center [1218, 406] width 13 height 15
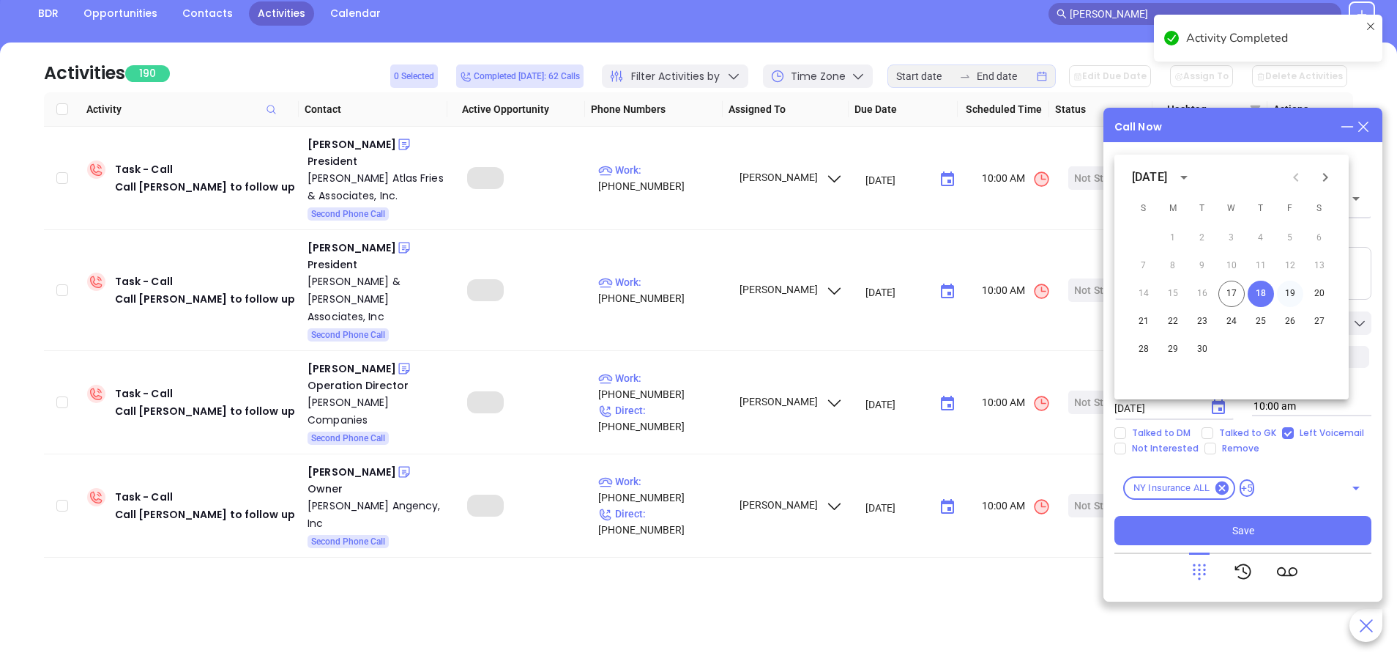
click at [1290, 289] on button "19" at bounding box center [1290, 294] width 26 height 26
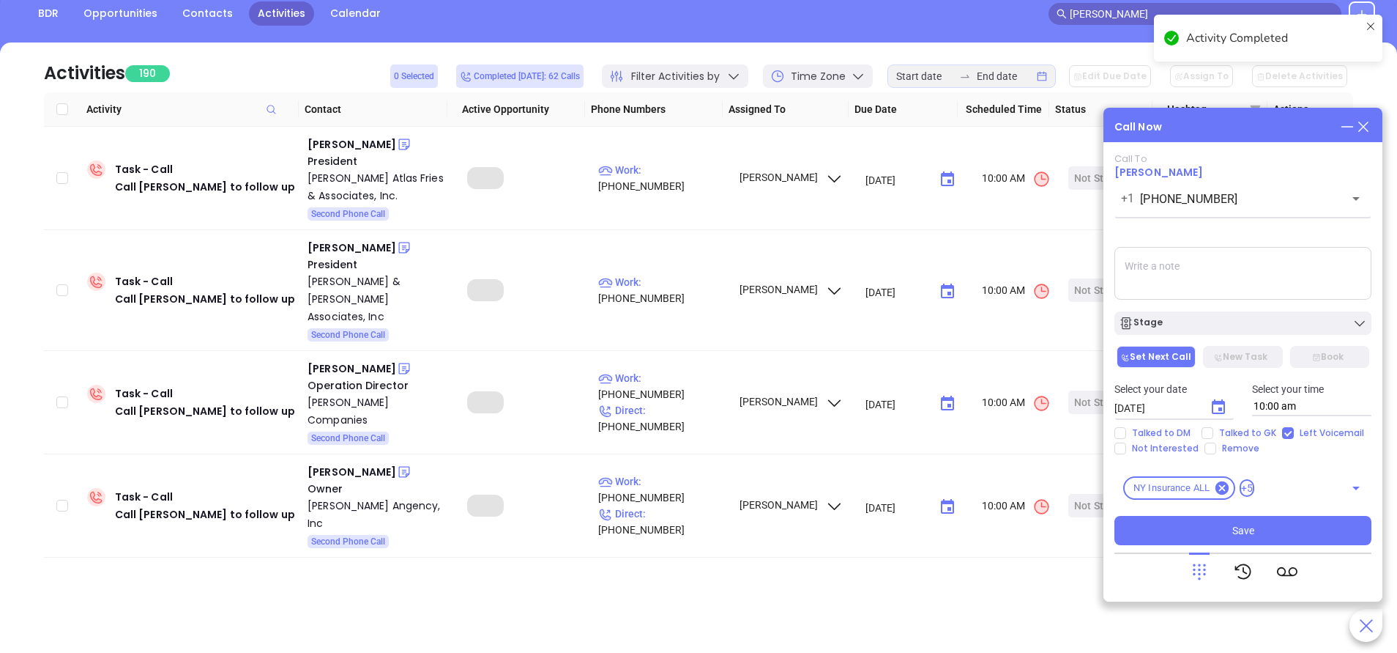
type input "09/19/2025"
click at [1230, 325] on div "Stage" at bounding box center [1243, 323] width 248 height 15
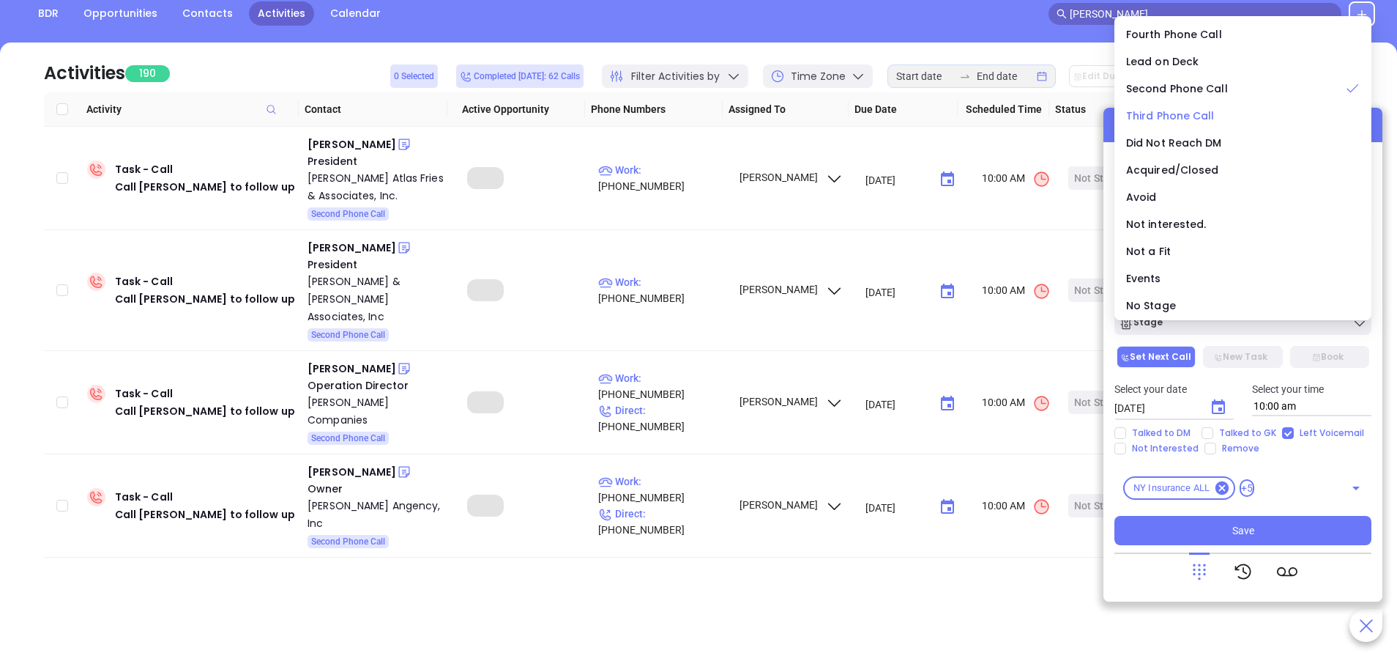
click at [1181, 111] on span "Third Phone Call" at bounding box center [1170, 115] width 89 height 15
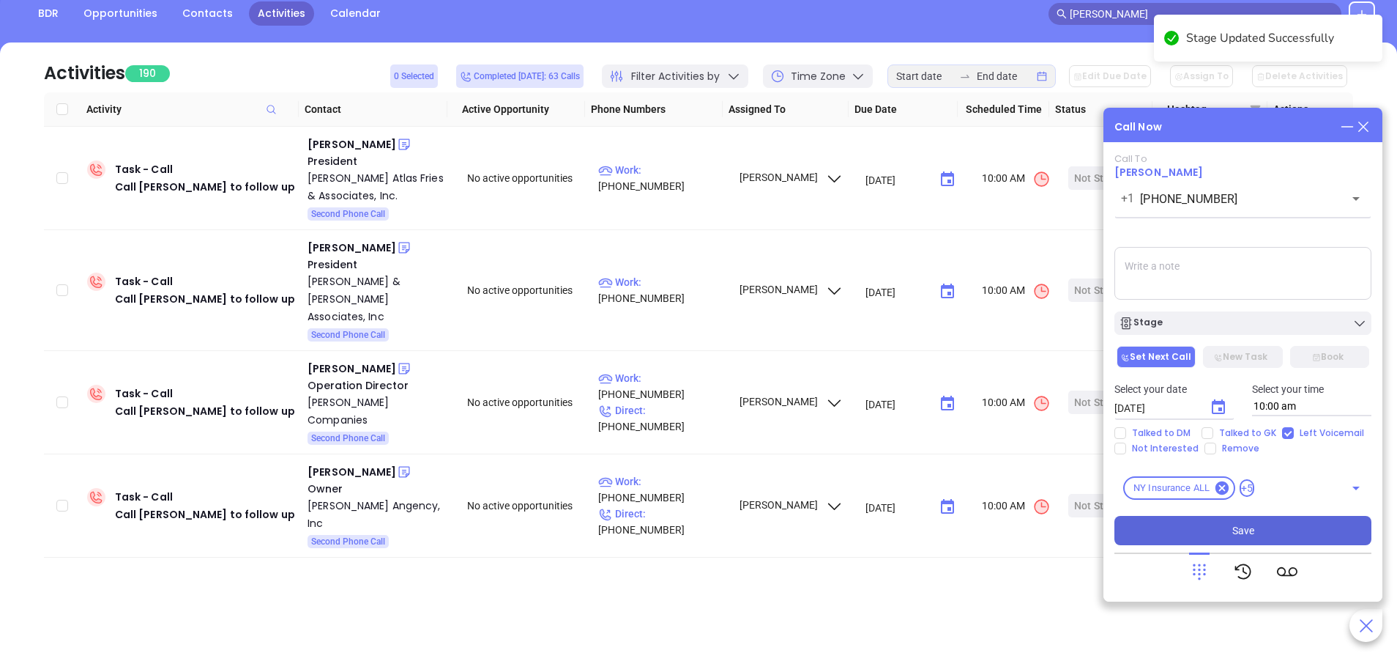
click at [1275, 532] on button "Save" at bounding box center [1243, 530] width 257 height 29
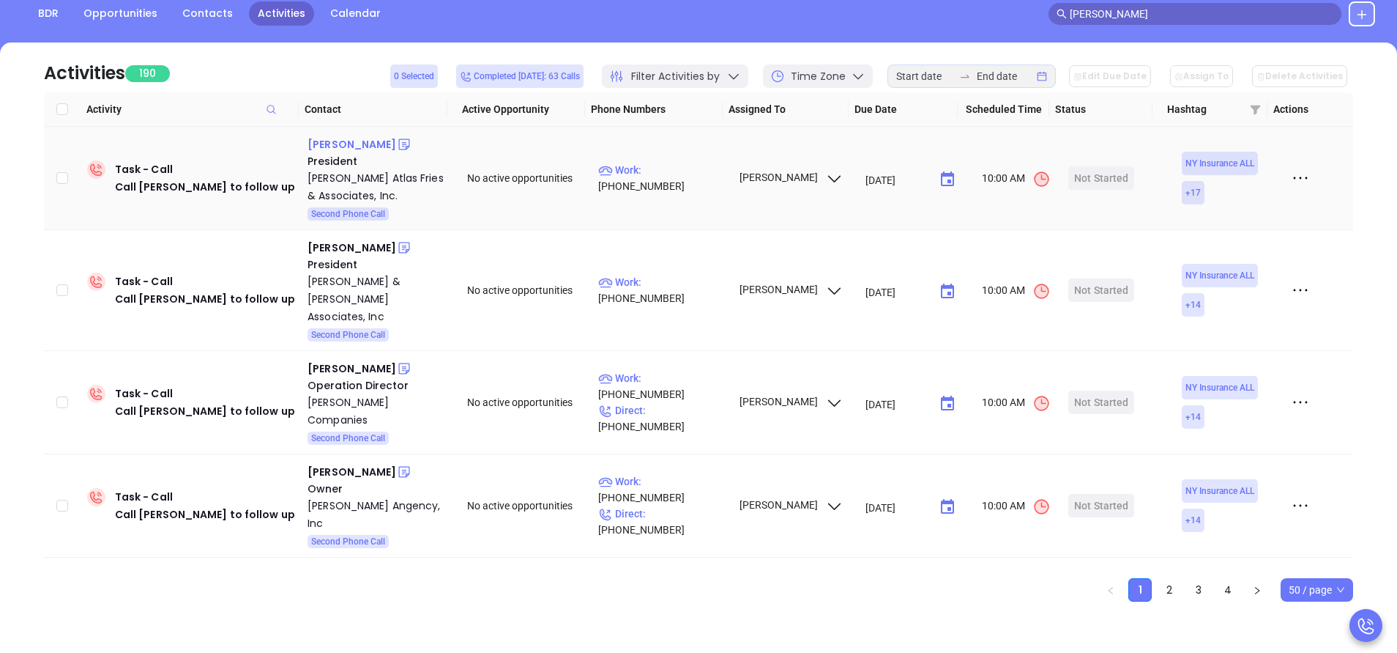
click at [343, 142] on div "Steven Garber" at bounding box center [352, 144] width 89 height 18
click at [678, 178] on p "Work : (516) 837-1100" at bounding box center [661, 178] width 127 height 32
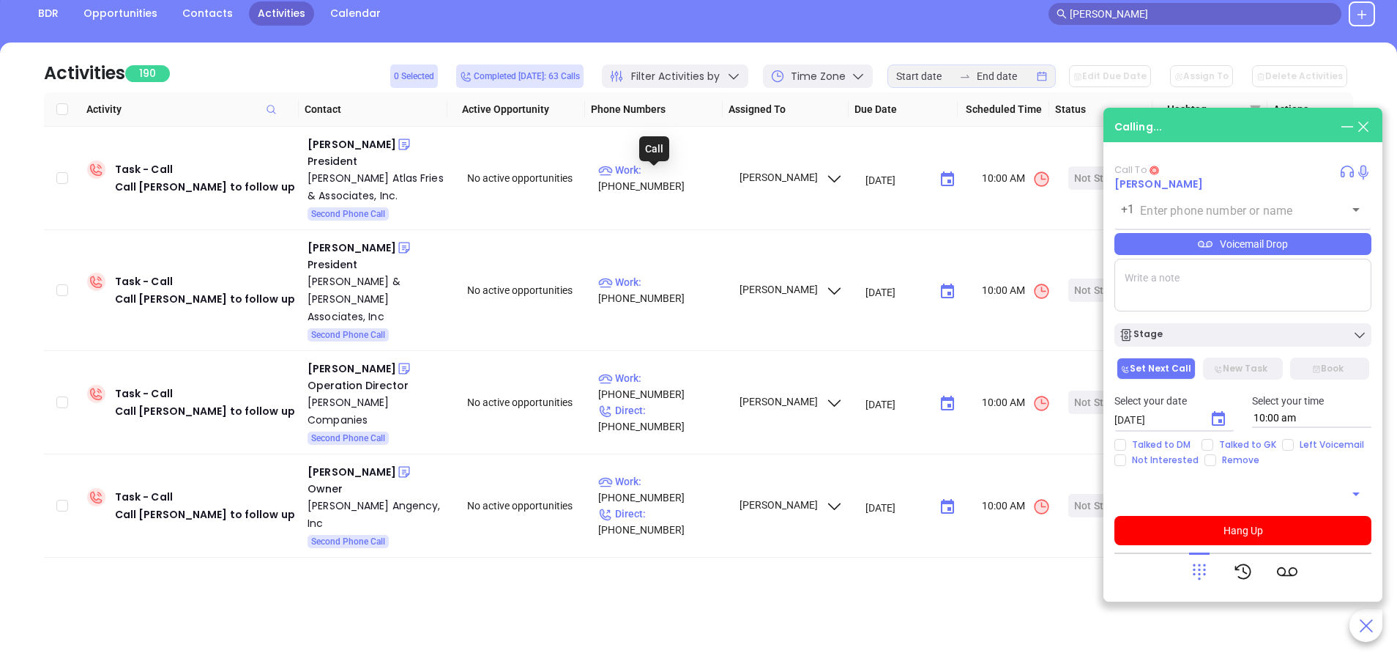
type input "(516) 837-1100"
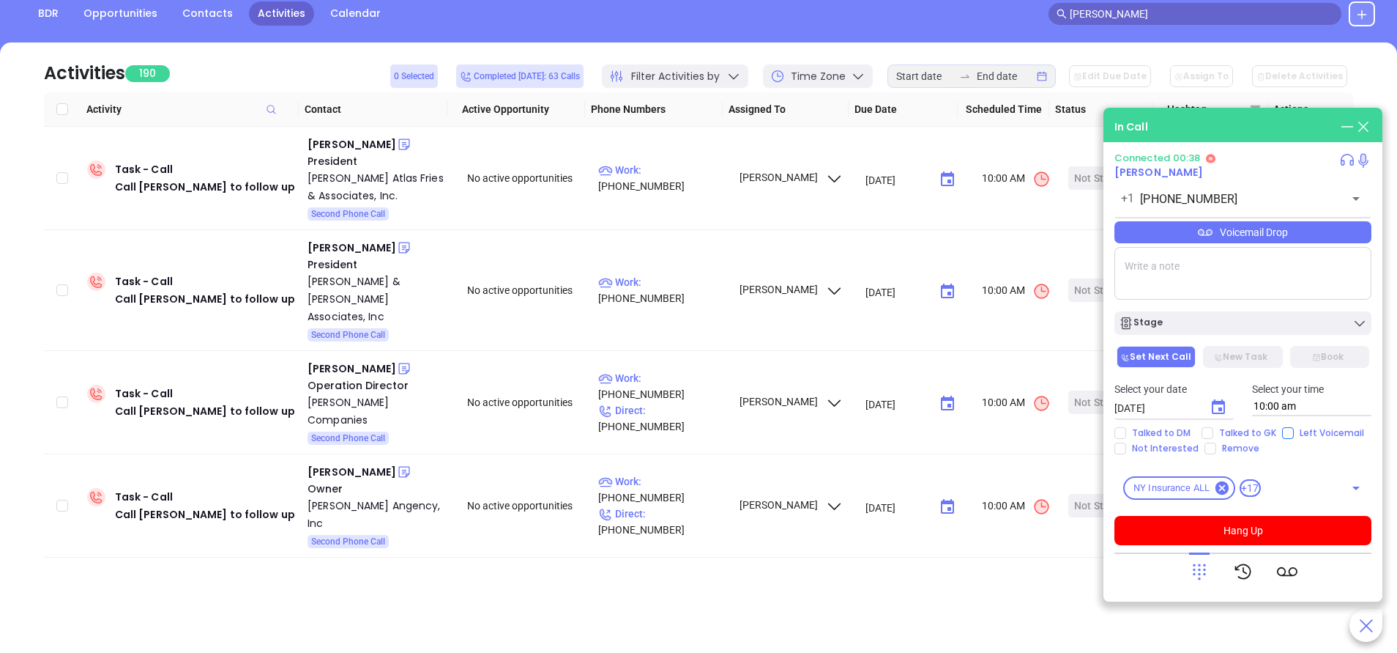
click at [1285, 434] on input "Left Voicemail" at bounding box center [1288, 433] width 12 height 12
checkbox input "true"
click at [1219, 406] on icon "Choose date, selected date is Sep 18, 2025" at bounding box center [1219, 407] width 18 height 18
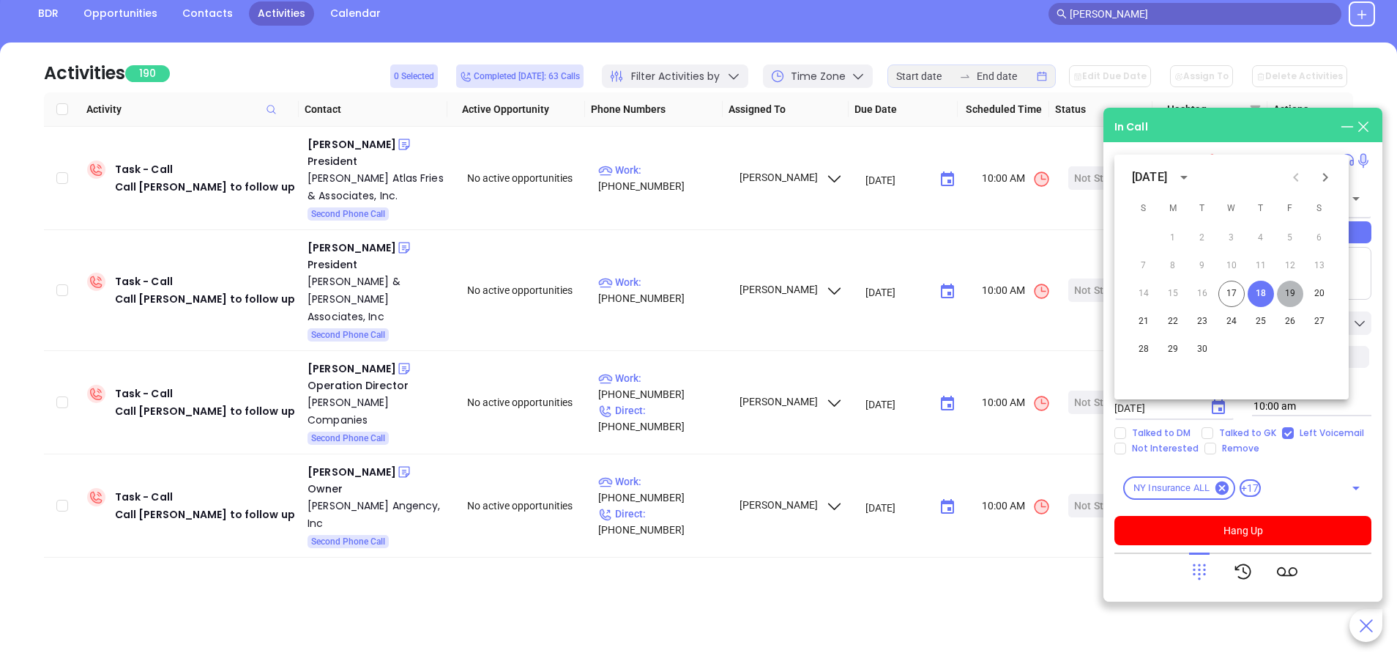
click at [1290, 284] on button "19" at bounding box center [1290, 294] width 26 height 26
type input "09/19/2025"
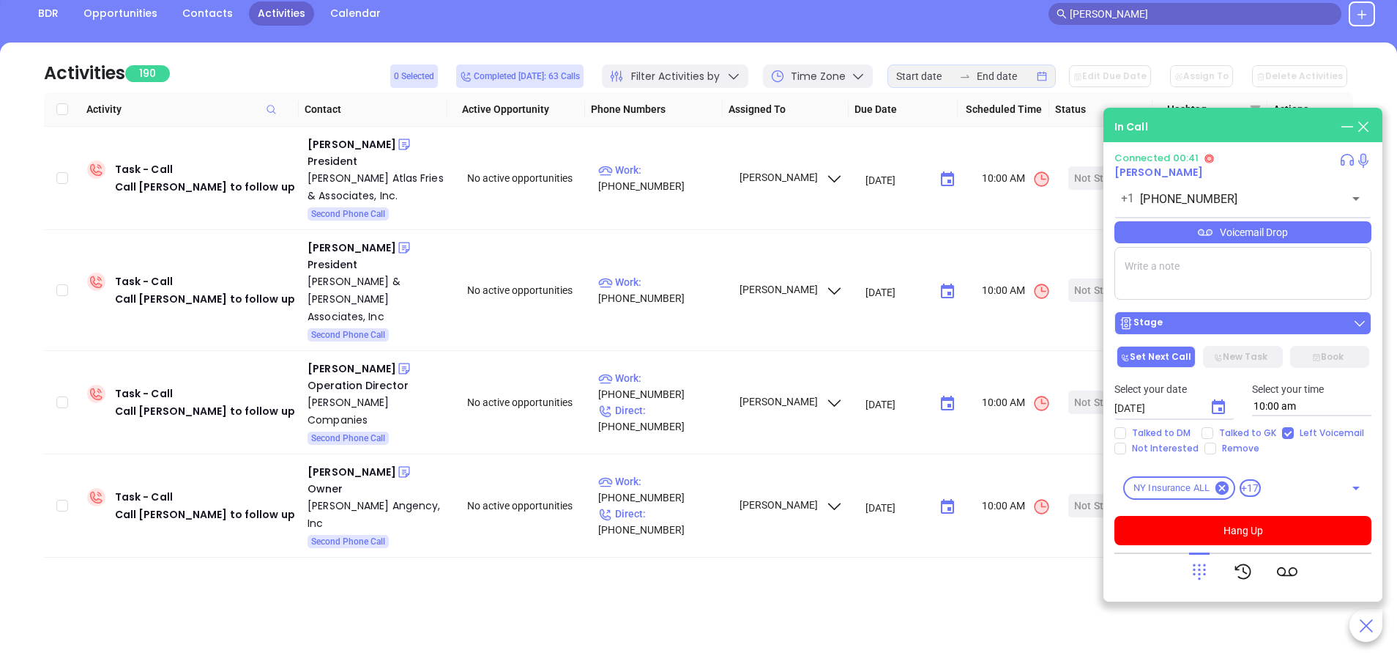
click at [1271, 321] on div "Stage" at bounding box center [1243, 323] width 248 height 15
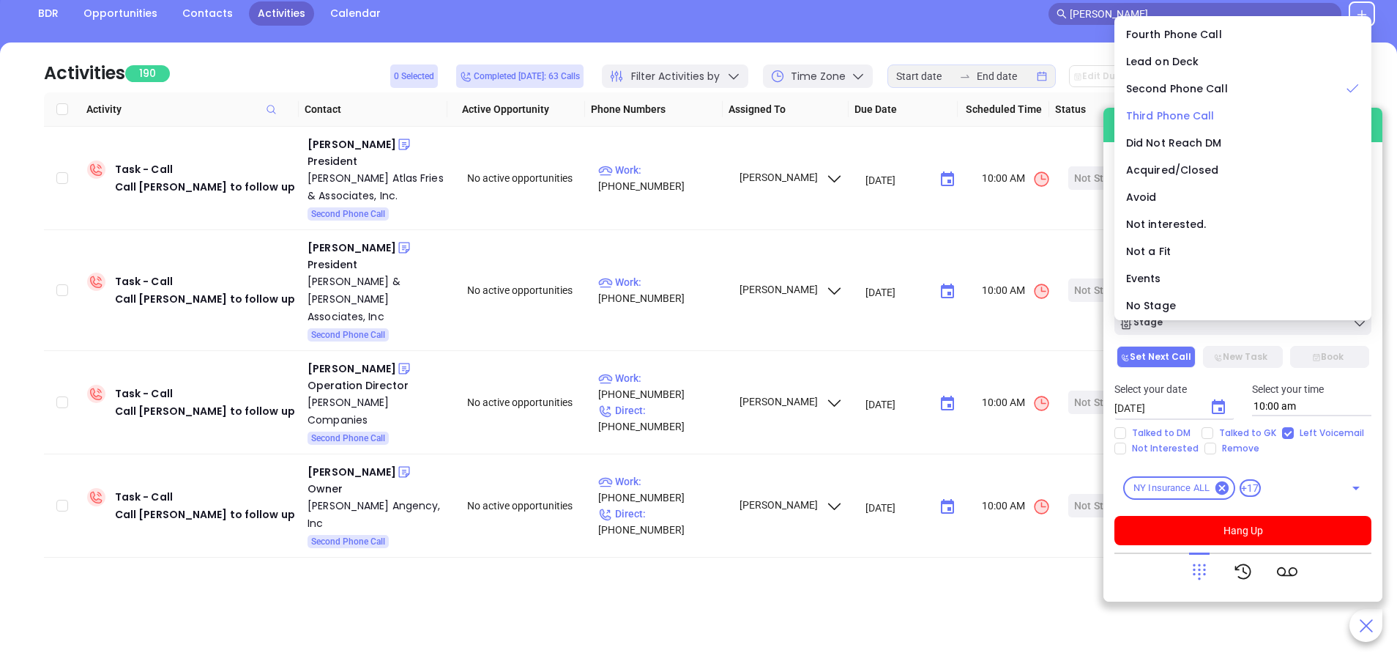
click at [1189, 116] on span "Third Phone Call" at bounding box center [1170, 115] width 89 height 15
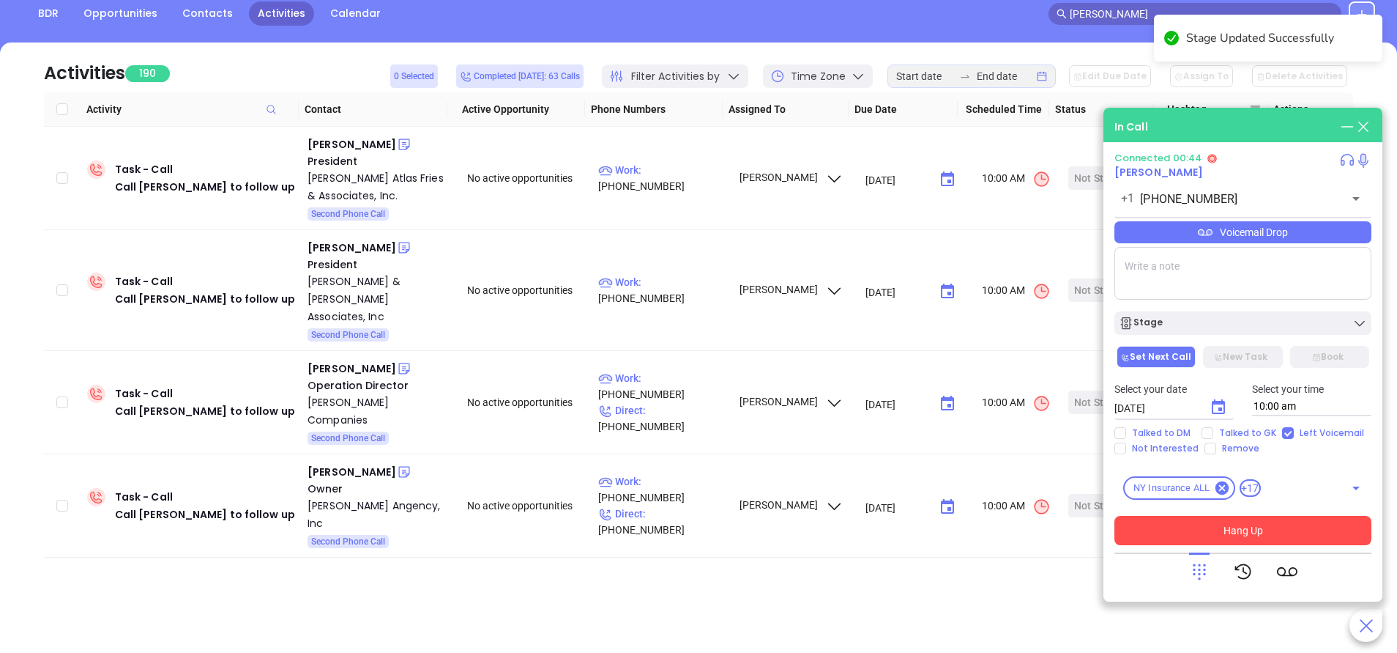
click at [1243, 534] on button "Hang Up" at bounding box center [1243, 530] width 257 height 29
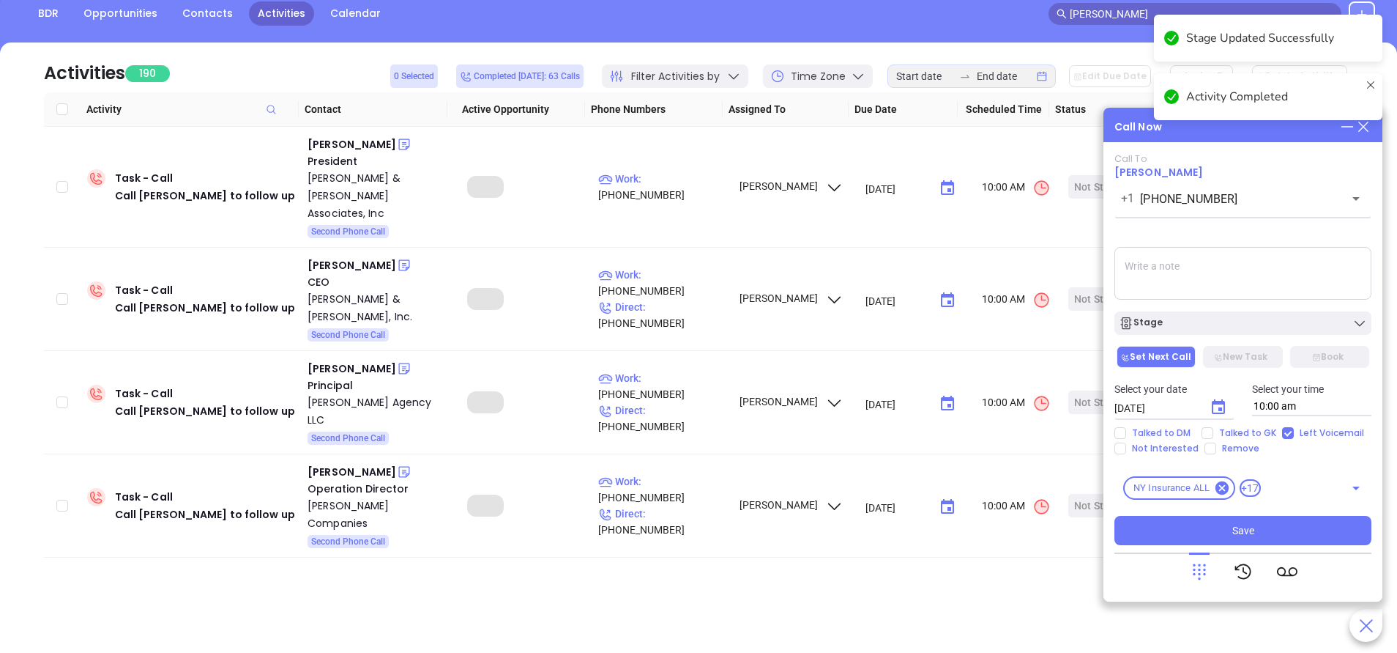
click at [1180, 264] on textarea at bounding box center [1243, 273] width 257 height 53
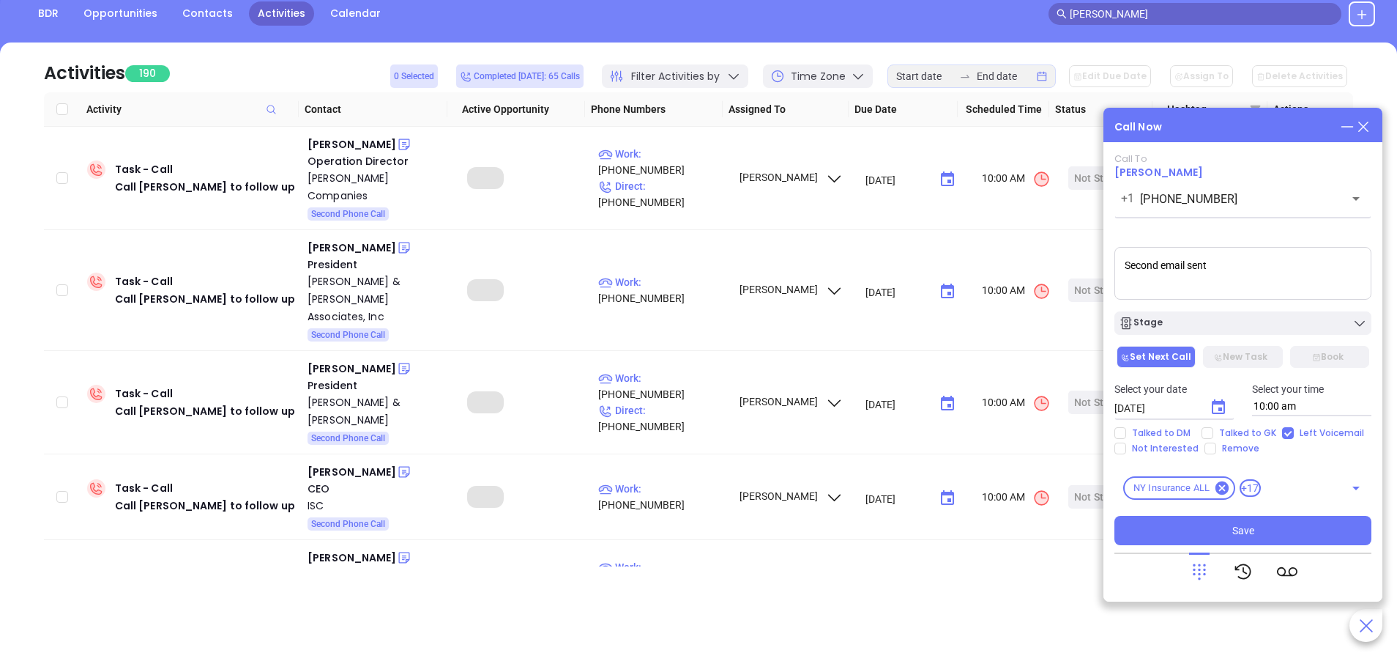
type textarea "Second email sent"
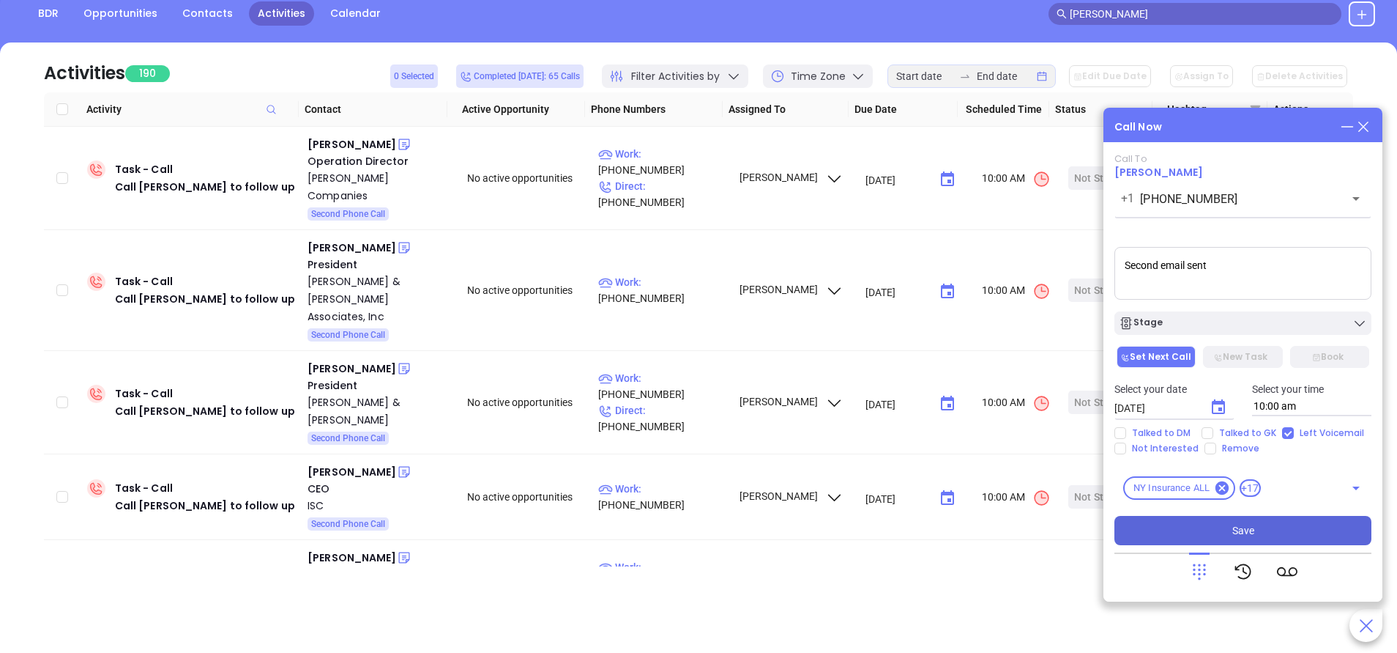
click at [1239, 538] on span "Save" at bounding box center [1244, 530] width 22 height 16
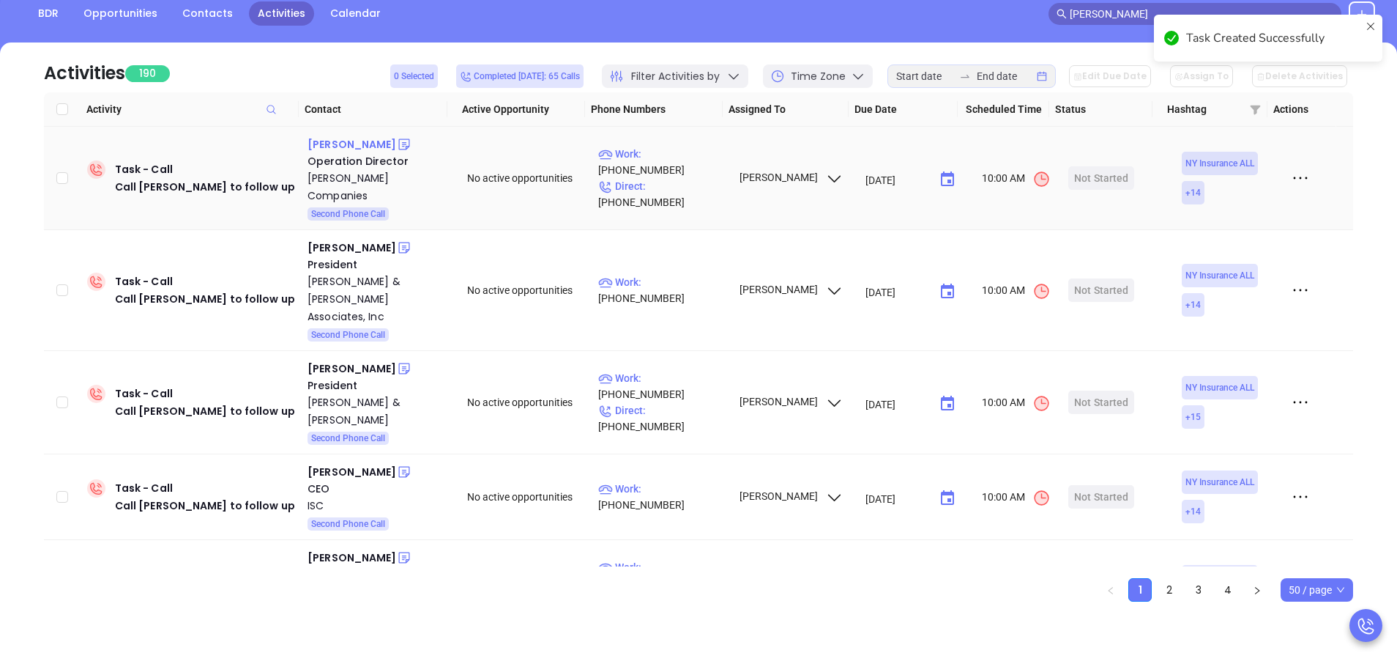
click at [327, 140] on div "Josh Flegel" at bounding box center [352, 144] width 89 height 18
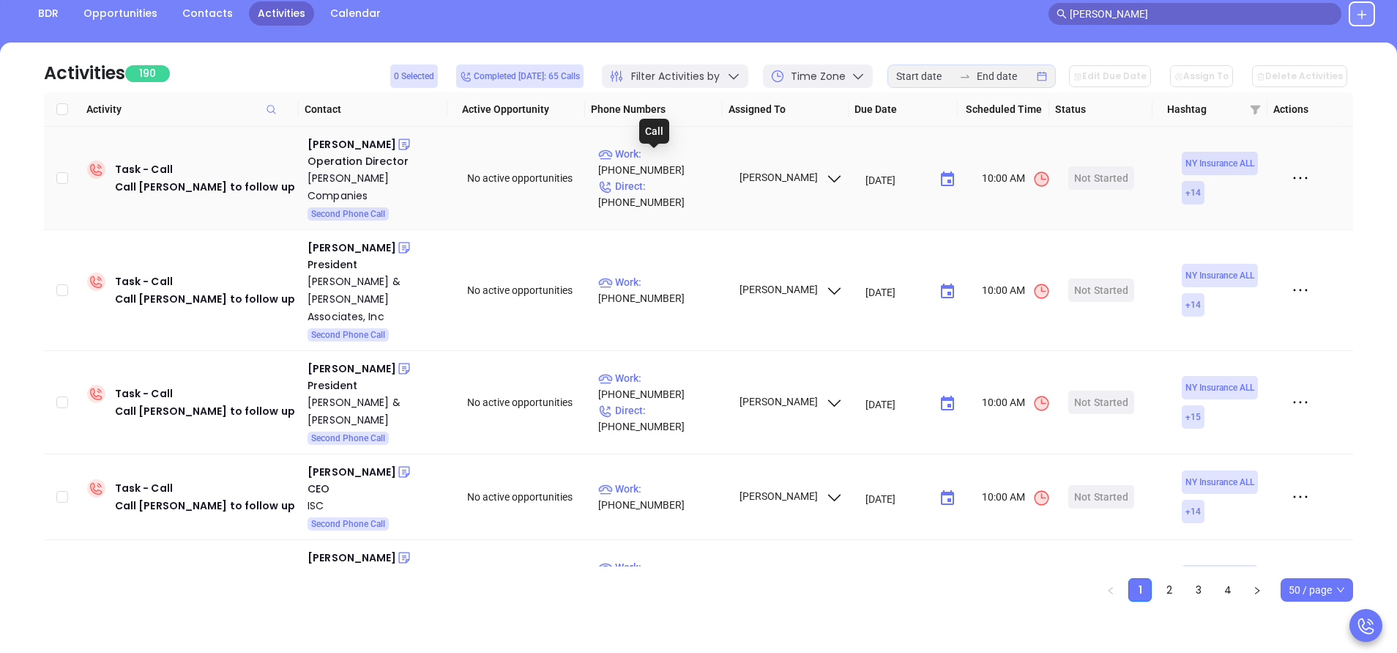
drag, startPoint x: 664, startPoint y: 159, endPoint x: 482, endPoint y: 4, distance: 238.5
click at [664, 159] on p "Work : (315) 673-2094" at bounding box center [661, 162] width 127 height 32
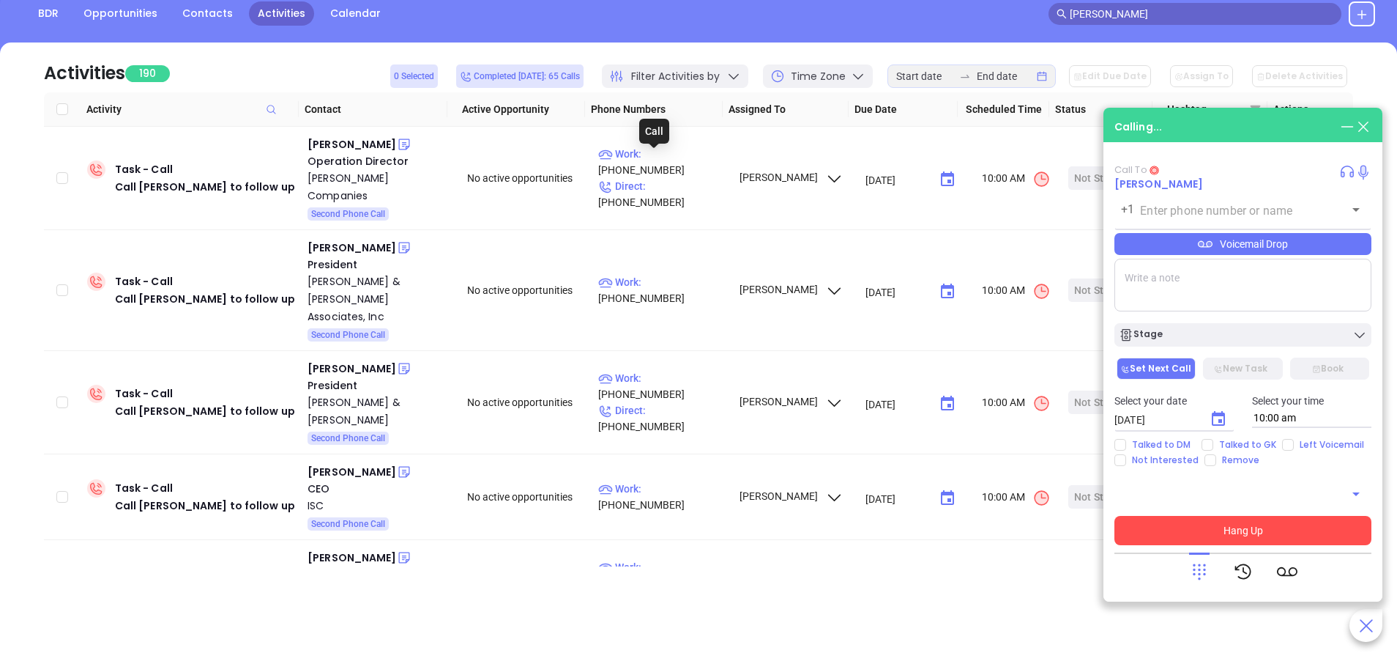
type input "(315) 673-2094"
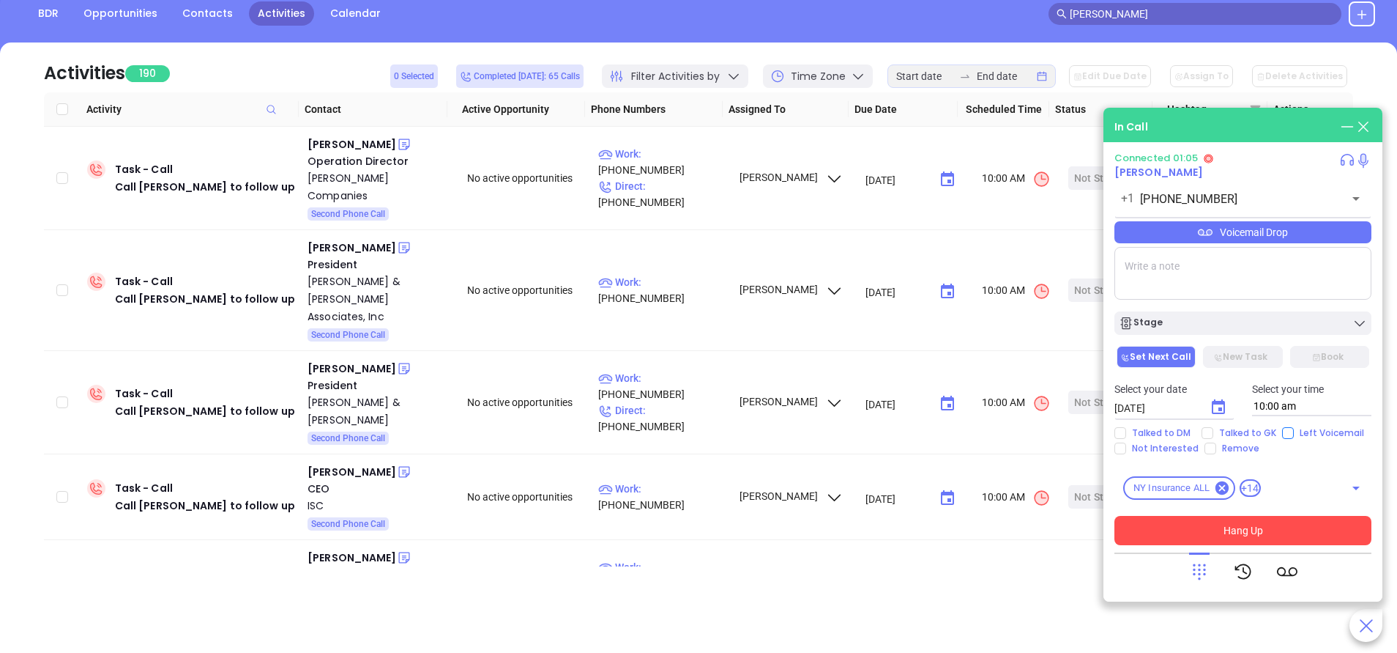
click at [1283, 432] on input "Left Voicemail" at bounding box center [1288, 433] width 12 height 12
checkbox input "true"
click at [1300, 523] on button "Hang Up" at bounding box center [1243, 530] width 257 height 29
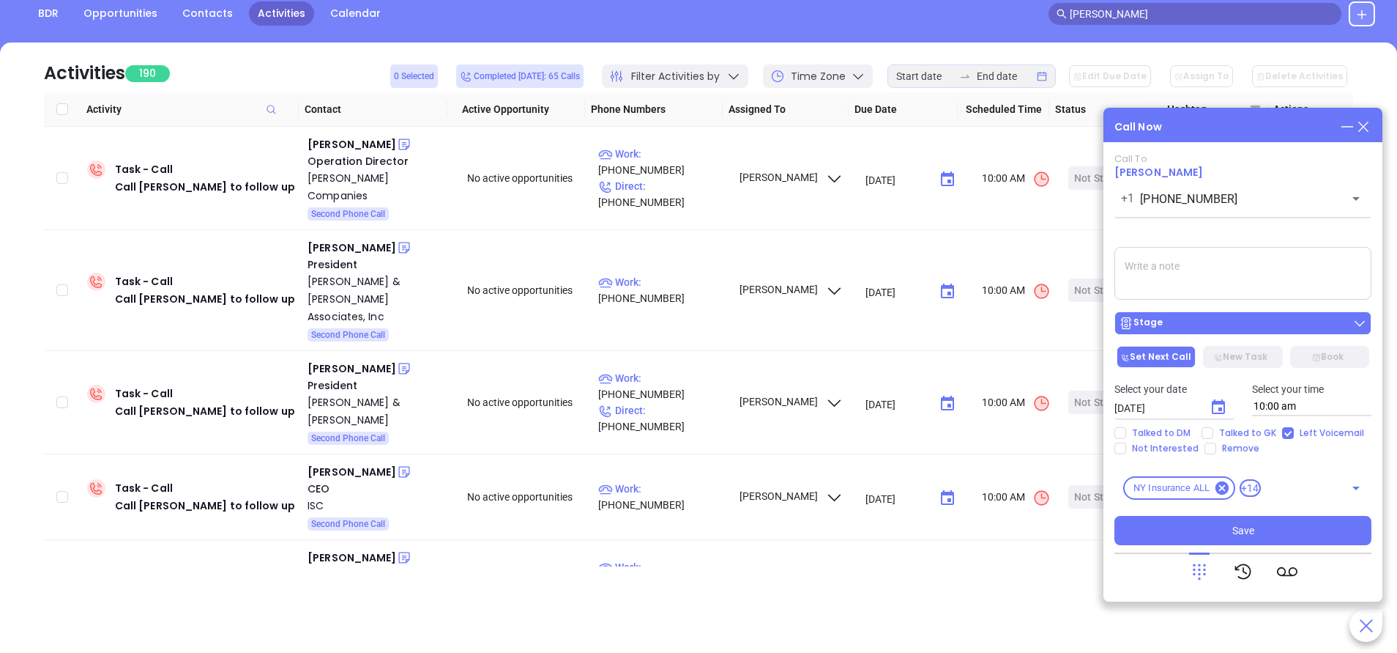
click at [1185, 319] on div "Stage" at bounding box center [1243, 323] width 248 height 15
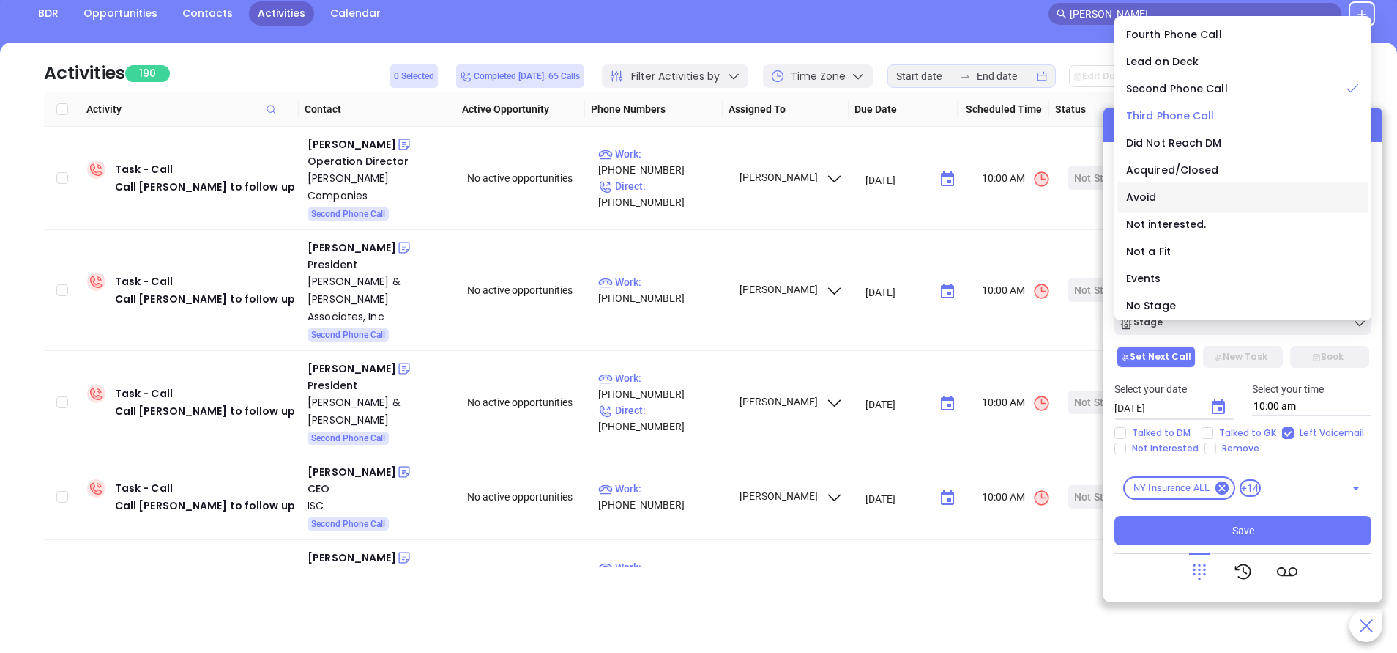
click at [1161, 116] on span "Third Phone Call" at bounding box center [1170, 115] width 89 height 15
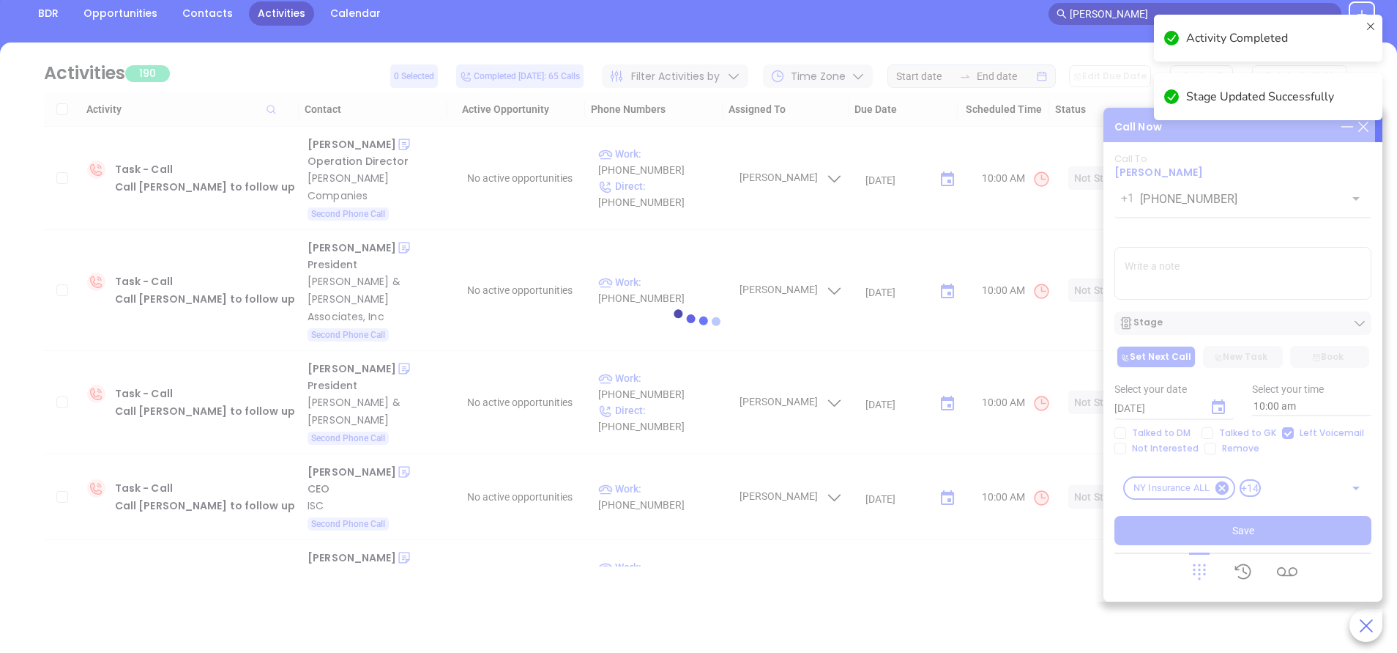
click at [1191, 267] on textarea at bounding box center [1243, 273] width 257 height 53
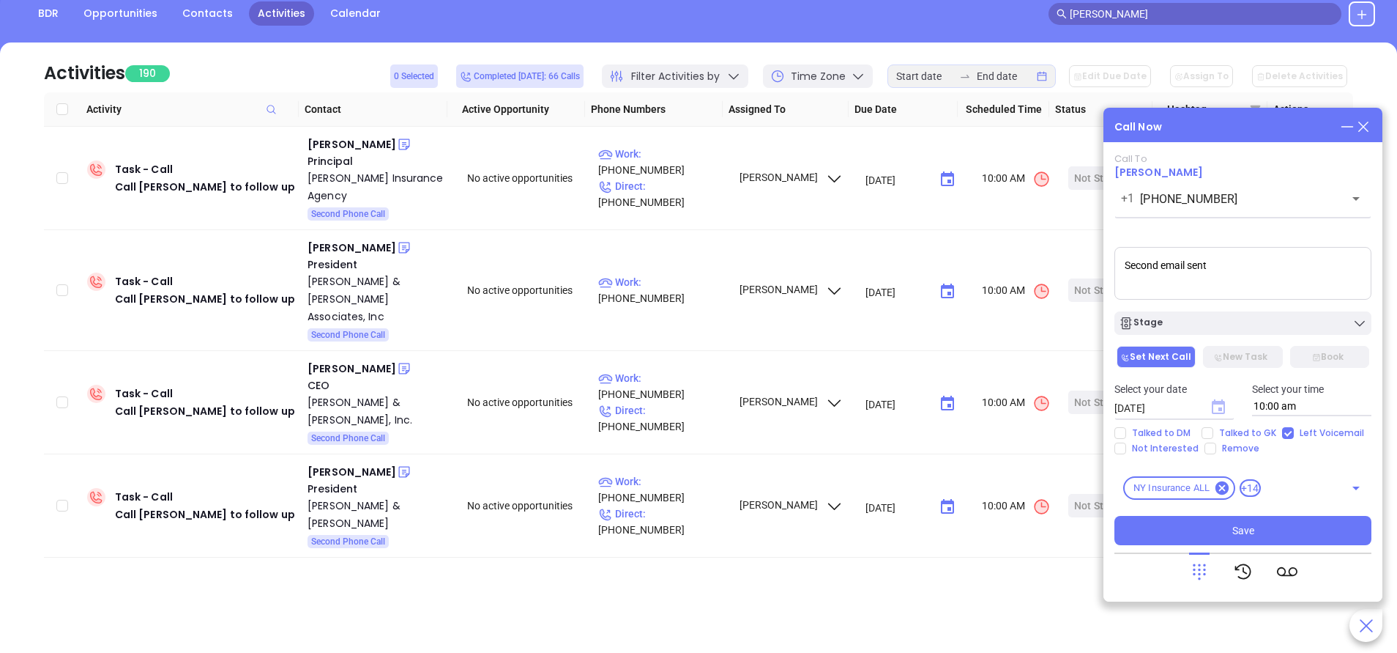
type textarea "Second email sent"
click at [1225, 407] on icon "Choose date, selected date is Sep 18, 2025" at bounding box center [1218, 406] width 13 height 15
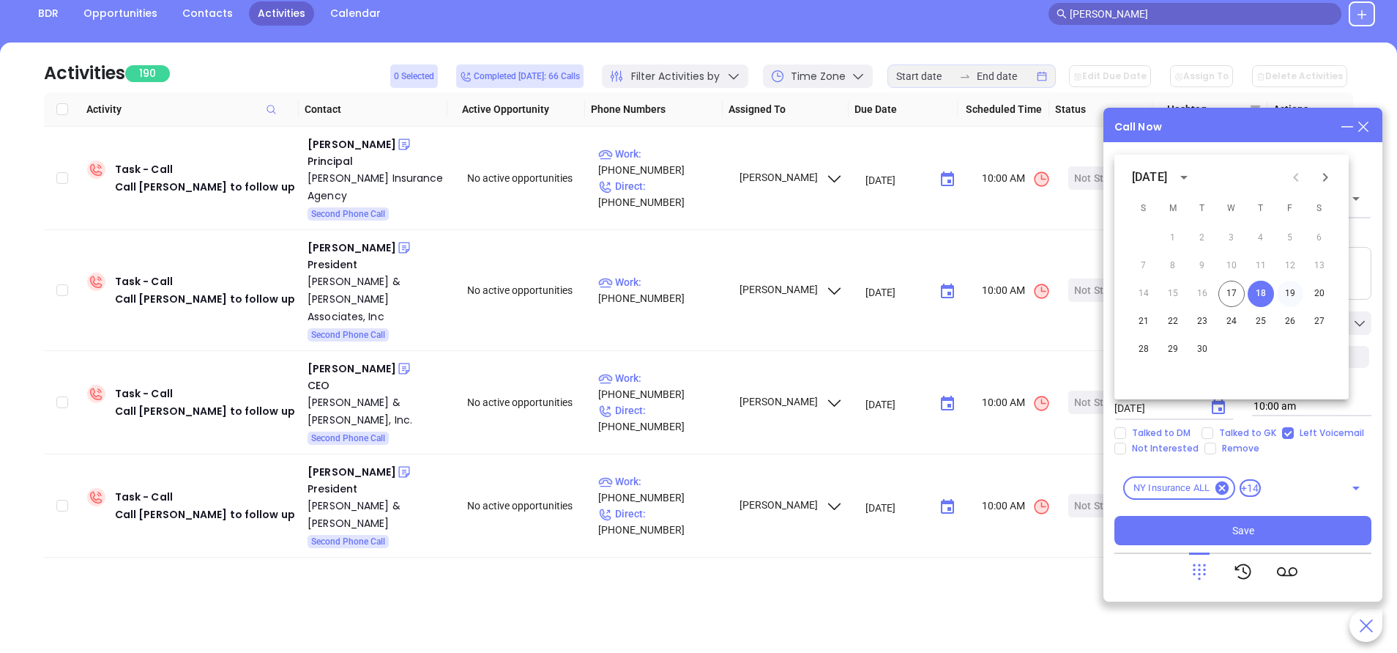
click at [1289, 288] on button "19" at bounding box center [1290, 294] width 26 height 26
type input "09/19/2025"
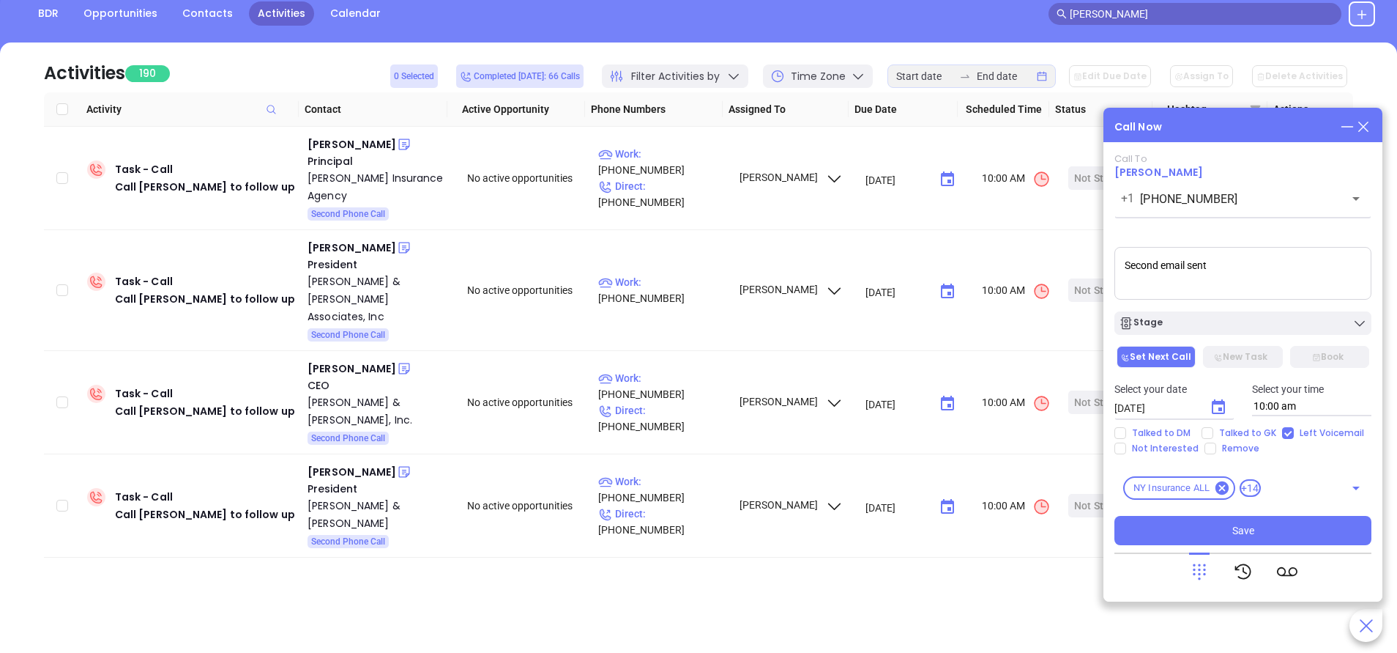
click at [1296, 315] on button "Stage" at bounding box center [1243, 322] width 257 height 23
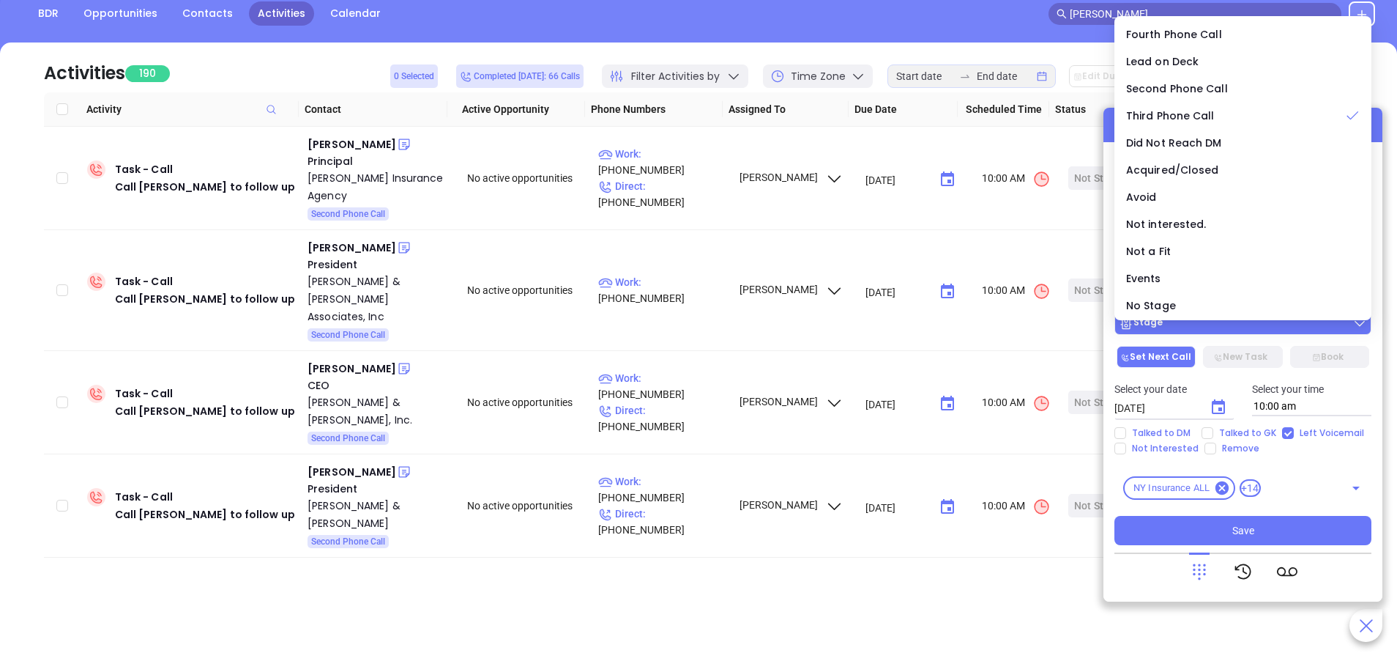
click at [1301, 329] on div "Stage" at bounding box center [1243, 323] width 248 height 15
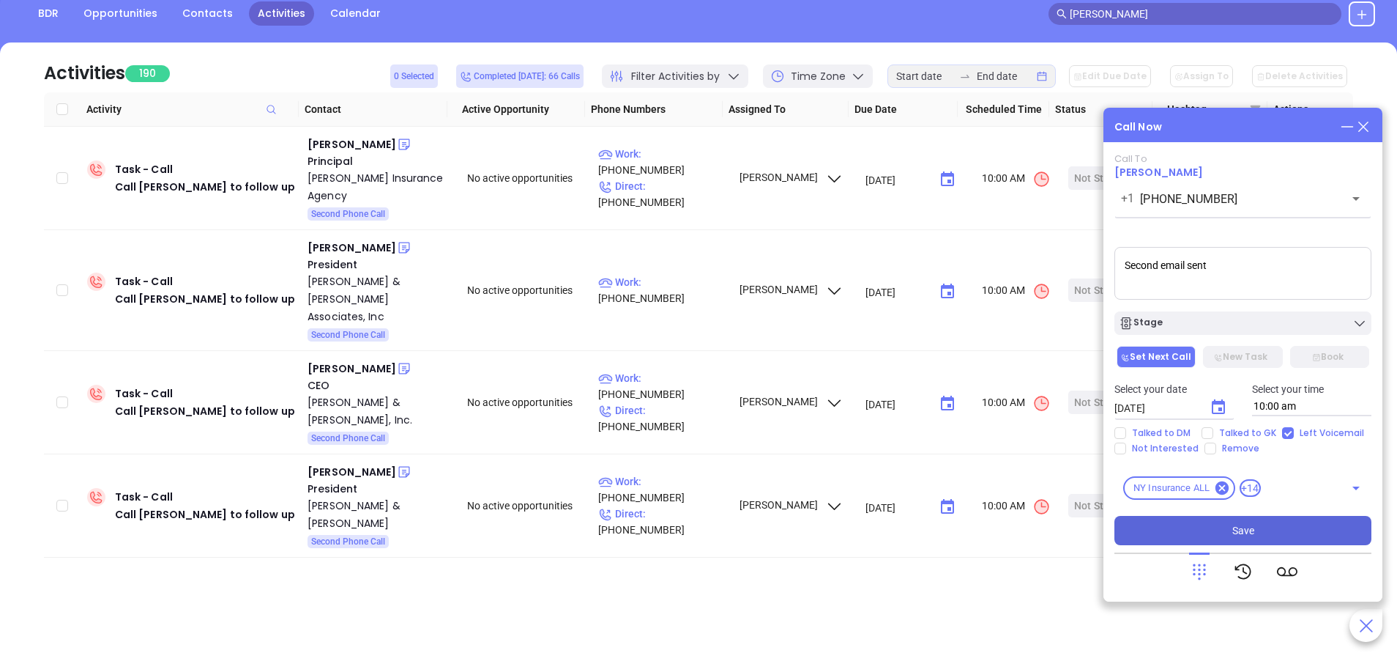
click at [1288, 524] on button "Save" at bounding box center [1243, 530] width 257 height 29
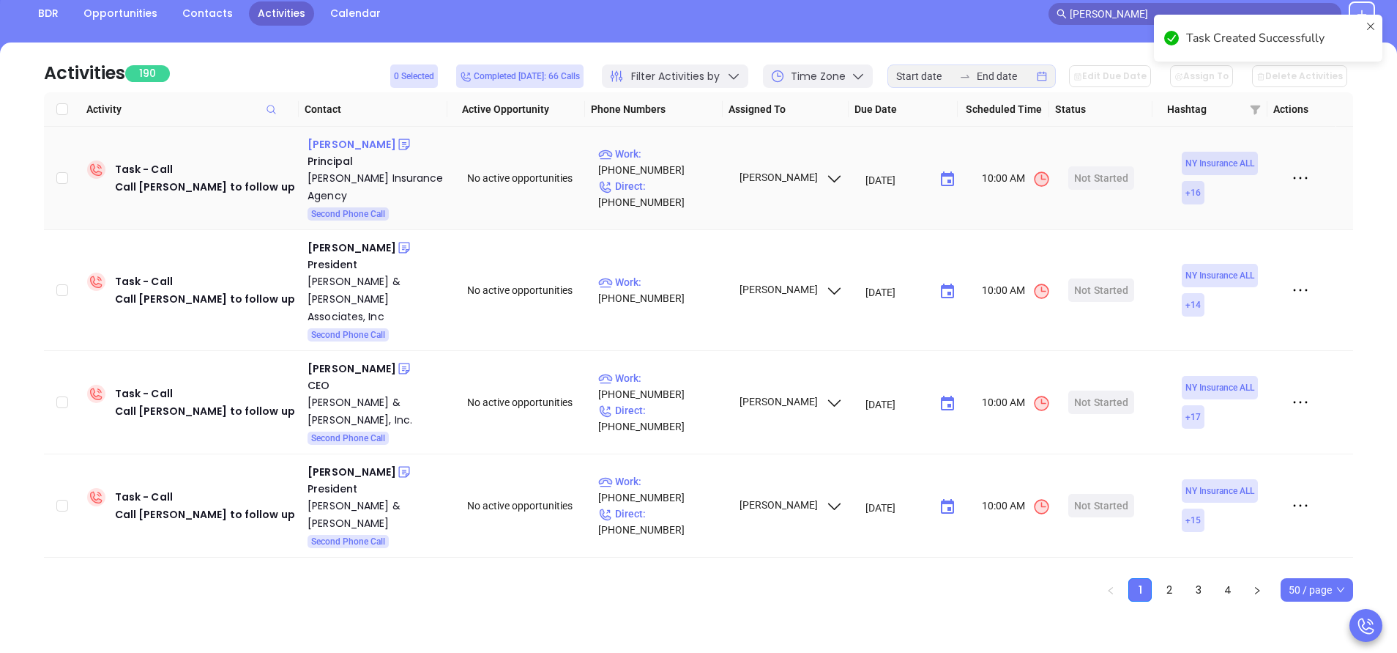
click at [357, 149] on div "Paul D. Ranieri" at bounding box center [352, 144] width 89 height 18
click at [662, 172] on p "Work : (914) 376-2560" at bounding box center [661, 162] width 127 height 32
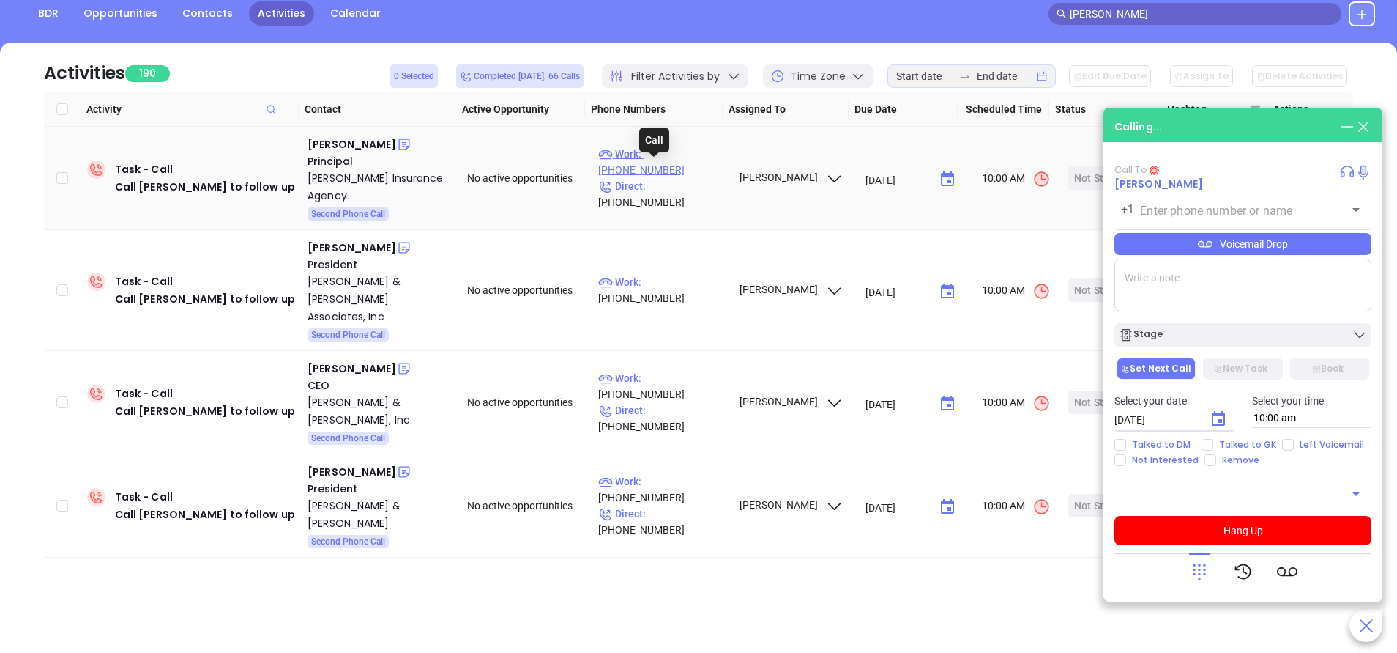
type input "(914) 376-2560"
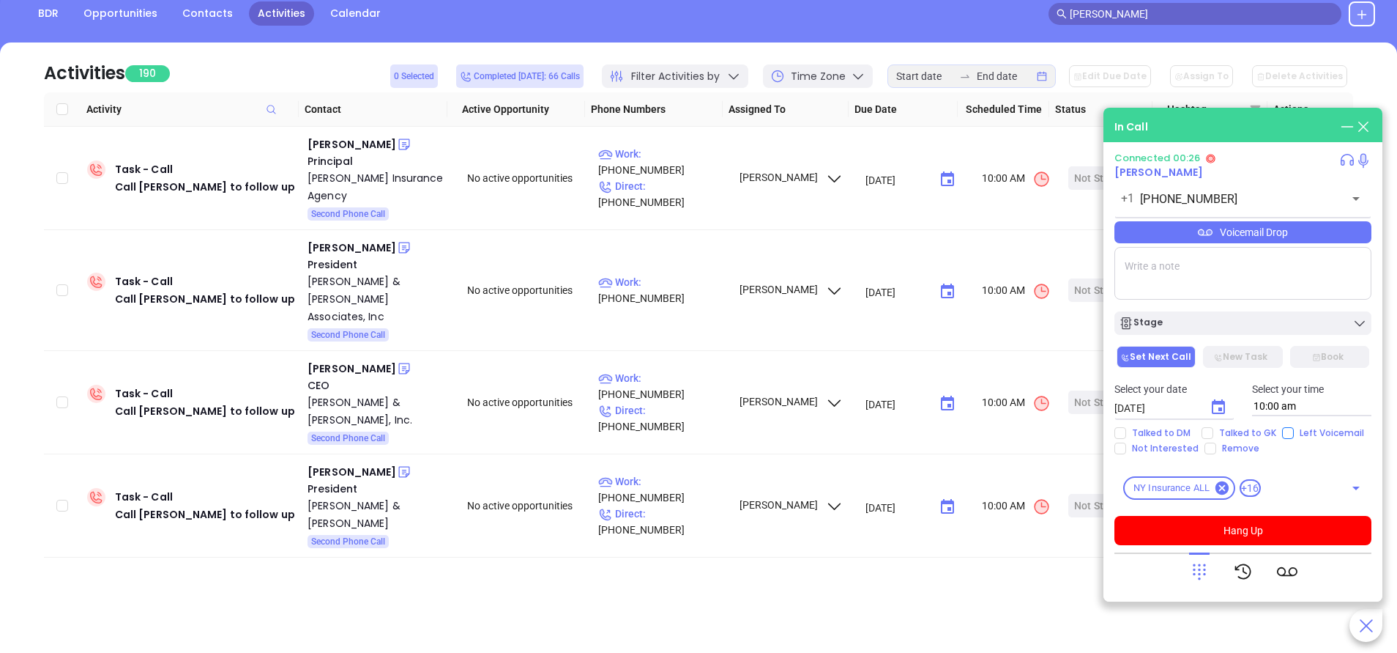
click at [1285, 433] on input "Left Voicemail" at bounding box center [1288, 433] width 12 height 12
checkbox input "true"
drag, startPoint x: 1266, startPoint y: 527, endPoint x: 1284, endPoint y: 533, distance: 19.2
click at [1269, 530] on button "Hang Up" at bounding box center [1243, 530] width 257 height 29
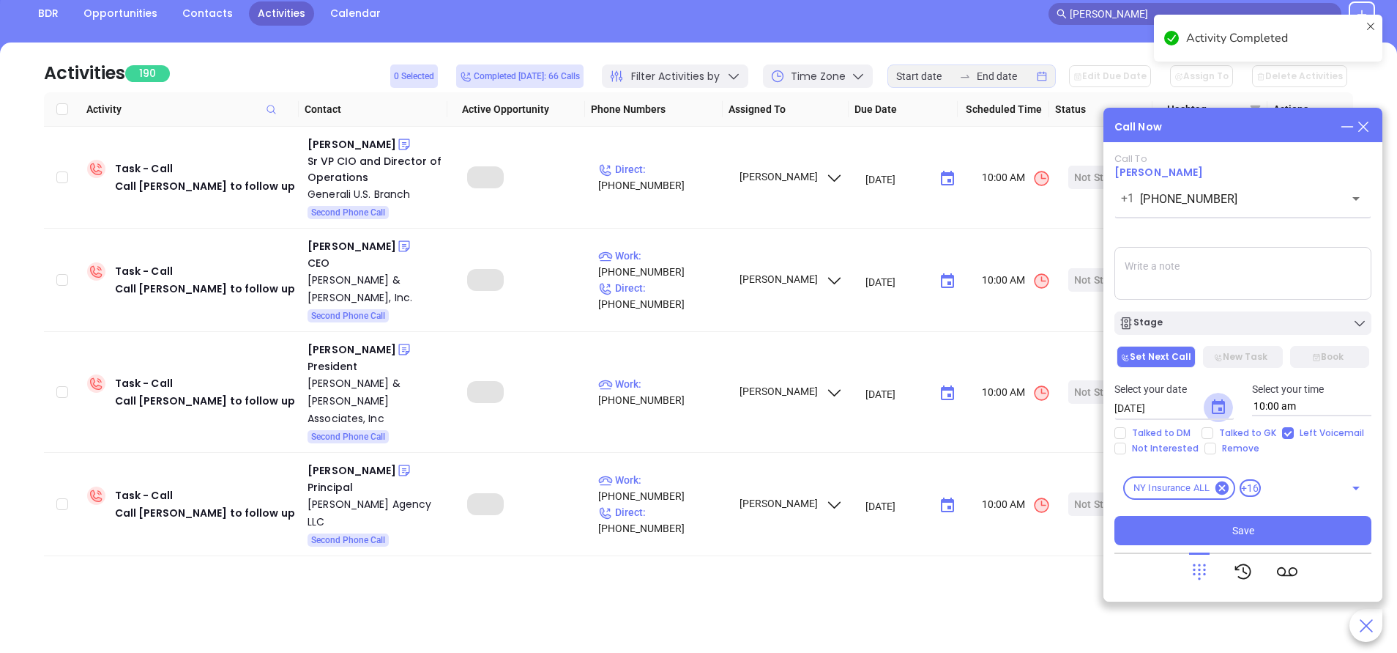
click at [1217, 405] on icon "Choose date, selected date is Sep 18, 2025" at bounding box center [1219, 407] width 18 height 18
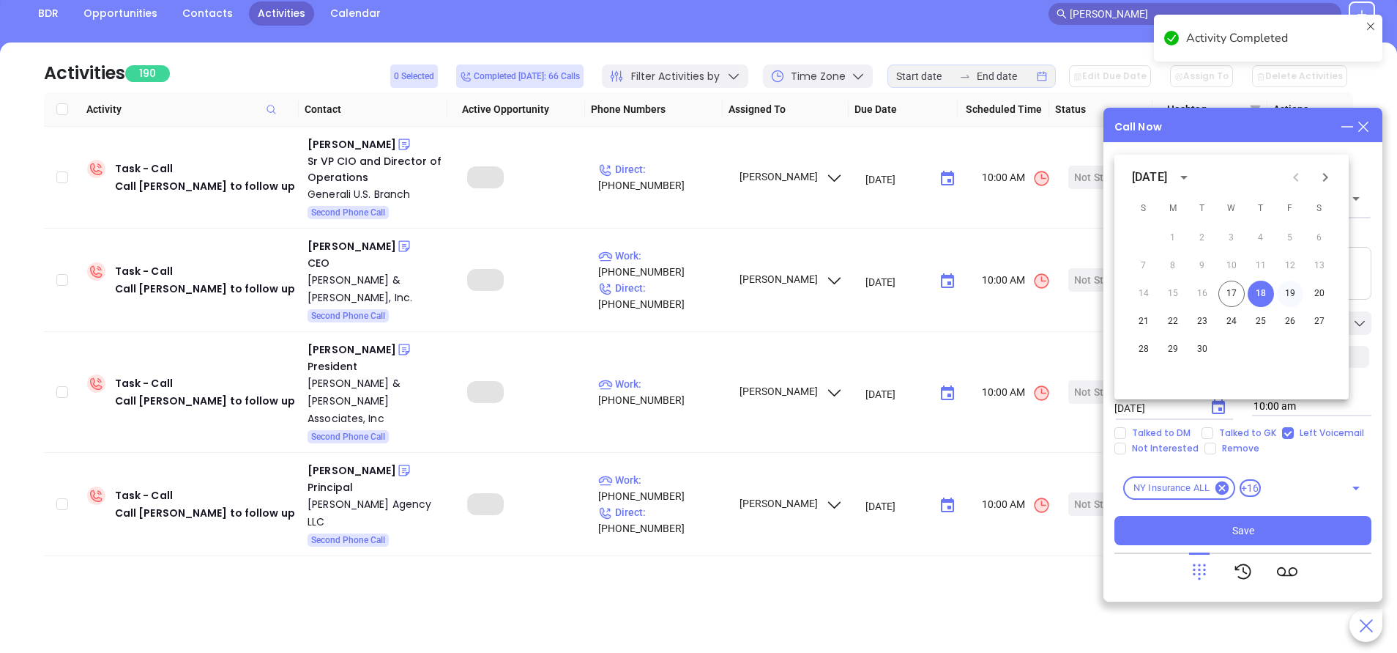
click at [1291, 296] on button "19" at bounding box center [1290, 294] width 26 height 26
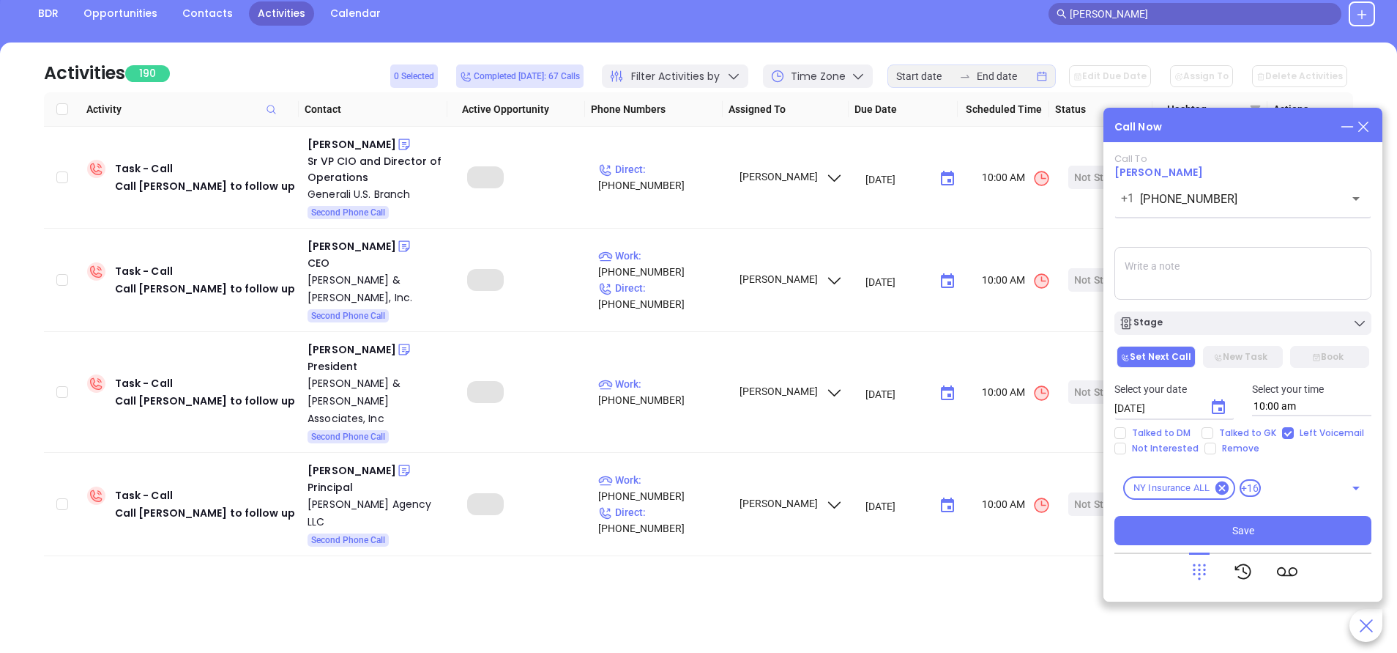
type input "09/19/2025"
click at [1280, 319] on div "Stage" at bounding box center [1243, 323] width 248 height 15
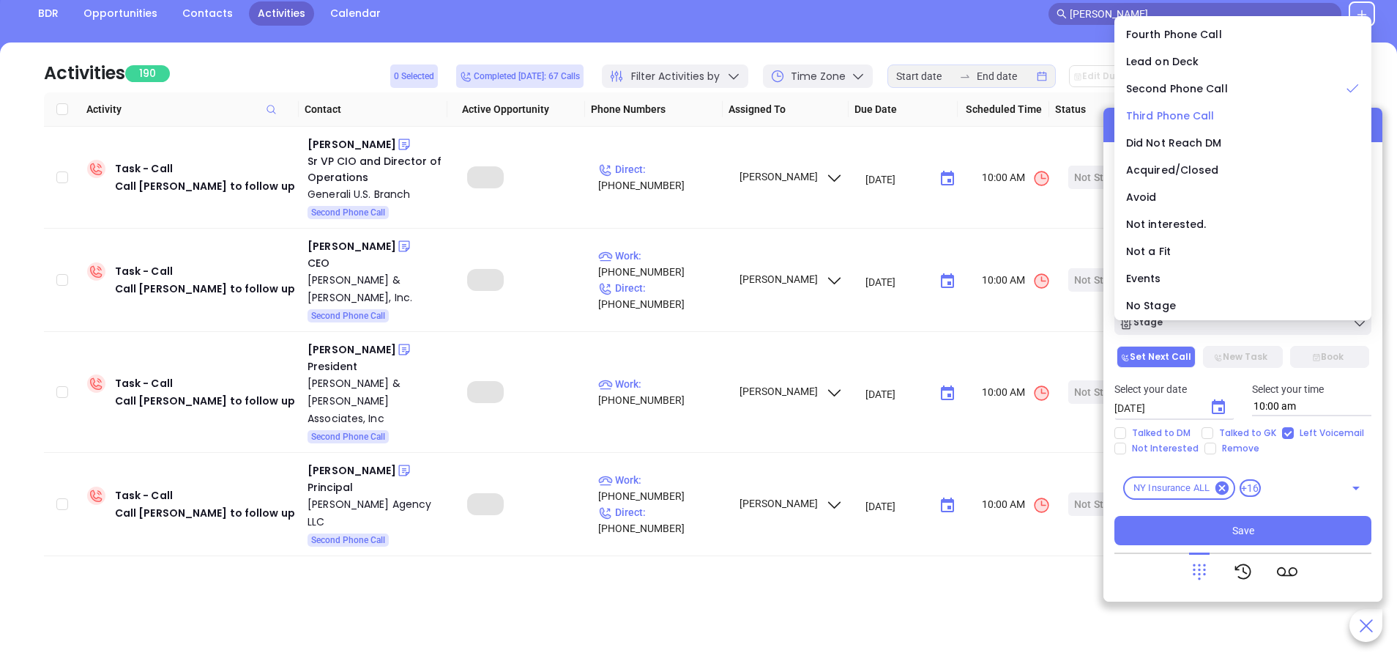
click at [1169, 111] on span "Third Phone Call" at bounding box center [1170, 115] width 89 height 15
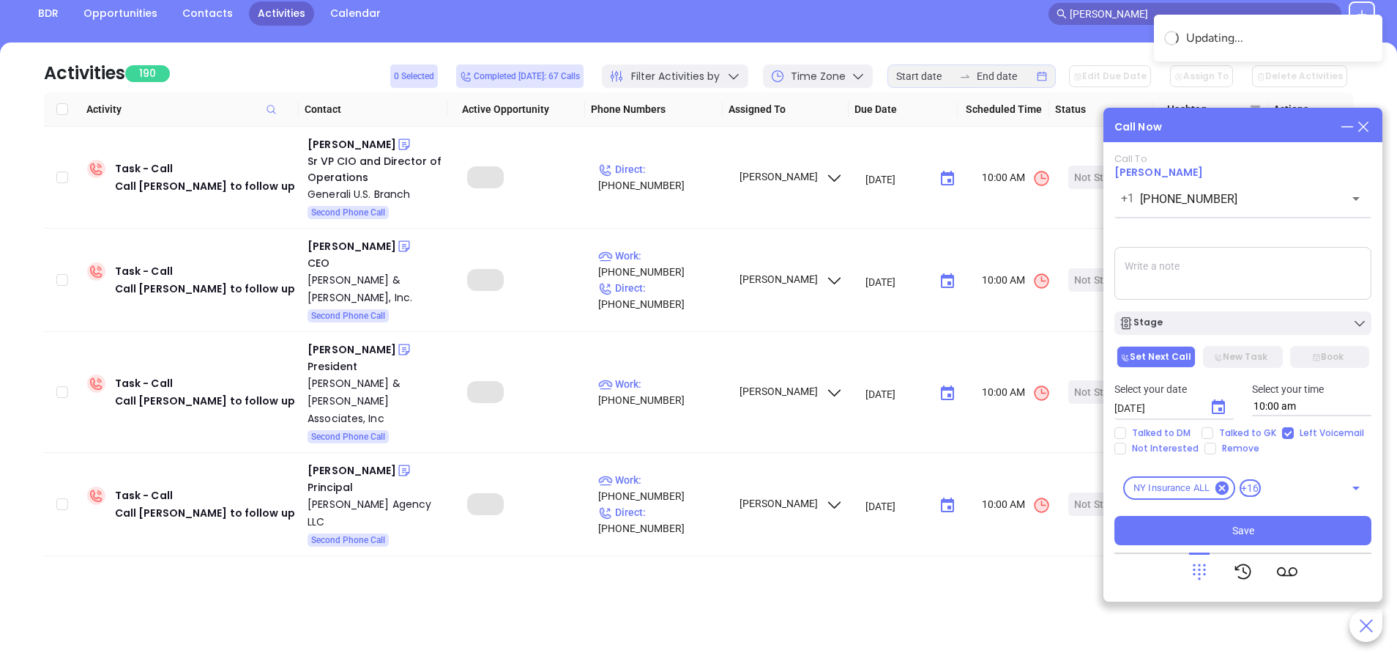
click at [1199, 271] on textarea at bounding box center [1243, 273] width 257 height 53
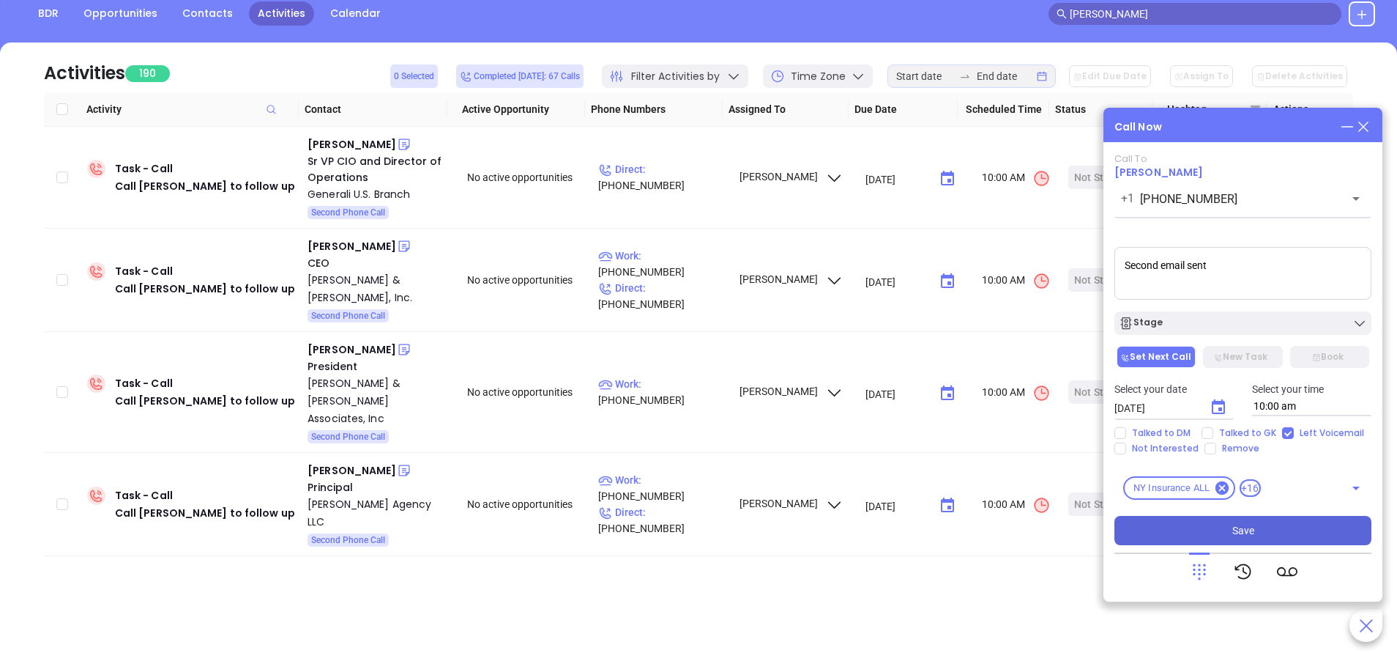
type textarea "Second email sent"
click at [1275, 528] on button "Save" at bounding box center [1243, 530] width 257 height 29
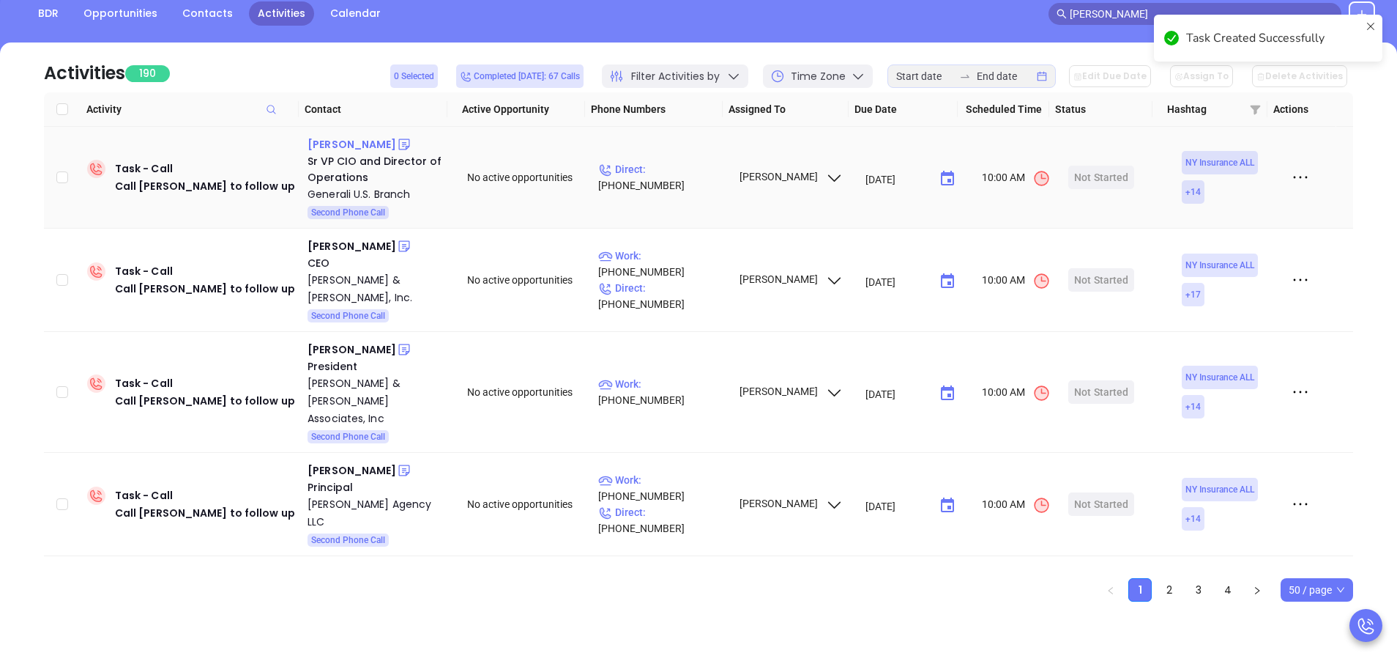
click at [366, 146] on div "Mauricio Caneda" at bounding box center [352, 144] width 89 height 18
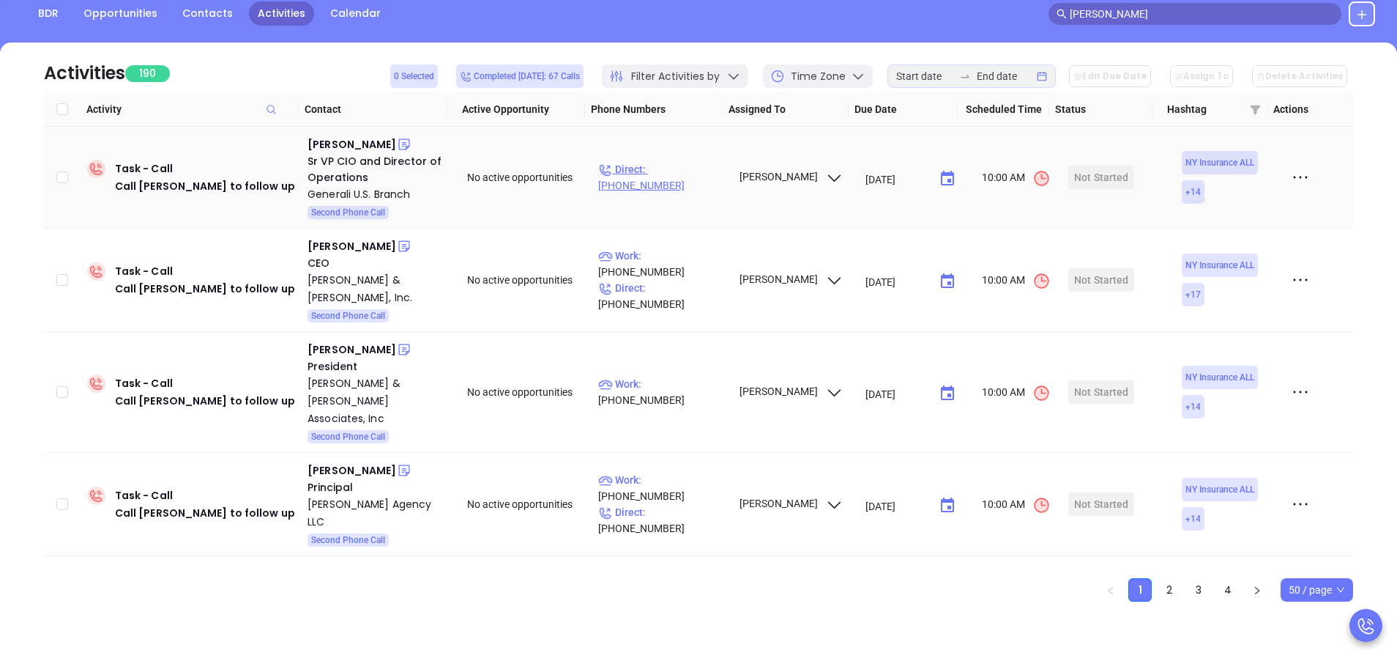
click at [688, 172] on p "Direct : (212) 602-7600" at bounding box center [661, 177] width 127 height 32
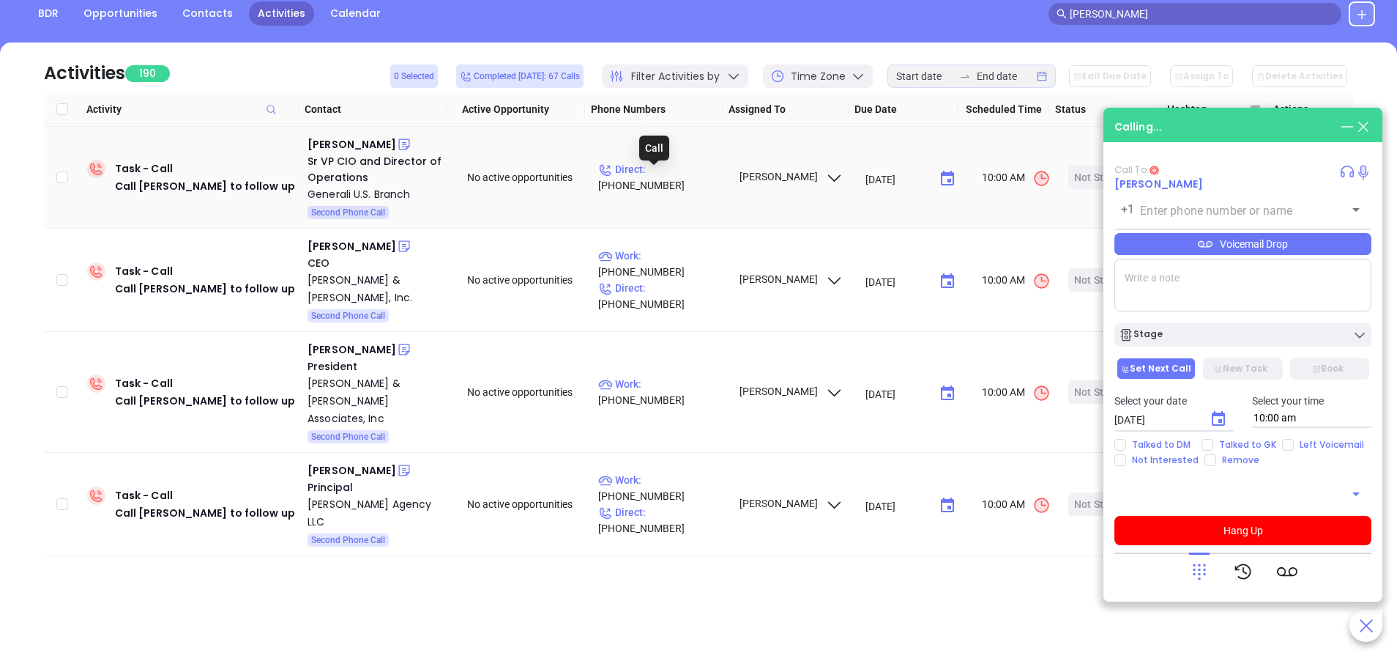
type input "(212) 602-7600"
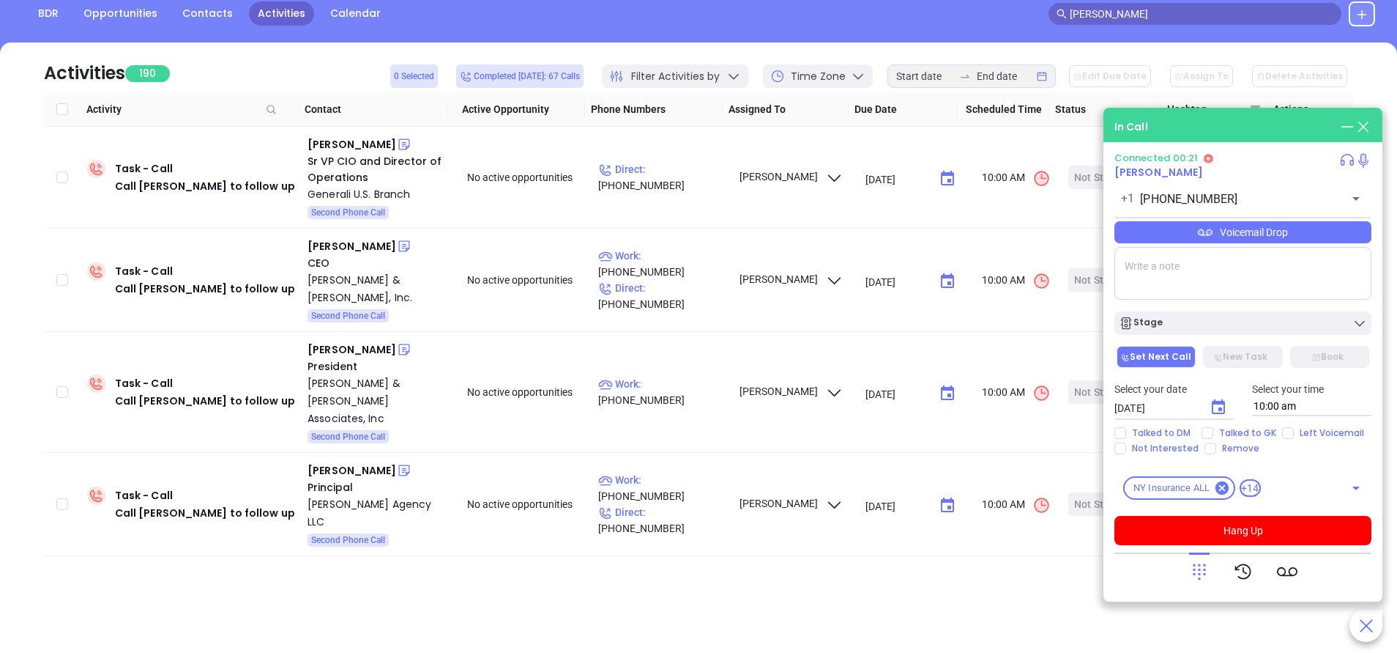
click at [1280, 439] on div "Talked to DM Talked to GK Left Voicemail Not Interested Remove" at bounding box center [1243, 440] width 275 height 27
click at [1288, 432] on input "Left Voicemail" at bounding box center [1288, 433] width 12 height 12
checkbox input "true"
click at [1192, 573] on icon at bounding box center [1199, 571] width 21 height 21
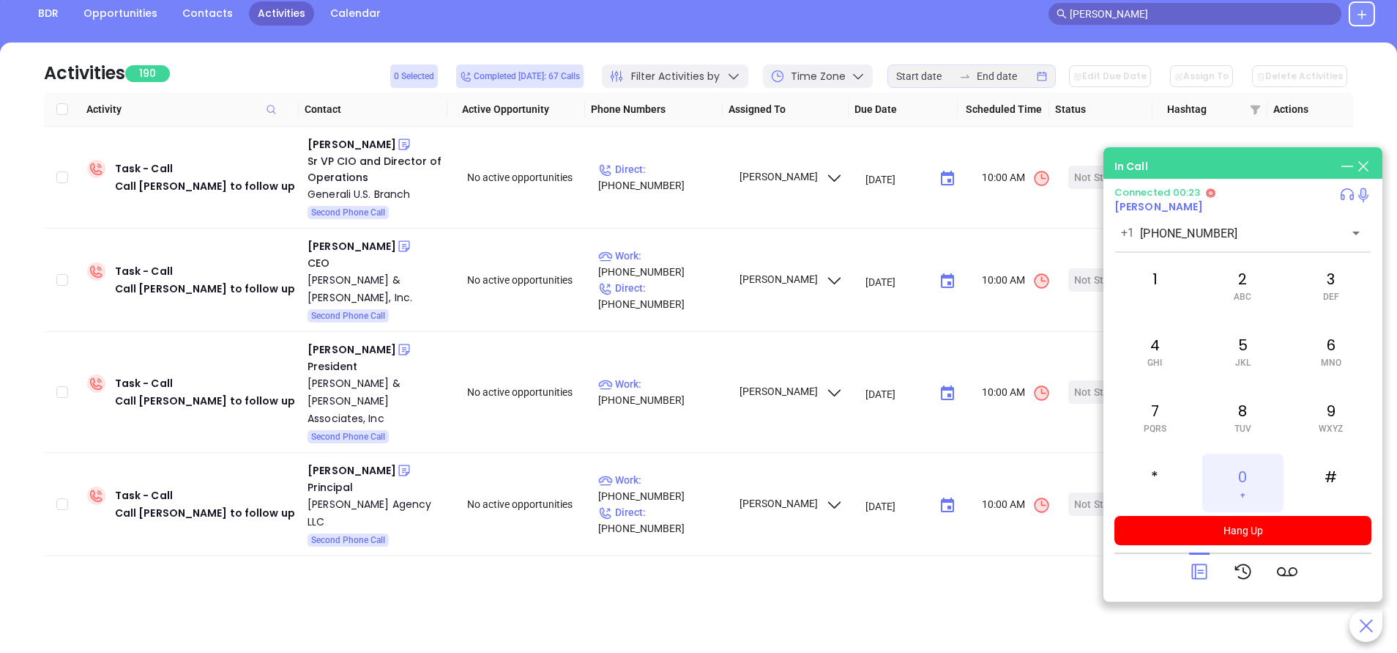
click at [1252, 475] on div "0 +" at bounding box center [1243, 482] width 81 height 59
click at [1203, 575] on icon at bounding box center [1199, 571] width 21 height 21
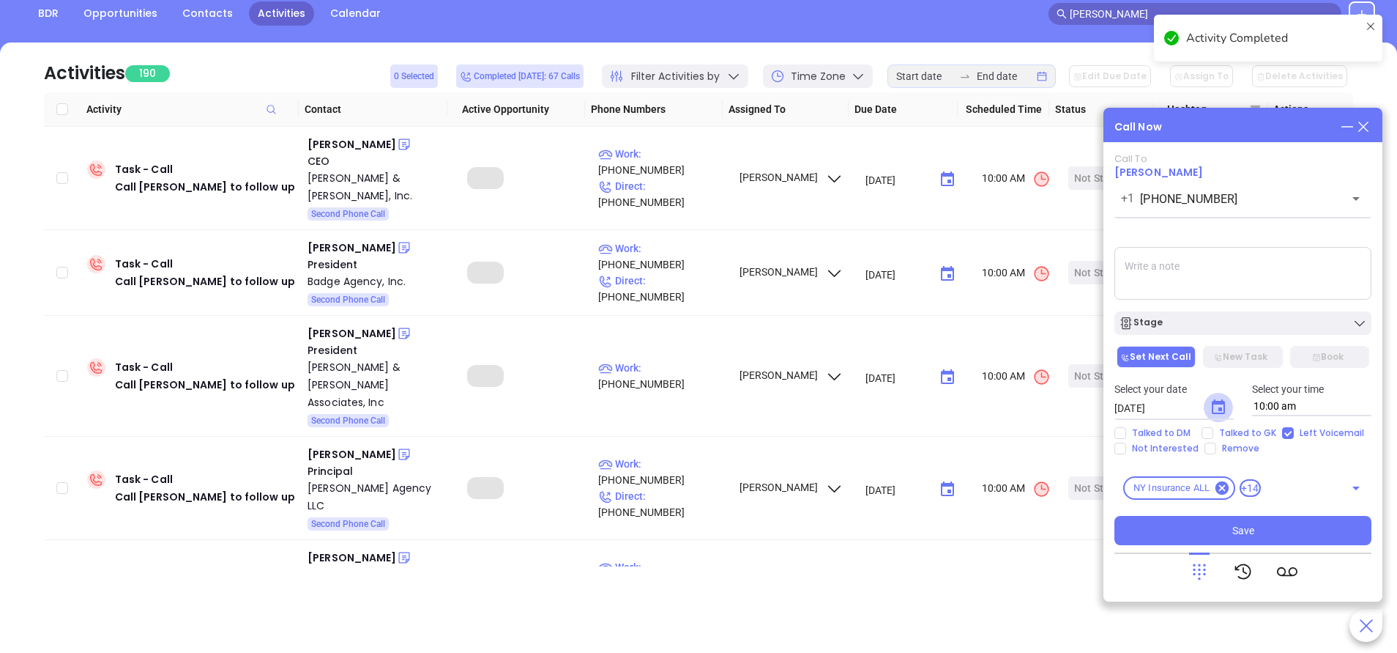
click at [1222, 405] on icon "Choose date, selected date is Sep 18, 2025" at bounding box center [1219, 407] width 18 height 18
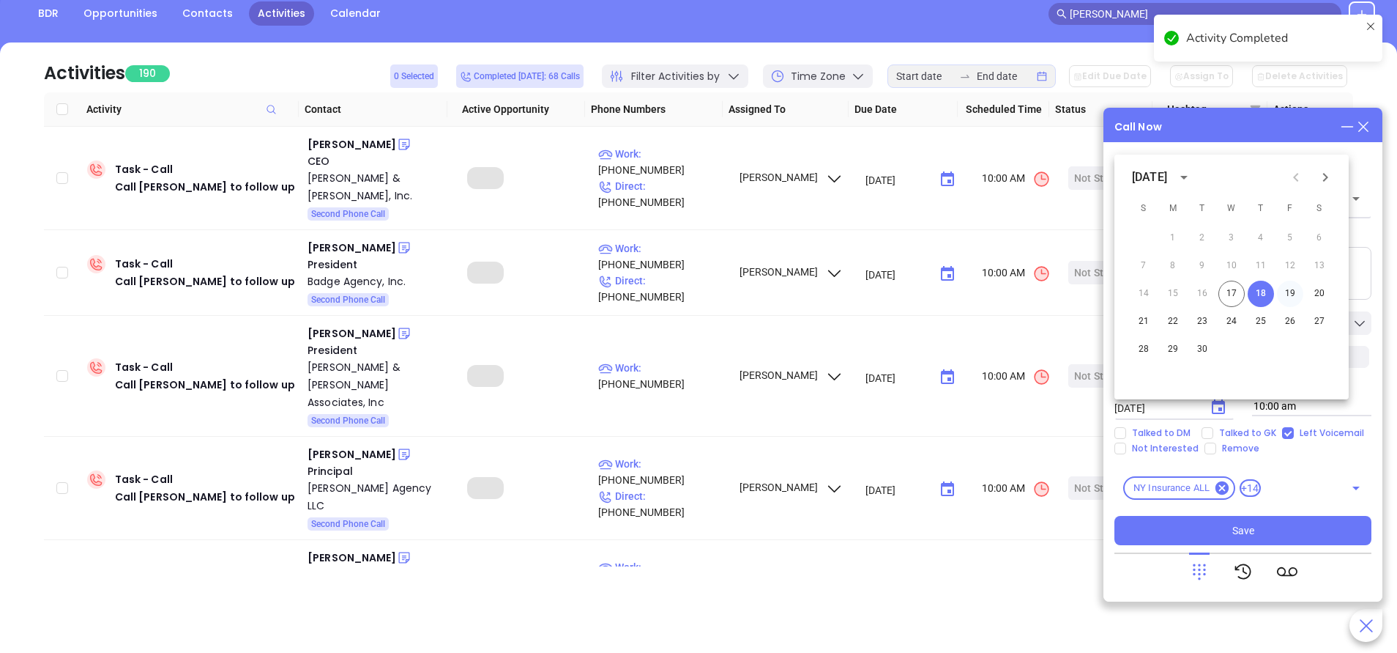
click at [1297, 285] on button "19" at bounding box center [1290, 294] width 26 height 26
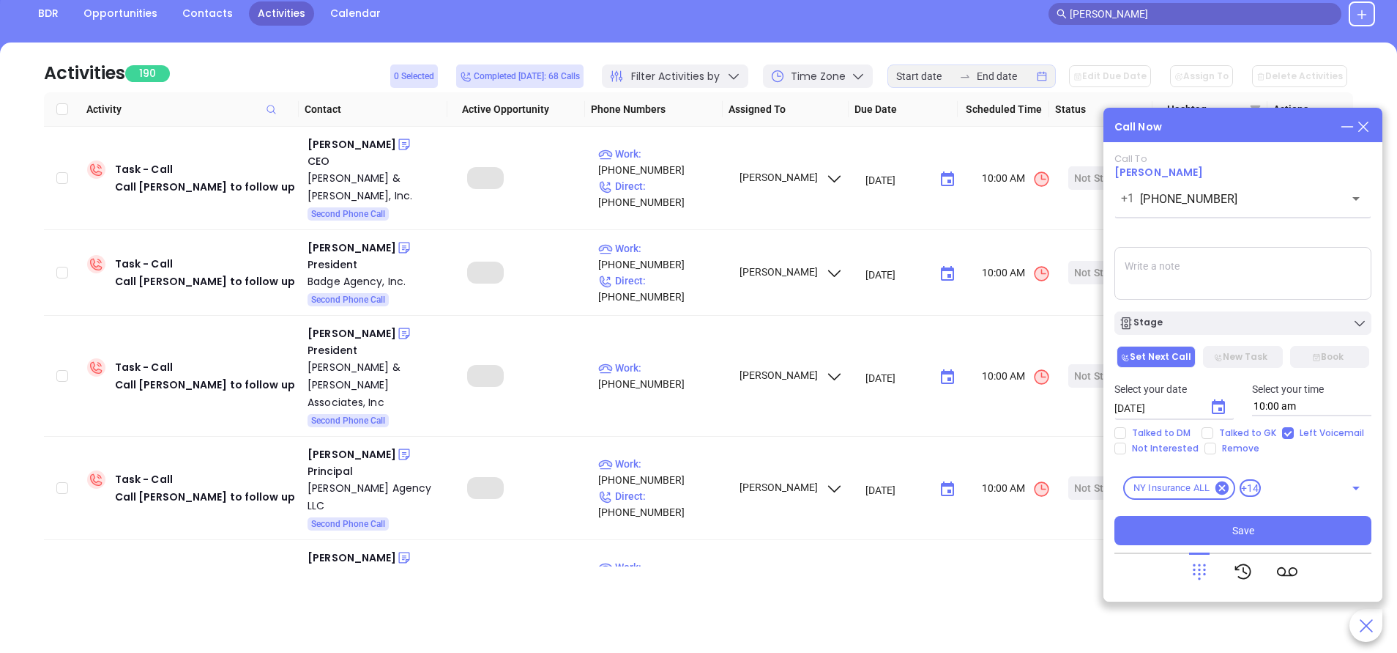
type input "09/19/2025"
click at [1274, 322] on div "Stage" at bounding box center [1243, 323] width 248 height 15
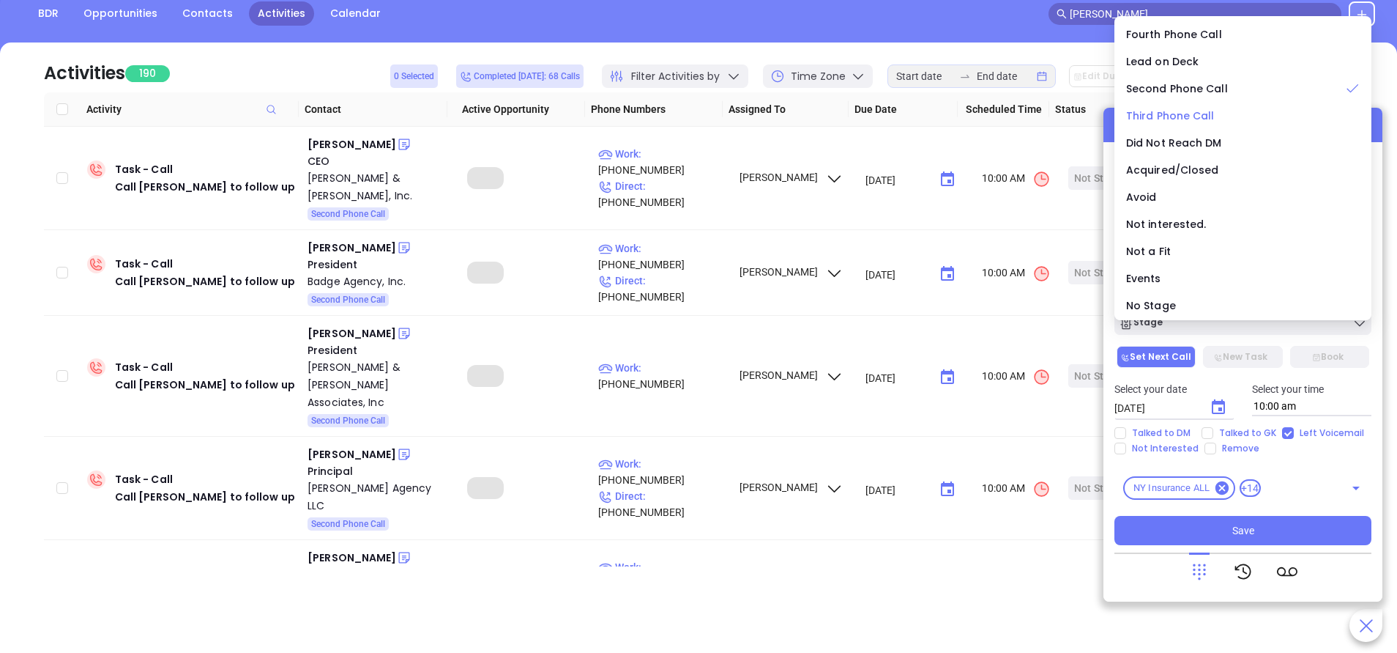
click at [1166, 118] on span "Third Phone Call" at bounding box center [1170, 115] width 89 height 15
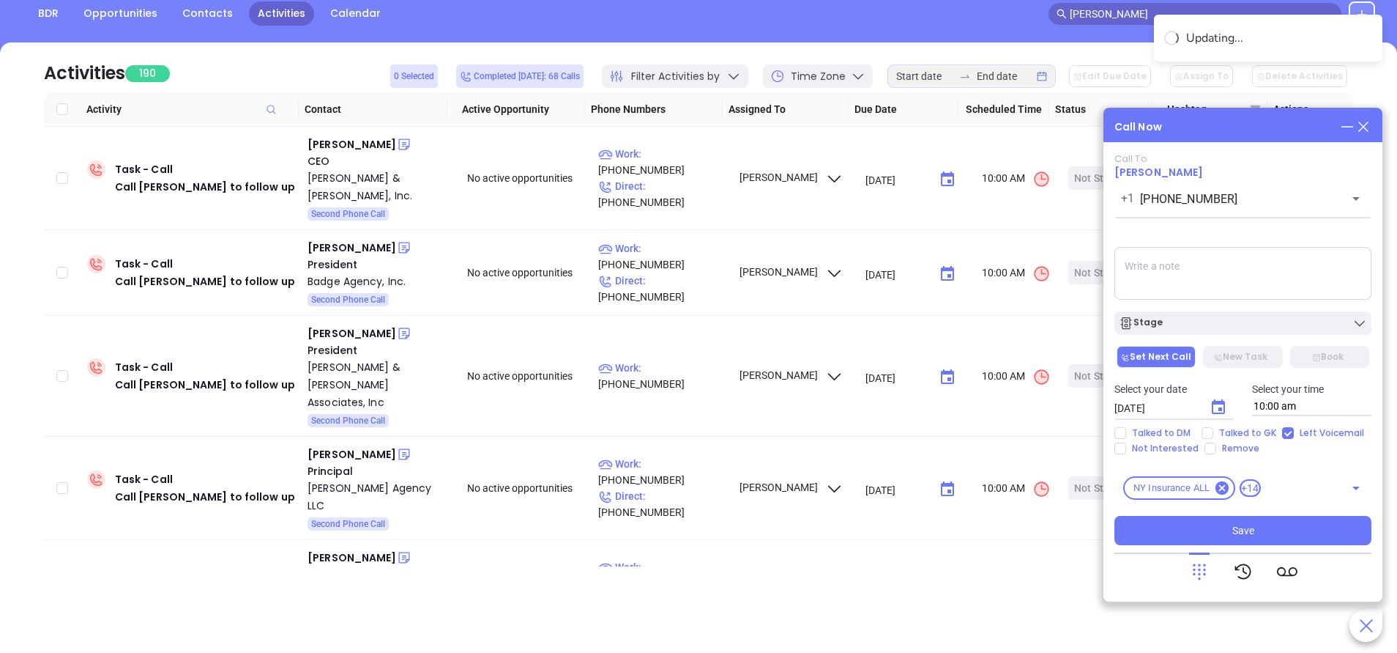
click at [1203, 264] on textarea at bounding box center [1243, 273] width 257 height 53
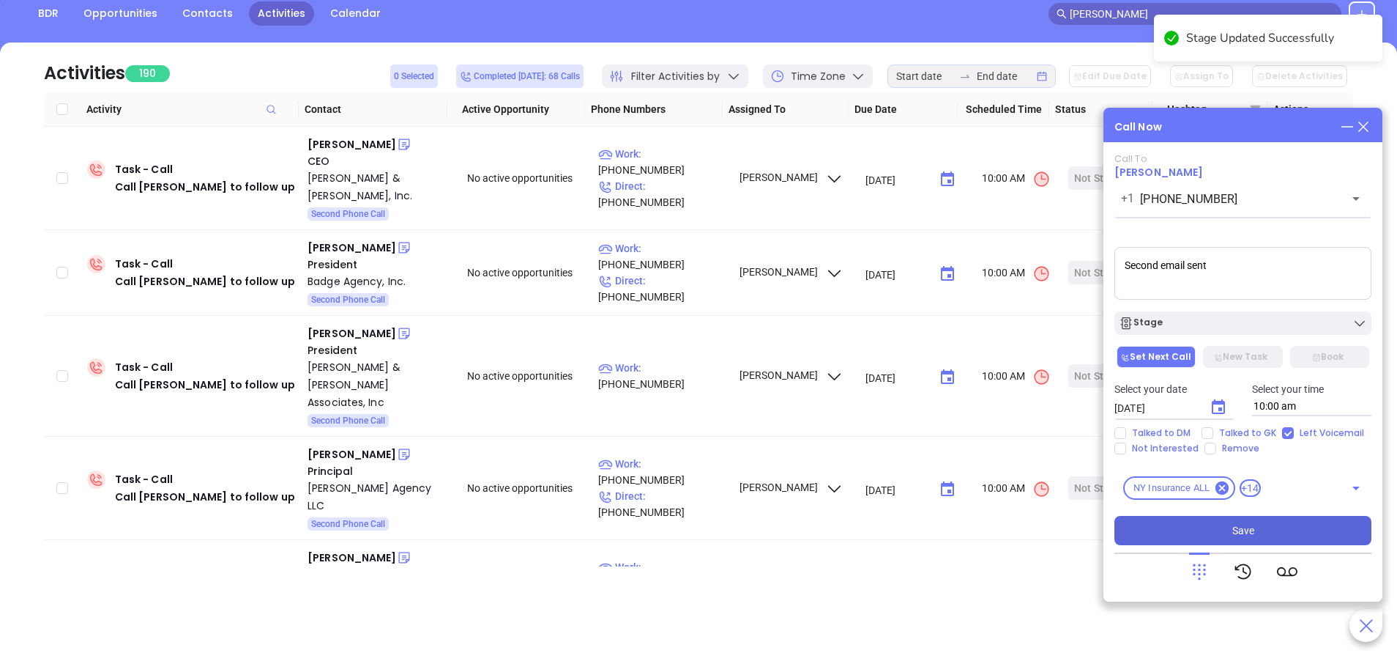
type textarea "Second email sent"
drag, startPoint x: 1268, startPoint y: 527, endPoint x: 1276, endPoint y: 564, distance: 37.5
click at [1267, 527] on button "Save" at bounding box center [1243, 530] width 257 height 29
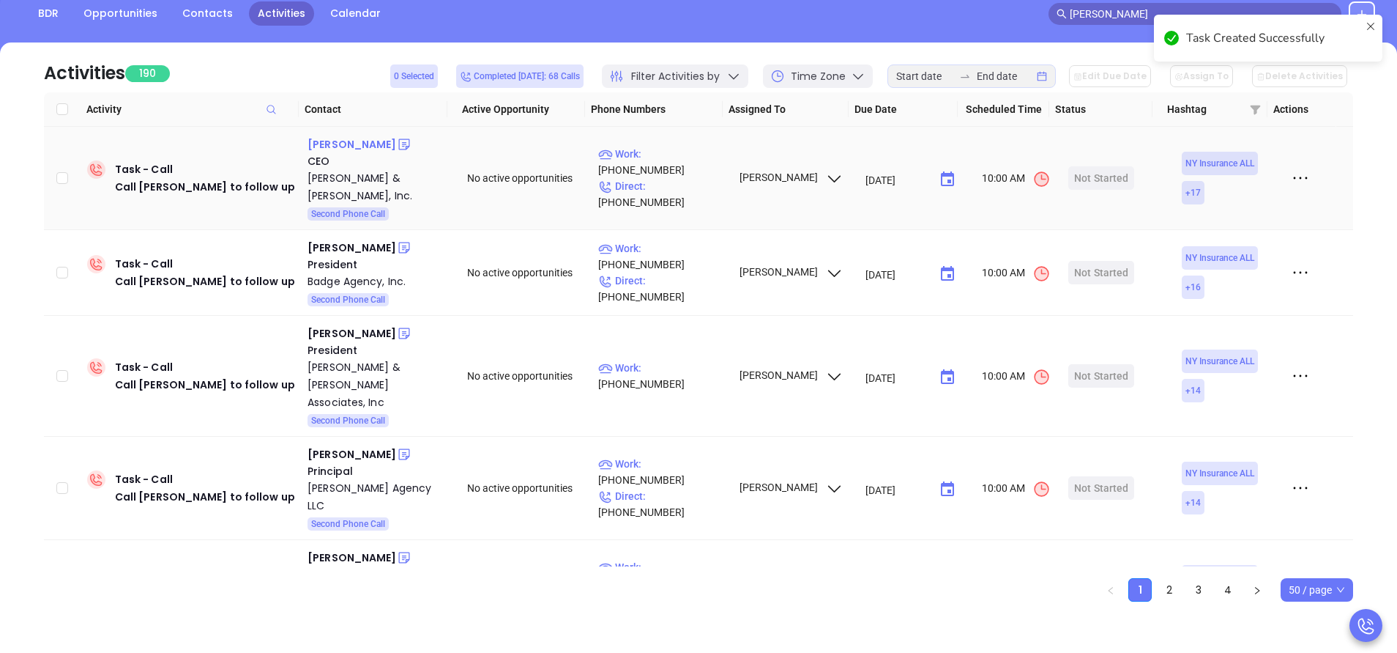
click at [349, 141] on div "Wynne Nowland" at bounding box center [352, 144] width 89 height 18
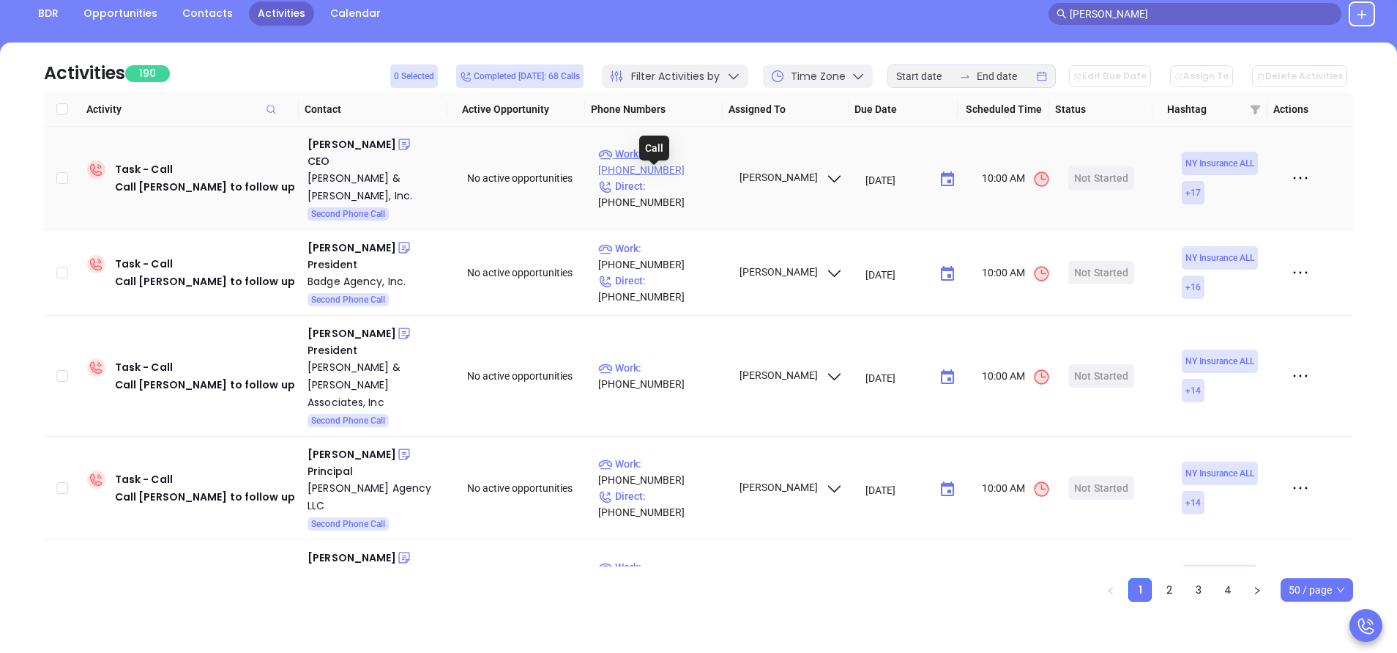
click at [688, 164] on p "Work : (800) 445-3393" at bounding box center [661, 162] width 127 height 32
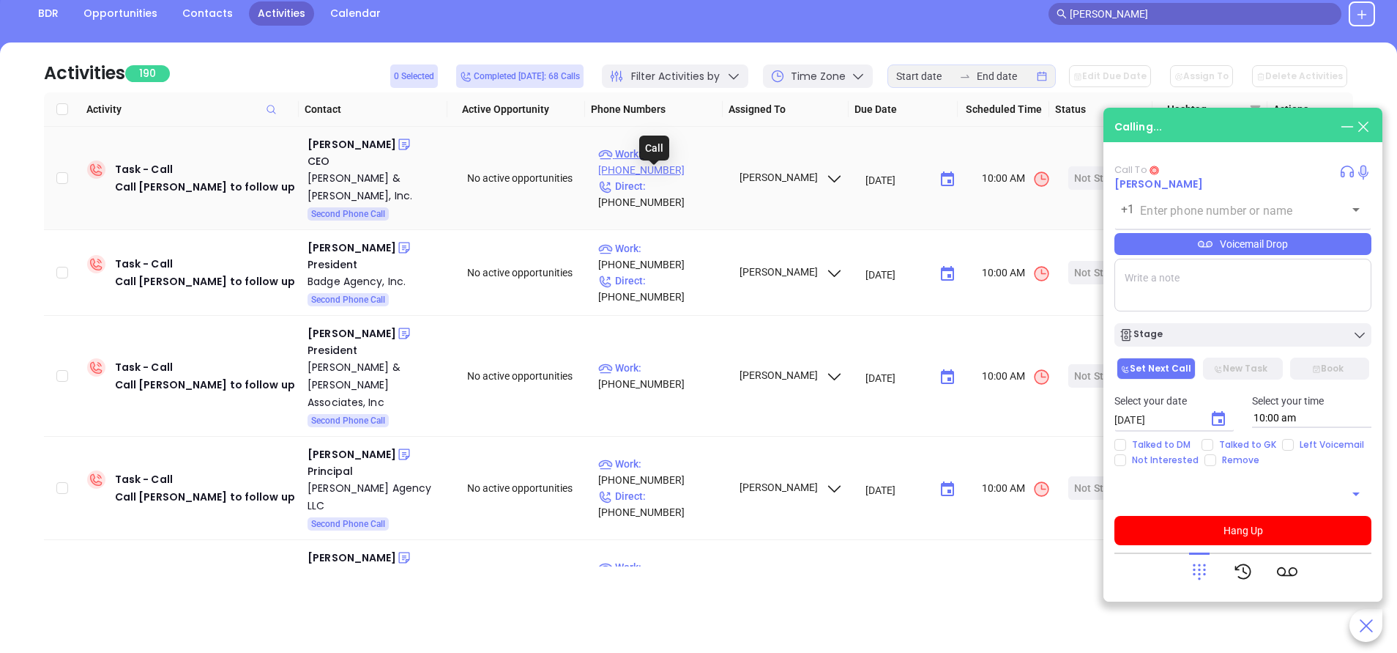
type input "(800) 445-3393"
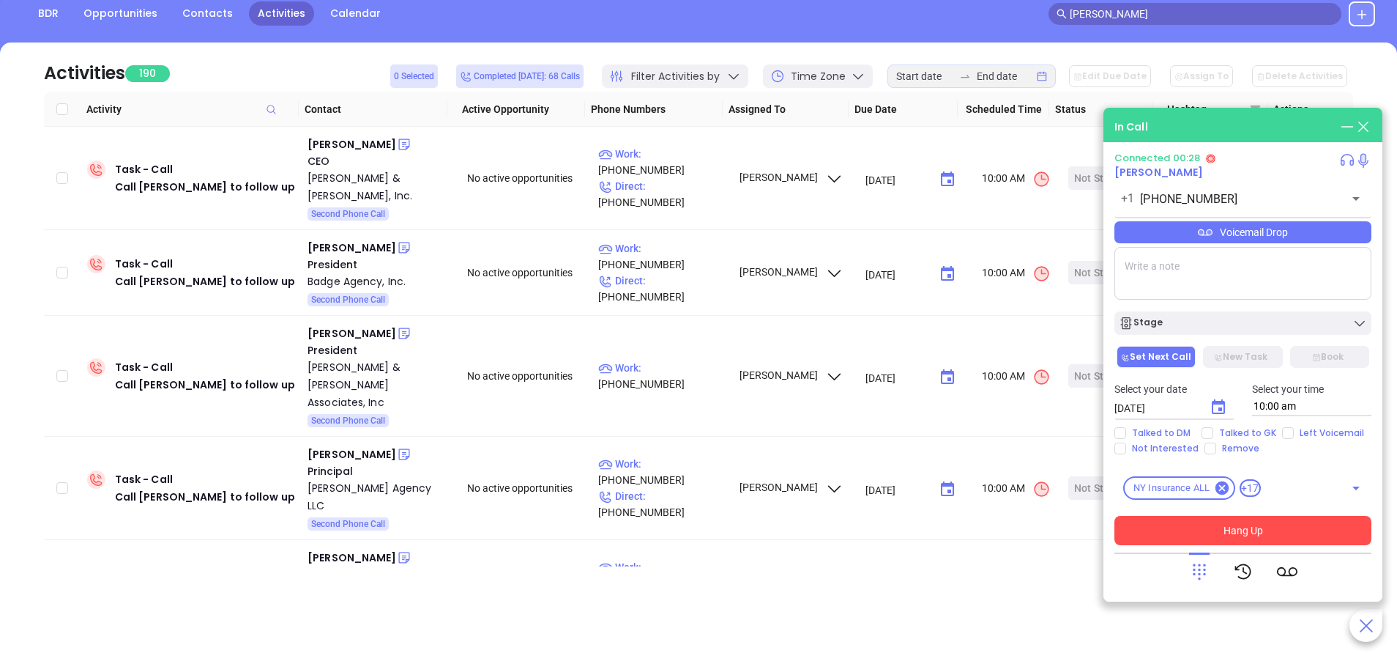
click at [1263, 535] on button "Hang Up" at bounding box center [1243, 530] width 257 height 29
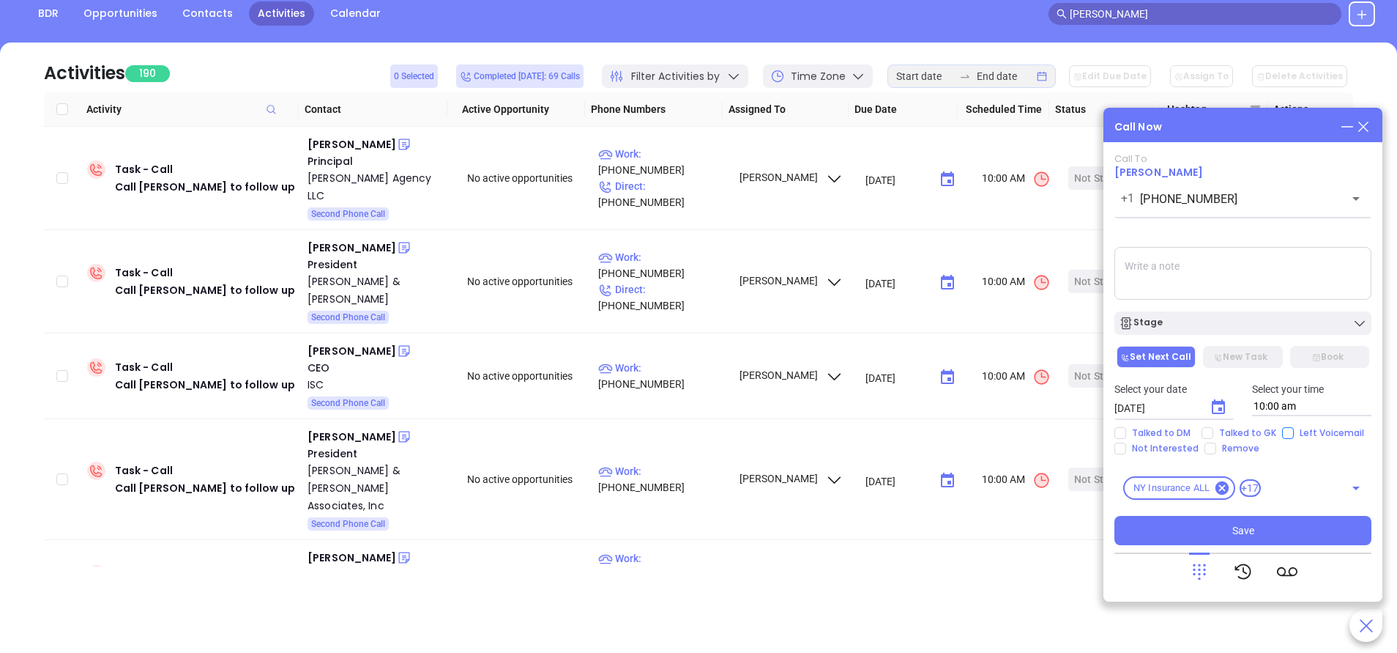
click at [1282, 433] on input "Left Voicemail" at bounding box center [1288, 433] width 12 height 12
checkbox input "true"
click at [1217, 410] on icon "Choose date, selected date is Sep 18, 2025" at bounding box center [1219, 407] width 18 height 18
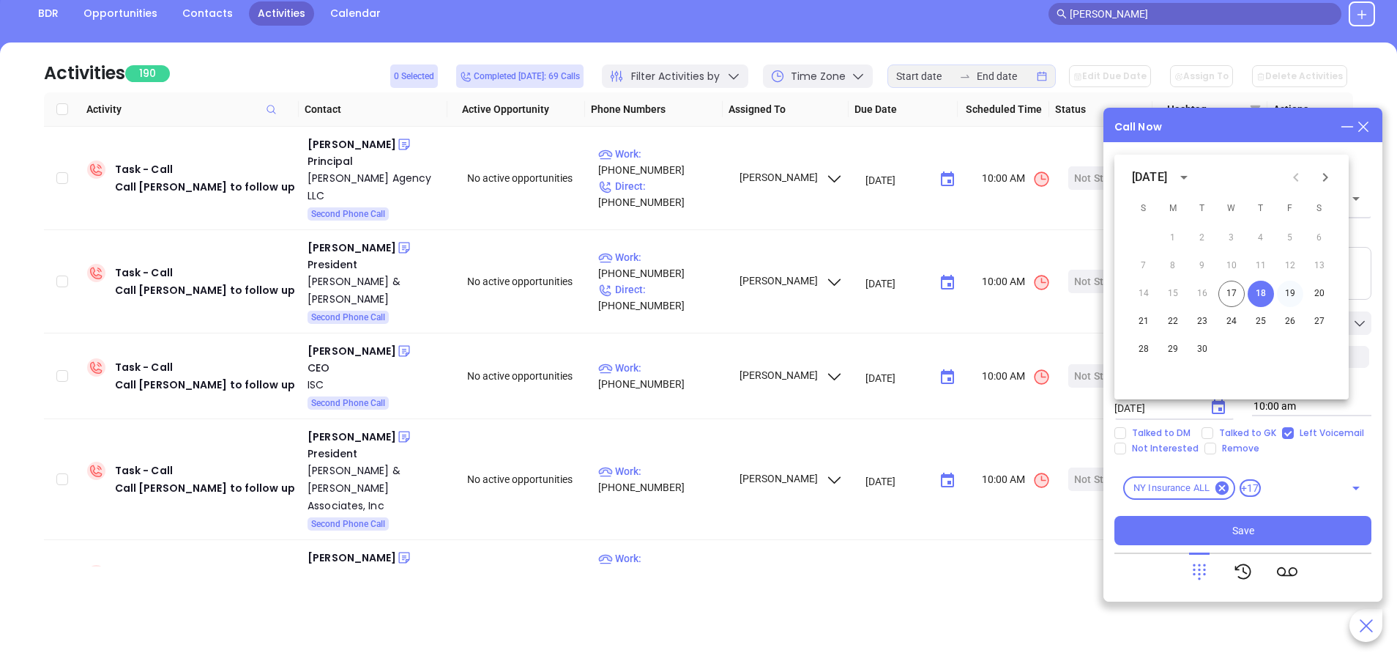
click at [1298, 289] on button "19" at bounding box center [1290, 294] width 26 height 26
type input "09/19/2025"
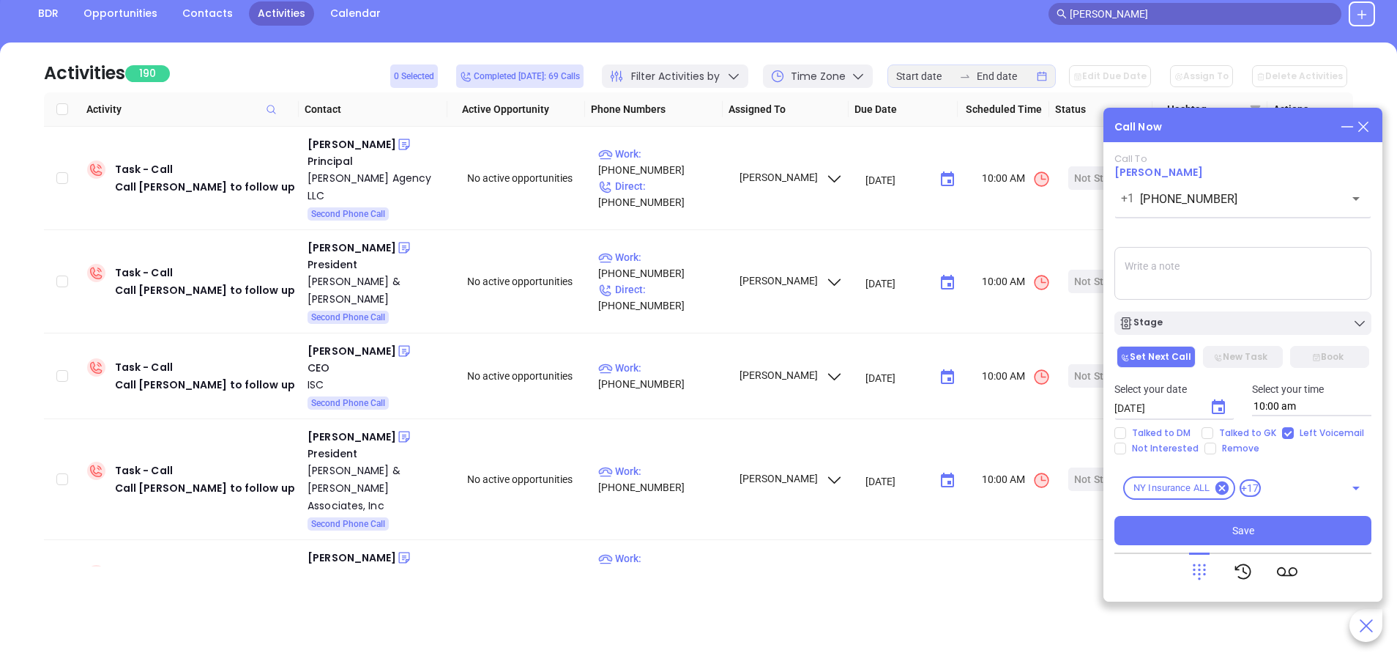
click at [1233, 275] on textarea at bounding box center [1243, 273] width 257 height 53
type textarea "Second email sent"
click at [1248, 527] on span "Save" at bounding box center [1244, 530] width 22 height 16
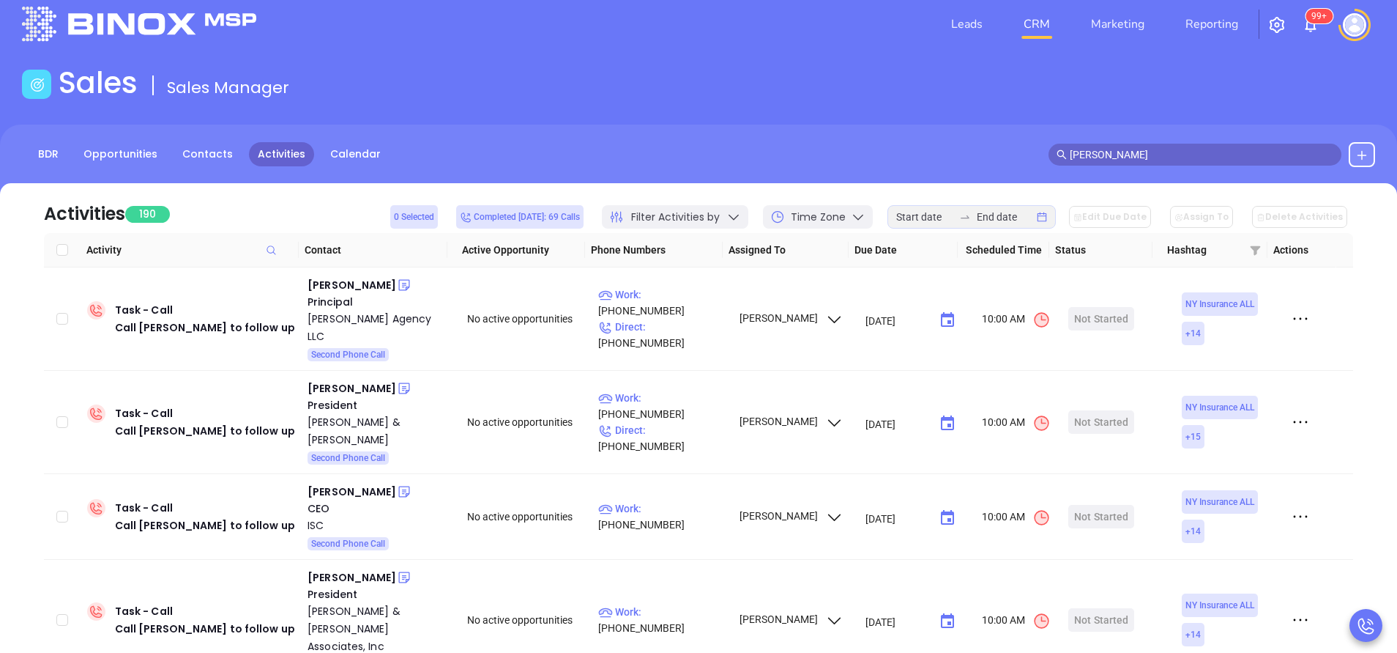
scroll to position [0, 0]
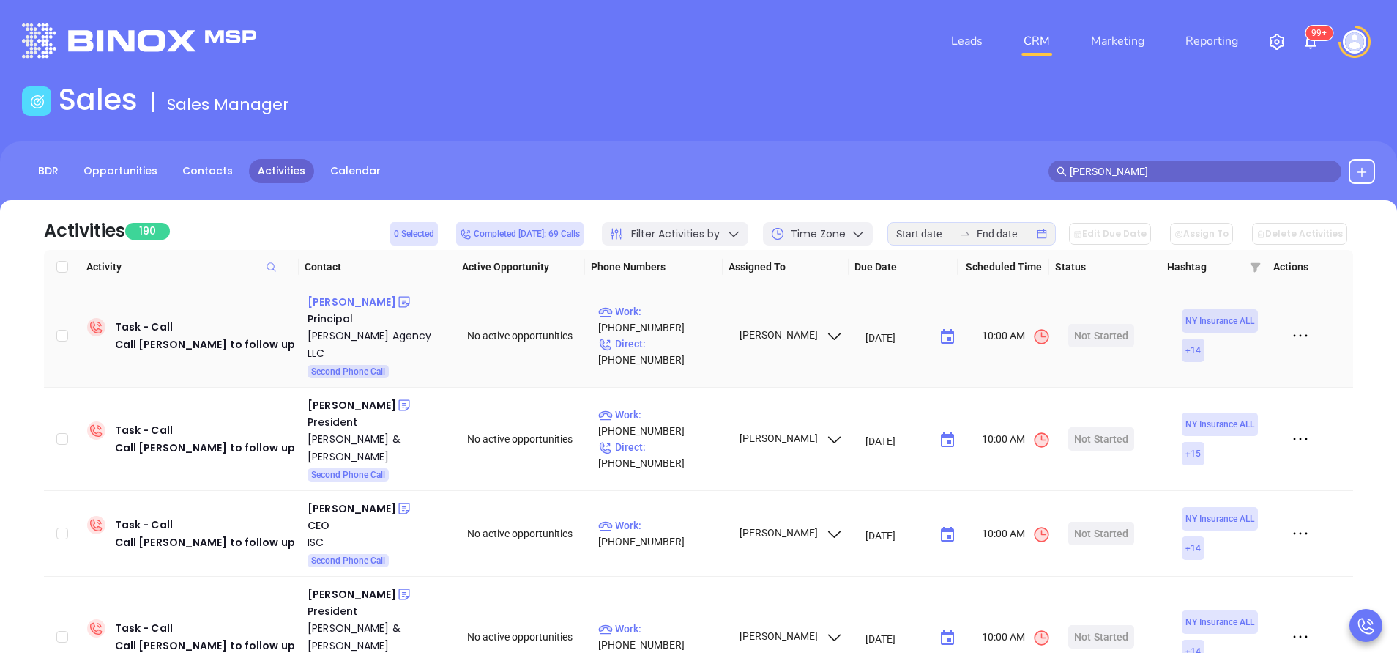
click at [392, 297] on div "Roxanna L. Hamilton" at bounding box center [352, 302] width 89 height 18
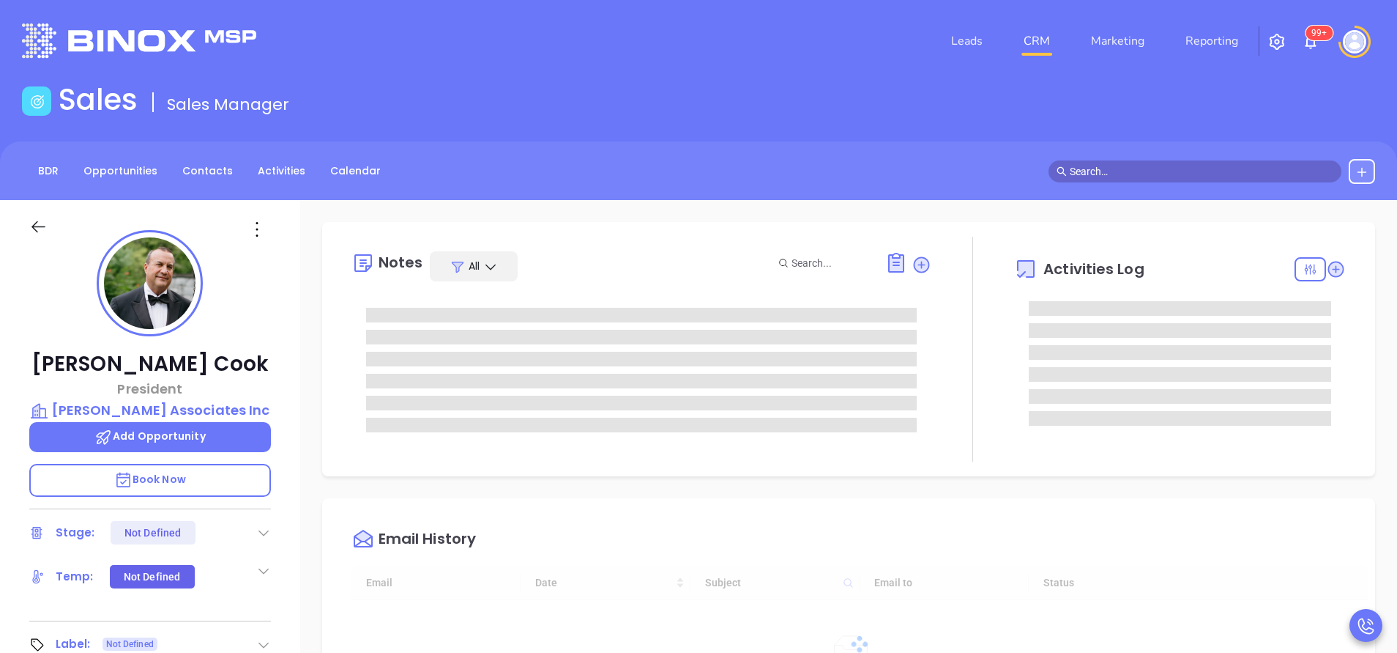
type input "[DATE]"
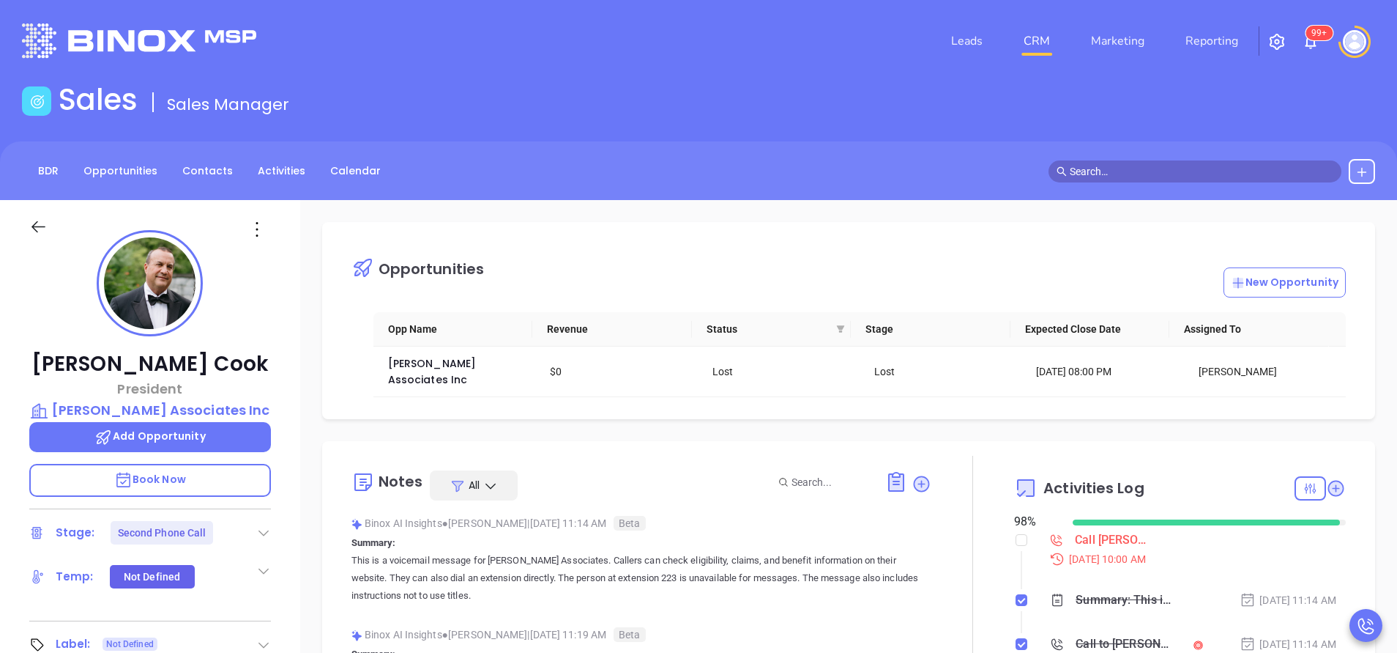
type input "[PERSON_NAME]"
click at [975, 544] on div at bounding box center [973, 629] width 83 height 346
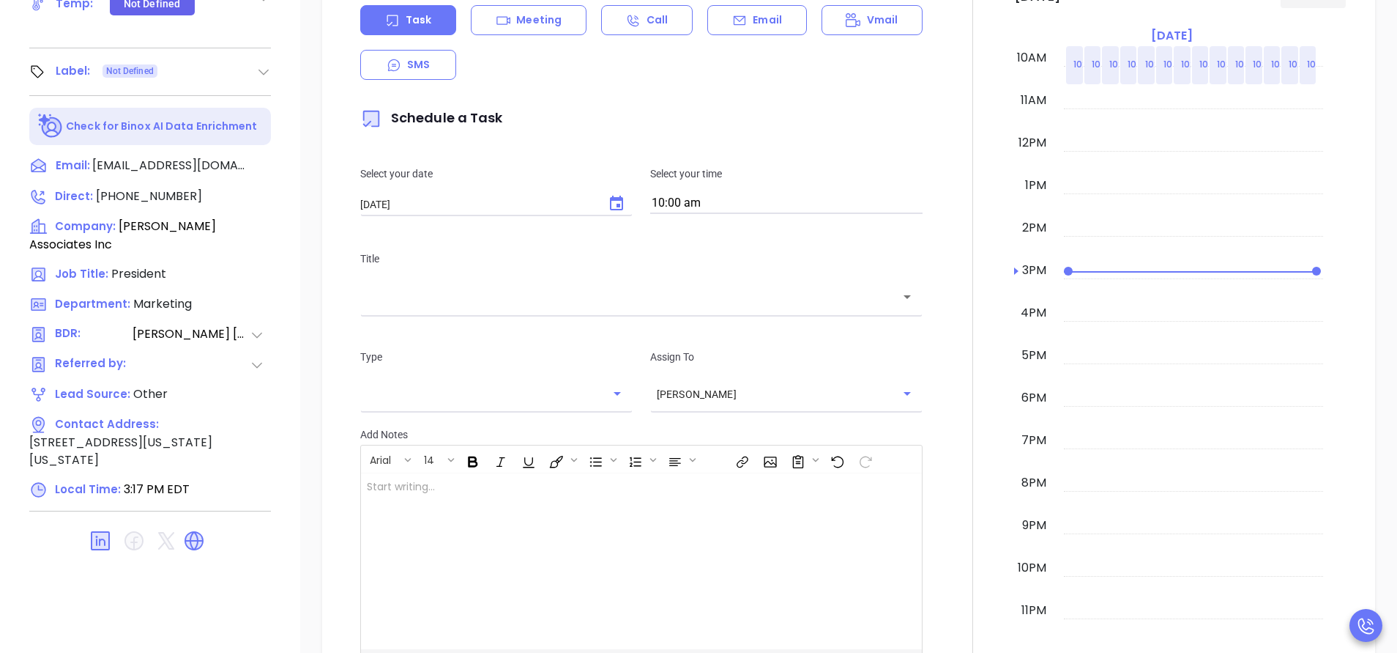
scroll to position [602, 0]
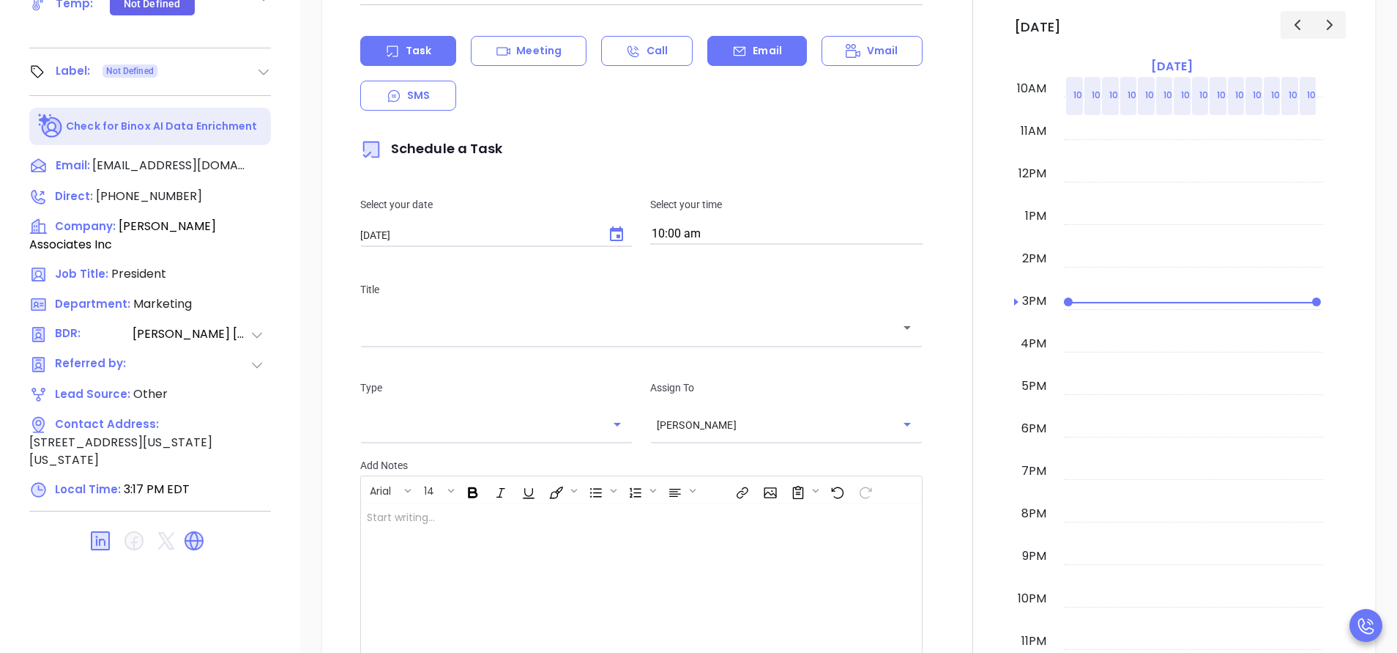
click at [743, 53] on div "Email" at bounding box center [757, 51] width 99 height 30
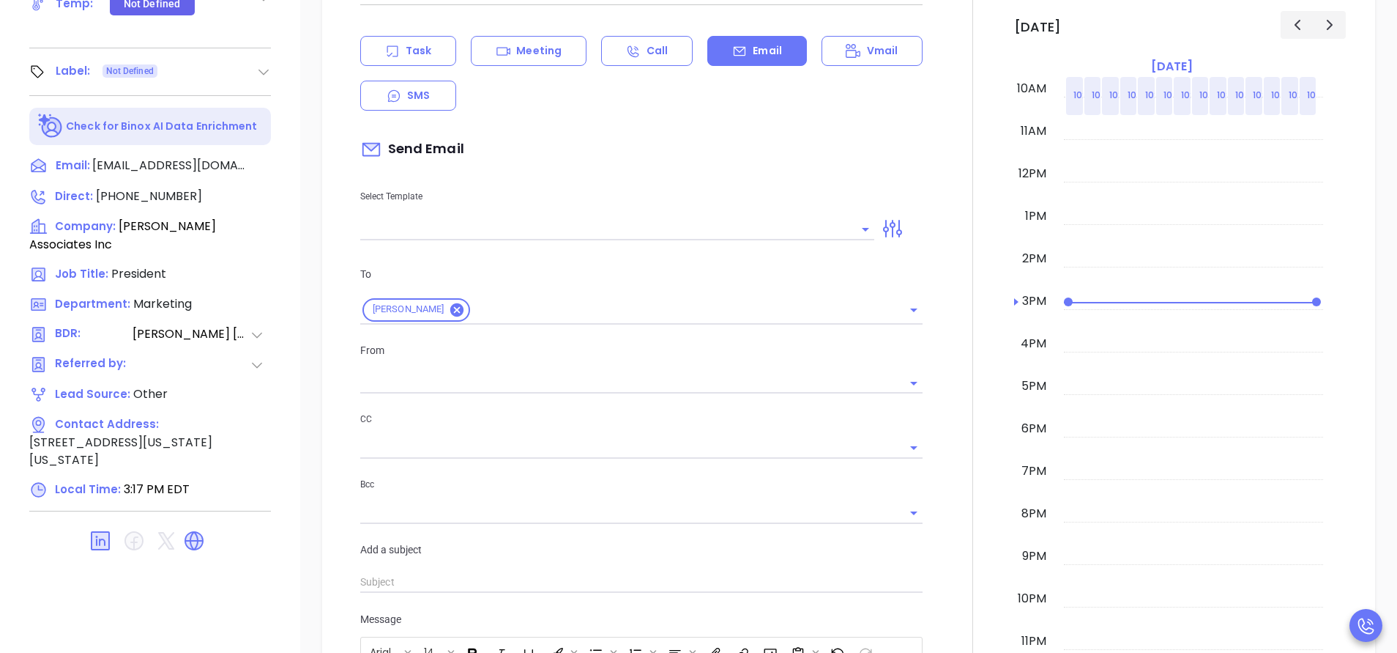
type input "[PERSON_NAME]"
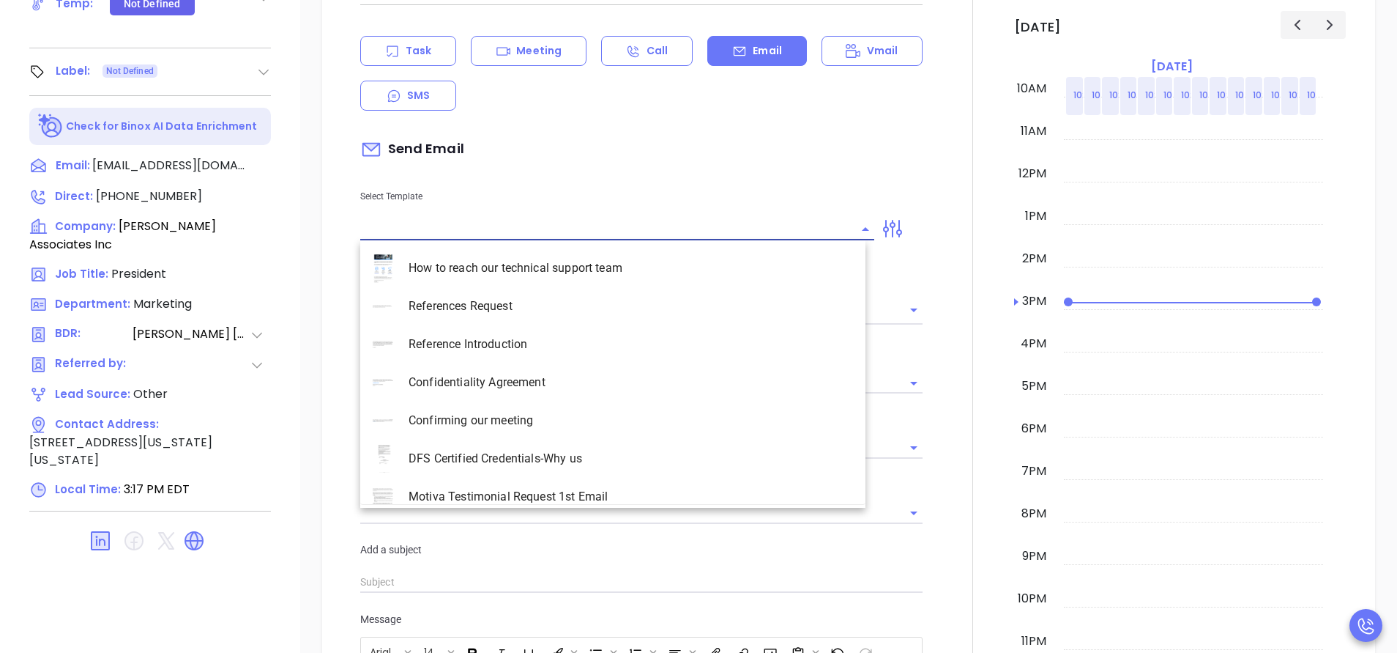
click at [565, 222] on input "text" at bounding box center [606, 228] width 492 height 21
click at [508, 344] on li "NY Insurance 0625 - Email 2" at bounding box center [612, 344] width 505 height 38
type input "NY Insurance 0625 - Email 2"
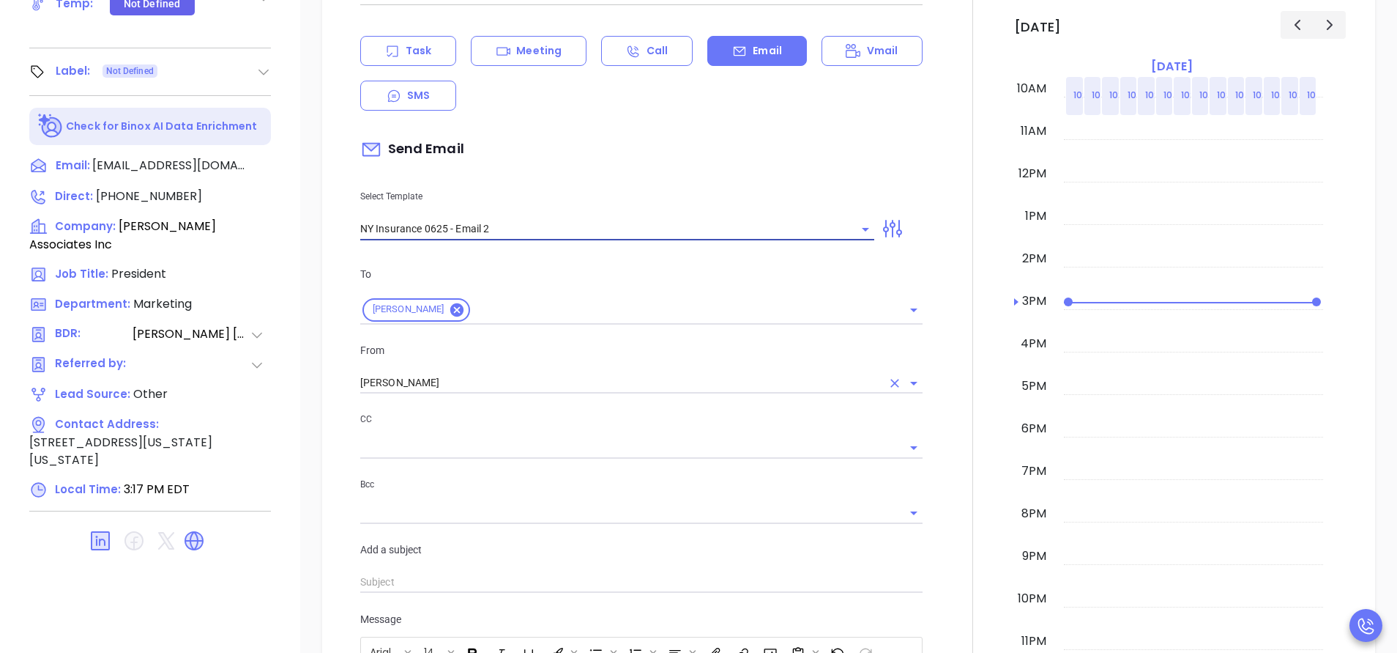
type input "I don’t know if you saw this Kenneth"
type input "NY Insurance 0625 - Email 2"
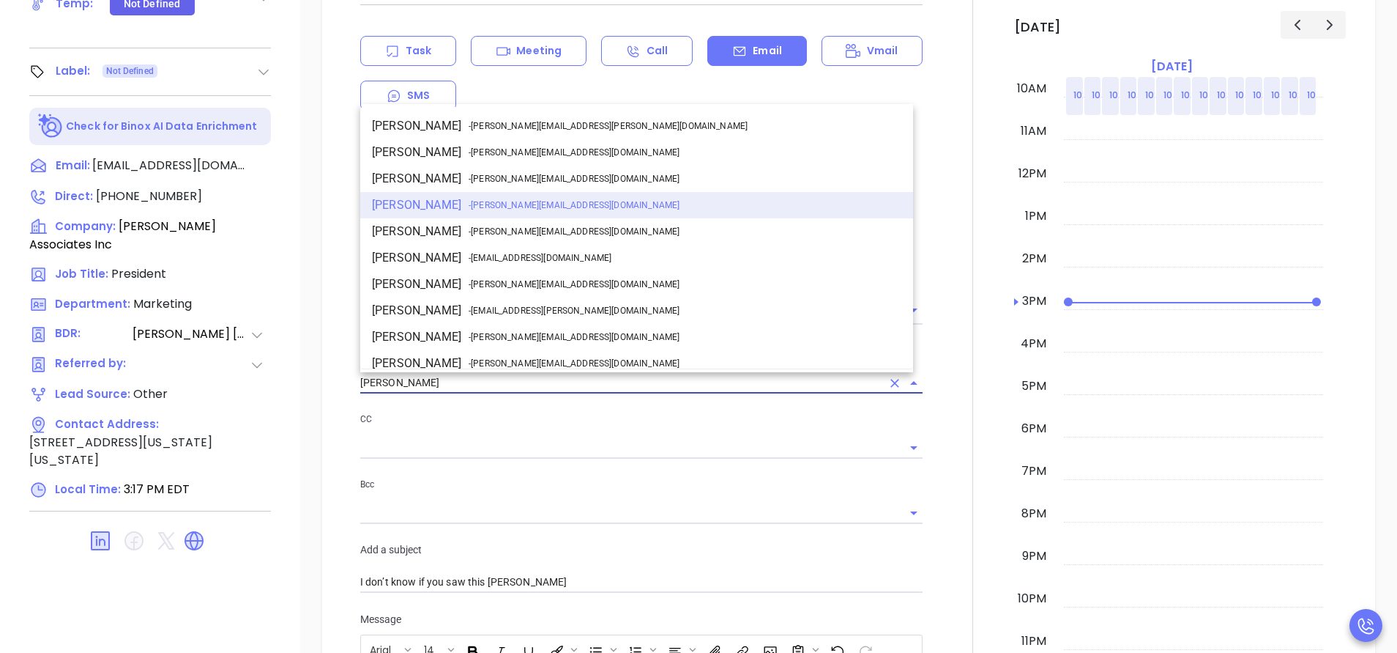
click at [436, 382] on input "[PERSON_NAME]" at bounding box center [620, 382] width 521 height 21
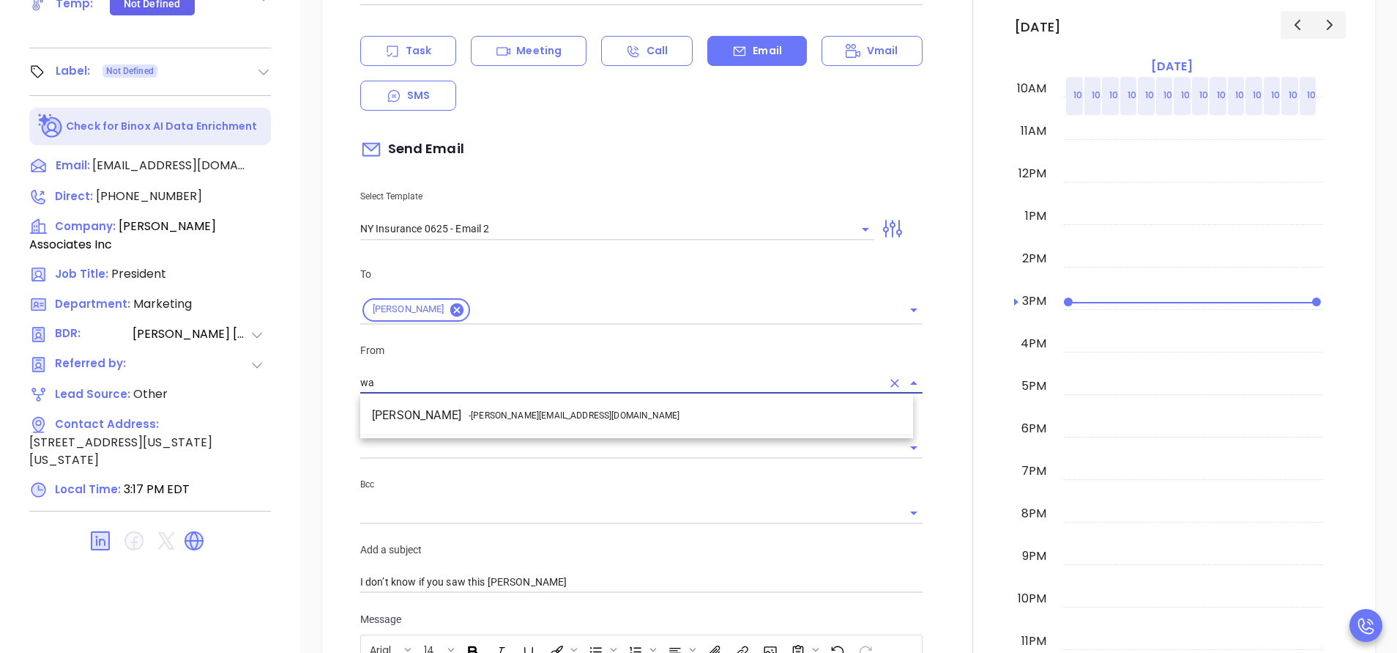
click at [437, 420] on li "Walter Contreras - [EMAIL_ADDRESS][DOMAIN_NAME]" at bounding box center [636, 415] width 553 height 26
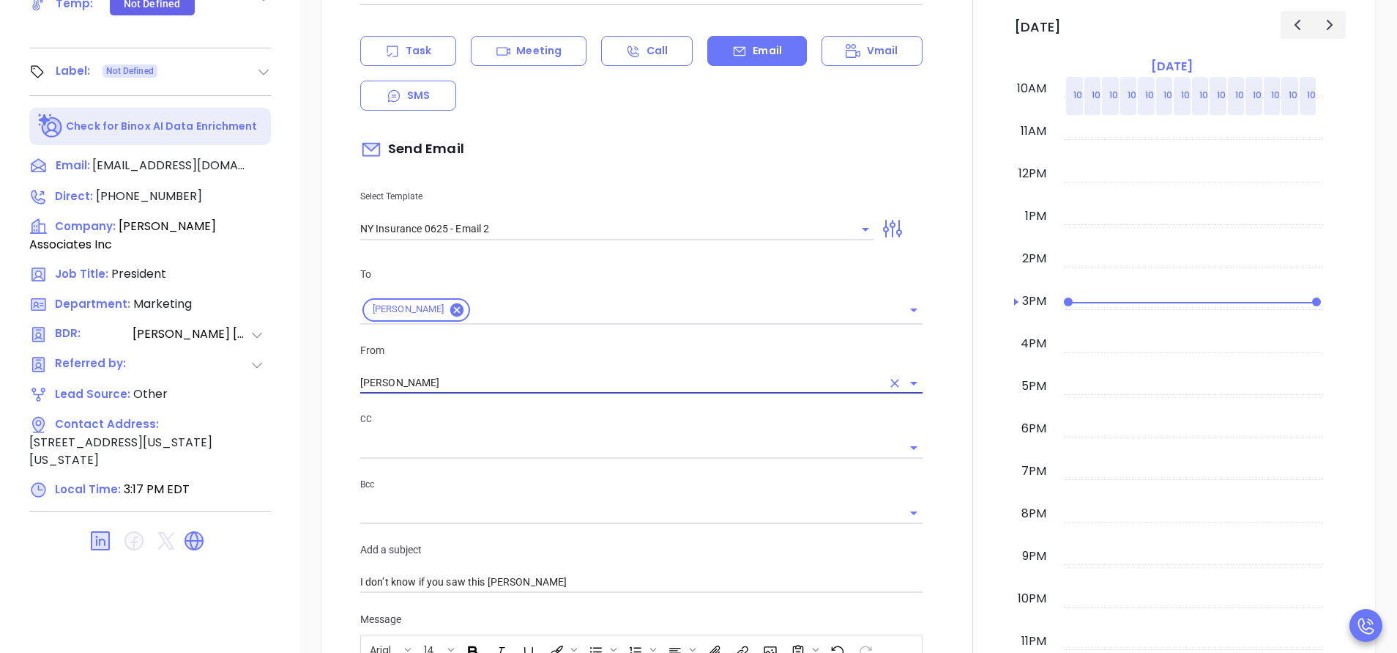
click at [494, 500] on div at bounding box center [641, 512] width 562 height 24
type input "[PERSON_NAME]"
click at [340, 561] on div "New Activity Task Meeting Call Email Vmail SMS Send Email Select Template NY In…" at bounding box center [849, 593] width 1024 height 1295
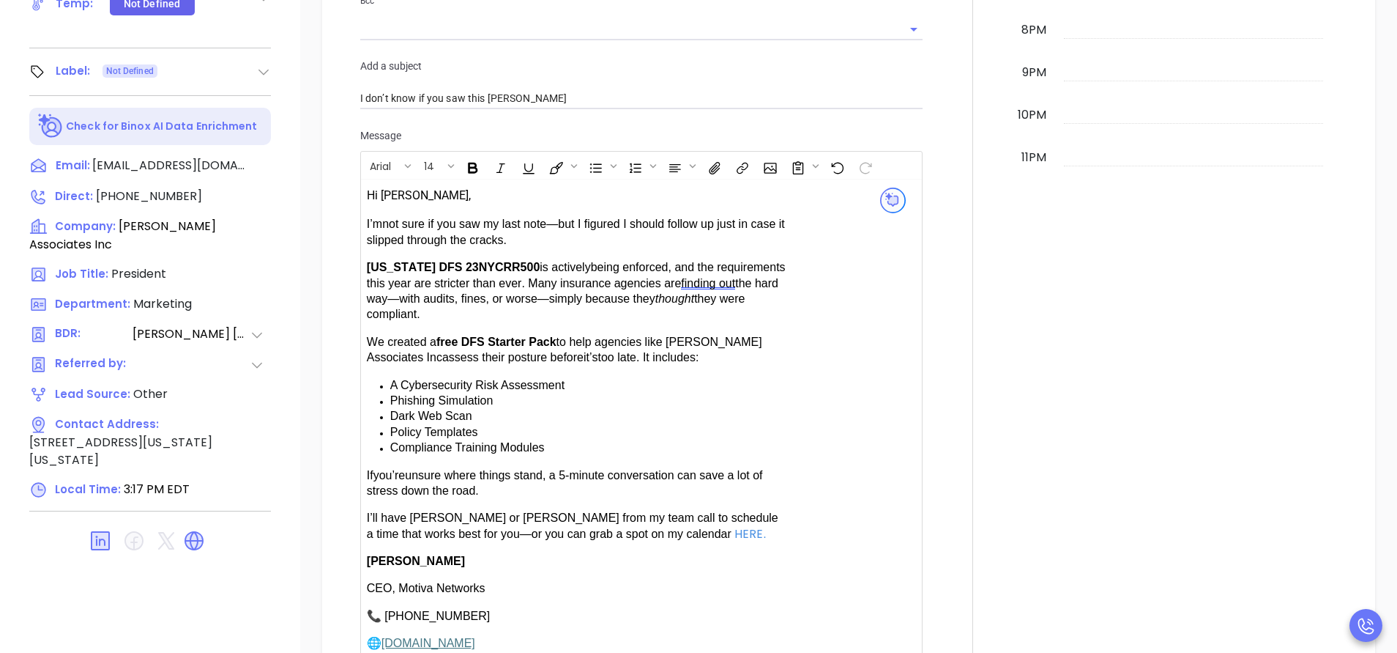
scroll to position [1129, 0]
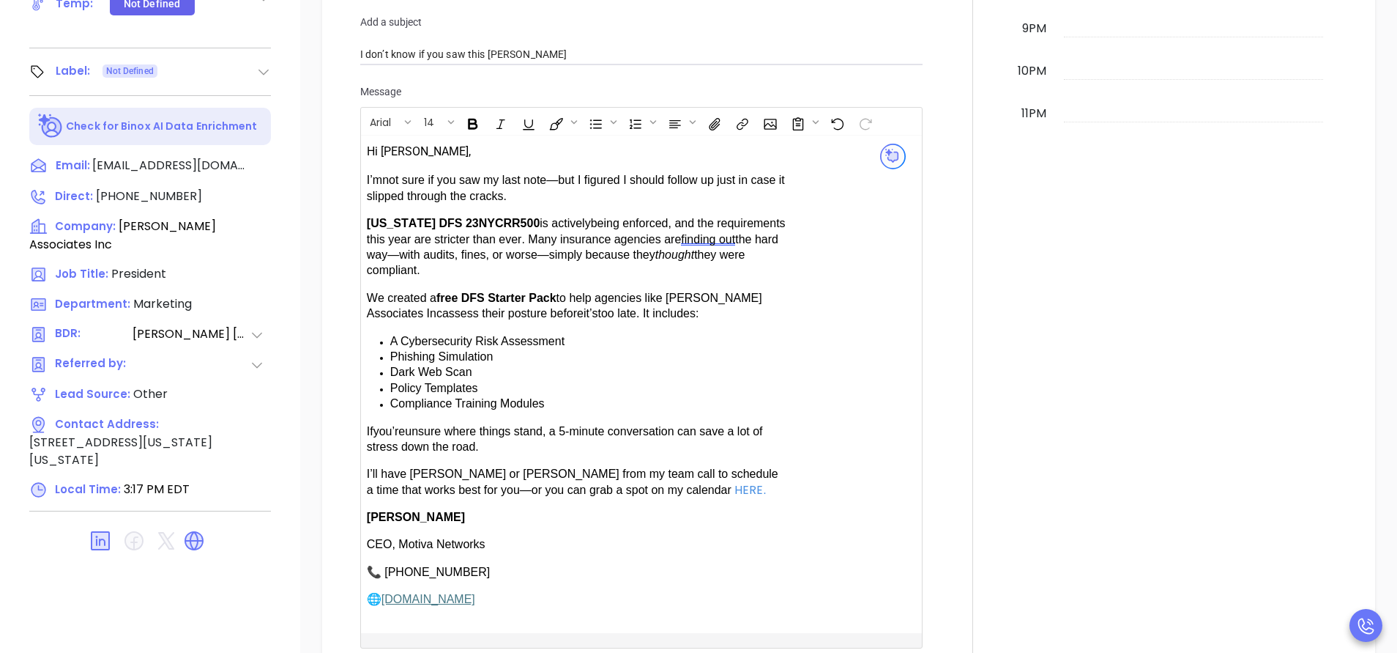
click at [409, 467] on span "have [PERSON_NAME] or [PERSON_NAME] from my team call to schedule a time that w…" at bounding box center [573, 481] width 412 height 28
click at [918, 577] on div "New Activity Task Meeting Call Email Vmail SMS Send Email Select Template NY In…" at bounding box center [642, 66] width 580 height 1266
click at [932, 609] on div at bounding box center [973, 65] width 83 height 1295
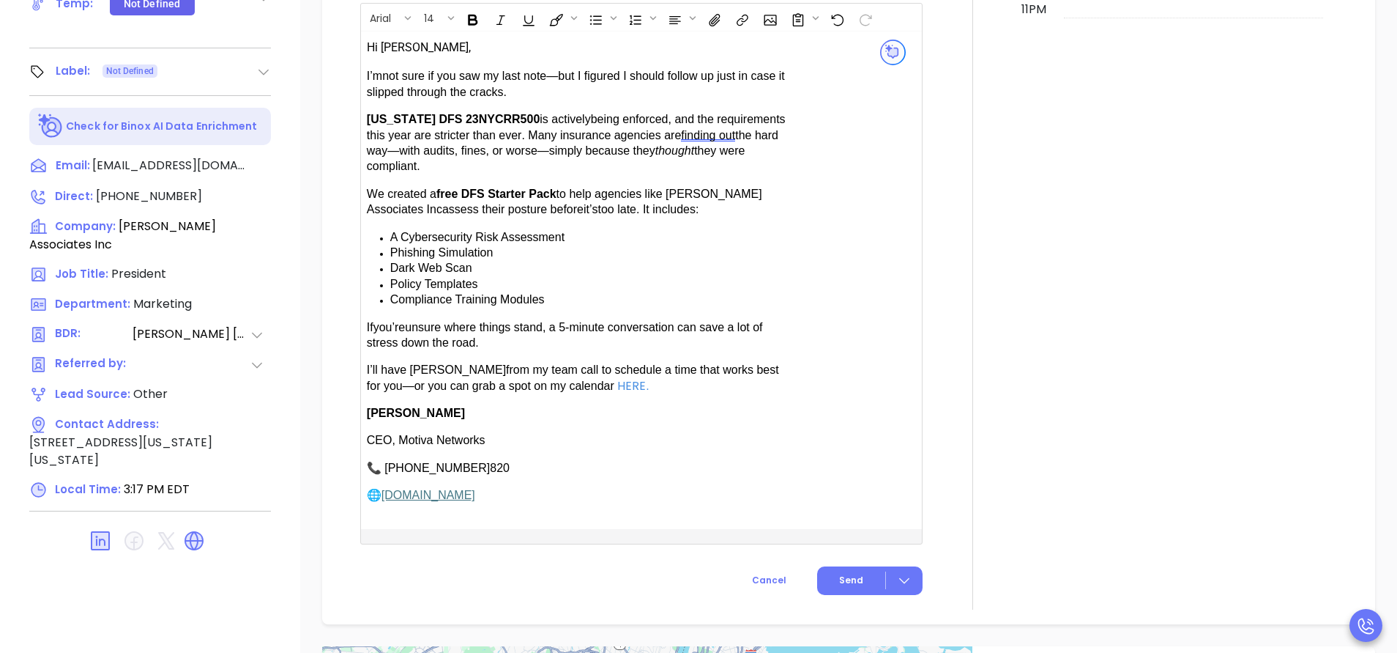
scroll to position [1261, 0]
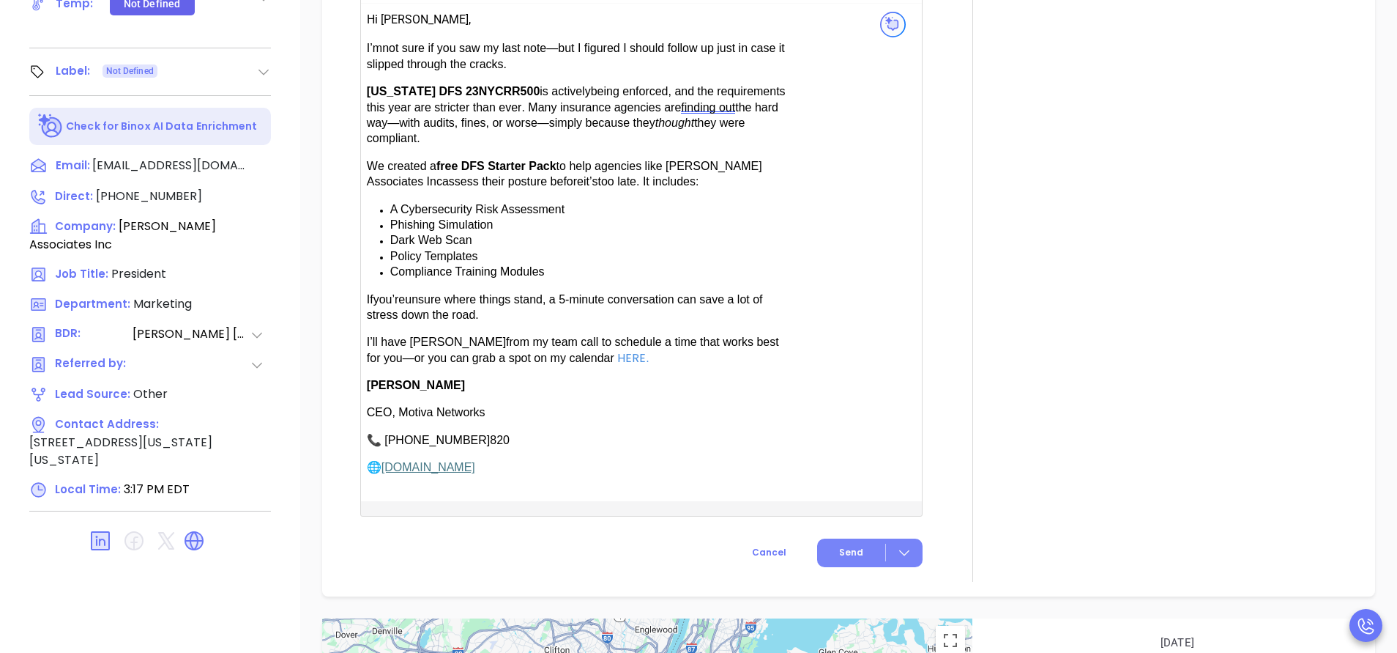
click at [840, 546] on span "Send" at bounding box center [851, 552] width 24 height 13
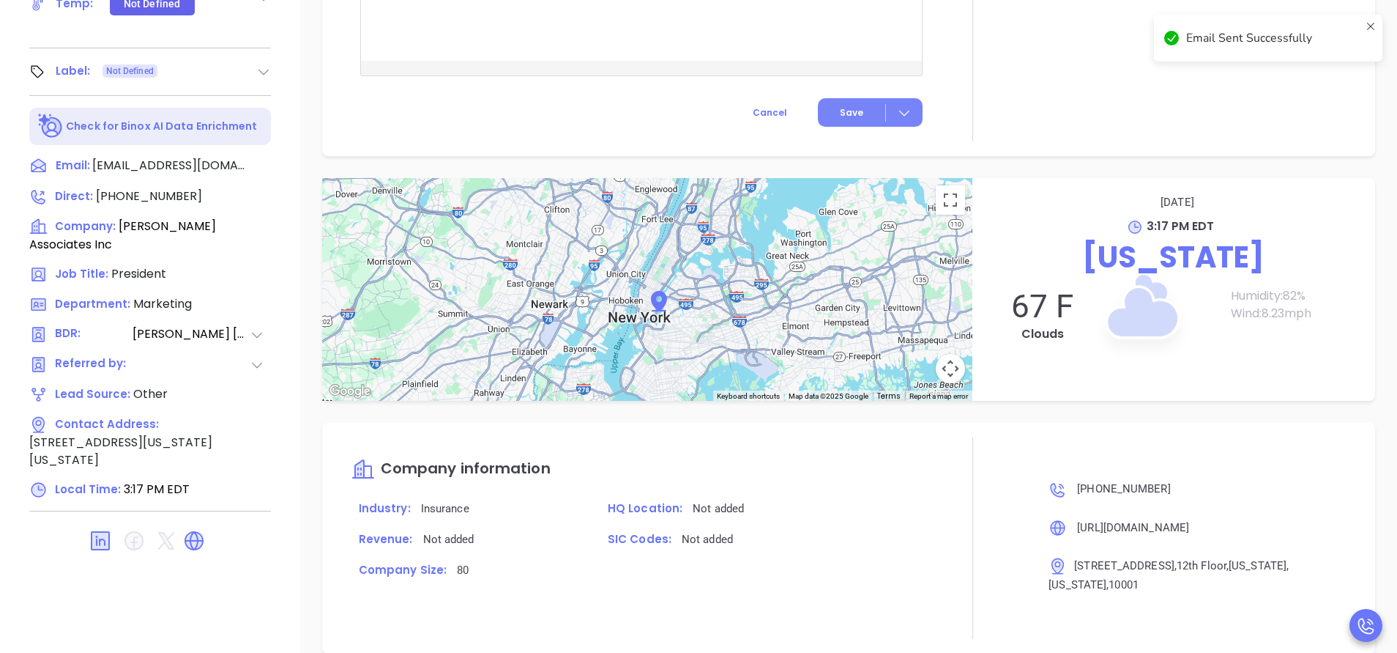
scroll to position [1140, 0]
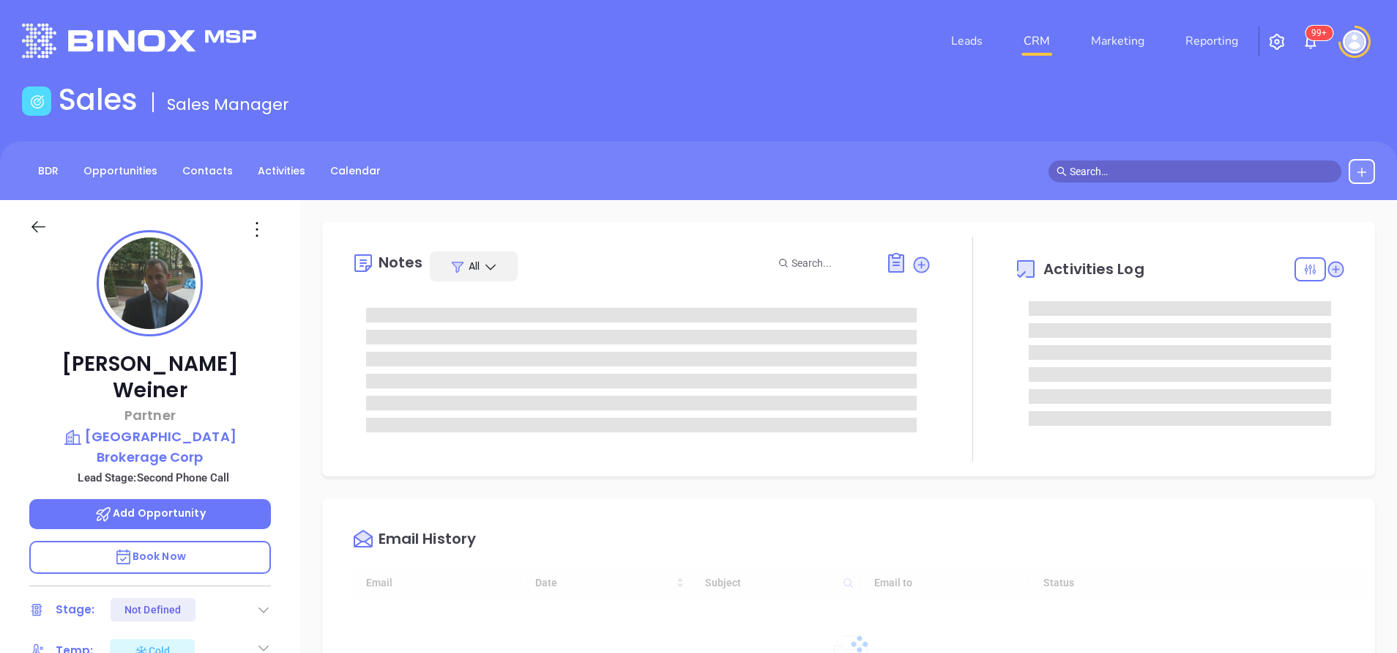
type input "[DATE]"
type input "[PERSON_NAME]"
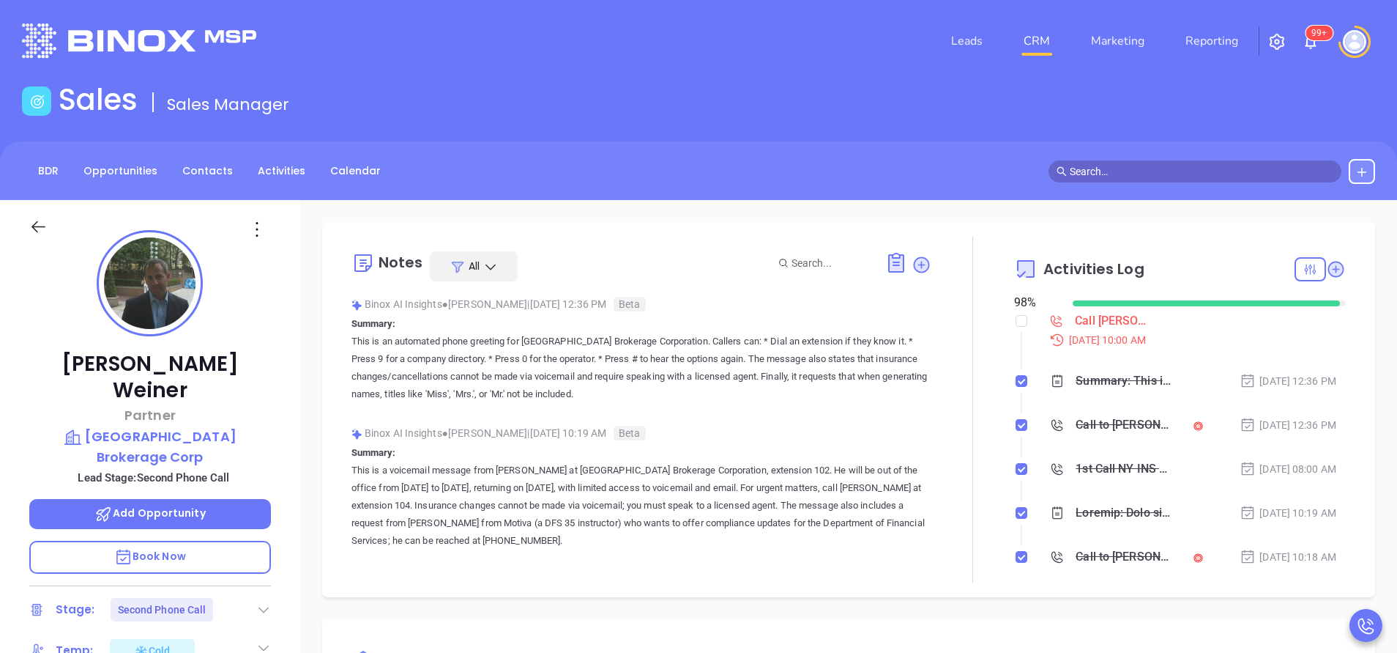
click at [940, 588] on div "Notes All Binox AI Insights ● [PERSON_NAME] | [DATE] 12:36 PM Beta Summary: Thi…" at bounding box center [848, 409] width 1053 height 375
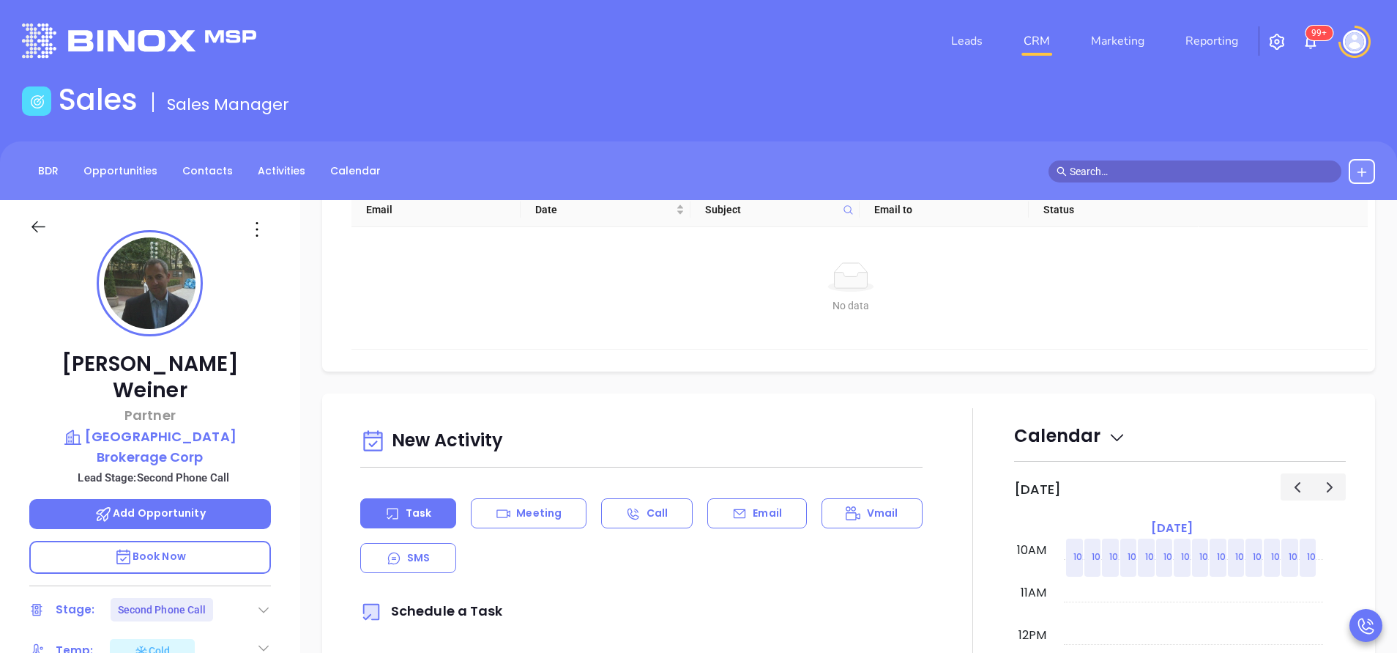
scroll to position [527, 0]
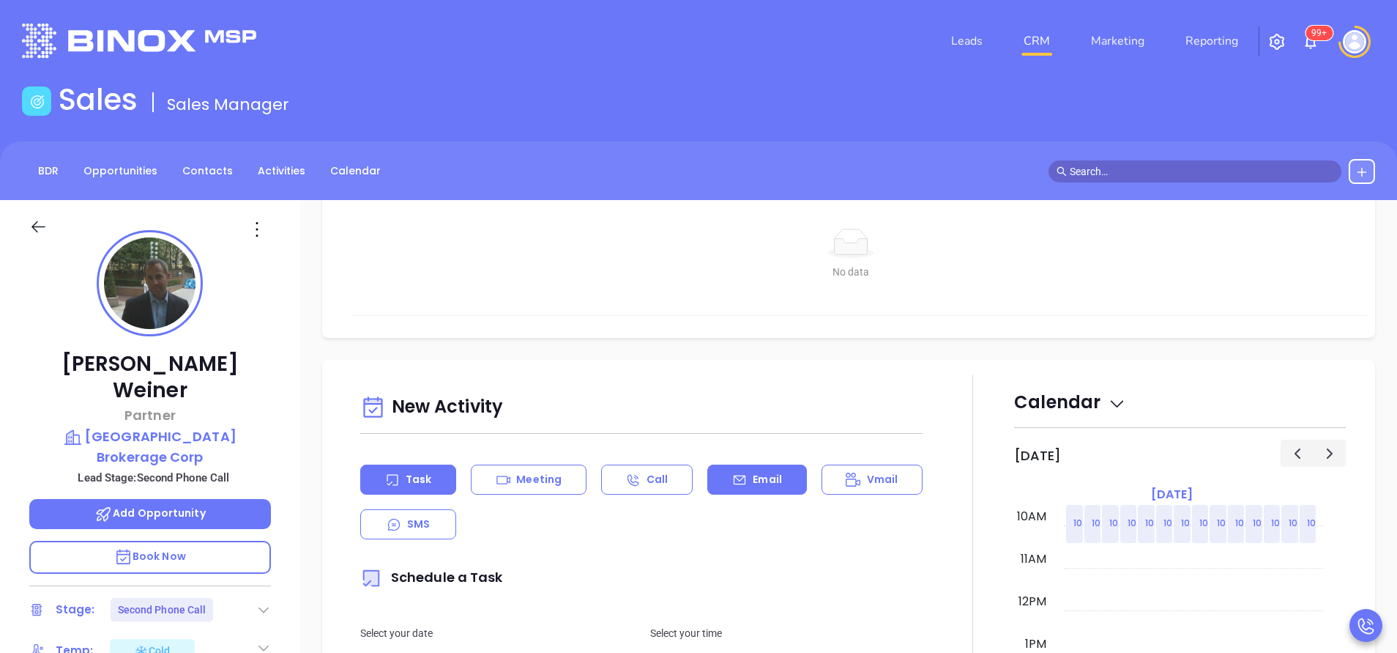
click at [755, 475] on p "Email" at bounding box center [767, 479] width 29 height 15
type input "[PERSON_NAME]"
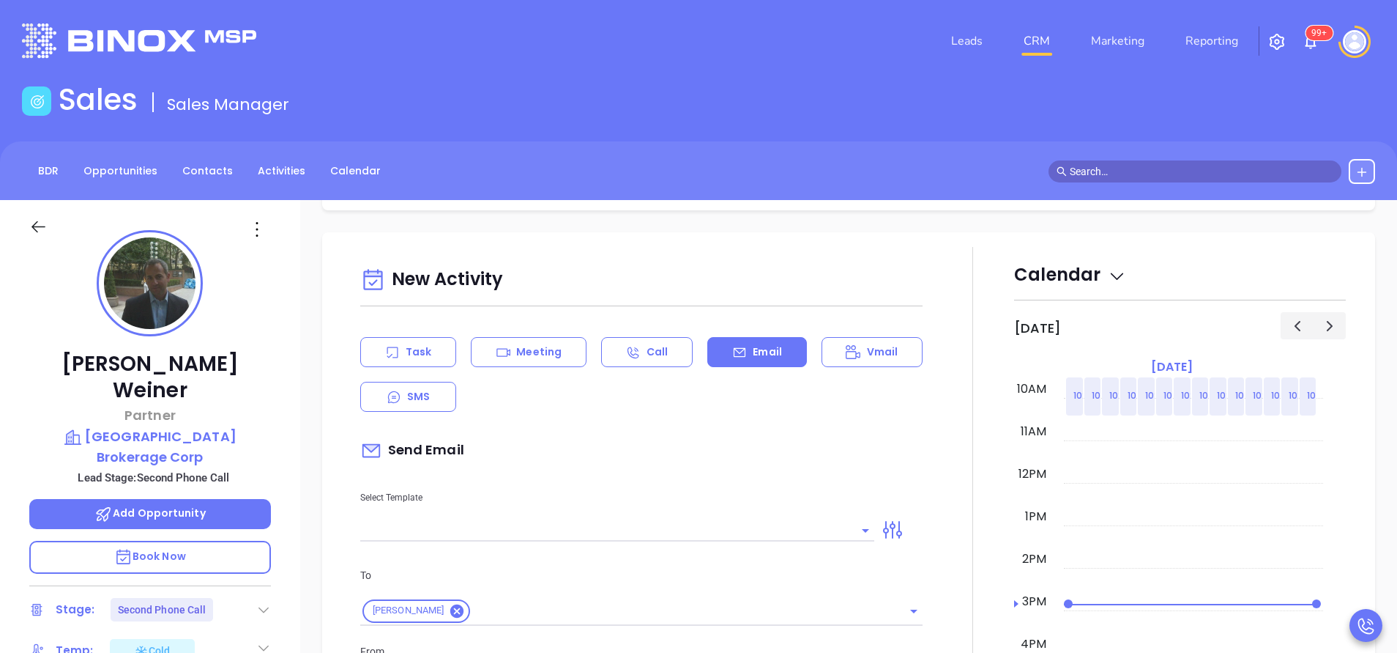
scroll to position [703, 0]
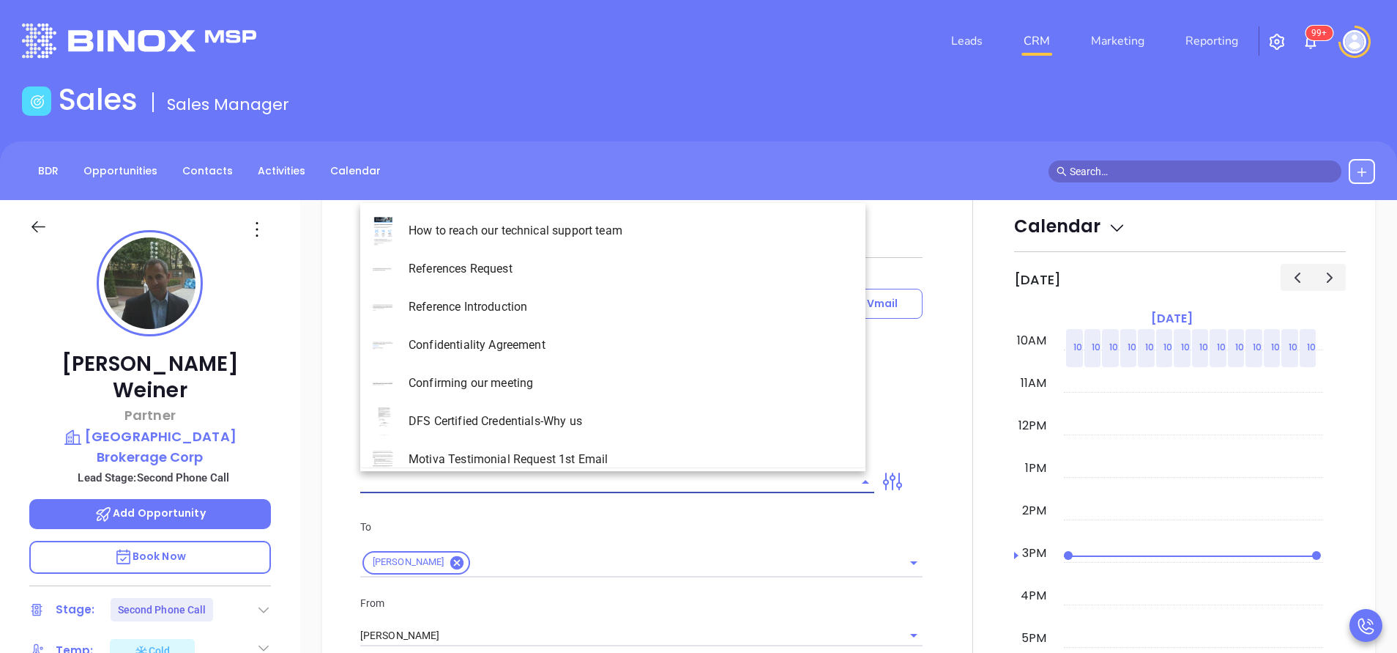
click at [617, 481] on input "text" at bounding box center [606, 481] width 492 height 21
click at [565, 314] on li "NY Insurance 0625 - Email 2" at bounding box center [612, 307] width 505 height 38
type input "NY Insurance 0625 - Email 2"
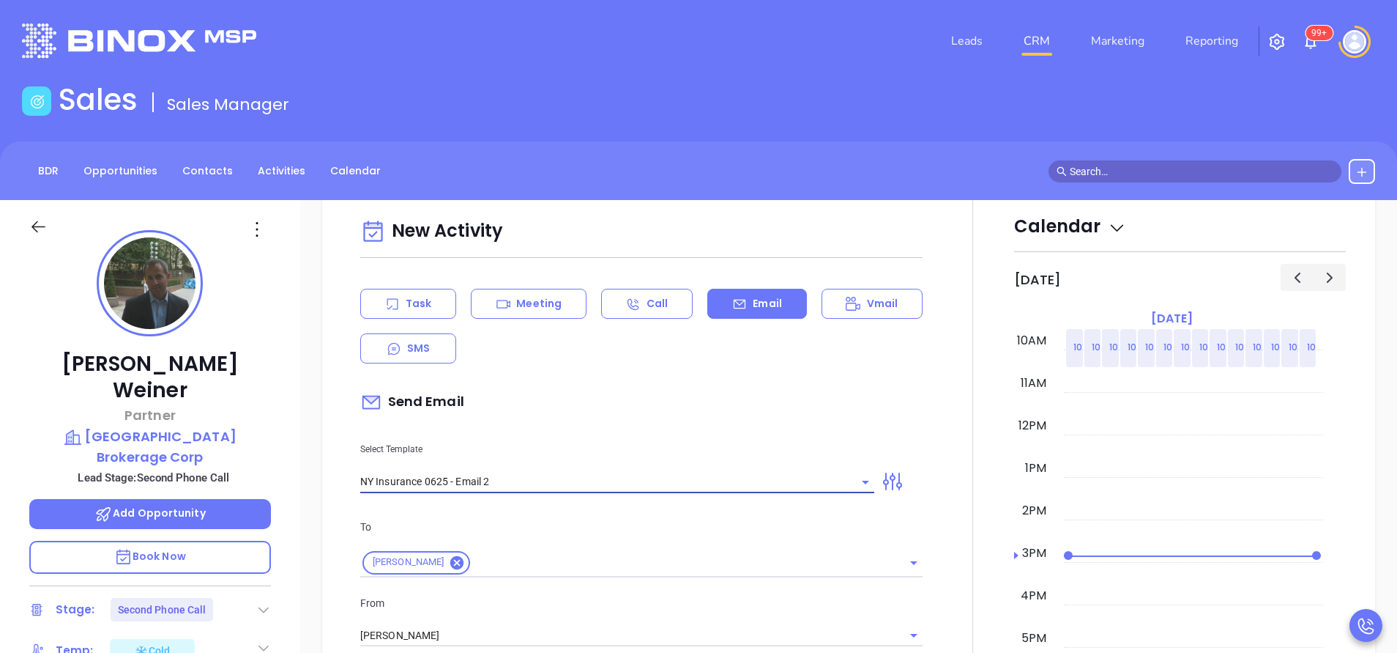
type input "I don’t know if you saw this Eric"
type input "NY Insurance 0625 - Email 2"
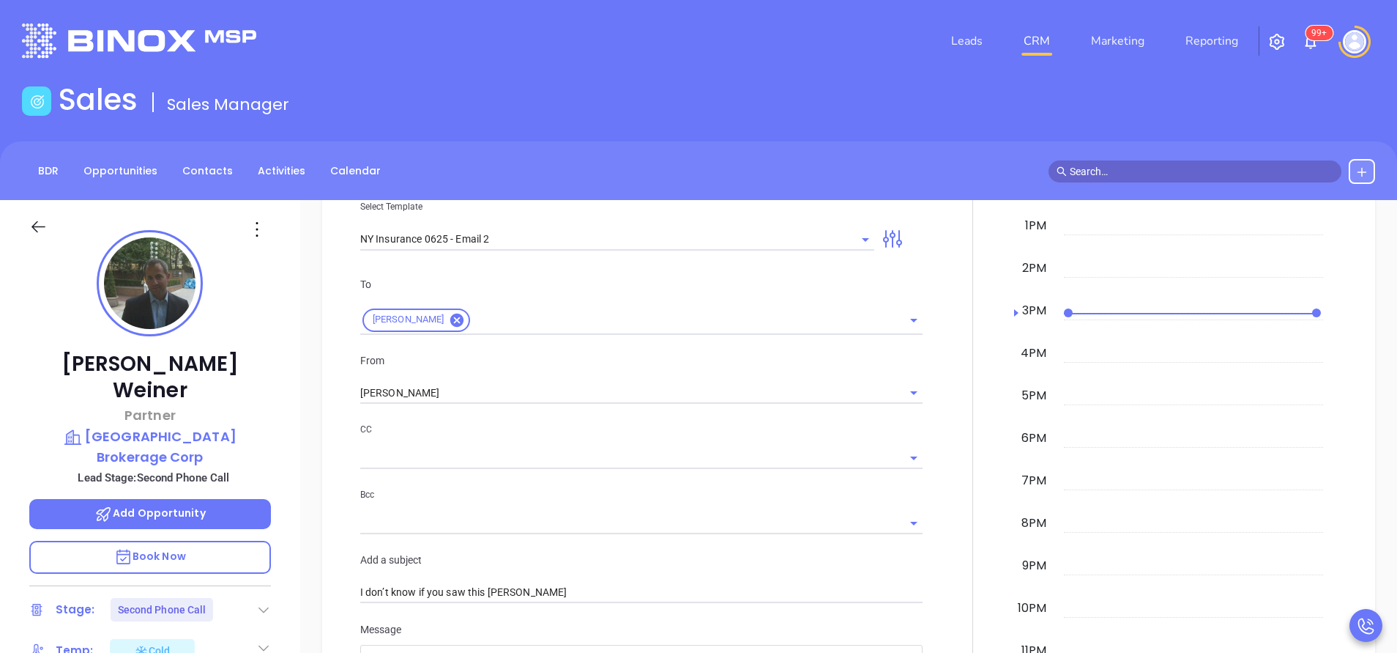
scroll to position [967, 0]
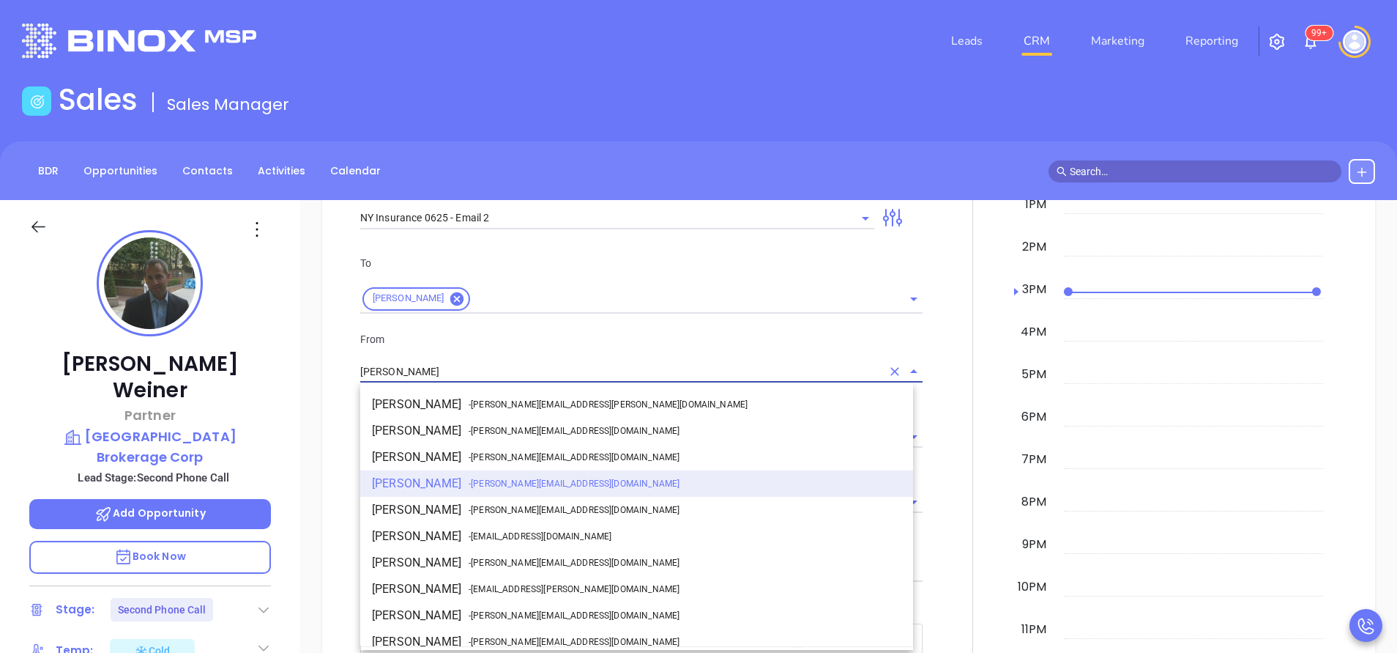
click at [440, 363] on input "[PERSON_NAME]" at bounding box center [620, 371] width 521 height 21
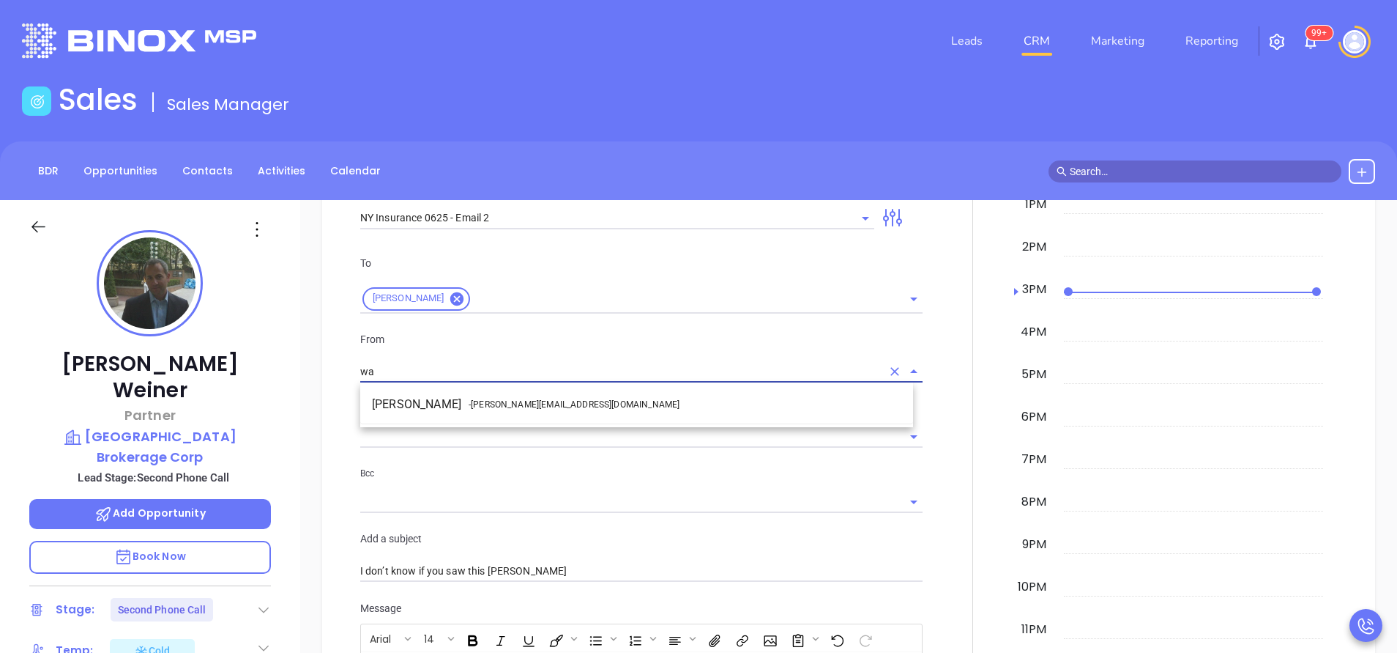
click at [445, 407] on li "Walter Contreras - walter@motiva.net" at bounding box center [636, 404] width 553 height 26
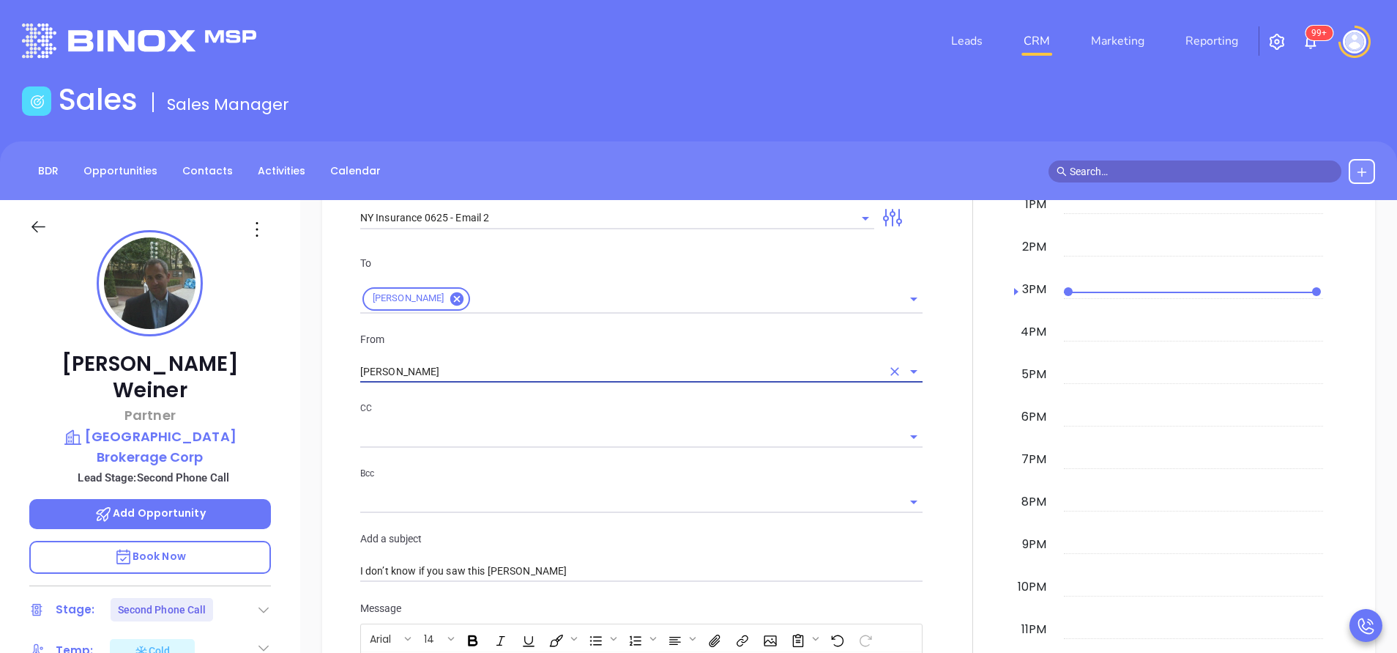
type input "[PERSON_NAME]"
click at [954, 502] on div at bounding box center [973, 590] width 83 height 1310
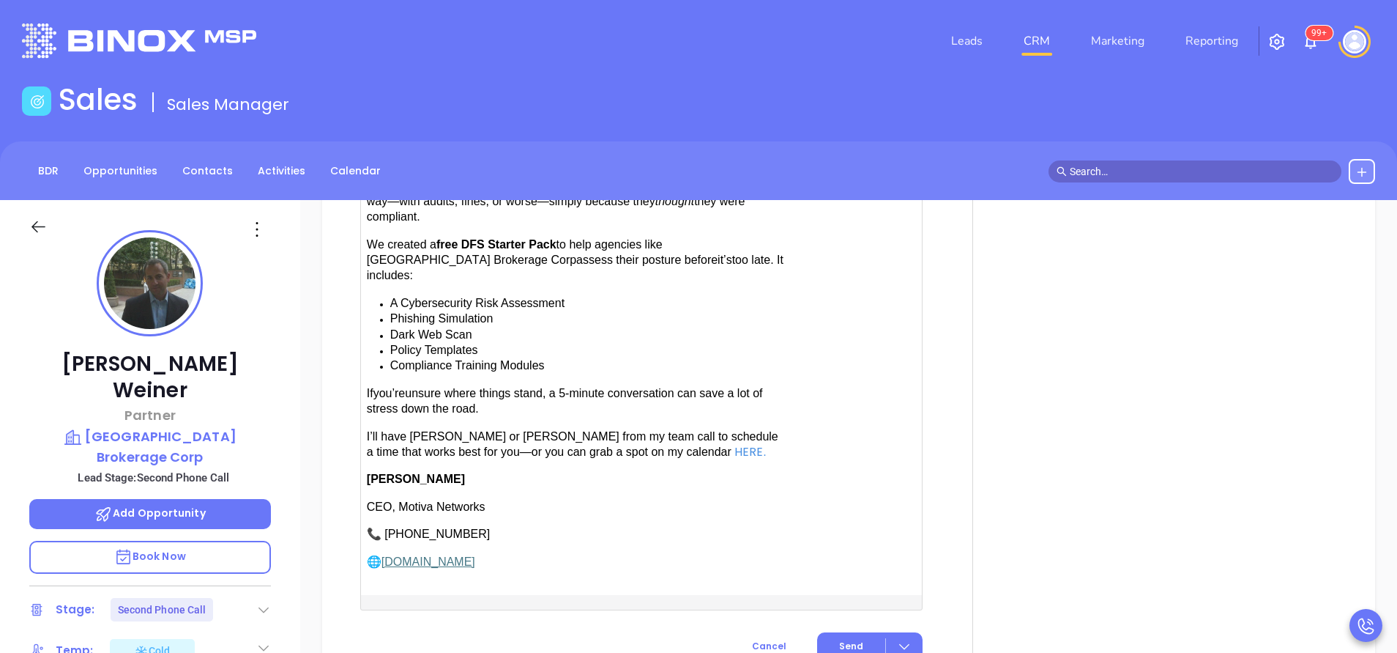
scroll to position [1538, 0]
click at [409, 428] on span "have [PERSON_NAME] or [PERSON_NAME] from my team call to schedule a time that w…" at bounding box center [573, 442] width 412 height 28
click at [842, 638] on span "Send" at bounding box center [851, 644] width 24 height 13
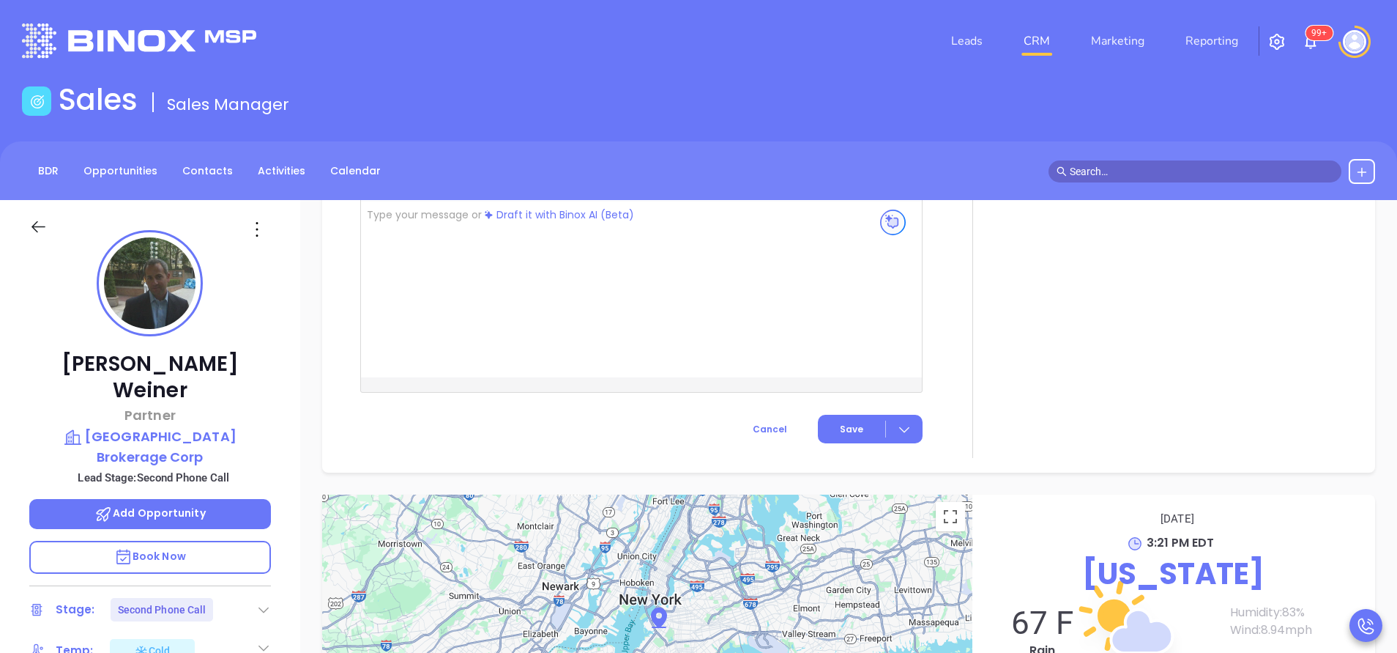
scroll to position [1540, 0]
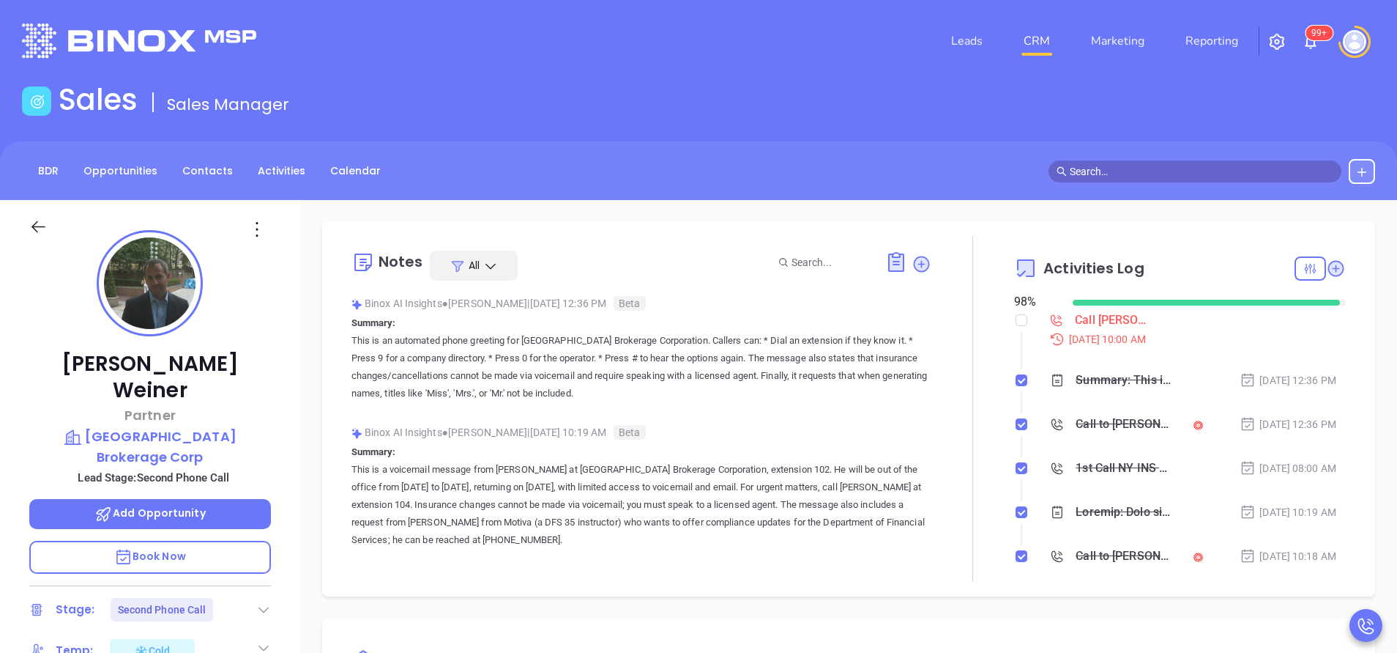
scroll to position [0, 0]
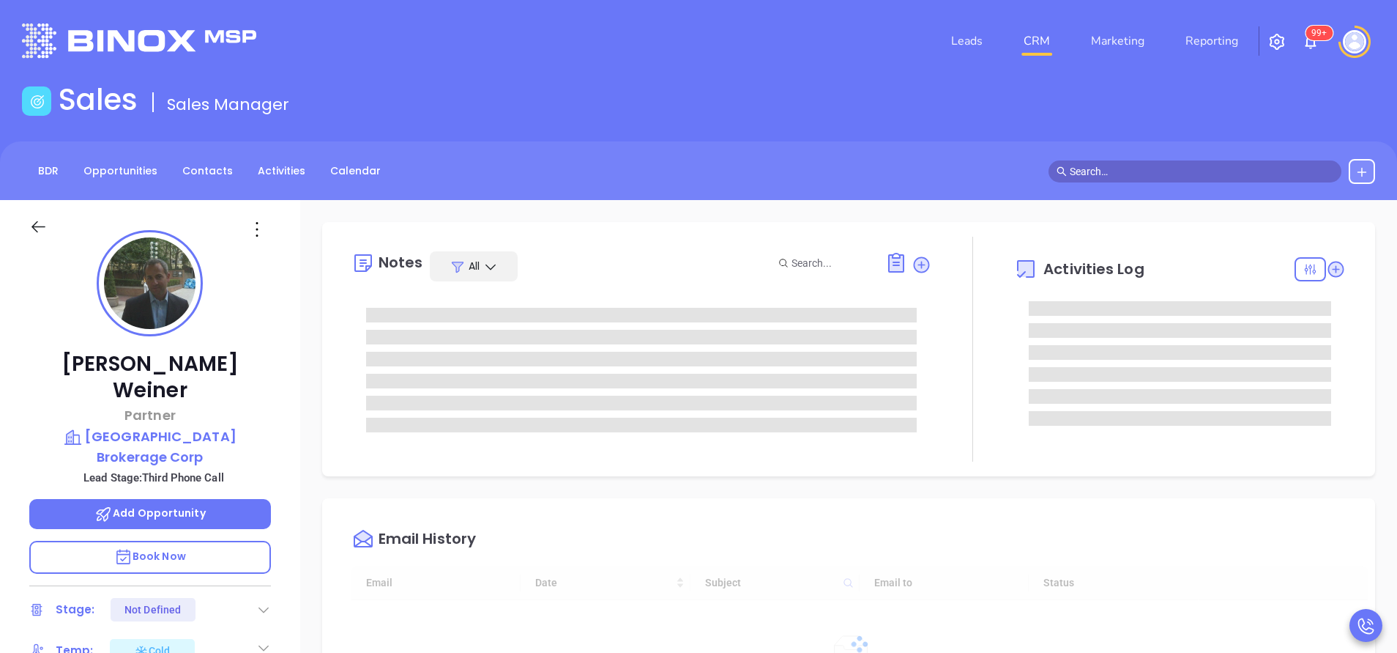
scroll to position [426, 0]
type input "[PERSON_NAME]"
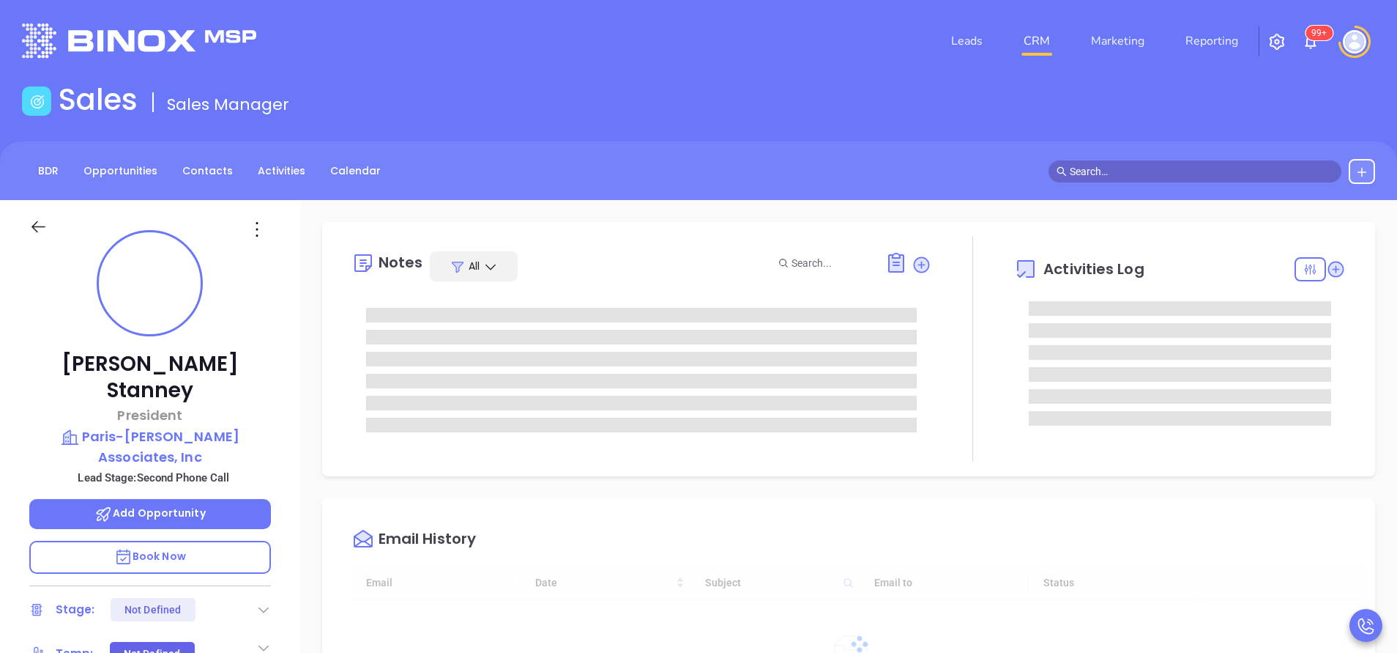
type input "[DATE]"
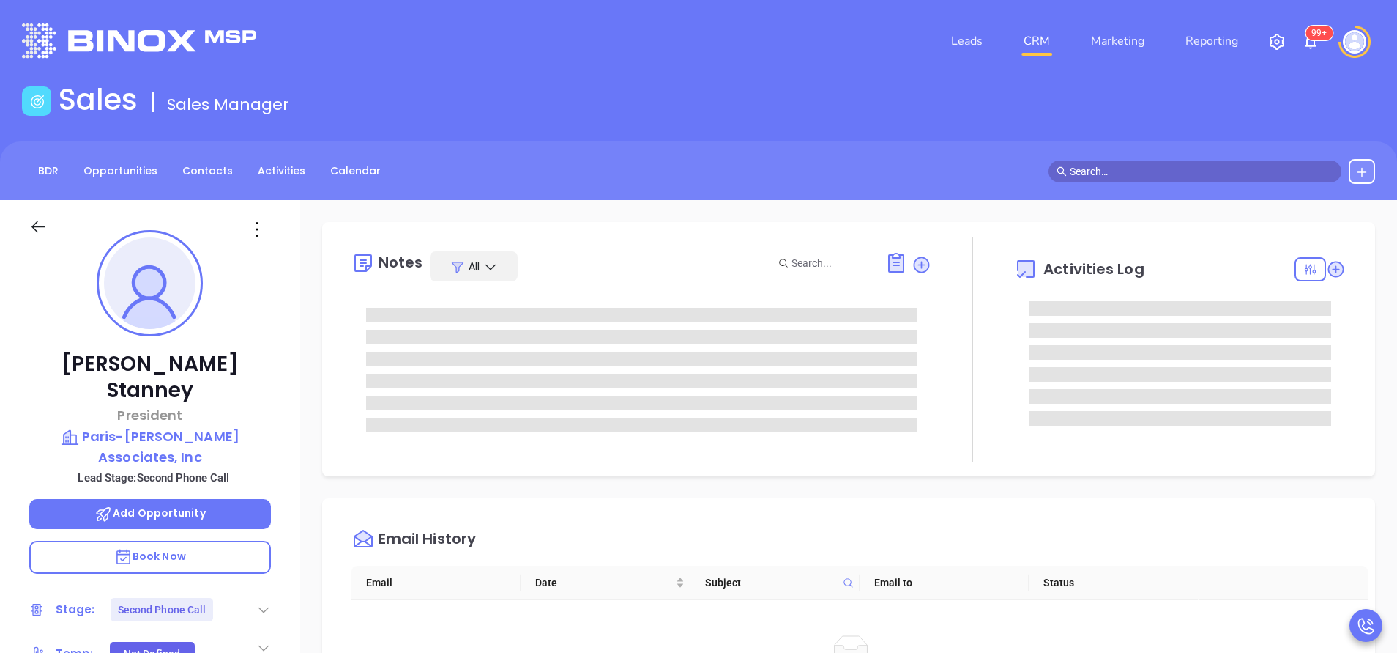
type input "[PERSON_NAME]"
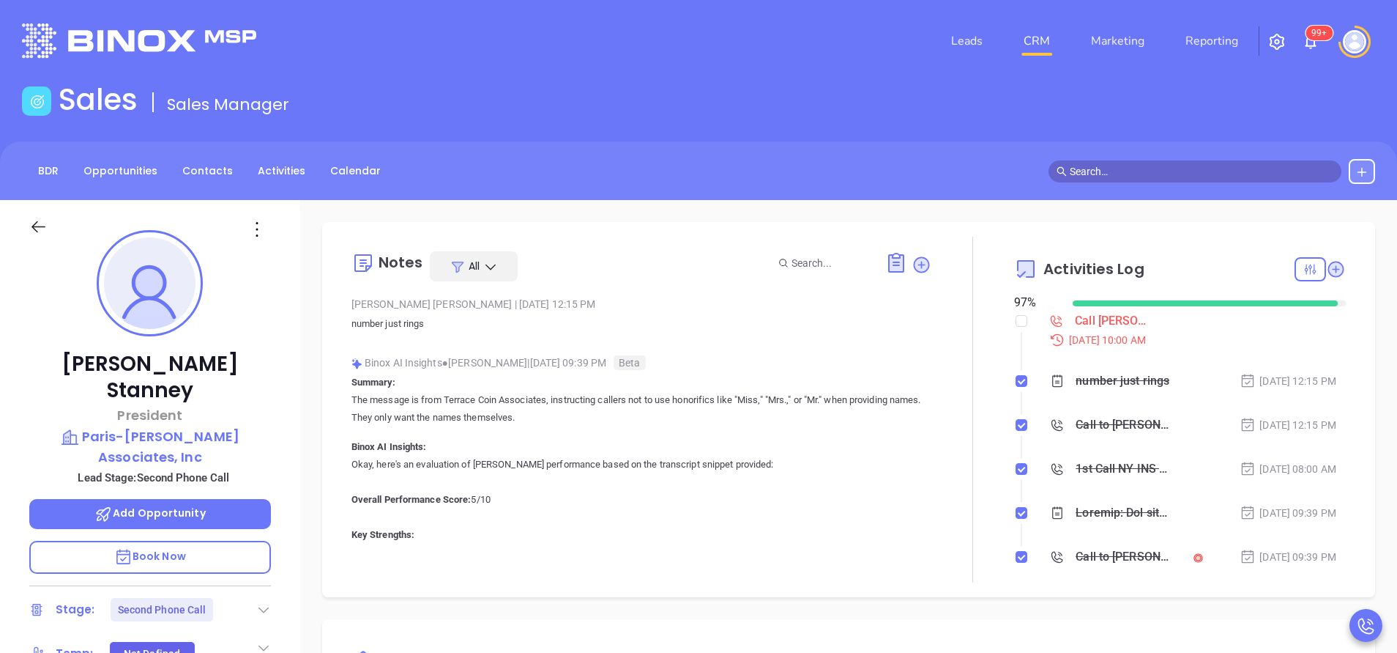
click at [948, 532] on div at bounding box center [973, 410] width 83 height 346
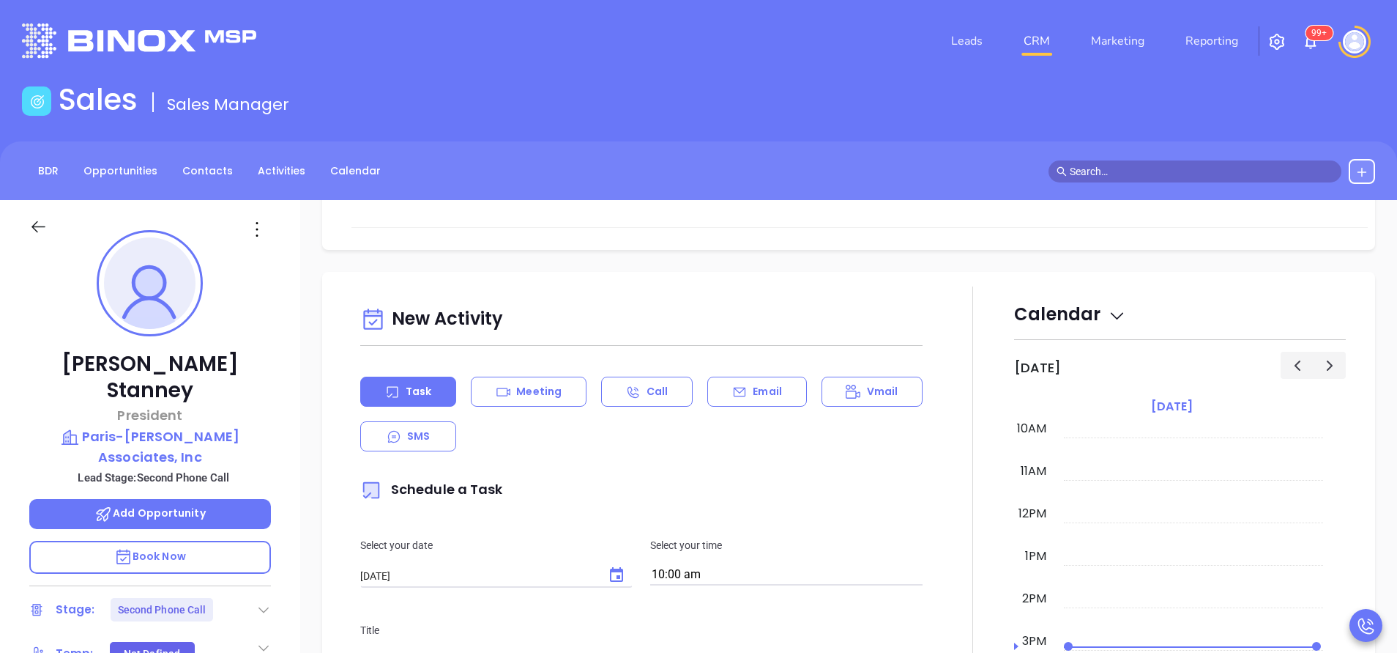
scroll to position [659, 0]
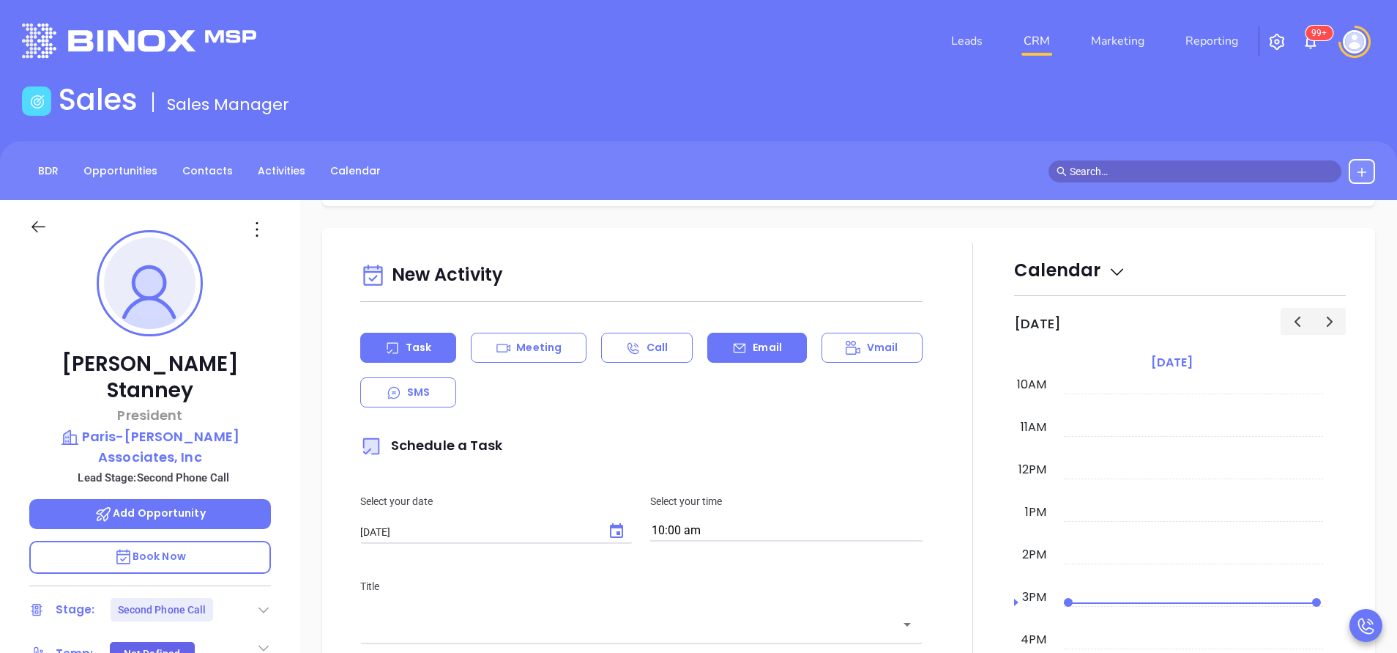
click at [767, 342] on p "Email" at bounding box center [767, 347] width 29 height 15
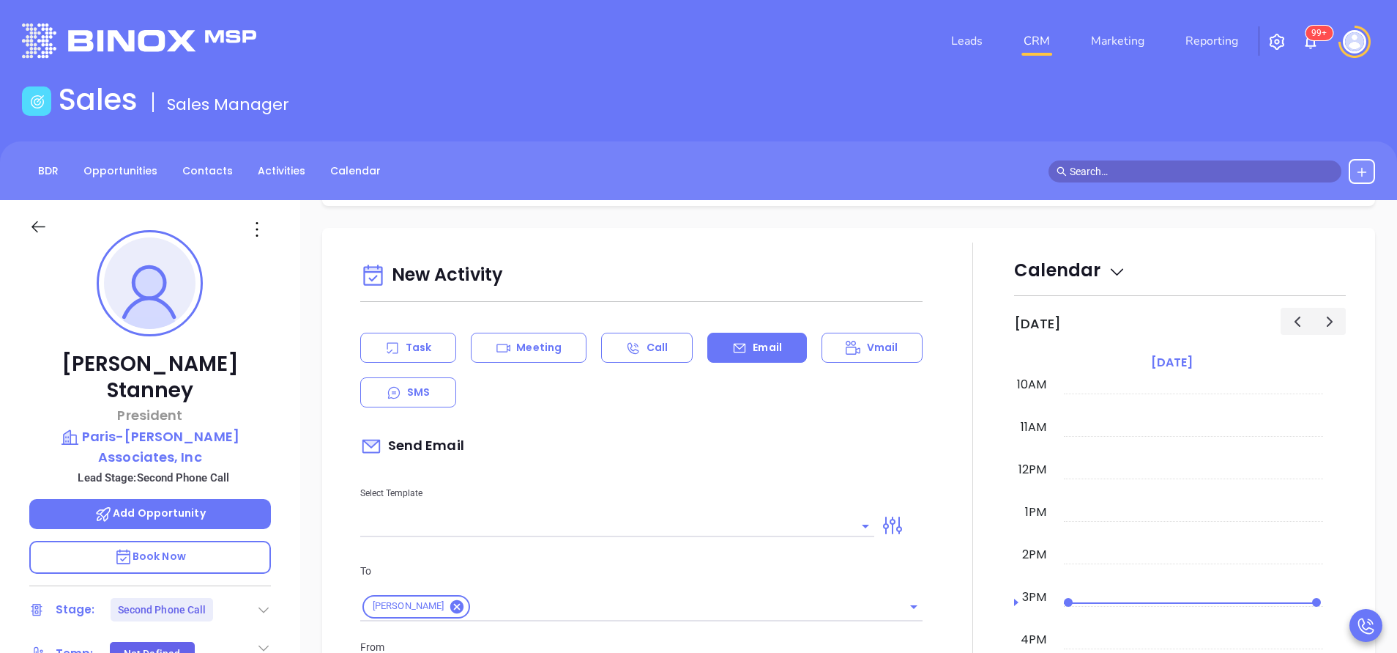
type input "[PERSON_NAME]"
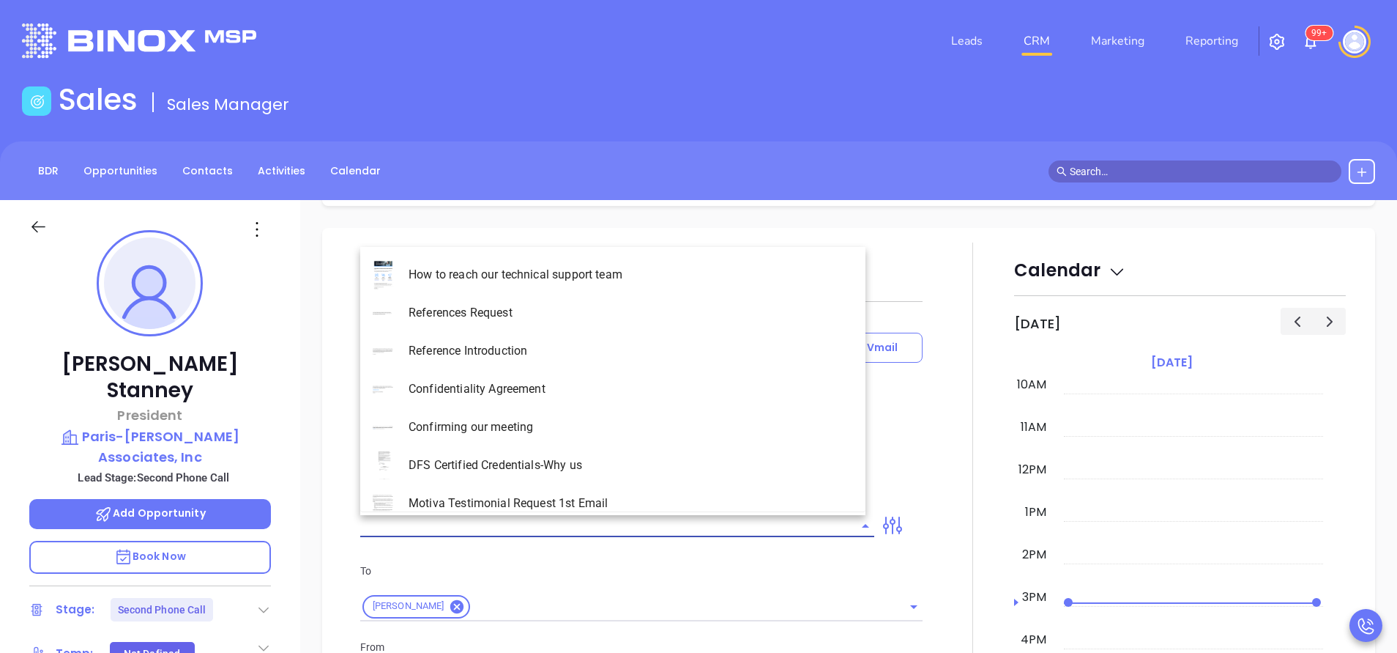
click at [666, 516] on input "text" at bounding box center [606, 525] width 492 height 21
click at [595, 360] on li "NY Insurance 0625 - Email 2" at bounding box center [612, 351] width 505 height 38
type input "NY Insurance 0625 - Email 2"
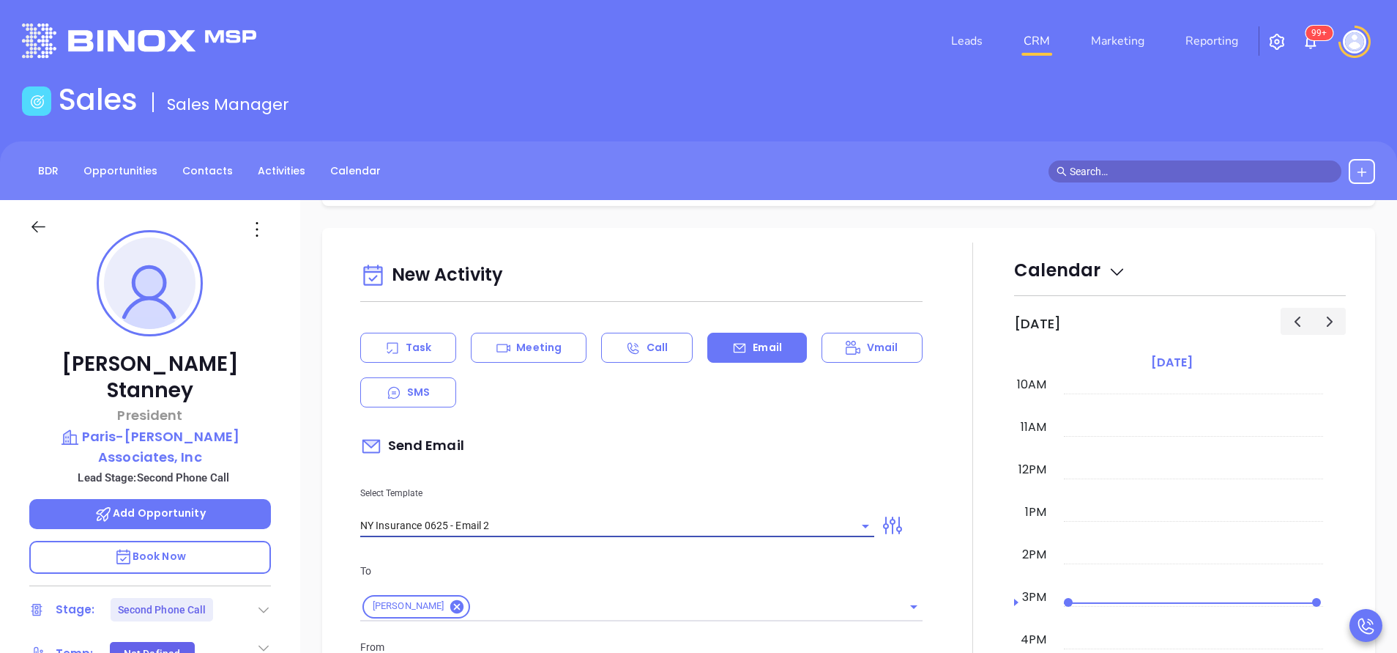
type input "I don’t know if you saw this [PERSON_NAME]"
type input "NY Insurance 0625 - Email 2"
click at [587, 486] on p "Select Template" at bounding box center [617, 493] width 514 height 16
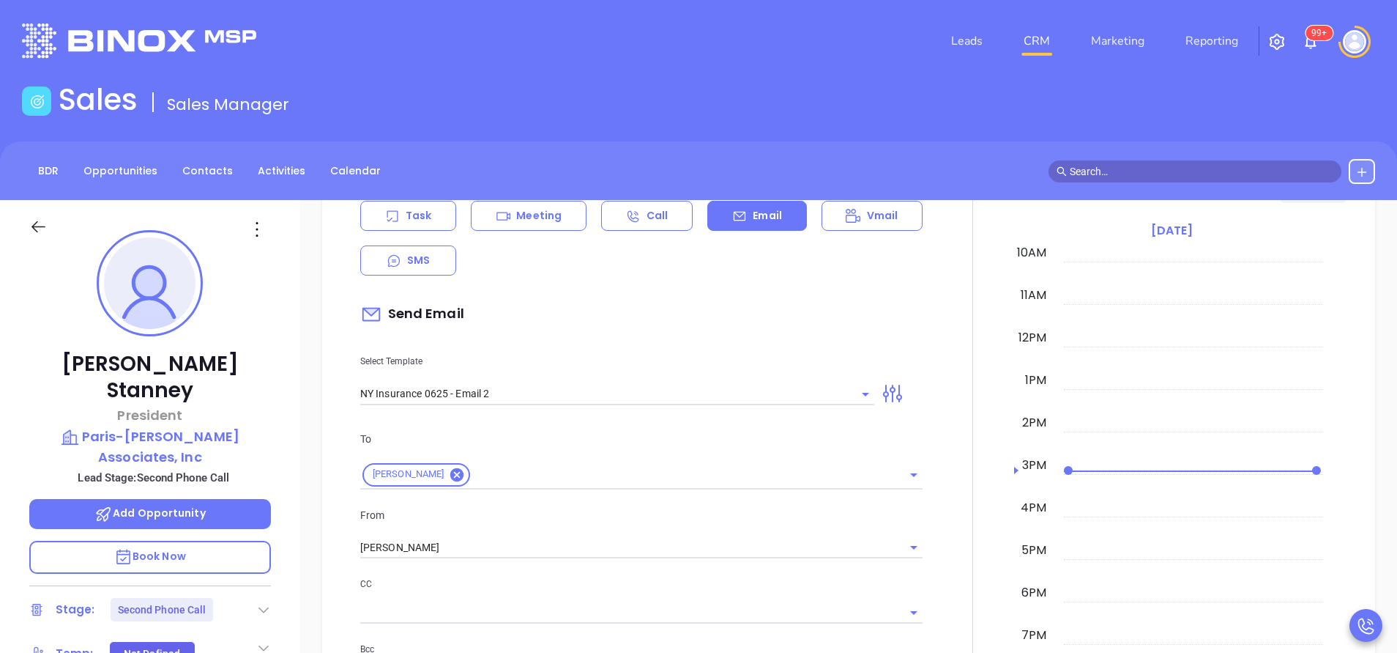
scroll to position [835, 0]
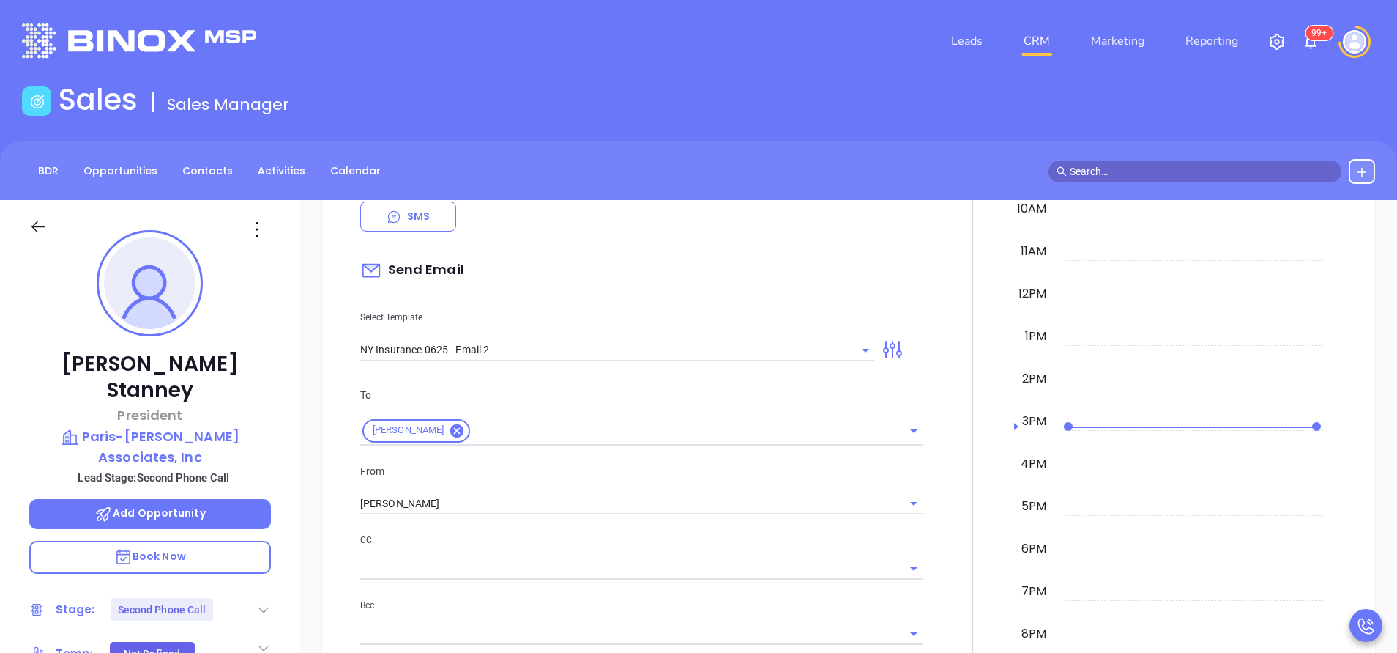
click at [501, 519] on div "To [PERSON_NAME] From [PERSON_NAME] CC Bcc Add a subject I don’t know if you sa…" at bounding box center [642, 550] width 580 height 364
click at [453, 495] on input "[PERSON_NAME]" at bounding box center [620, 503] width 521 height 21
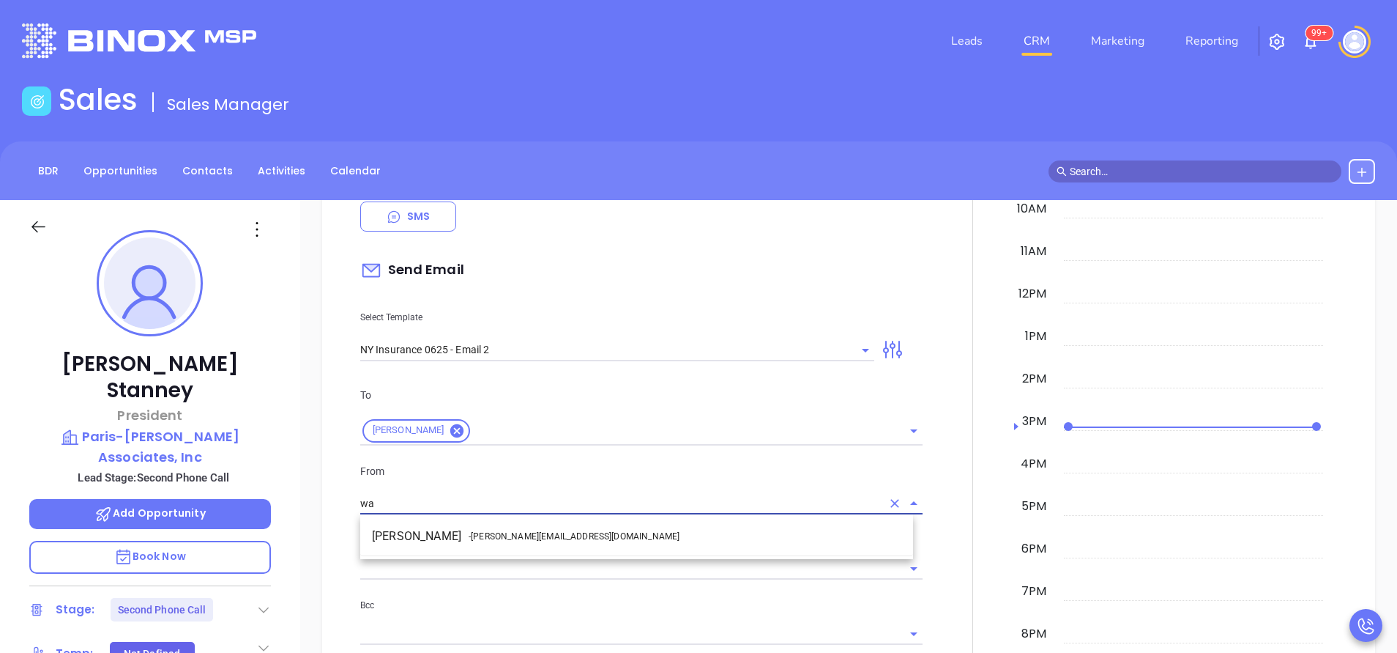
click at [442, 535] on li "Walter Contreras - [EMAIL_ADDRESS][DOMAIN_NAME]" at bounding box center [636, 536] width 553 height 26
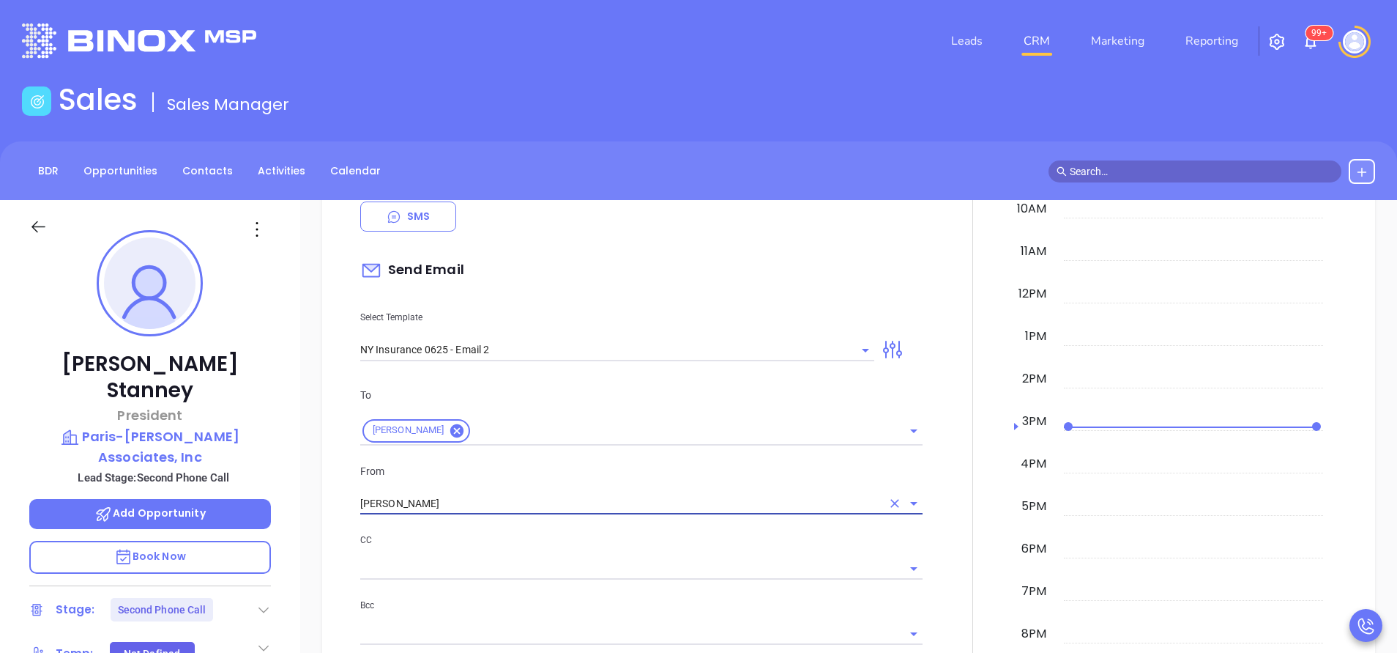
type input "[PERSON_NAME]"
click at [453, 592] on div "CC Bcc" at bounding box center [642, 597] width 580 height 130
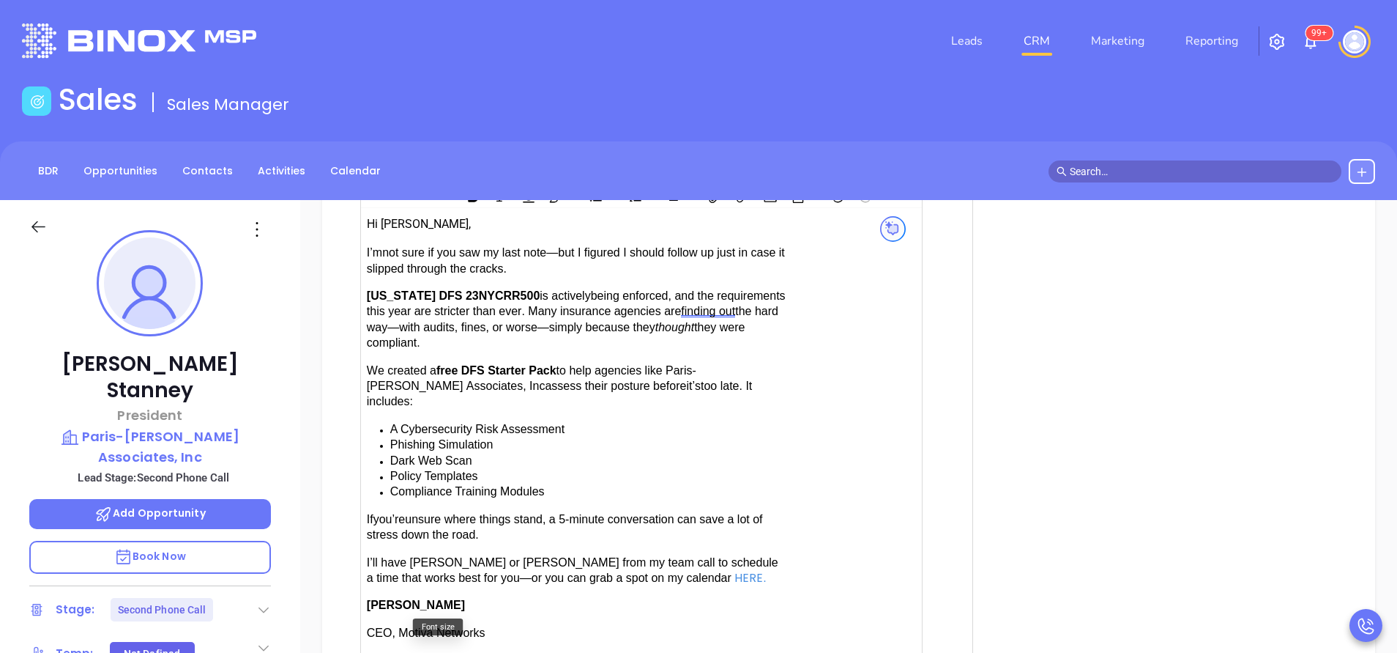
scroll to position [1670, 0]
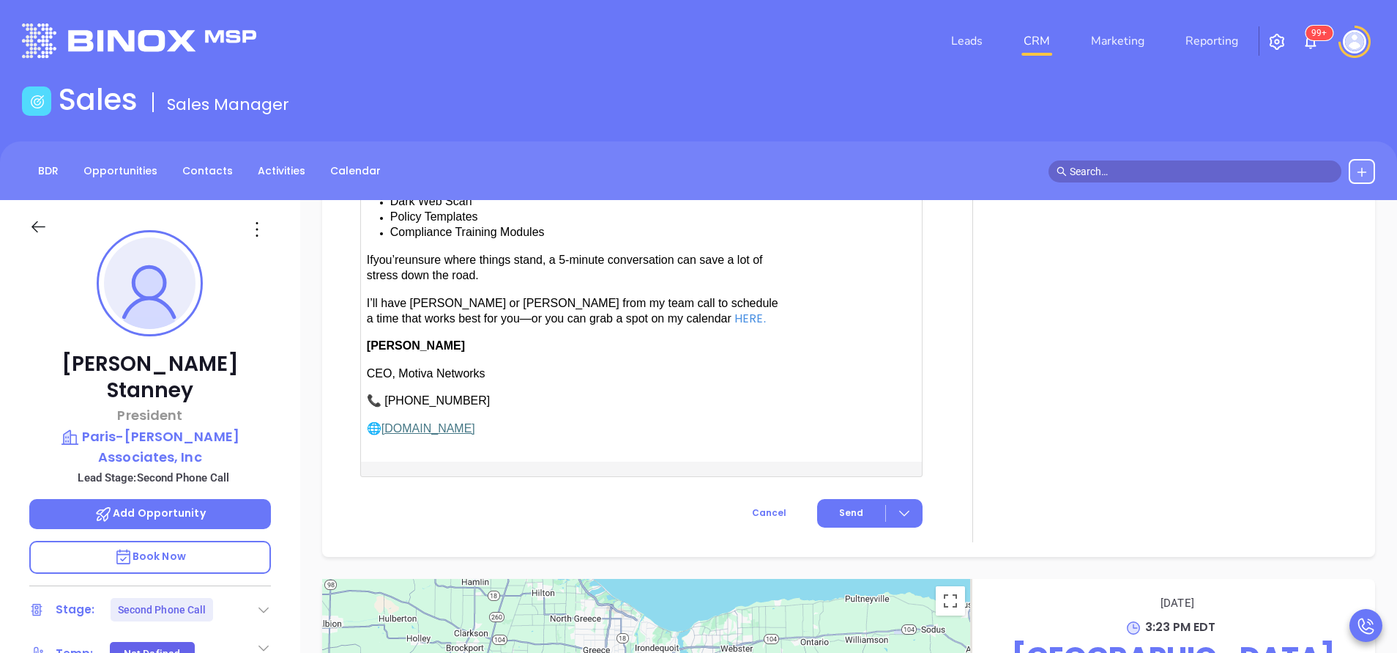
click at [401, 297] on span "have [PERSON_NAME] or [PERSON_NAME] from my team call to schedule a time that w…" at bounding box center [573, 311] width 412 height 28
click at [848, 506] on span "Send" at bounding box center [851, 512] width 24 height 13
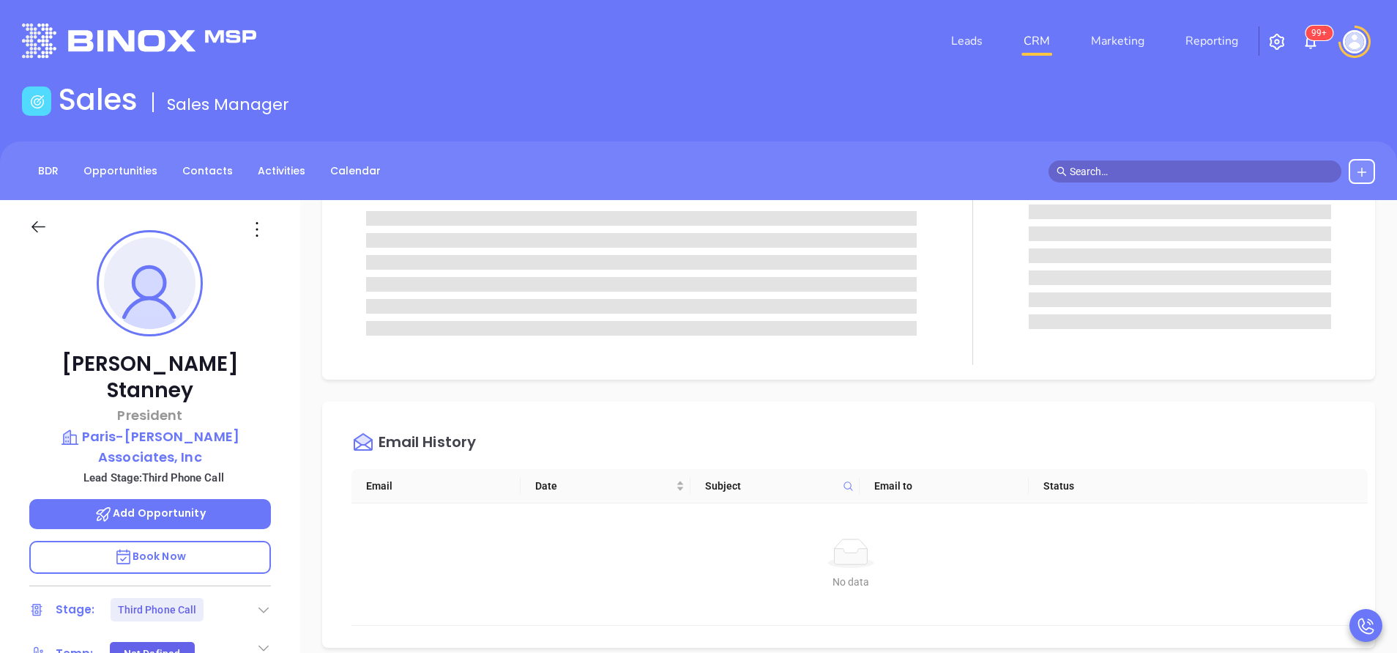
scroll to position [0, 0]
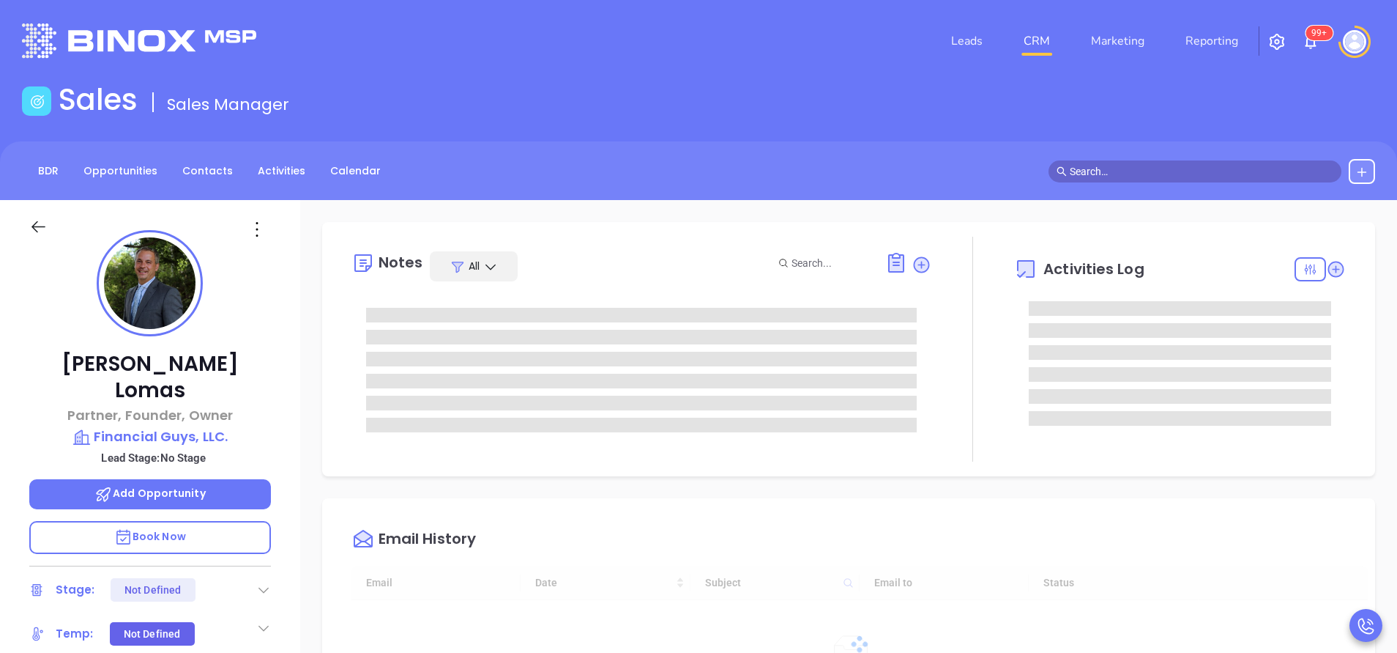
type input "[DATE]"
type input "[PERSON_NAME]"
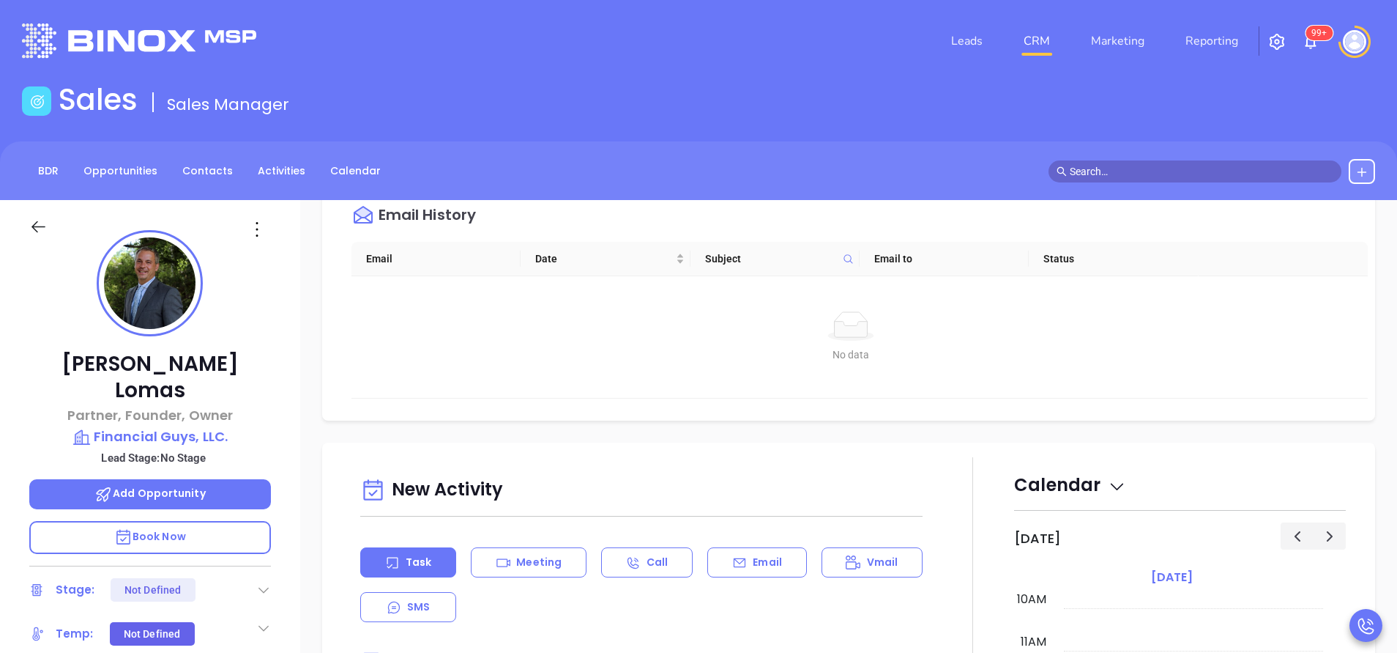
scroll to position [439, 0]
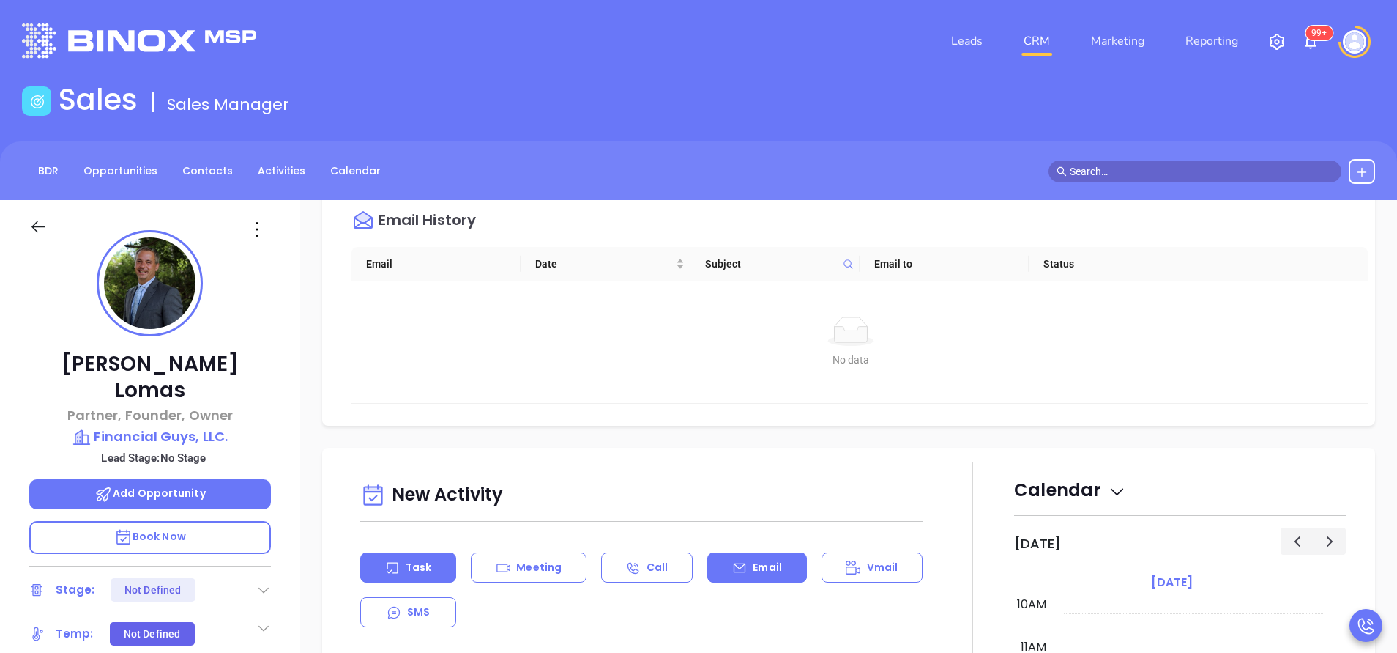
click at [760, 571] on p "Email" at bounding box center [767, 567] width 29 height 15
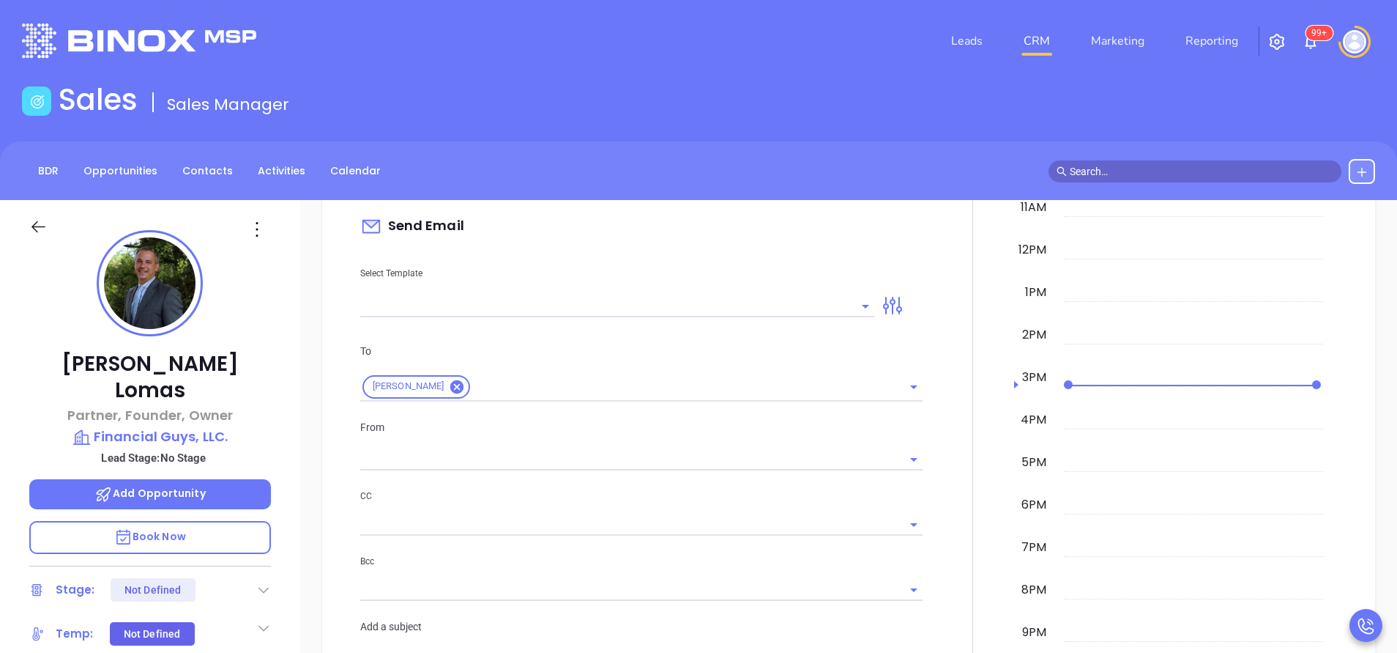
click at [644, 302] on input "text" at bounding box center [606, 305] width 492 height 21
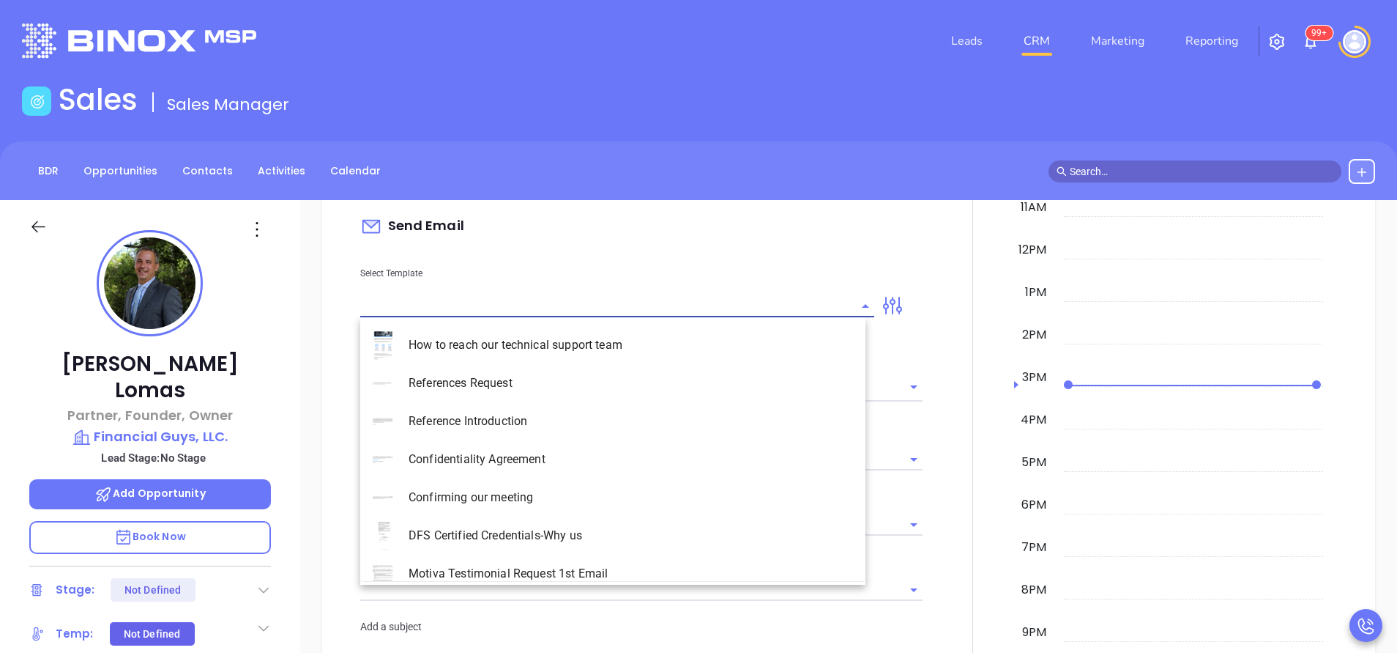
type input "[PERSON_NAME]"
click at [628, 434] on li "NY Insurance 0625 - Email 2" at bounding box center [612, 421] width 505 height 38
type input "NY Insurance 0625 - Email 2"
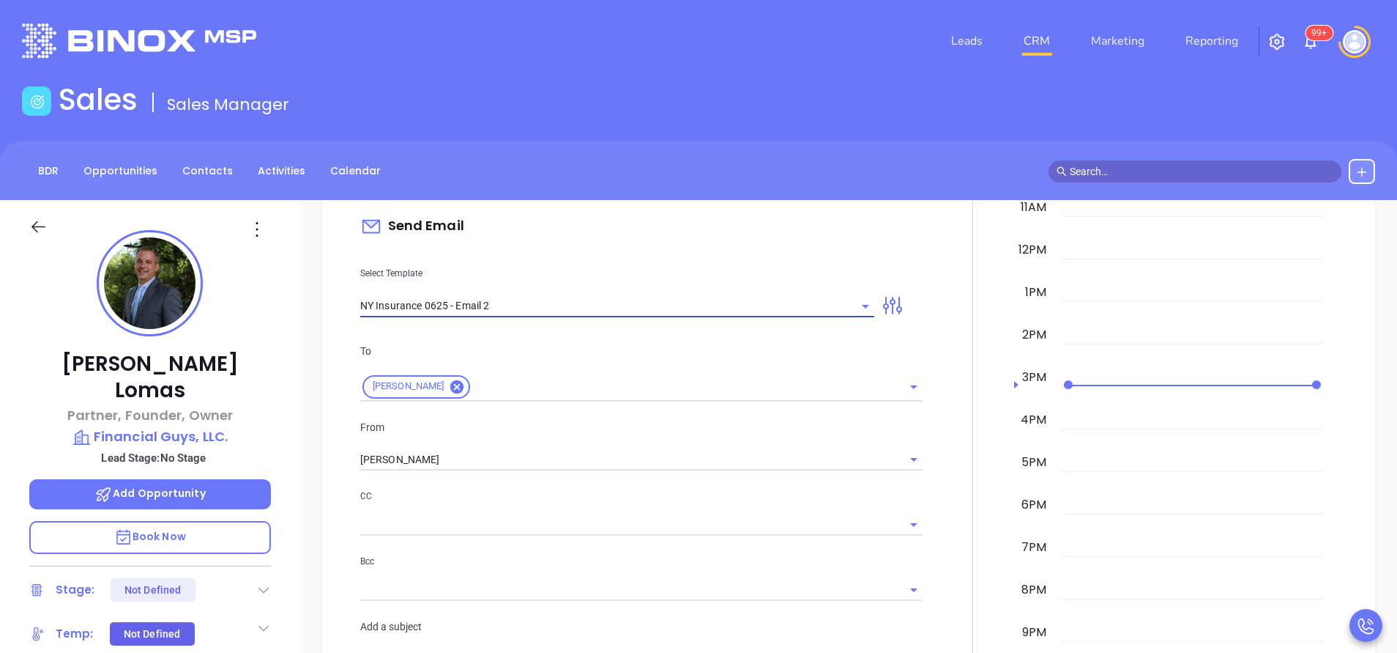
type input "I don’t know if you saw this [PERSON_NAME]"
type input "NY Insurance 0625 - Email 2"
click at [439, 458] on input "[PERSON_NAME]" at bounding box center [620, 459] width 521 height 21
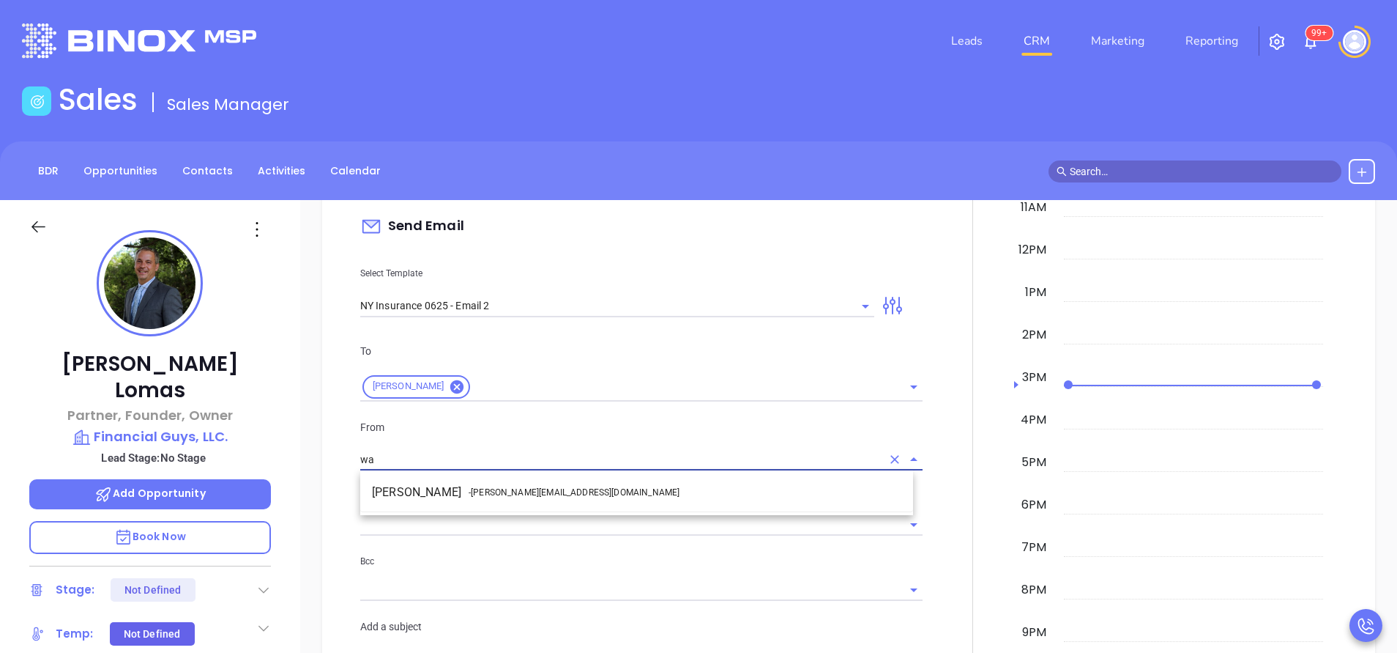
click at [461, 489] on li "Walter Contreras - [EMAIL_ADDRESS][DOMAIN_NAME]" at bounding box center [636, 492] width 553 height 26
type input "[PERSON_NAME]"
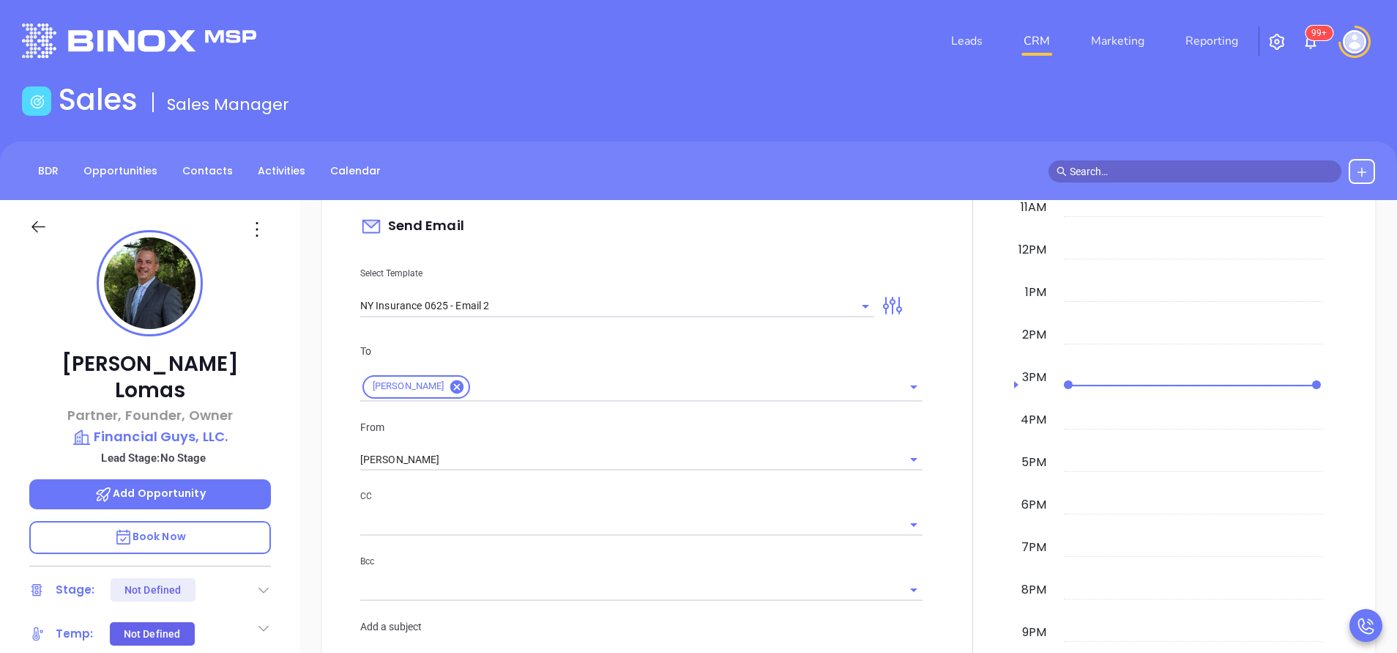
click at [612, 508] on div "CC" at bounding box center [641, 512] width 562 height 48
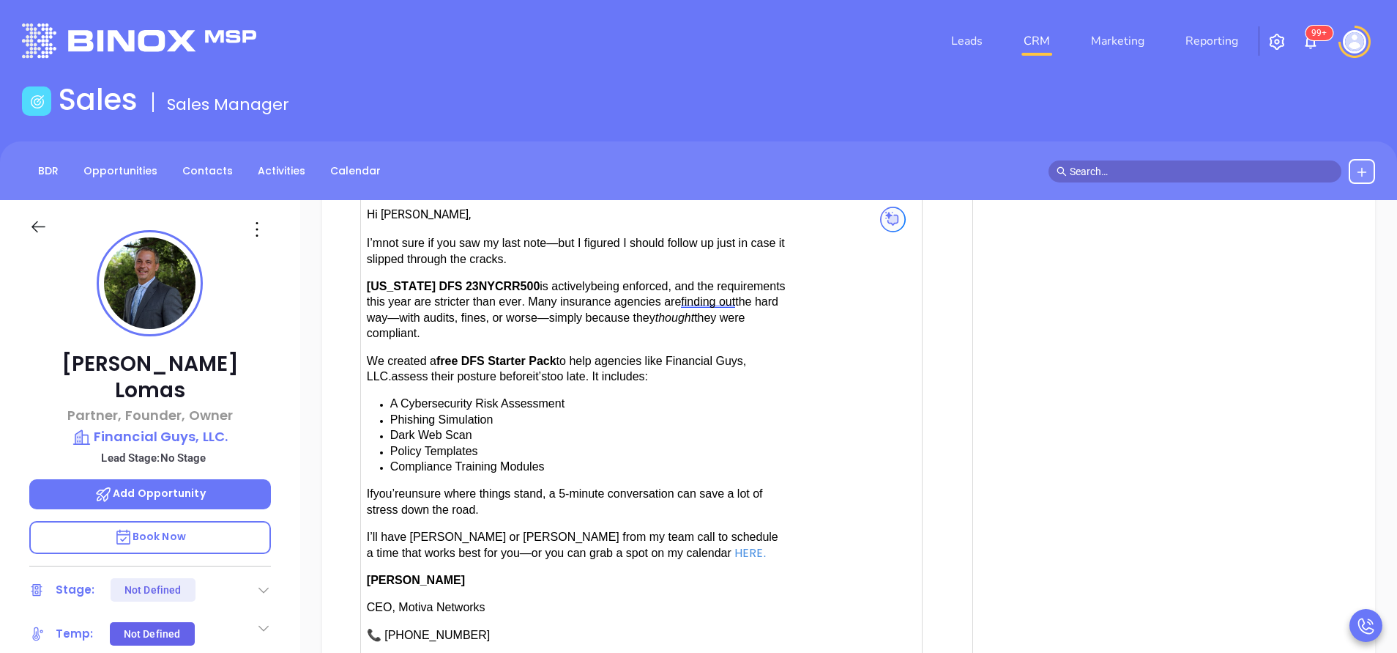
scroll to position [1428, 0]
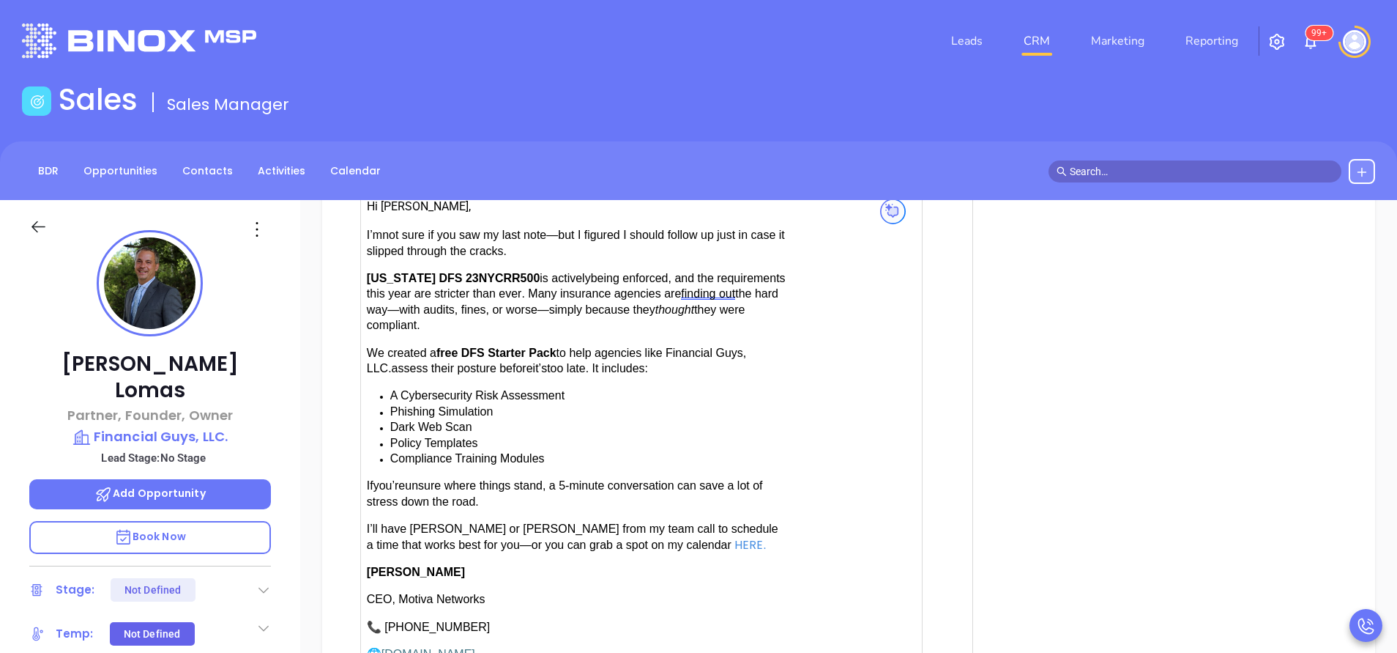
drag, startPoint x: 412, startPoint y: 521, endPoint x: 430, endPoint y: 523, distance: 17.6
click at [415, 522] on span "have [PERSON_NAME] or [PERSON_NAME] from my team call to schedule a time that w…" at bounding box center [573, 536] width 412 height 28
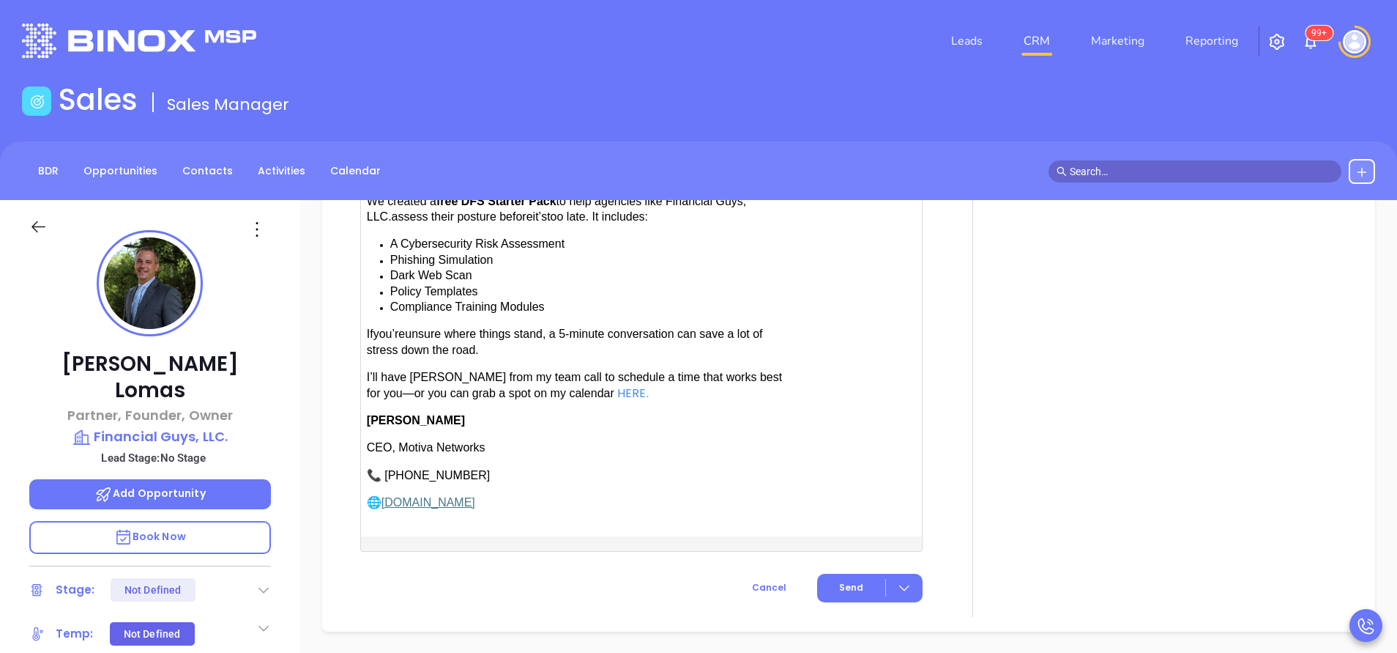
scroll to position [1726, 0]
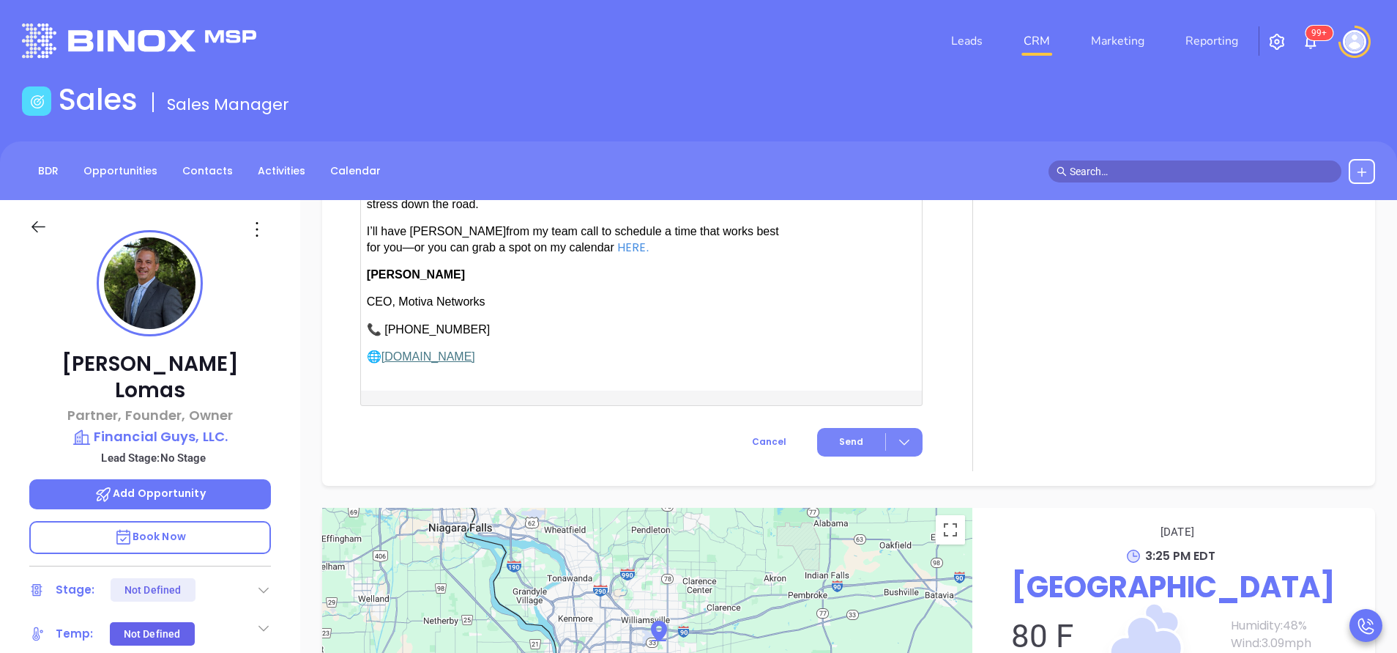
click at [839, 435] on span "Send" at bounding box center [851, 441] width 24 height 13
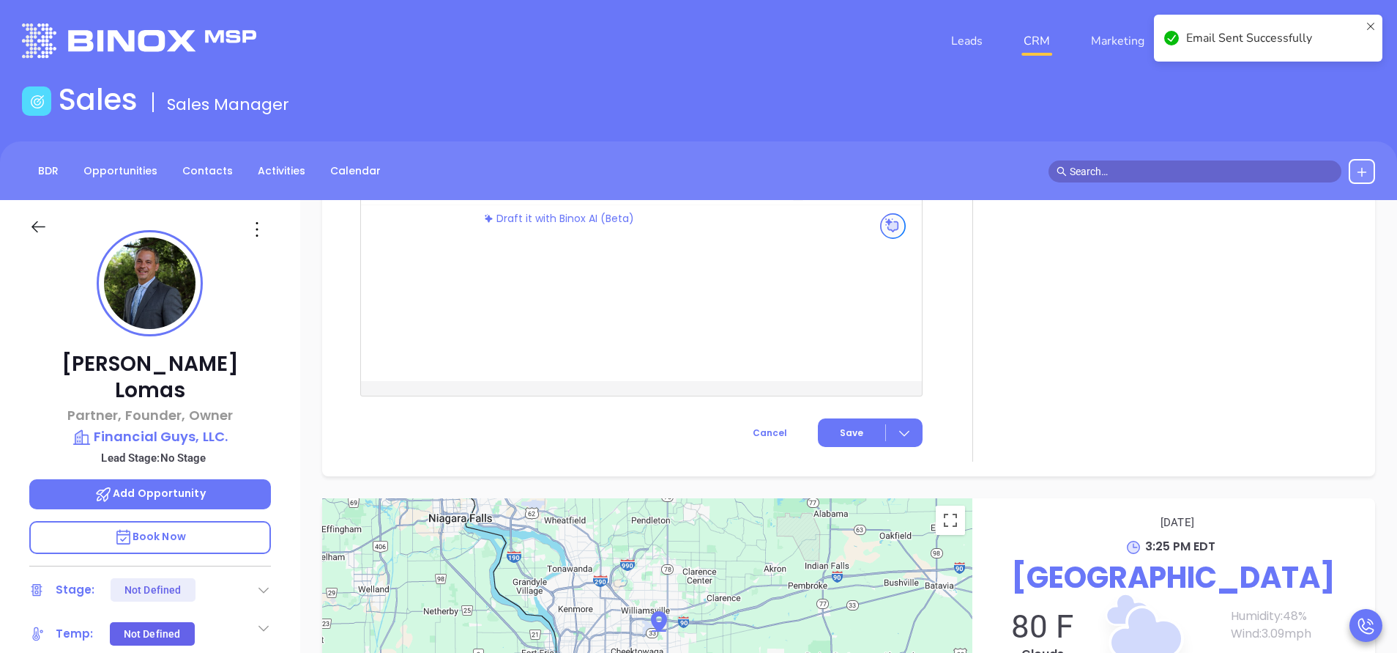
scroll to position [1293, 0]
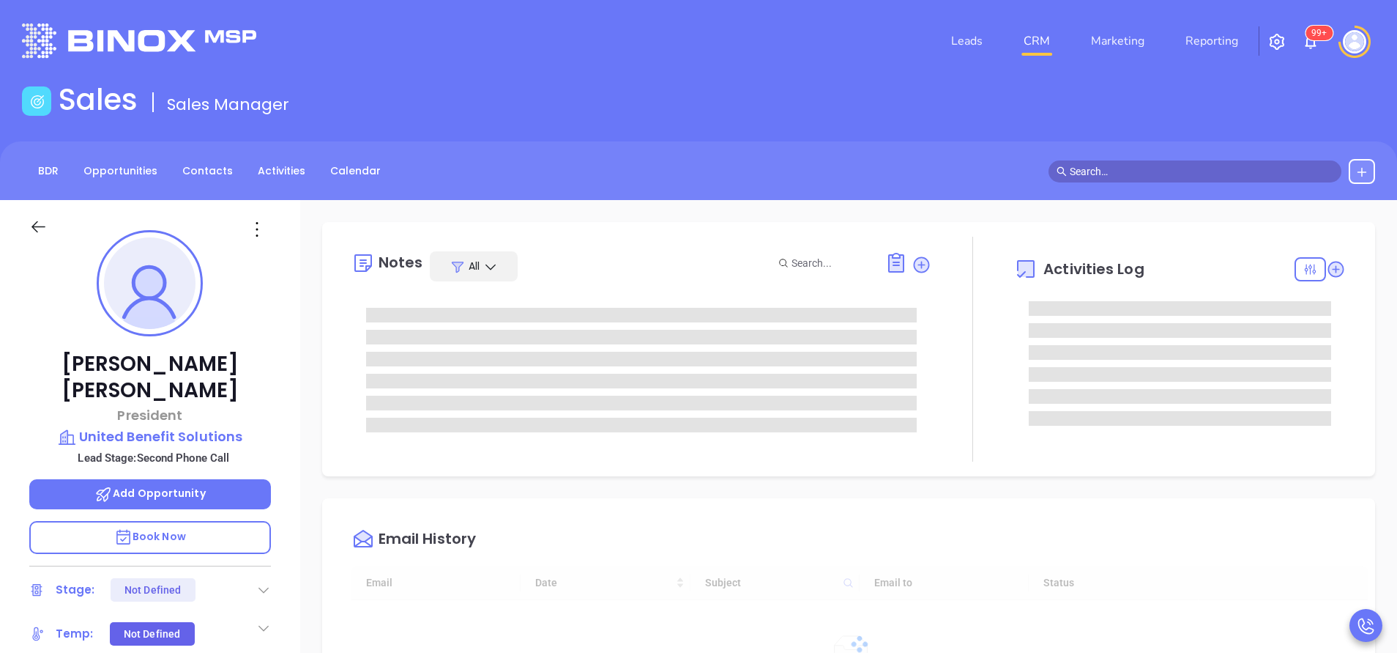
type input "[DATE]"
type input "[PERSON_NAME]"
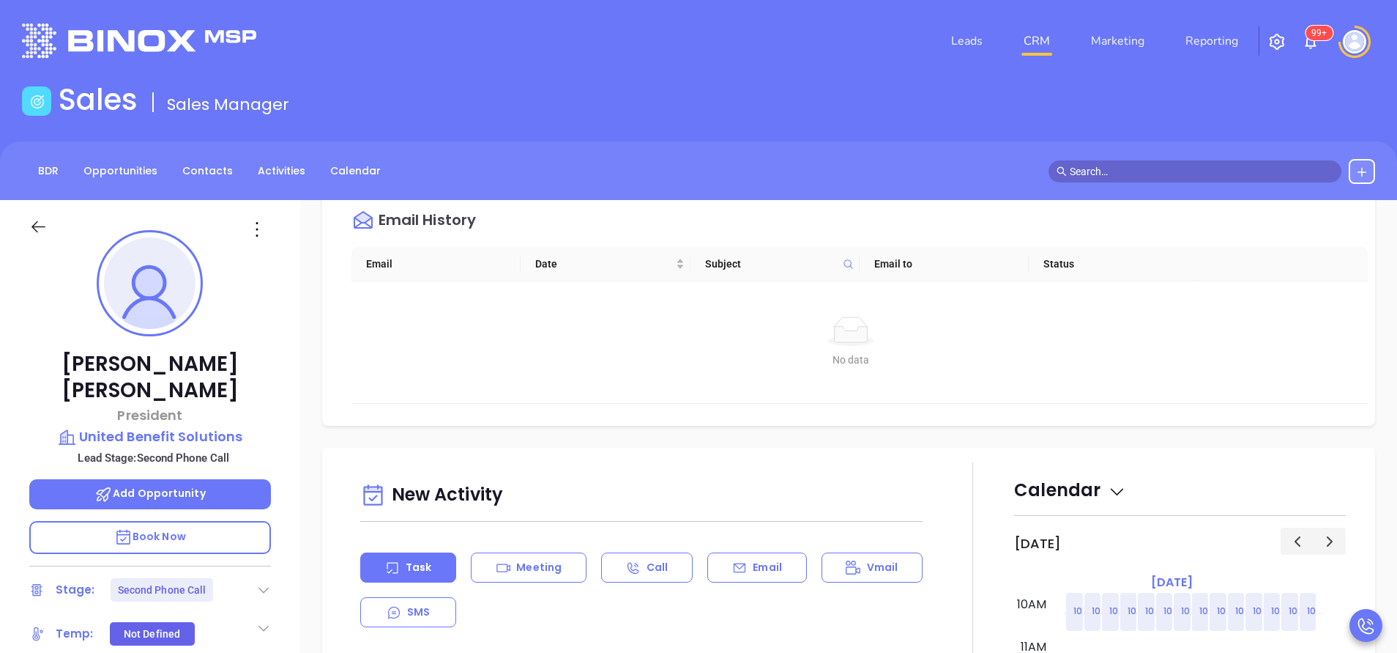
scroll to position [549, 0]
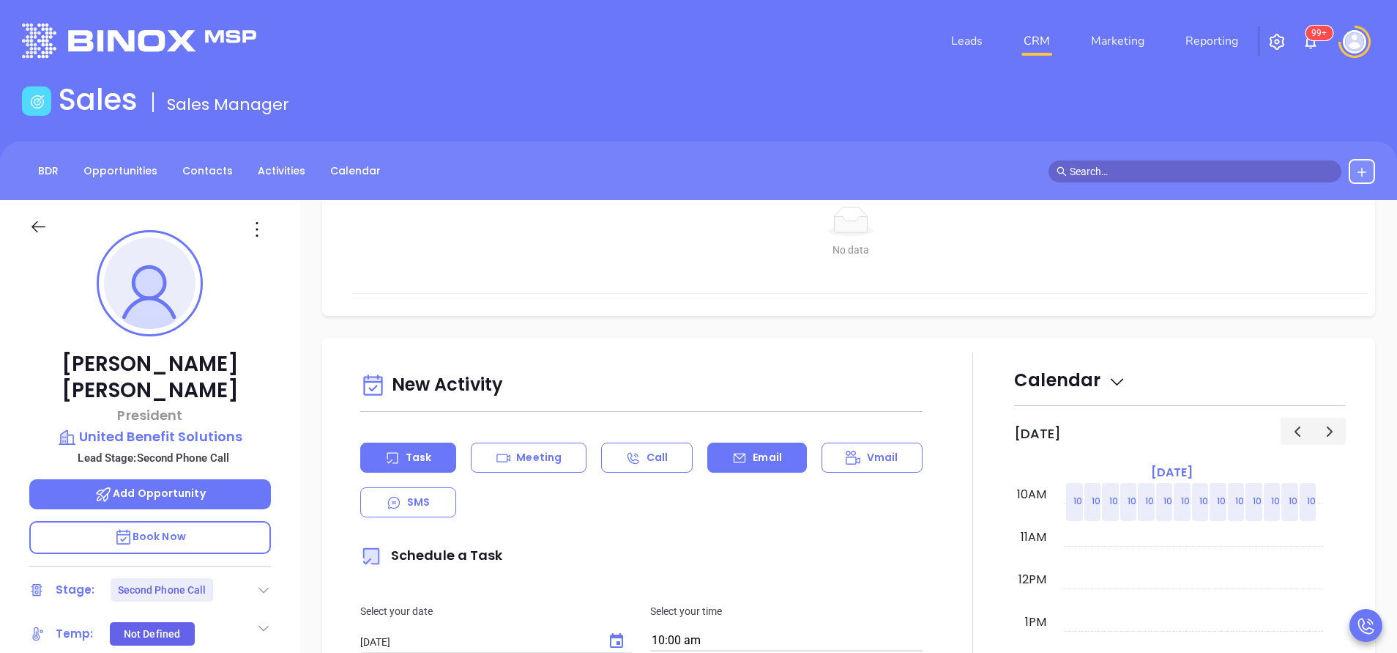
click at [756, 463] on p "Email" at bounding box center [767, 457] width 29 height 15
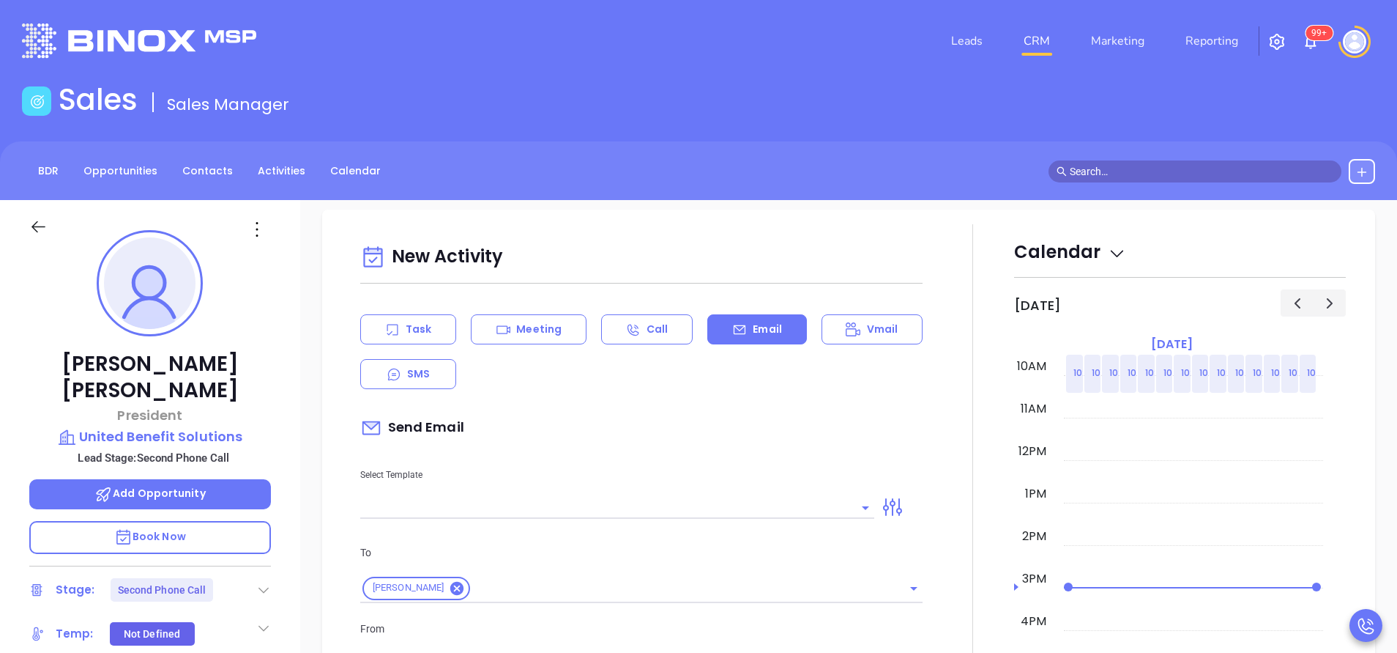
scroll to position [769, 0]
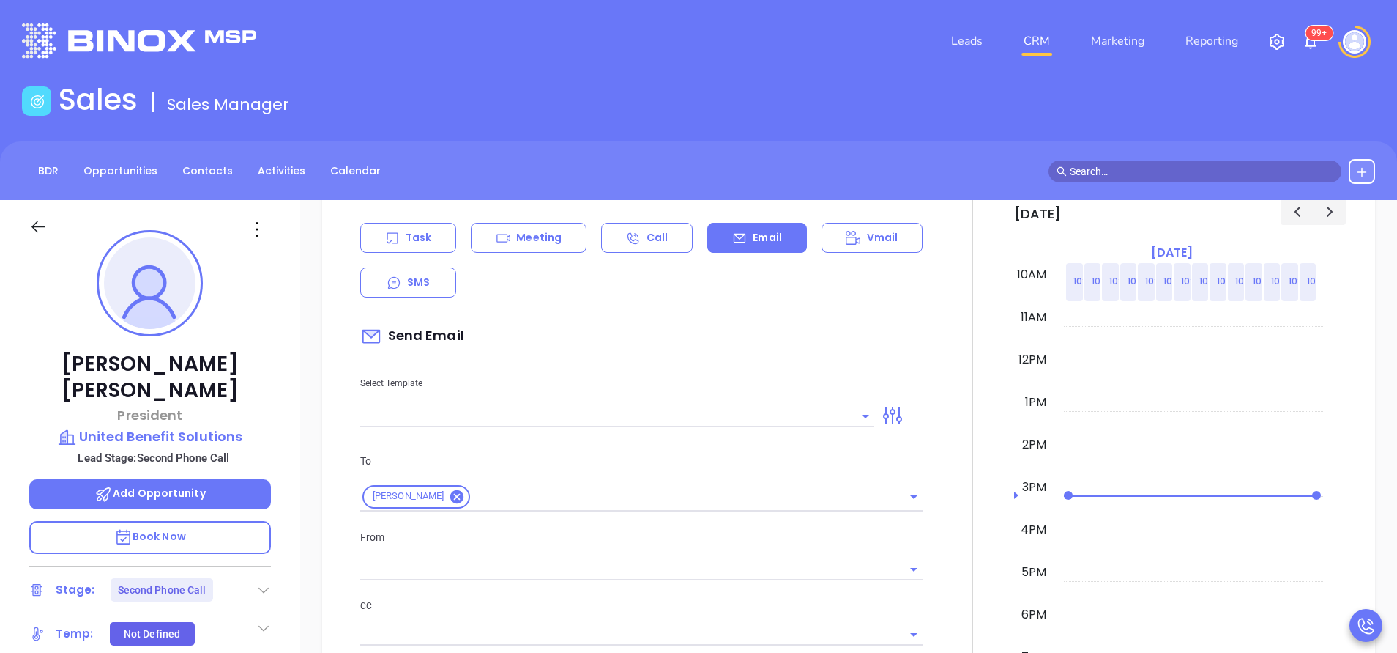
click at [739, 417] on input "text" at bounding box center [606, 415] width 492 height 21
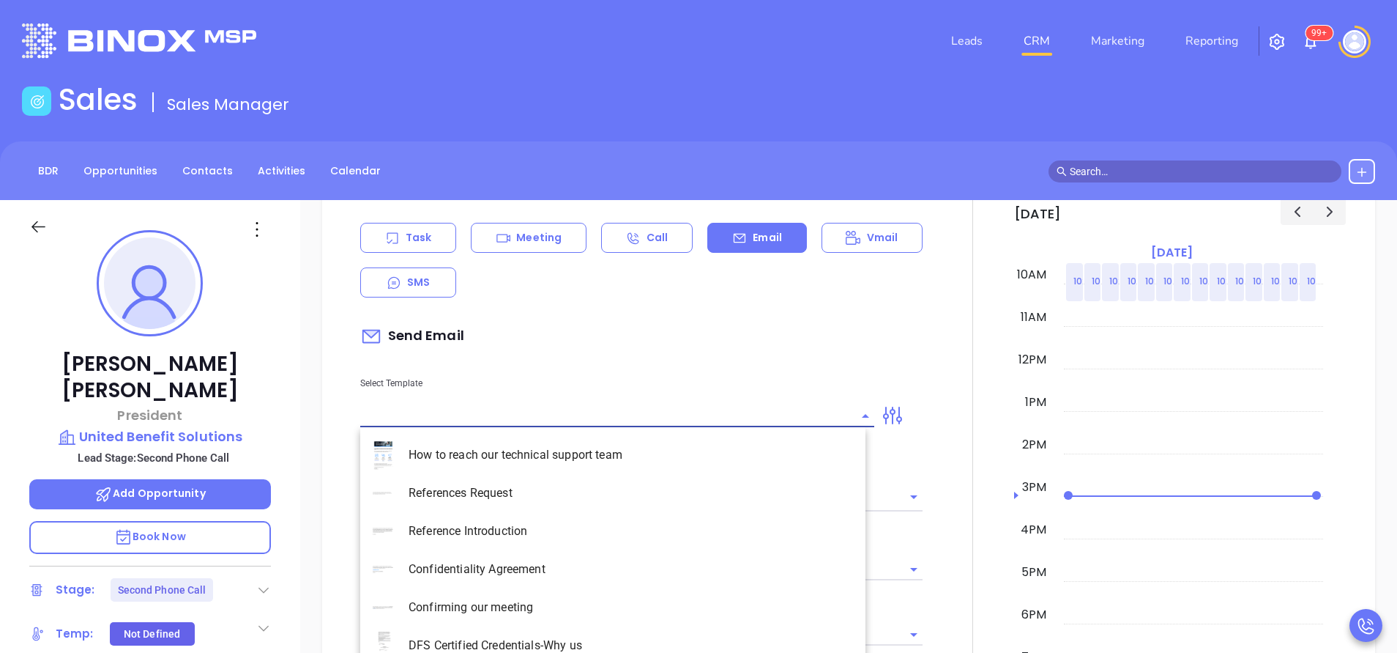
type input "[PERSON_NAME]"
click at [656, 480] on li "PA Insurance 0625 - Email 2" at bounding box center [612, 493] width 505 height 38
type input "PA Insurance 0625 - Email 2"
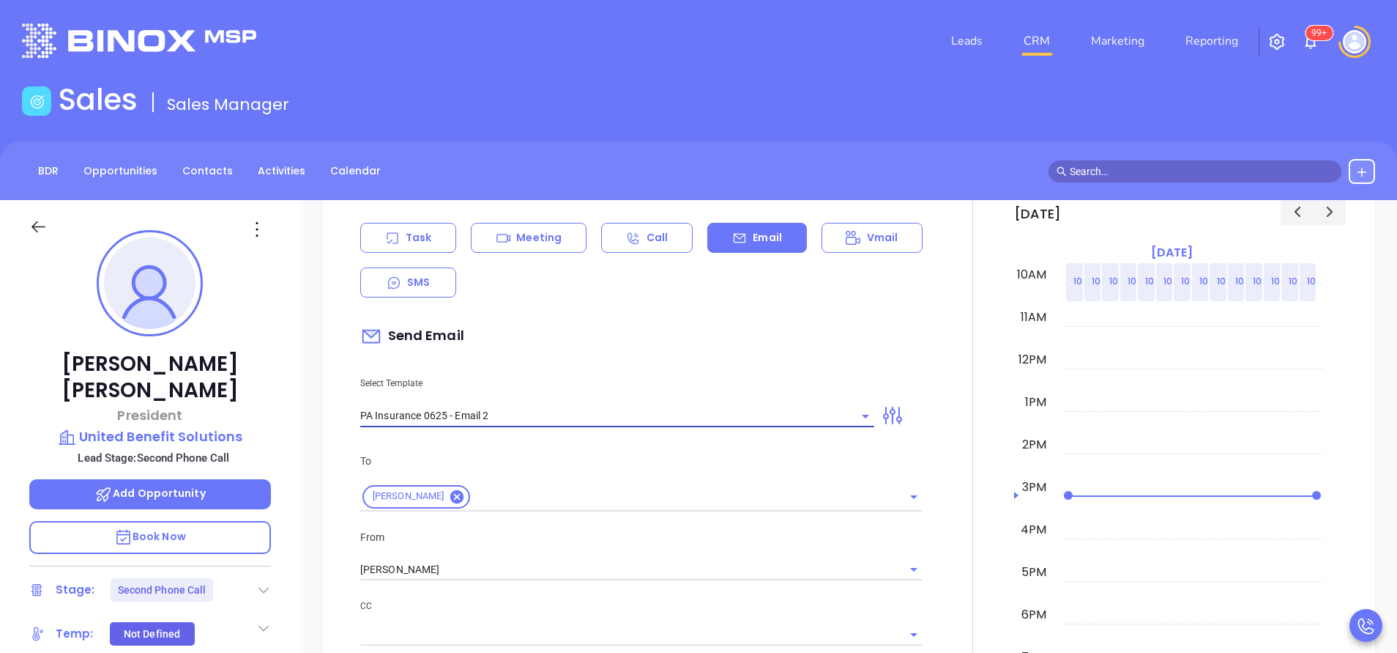
type input "[PERSON_NAME] You’re not alone — most PA agencies haven’t done this yet"
type input "PA Insurance 0625 - Email 2"
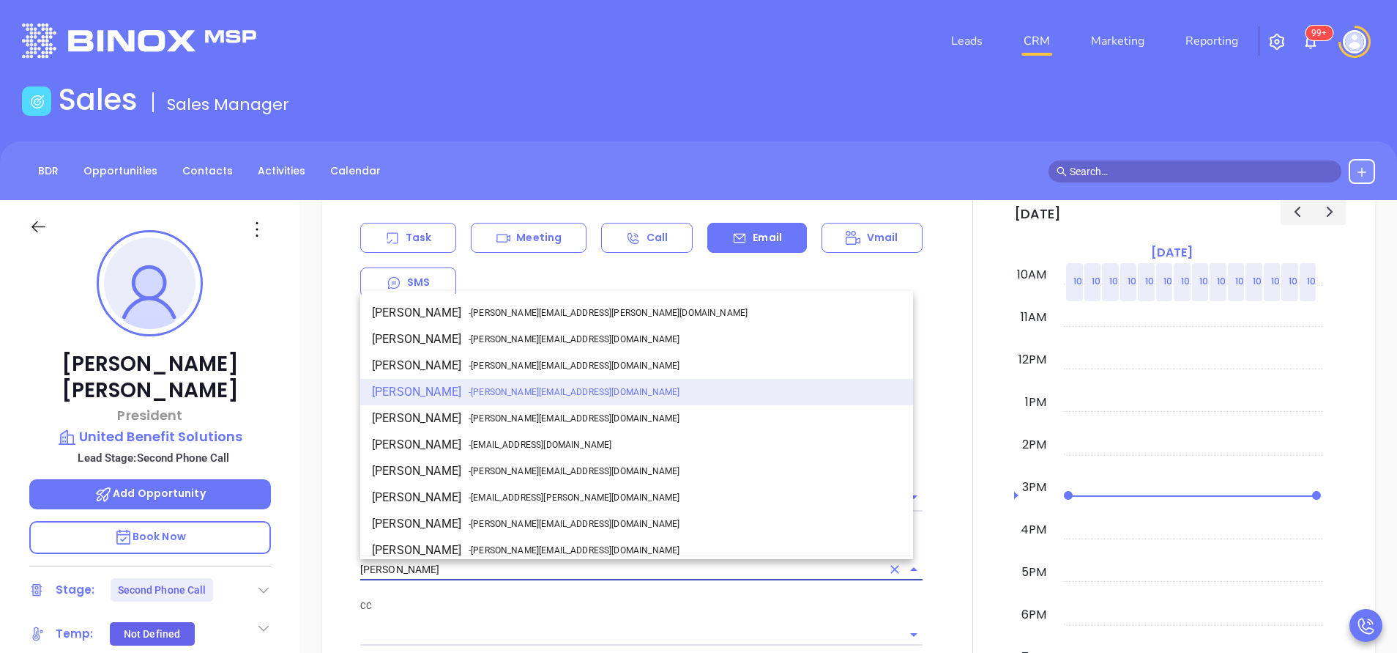
click at [568, 567] on input "[PERSON_NAME]" at bounding box center [620, 569] width 521 height 21
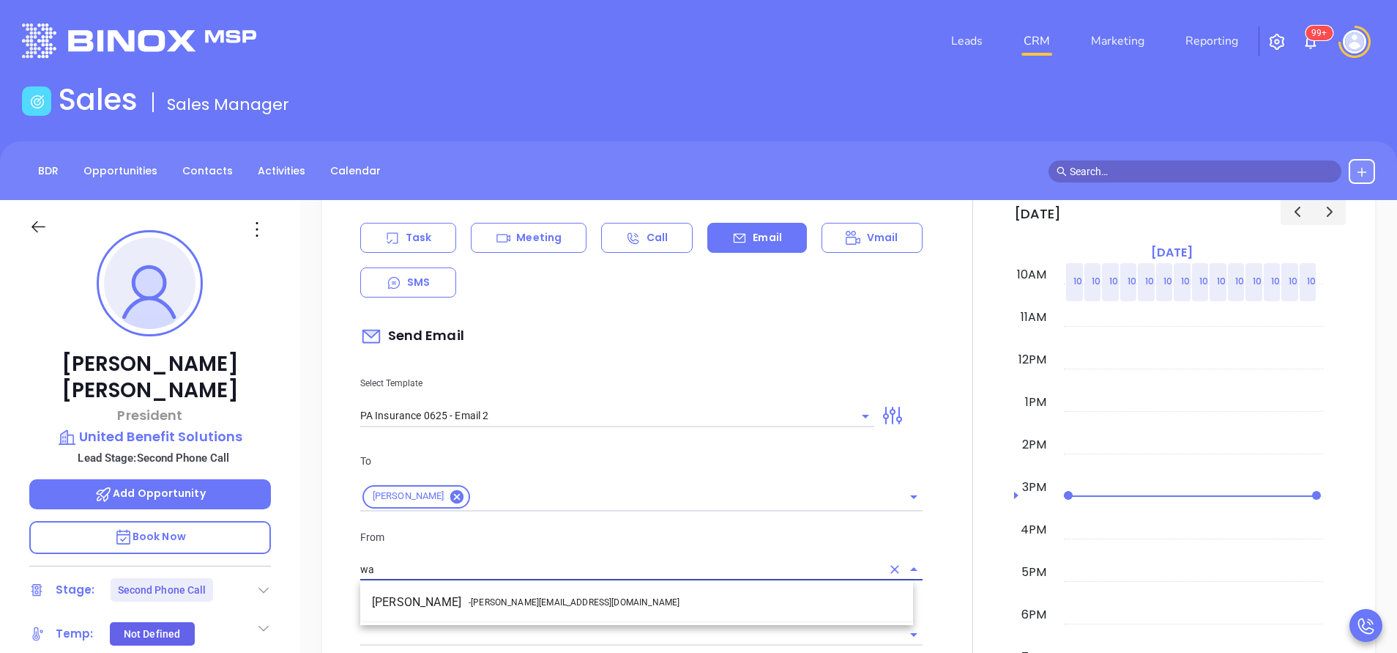
click at [554, 596] on li "Walter Contreras - [EMAIL_ADDRESS][DOMAIN_NAME]" at bounding box center [636, 602] width 553 height 26
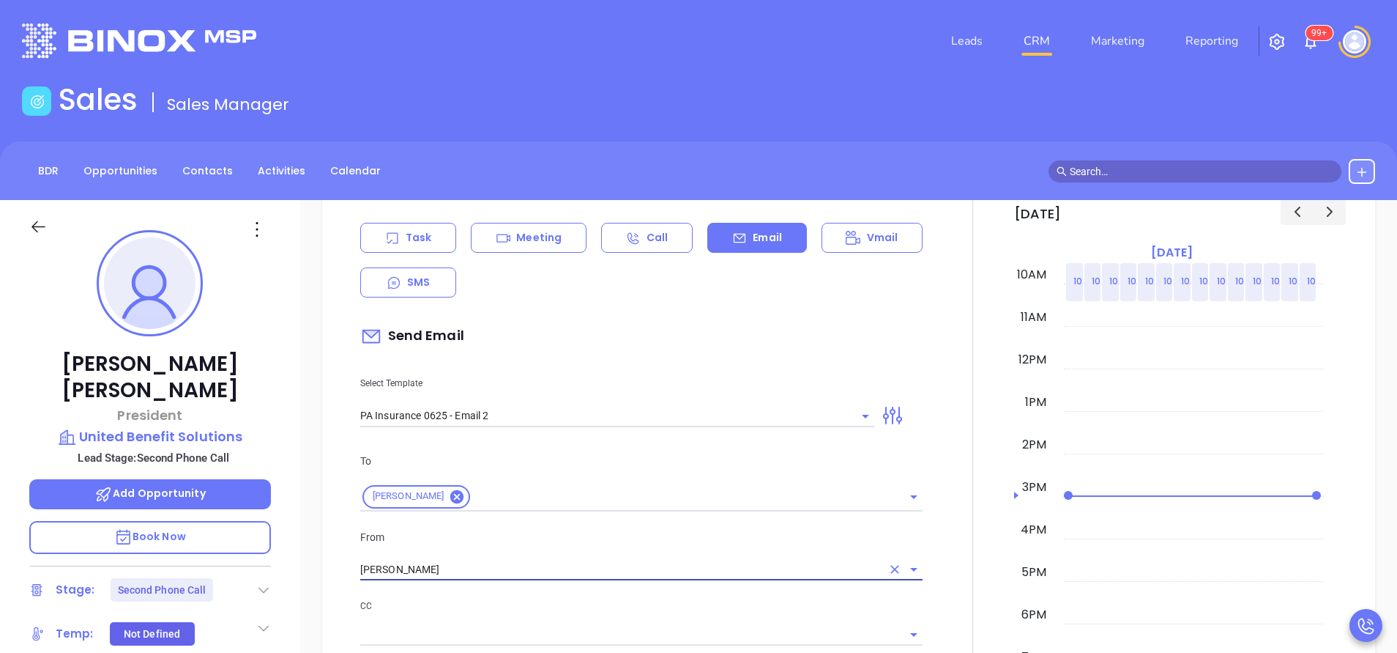
type input "[PERSON_NAME]"
click at [592, 603] on p "CC" at bounding box center [641, 606] width 562 height 16
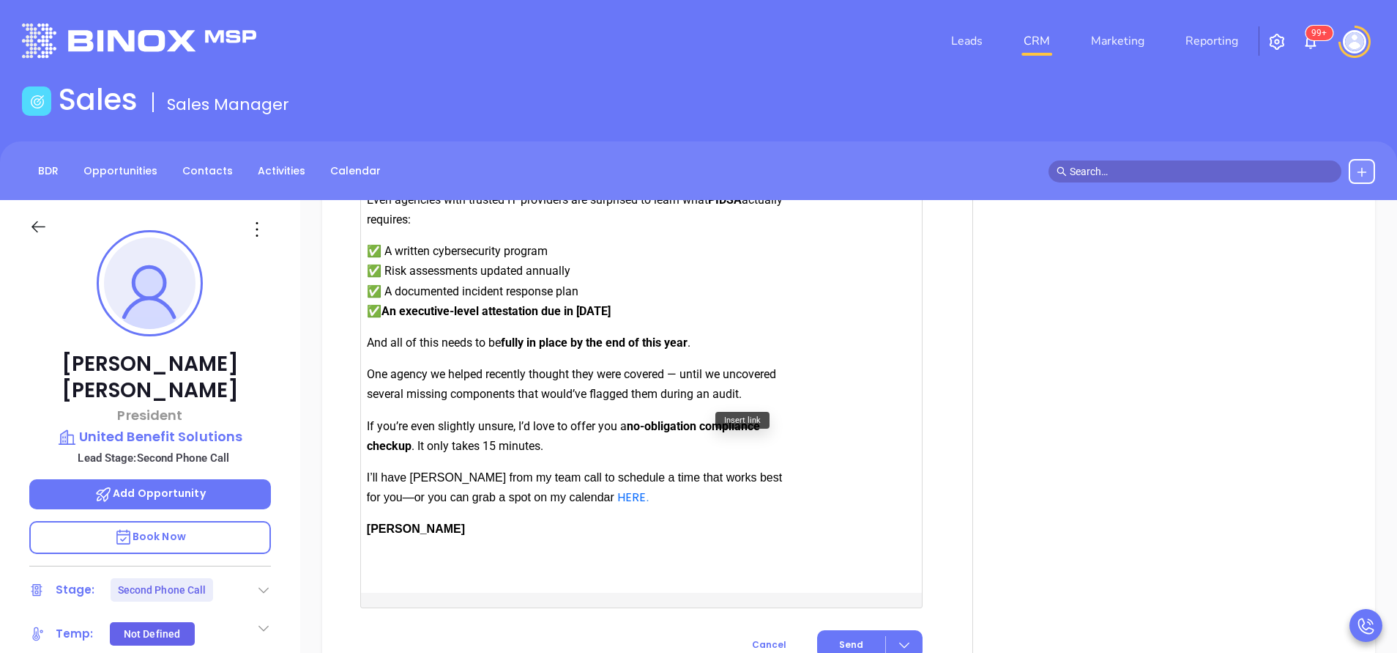
scroll to position [1758, 0]
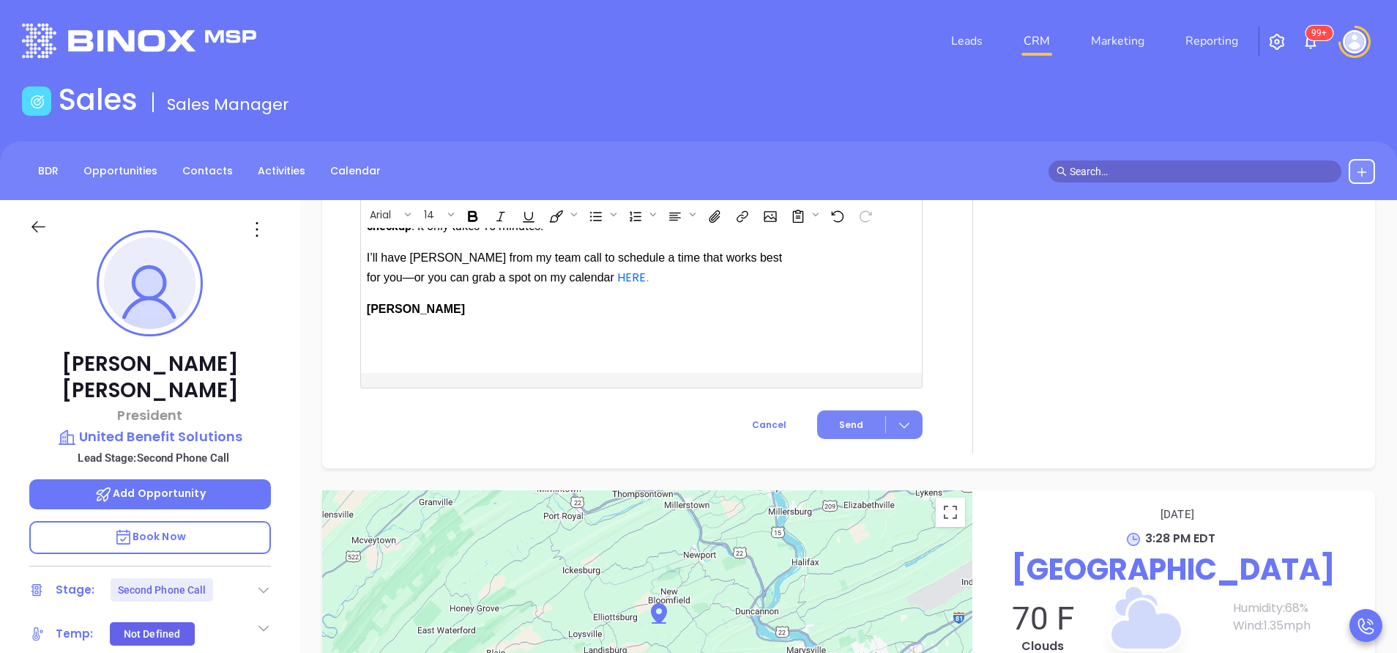
click at [843, 431] on span "Send" at bounding box center [851, 424] width 24 height 13
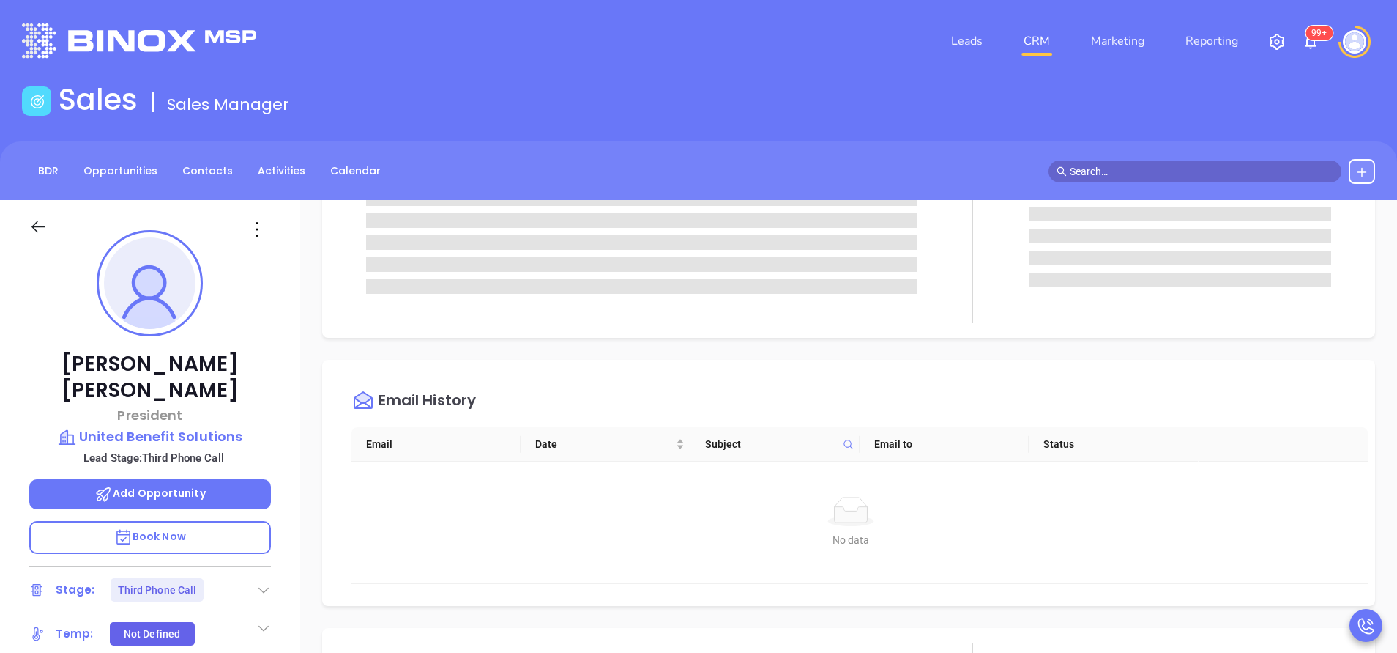
scroll to position [0, 0]
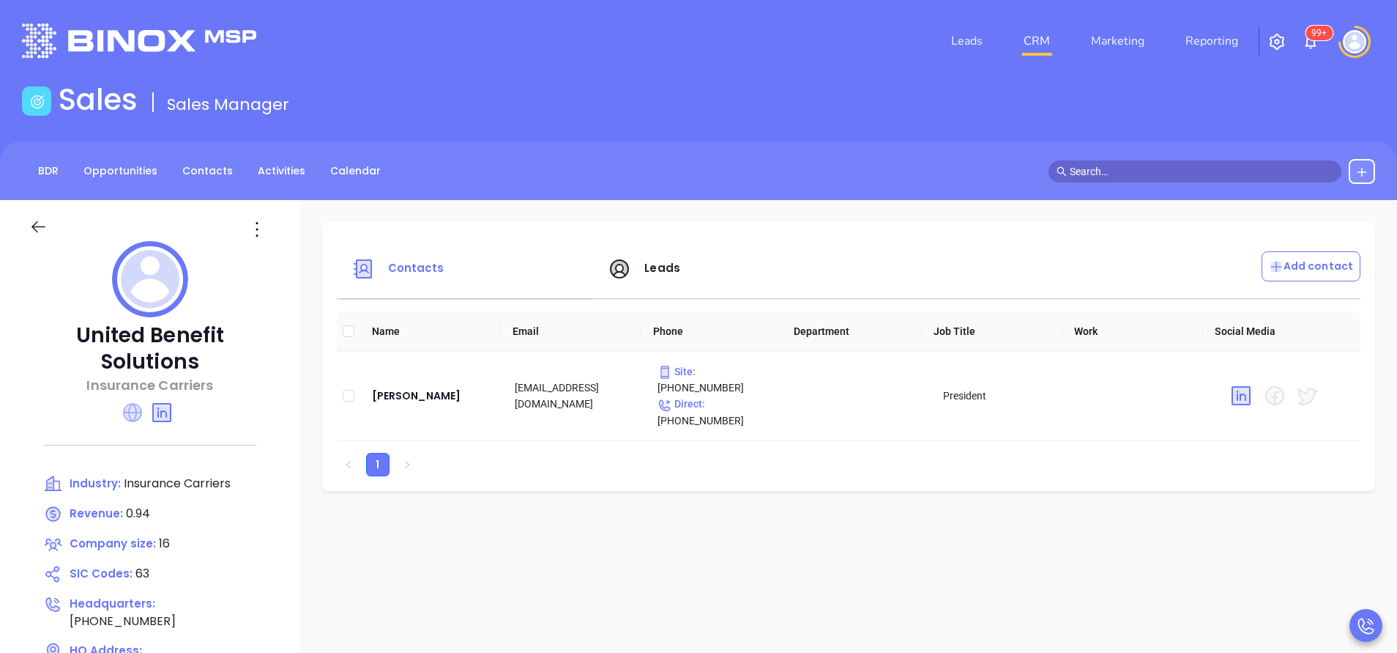
click at [132, 413] on icon at bounding box center [132, 412] width 19 height 19
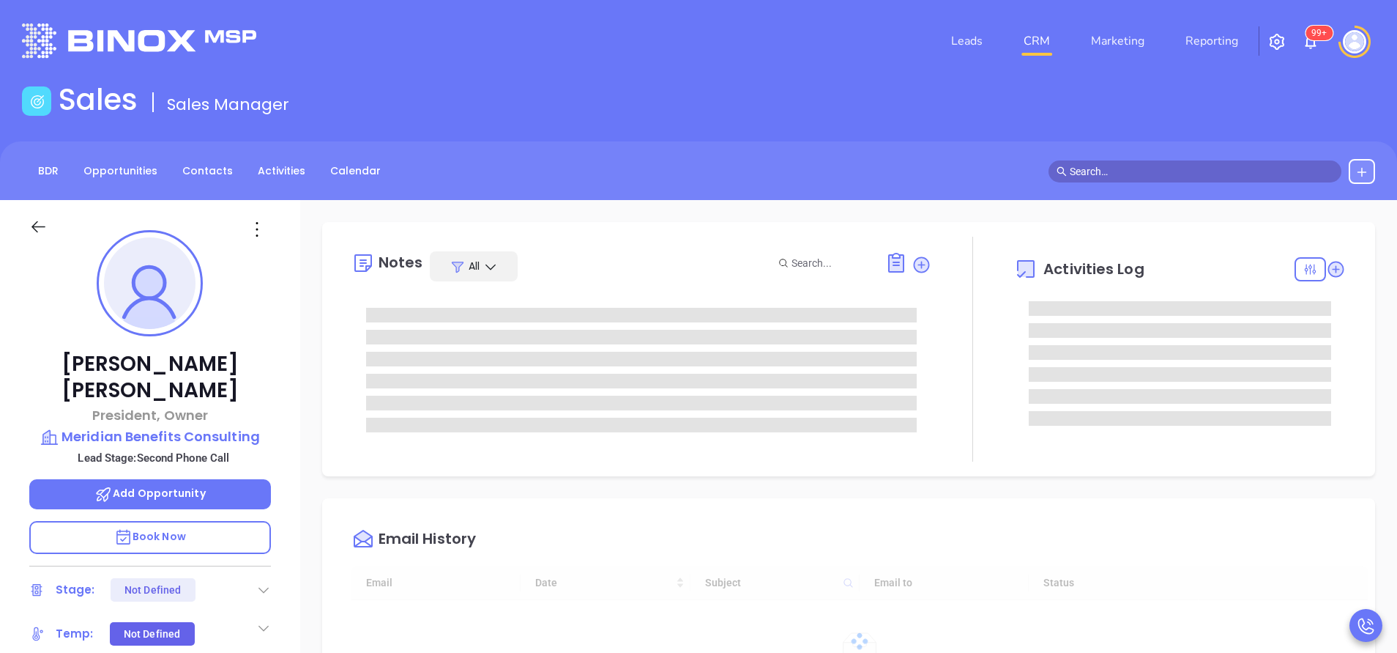
type input "[DATE]"
type input "[PERSON_NAME]"
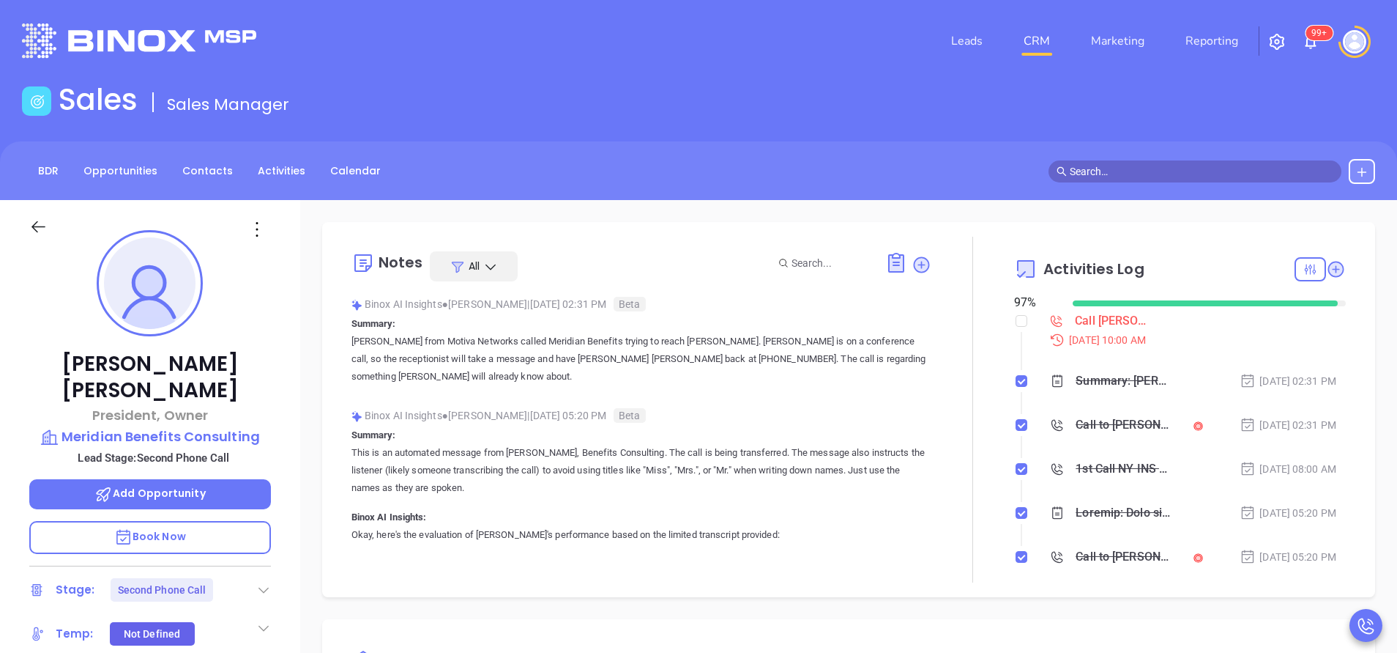
click at [687, 157] on div "BDR Opportunities Contacts Activities Calendar" at bounding box center [698, 170] width 1397 height 59
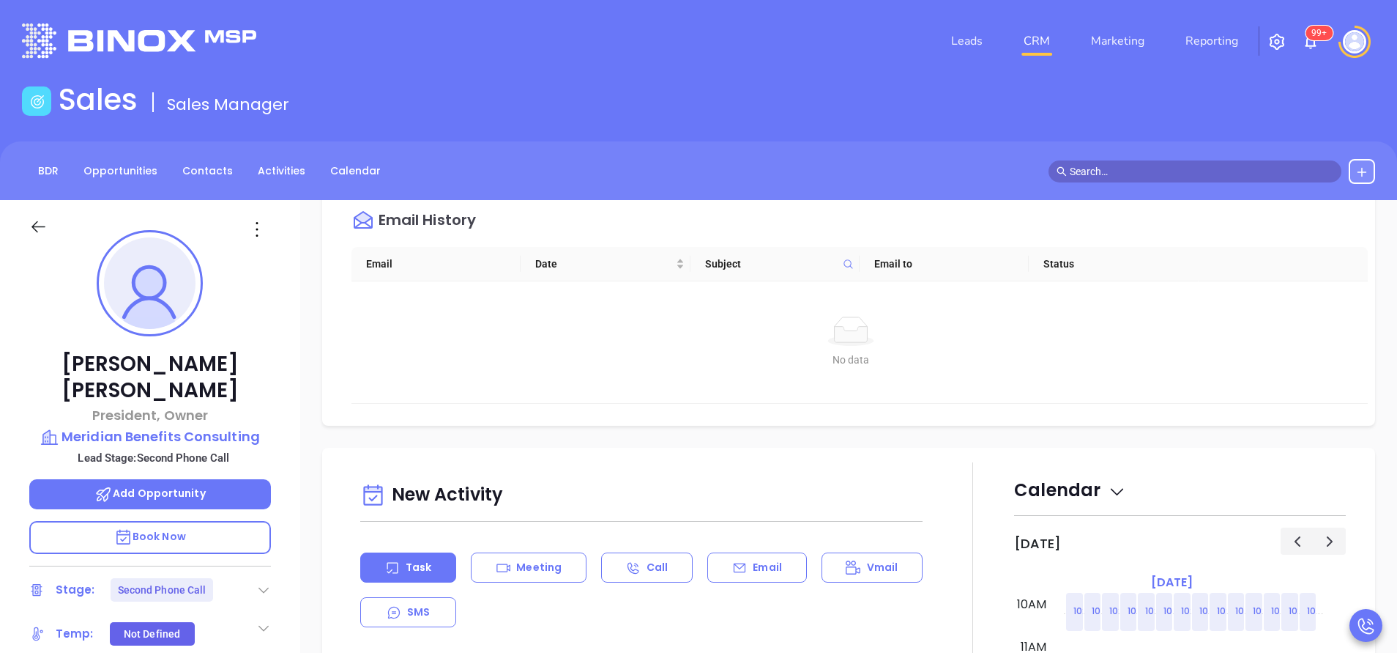
click at [769, 571] on p "Email" at bounding box center [767, 567] width 29 height 15
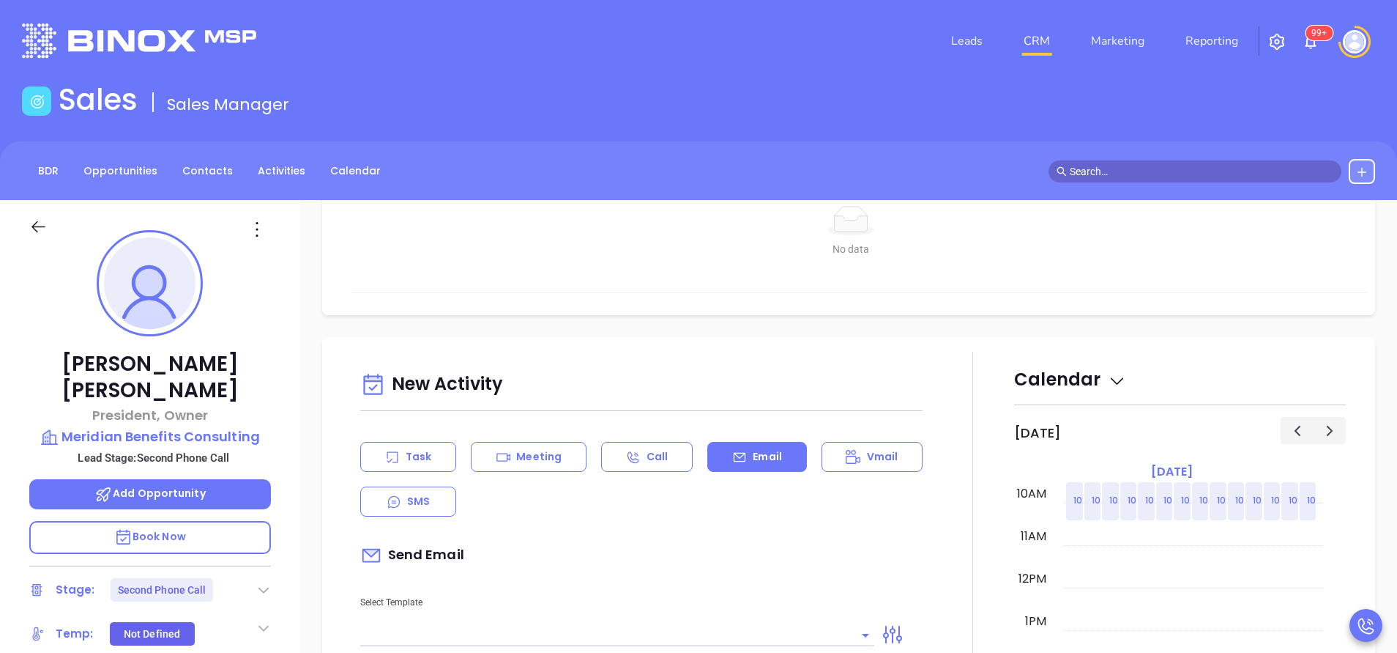
scroll to position [659, 0]
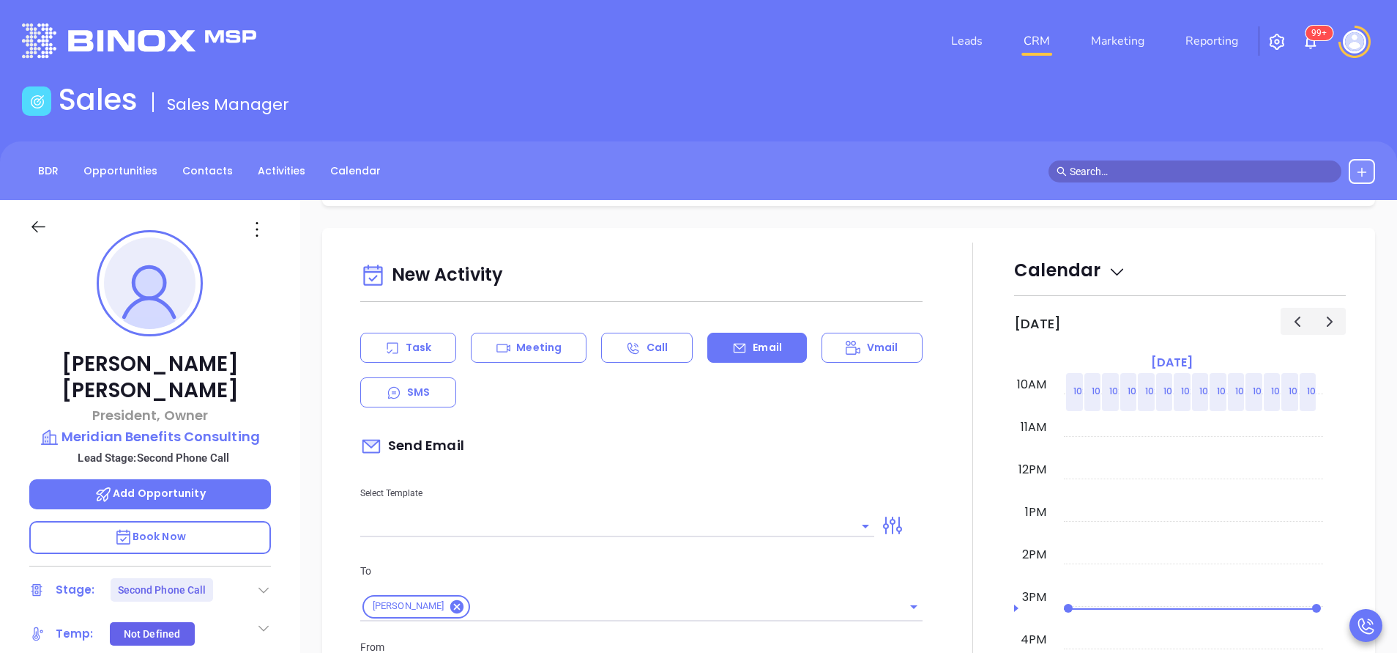
type input "[PERSON_NAME]"
click at [772, 521] on input "text" at bounding box center [606, 525] width 492 height 21
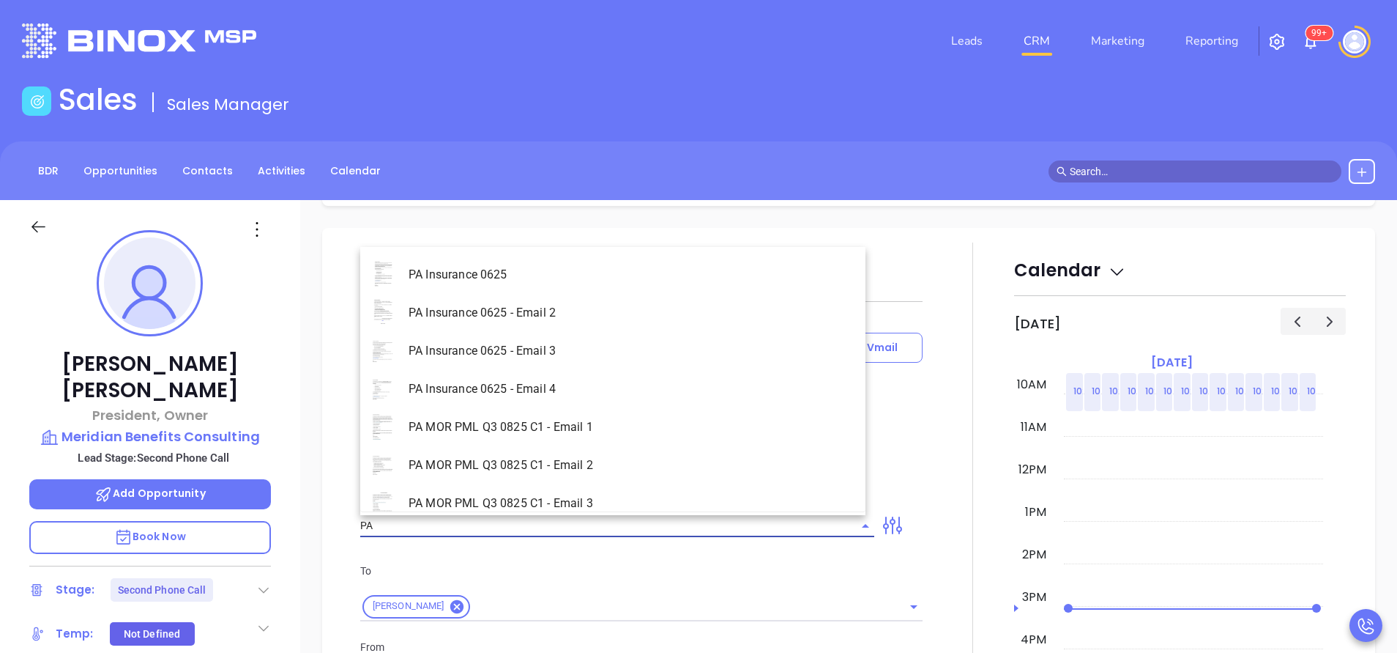
type input "P"
click at [683, 361] on li "NY Insurance 0625 - Email 2" at bounding box center [612, 351] width 505 height 38
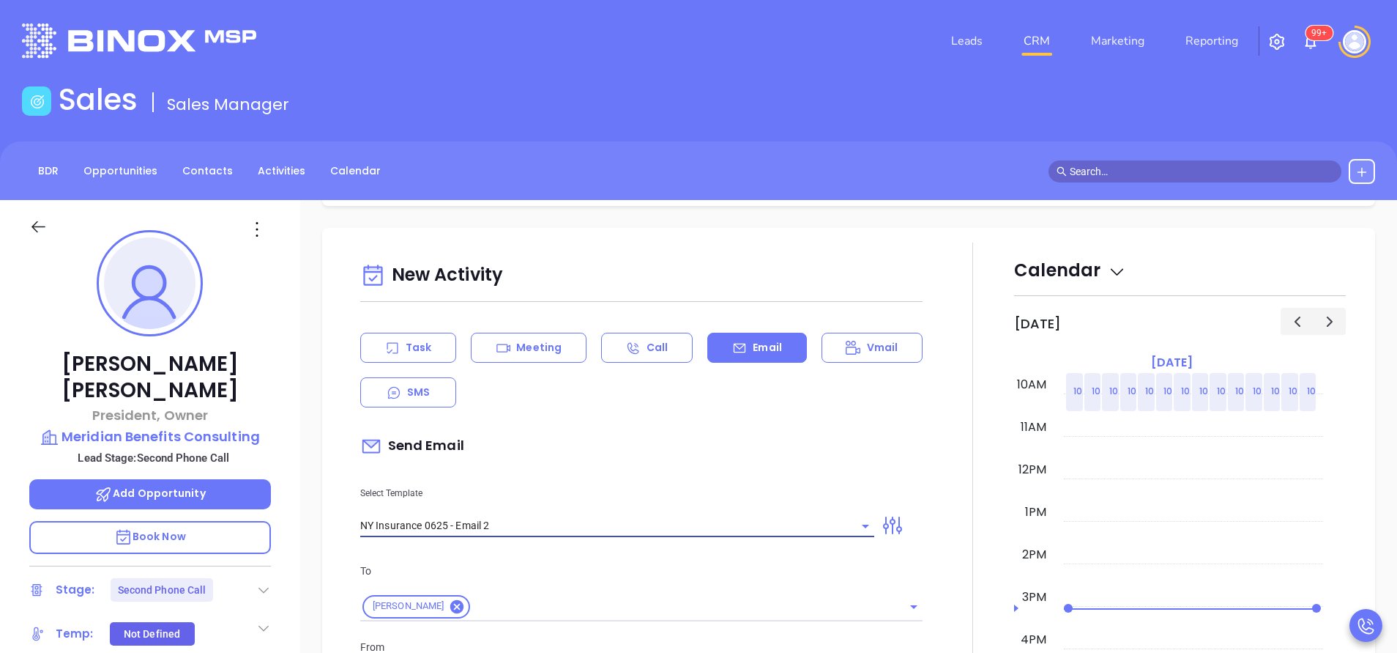
type input "NY Insurance 0625 - Email 2"
click at [694, 458] on div "Send Email" at bounding box center [641, 446] width 562 height 34
type input "I don’t know if you saw this [PERSON_NAME]"
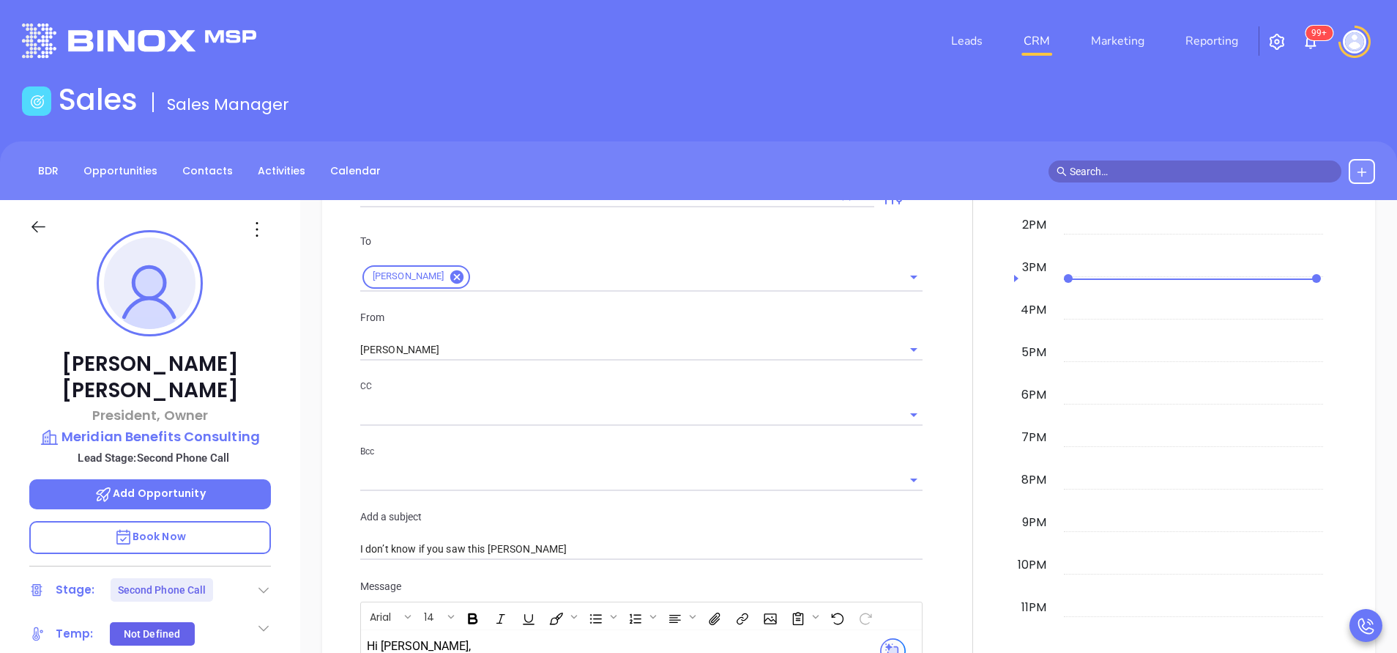
scroll to position [1099, 0]
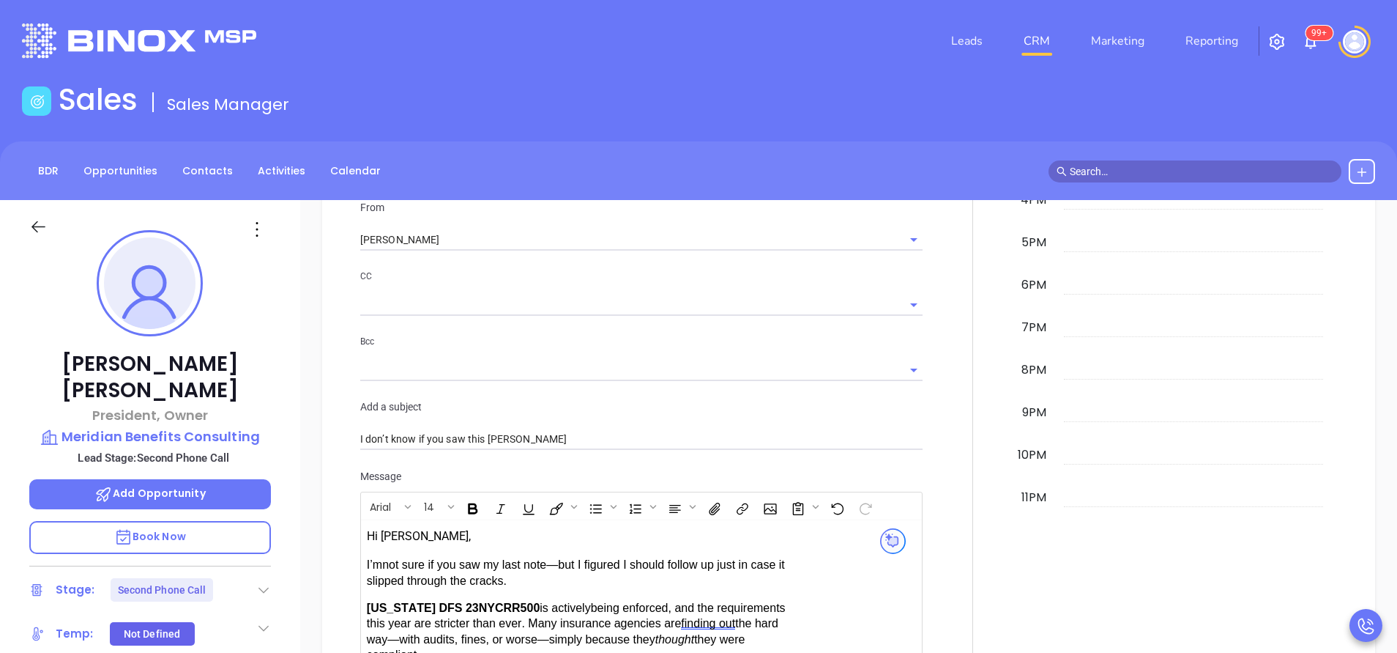
click at [445, 251] on div "To [PERSON_NAME] From [PERSON_NAME] CC Bcc Add a subject I don’t know if you sa…" at bounding box center [642, 287] width 580 height 364
click at [445, 238] on input "[PERSON_NAME]" at bounding box center [620, 239] width 521 height 21
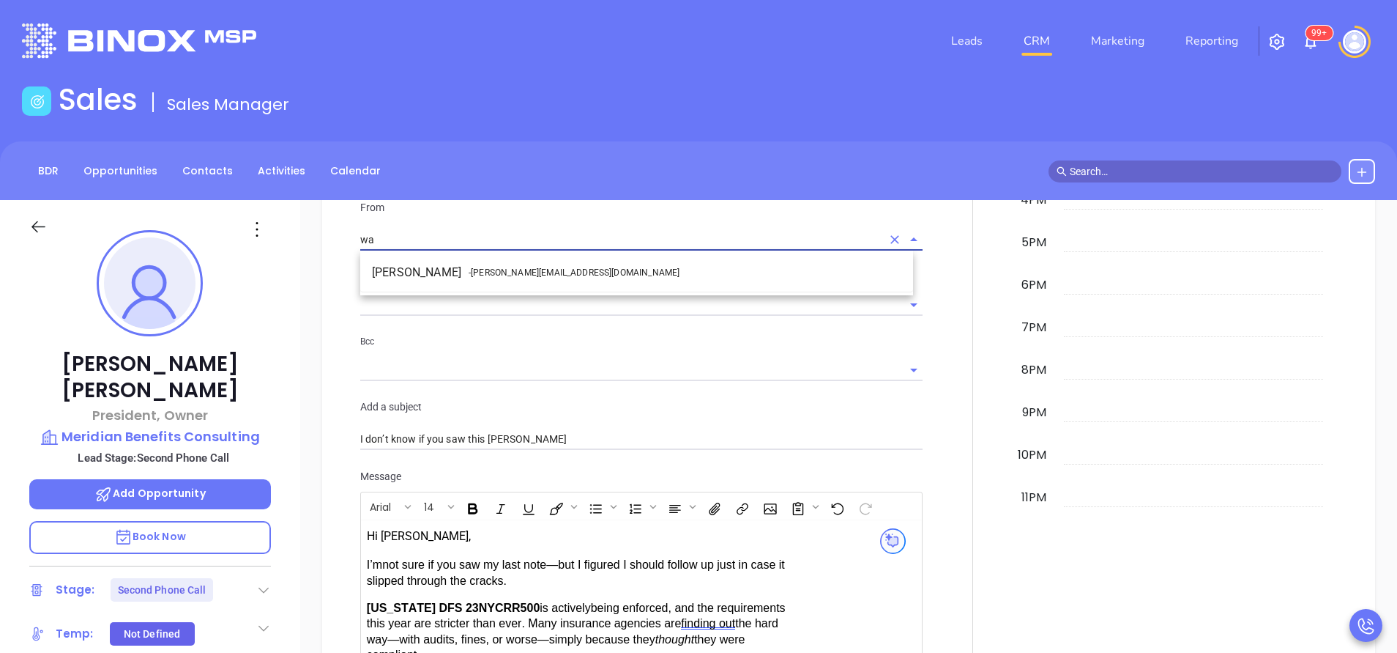
click at [485, 268] on span "- [PERSON_NAME][EMAIL_ADDRESS][DOMAIN_NAME]" at bounding box center [574, 272] width 211 height 13
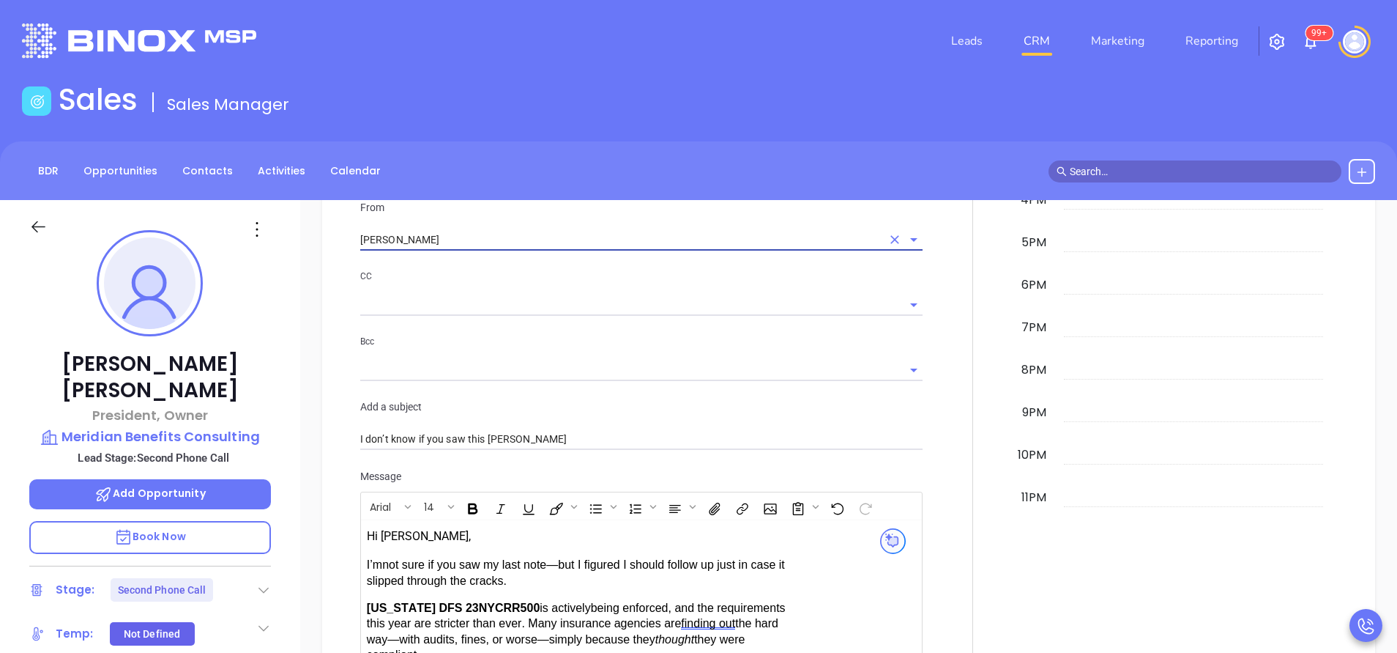
type input "[PERSON_NAME]"
drag, startPoint x: 535, startPoint y: 327, endPoint x: 590, endPoint y: 374, distance: 72.3
click at [536, 328] on div "CC Bcc" at bounding box center [642, 333] width 580 height 130
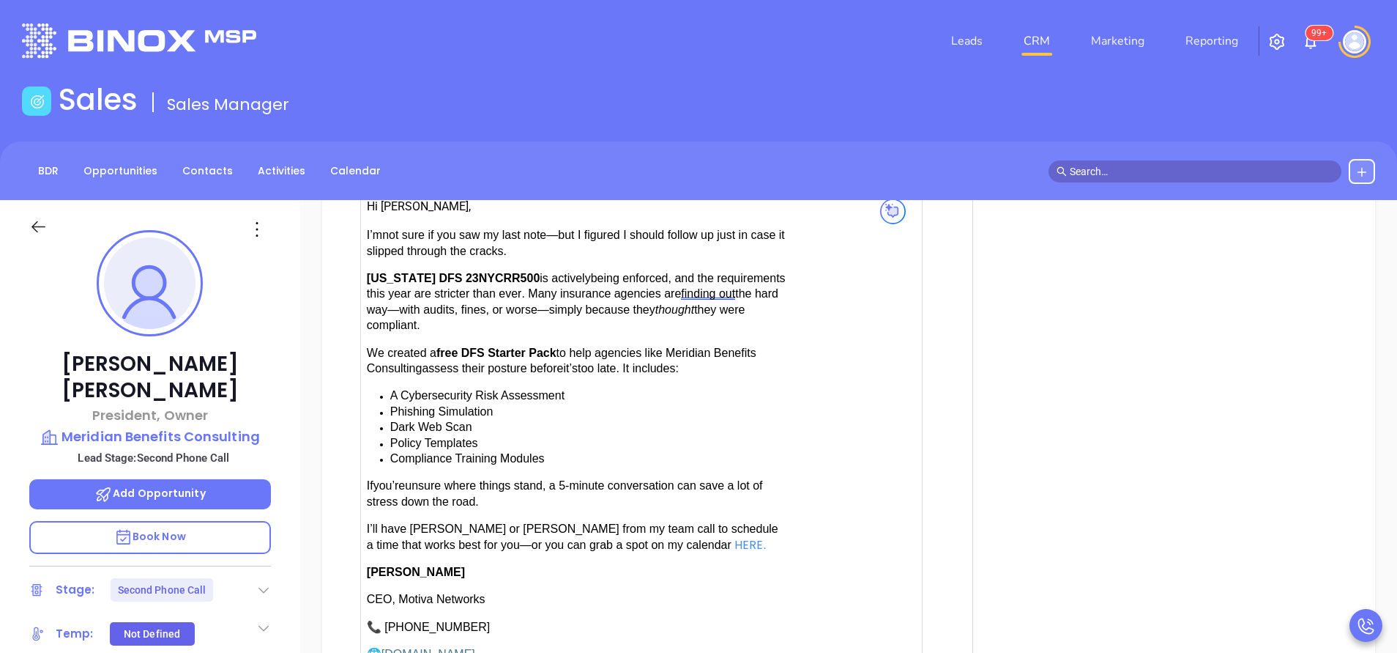
click at [415, 522] on span "have [PERSON_NAME] or [PERSON_NAME] from my team call to schedule a time that w…" at bounding box center [573, 536] width 412 height 28
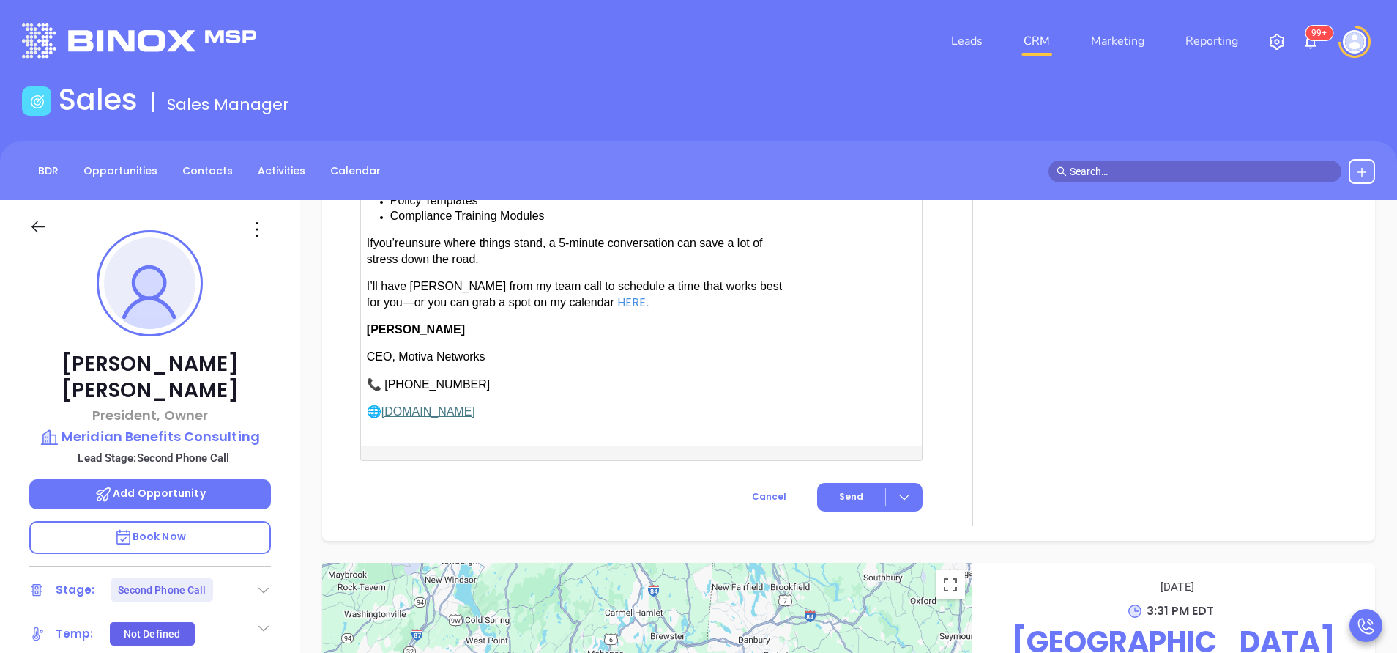
scroll to position [1791, 0]
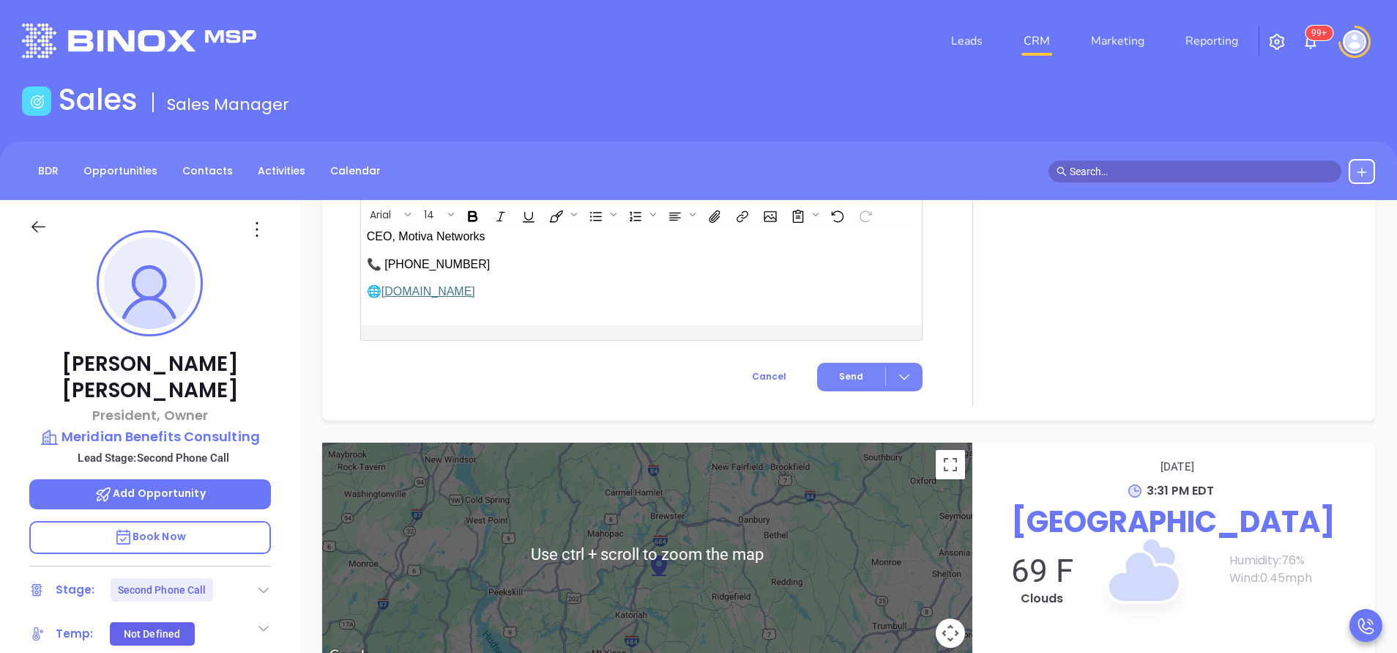
click at [850, 375] on span "Send" at bounding box center [851, 376] width 24 height 13
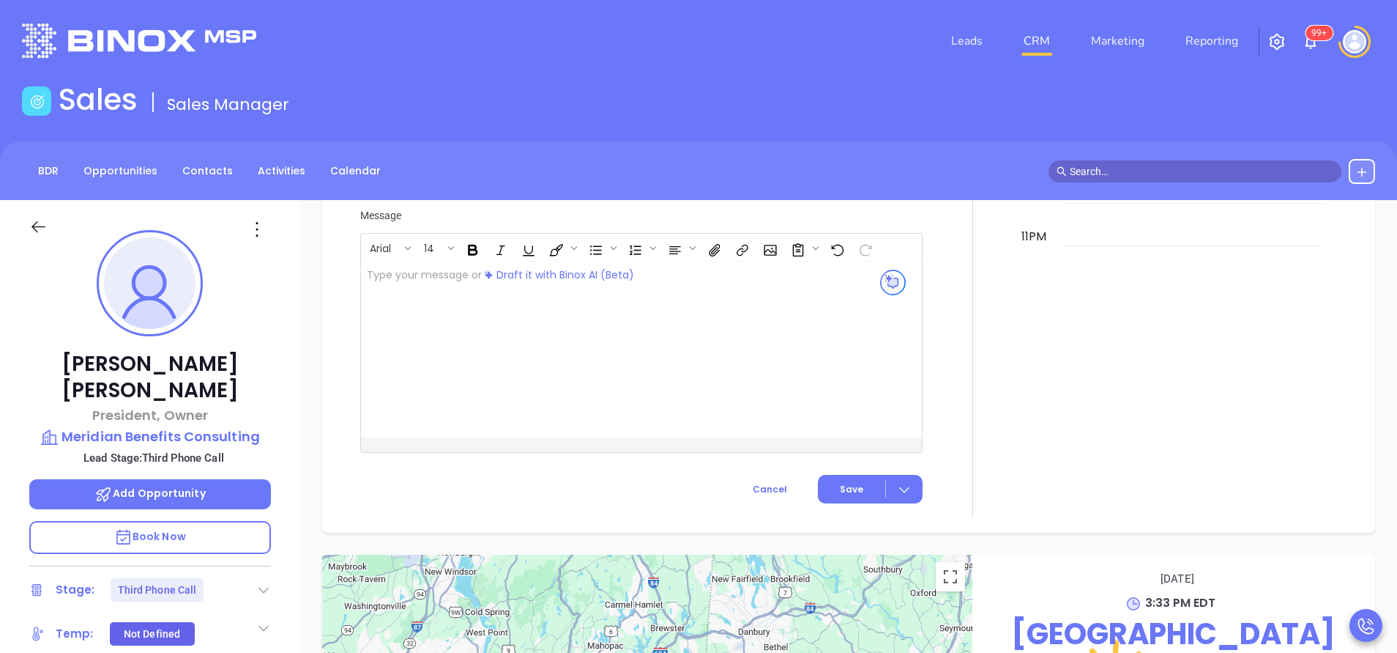
scroll to position [1479, 0]
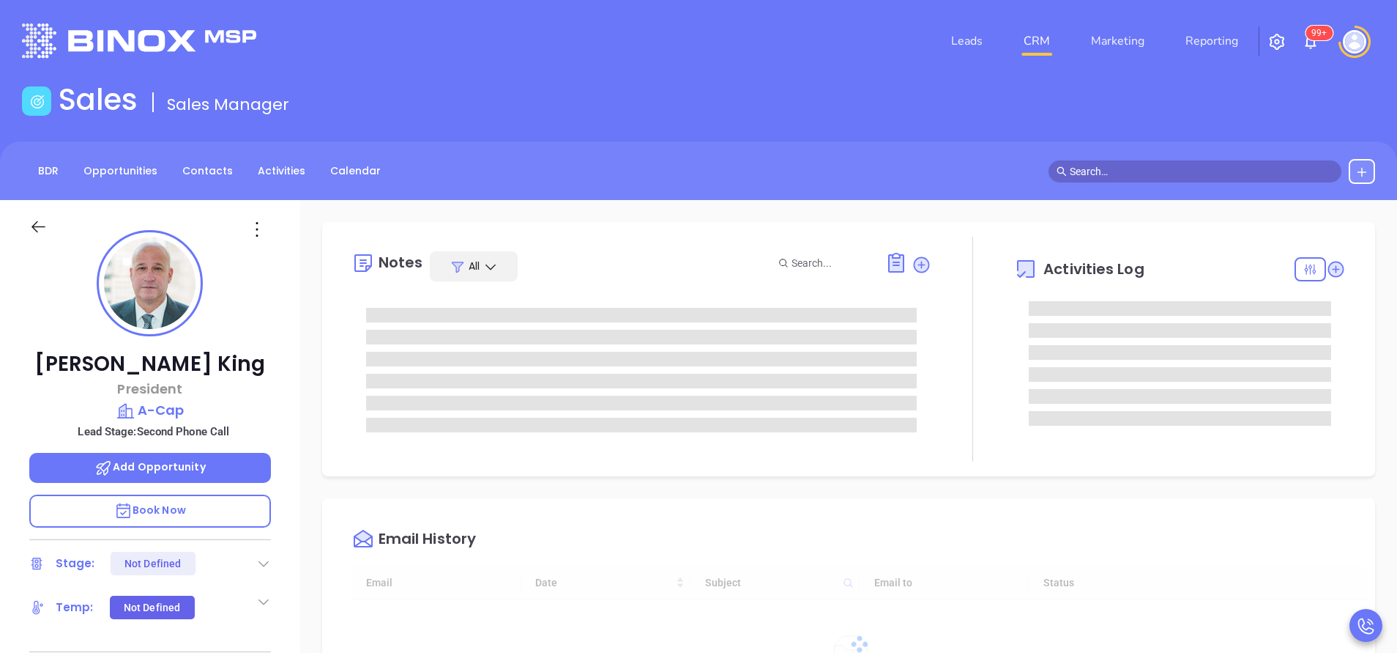
type input "[DATE]"
type input "[PERSON_NAME]"
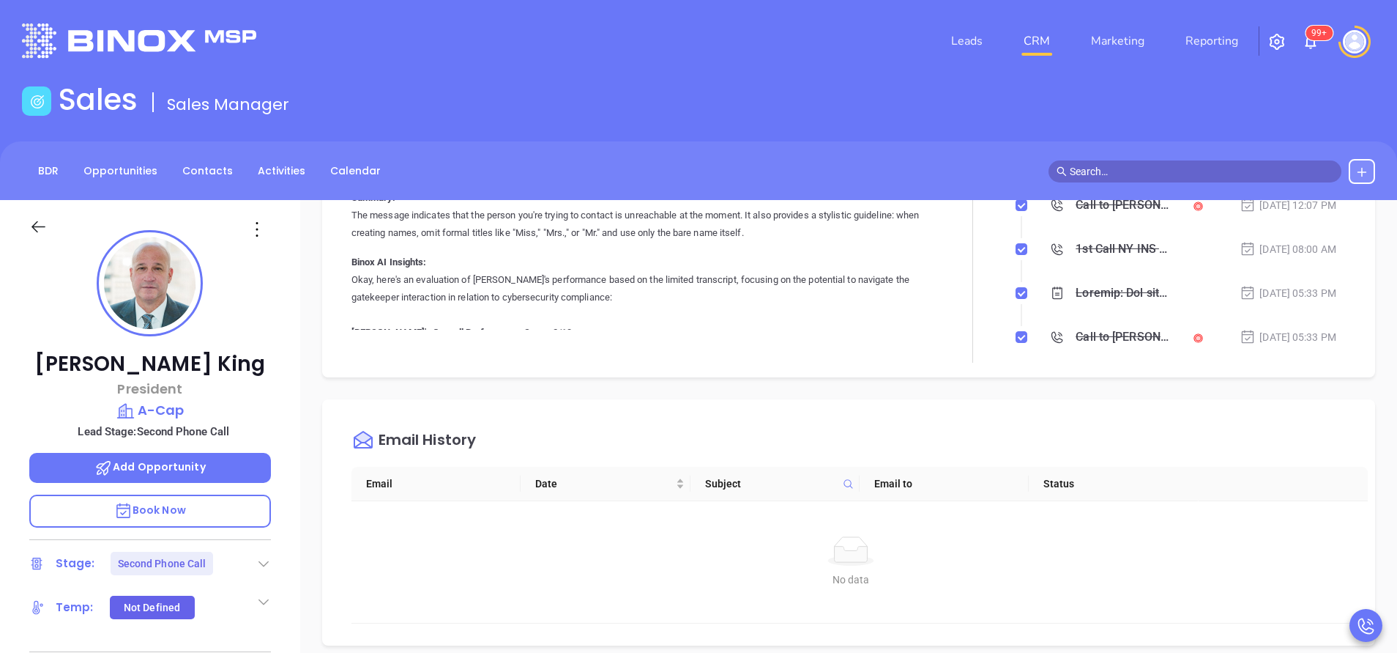
scroll to position [659, 0]
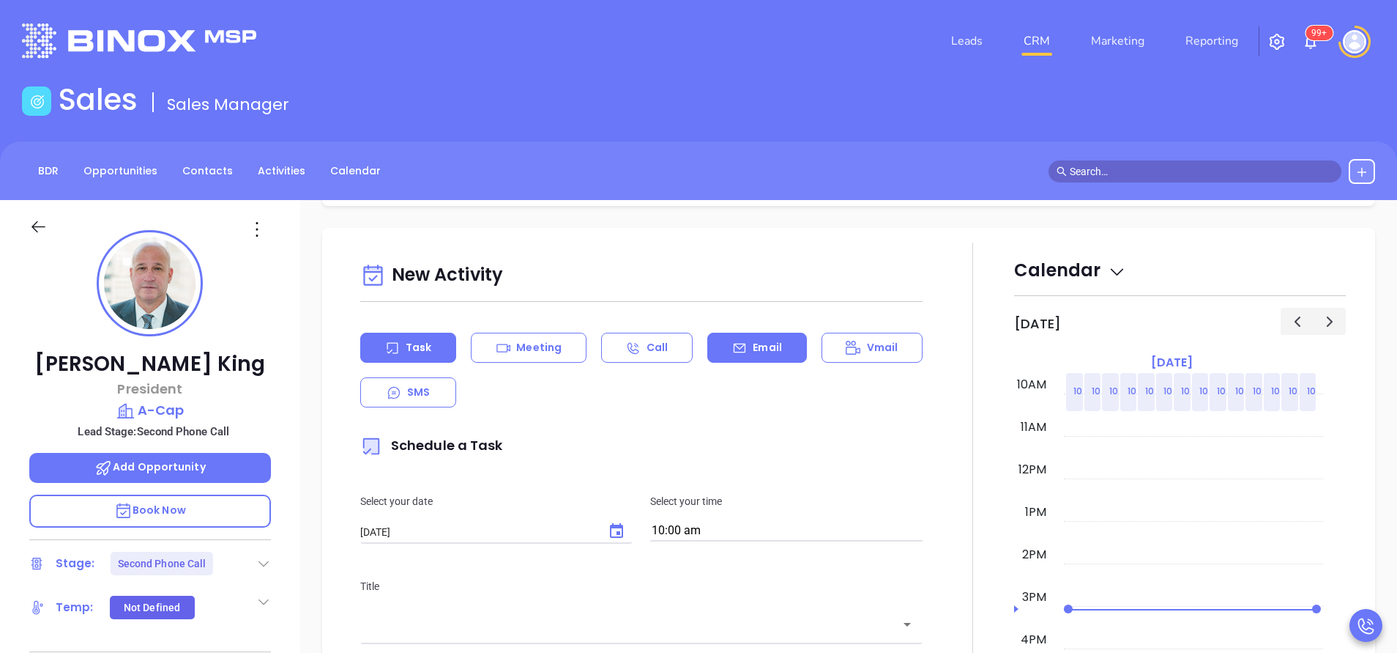
click at [753, 343] on p "Email" at bounding box center [767, 347] width 29 height 15
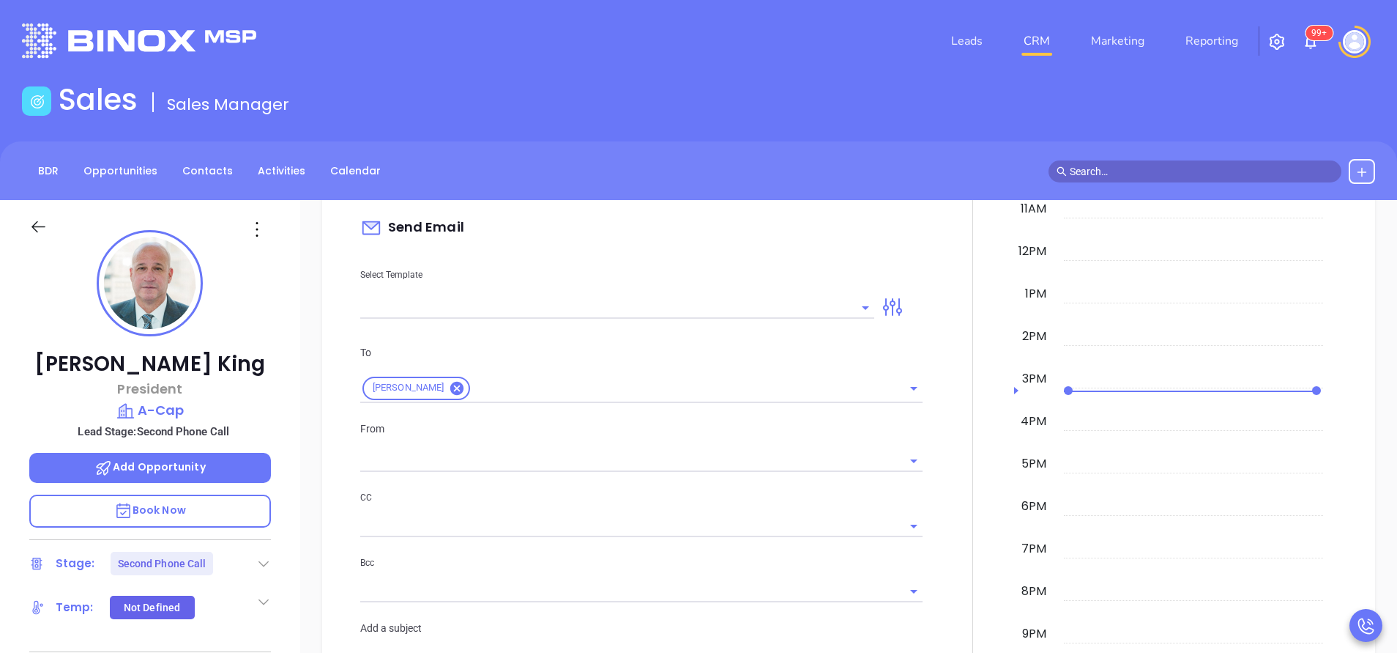
scroll to position [879, 0]
click at [759, 306] on input "text" at bounding box center [606, 305] width 492 height 21
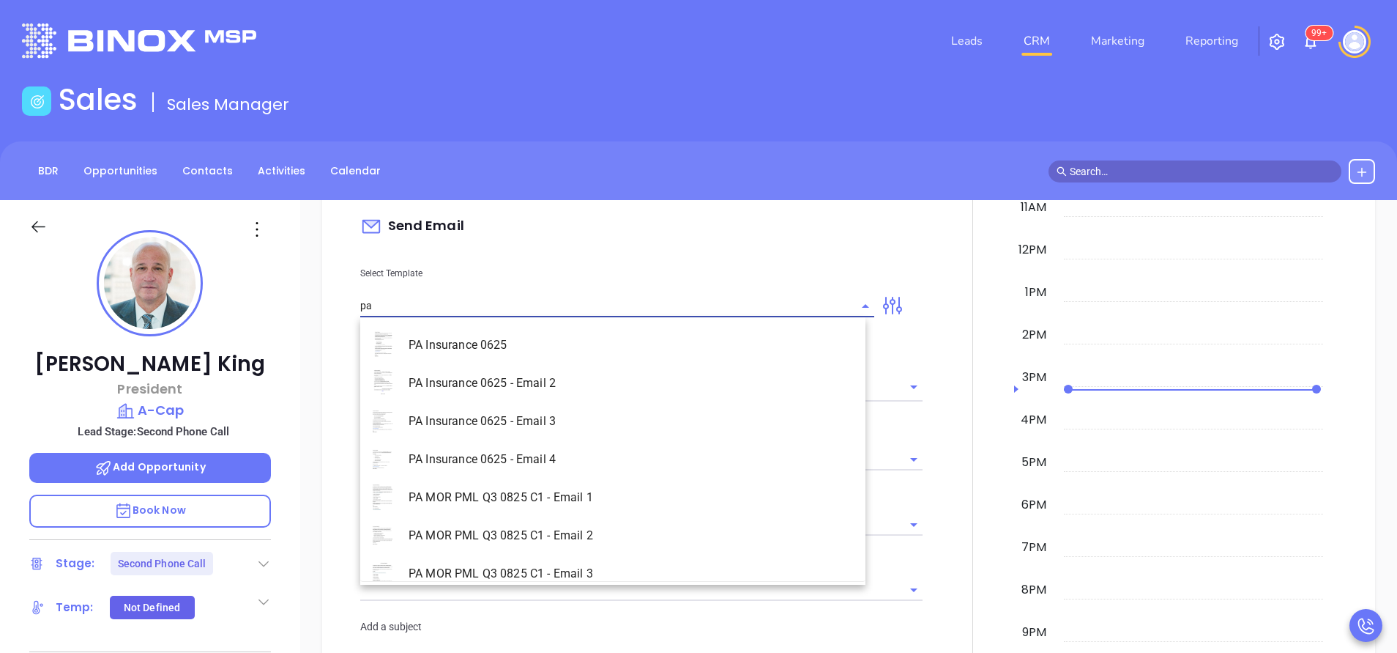
type input "p"
click at [616, 409] on li "NY Insurance 0625 - Email 2" at bounding box center [612, 421] width 505 height 38
type input "NY Insurance 0625 - Email 2"
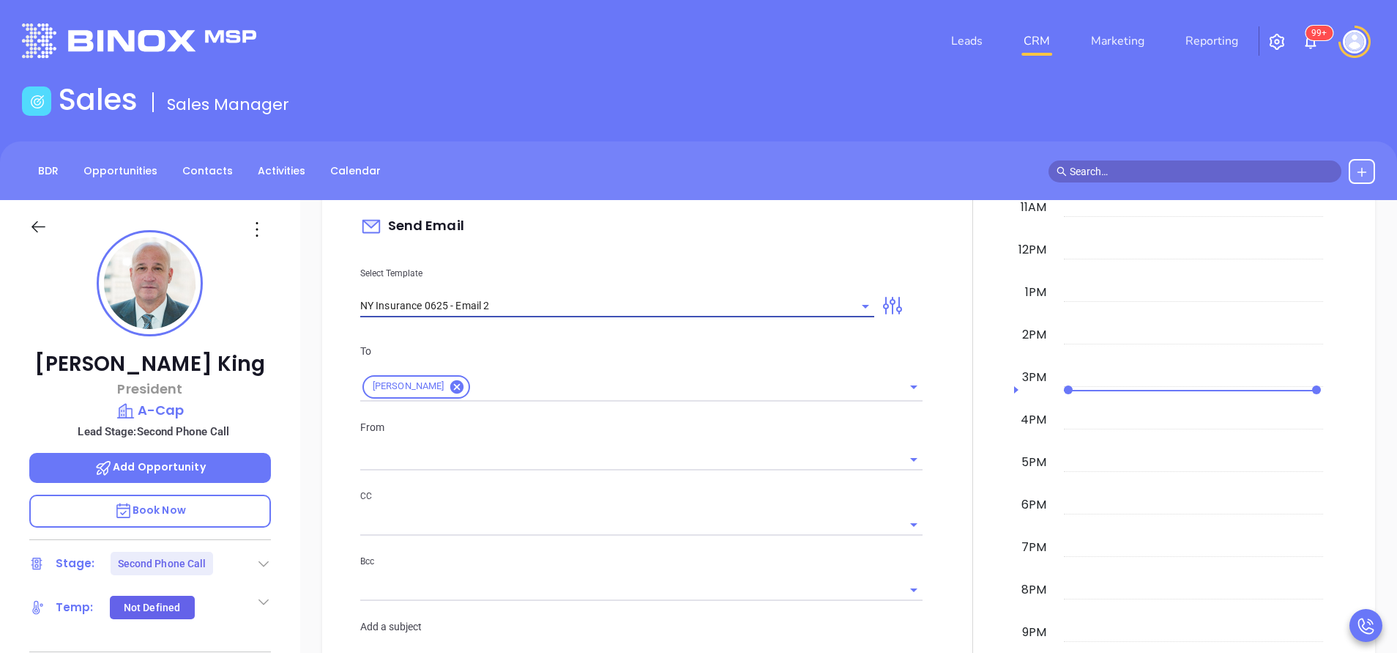
type input "I don’t know if you saw this [PERSON_NAME]"
type input "NY Insurance 0625 - Email 2"
click at [451, 454] on input "text" at bounding box center [630, 459] width 541 height 21
click at [483, 411] on div "To [PERSON_NAME] From CC Bcc Add a subject I don’t know if you saw this [PERSON…" at bounding box center [642, 506] width 580 height 364
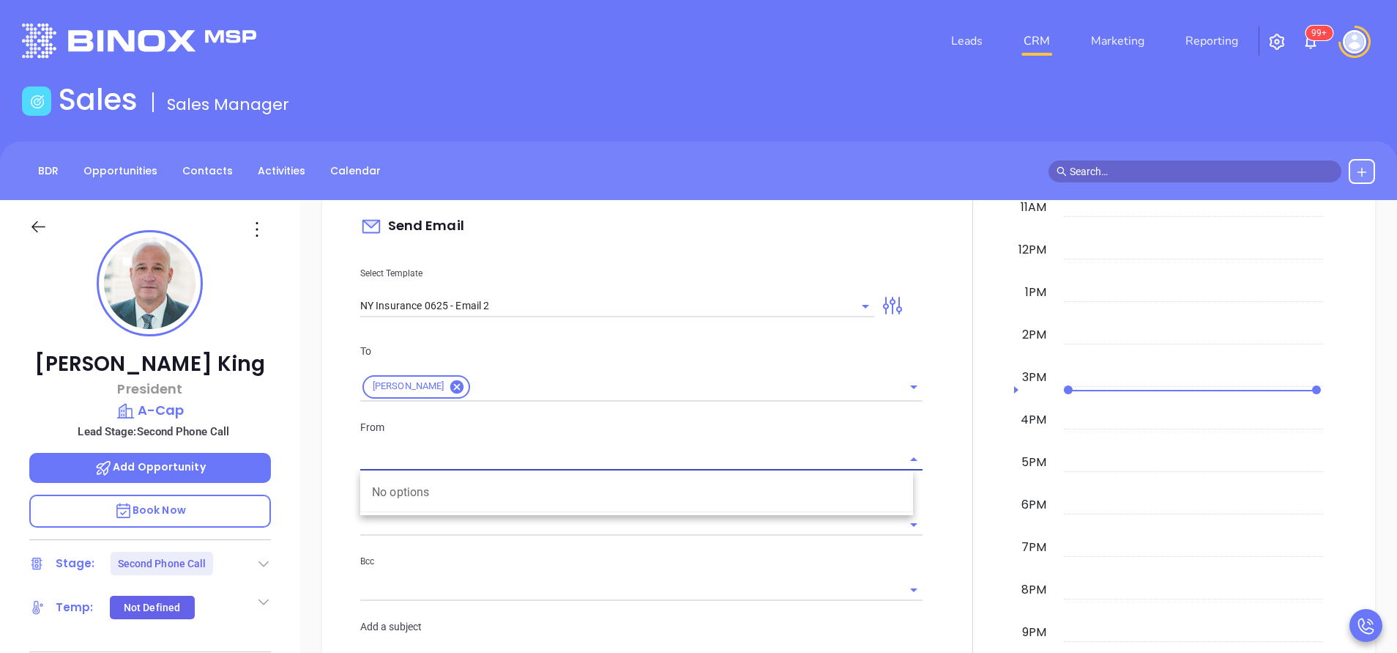
click at [423, 454] on input "text" at bounding box center [630, 459] width 541 height 21
click at [479, 454] on input "w" at bounding box center [630, 459] width 541 height 21
type input "w"
click at [524, 300] on input "NY Insurance 0625 - Email 2" at bounding box center [596, 305] width 473 height 21
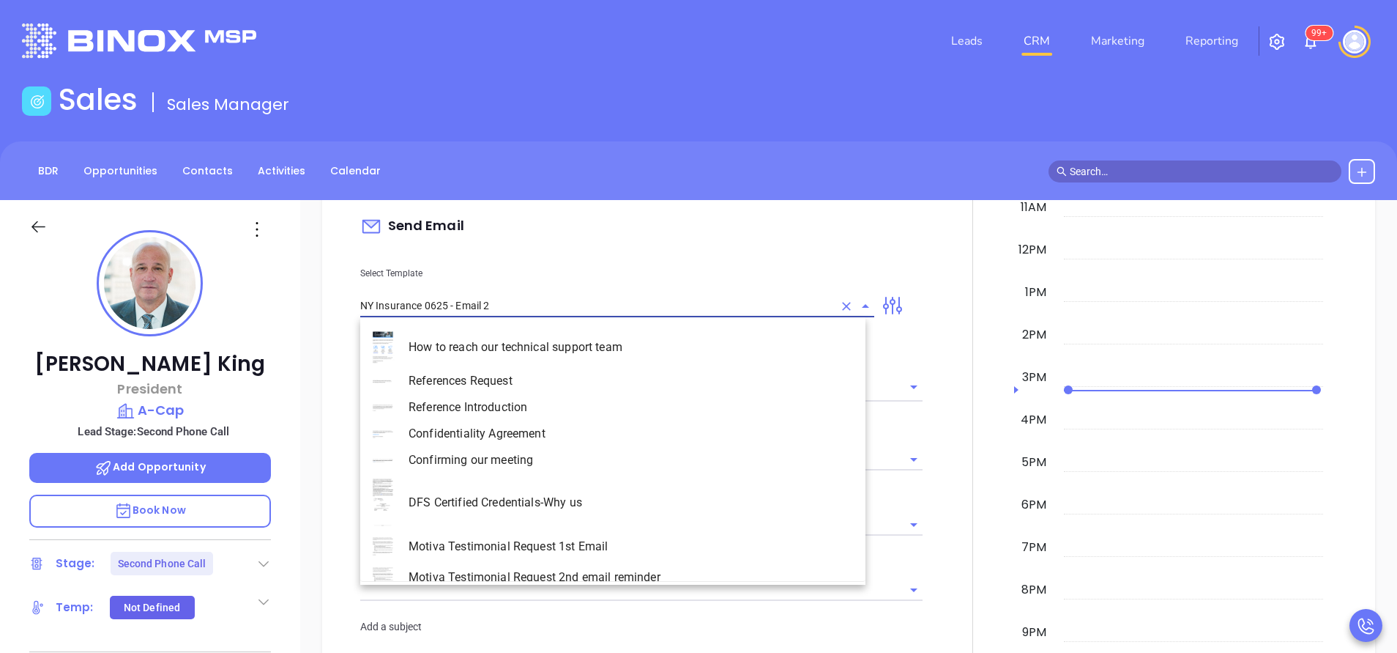
scroll to position [1456, 0]
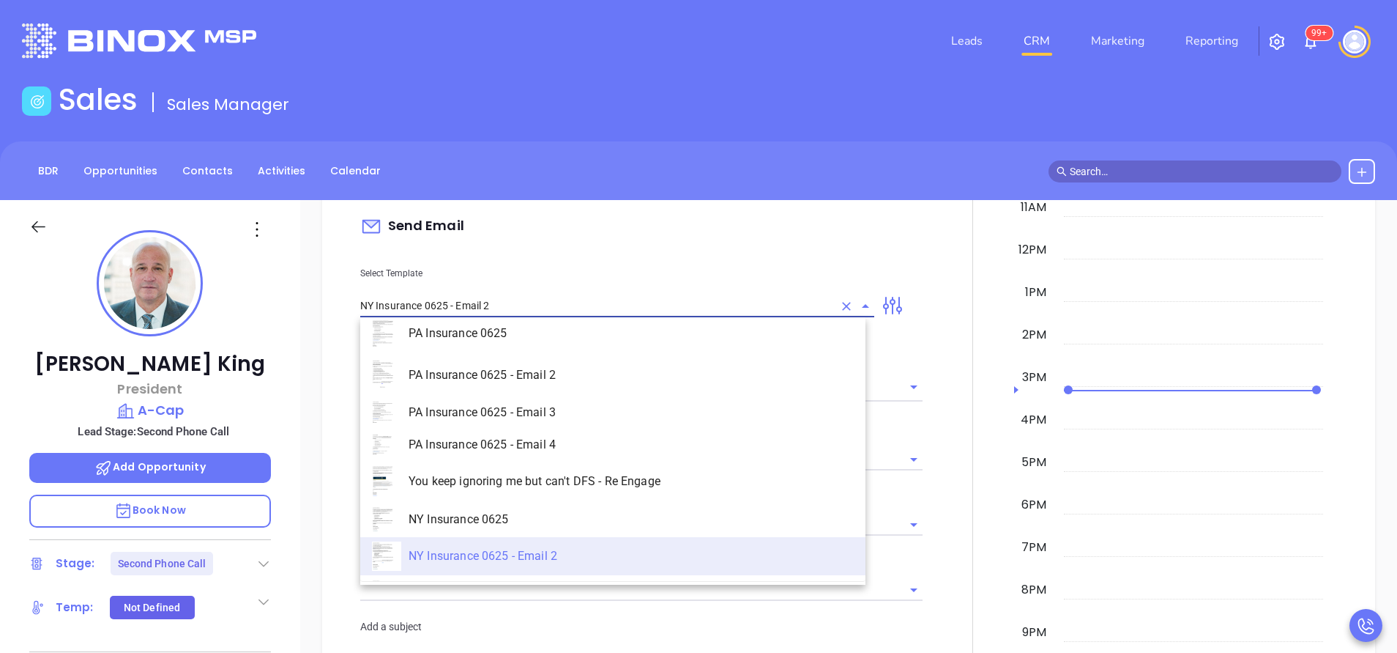
click at [657, 268] on p "Select Template" at bounding box center [617, 273] width 514 height 16
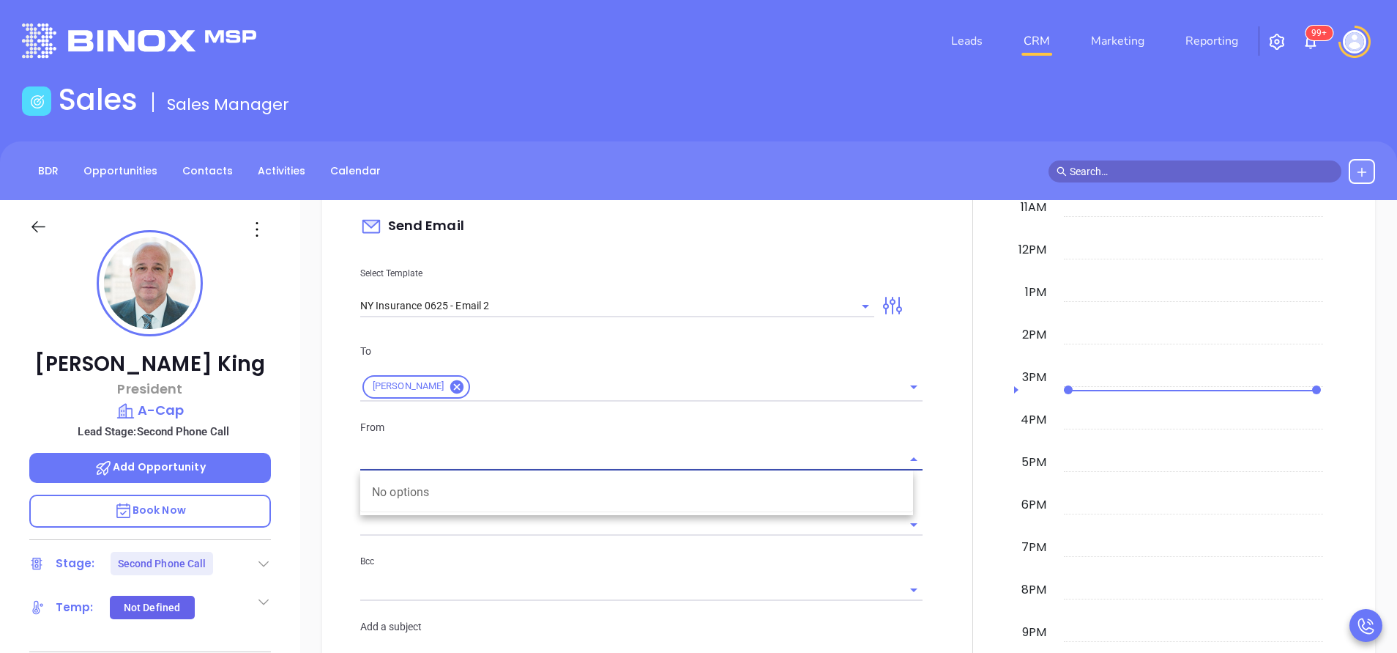
click at [426, 464] on input "text" at bounding box center [630, 459] width 541 height 21
type input "wa"
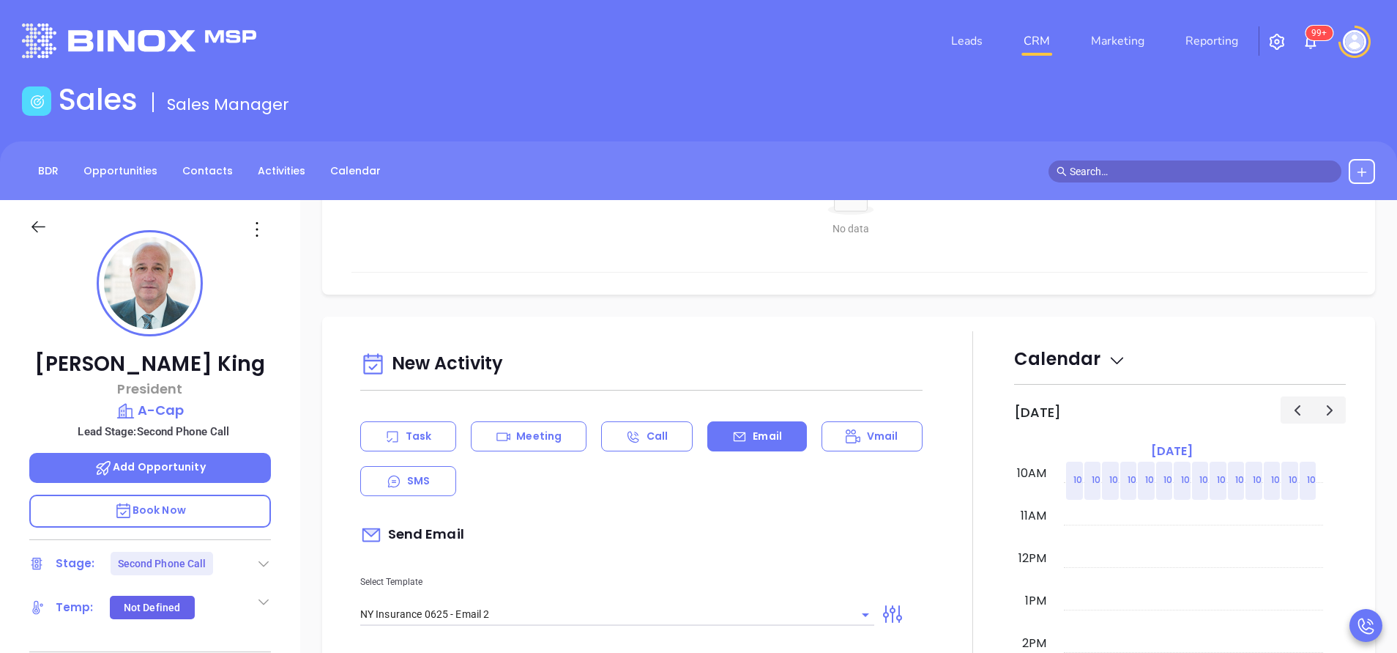
scroll to position [549, 0]
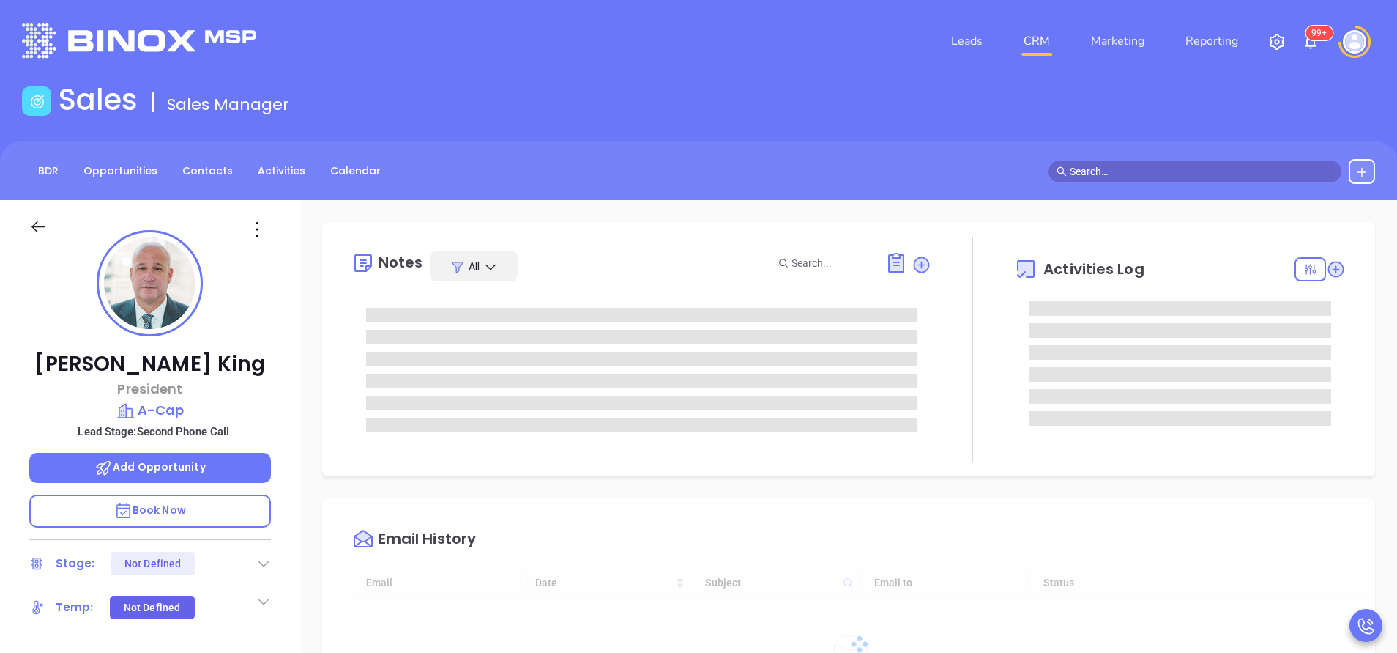
type input "[DATE]"
type input "[PERSON_NAME]"
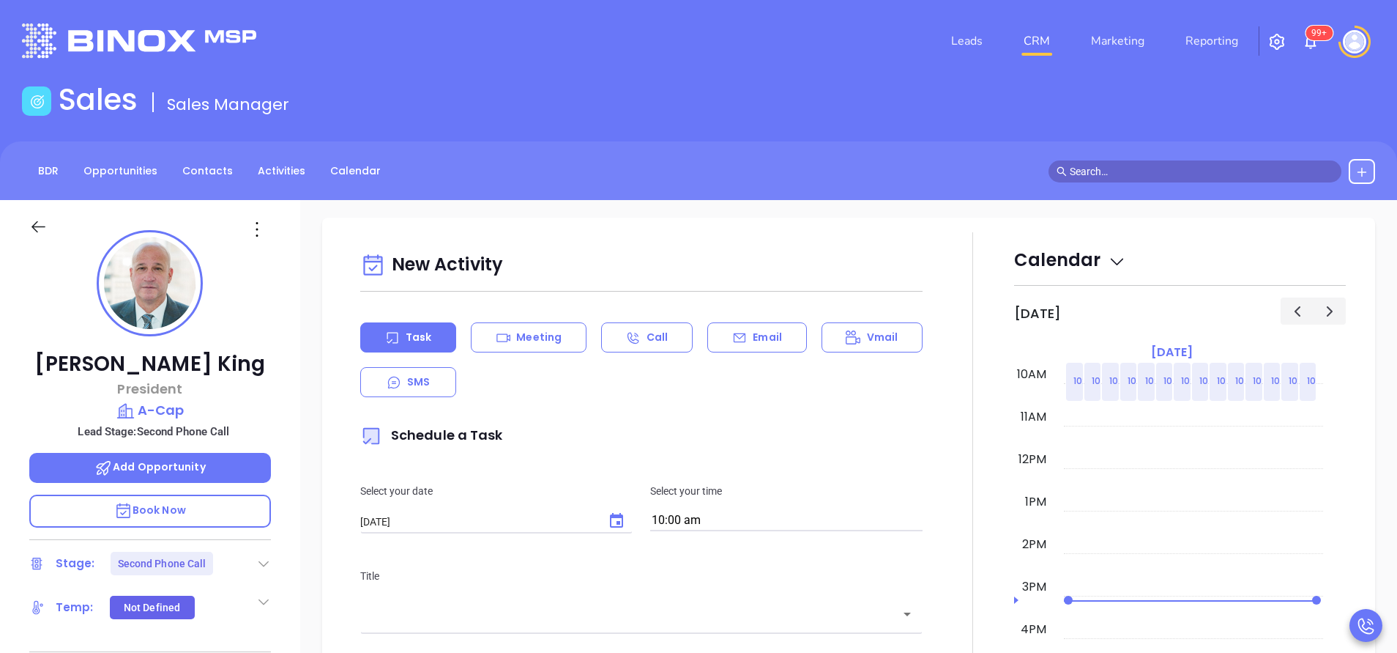
scroll to position [769, 0]
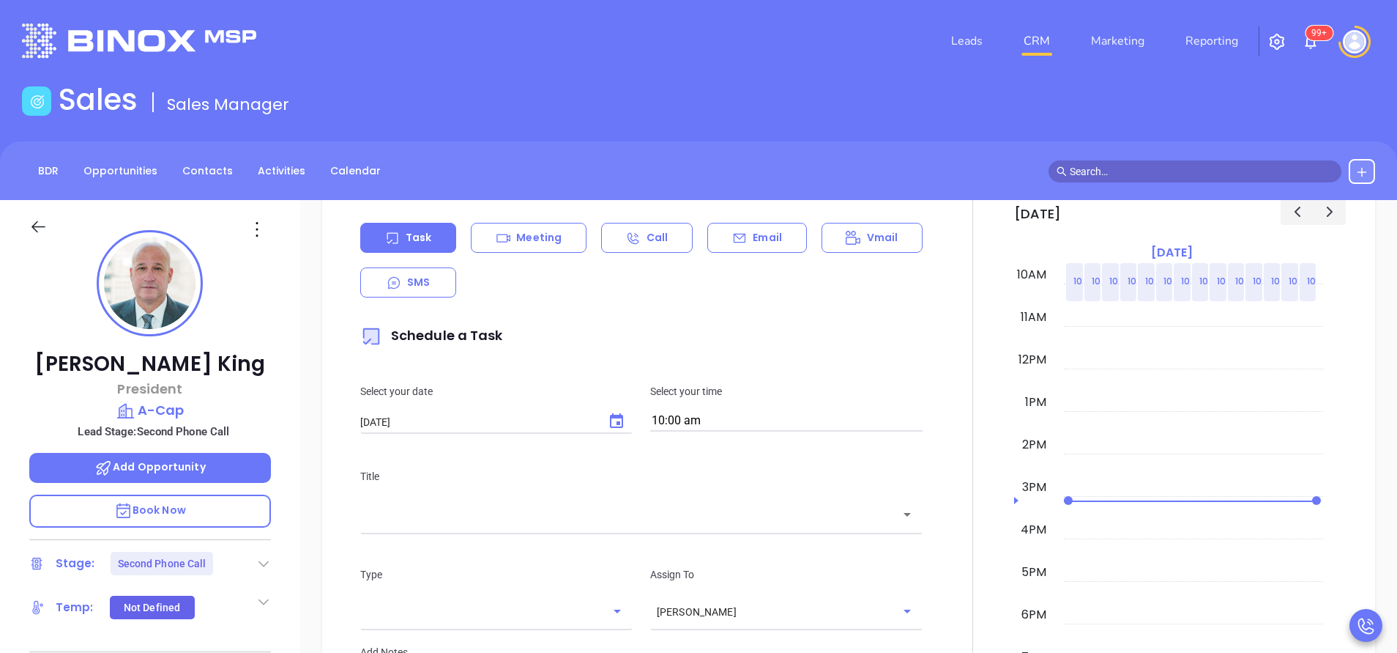
click at [763, 236] on p "Email" at bounding box center [767, 237] width 29 height 15
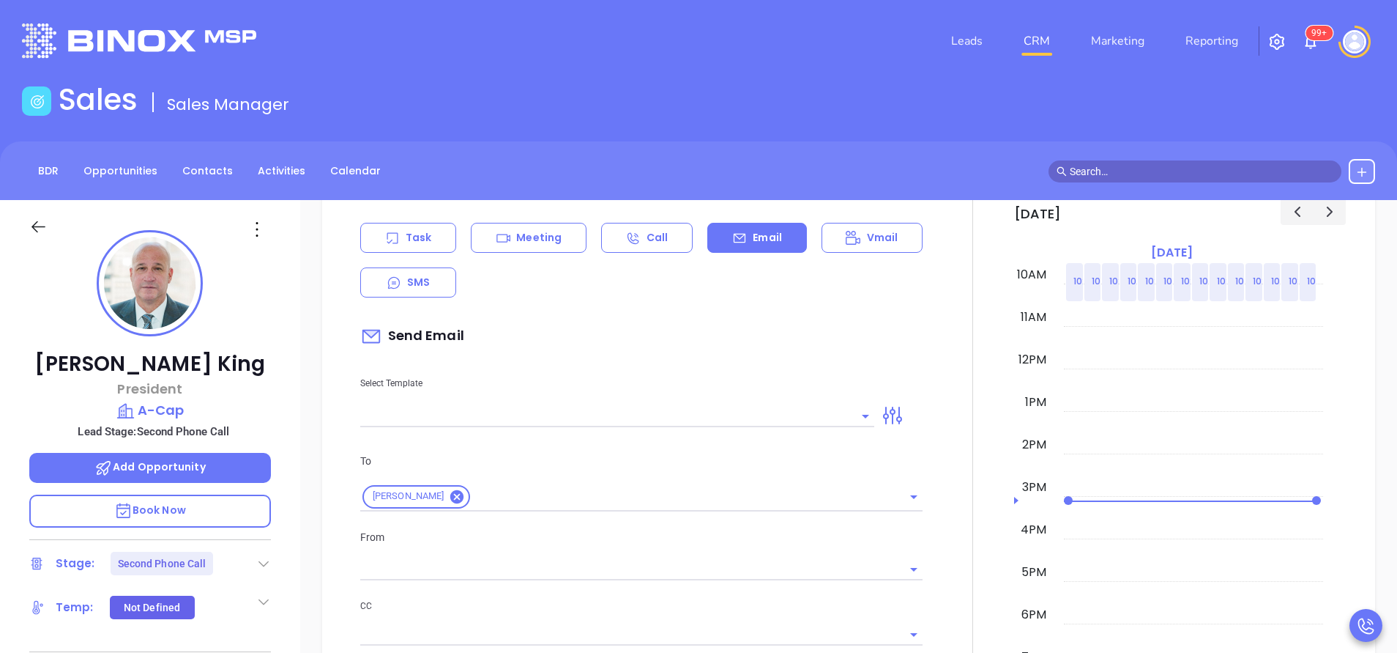
click at [685, 417] on input "text" at bounding box center [606, 415] width 492 height 21
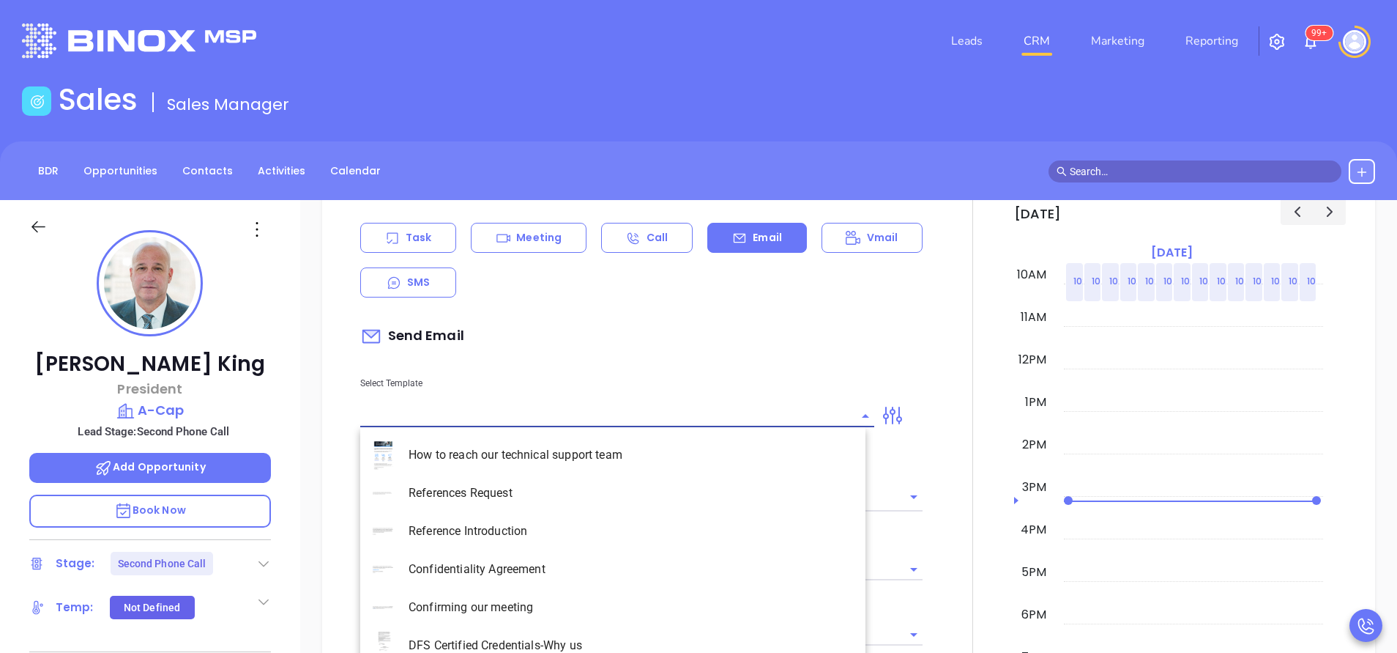
type input "[PERSON_NAME]"
click at [578, 524] on li "NY Insurance 0625 - Email 2" at bounding box center [612, 531] width 505 height 38
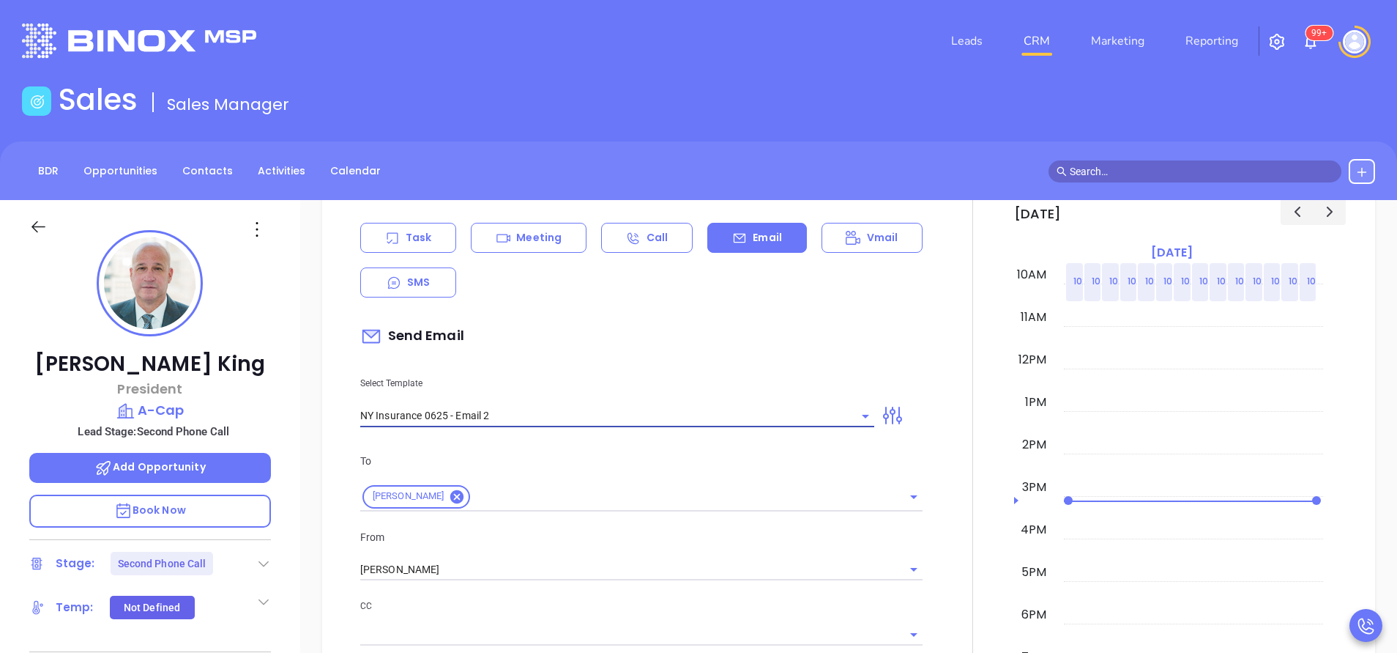
type input "NY Insurance 0625 - Email 2"
type input "I don’t know if you saw this [PERSON_NAME]"
click at [610, 478] on div "To [PERSON_NAME]" at bounding box center [642, 482] width 580 height 59
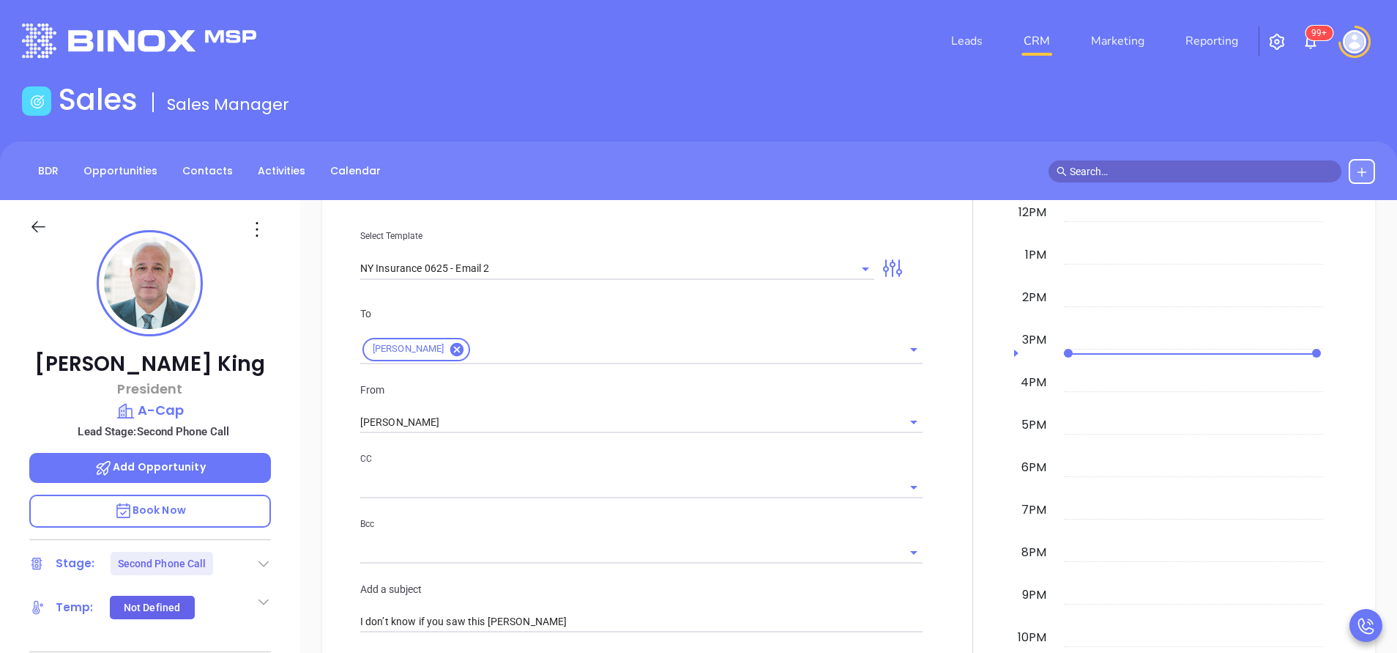
scroll to position [989, 0]
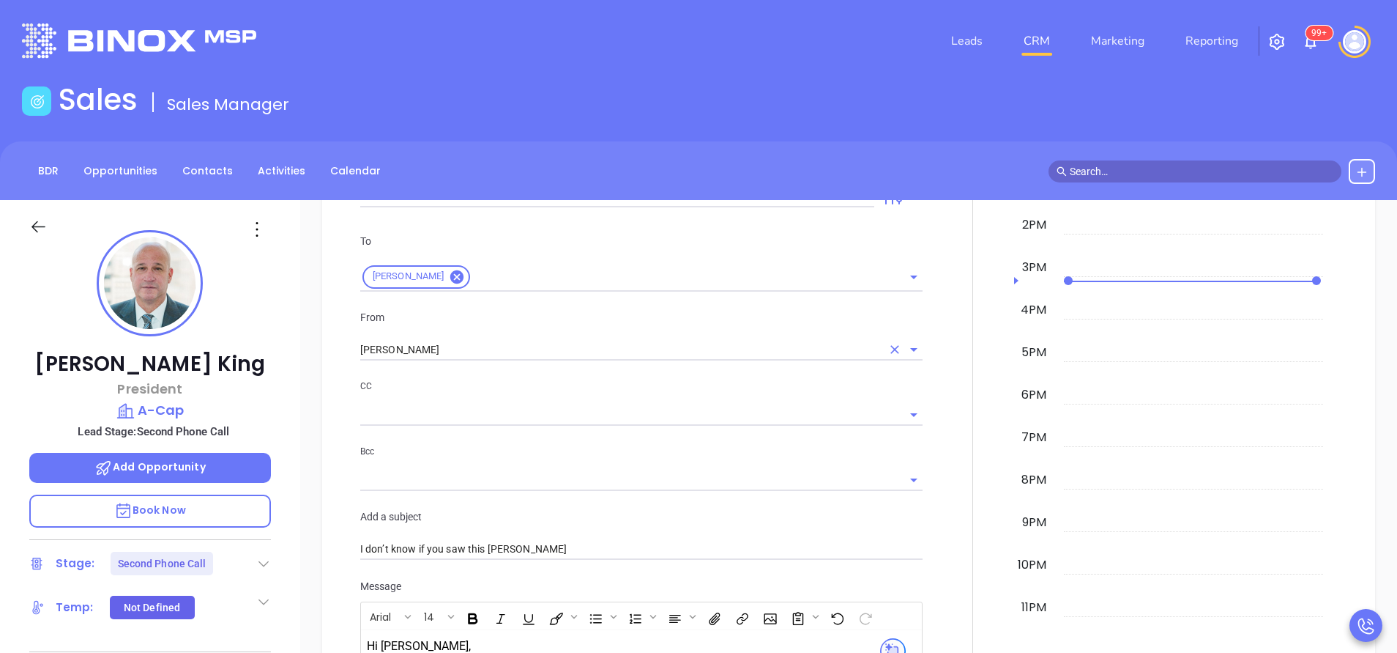
click at [465, 341] on input "[PERSON_NAME]" at bounding box center [620, 349] width 521 height 21
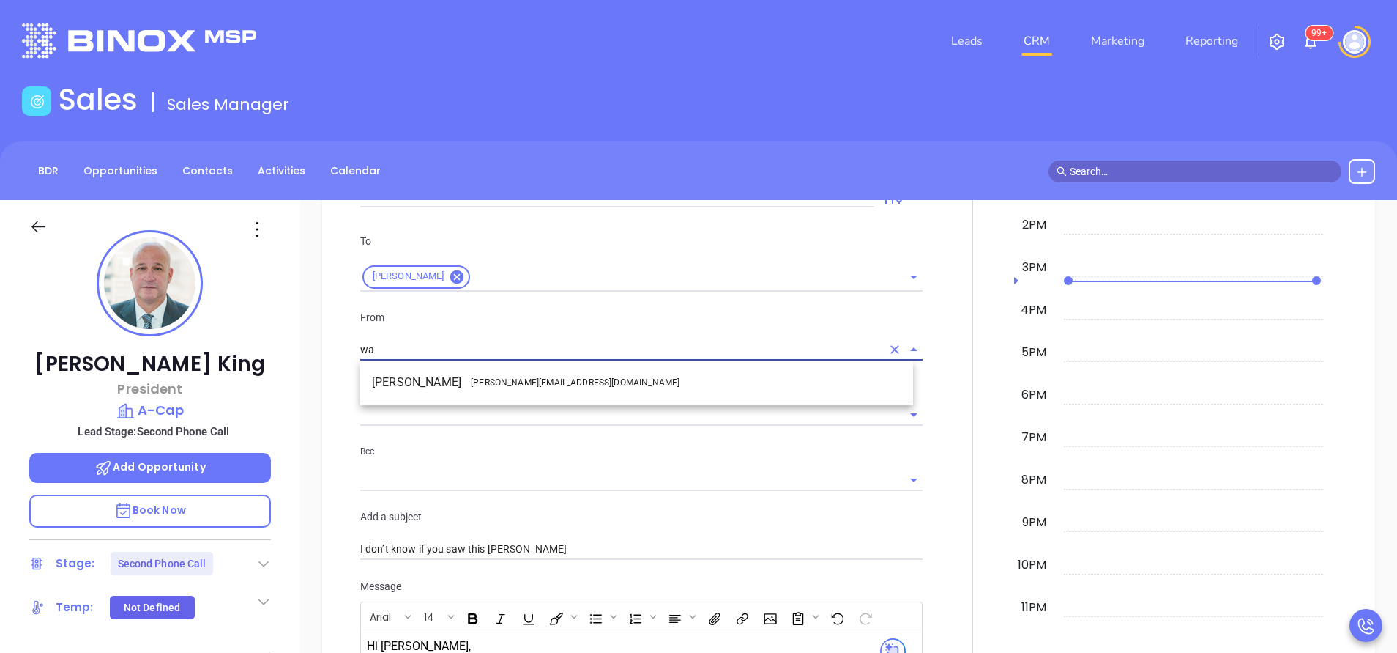
click at [480, 378] on span "- [PERSON_NAME][EMAIL_ADDRESS][DOMAIN_NAME]" at bounding box center [574, 382] width 211 height 13
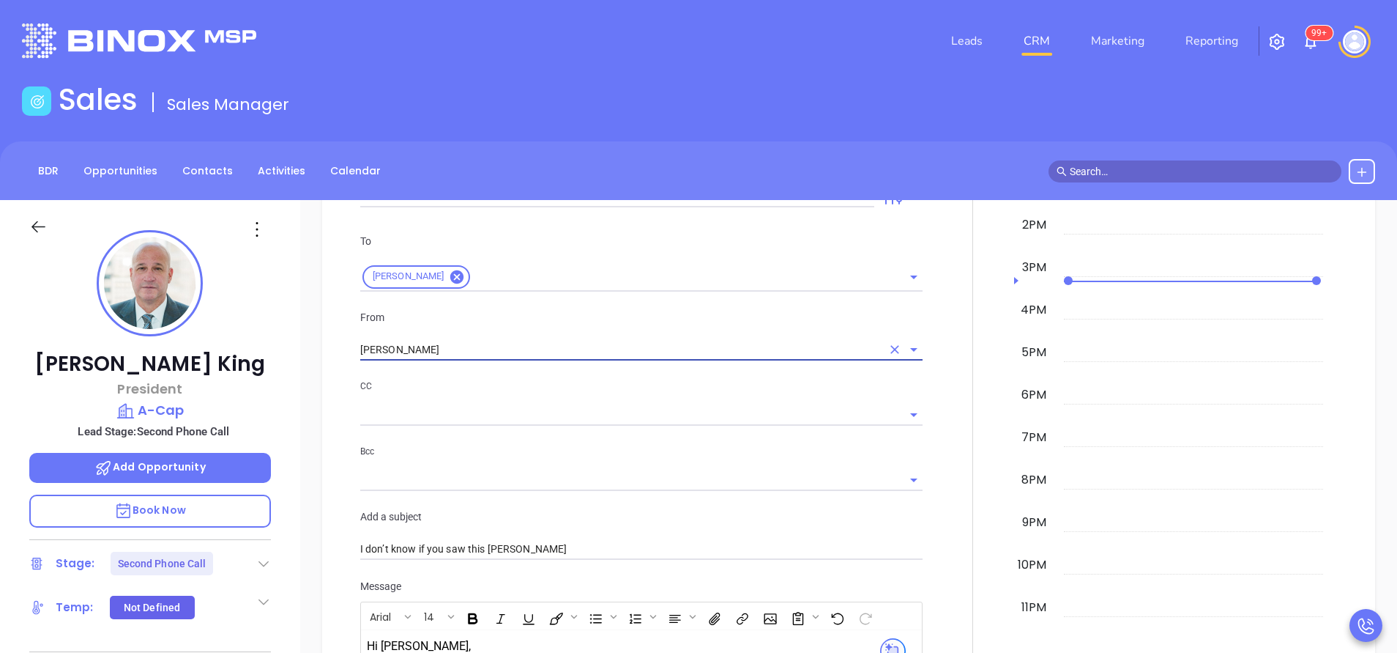
type input "[PERSON_NAME]"
click at [589, 385] on p "CC" at bounding box center [641, 386] width 562 height 16
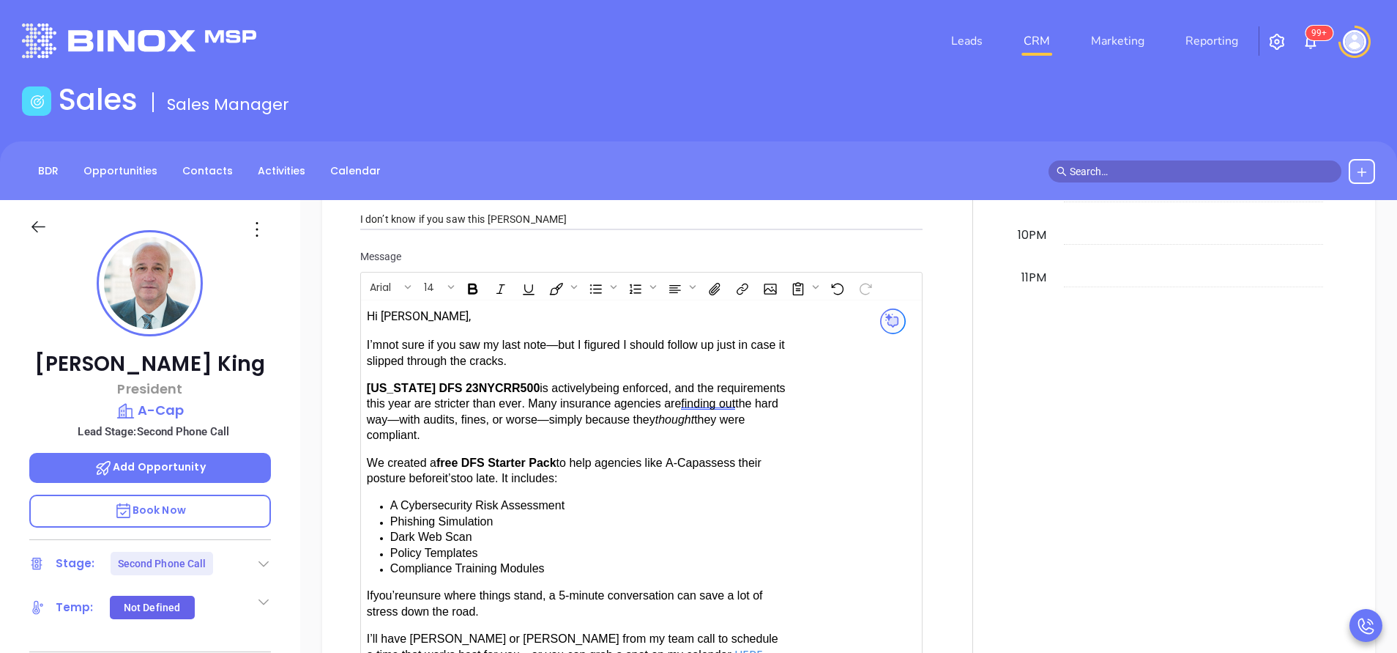
scroll to position [1428, 0]
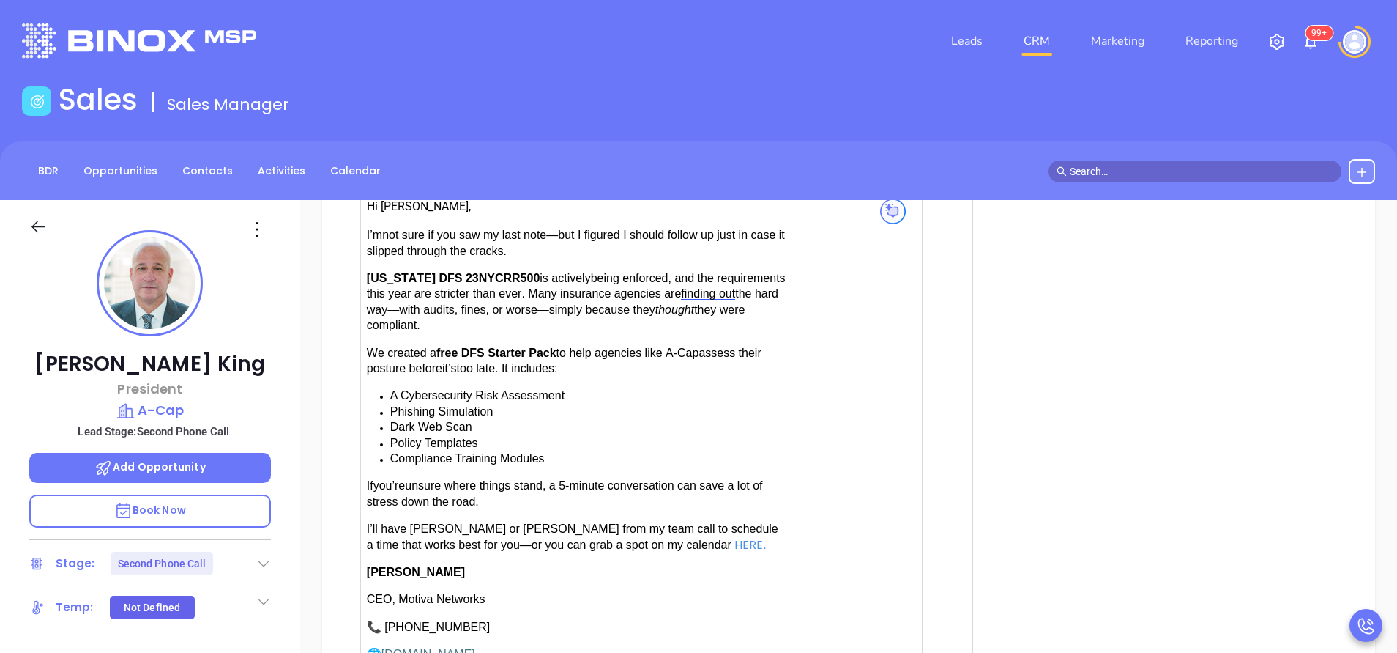
drag, startPoint x: 412, startPoint y: 522, endPoint x: 422, endPoint y: 521, distance: 9.6
click at [413, 522] on span "have [PERSON_NAME] or [PERSON_NAME] from my team call to schedule a time that w…" at bounding box center [573, 536] width 412 height 28
click at [500, 522] on span "have [PERSON_NAME] or [PERSON_NAME] from my team call to schedule a time that w…" at bounding box center [573, 536] width 412 height 28
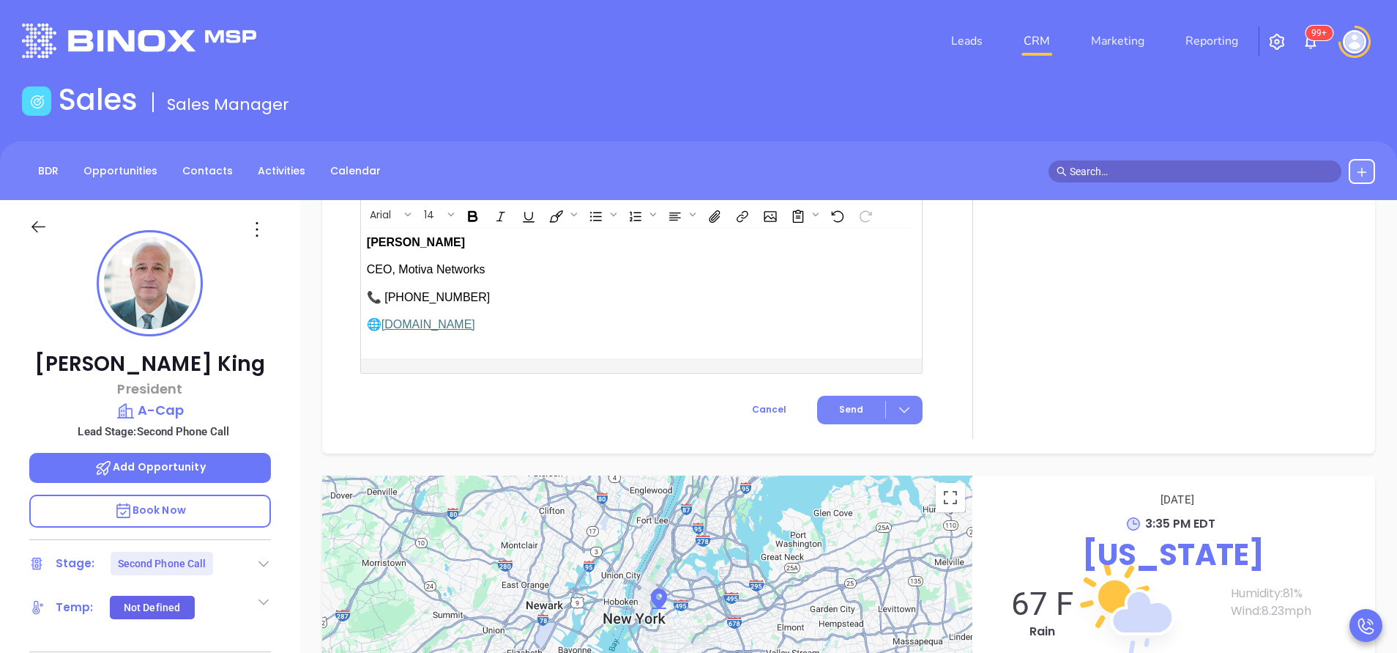
click at [859, 405] on button "Send" at bounding box center [869, 410] width 105 height 29
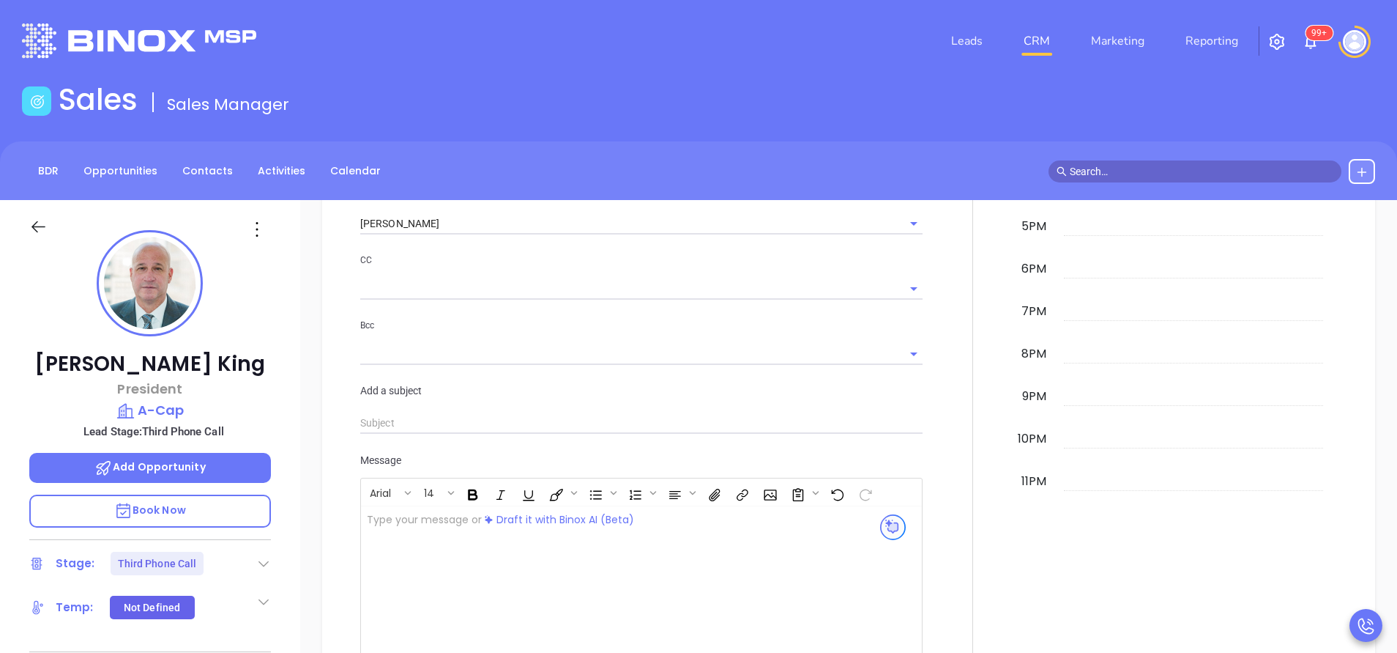
scroll to position [785, 0]
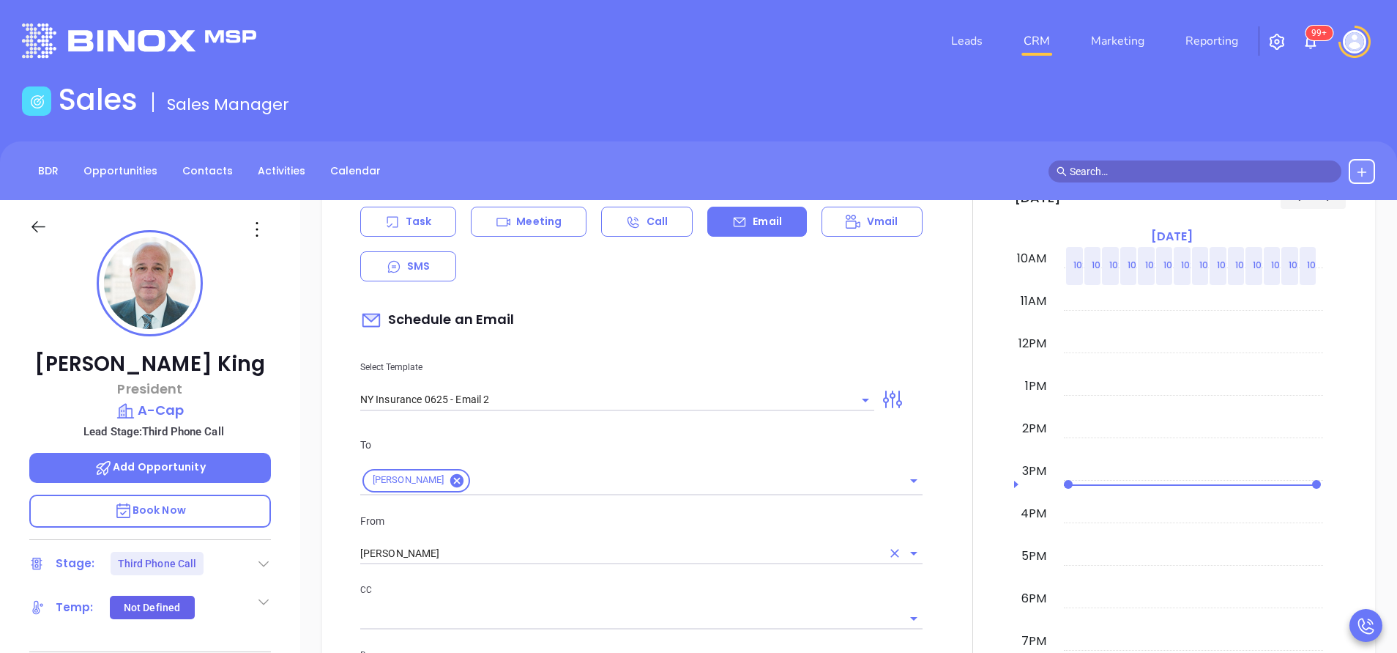
click at [492, 545] on input "[PERSON_NAME]" at bounding box center [620, 553] width 521 height 21
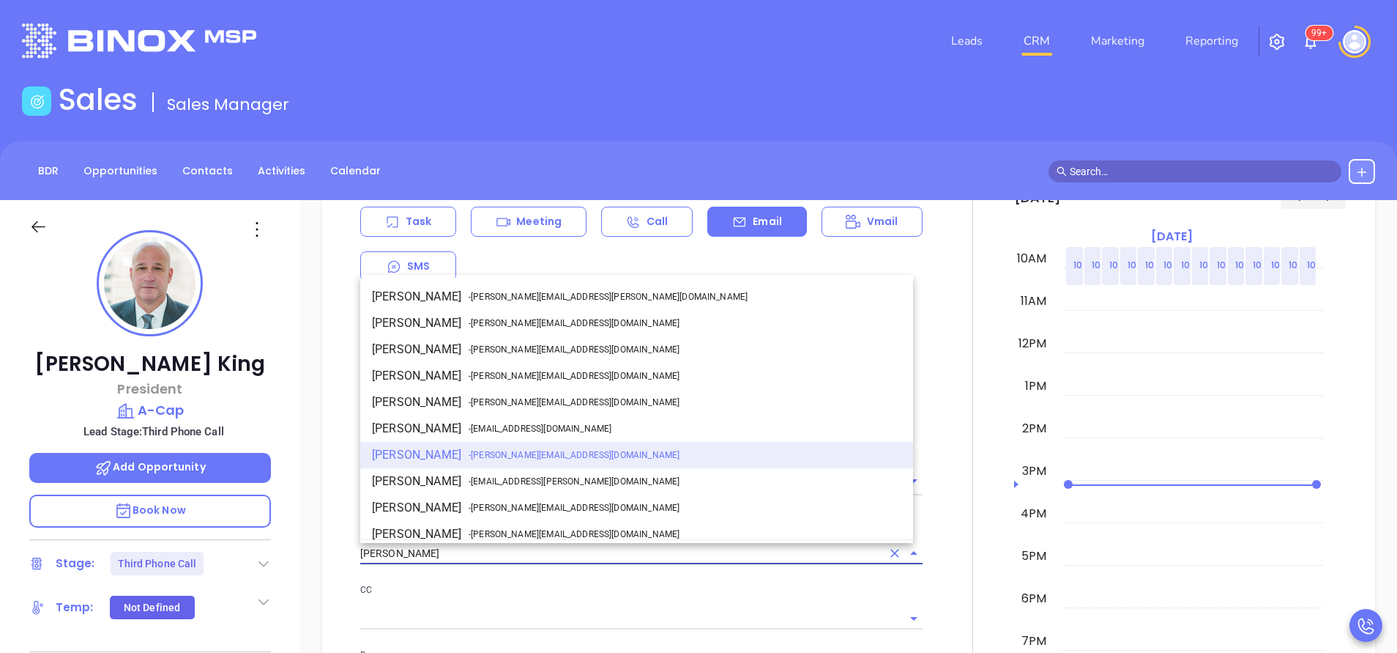
click at [944, 374] on div at bounding box center [973, 604] width 83 height 976
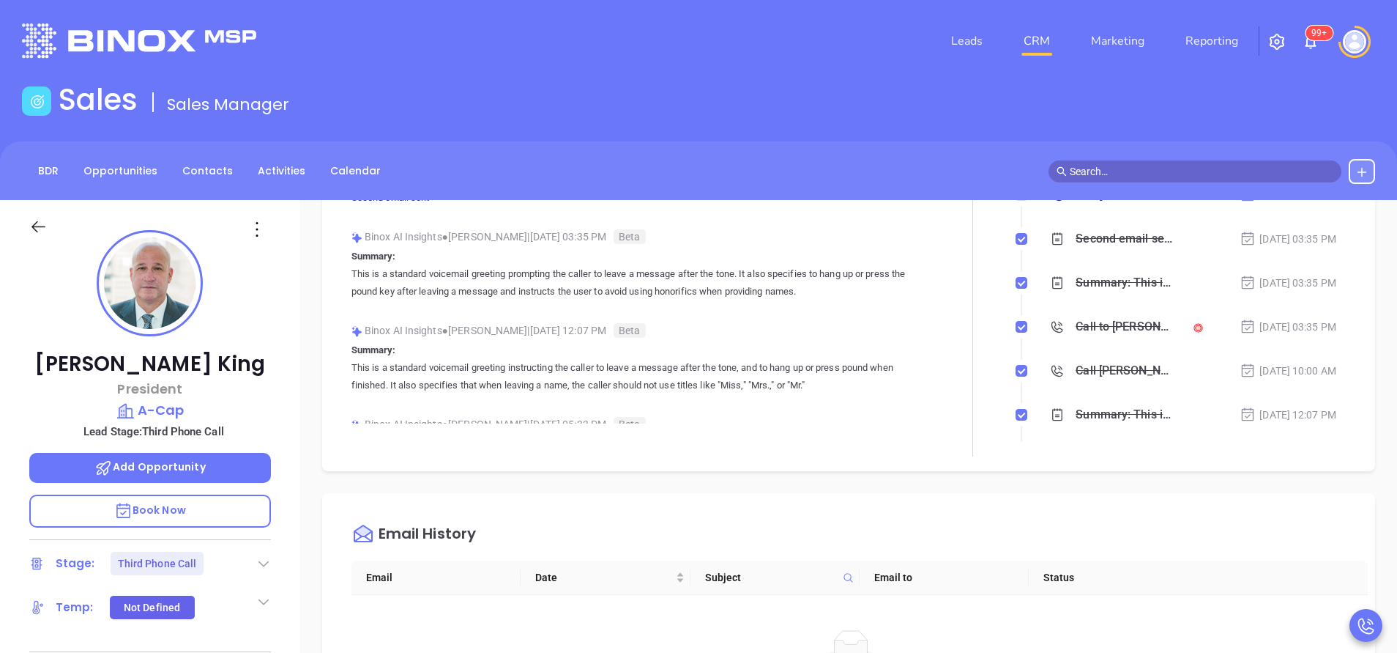
scroll to position [0, 0]
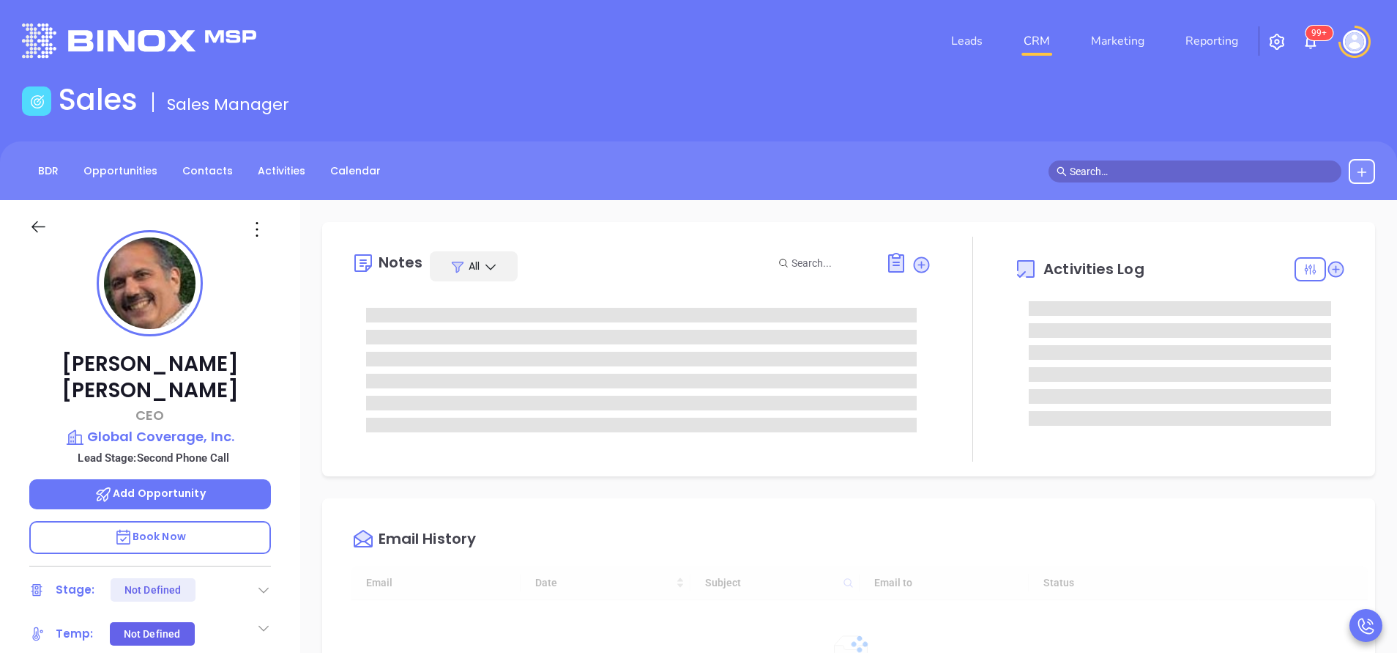
type input "[DATE]"
click at [592, 159] on div "BDR Opportunities Contacts Activities Calendar" at bounding box center [698, 171] width 1397 height 25
type input "[PERSON_NAME]"
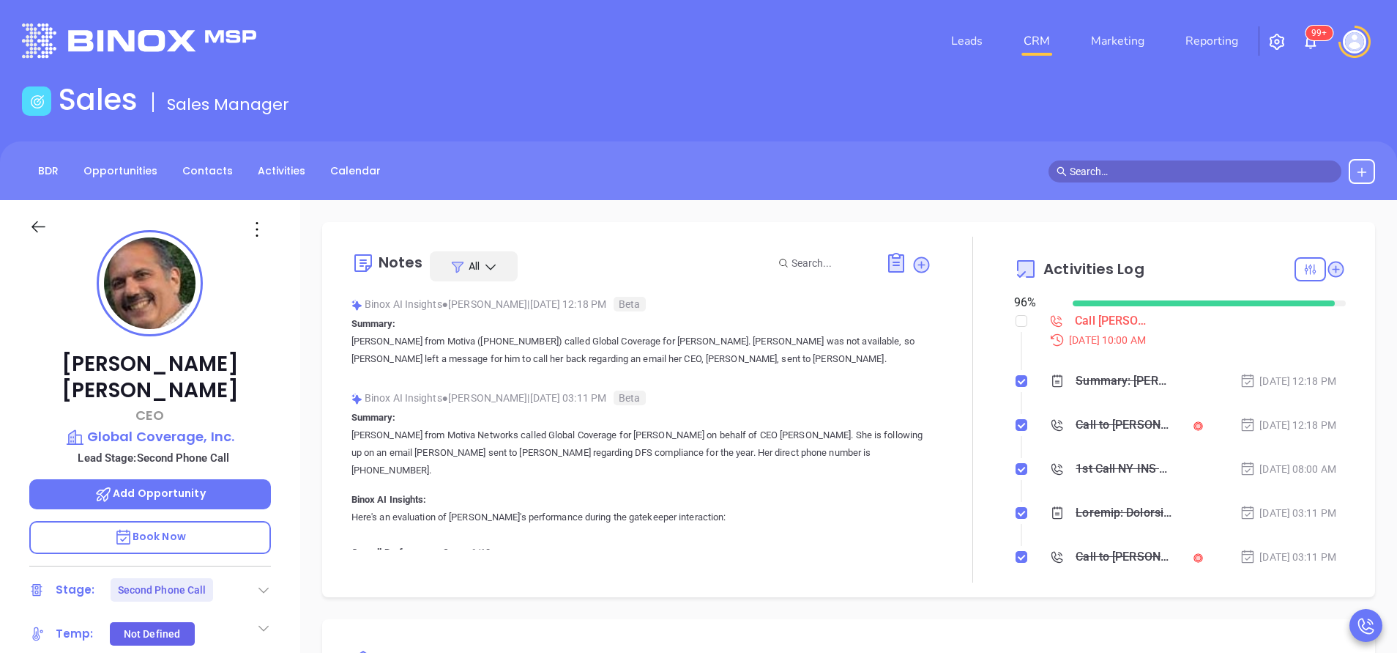
click at [824, 554] on div "Notes All Binox AI Insights ● [PERSON_NAME] | [DATE] 12:18 PM Beta Summary: [PE…" at bounding box center [642, 410] width 580 height 346
click at [505, 71] on header "Leads CRM Marketing Reporting 99+ Financial Leads Leads" at bounding box center [698, 41] width 1353 height 82
click at [867, 573] on div "Notes All Binox AI Insights ● [PERSON_NAME] | [DATE] 12:18 PM Beta Summary: [PE…" at bounding box center [642, 410] width 580 height 346
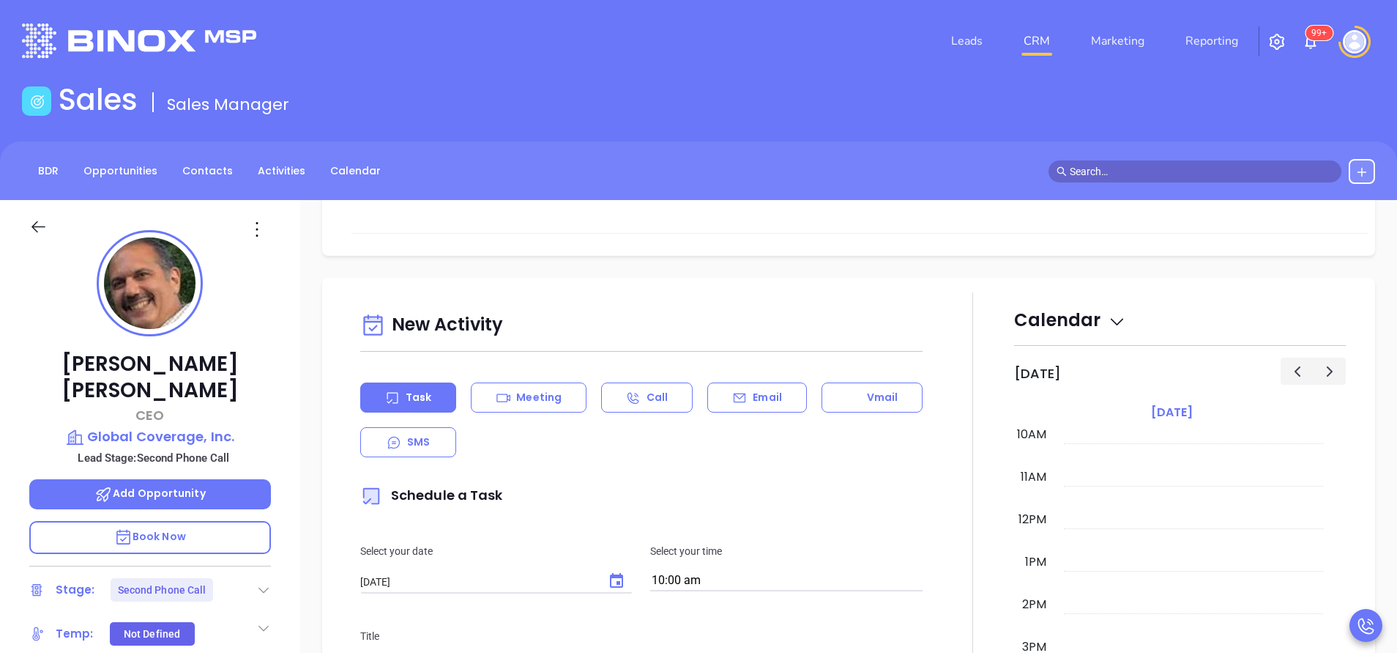
scroll to position [615, 0]
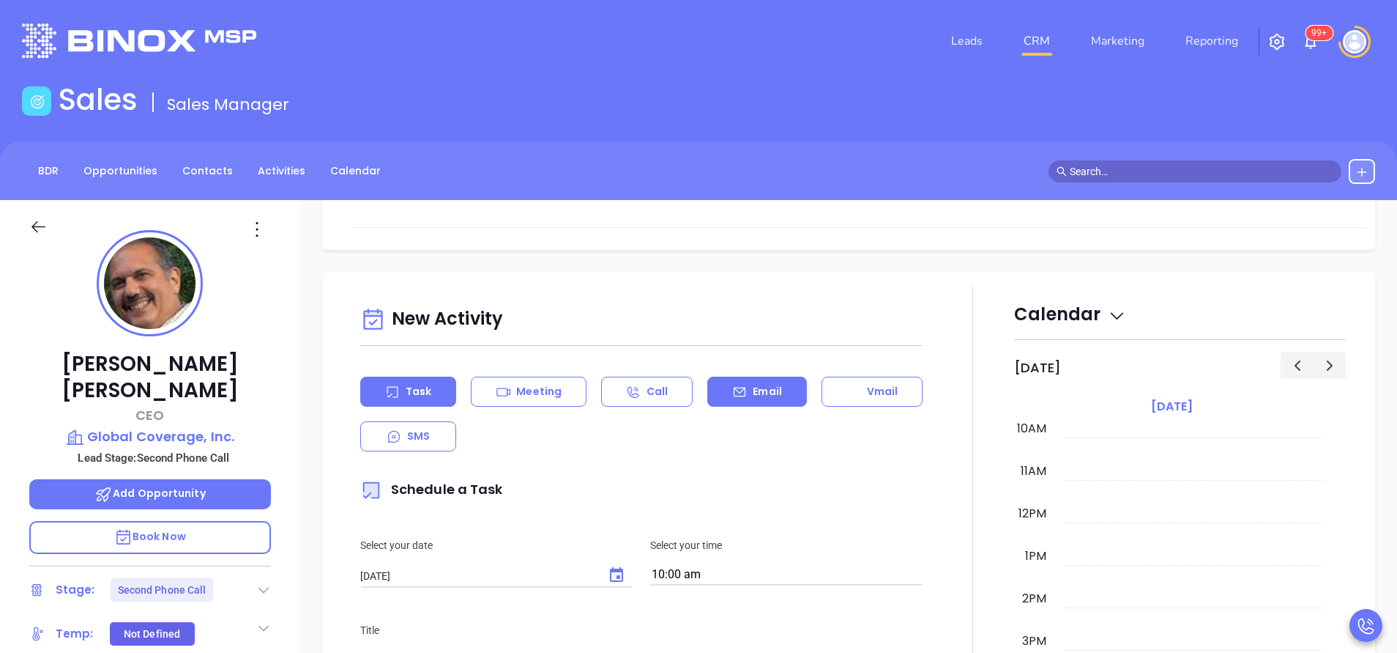
click at [750, 381] on div "Email" at bounding box center [757, 391] width 99 height 30
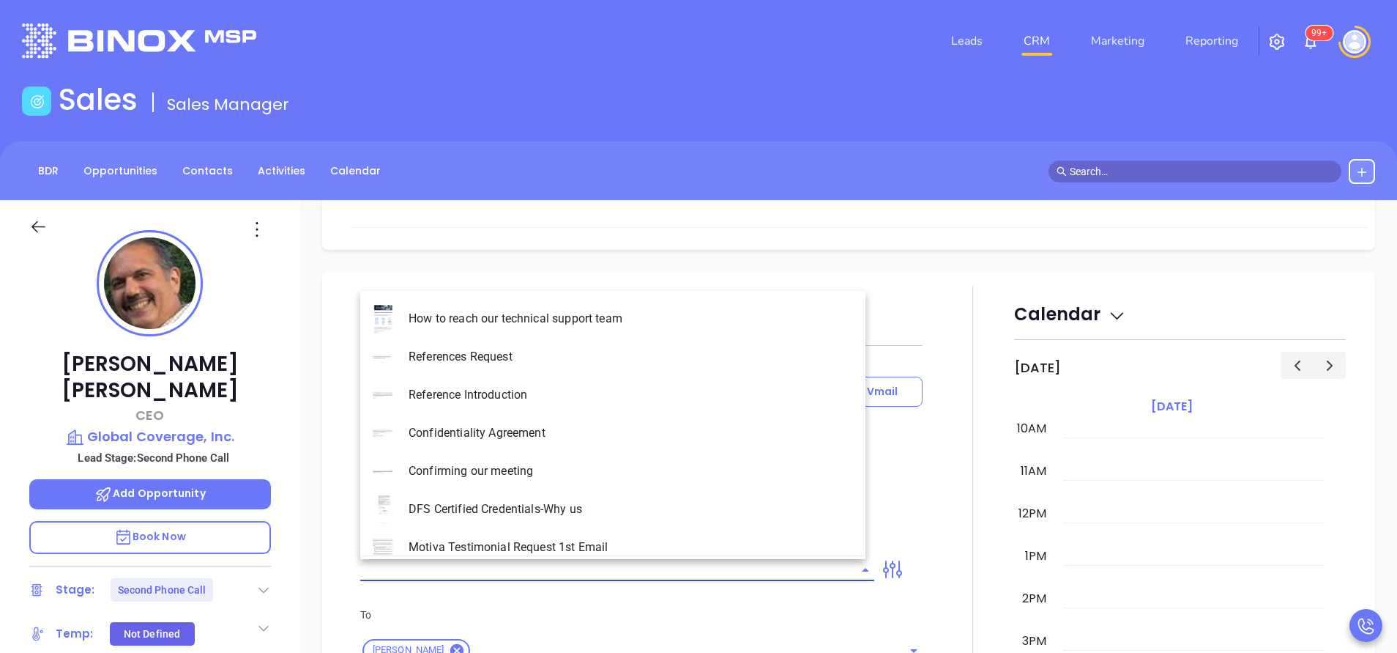
click at [664, 570] on input "text" at bounding box center [606, 569] width 492 height 21
type input "[PERSON_NAME]"
click at [586, 378] on li "NY Insurance 0625 - Email 2" at bounding box center [612, 395] width 505 height 38
type input "NY Insurance 0625 - Email 2"
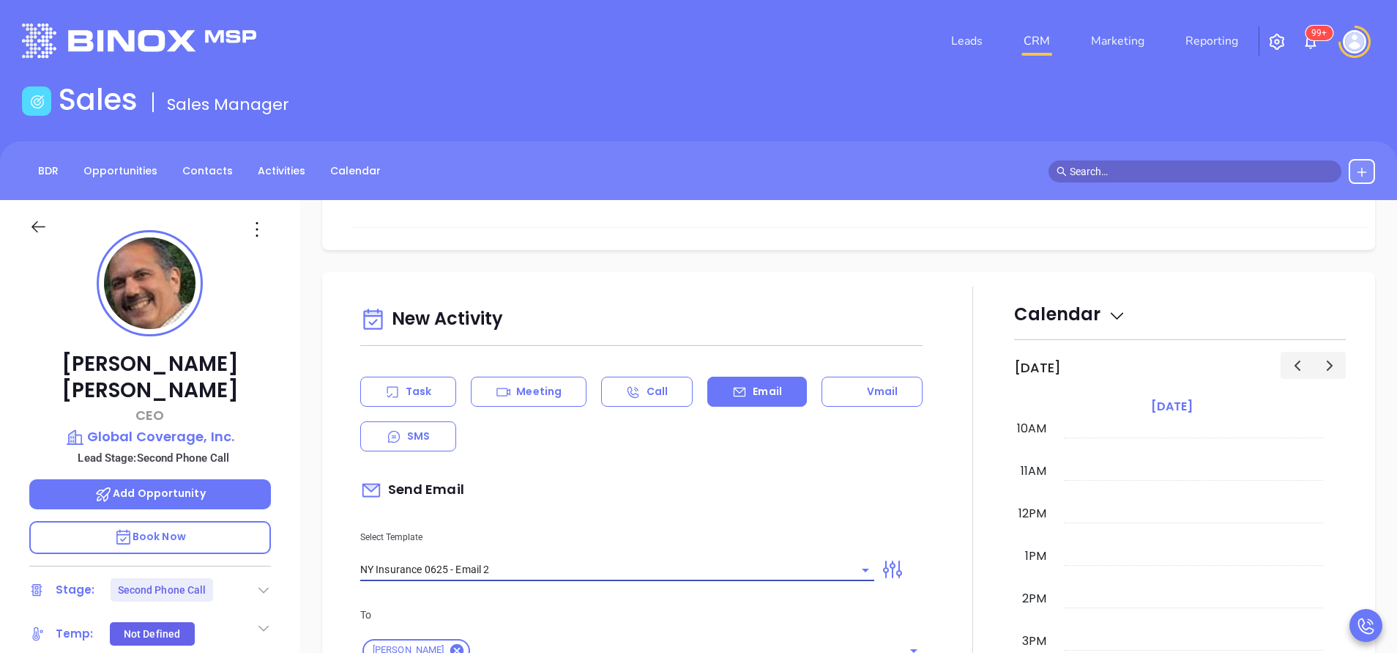
type input "I don’t know if you saw this [PERSON_NAME]"
type input "NY Insurance 0625 - Email 2"
click at [487, 616] on p "To" at bounding box center [641, 614] width 562 height 16
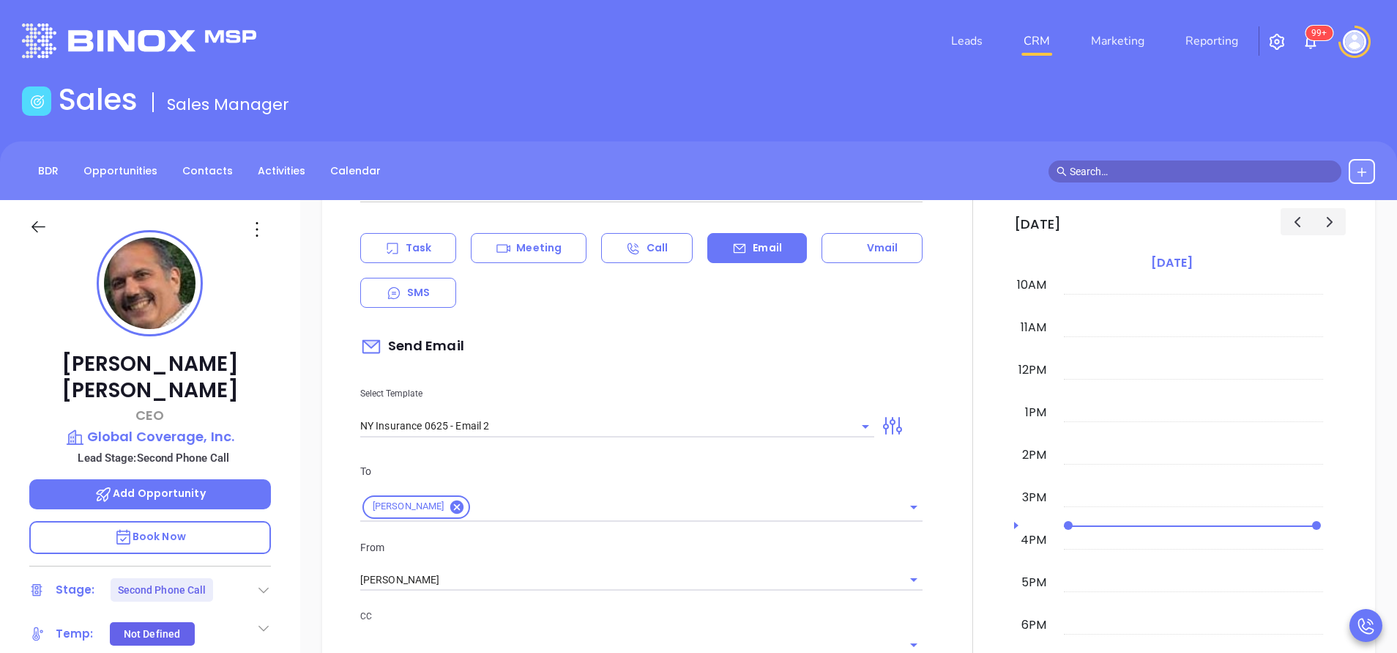
scroll to position [791, 0]
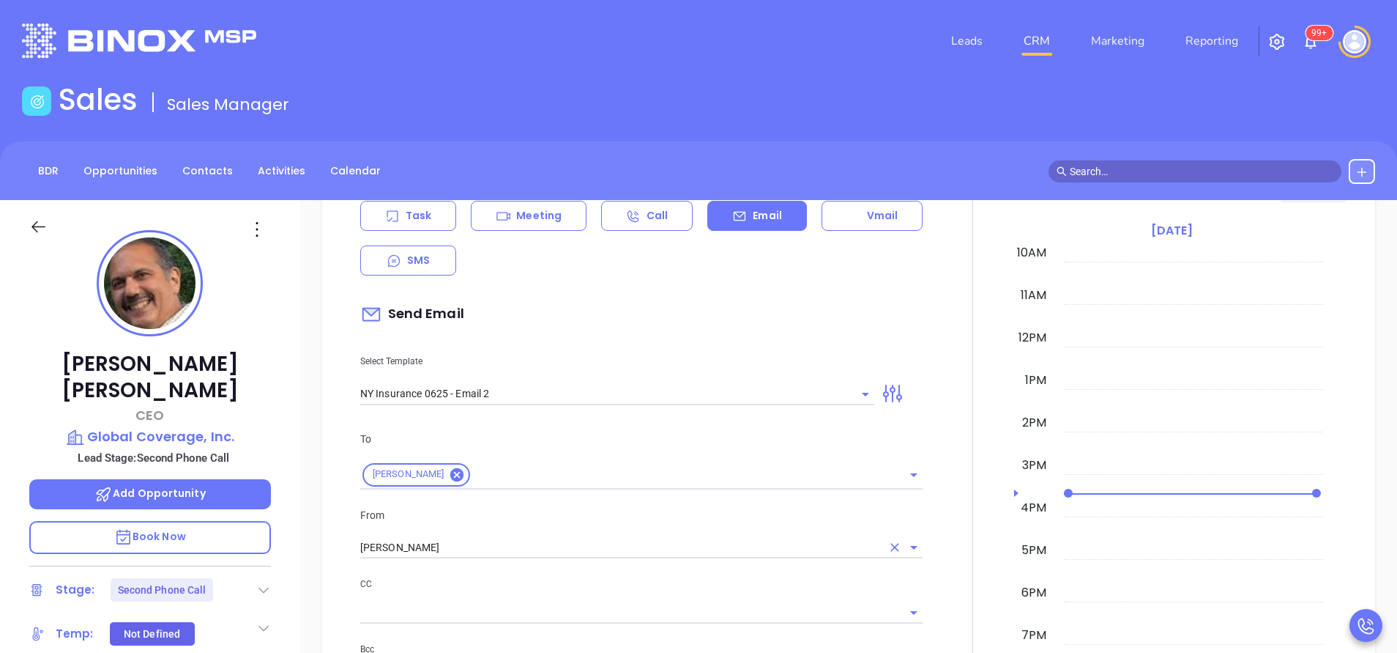
click at [486, 552] on input "[PERSON_NAME]" at bounding box center [620, 547] width 521 height 21
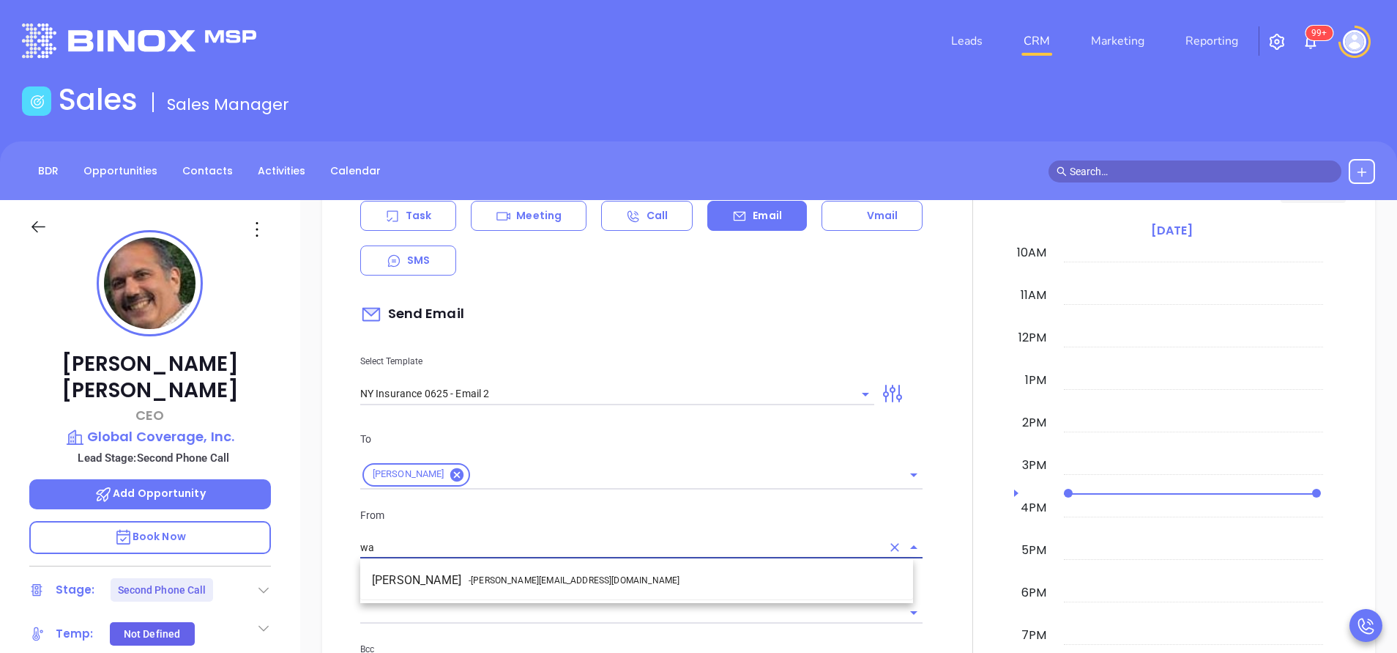
click at [465, 582] on li "Walter Contreras - [EMAIL_ADDRESS][DOMAIN_NAME]" at bounding box center [636, 580] width 553 height 26
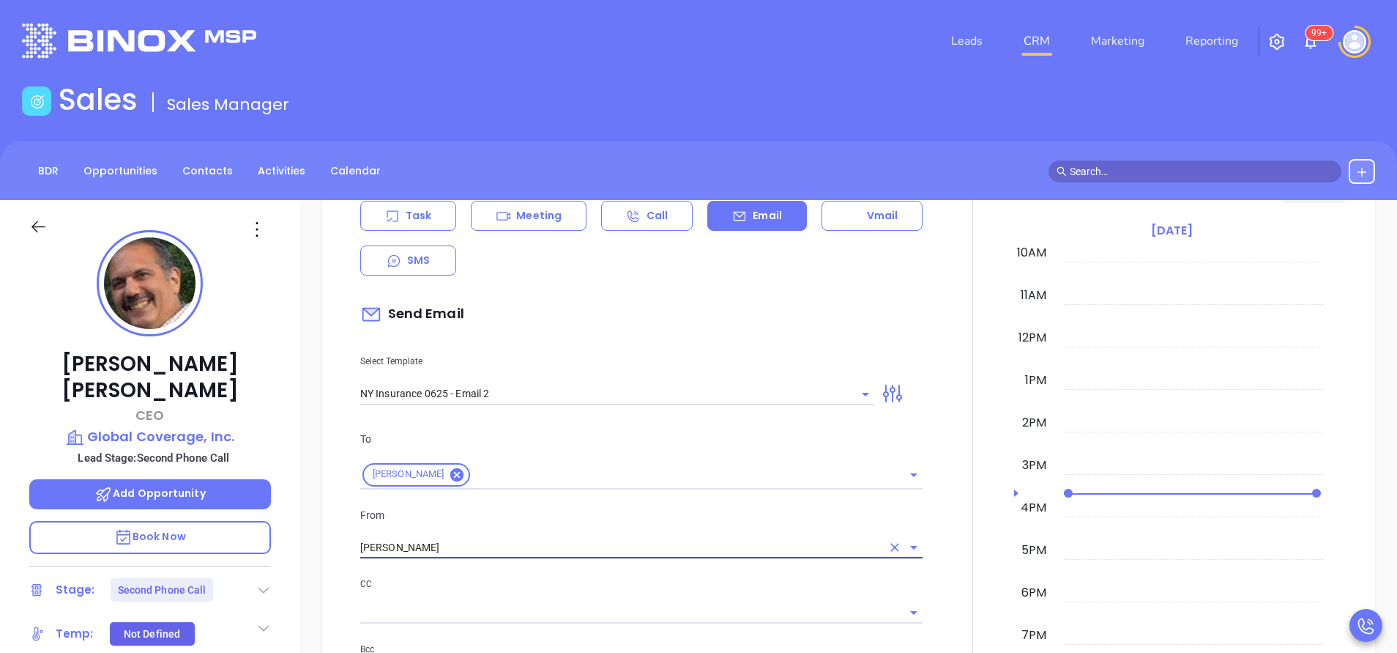
type input "[PERSON_NAME]"
click at [465, 582] on p "CC" at bounding box center [641, 584] width 562 height 16
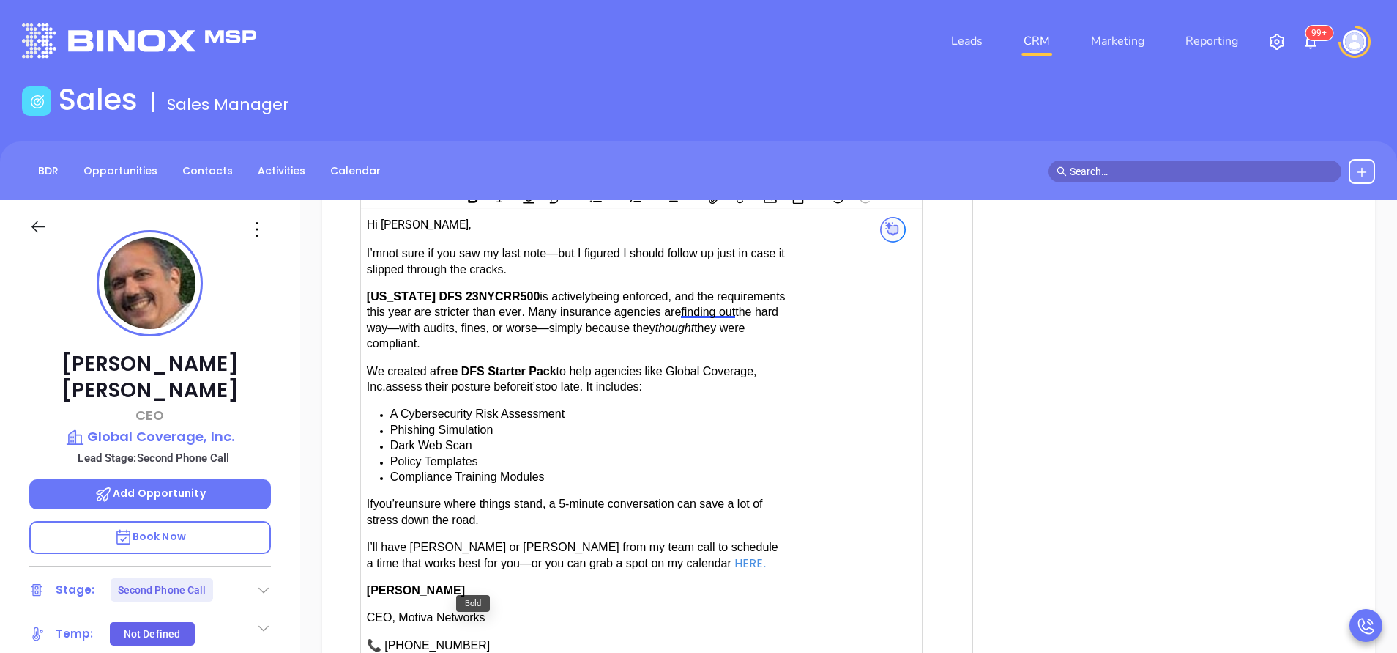
scroll to position [1450, 0]
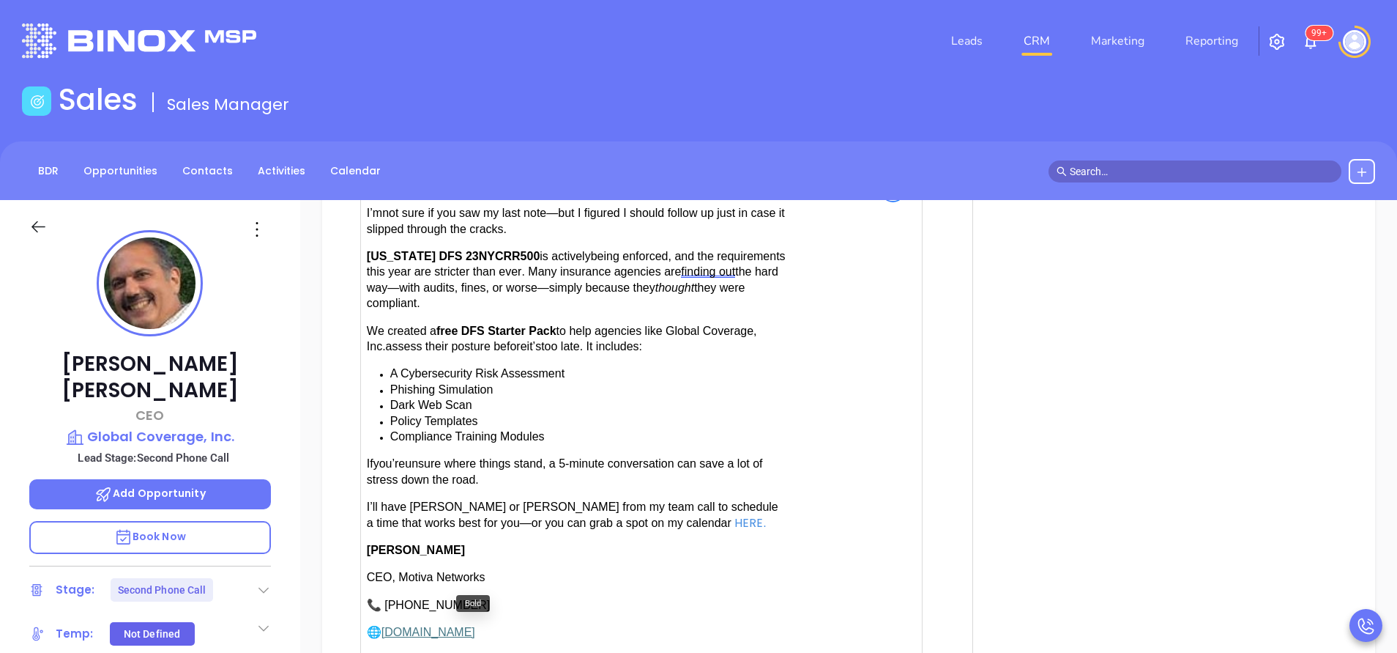
click at [416, 500] on span "have [PERSON_NAME] or [PERSON_NAME] from my team call to schedule a time that w…" at bounding box center [573, 514] width 412 height 28
click at [940, 571] on div at bounding box center [973, 98] width 83 height 1295
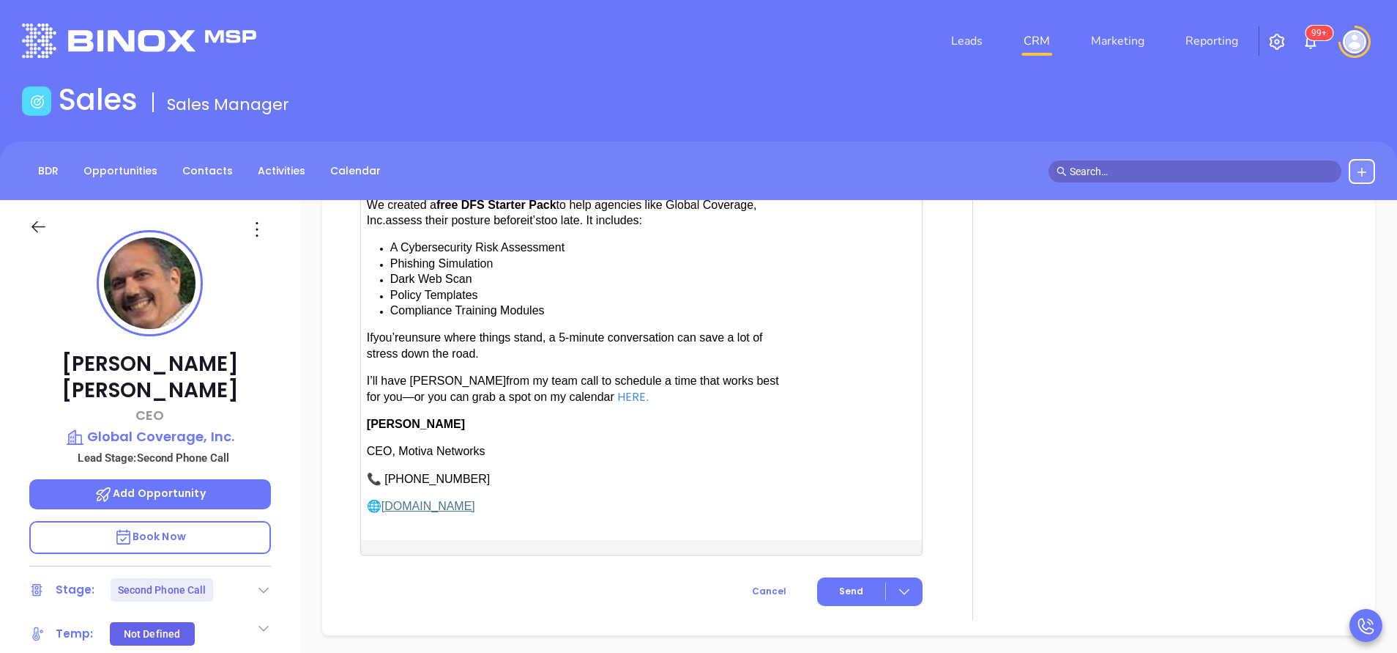
scroll to position [1582, 0]
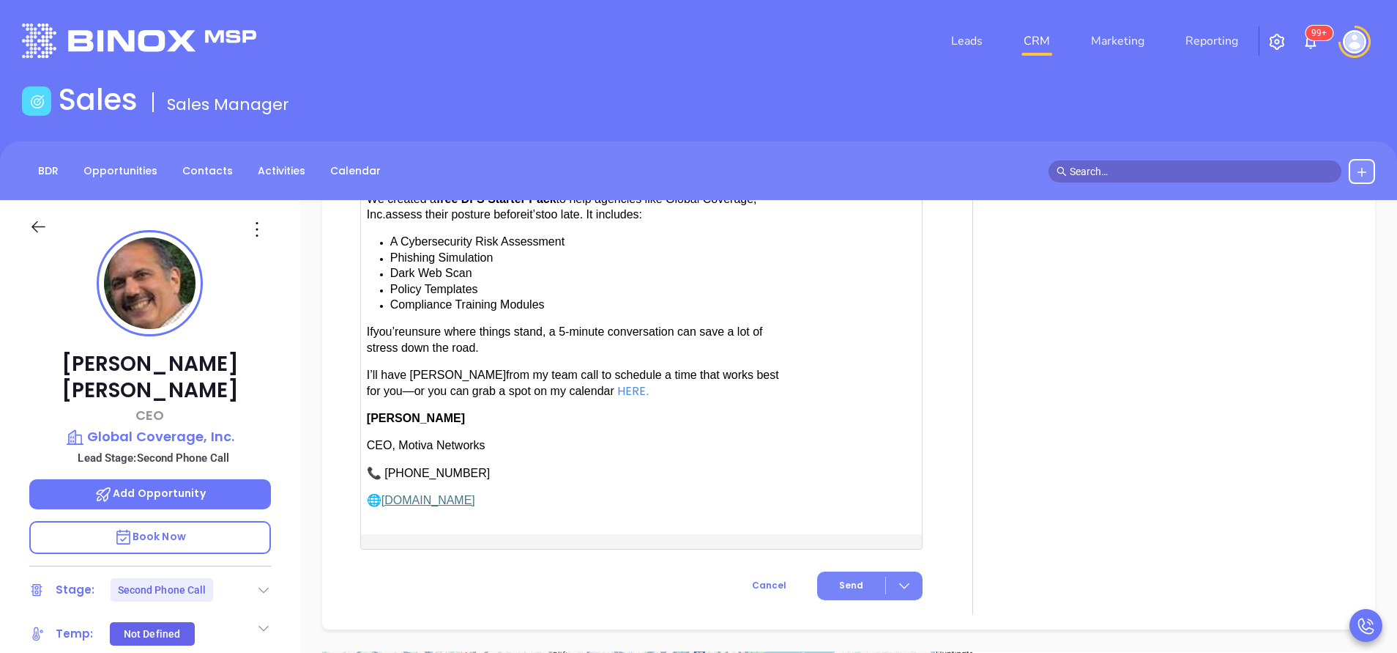
click at [851, 571] on button "Send" at bounding box center [869, 585] width 105 height 29
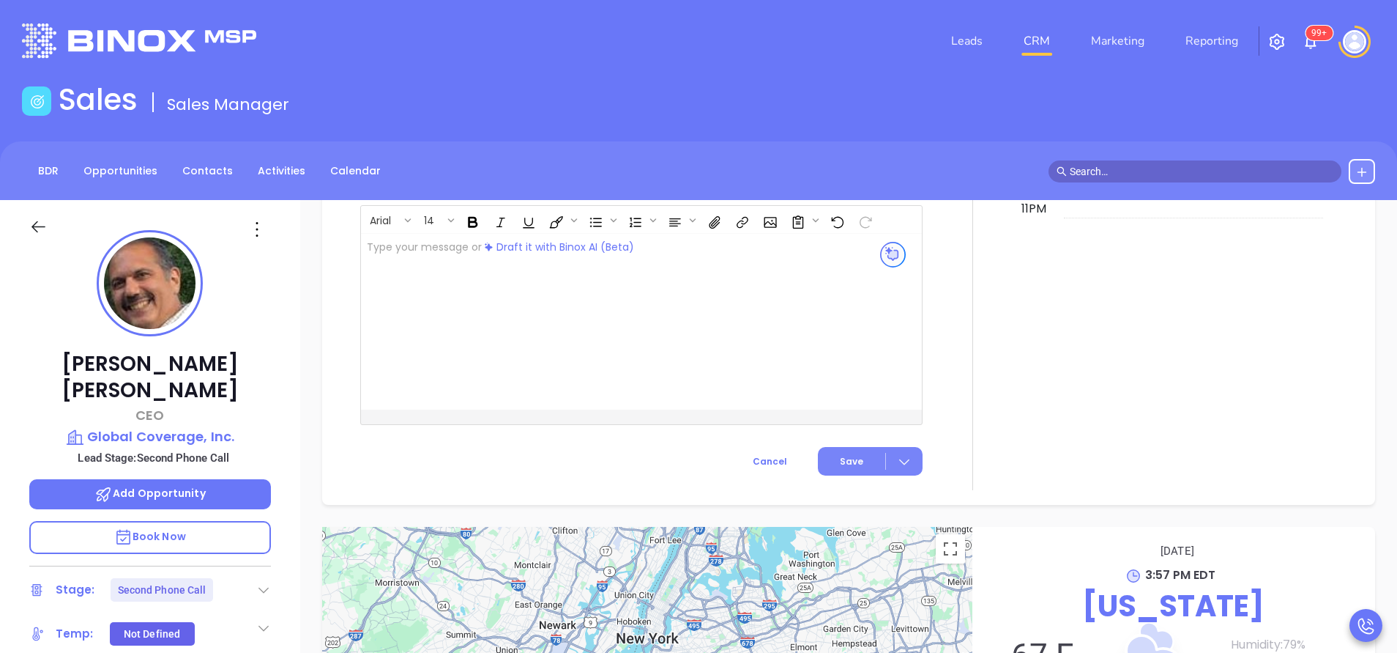
scroll to position [1507, 0]
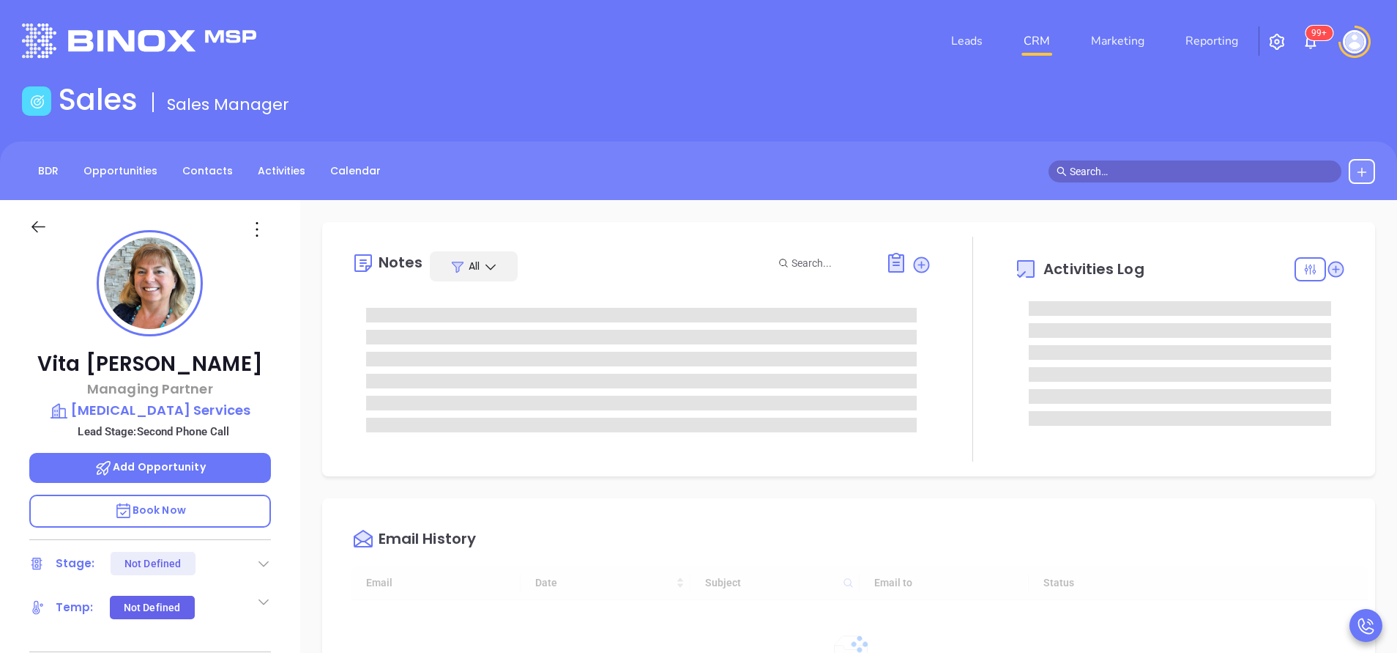
type input "[DATE]"
type input "[PERSON_NAME]"
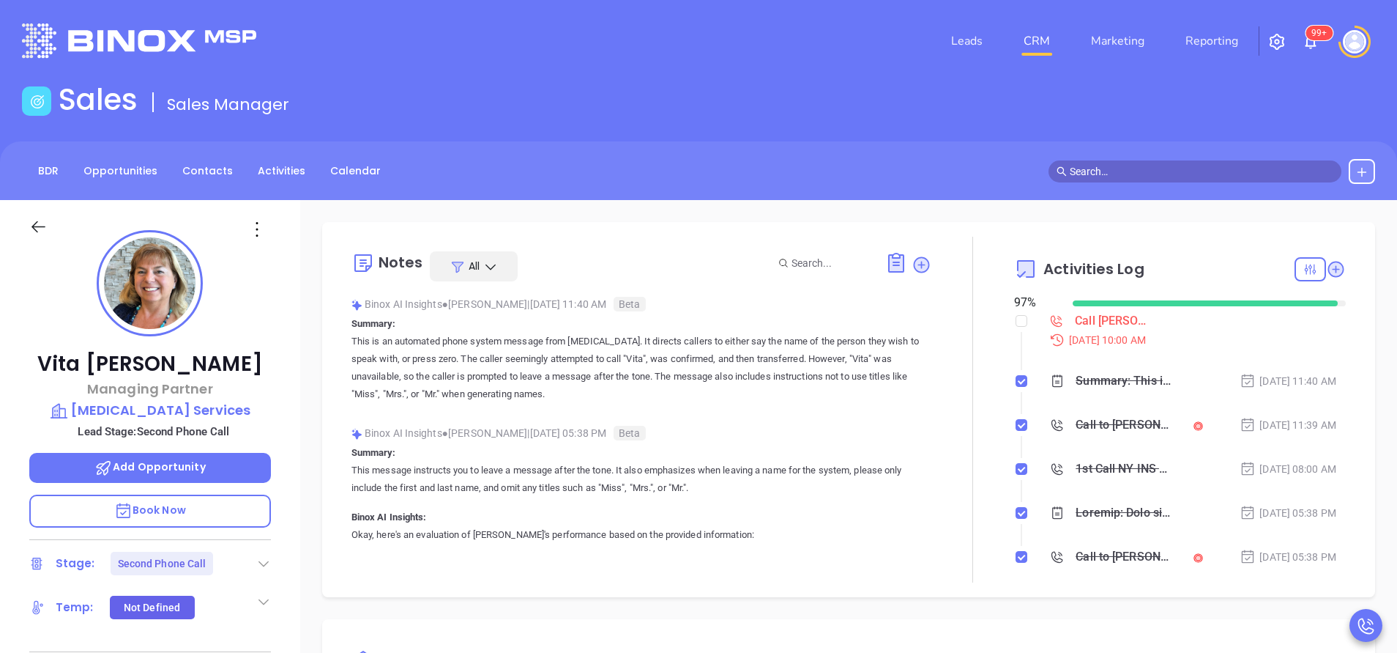
click at [935, 576] on div at bounding box center [973, 410] width 83 height 346
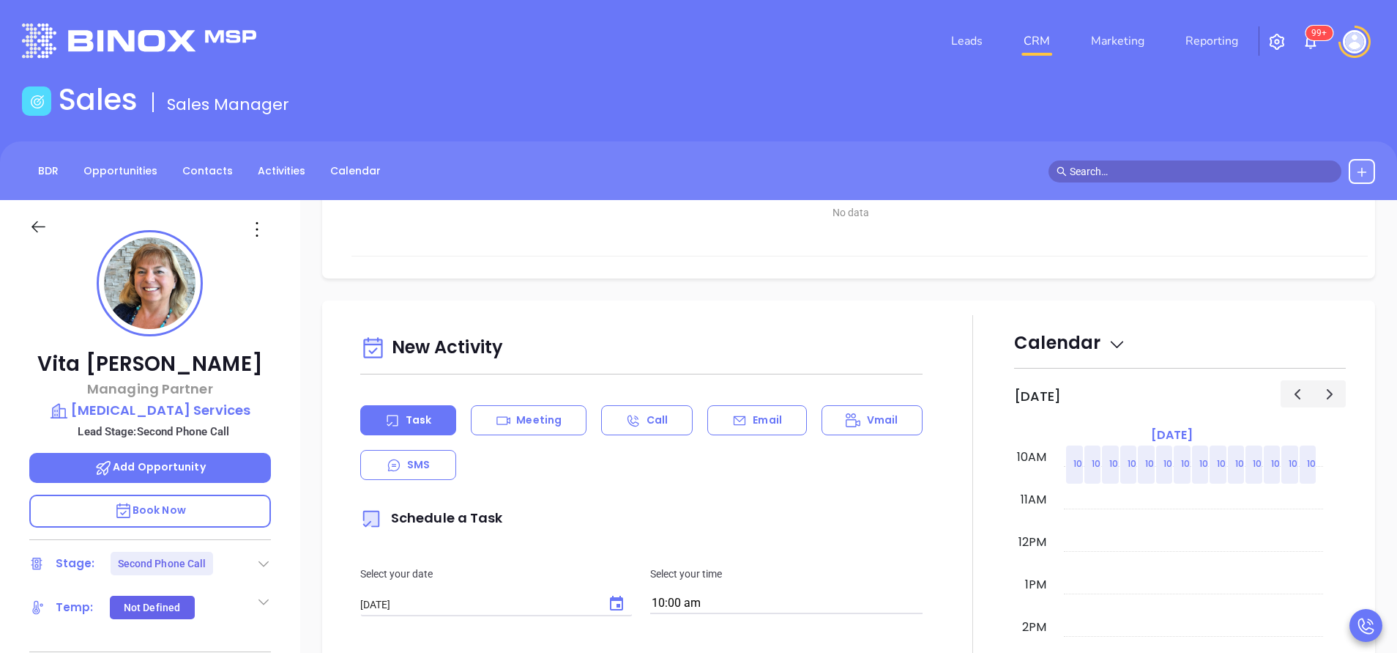
scroll to position [615, 0]
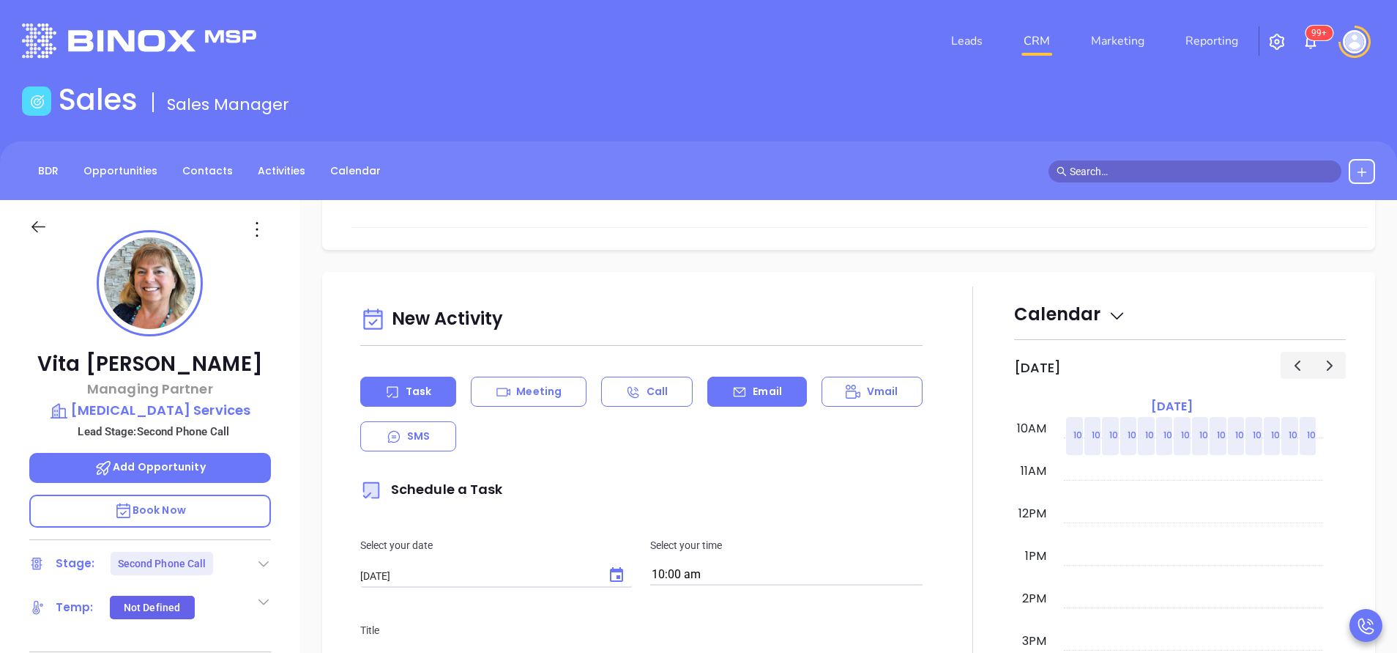
click at [762, 385] on p "Email" at bounding box center [767, 391] width 29 height 15
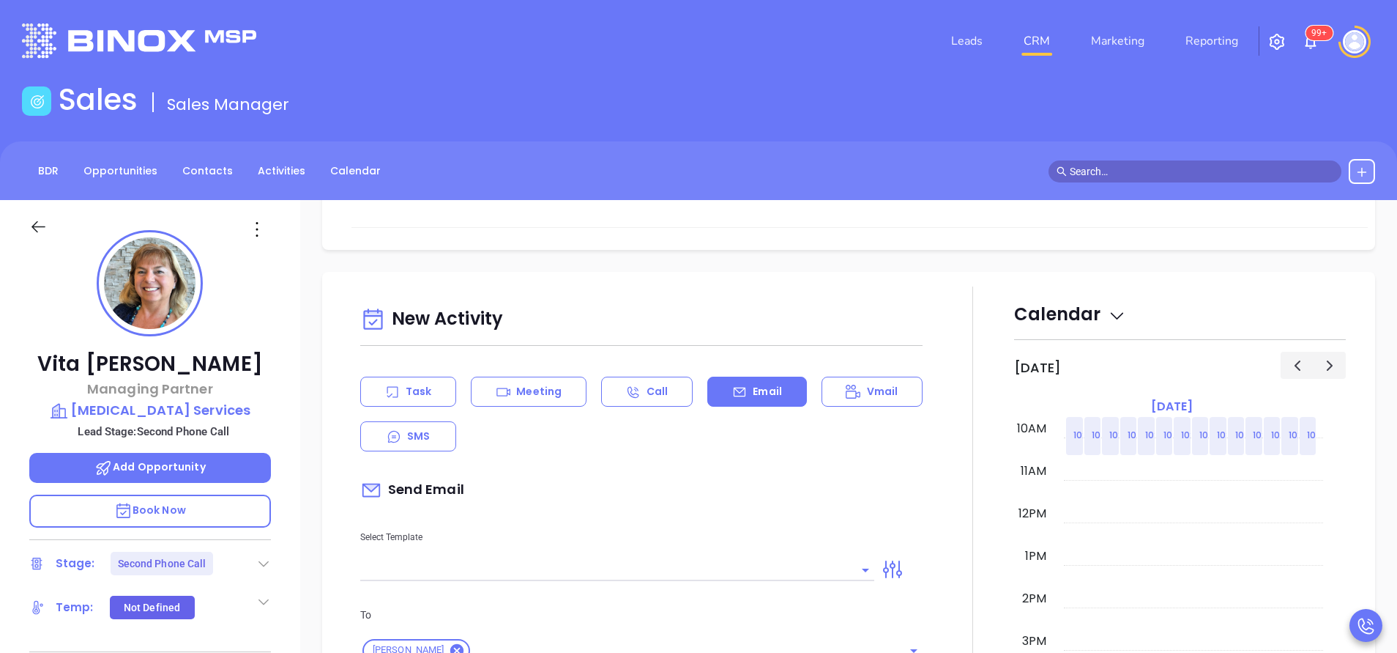
click at [566, 570] on input "text" at bounding box center [606, 569] width 492 height 21
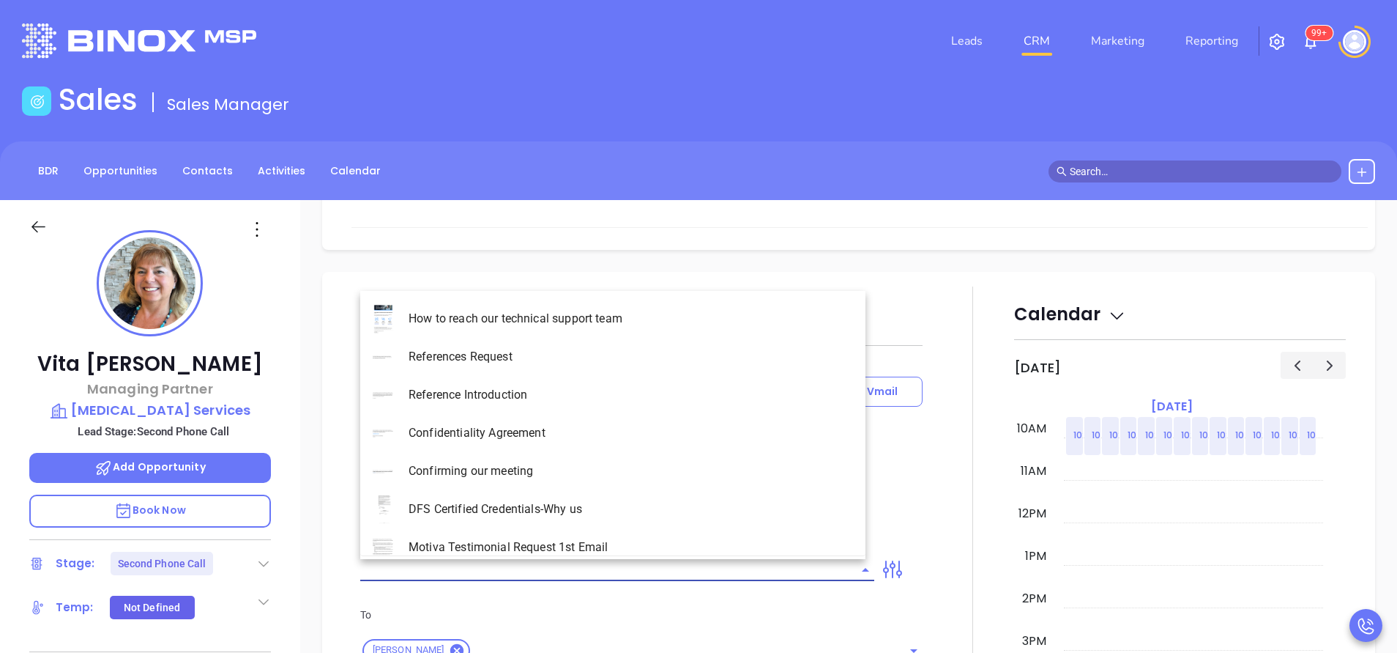
type input "[PERSON_NAME]"
click at [546, 392] on li "NY Insurance 0625 - Email 2" at bounding box center [612, 395] width 505 height 38
type input "NY Insurance 0625 - Email 2"
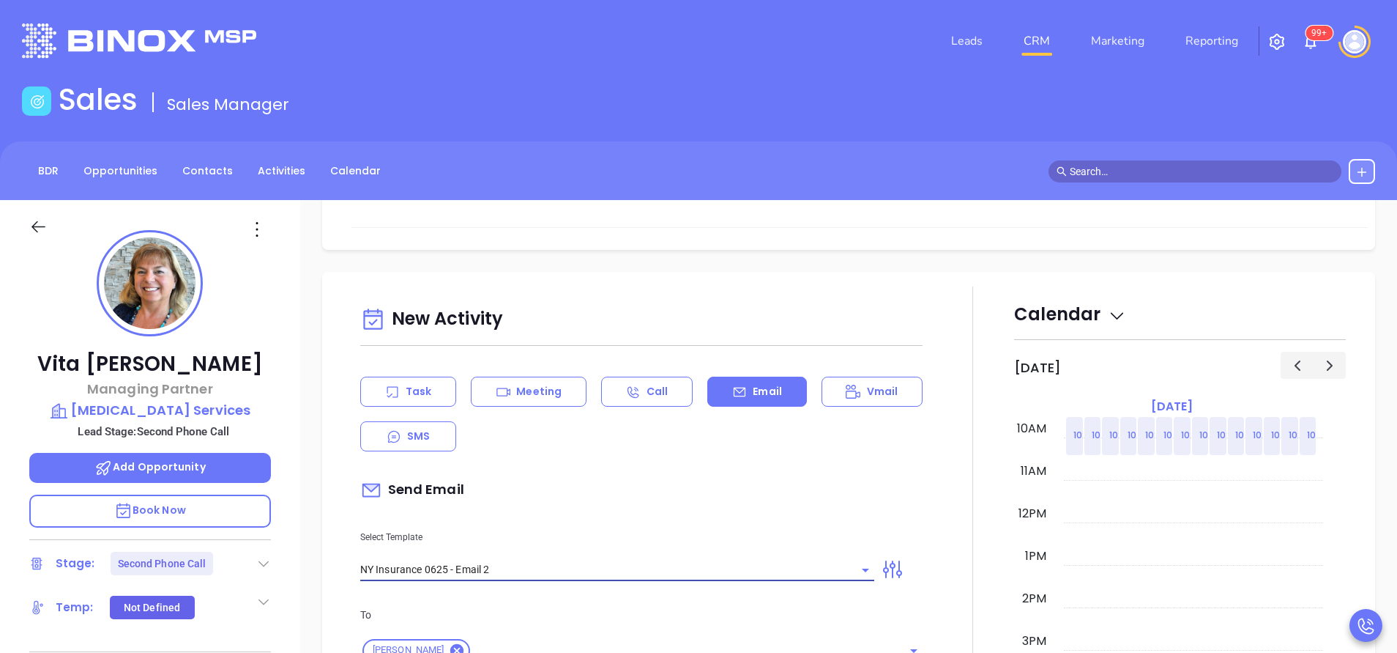
type input "I don’t know if you saw this Vita"
type input "NY Insurance 0625 - Email 2"
click at [607, 511] on div "Select Template NY Insurance 0625 - Email 2" at bounding box center [618, 544] width 532 height 74
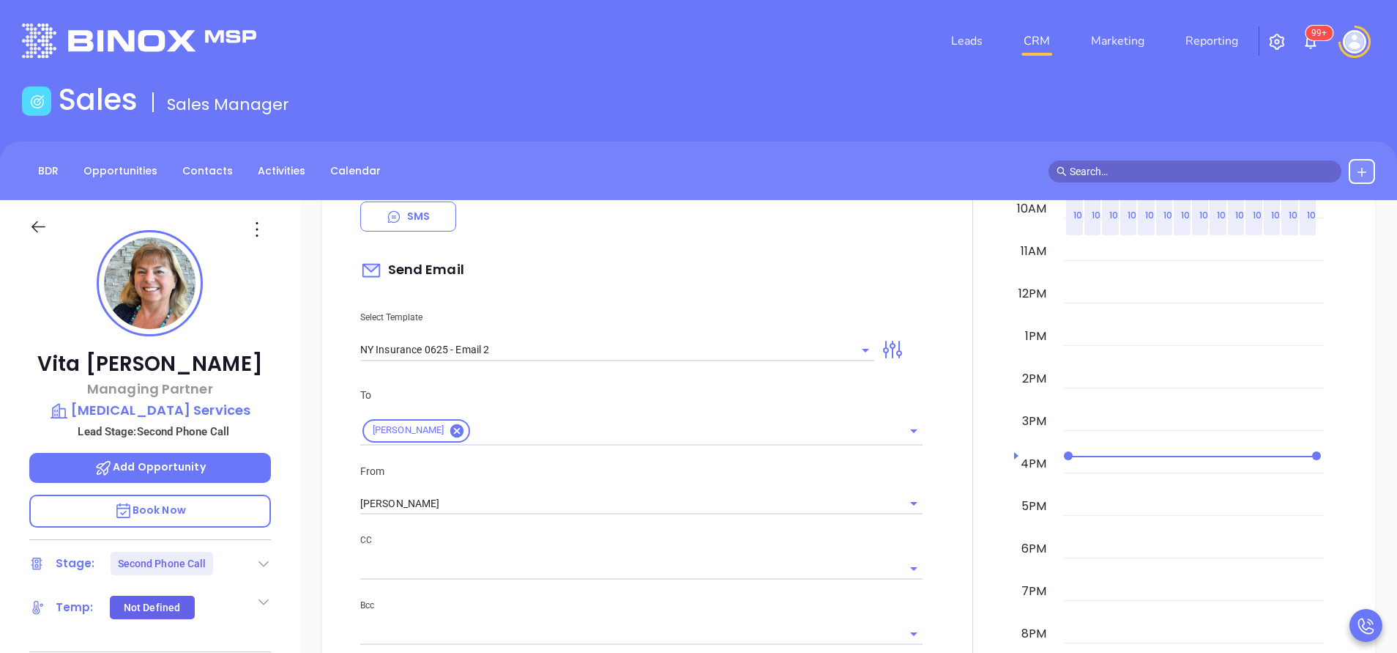
scroll to position [879, 0]
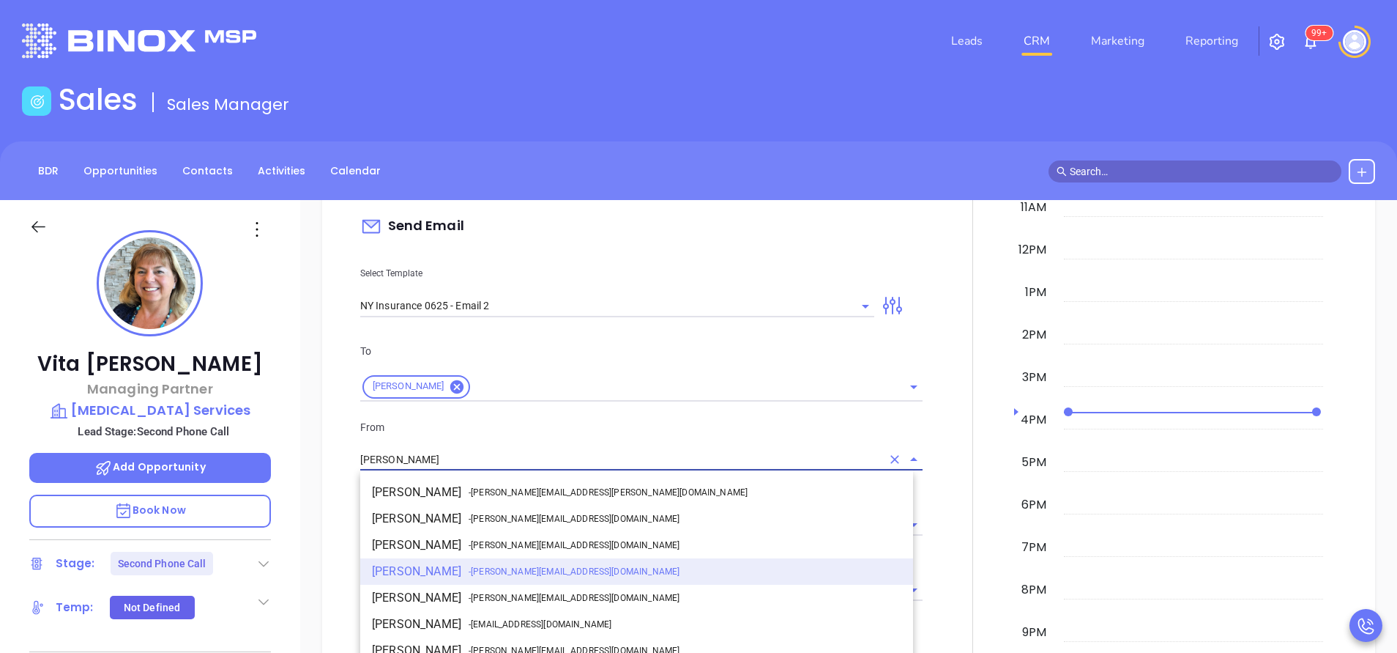
click at [568, 459] on input "[PERSON_NAME]" at bounding box center [620, 459] width 521 height 21
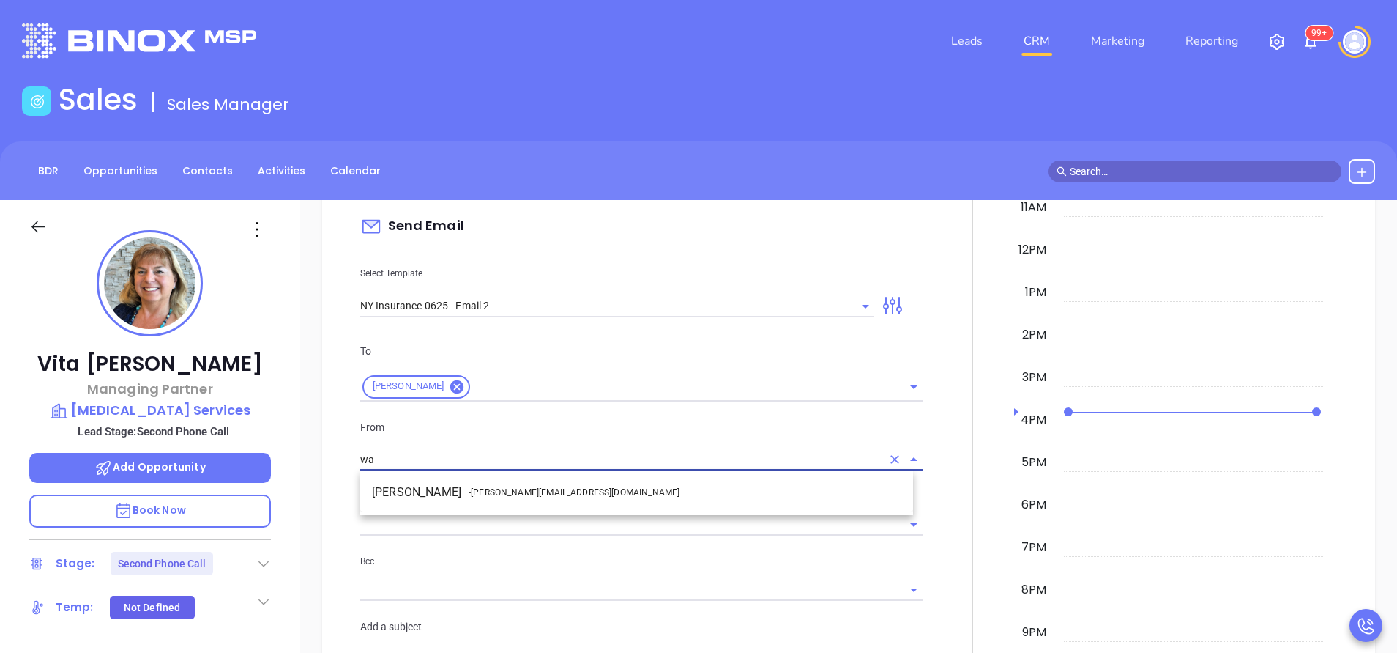
click at [506, 505] on li "Walter Contreras - [EMAIL_ADDRESS][DOMAIN_NAME]" at bounding box center [636, 492] width 553 height 26
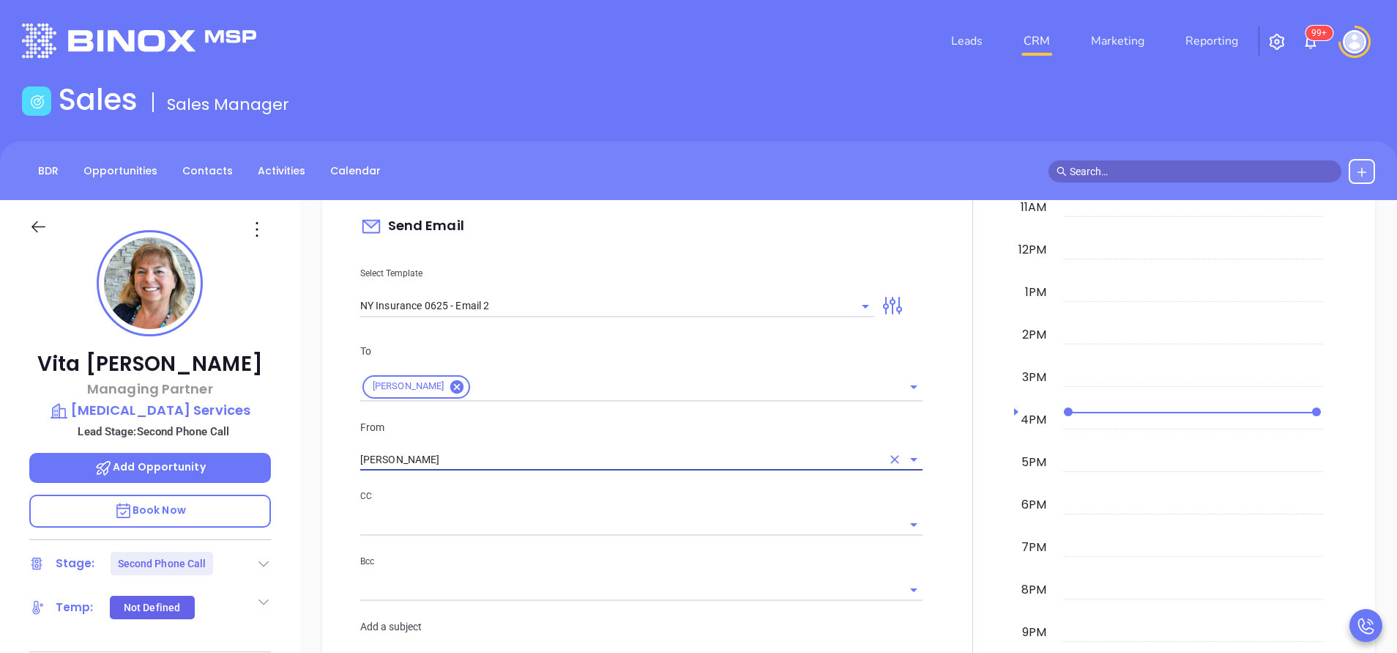
type input "[PERSON_NAME]"
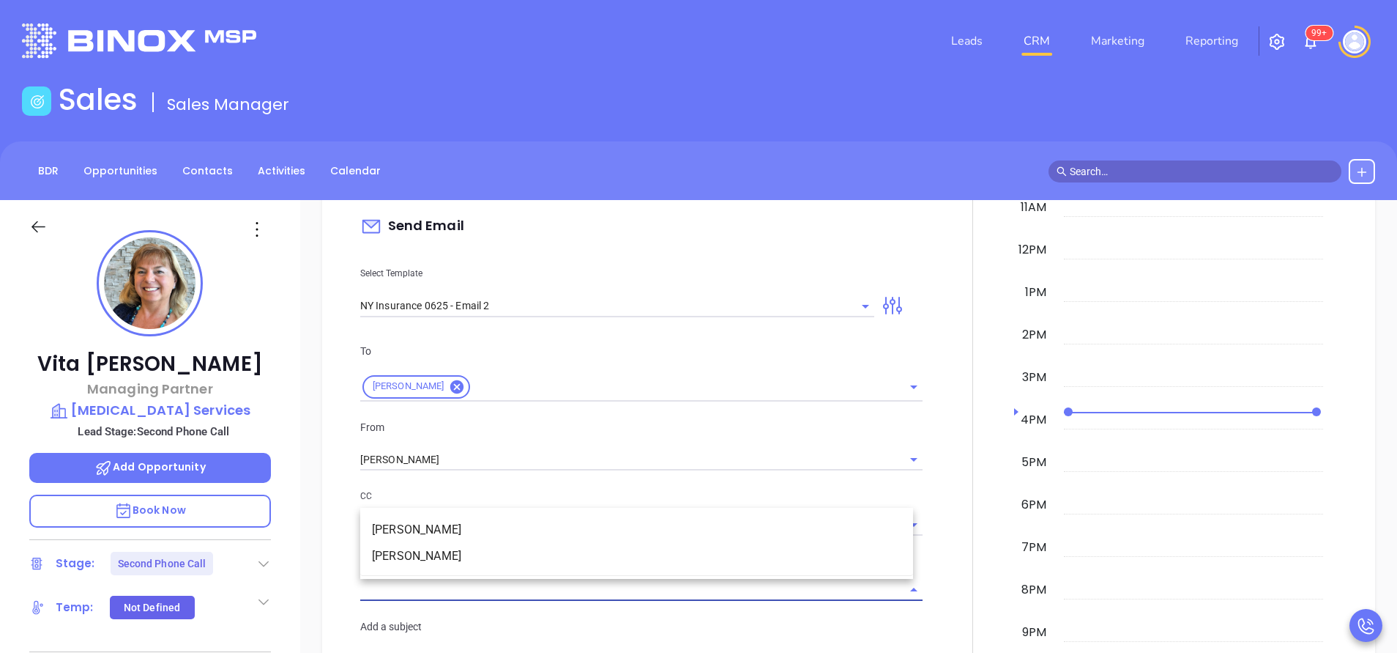
click at [473, 581] on input "text" at bounding box center [630, 589] width 541 height 21
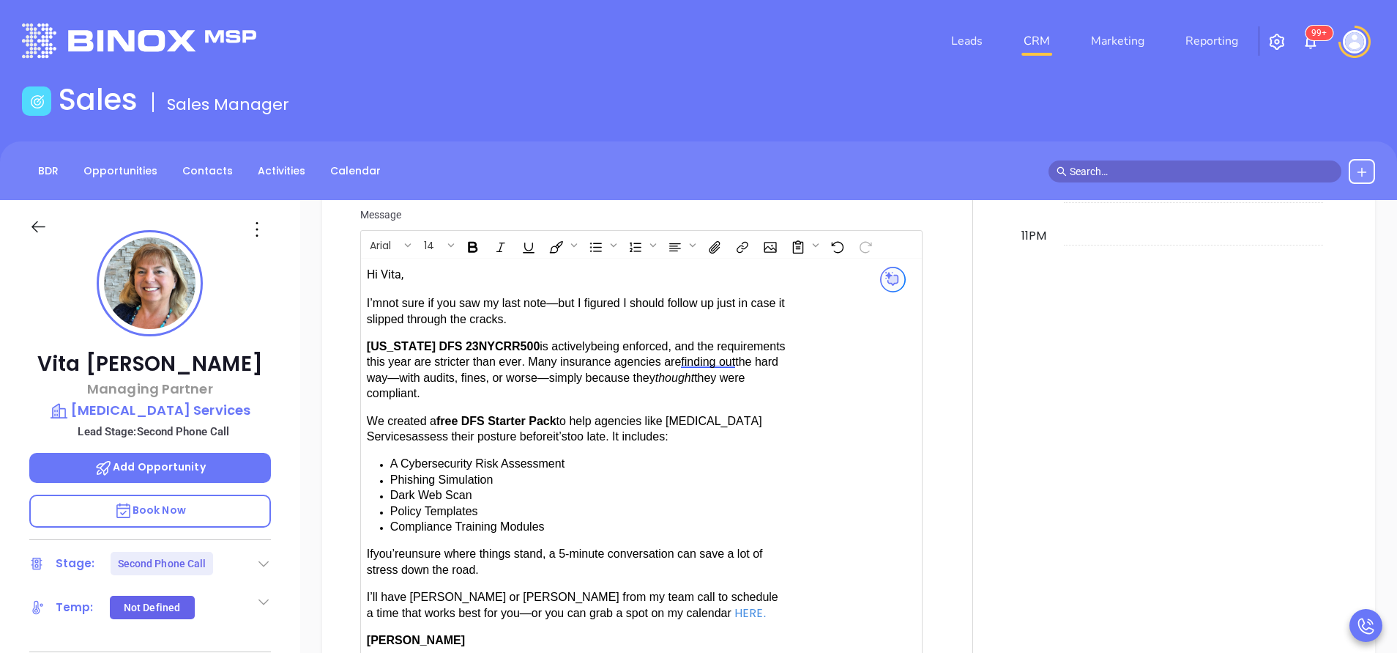
scroll to position [1406, 0]
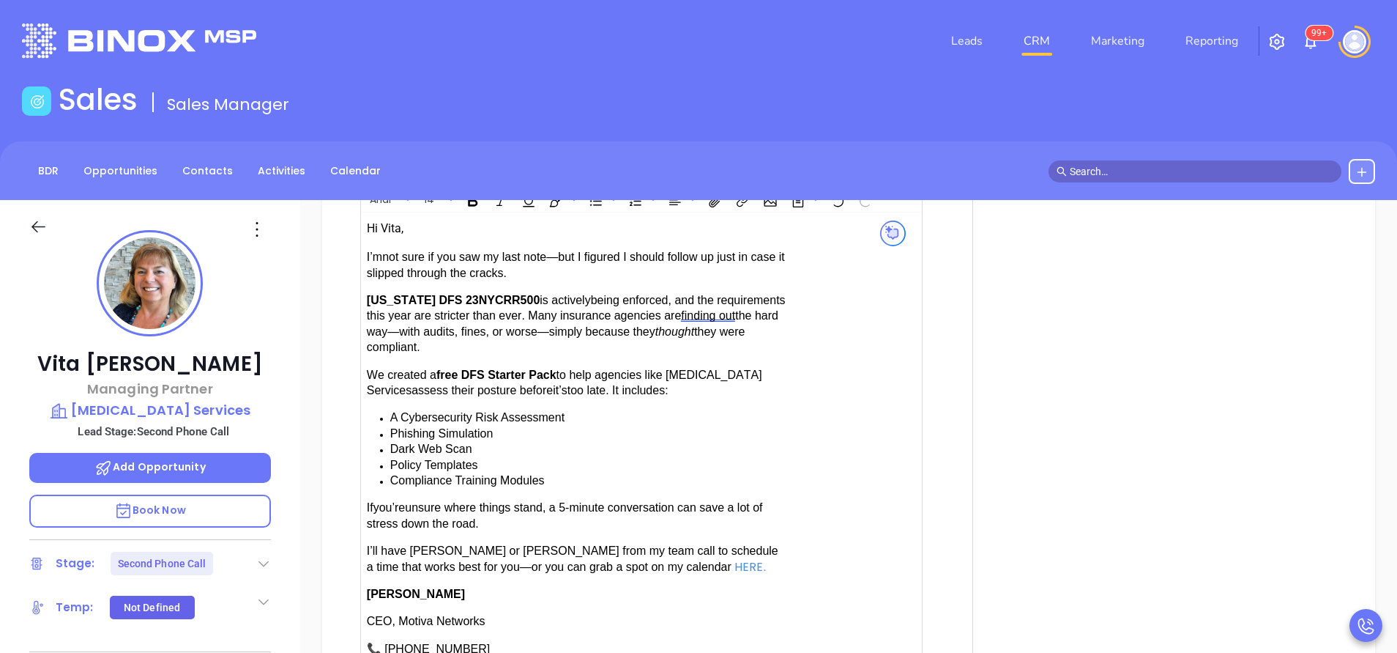
click at [404, 544] on span "have [PERSON_NAME] or [PERSON_NAME] from my team call to schedule a time that w…" at bounding box center [573, 558] width 412 height 28
click at [948, 616] on div at bounding box center [973, 142] width 83 height 1295
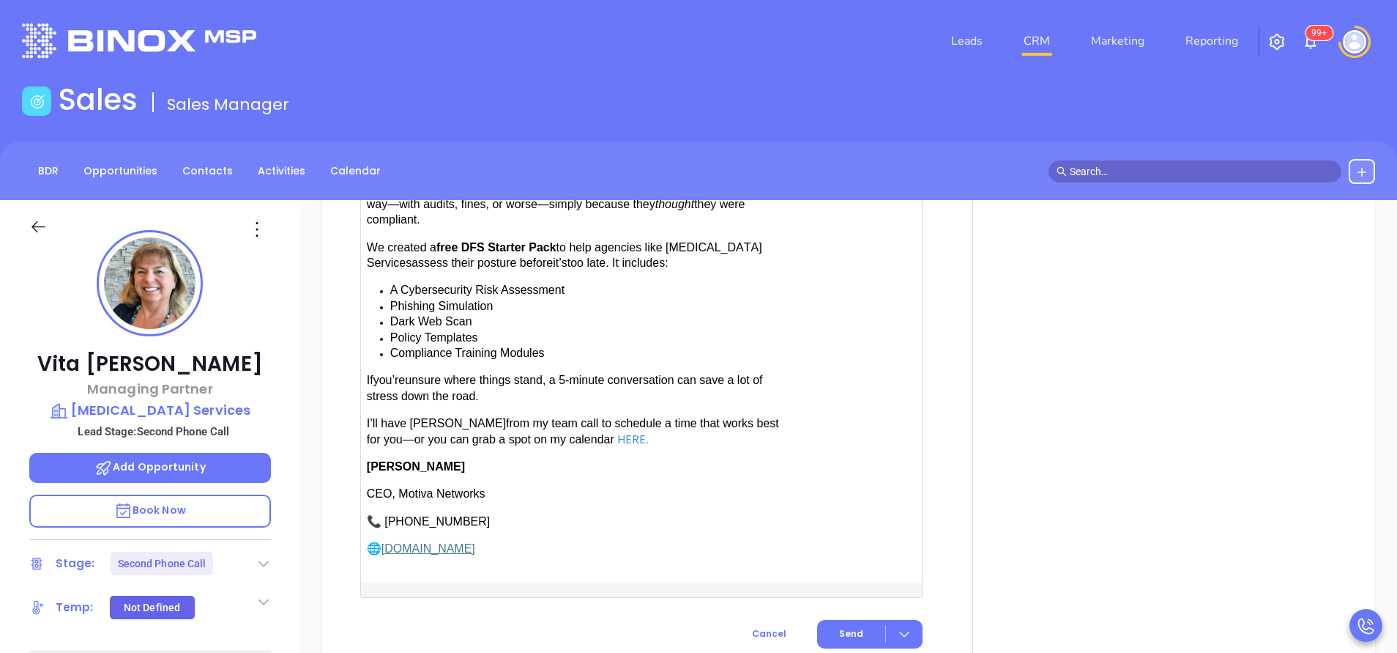
scroll to position [1626, 0]
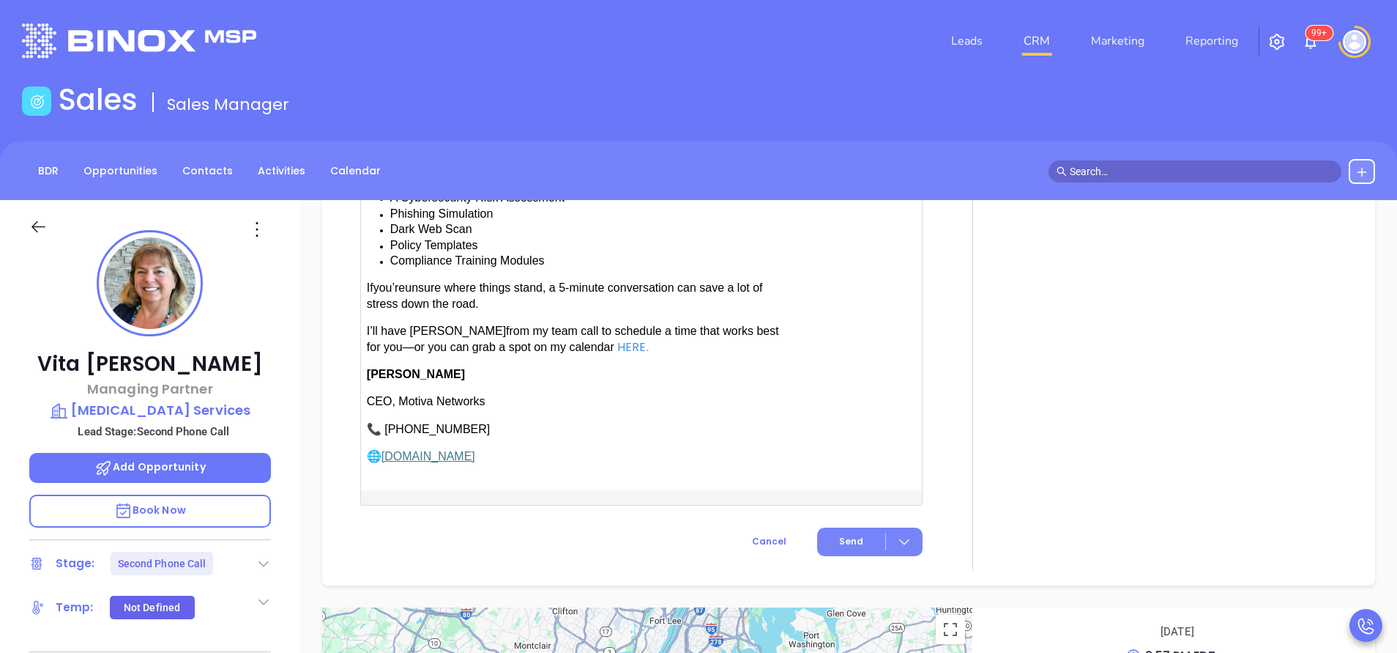
click at [852, 537] on span "Send" at bounding box center [851, 541] width 24 height 13
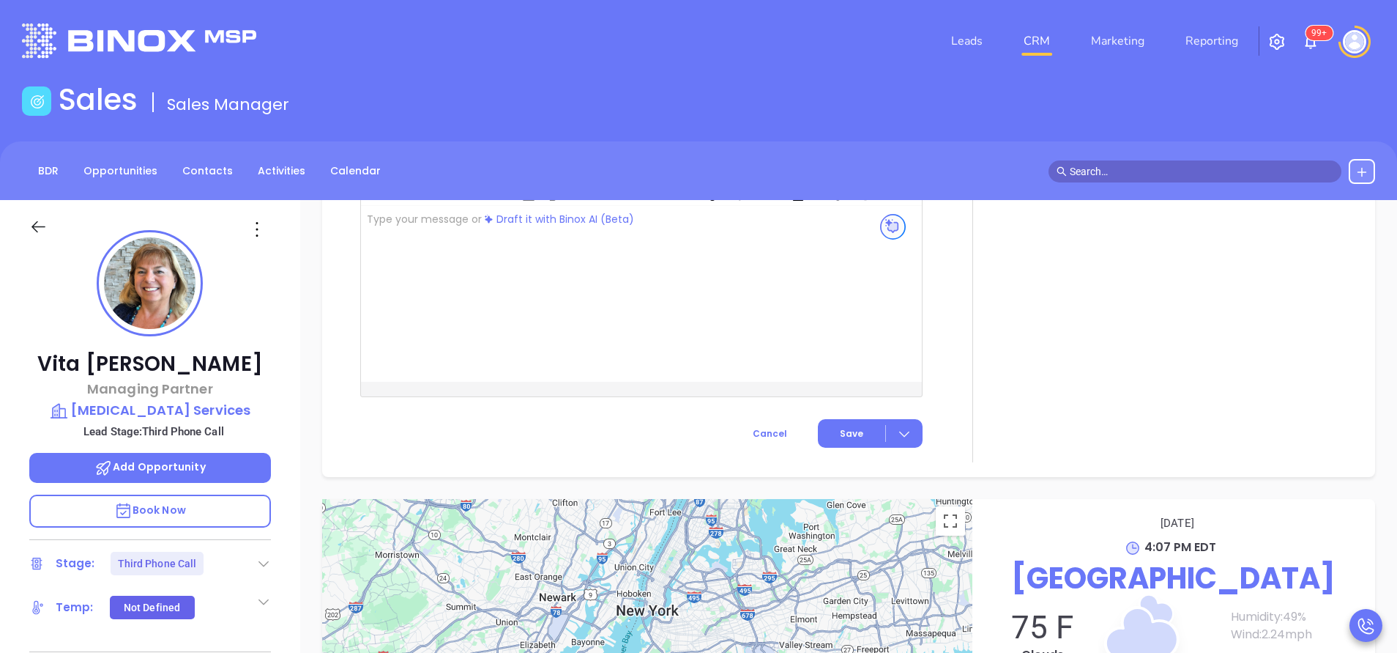
scroll to position [1535, 0]
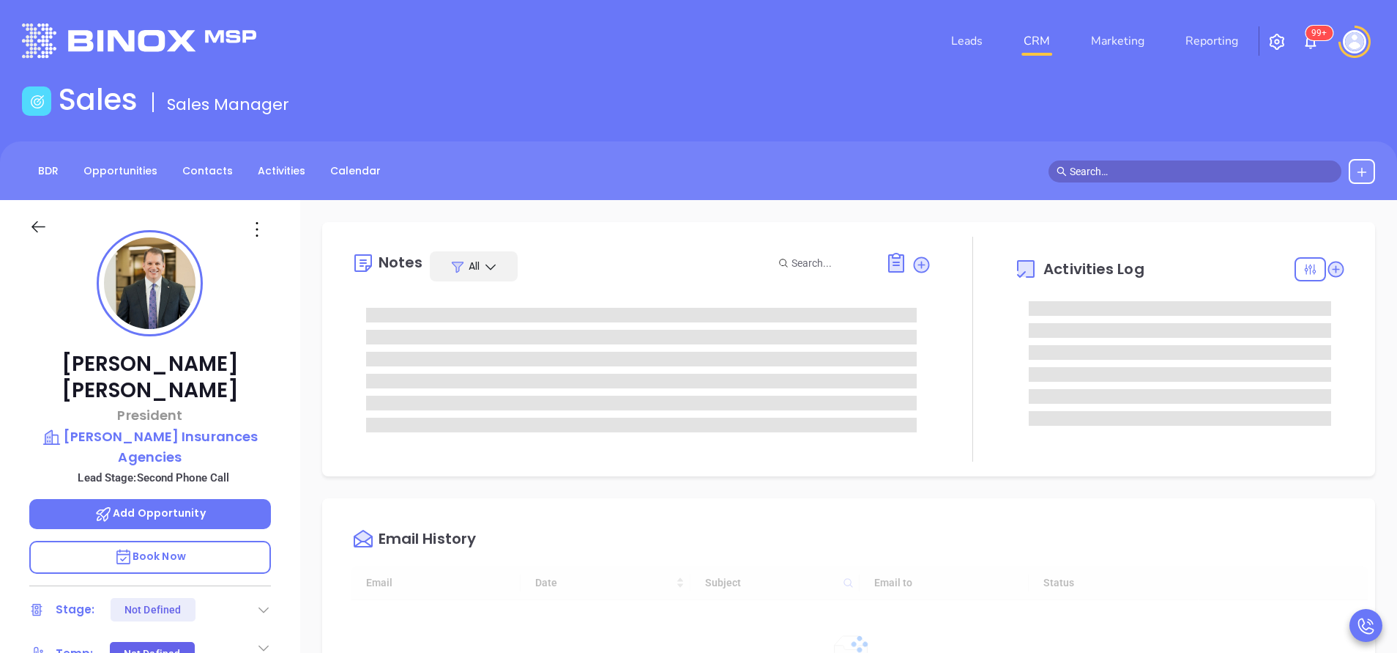
type input "[DATE]"
type input "[PERSON_NAME]"
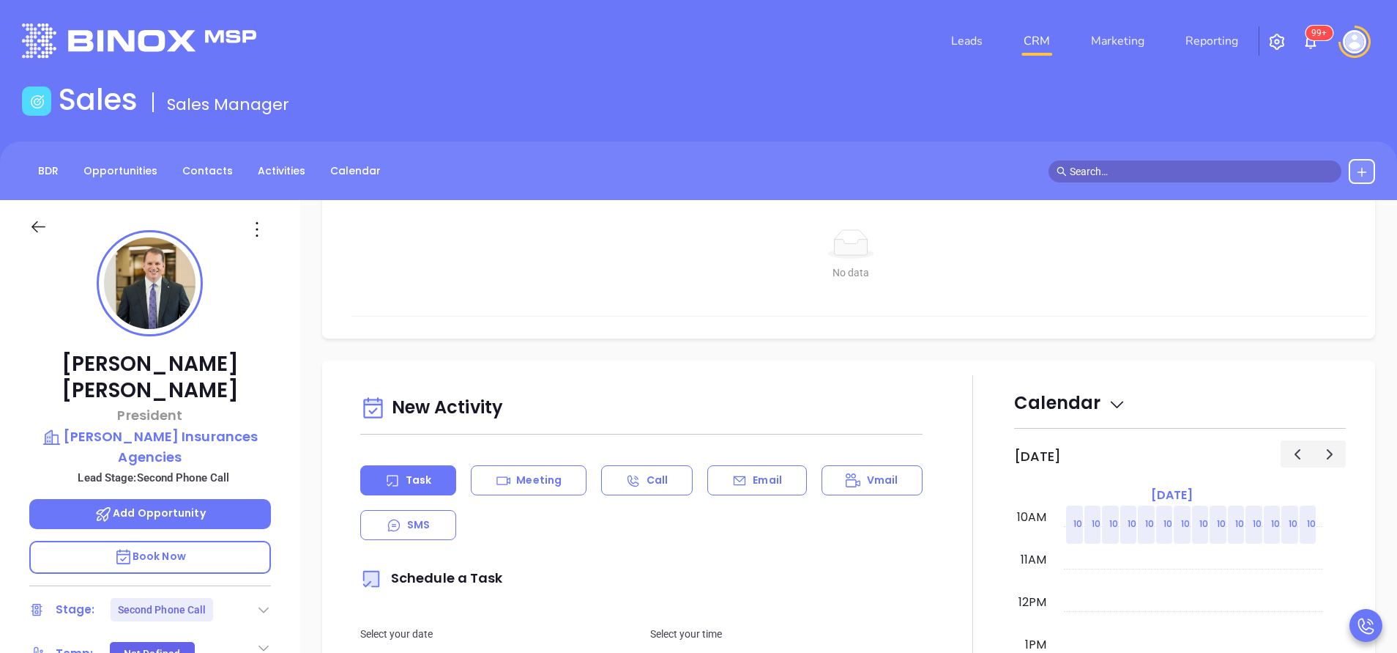
scroll to position [659, 0]
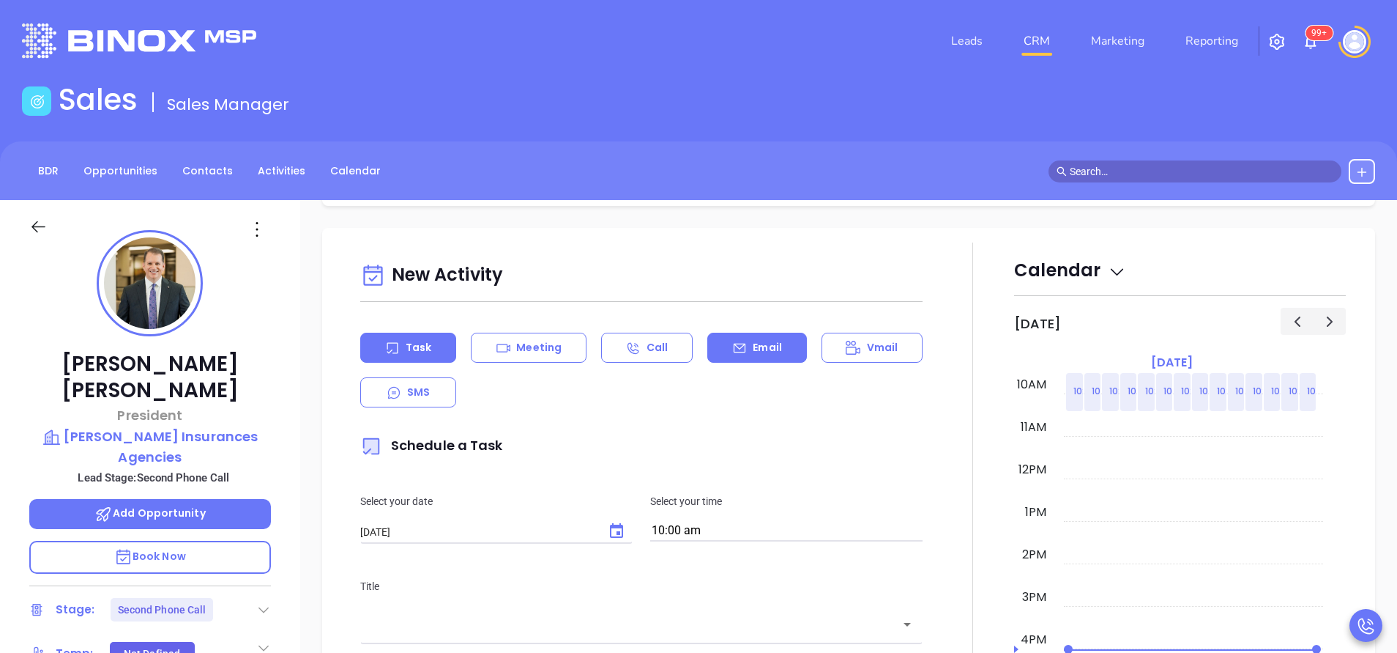
click at [762, 349] on p "Email" at bounding box center [767, 347] width 29 height 15
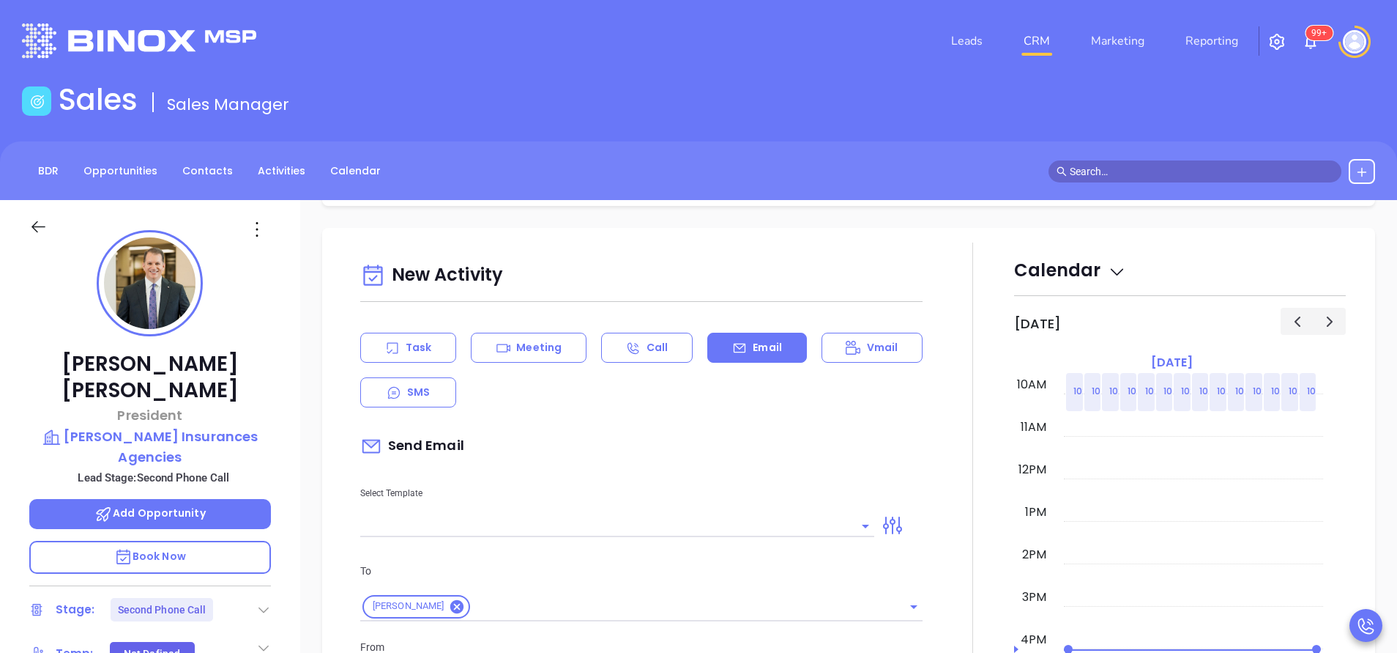
click at [762, 533] on input "text" at bounding box center [606, 525] width 492 height 21
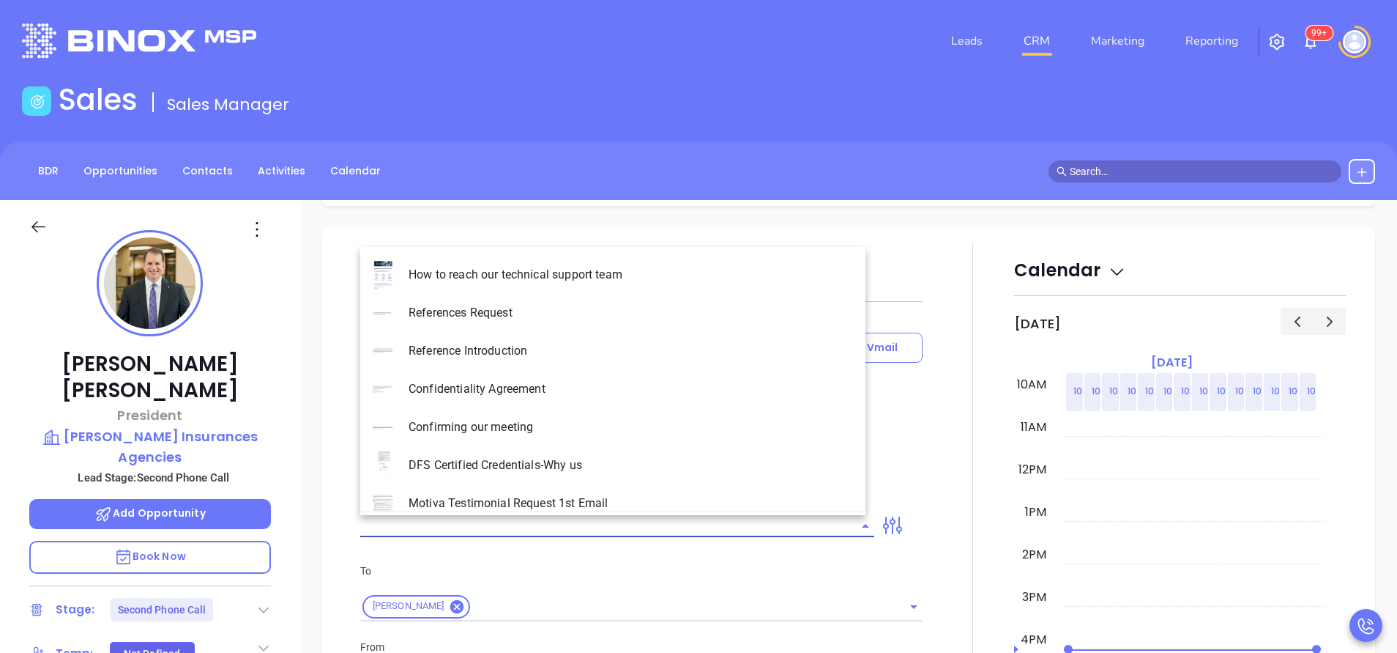
type input "[PERSON_NAME]"
click at [644, 346] on li "NY Insurance 0625 - Email 2" at bounding box center [612, 351] width 505 height 38
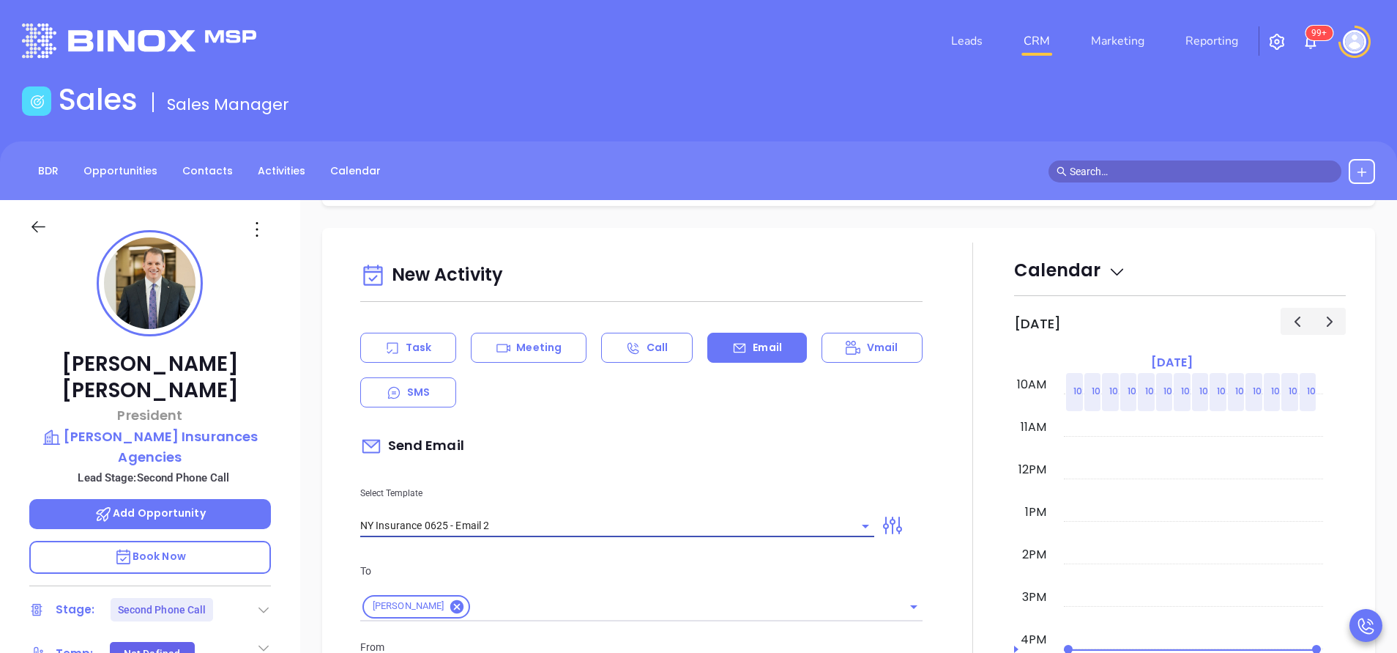
type input "NY Insurance 0625 - Email 2"
type input "I don’t know if you saw this David"
click at [669, 461] on div "Send Email" at bounding box center [641, 446] width 562 height 34
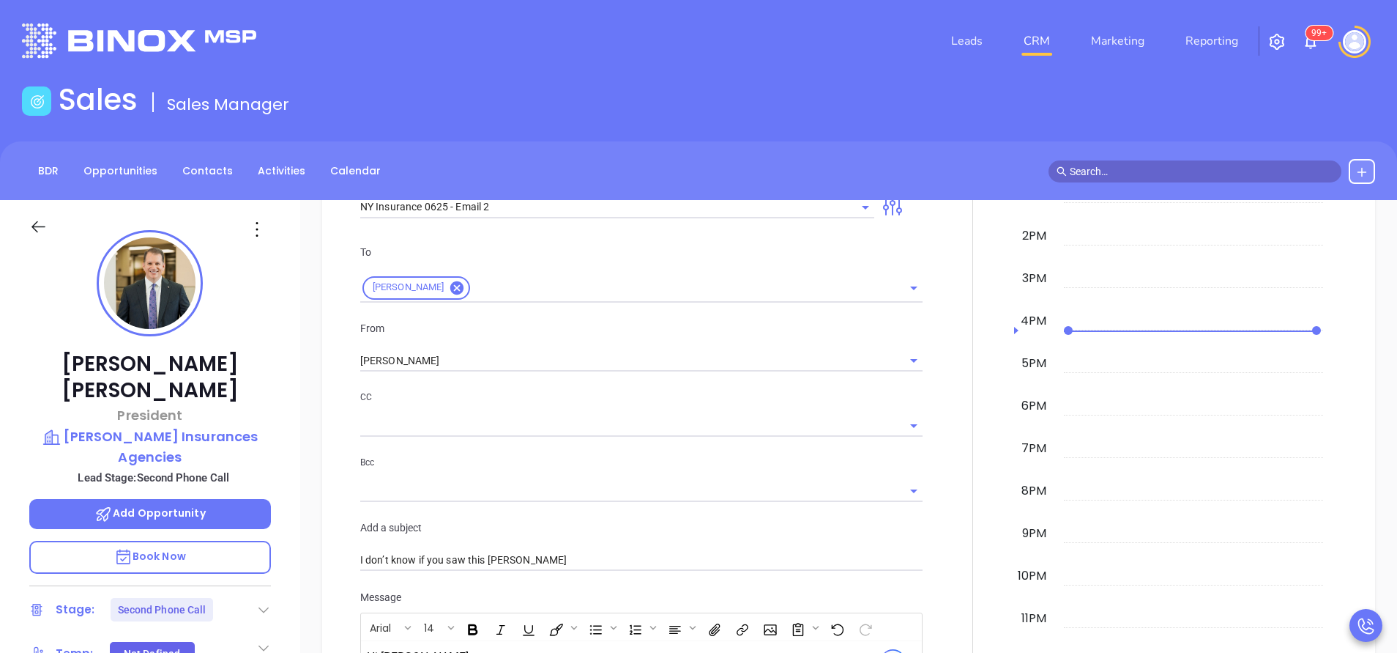
scroll to position [989, 0]
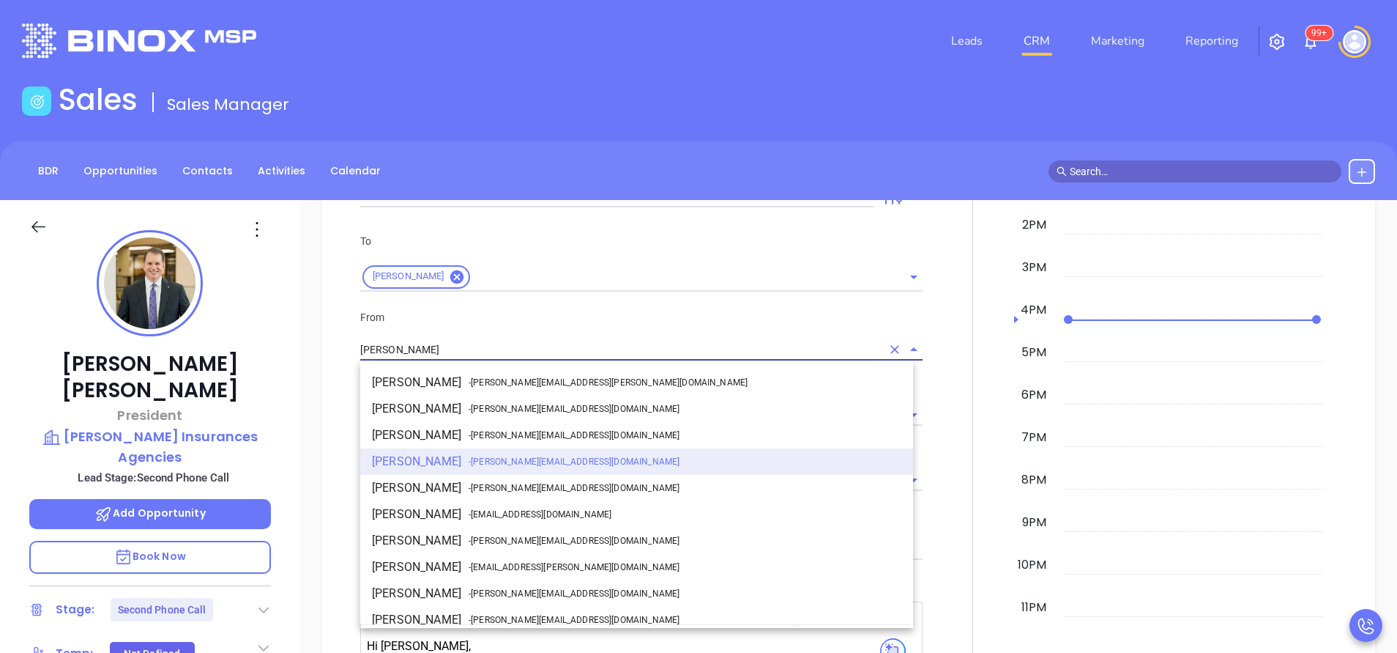
click at [471, 353] on input "[PERSON_NAME]" at bounding box center [620, 349] width 521 height 21
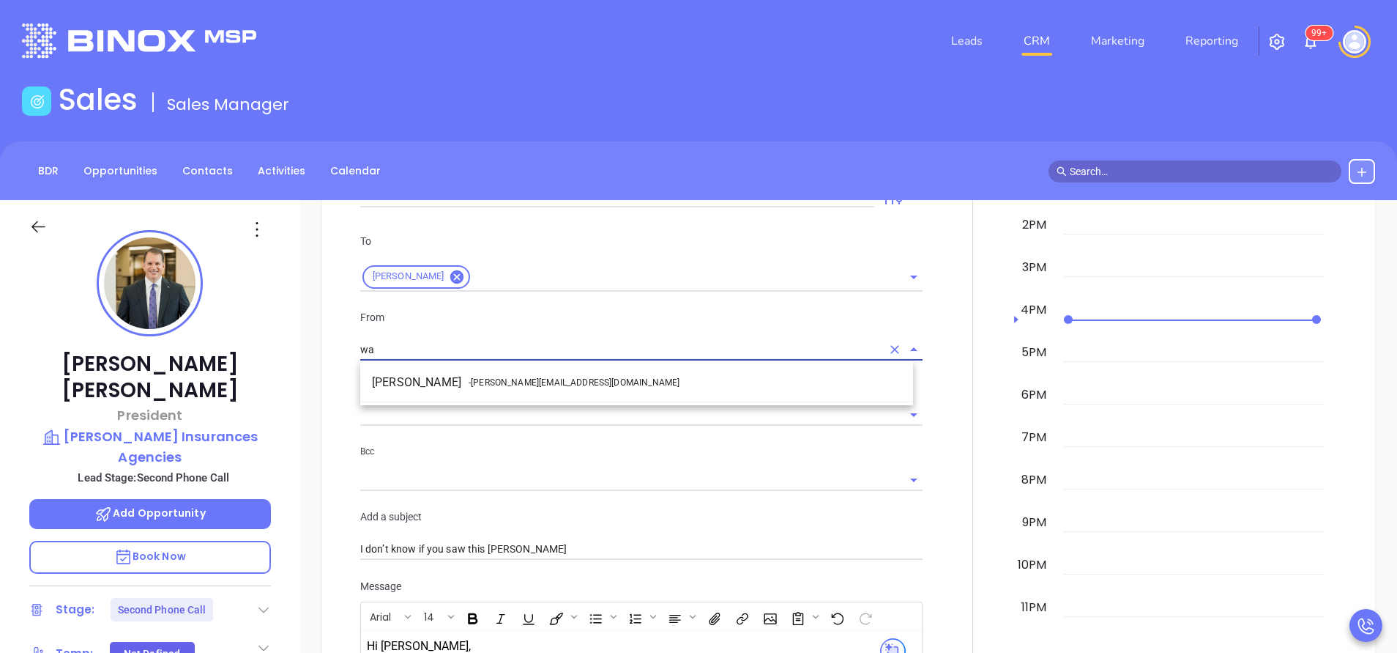
click at [473, 376] on span "- walter@motiva.net" at bounding box center [574, 382] width 211 height 13
type input "[PERSON_NAME]"
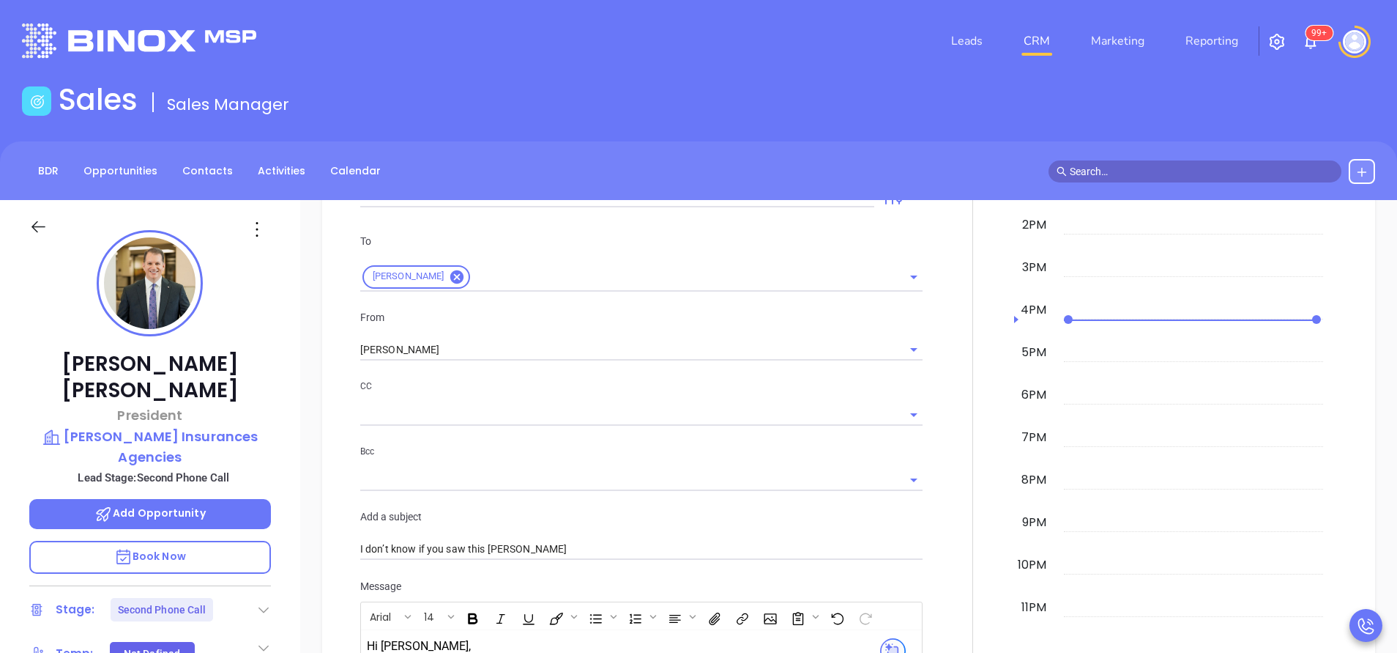
drag, startPoint x: 506, startPoint y: 392, endPoint x: 562, endPoint y: 400, distance: 57.0
click at [507, 392] on p "CC" at bounding box center [641, 386] width 562 height 16
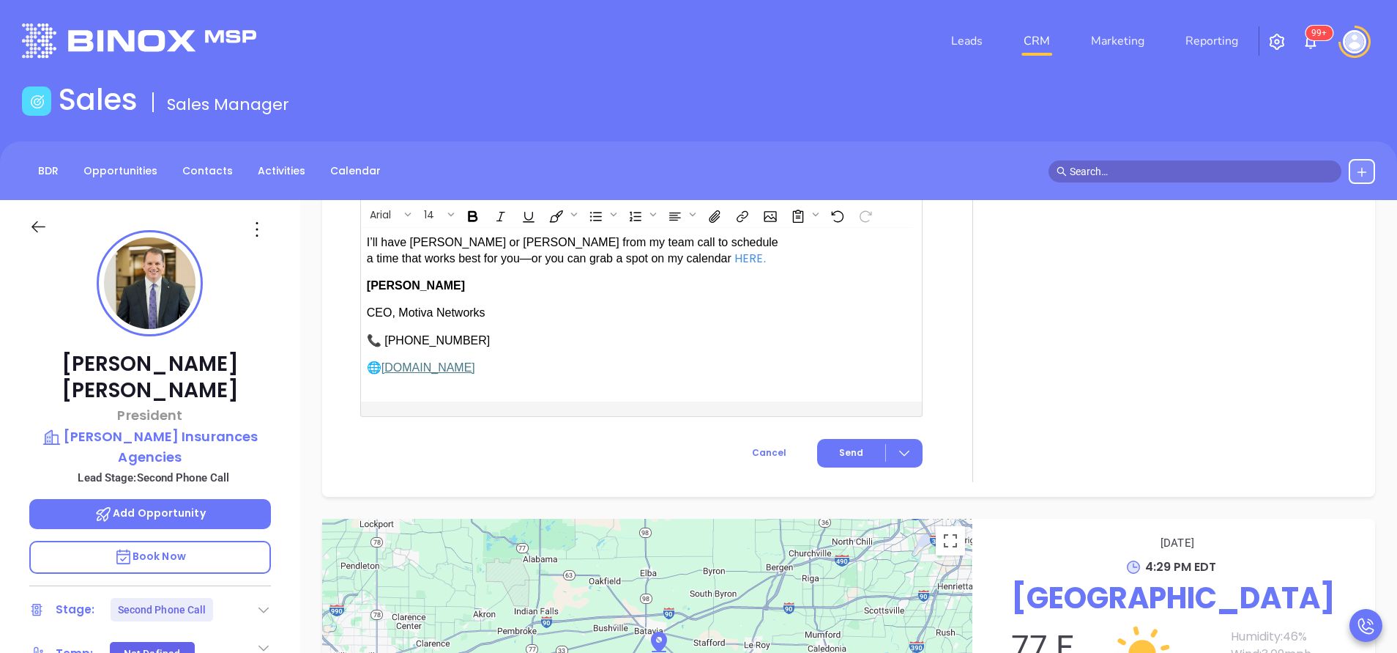
scroll to position [1648, 0]
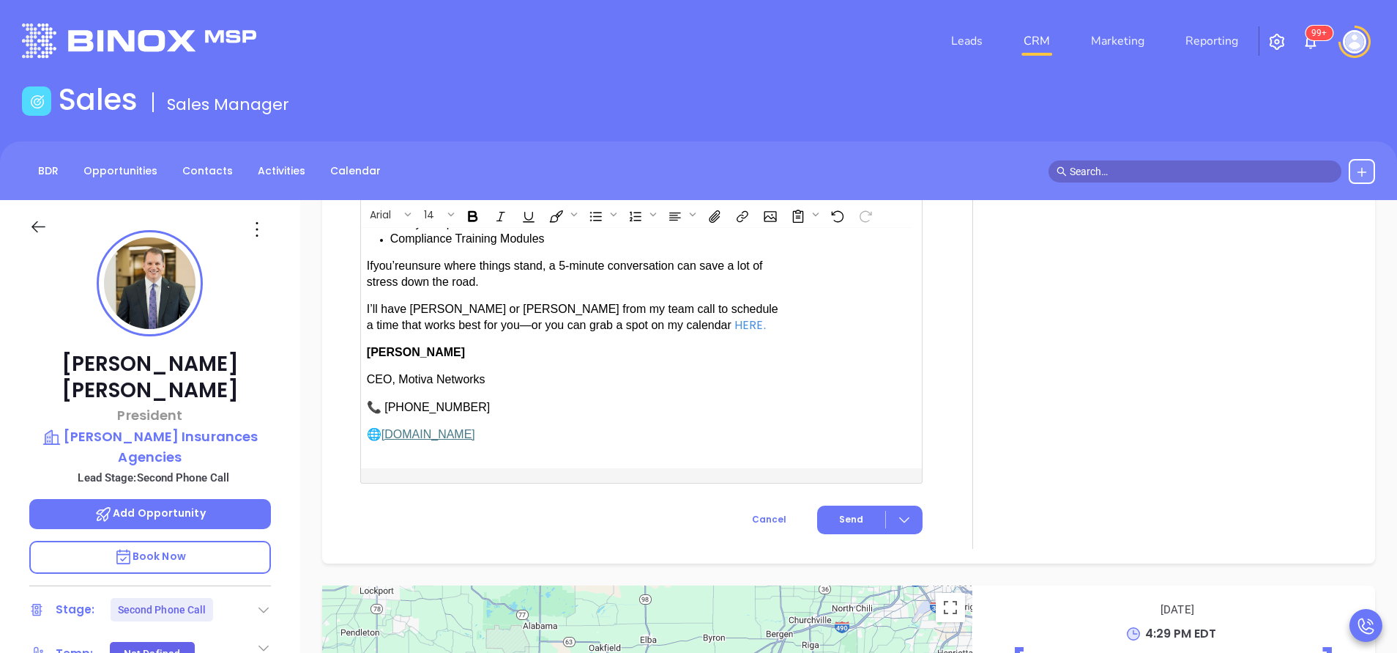
drag, startPoint x: 409, startPoint y: 306, endPoint x: 520, endPoint y: 286, distance: 112.3
click at [411, 305] on span "have [PERSON_NAME] or [PERSON_NAME] from my team call to schedule a time that w…" at bounding box center [573, 316] width 412 height 28
click at [851, 513] on span "Send" at bounding box center [851, 519] width 24 height 13
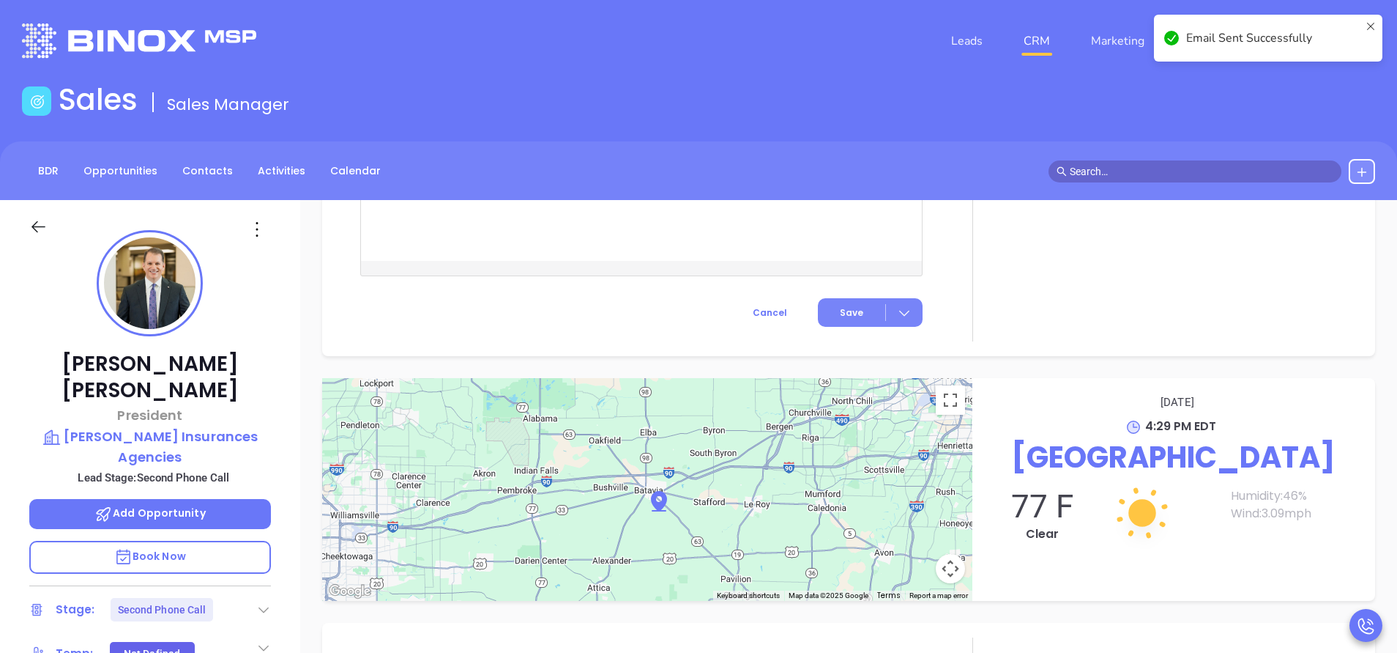
scroll to position [1415, 0]
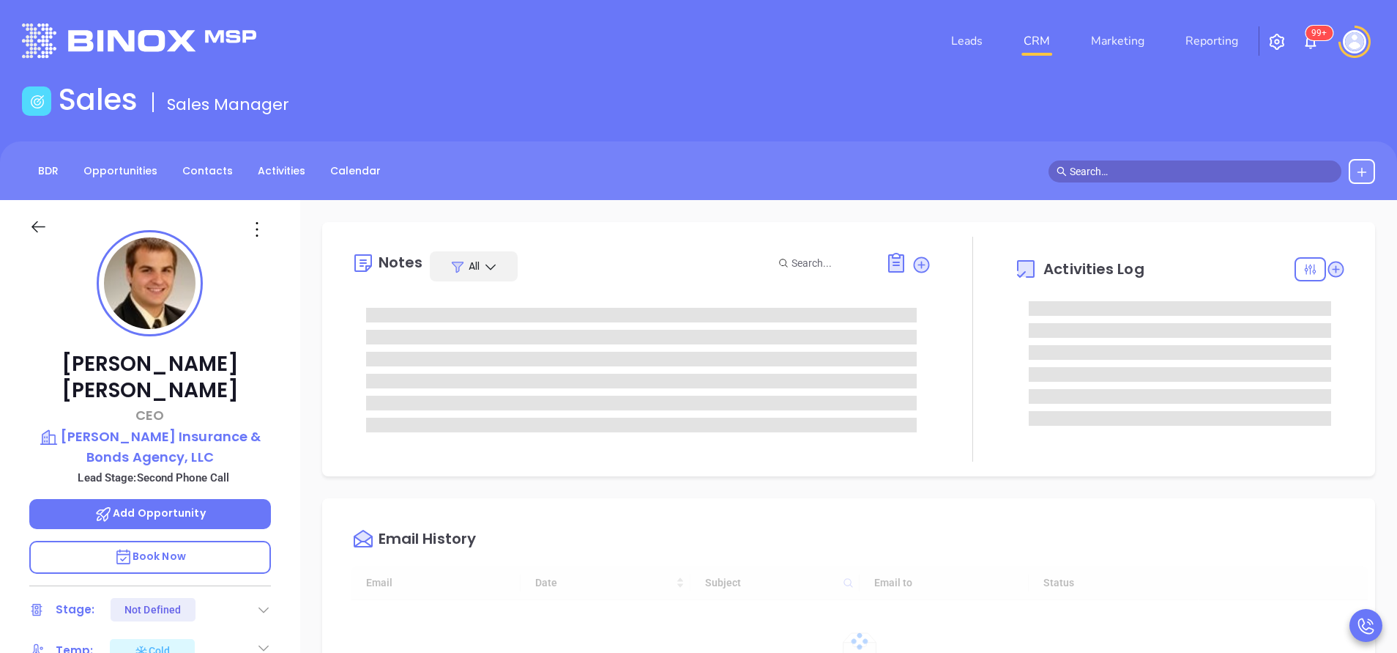
type input "[DATE]"
type input "[PERSON_NAME]"
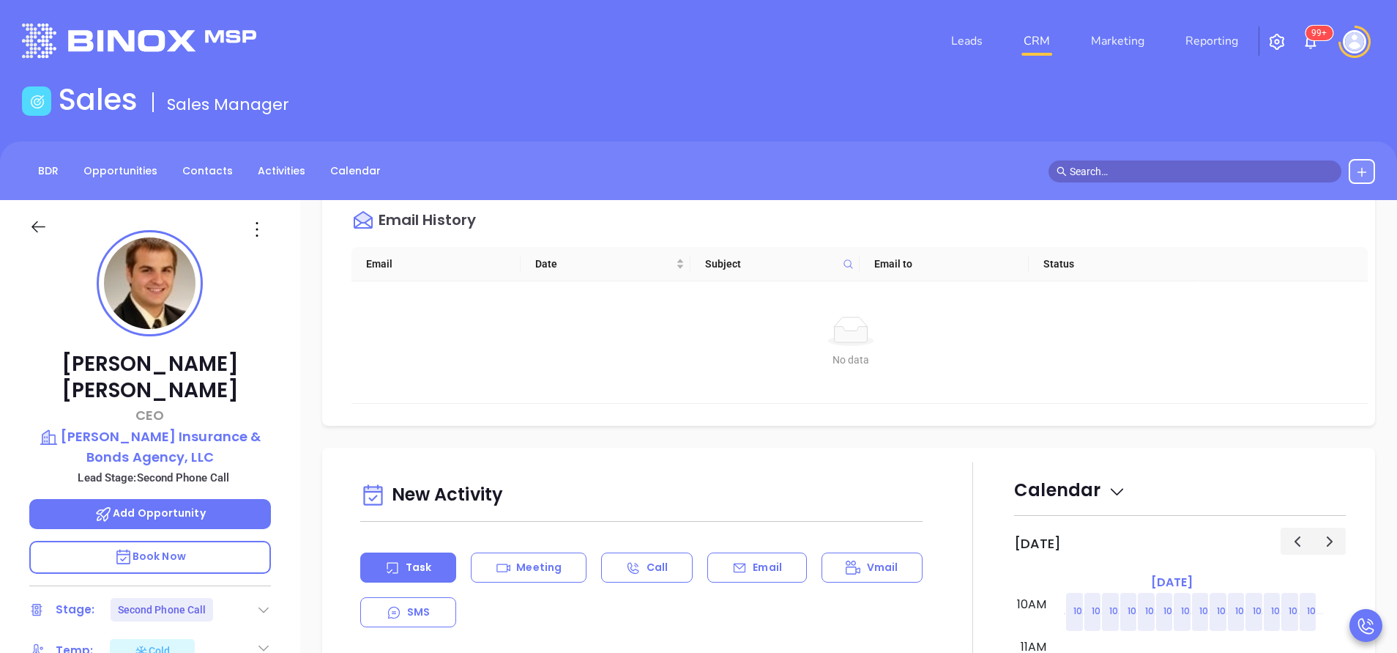
scroll to position [659, 0]
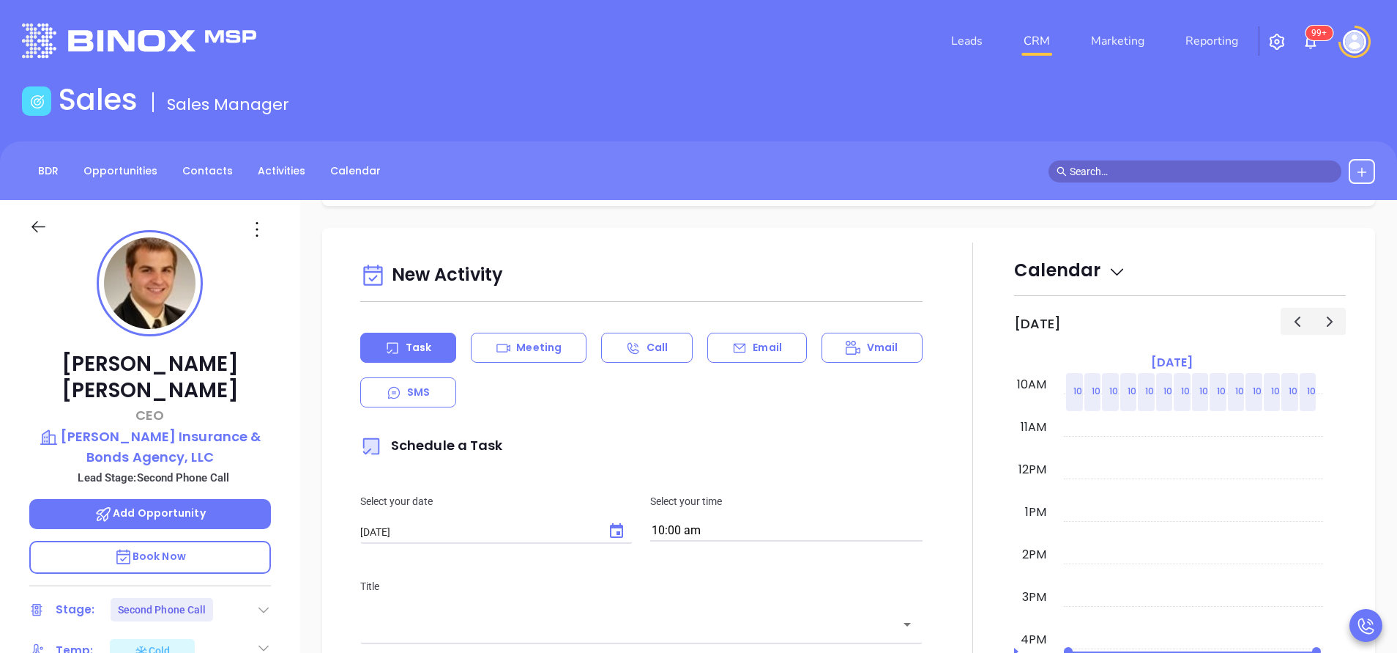
click at [749, 332] on div "New Activity Task Meeting Call Email Vmail SMS Schedule a Task Select your date…" at bounding box center [642, 624] width 580 height 735
click at [723, 343] on div "Email" at bounding box center [757, 348] width 99 height 30
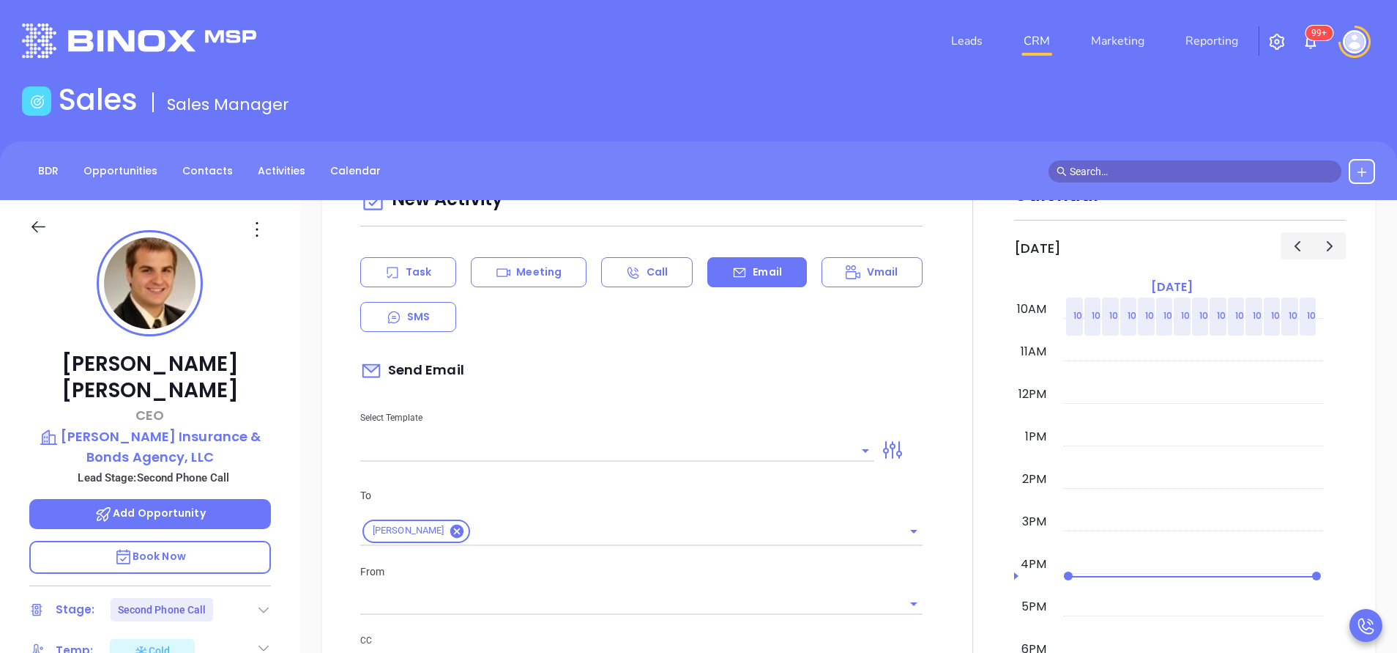
scroll to position [769, 0]
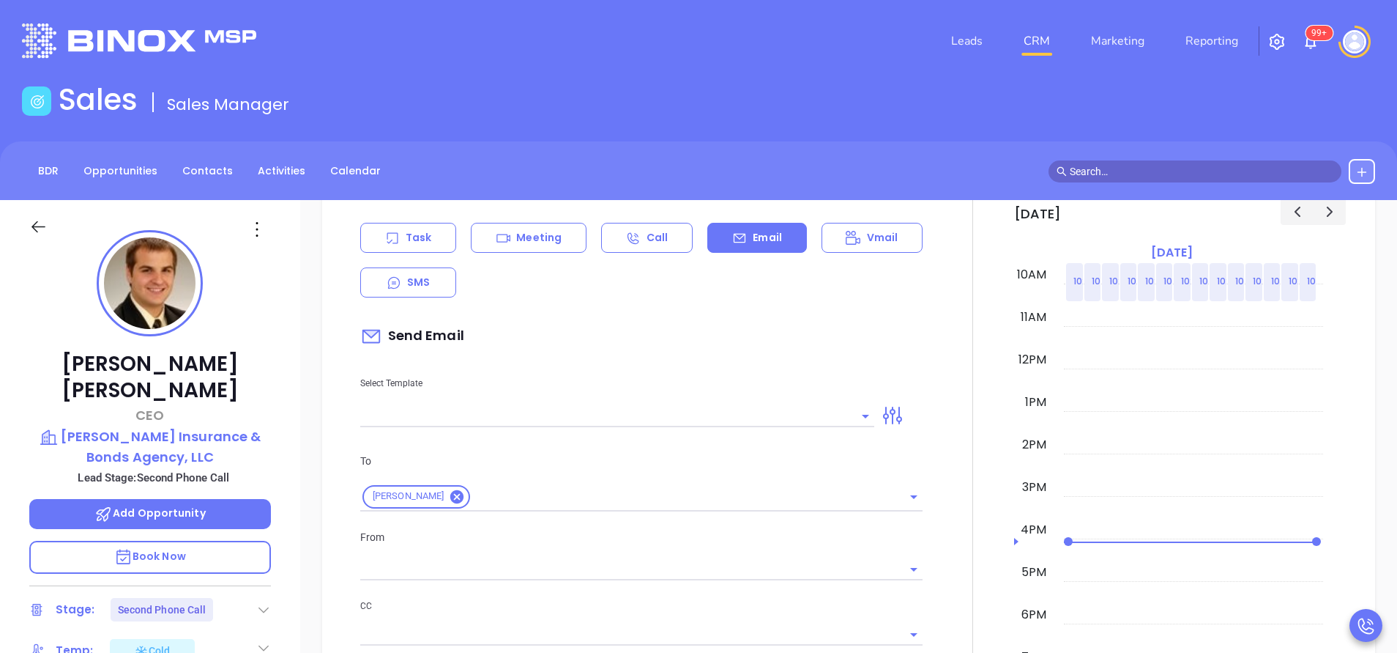
click at [735, 417] on input "text" at bounding box center [606, 415] width 492 height 21
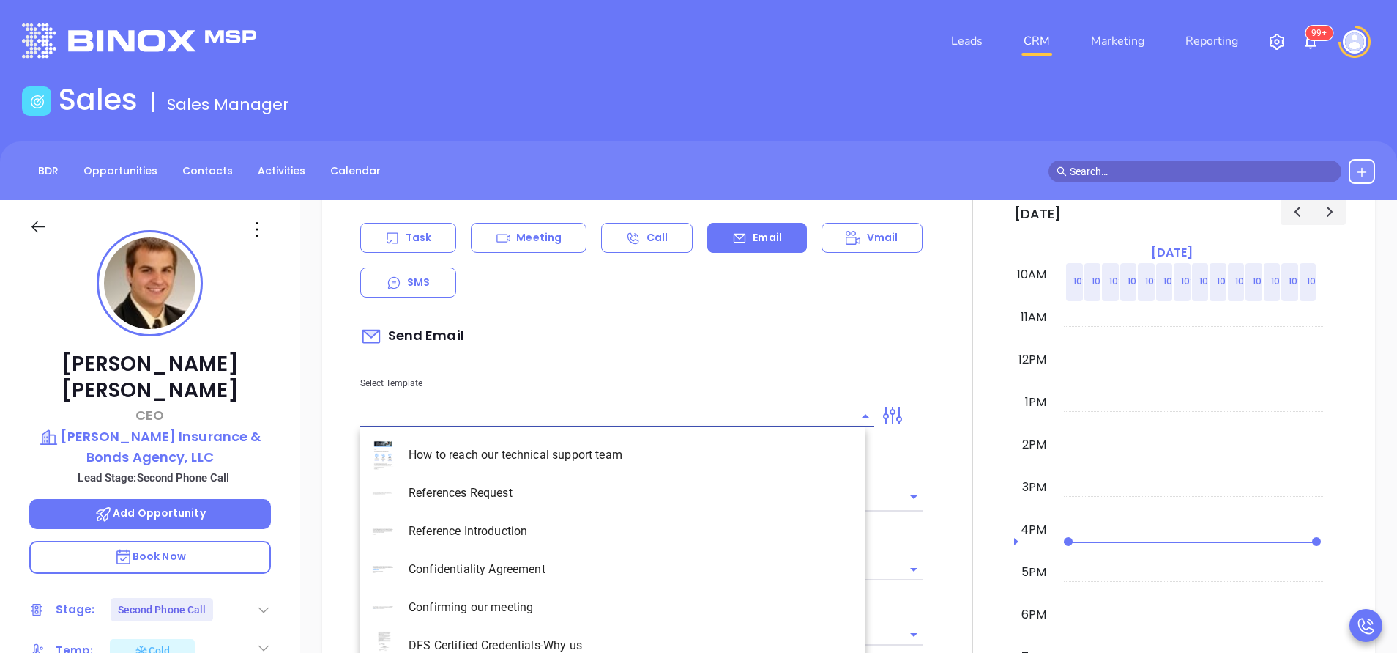
type input "[PERSON_NAME]"
click at [701, 541] on li "NY Insurance 0625 - Email 2" at bounding box center [612, 531] width 505 height 38
type input "NY Insurance 0625 - Email 2"
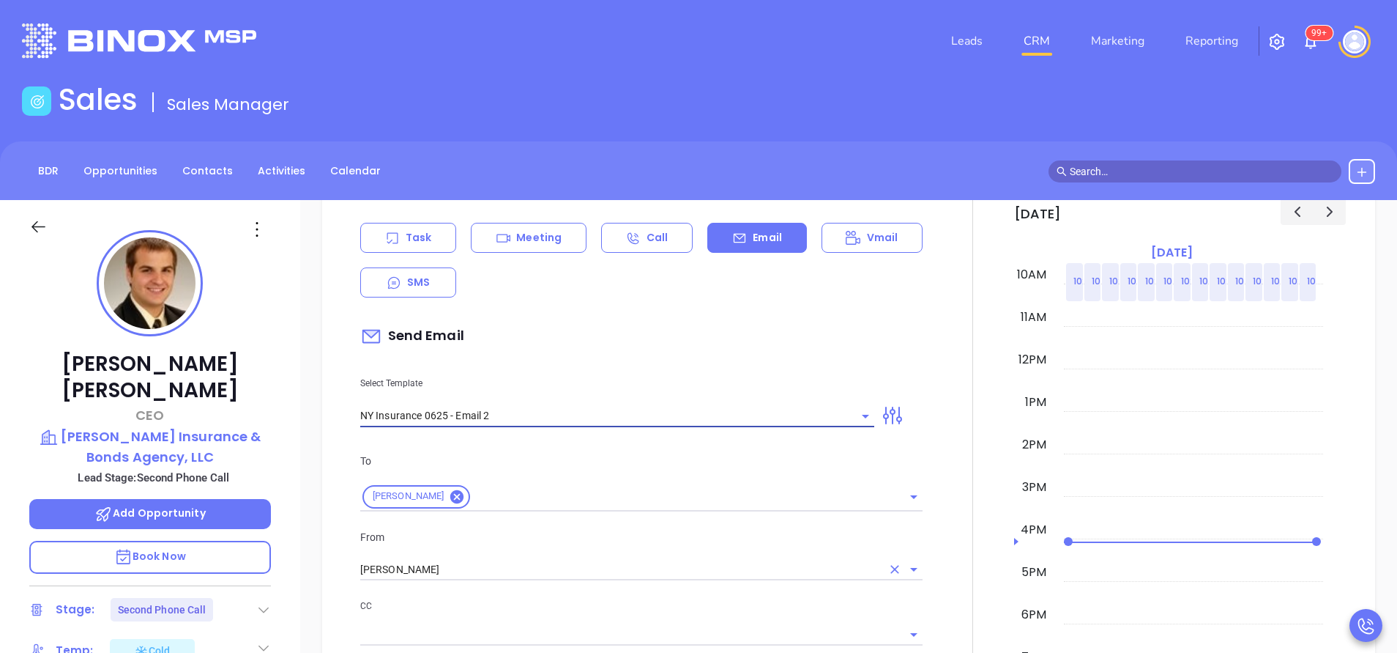
type input "I don’t know if you saw this [PERSON_NAME]"
type input "NY Insurance 0625 - Email 2"
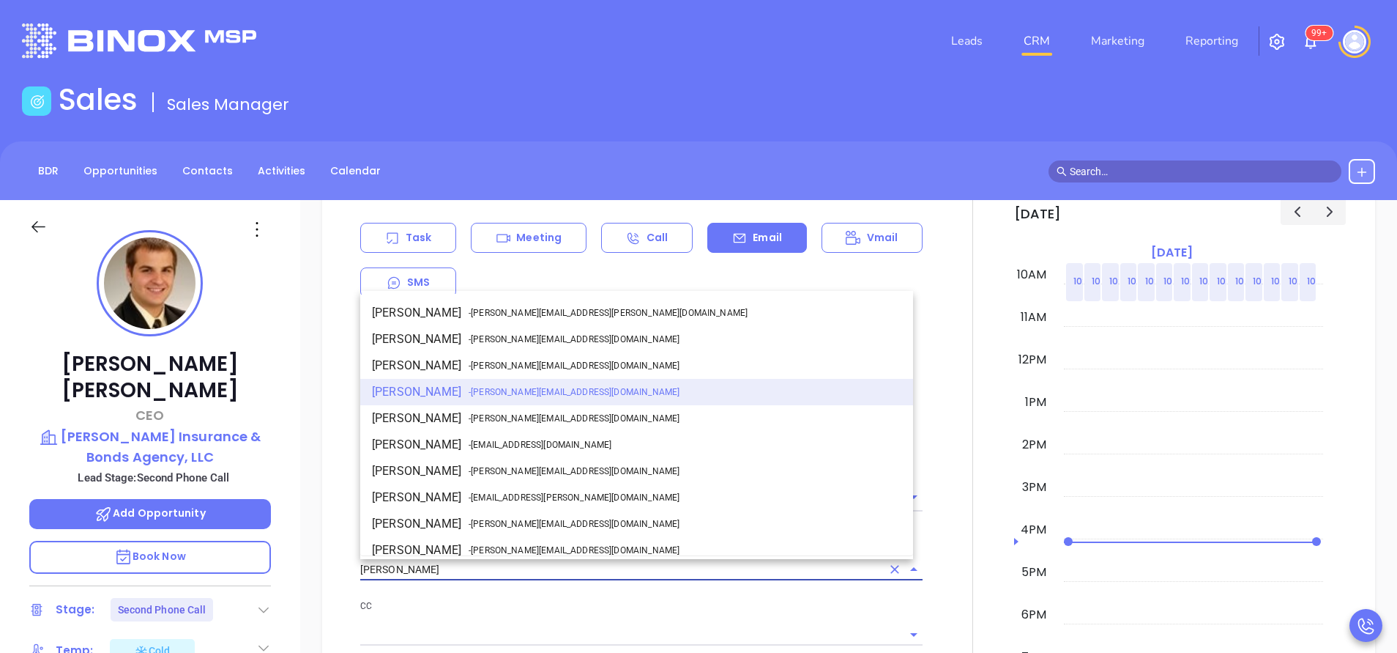
click at [530, 571] on input "[PERSON_NAME]" at bounding box center [620, 569] width 521 height 21
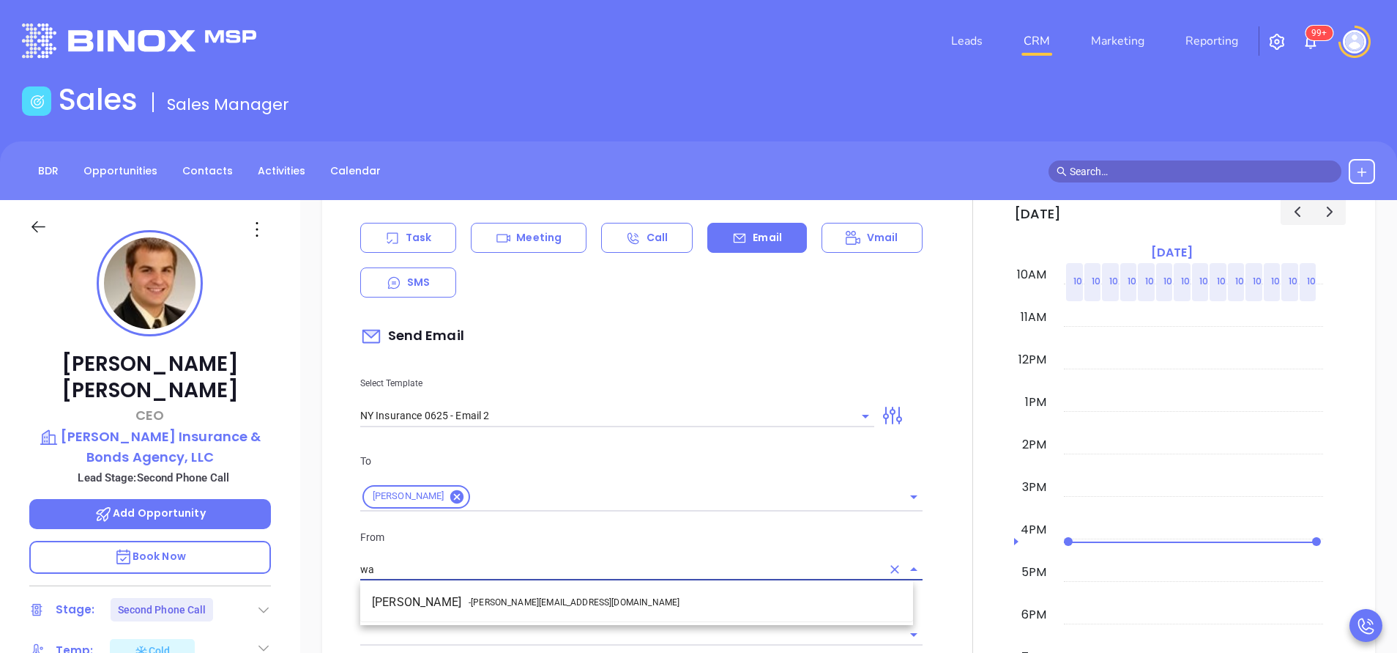
click at [548, 595] on li "Walter Contreras - [EMAIL_ADDRESS][DOMAIN_NAME]" at bounding box center [636, 602] width 553 height 26
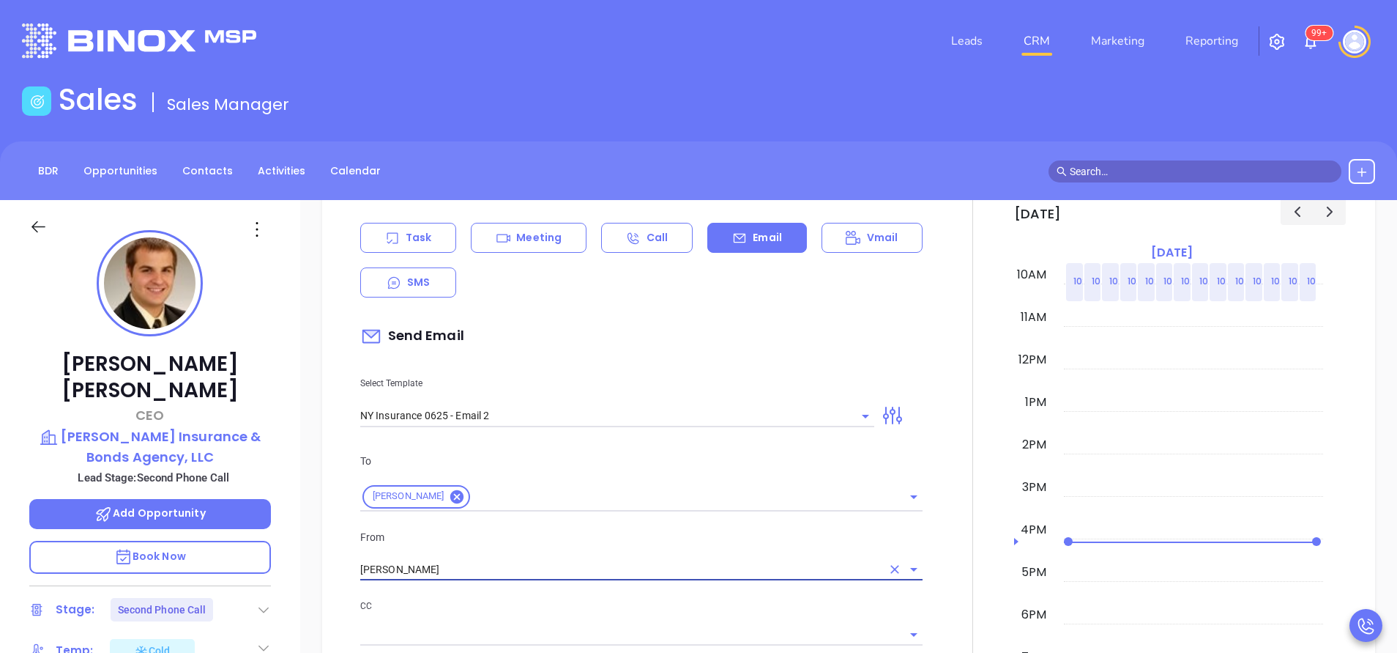
type input "[PERSON_NAME]"
click at [574, 617] on div "CC" at bounding box center [641, 622] width 562 height 48
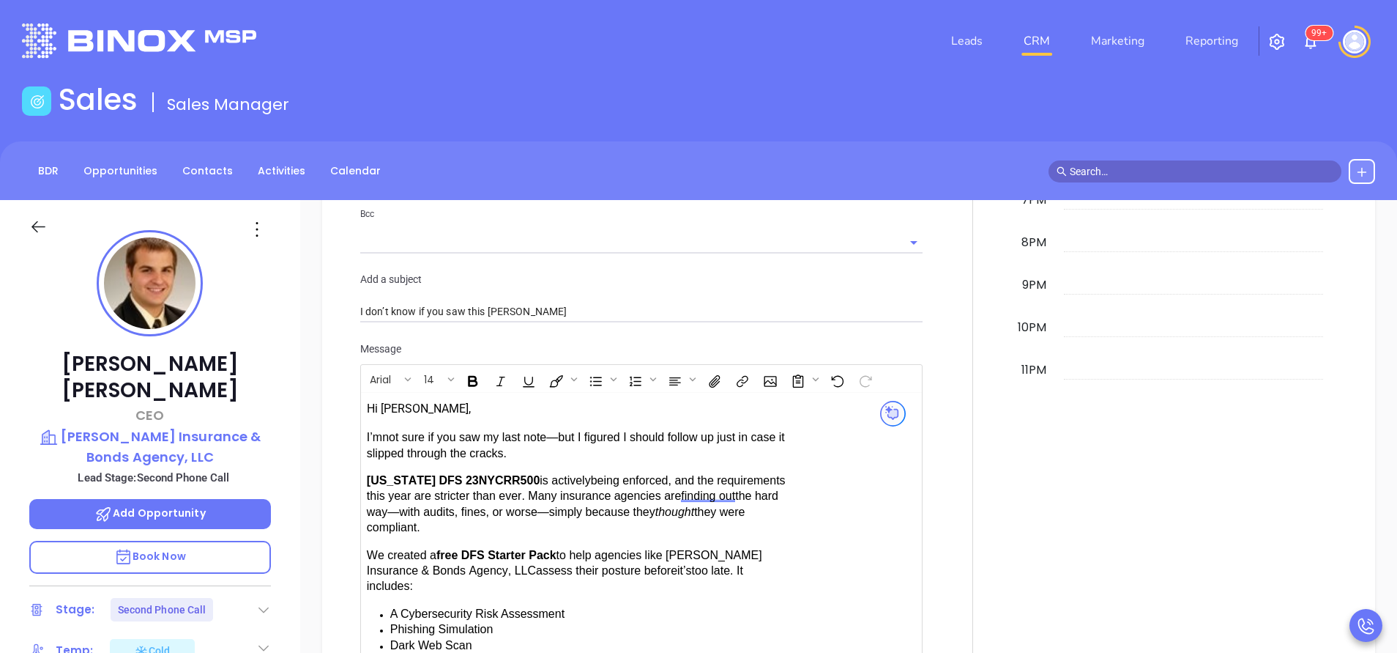
scroll to position [1428, 0]
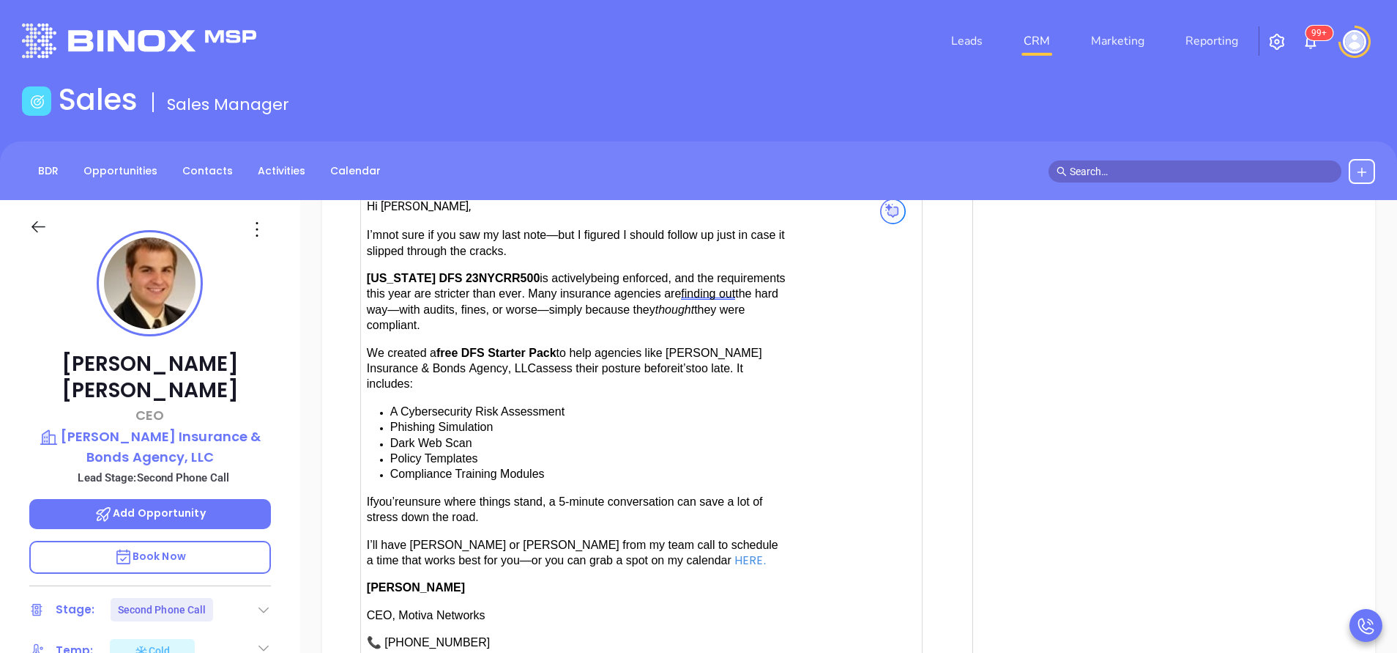
click at [415, 538] on span "have [PERSON_NAME] or [PERSON_NAME] from my team call to schedule a time that w…" at bounding box center [573, 552] width 412 height 28
click at [938, 569] on div at bounding box center [973, 128] width 83 height 1310
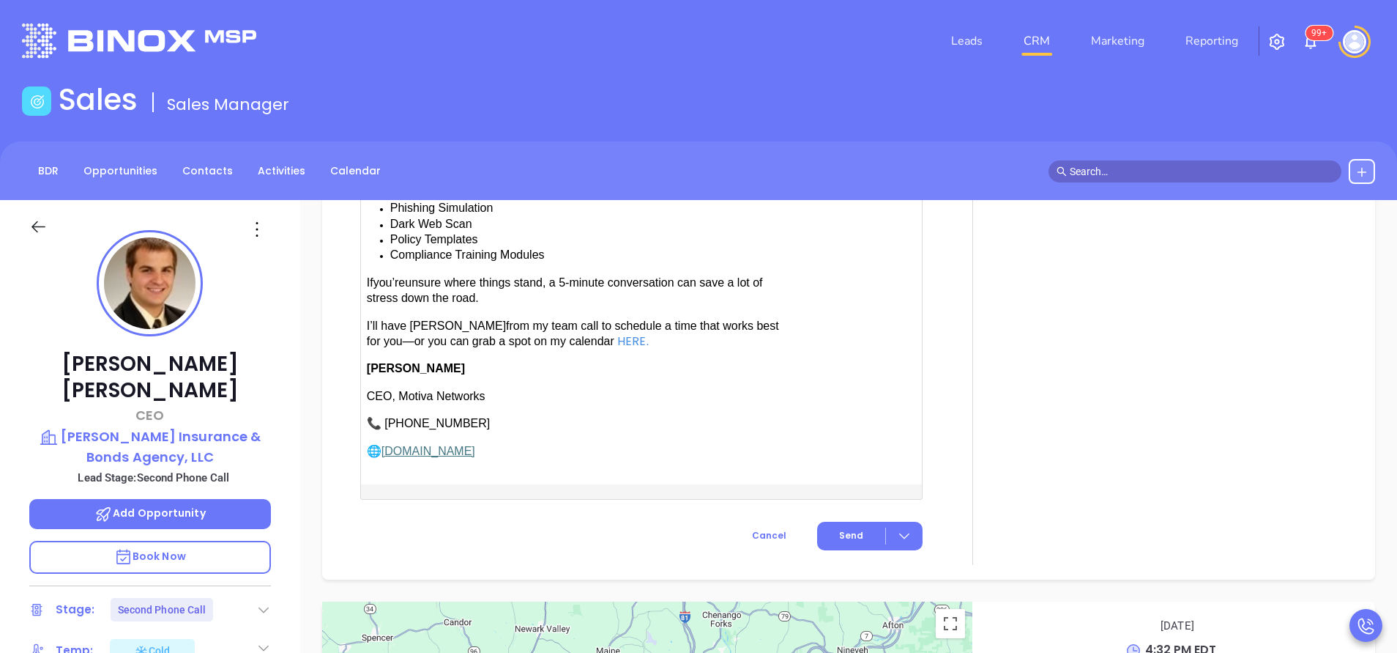
scroll to position [1648, 0]
click at [839, 528] on span "Send" at bounding box center [851, 534] width 24 height 13
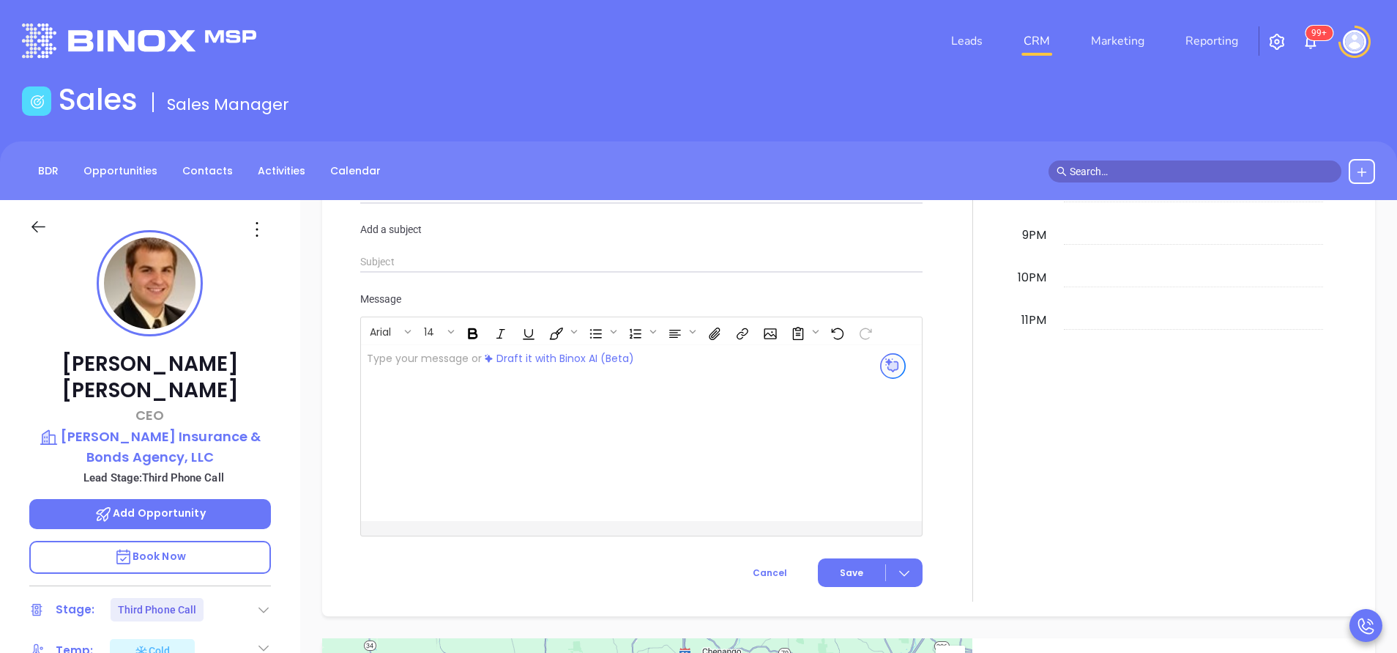
scroll to position [1396, 0]
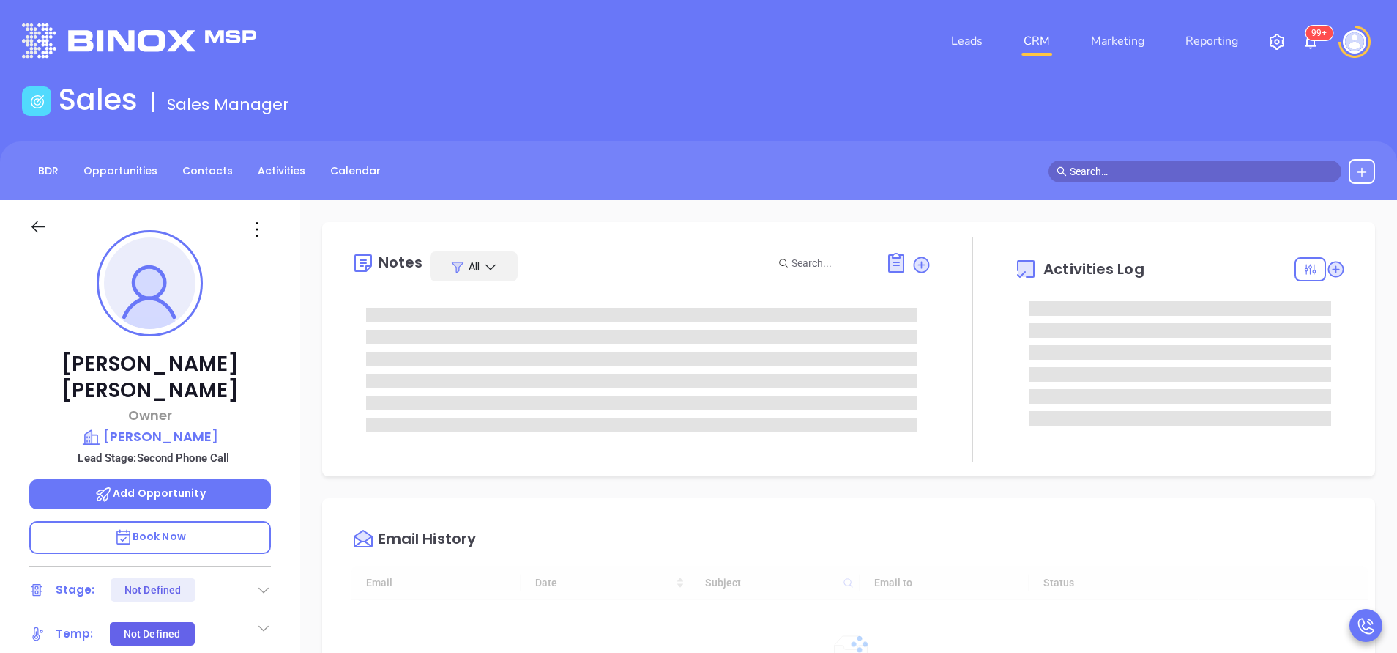
scroll to position [426, 0]
type input "[PERSON_NAME]"
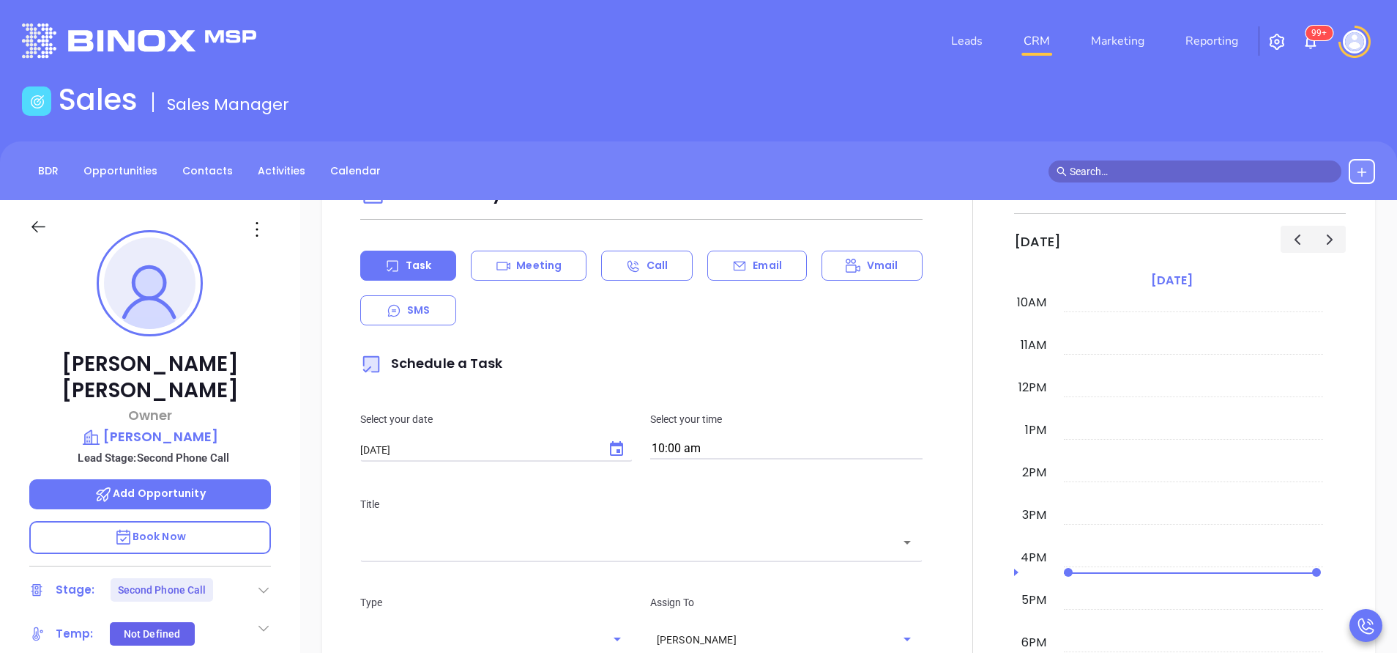
scroll to position [623, 0]
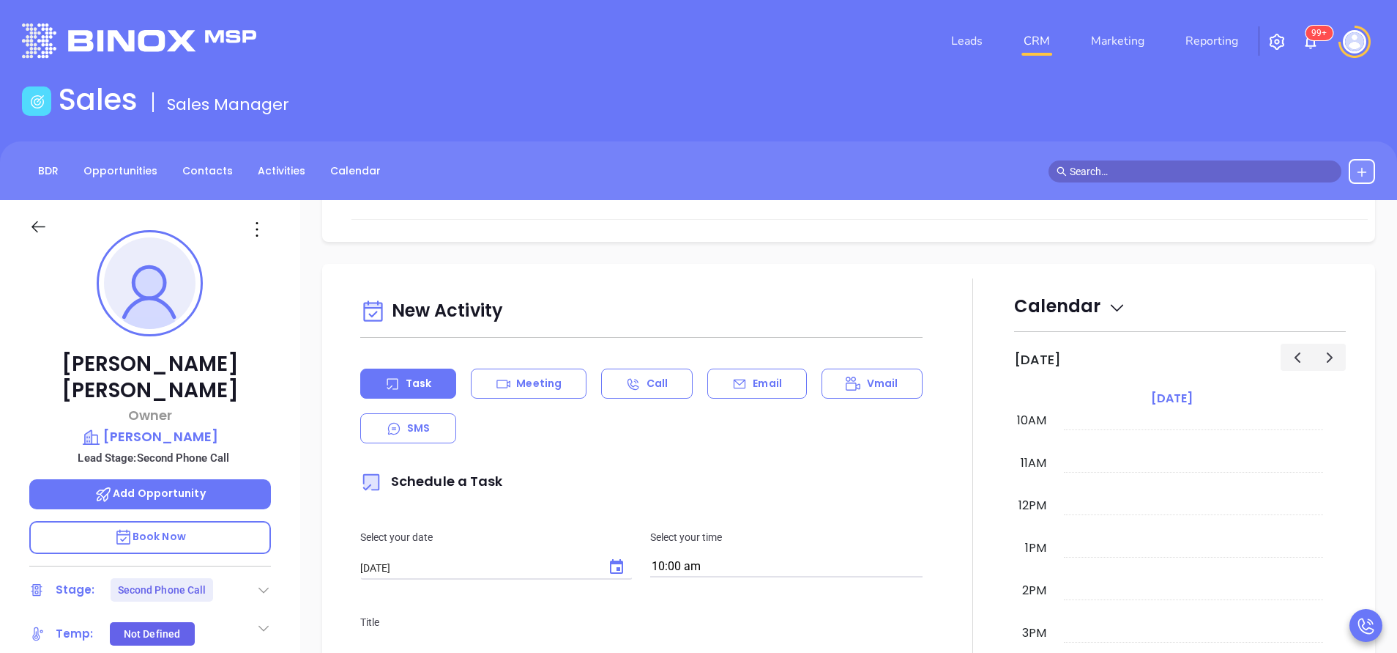
drag, startPoint x: 776, startPoint y: 377, endPoint x: 778, endPoint y: 413, distance: 35.9
click at [774, 378] on div "Email" at bounding box center [757, 383] width 99 height 30
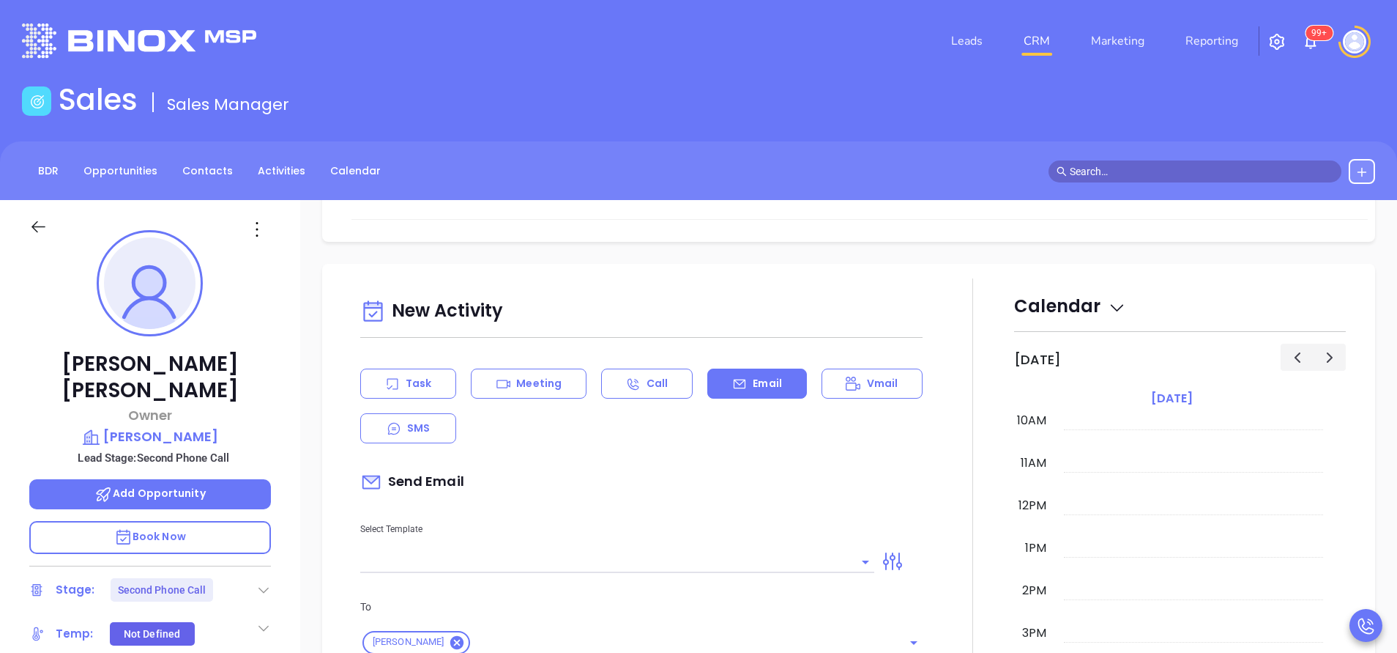
click at [747, 562] on input "text" at bounding box center [606, 561] width 492 height 21
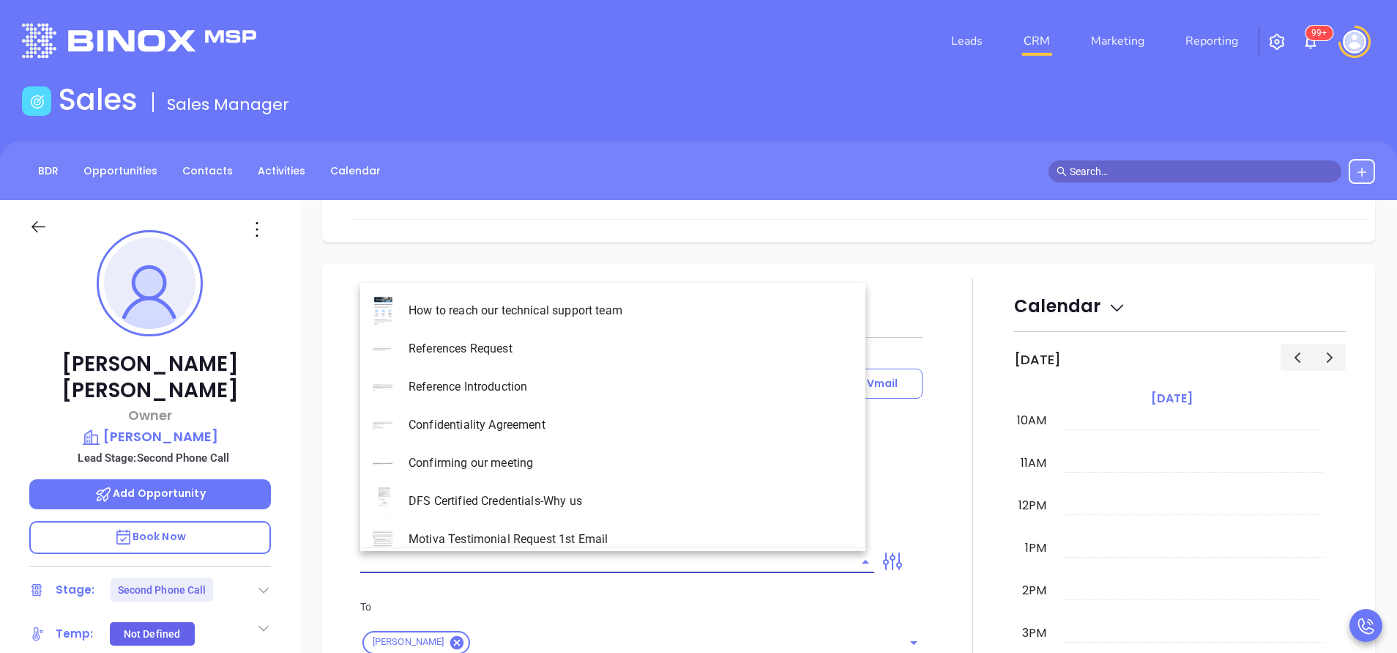
type input "[PERSON_NAME]"
click at [646, 344] on li "PA Insurance 0625 - Email 2" at bounding box center [612, 349] width 505 height 38
type input "PA Insurance 0625 - Email 2"
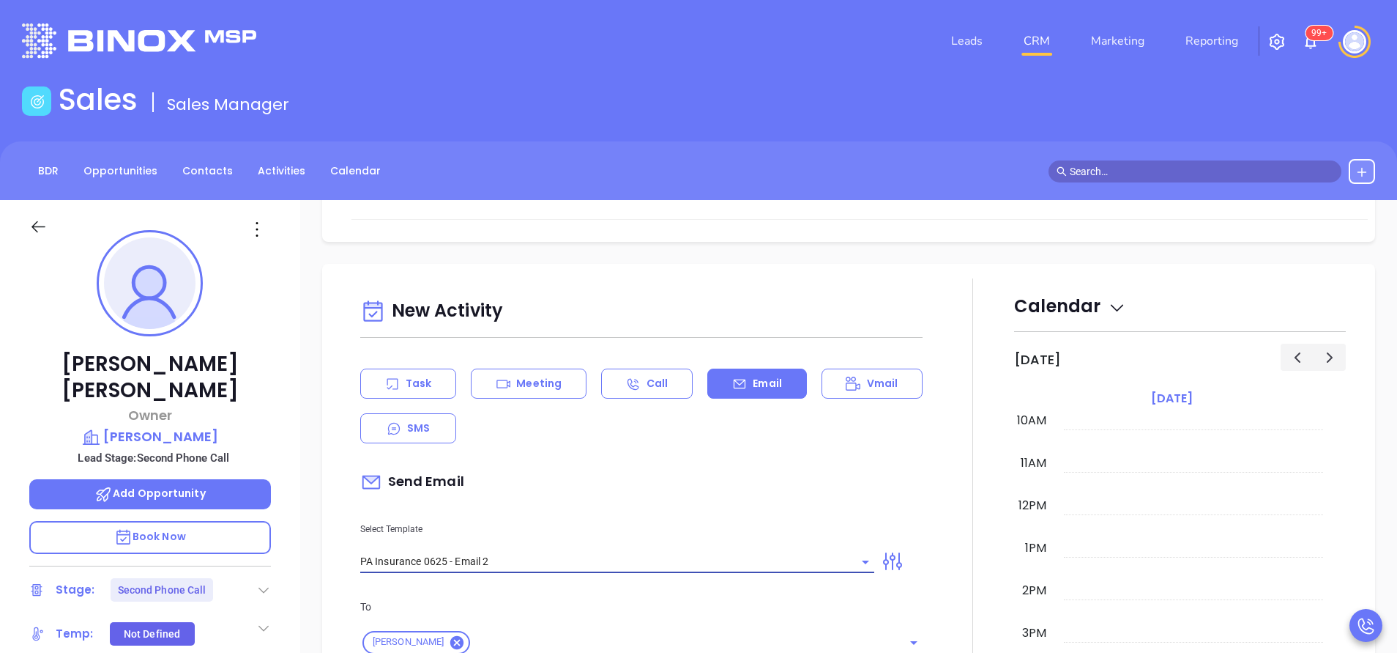
type input "[PERSON_NAME] You’re not alone — most PA agencies haven’t done this yet"
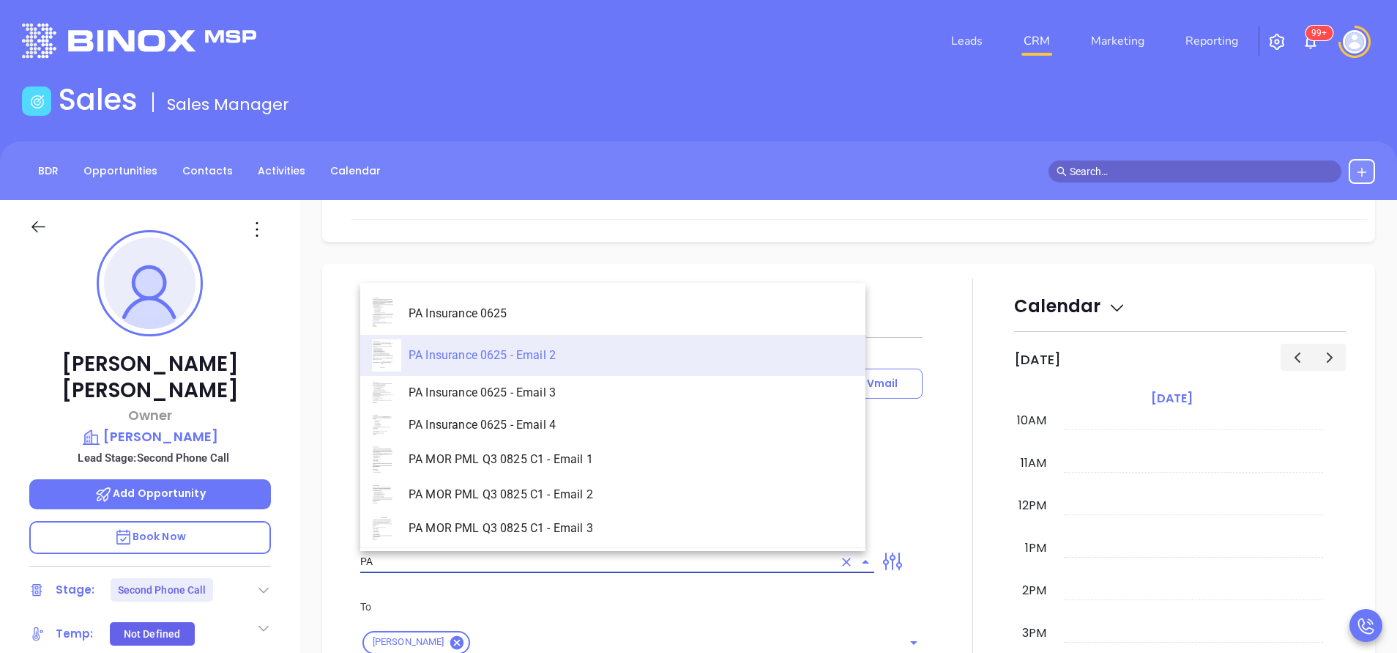
type input "P"
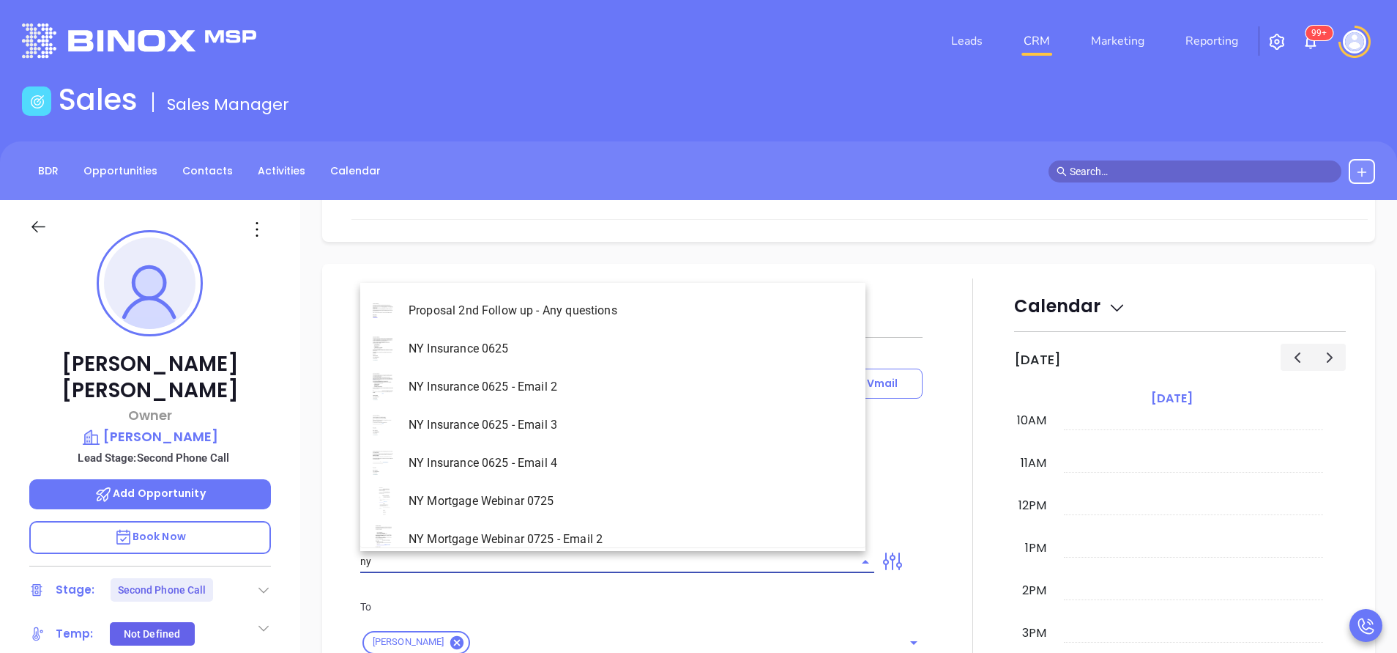
click at [582, 387] on li "NY Insurance 0625 - Email 2" at bounding box center [612, 387] width 505 height 38
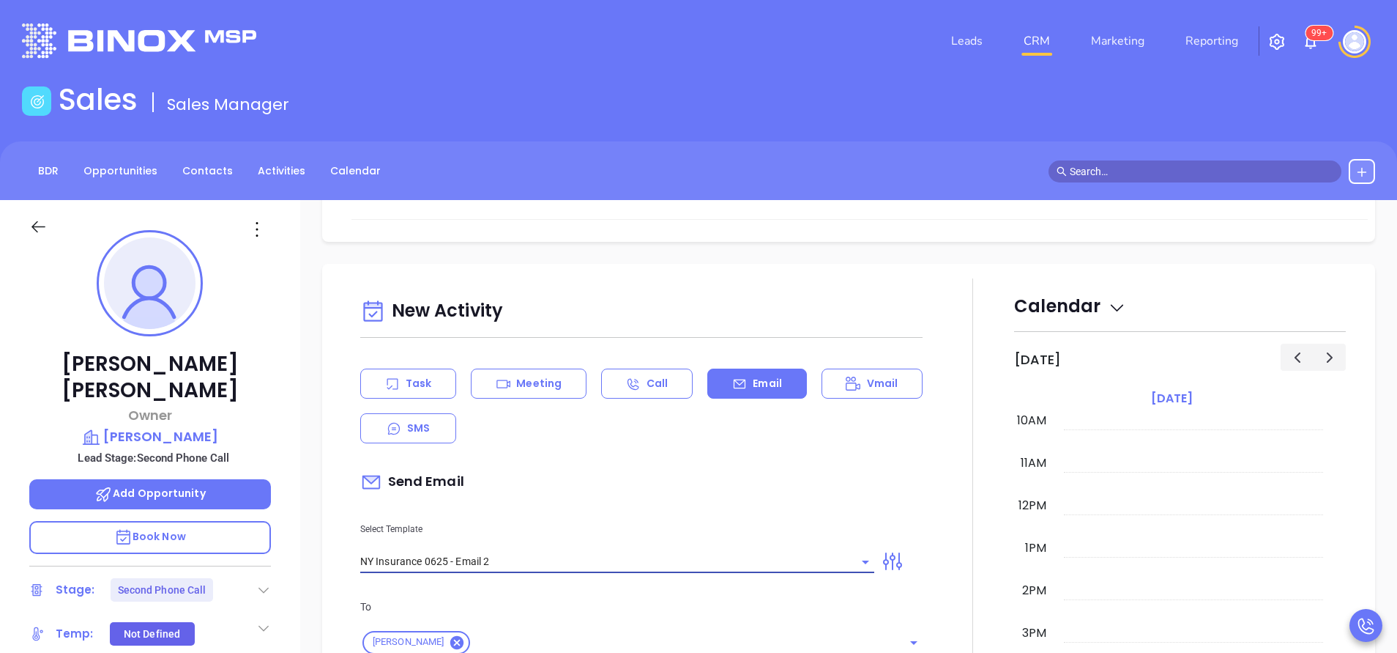
type input "NY Insurance 0625 - Email 2"
type input "I don’t know if you saw this [PERSON_NAME]"
drag, startPoint x: 608, startPoint y: 433, endPoint x: 608, endPoint y: 443, distance: 10.3
click at [608, 434] on div "Task Meeting Call Email Vmail SMS" at bounding box center [641, 405] width 562 height 75
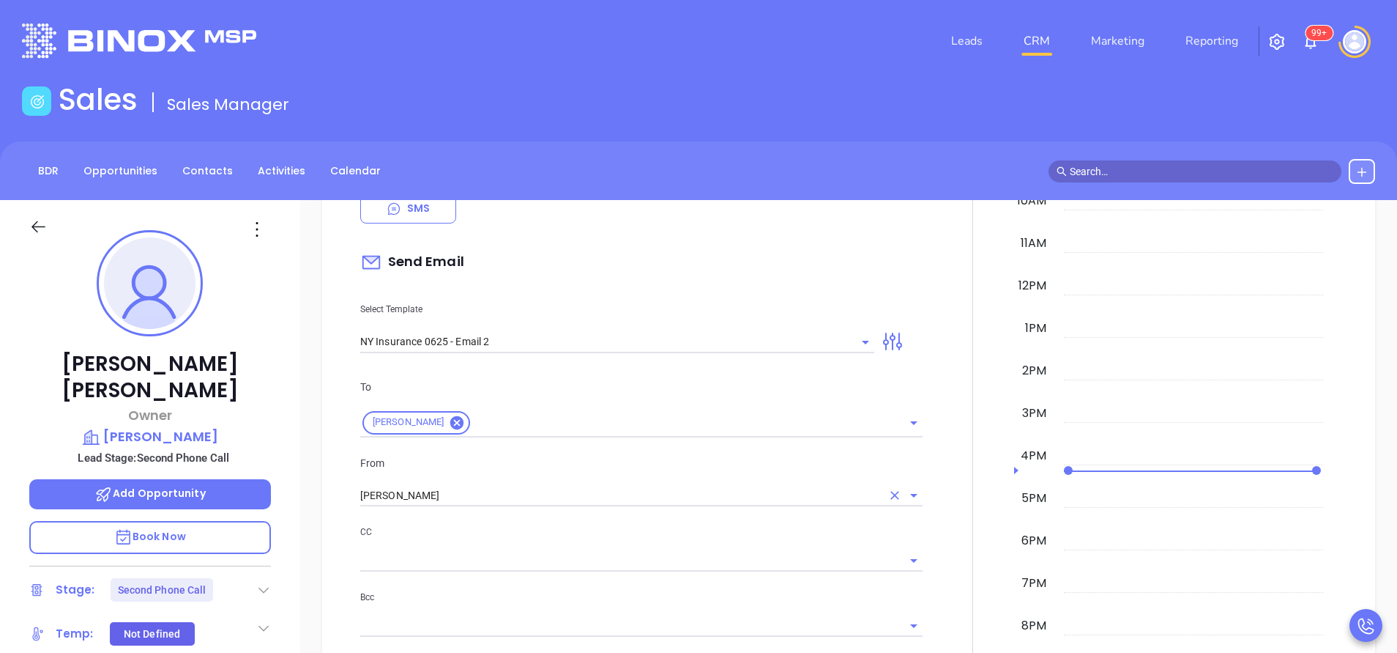
click at [450, 494] on input "[PERSON_NAME]" at bounding box center [620, 495] width 521 height 21
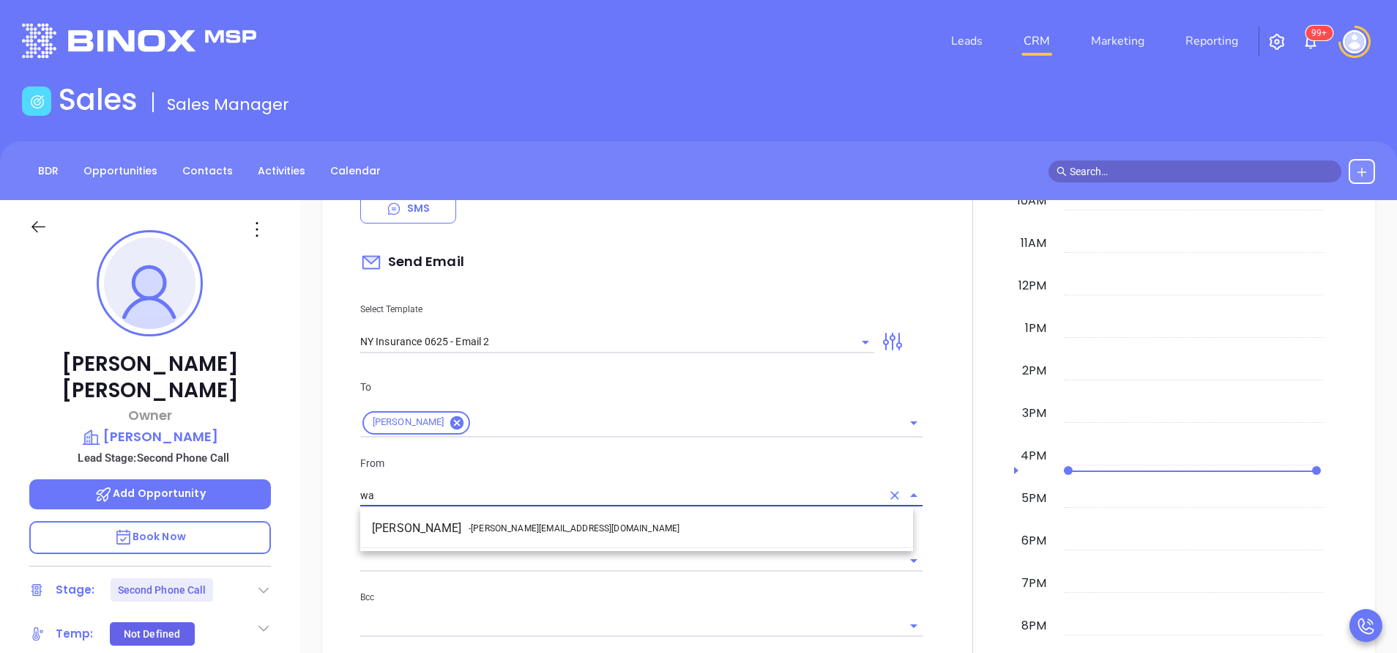
click at [469, 516] on li "Walter Contreras - [EMAIL_ADDRESS][DOMAIN_NAME]" at bounding box center [636, 528] width 553 height 26
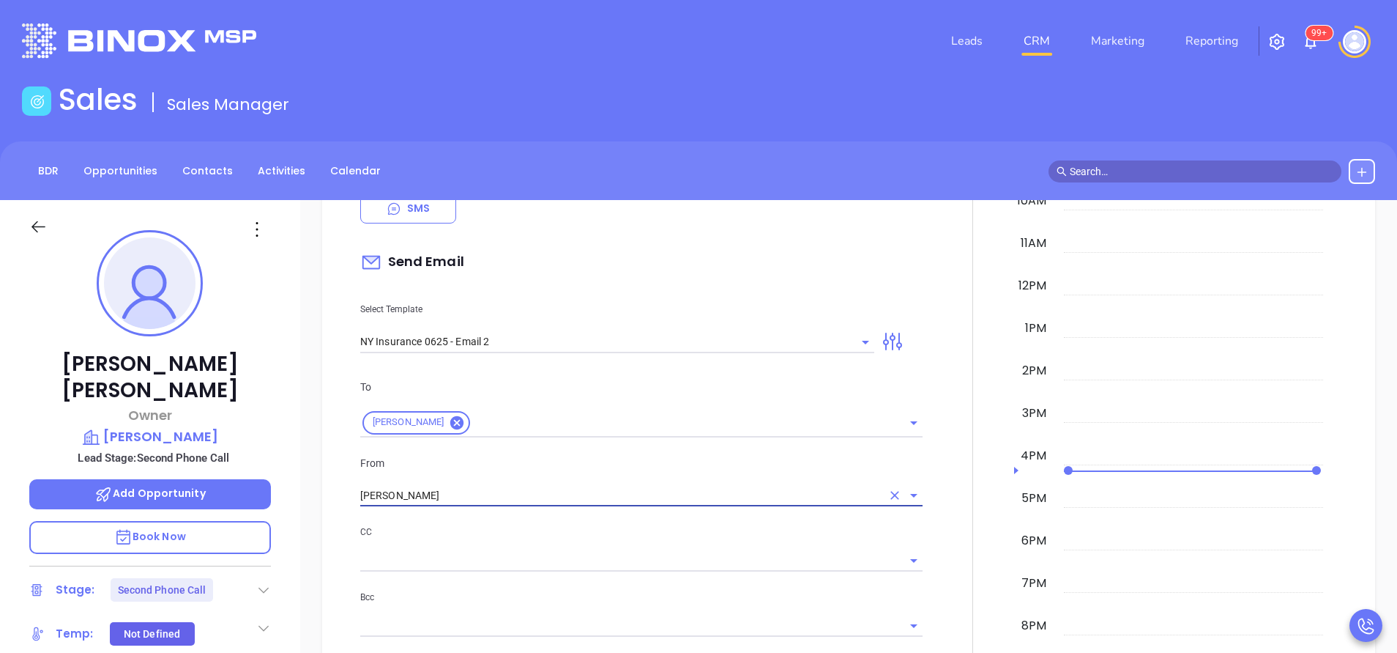
type input "[PERSON_NAME]"
drag, startPoint x: 543, startPoint y: 541, endPoint x: 579, endPoint y: 535, distance: 36.5
click at [544, 541] on div "CC" at bounding box center [641, 548] width 562 height 48
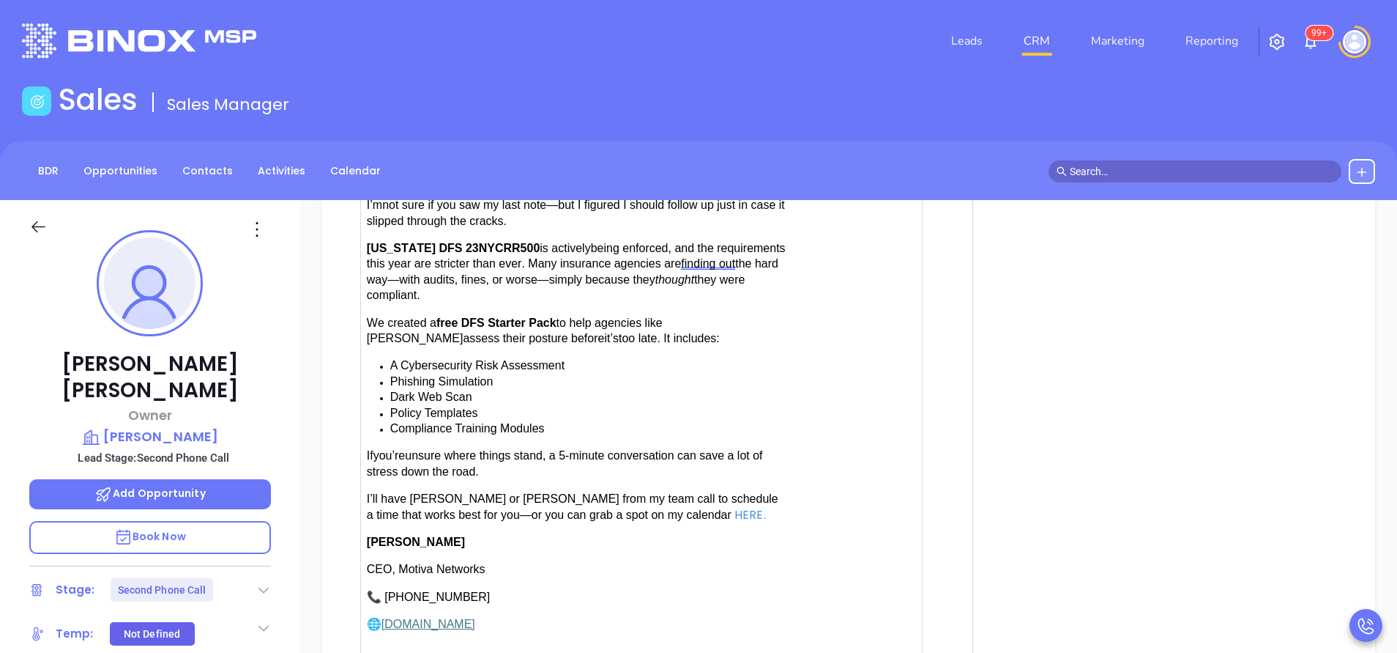
scroll to position [1502, 0]
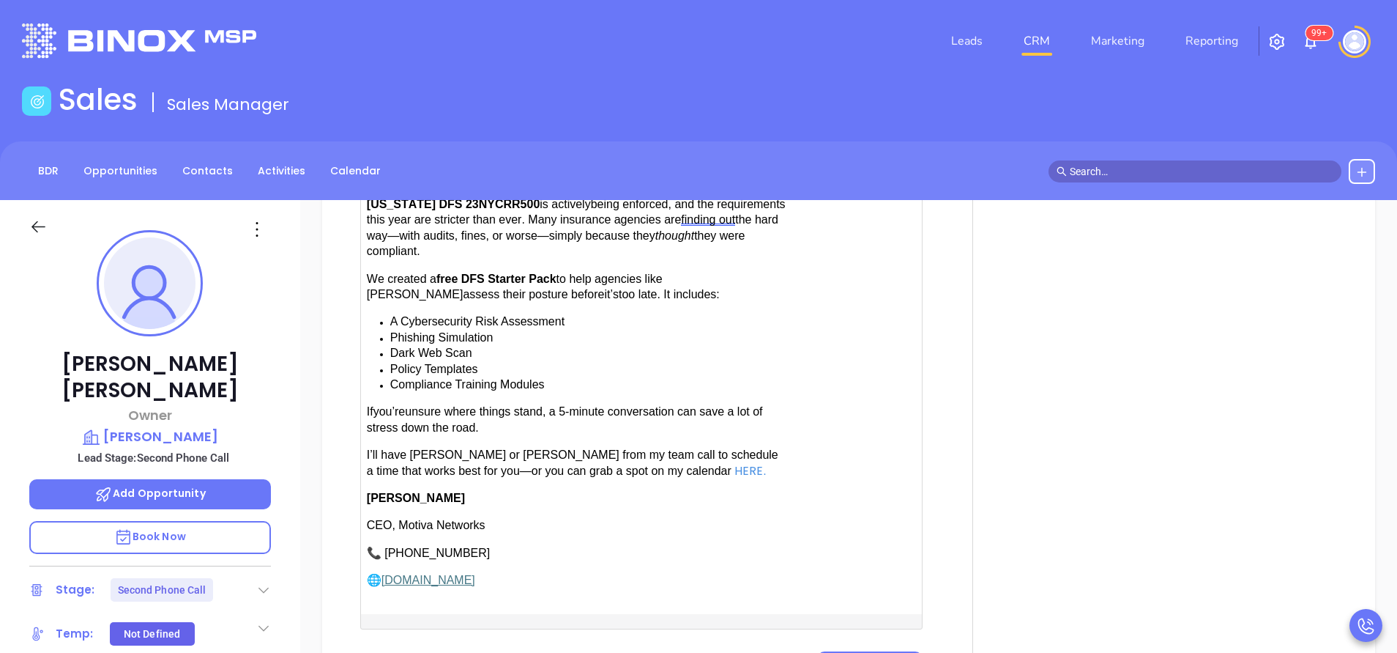
drag, startPoint x: 410, startPoint y: 443, endPoint x: 421, endPoint y: 447, distance: 11.6
click at [414, 448] on span "have [PERSON_NAME] or [PERSON_NAME] from my team call to schedule a time that w…" at bounding box center [573, 462] width 412 height 28
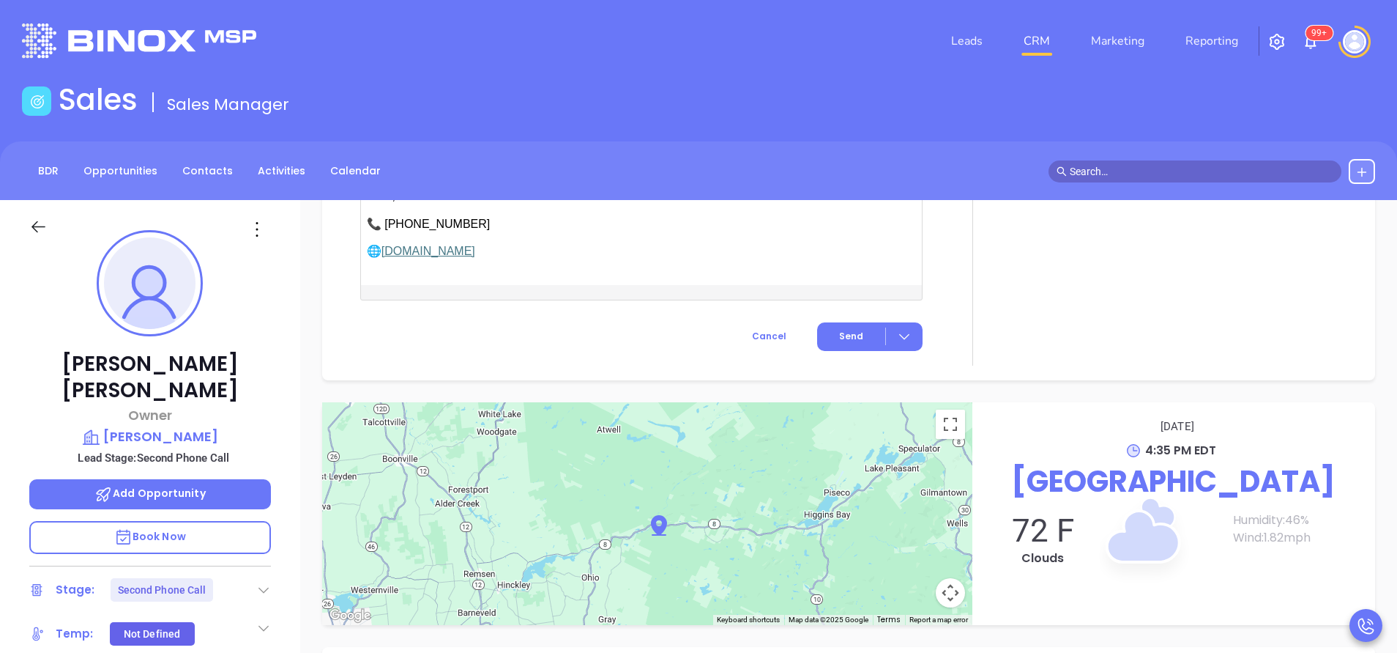
scroll to position [1832, 0]
click at [843, 331] on span "Send" at bounding box center [851, 335] width 24 height 13
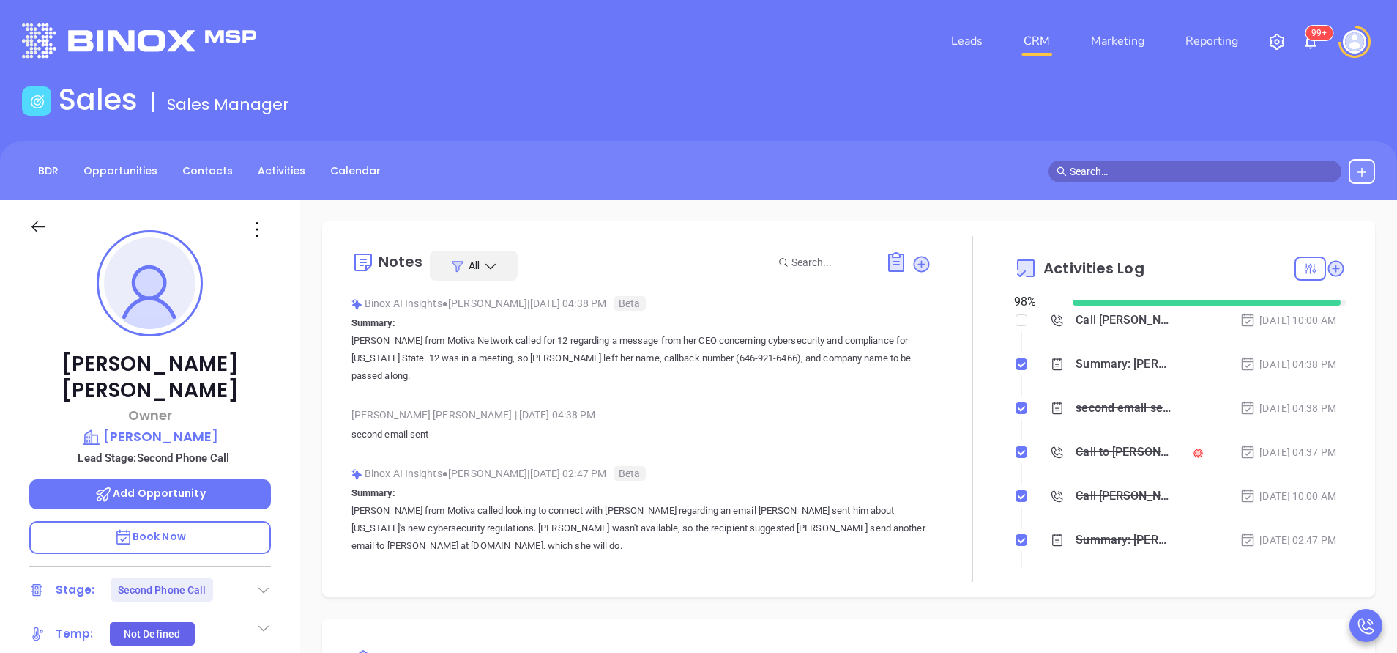
scroll to position [0, 0]
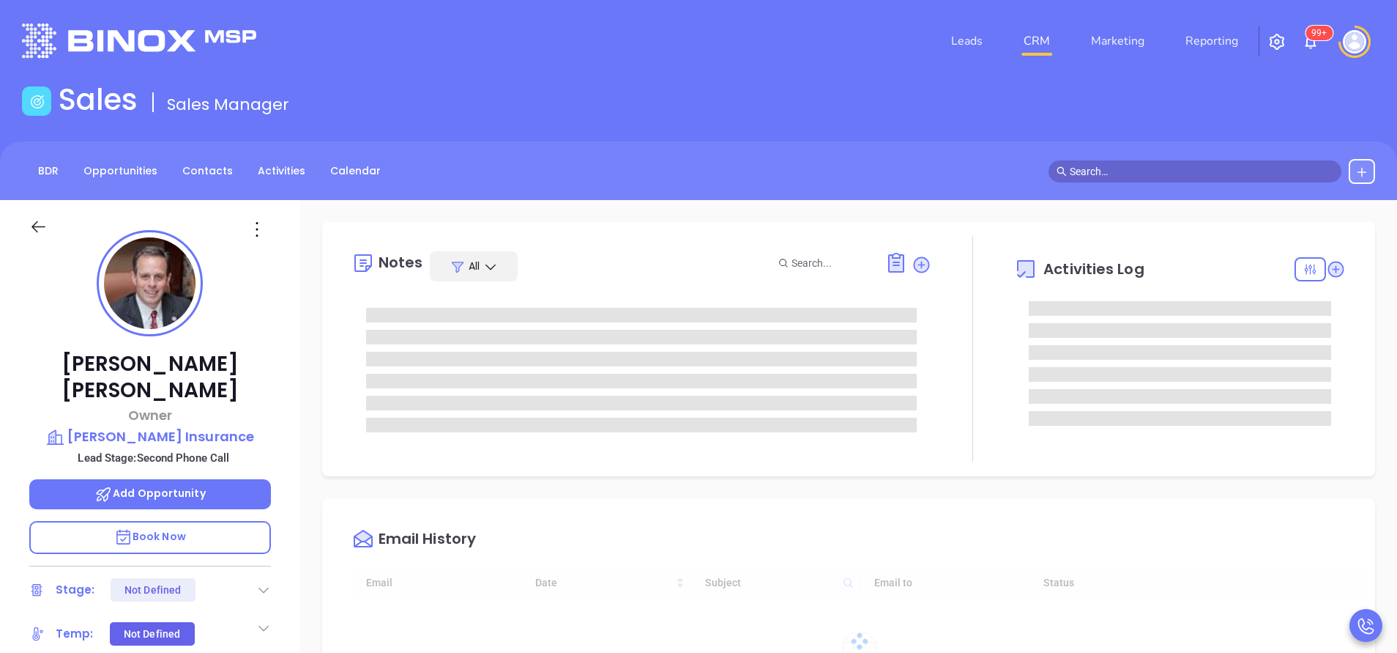
type input "10:00 am"
type input "[DATE]"
type input "[PERSON_NAME]"
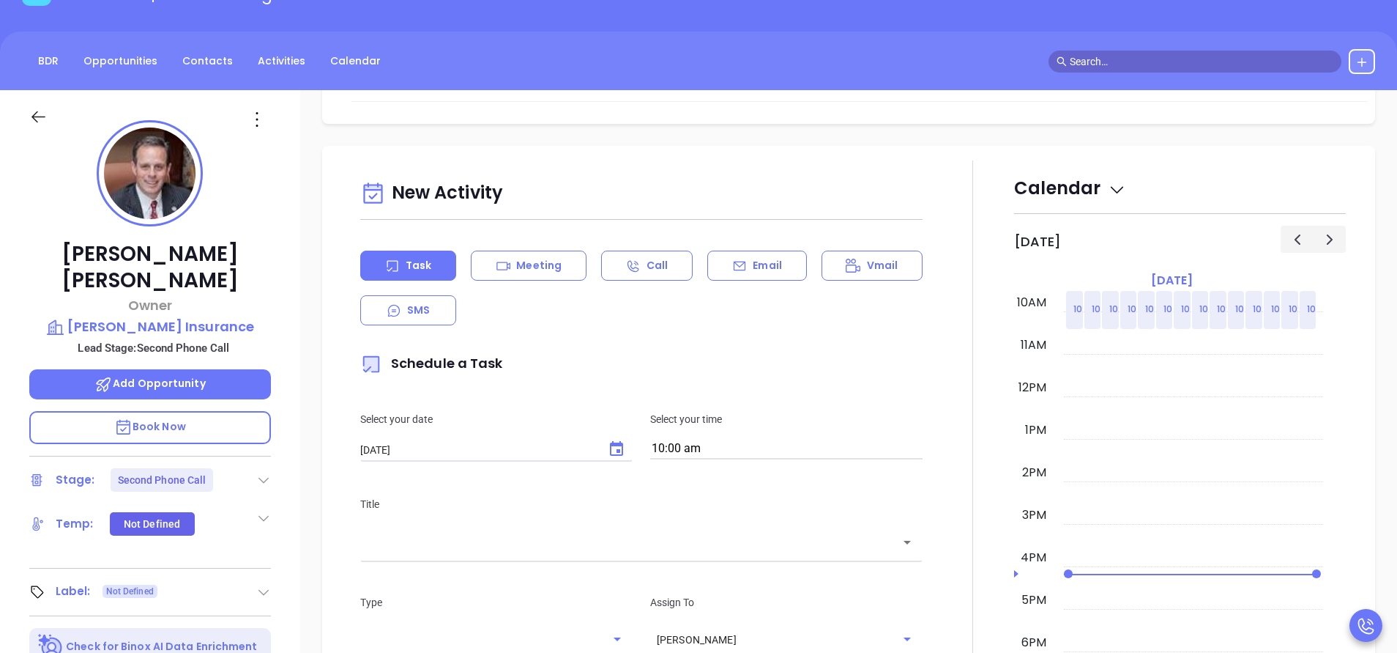
scroll to position [769, 0]
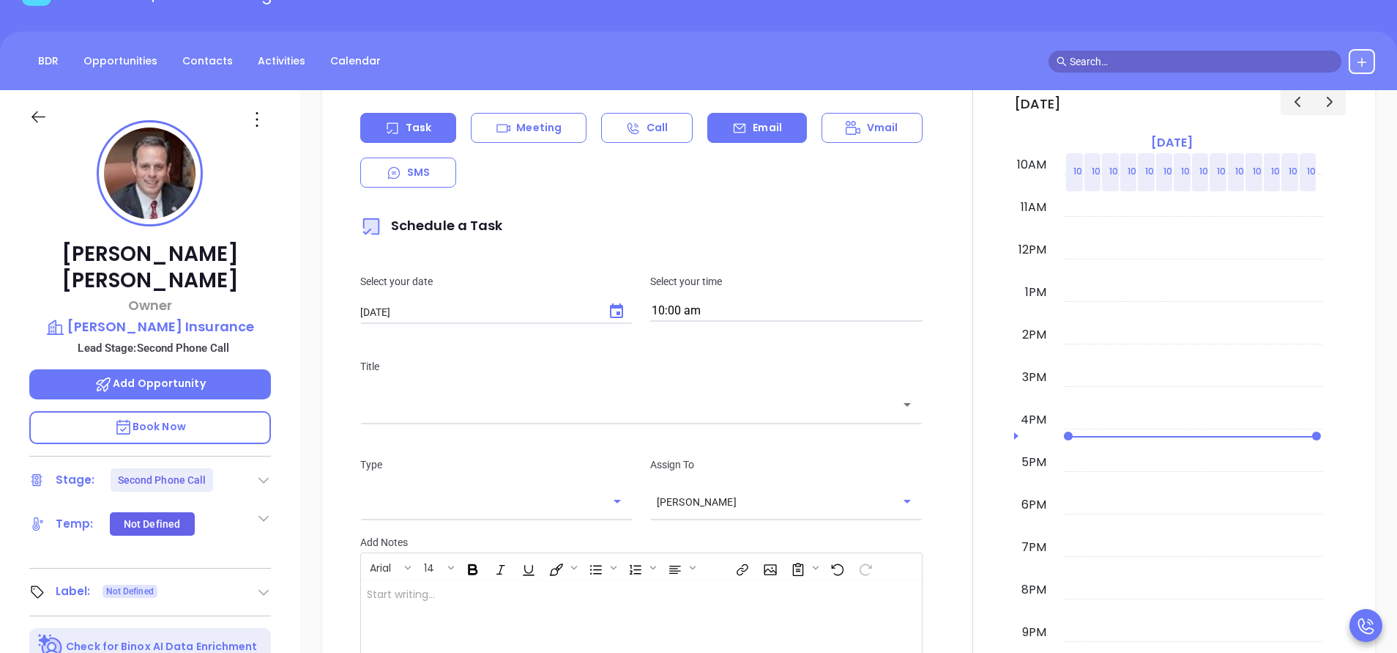
click at [770, 130] on p "Email" at bounding box center [767, 127] width 29 height 15
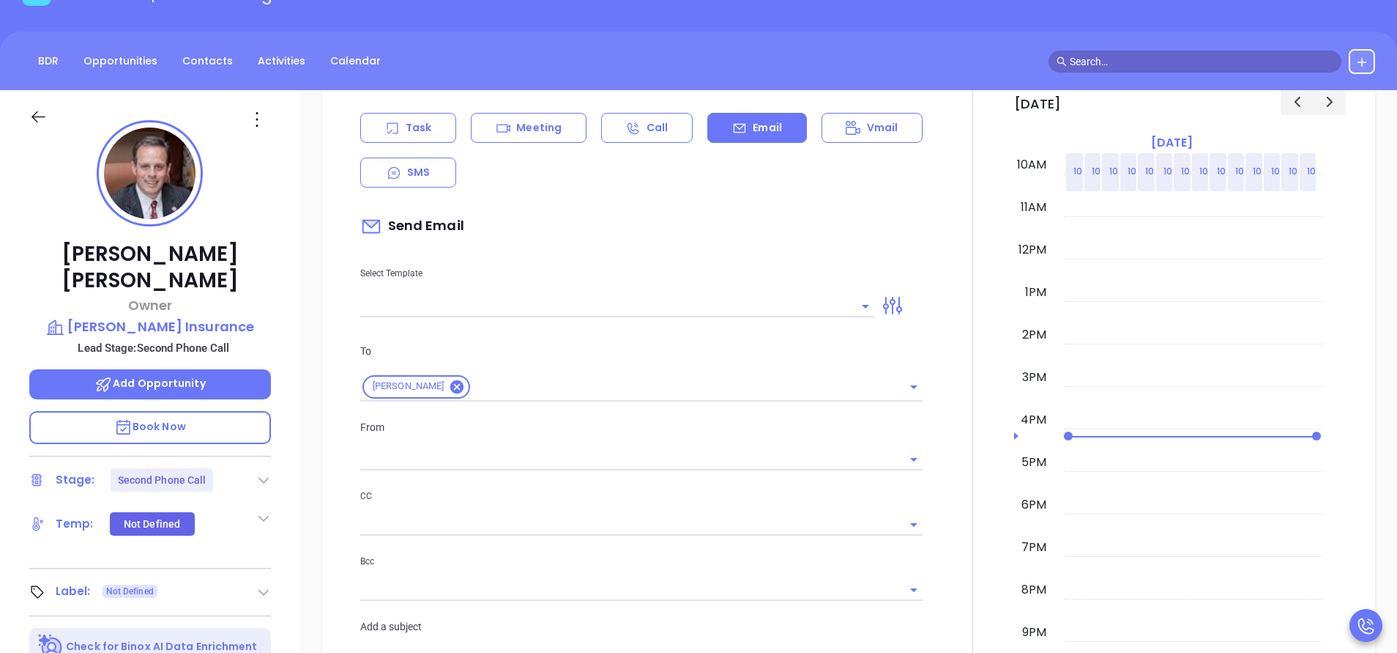
click at [766, 298] on input "text" at bounding box center [606, 305] width 492 height 21
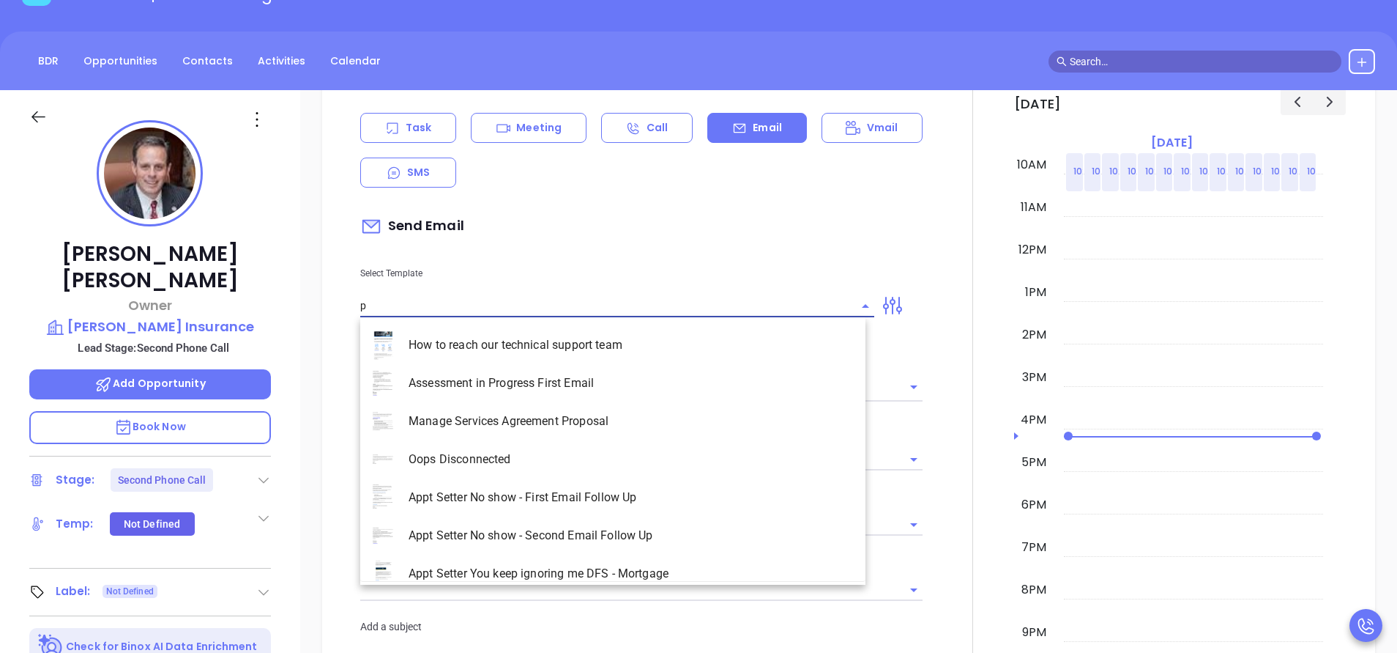
type input "pa"
type input "[PERSON_NAME]"
type input "p"
click at [634, 406] on li "NY Insurance 0625 - Email 2" at bounding box center [612, 421] width 505 height 38
type input "NY Insurance 0625 - Email 2"
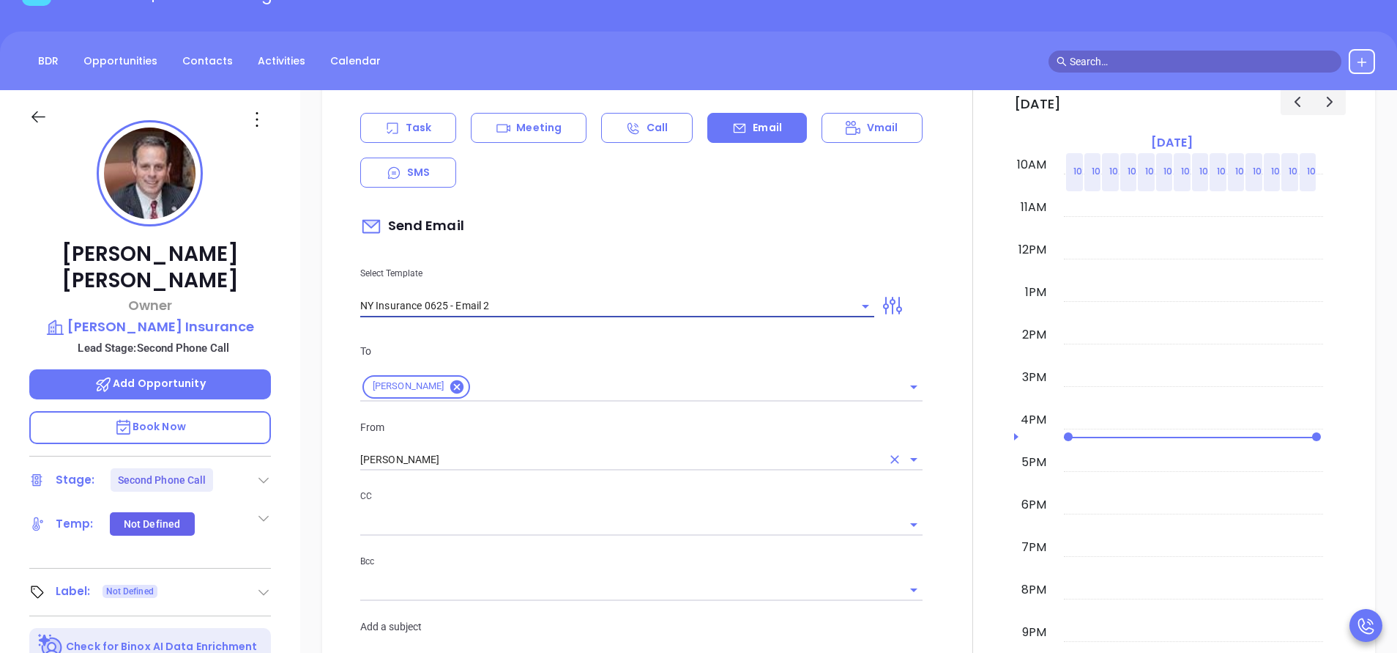
type input "I don’t know if you saw this [PERSON_NAME]"
type input "NY Insurance 0625 - Email 2"
click at [470, 467] on input "[PERSON_NAME]" at bounding box center [620, 459] width 521 height 21
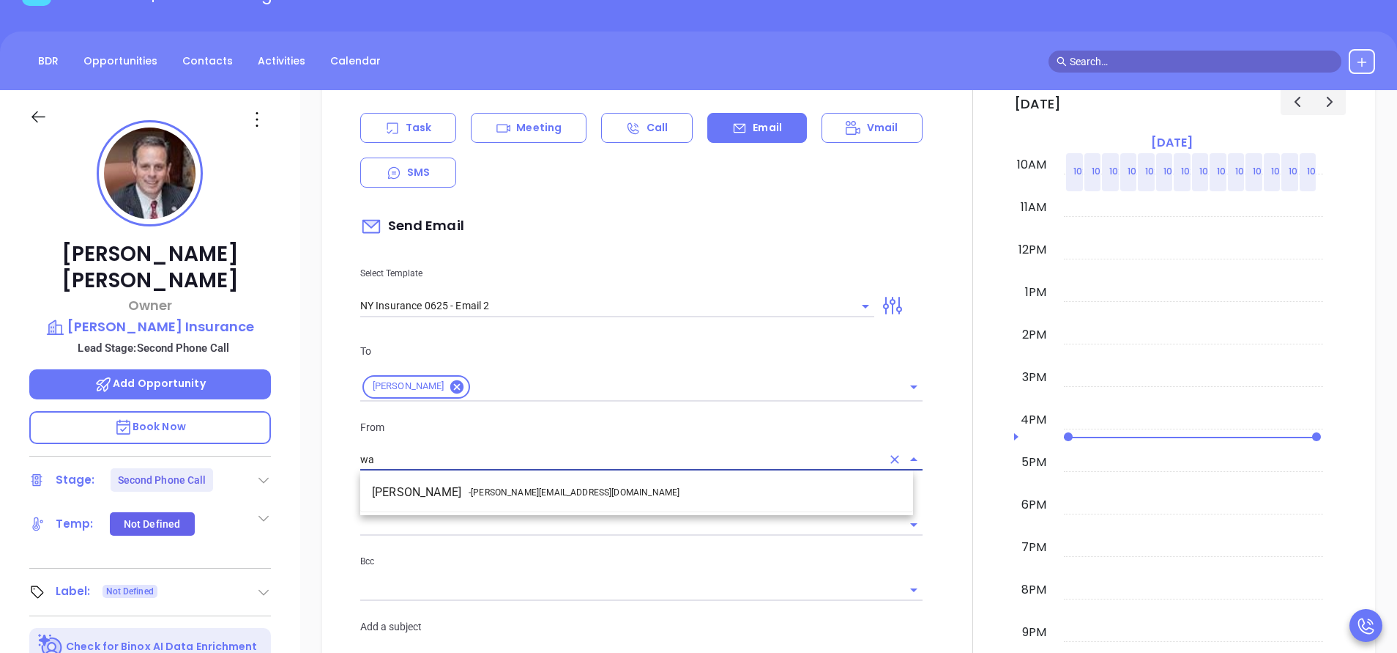
click at [474, 488] on span "- [PERSON_NAME][EMAIL_ADDRESS][DOMAIN_NAME]" at bounding box center [574, 492] width 211 height 13
type input "[PERSON_NAME]"
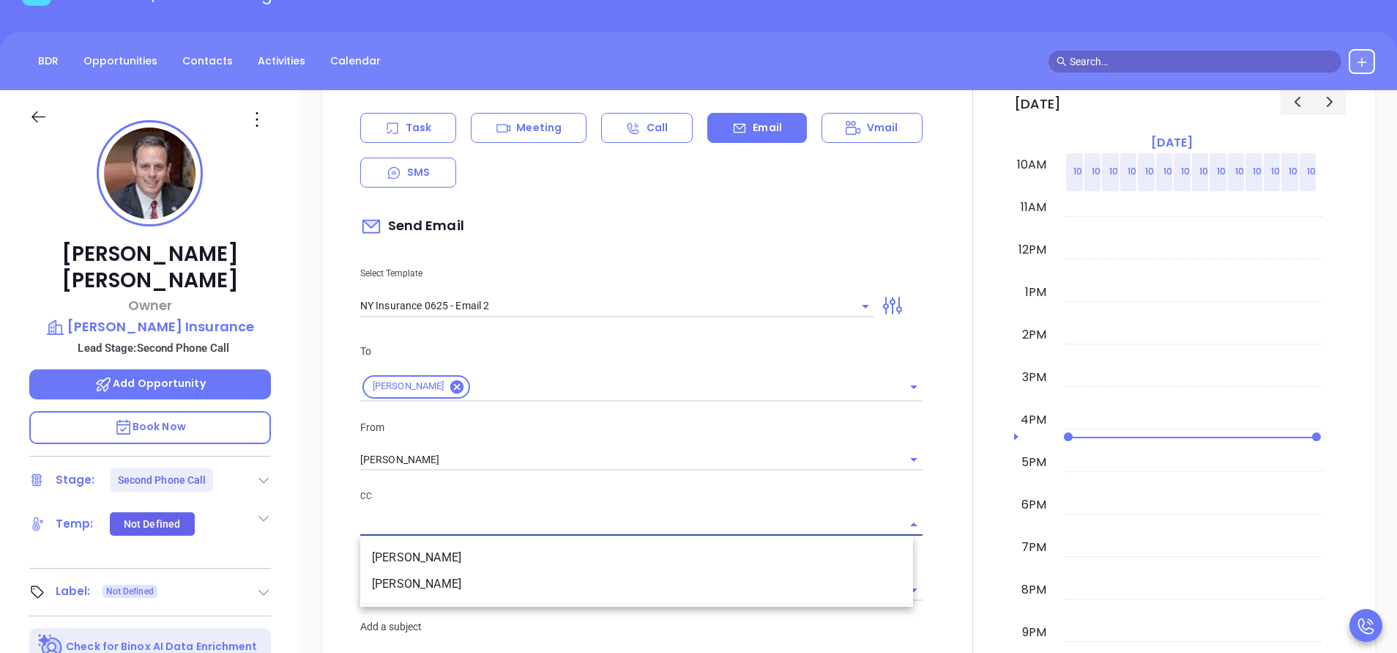
drag, startPoint x: 565, startPoint y: 516, endPoint x: 620, endPoint y: 511, distance: 54.4
click at [569, 515] on input "text" at bounding box center [630, 523] width 541 height 21
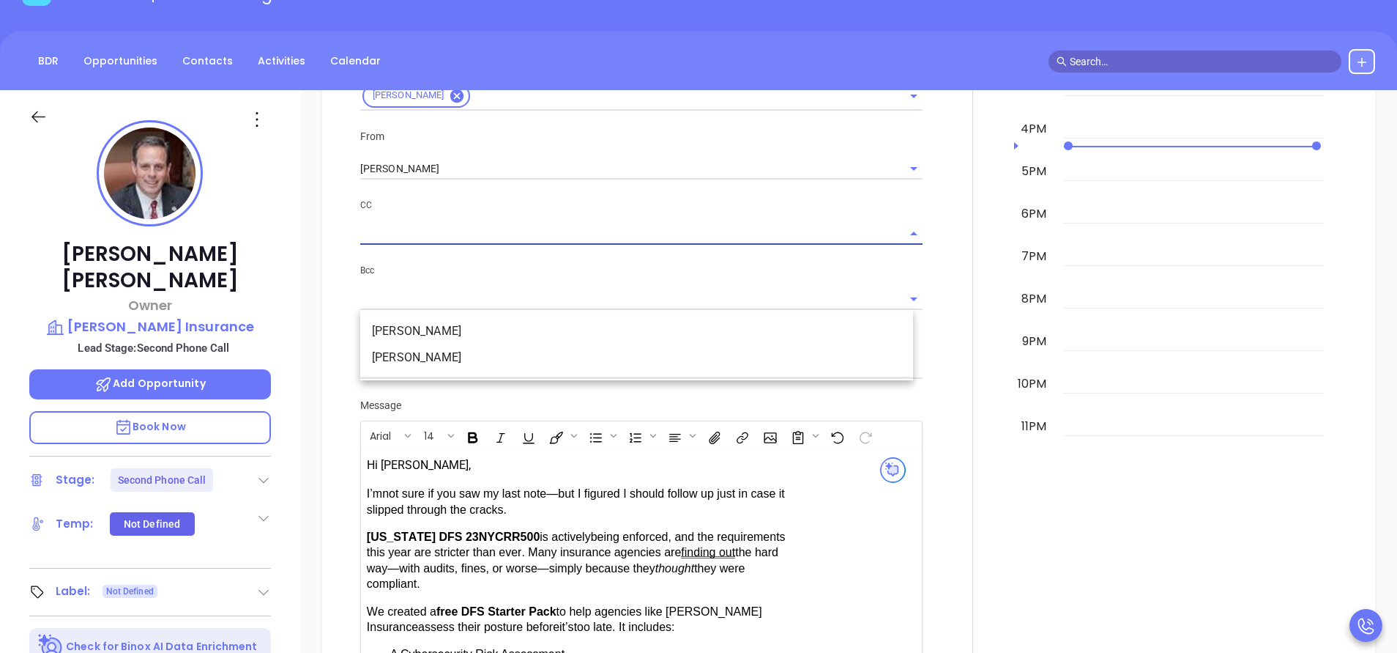
scroll to position [1318, 0]
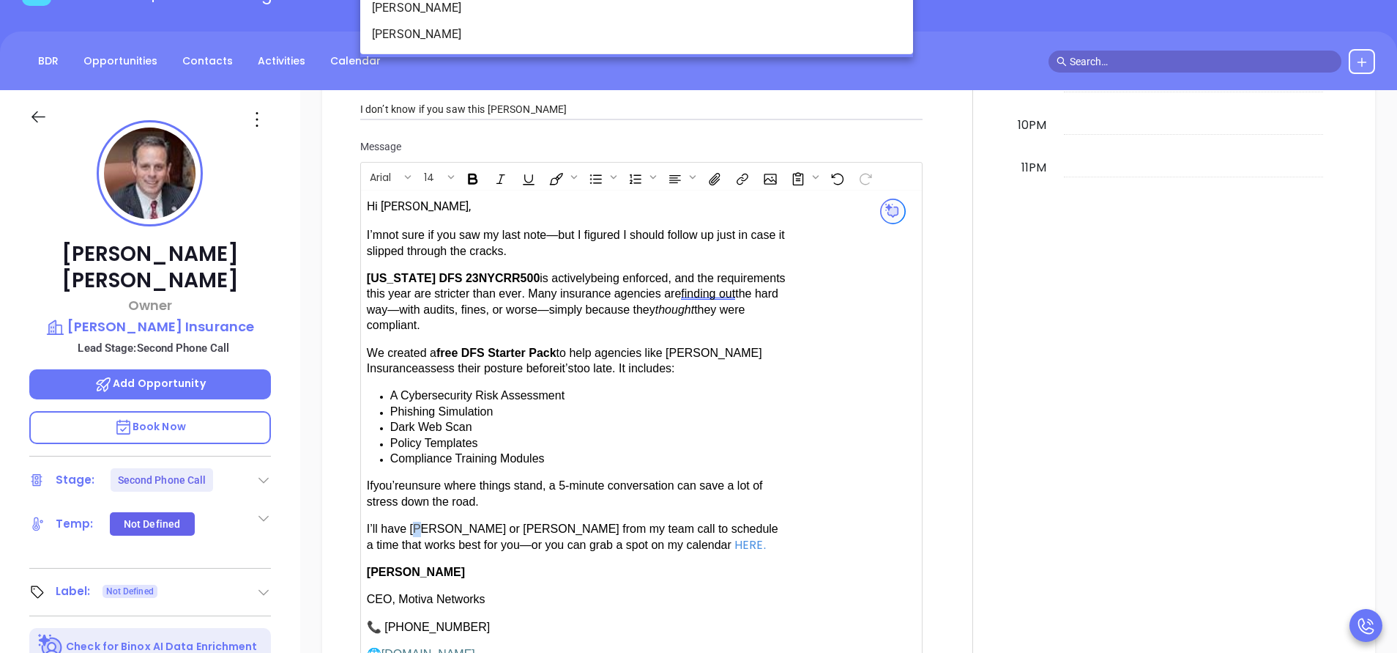
click at [418, 526] on span "have [PERSON_NAME] or [PERSON_NAME] from my team call to schedule a time that w…" at bounding box center [573, 536] width 412 height 28
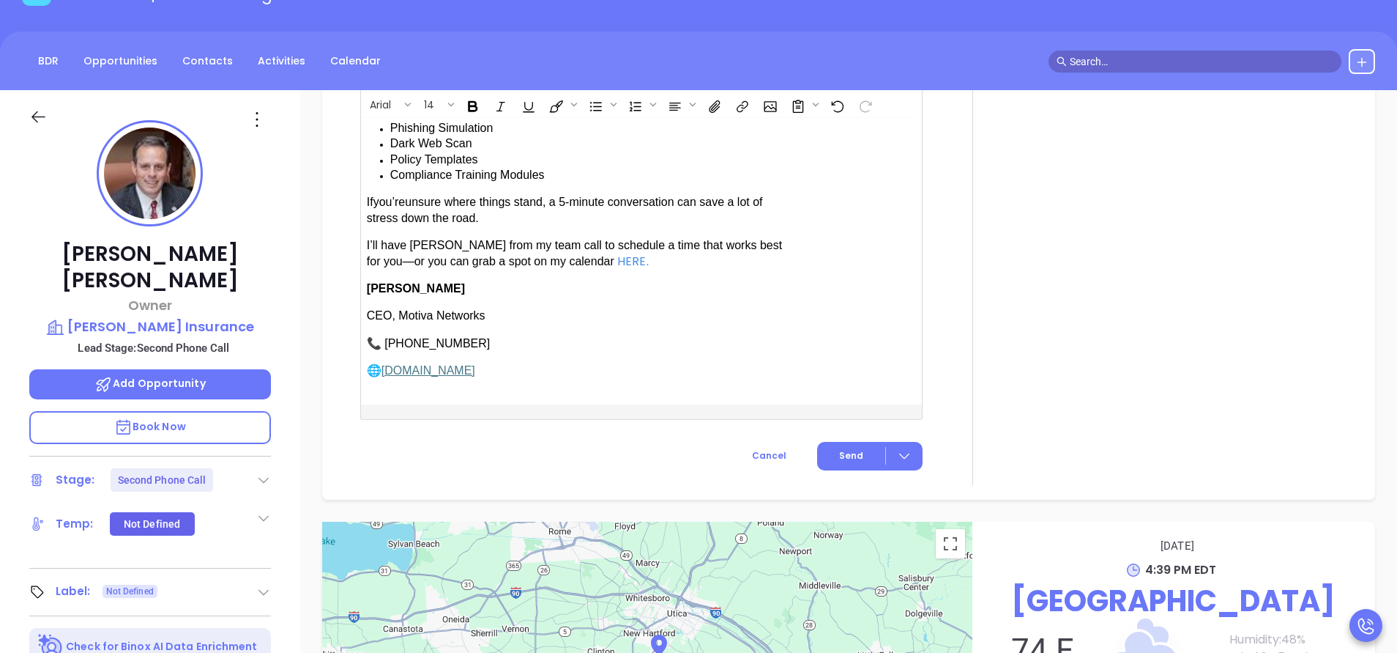
scroll to position [1758, 0]
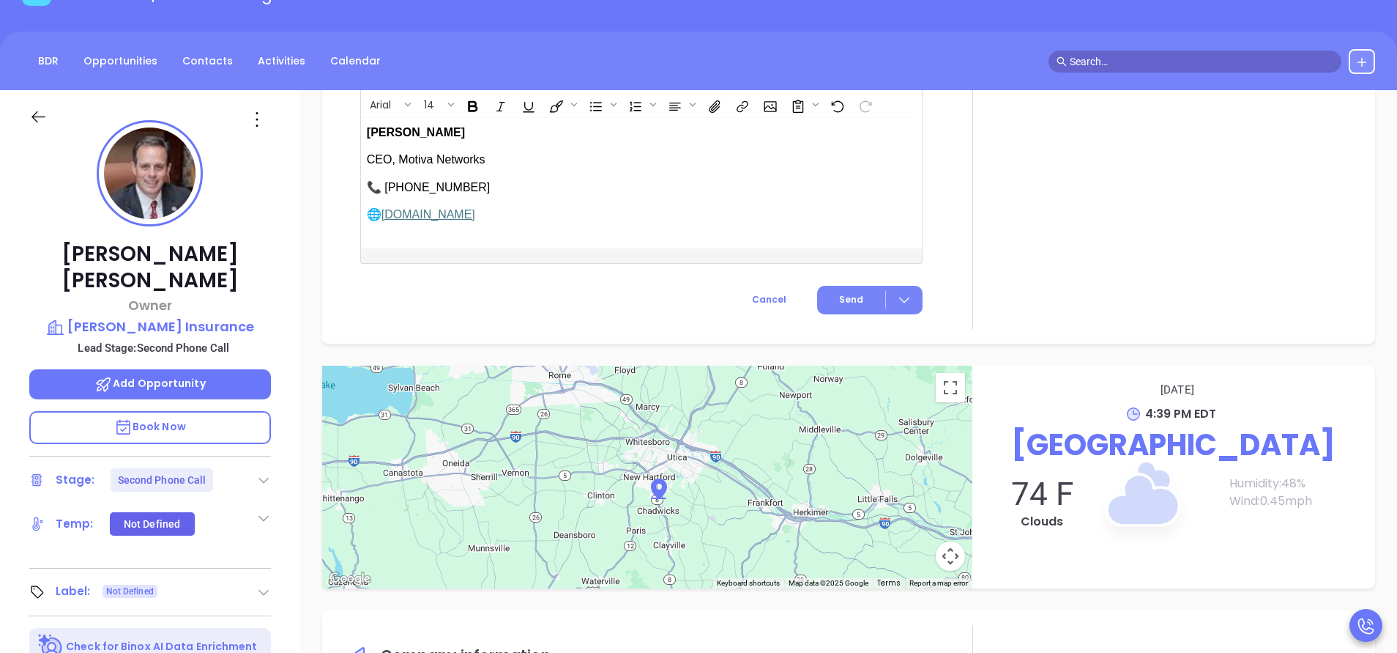
click at [839, 293] on span "Send" at bounding box center [851, 299] width 24 height 13
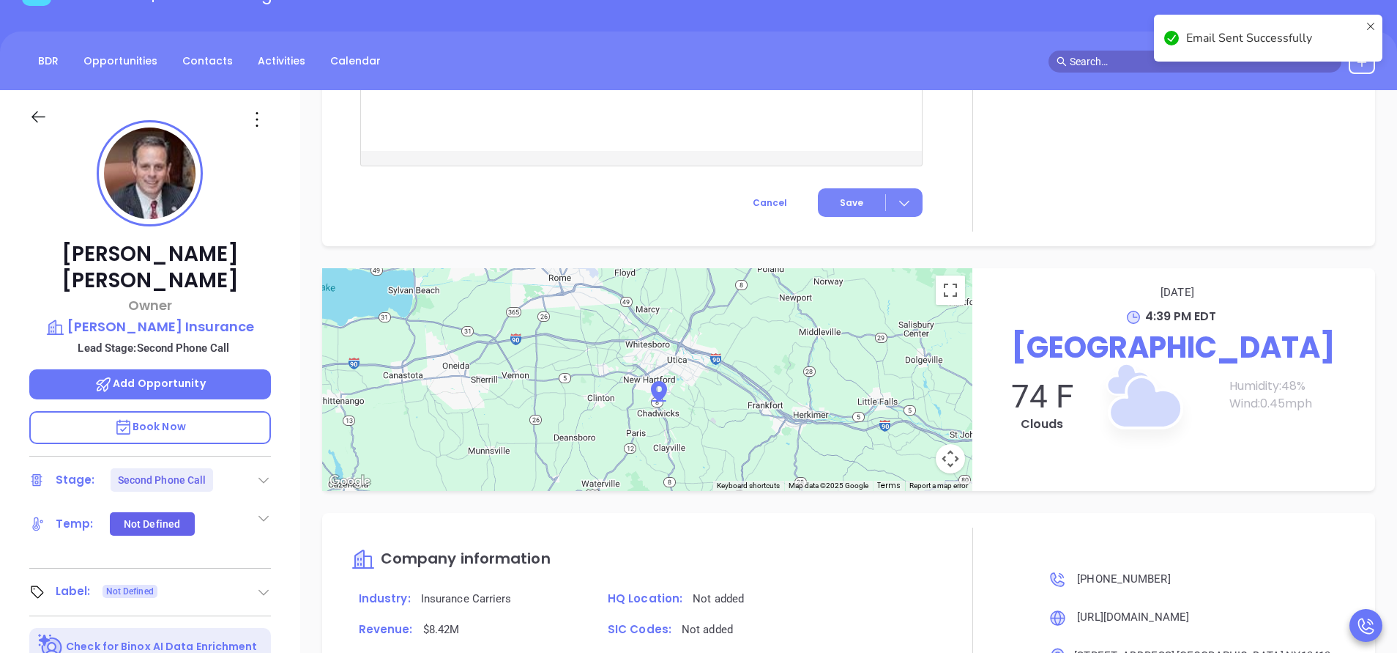
scroll to position [1415, 0]
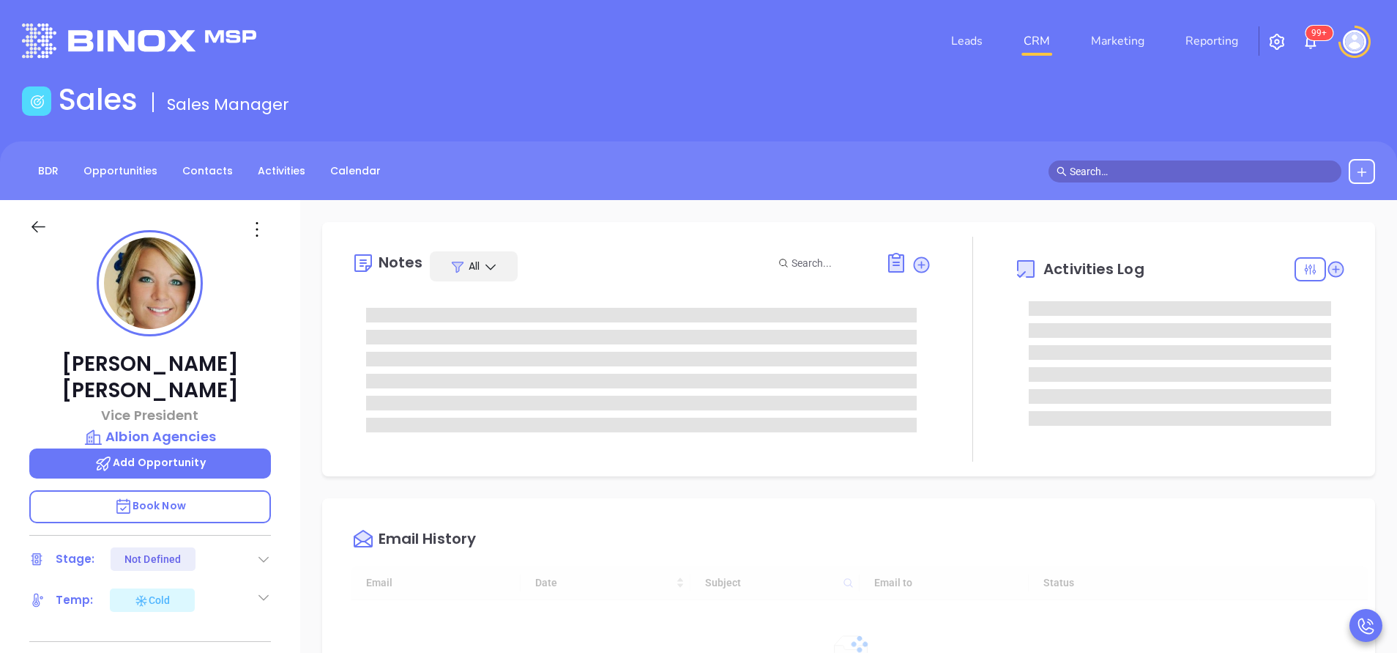
type input "[DATE]"
type input "[PERSON_NAME]"
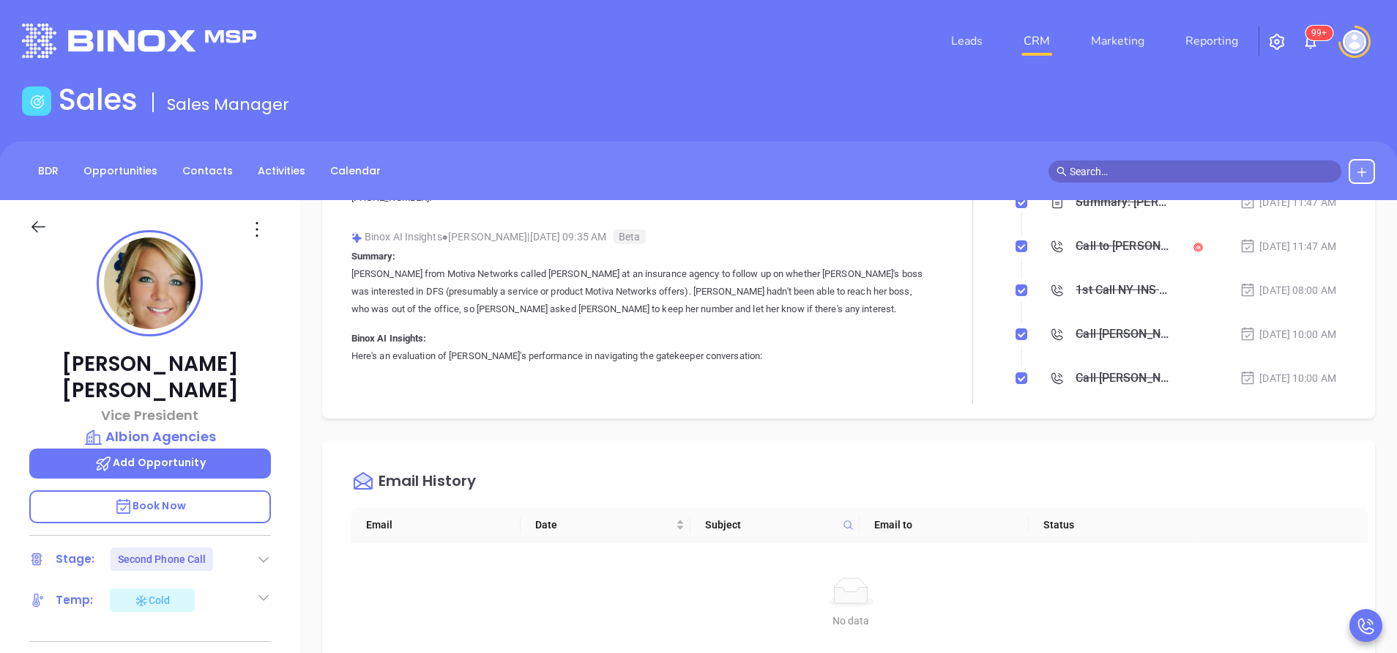
scroll to position [549, 0]
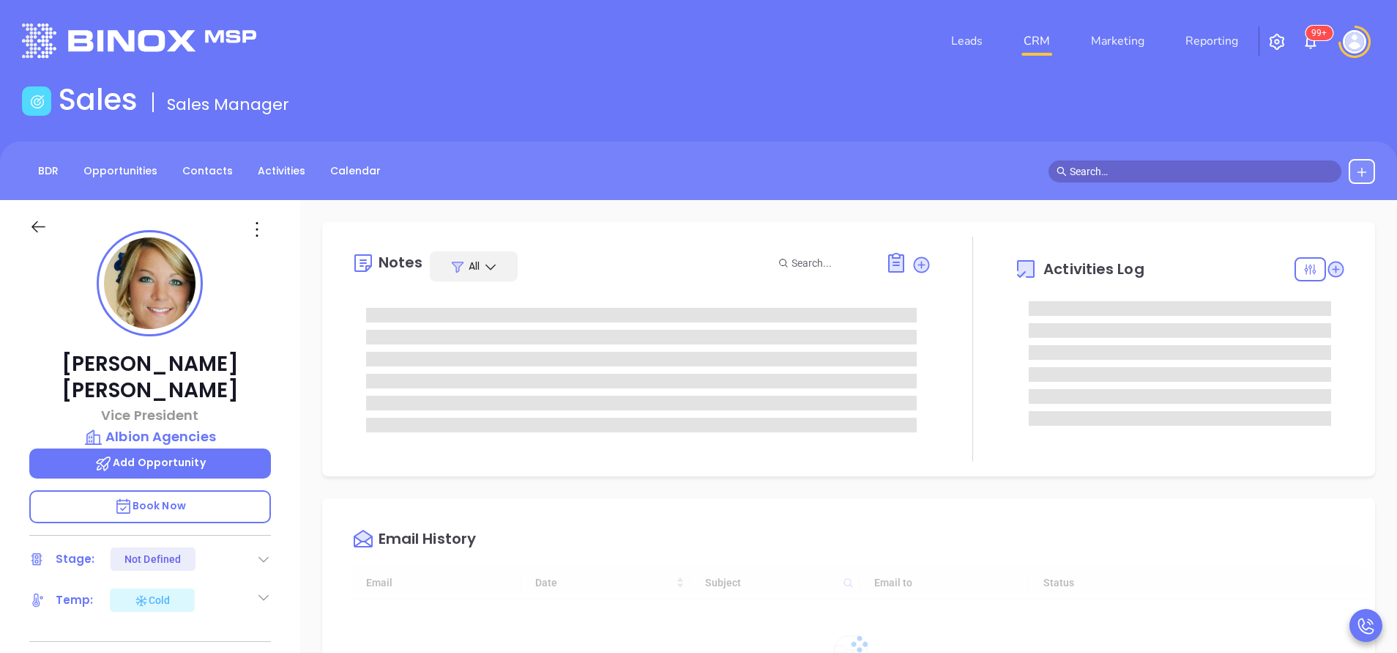
type input "[DATE]"
type input "[PERSON_NAME]"
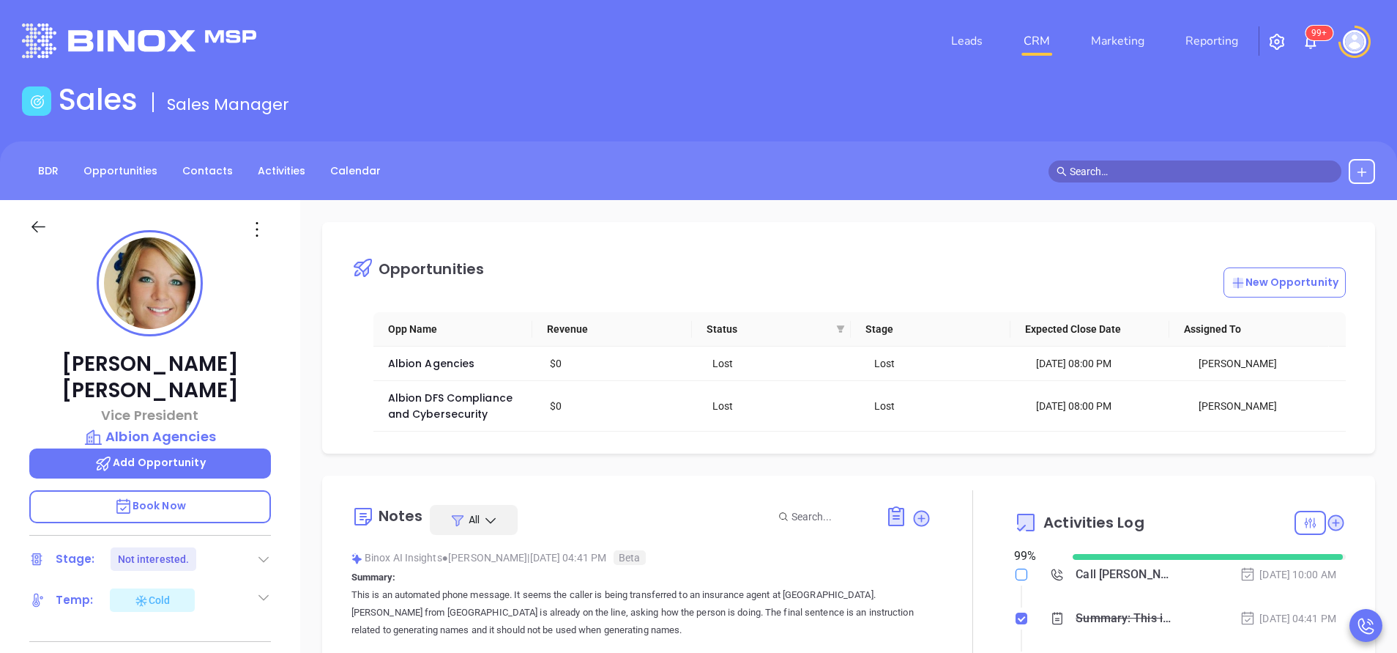
click at [1016, 576] on input "checkbox" at bounding box center [1022, 574] width 12 height 12
checkbox input "true"
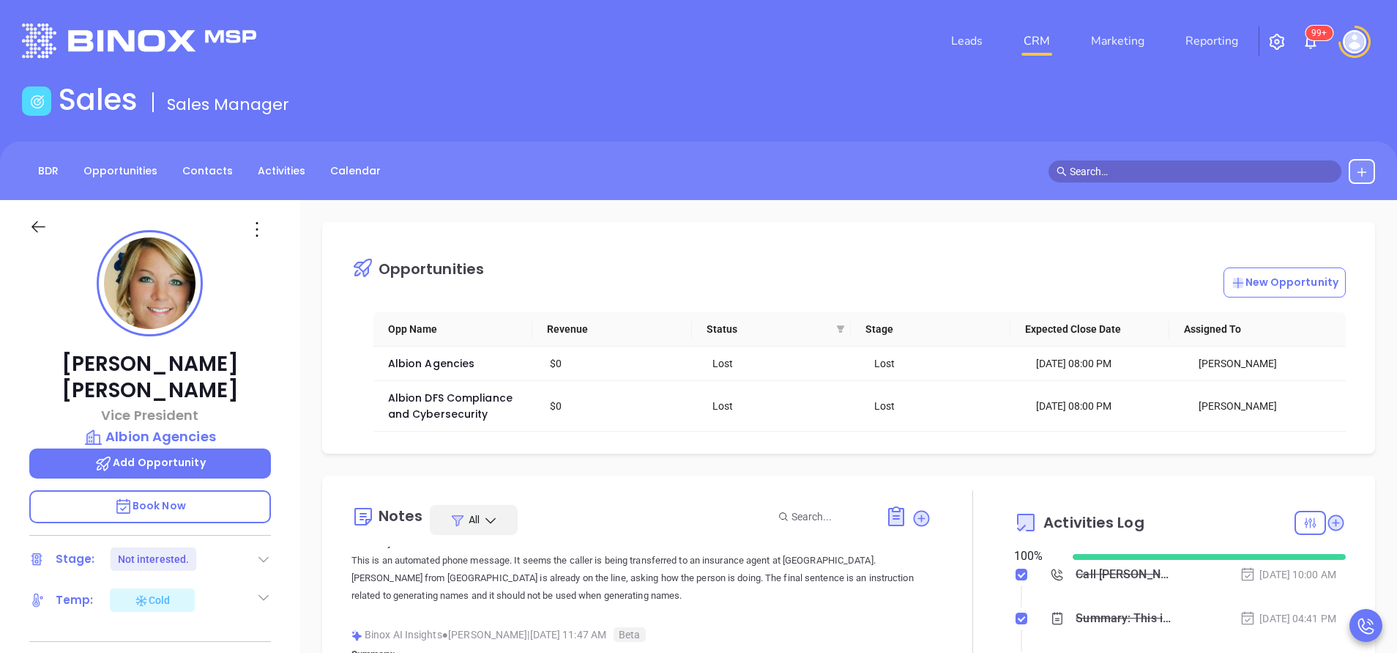
scroll to position [0, 0]
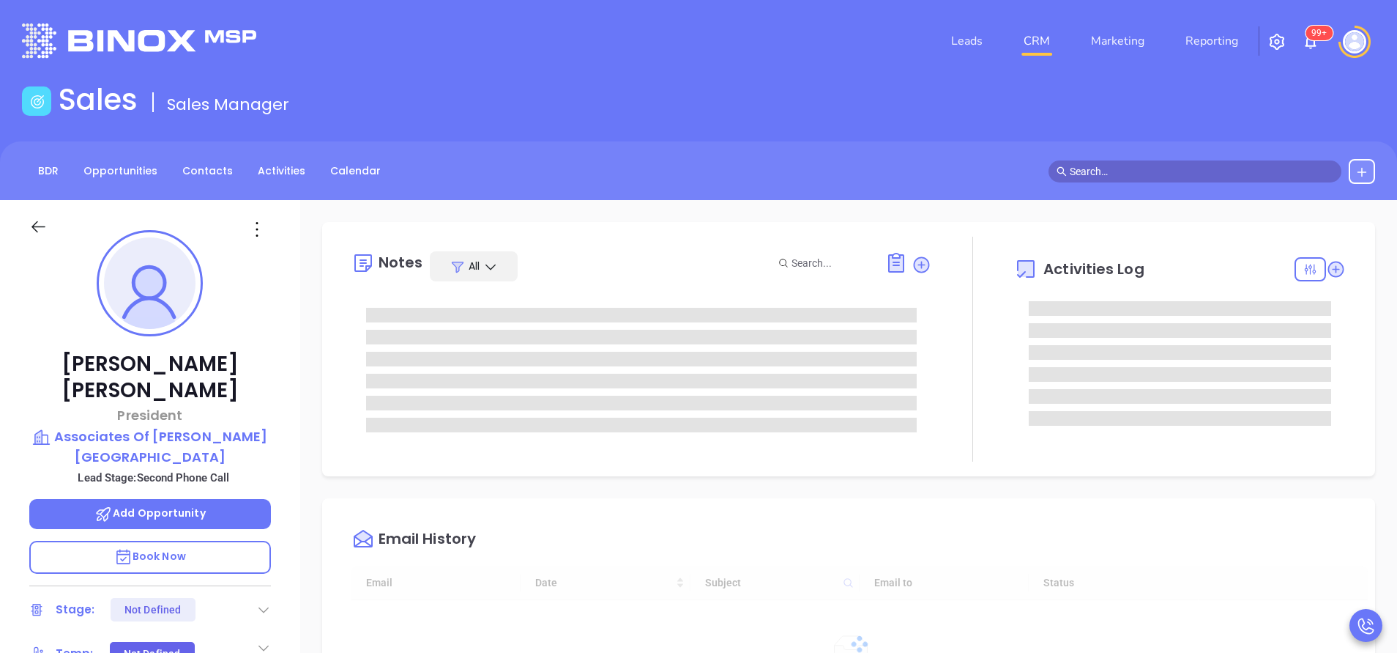
type input "[DATE]"
type input "[PERSON_NAME]"
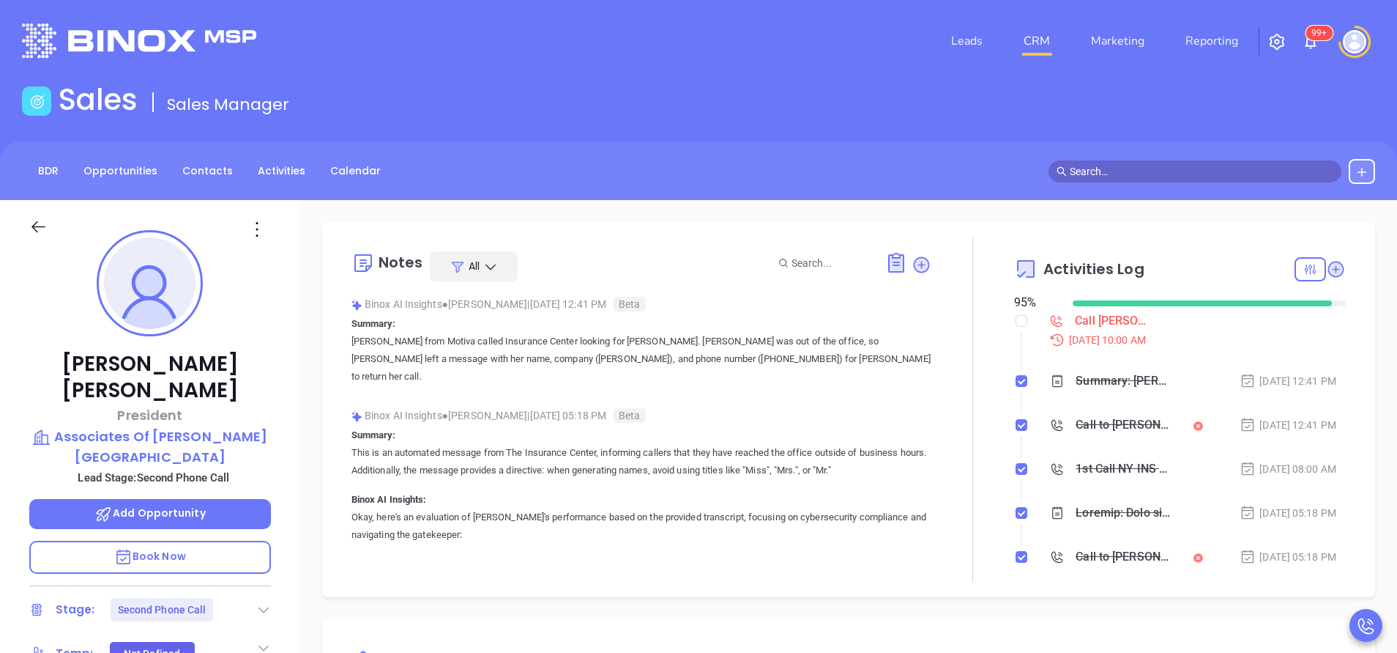
click at [634, 86] on div "Sales Sales Manager" at bounding box center [698, 102] width 1371 height 41
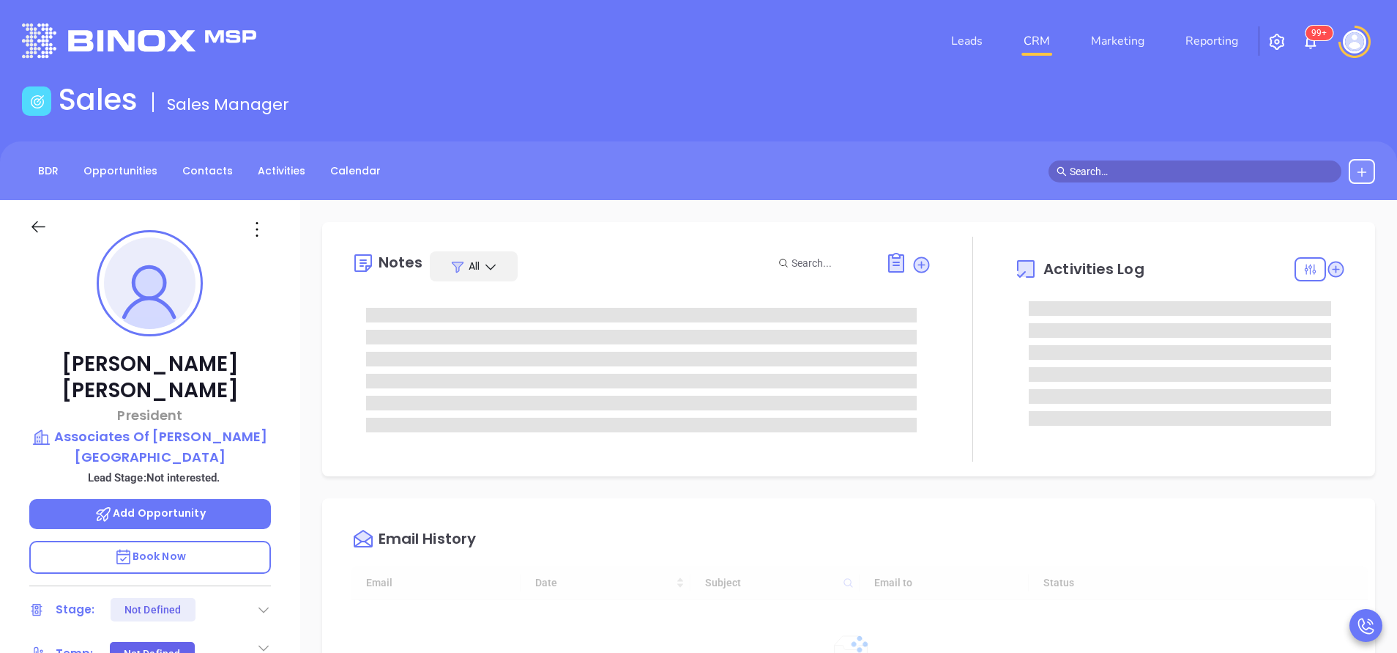
type input "[DATE]"
type input "[PERSON_NAME]"
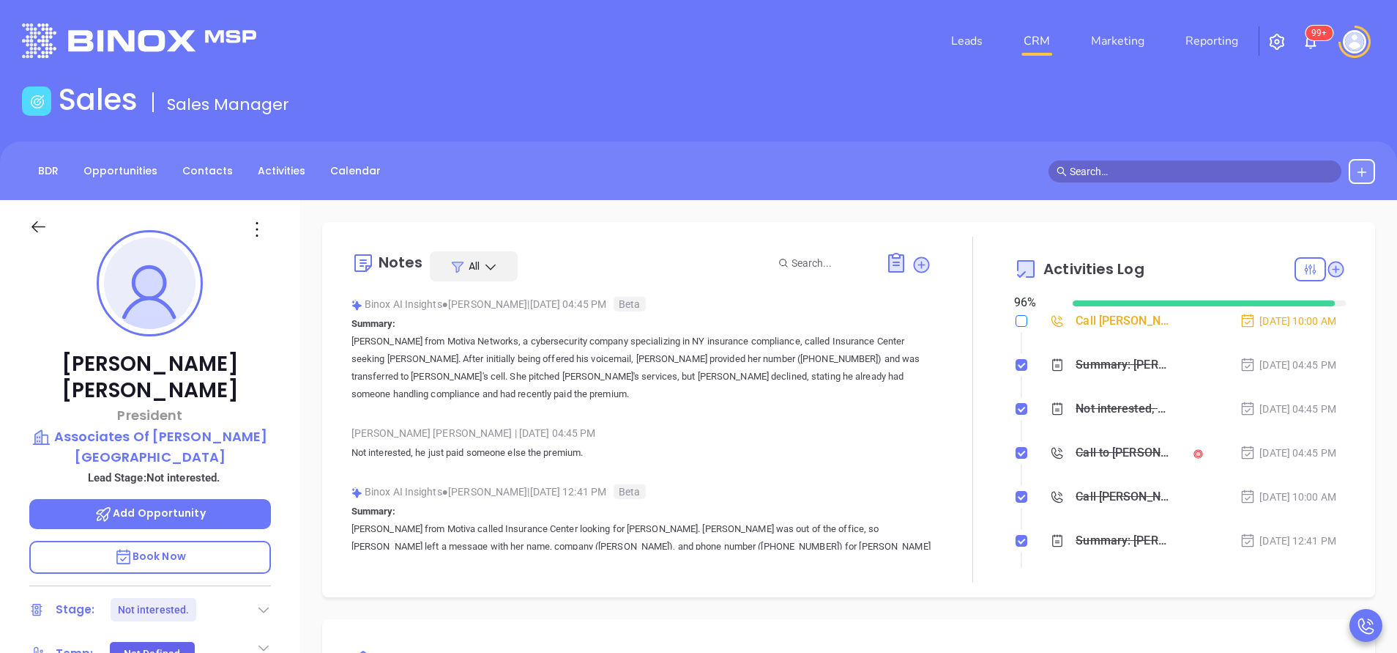
click at [1016, 319] on input "checkbox" at bounding box center [1022, 321] width 12 height 12
checkbox input "true"
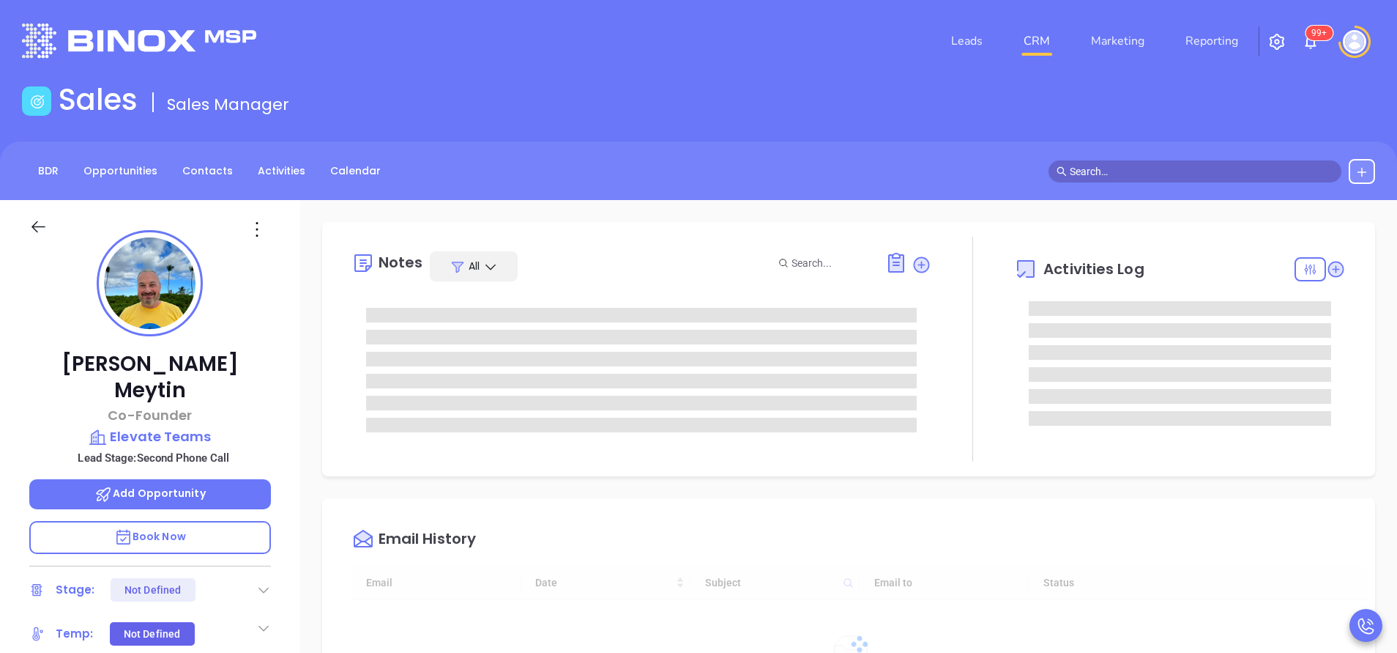
type input "[DATE]"
type input "[PERSON_NAME]"
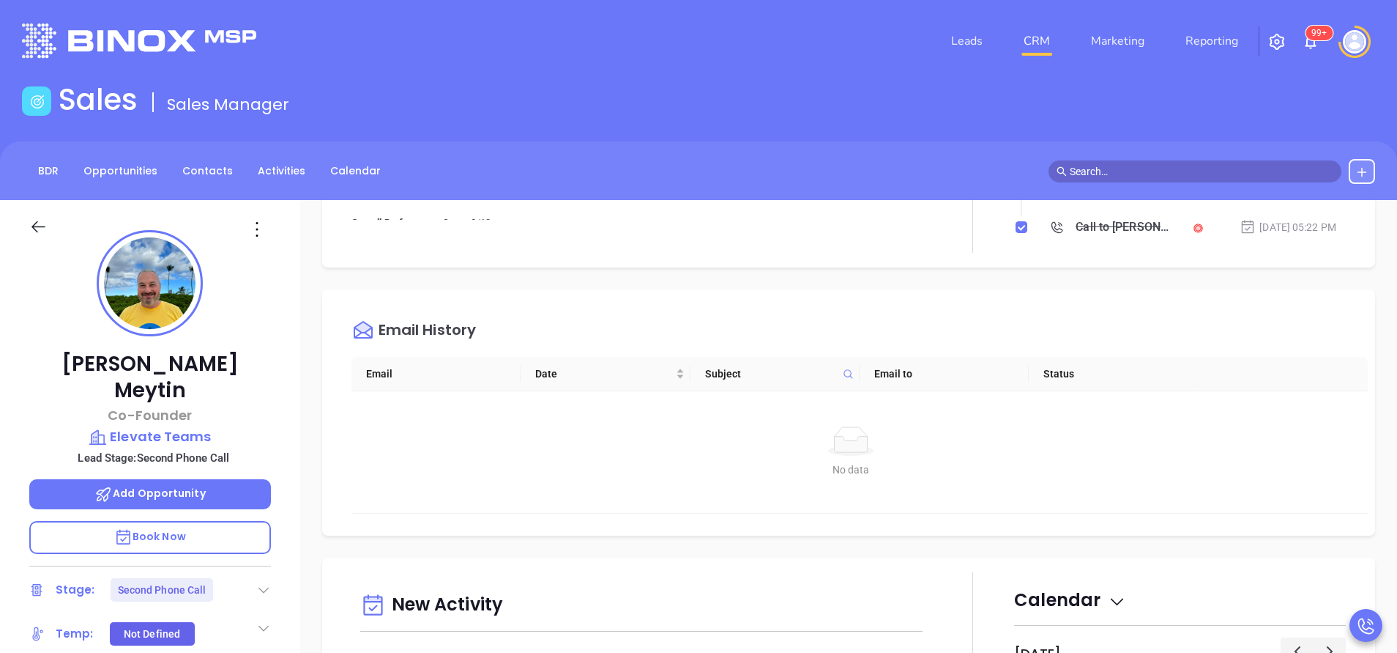
scroll to position [549, 0]
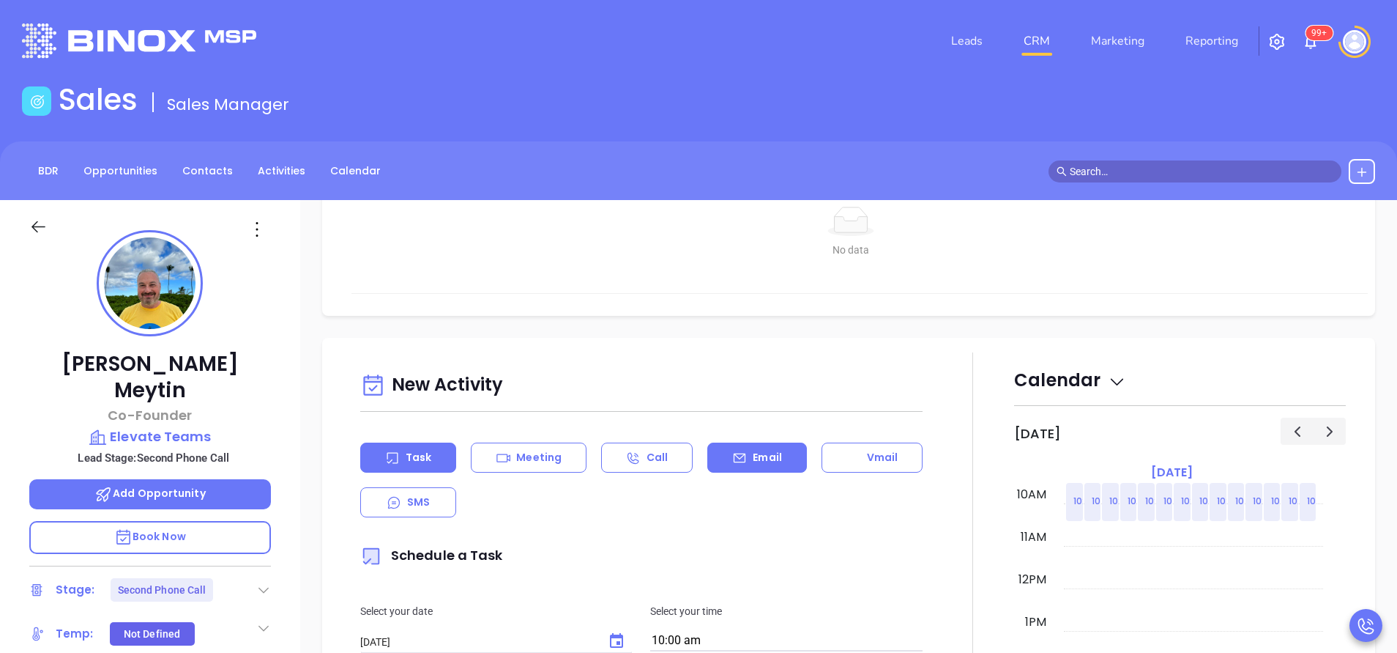
click at [757, 458] on p "Email" at bounding box center [767, 457] width 29 height 15
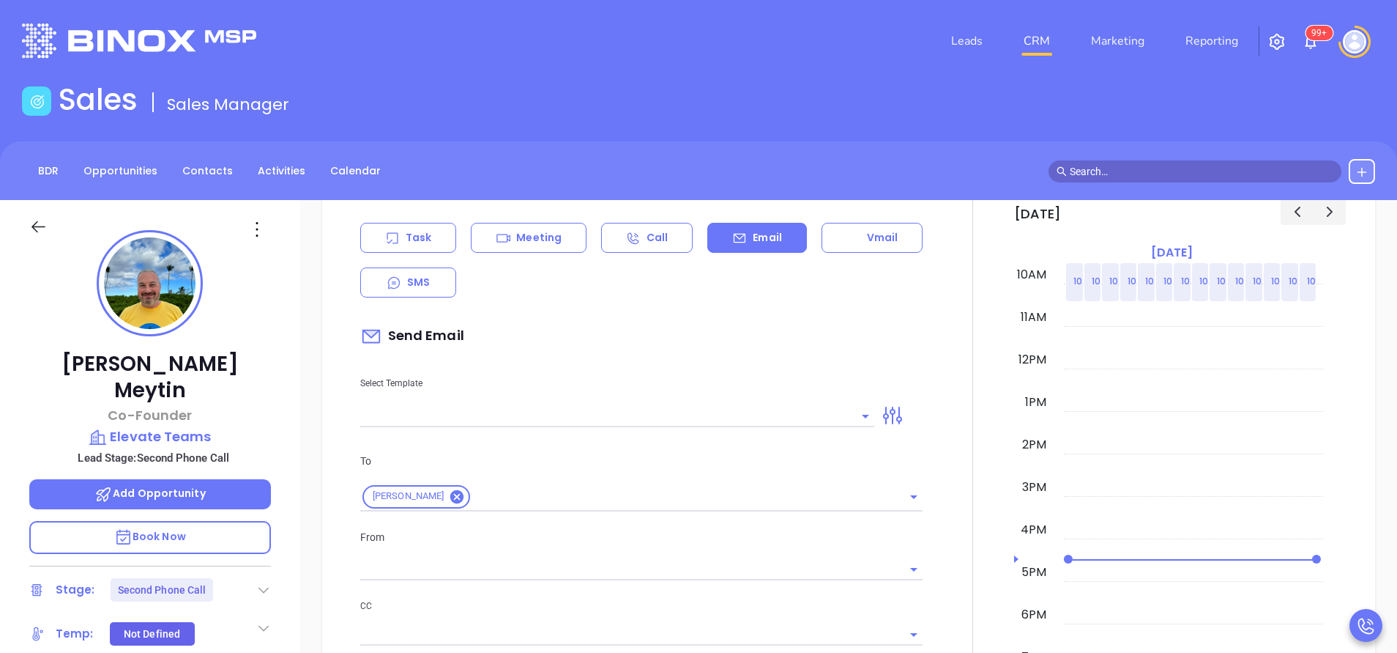
click at [762, 415] on input "text" at bounding box center [606, 415] width 492 height 21
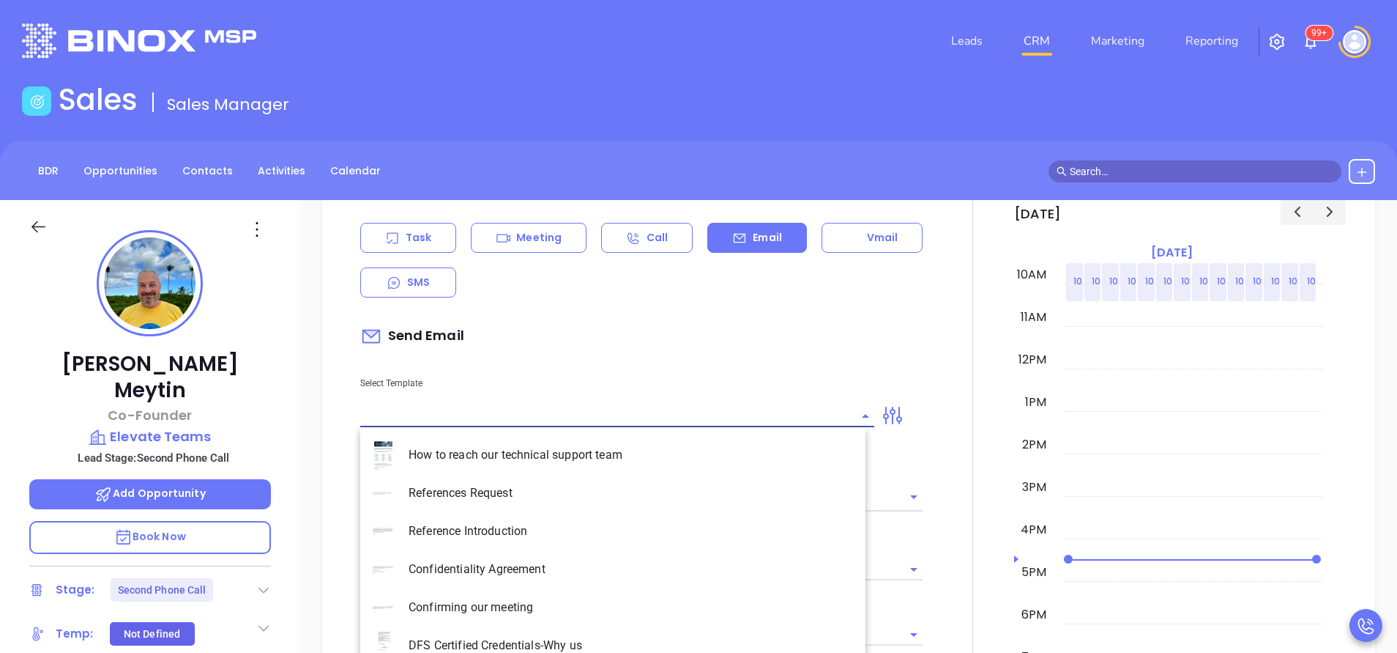
type input "[PERSON_NAME]"
click at [710, 525] on li "NY Insurance 0625 - Email 2" at bounding box center [612, 531] width 505 height 38
type input "NY Insurance 0625 - Email 2"
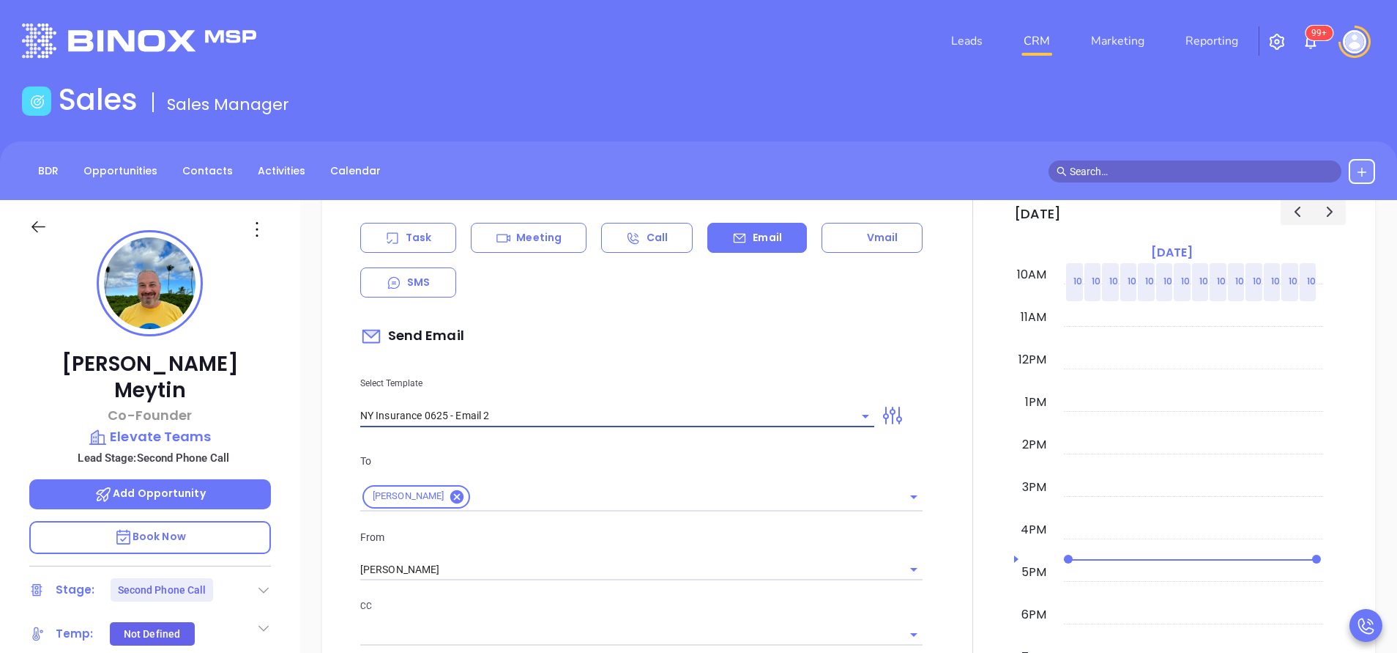
type input "I don’t know if you saw this Stanley"
type input "NY Insurance 0625 - Email 2"
click at [705, 551] on div "From Vicky Mendoza" at bounding box center [642, 555] width 580 height 52
click at [610, 584] on div "To Stanley Meytin From Vicky Mendoza CC Bcc Add a subject I don’t know if you s…" at bounding box center [642, 616] width 580 height 364
click at [601, 575] on input "[PERSON_NAME]" at bounding box center [620, 569] width 521 height 21
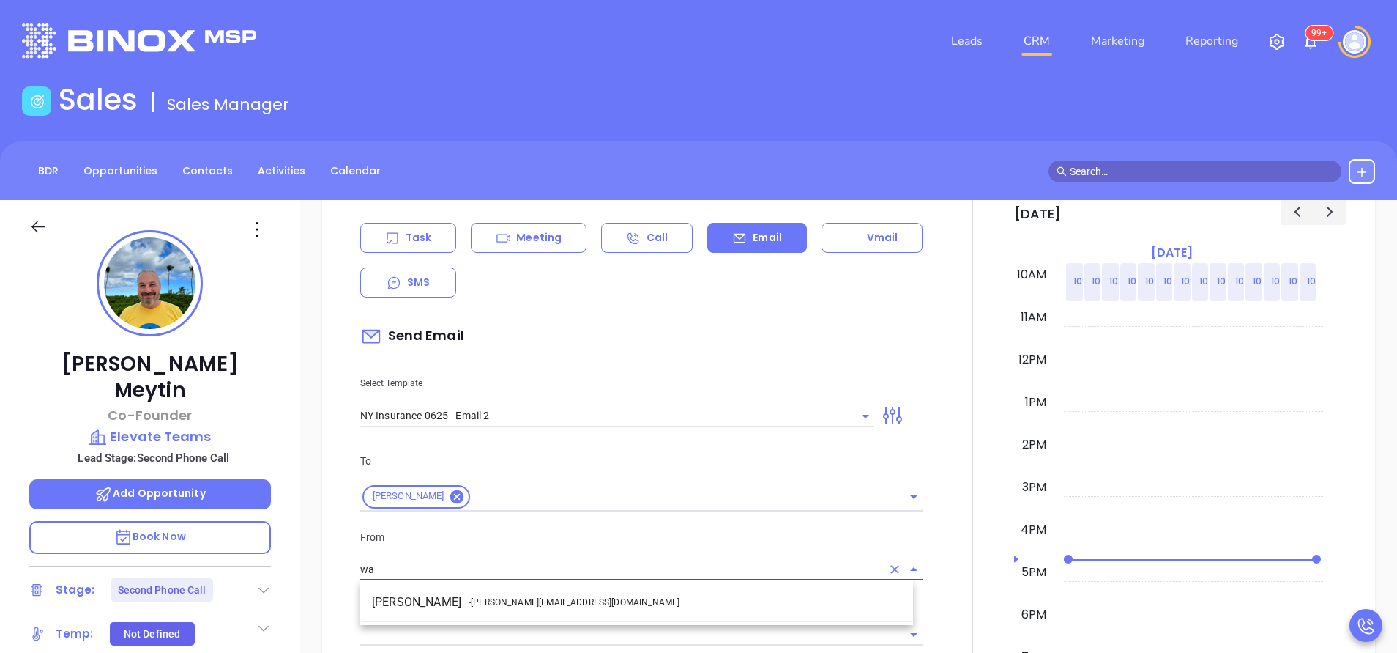
click at [582, 600] on li "Walter Contreras - [EMAIL_ADDRESS][DOMAIN_NAME]" at bounding box center [636, 602] width 553 height 26
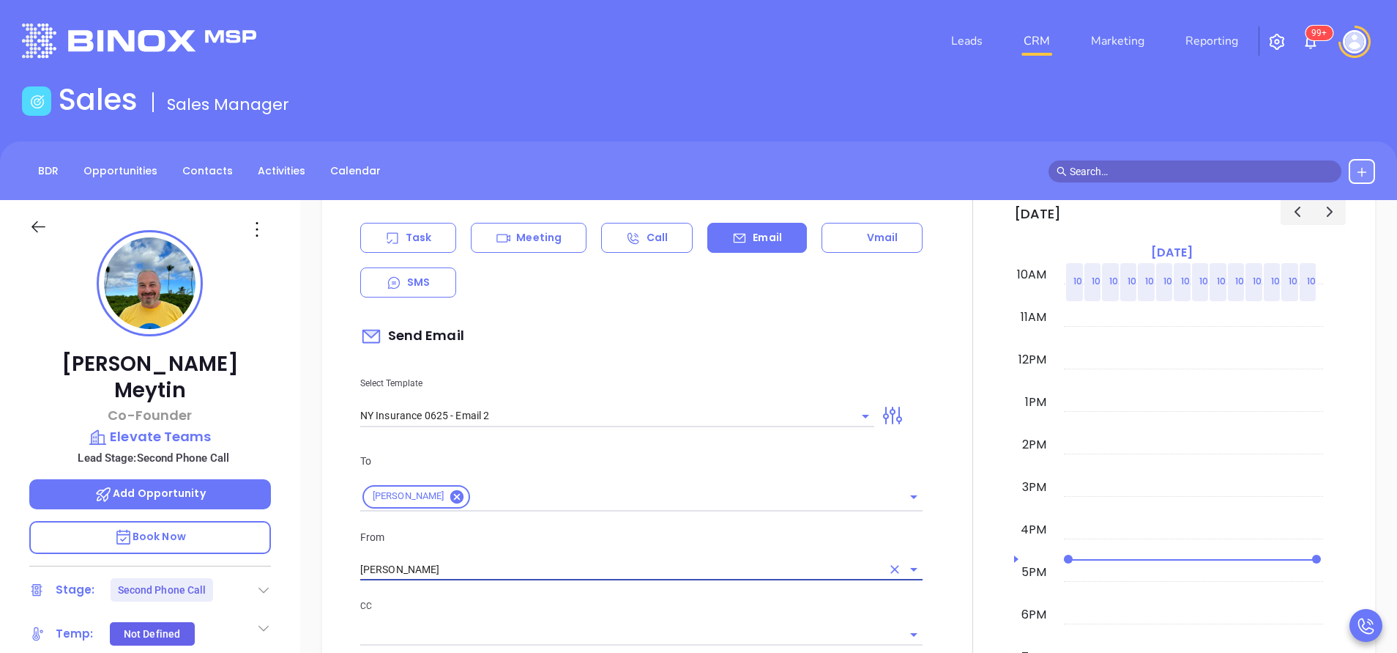
type input "[PERSON_NAME]"
drag, startPoint x: 623, startPoint y: 608, endPoint x: 634, endPoint y: 603, distance: 11.5
click at [624, 608] on p "CC" at bounding box center [641, 606] width 562 height 16
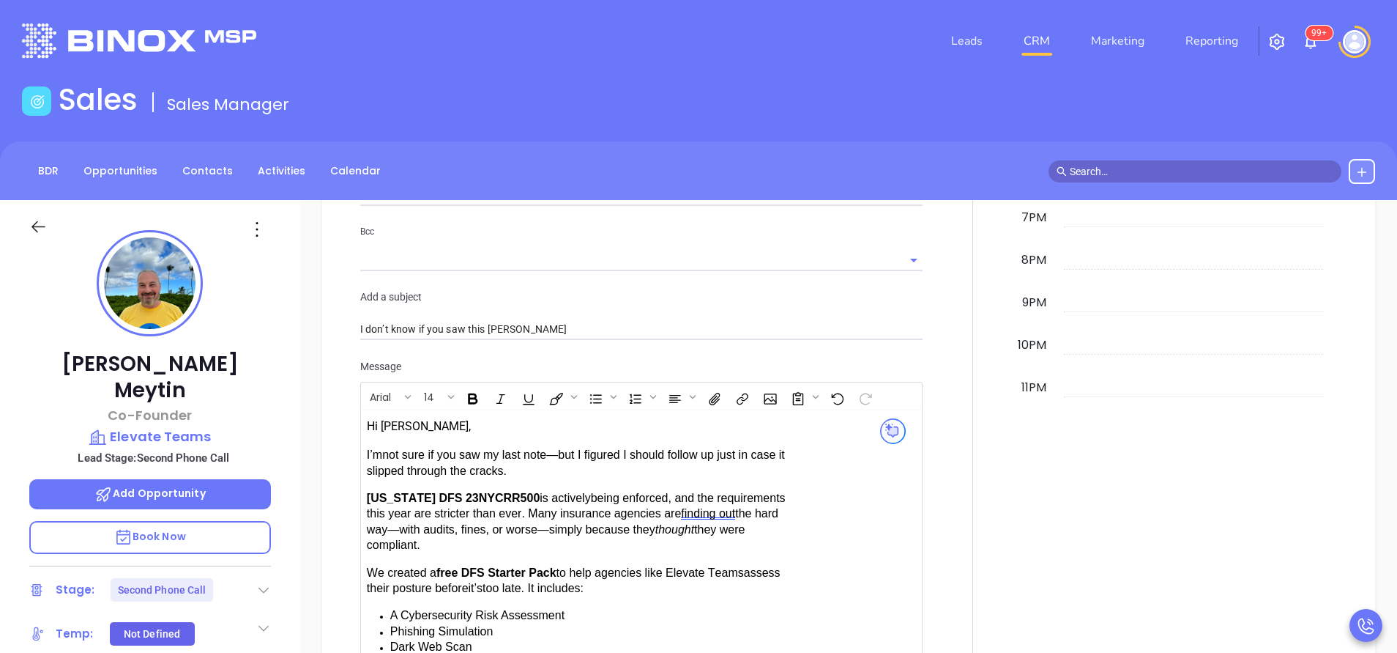
scroll to position [1428, 0]
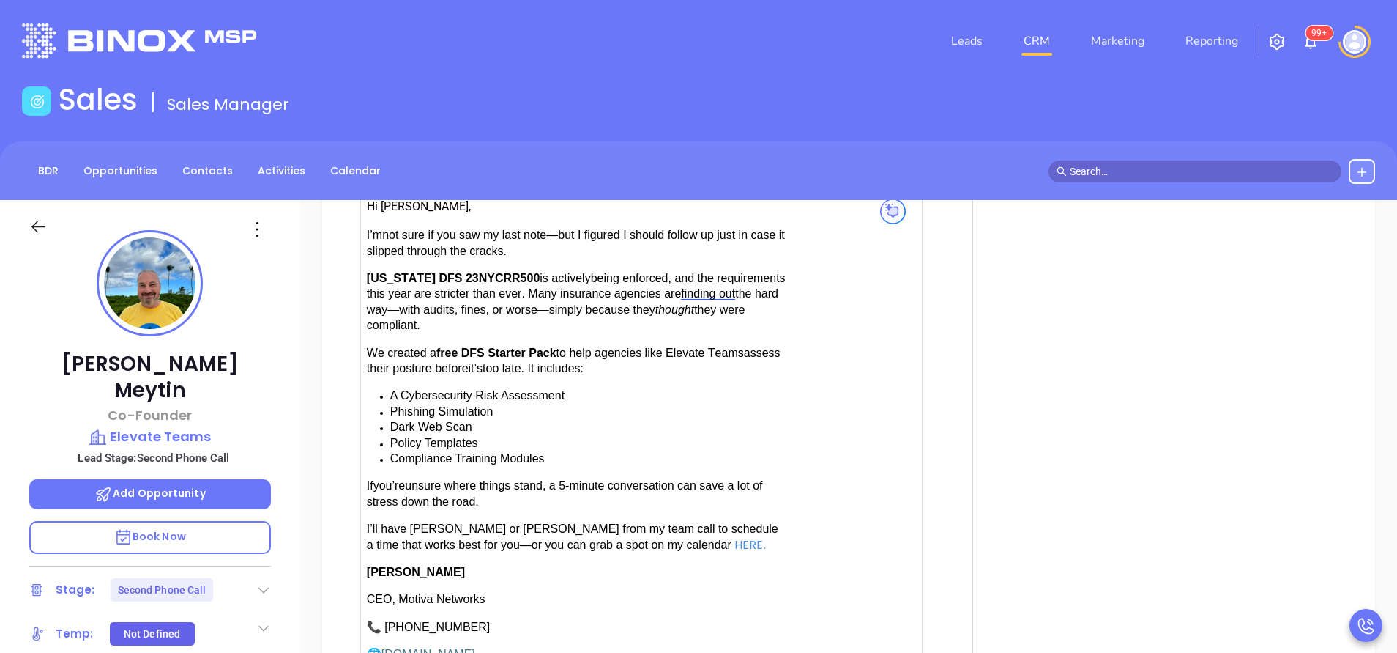
click at [412, 524] on span "have [PERSON_NAME] or [PERSON_NAME] from my team call to schedule a time that w…" at bounding box center [573, 536] width 412 height 28
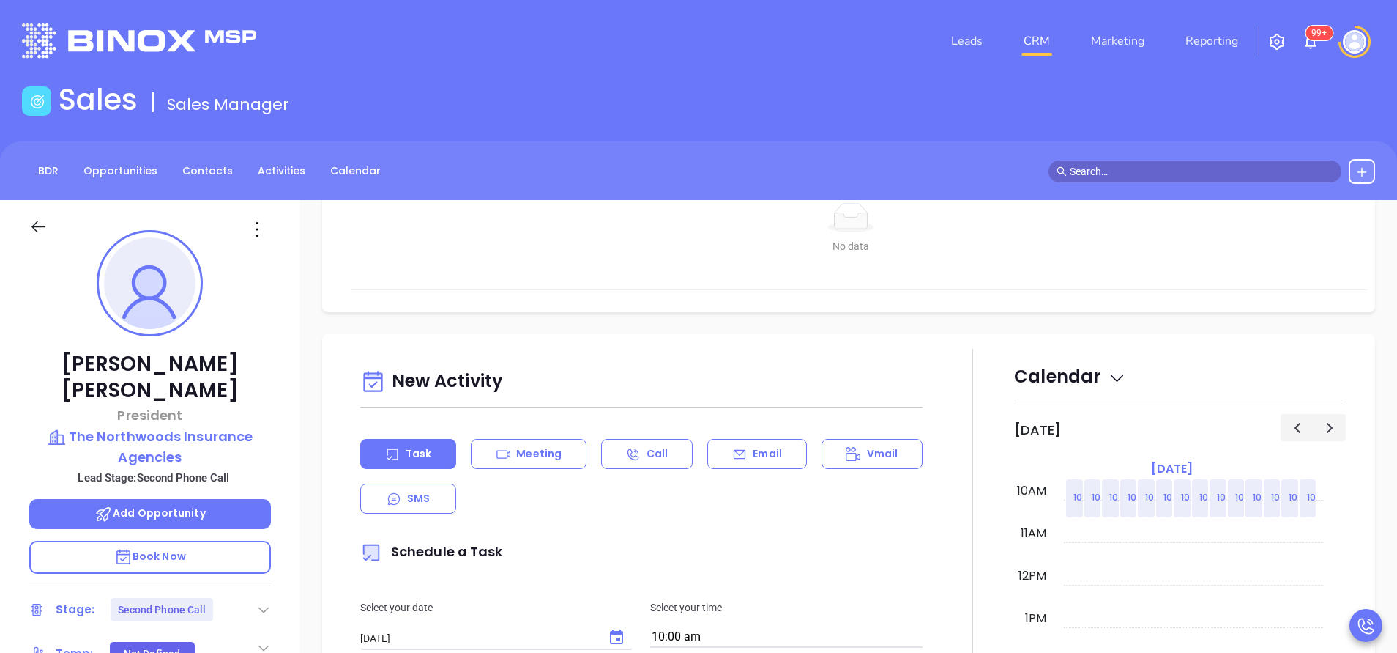
scroll to position [549, 0]
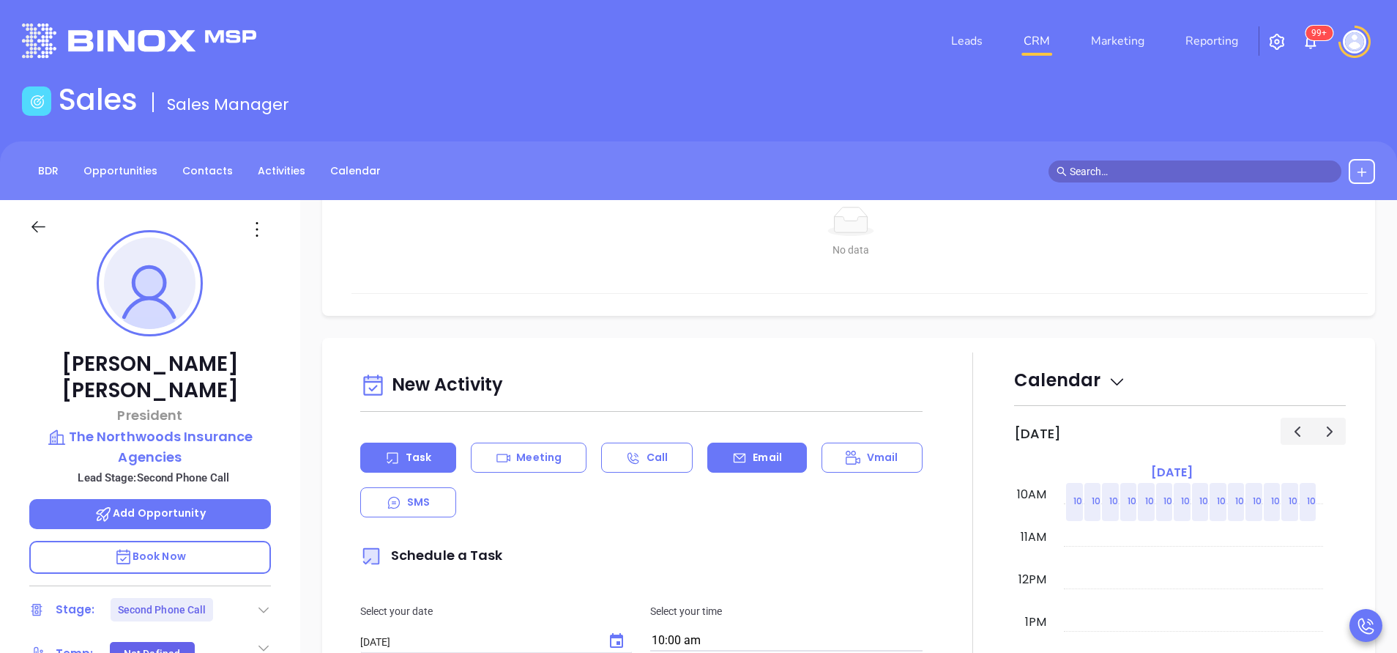
click at [773, 461] on p "Email" at bounding box center [767, 457] width 29 height 15
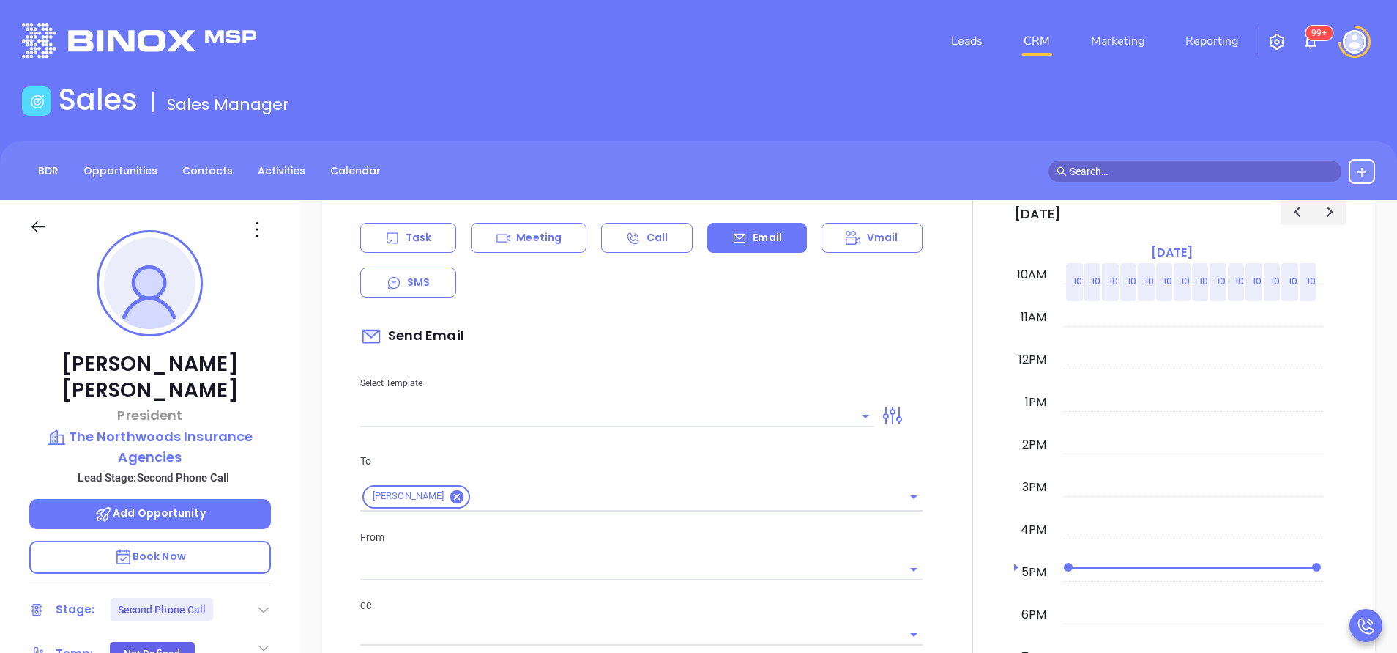
click at [735, 415] on input "text" at bounding box center [606, 415] width 492 height 21
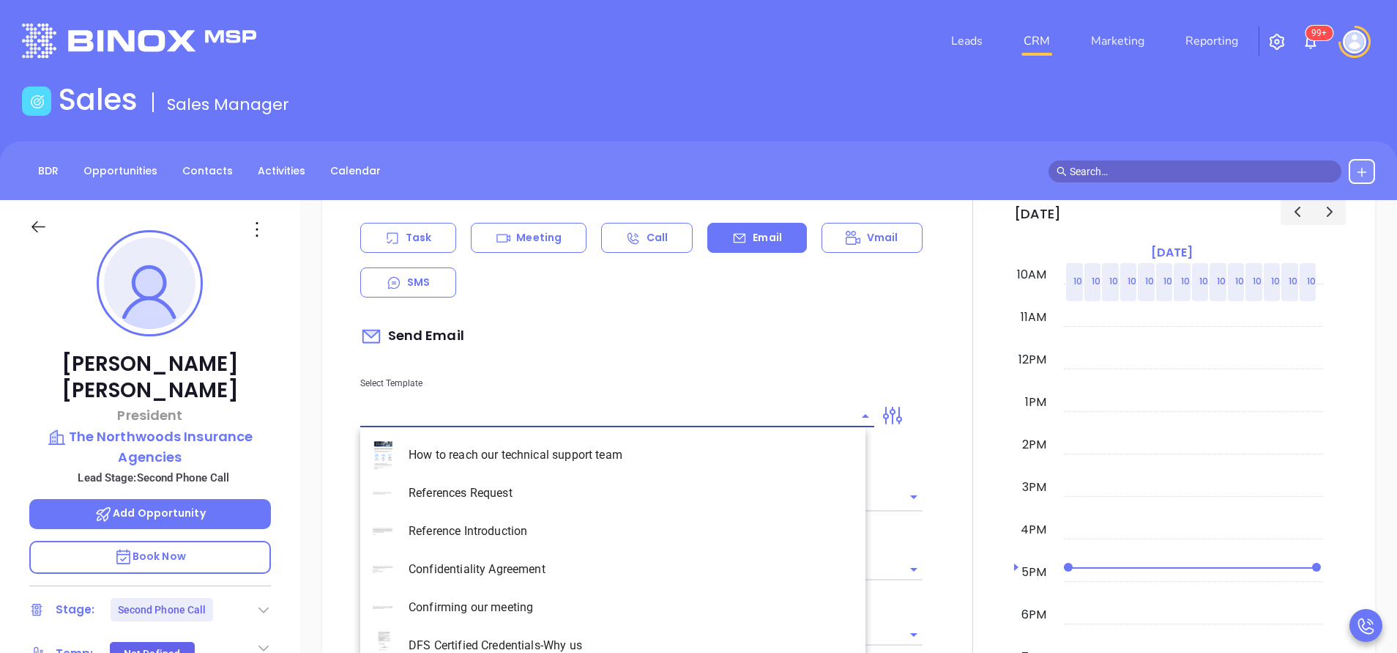
type input "[PERSON_NAME]"
type input "p"
click at [625, 532] on li "NY Insurance 0625 - Email 2" at bounding box center [612, 531] width 505 height 38
type input "NY Insurance 0625 - Email 2"
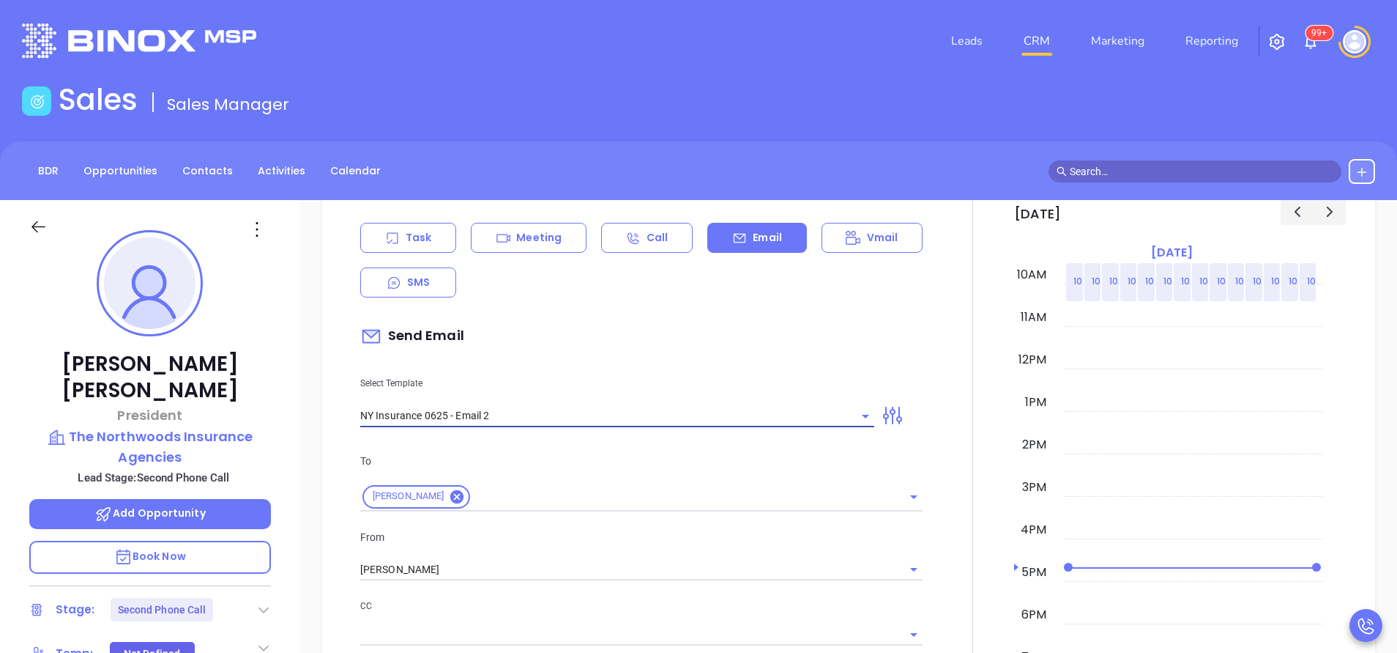
type input "I don’t know if you saw this [PERSON_NAME]"
type input "NY Insurance 0625 - Email 2"
click at [625, 562] on input "[PERSON_NAME]" at bounding box center [620, 569] width 521 height 21
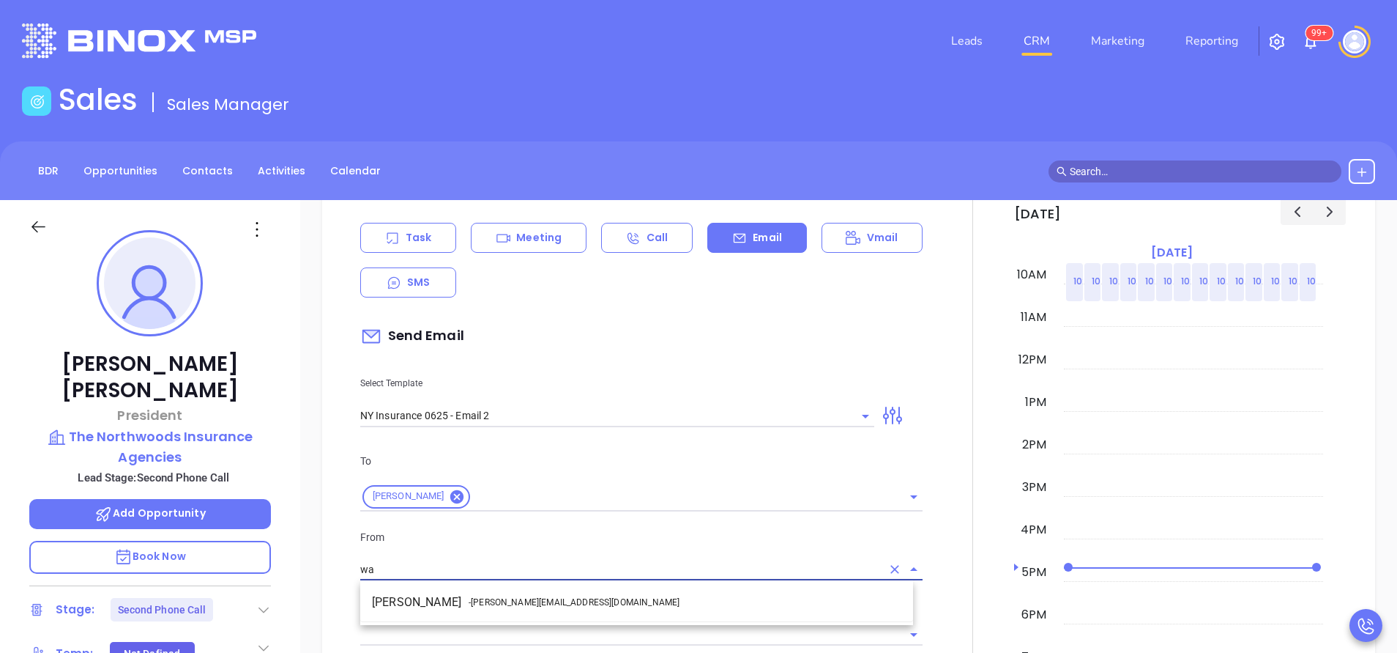
drag, startPoint x: 627, startPoint y: 591, endPoint x: 658, endPoint y: 591, distance: 31.5
click at [627, 592] on li "Walter Contreras - [EMAIL_ADDRESS][DOMAIN_NAME]" at bounding box center [636, 602] width 553 height 26
type input "[PERSON_NAME]"
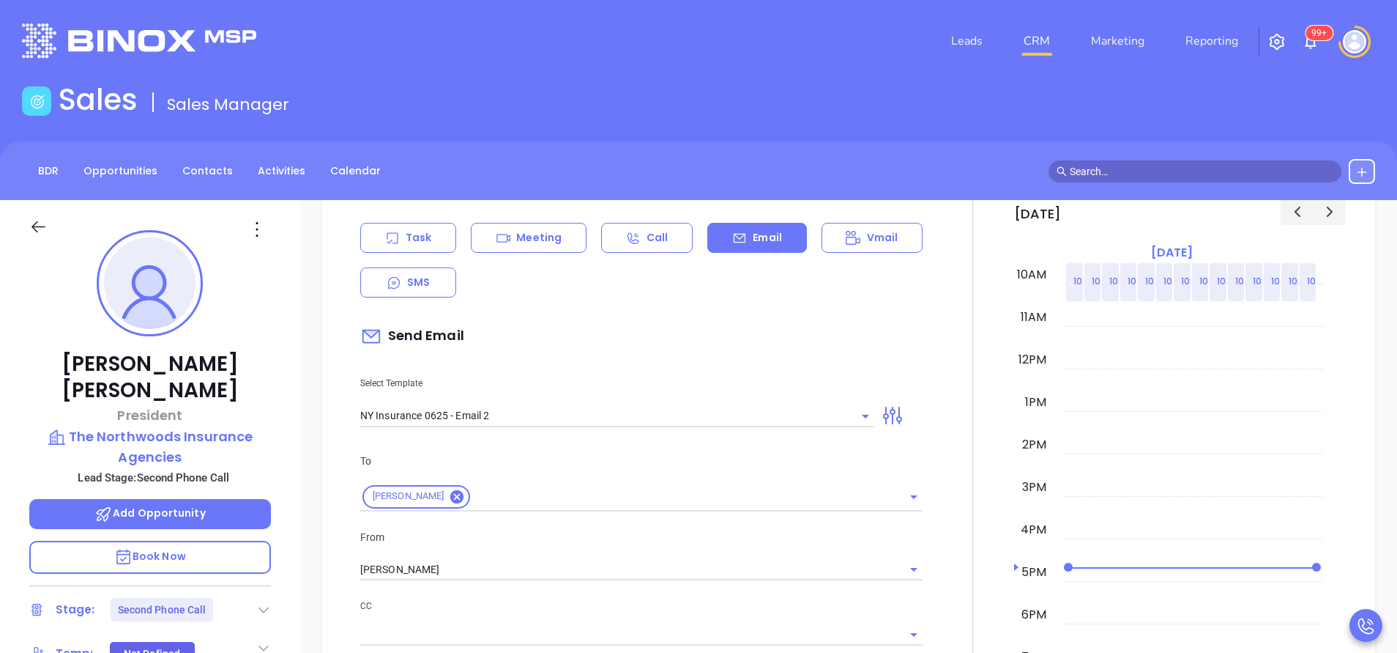
click at [658, 591] on div "To [PERSON_NAME] From [PERSON_NAME] CC Bcc Add a subject I don’t know if you sa…" at bounding box center [642, 616] width 580 height 364
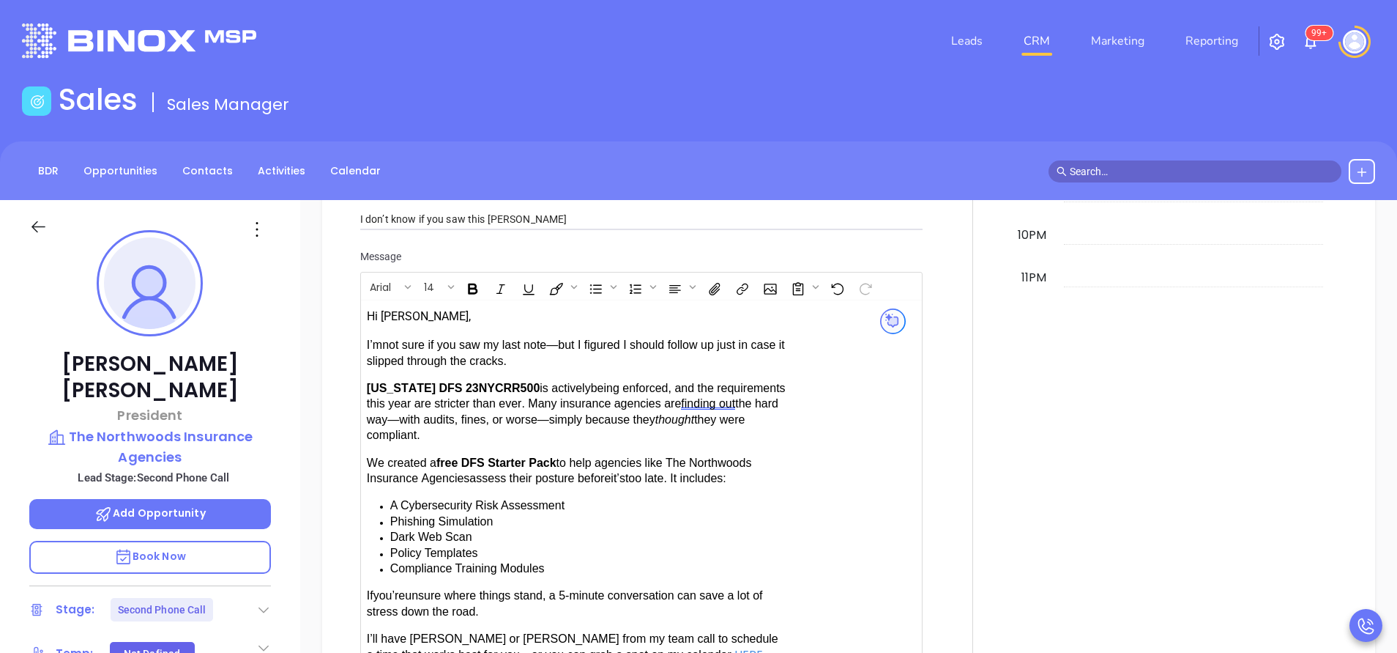
scroll to position [1648, 0]
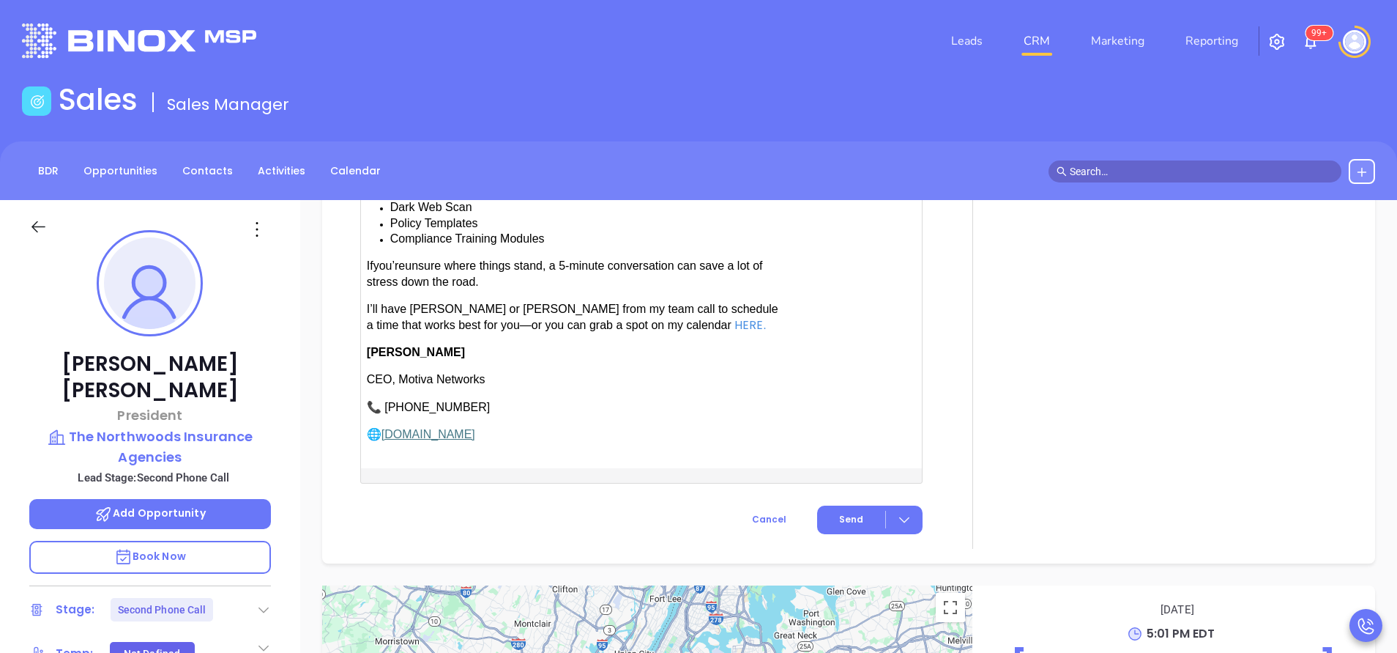
drag, startPoint x: 409, startPoint y: 307, endPoint x: 480, endPoint y: 311, distance: 70.4
click at [410, 306] on span "have [PERSON_NAME] or [PERSON_NAME] from my team call to schedule a time that w…" at bounding box center [573, 316] width 412 height 28
click at [853, 513] on span "Send" at bounding box center [851, 519] width 24 height 13
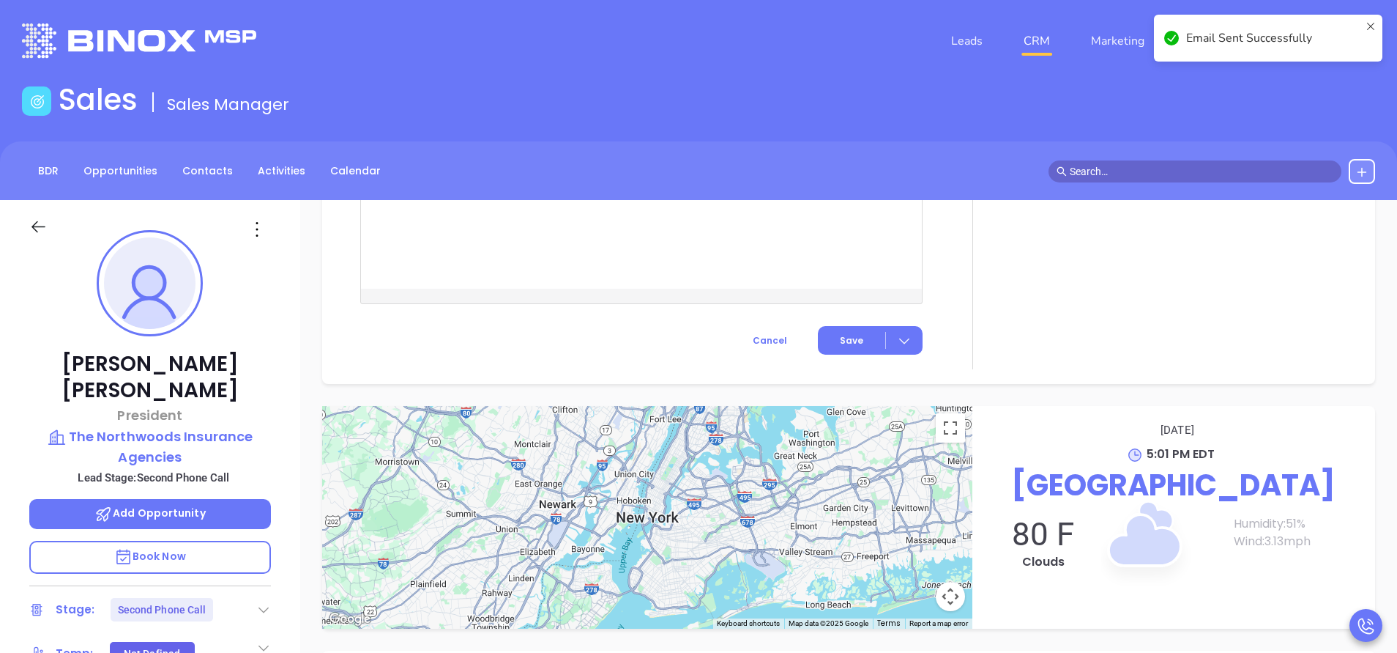
scroll to position [1387, 0]
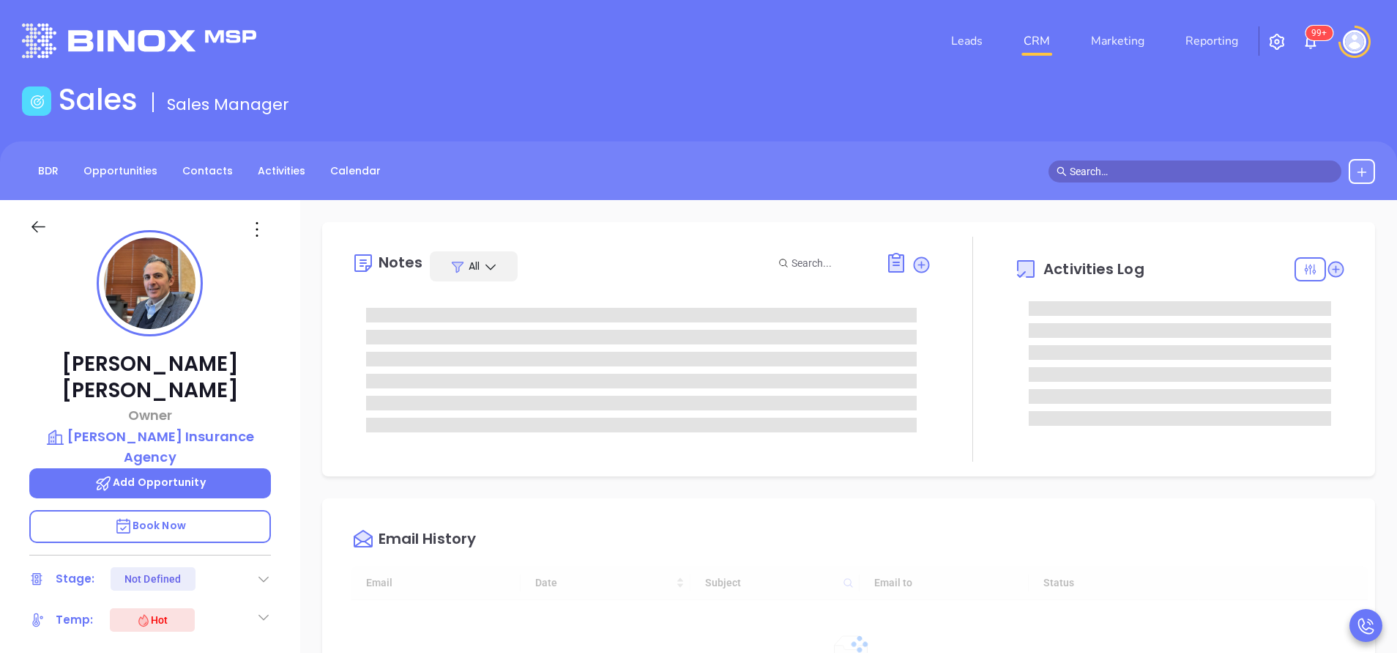
type input "[DATE]"
type input "[PERSON_NAME]"
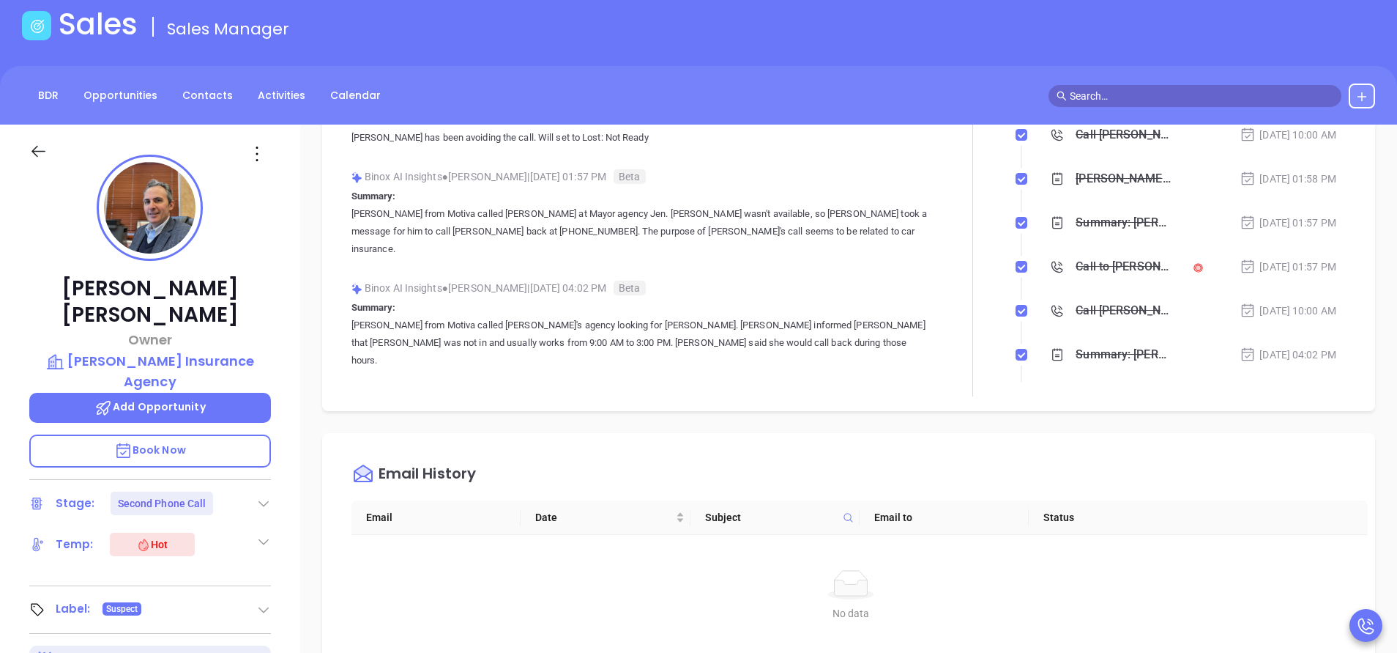
scroll to position [110, 0]
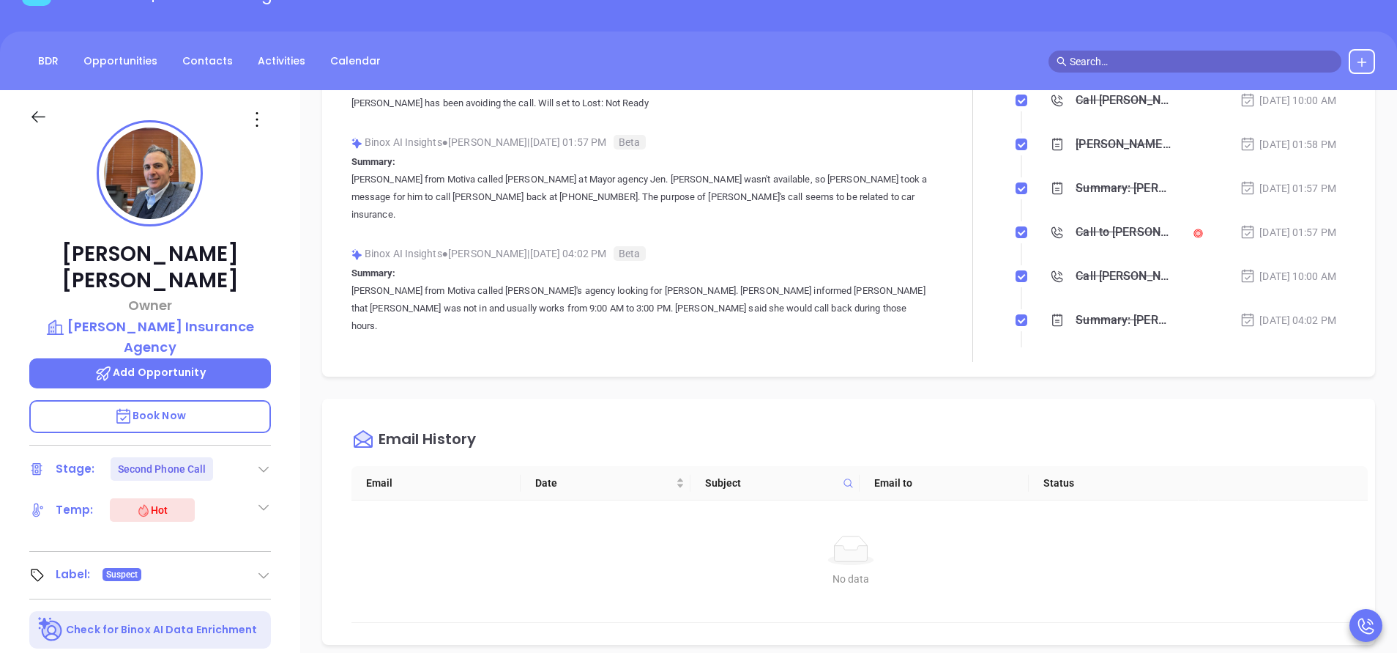
click at [269, 461] on icon at bounding box center [263, 468] width 15 height 15
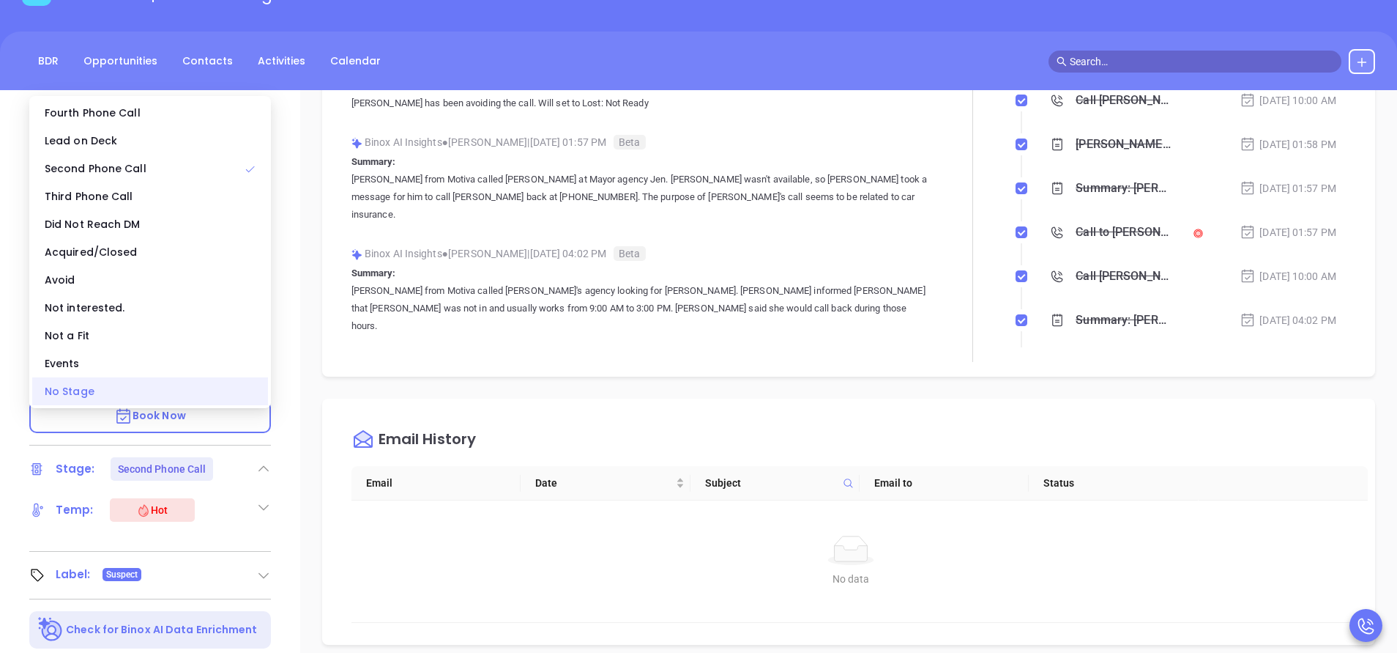
click at [130, 395] on div "No Stage" at bounding box center [150, 391] width 236 height 28
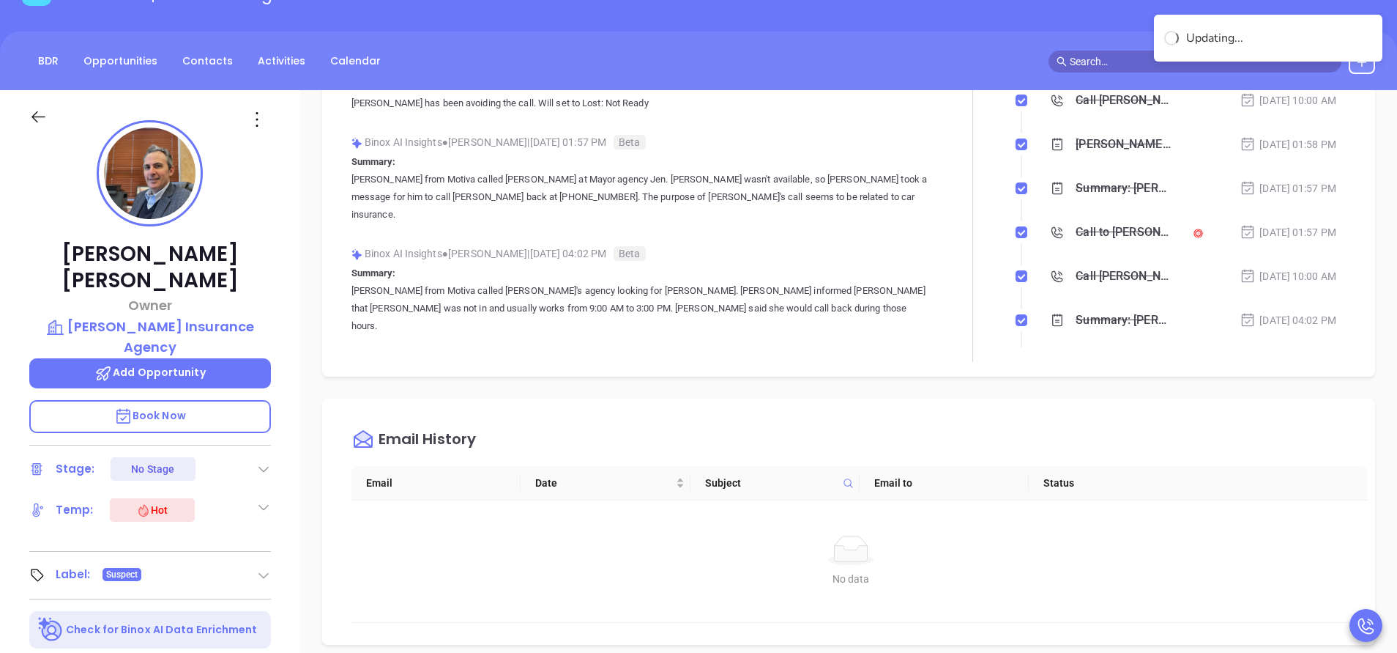
click at [262, 500] on icon at bounding box center [263, 507] width 15 height 15
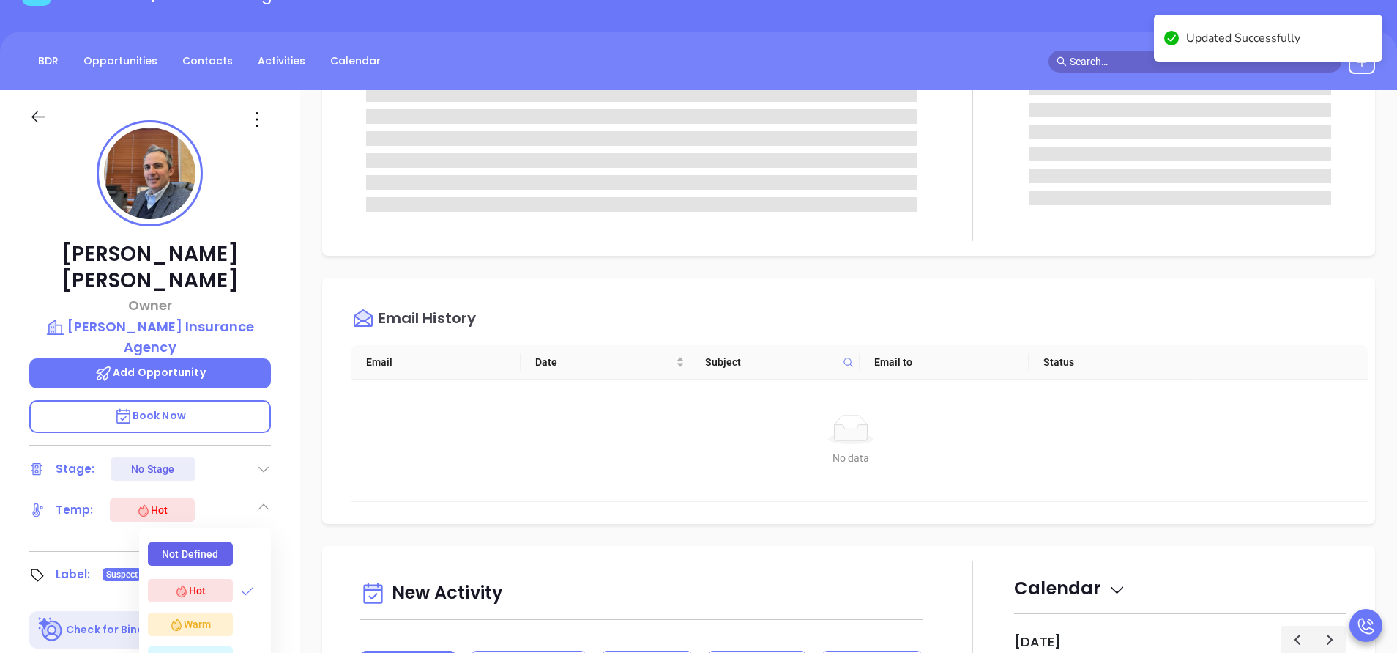
click at [318, 441] on div "Opportunities New Opportunity loading Opp Name Revenue Status Stage Expected Cl…" at bounding box center [848, 602] width 1097 height 1025
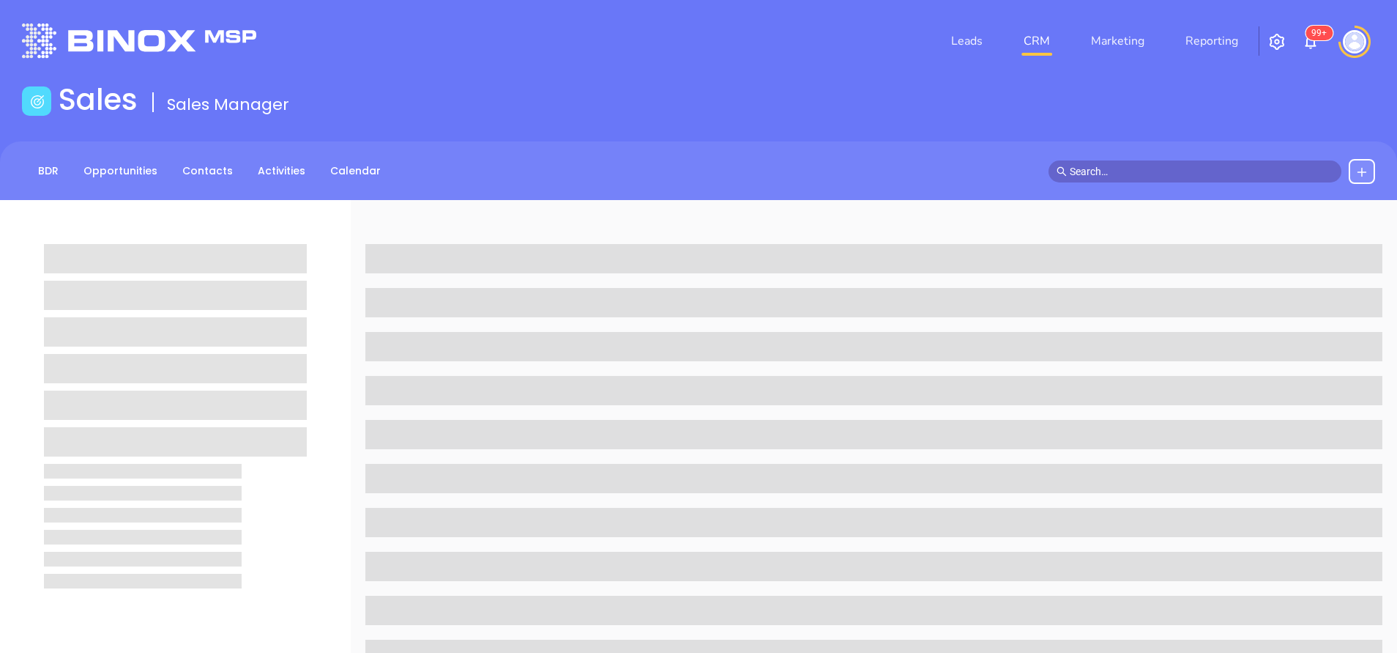
scroll to position [110, 0]
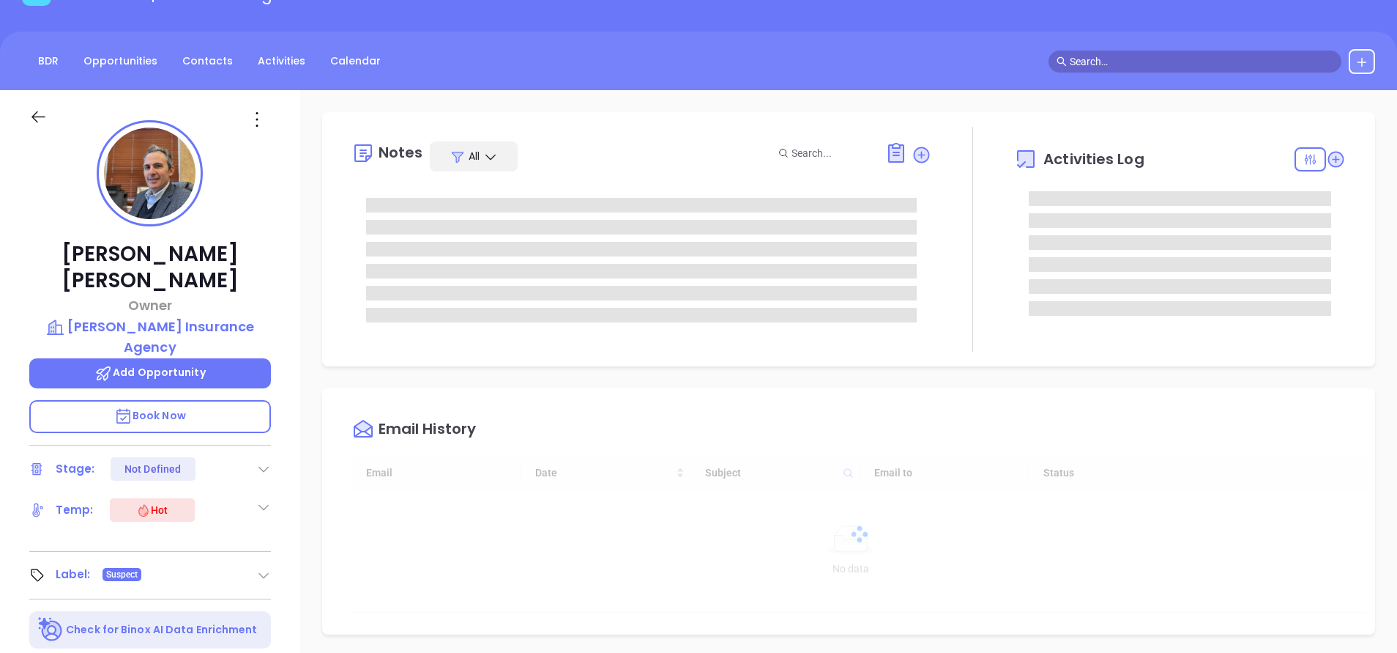
type input "[DATE]"
type input "[PERSON_NAME]"
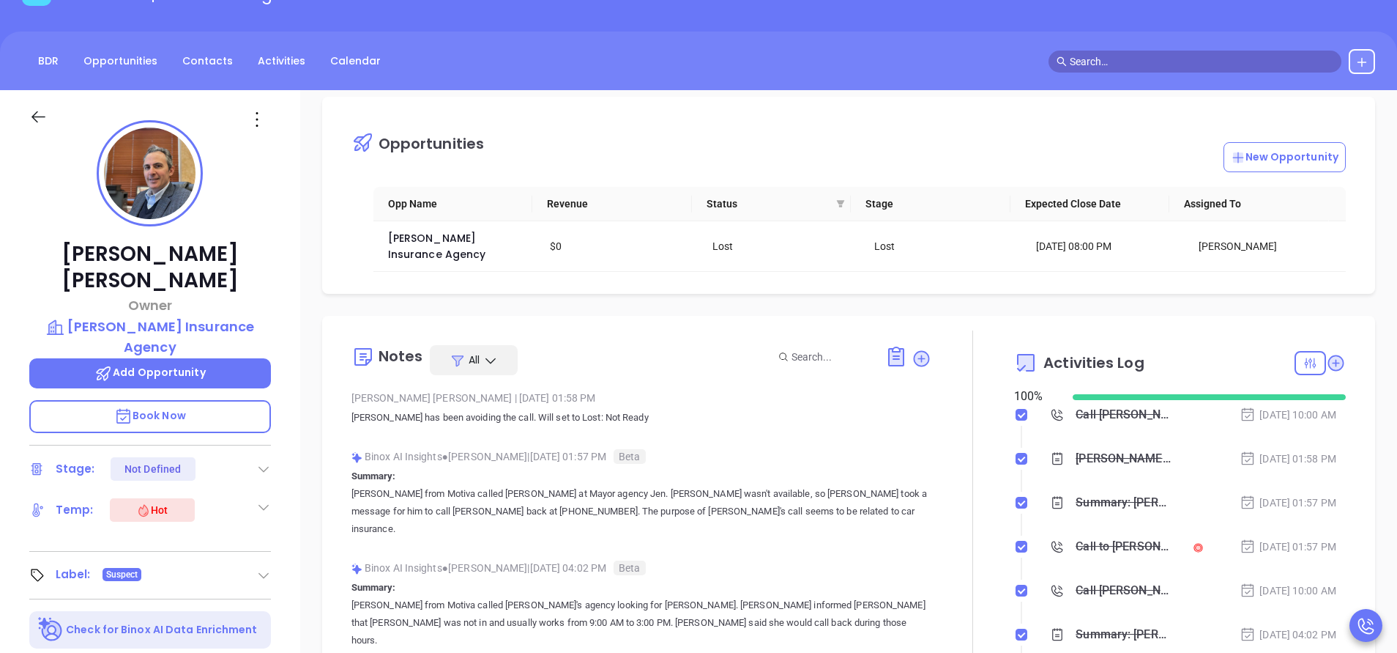
scroll to position [0, 0]
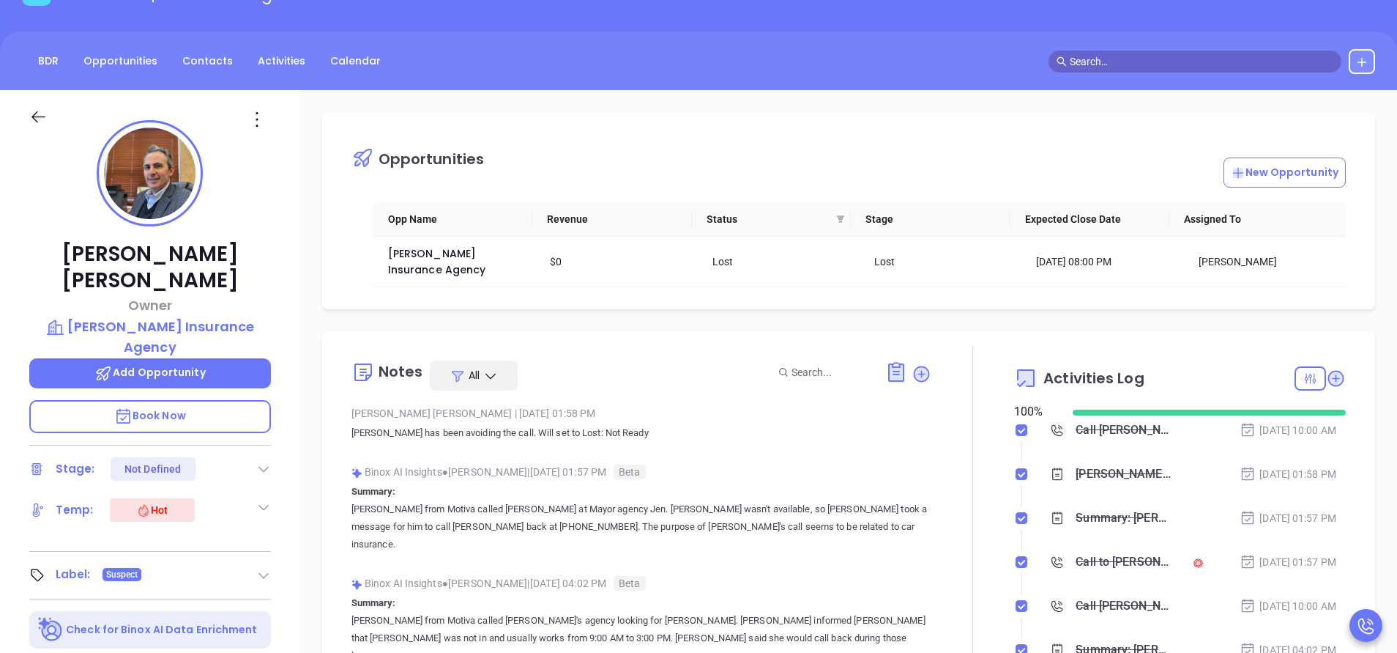
click at [263, 500] on icon at bounding box center [263, 507] width 15 height 15
click at [204, 542] on div "Not Defined" at bounding box center [190, 553] width 56 height 23
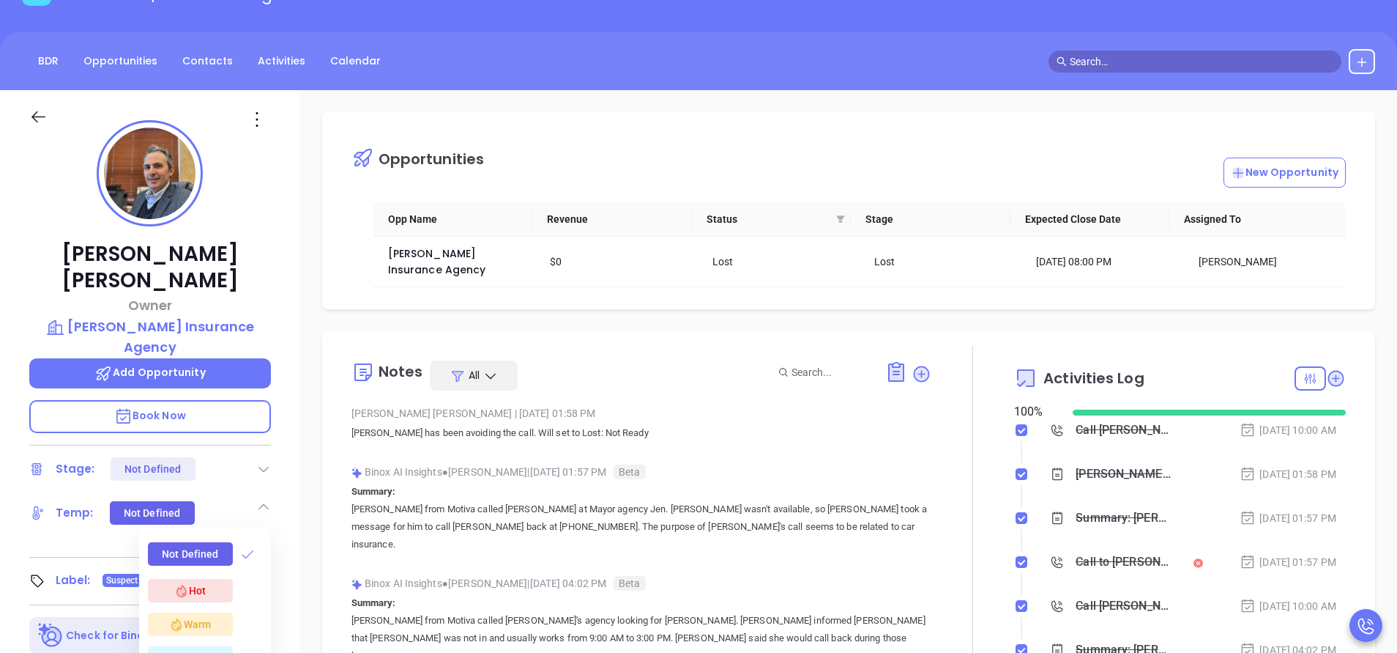
click at [314, 431] on div "Opportunities New Opportunity Opp Name Revenue Status Stage Expected Close Date…" at bounding box center [848, 602] width 1097 height 1025
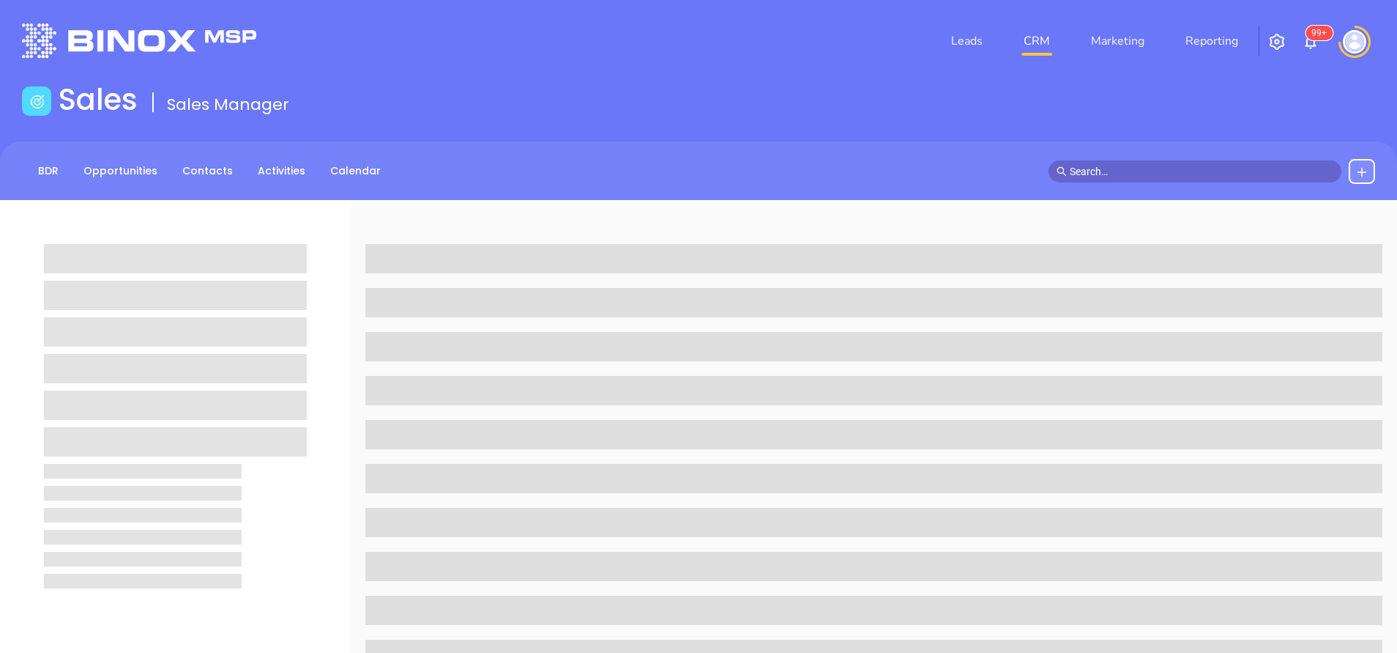
scroll to position [110, 0]
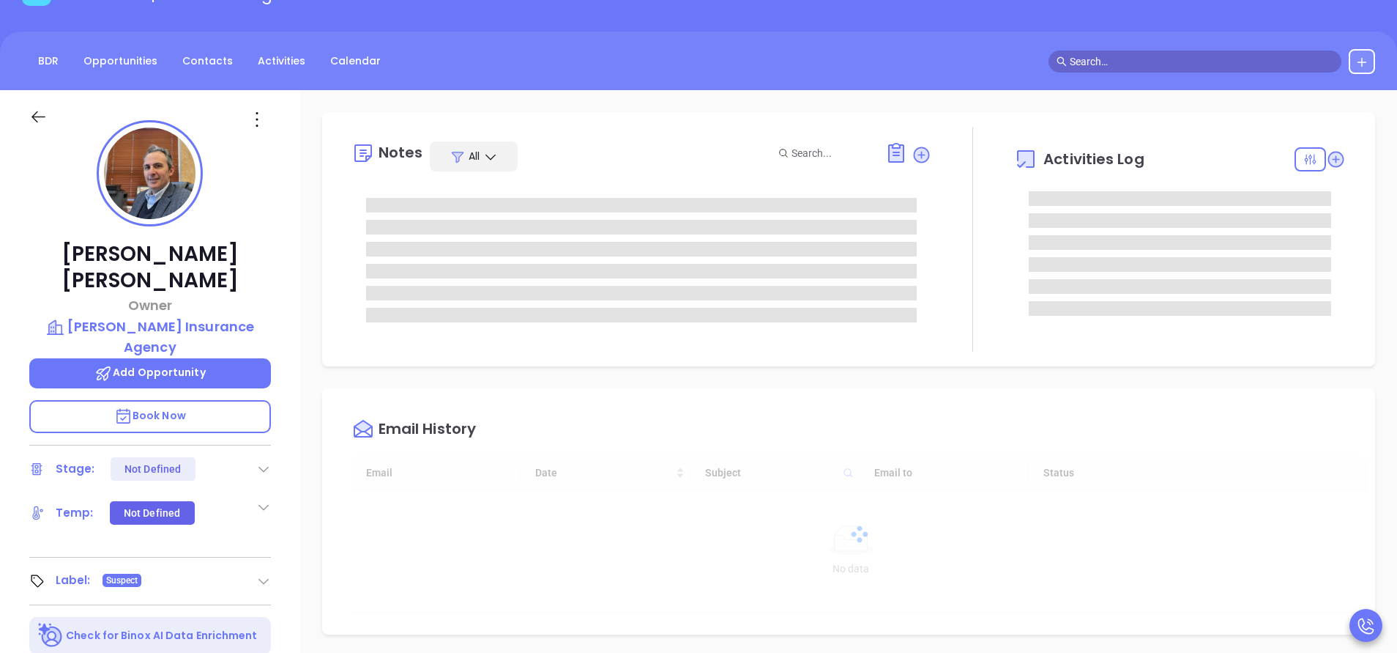
type input "[DATE]"
type input "[PERSON_NAME]"
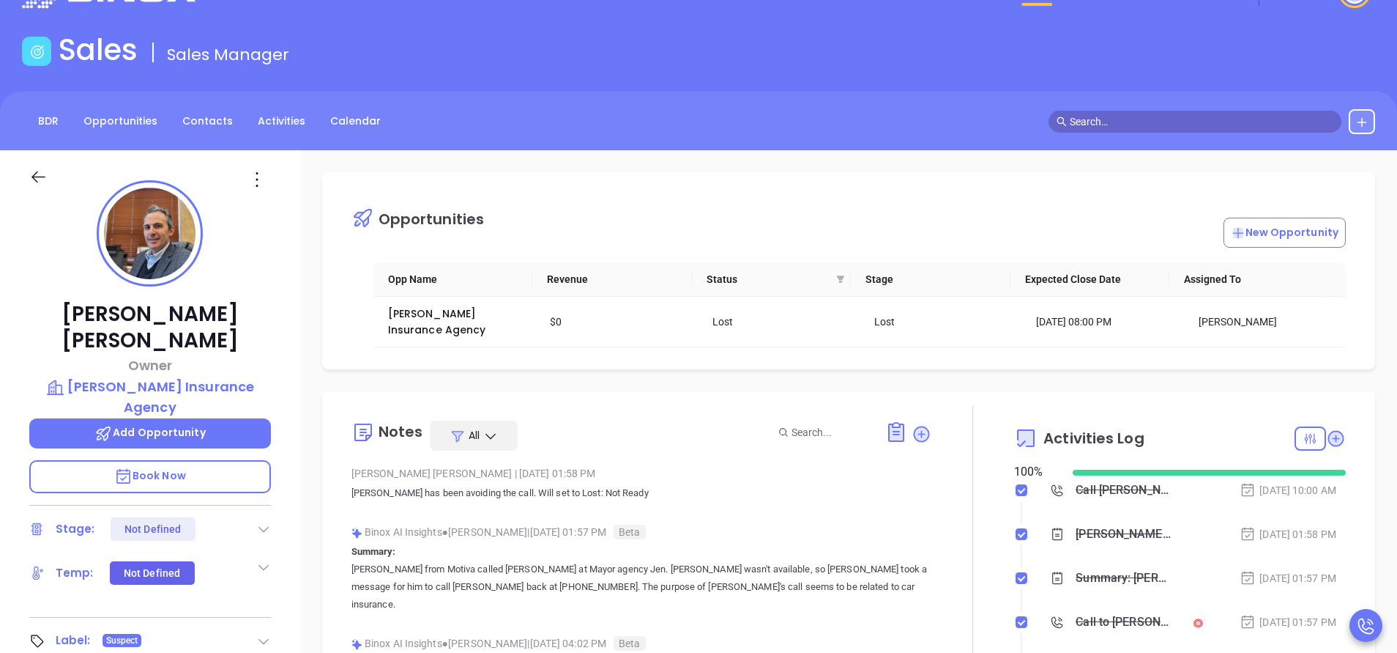
scroll to position [0, 0]
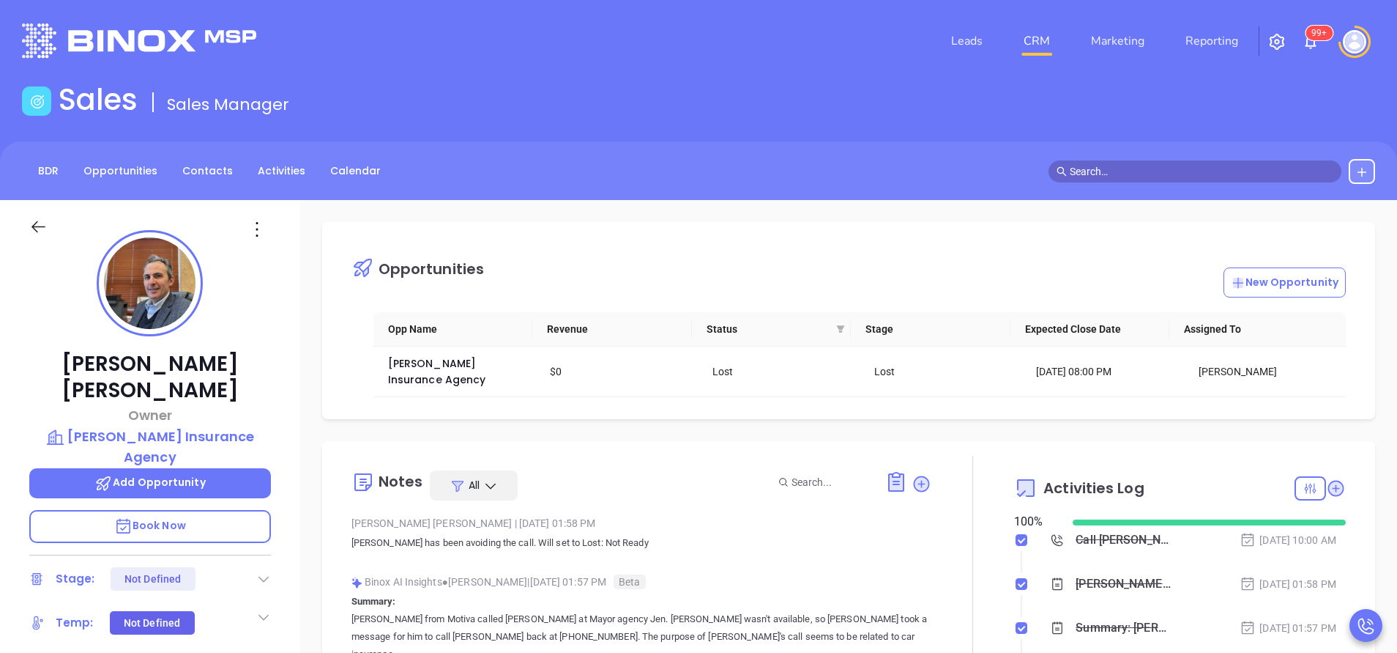
click at [819, 165] on div "BDR Opportunities Contacts Activities Calendar" at bounding box center [698, 171] width 1397 height 25
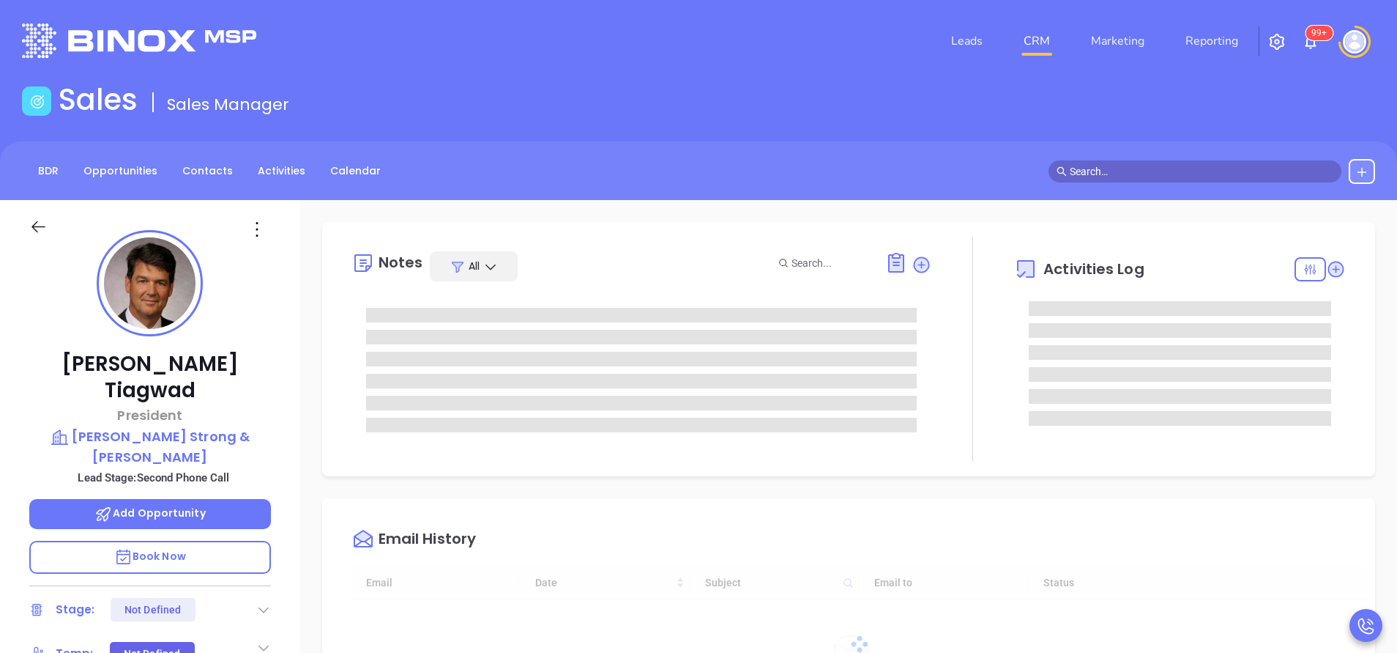
type input "[DATE]"
type input "[PERSON_NAME]"
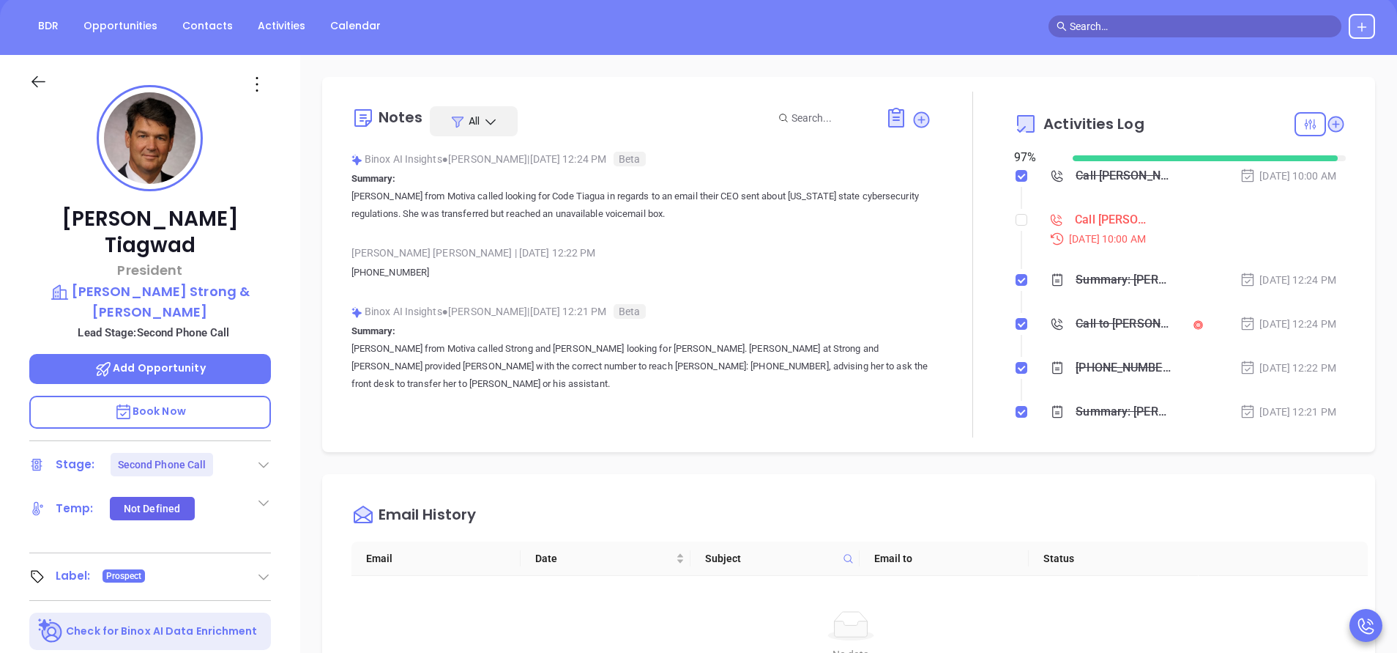
scroll to position [220, 0]
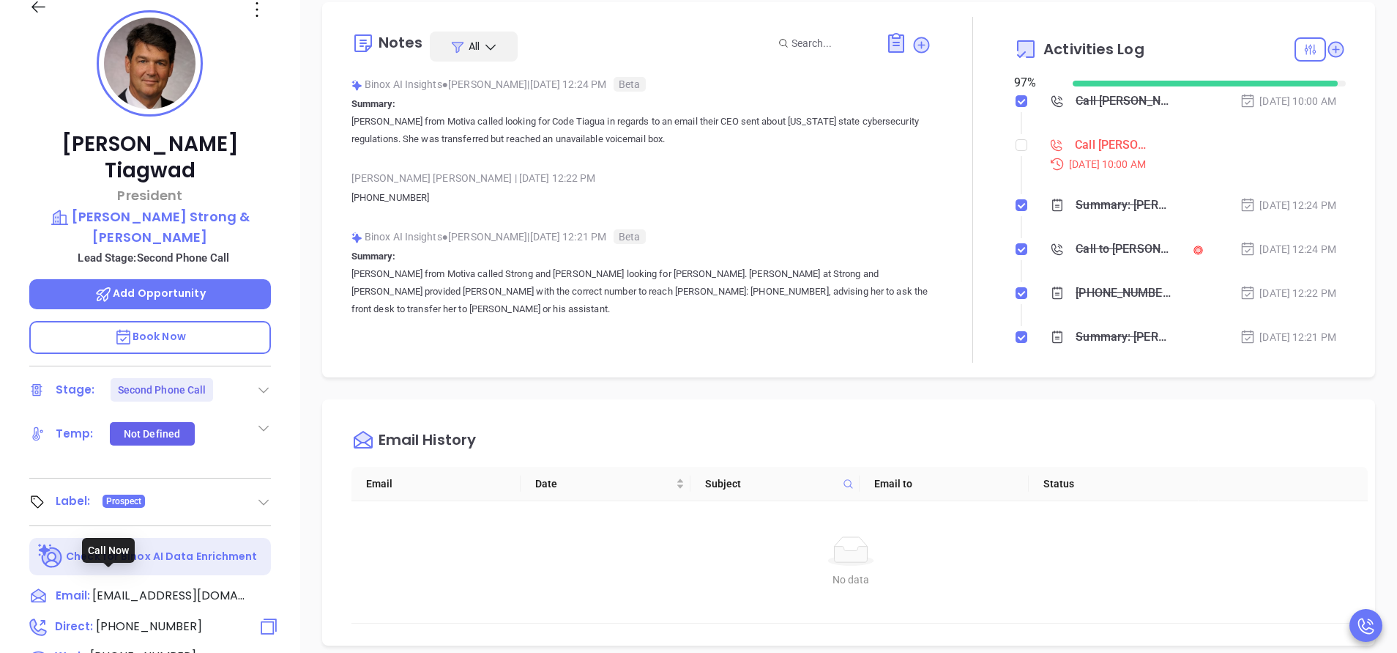
click at [176, 617] on span "(646) 968-6290" at bounding box center [149, 625] width 106 height 17
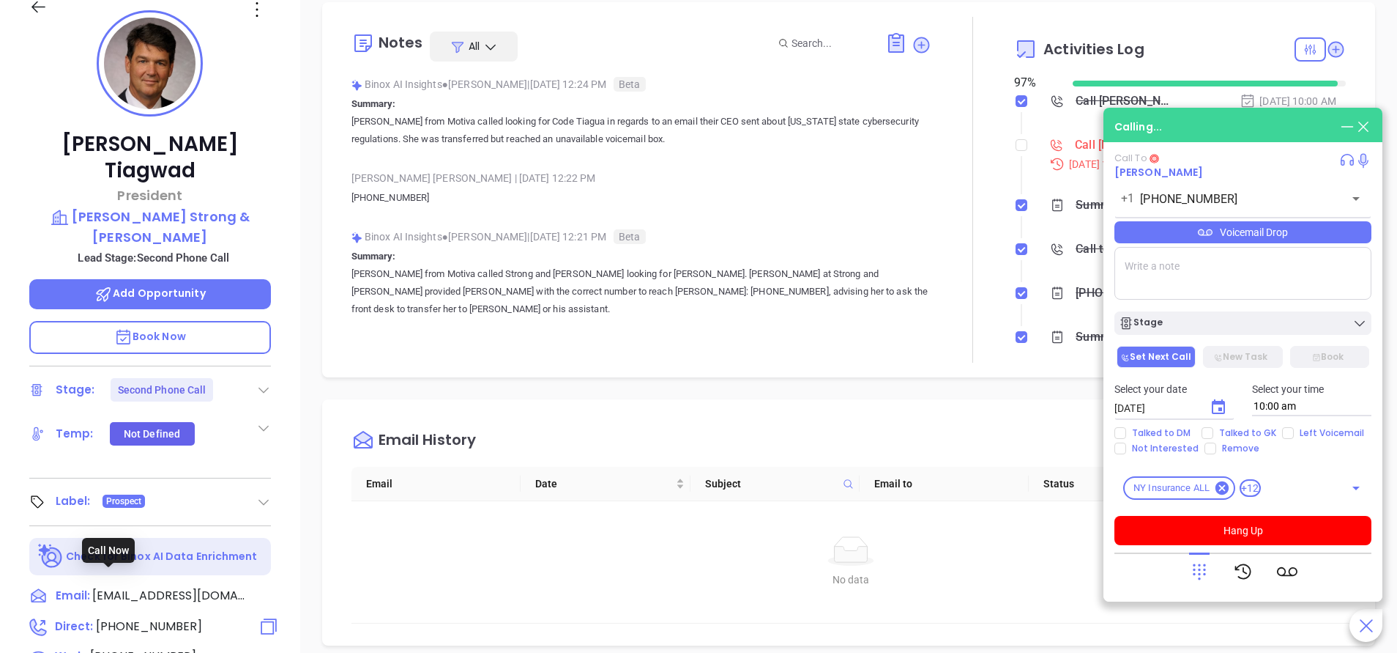
type input "(646) 968-6290"
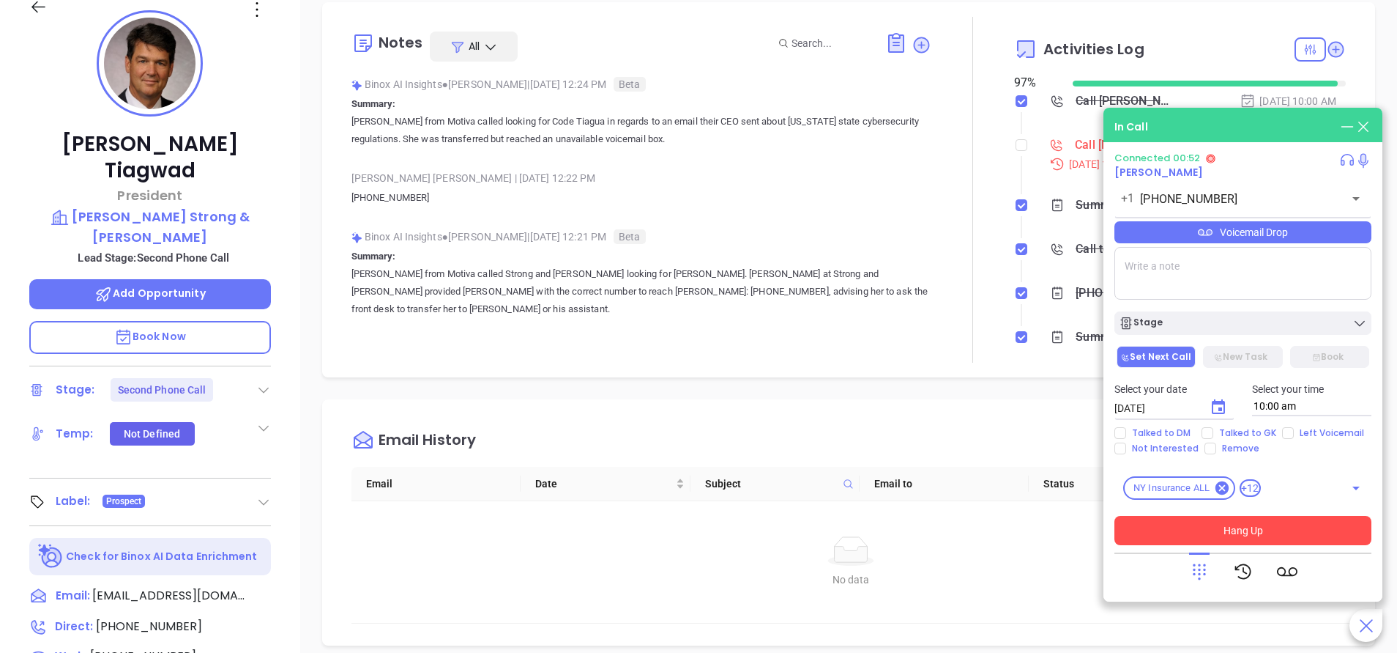
click at [1268, 530] on button "Hang Up" at bounding box center [1243, 530] width 257 height 29
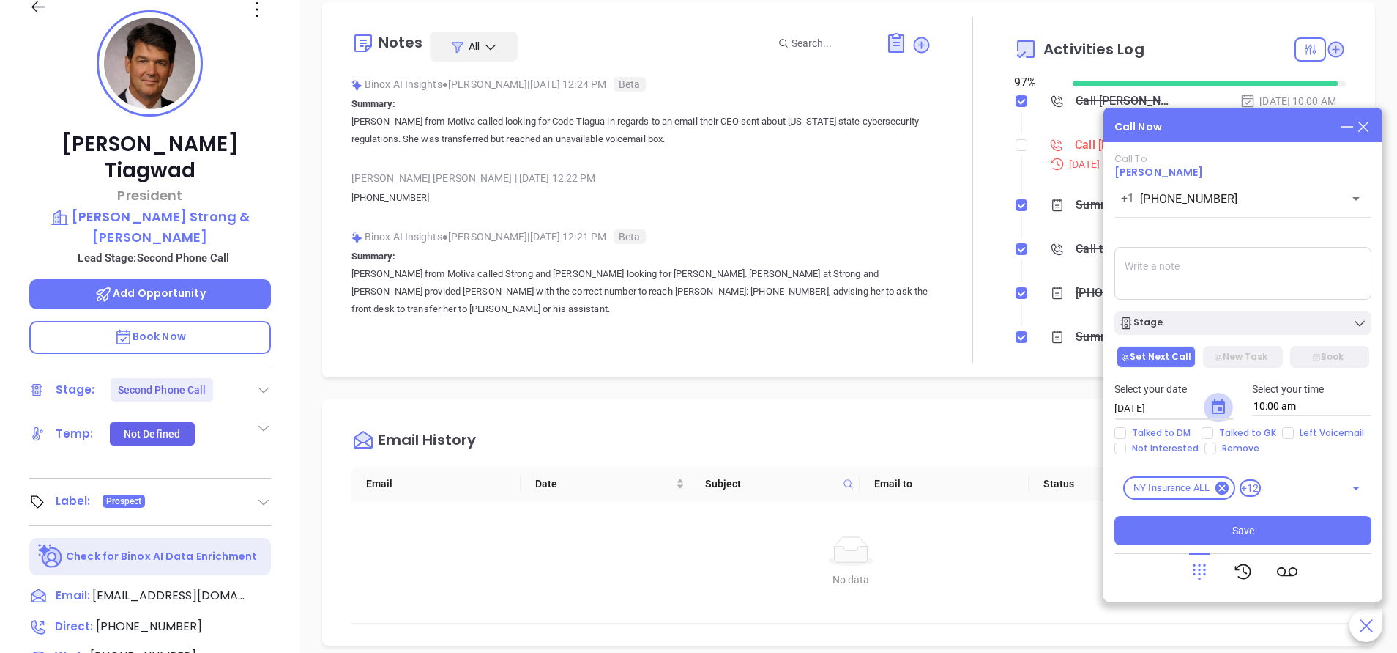
click at [1221, 404] on icon "Choose date, selected date is Sep 18, 2025" at bounding box center [1218, 406] width 13 height 15
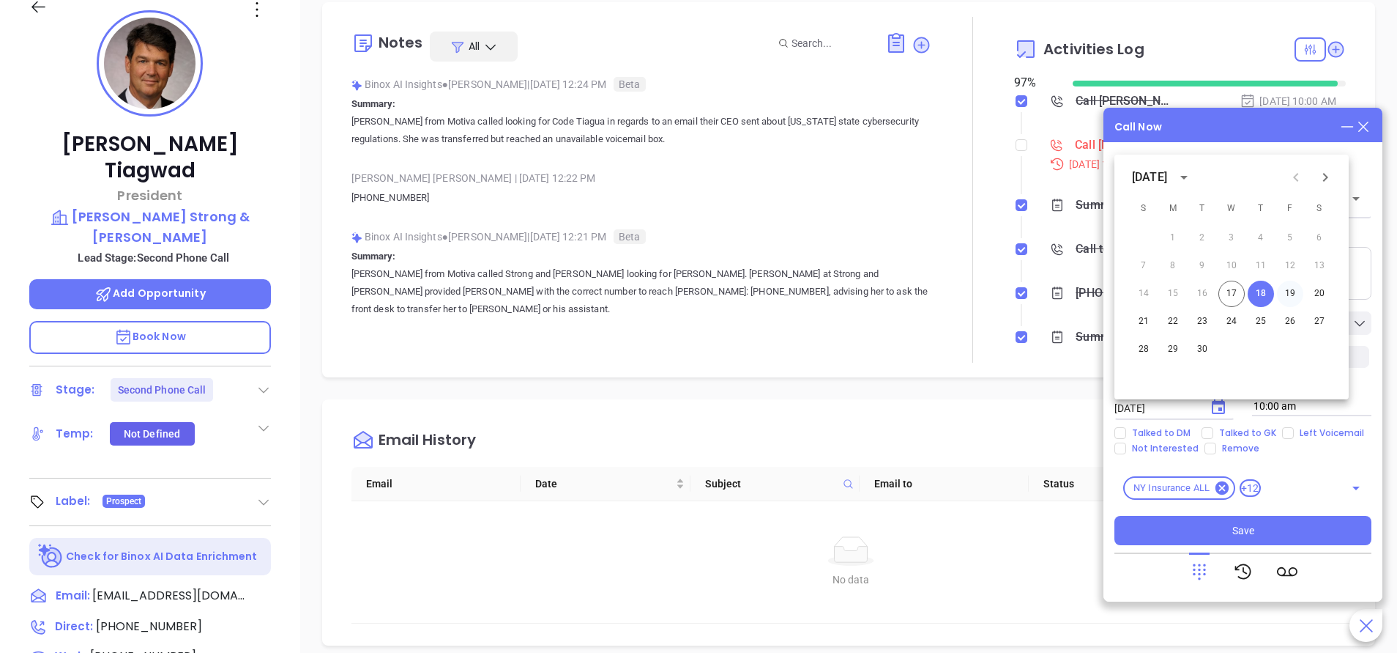
click at [1290, 289] on button "19" at bounding box center [1290, 294] width 26 height 26
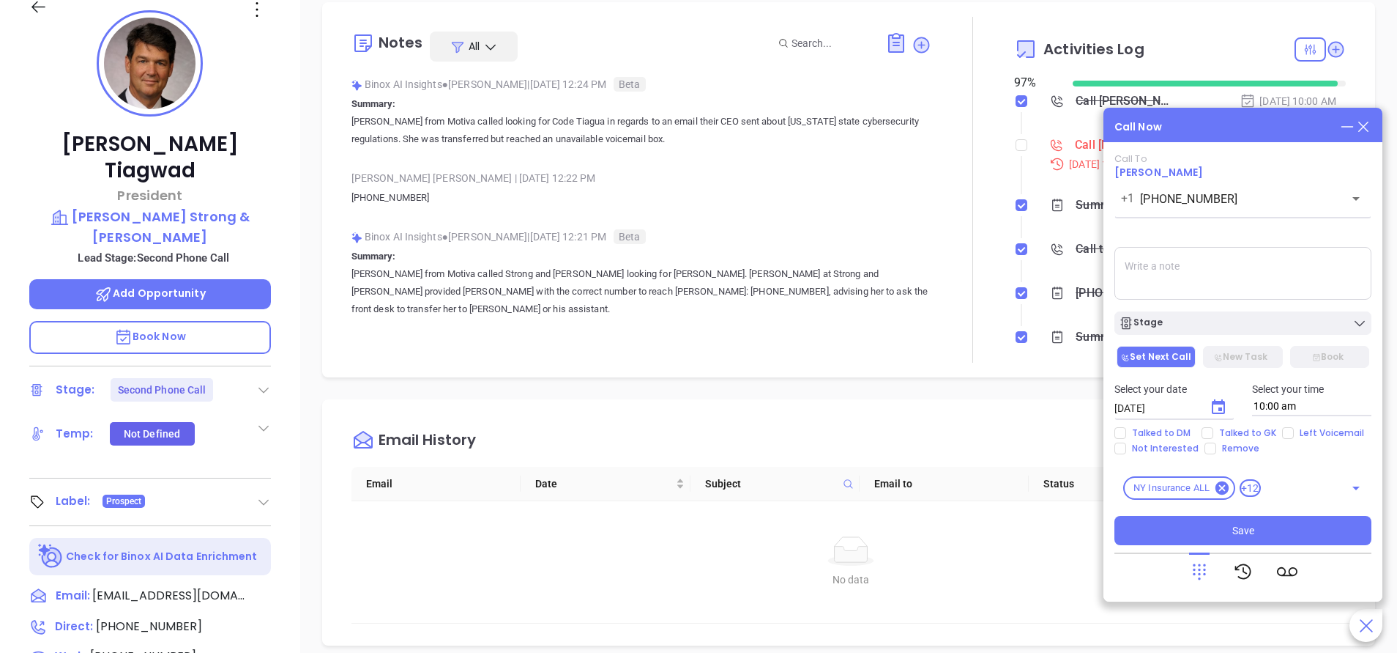
type input "09/19/2025"
click at [1237, 331] on button "Stage" at bounding box center [1243, 322] width 257 height 23
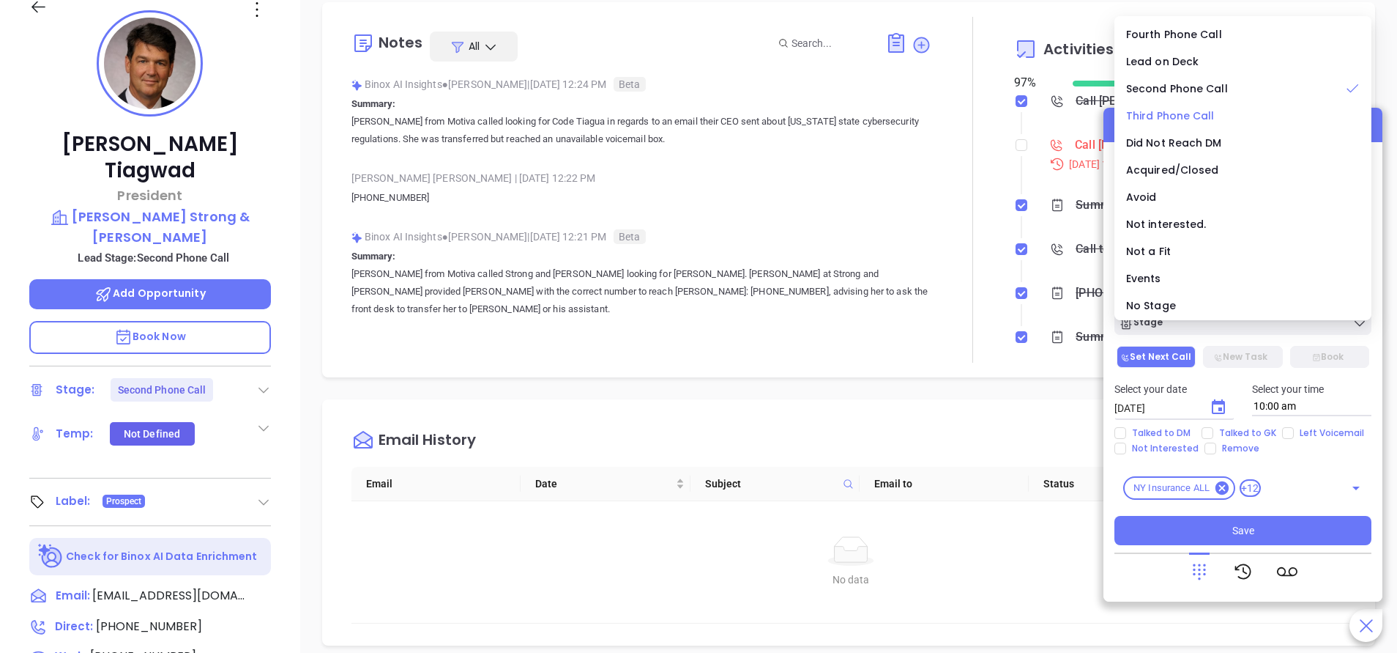
click at [1171, 121] on span "Third Phone Call" at bounding box center [1170, 115] width 89 height 15
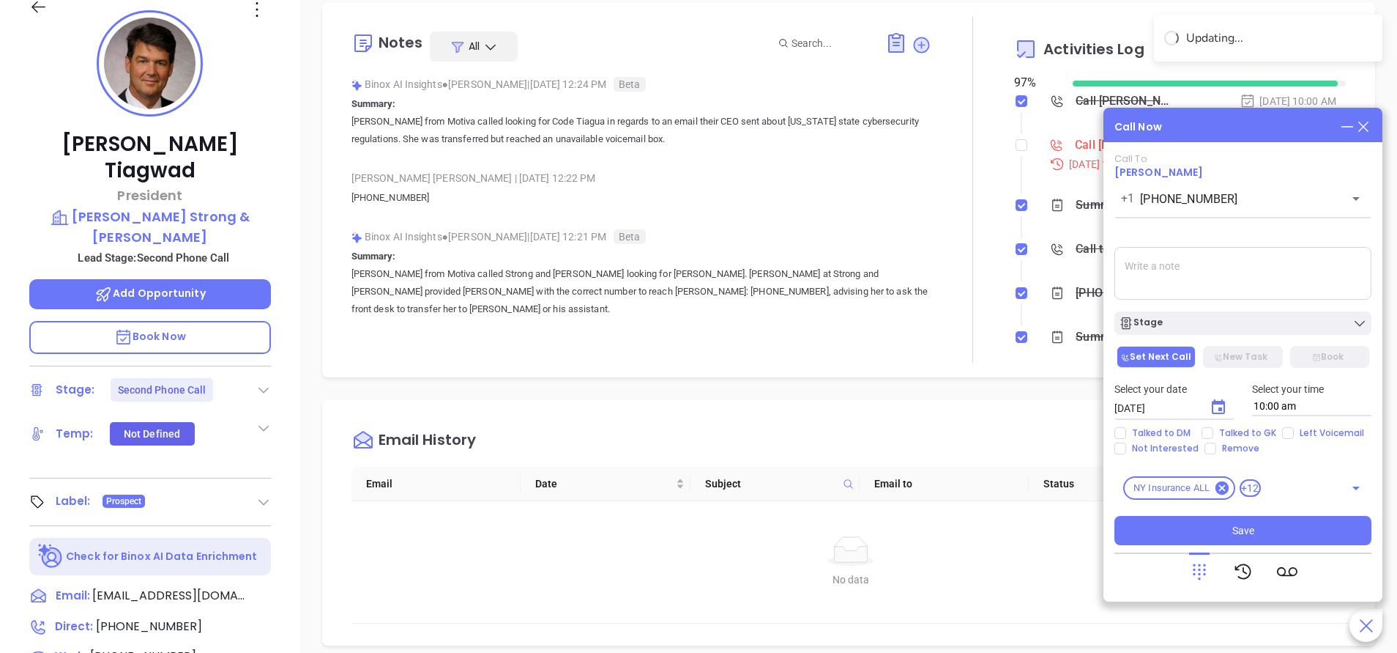
click at [1227, 284] on textarea at bounding box center [1243, 273] width 257 height 53
click at [1230, 278] on textarea "Second email sent" at bounding box center [1243, 273] width 257 height 53
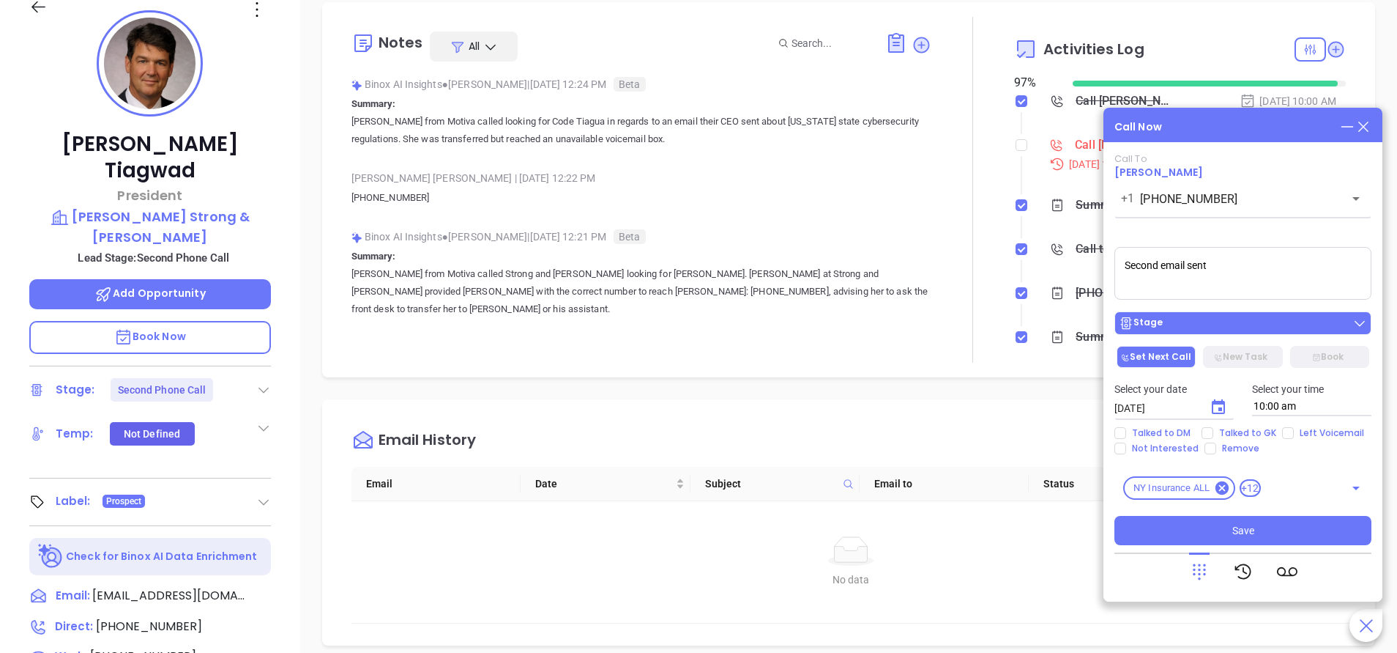
type textarea "Second email sent"
click at [1263, 322] on div "Stage" at bounding box center [1243, 323] width 248 height 15
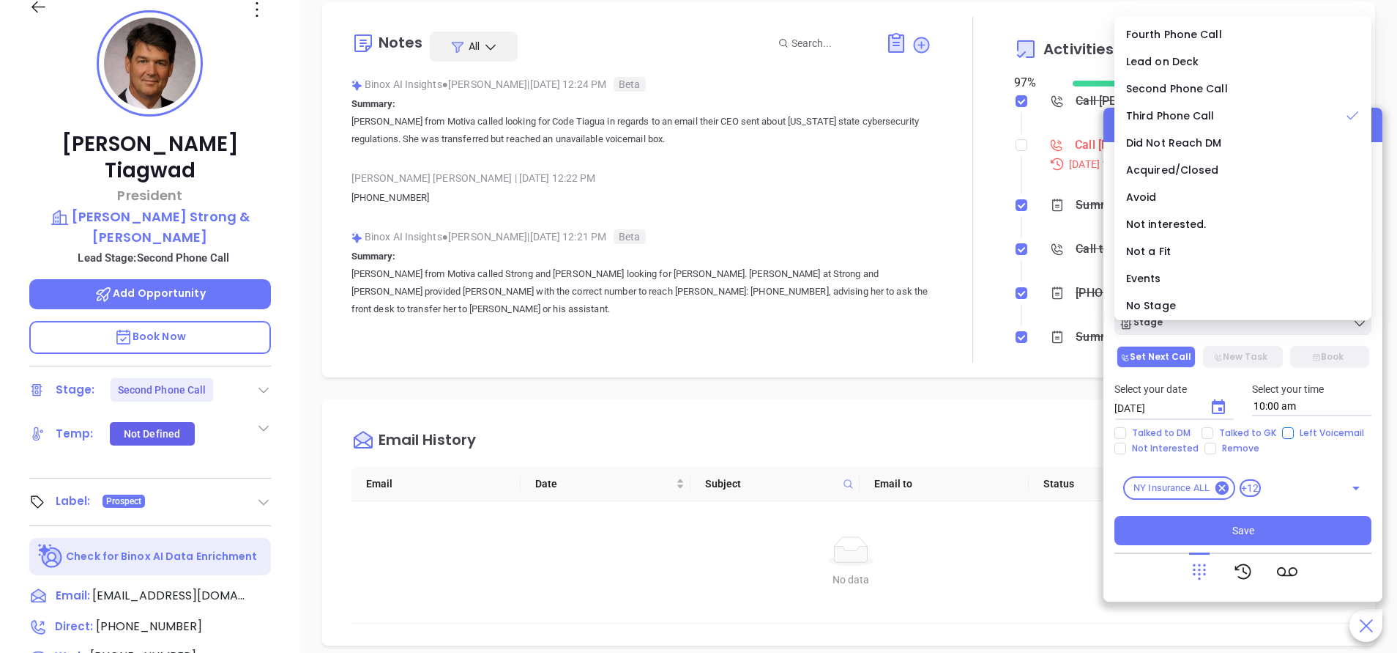
click at [1296, 432] on span "Left Voicemail" at bounding box center [1332, 433] width 76 height 12
click at [1294, 432] on input "Left Voicemail" at bounding box center [1288, 433] width 12 height 12
checkbox input "true"
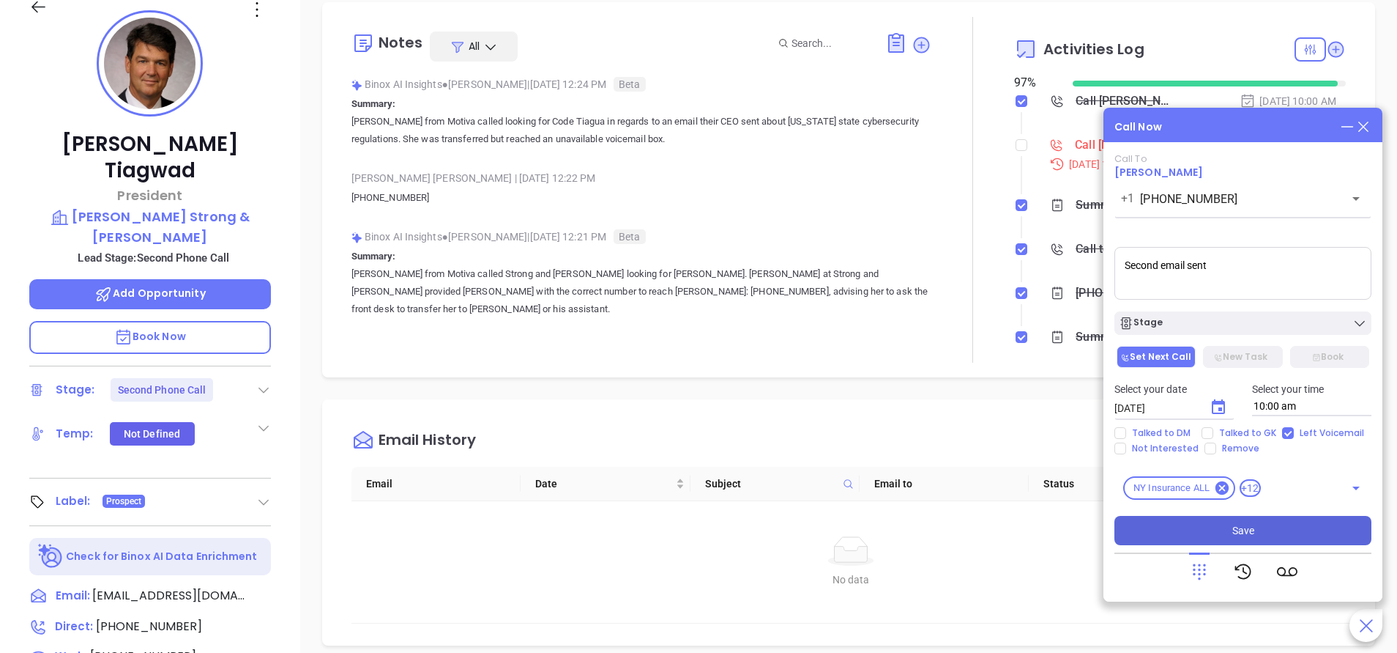
click at [1297, 532] on button "Save" at bounding box center [1243, 530] width 257 height 29
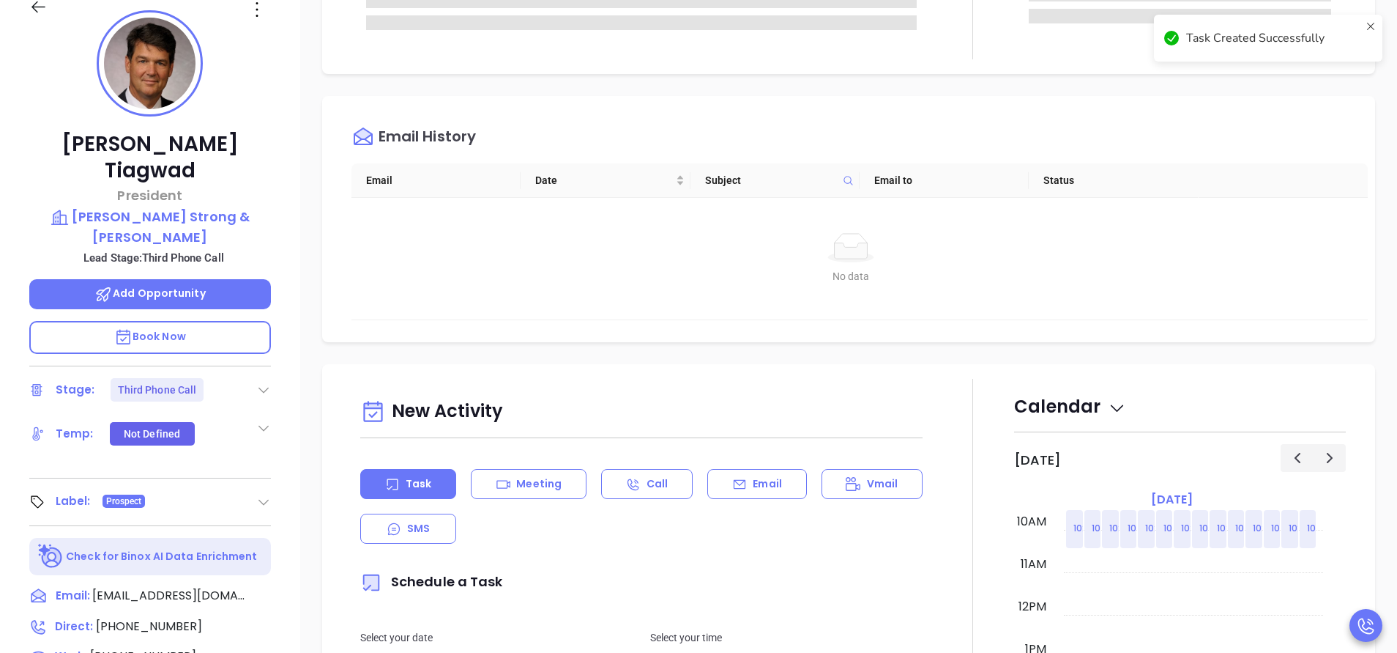
scroll to position [330, 0]
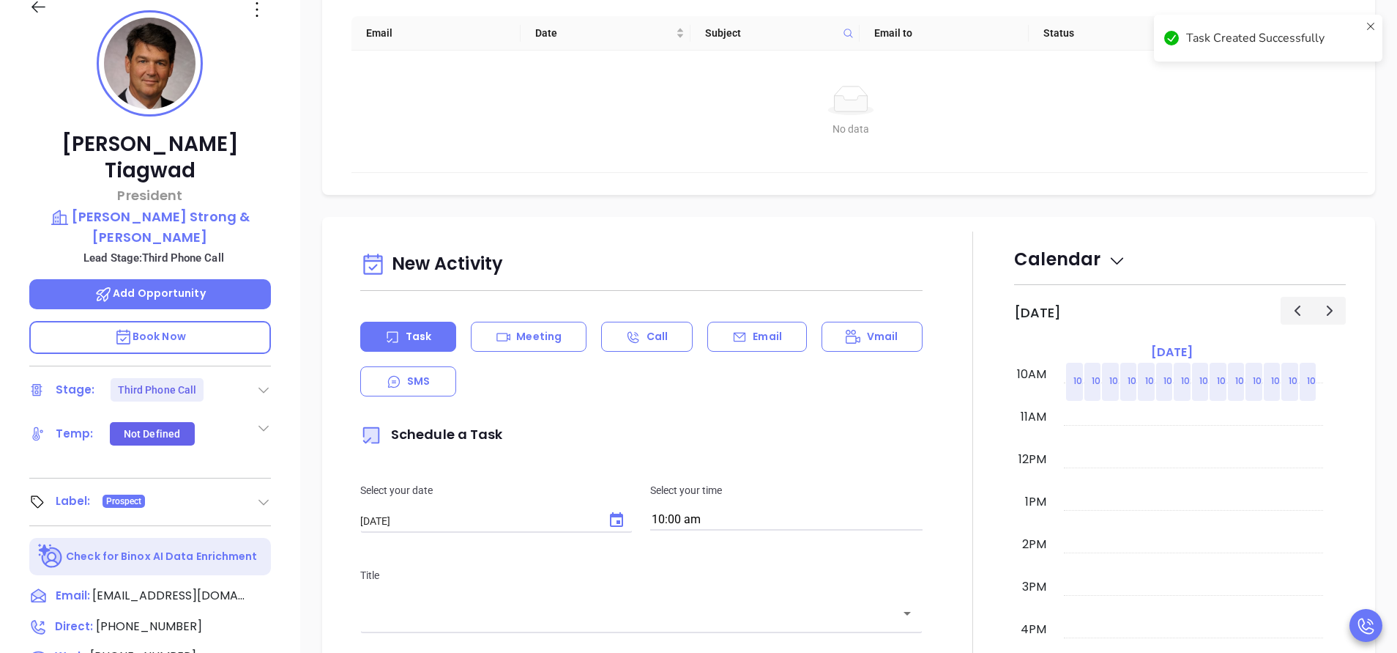
click at [748, 311] on div "New Activity Task Meeting Call Email Vmail SMS Schedule a Task Select your date…" at bounding box center [642, 613] width 580 height 735
click at [753, 331] on p "Email" at bounding box center [767, 336] width 29 height 15
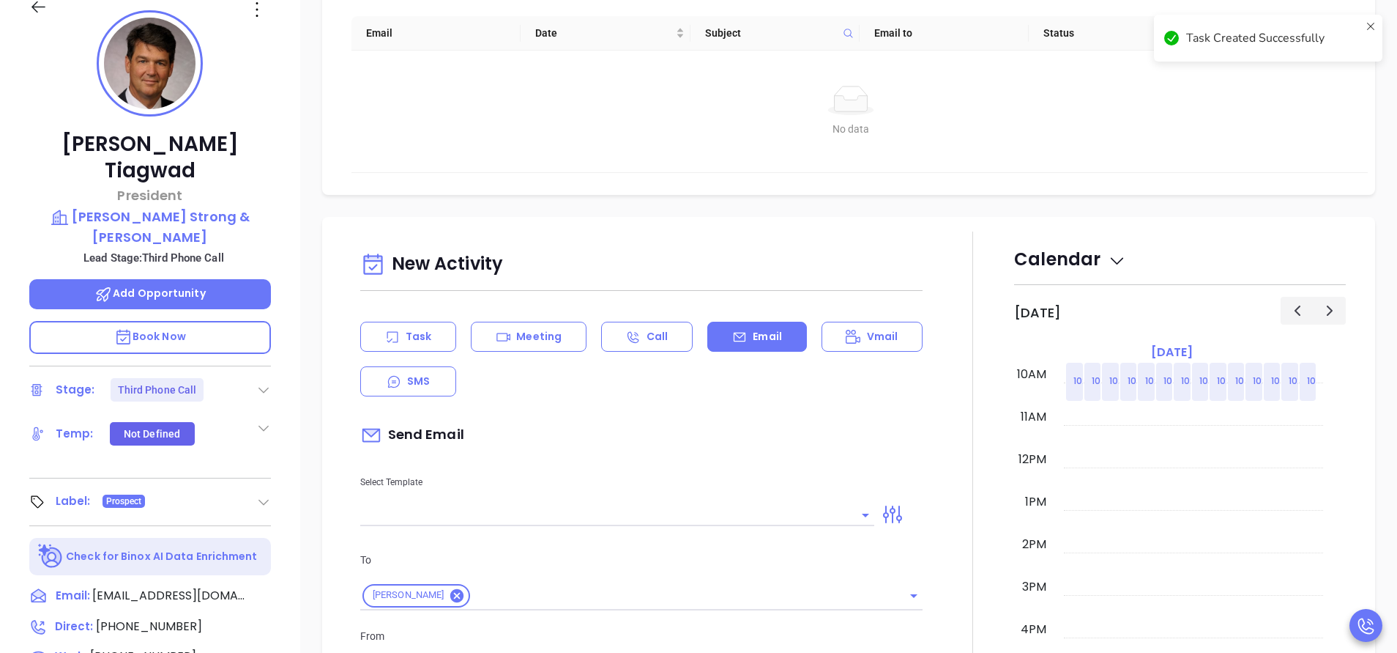
click at [714, 517] on input "text" at bounding box center [606, 514] width 492 height 21
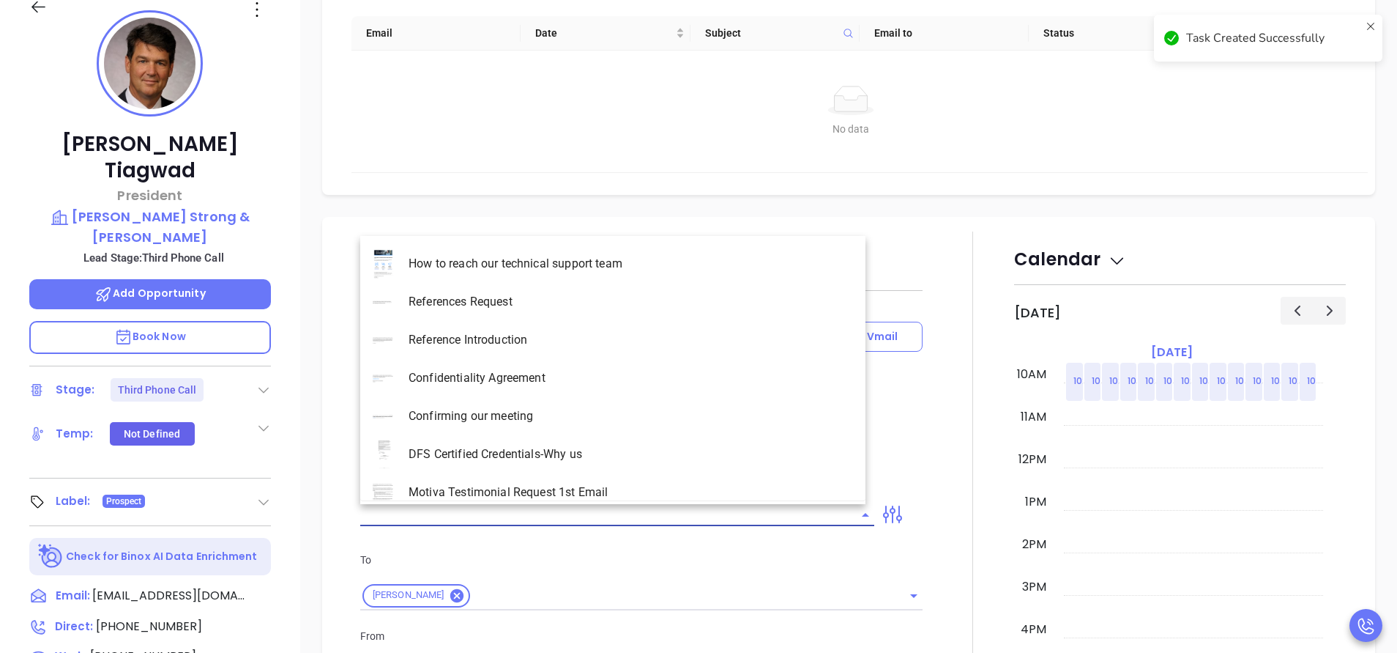
type input "[PERSON_NAME]"
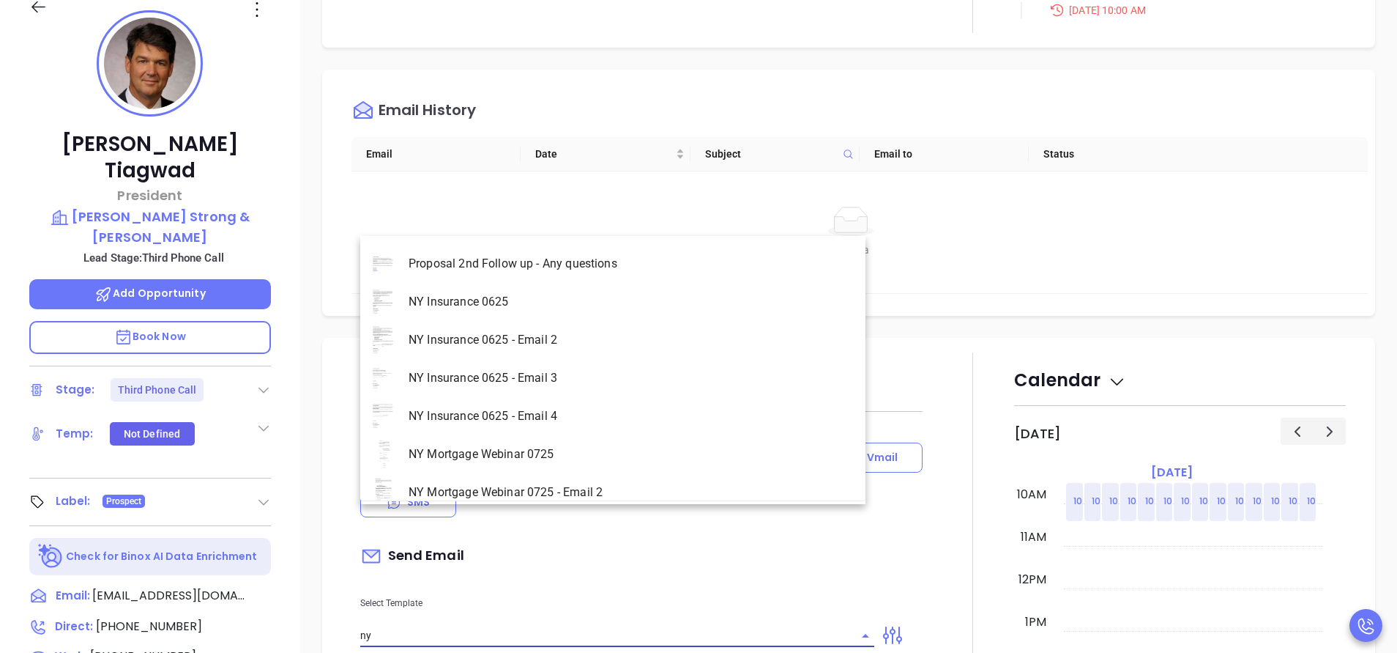
scroll to position [450, 0]
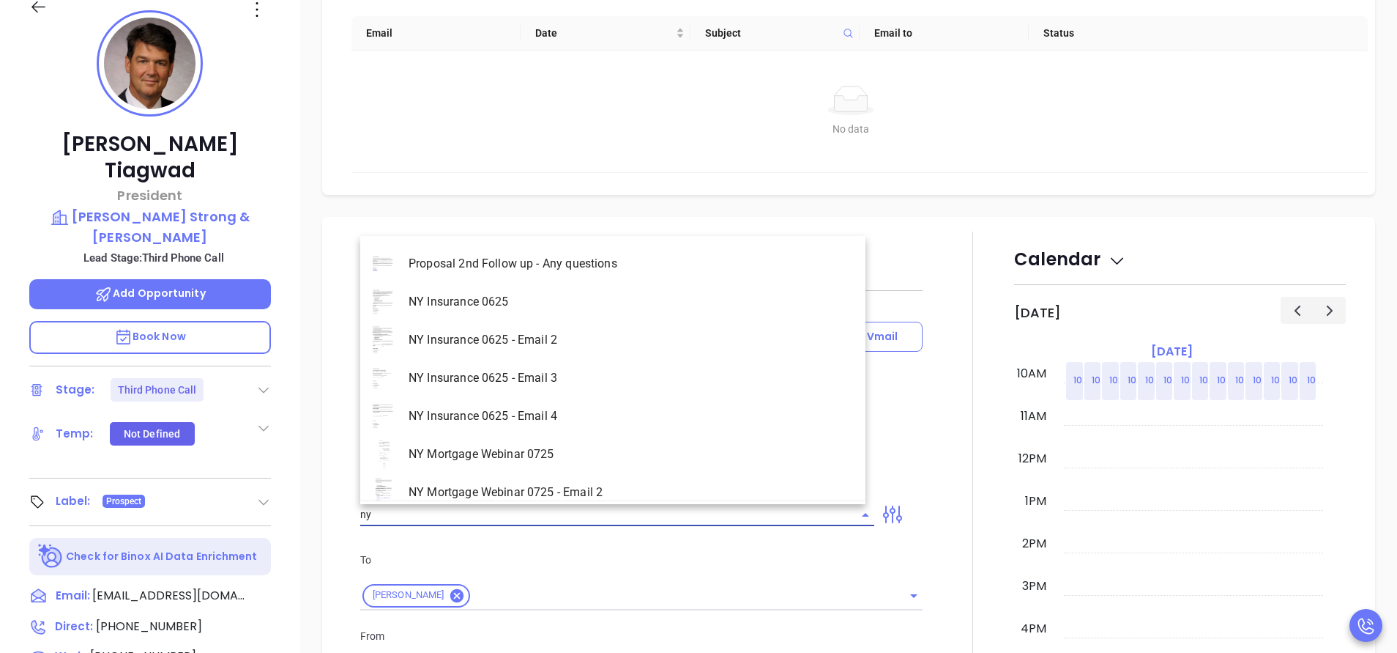
click at [554, 343] on li "NY Insurance 0625 - Email 2" at bounding box center [612, 340] width 505 height 38
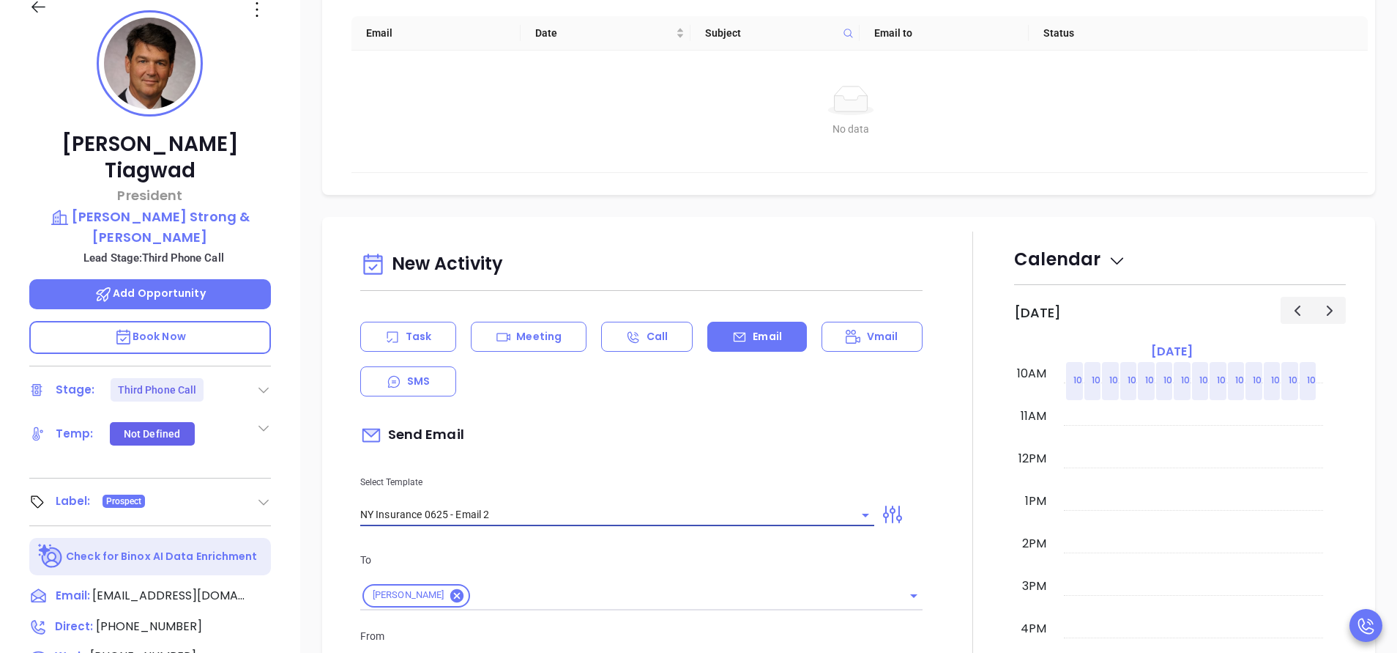
type input "NY Insurance 0625 - Email 2"
type input "I don’t know if you saw this Michael"
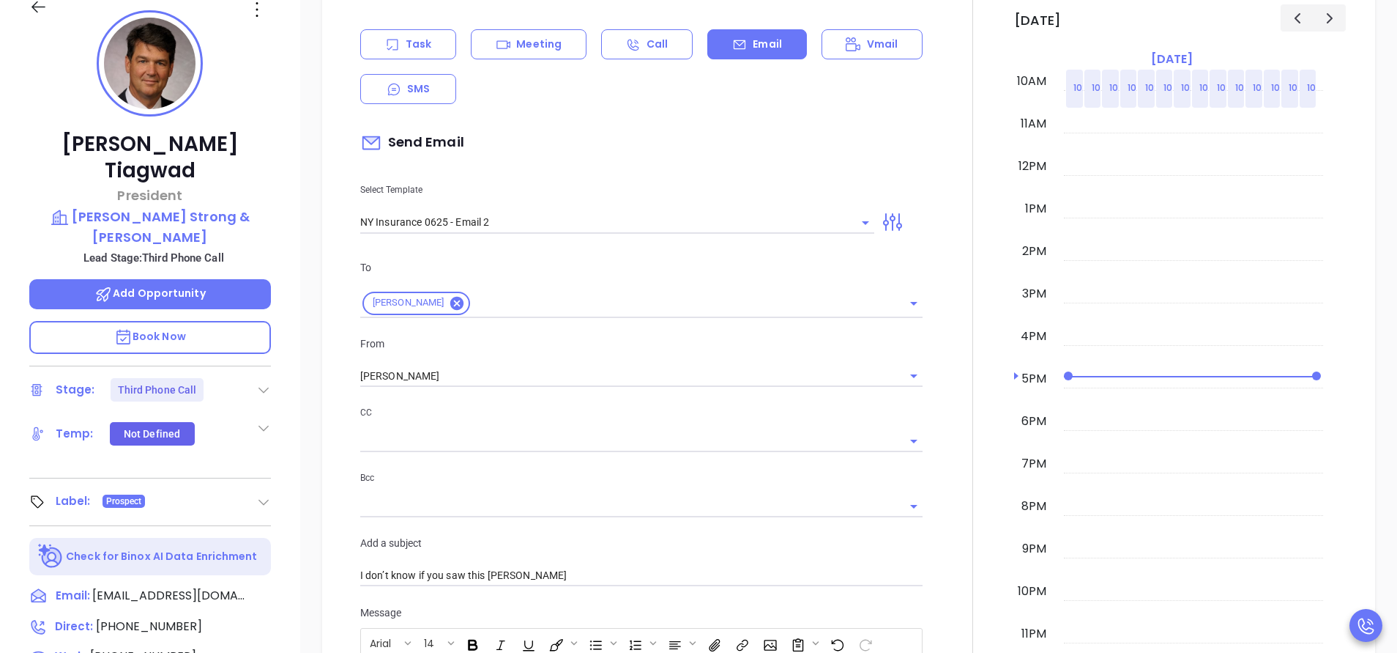
scroll to position [780, 0]
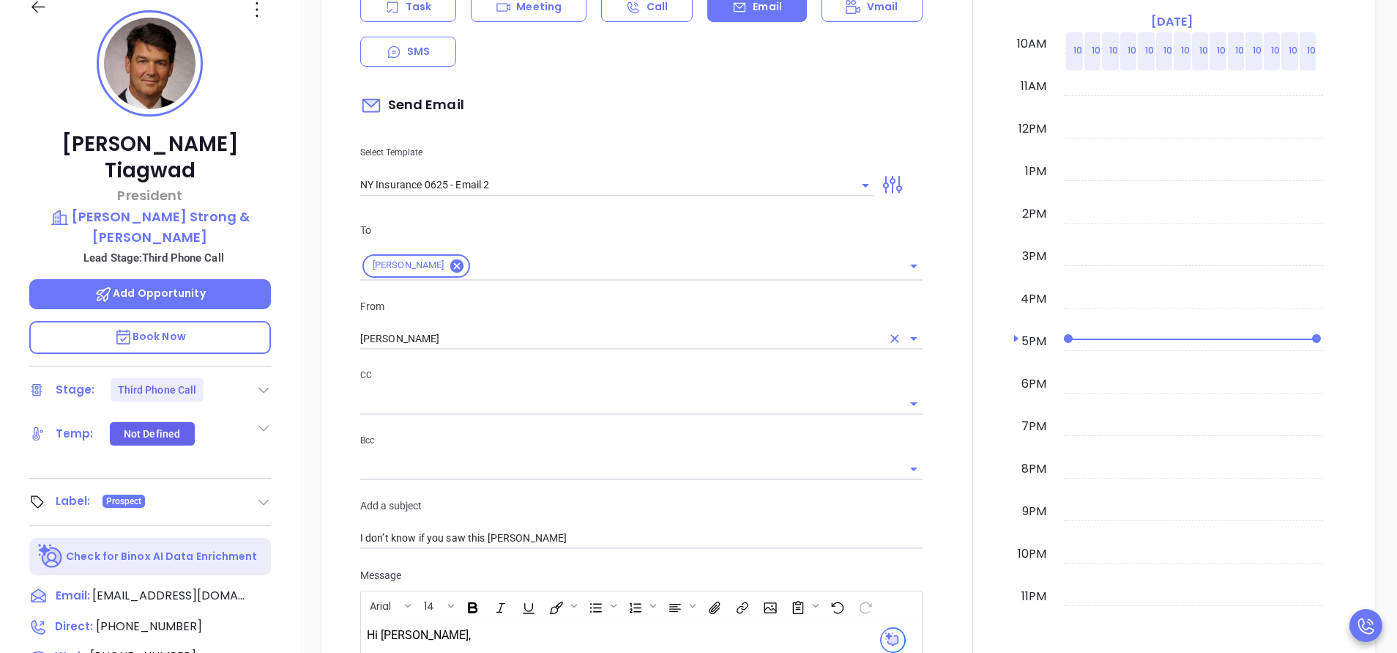
click at [475, 335] on input "[PERSON_NAME]" at bounding box center [620, 338] width 521 height 21
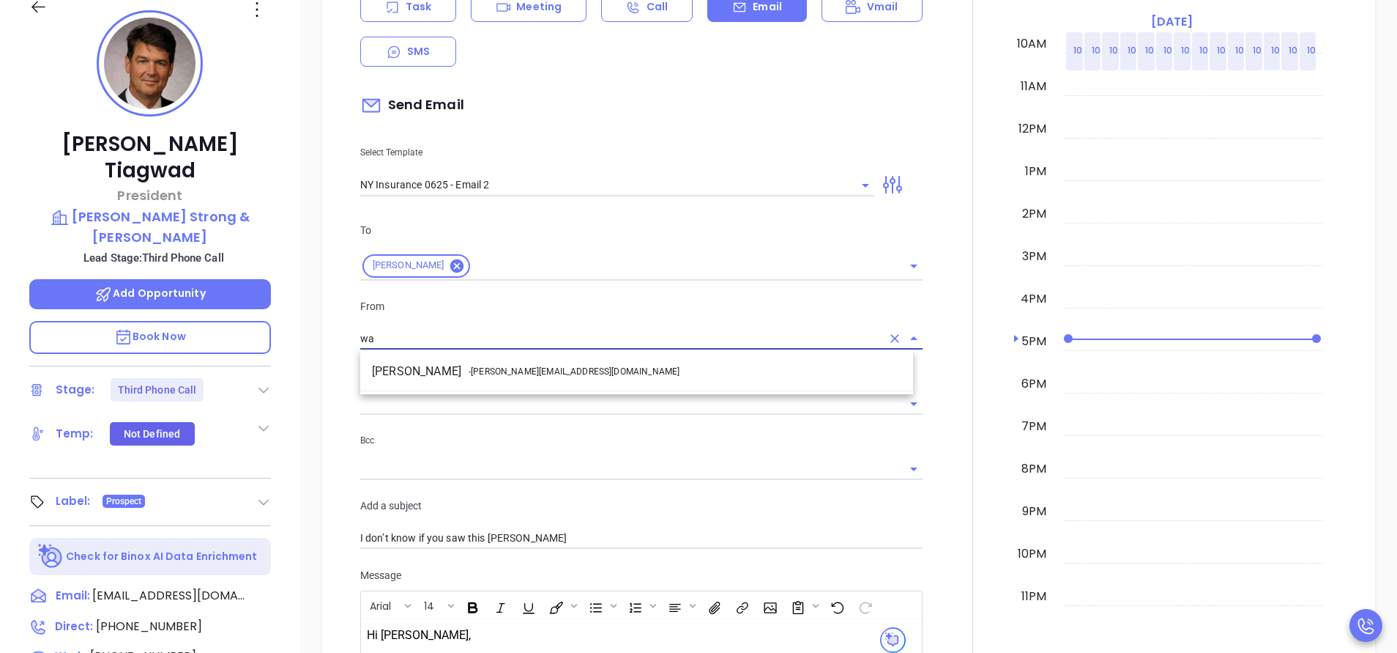
drag, startPoint x: 486, startPoint y: 370, endPoint x: 547, endPoint y: 377, distance: 62.0
click at [486, 370] on span "- walter@motiva.net" at bounding box center [574, 371] width 211 height 13
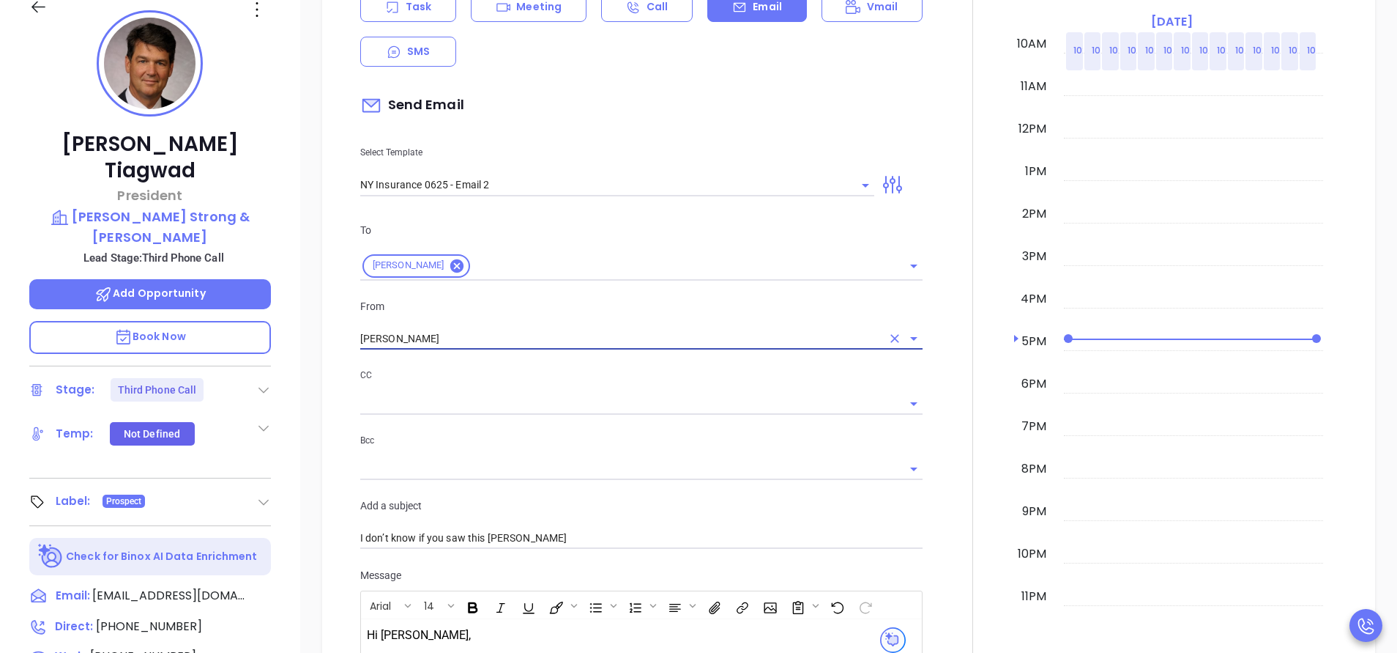
type input "Walter Contreras"
click at [662, 398] on input "text" at bounding box center [630, 403] width 541 height 21
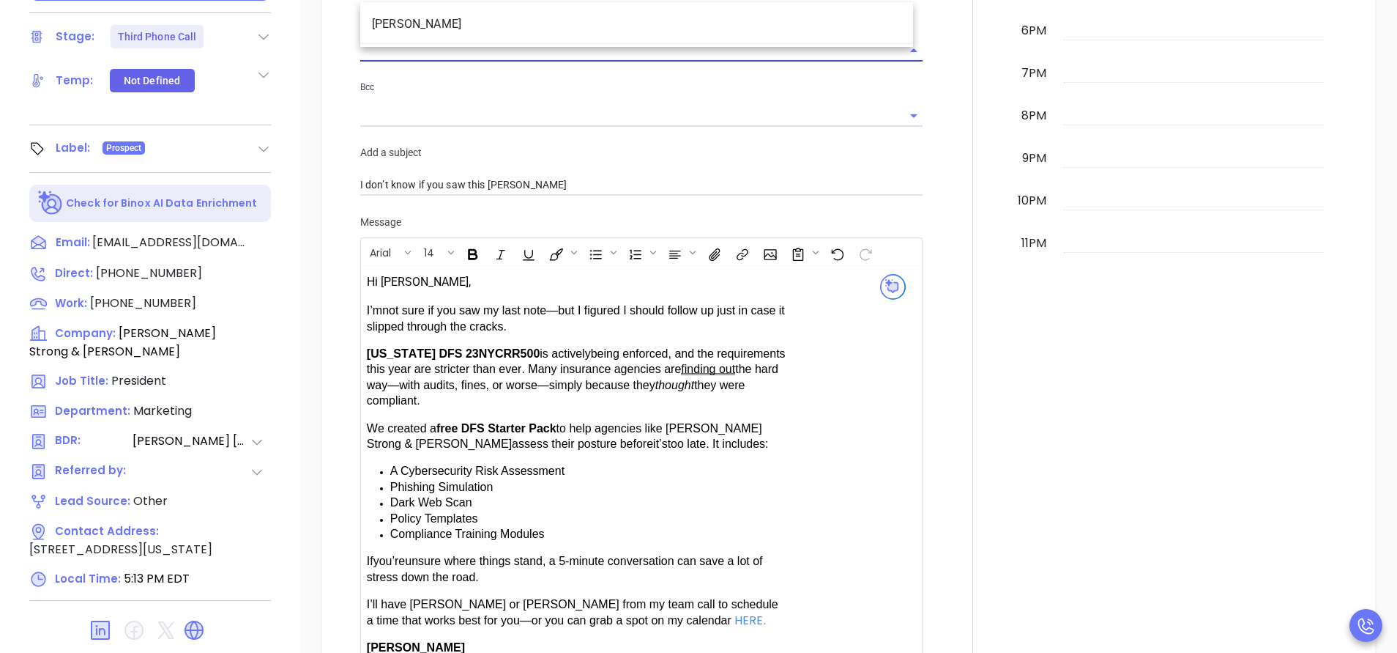
scroll to position [890, 0]
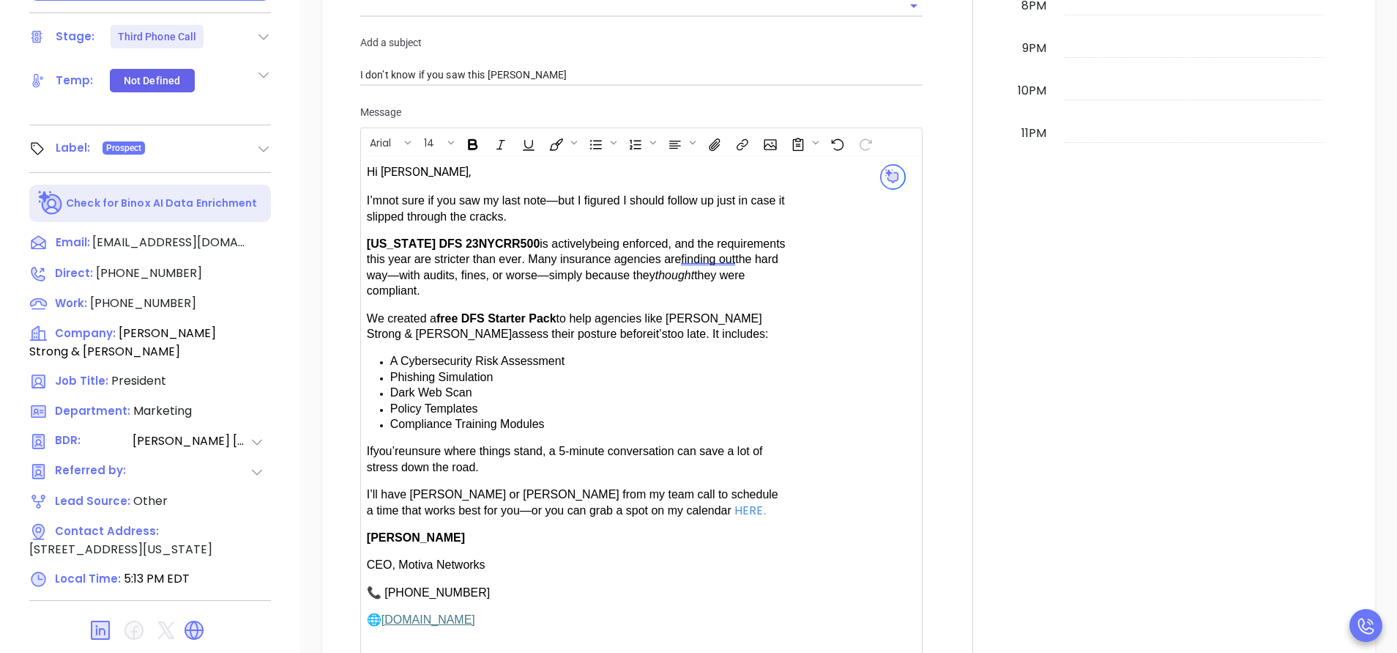
click at [414, 488] on span "have Karina or Anabell from my team call to schedule a time that works best for…" at bounding box center [573, 502] width 412 height 28
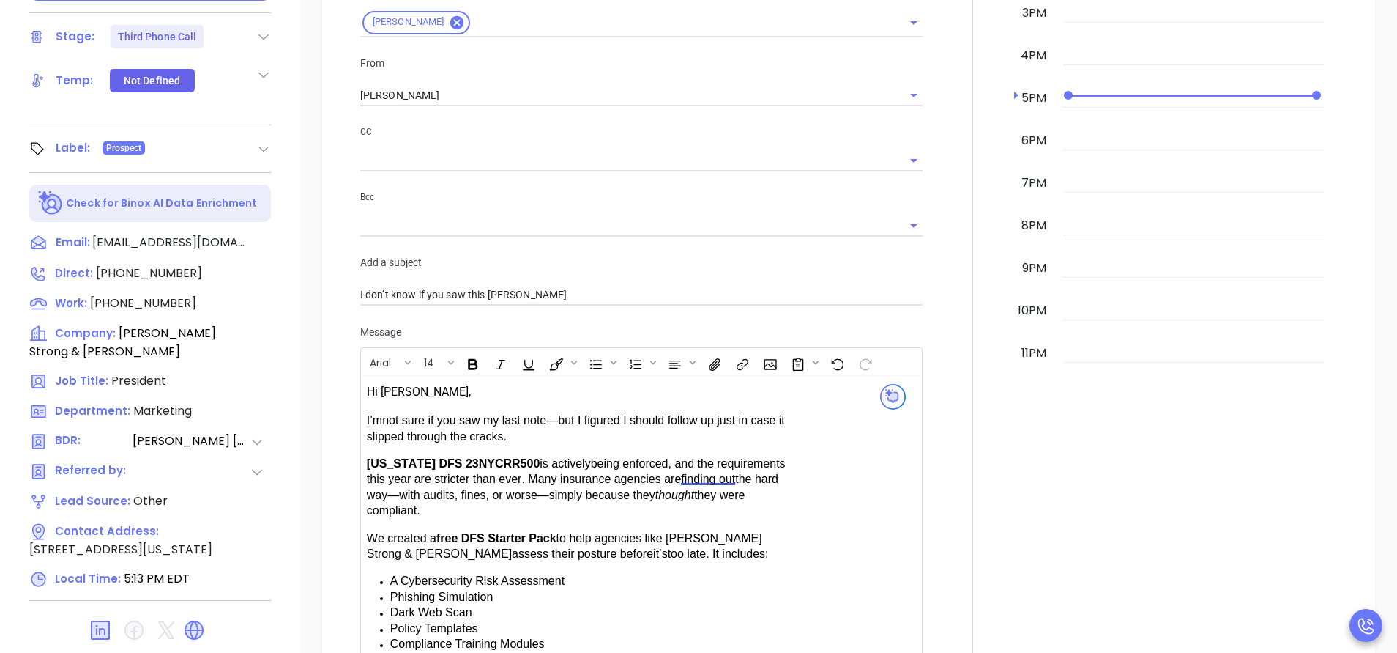
scroll to position [1110, 0]
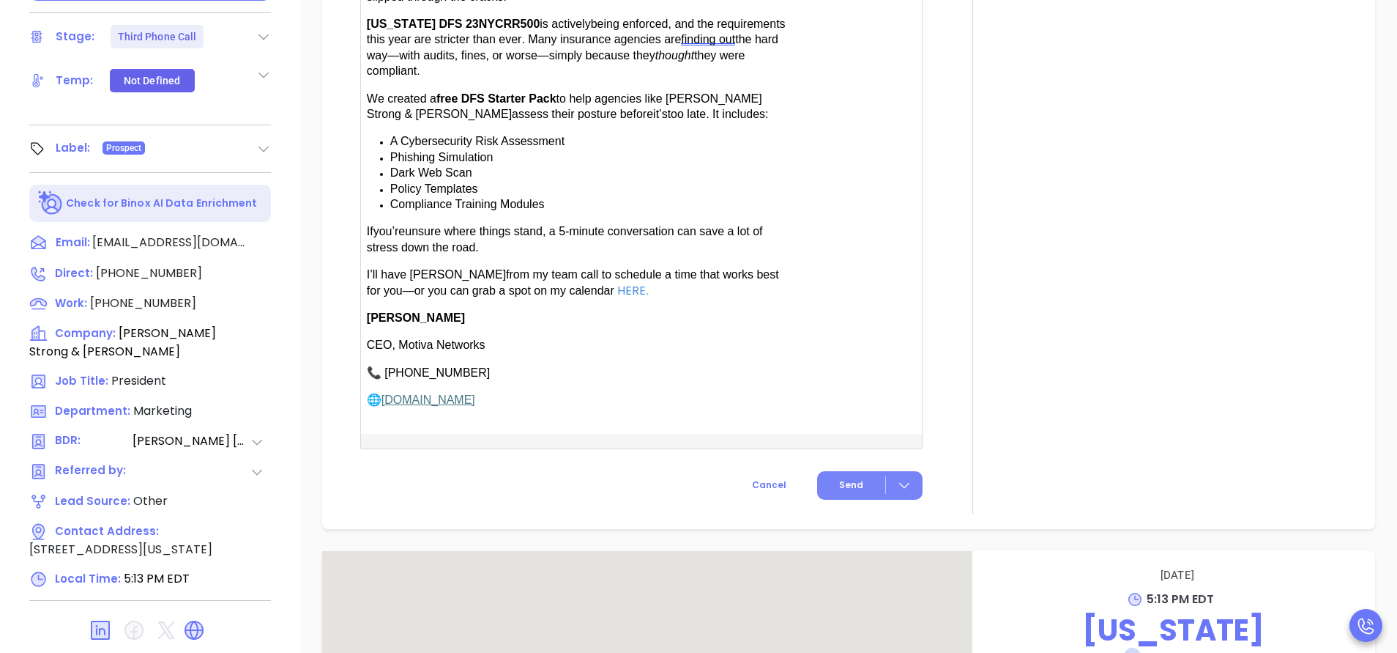
click at [836, 471] on button "Send" at bounding box center [869, 485] width 105 height 29
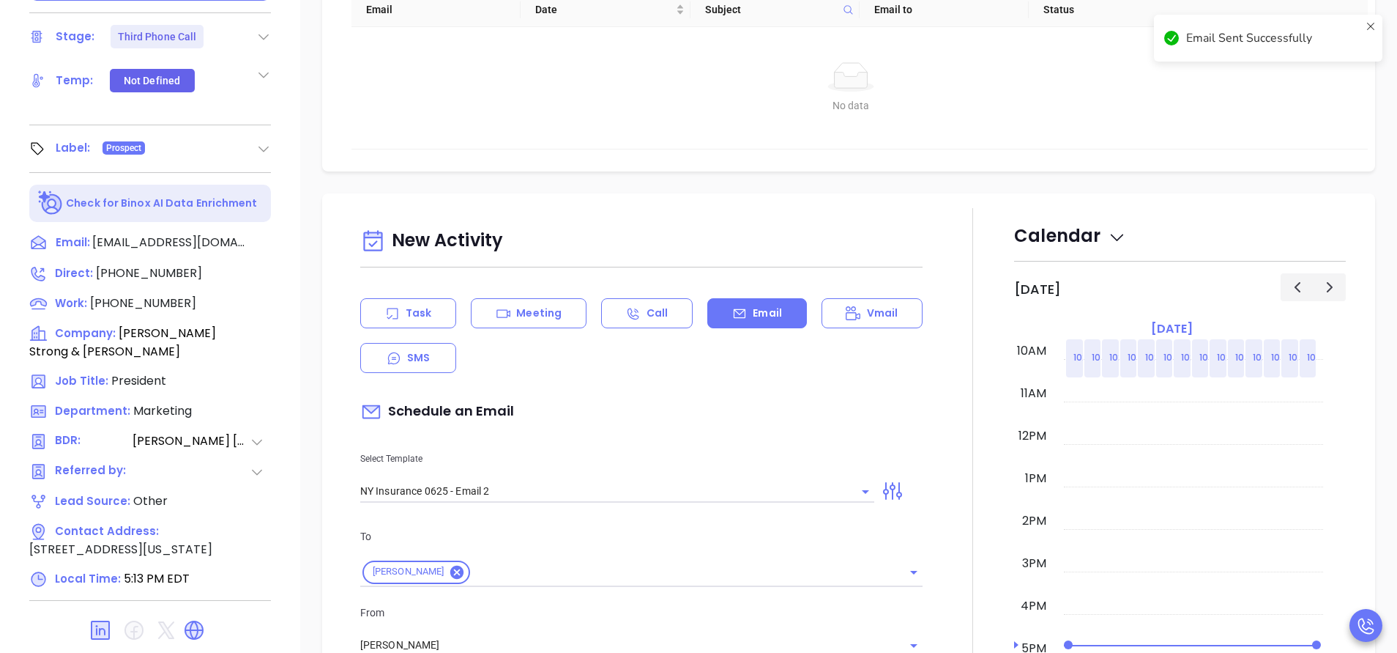
scroll to position [133, 0]
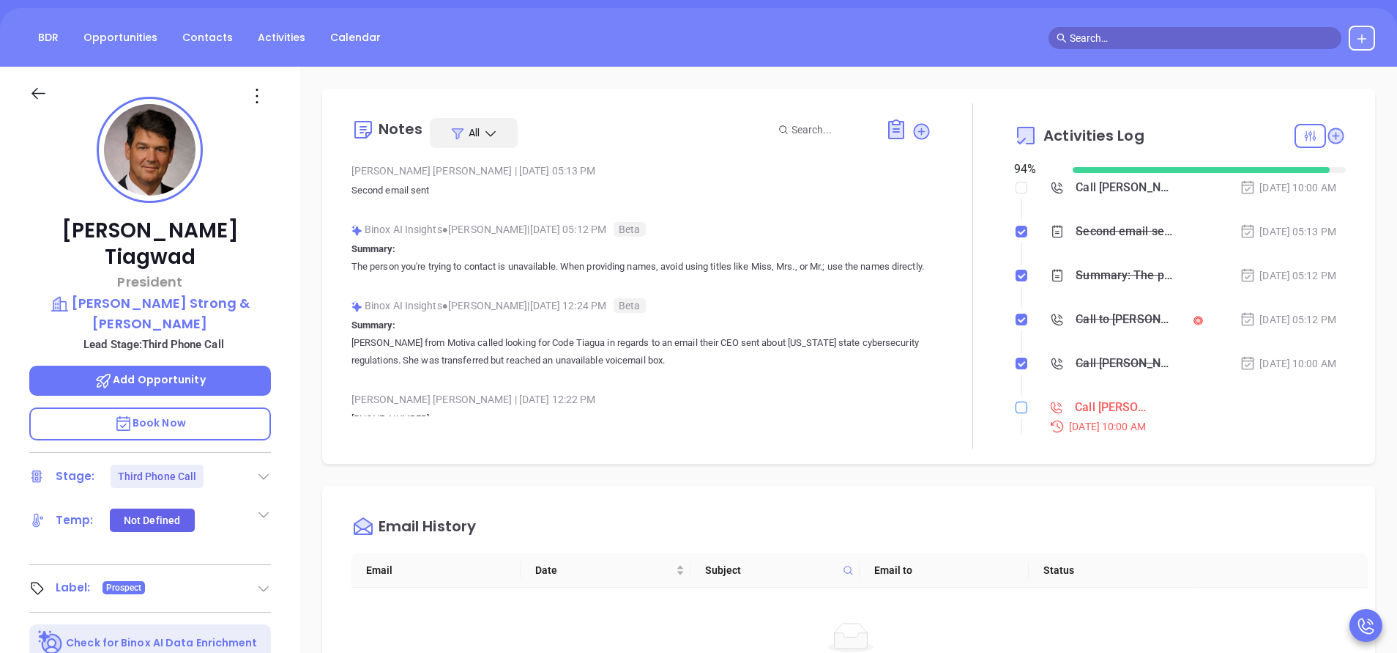
click at [1016, 409] on input "checkbox" at bounding box center [1022, 407] width 12 height 12
checkbox input "true"
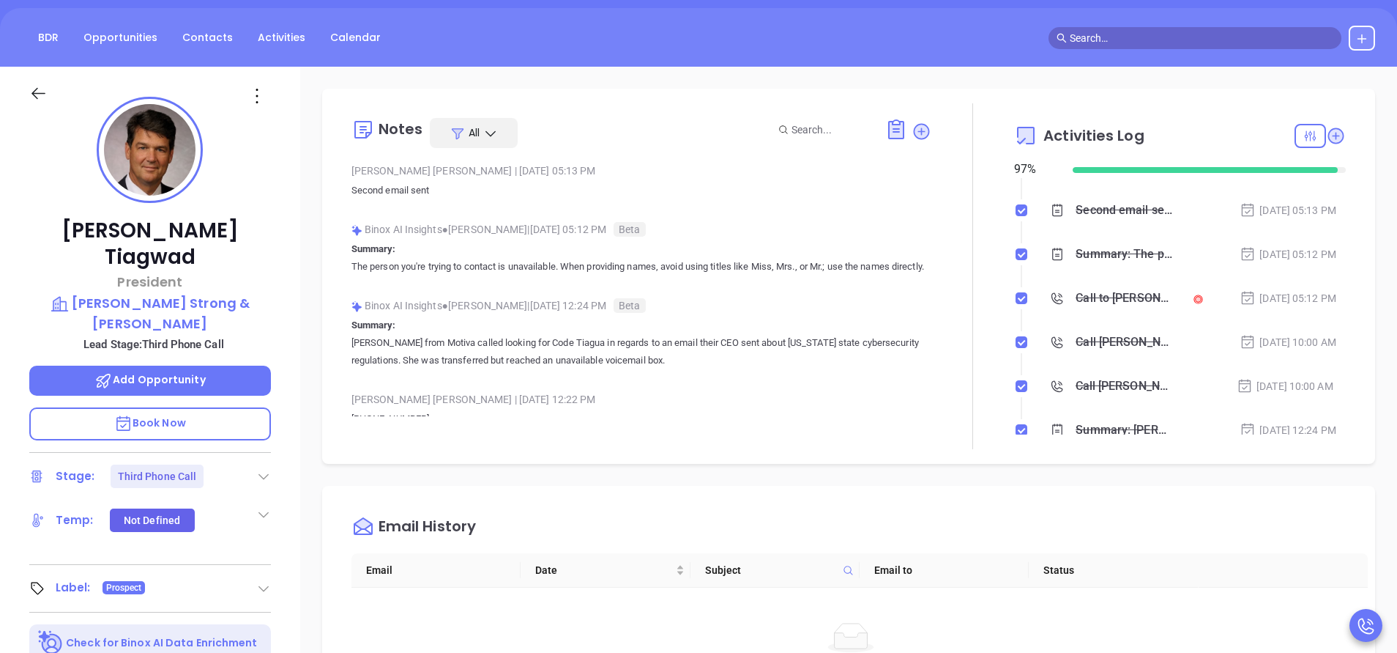
scroll to position [0, 0]
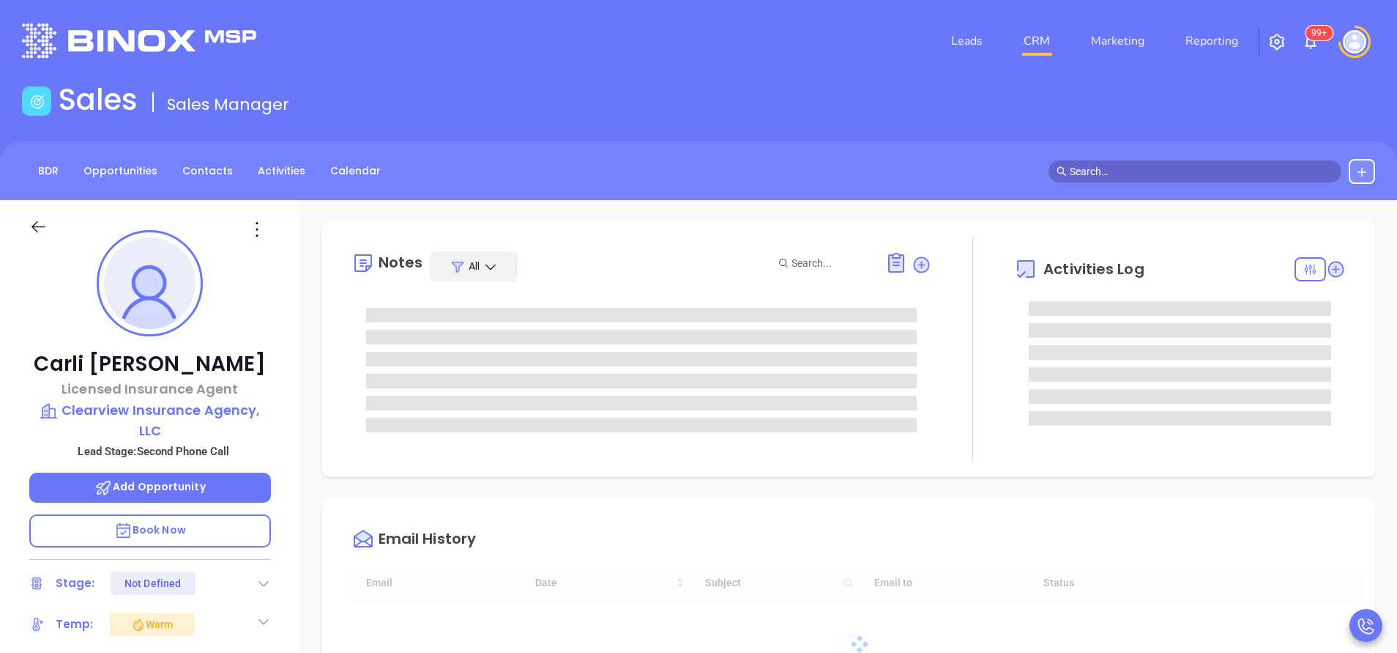
type input "[DATE]"
type input "[PERSON_NAME]"
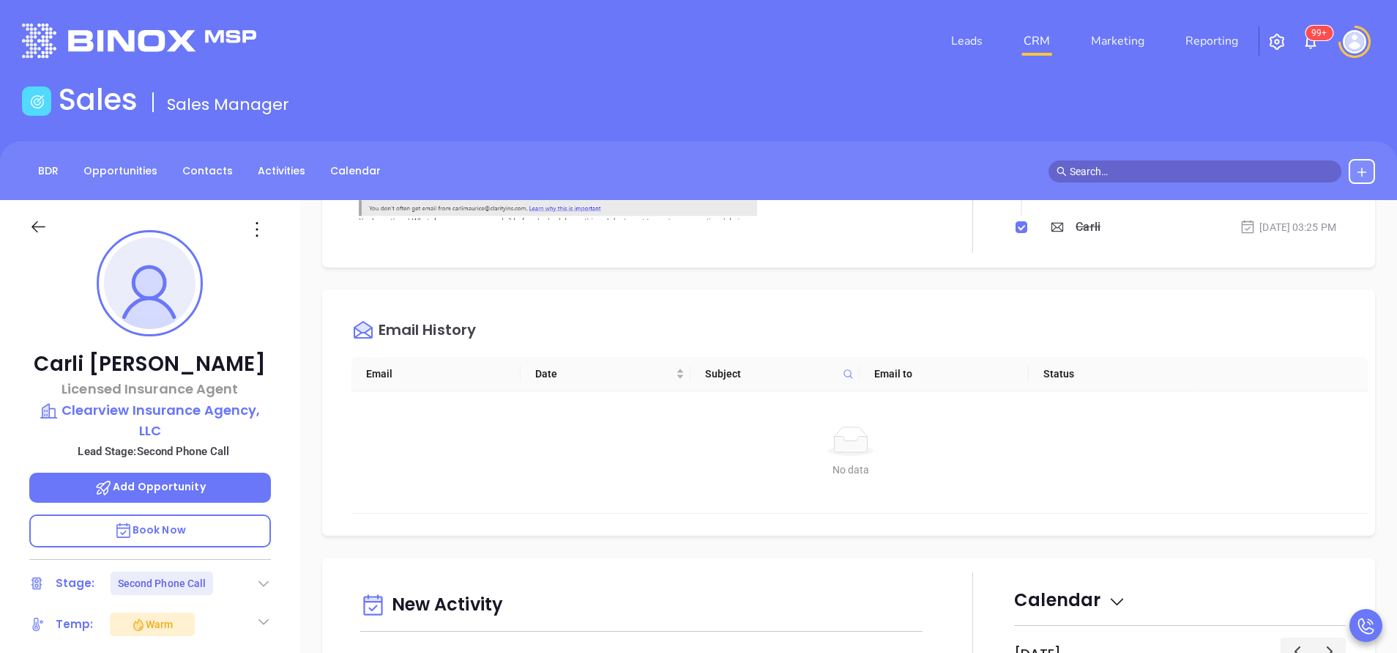
scroll to position [549, 0]
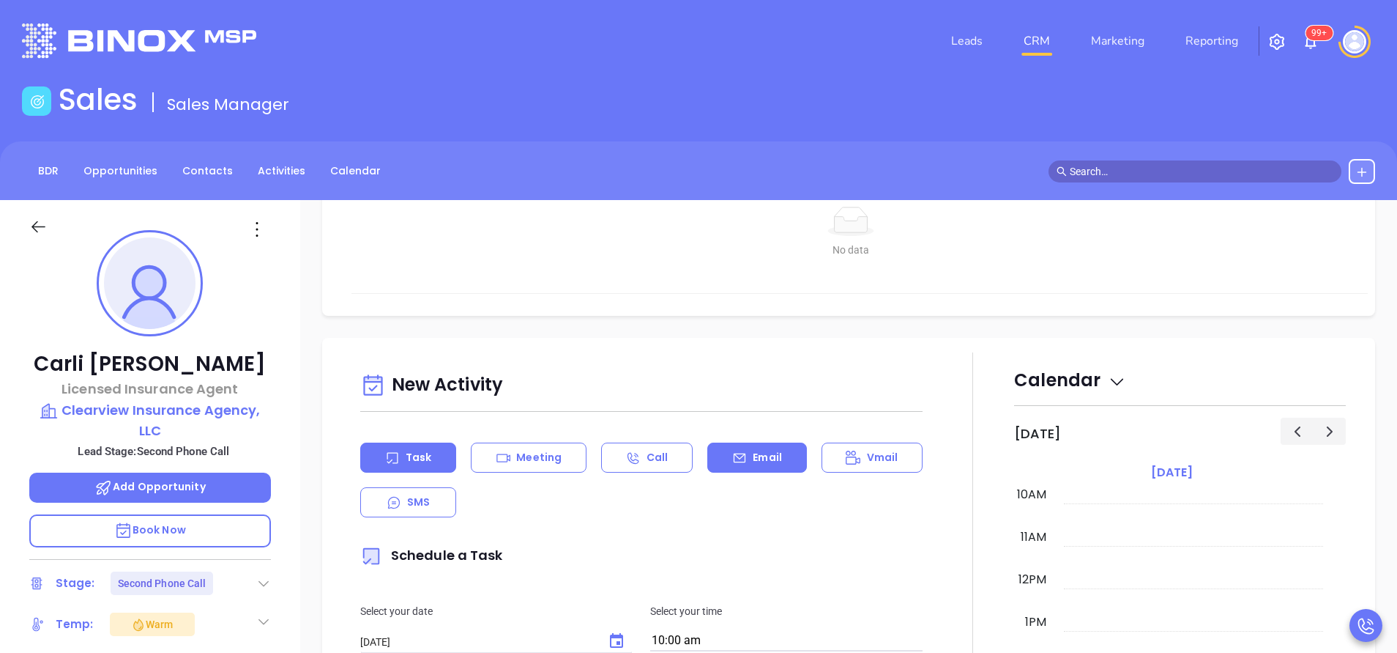
click at [760, 448] on div "Email" at bounding box center [757, 457] width 99 height 30
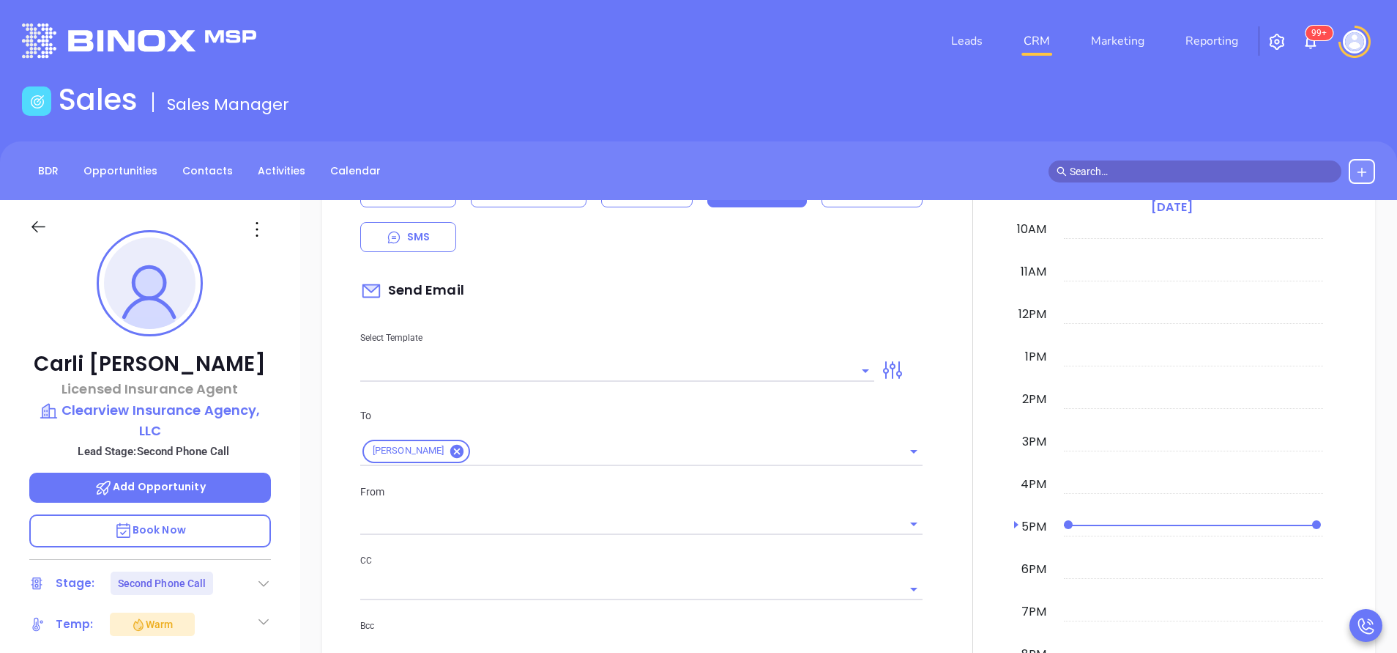
scroll to position [879, 0]
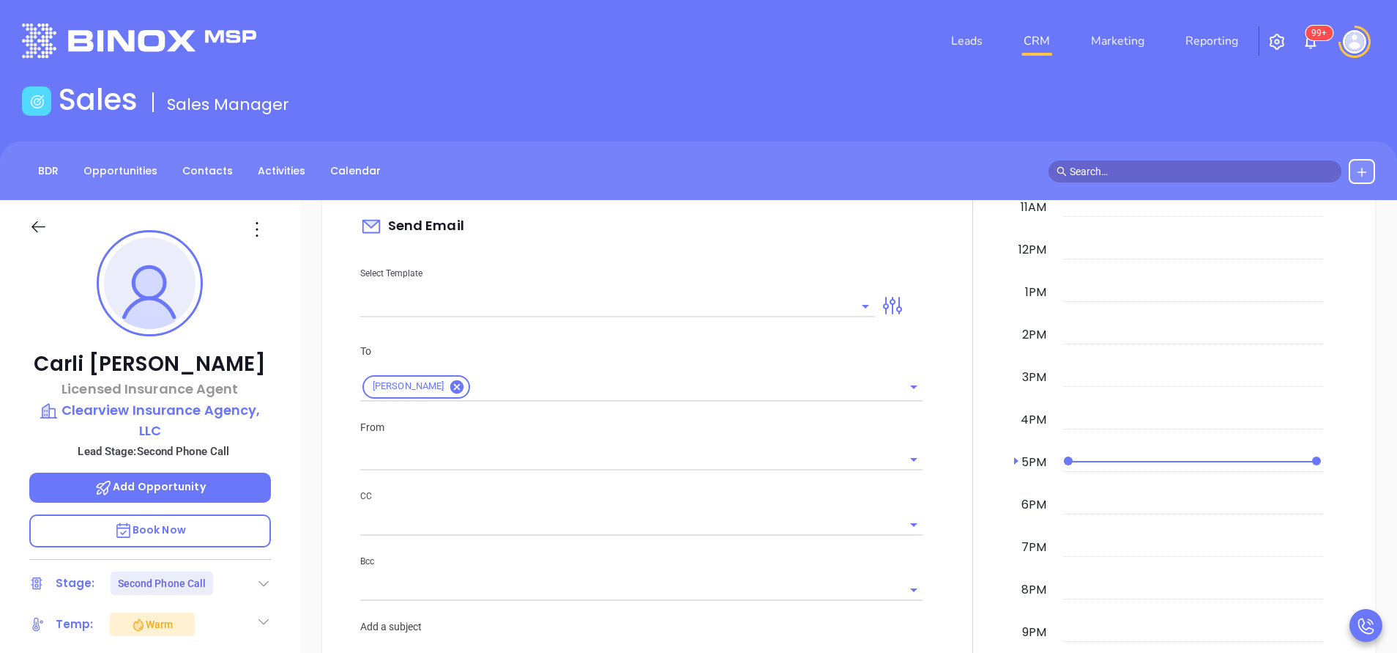
type input "[PERSON_NAME]"
click at [719, 307] on input "text" at bounding box center [606, 305] width 492 height 21
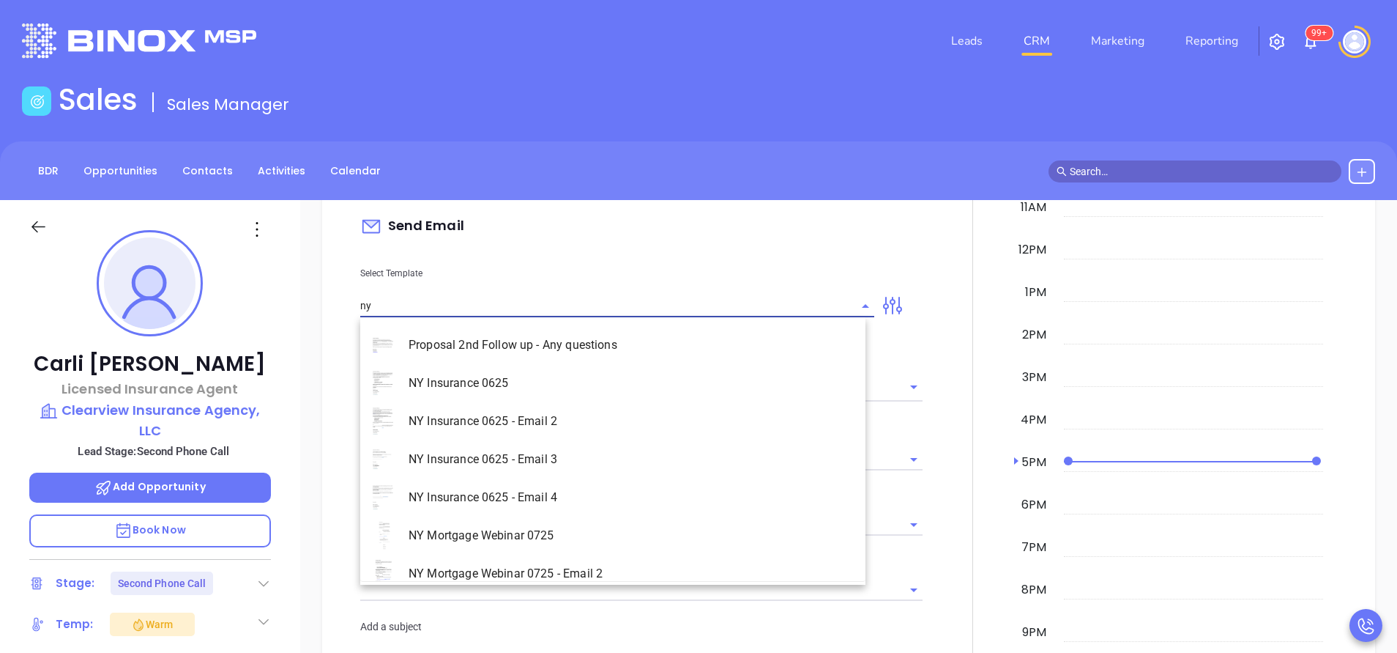
click at [654, 411] on li "NY Insurance 0625 - Email 2" at bounding box center [612, 421] width 505 height 38
type input "NY Insurance 0625 - Email 2"
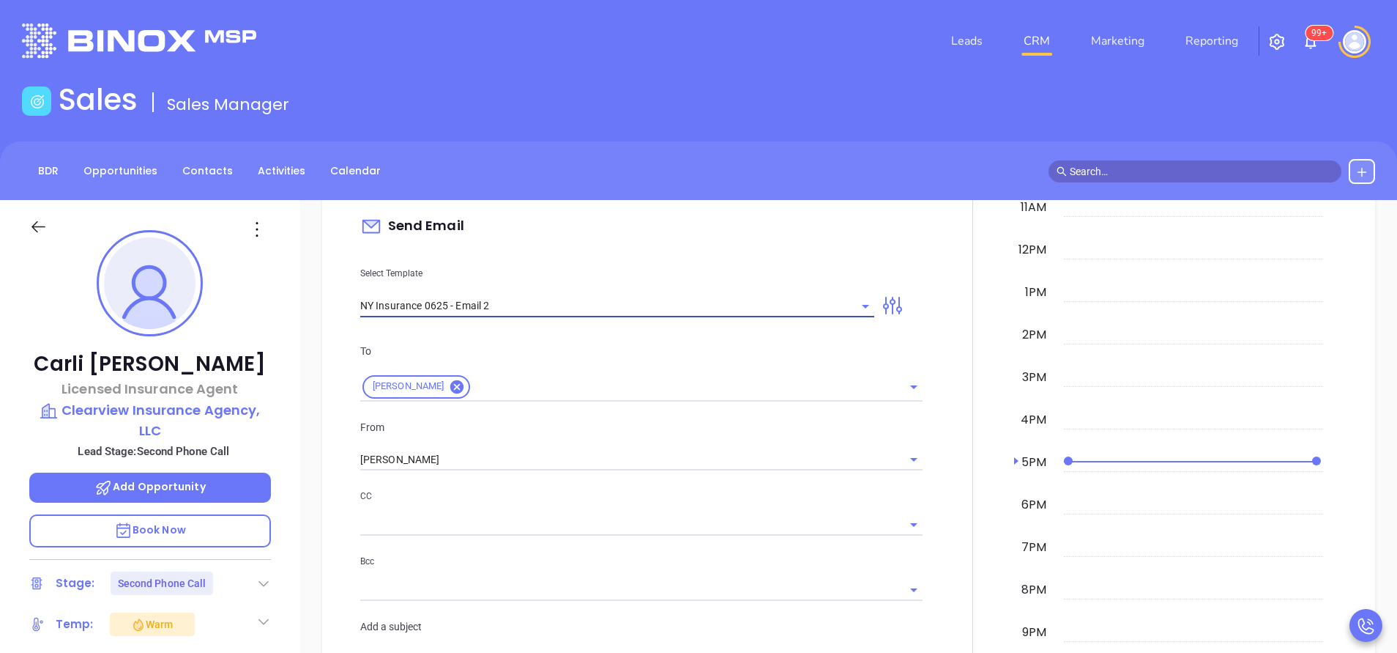
type input "I don’t know if you saw this [PERSON_NAME]"
type input "NY Insurance 0625 - Email 2"
click at [486, 456] on input "[PERSON_NAME]" at bounding box center [620, 459] width 521 height 21
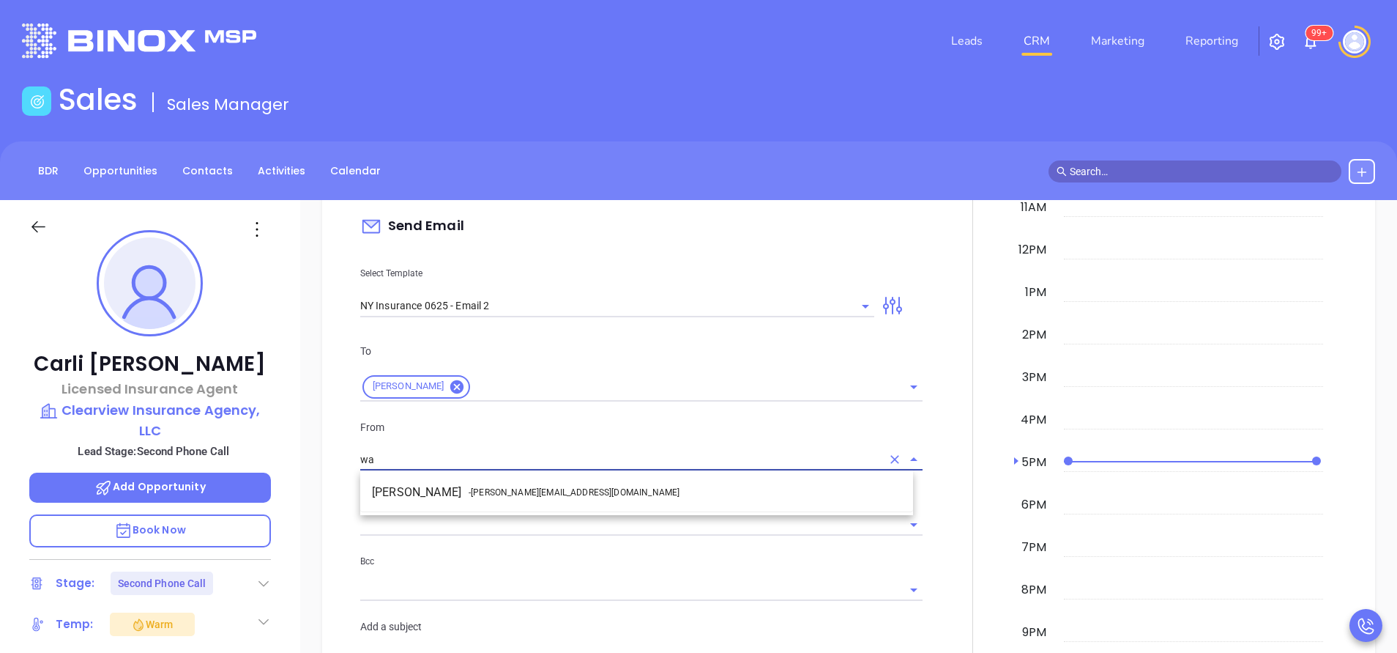
click at [510, 483] on li "Walter Contreras - [EMAIL_ADDRESS][DOMAIN_NAME]" at bounding box center [636, 492] width 553 height 26
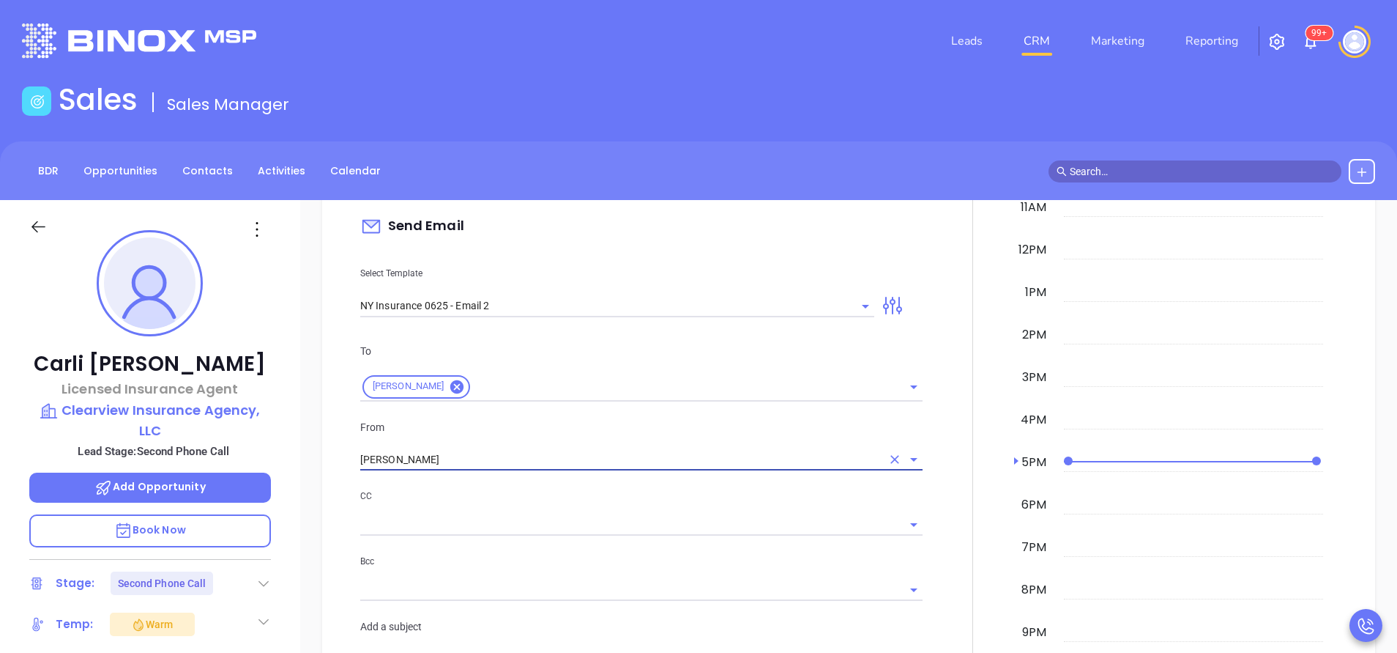
type input "[PERSON_NAME]"
click at [604, 513] on input "text" at bounding box center [630, 523] width 541 height 21
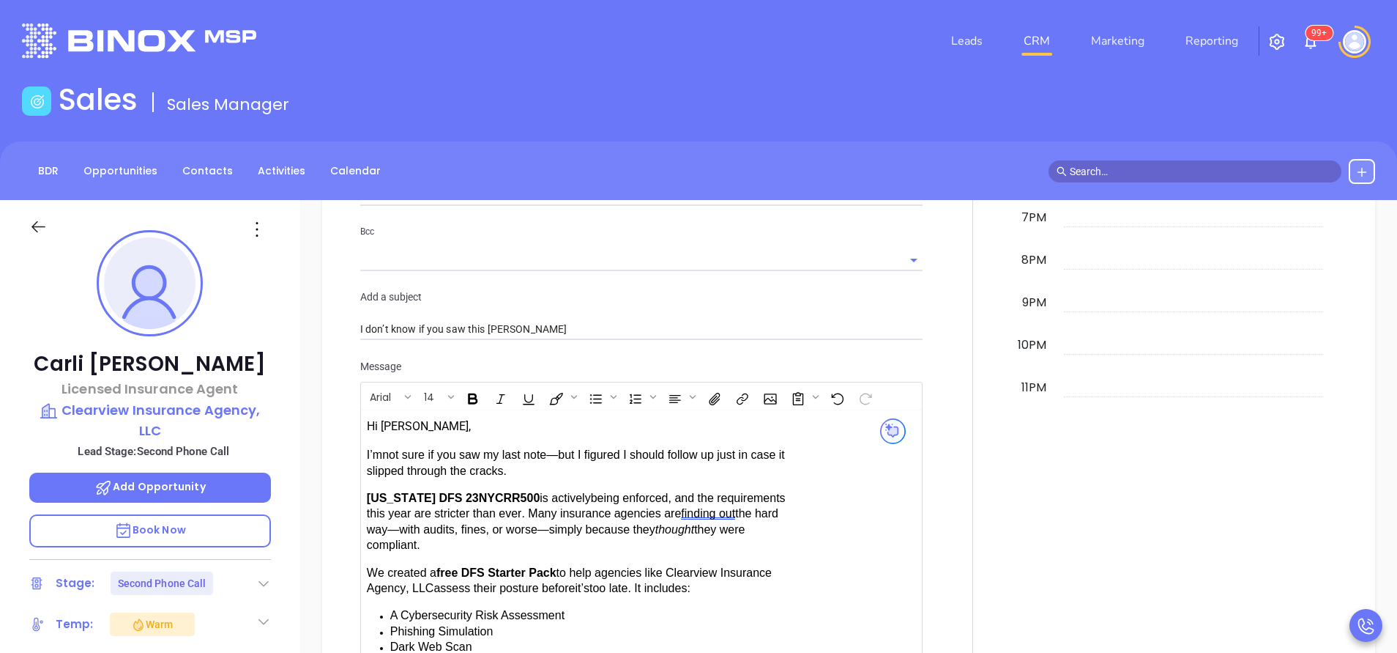
scroll to position [1428, 0]
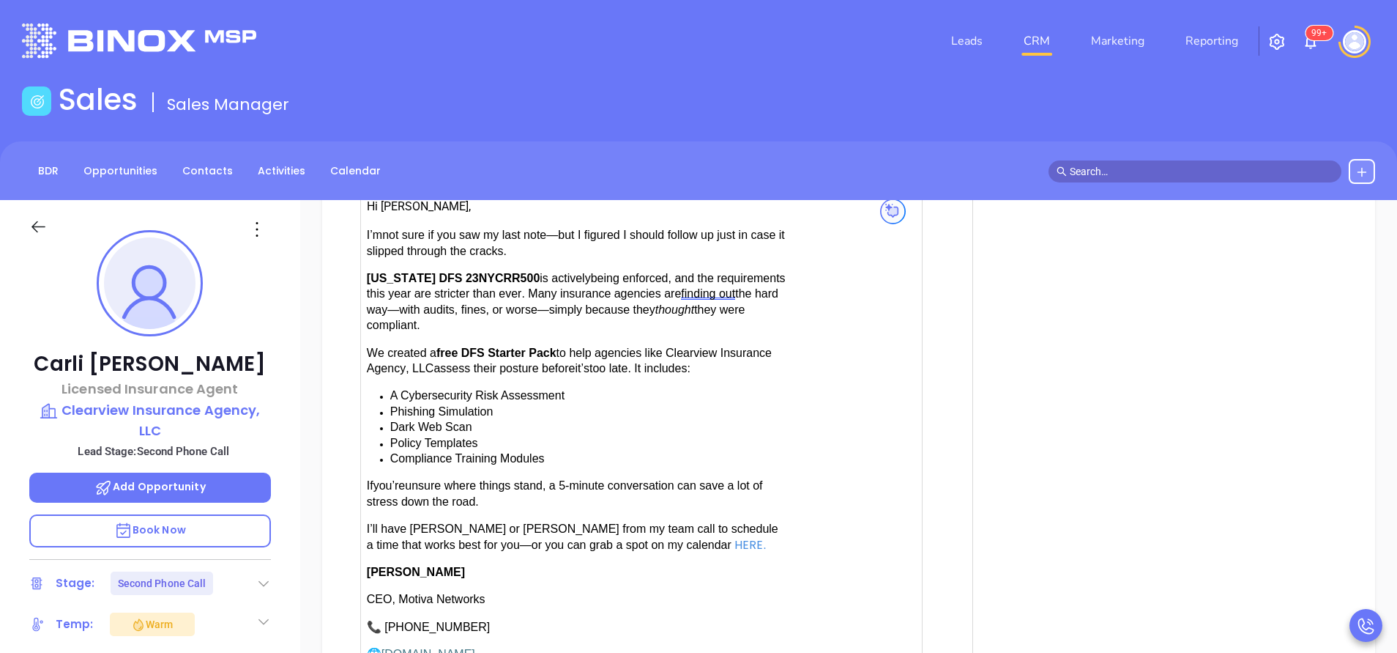
drag, startPoint x: 418, startPoint y: 524, endPoint x: 477, endPoint y: 521, distance: 58.7
click at [418, 525] on span "have [PERSON_NAME] or [PERSON_NAME] from my team call to schedule a time that w…" at bounding box center [573, 536] width 412 height 28
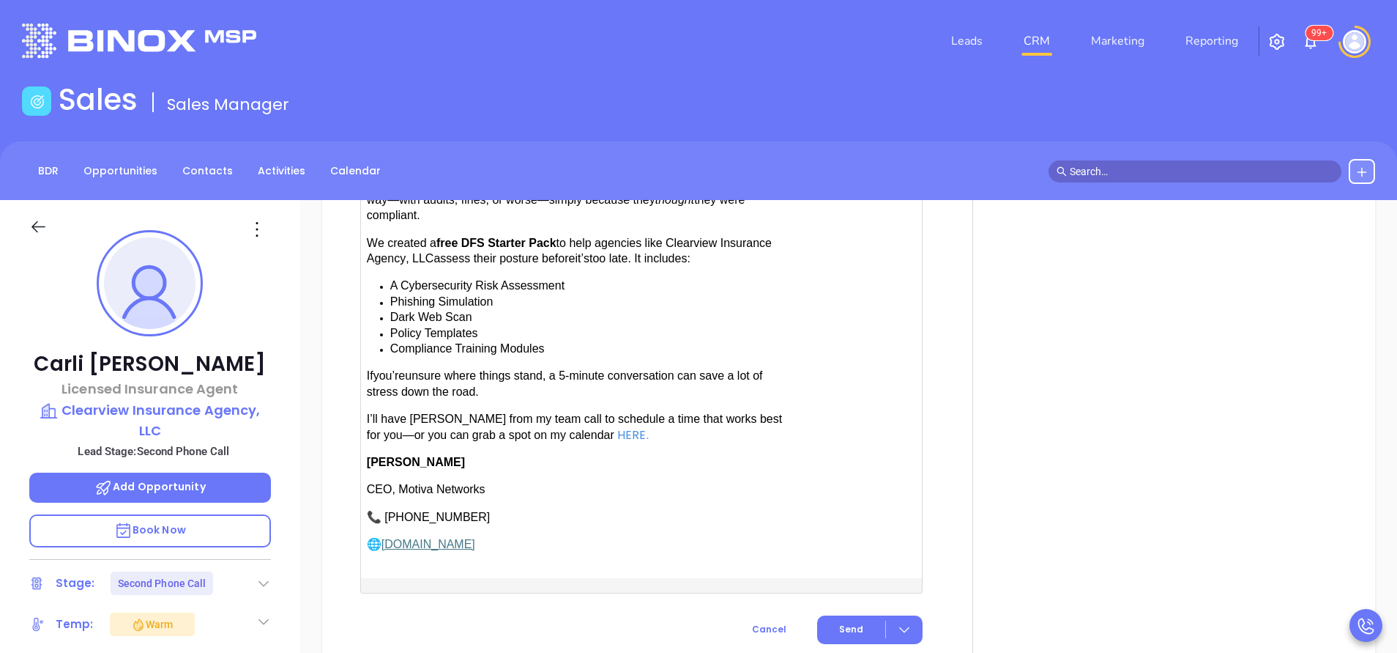
scroll to position [1707, 0]
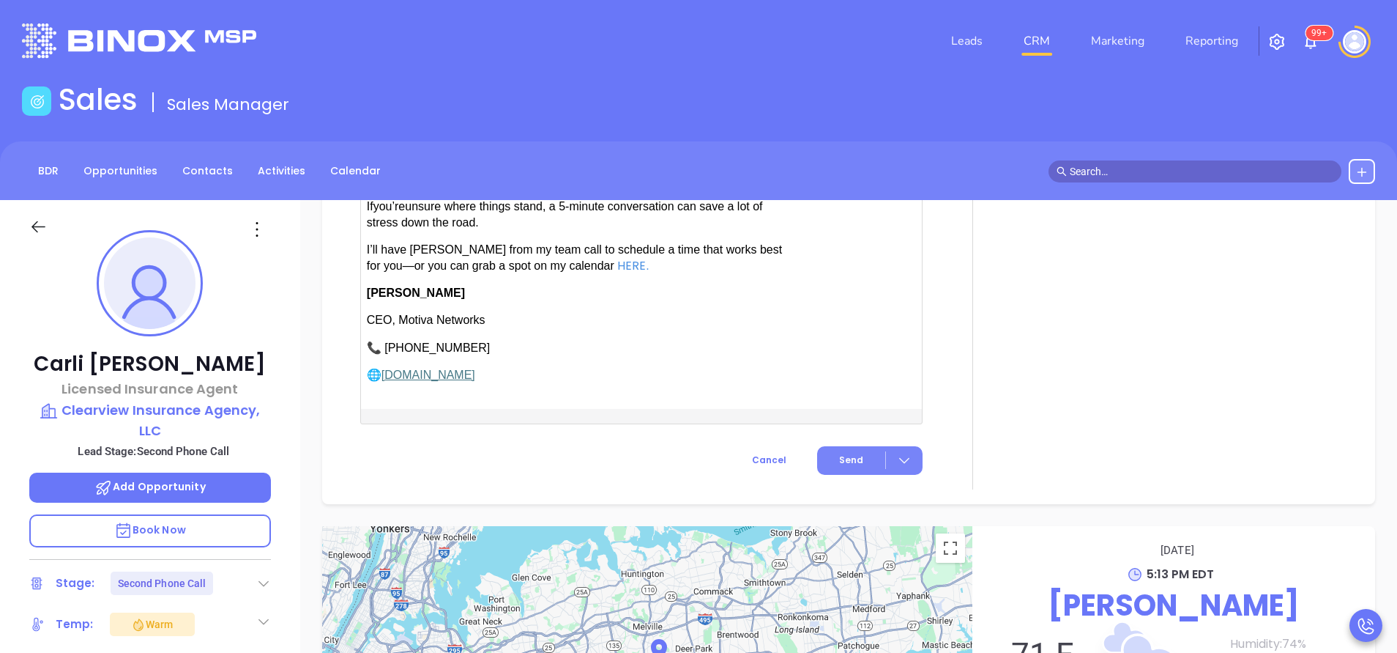
click at [841, 458] on span "Send" at bounding box center [851, 459] width 24 height 13
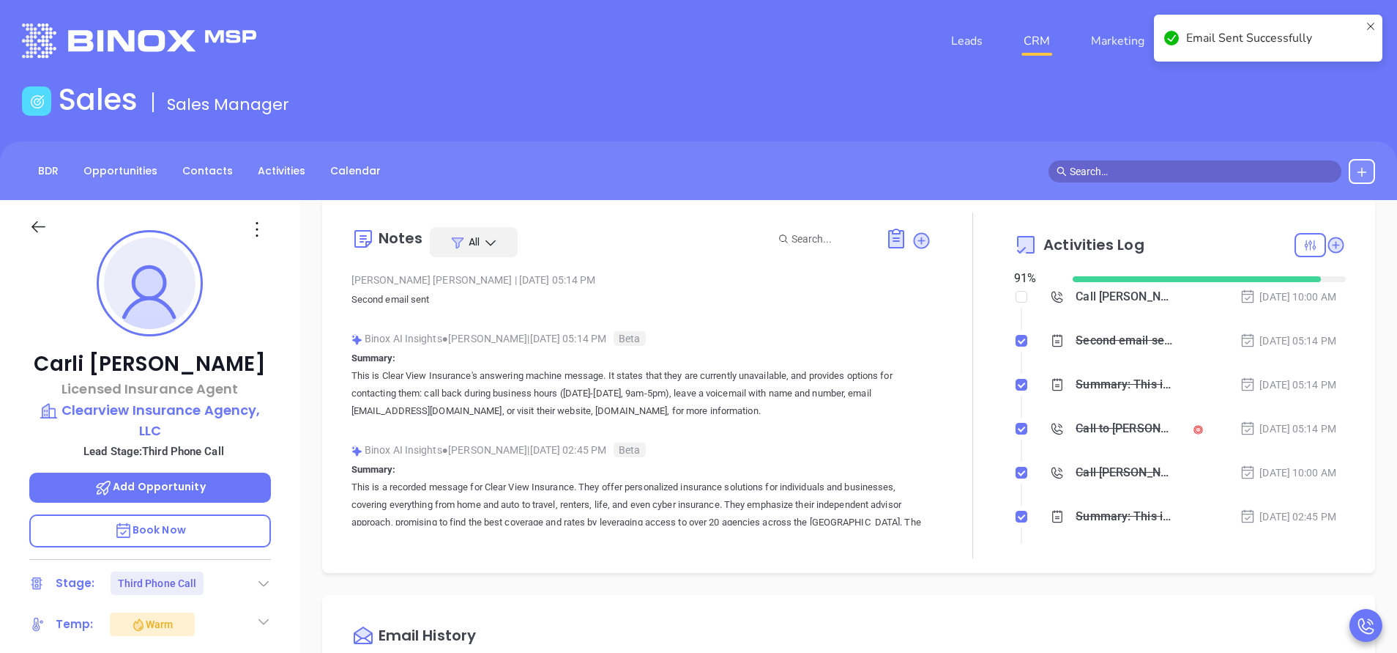
scroll to position [0, 0]
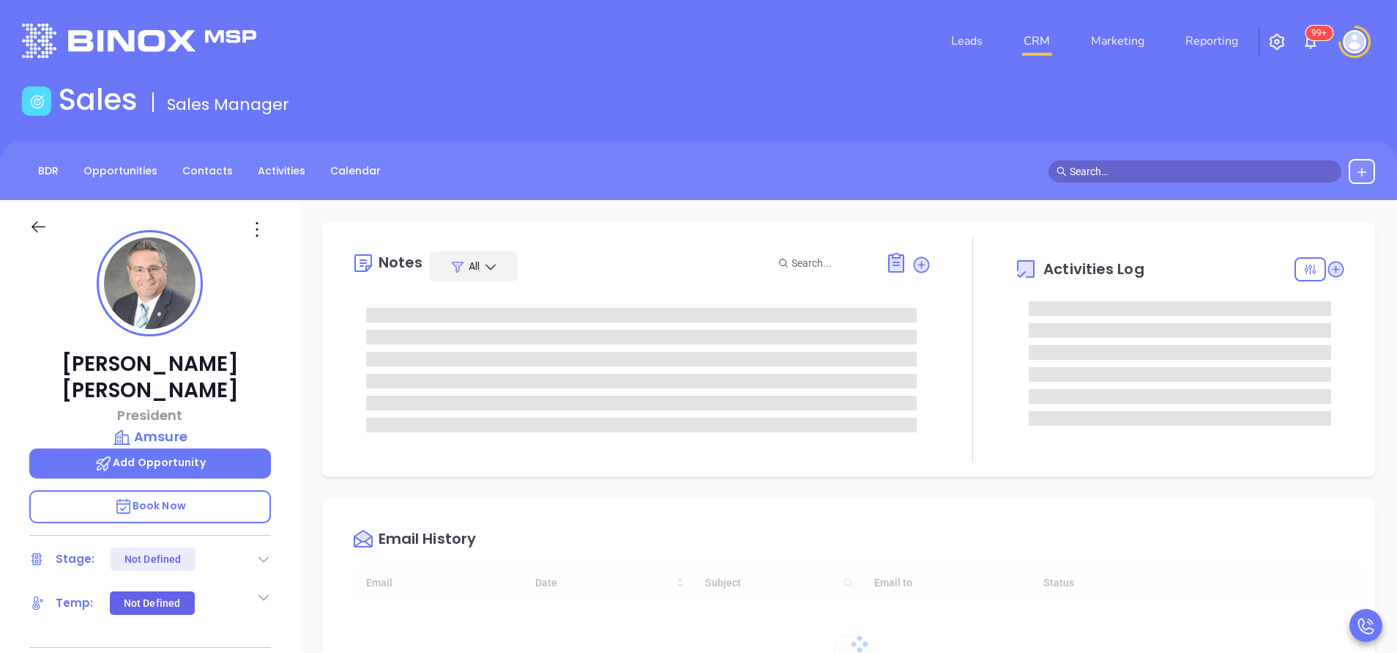
type input "[DATE]"
type input "[PERSON_NAME]"
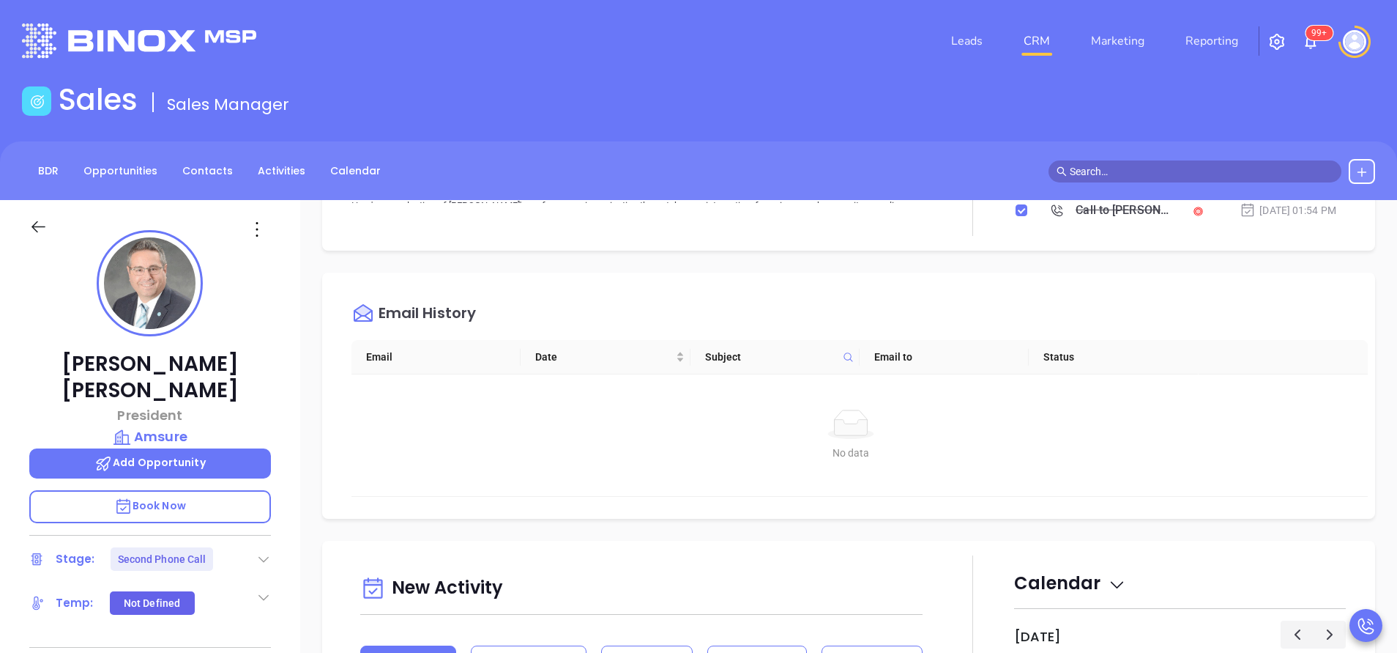
scroll to position [769, 0]
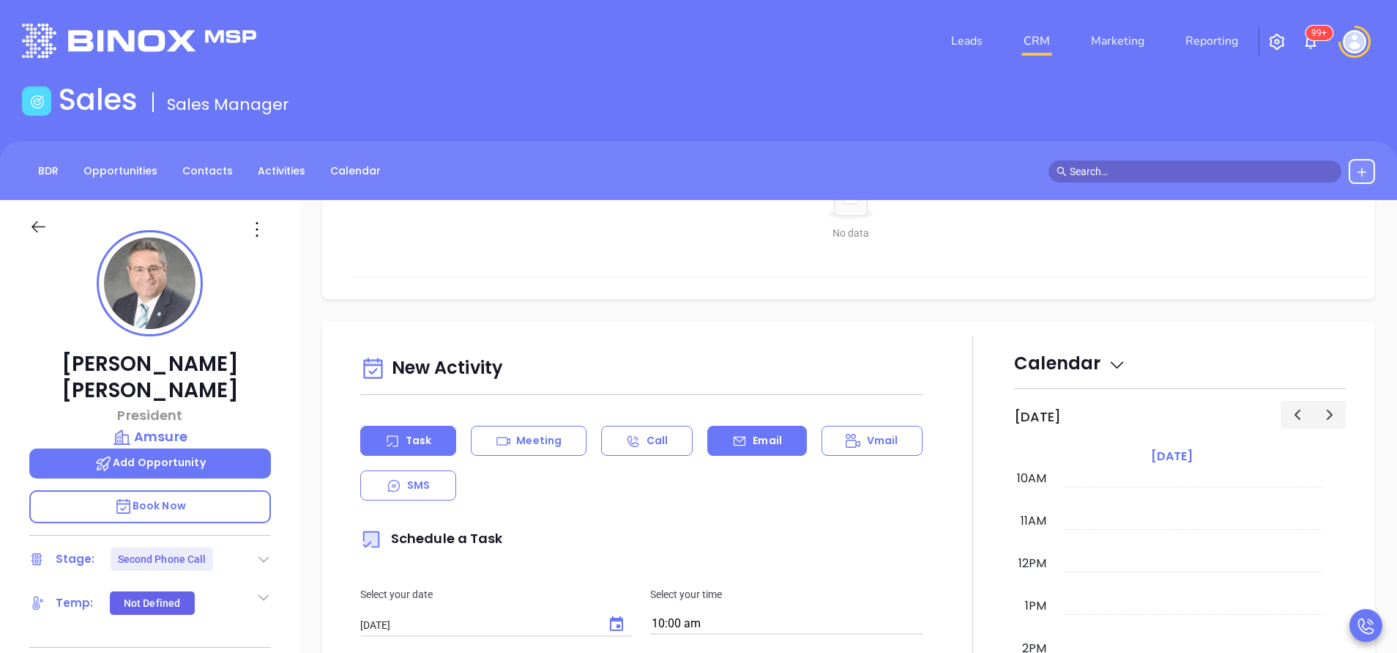
click at [762, 444] on p "Email" at bounding box center [767, 440] width 29 height 15
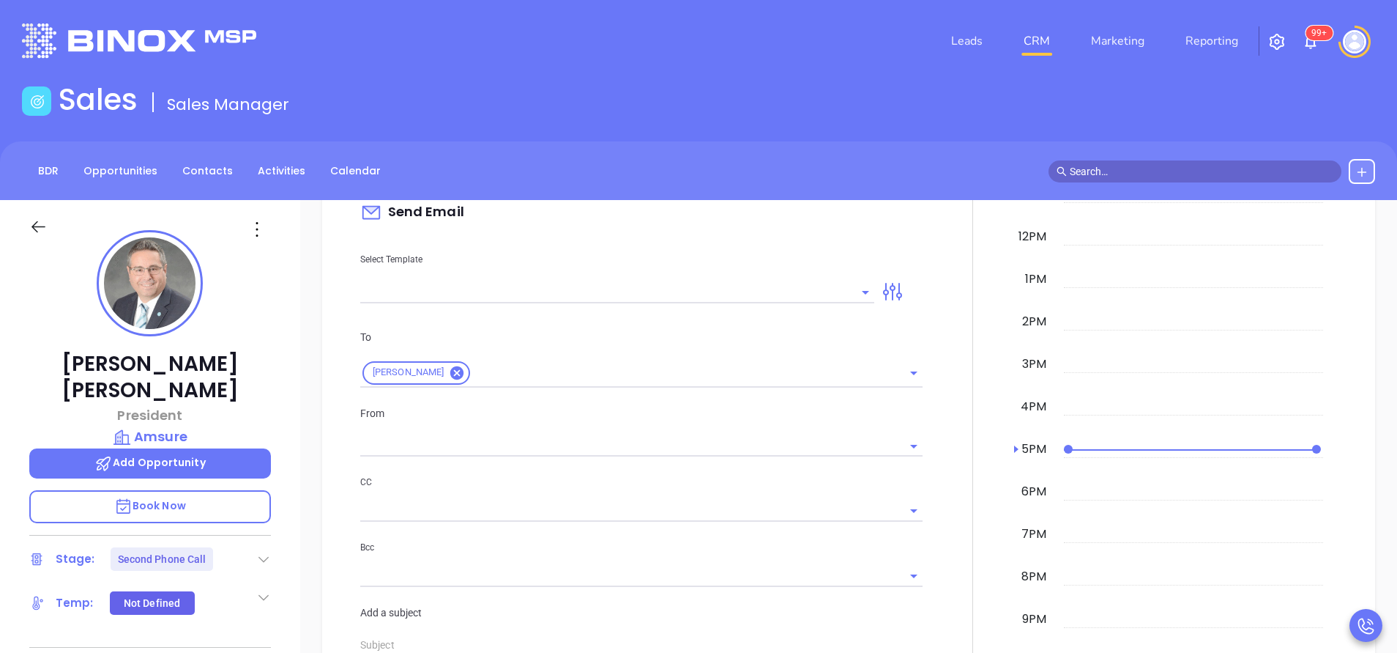
scroll to position [1099, 0]
click at [712, 294] on input "text" at bounding box center [606, 288] width 492 height 21
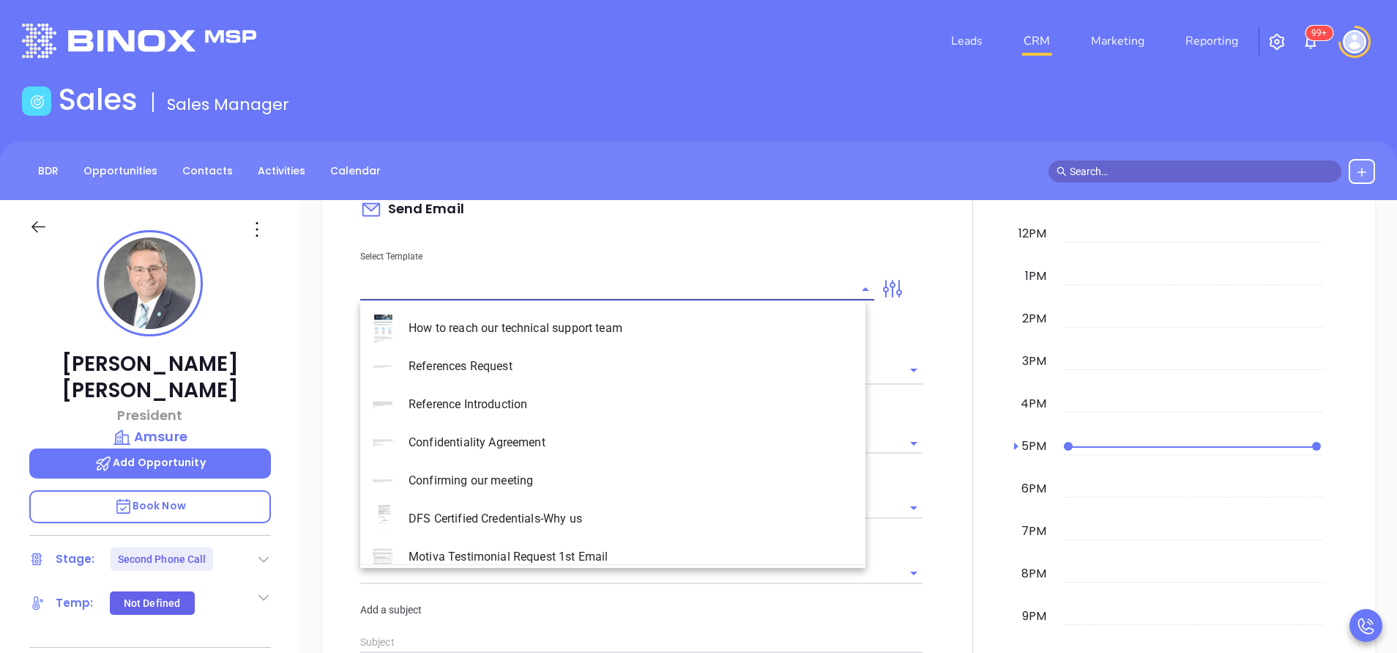
type input "[PERSON_NAME]"
click at [694, 396] on li "NY Insurance 0625 - Email 2" at bounding box center [612, 404] width 505 height 38
type input "NY Insurance 0625 - Email 2"
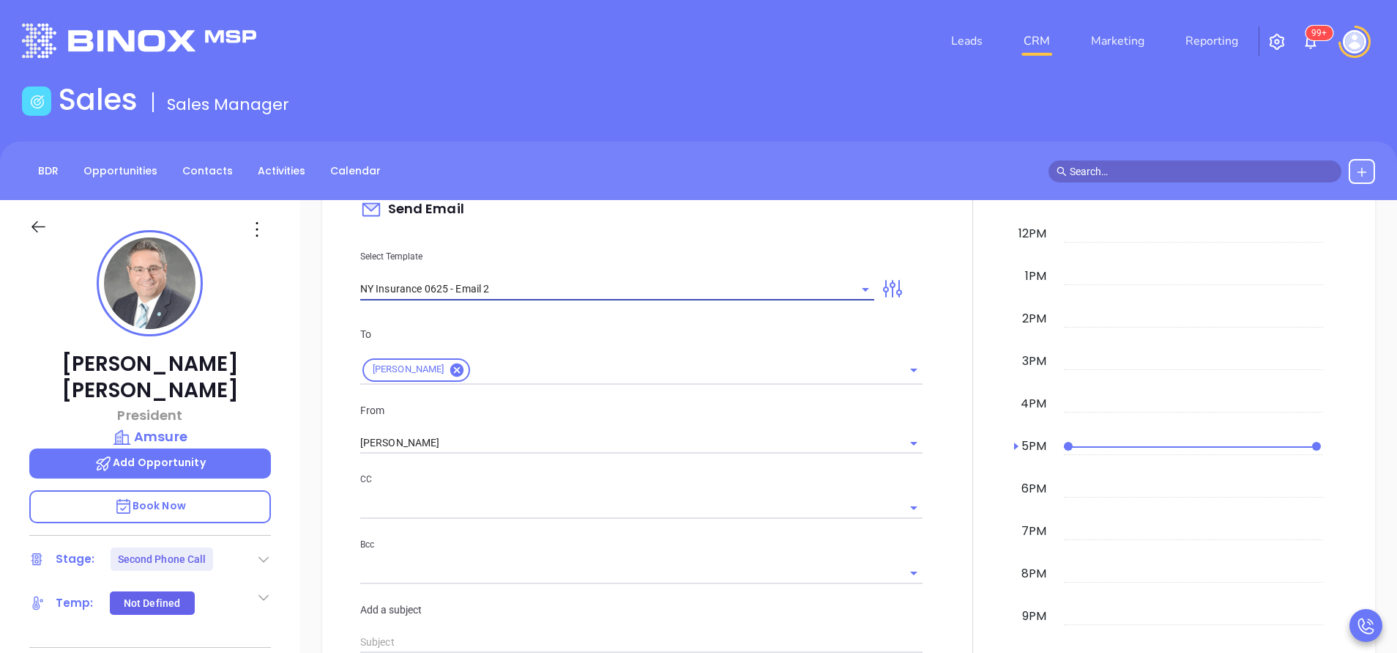
type input "I don’t know if you saw this [PERSON_NAME]"
type input "NY Insurance 0625 - Email 2"
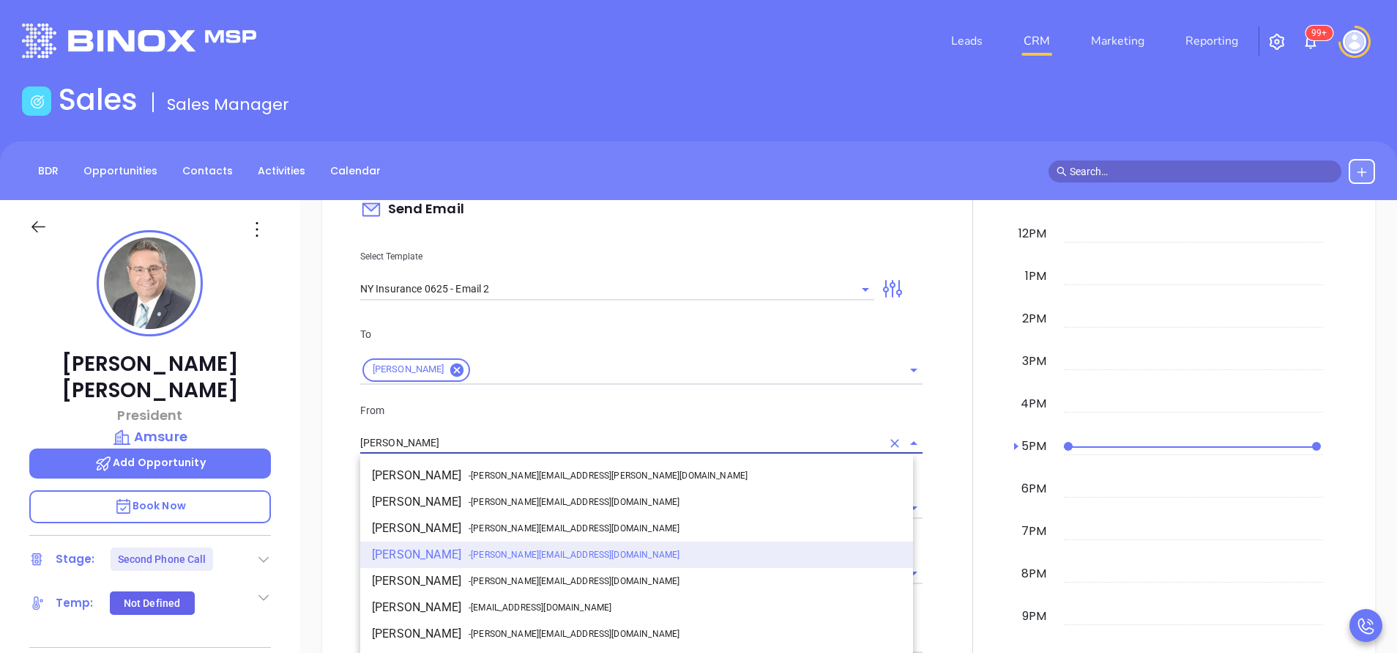
click at [434, 440] on input "[PERSON_NAME]" at bounding box center [620, 442] width 521 height 21
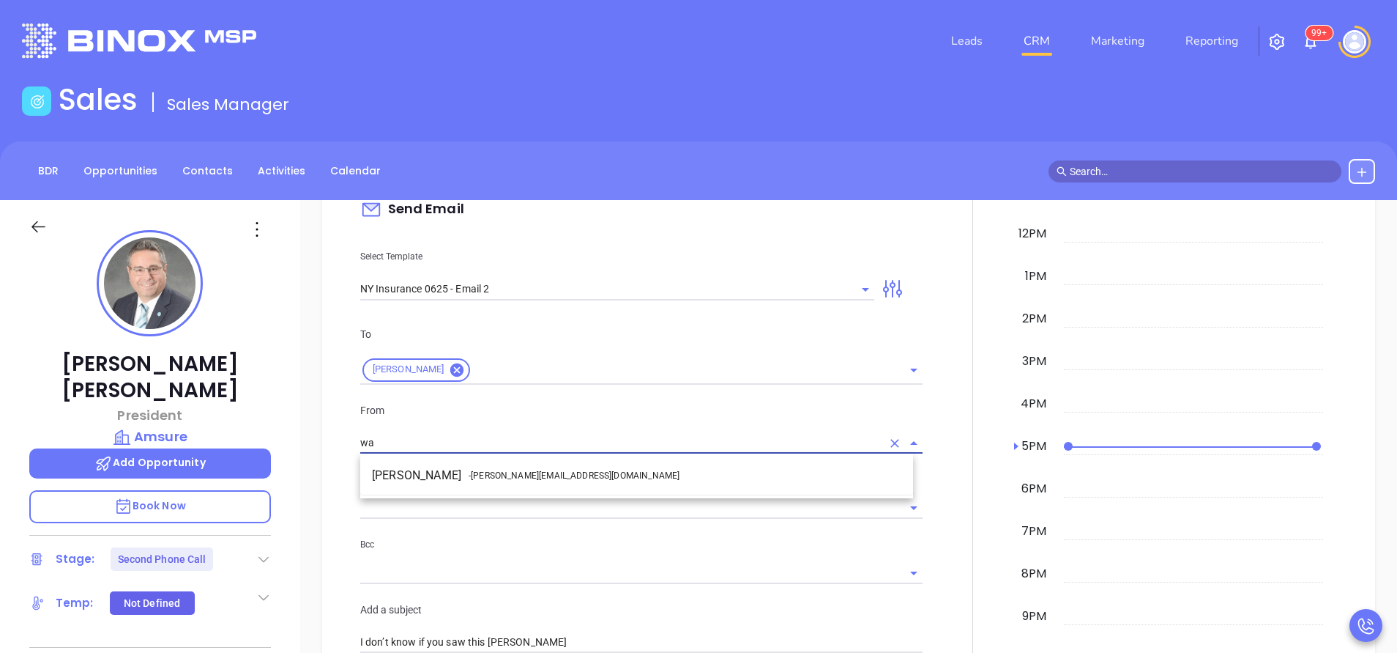
click at [445, 471] on li "Walter Contreras - [EMAIL_ADDRESS][DOMAIN_NAME]" at bounding box center [636, 475] width 553 height 26
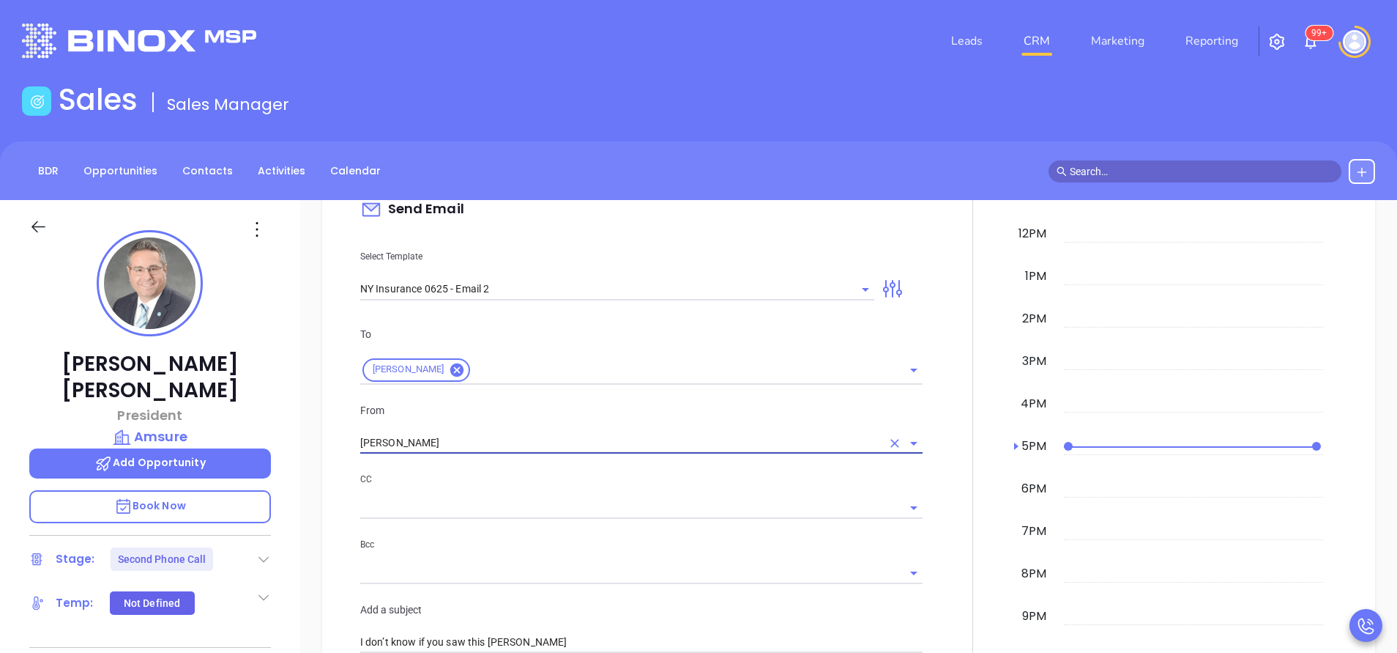
type input "[PERSON_NAME]"
click at [543, 494] on div "CC" at bounding box center [641, 495] width 562 height 48
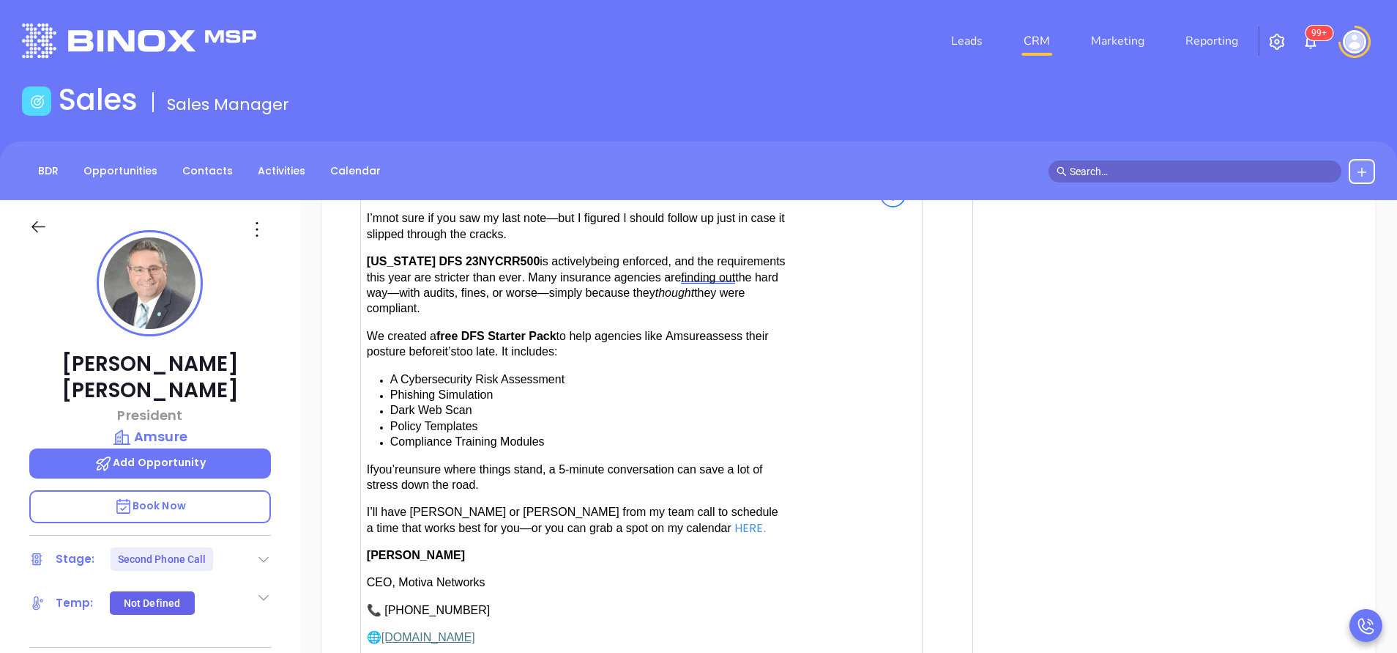
click at [415, 507] on span "have [PERSON_NAME] or [PERSON_NAME] from my team call to schedule a time that w…" at bounding box center [573, 519] width 412 height 28
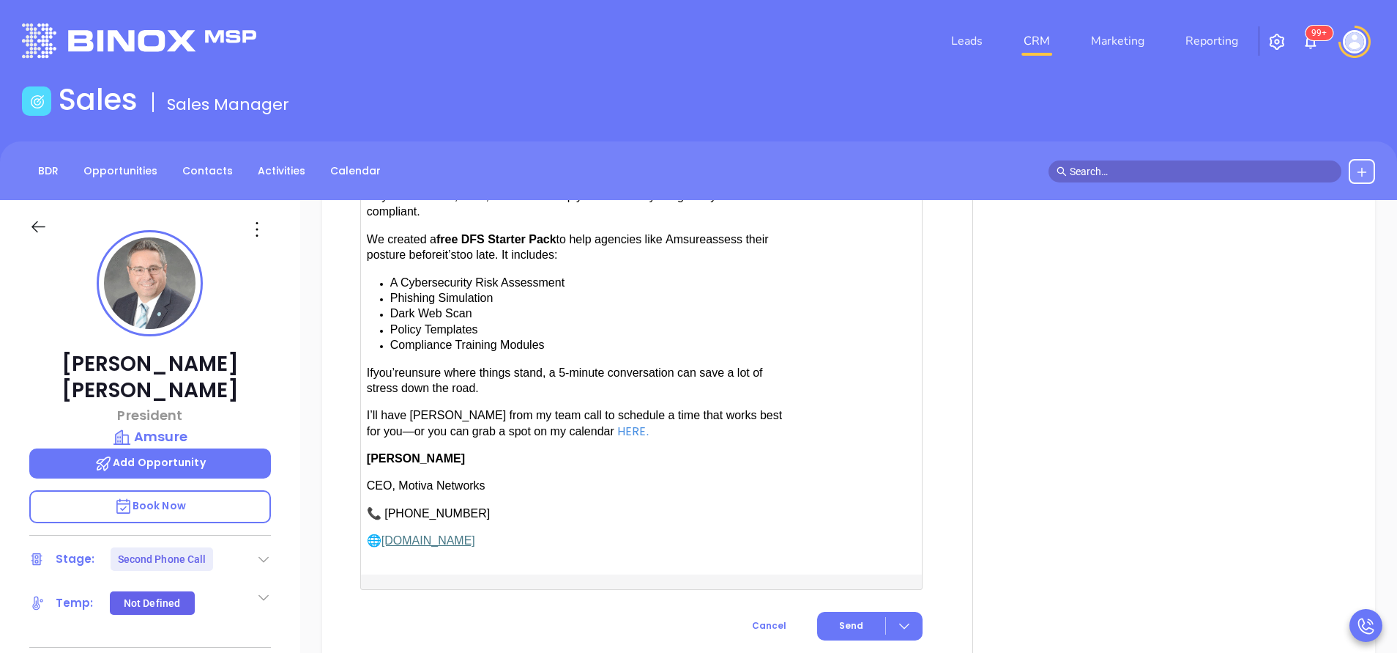
scroll to position [1868, 0]
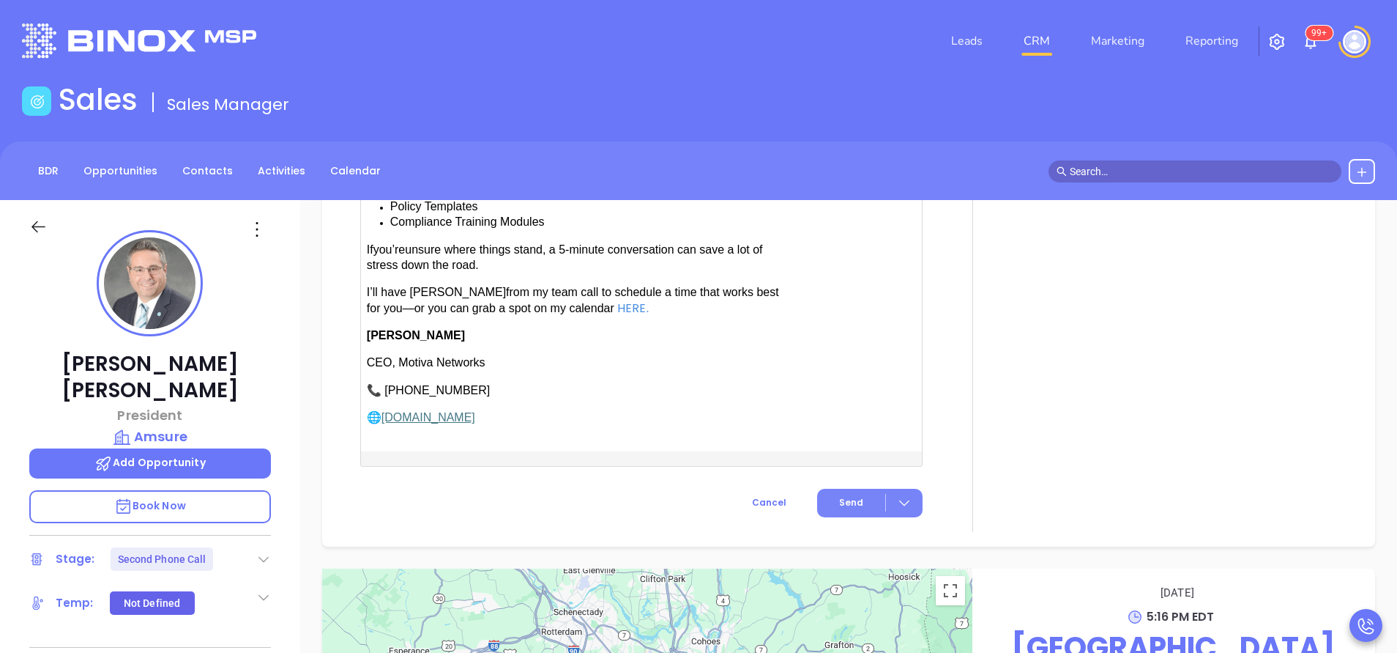
click at [844, 496] on span "Send" at bounding box center [851, 502] width 24 height 13
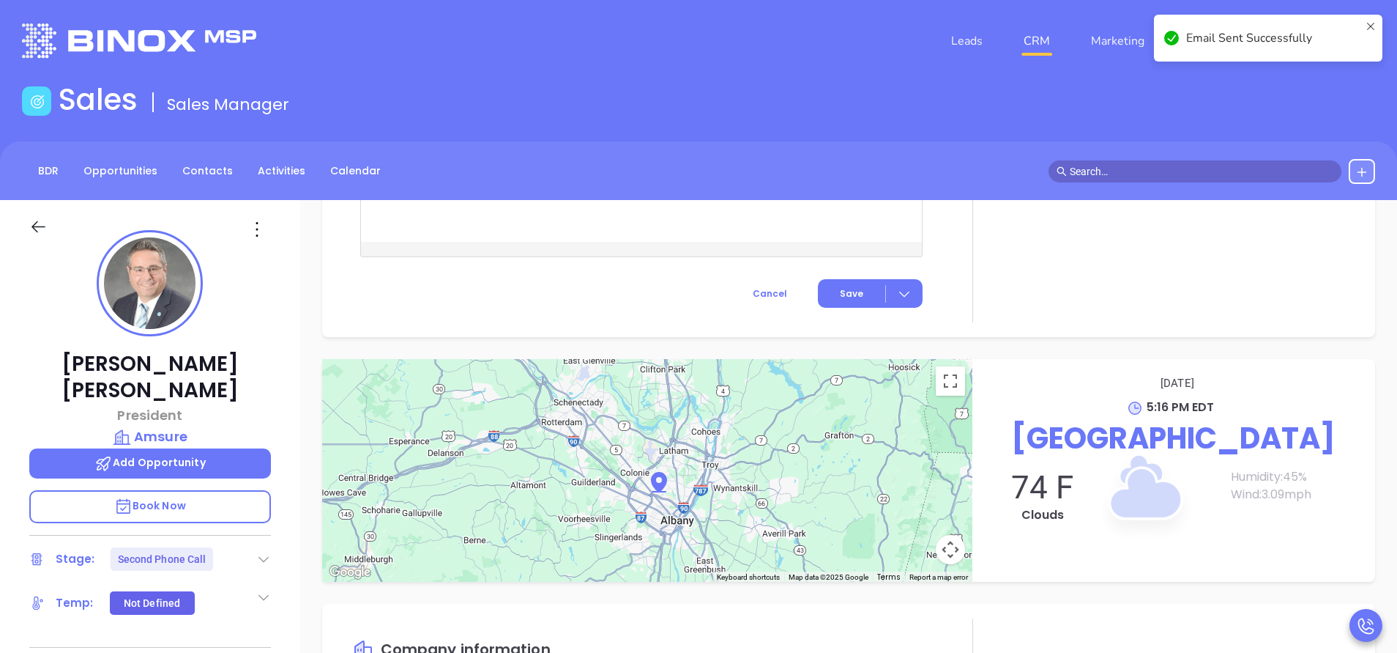
scroll to position [1618, 0]
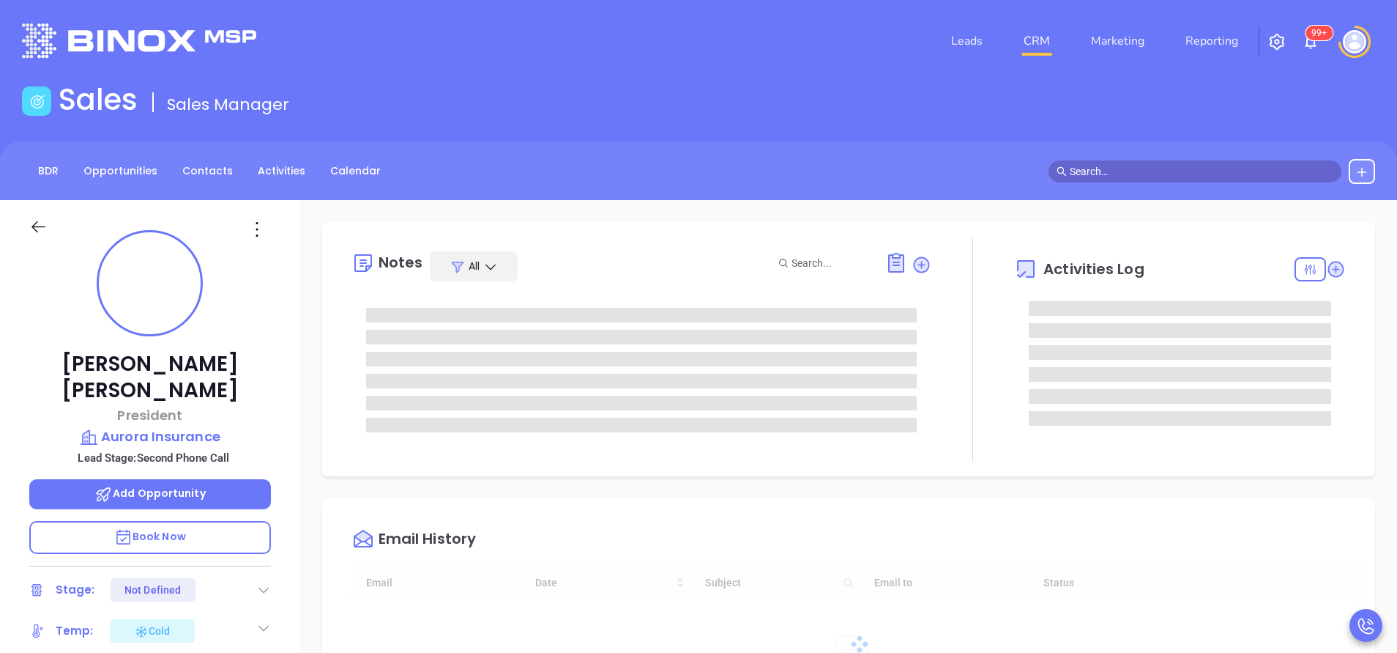
type input "[DATE]"
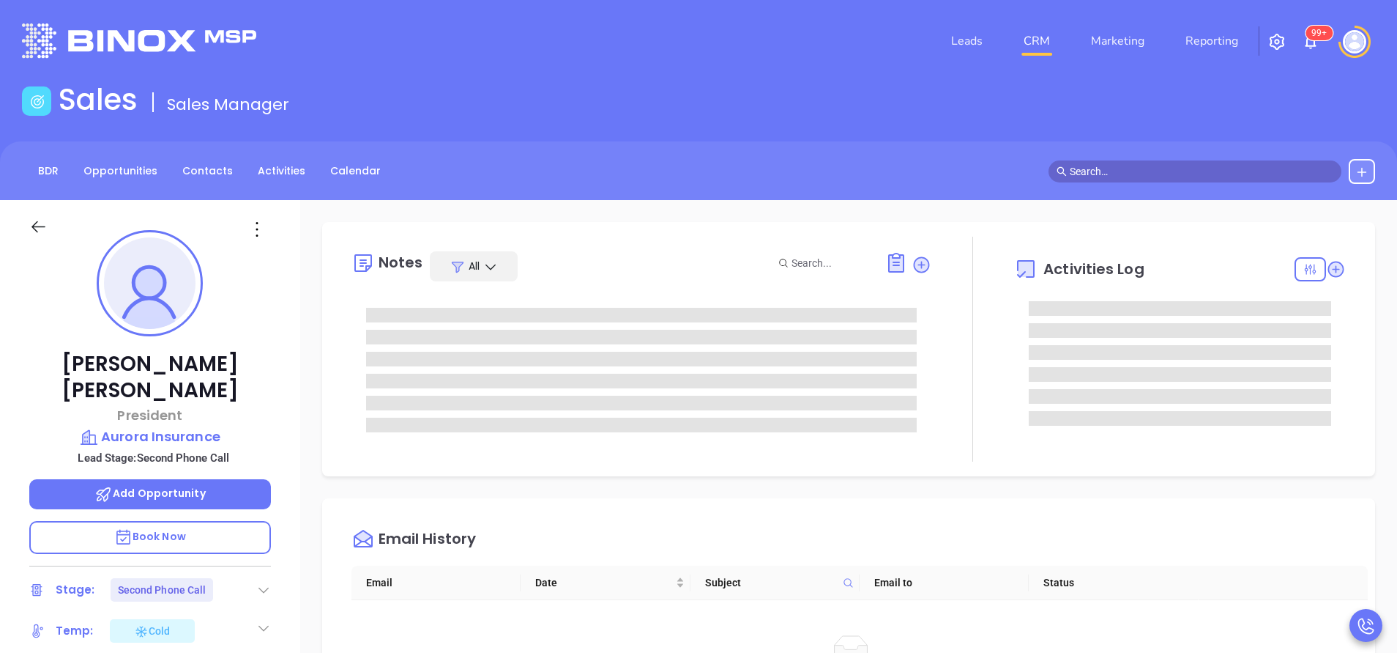
type input "[PERSON_NAME]"
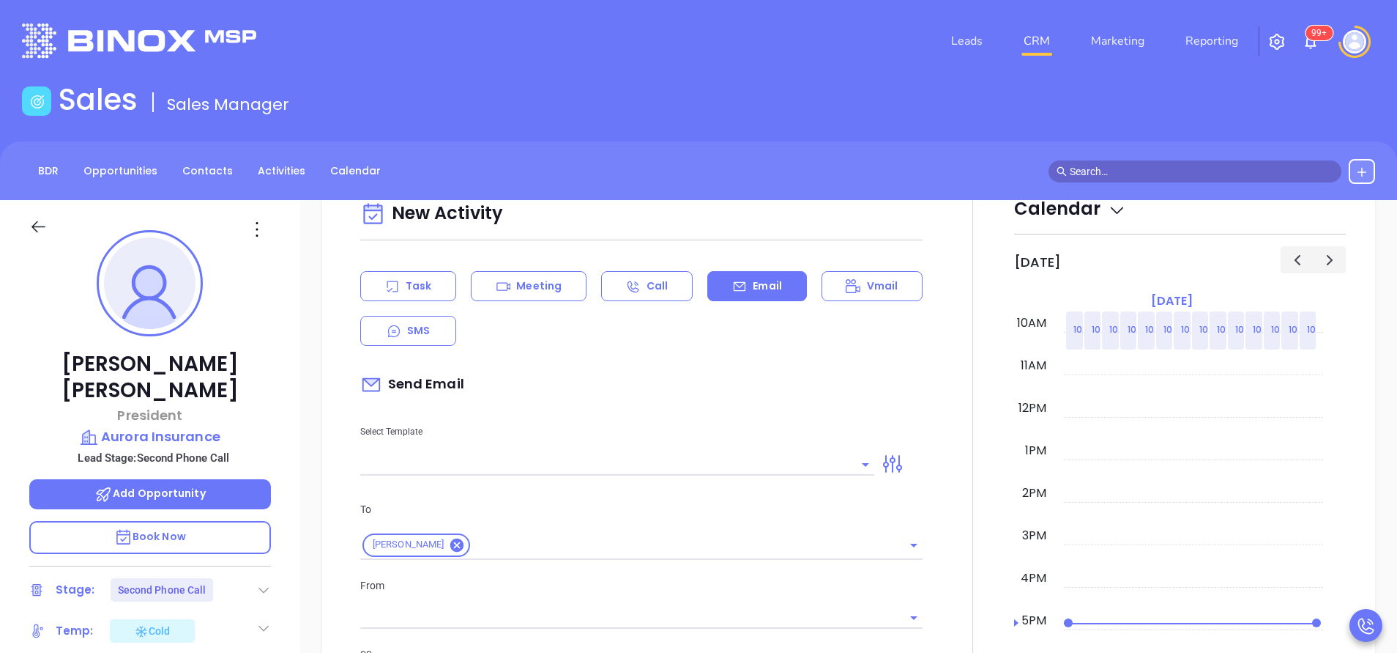
scroll to position [879, 0]
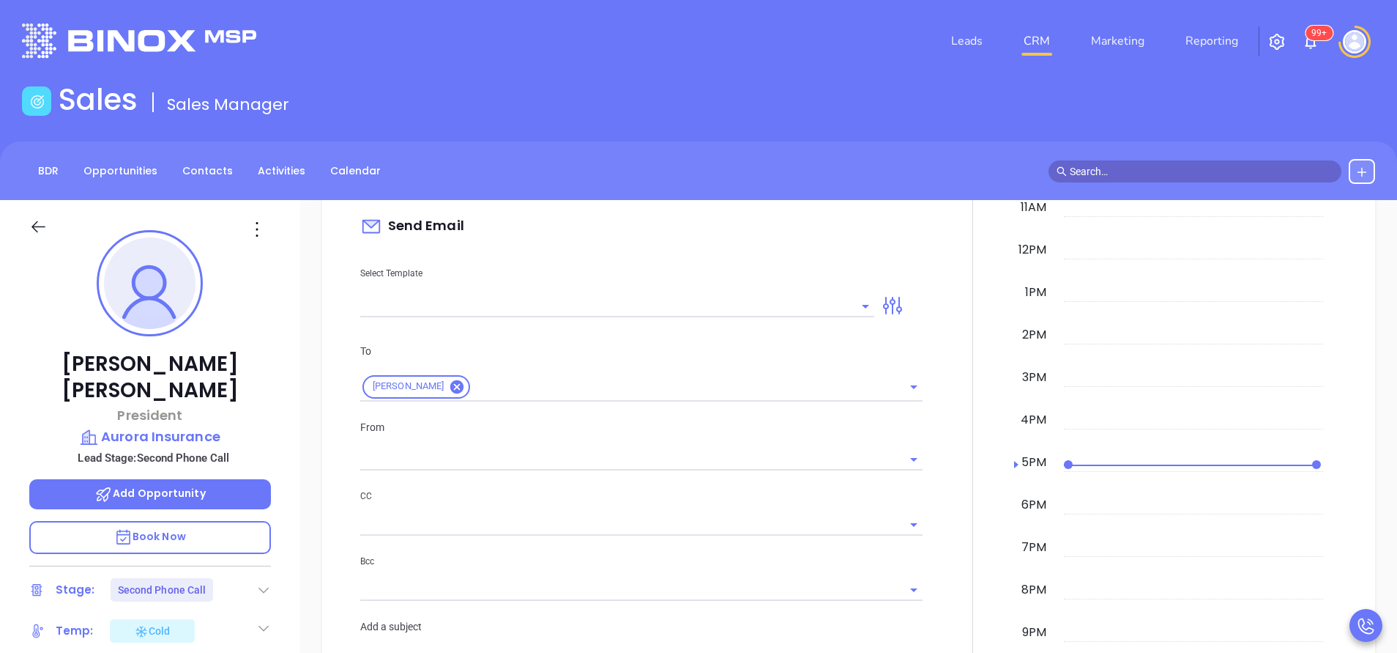
type input "[PERSON_NAME]"
click at [738, 300] on input "text" at bounding box center [606, 305] width 492 height 21
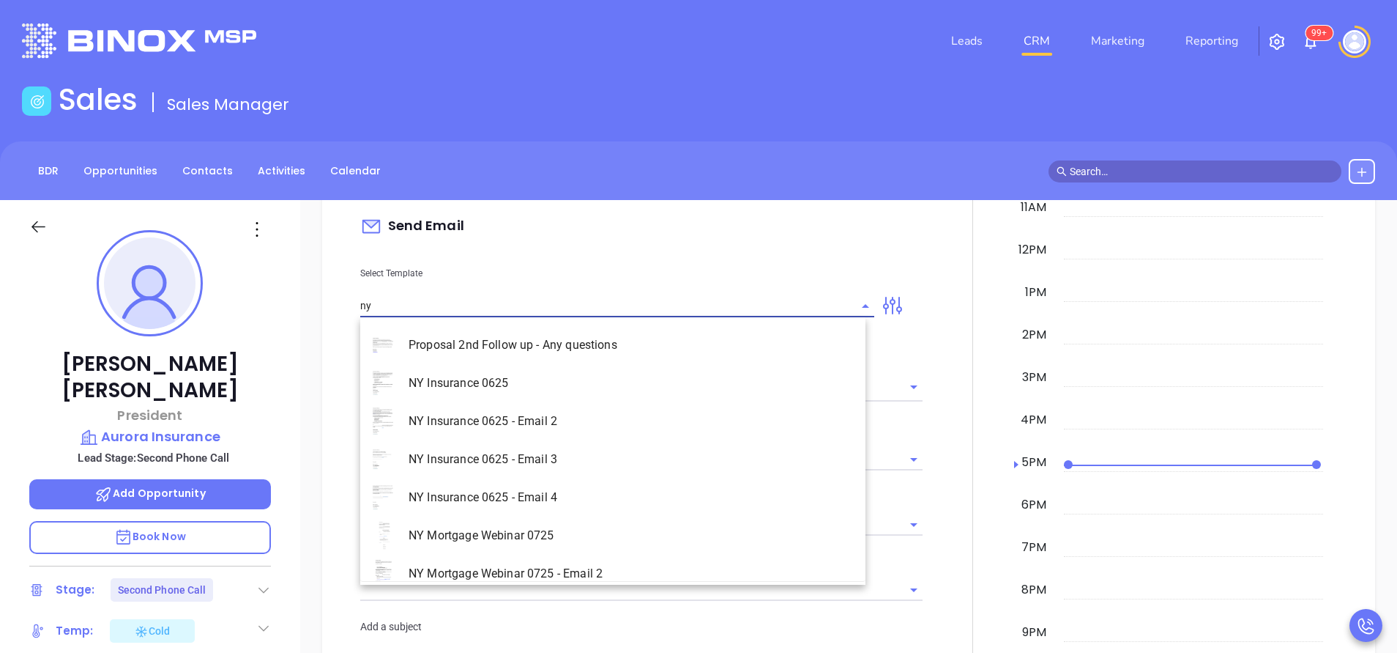
click at [637, 413] on li "NY Insurance 0625 - Email 2" at bounding box center [612, 421] width 505 height 38
type input "NY Insurance 0625 - Email 2"
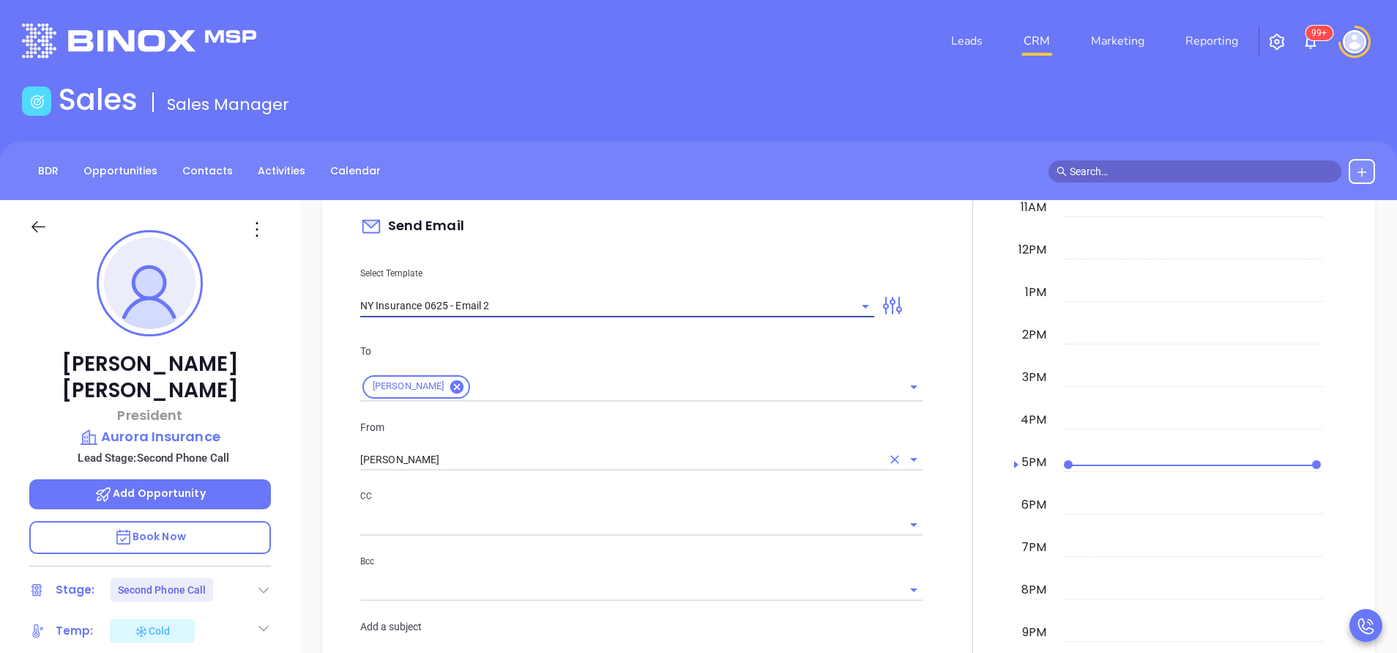
type input "I don’t know if you saw this [PERSON_NAME]"
type input "NY Insurance 0625 - Email 2"
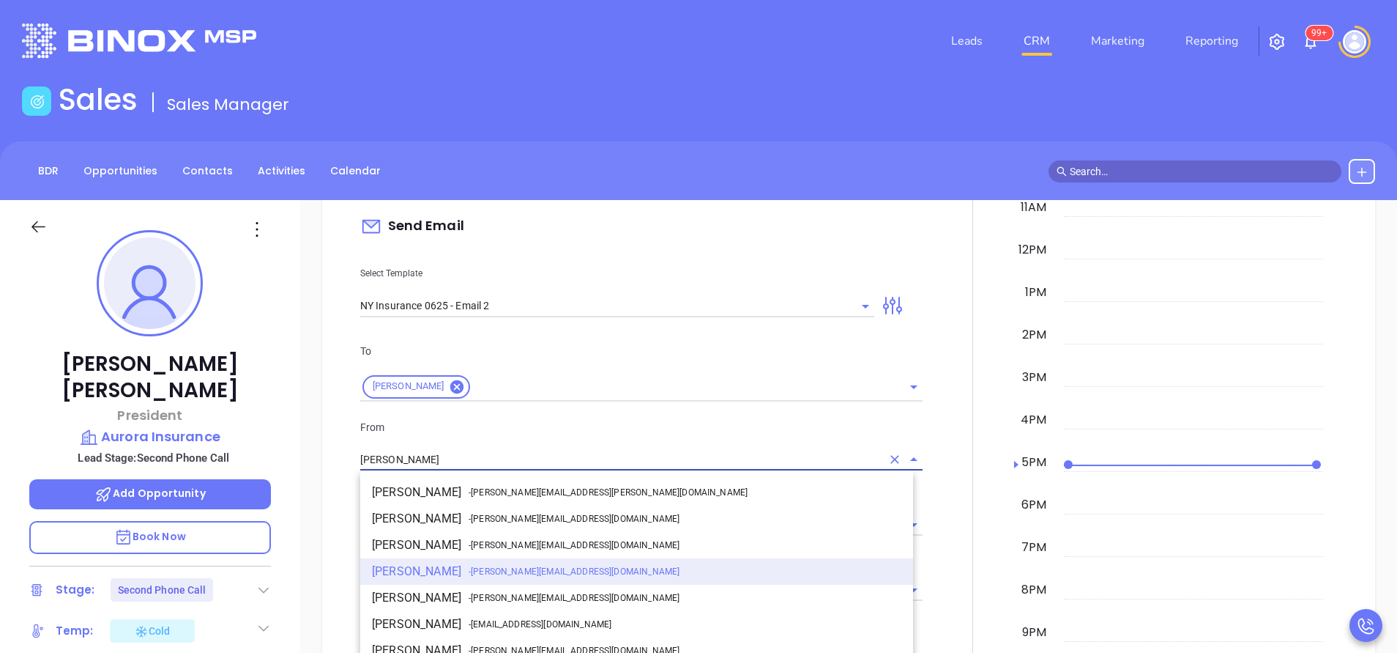
click at [533, 462] on input "[PERSON_NAME]" at bounding box center [620, 459] width 521 height 21
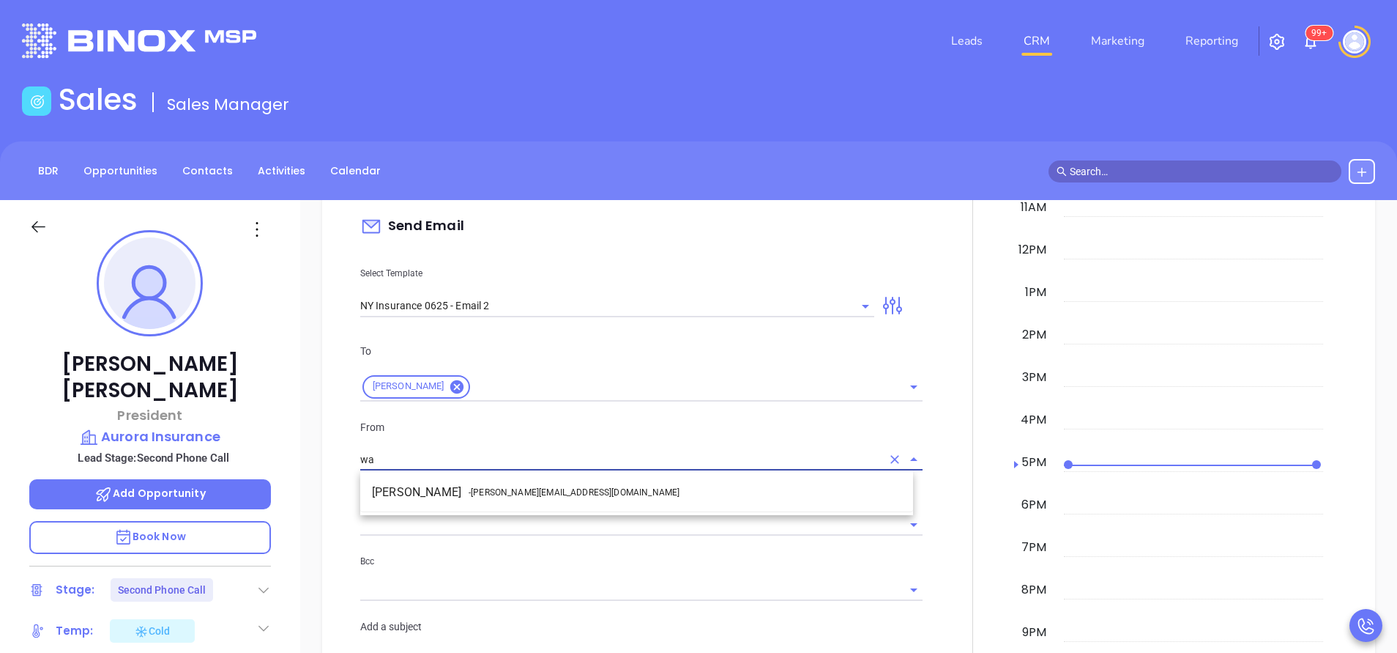
drag, startPoint x: 535, startPoint y: 499, endPoint x: 549, endPoint y: 497, distance: 14.1
click at [535, 498] on li "Walter Contreras - [EMAIL_ADDRESS][DOMAIN_NAME]" at bounding box center [636, 492] width 553 height 26
type input "[PERSON_NAME]"
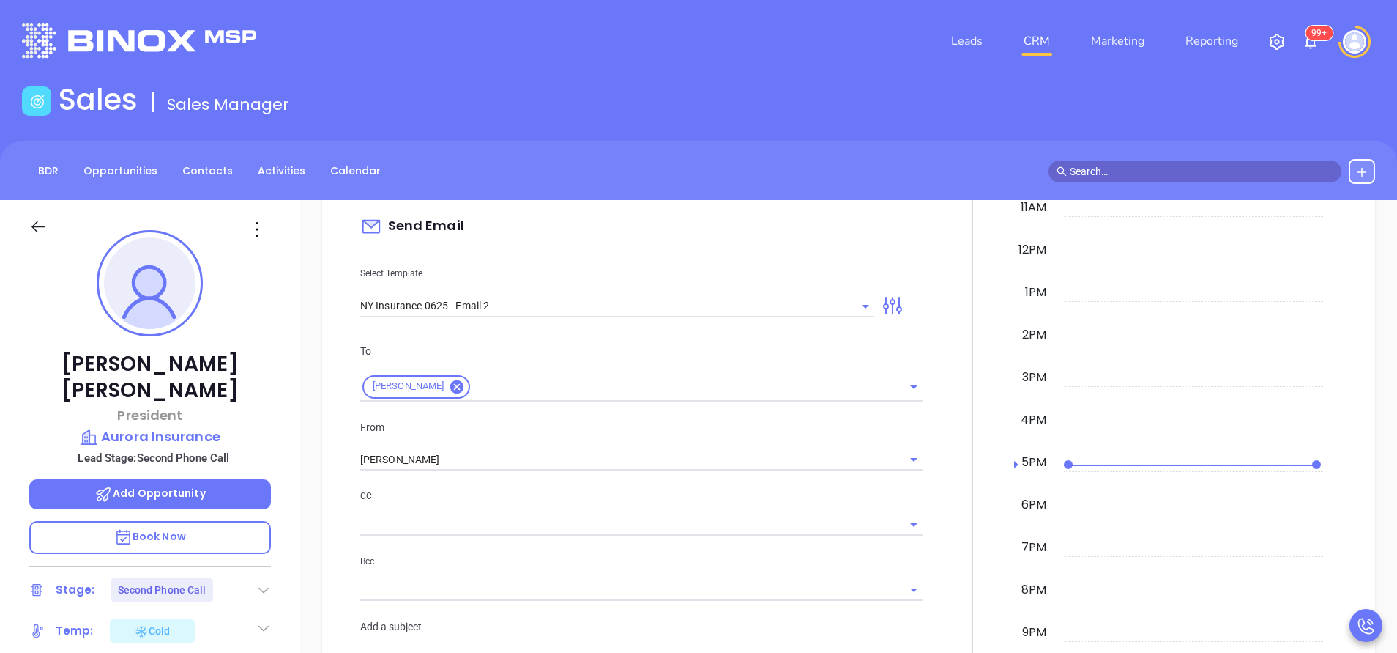
drag, startPoint x: 579, startPoint y: 500, endPoint x: 589, endPoint y: 497, distance: 9.8
click at [581, 500] on p "CC" at bounding box center [641, 496] width 562 height 16
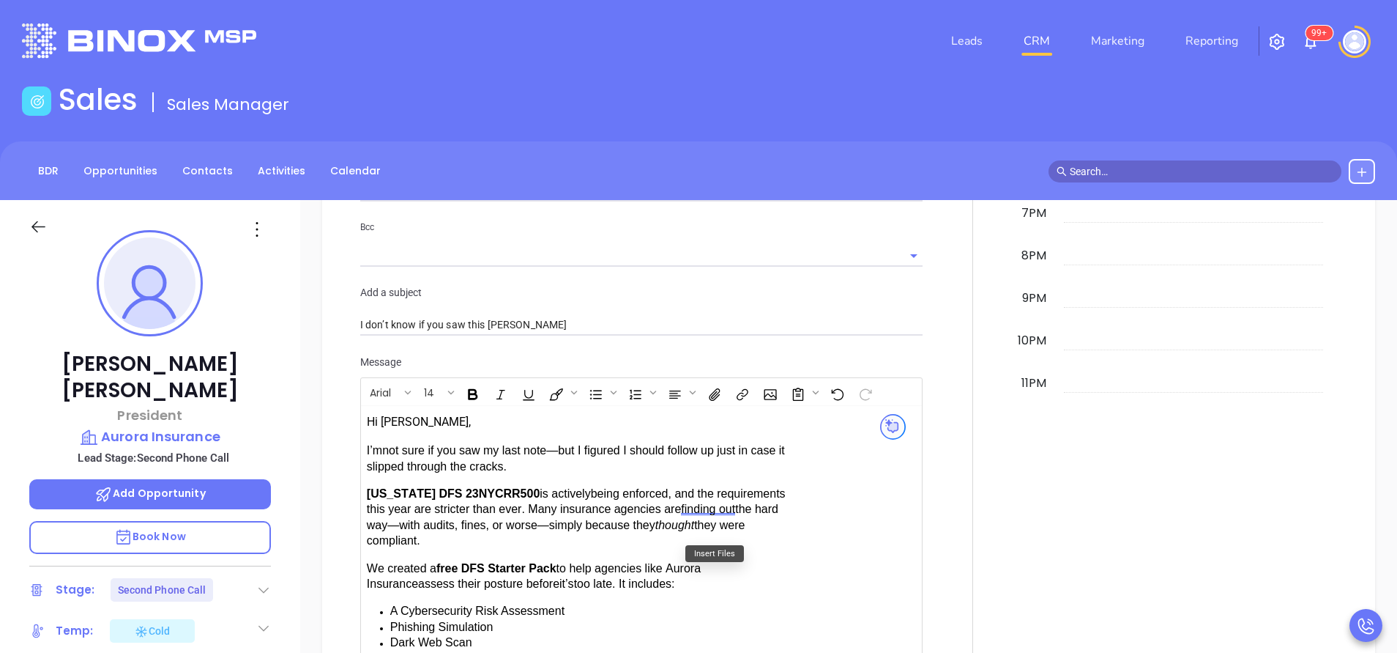
scroll to position [1318, 0]
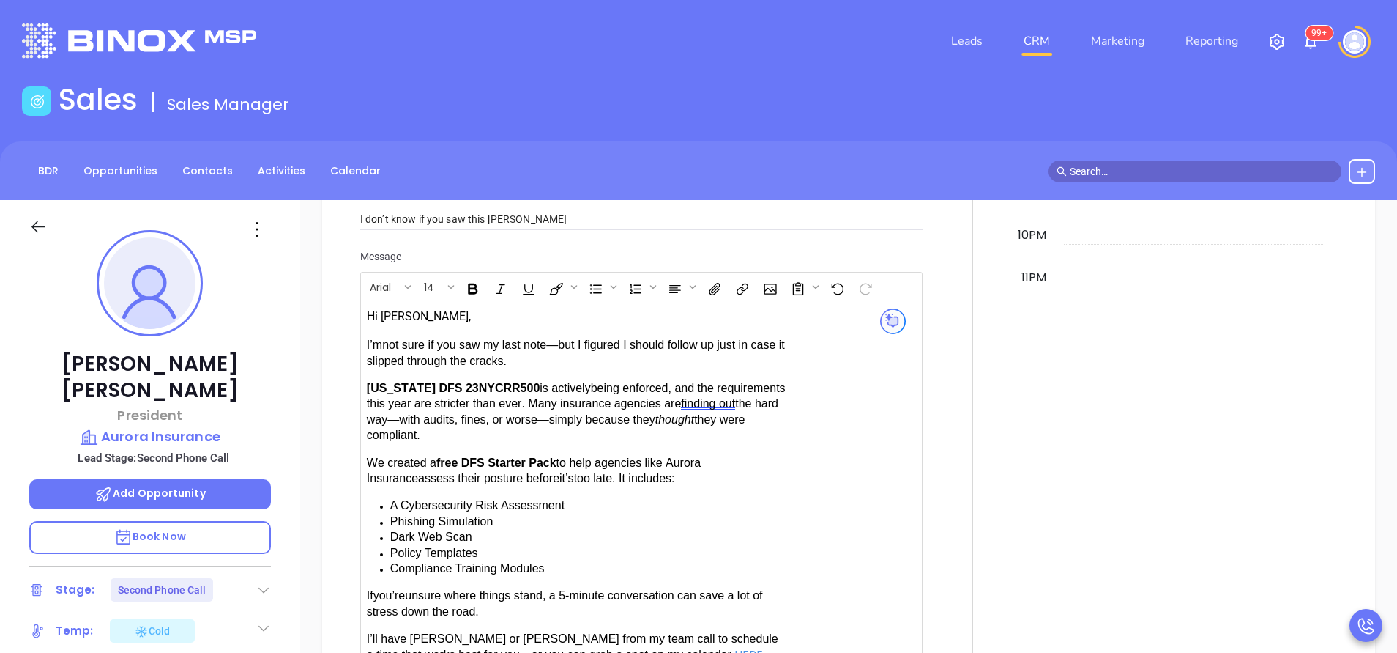
drag, startPoint x: 410, startPoint y: 628, endPoint x: 436, endPoint y: 617, distance: 27.6
click at [413, 632] on span "have [PERSON_NAME] or [PERSON_NAME] from my team call to schedule a time that w…" at bounding box center [573, 646] width 412 height 28
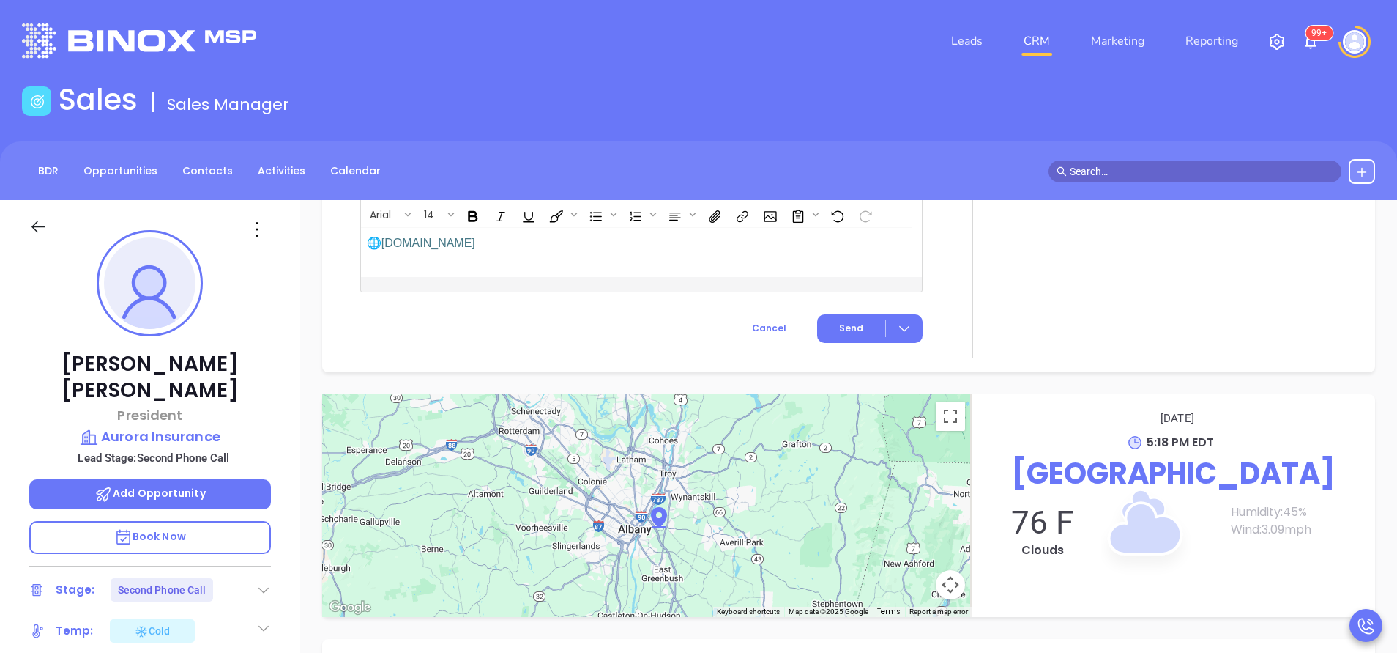
scroll to position [1846, 0]
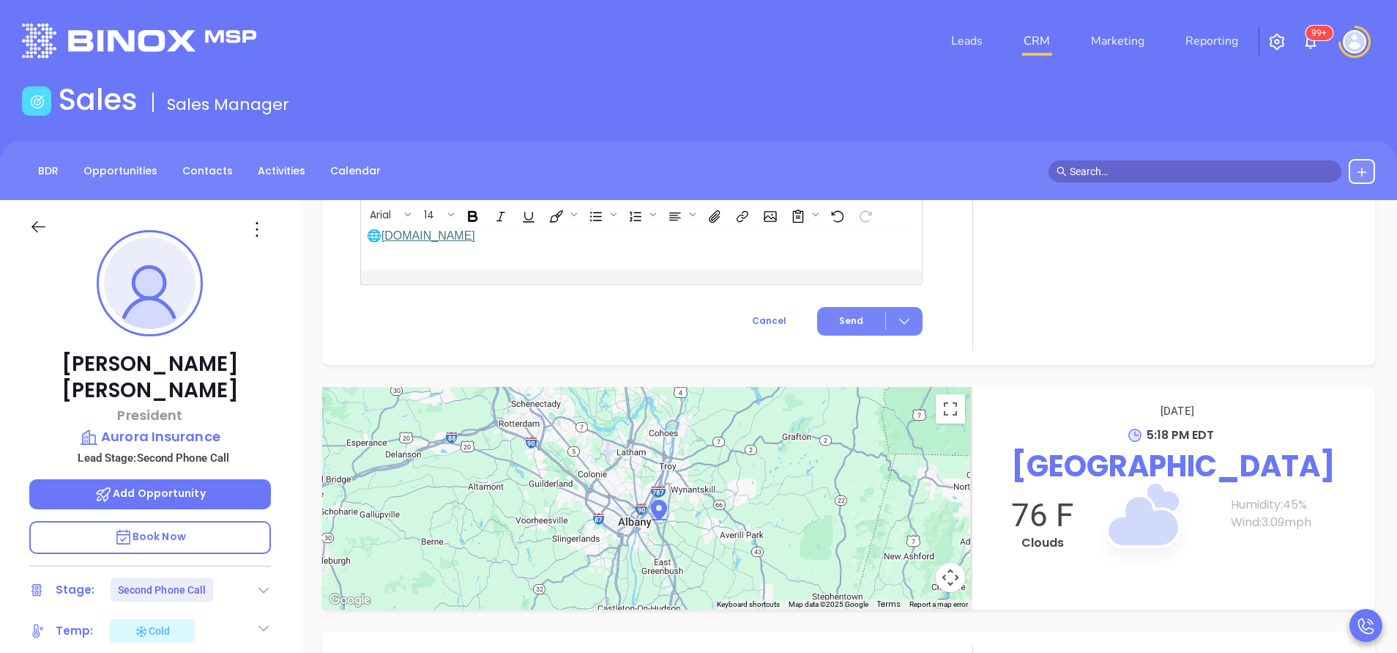
click at [855, 307] on button "Send" at bounding box center [869, 321] width 105 height 29
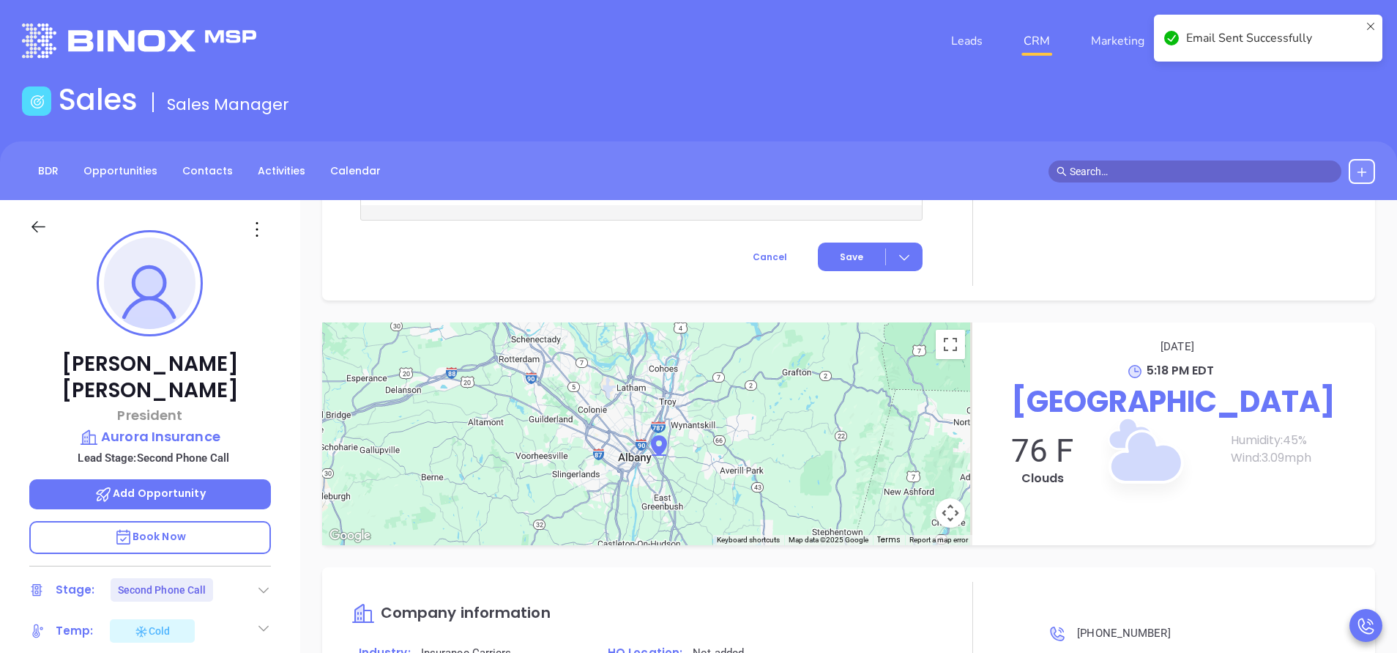
scroll to position [1415, 0]
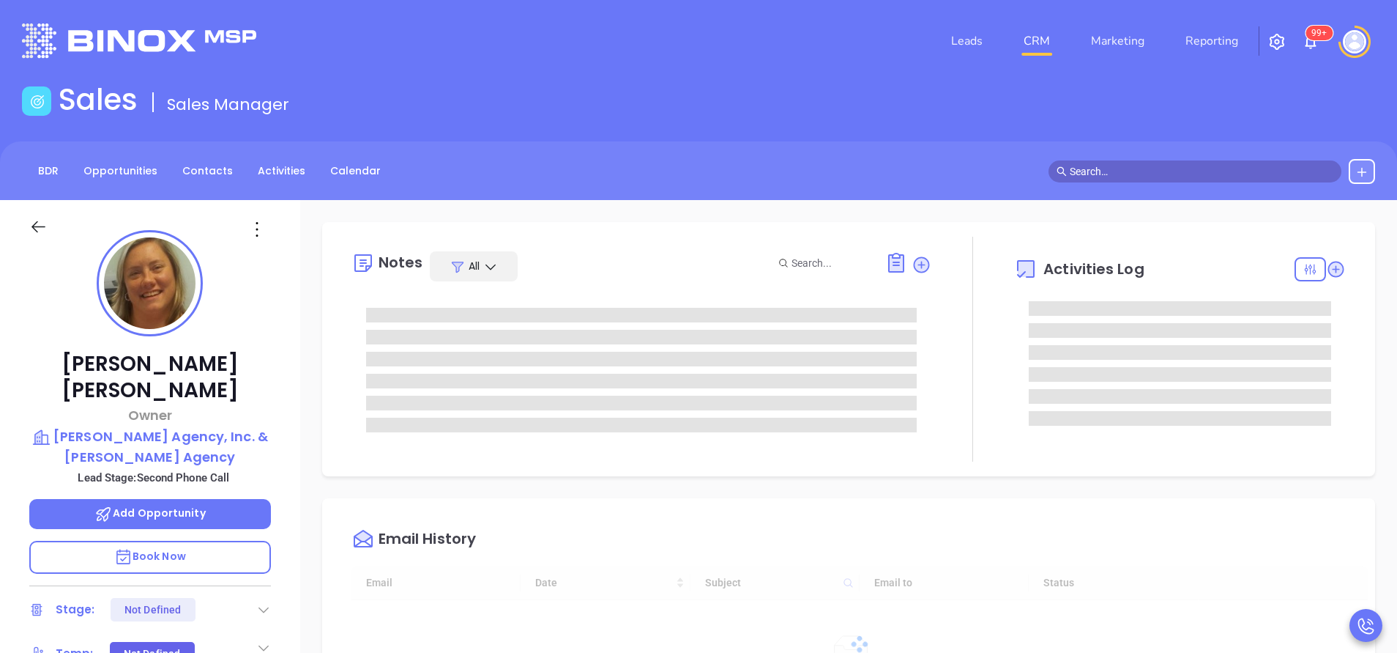
type input "[DATE]"
type input "[PERSON_NAME]"
type input "[DATE]"
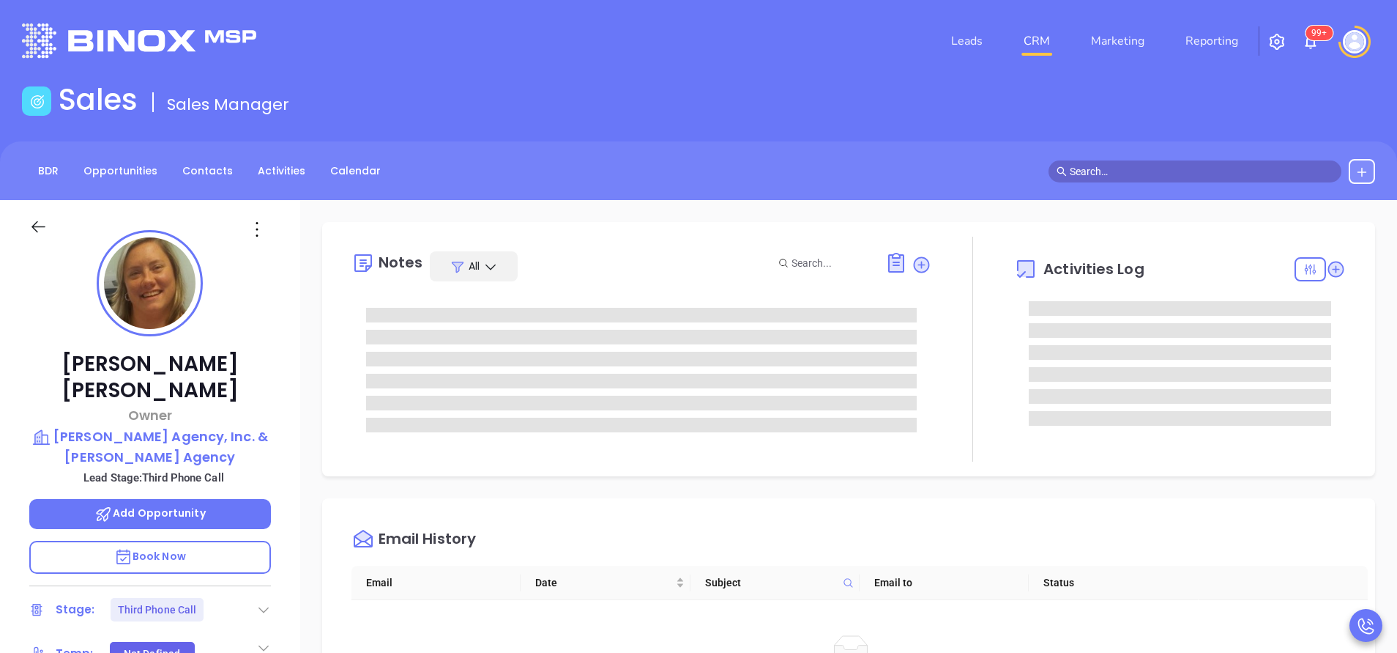
type input "[PERSON_NAME]"
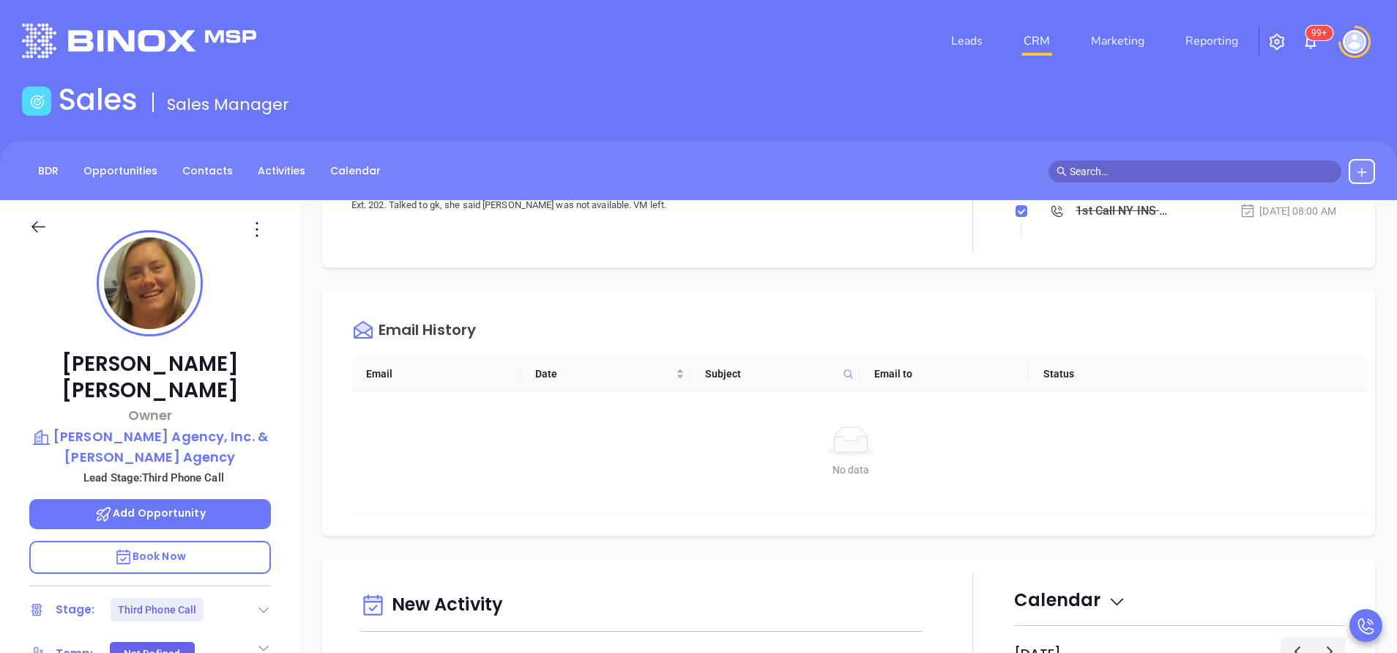
scroll to position [549, 0]
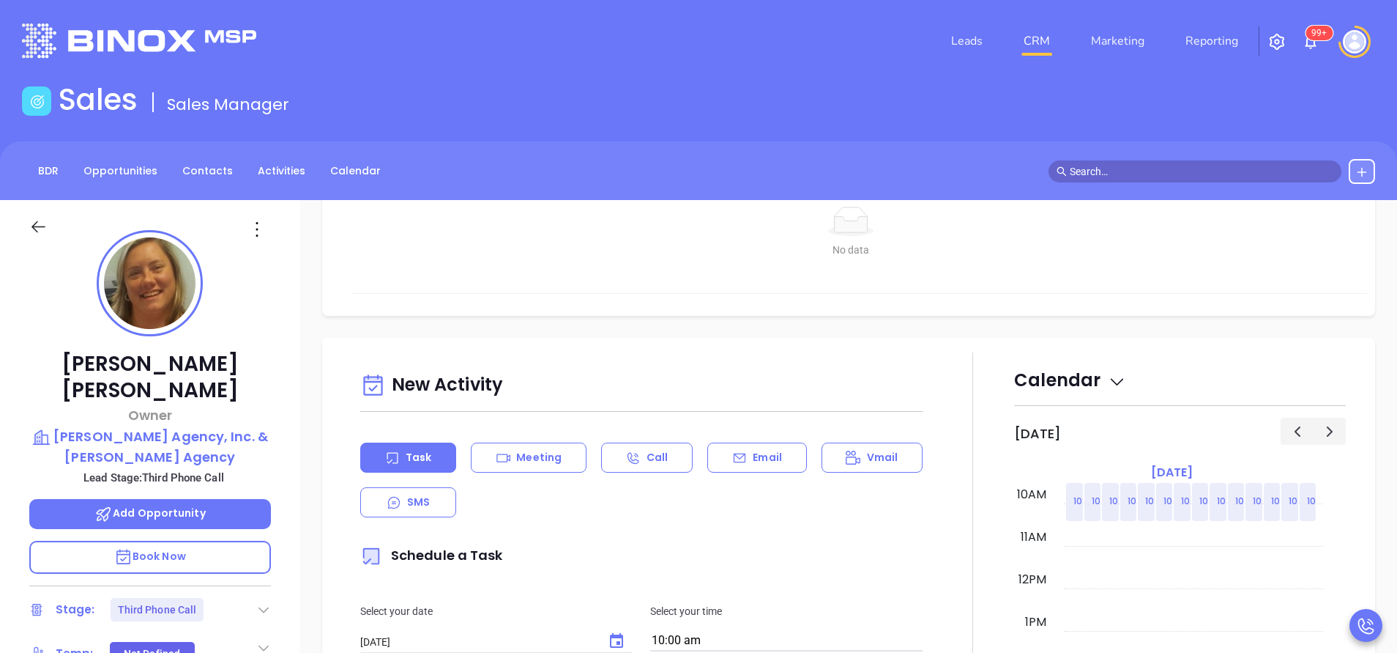
drag, startPoint x: 749, startPoint y: 458, endPoint x: 761, endPoint y: 526, distance: 68.5
click at [753, 458] on p "Email" at bounding box center [767, 457] width 29 height 15
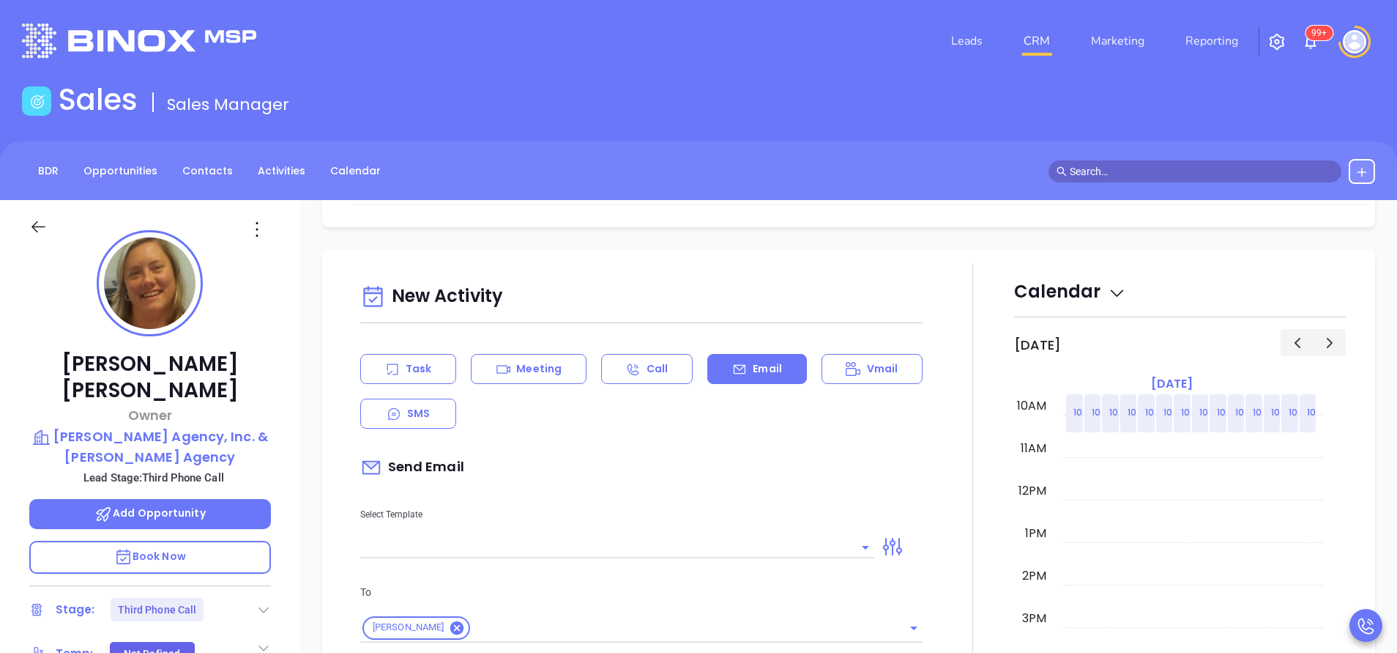
scroll to position [659, 0]
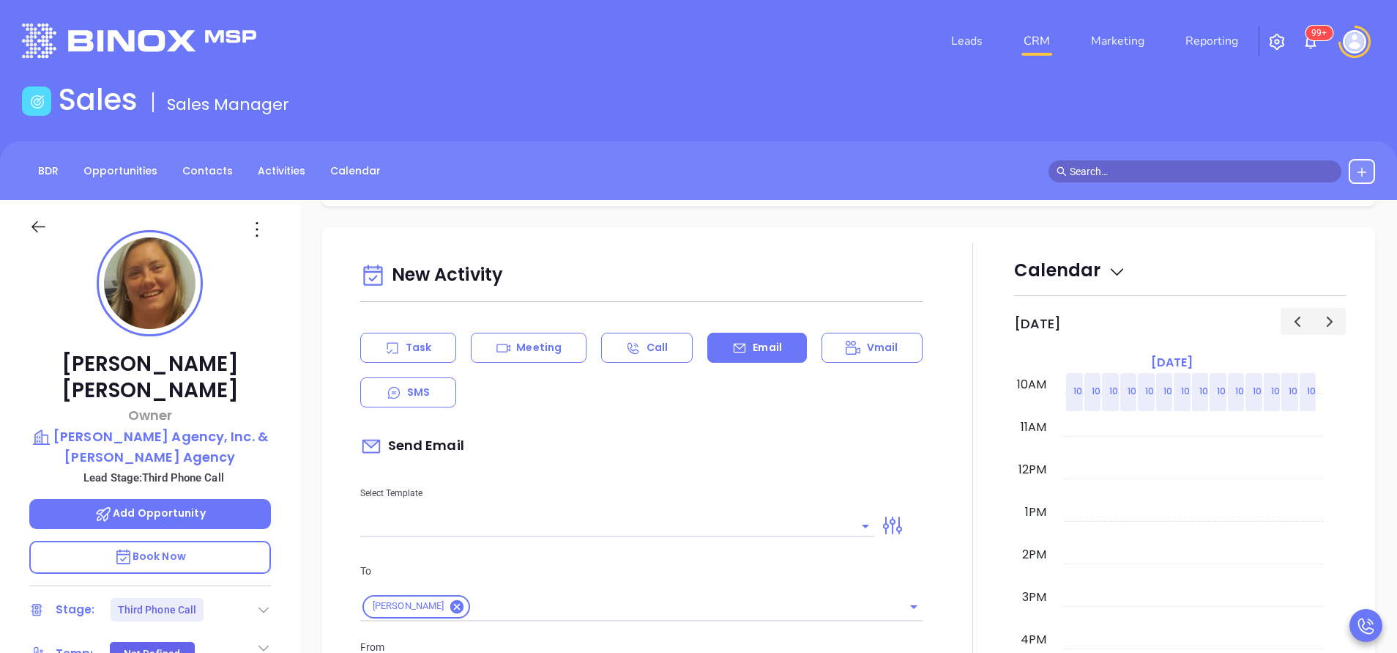
click at [766, 525] on input "text" at bounding box center [606, 525] width 492 height 21
type input "[PERSON_NAME]"
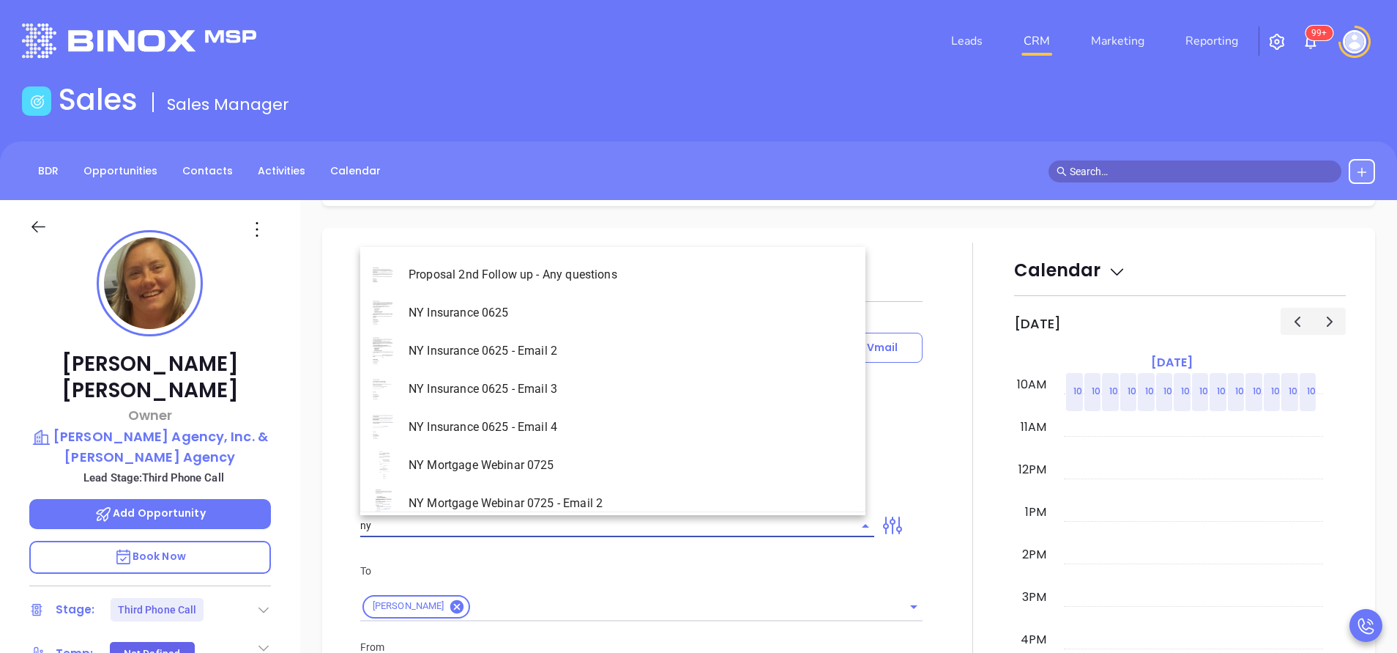
click at [573, 349] on li "NY Insurance 0625 - Email 2" at bounding box center [612, 351] width 505 height 38
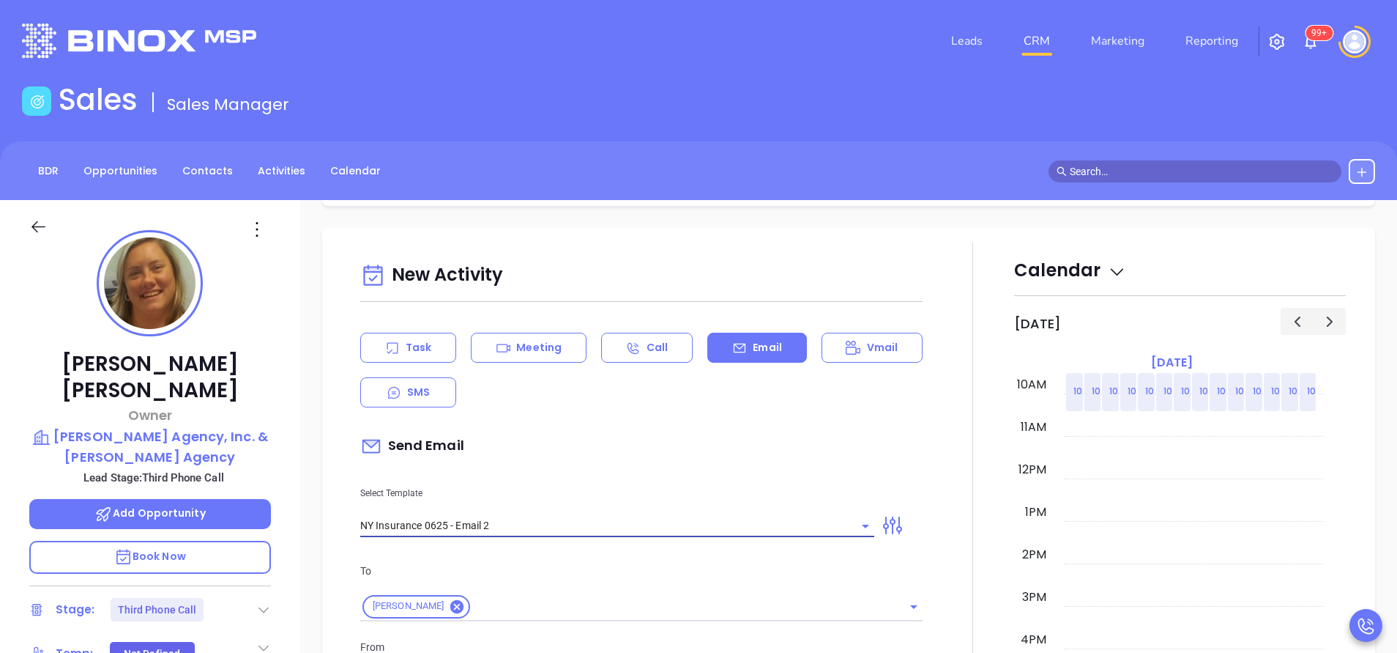
type input "NY Insurance 0625 - Email 2"
click at [639, 447] on div "Send Email" at bounding box center [641, 446] width 562 height 34
type input "I don’t know if you saw this [PERSON_NAME]"
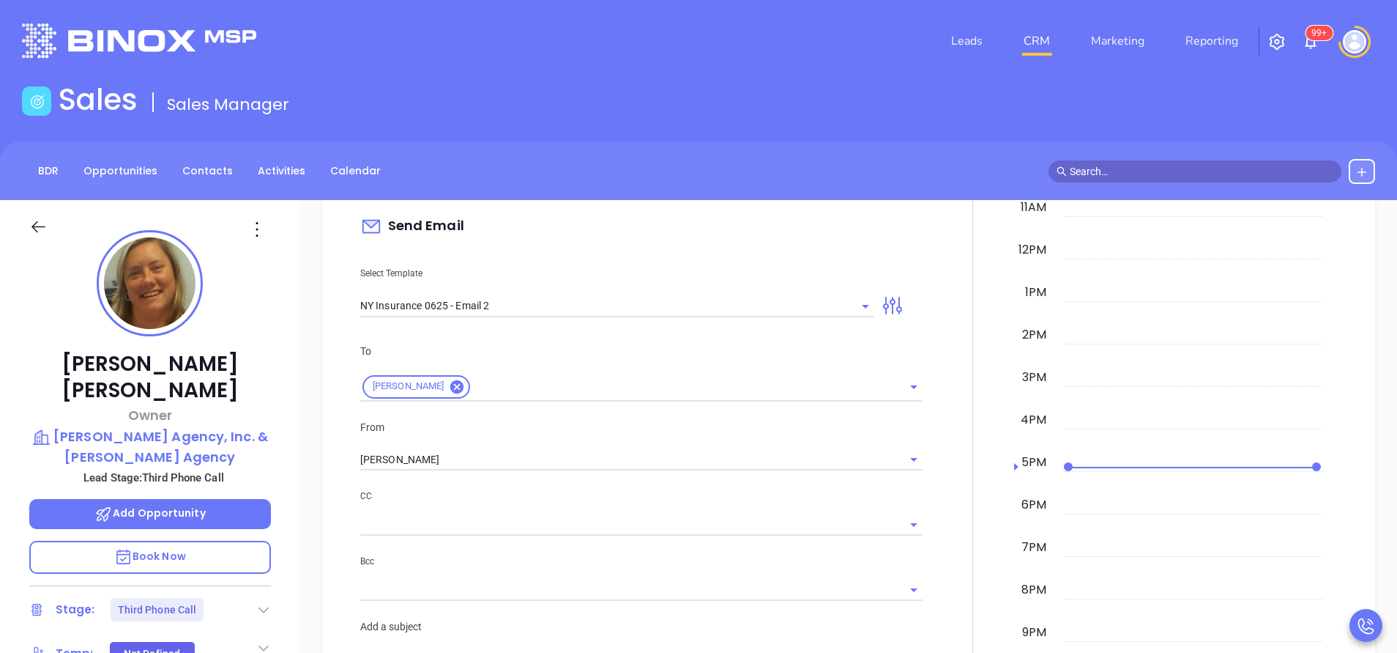
click at [430, 437] on div "From [PERSON_NAME]" at bounding box center [642, 445] width 580 height 52
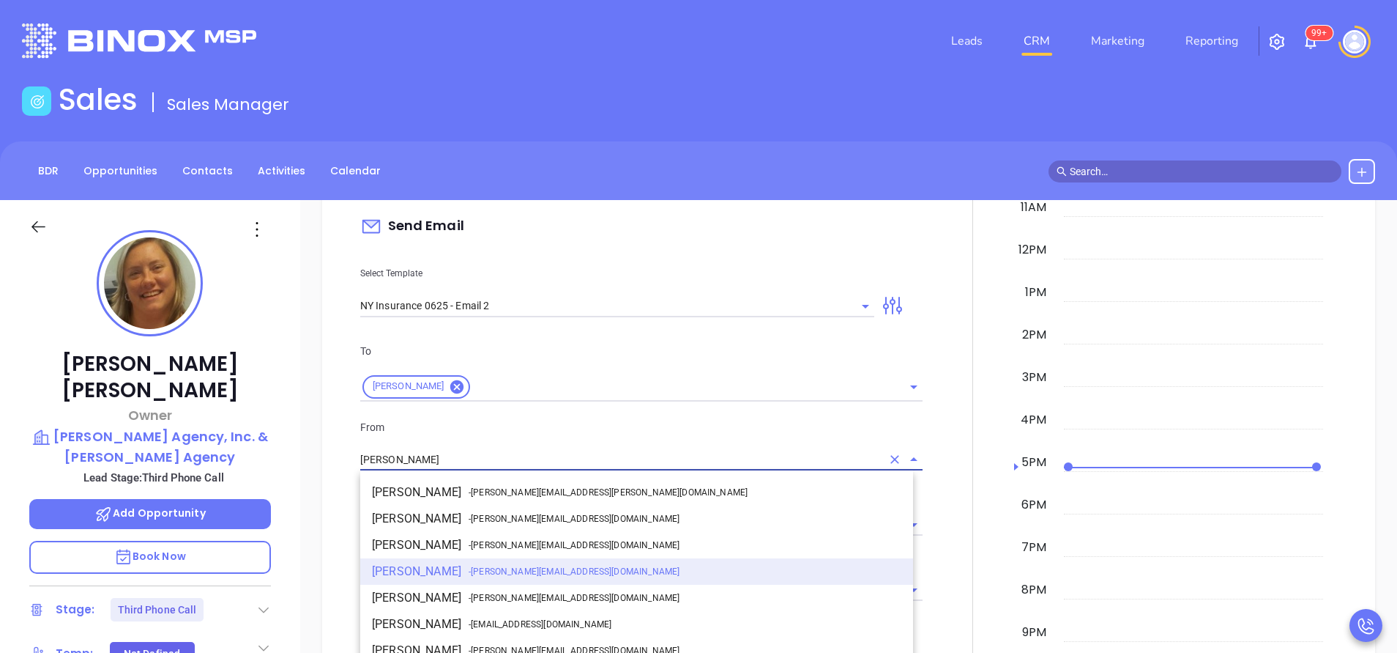
click at [439, 456] on input "[PERSON_NAME]" at bounding box center [620, 459] width 521 height 21
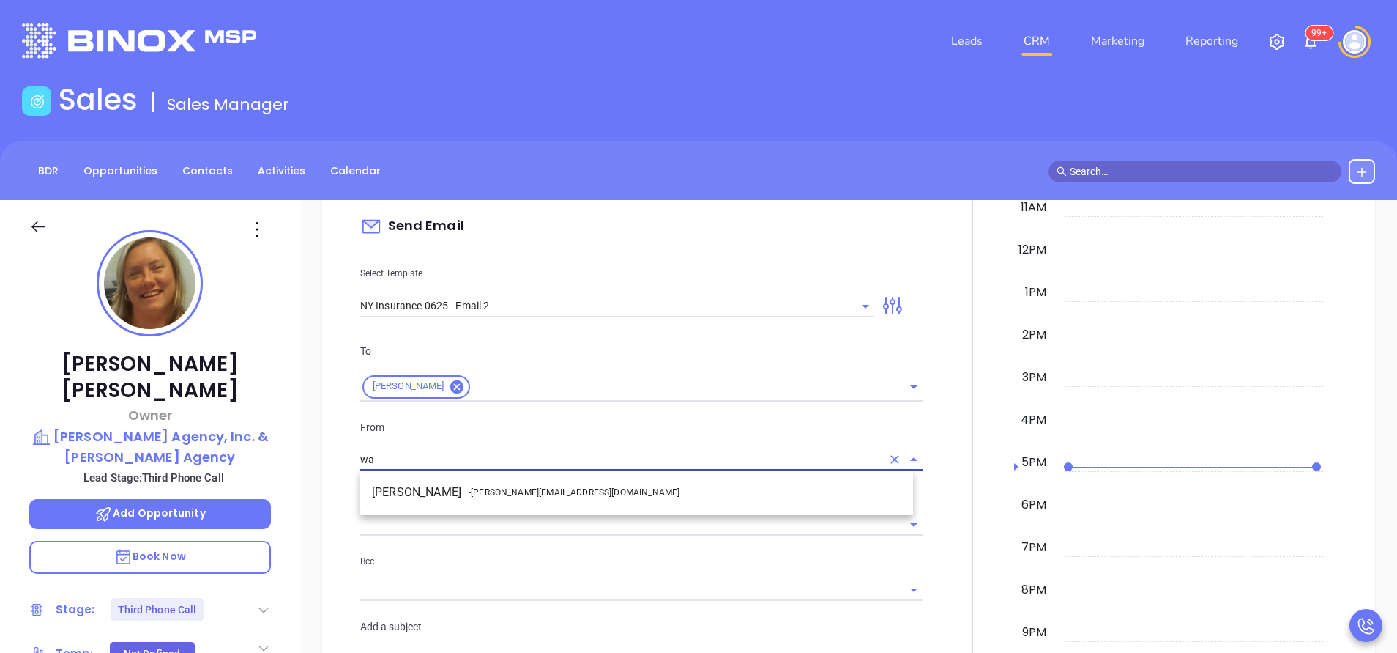
click at [469, 494] on span "- [PERSON_NAME][EMAIL_ADDRESS][DOMAIN_NAME]" at bounding box center [574, 492] width 211 height 13
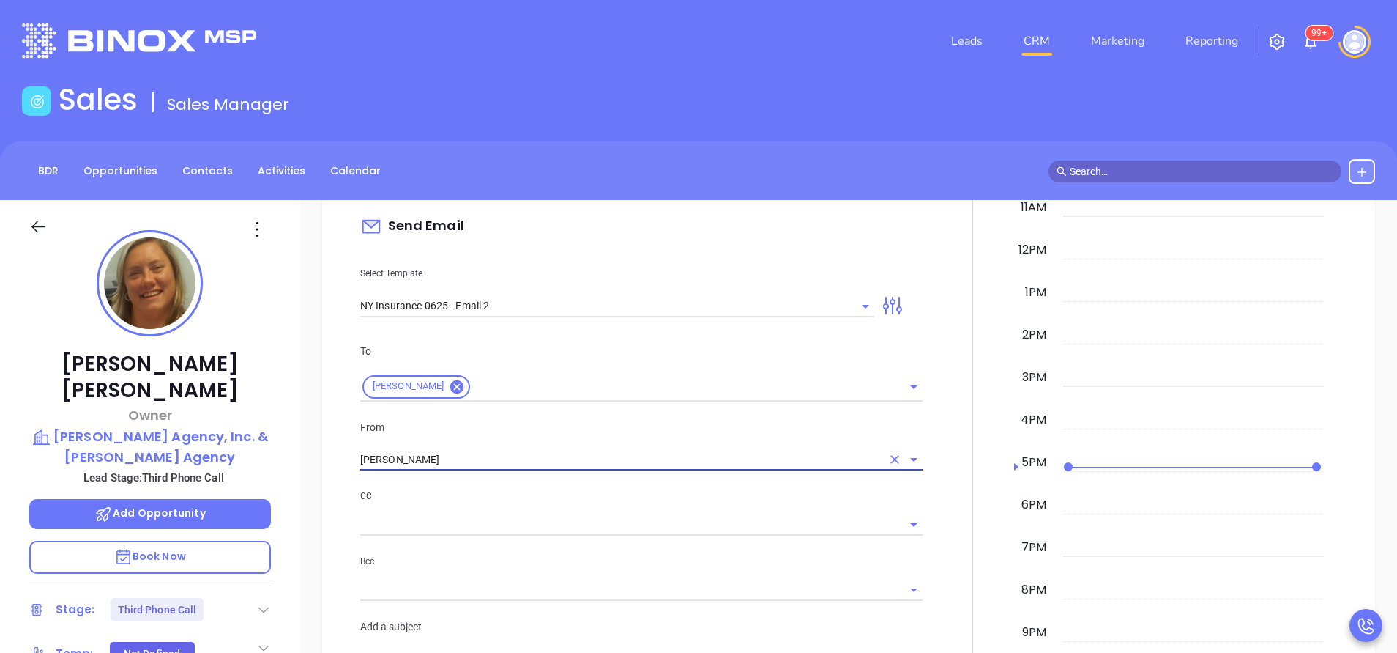
type input "[PERSON_NAME]"
click at [546, 499] on p "CC" at bounding box center [641, 496] width 562 height 16
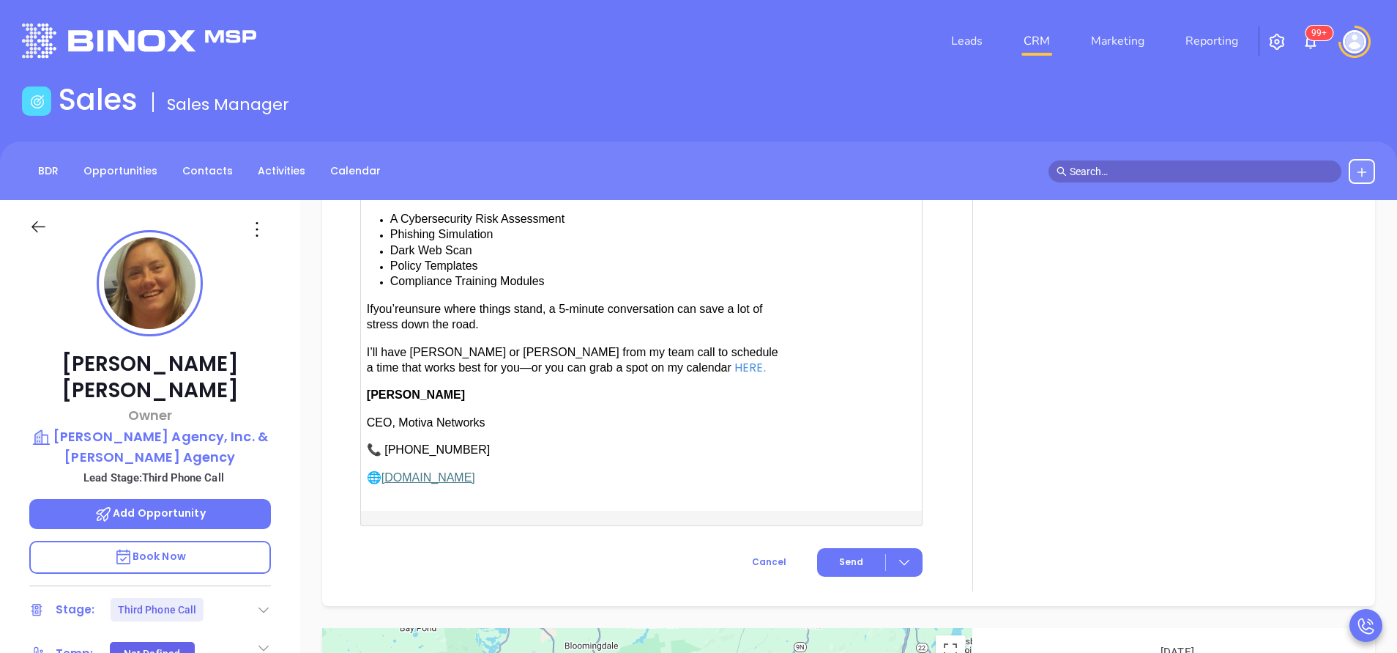
scroll to position [1648, 0]
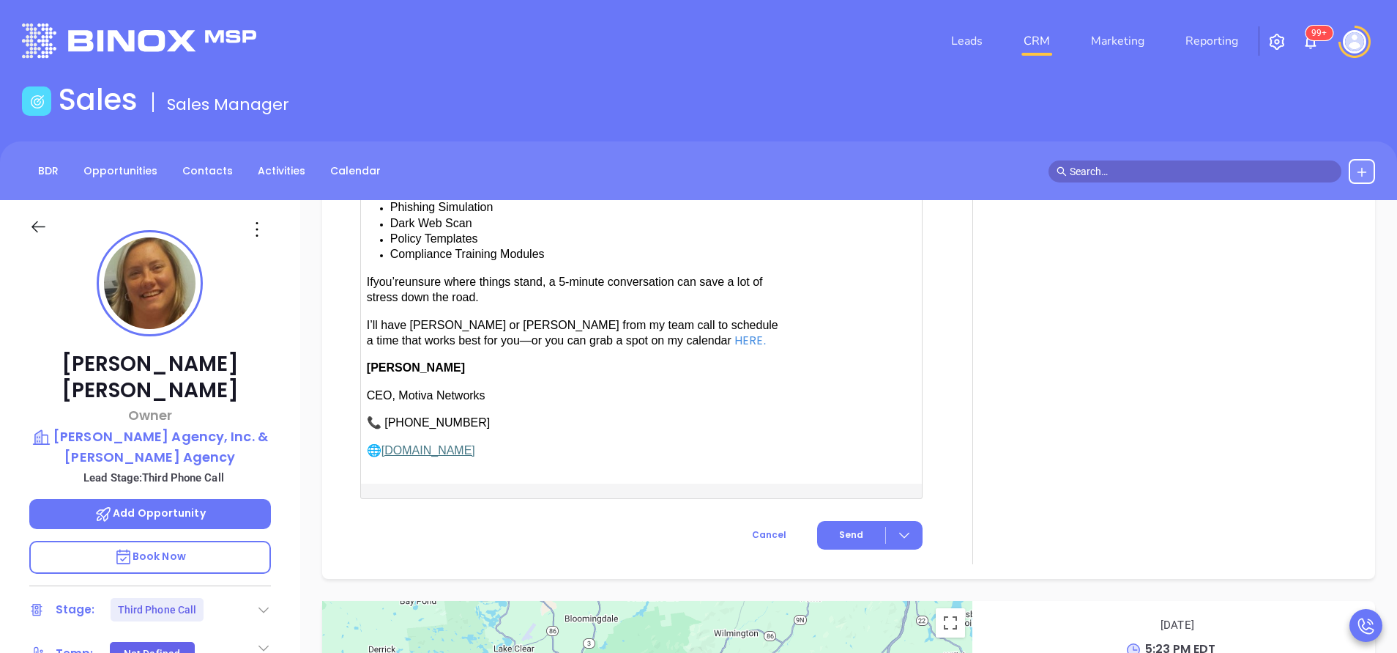
click at [411, 319] on span "have [PERSON_NAME] or [PERSON_NAME] from my team call to schedule a time that w…" at bounding box center [573, 333] width 412 height 28
click at [842, 528] on span "Send" at bounding box center [851, 534] width 24 height 13
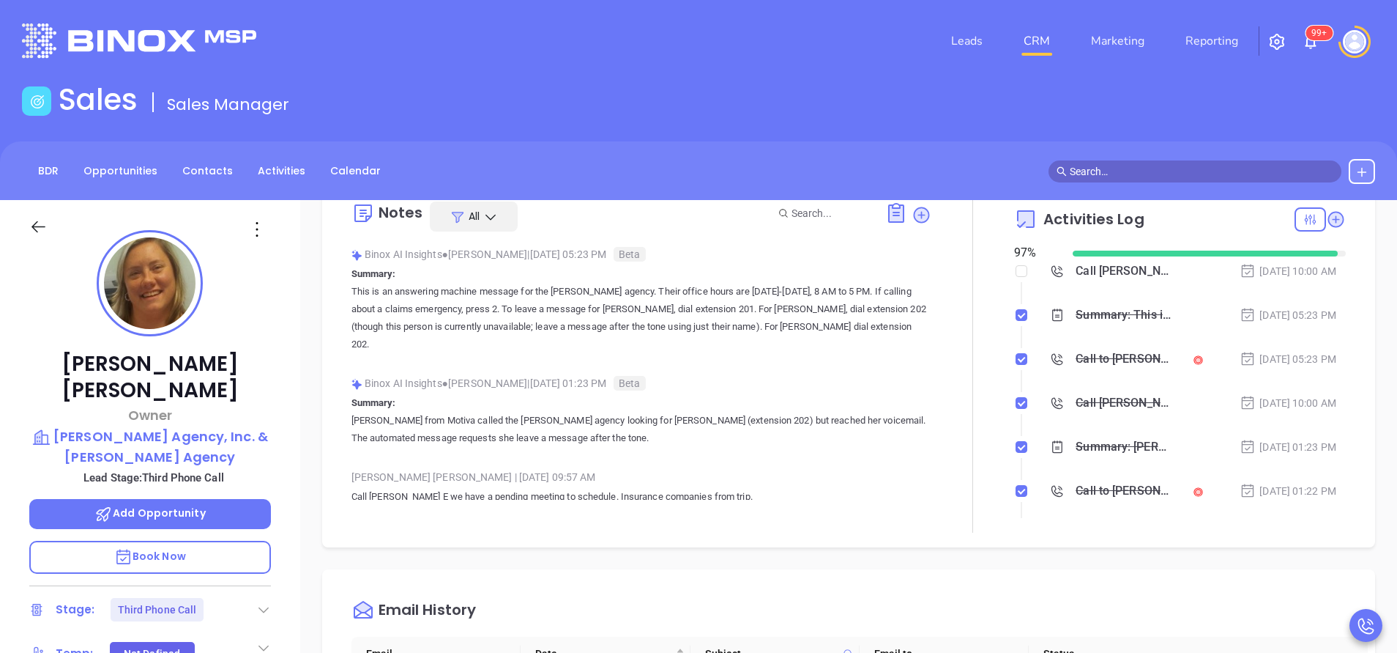
scroll to position [0, 0]
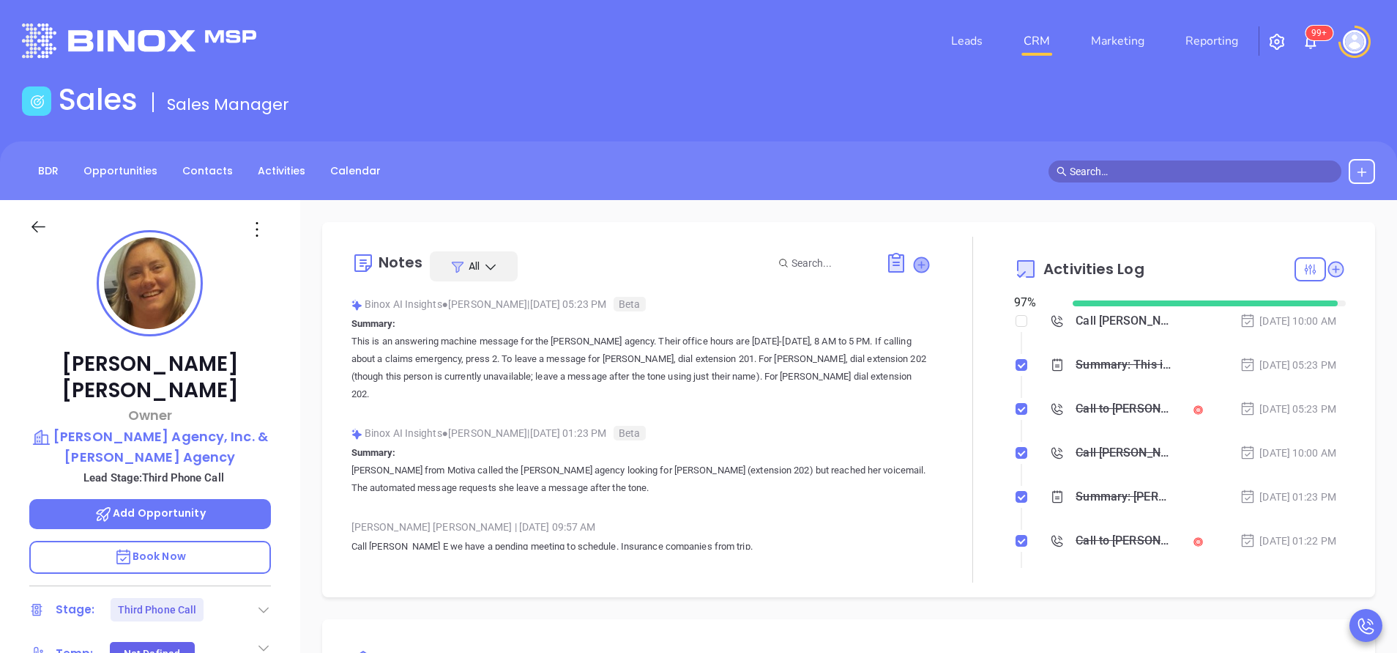
click at [914, 270] on icon at bounding box center [921, 264] width 15 height 15
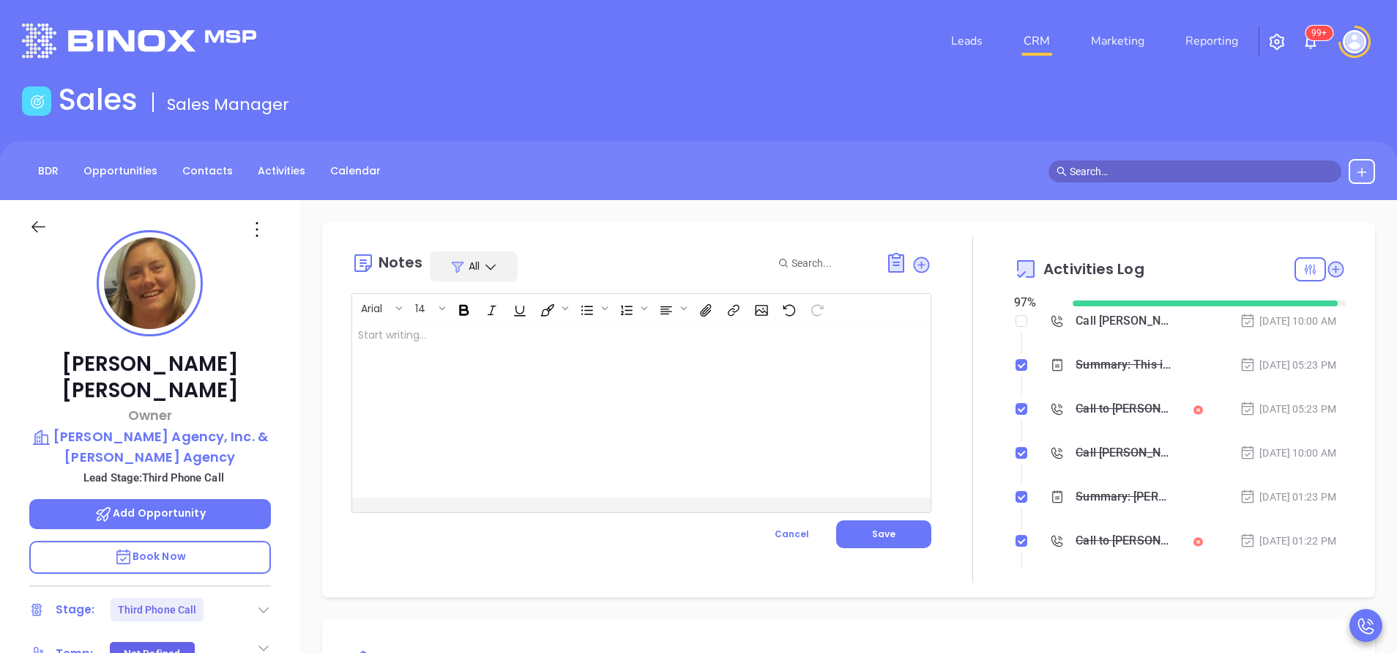
click at [573, 364] on div at bounding box center [621, 410] width 538 height 176
click at [872, 530] on span "Save" at bounding box center [883, 533] width 23 height 12
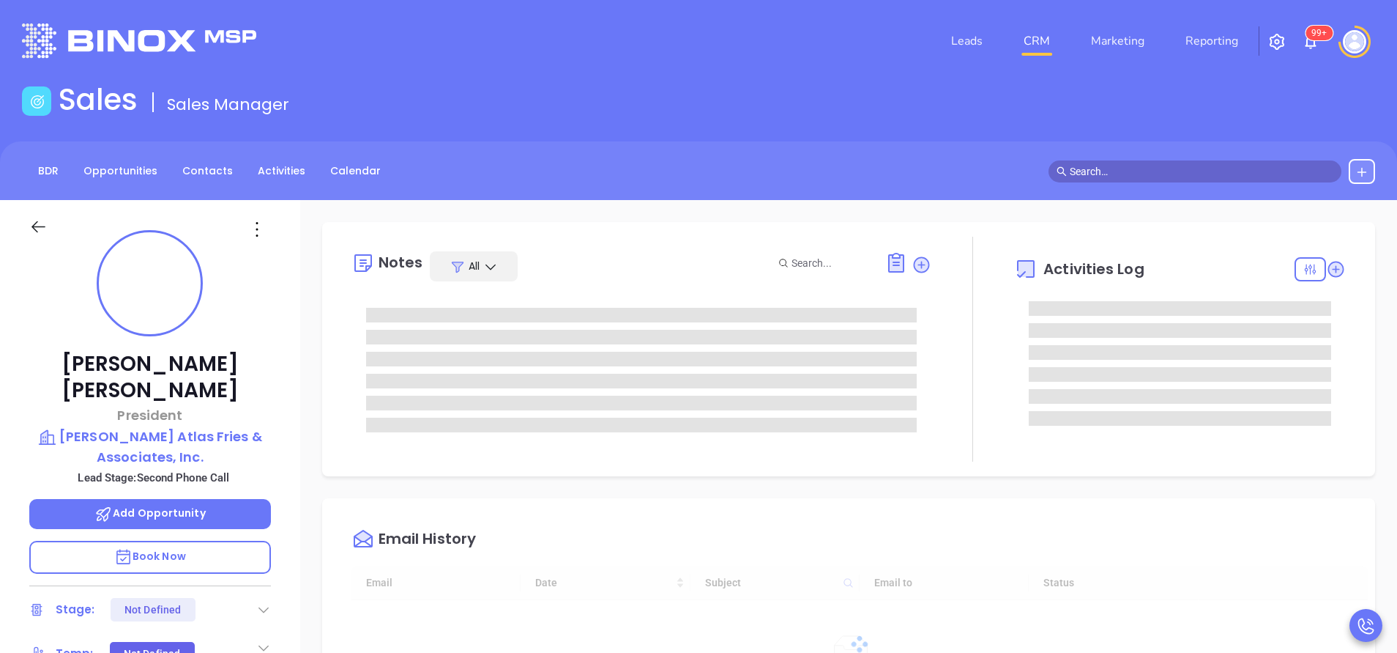
type input "[DATE]"
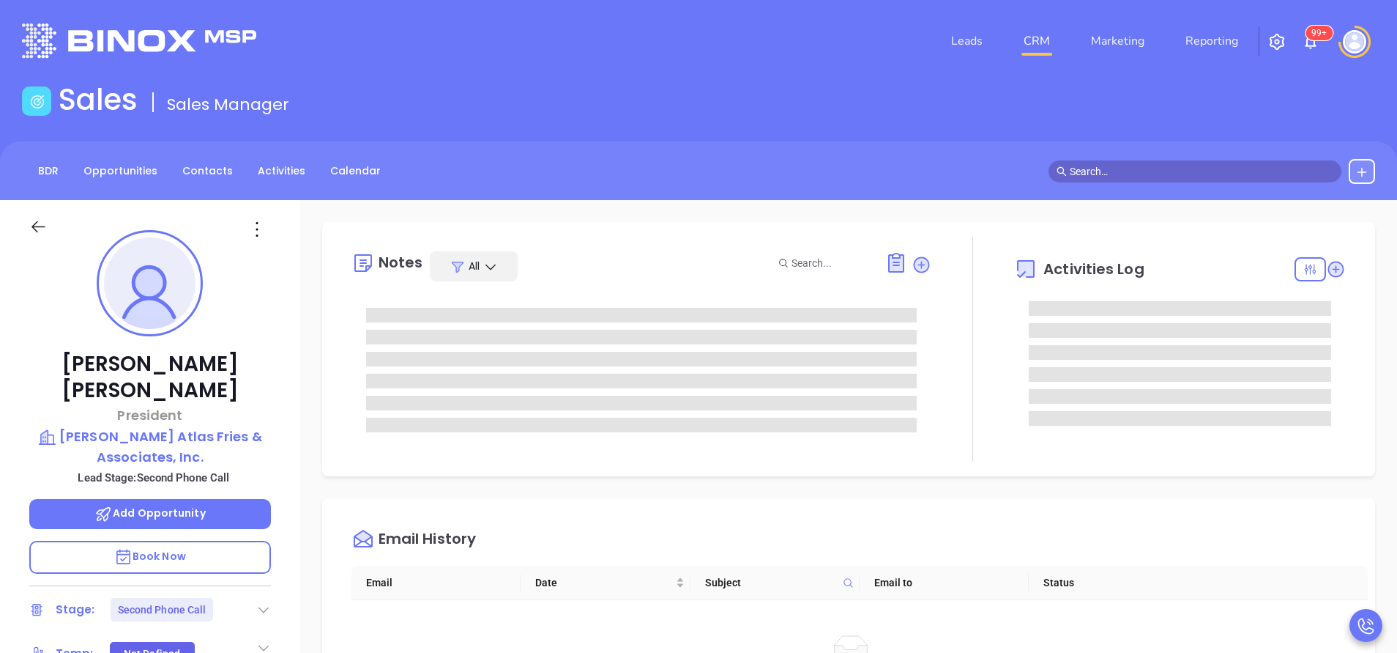
type input "[PERSON_NAME]"
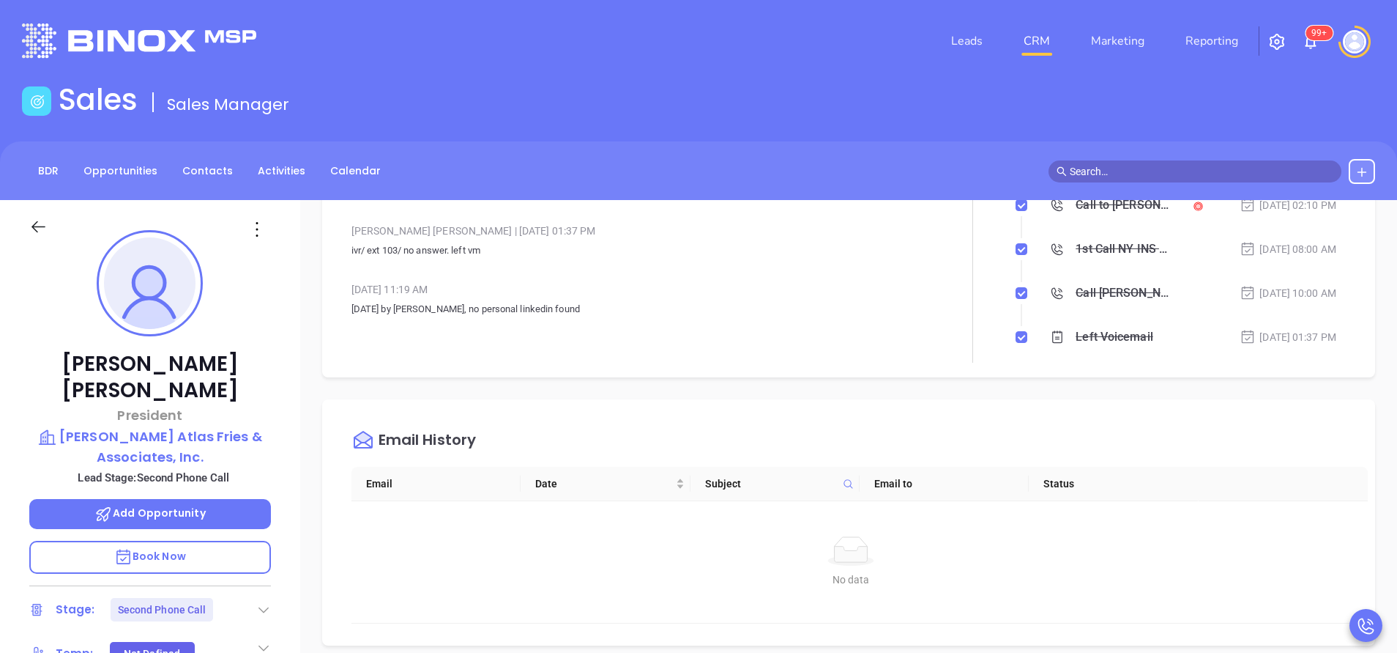
scroll to position [549, 0]
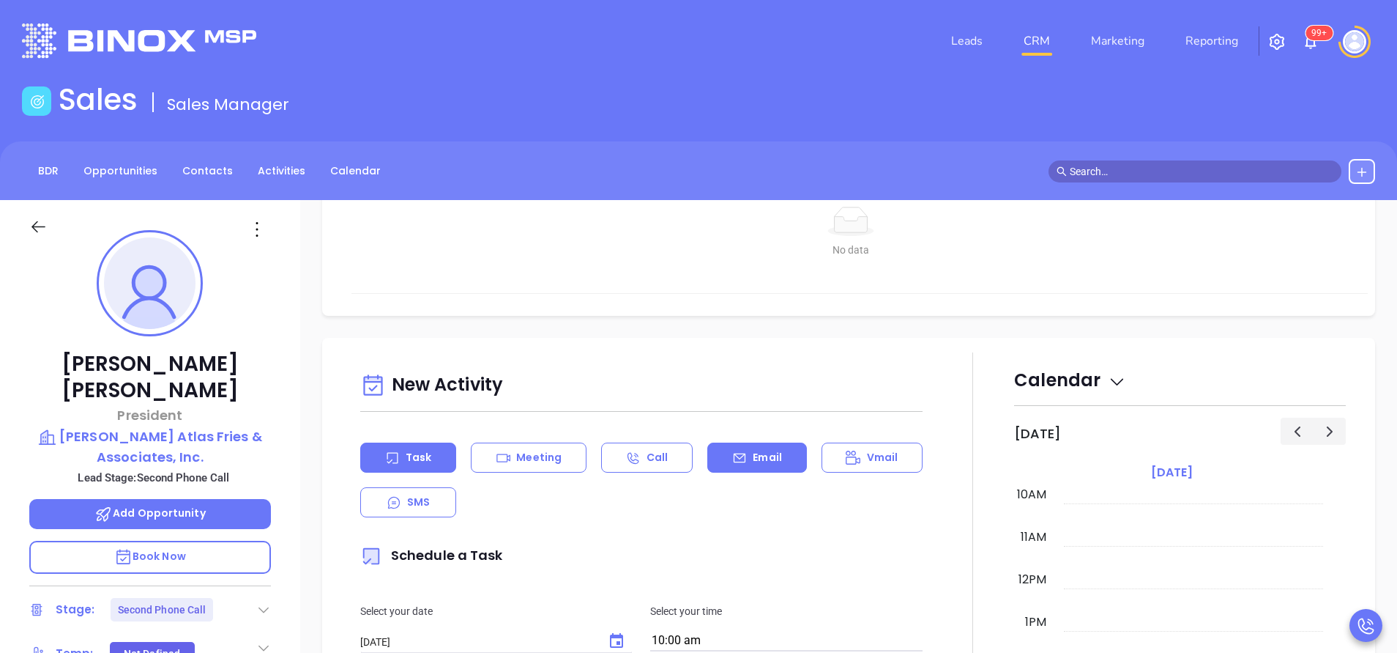
click at [763, 459] on p "Email" at bounding box center [767, 457] width 29 height 15
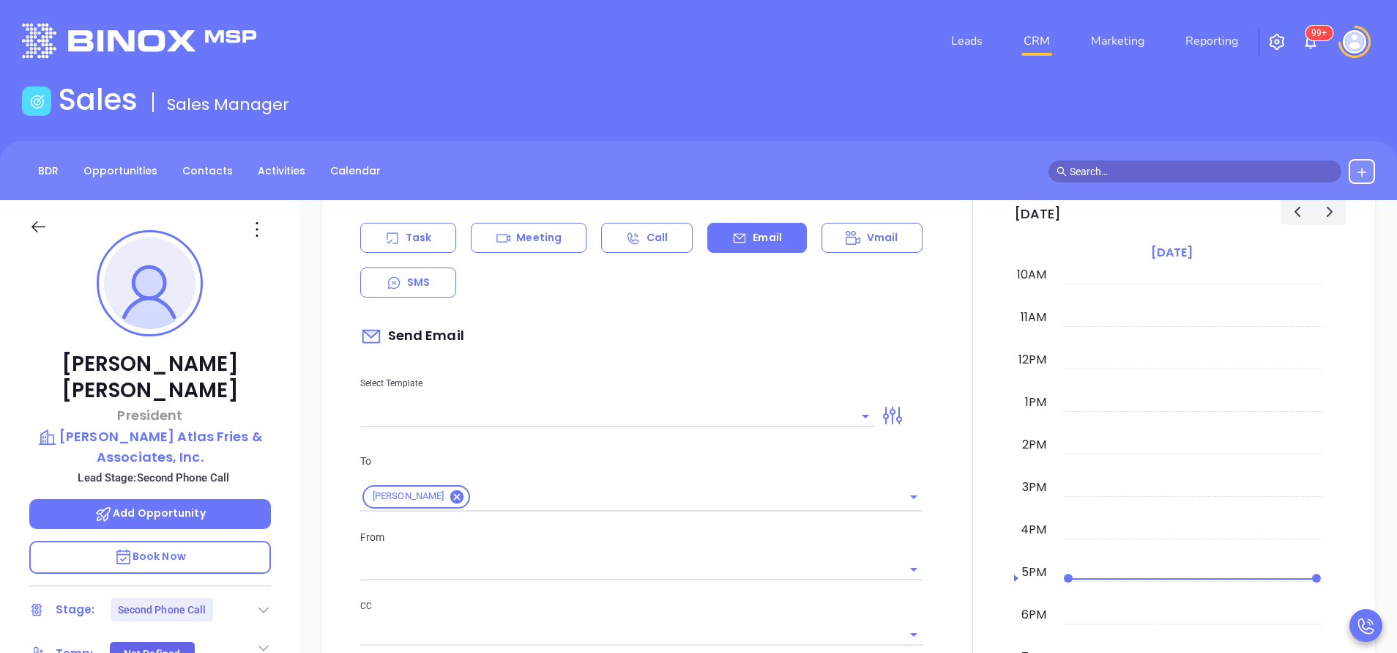
type input "[PERSON_NAME]"
click at [749, 402] on div "Select Template" at bounding box center [618, 390] width 532 height 74
click at [739, 424] on input "text" at bounding box center [606, 415] width 492 height 21
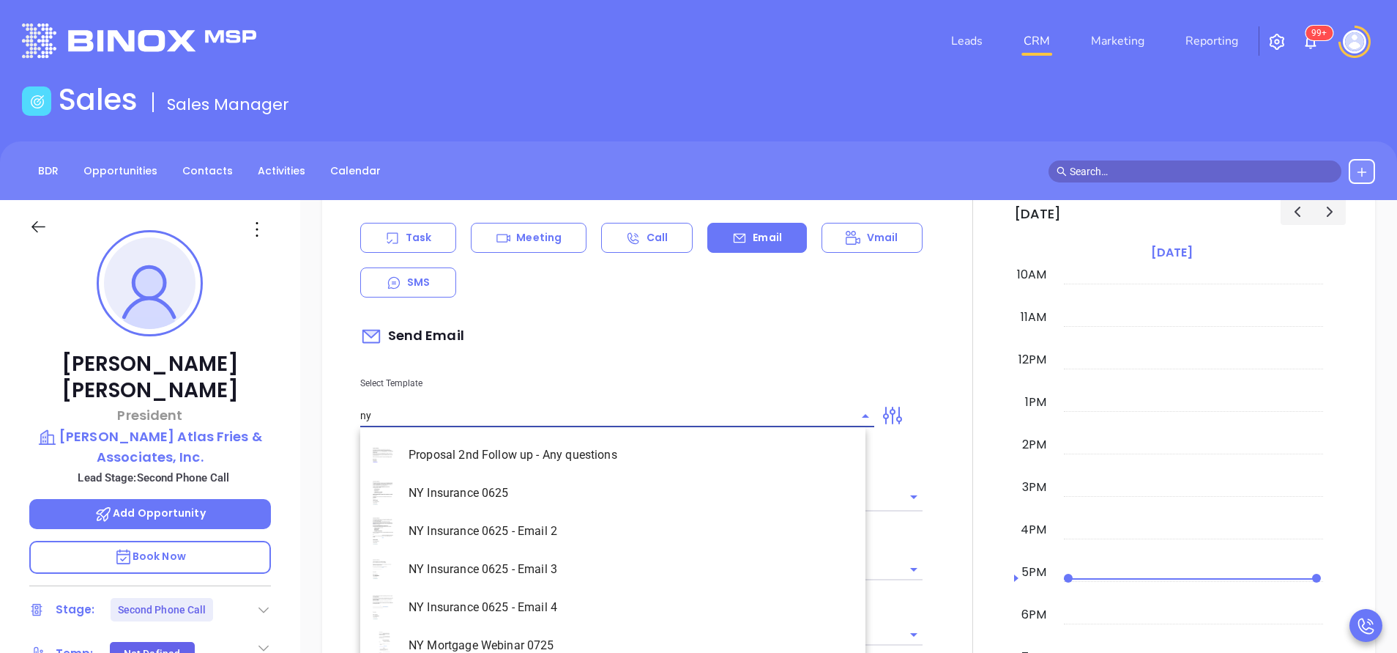
click at [598, 542] on li "NY Insurance 0625 - Email 2" at bounding box center [612, 531] width 505 height 38
type input "NY Insurance 0625 - Email 2"
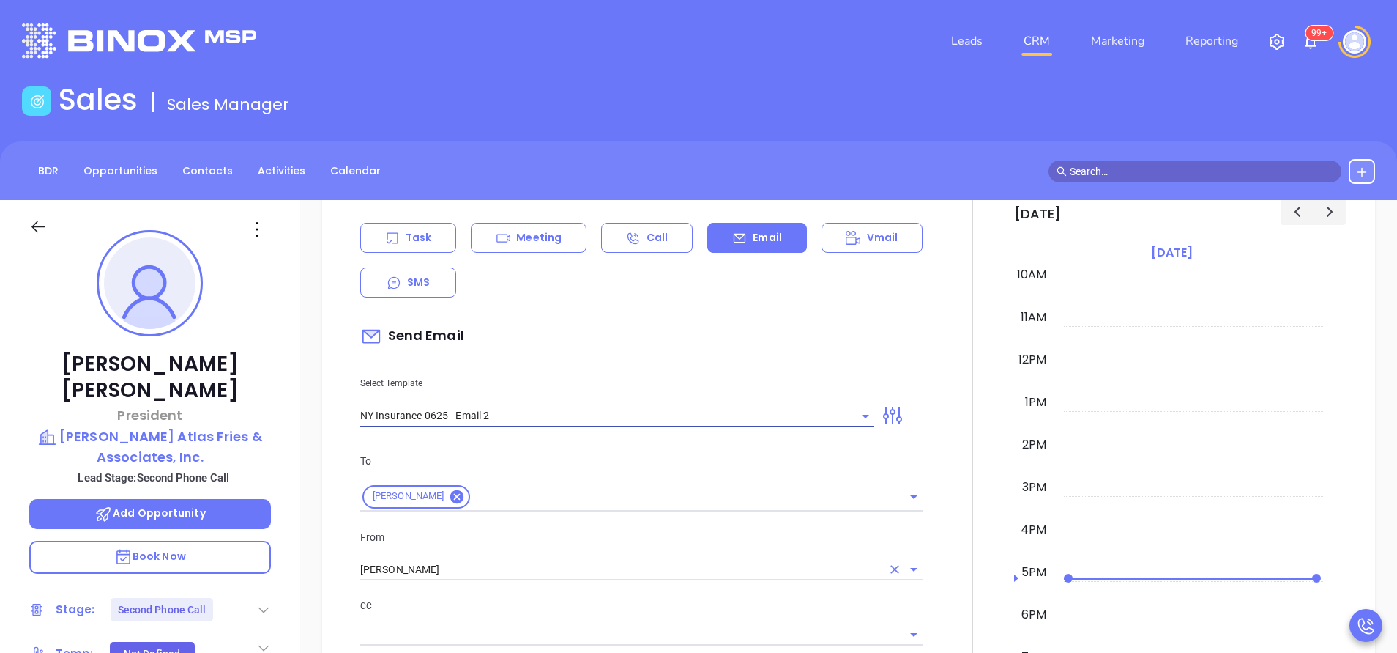
type input "I don’t know if you saw this [PERSON_NAME]"
type input "NY Insurance 0625 - Email 2"
click at [524, 571] on input "[PERSON_NAME]" at bounding box center [620, 569] width 521 height 21
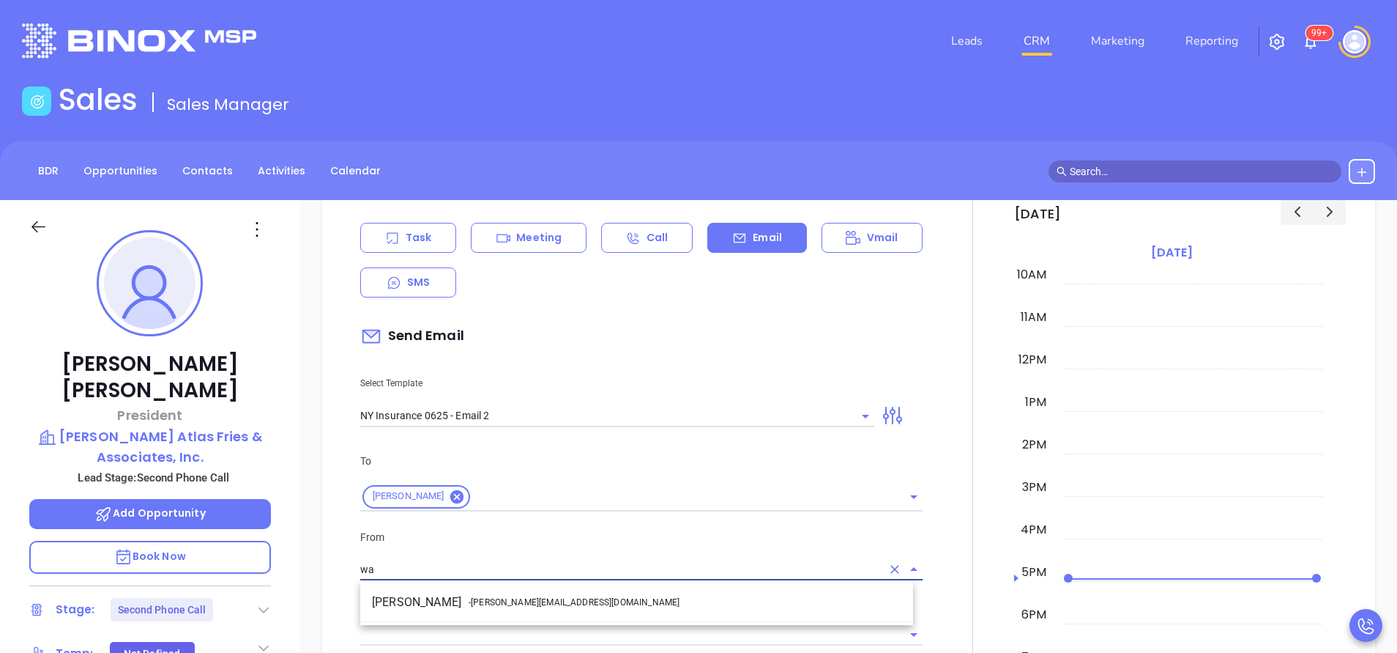
click at [522, 603] on span "- [PERSON_NAME][EMAIL_ADDRESS][DOMAIN_NAME]" at bounding box center [574, 601] width 211 height 13
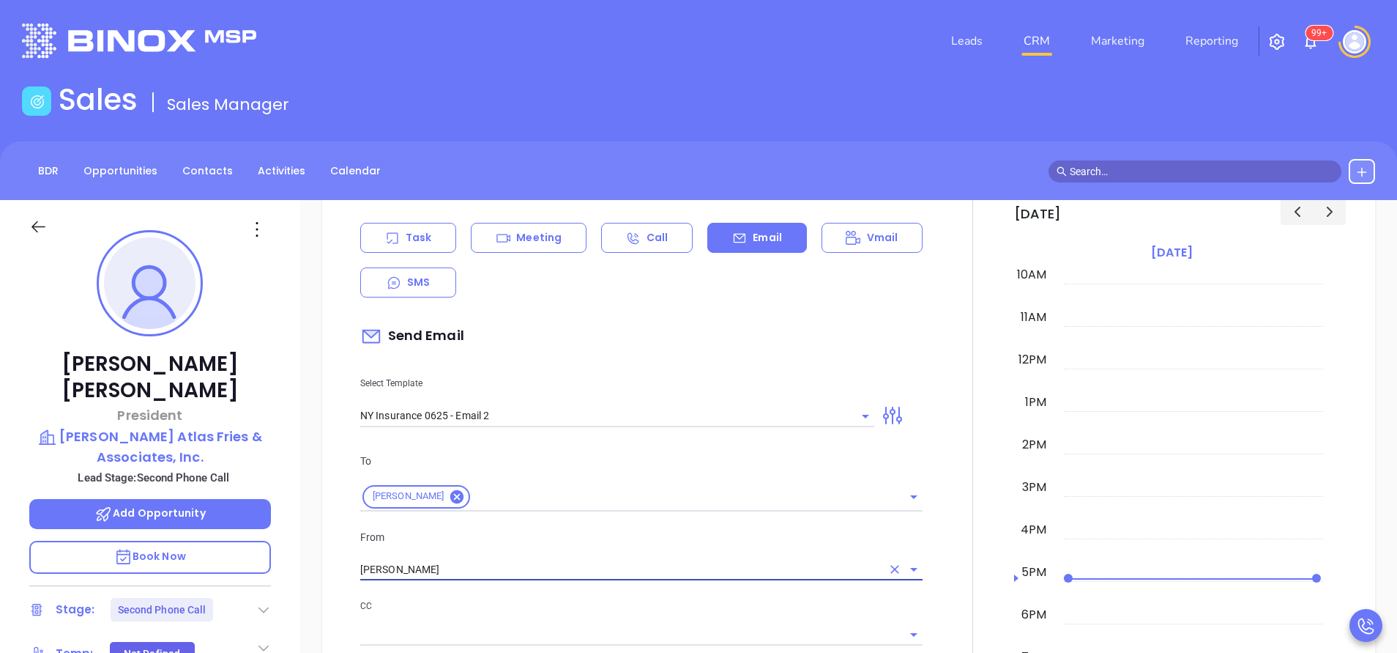
type input "[PERSON_NAME]"
click at [554, 603] on p "CC" at bounding box center [641, 606] width 562 height 16
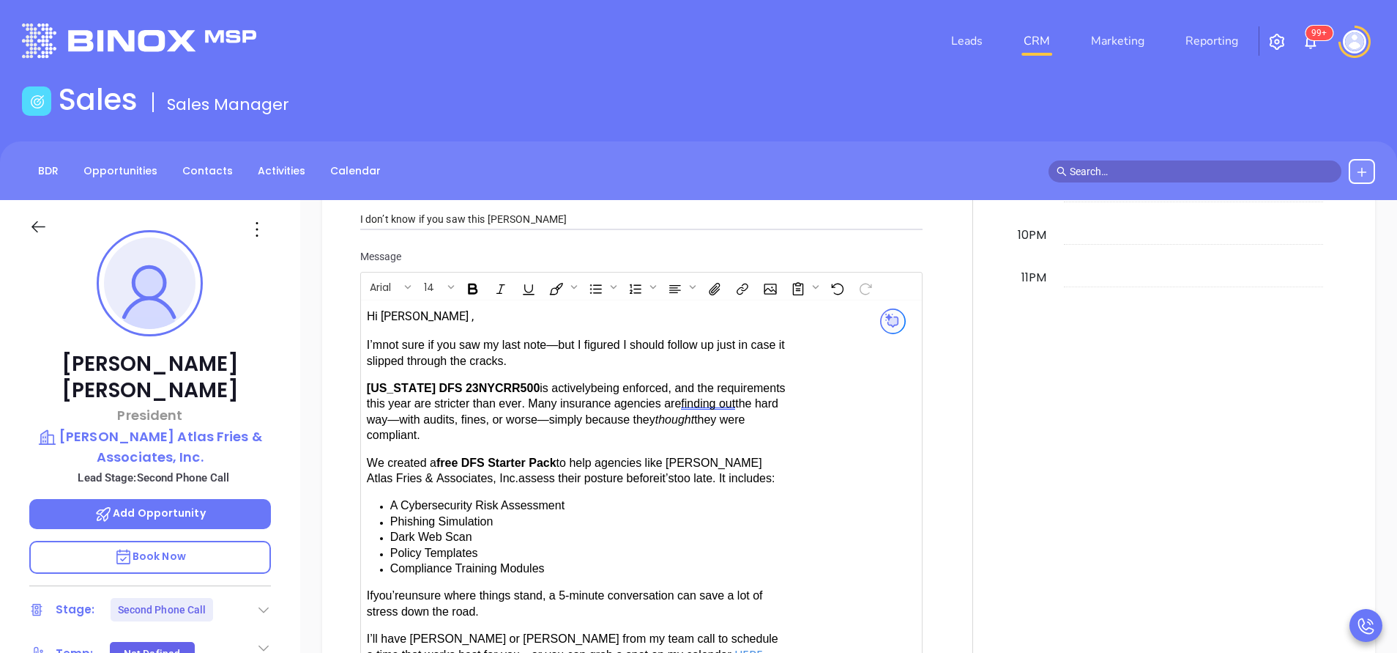
scroll to position [1538, 0]
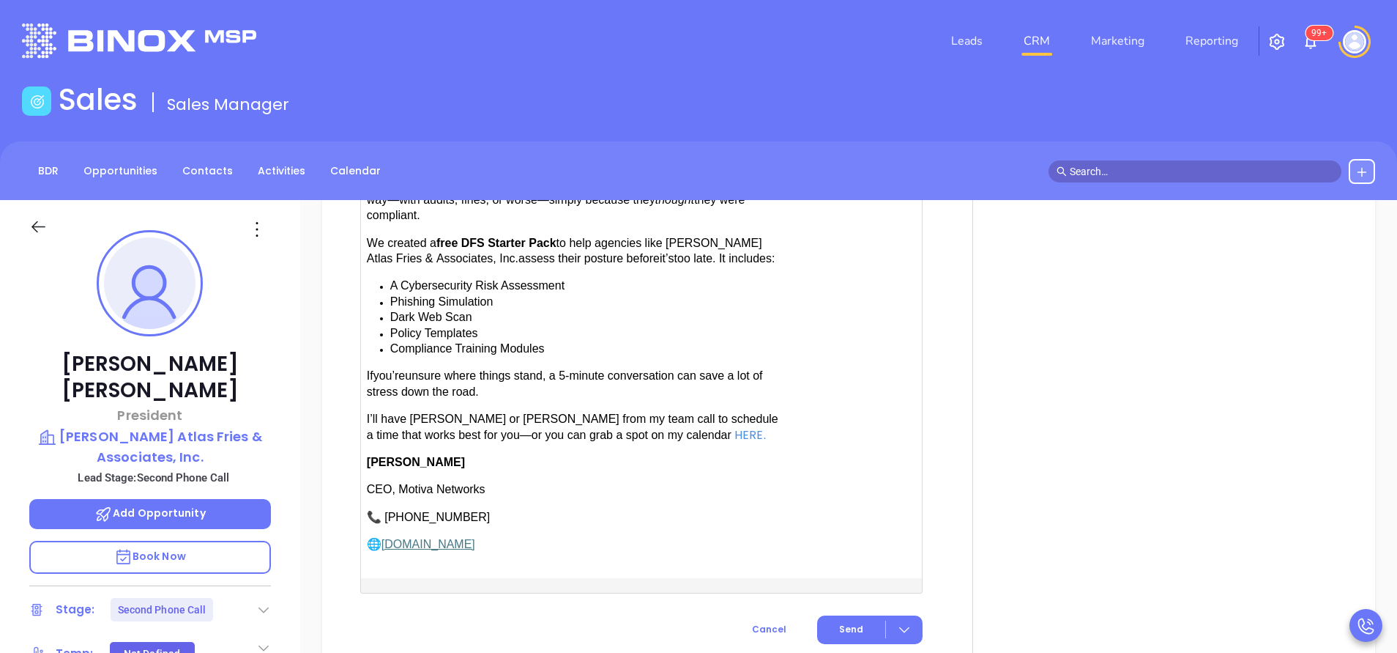
click at [413, 412] on span "have [PERSON_NAME] or [PERSON_NAME] from my team call to schedule a time that w…" at bounding box center [573, 426] width 412 height 28
click at [849, 623] on span "Send" at bounding box center [851, 629] width 24 height 13
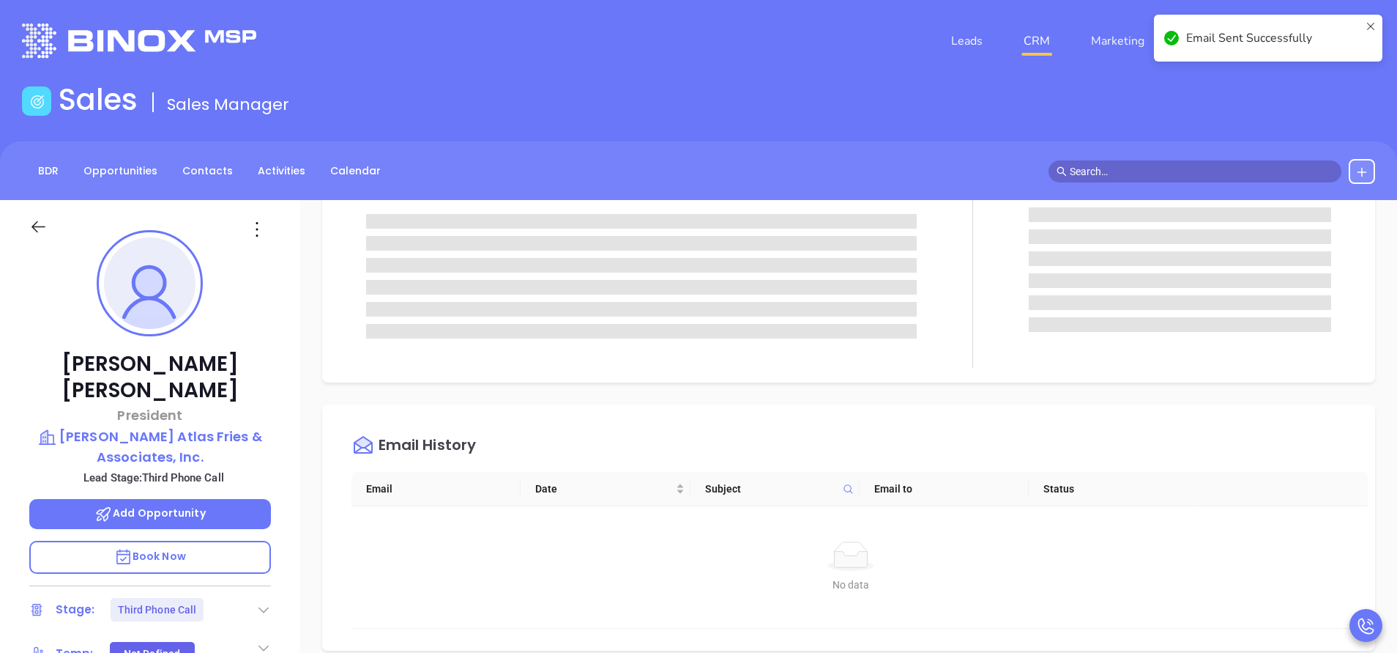
scroll to position [0, 0]
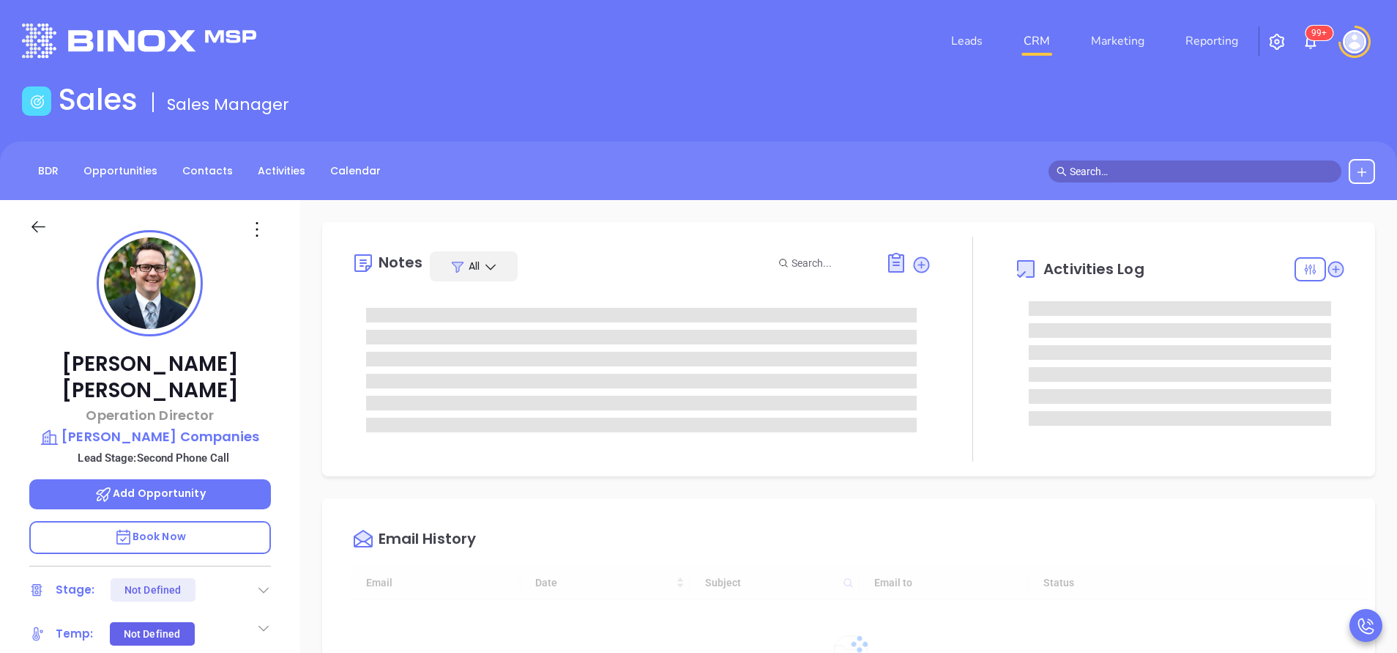
type input "[DATE]"
type input "[PERSON_NAME]"
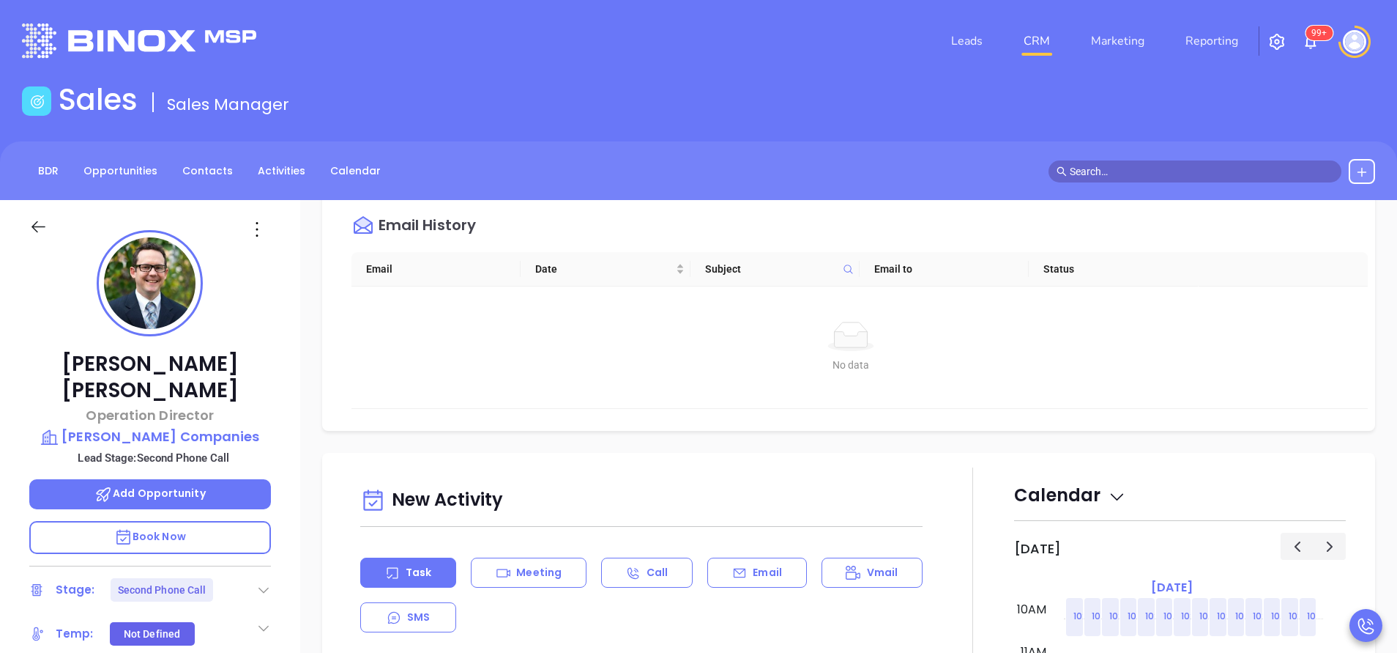
scroll to position [439, 0]
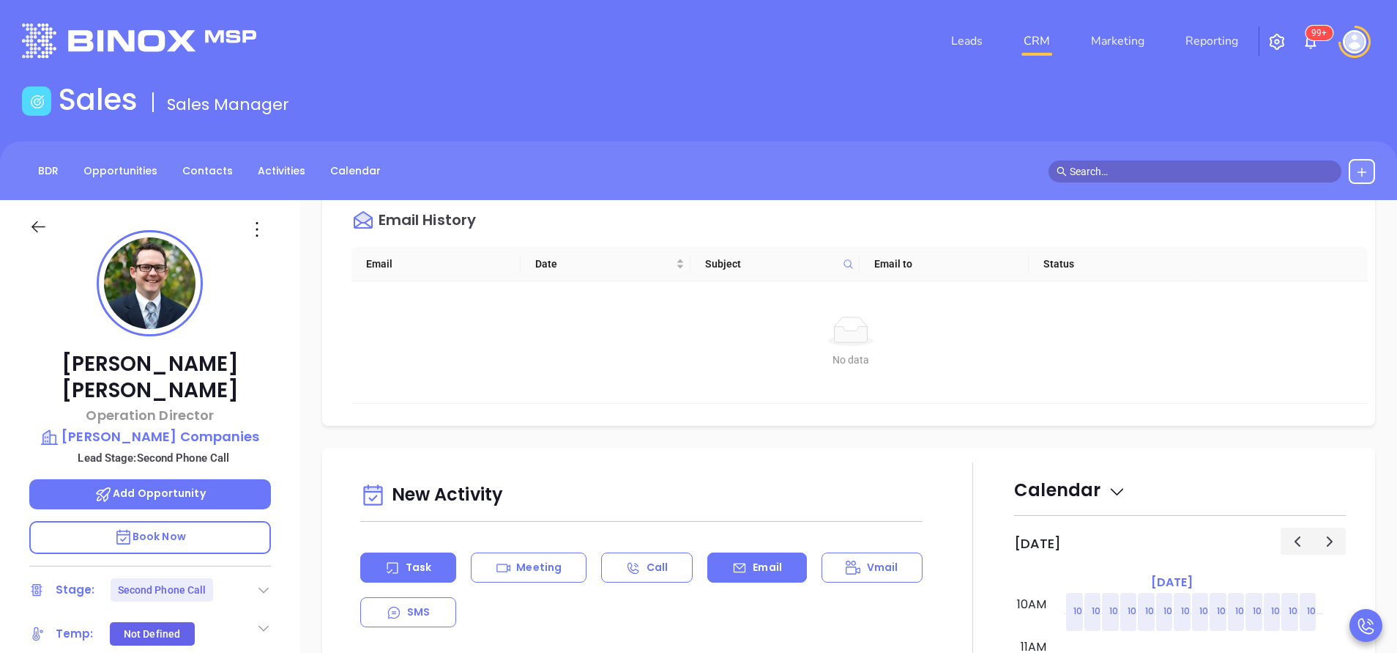
click at [753, 563] on p "Email" at bounding box center [767, 567] width 29 height 15
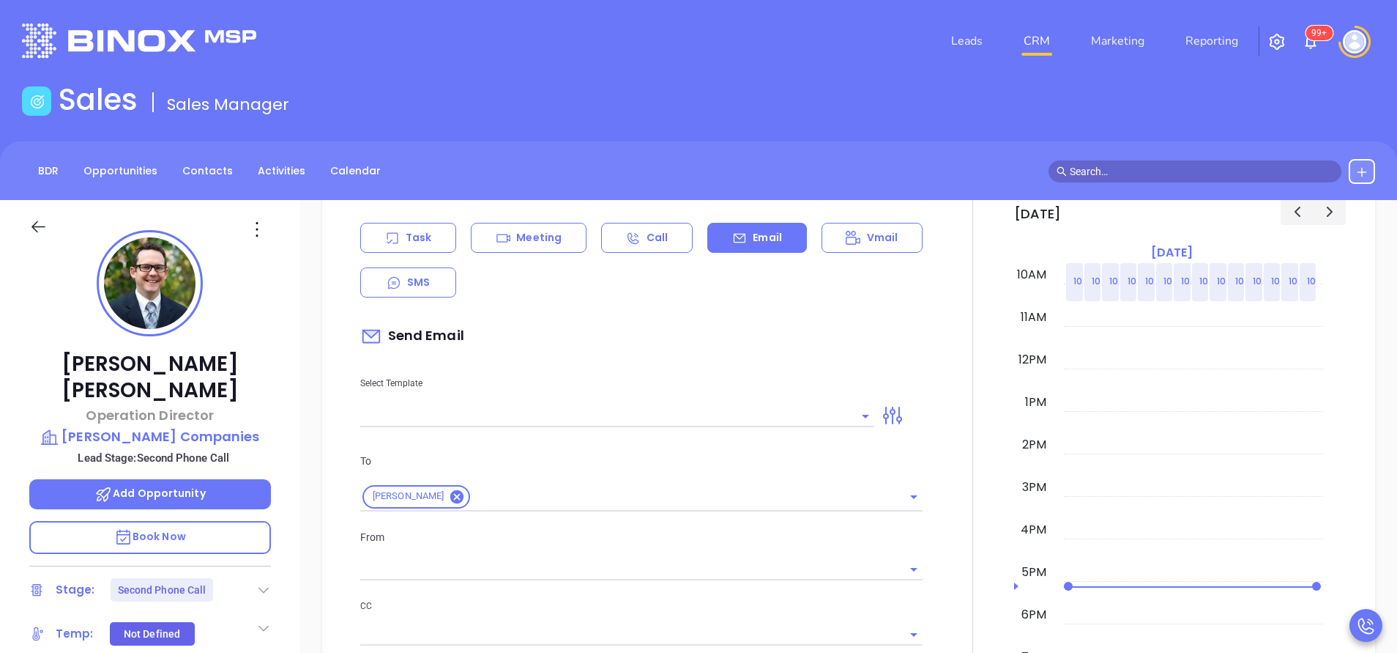
click at [708, 412] on input "text" at bounding box center [606, 415] width 492 height 21
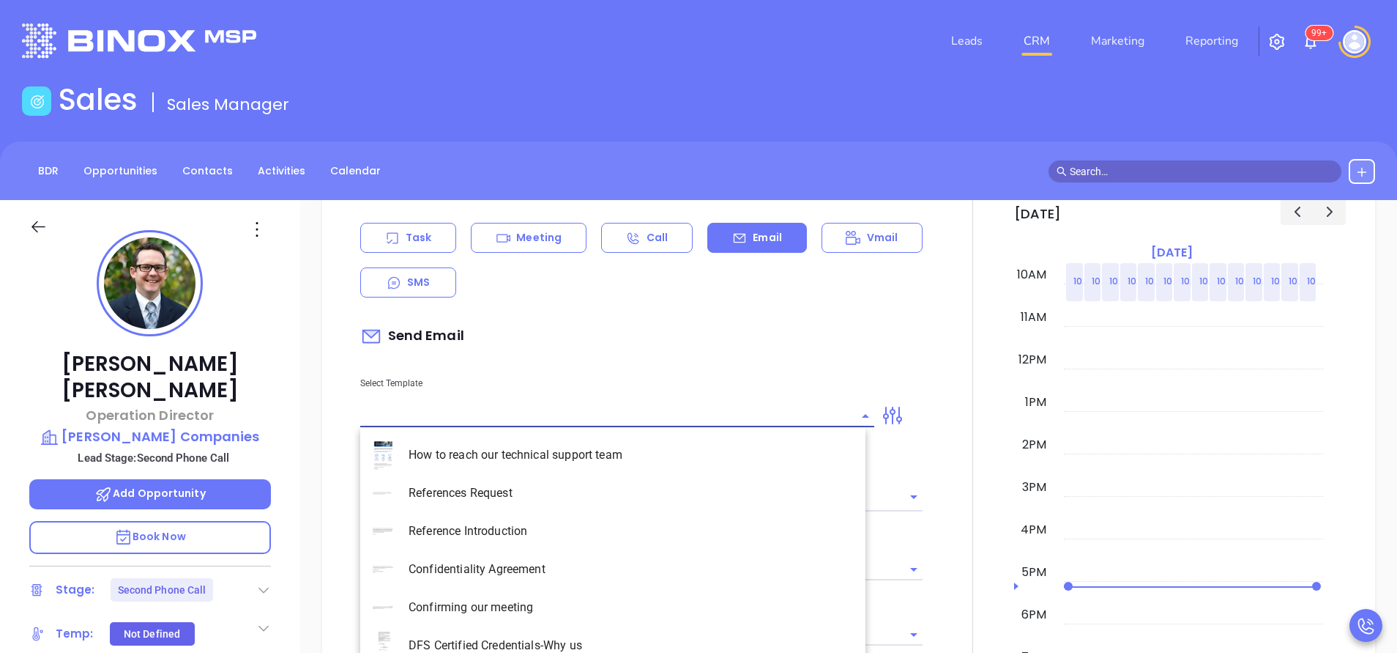
type input "[PERSON_NAME]"
click at [545, 532] on li "NY Insurance 0625 - Email 2" at bounding box center [612, 531] width 505 height 38
type input "NY Insurance 0625 - Email 2"
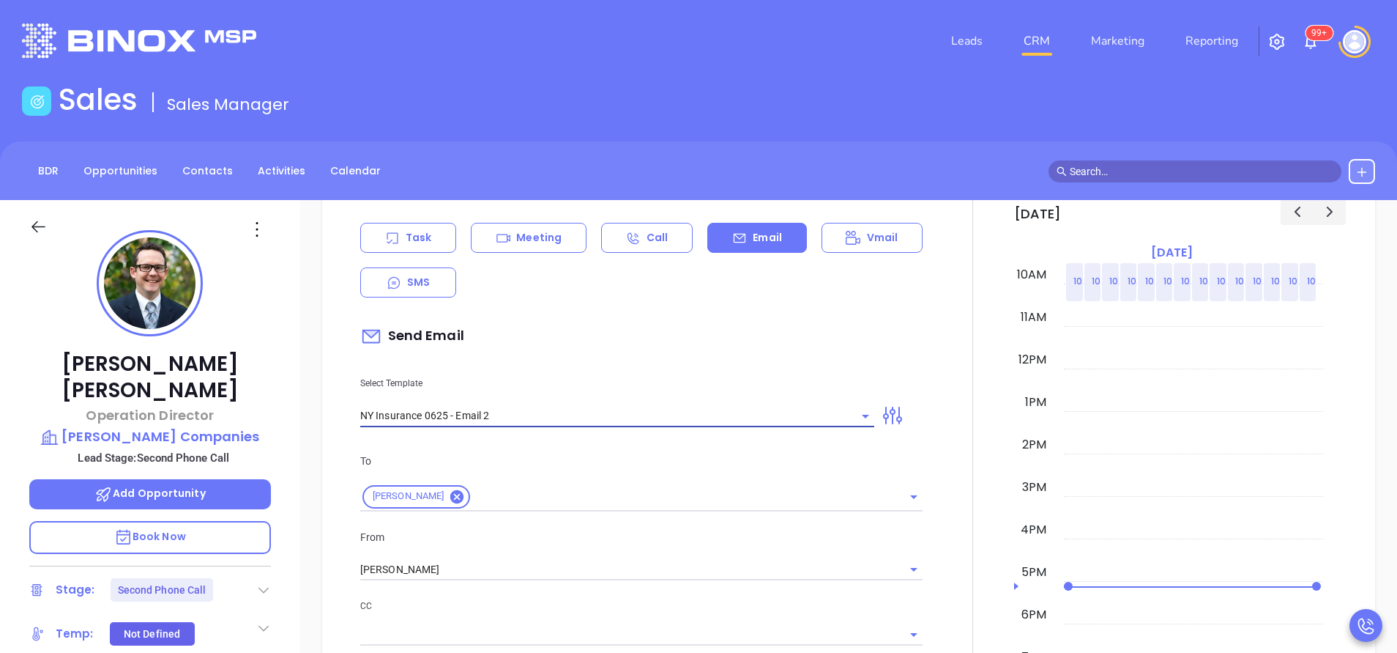
type input "I don’t know if you saw this [PERSON_NAME]"
type input "NY Insurance 0625 - Email 2"
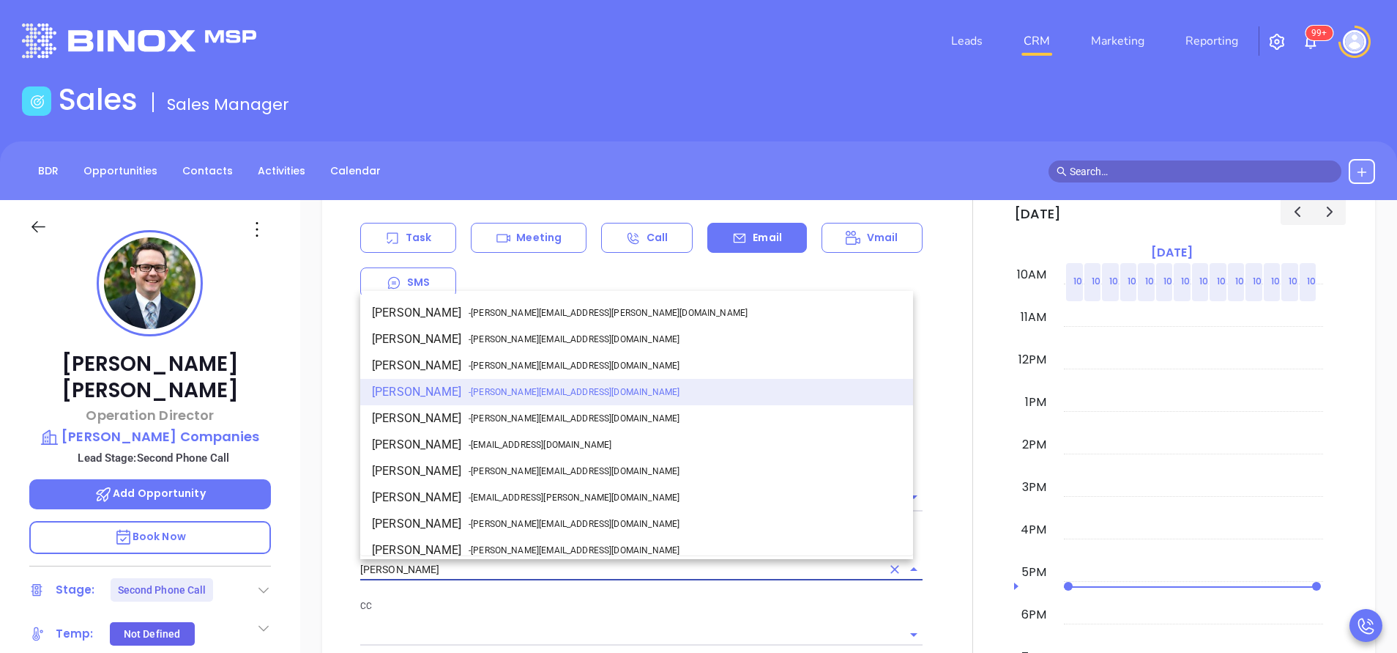
click at [550, 563] on input "[PERSON_NAME]" at bounding box center [620, 569] width 521 height 21
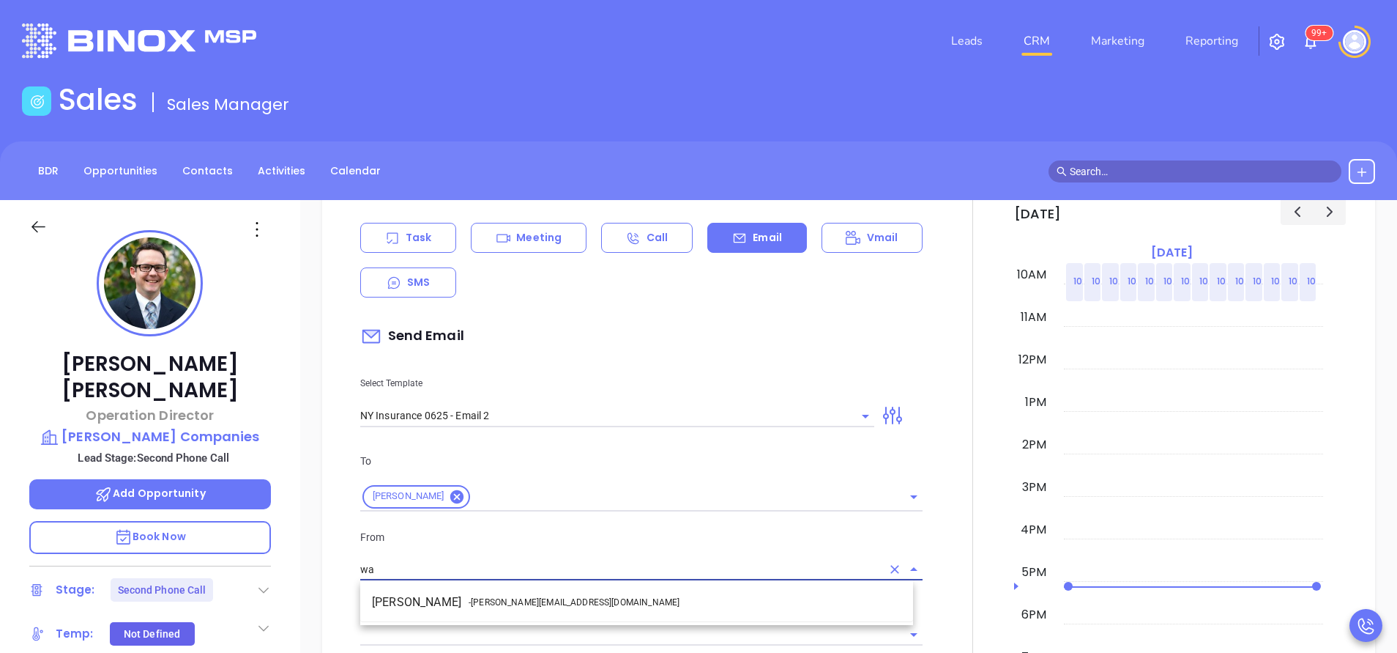
drag, startPoint x: 565, startPoint y: 598, endPoint x: 592, endPoint y: 601, distance: 26.5
click at [566, 597] on li "Walter Contreras - [EMAIL_ADDRESS][DOMAIN_NAME]" at bounding box center [636, 602] width 553 height 26
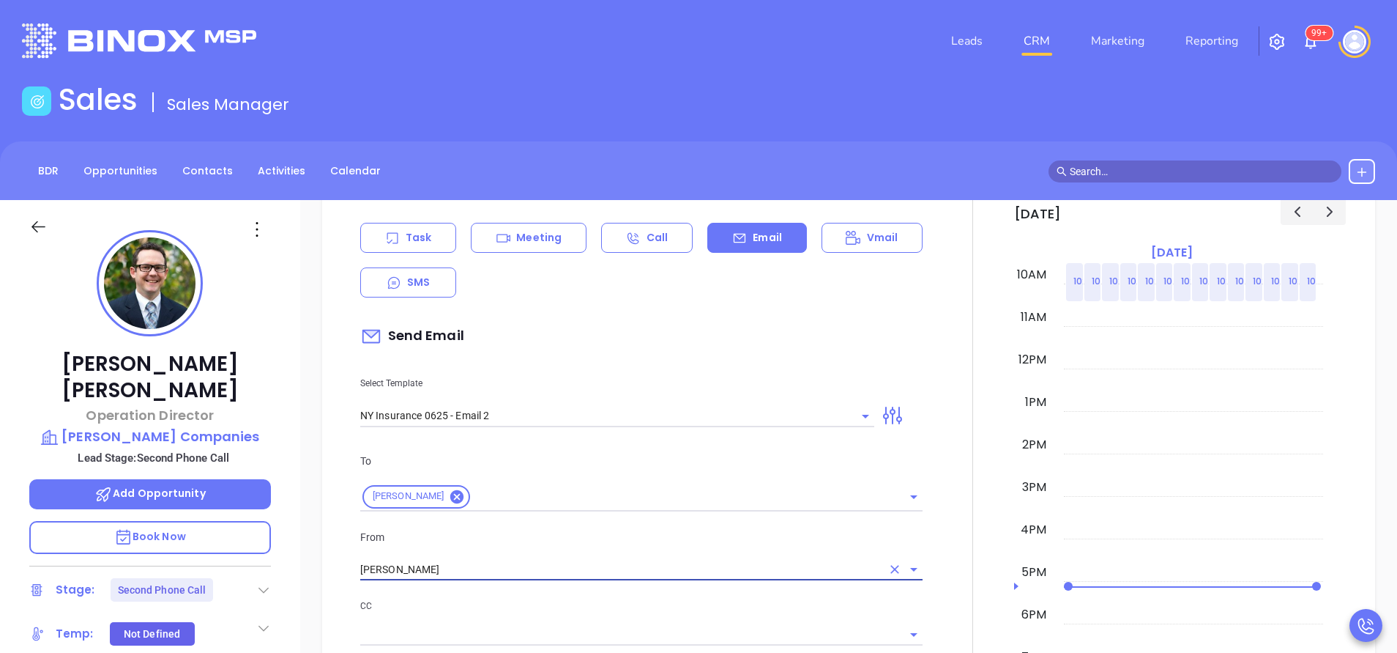
type input "[PERSON_NAME]"
click at [621, 598] on p "CC" at bounding box center [641, 606] width 562 height 16
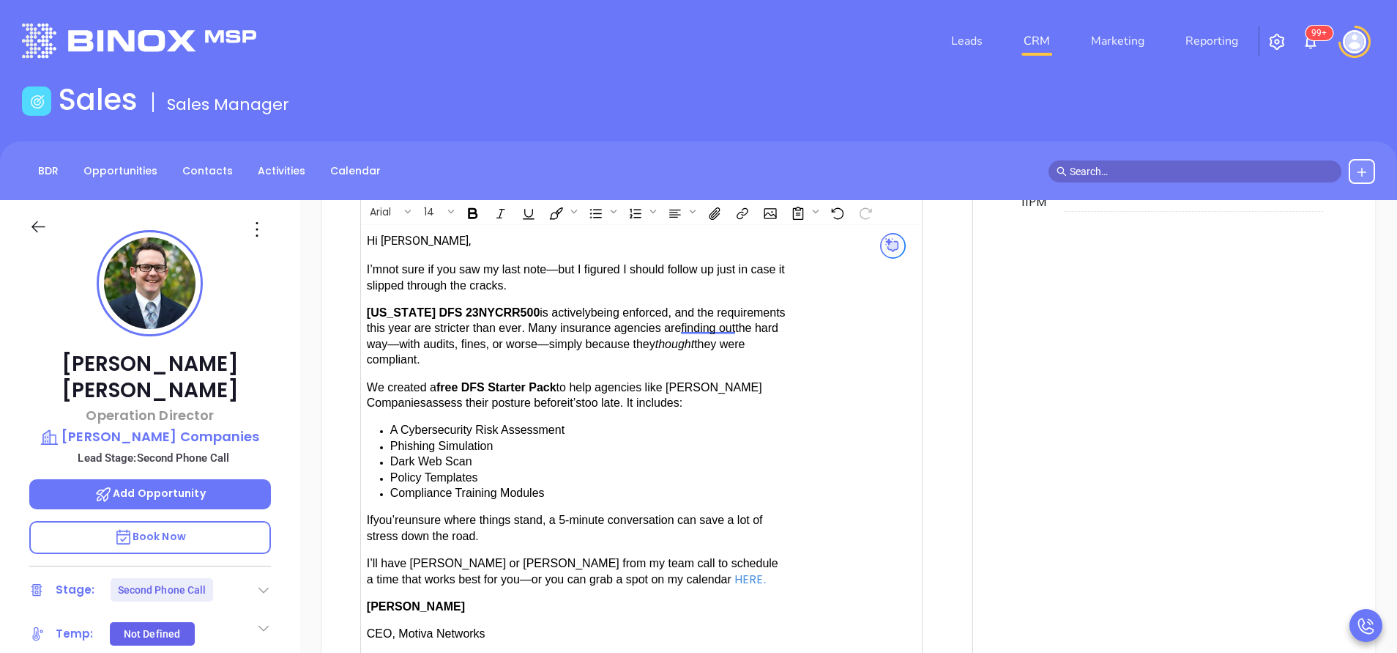
scroll to position [1428, 0]
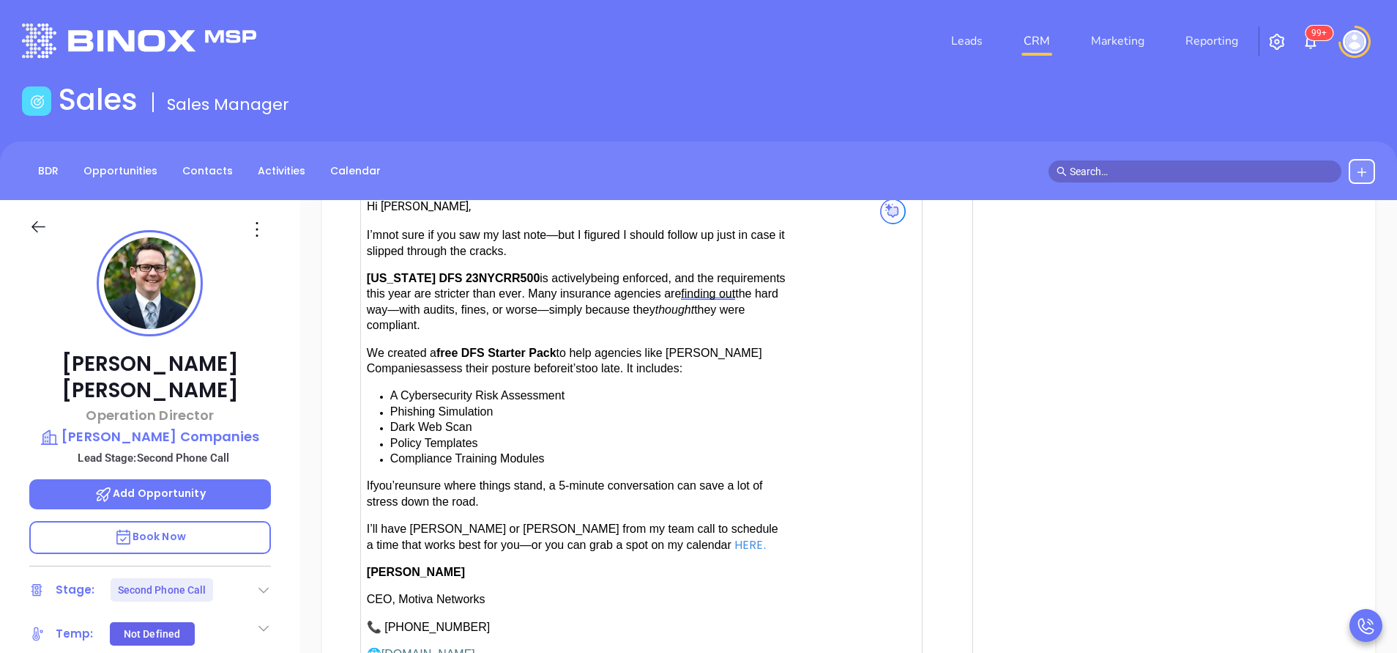
click at [415, 527] on span "have [PERSON_NAME] or [PERSON_NAME] from my team call to schedule a time that w…" at bounding box center [573, 536] width 412 height 28
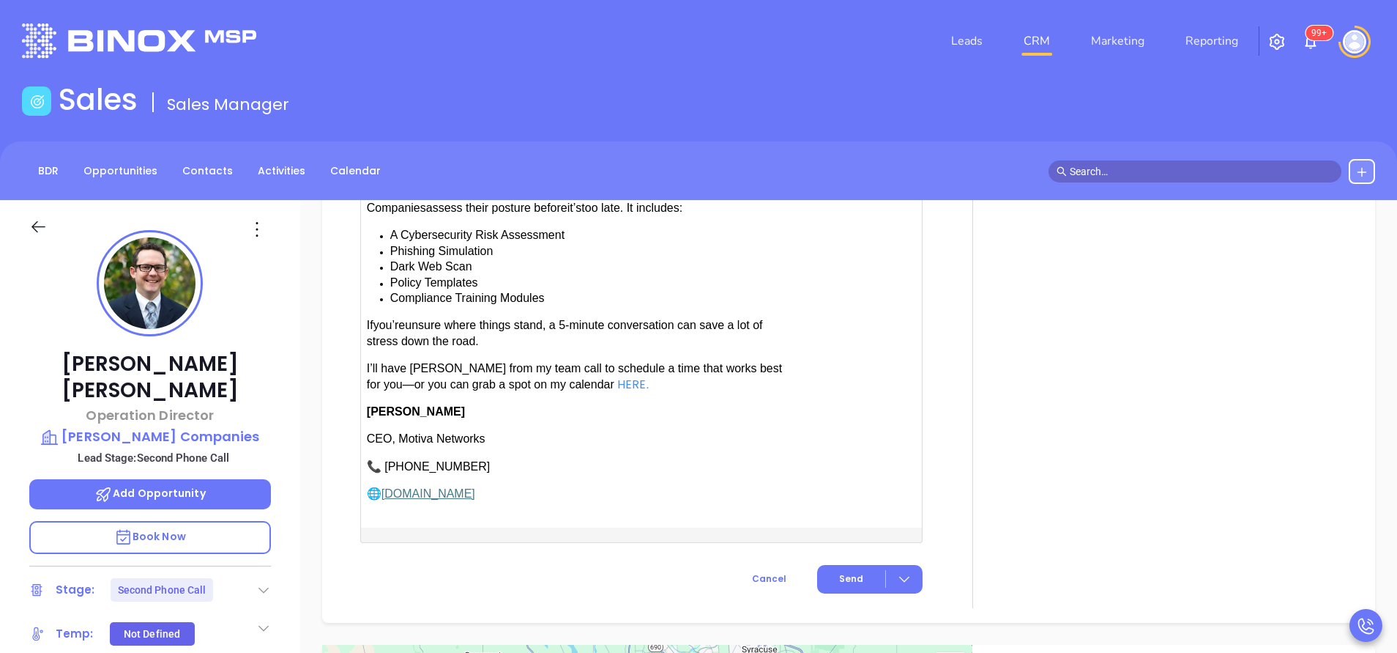
scroll to position [1846, 0]
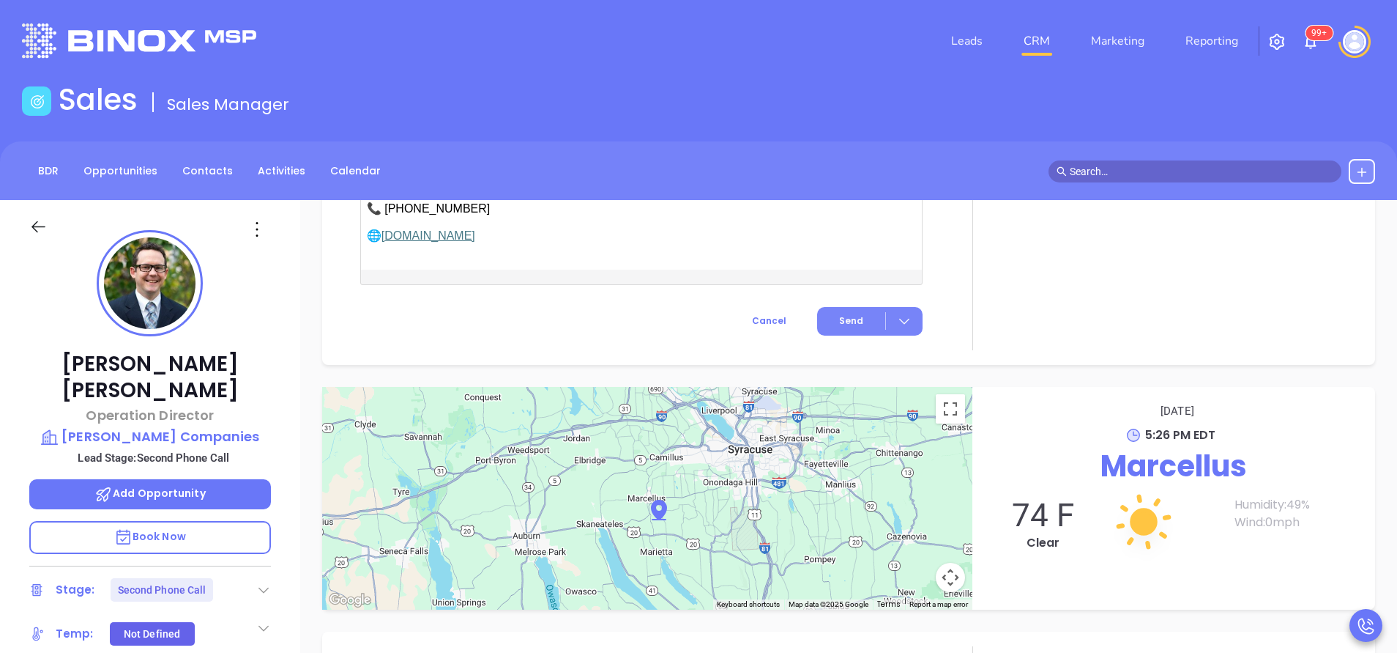
click at [850, 319] on span "Send" at bounding box center [851, 320] width 24 height 13
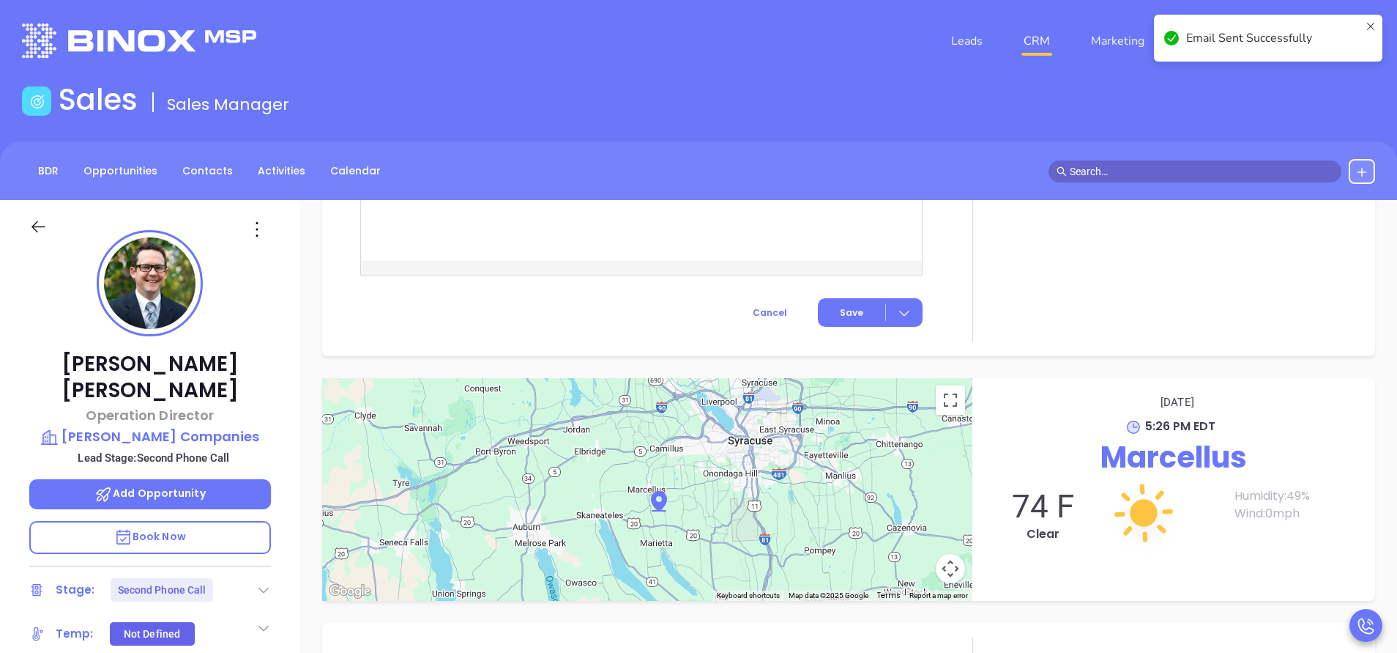
scroll to position [1415, 0]
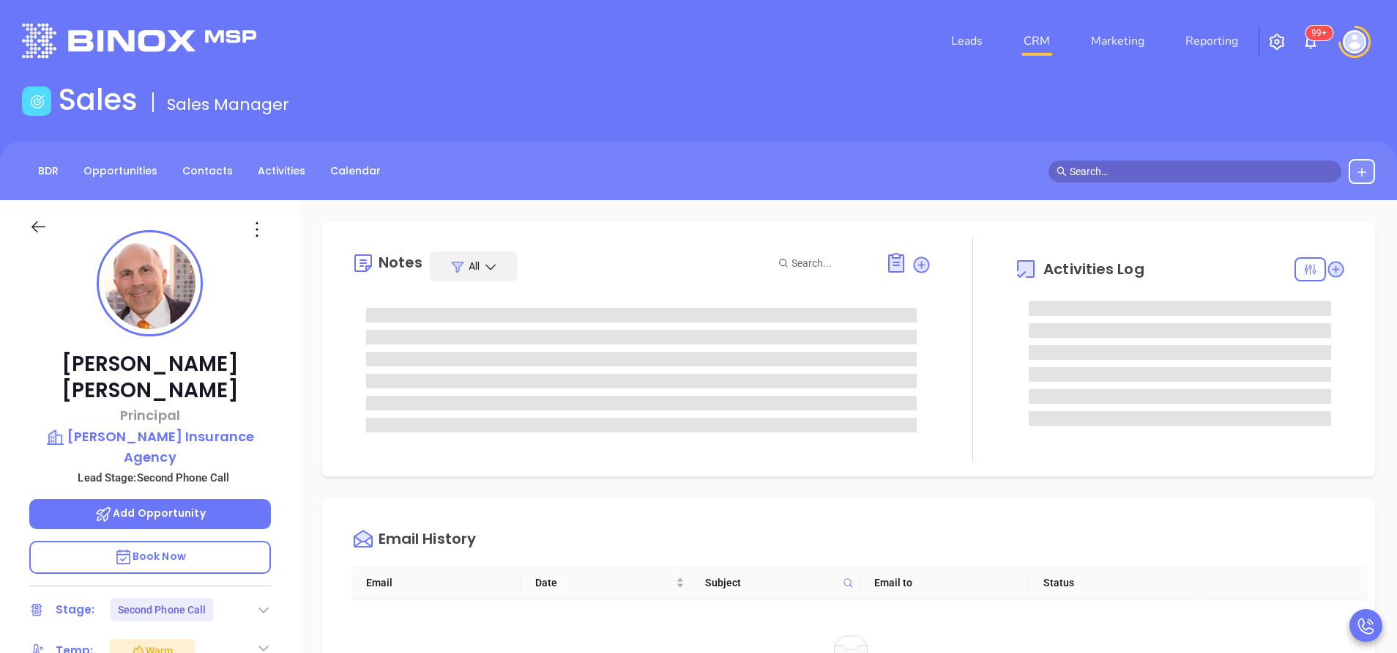
type input "[PERSON_NAME]"
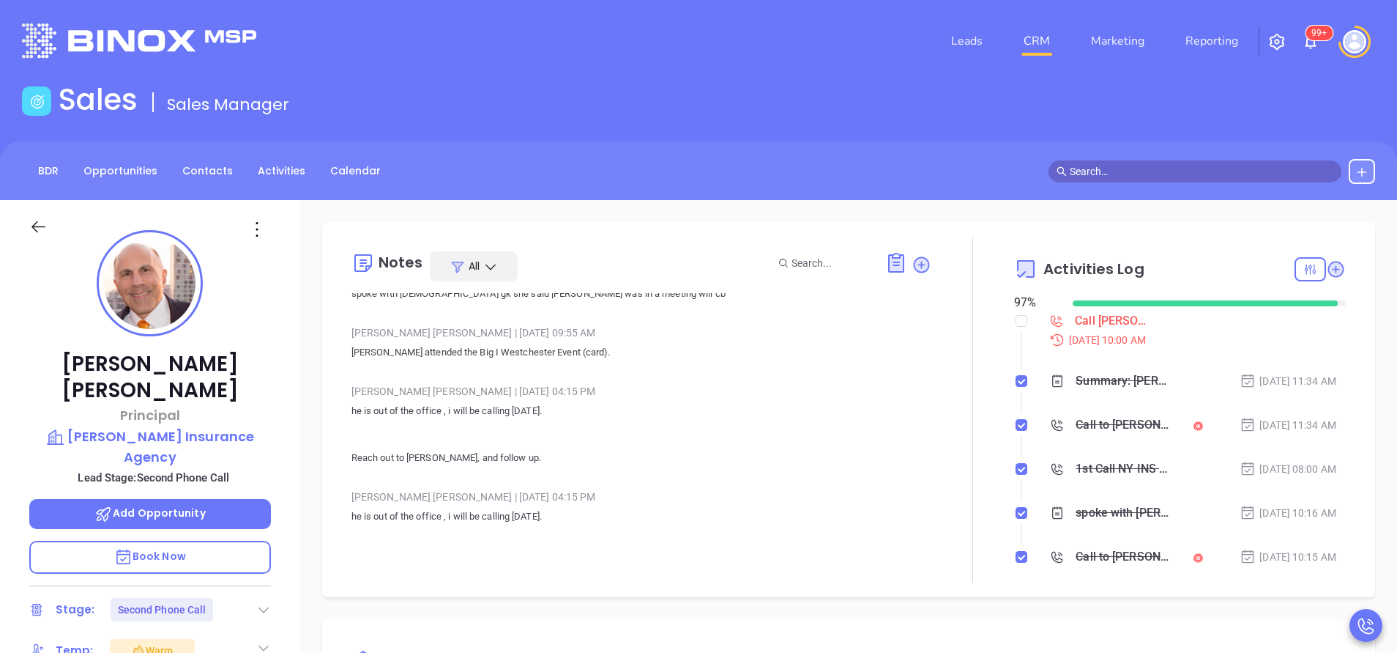
scroll to position [549, 0]
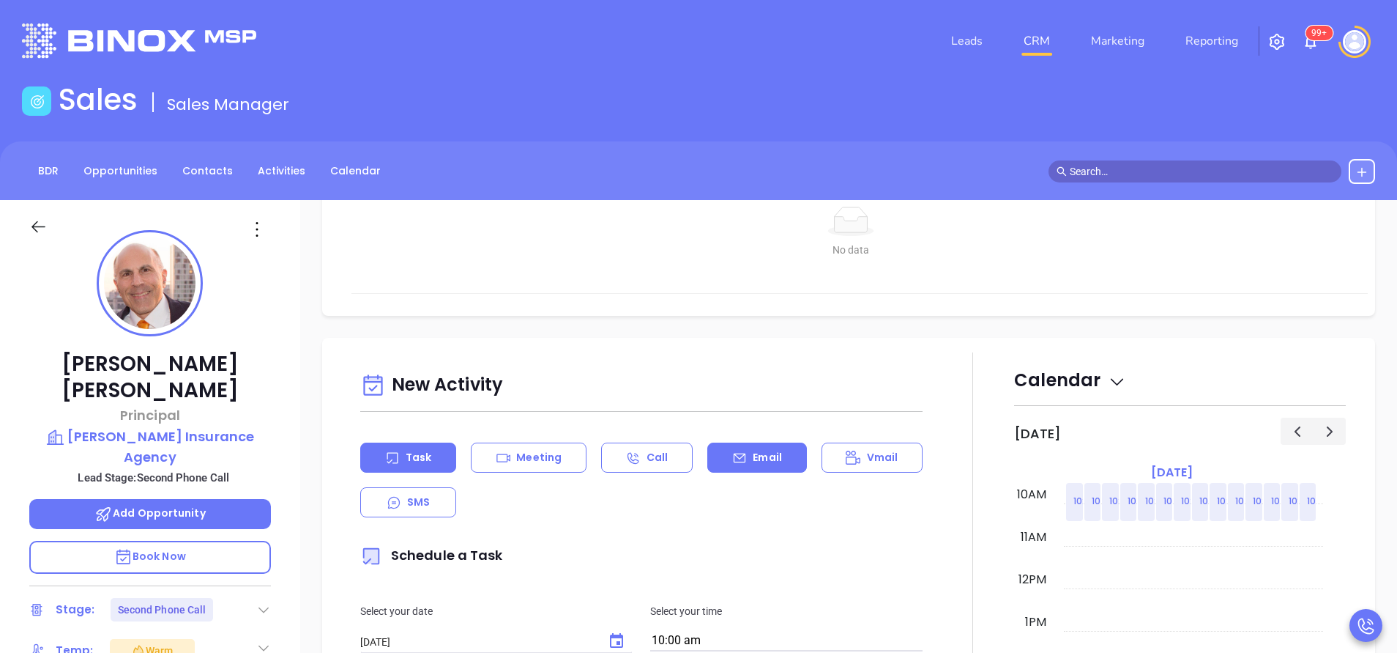
click at [729, 444] on div "Email" at bounding box center [757, 457] width 99 height 30
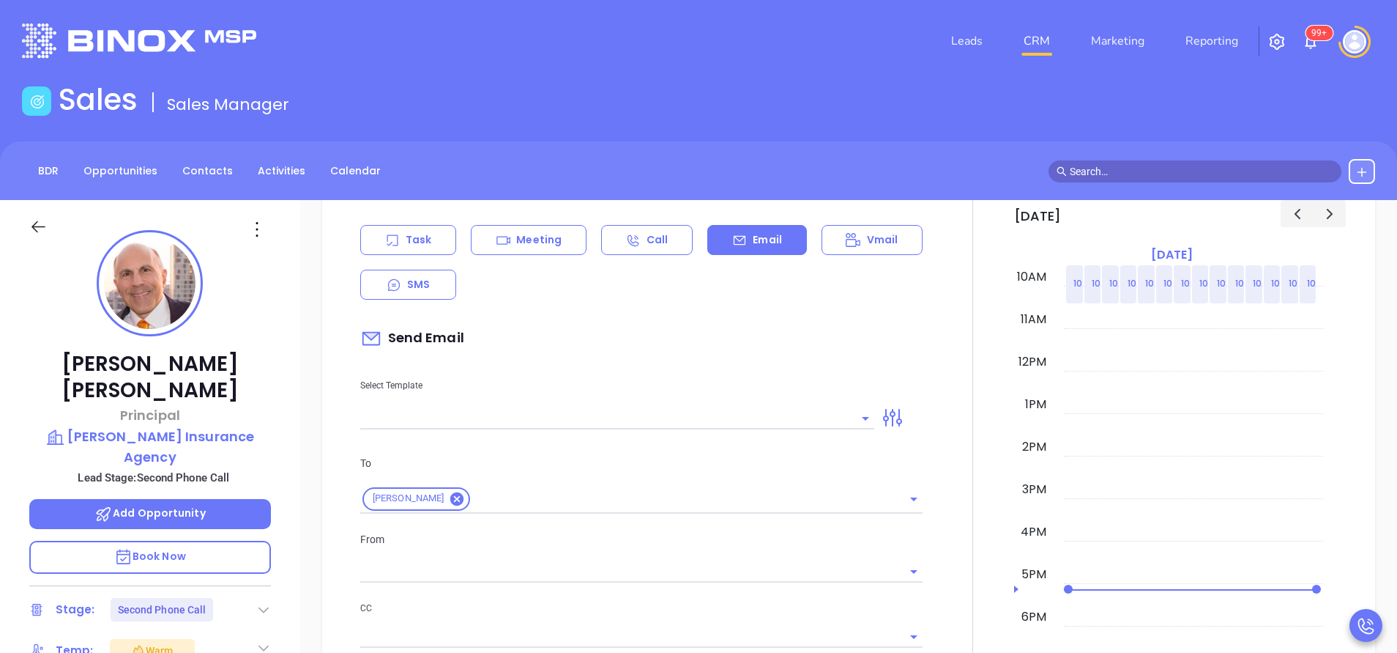
scroll to position [769, 0]
click at [735, 420] on input "text" at bounding box center [606, 415] width 492 height 21
type input "[PERSON_NAME]"
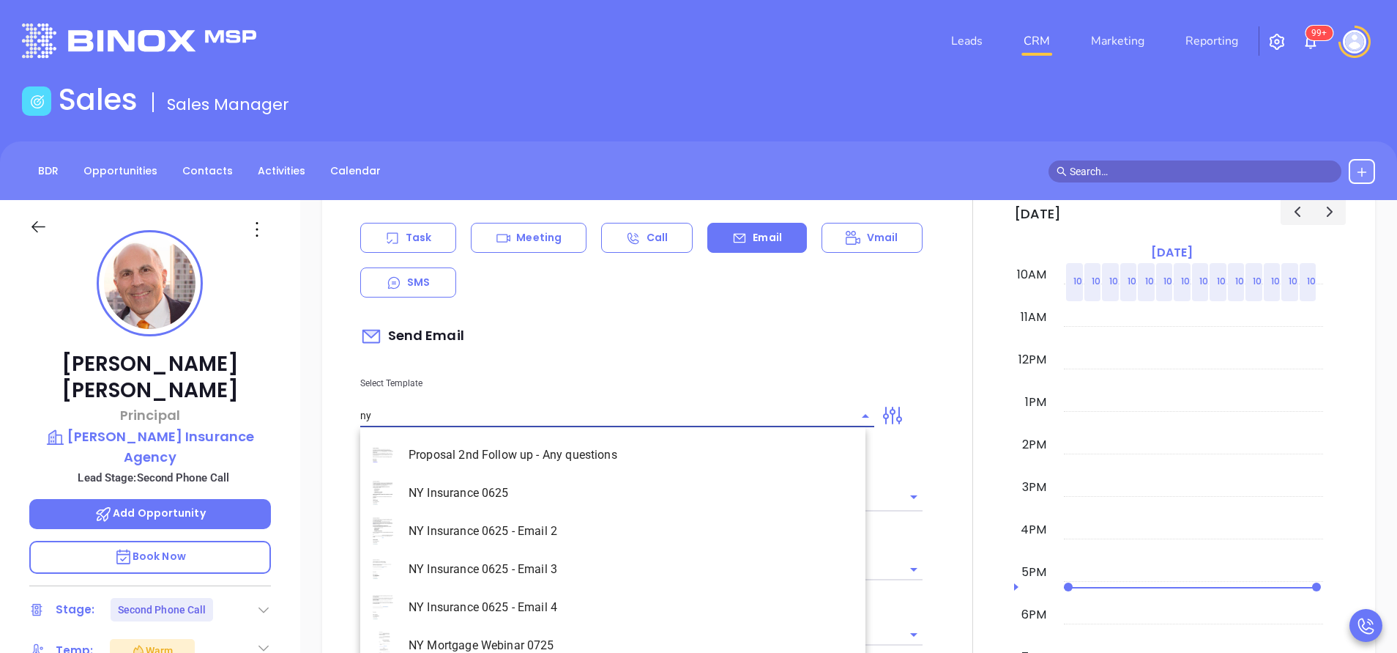
click at [564, 516] on li "NY Insurance 0625 - Email 2" at bounding box center [612, 531] width 505 height 38
type input "NY Insurance 0625 - Email 2"
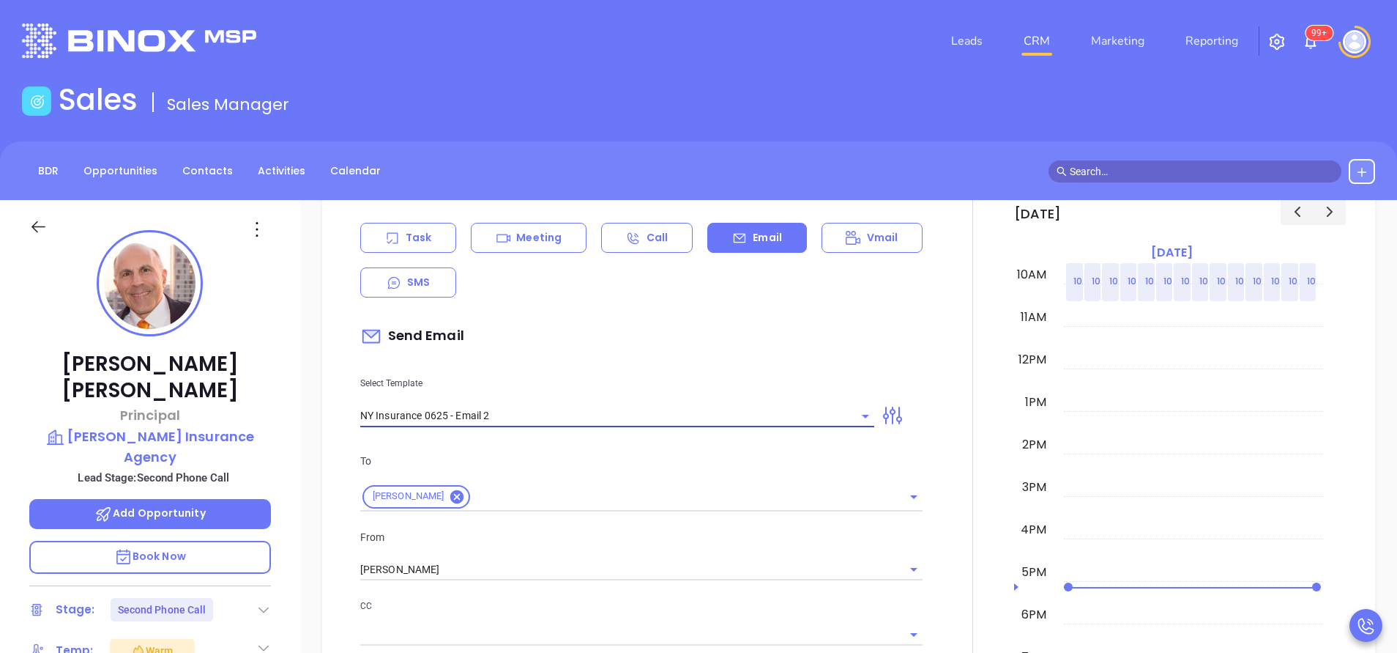
type input "I don’t know if you saw this [PERSON_NAME]"
type input "NY Insurance 0625 - Email 2"
click at [595, 562] on input "[PERSON_NAME]" at bounding box center [620, 569] width 521 height 21
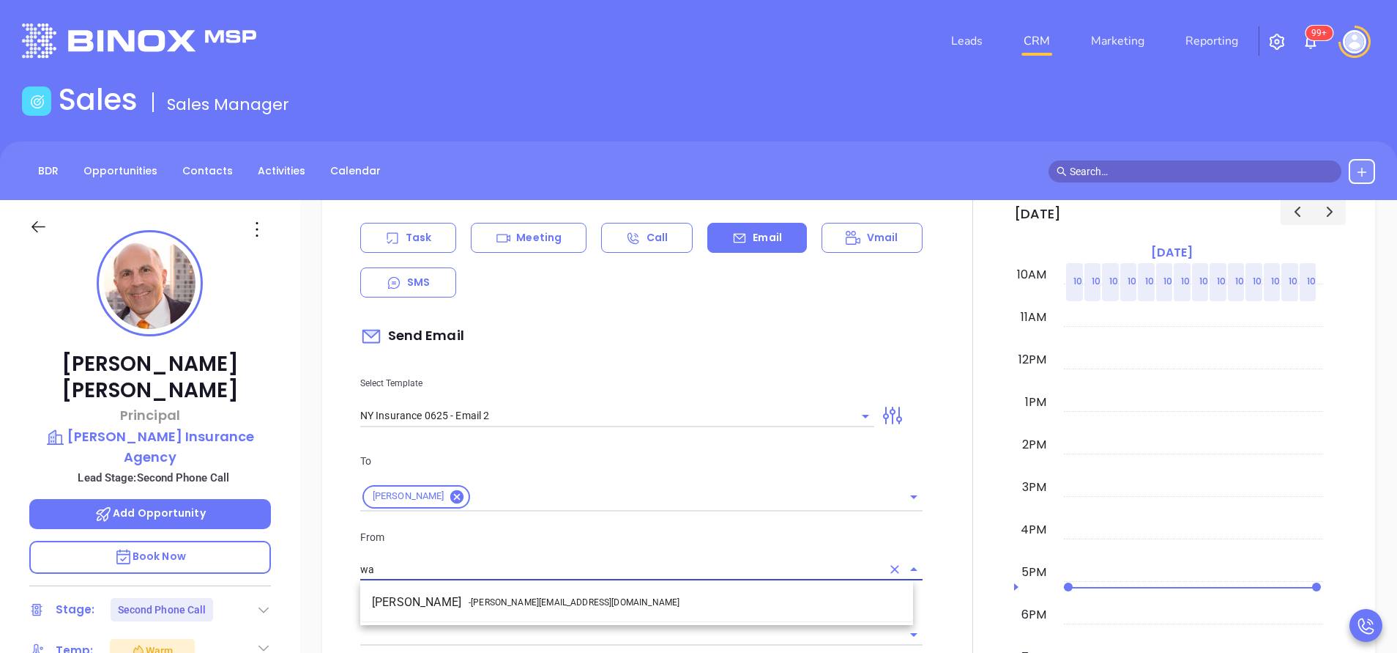
click at [617, 612] on li "Walter Contreras - [EMAIL_ADDRESS][DOMAIN_NAME]" at bounding box center [636, 602] width 553 height 26
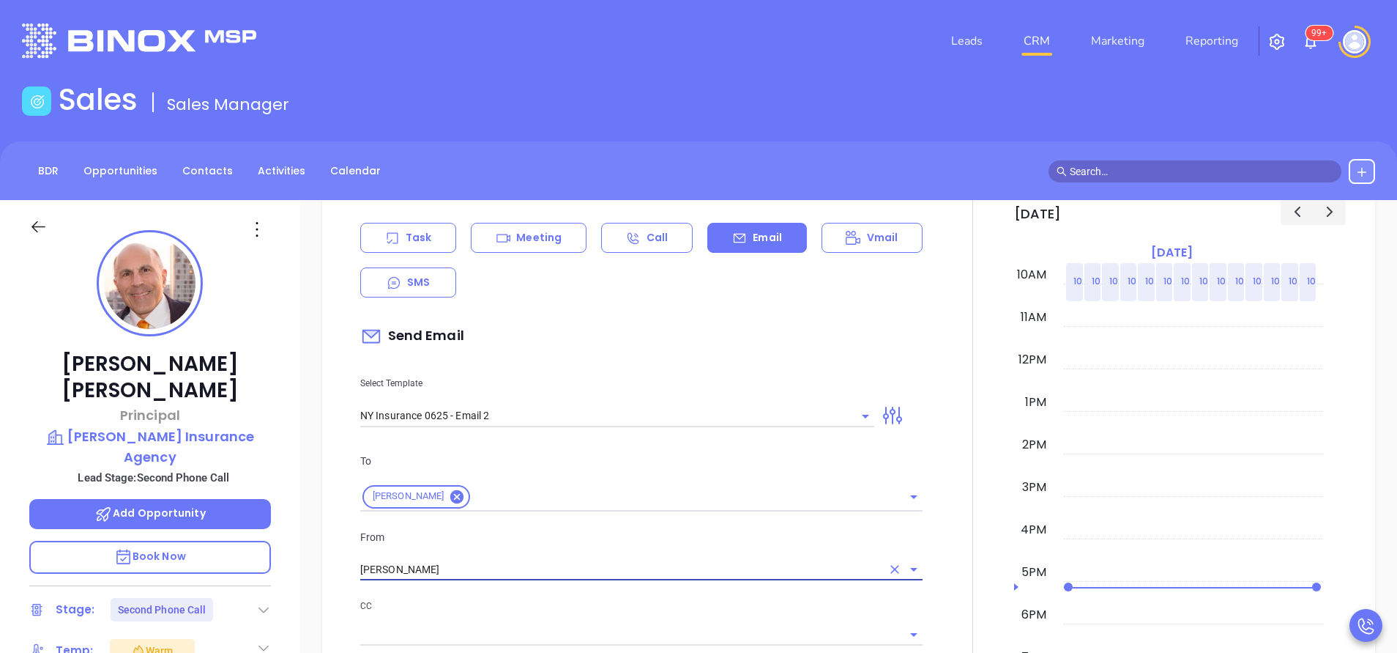
type input "[PERSON_NAME]"
click at [628, 613] on p "CC" at bounding box center [641, 606] width 562 height 16
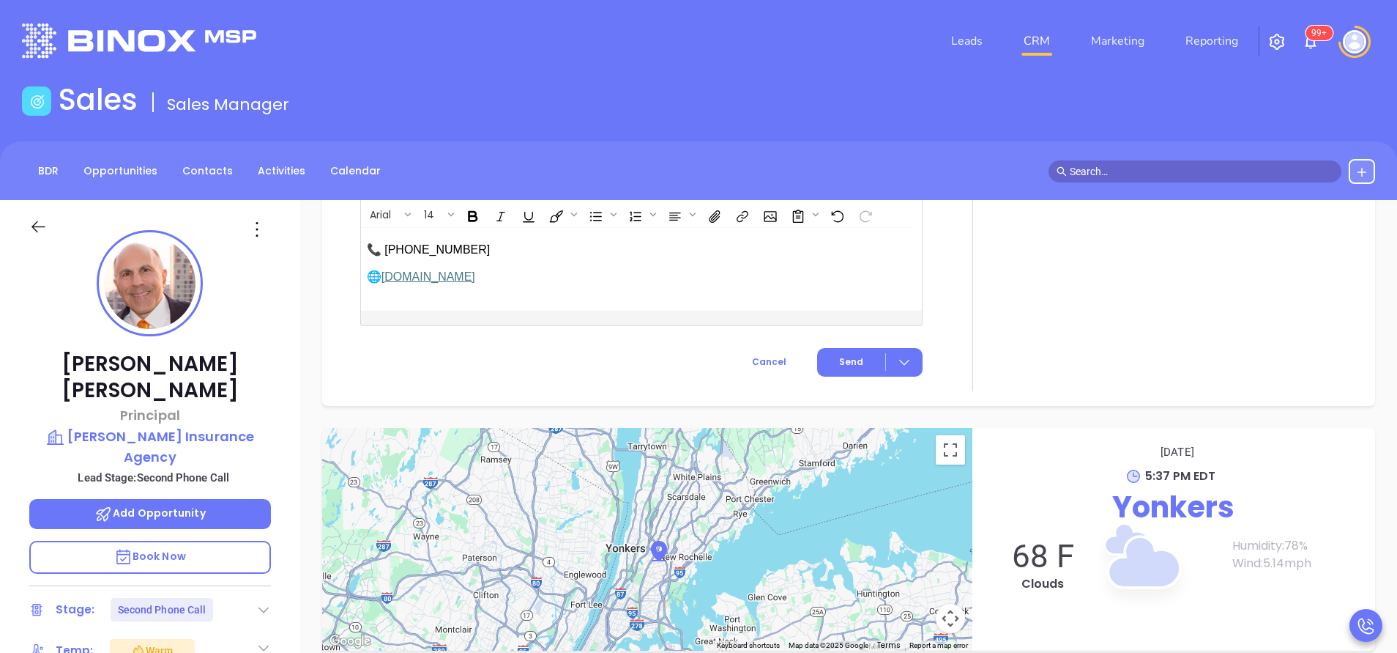
scroll to position [1846, 0]
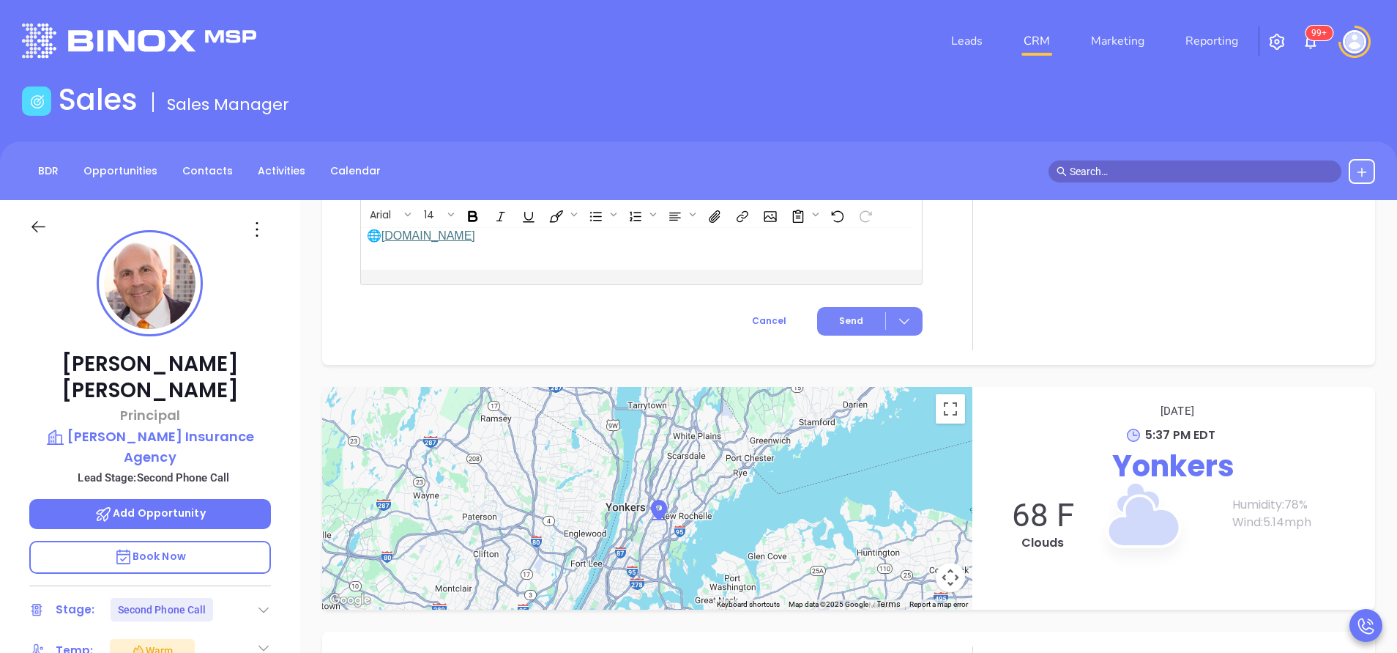
click at [847, 314] on span "Send" at bounding box center [851, 320] width 24 height 13
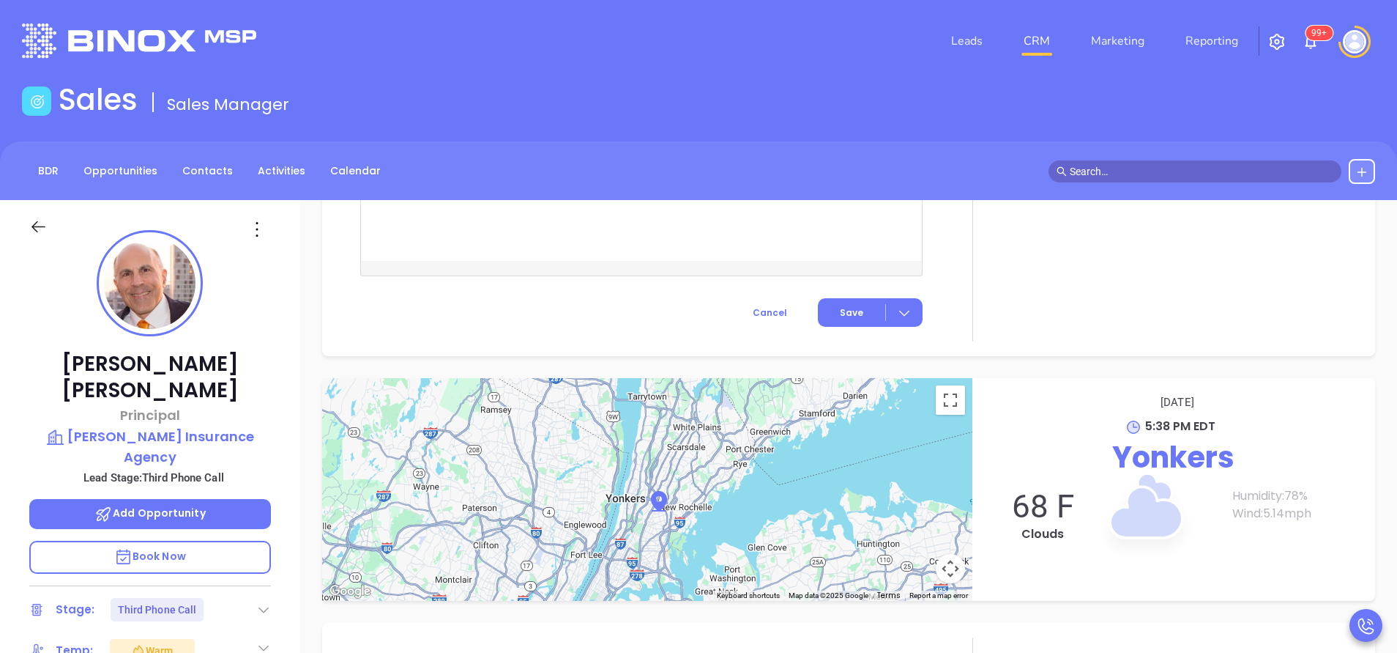
scroll to position [1535, 0]
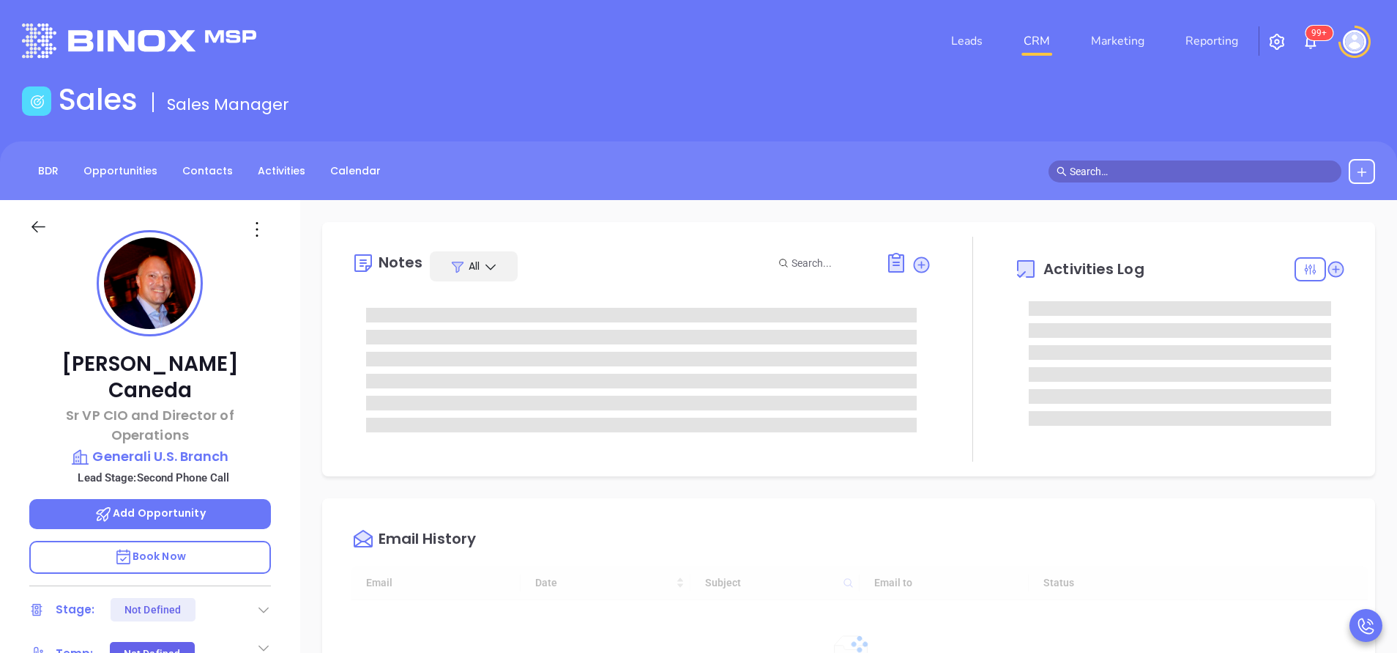
type input "[DATE]"
type input "[PERSON_NAME]"
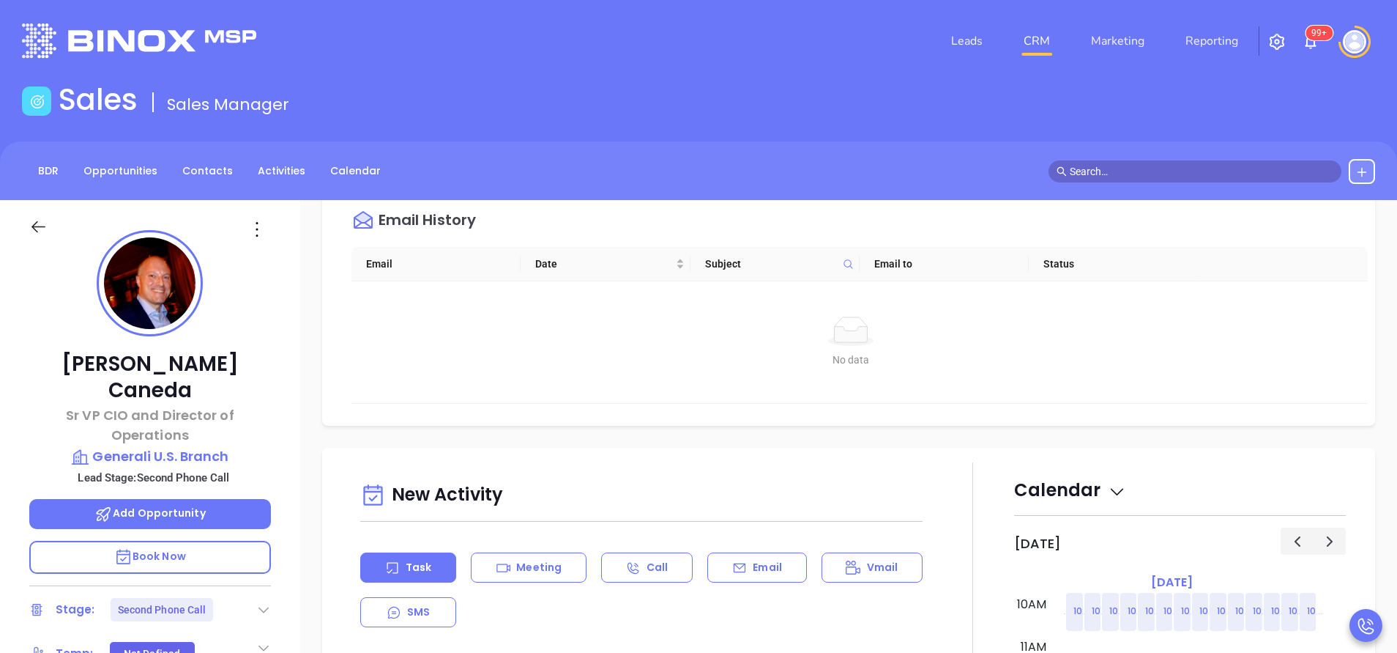
scroll to position [769, 0]
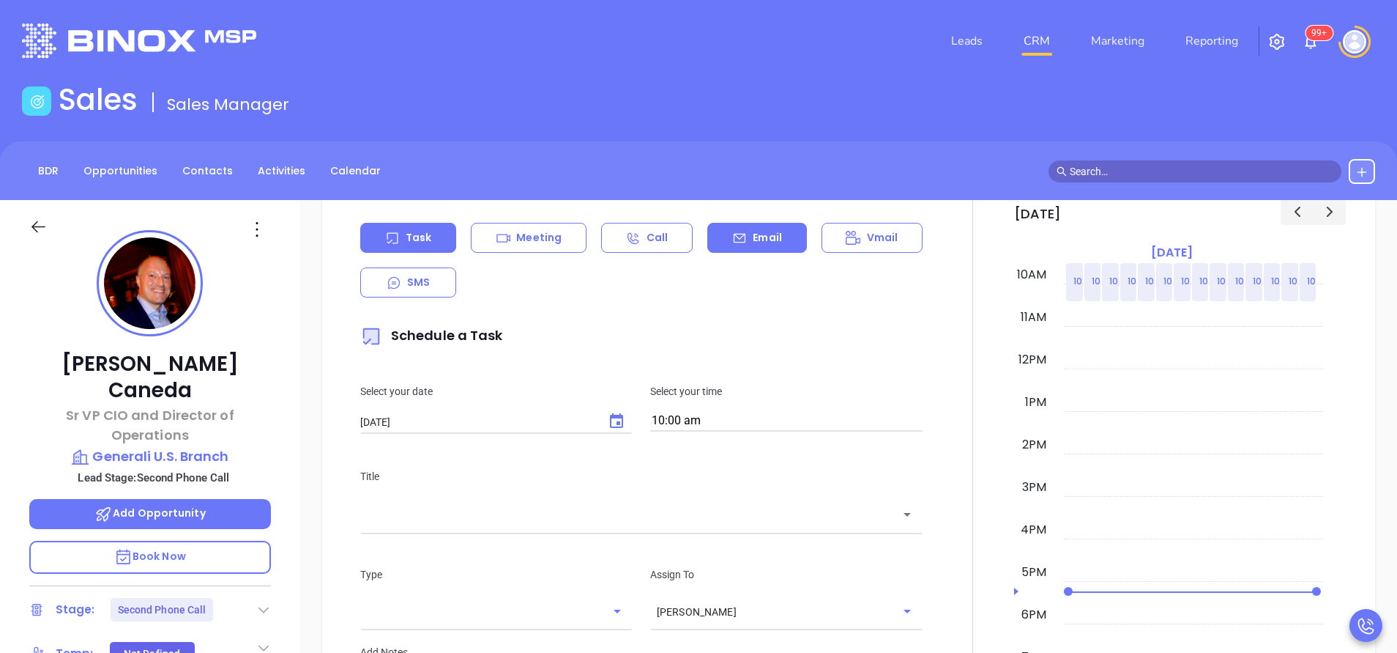
click at [770, 241] on p "Email" at bounding box center [767, 237] width 29 height 15
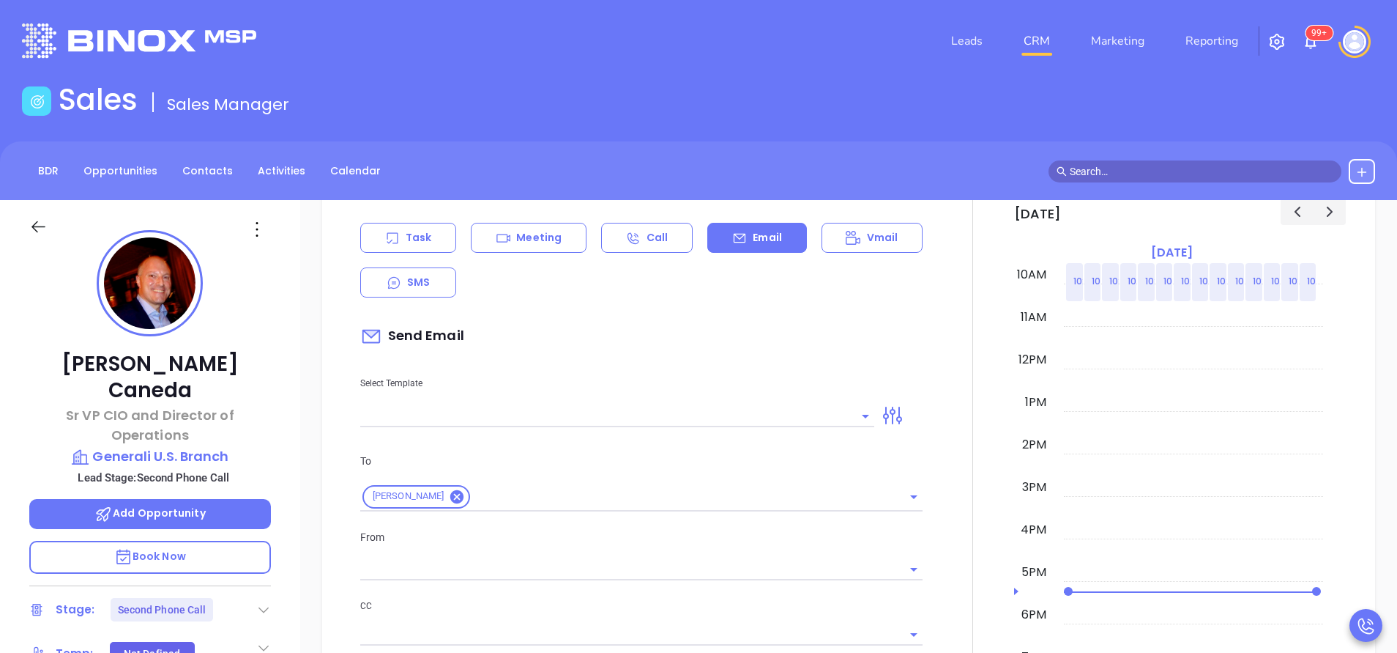
click at [675, 436] on div "To Mauricio Caneda From CC Bcc Add a subject" at bounding box center [642, 616] width 580 height 364
type input "[PERSON_NAME]"
click at [681, 406] on input "text" at bounding box center [606, 415] width 492 height 21
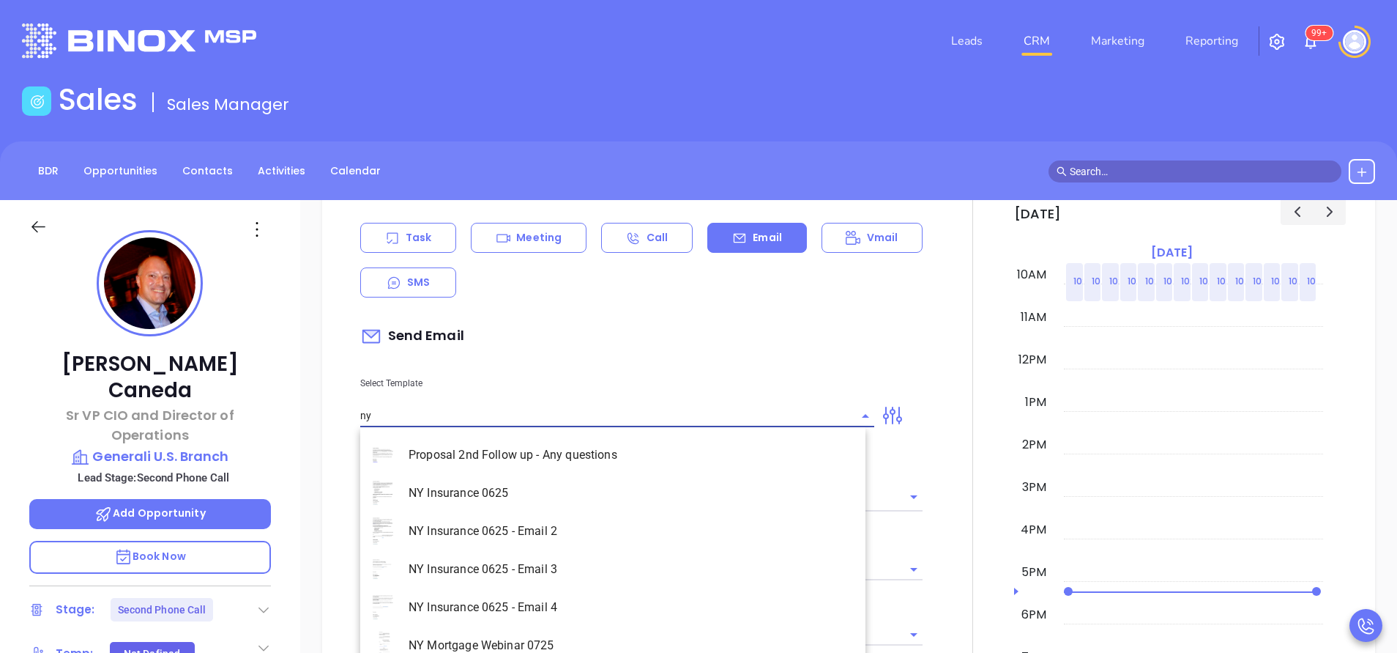
click at [578, 521] on li "NY Insurance 0625 - Email 2" at bounding box center [612, 531] width 505 height 38
type input "NY Insurance 0625 - Email 2"
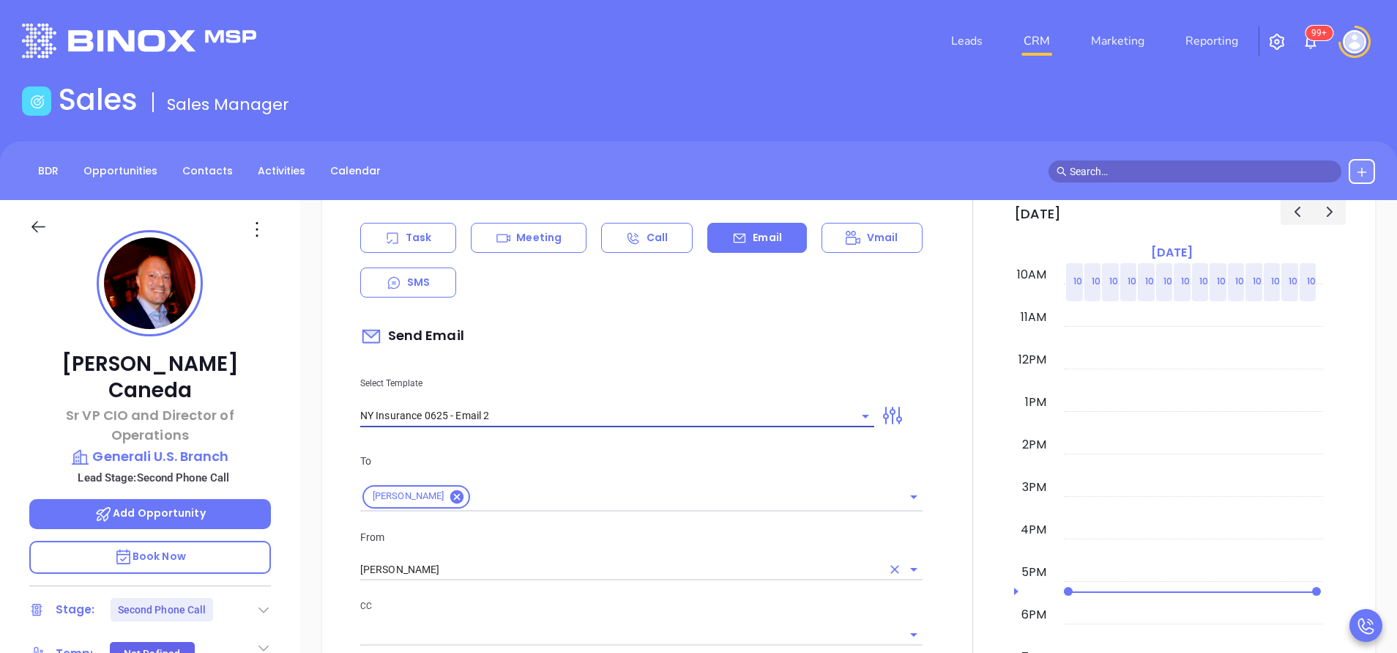
type input "I don’t know if you saw this Mauricio"
type input "NY Insurance 0625 - Email 2"
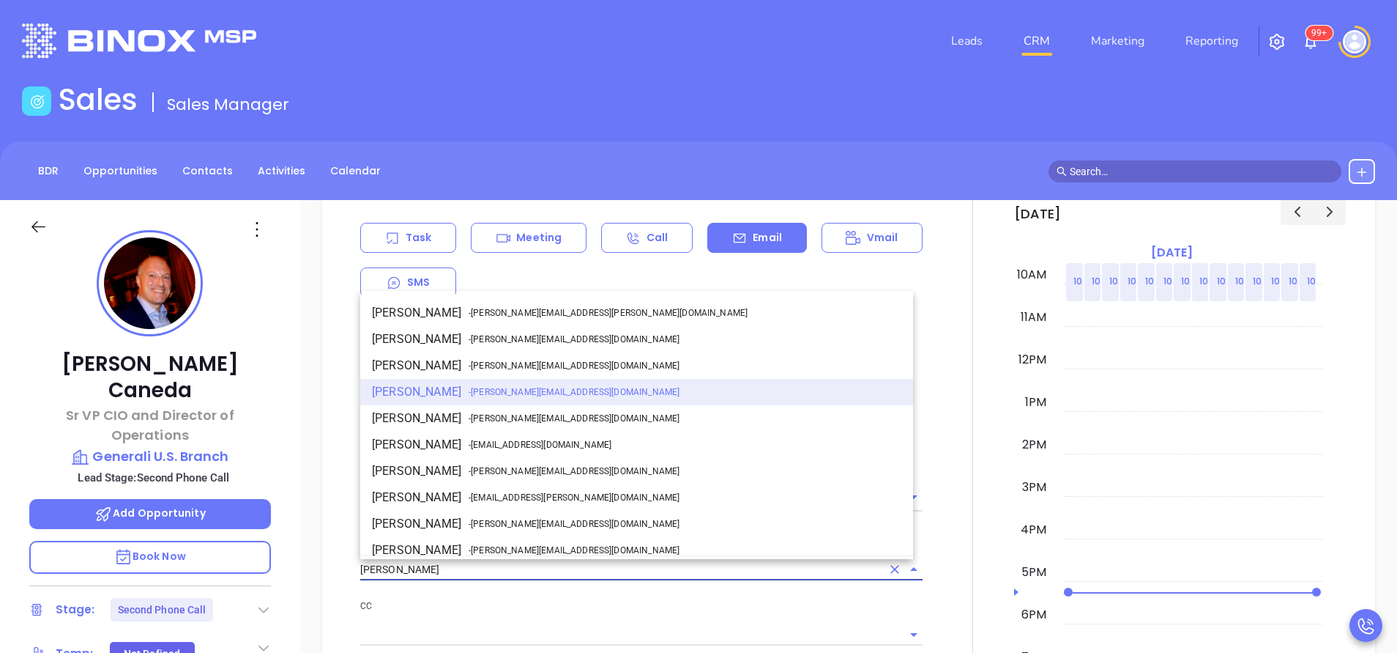
click at [531, 569] on input "[PERSON_NAME]" at bounding box center [620, 569] width 521 height 21
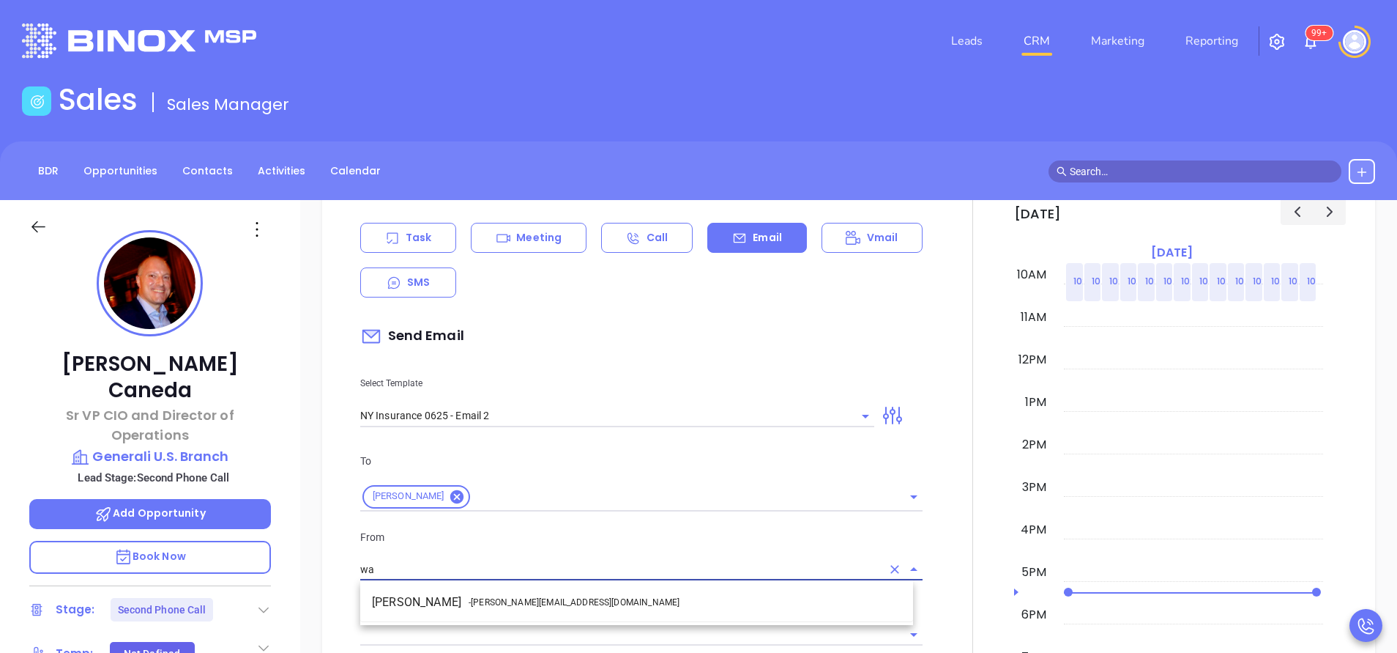
drag, startPoint x: 543, startPoint y: 602, endPoint x: 571, endPoint y: 563, distance: 47.8
click at [543, 598] on span "- walter@motiva.net" at bounding box center [574, 601] width 211 height 13
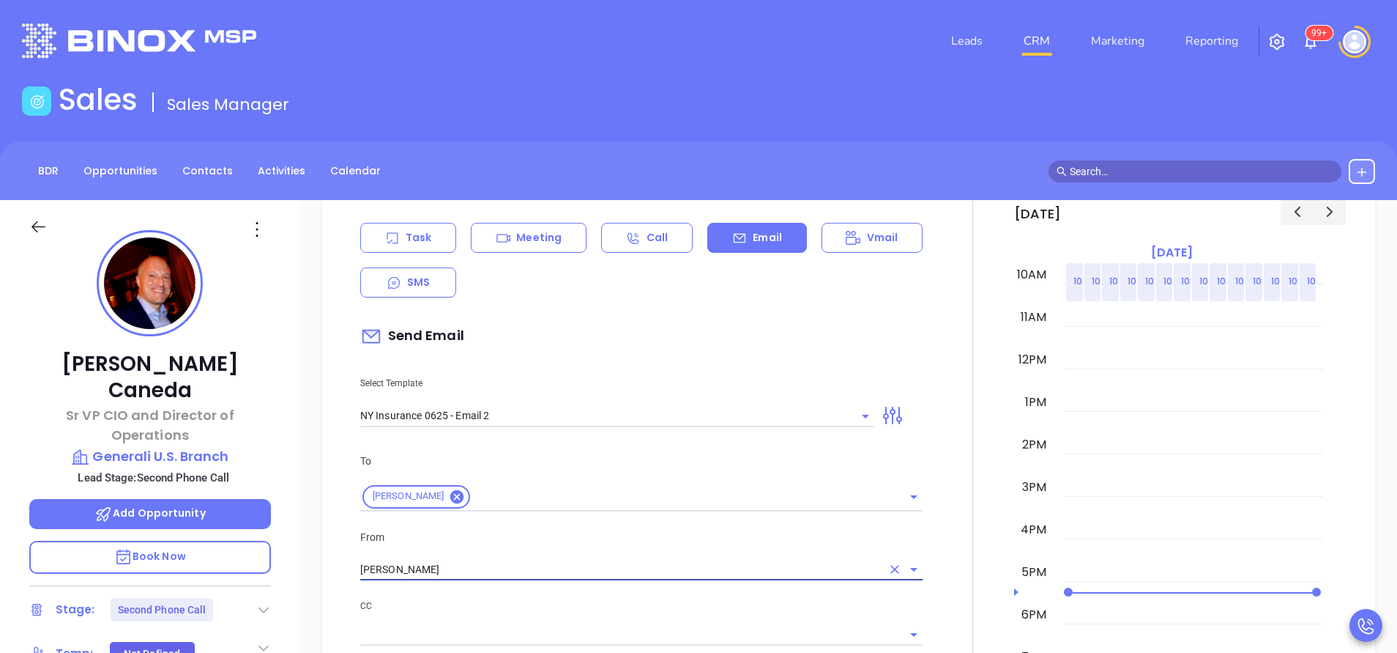
type input "Walter Contreras"
click at [594, 547] on div "From Walter Contreras" at bounding box center [642, 555] width 580 height 52
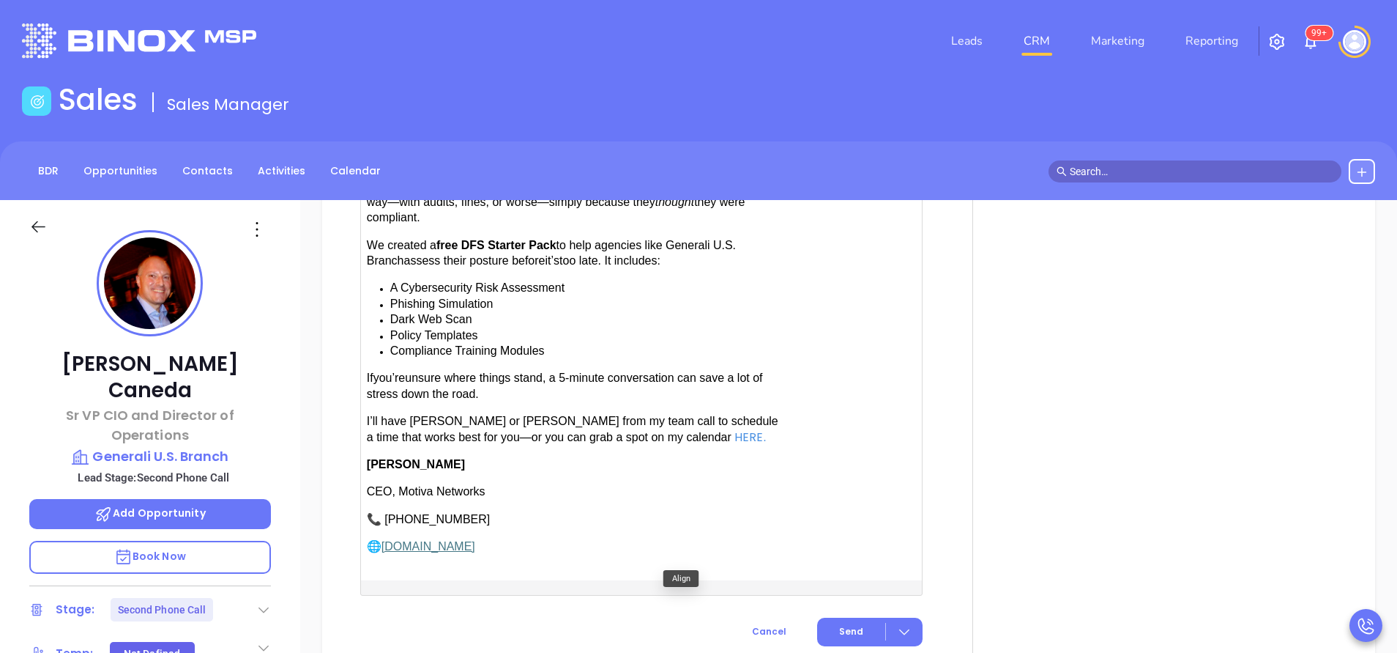
scroll to position [1538, 0]
click at [413, 415] on span "have Karina or Anabell from my team call to schedule a time that works best for…" at bounding box center [573, 426] width 412 height 28
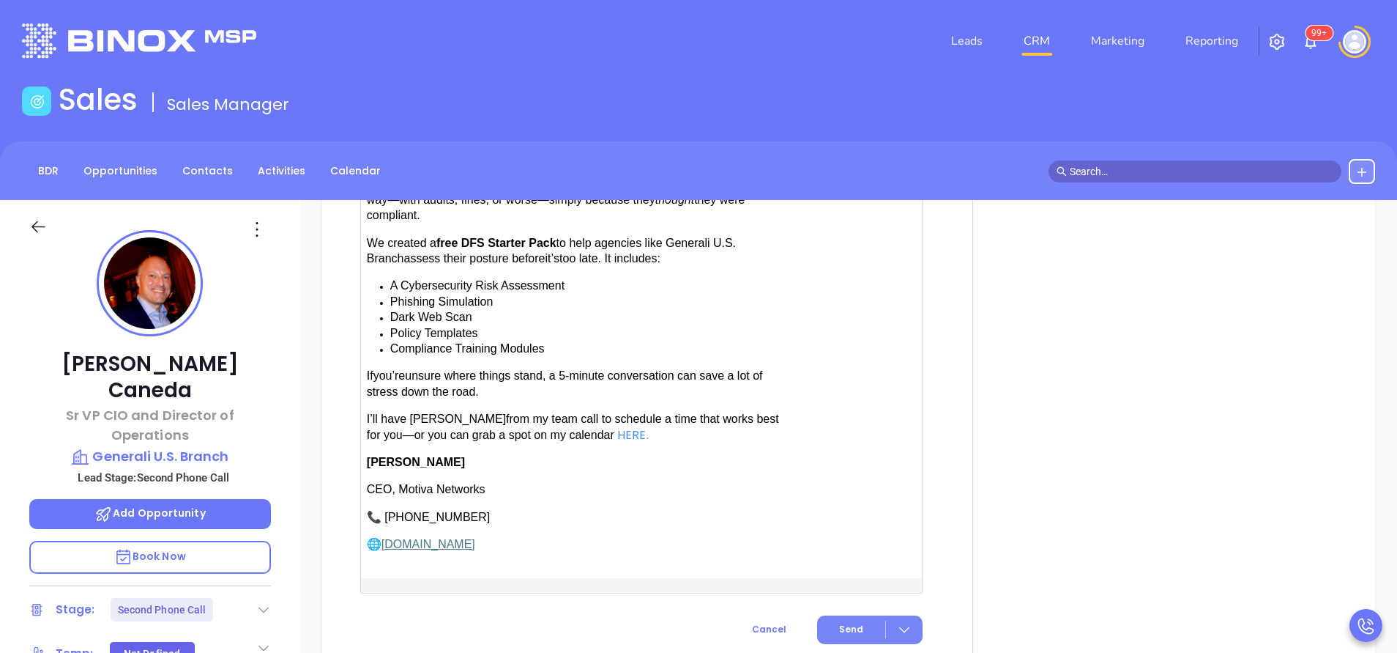
click at [842, 615] on button "Send" at bounding box center [869, 629] width 105 height 29
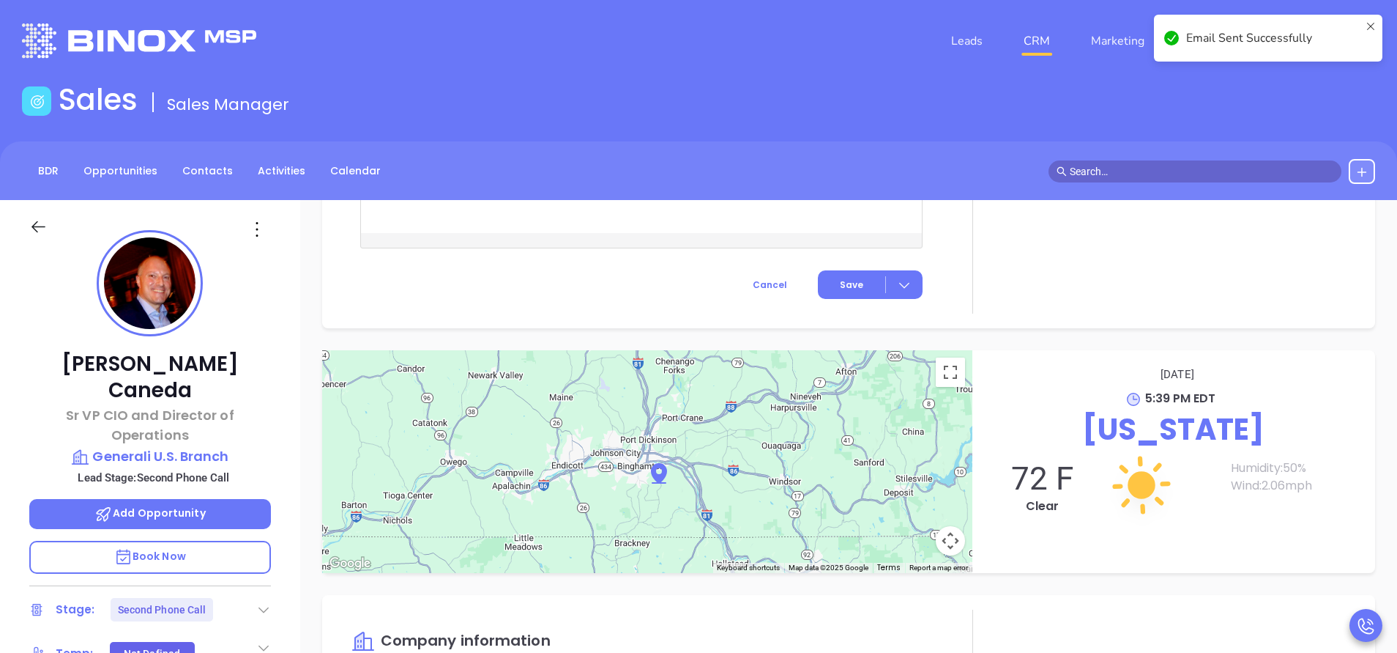
scroll to position [1387, 0]
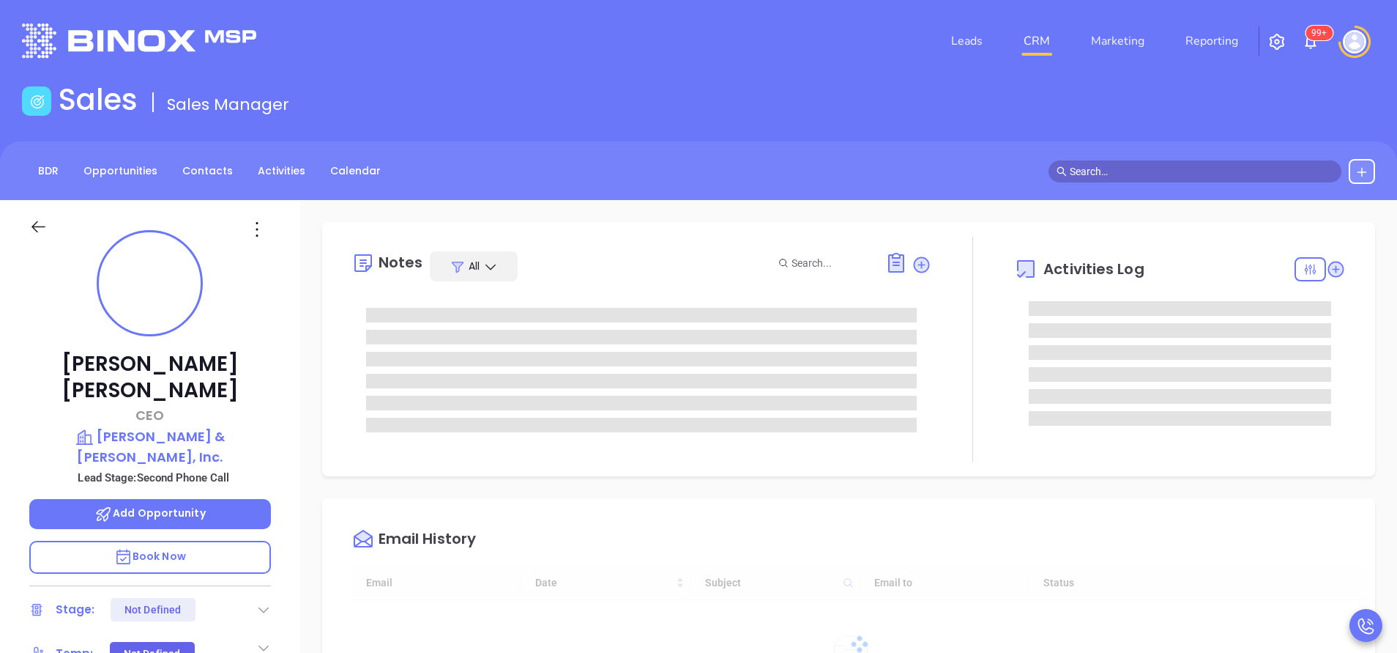
scroll to position [426, 0]
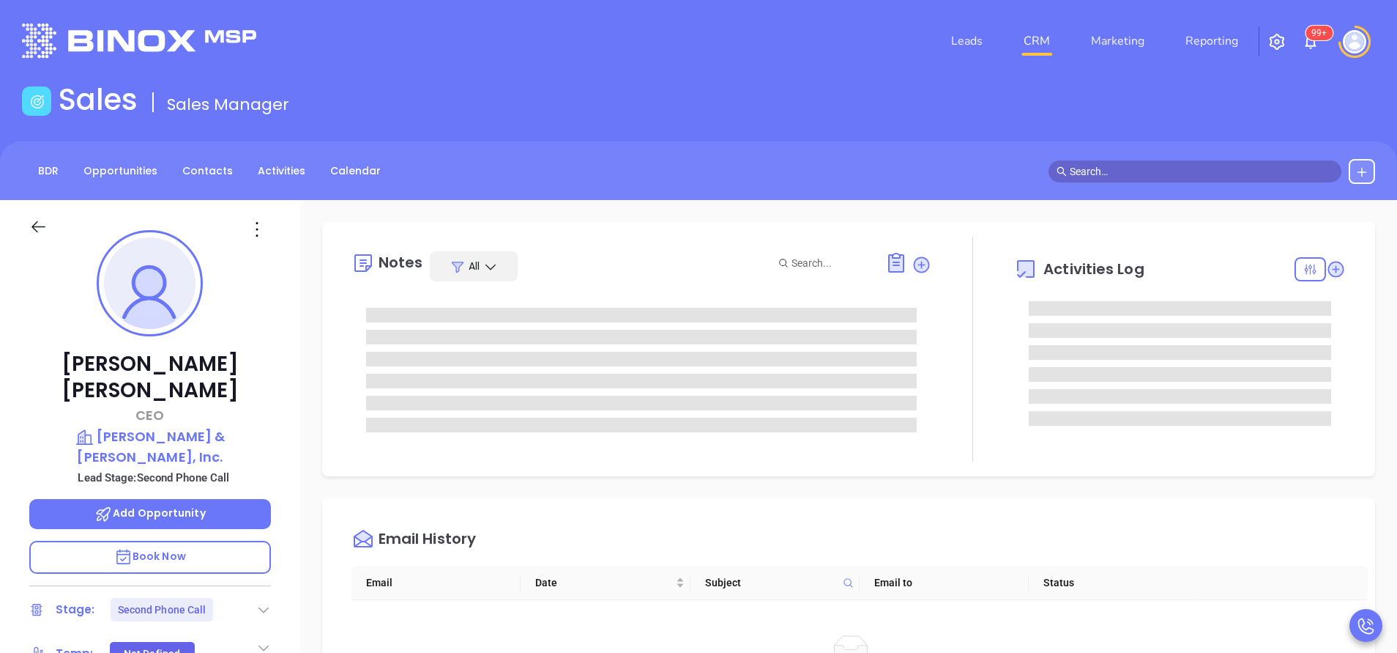
type input "[PERSON_NAME]"
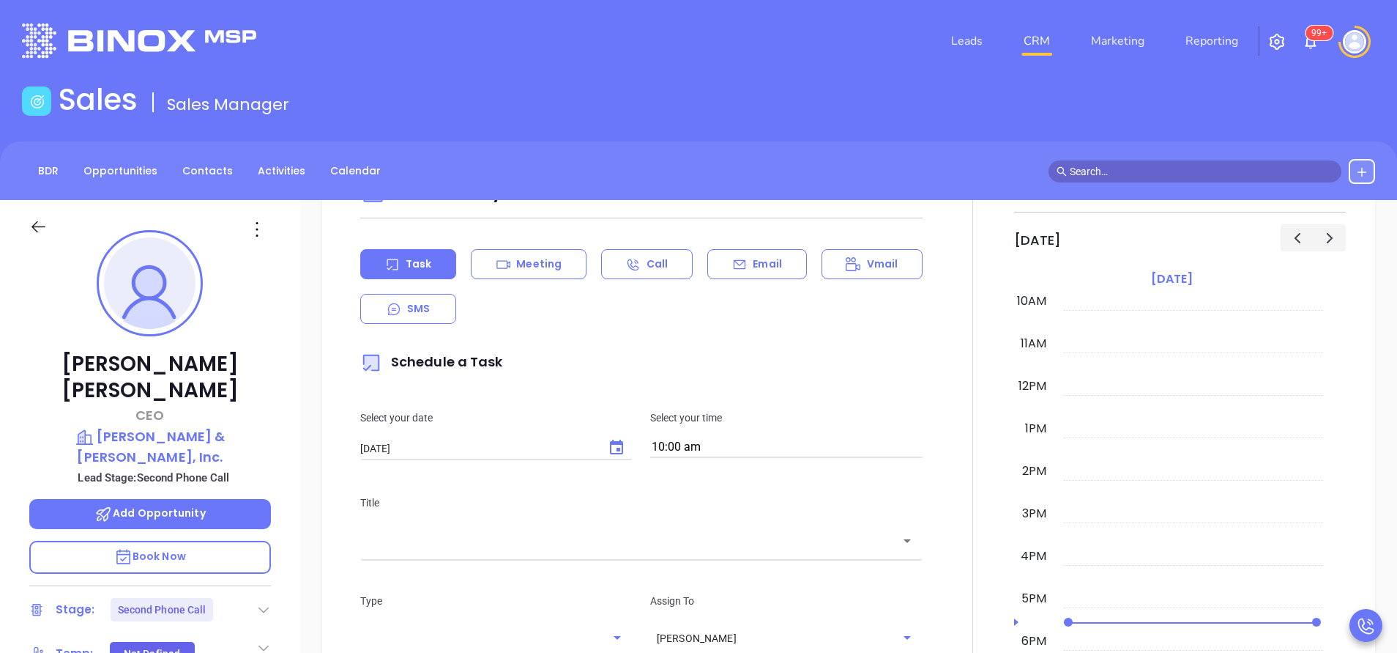
scroll to position [769, 0]
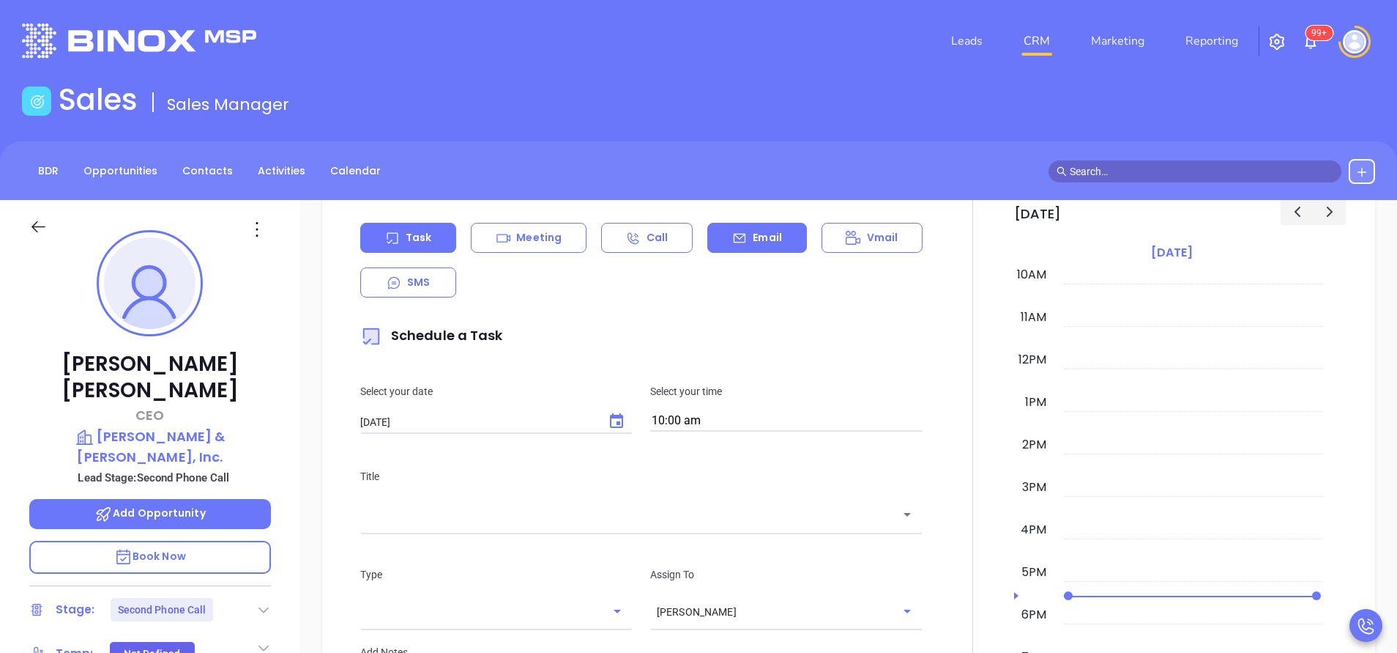
click at [753, 237] on p "Email" at bounding box center [767, 237] width 29 height 15
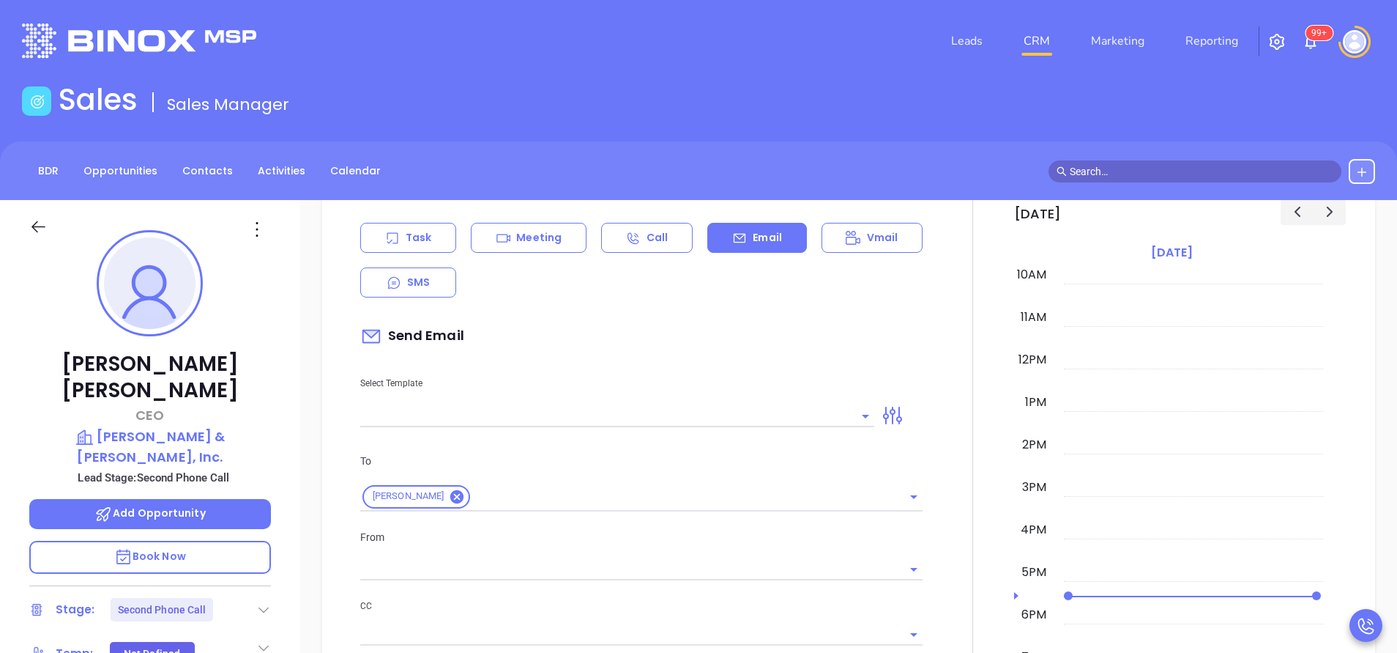
click at [744, 412] on input "text" at bounding box center [606, 415] width 492 height 21
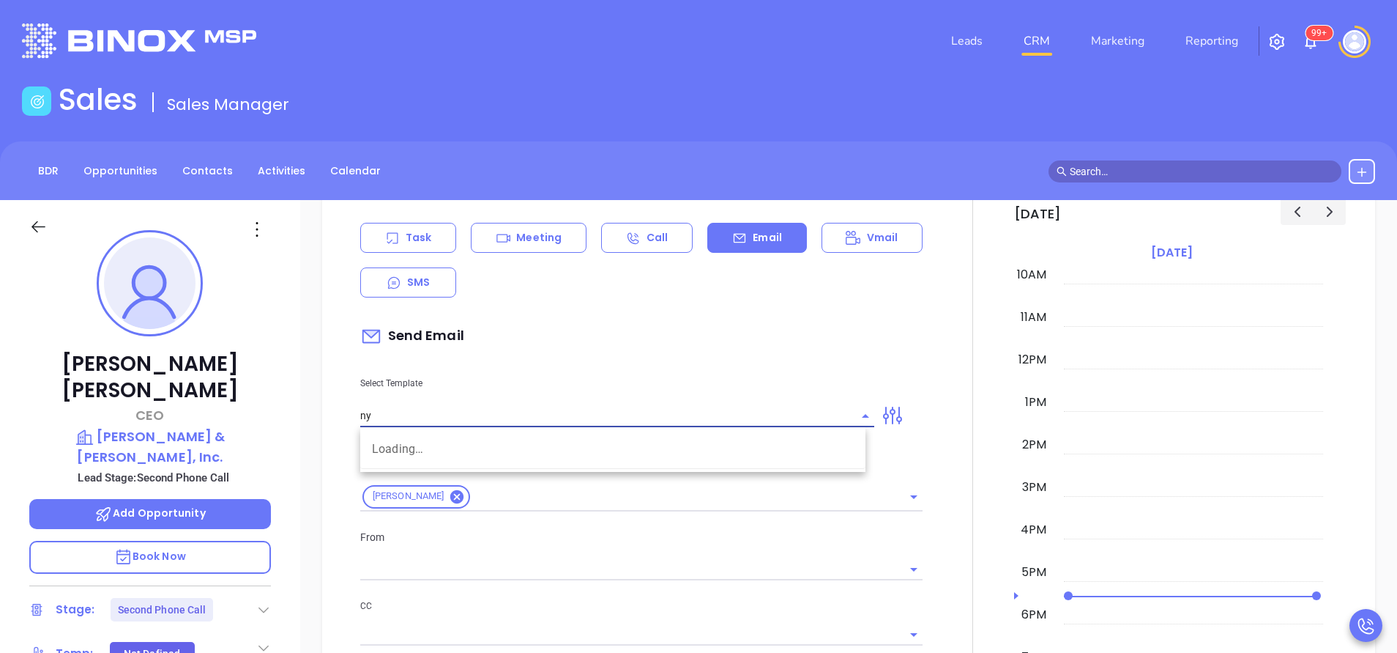
type input "ny"
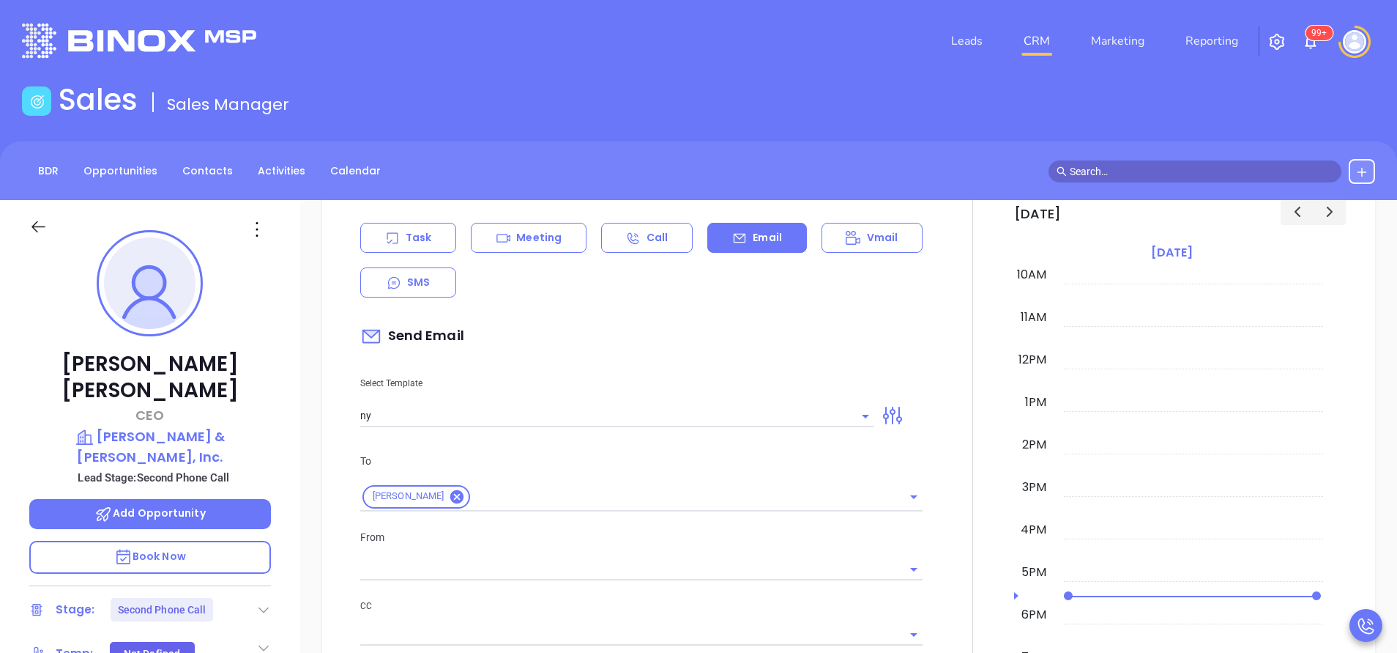
click at [554, 396] on div "Select Template ny" at bounding box center [618, 390] width 532 height 74
type input "[PERSON_NAME]"
click at [632, 420] on input "ny" at bounding box center [606, 415] width 492 height 21
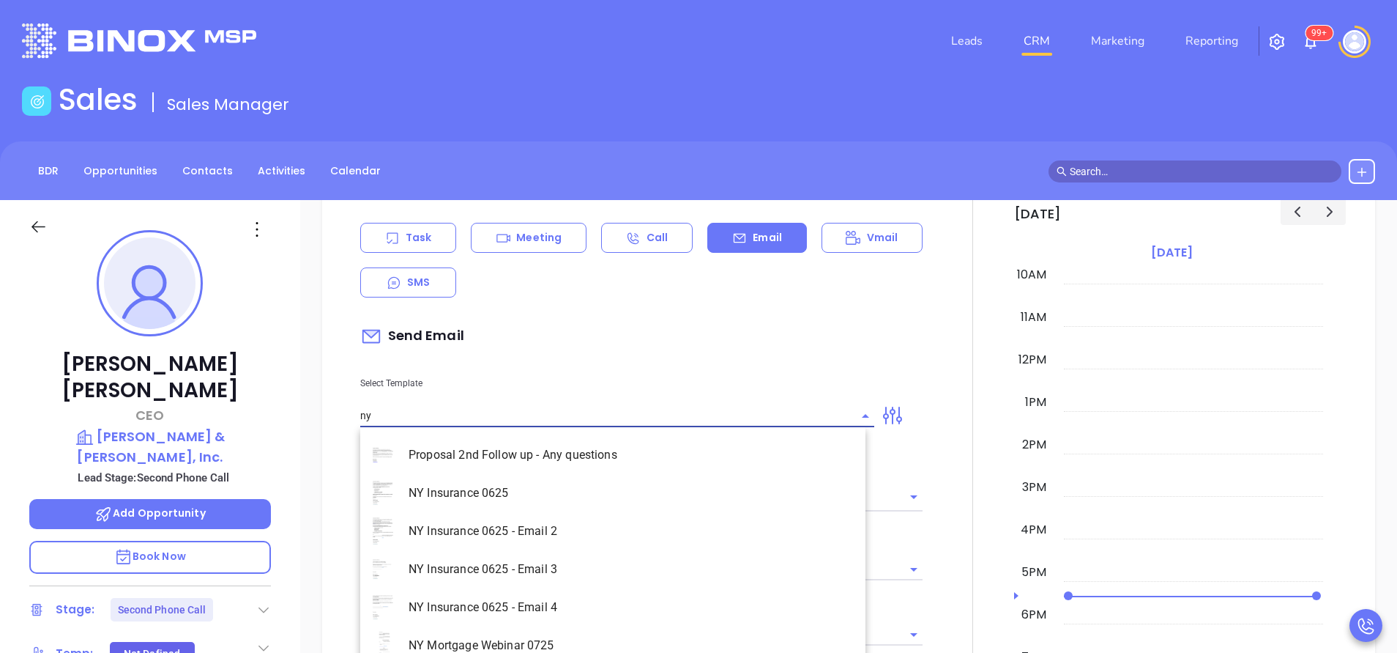
click at [570, 529] on li "NY Insurance 0625 - Email 2" at bounding box center [612, 531] width 505 height 38
type input "NY Insurance 0625 - Email 2"
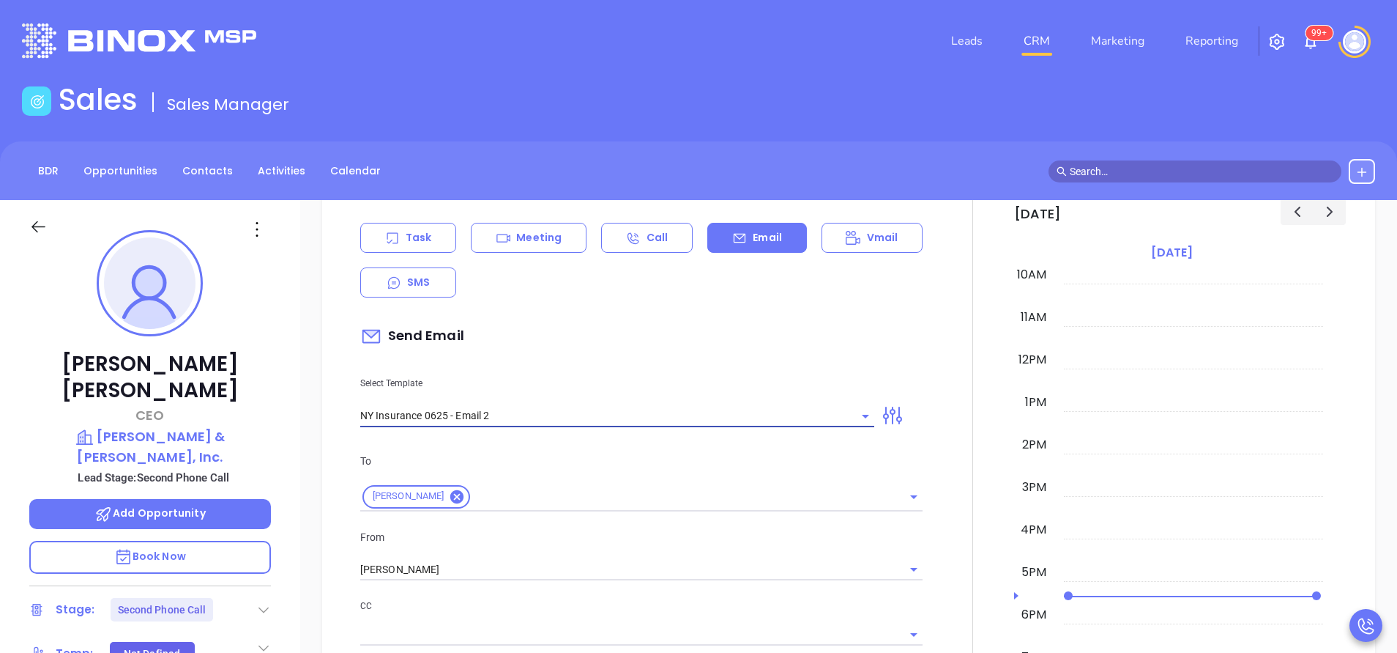
type input "I don’t know if you saw this [PERSON_NAME]"
click at [546, 570] on input "[PERSON_NAME]" at bounding box center [620, 569] width 521 height 21
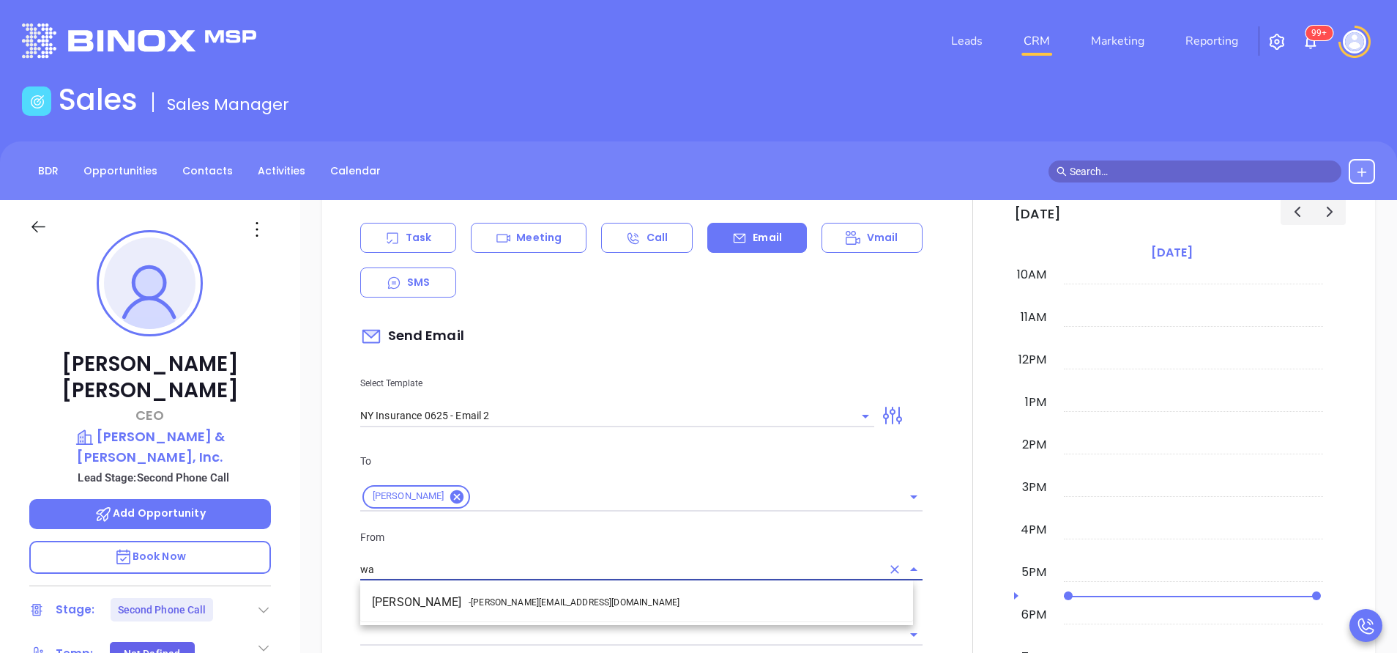
click at [569, 594] on li "Walter Contreras - [EMAIL_ADDRESS][DOMAIN_NAME]" at bounding box center [636, 602] width 553 height 26
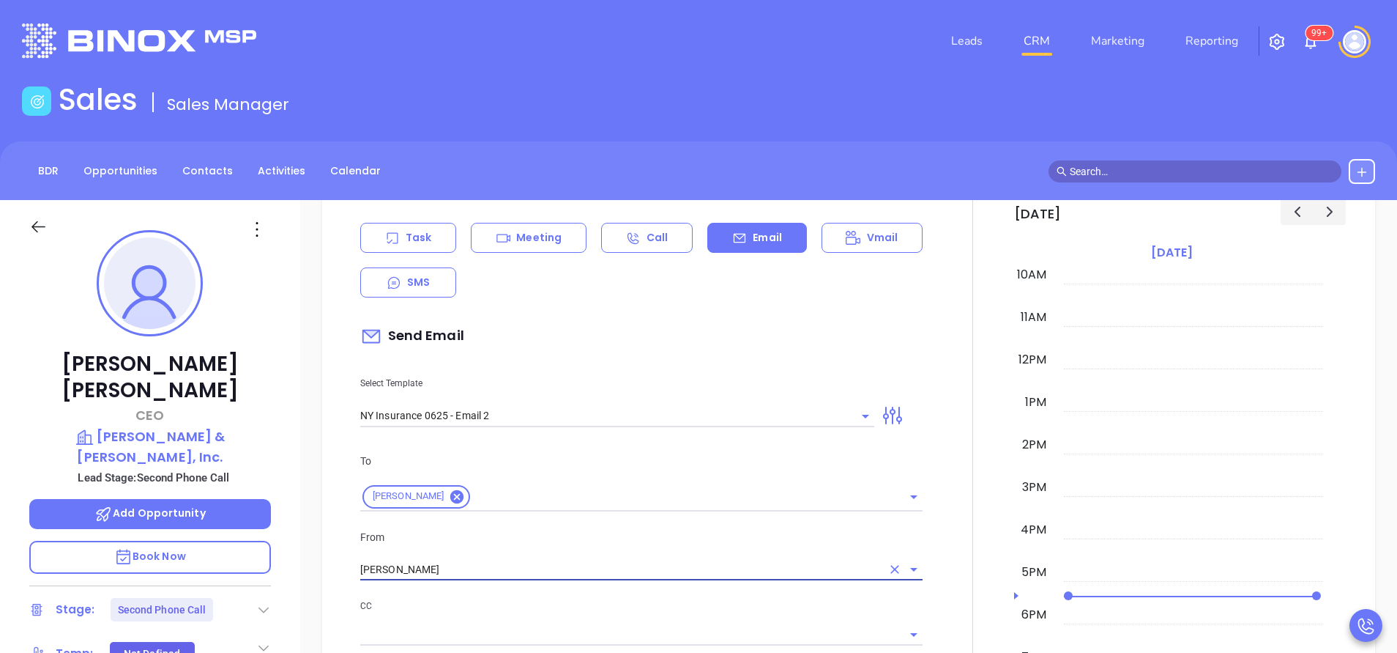
type input "[PERSON_NAME]"
click at [627, 596] on div "To [PERSON_NAME] From [PERSON_NAME] CC Bcc Add a subject I don’t know if you sa…" at bounding box center [642, 616] width 580 height 364
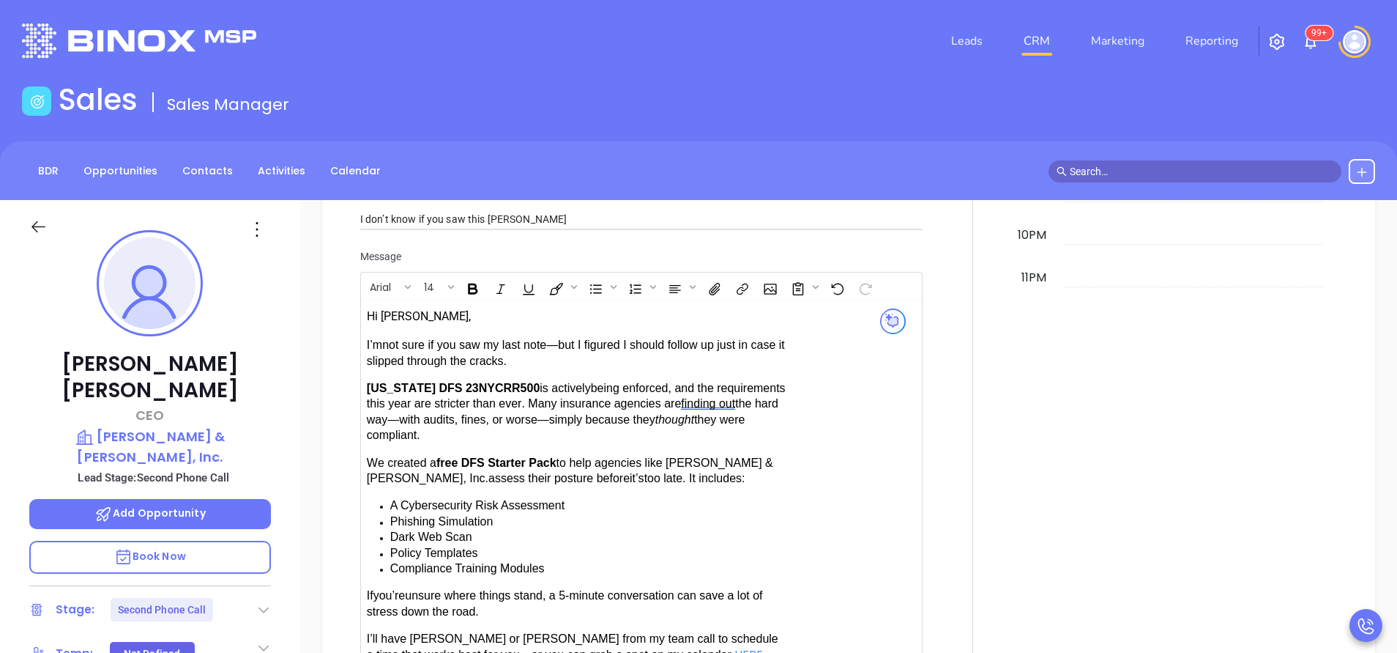
scroll to position [1538, 0]
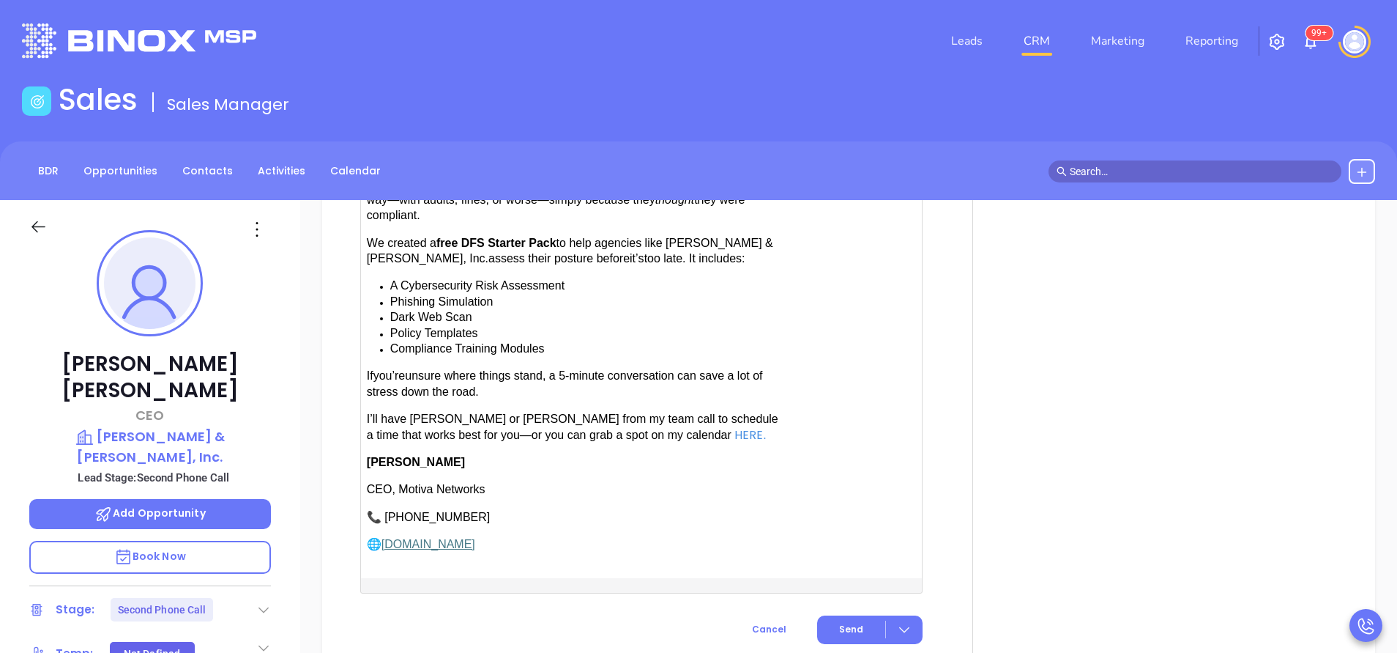
click at [401, 412] on span "have [PERSON_NAME] or [PERSON_NAME] from my team call to schedule a time that w…" at bounding box center [573, 426] width 412 height 28
click at [844, 623] on span "Send" at bounding box center [851, 629] width 24 height 13
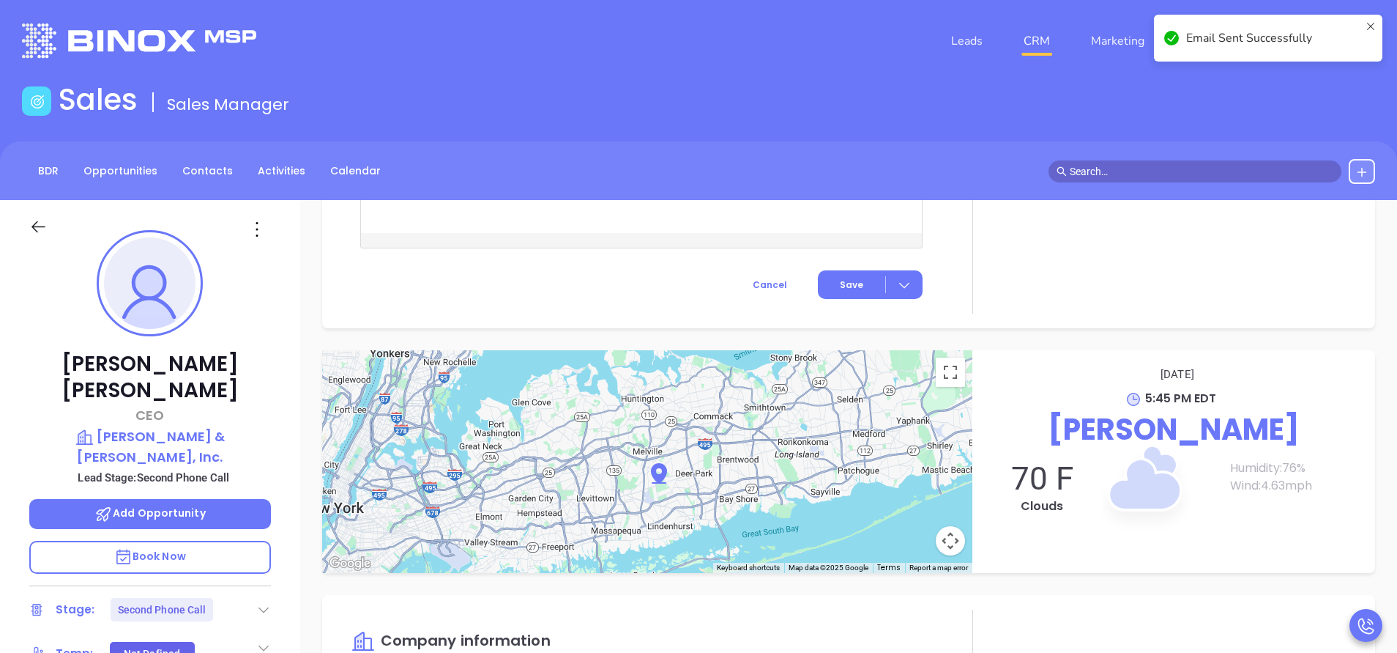
scroll to position [1419, 0]
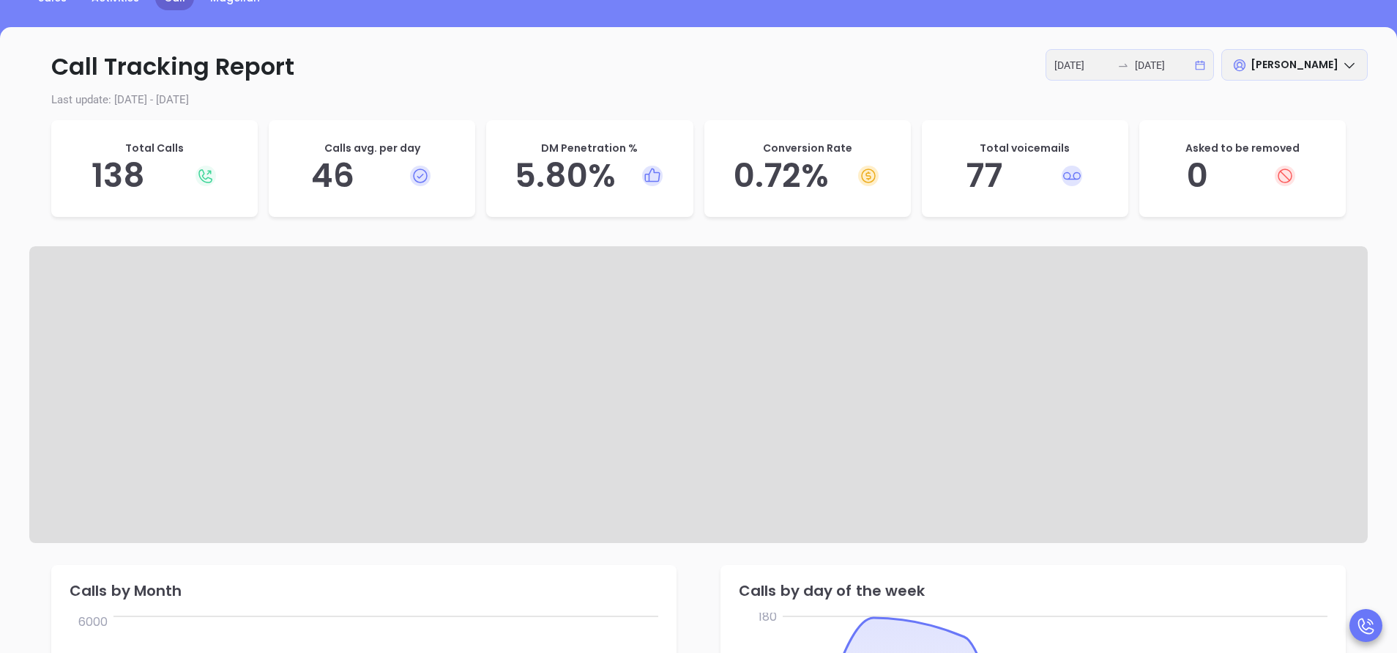
scroll to position [220, 0]
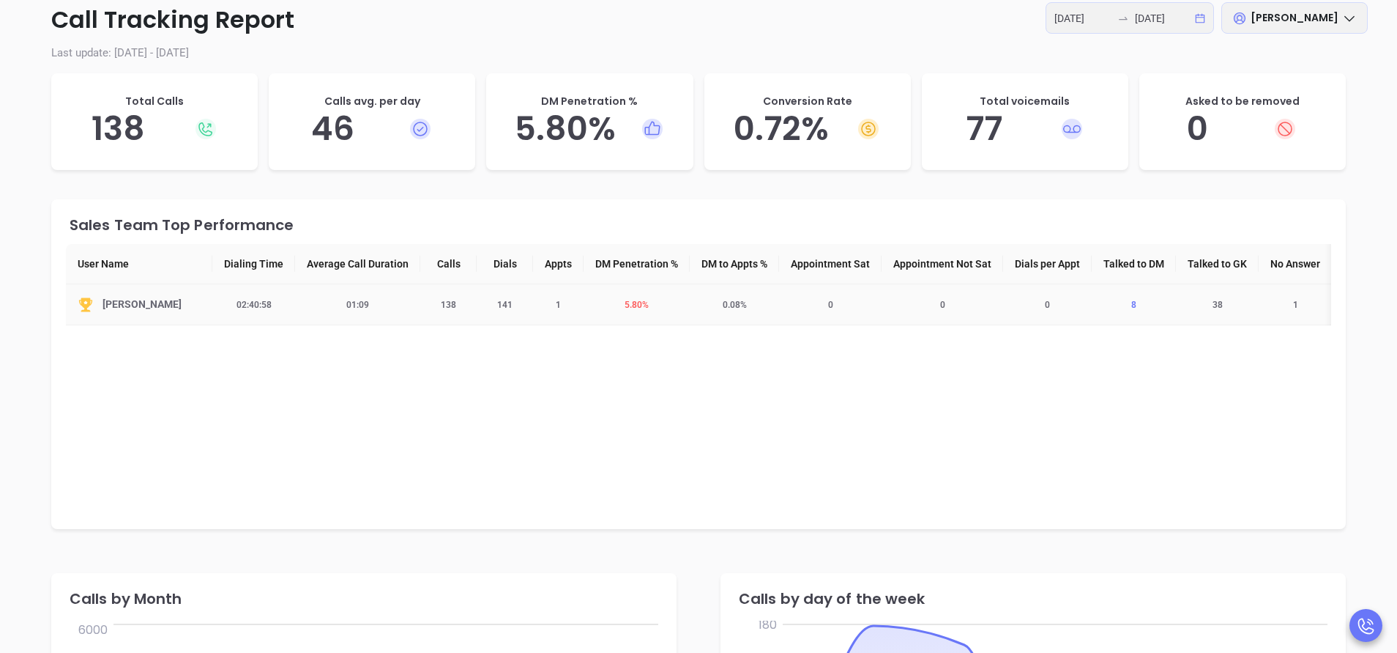
click at [1137, 304] on span "8" at bounding box center [1134, 305] width 23 height 10
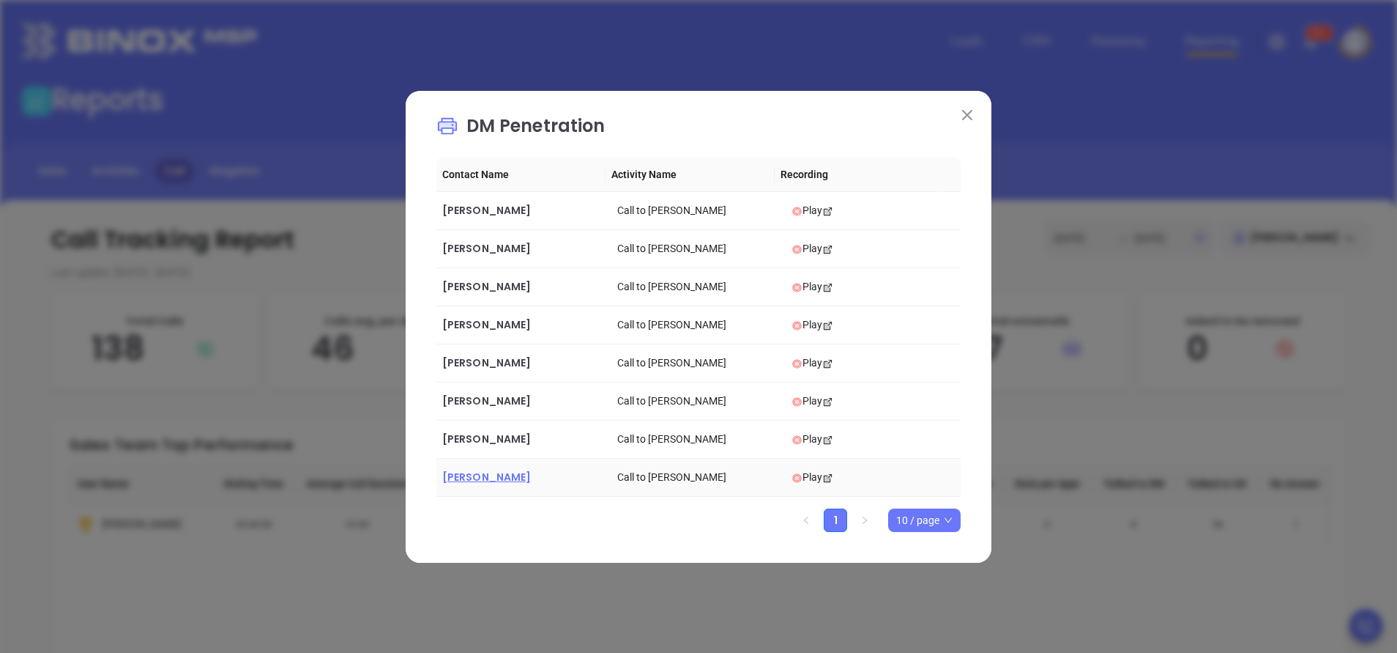
drag, startPoint x: 677, startPoint y: 475, endPoint x: 483, endPoint y: 478, distance: 194.8
click at [483, 478] on span "[PERSON_NAME]" at bounding box center [486, 476] width 89 height 15
click at [970, 116] on img at bounding box center [967, 115] width 10 height 10
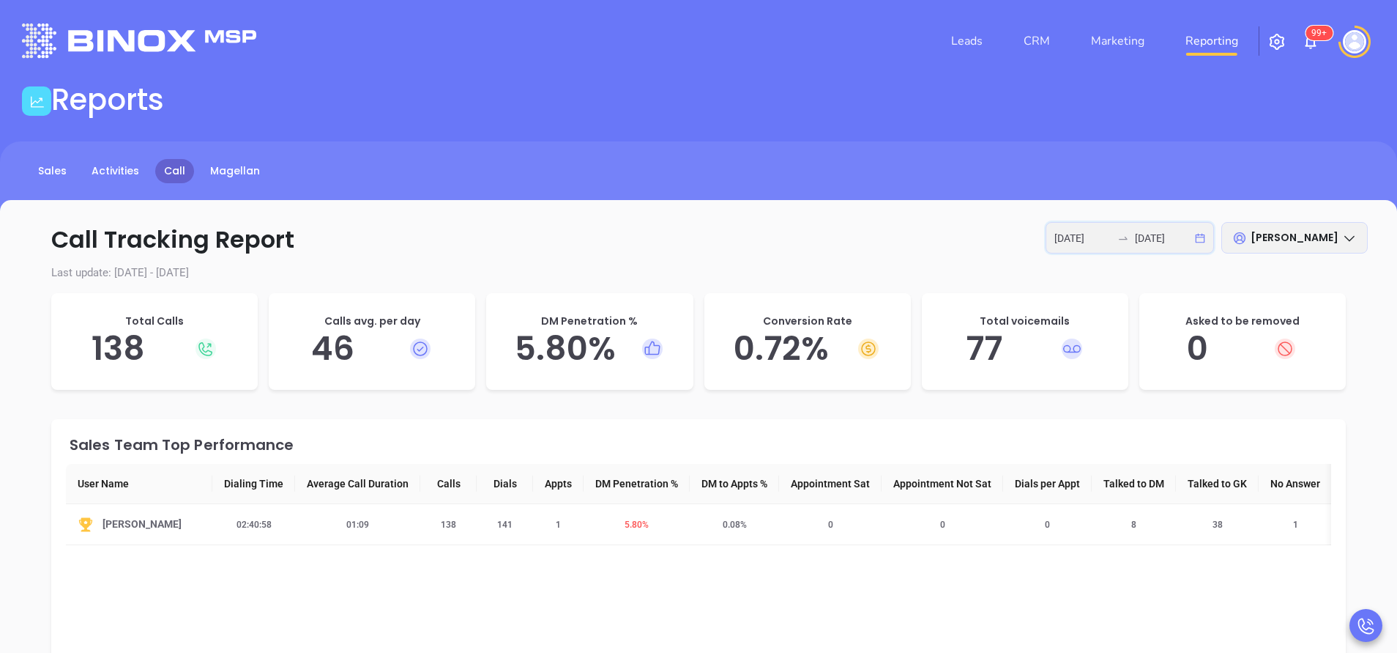
click at [1145, 240] on input "[DATE]" at bounding box center [1163, 238] width 57 height 16
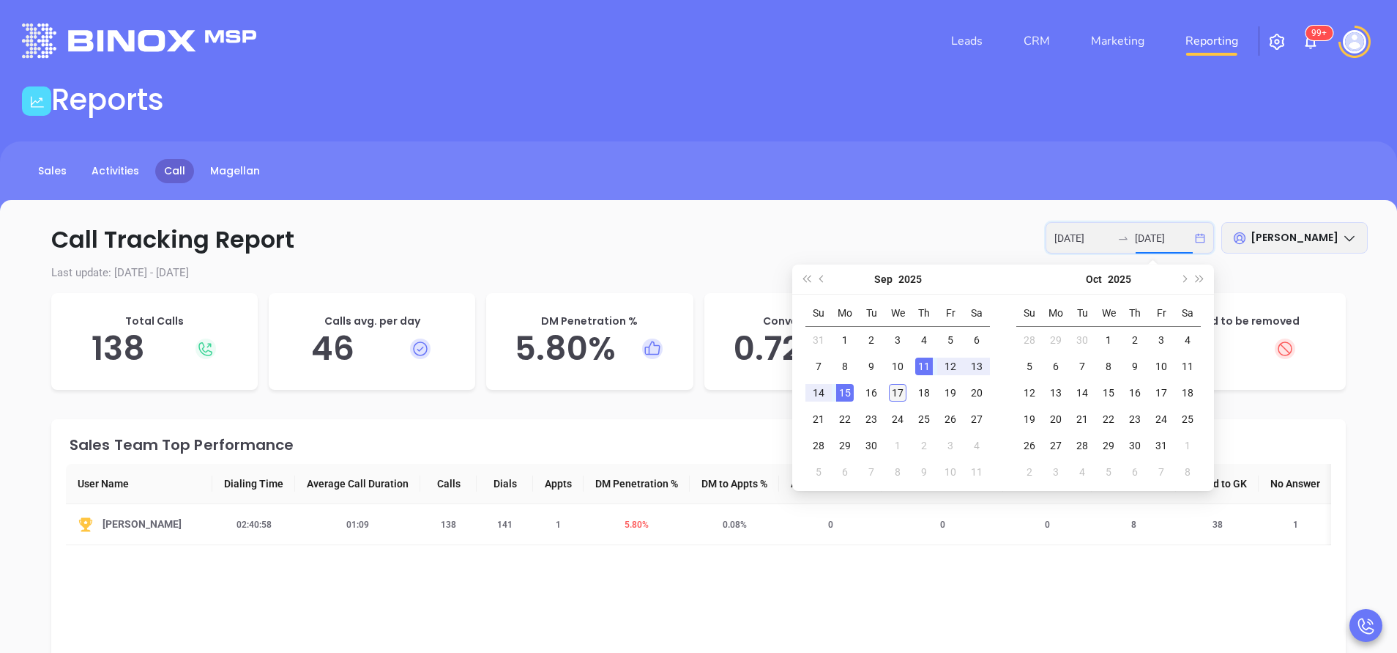
type input "[DATE]"
click at [899, 390] on div "17" at bounding box center [898, 393] width 18 height 18
type input "[DATE]"
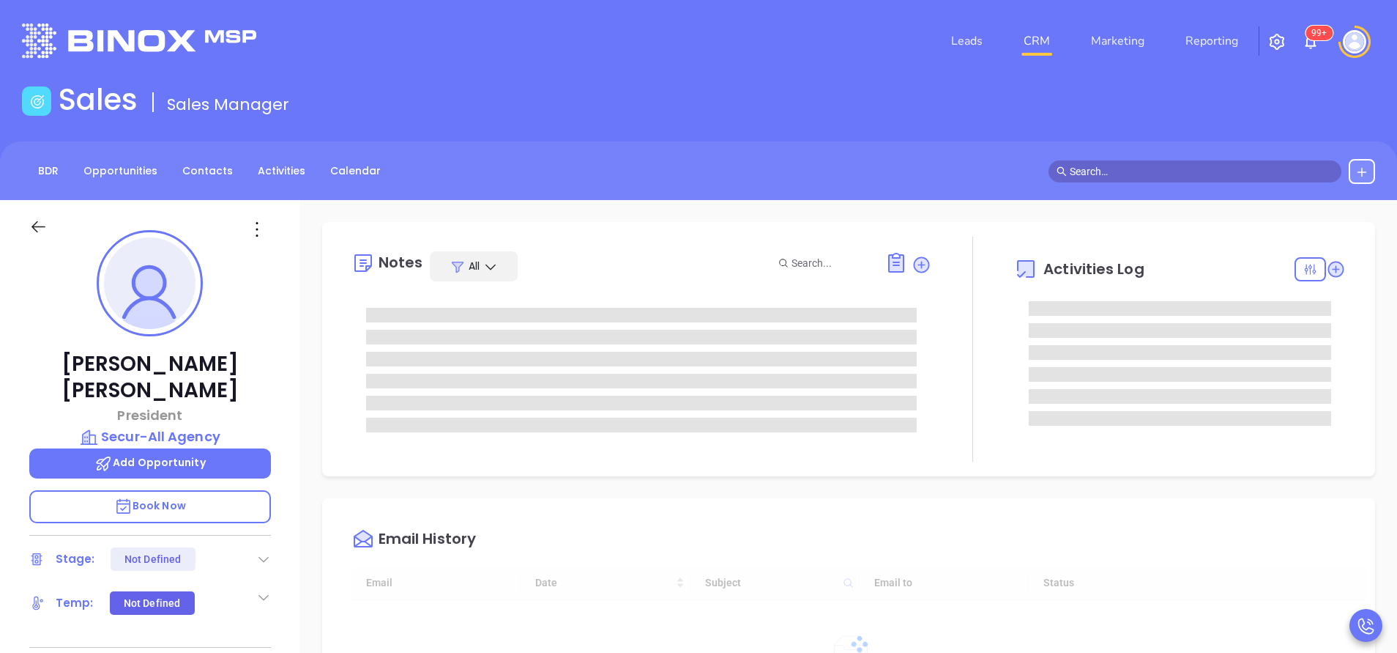
type input "[DATE]"
type input "[PERSON_NAME]"
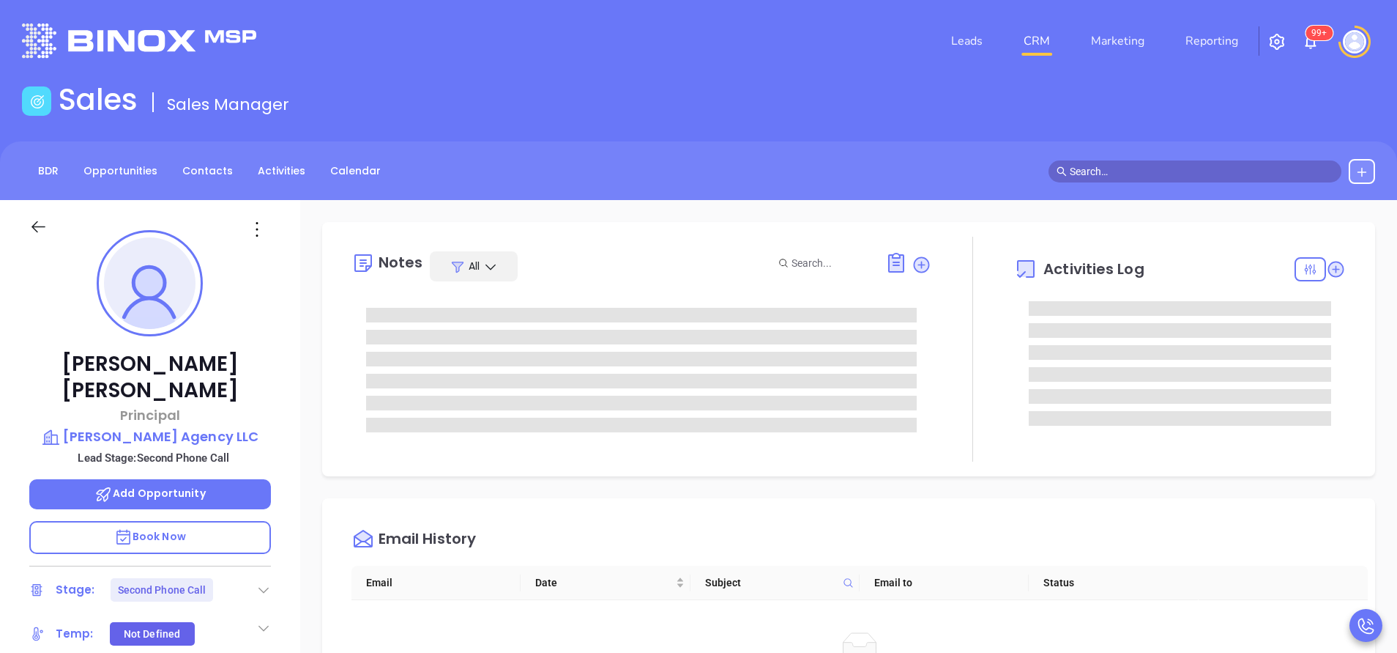
type input "[PERSON_NAME]"
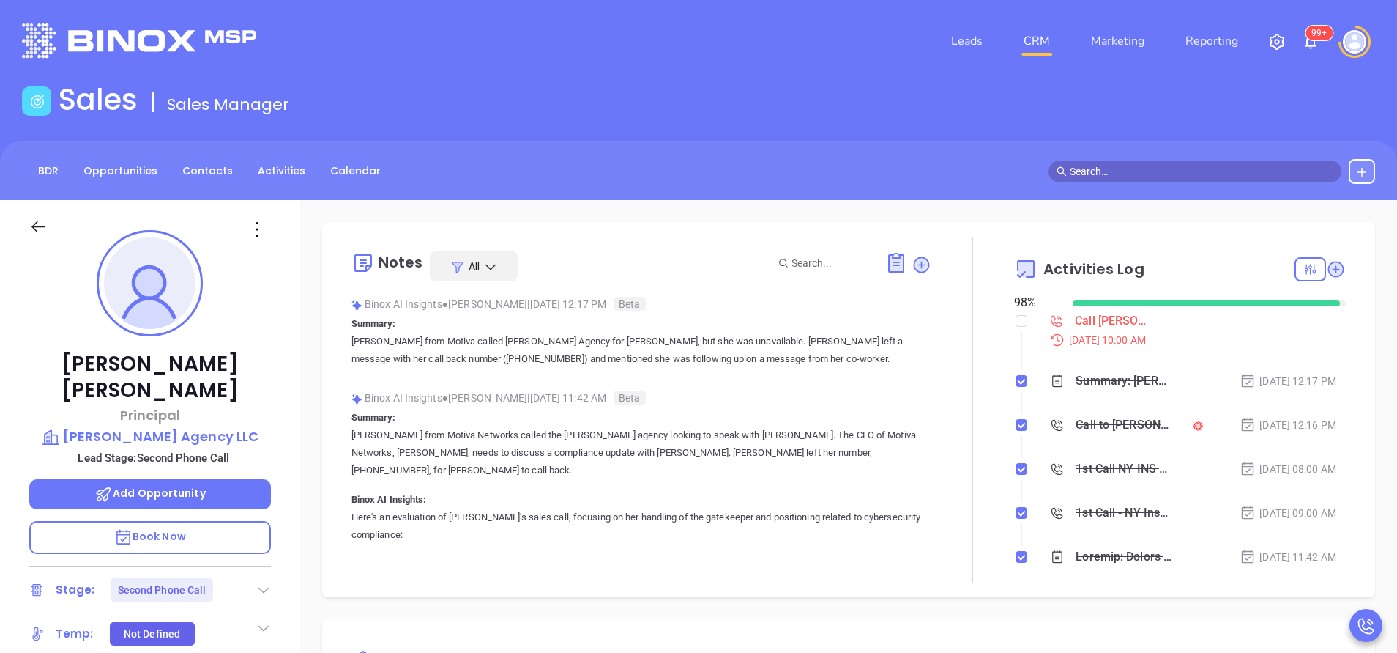
scroll to position [426, 0]
